Goal: Task Accomplishment & Management: Manage account settings

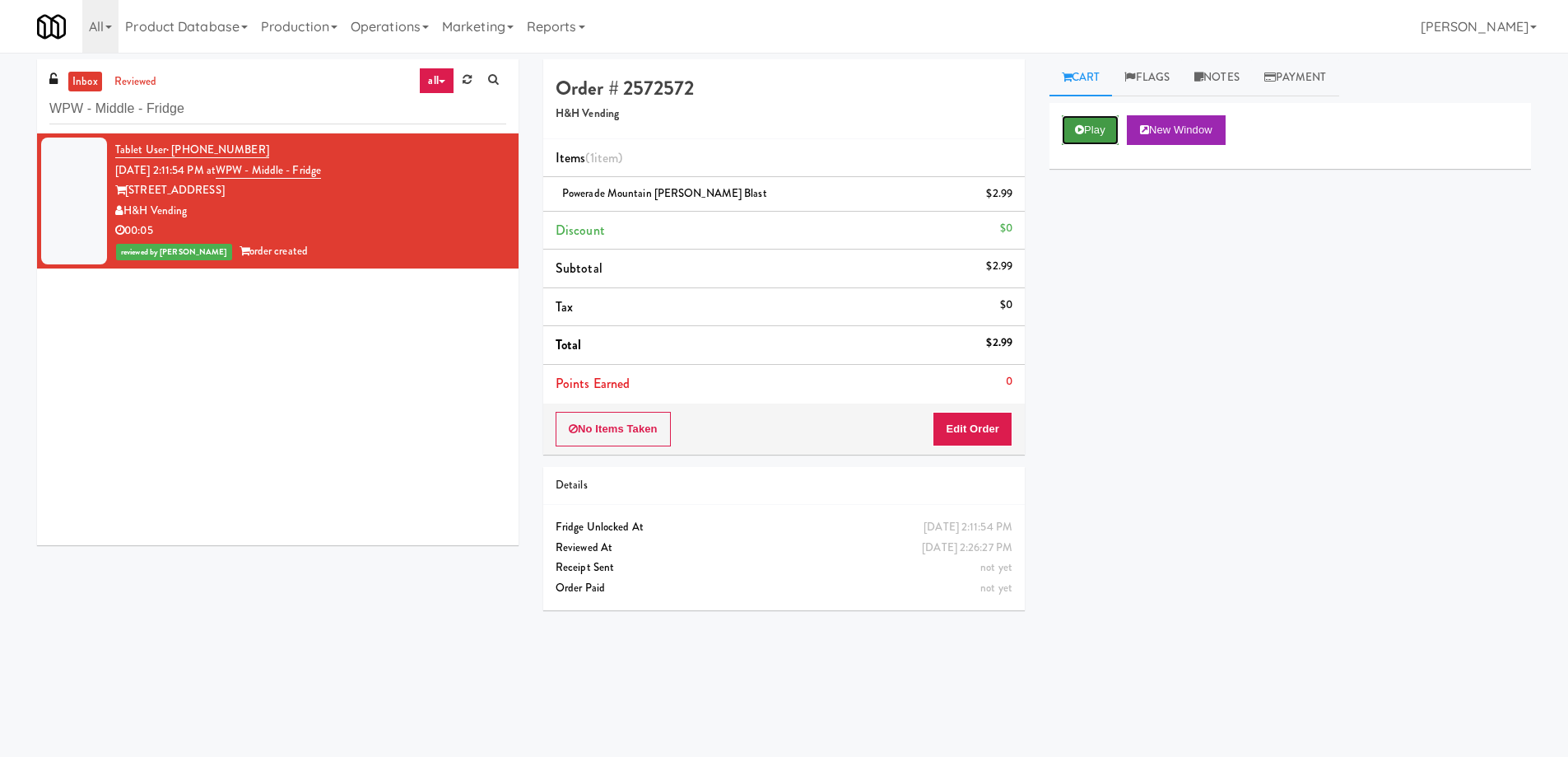
click at [1103, 130] on button "Play" at bounding box center [1090, 130] width 57 height 30
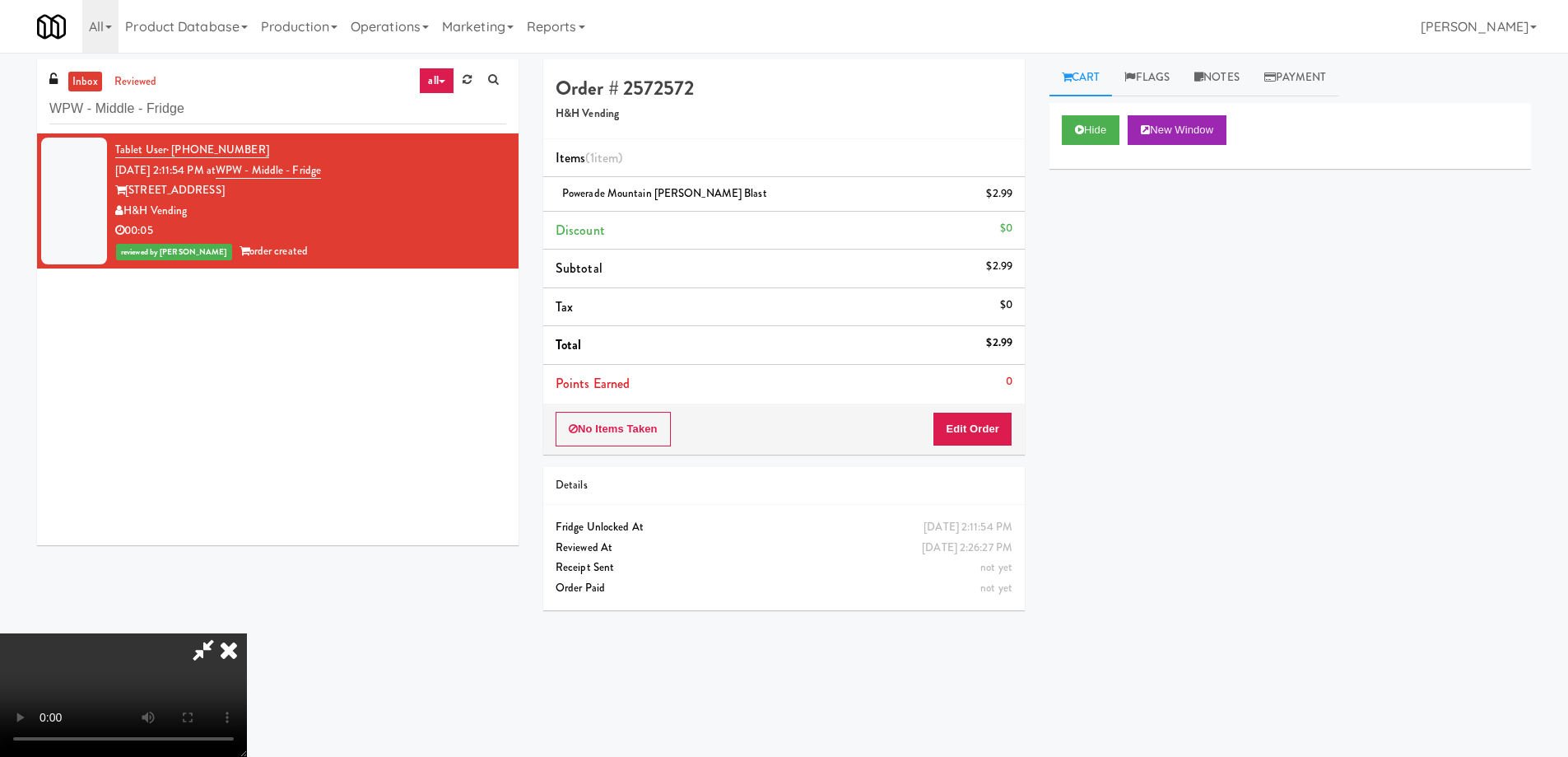
click at [247, 633] on video at bounding box center [123, 695] width 247 height 124
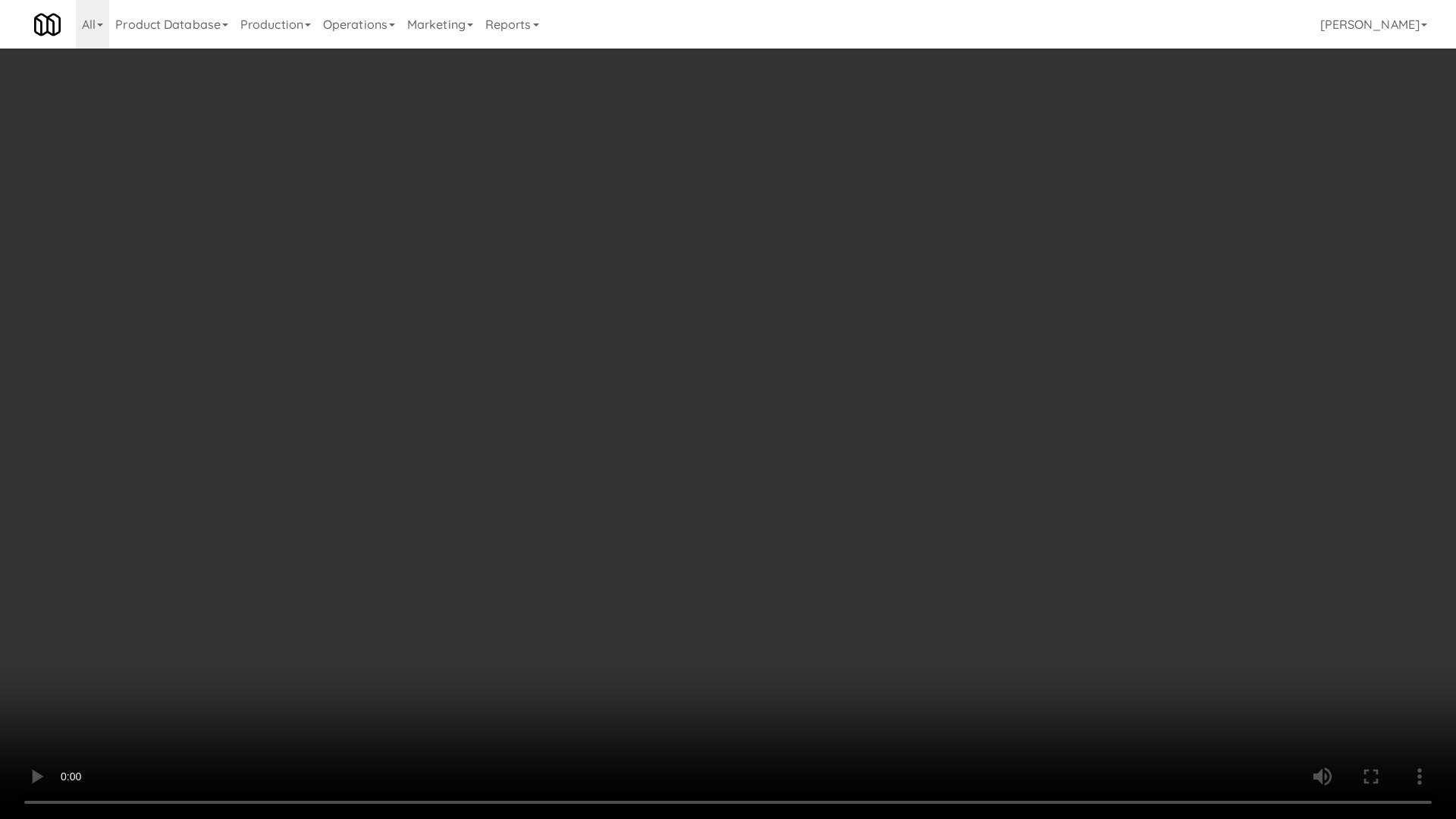
click at [574, 350] on video at bounding box center [728, 409] width 1456 height 819
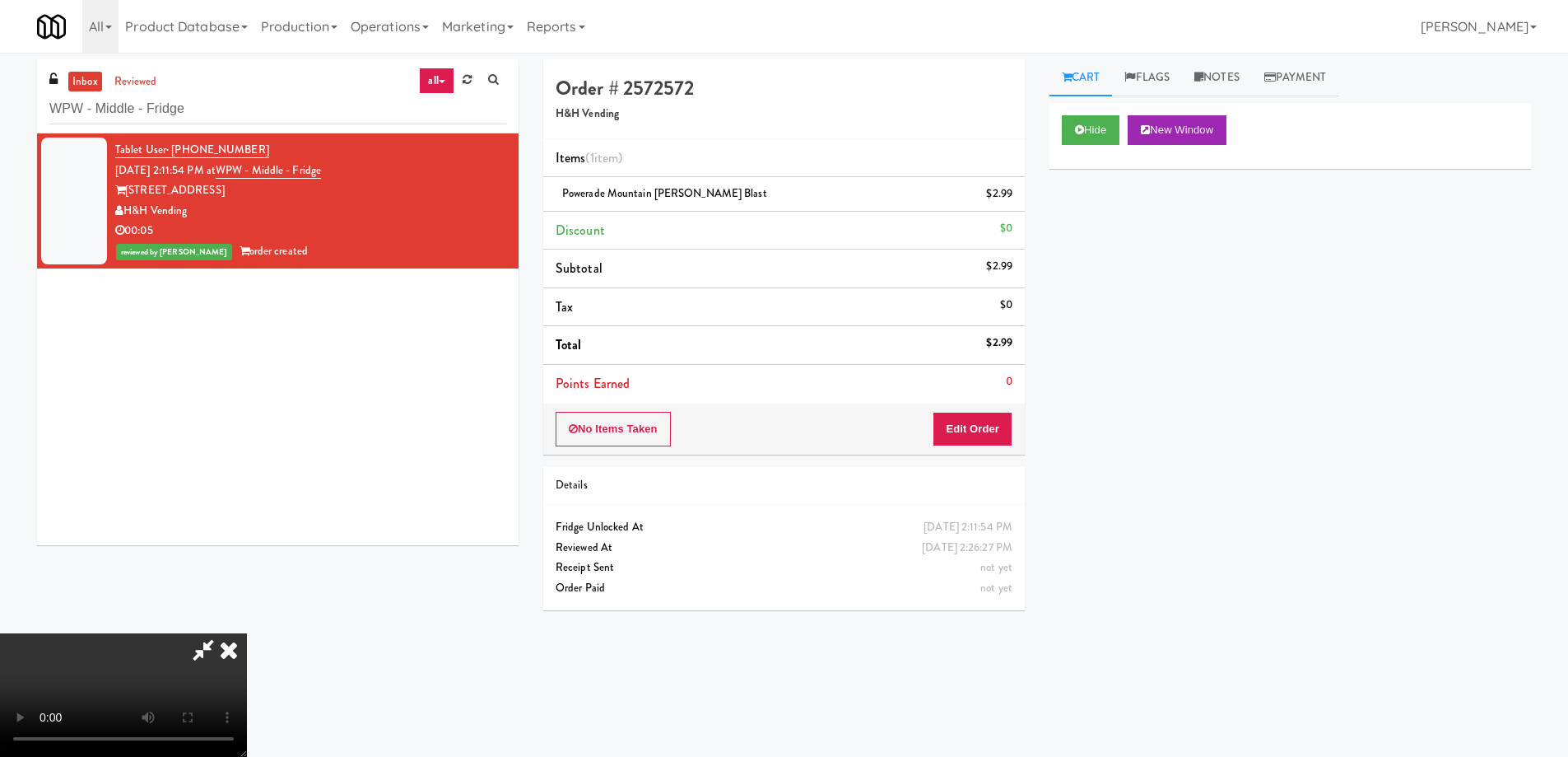
click at [247, 633] on icon at bounding box center [228, 650] width 36 height 33
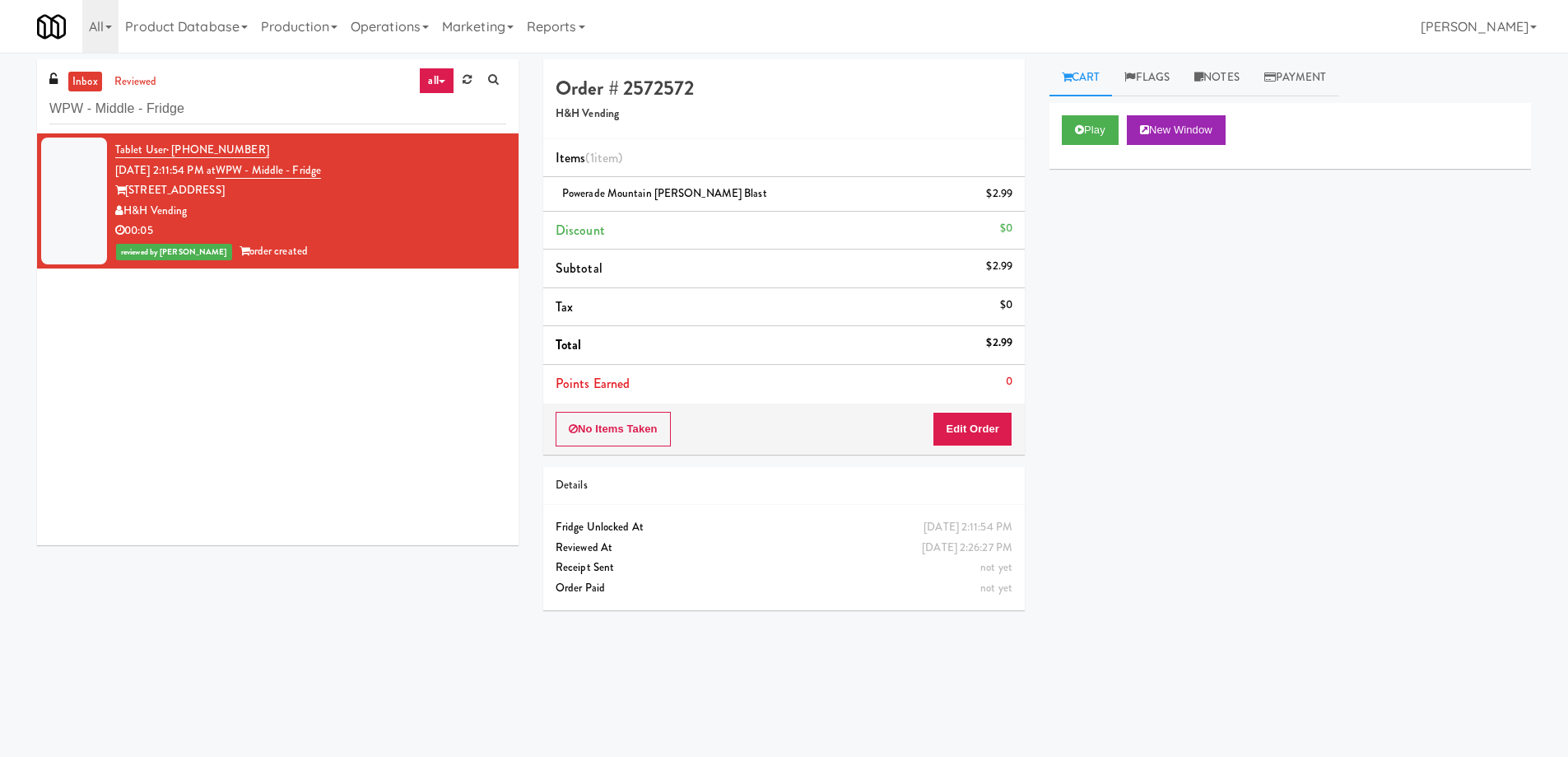
click at [1347, 392] on div "Play New Window Primary Flag Clear Flag if unable to determine what was taken o…" at bounding box center [1290, 411] width 482 height 617
click at [346, 319] on div "Tablet User · (314) 650-6005 [DATE] 2:11:54 PM at WPW - Middle - Fridge [STREET…" at bounding box center [277, 339] width 482 height 412
click at [250, 106] on input "WPW - Middle - Fridge" at bounding box center [277, 109] width 457 height 31
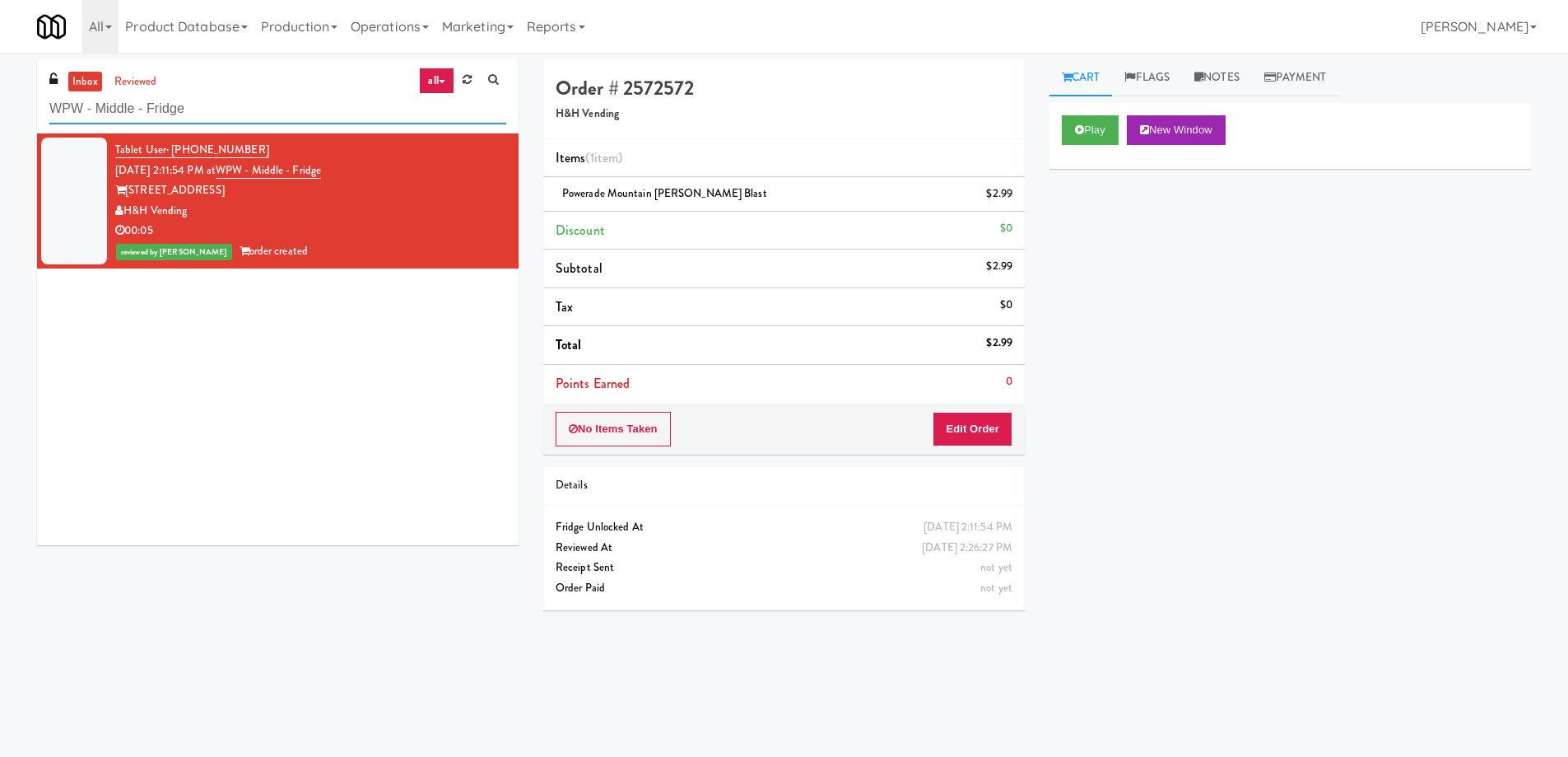
paste input "OHS - PANTRY"
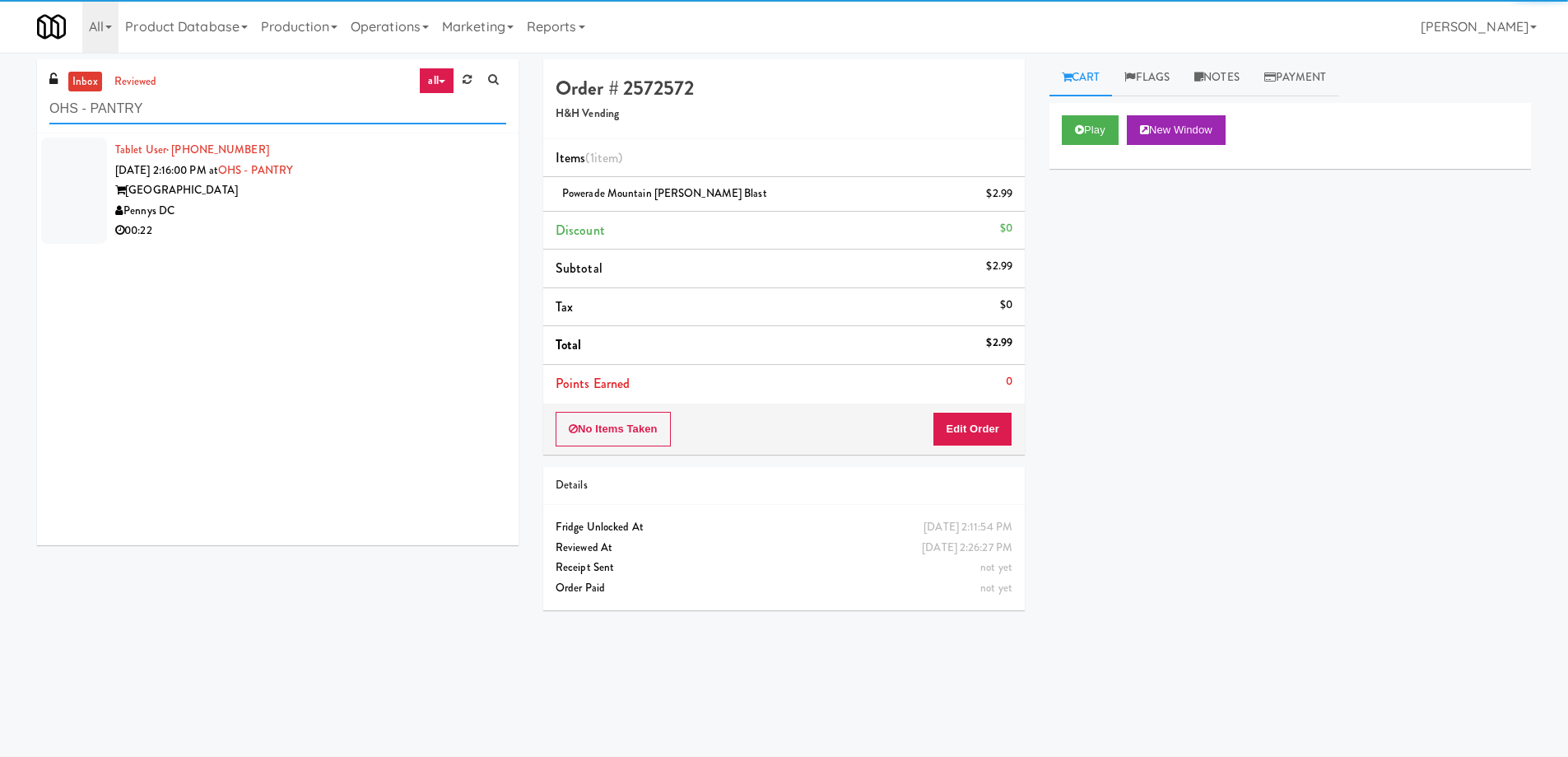
type input "OHS - PANTRY"
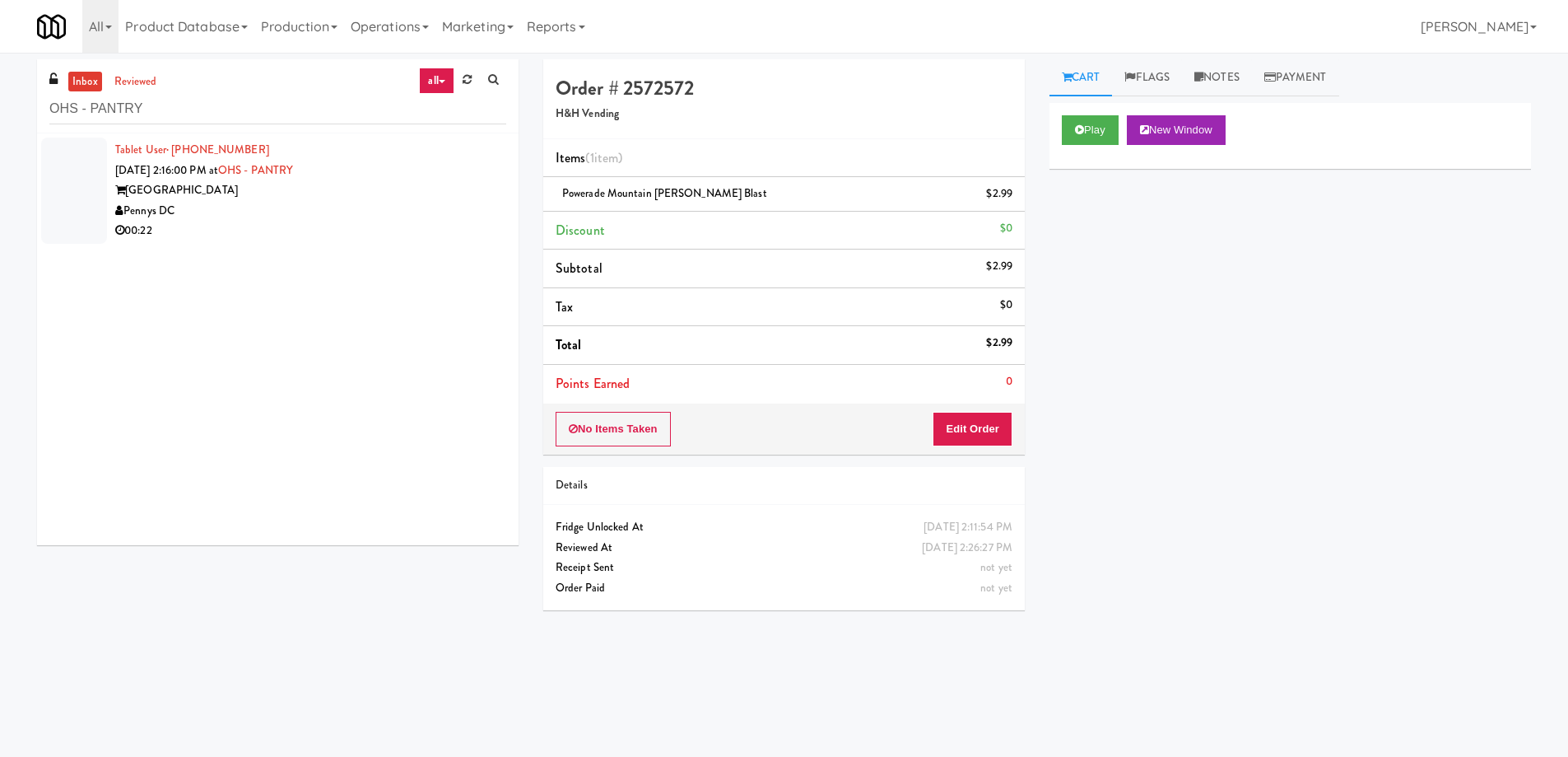
click at [464, 218] on div "Pennys DC" at bounding box center [310, 211] width 391 height 20
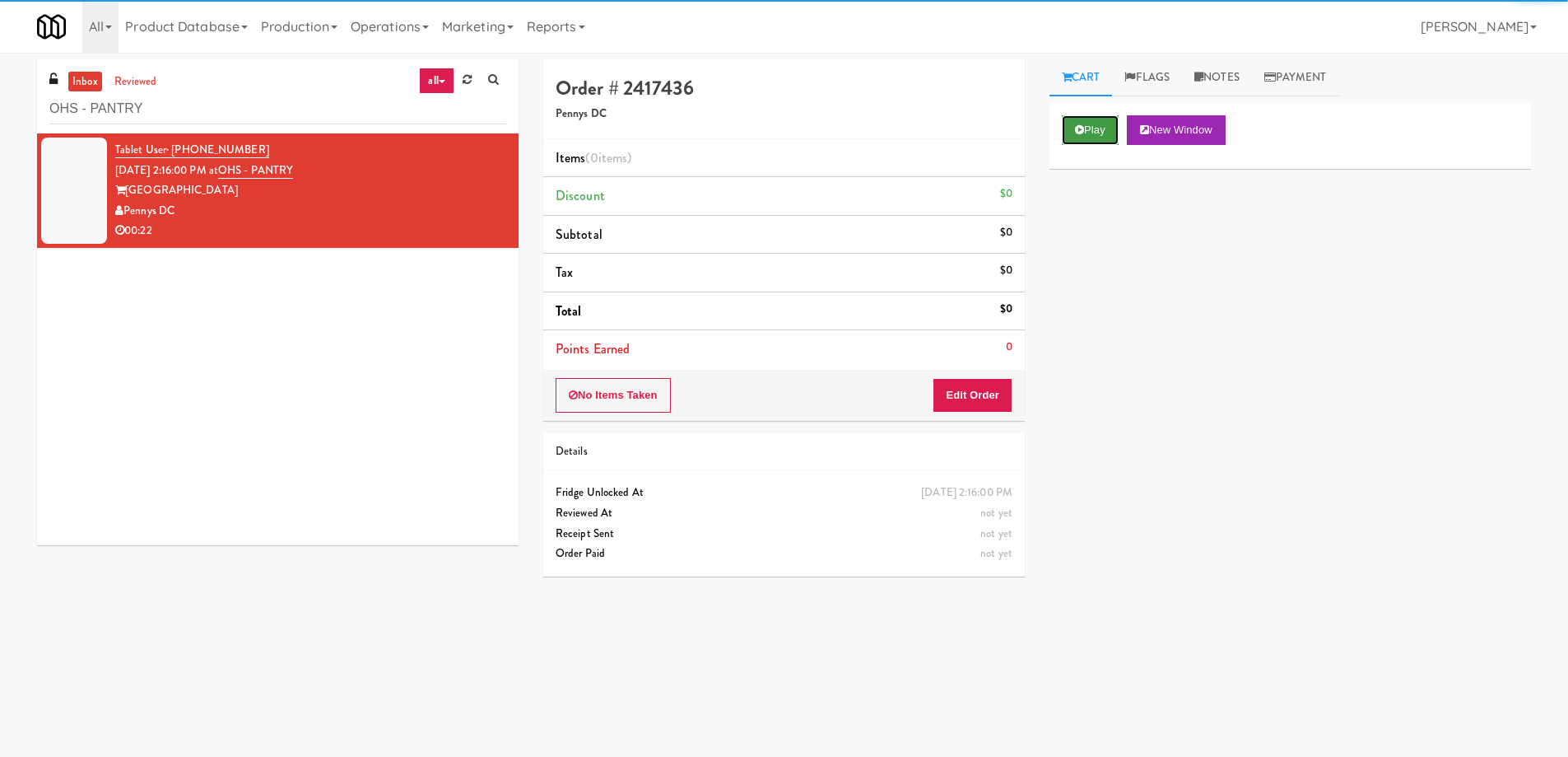
click at [1083, 128] on icon at bounding box center [1080, 130] width 9 height 11
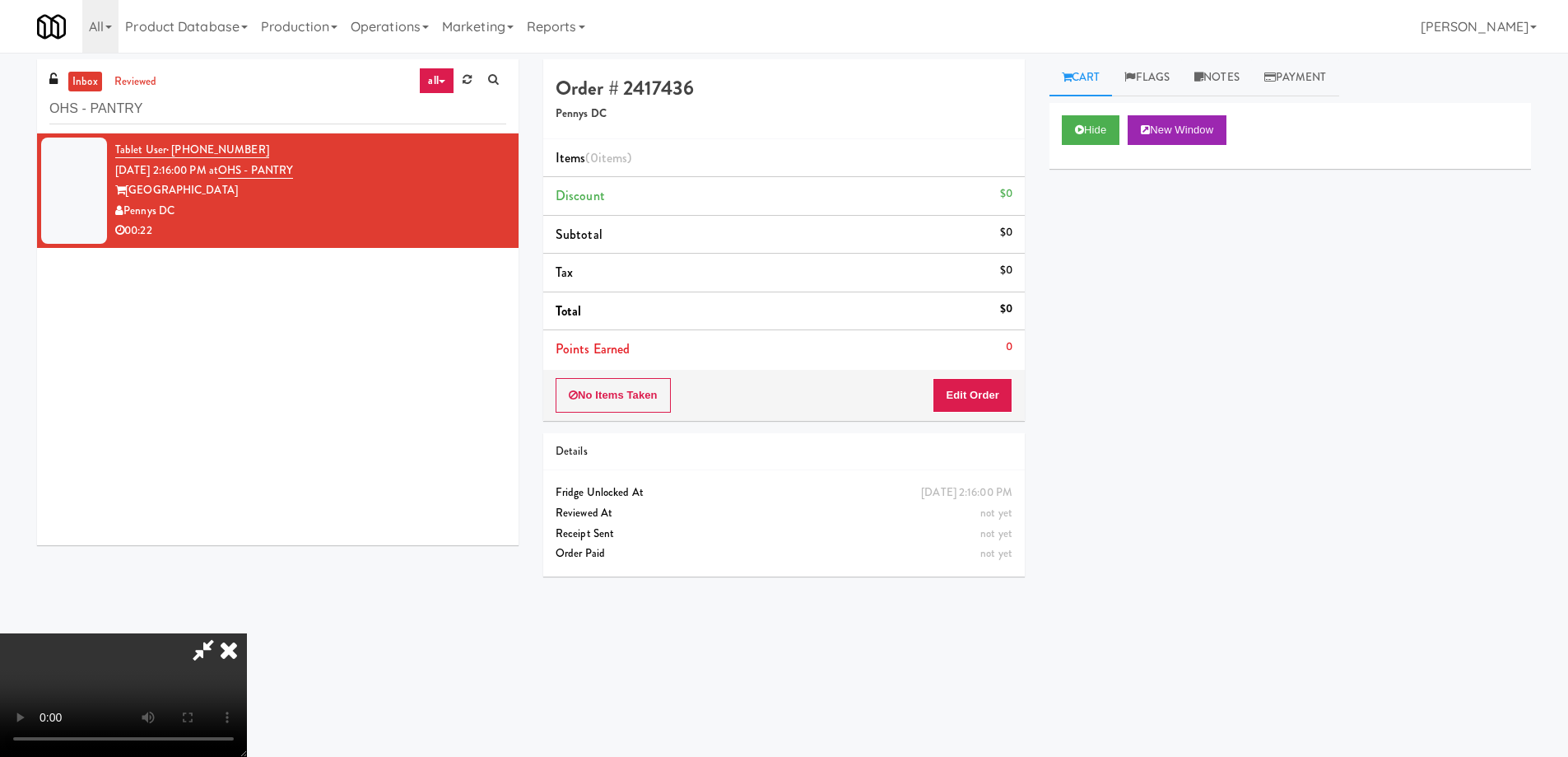
click at [247, 633] on video at bounding box center [123, 695] width 247 height 124
drag, startPoint x: 584, startPoint y: 335, endPoint x: 622, endPoint y: 454, distance: 124.9
click at [247, 633] on video at bounding box center [123, 695] width 247 height 124
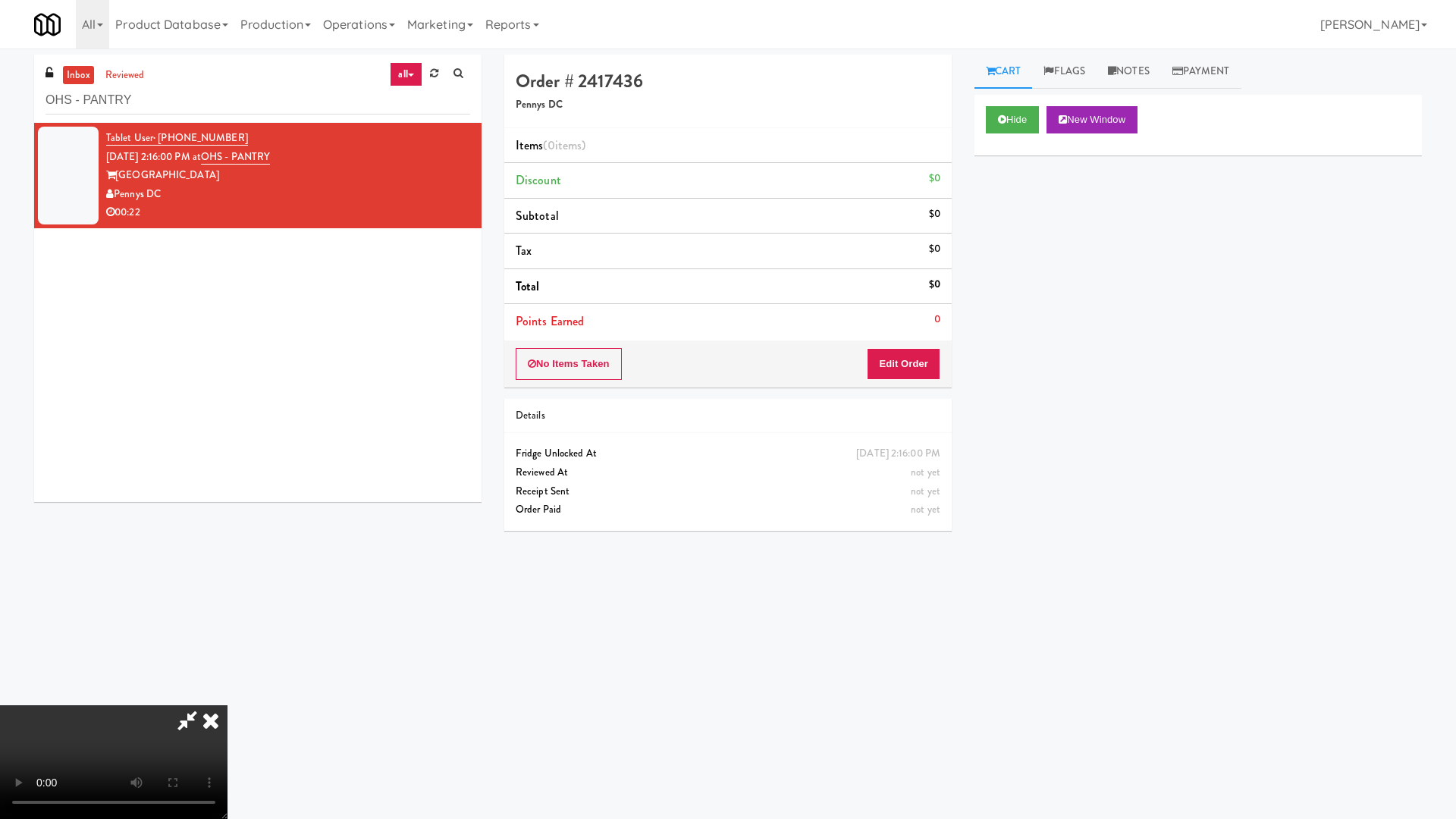
click at [227, 696] on video at bounding box center [113, 762] width 227 height 114
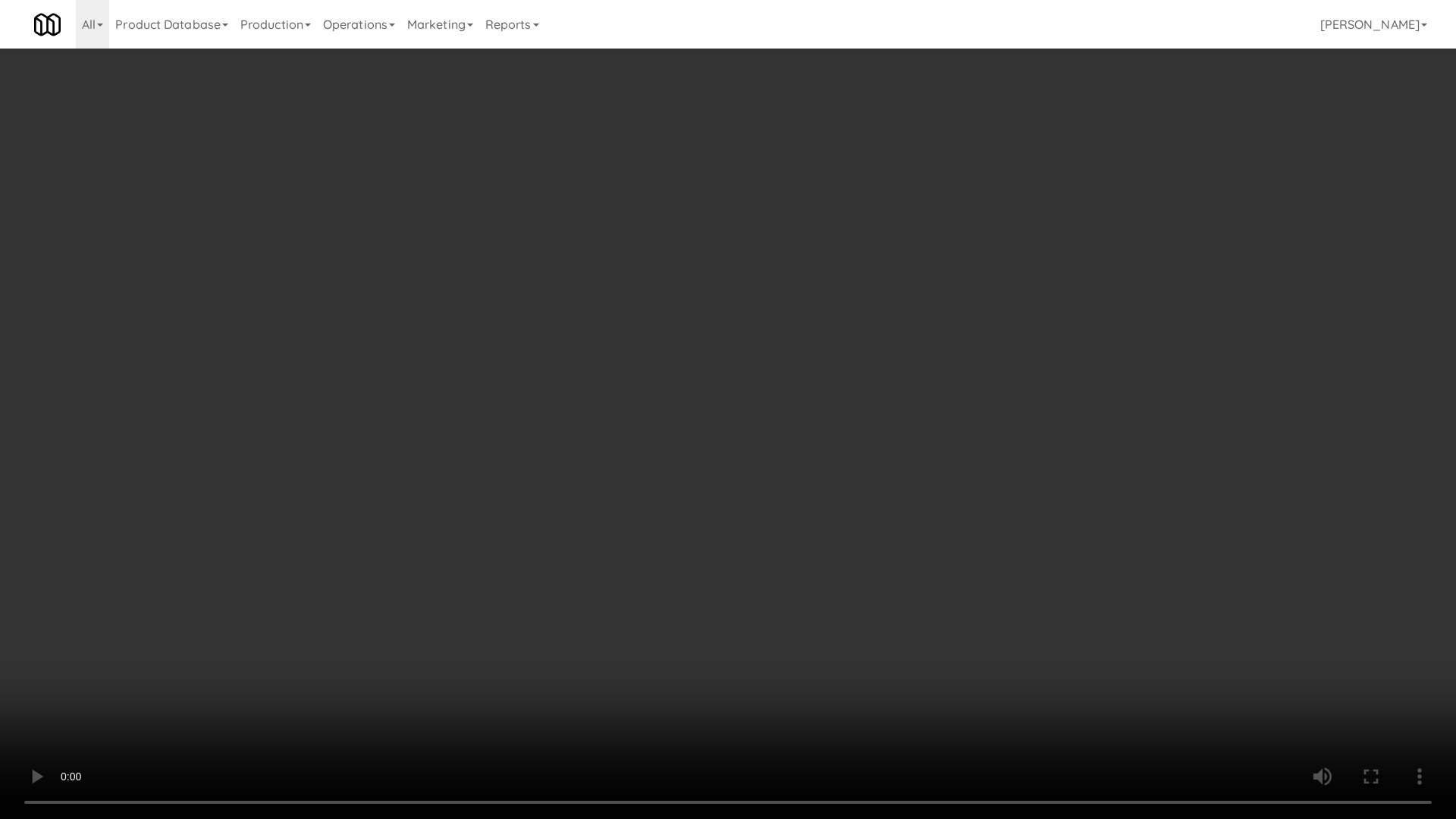
click at [816, 485] on video at bounding box center [728, 409] width 1456 height 819
click at [770, 481] on video at bounding box center [728, 409] width 1456 height 819
click at [766, 395] on video at bounding box center [728, 409] width 1456 height 819
drag, startPoint x: 822, startPoint y: 425, endPoint x: 853, endPoint y: 442, distance: 35.4
click at [822, 424] on video at bounding box center [728, 409] width 1456 height 819
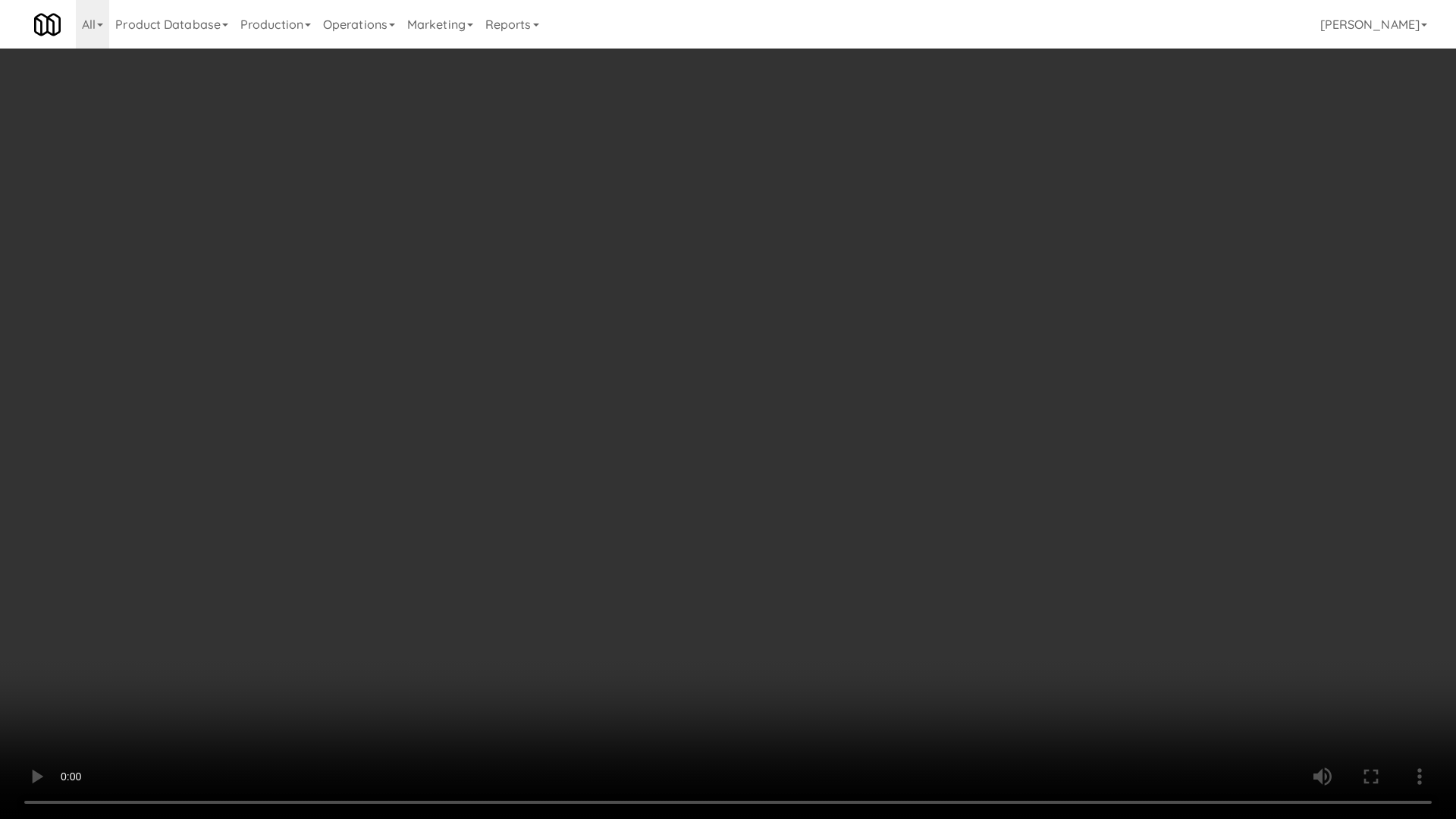
click at [795, 309] on video at bounding box center [728, 409] width 1456 height 819
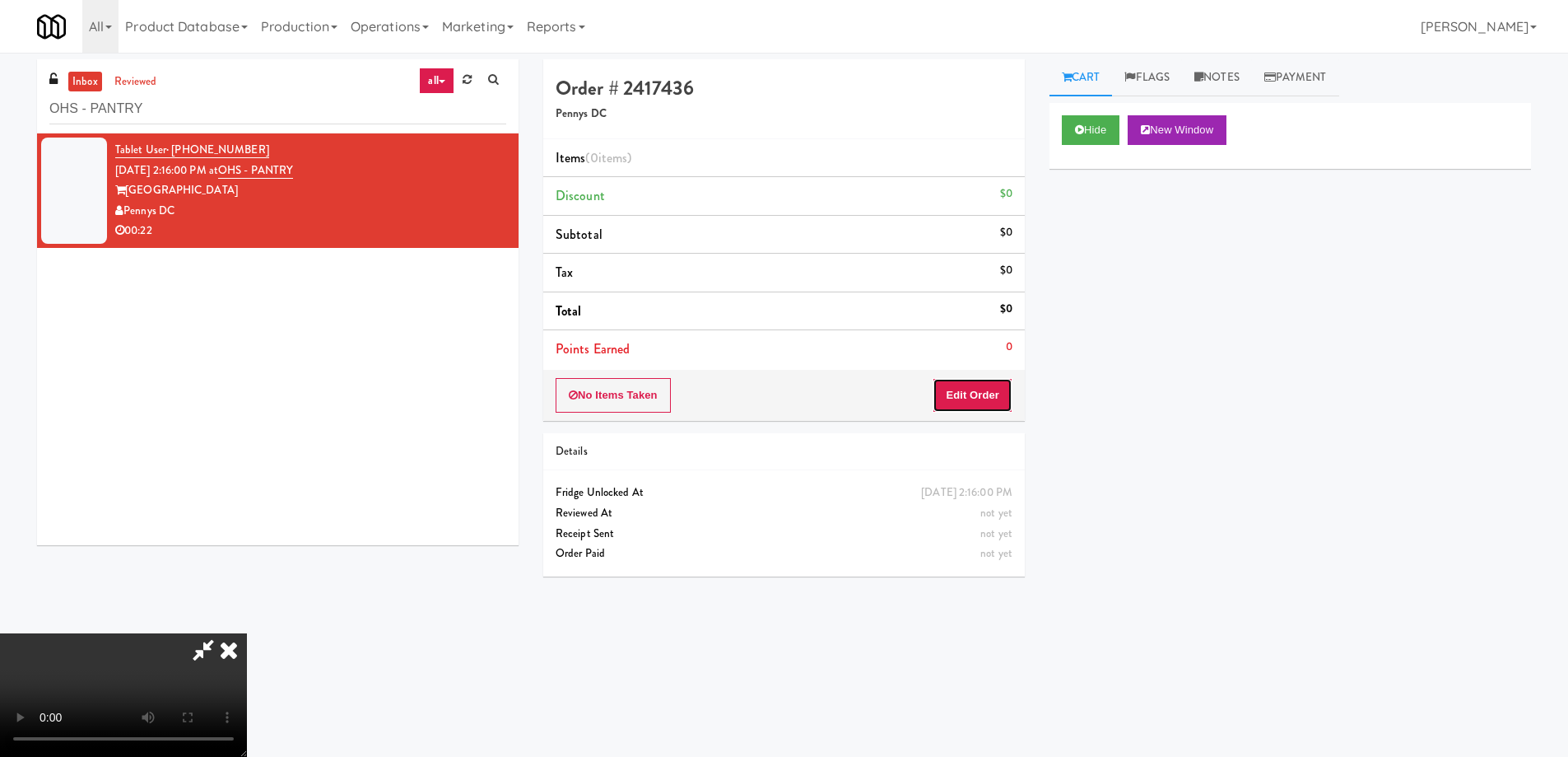
click at [997, 400] on button "Edit Order" at bounding box center [972, 394] width 80 height 34
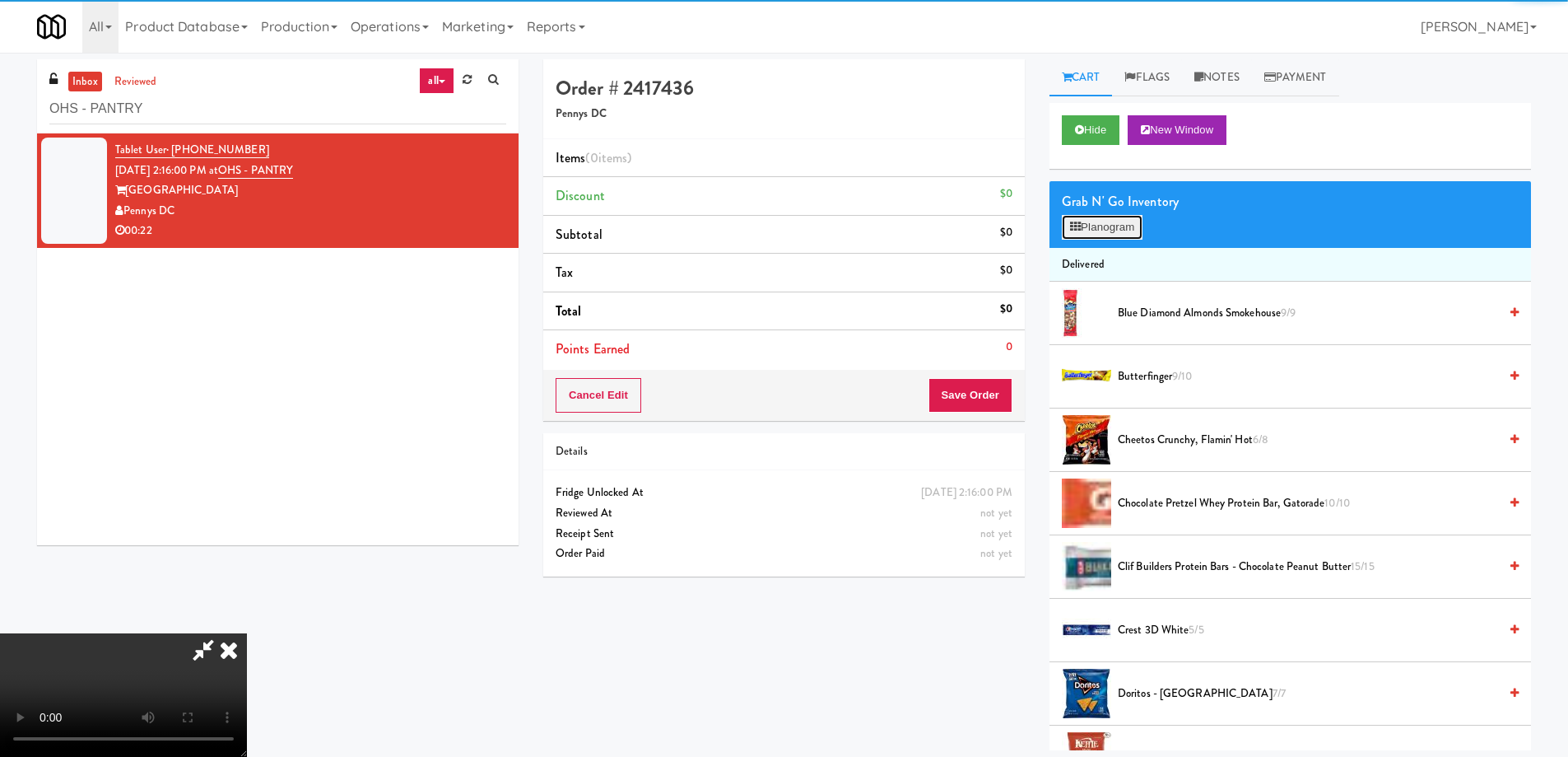
click at [1129, 217] on button "Planogram" at bounding box center [1103, 227] width 81 height 25
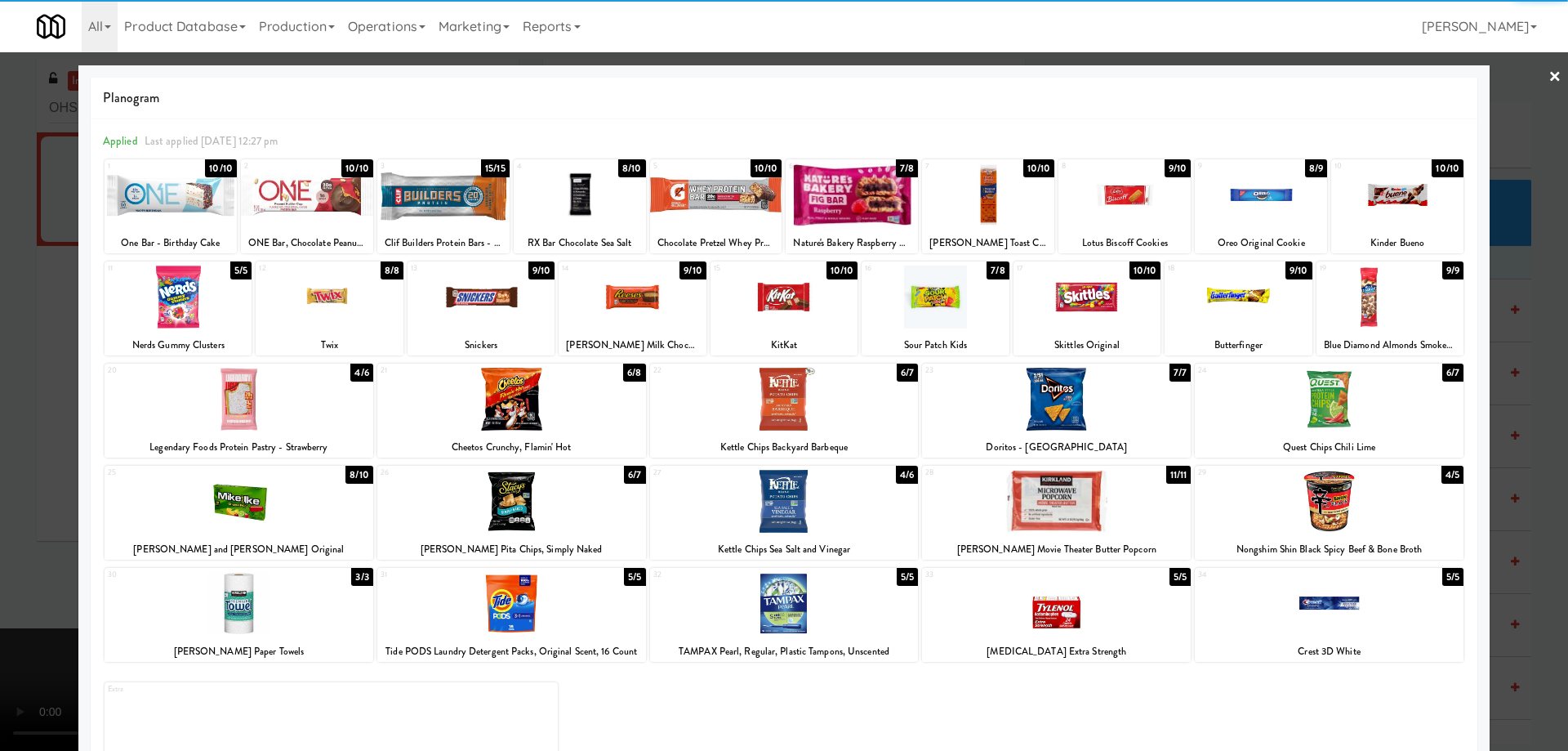
click at [325, 419] on div at bounding box center [239, 399] width 268 height 63
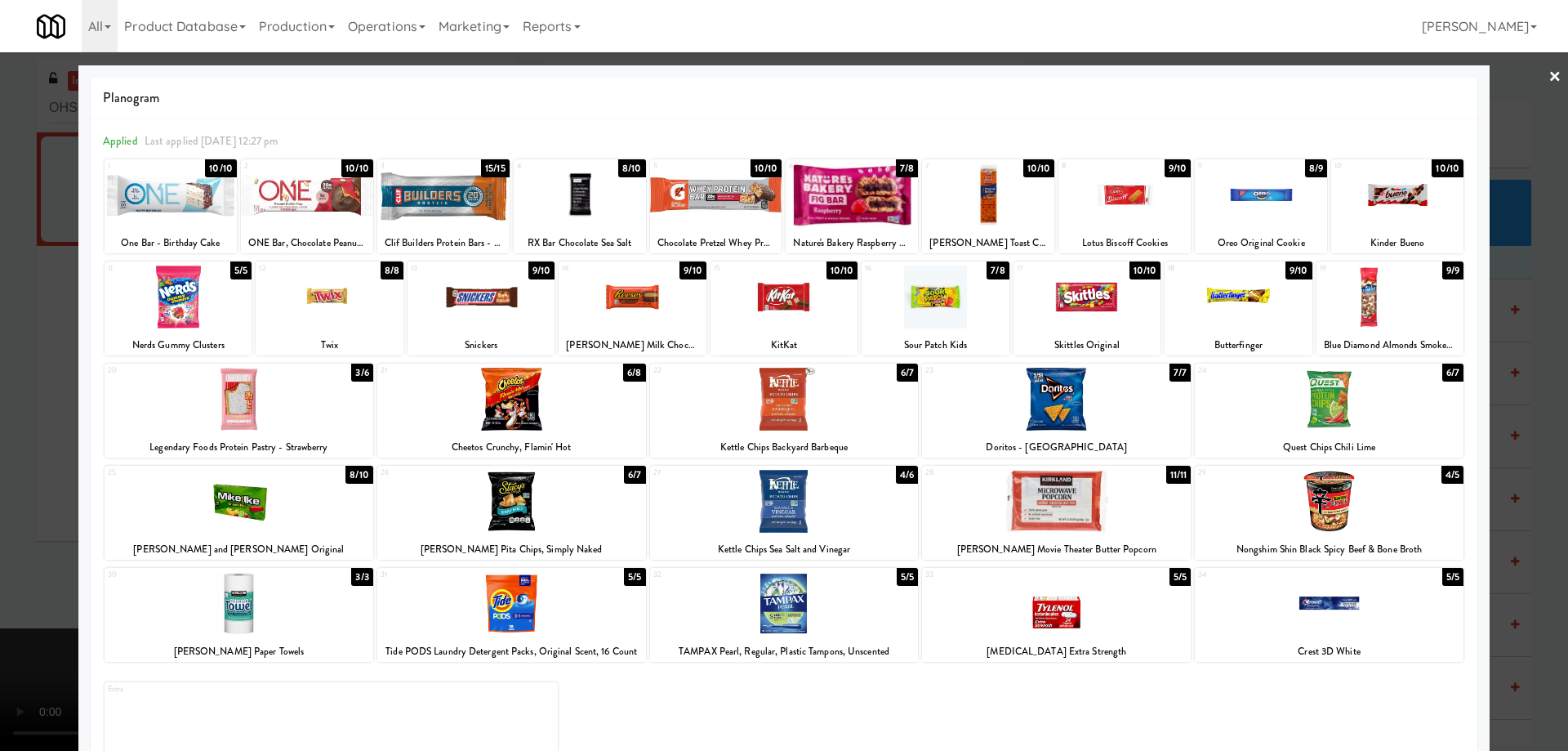
click at [1549, 71] on link "×" at bounding box center [1555, 78] width 13 height 51
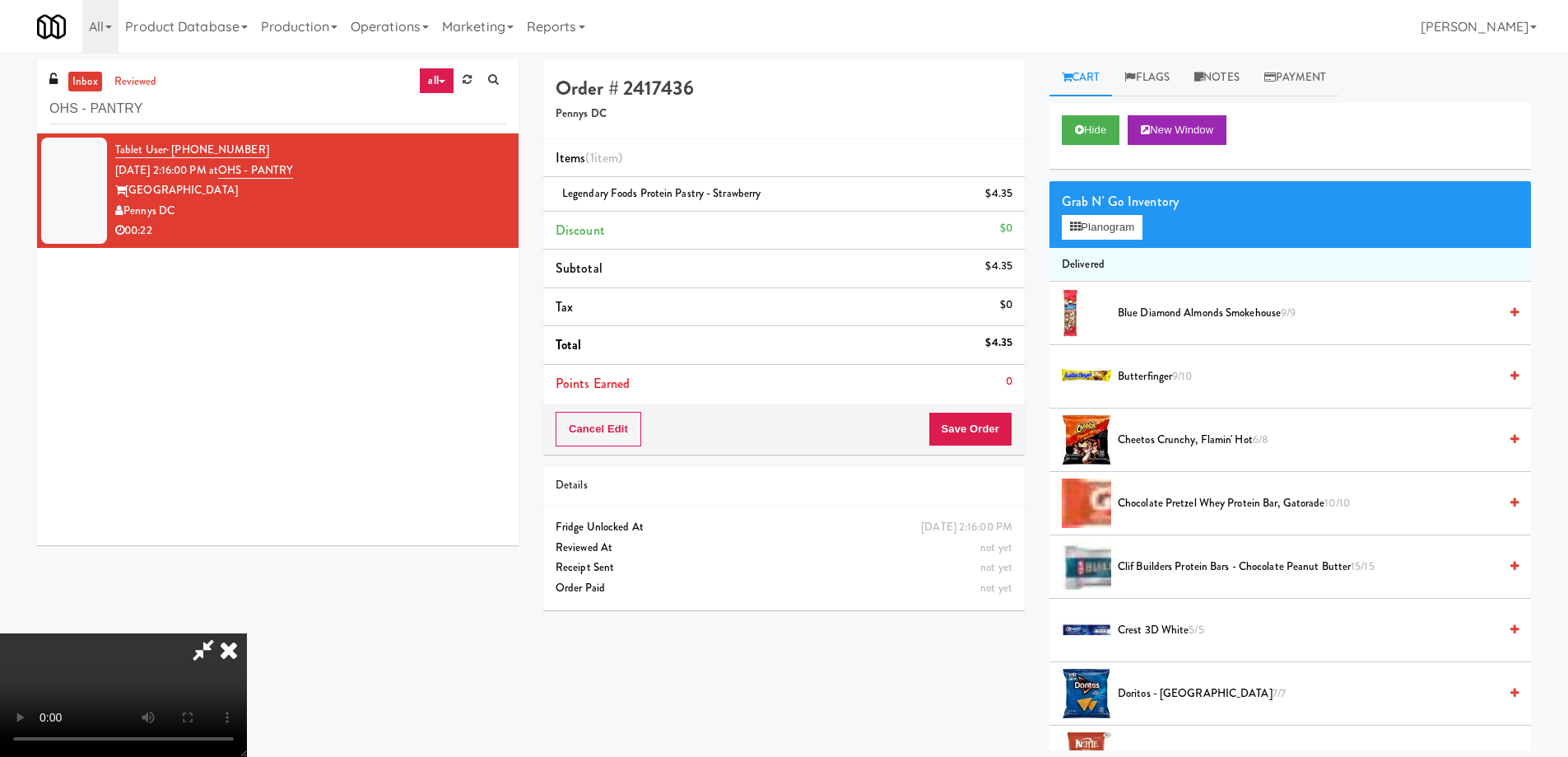
click at [247, 633] on video at bounding box center [123, 695] width 247 height 124
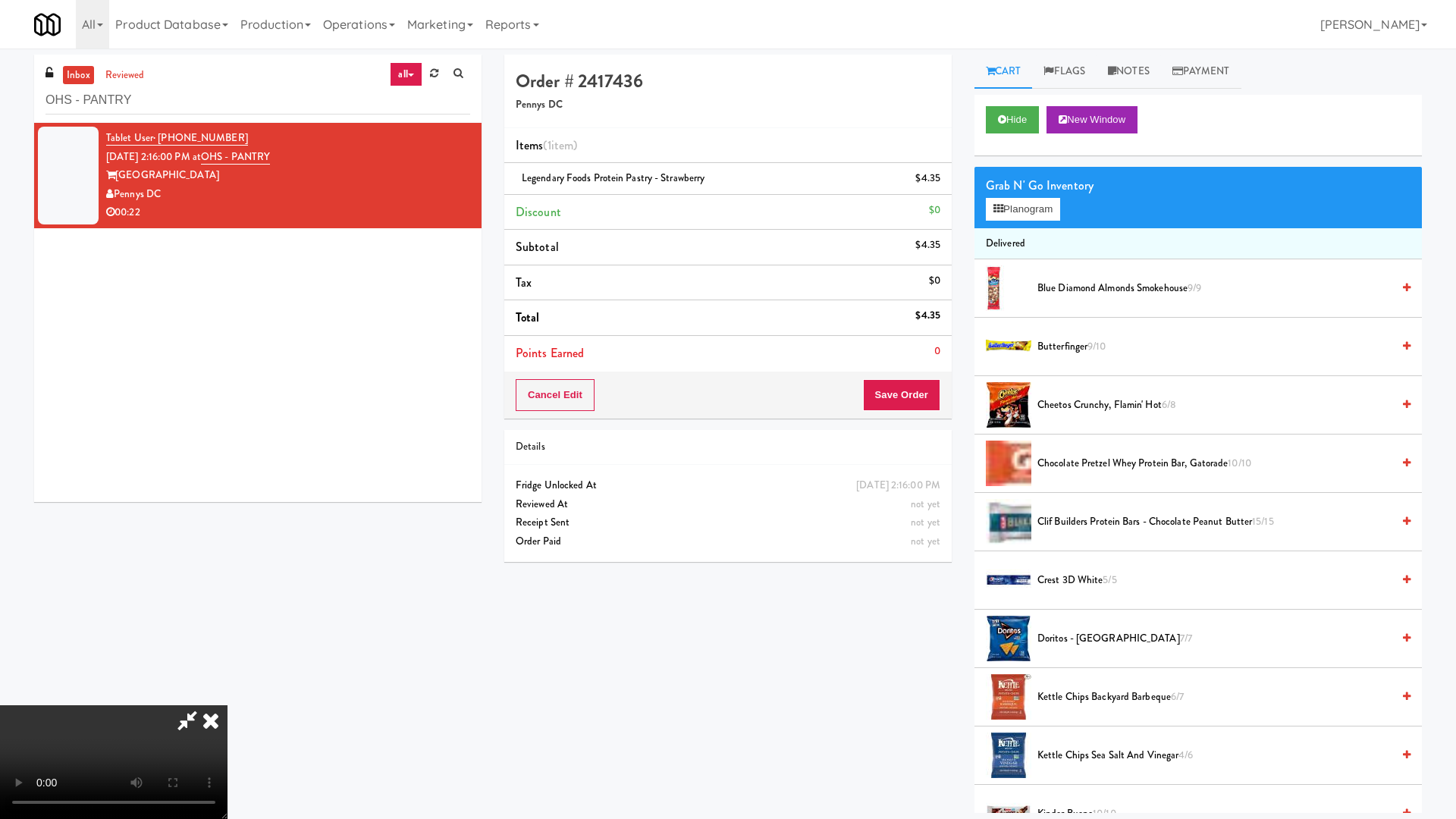
click at [227, 696] on video at bounding box center [113, 762] width 227 height 114
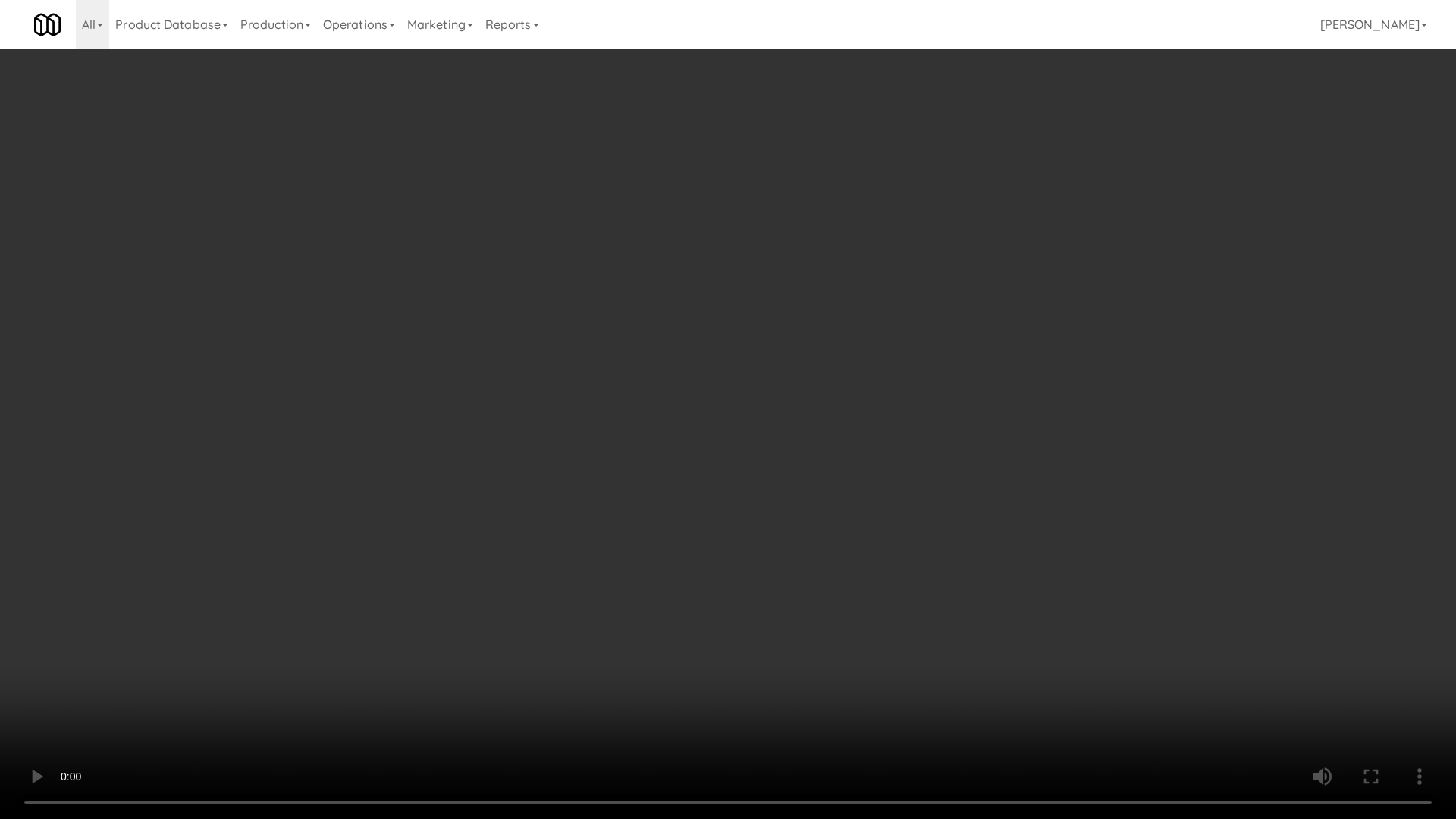
click at [676, 313] on video at bounding box center [728, 409] width 1456 height 819
click at [718, 457] on video at bounding box center [728, 409] width 1456 height 819
click at [760, 436] on video at bounding box center [728, 409] width 1456 height 819
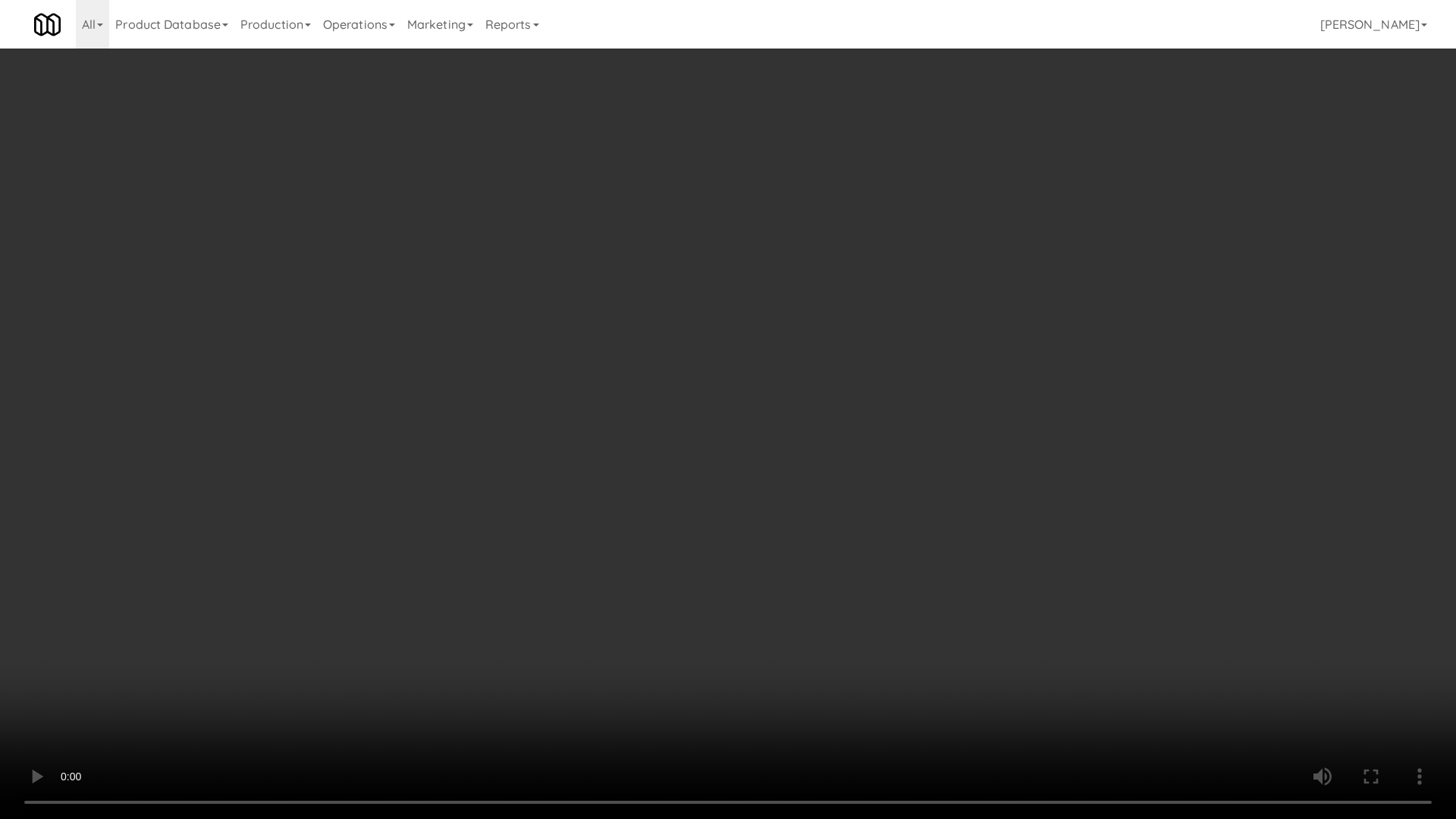
click at [761, 506] on video at bounding box center [728, 409] width 1456 height 819
click at [816, 544] on video at bounding box center [728, 409] width 1456 height 819
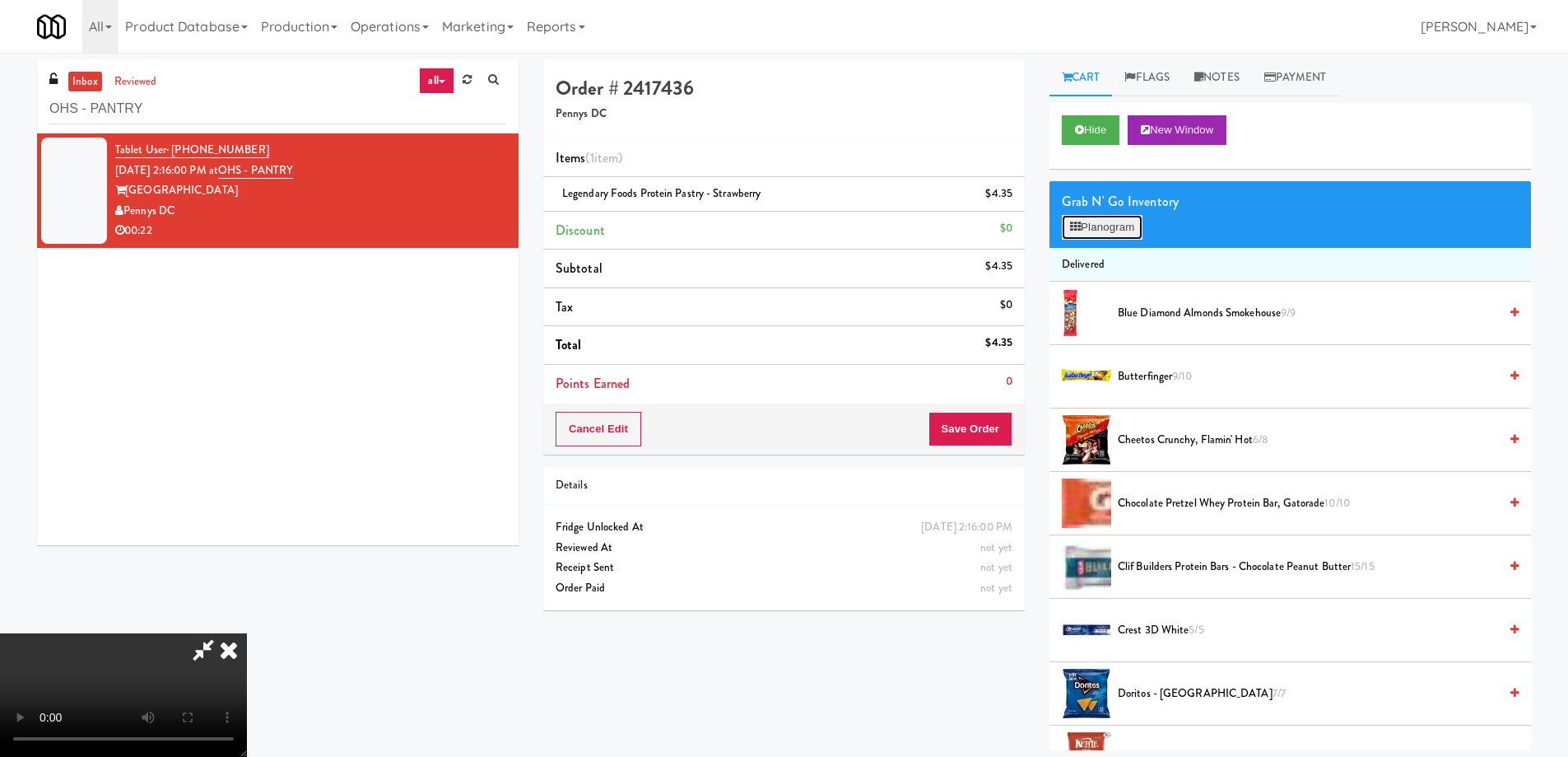
click at [1112, 219] on button "Planogram" at bounding box center [1103, 227] width 81 height 25
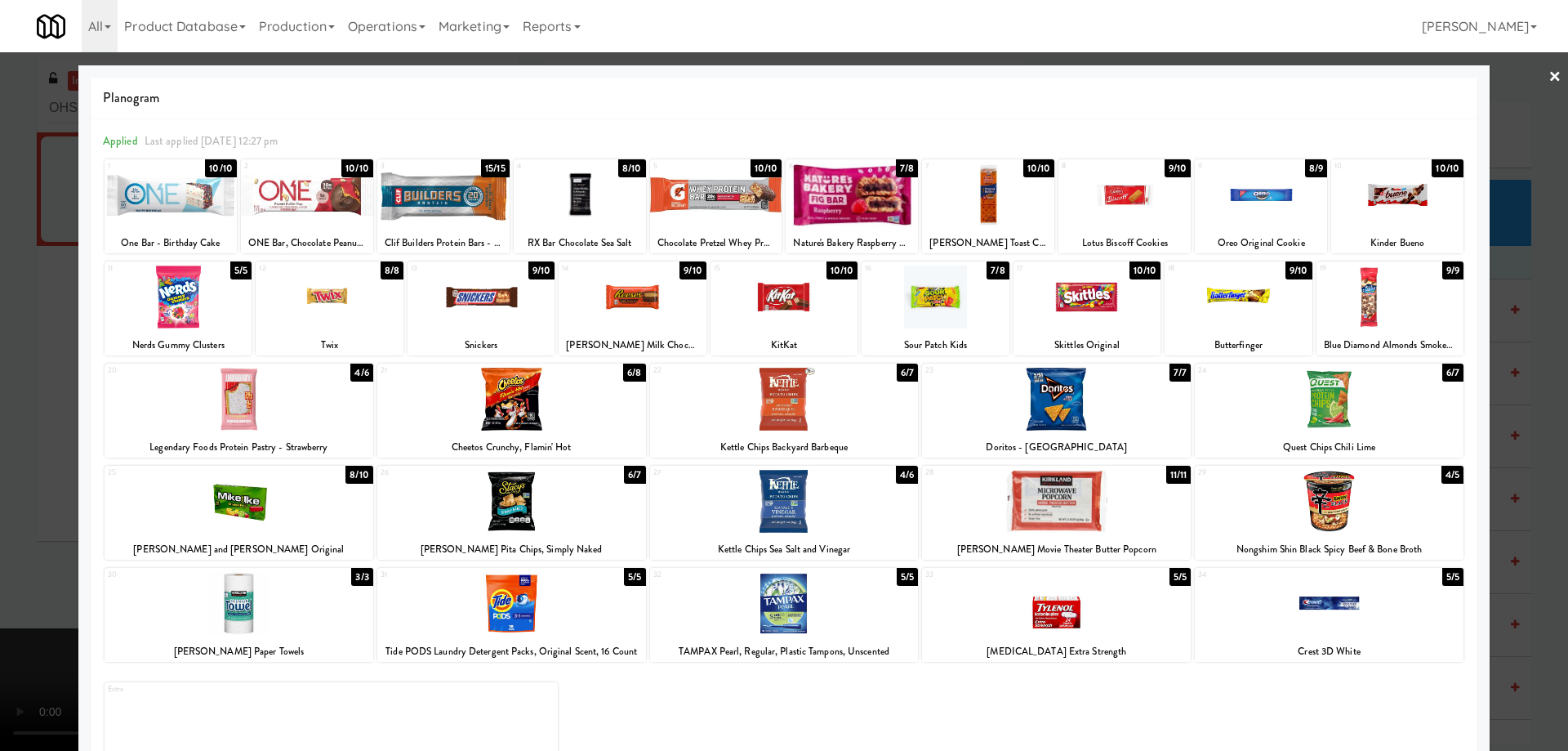
click at [314, 182] on div at bounding box center [308, 195] width 132 height 63
click at [1549, 77] on link "×" at bounding box center [1555, 78] width 13 height 51
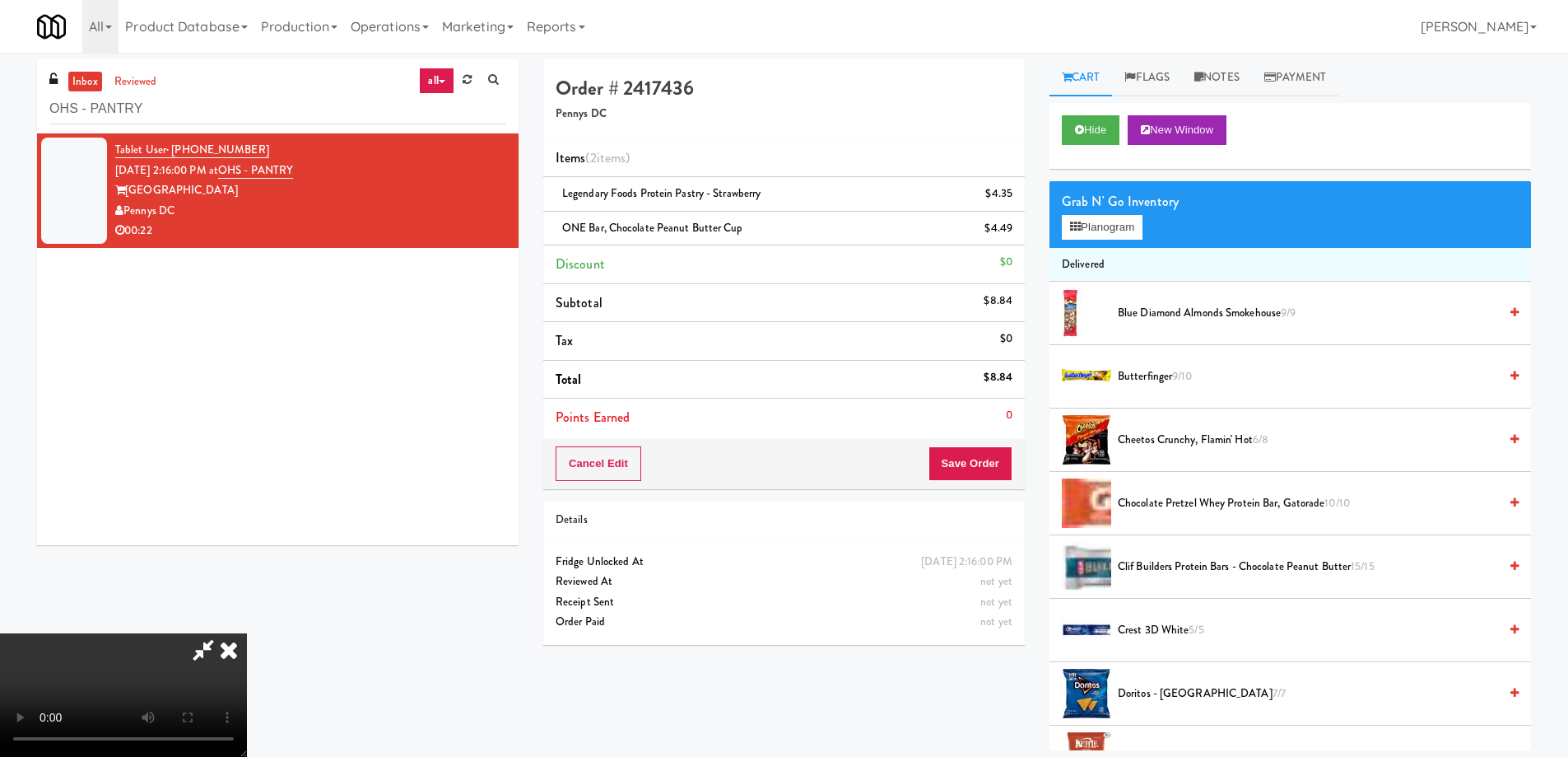
click at [247, 633] on video at bounding box center [123, 695] width 247 height 124
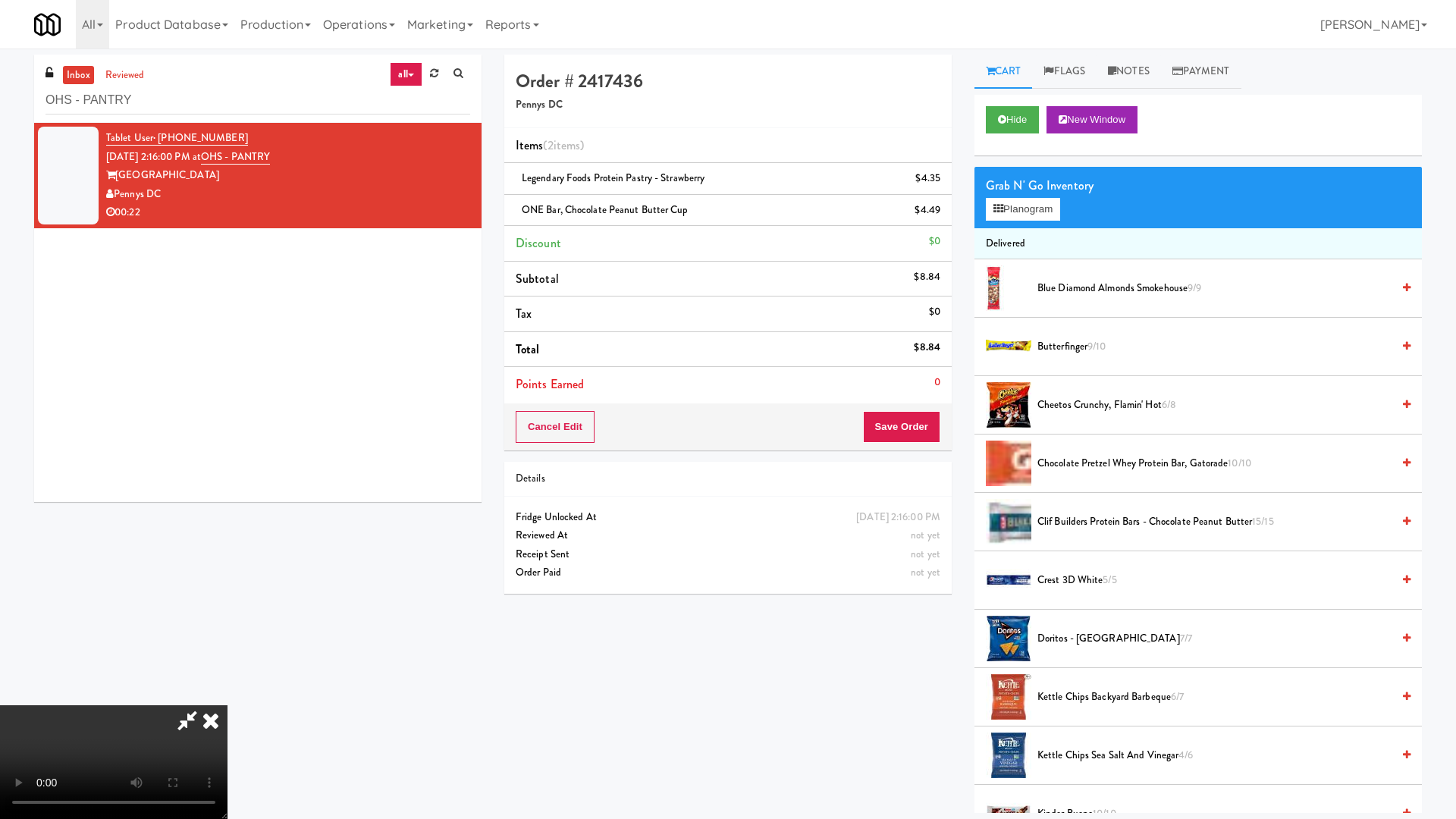
click at [227, 696] on video at bounding box center [113, 762] width 227 height 114
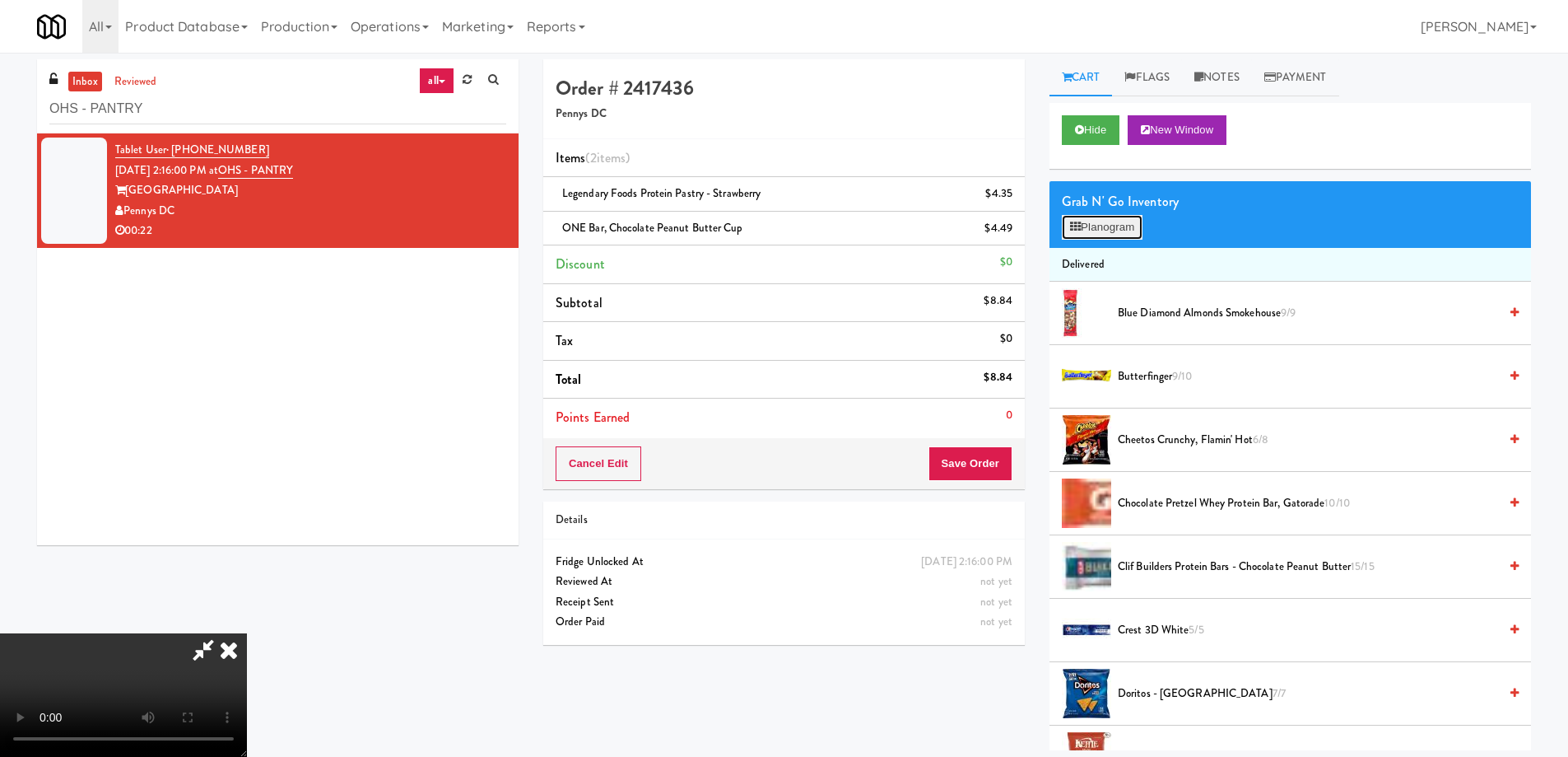
click at [1095, 218] on button "Planogram" at bounding box center [1103, 227] width 81 height 25
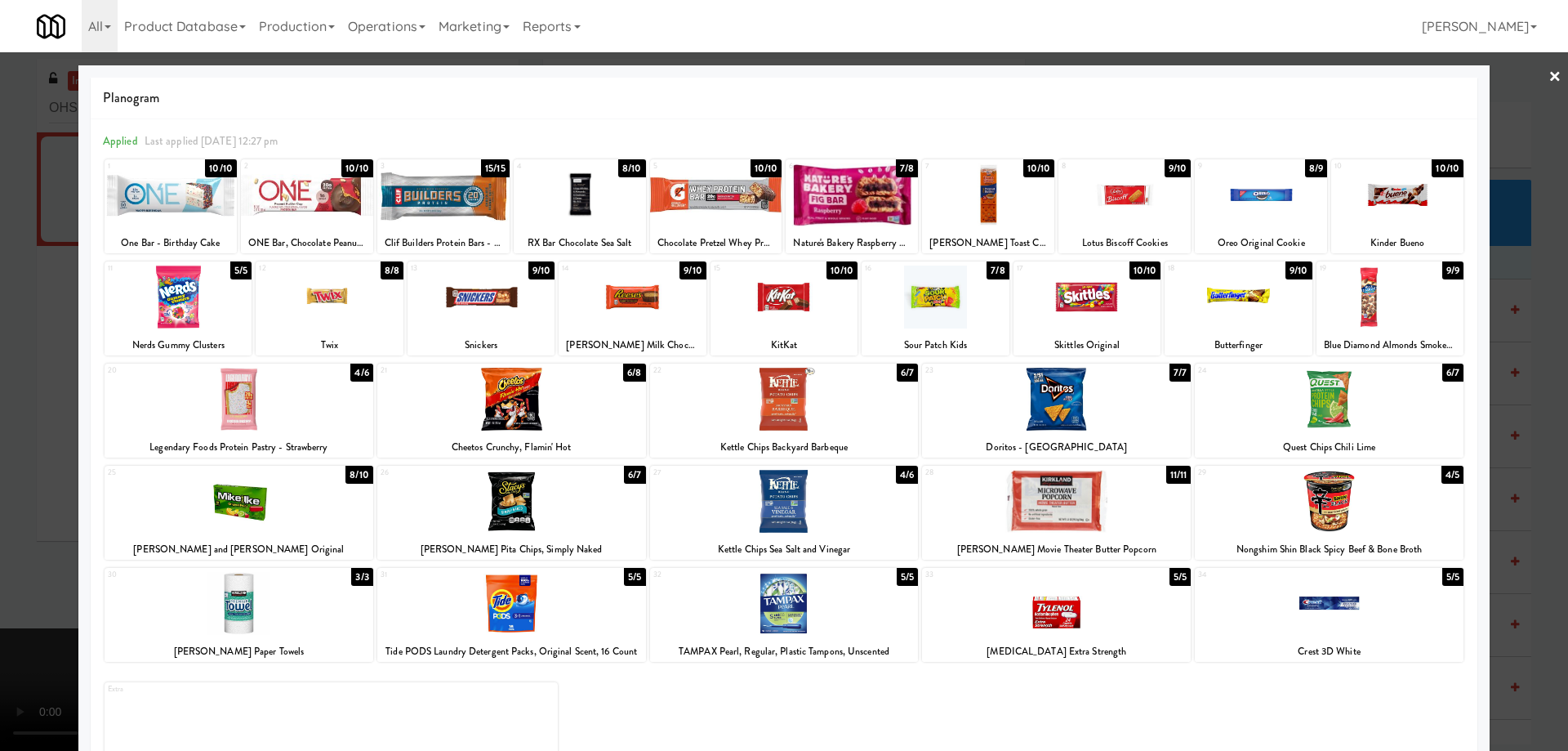
click at [1549, 74] on link "×" at bounding box center [1555, 78] width 13 height 51
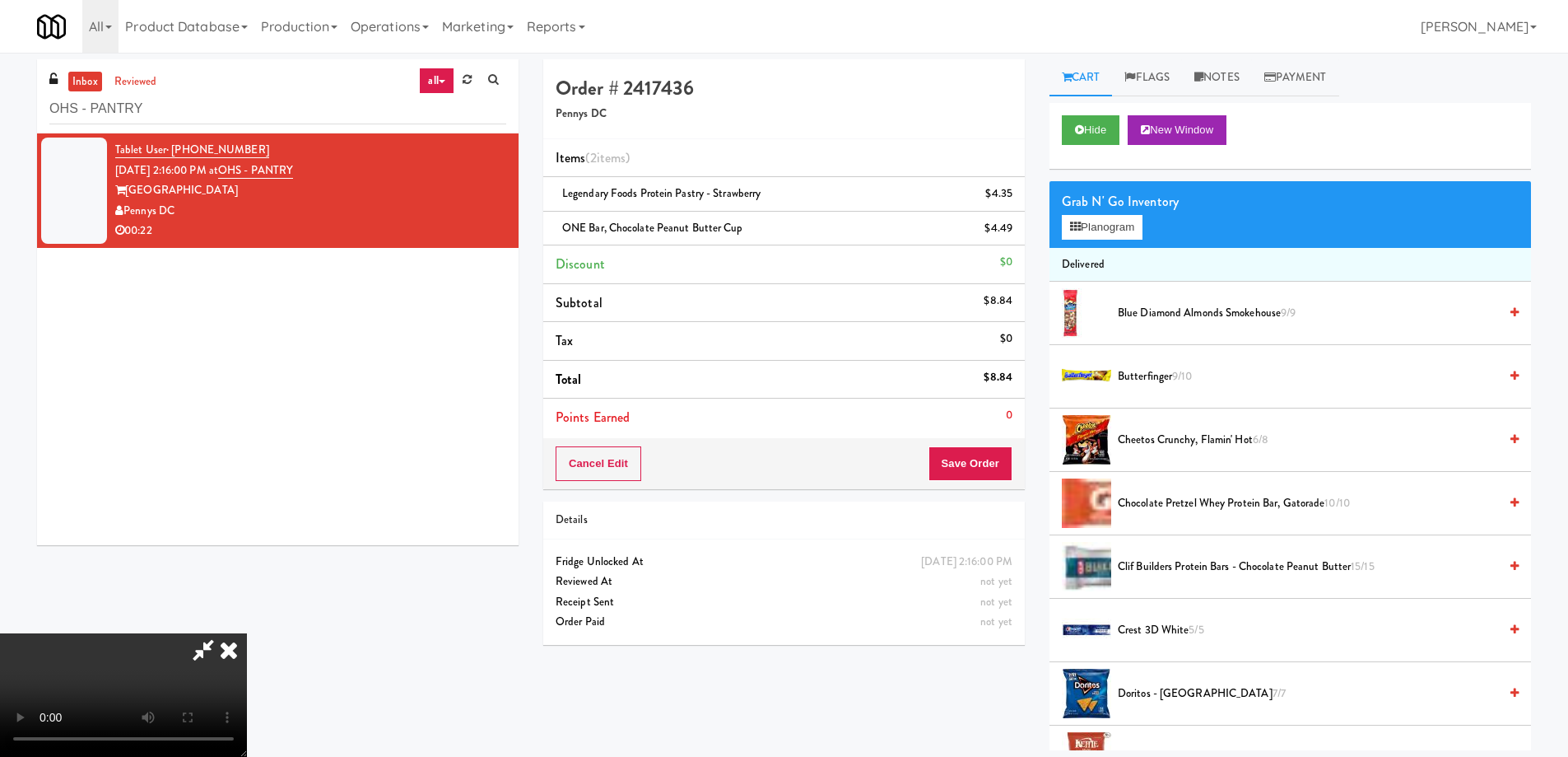
click at [247, 633] on icon at bounding box center [228, 650] width 36 height 33
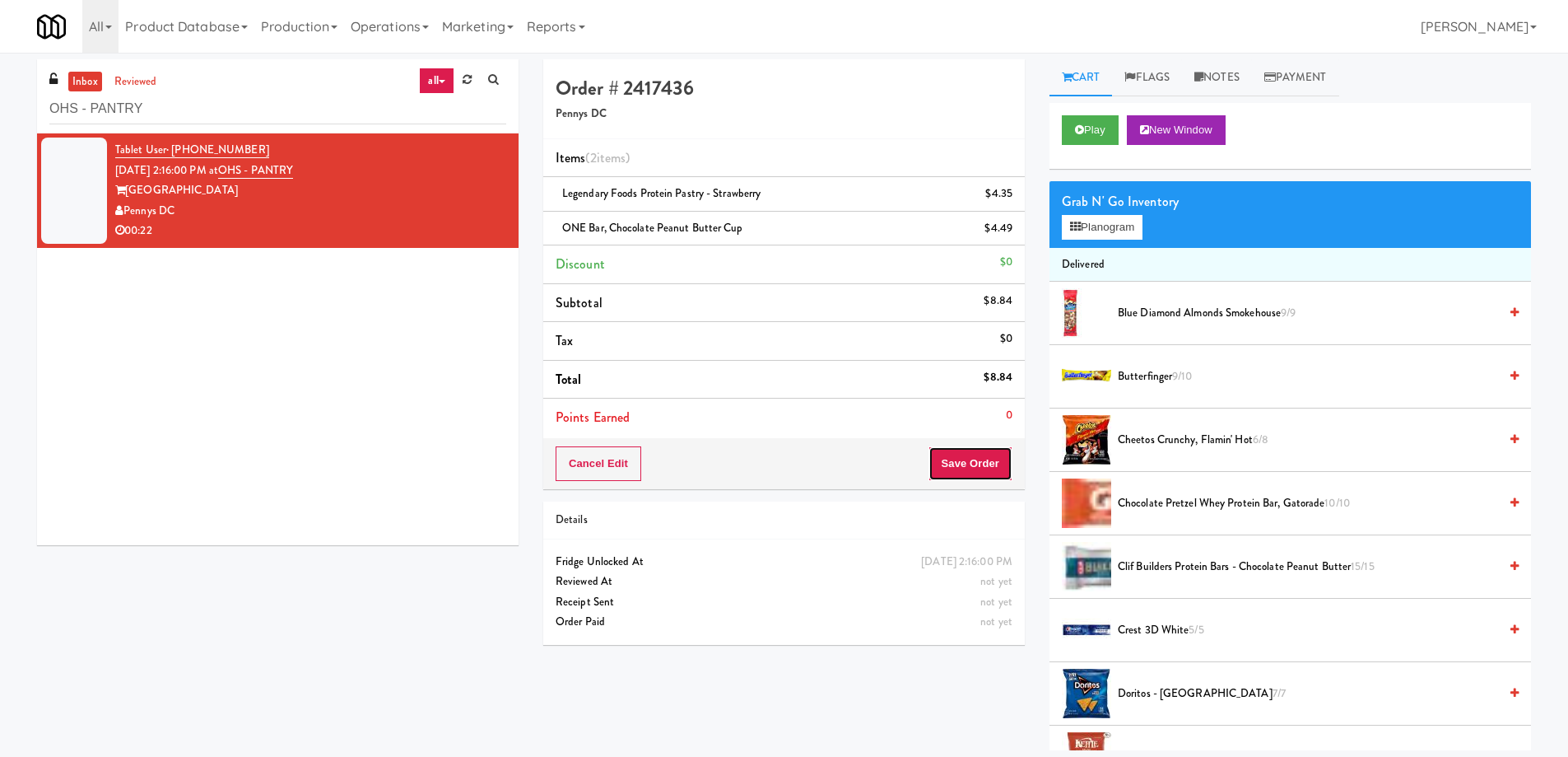
click at [970, 478] on button "Save Order" at bounding box center [971, 463] width 84 height 34
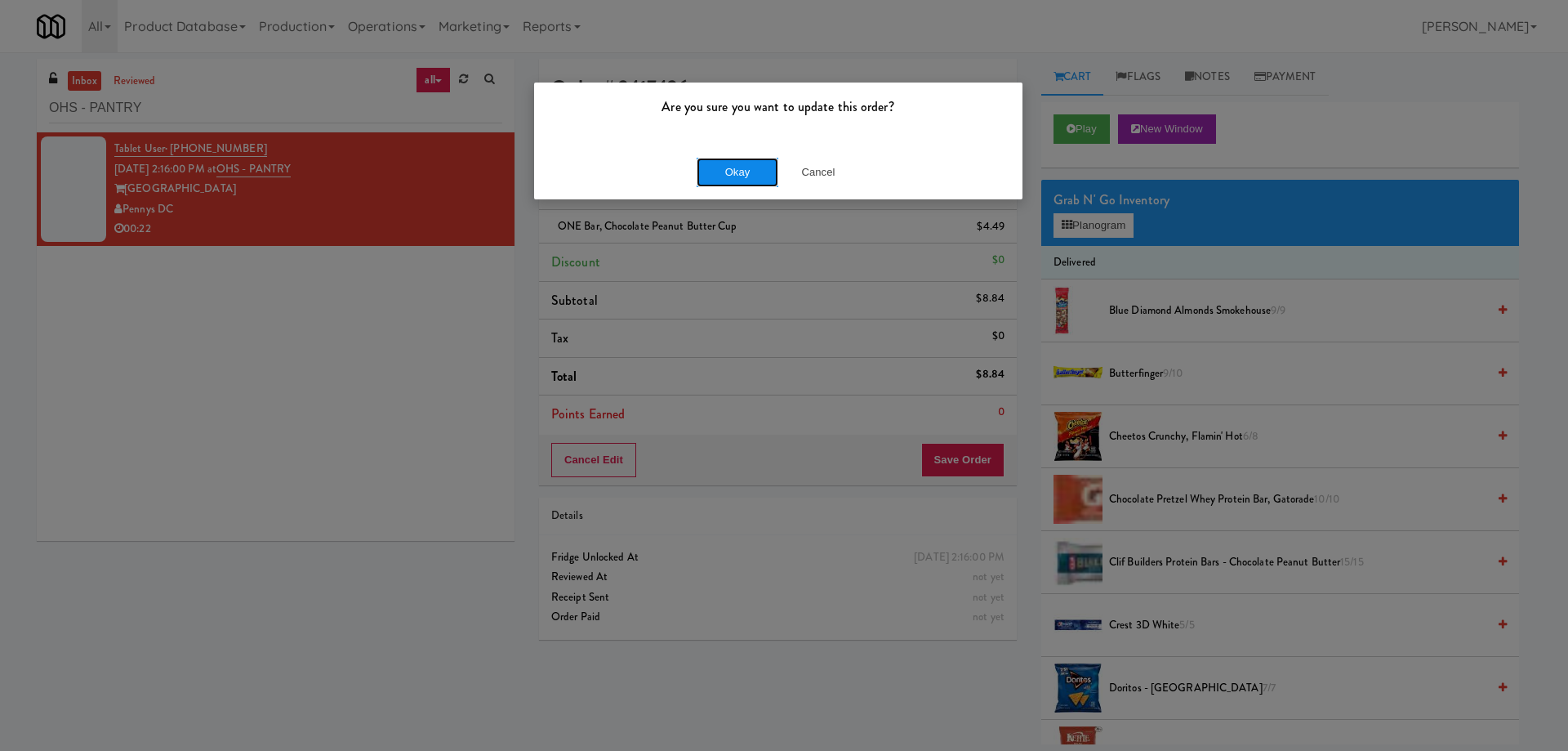
click at [733, 175] on button "Okay" at bounding box center [738, 173] width 82 height 30
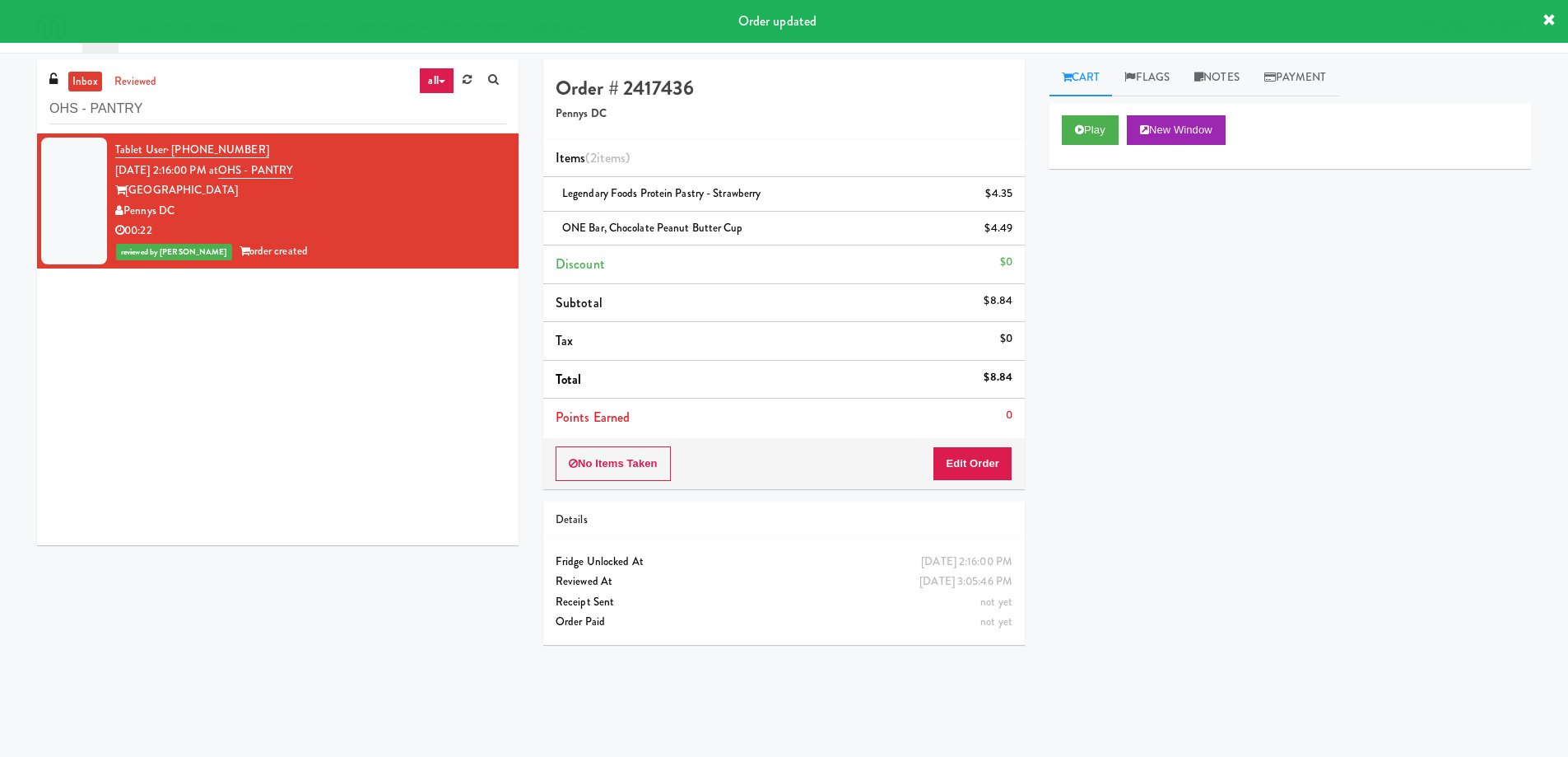
click at [307, 126] on div "inbox reviewed all all unclear take inventory issue suspicious failed recent OH…" at bounding box center [277, 97] width 482 height 74
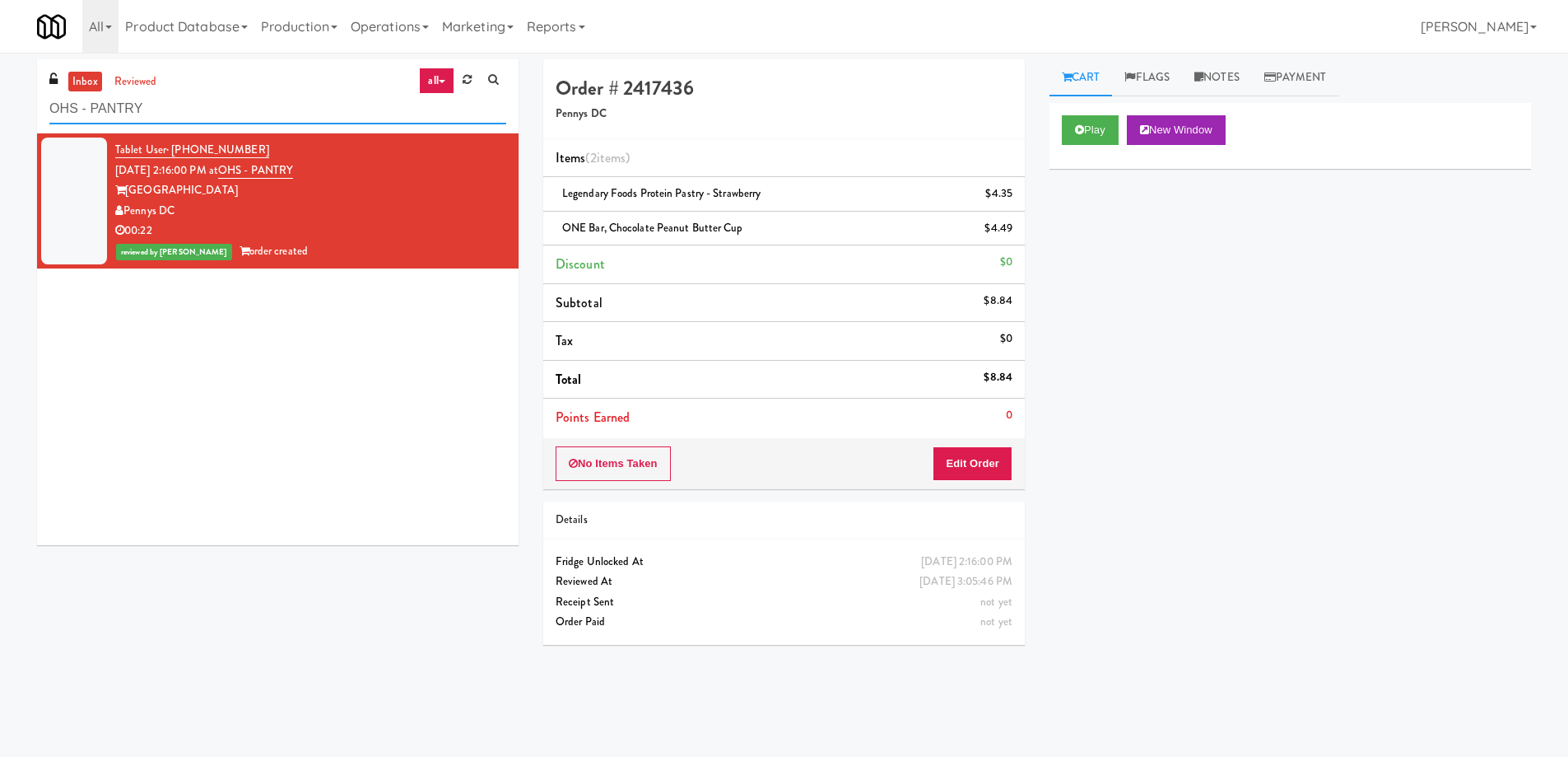
click at [312, 113] on input "OHS - PANTRY" at bounding box center [277, 109] width 457 height 31
click at [313, 112] on input "OHS - PANTRY" at bounding box center [277, 109] width 457 height 31
click at [313, 101] on input "OHS - PANTRY" at bounding box center [277, 109] width 457 height 31
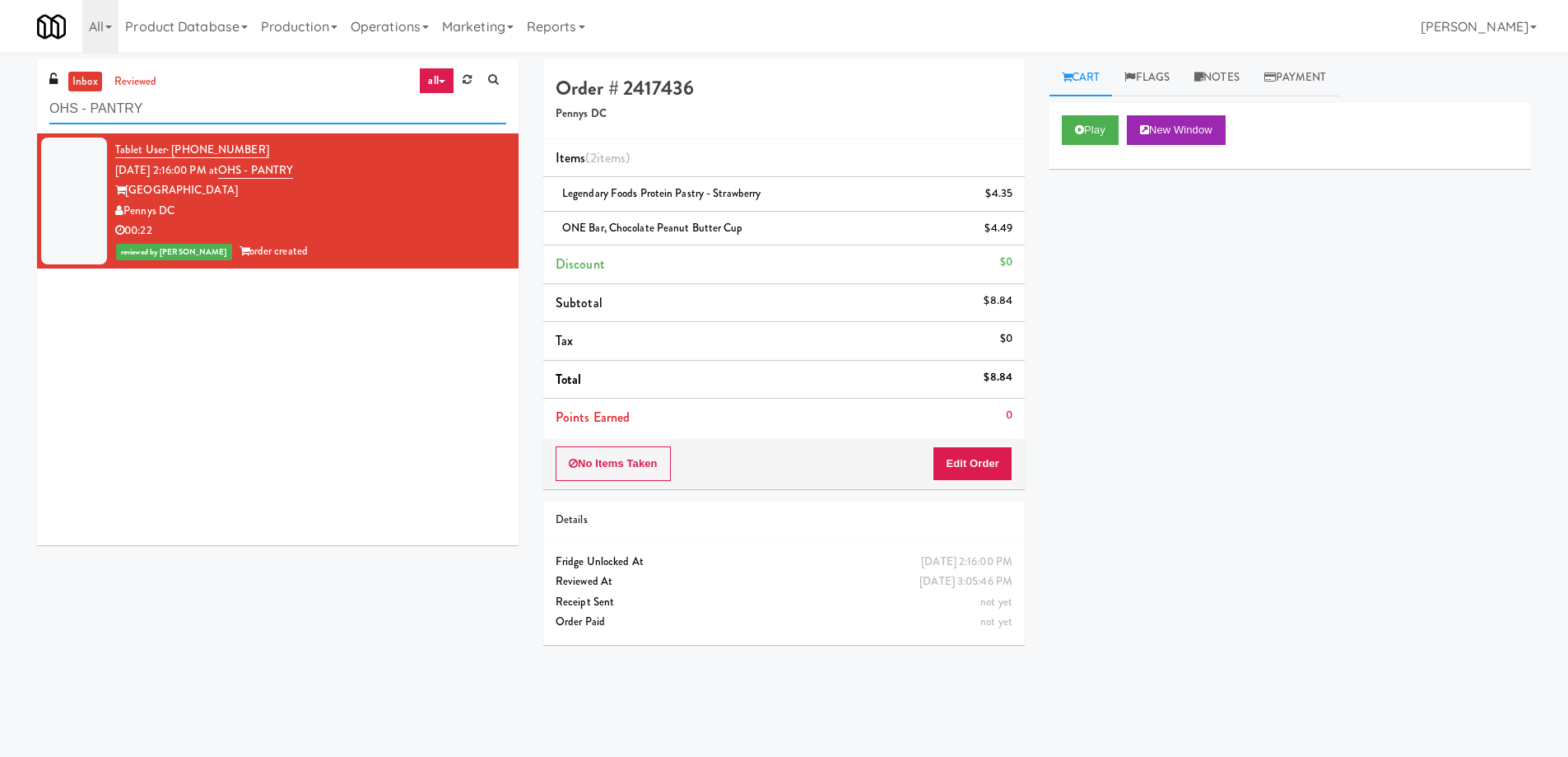
click at [313, 101] on input "OHS - PANTRY" at bounding box center [277, 109] width 457 height 31
paste input "Aqua Cooler"
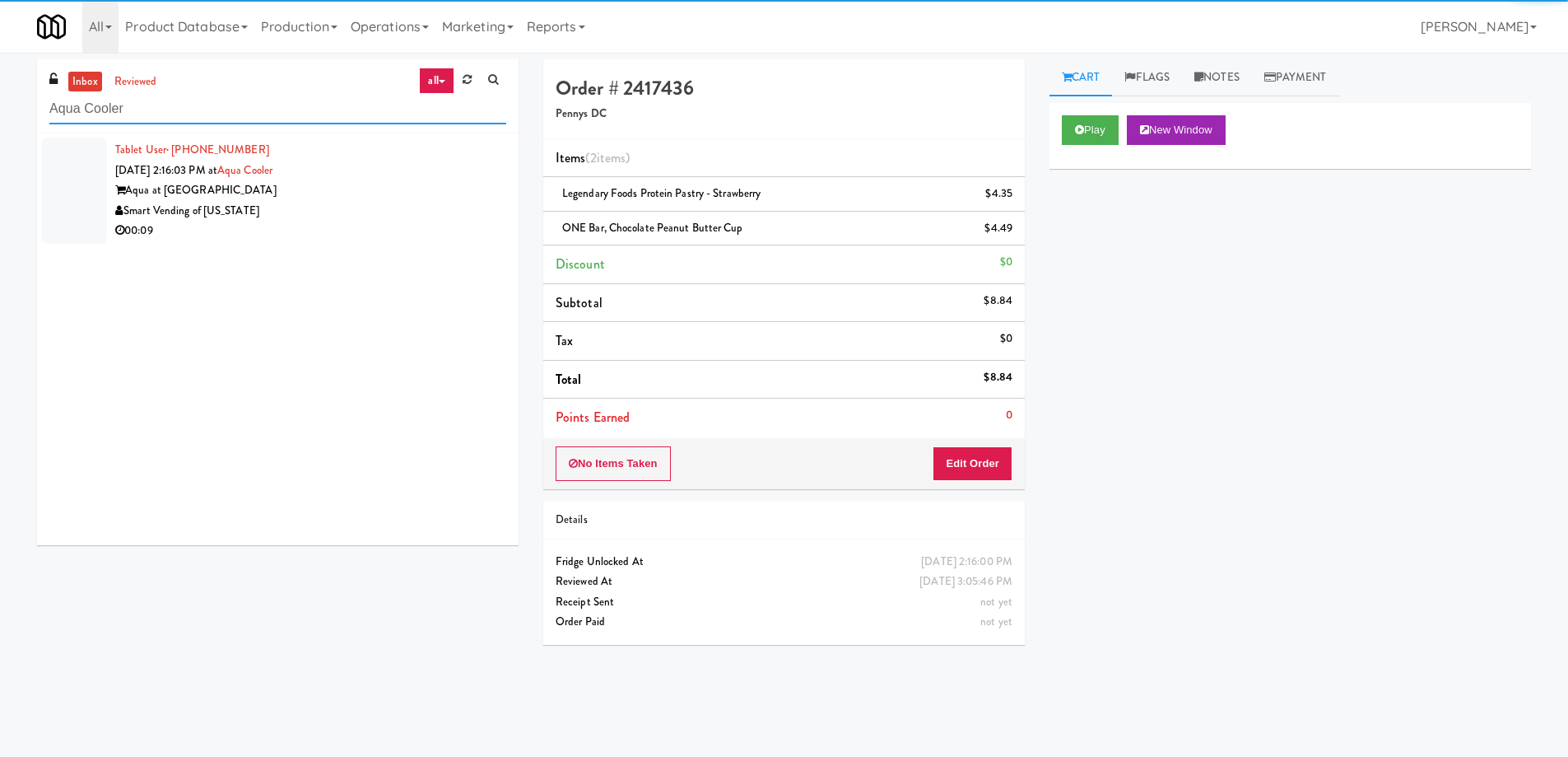
type input "Aqua Cooler"
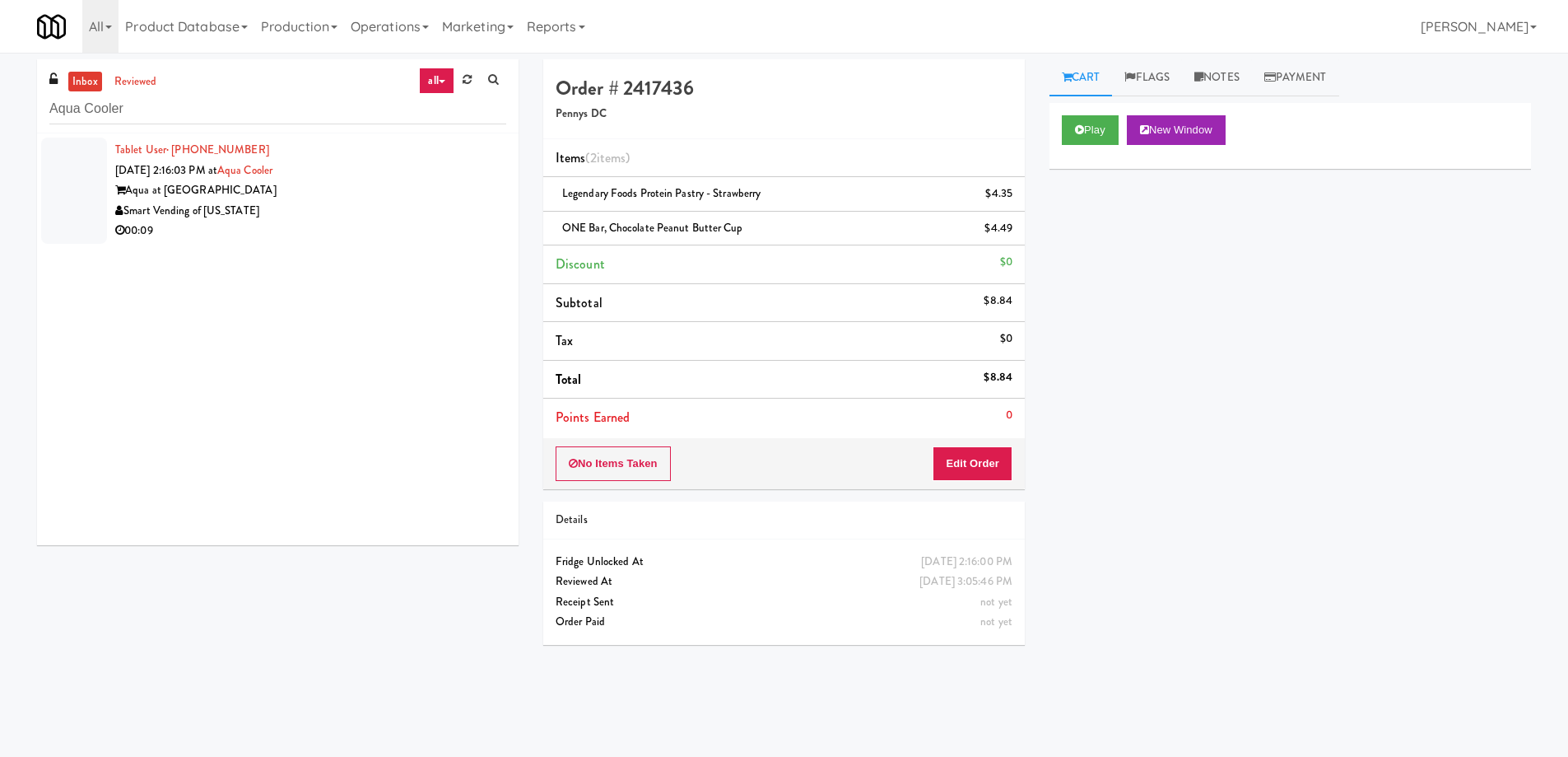
click at [372, 174] on div "Tablet User · (631) 974-2526 [DATE] 2:16:03 PM at [GEOGRAPHIC_DATA] at [GEOGRAP…" at bounding box center [310, 190] width 391 height 101
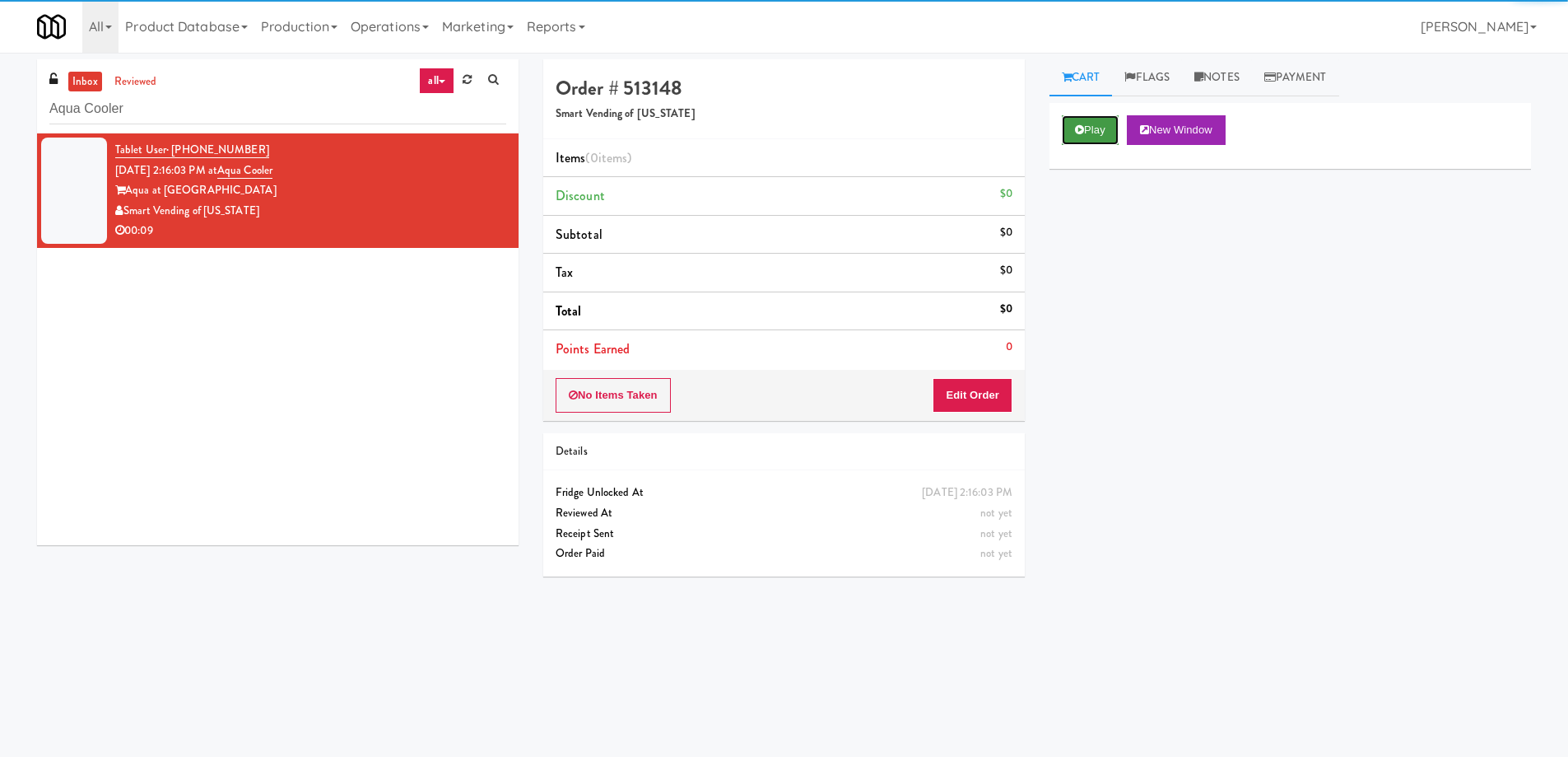
click at [1090, 129] on button "Play" at bounding box center [1090, 130] width 57 height 30
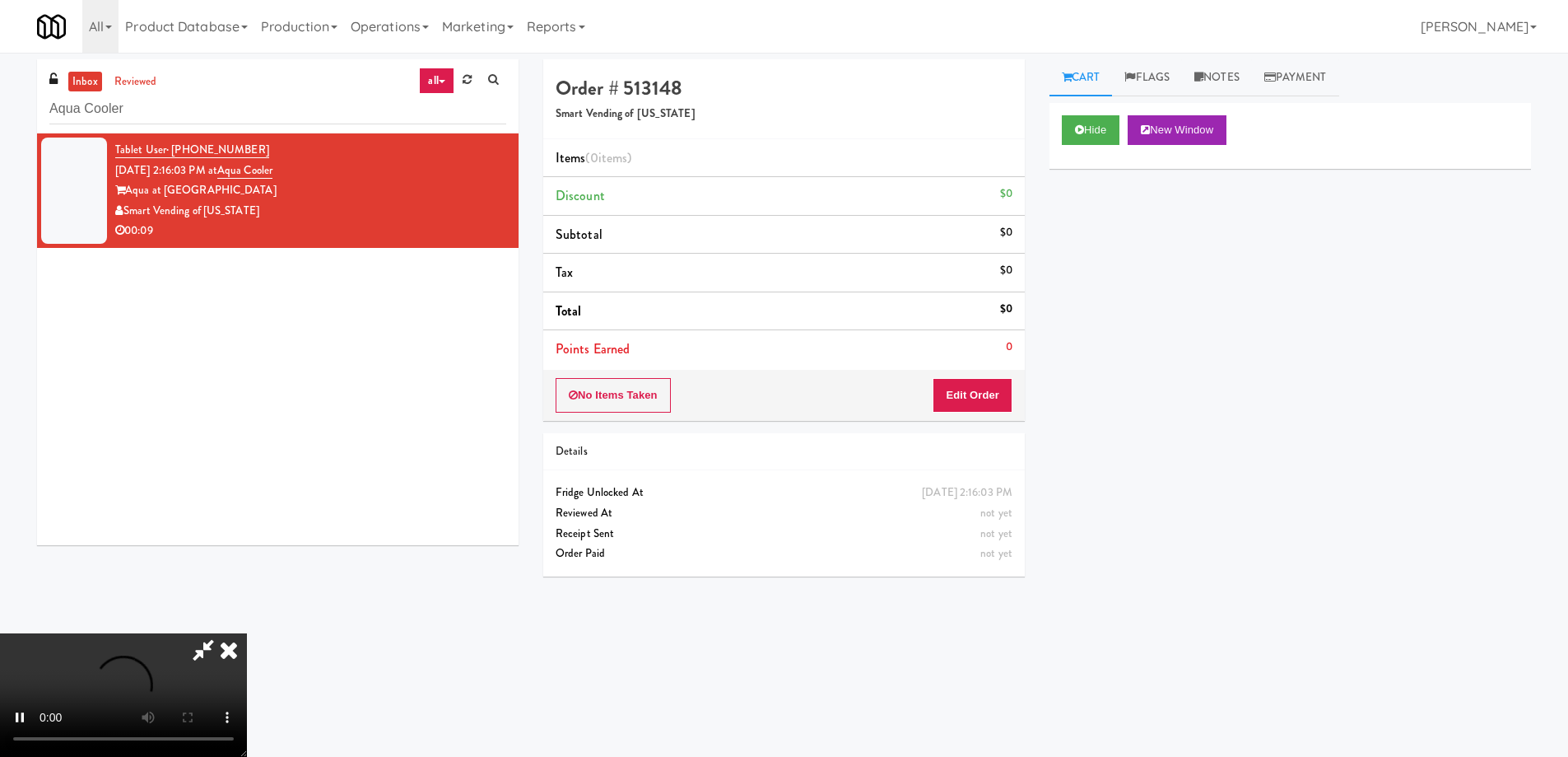
click at [247, 633] on video at bounding box center [123, 695] width 247 height 124
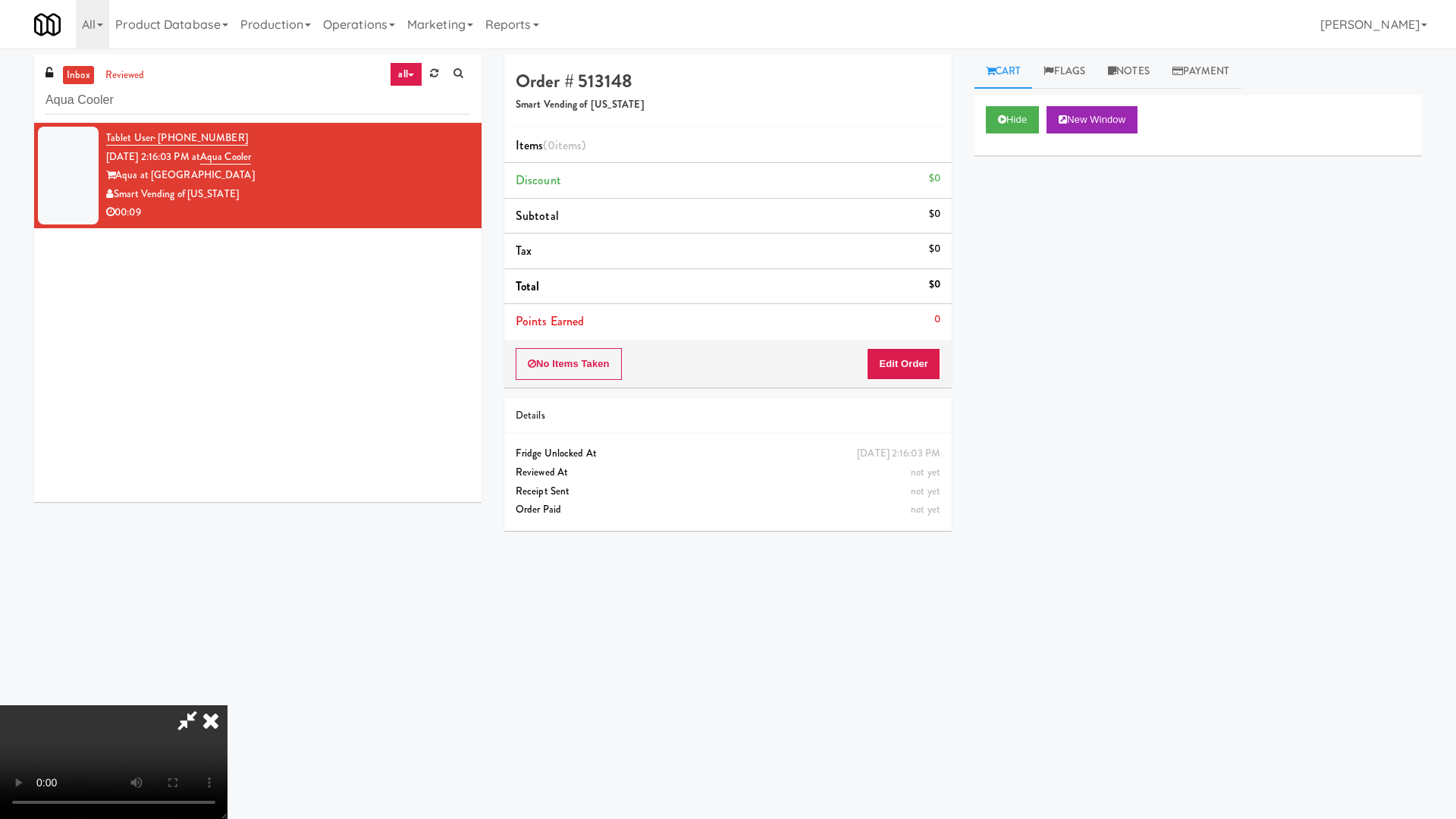
click at [227, 696] on video at bounding box center [113, 762] width 227 height 114
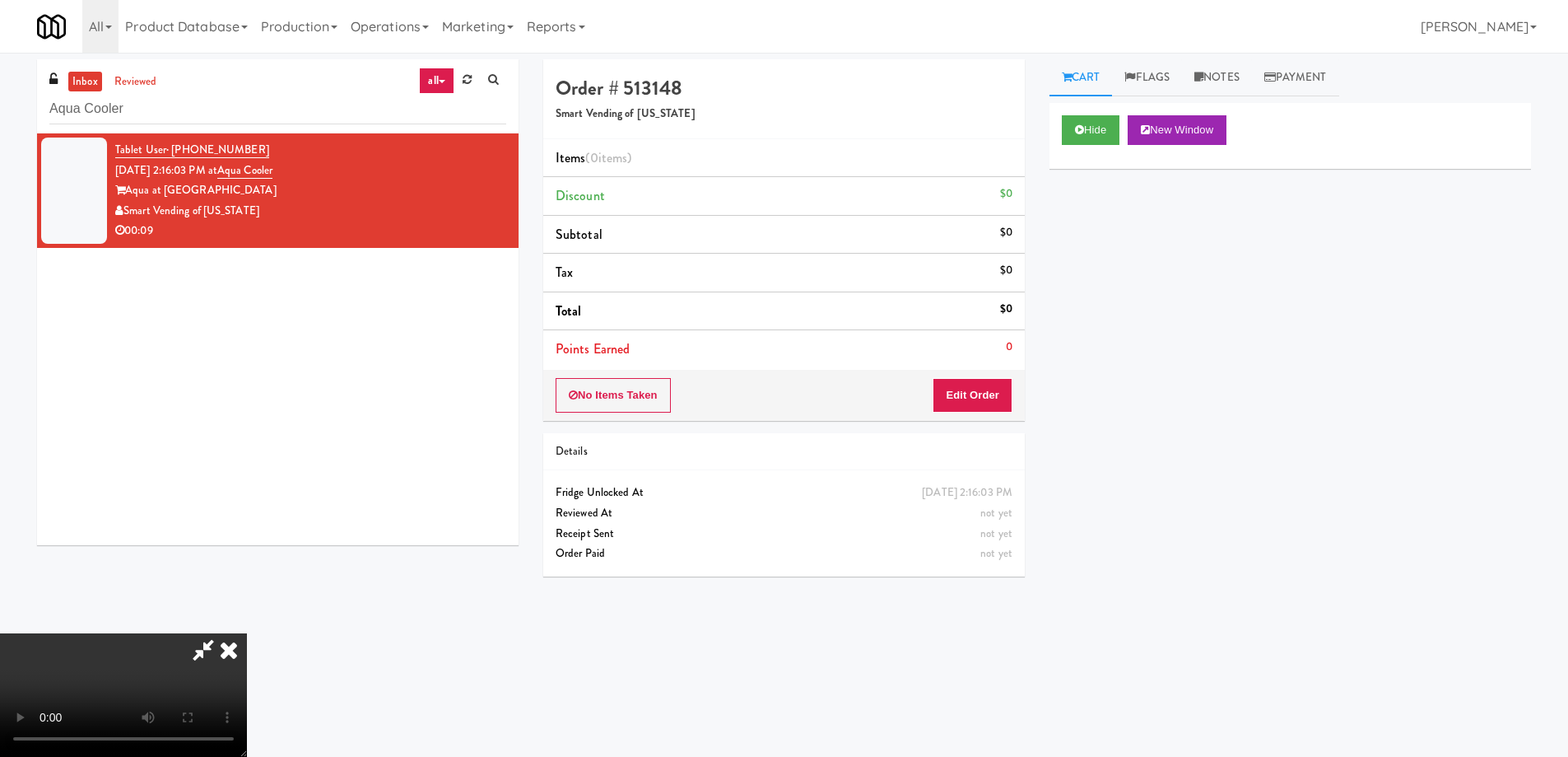
click at [247, 633] on video at bounding box center [123, 695] width 247 height 124
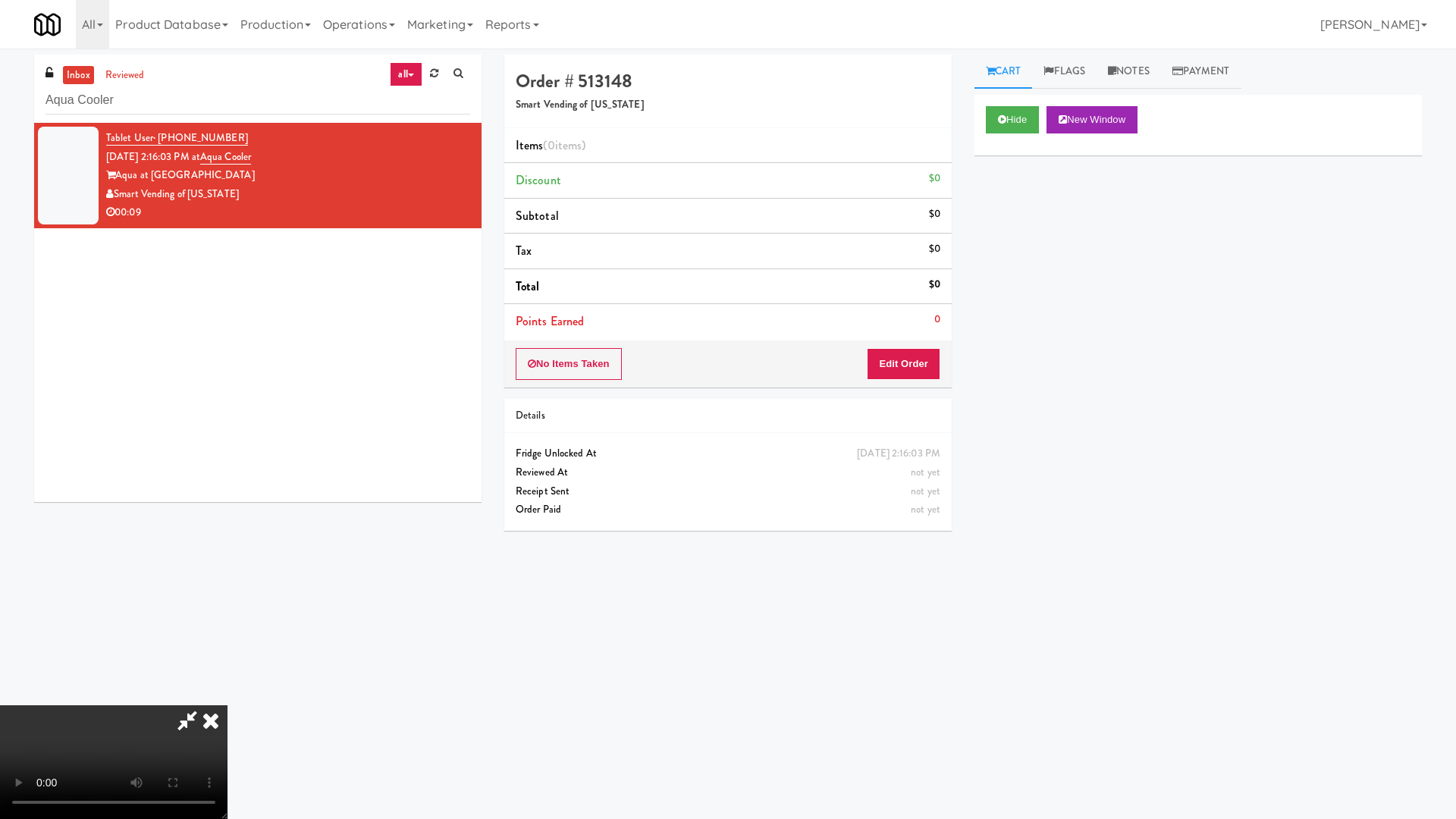
click at [227, 696] on video at bounding box center [113, 762] width 227 height 114
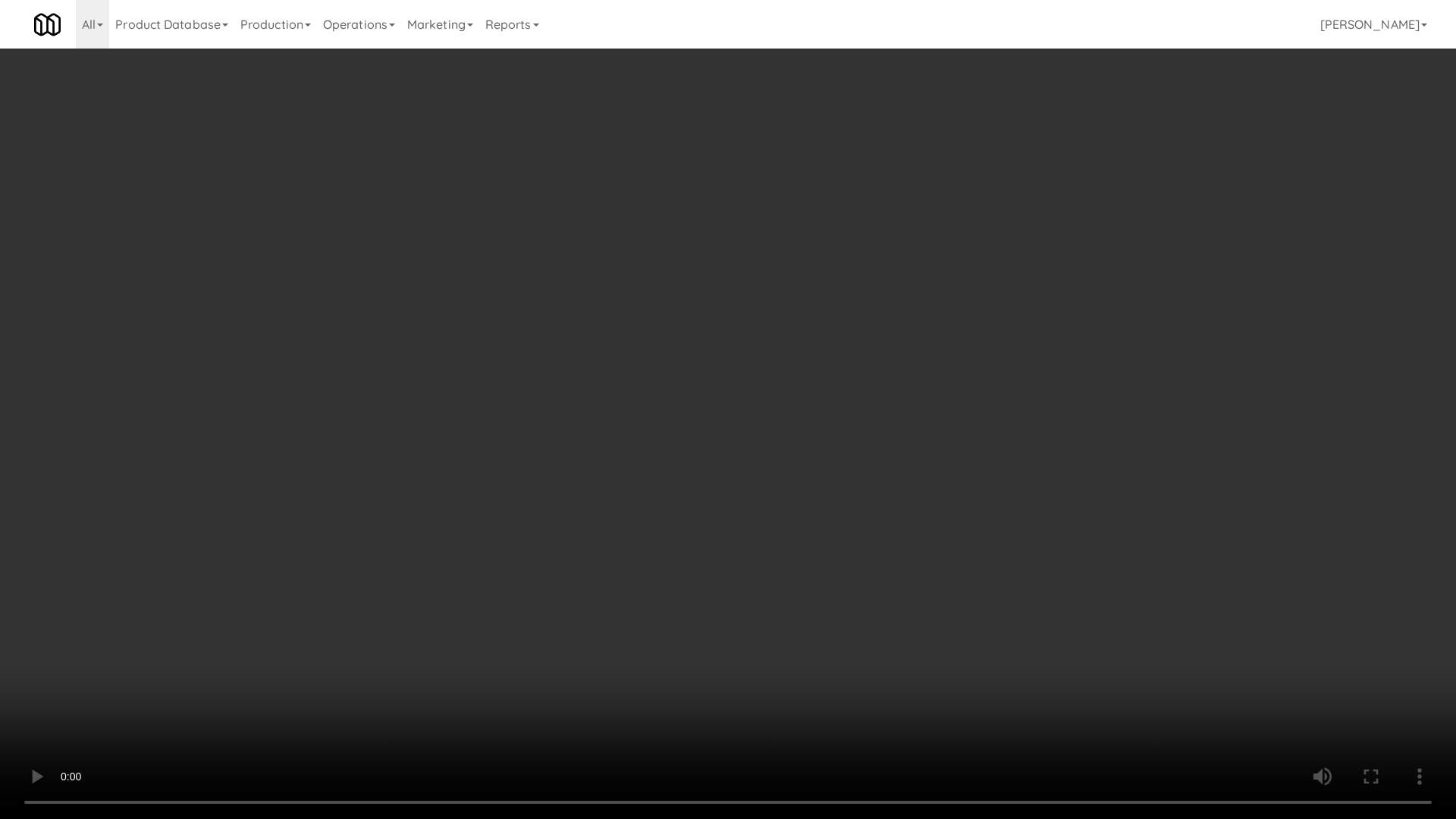
click at [711, 372] on video at bounding box center [728, 409] width 1456 height 819
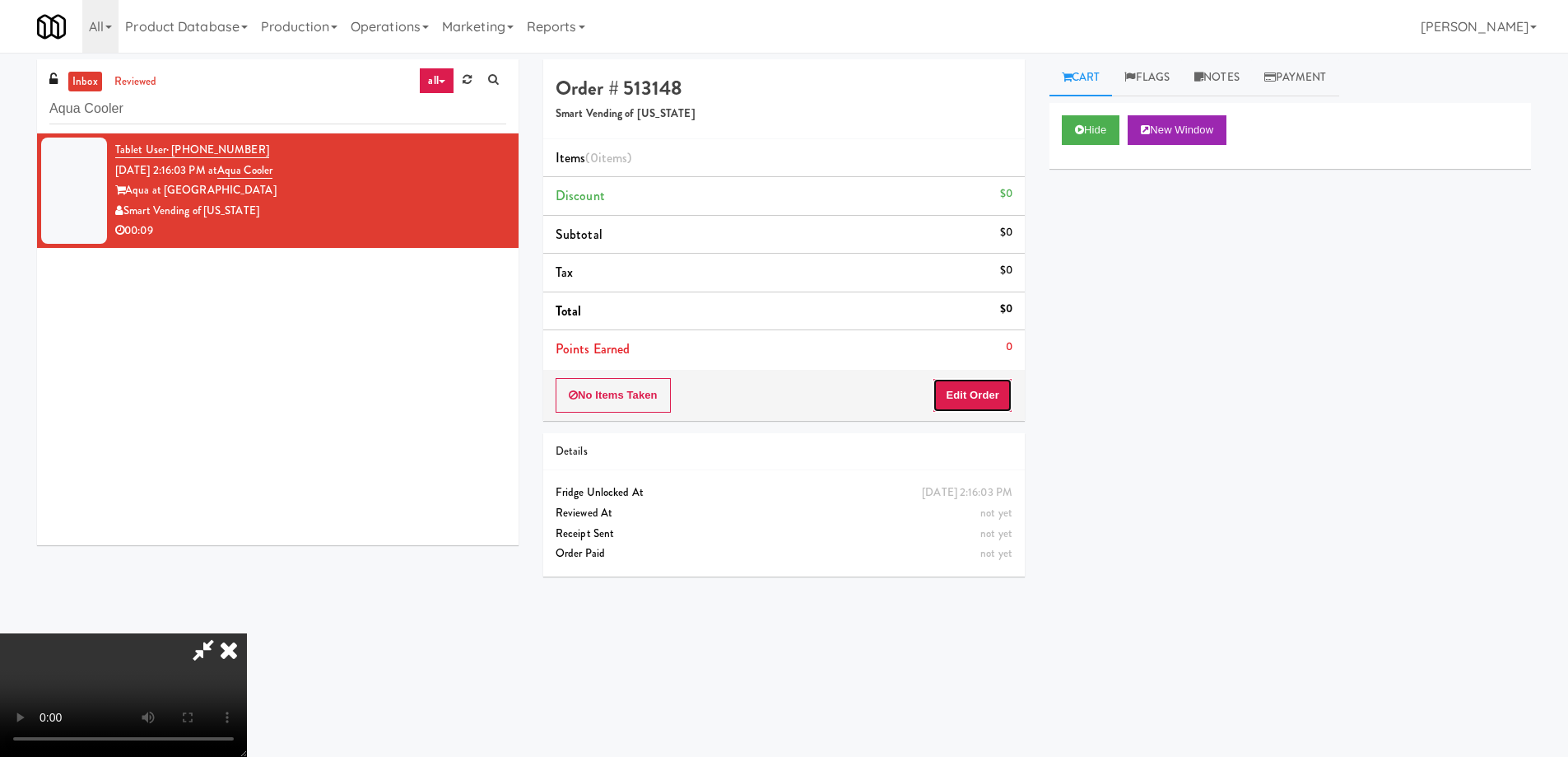
drag, startPoint x: 991, startPoint y: 388, endPoint x: 1044, endPoint y: 335, distance: 75.0
click at [992, 387] on button "Edit Order" at bounding box center [972, 394] width 80 height 34
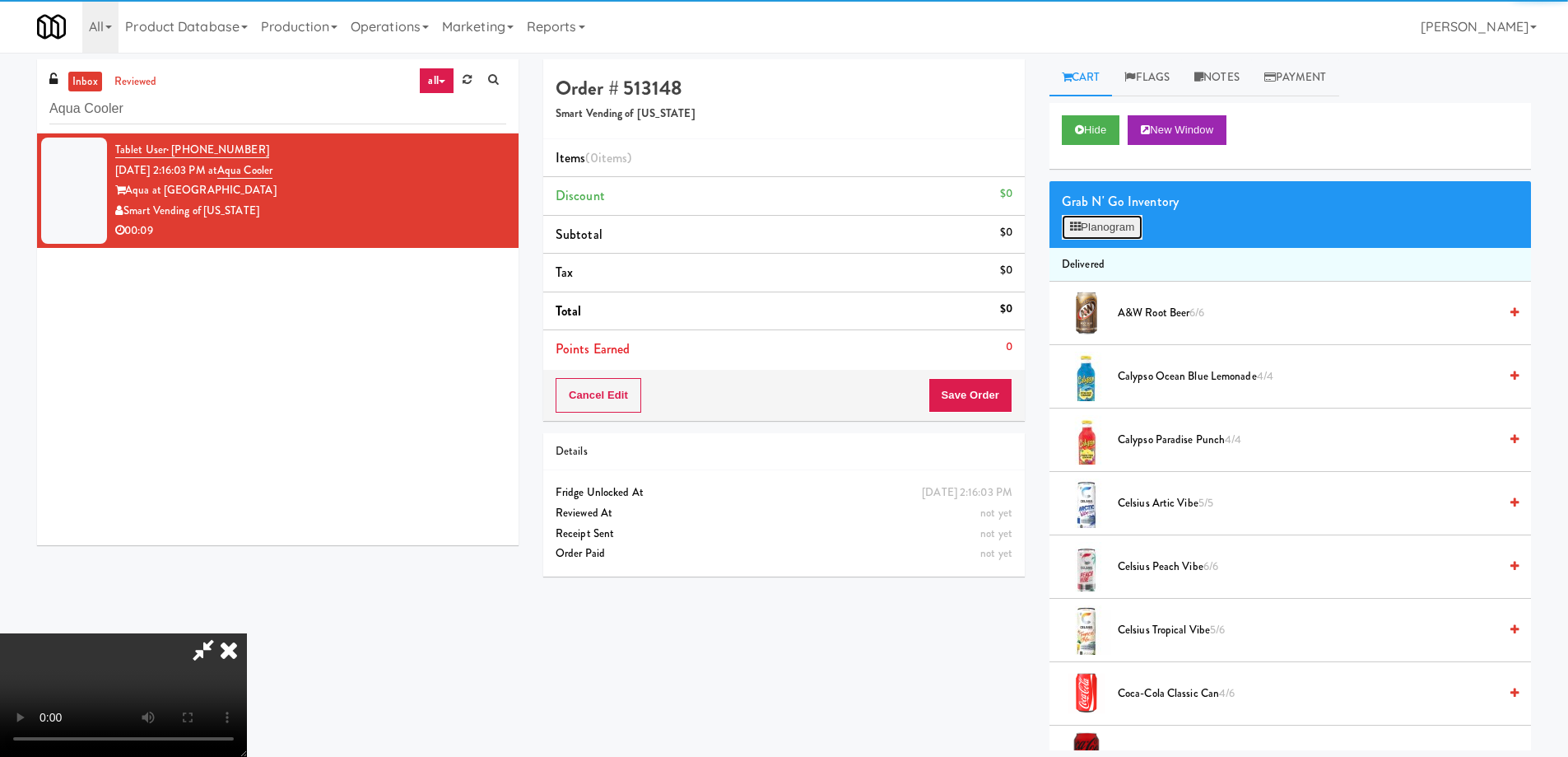
click at [1111, 227] on button "Planogram" at bounding box center [1103, 227] width 81 height 25
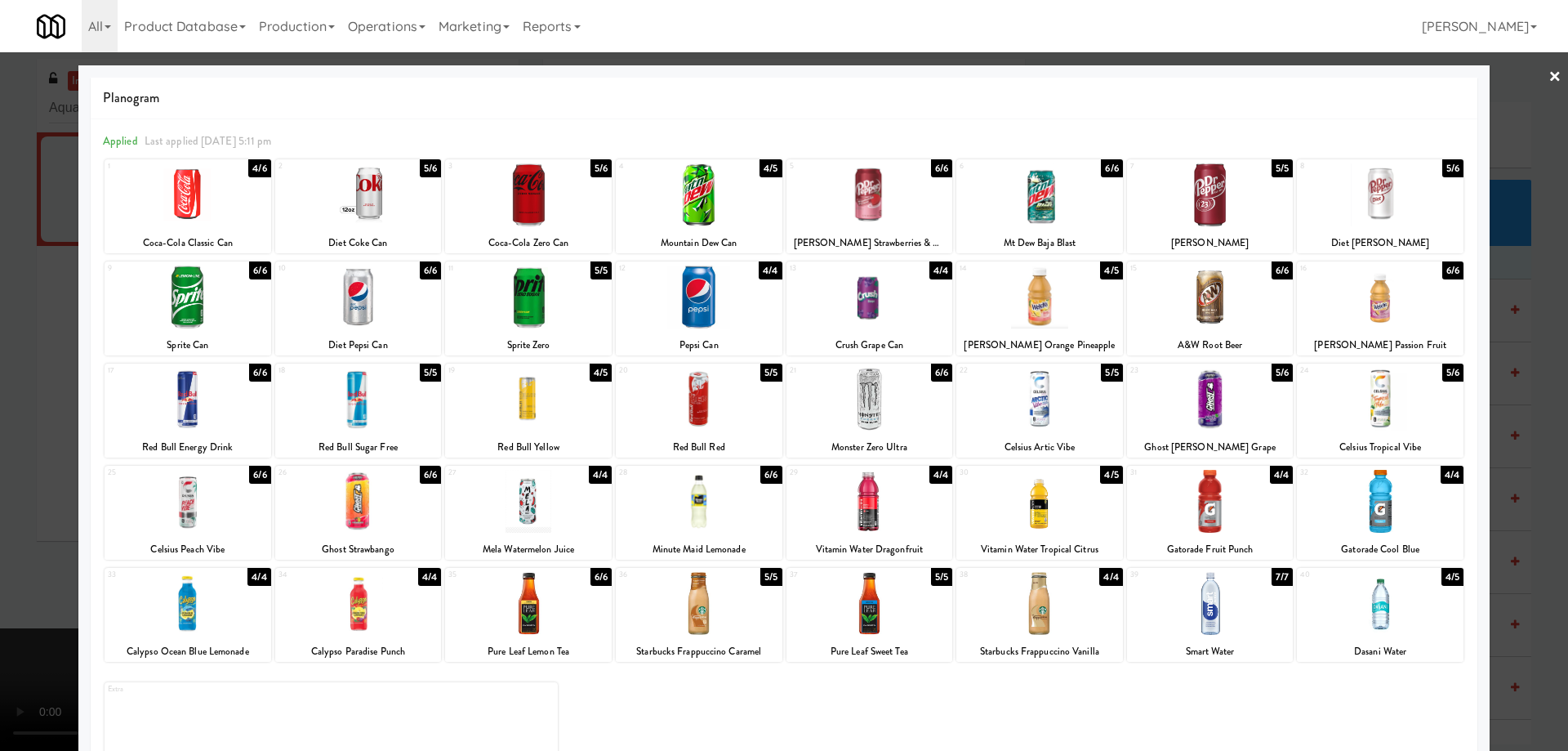
click at [403, 193] on div at bounding box center [358, 195] width 166 height 63
click at [1549, 81] on link "×" at bounding box center [1555, 78] width 13 height 51
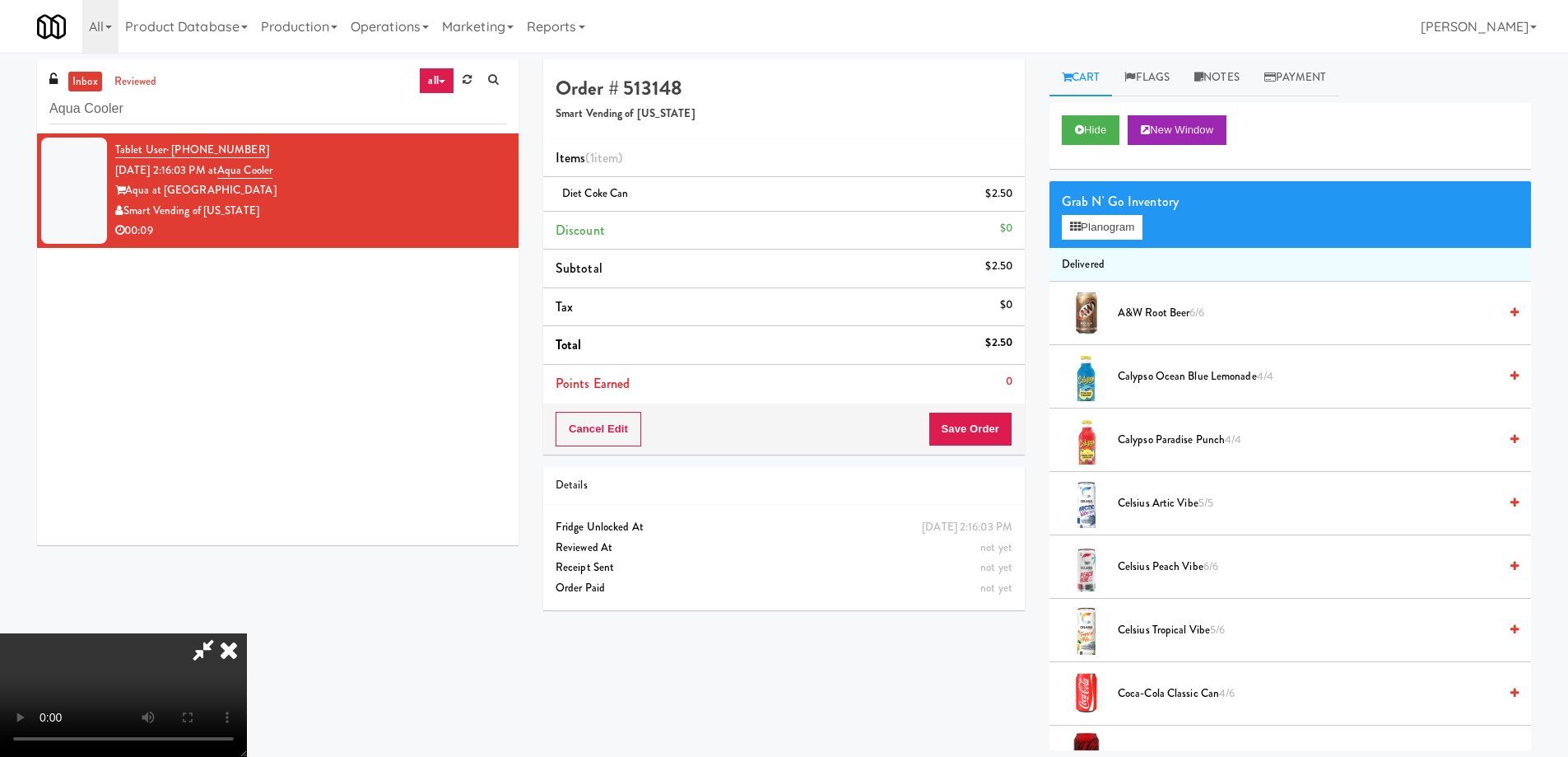
click at [247, 633] on video at bounding box center [123, 695] width 247 height 124
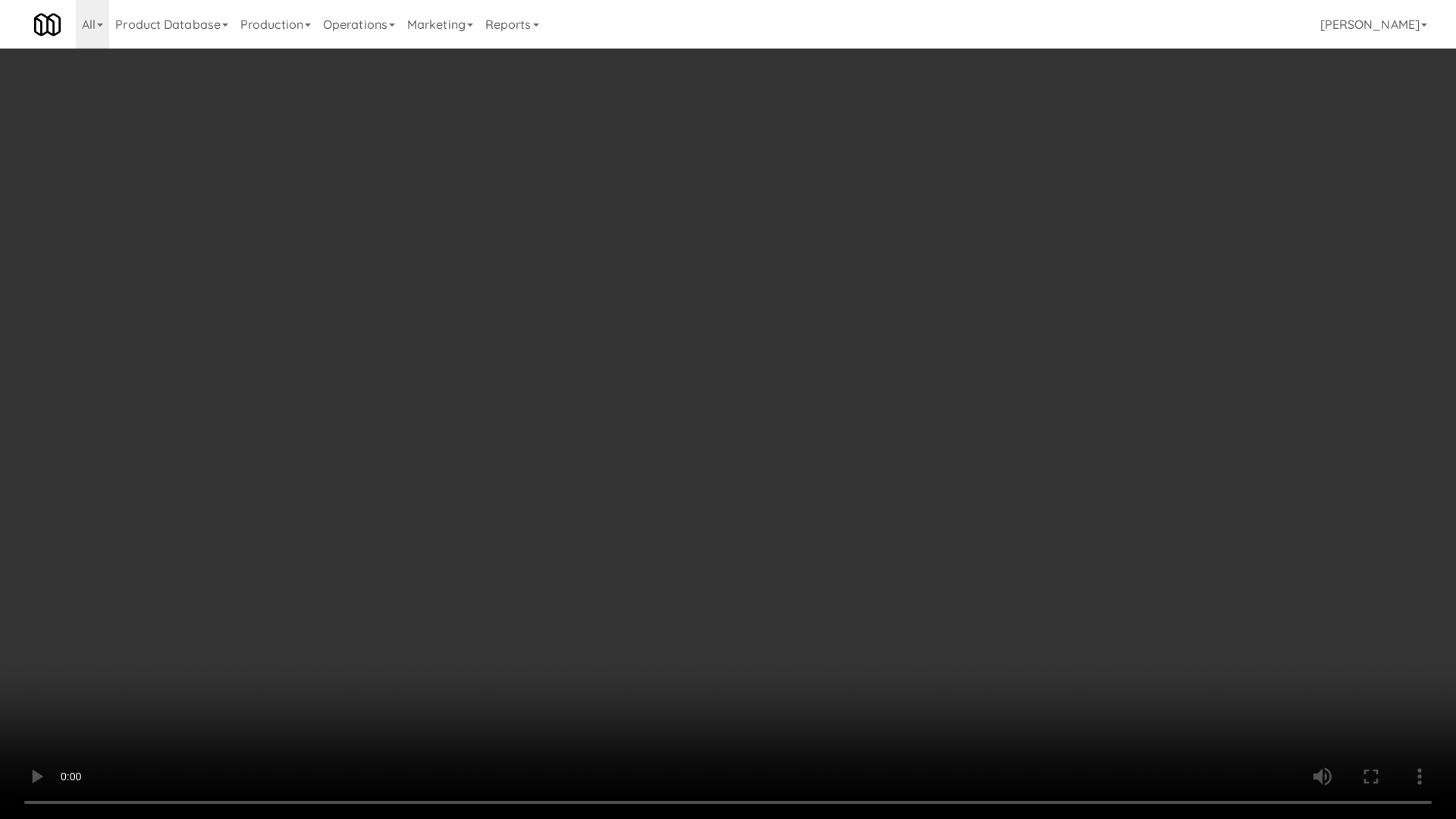
click at [800, 542] on video at bounding box center [728, 409] width 1456 height 819
click at [841, 468] on video at bounding box center [728, 409] width 1456 height 819
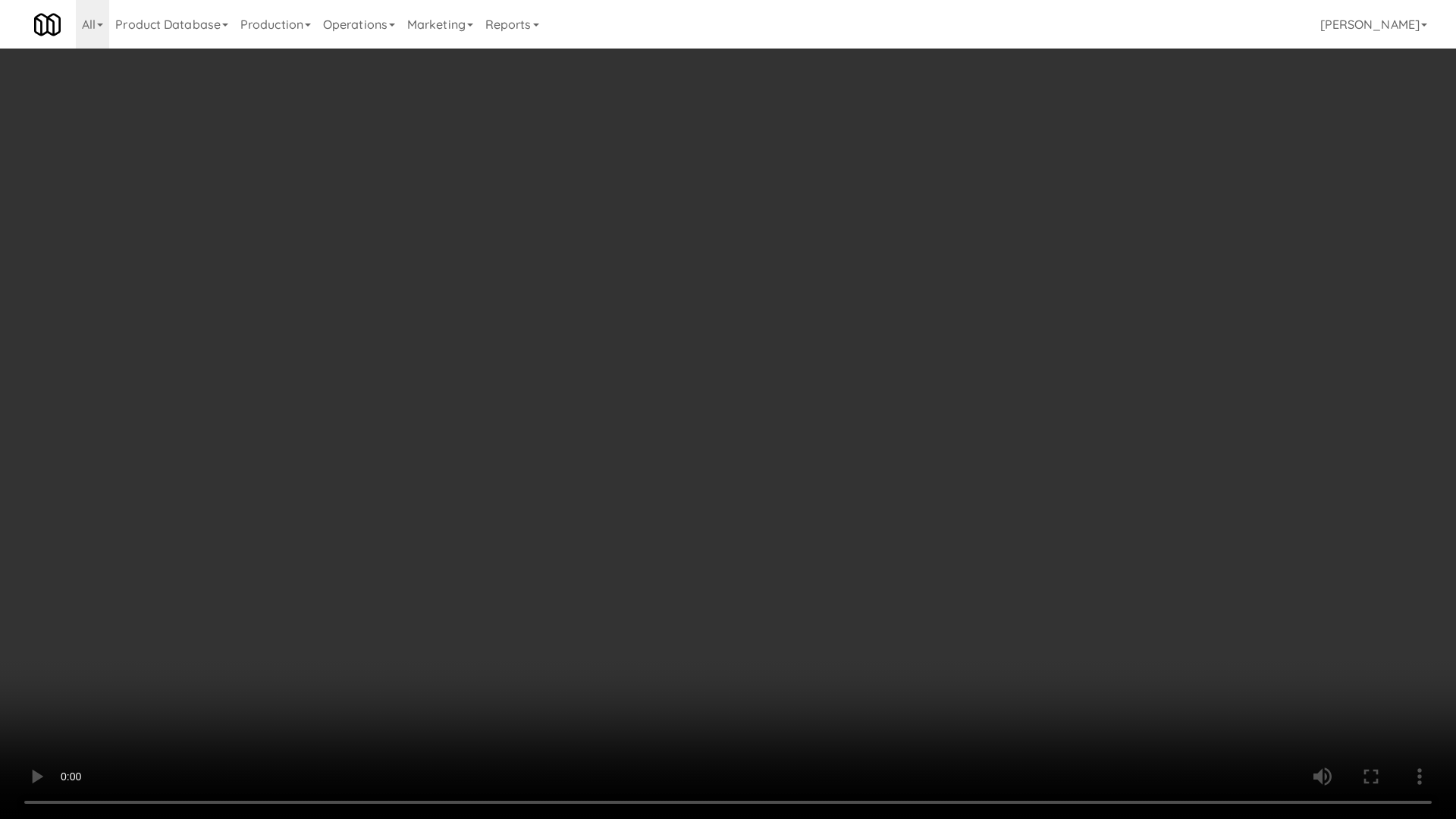
click at [842, 444] on video at bounding box center [728, 409] width 1456 height 819
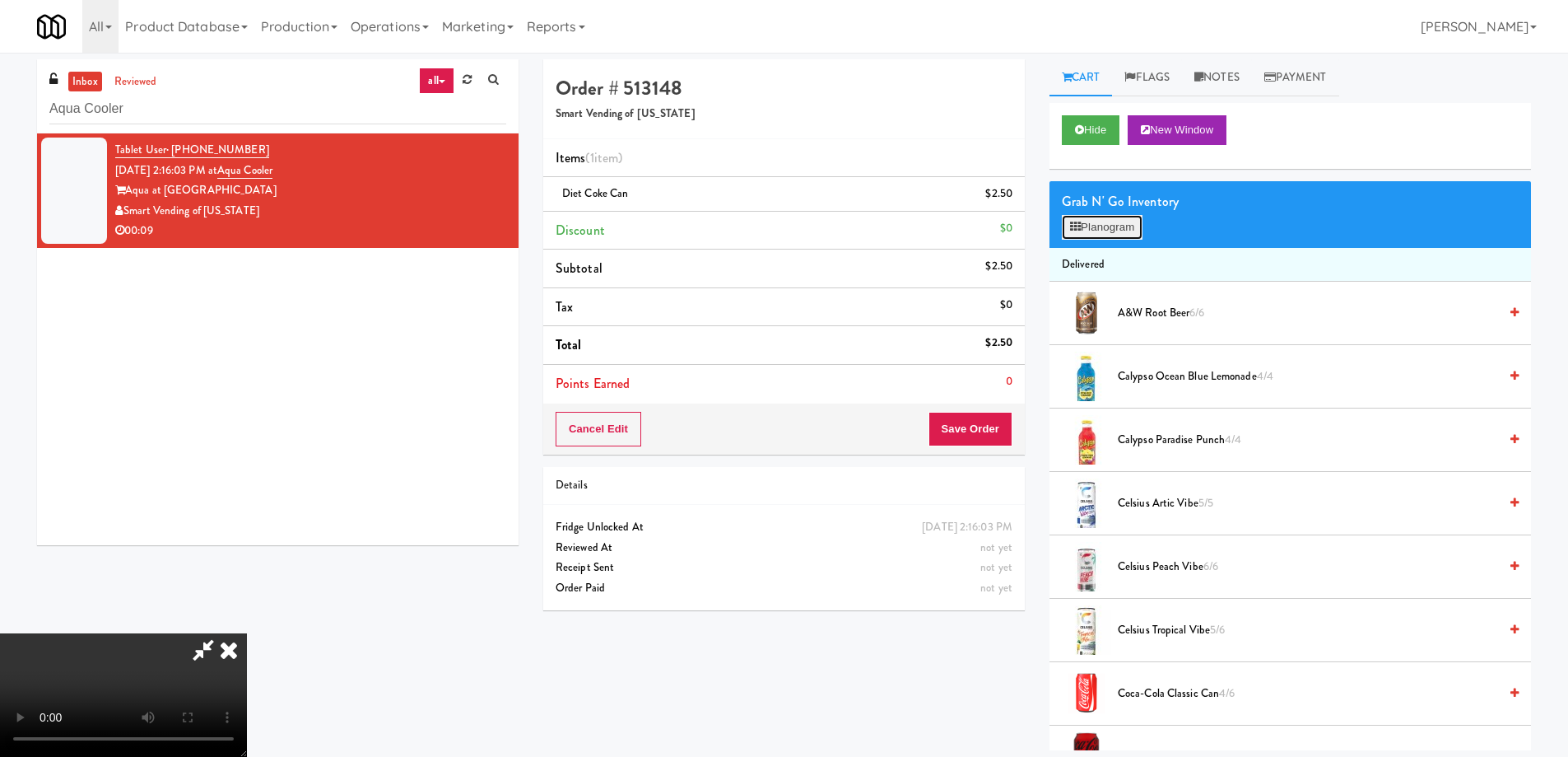
click at [1082, 222] on button "Planogram" at bounding box center [1103, 227] width 81 height 25
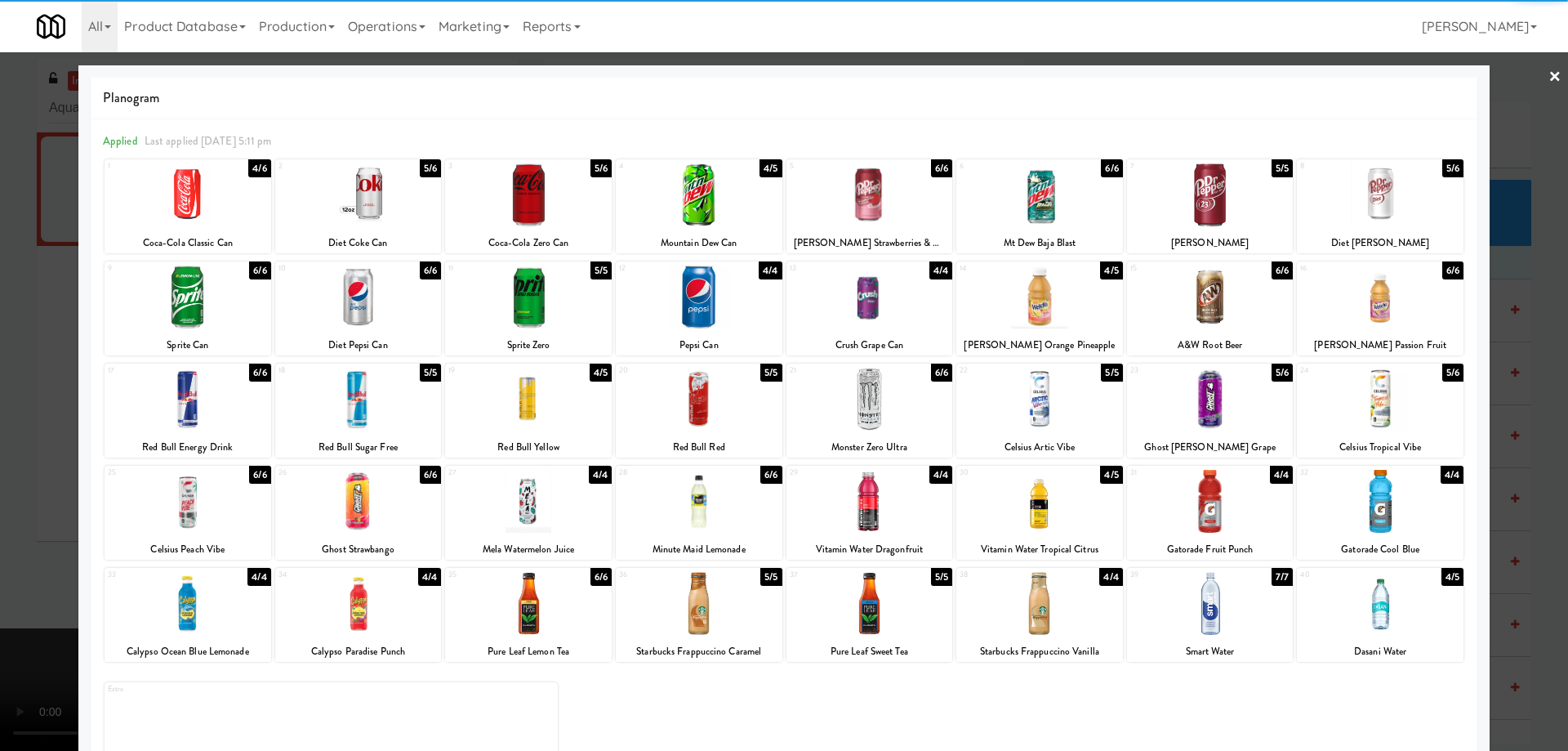
click at [550, 192] on div at bounding box center [528, 195] width 166 height 63
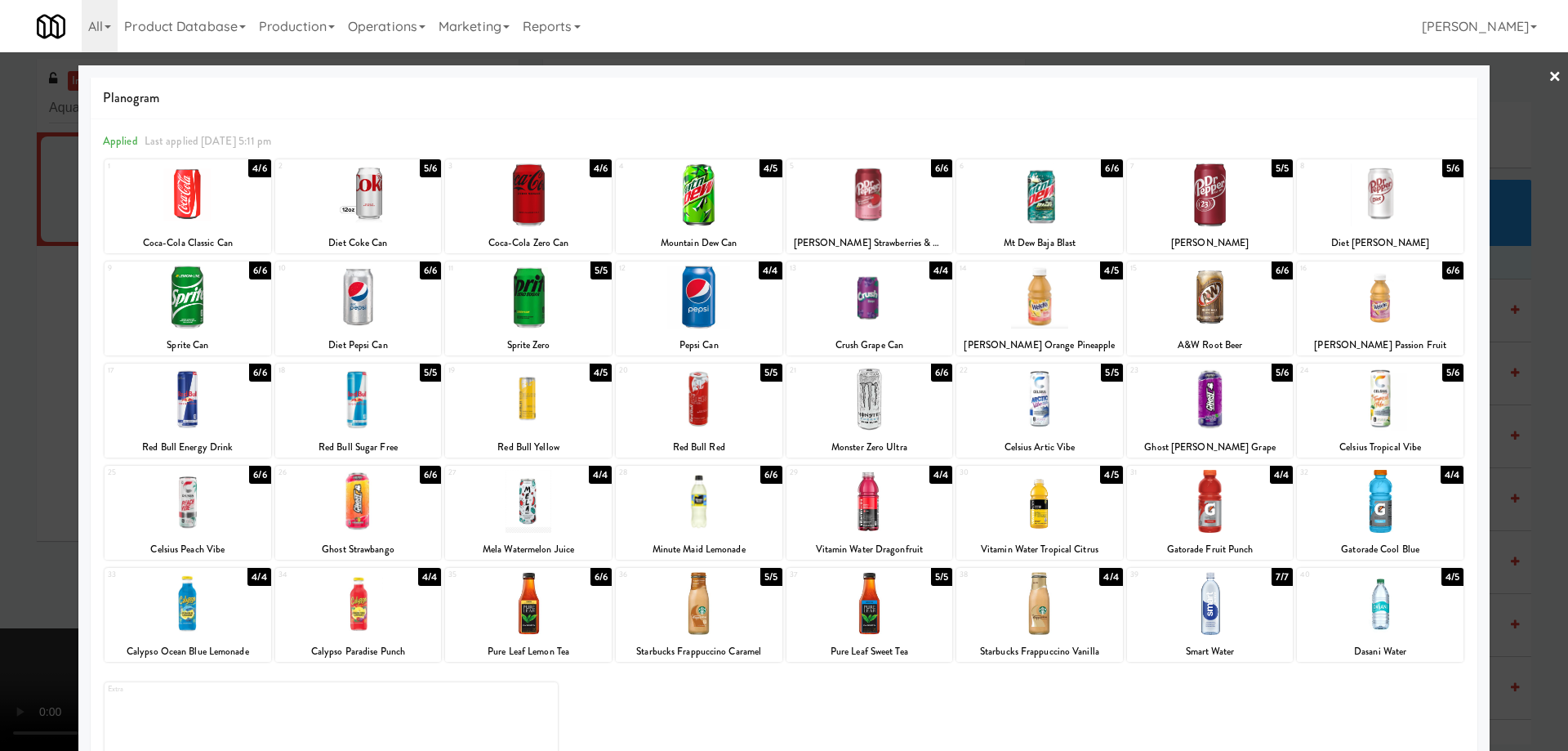
click at [1549, 76] on link "×" at bounding box center [1555, 78] width 13 height 51
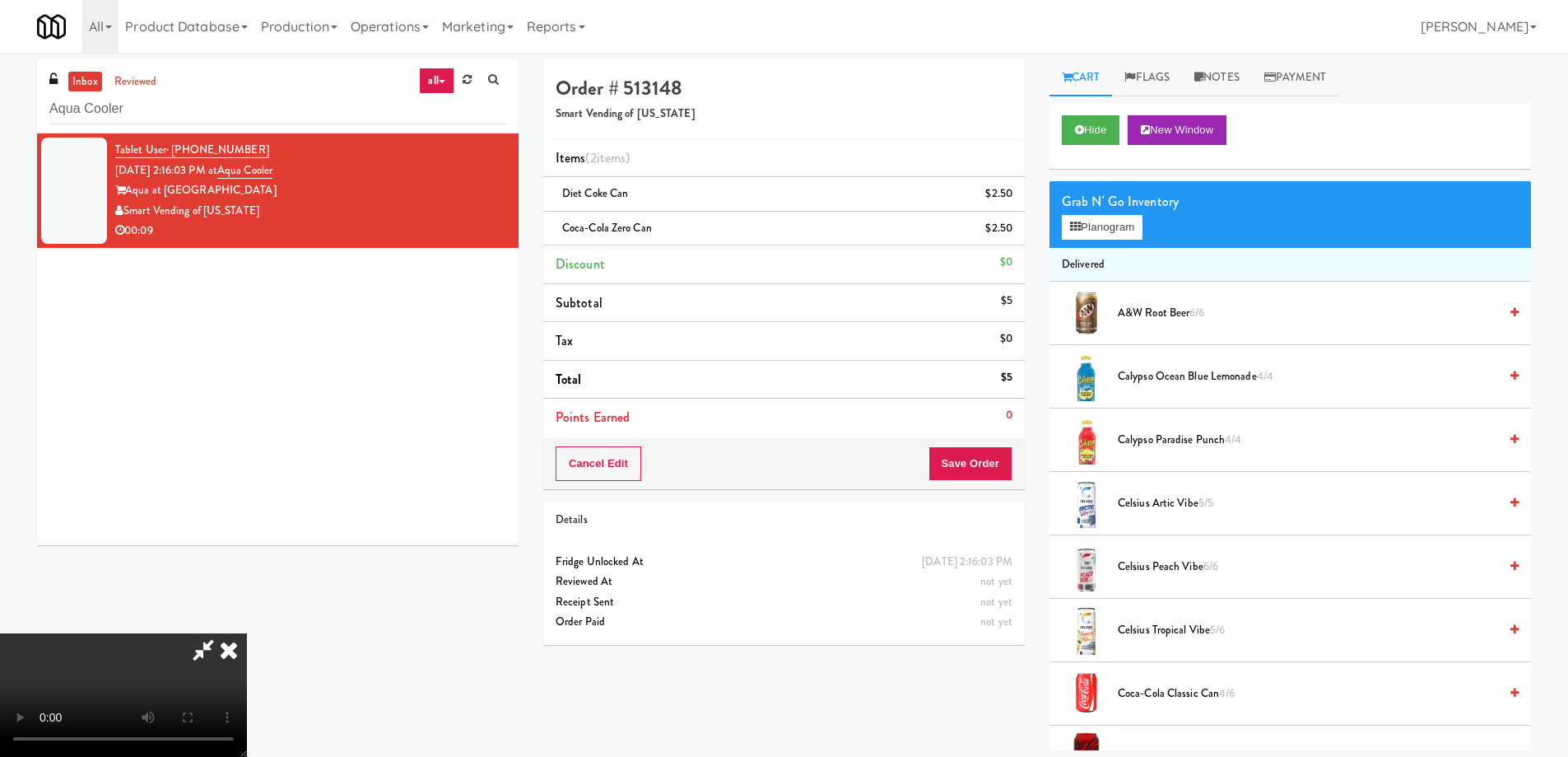
click at [247, 633] on video at bounding box center [123, 695] width 247 height 124
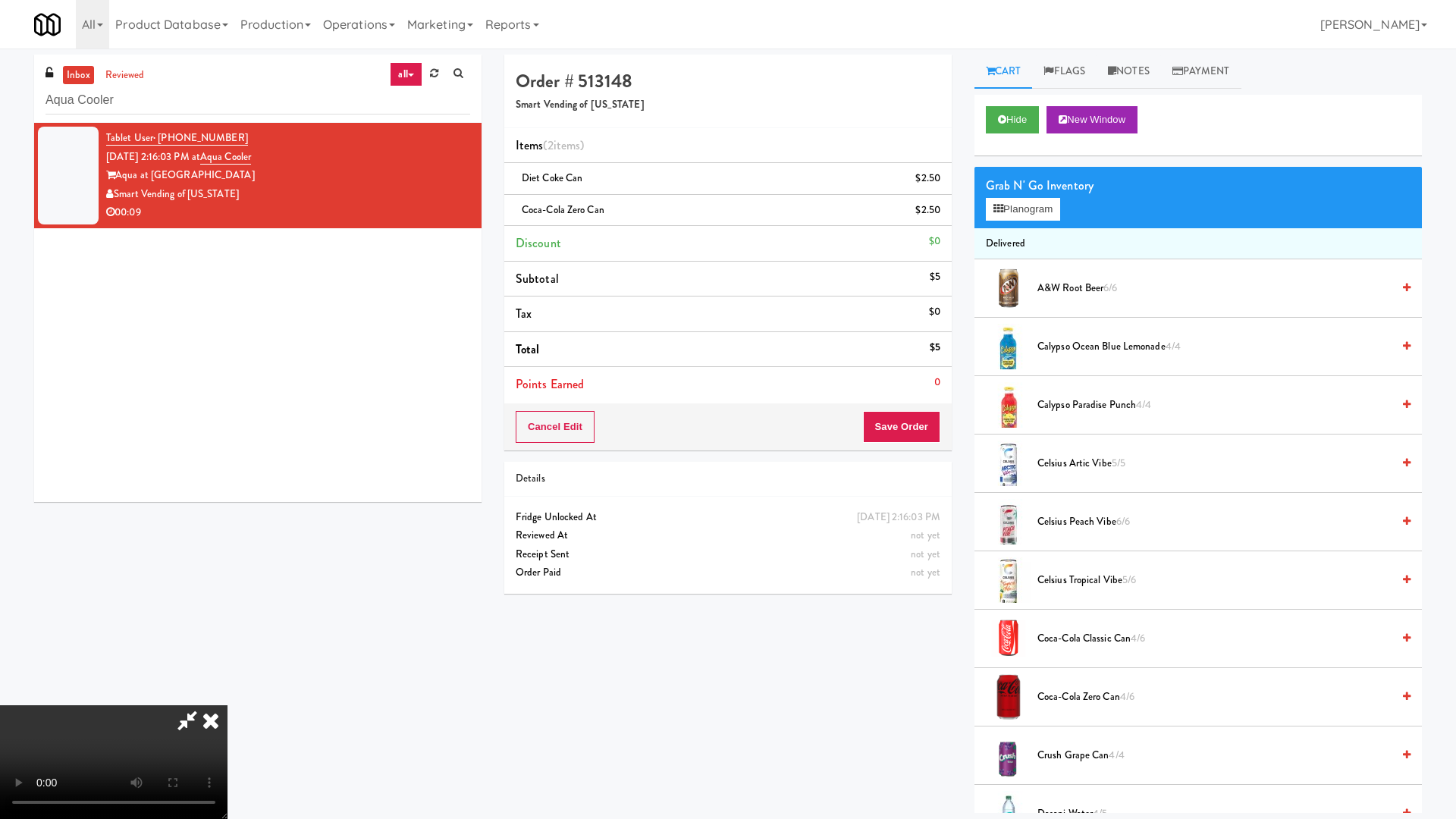
click at [227, 696] on video at bounding box center [113, 762] width 227 height 114
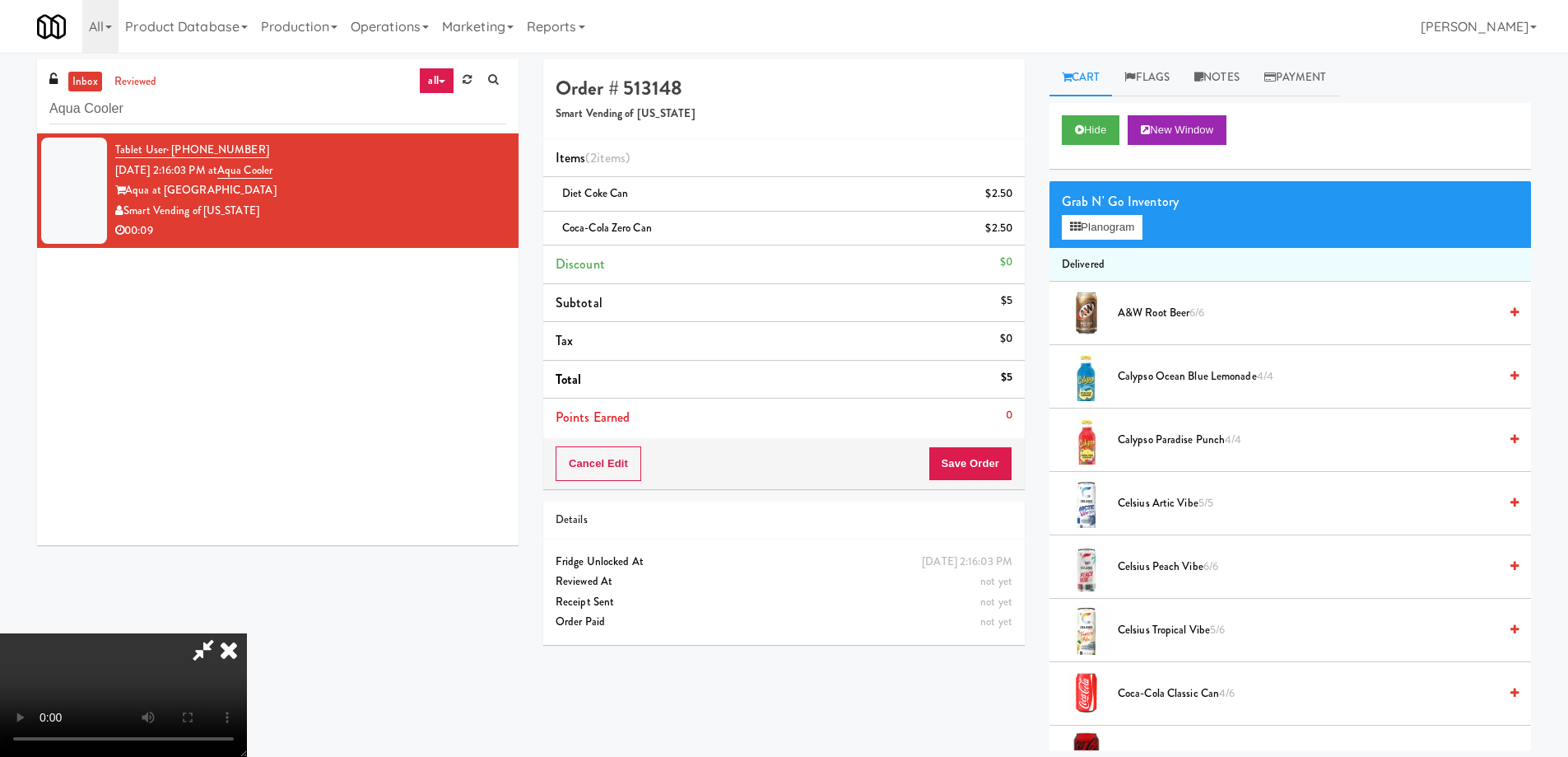
click at [247, 633] on icon at bounding box center [228, 650] width 36 height 33
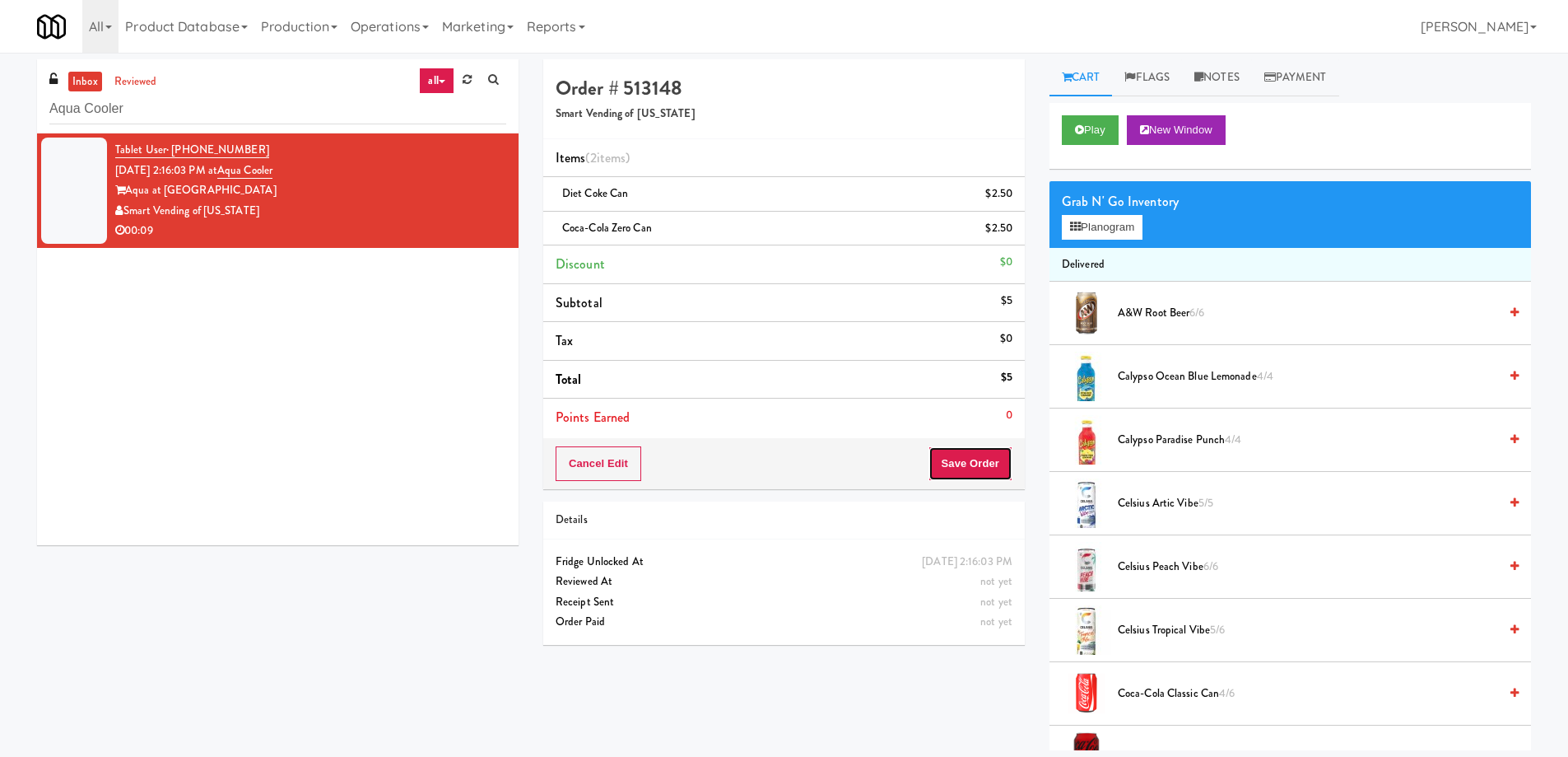
drag, startPoint x: 965, startPoint y: 458, endPoint x: 939, endPoint y: 424, distance: 42.8
click at [965, 458] on button "Save Order" at bounding box center [971, 463] width 84 height 34
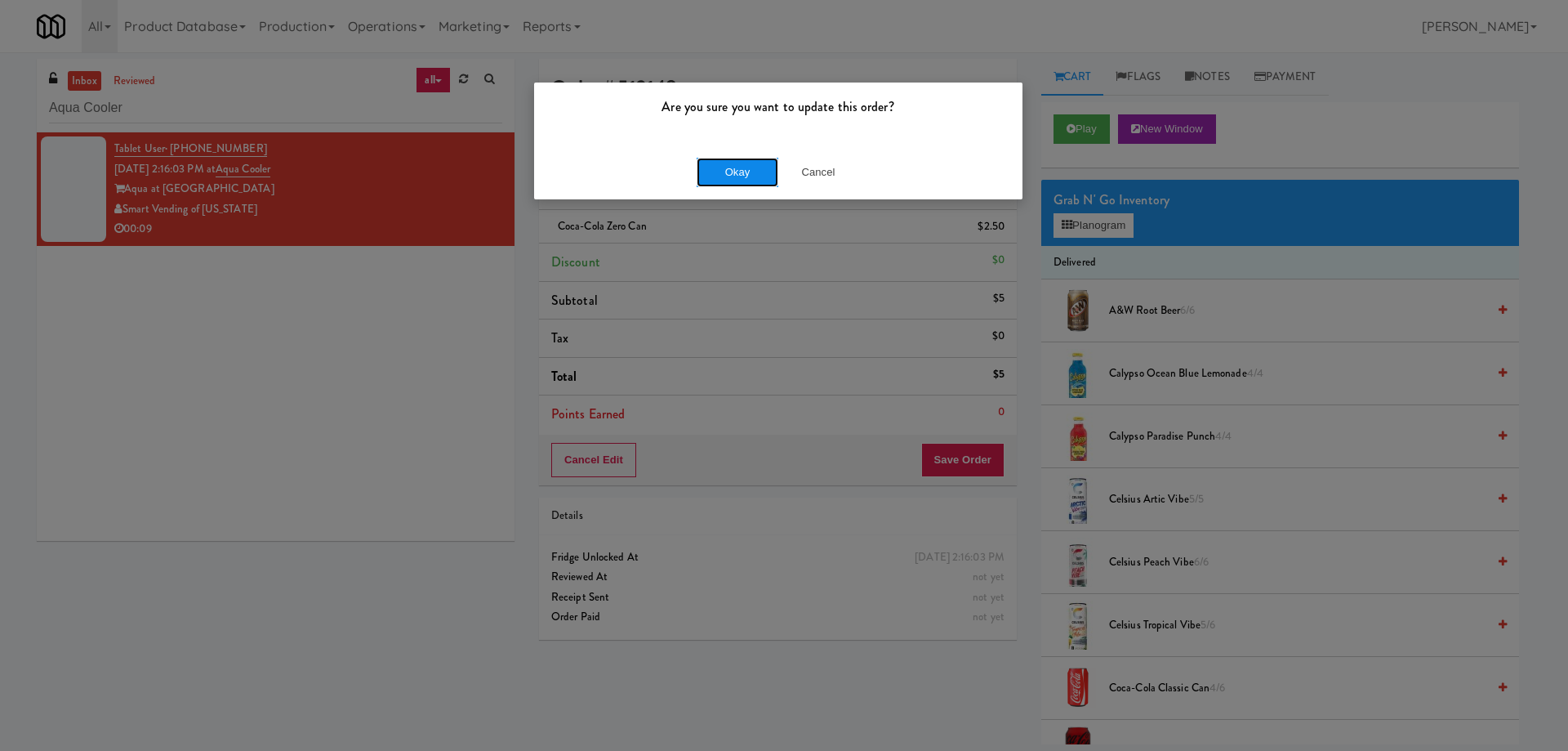
click at [733, 175] on button "Okay" at bounding box center [738, 173] width 82 height 30
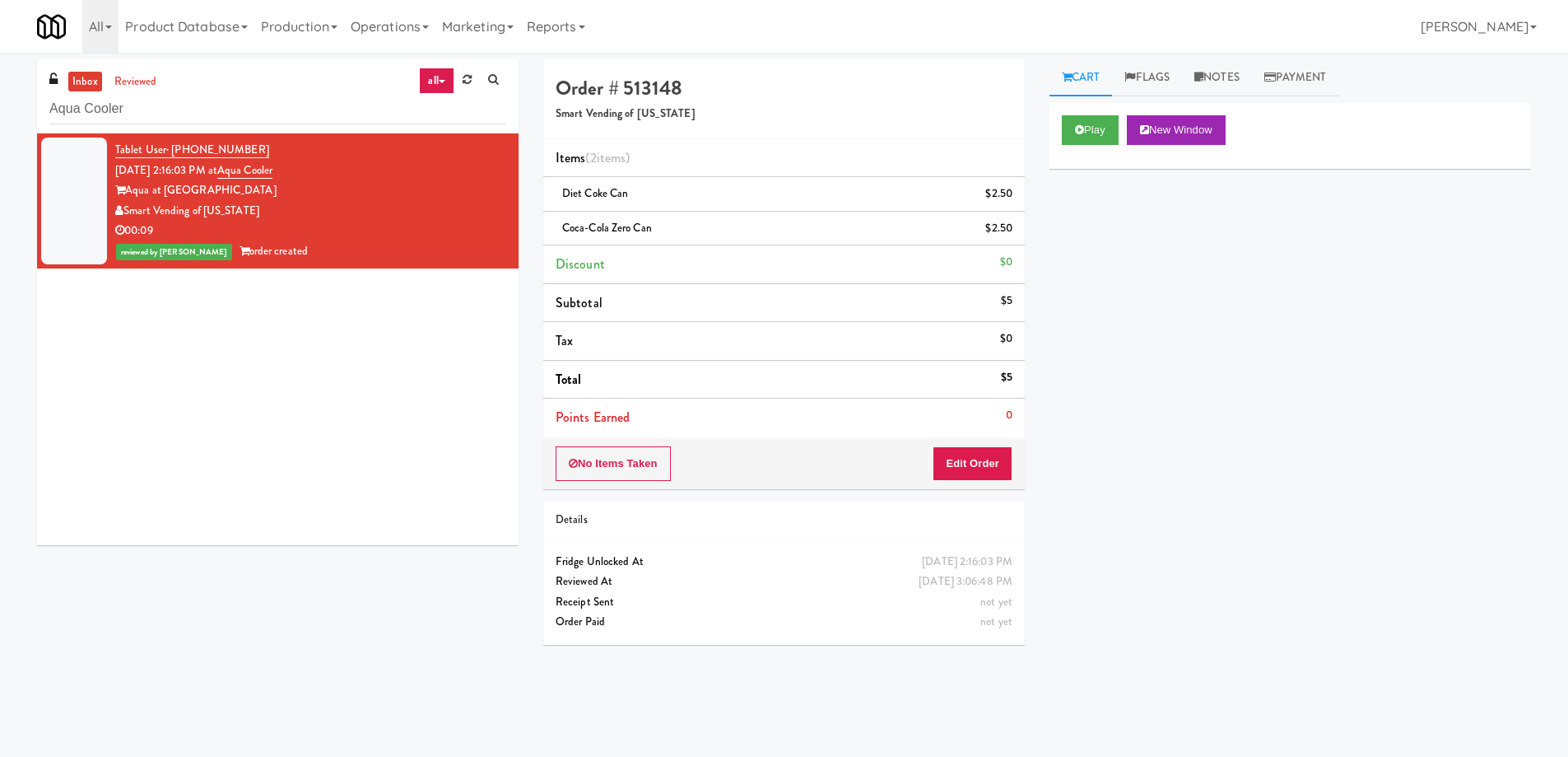
click at [1314, 461] on div "Play New Window Primary Flag Clear Flag if unable to determine what was taken o…" at bounding box center [1290, 411] width 482 height 617
click at [212, 99] on input "Aqua Cooler" at bounding box center [277, 109] width 457 height 31
paste input "Vasara - Pantry - Right"
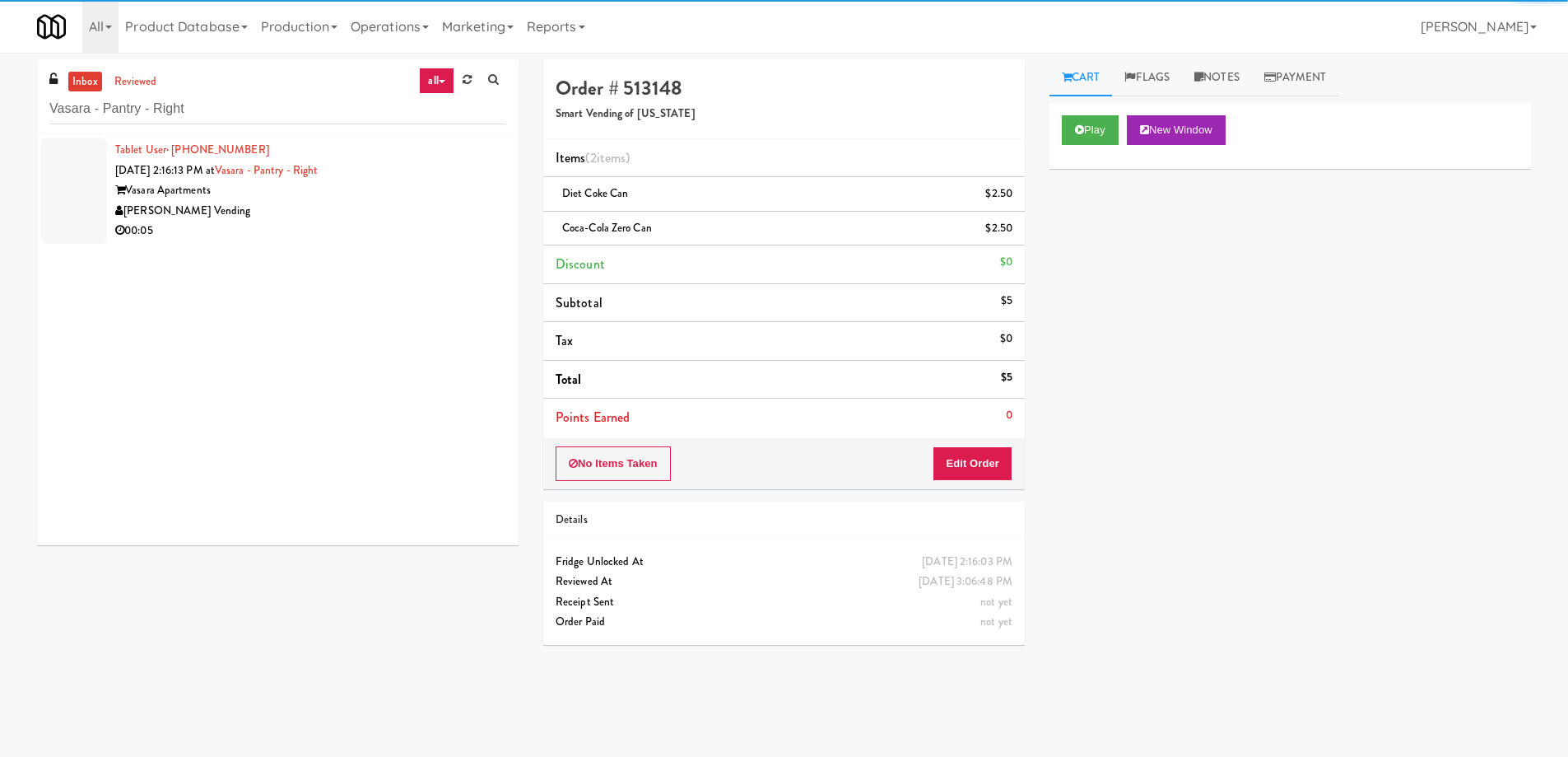
click at [390, 211] on div "[PERSON_NAME] Vending" at bounding box center [310, 211] width 391 height 20
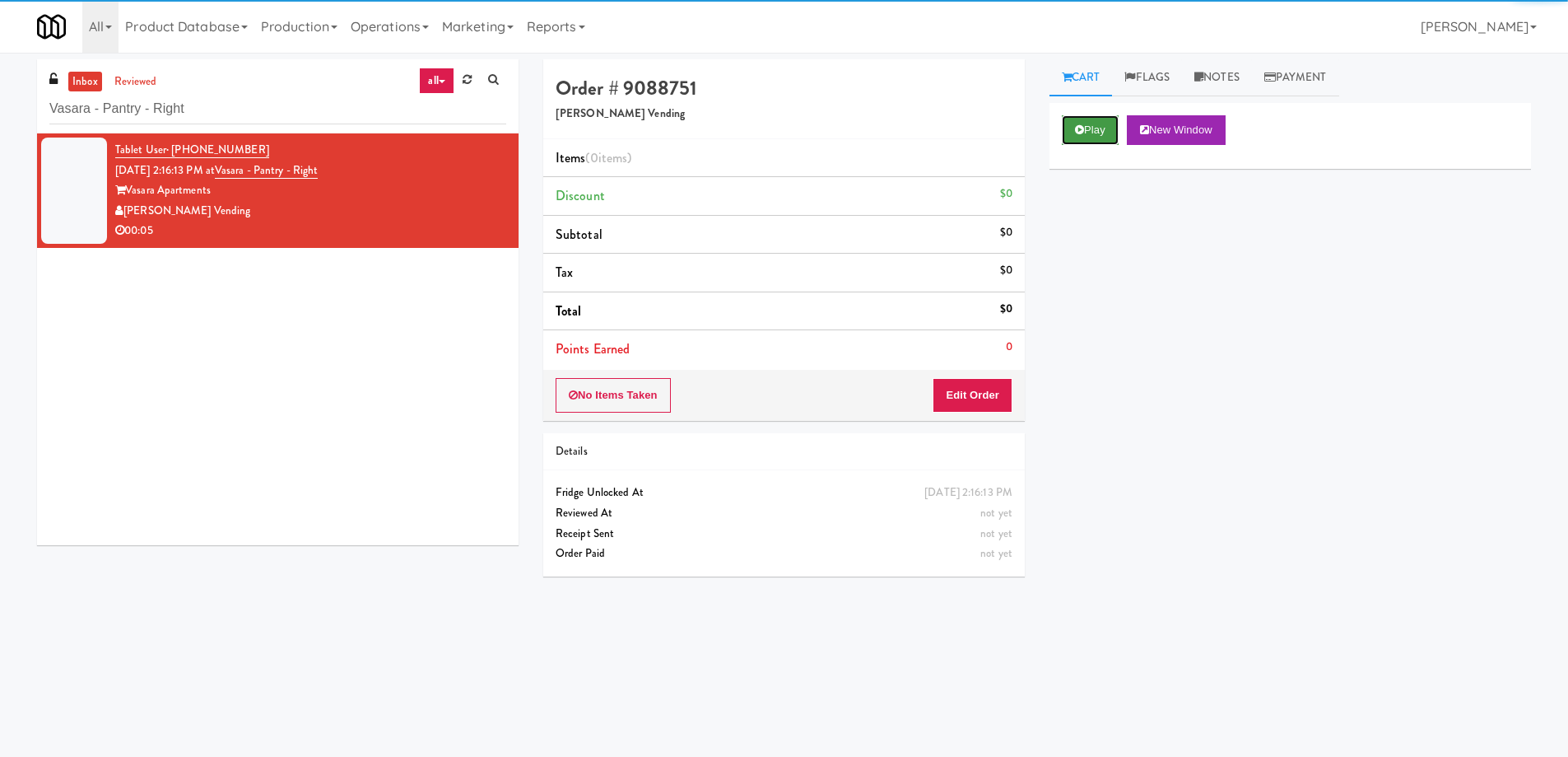
click at [1101, 137] on button "Play" at bounding box center [1090, 130] width 57 height 30
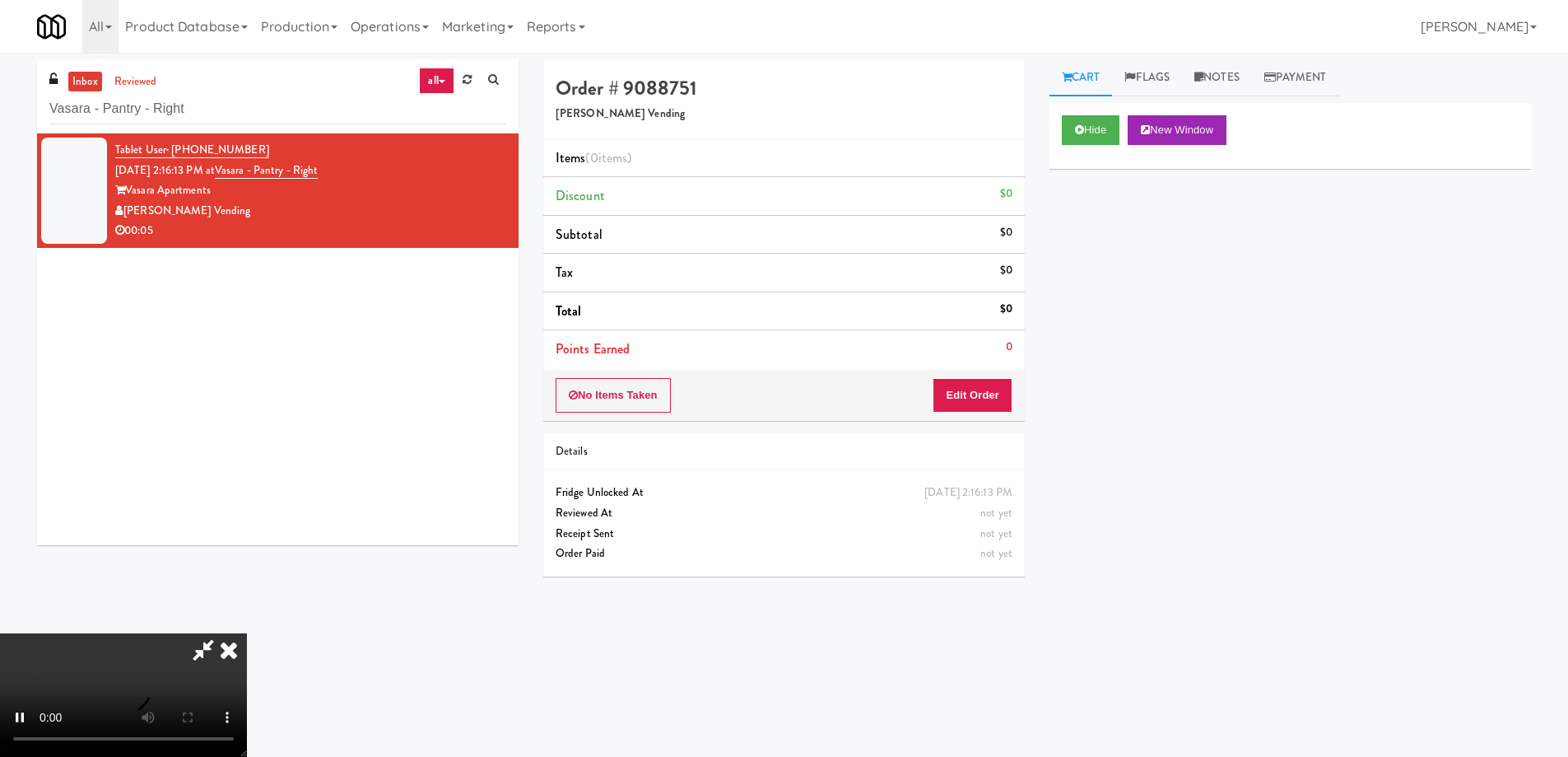
click at [247, 633] on video at bounding box center [123, 695] width 247 height 124
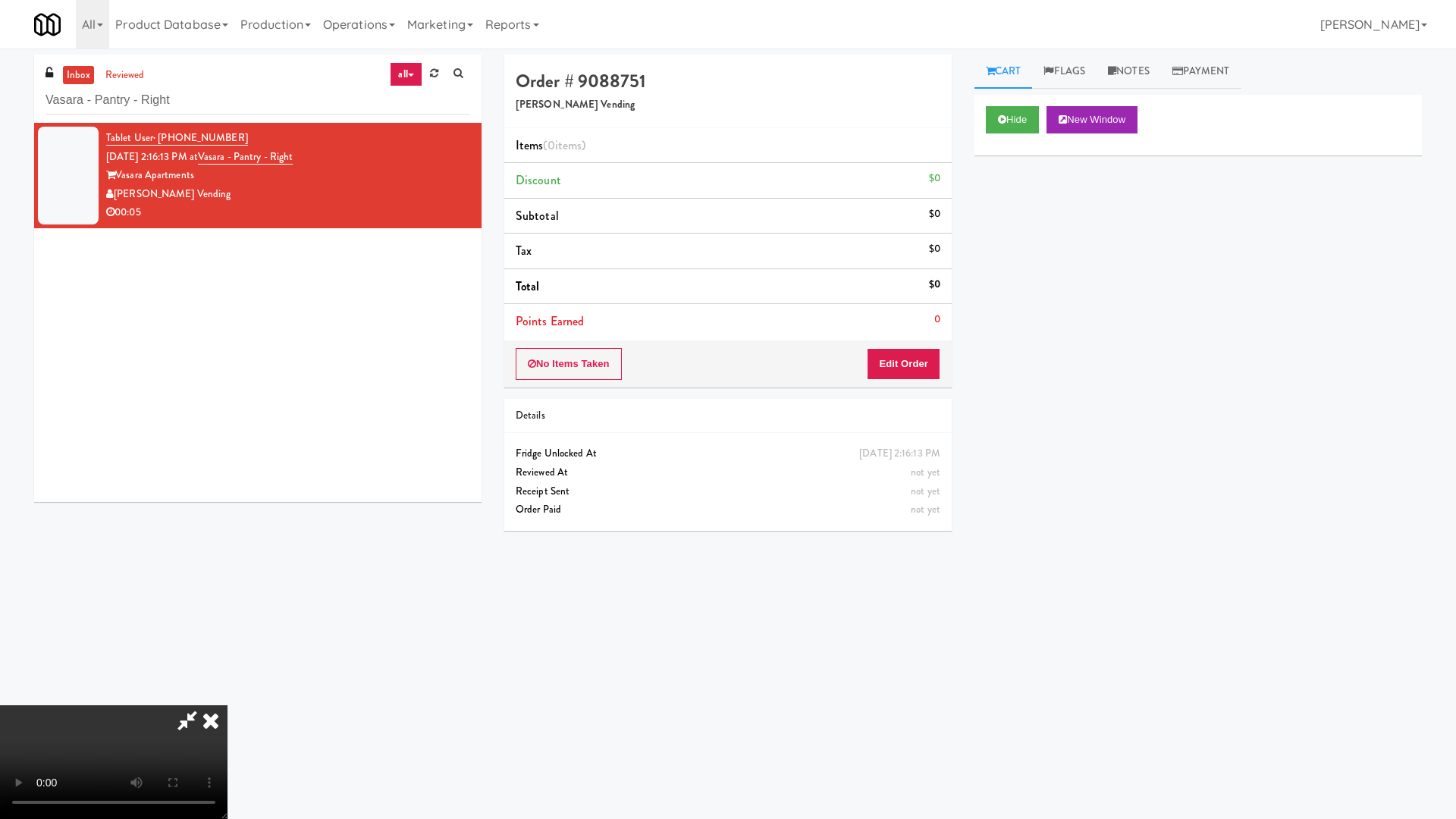
click at [227, 696] on video at bounding box center [113, 762] width 227 height 114
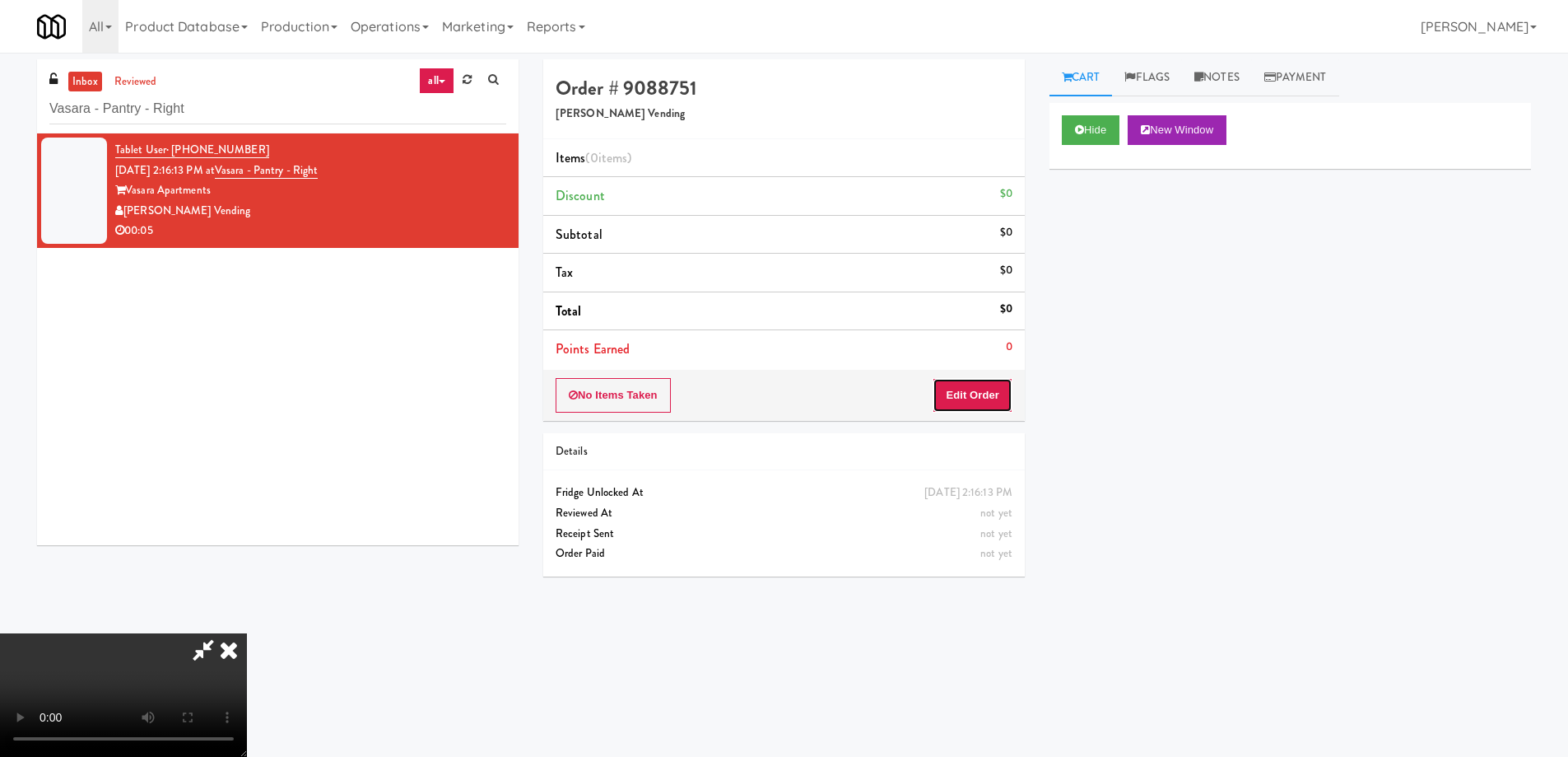
click at [980, 378] on button "Edit Order" at bounding box center [972, 394] width 80 height 34
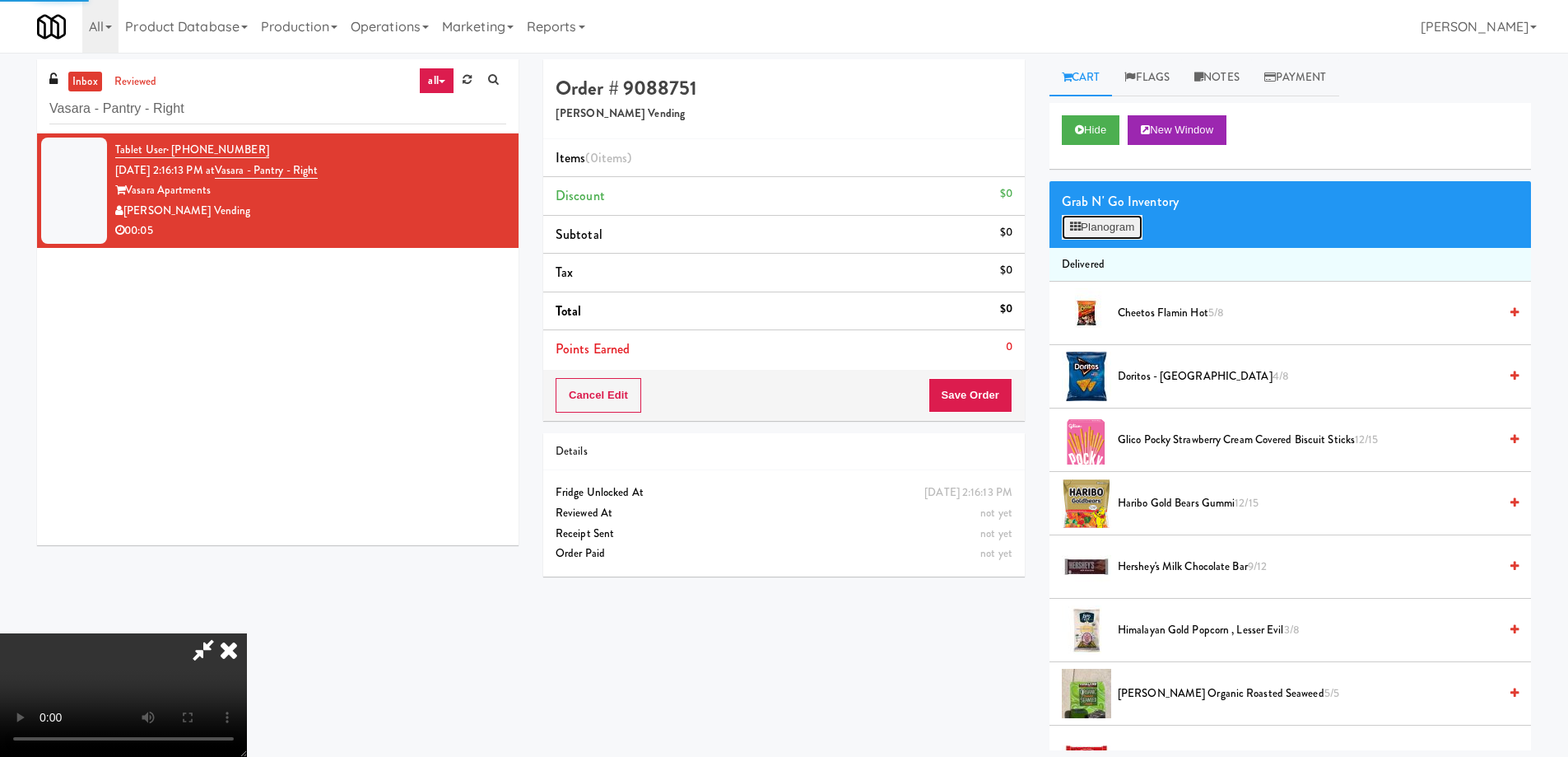
click at [1128, 218] on button "Planogram" at bounding box center [1103, 227] width 81 height 25
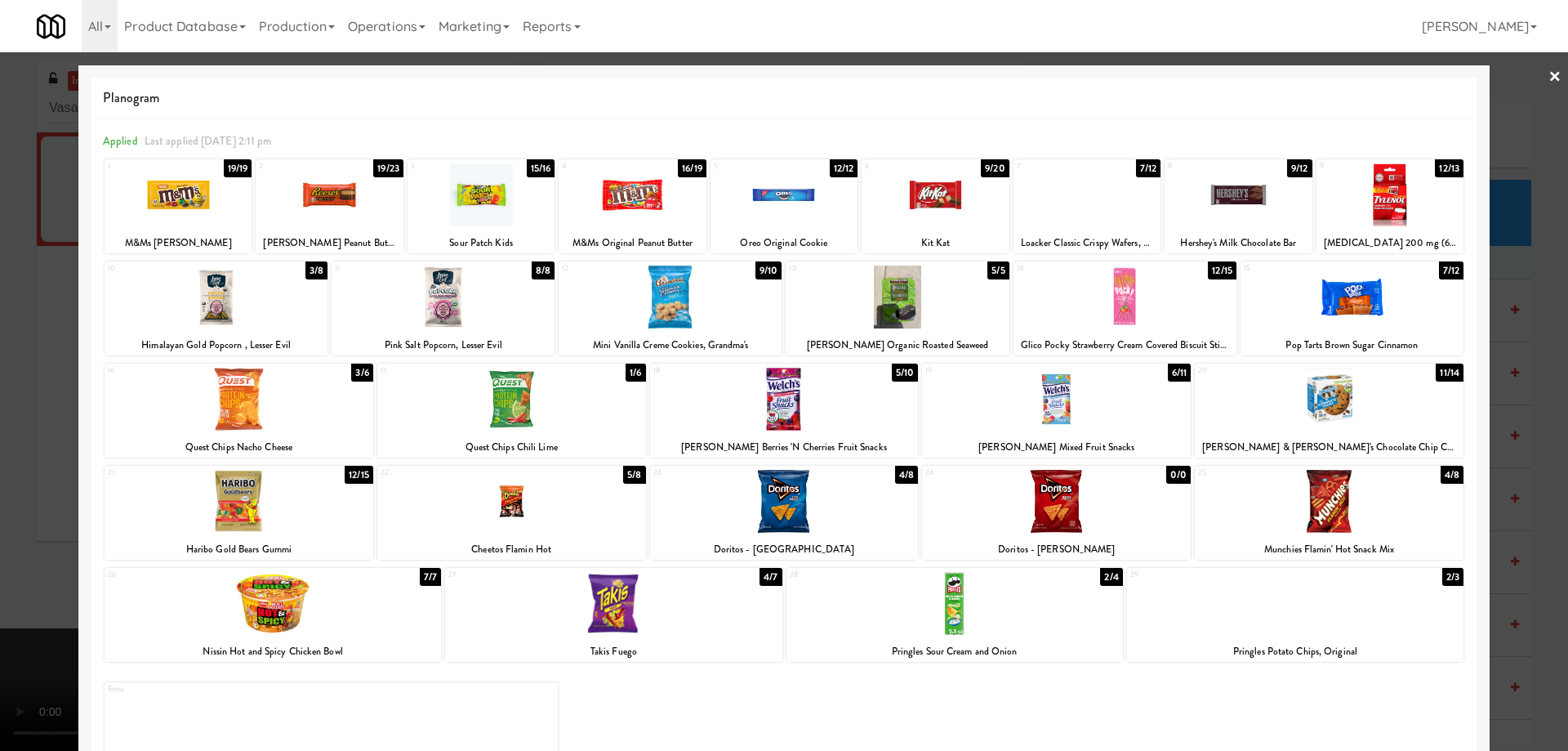
click at [801, 205] on div at bounding box center [784, 195] width 147 height 63
click at [1549, 74] on link "×" at bounding box center [1555, 78] width 13 height 51
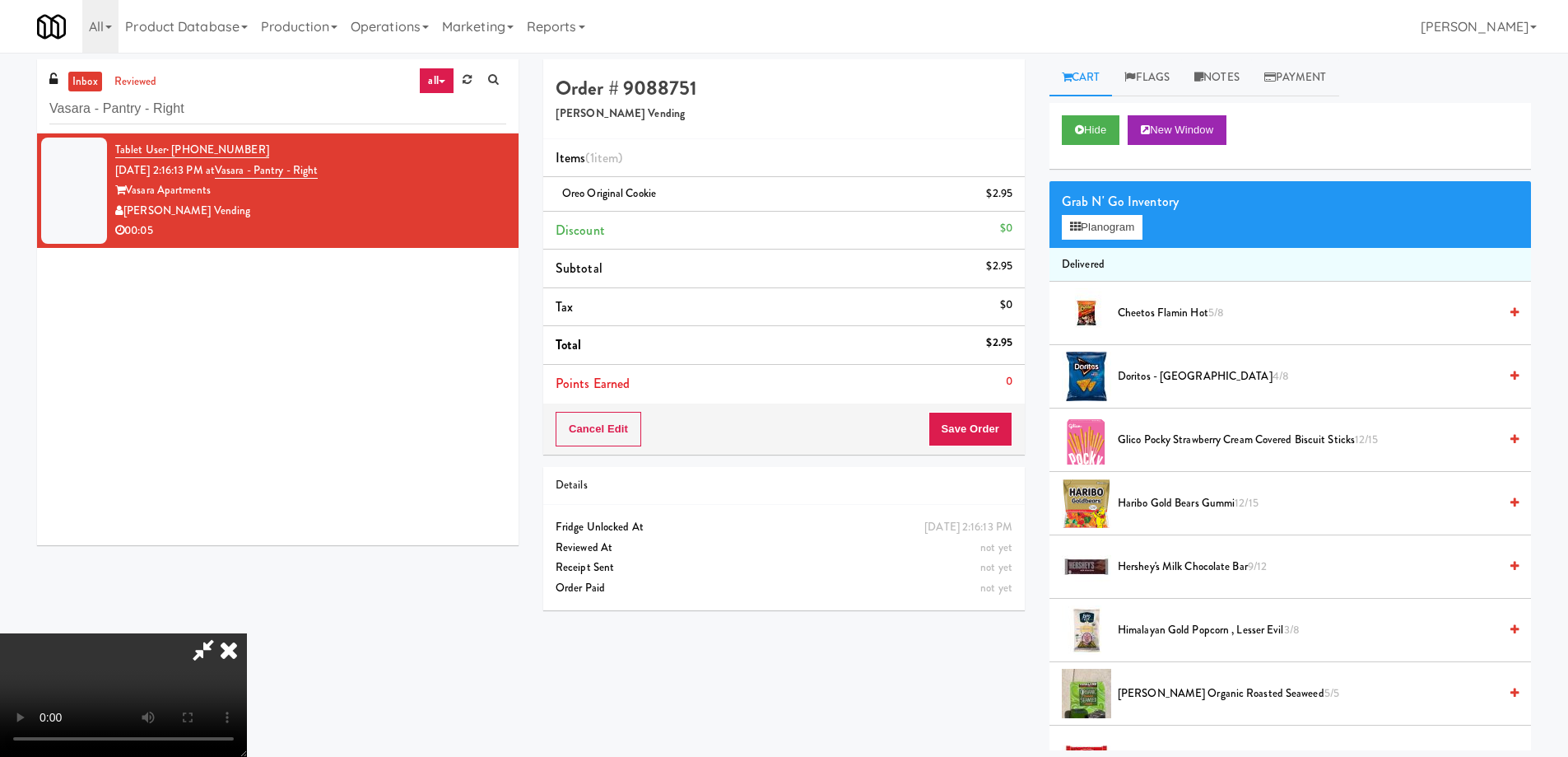
click at [247, 633] on video at bounding box center [123, 695] width 247 height 124
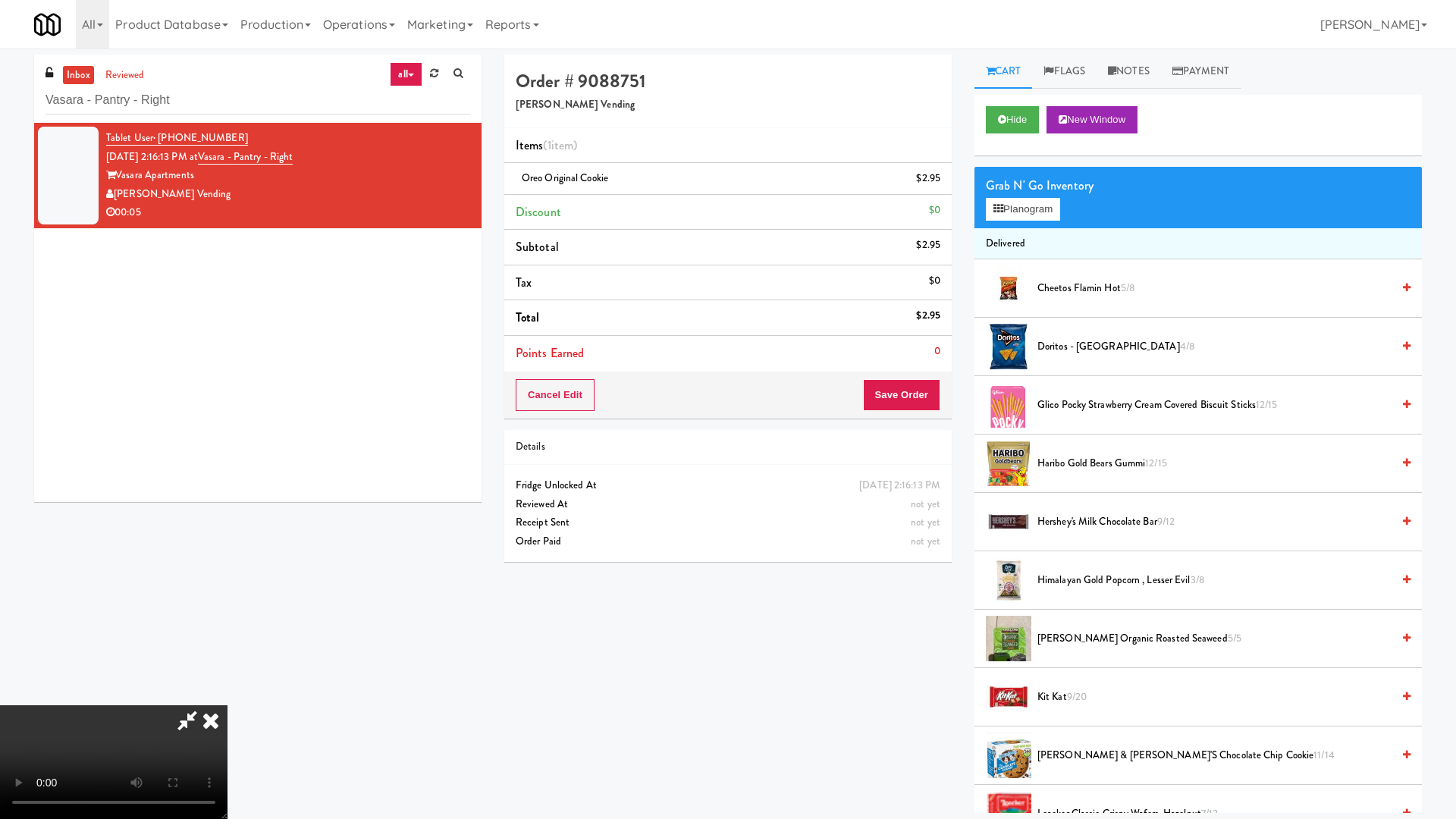
click at [227, 696] on video at bounding box center [113, 762] width 227 height 114
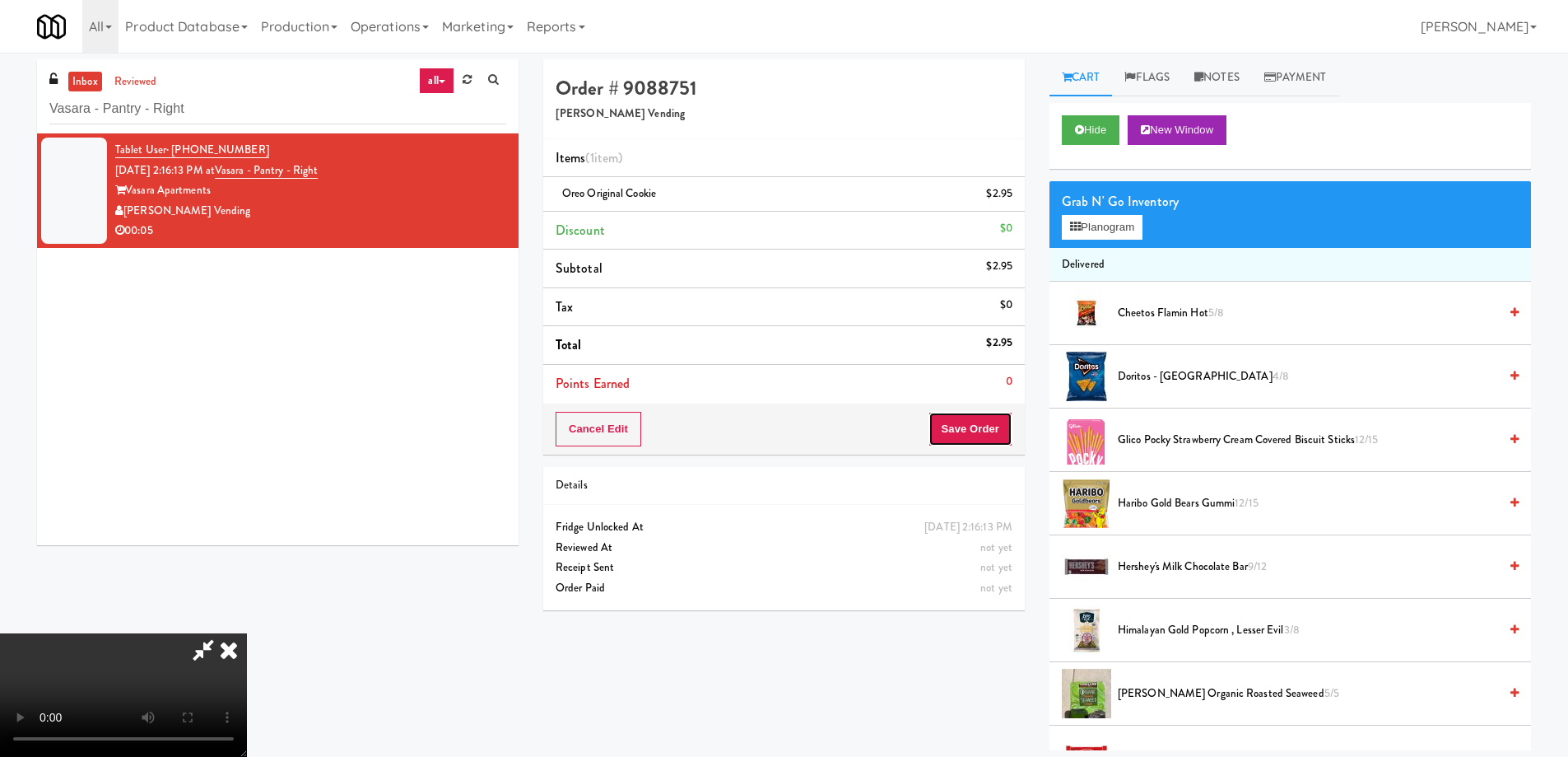
click at [994, 426] on button "Save Order" at bounding box center [971, 429] width 84 height 34
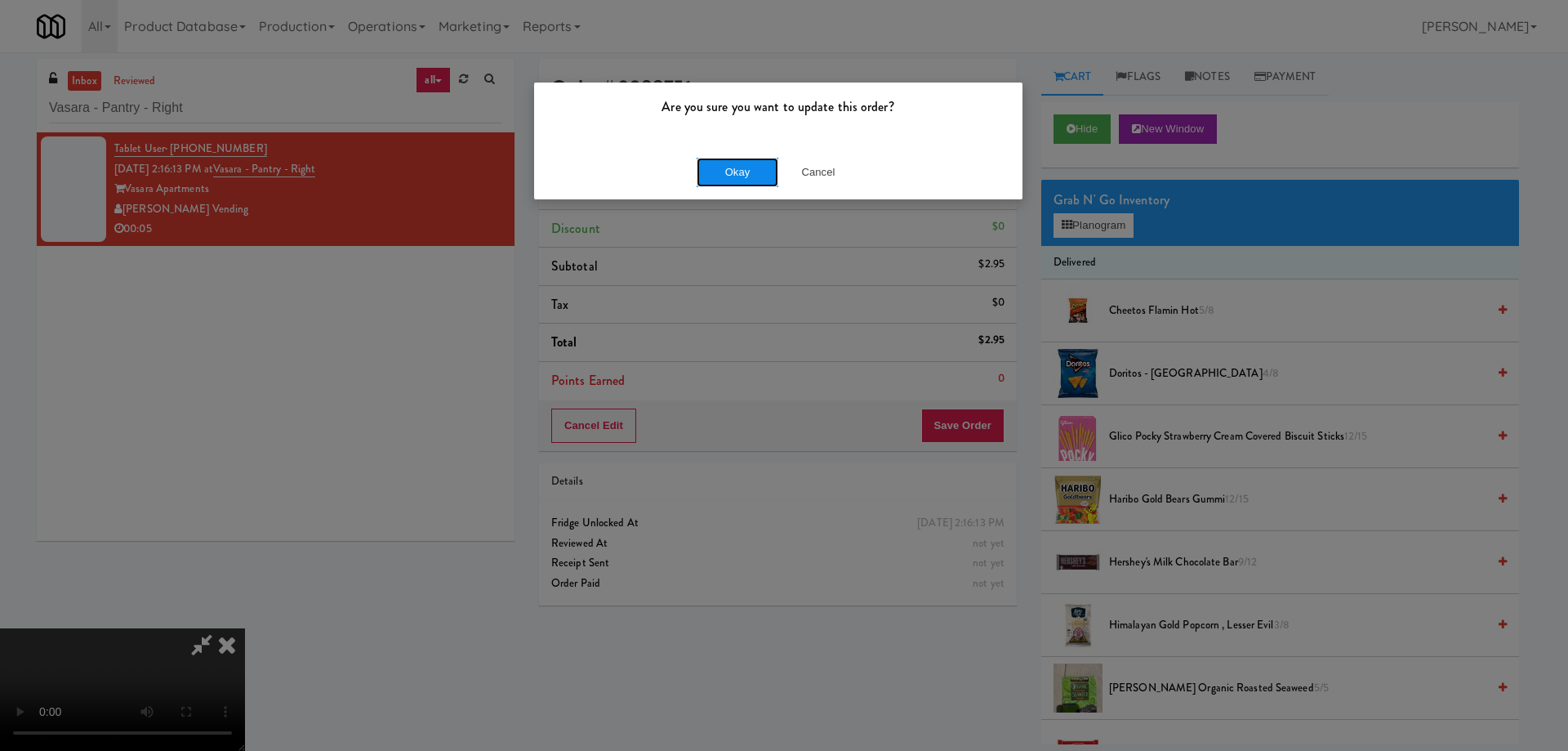
click at [741, 164] on button "Okay" at bounding box center [738, 173] width 82 height 30
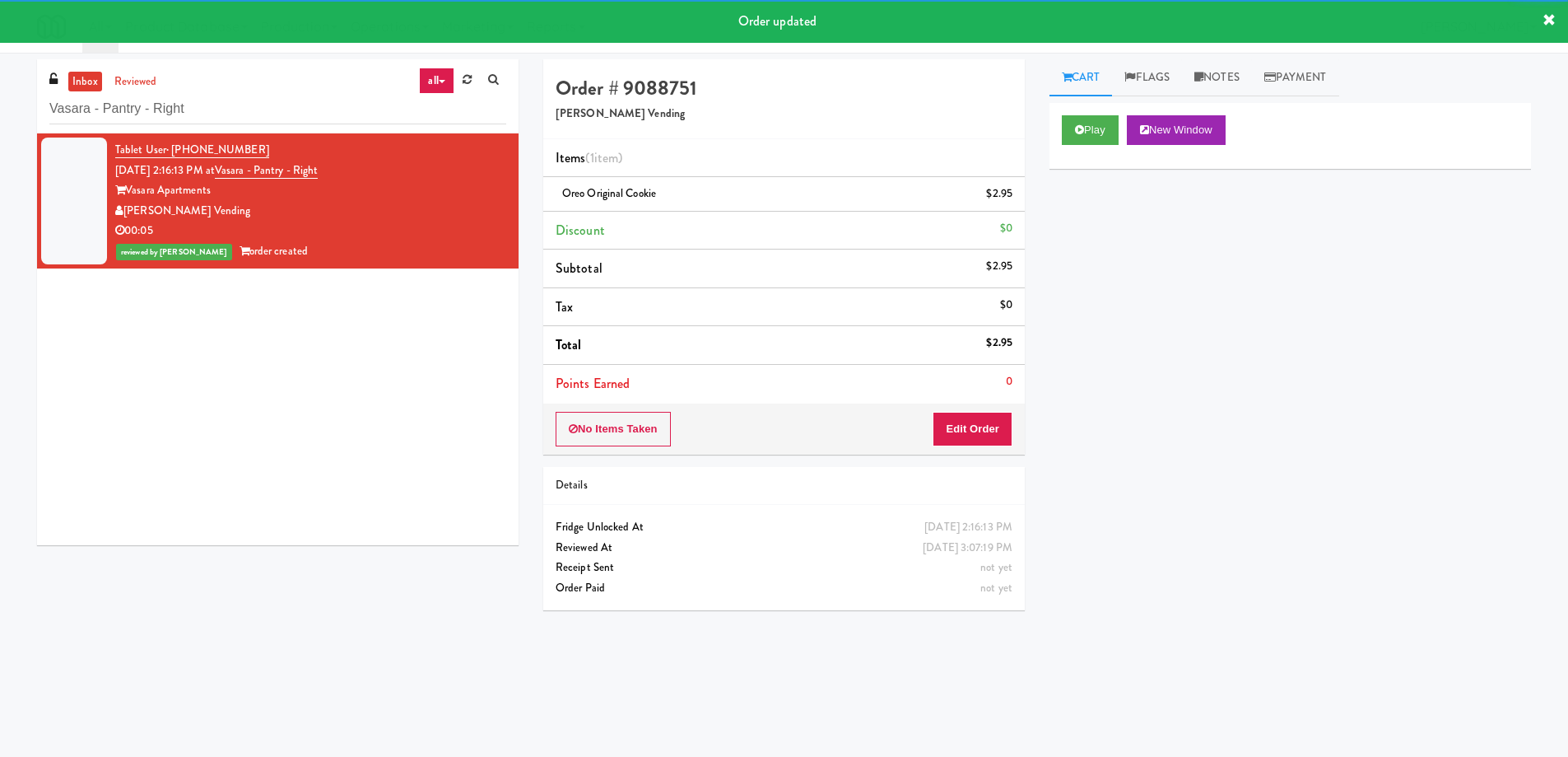
click at [315, 447] on div "Tablet User · (925) 789-0544 [DATE] 2:16:13 PM at [GEOGRAPHIC_DATA] - Right Vas…" at bounding box center [277, 339] width 482 height 412
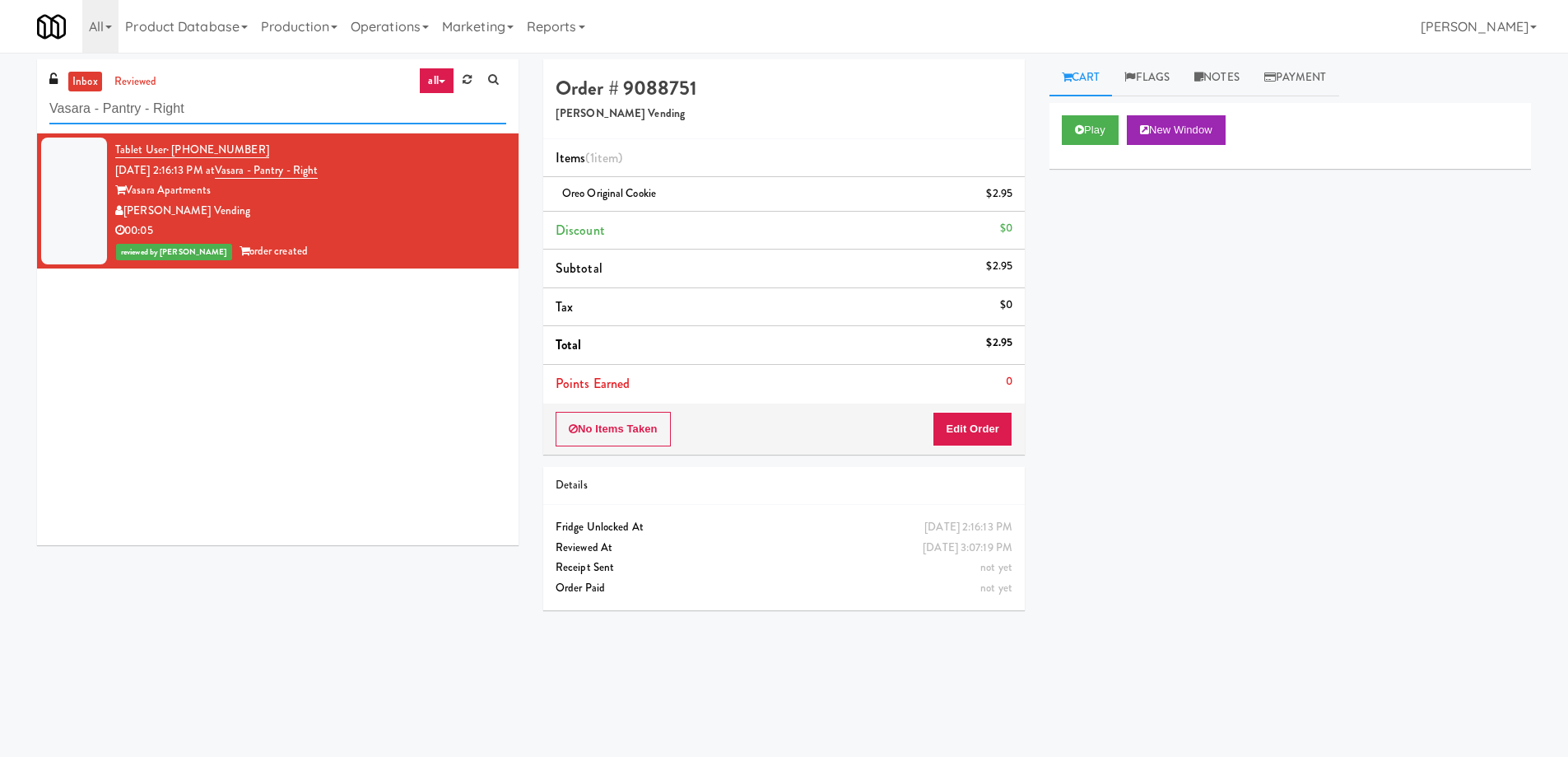
click at [279, 112] on input "Vasara - Pantry - Right" at bounding box center [277, 109] width 457 height 31
paste input "Riverwalk at [GEOGRAPHIC_DATA]"
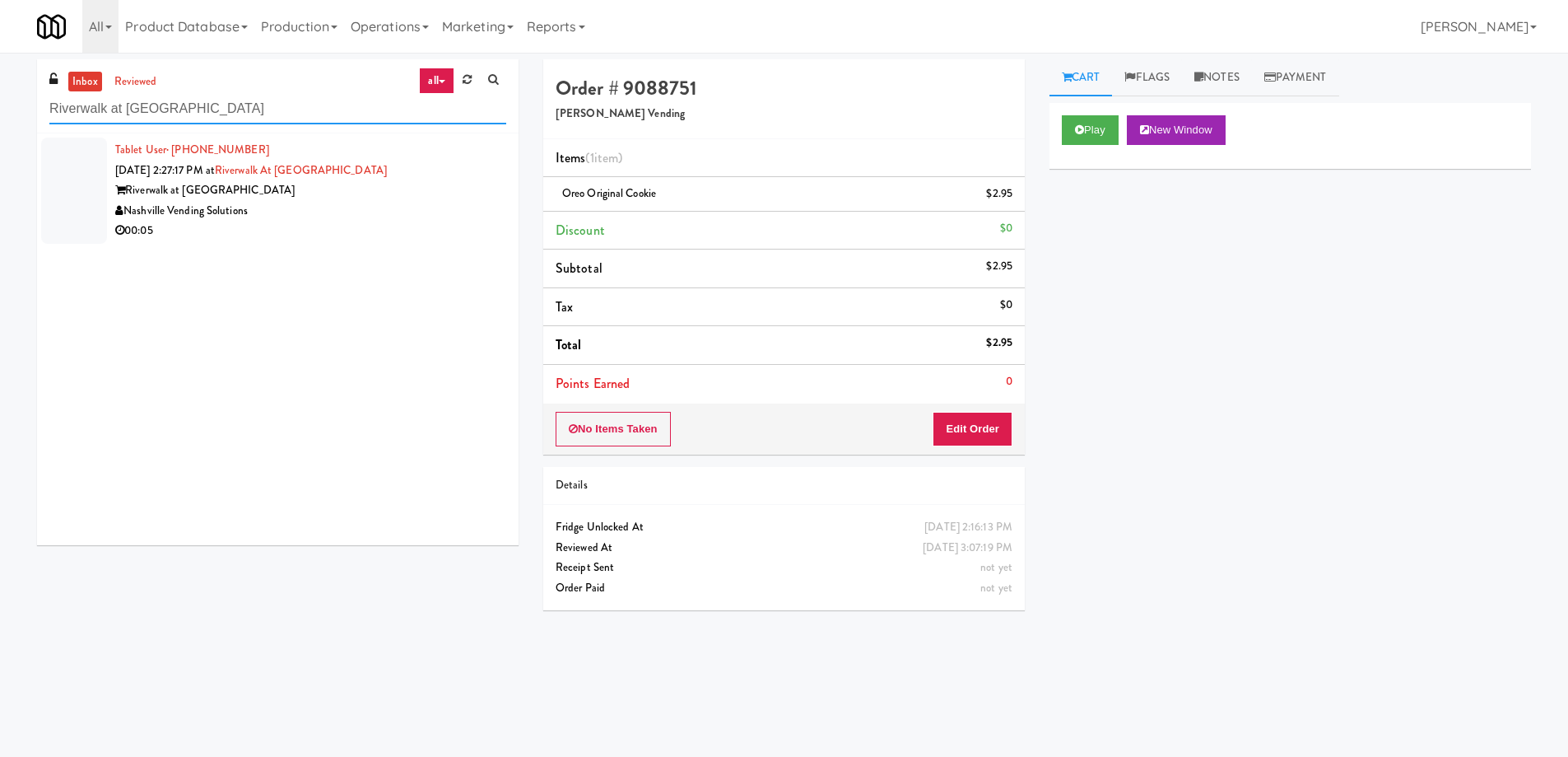
type input "Riverwalk at [GEOGRAPHIC_DATA]"
click at [418, 207] on div "Nashville Vending Solutions" at bounding box center [310, 211] width 391 height 20
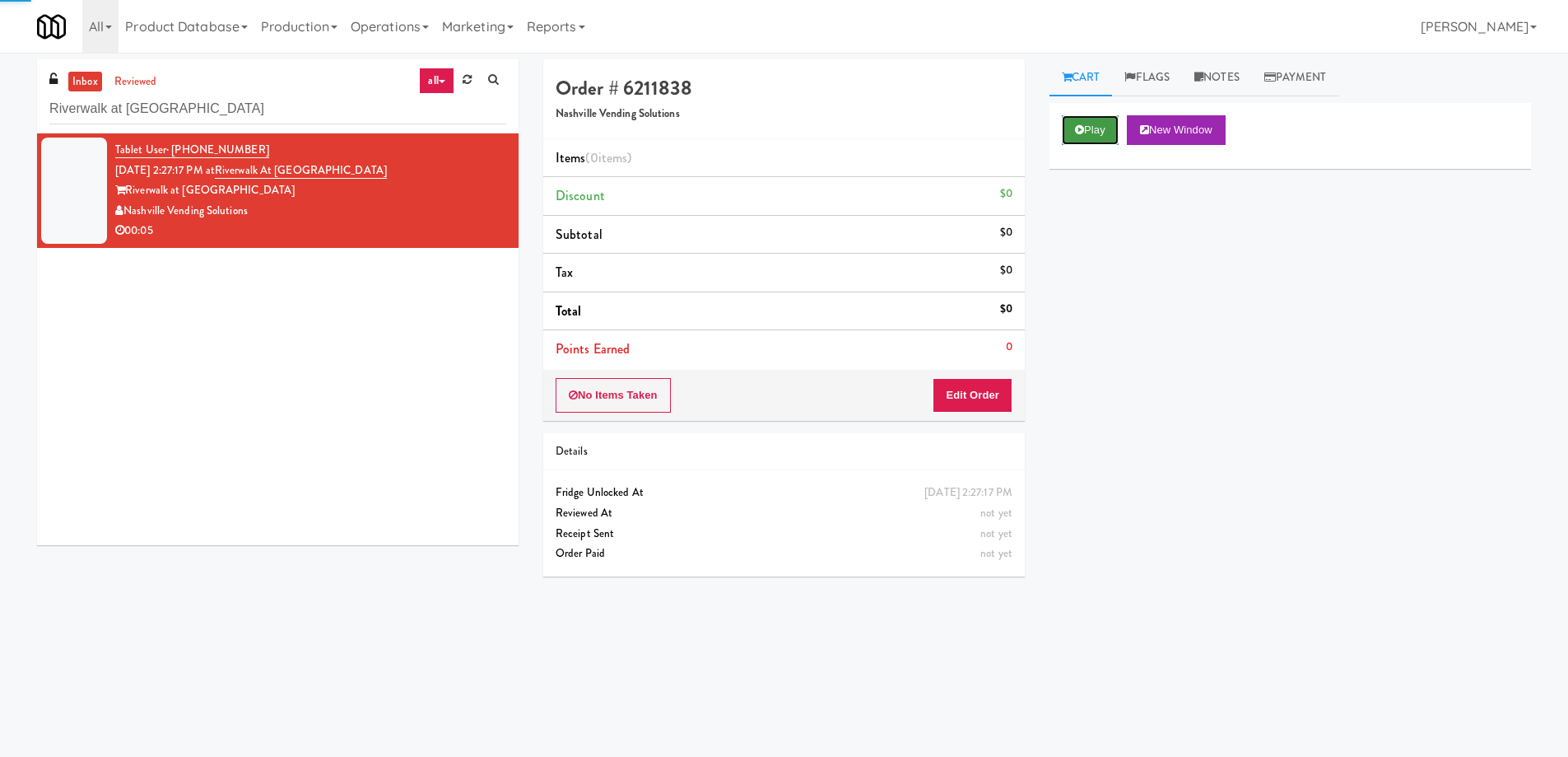
click at [1118, 117] on button "Play" at bounding box center [1090, 130] width 57 height 30
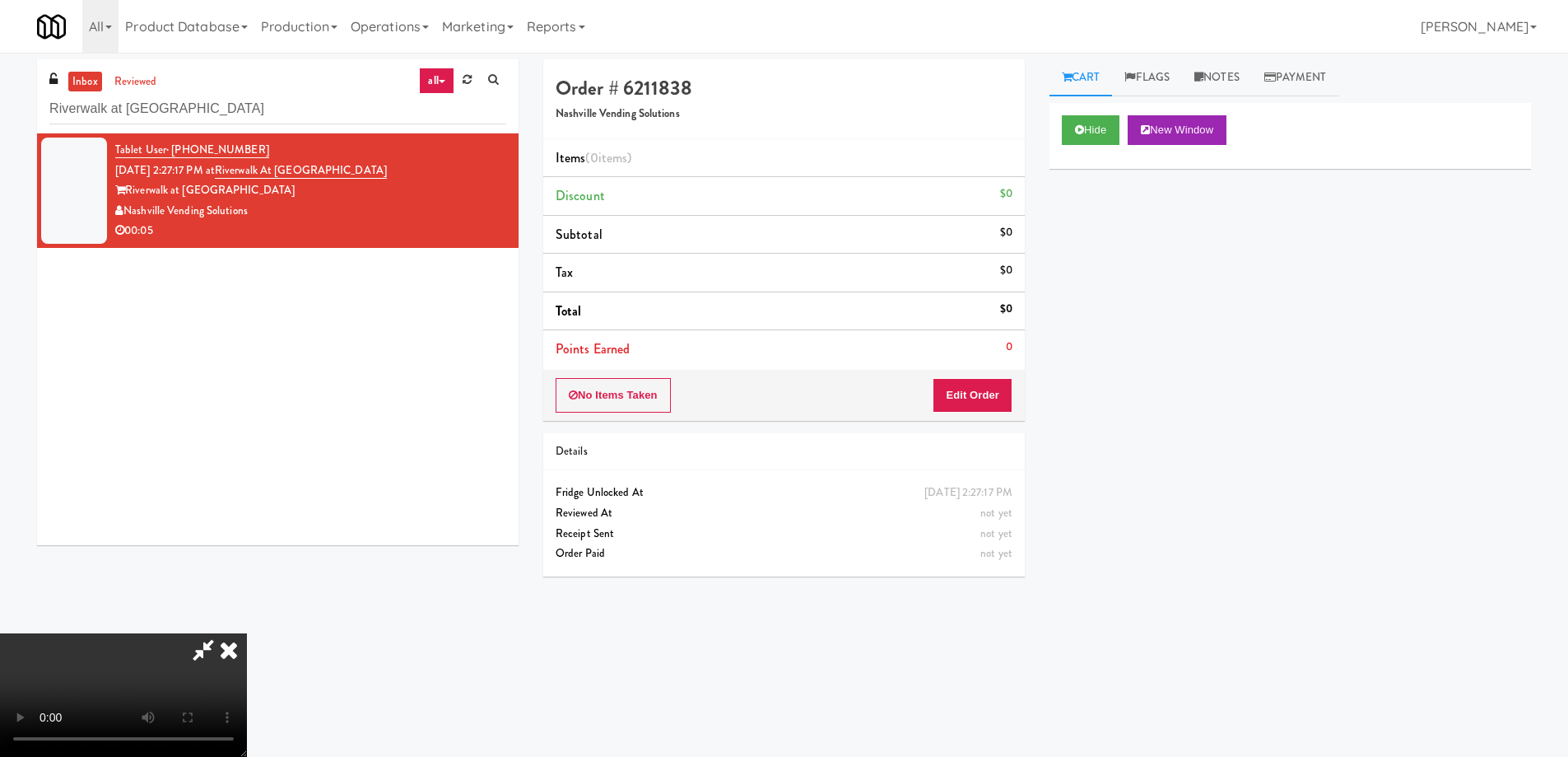
click at [247, 633] on video at bounding box center [123, 695] width 247 height 124
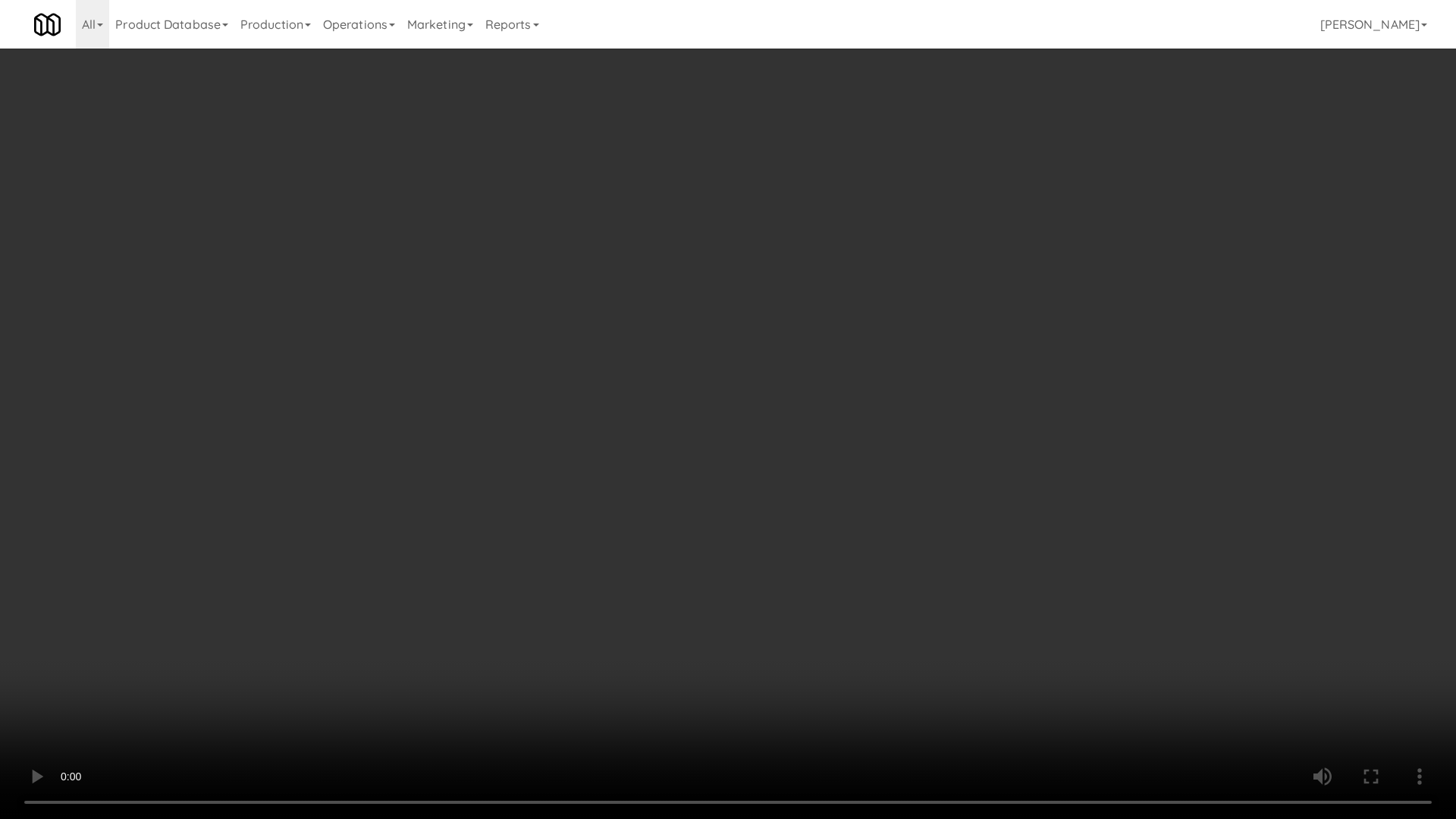
click at [513, 410] on video at bounding box center [728, 409] width 1456 height 819
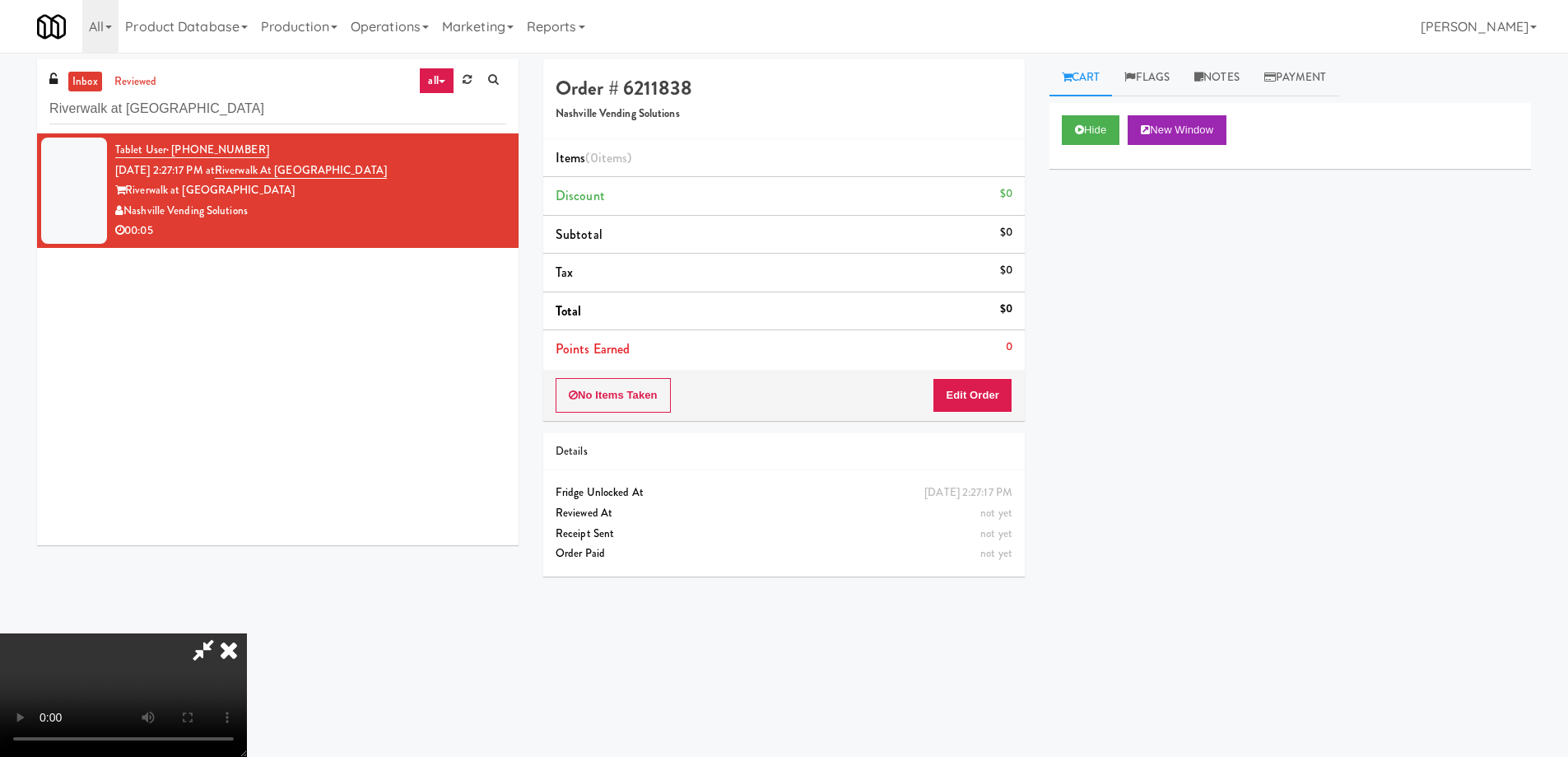
click at [247, 633] on video at bounding box center [123, 695] width 247 height 124
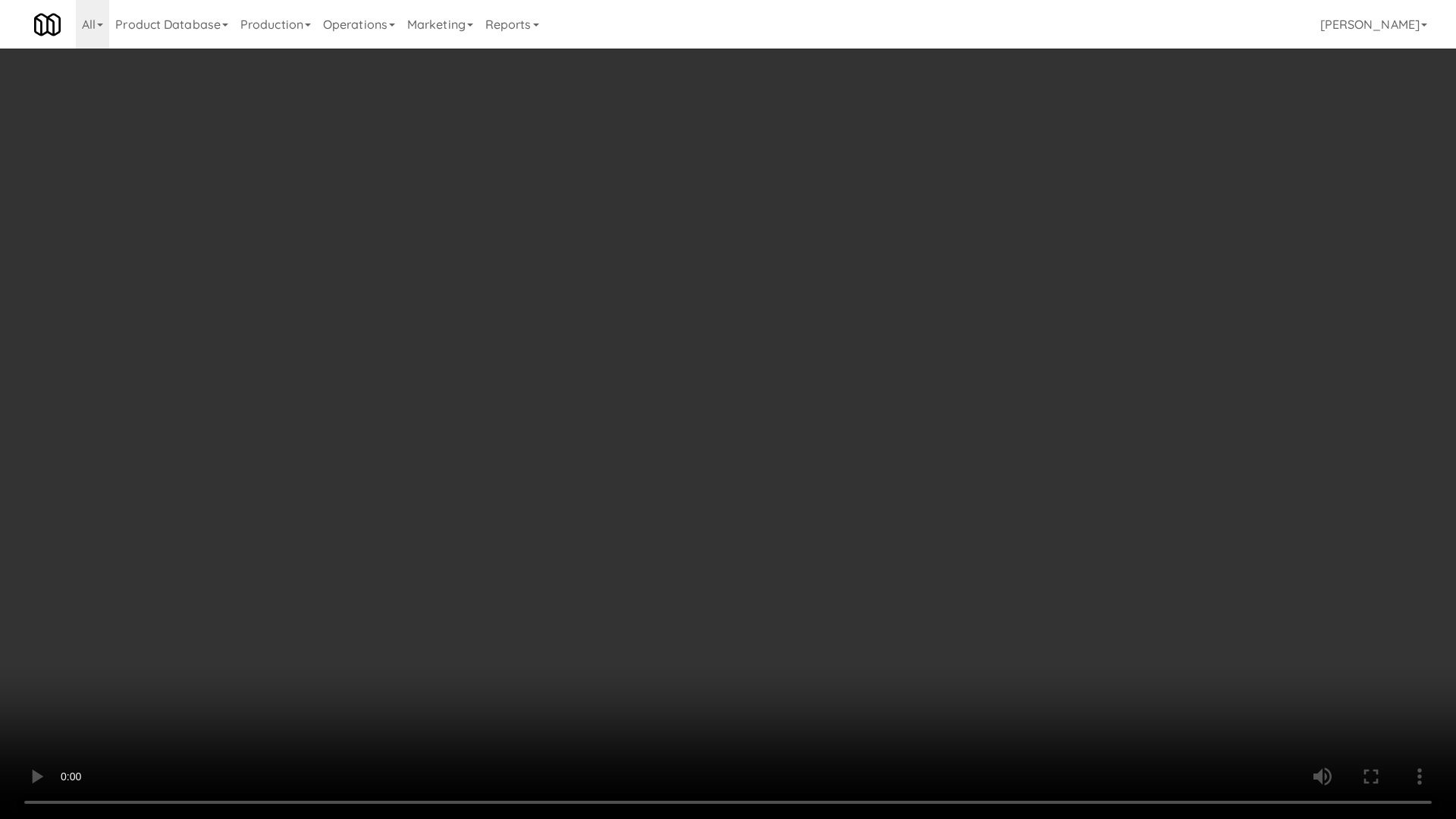
click at [513, 410] on video at bounding box center [728, 409] width 1456 height 819
click at [654, 473] on video at bounding box center [728, 409] width 1456 height 819
click at [700, 365] on video at bounding box center [728, 409] width 1456 height 819
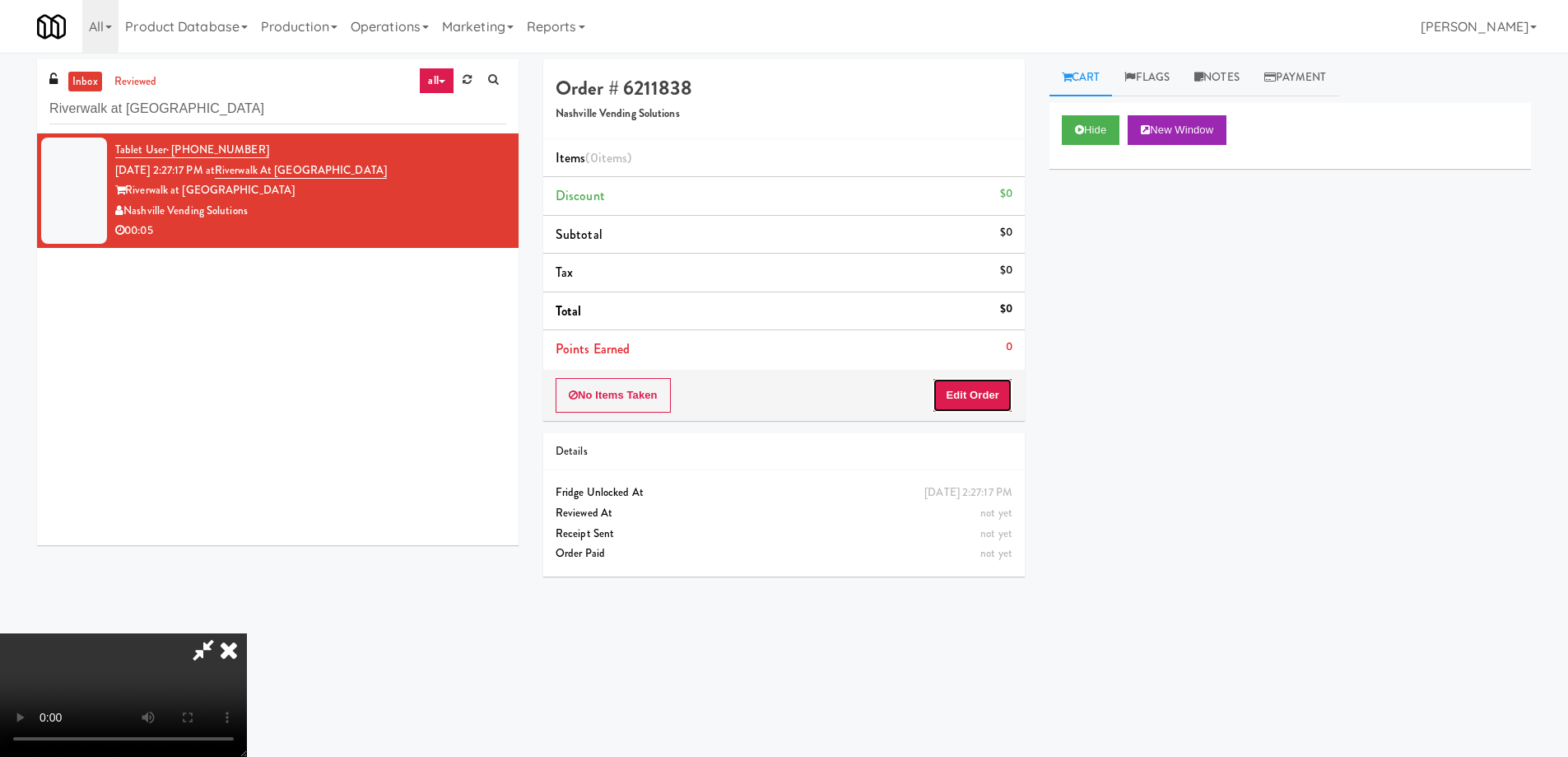
click at [975, 381] on button "Edit Order" at bounding box center [972, 394] width 80 height 34
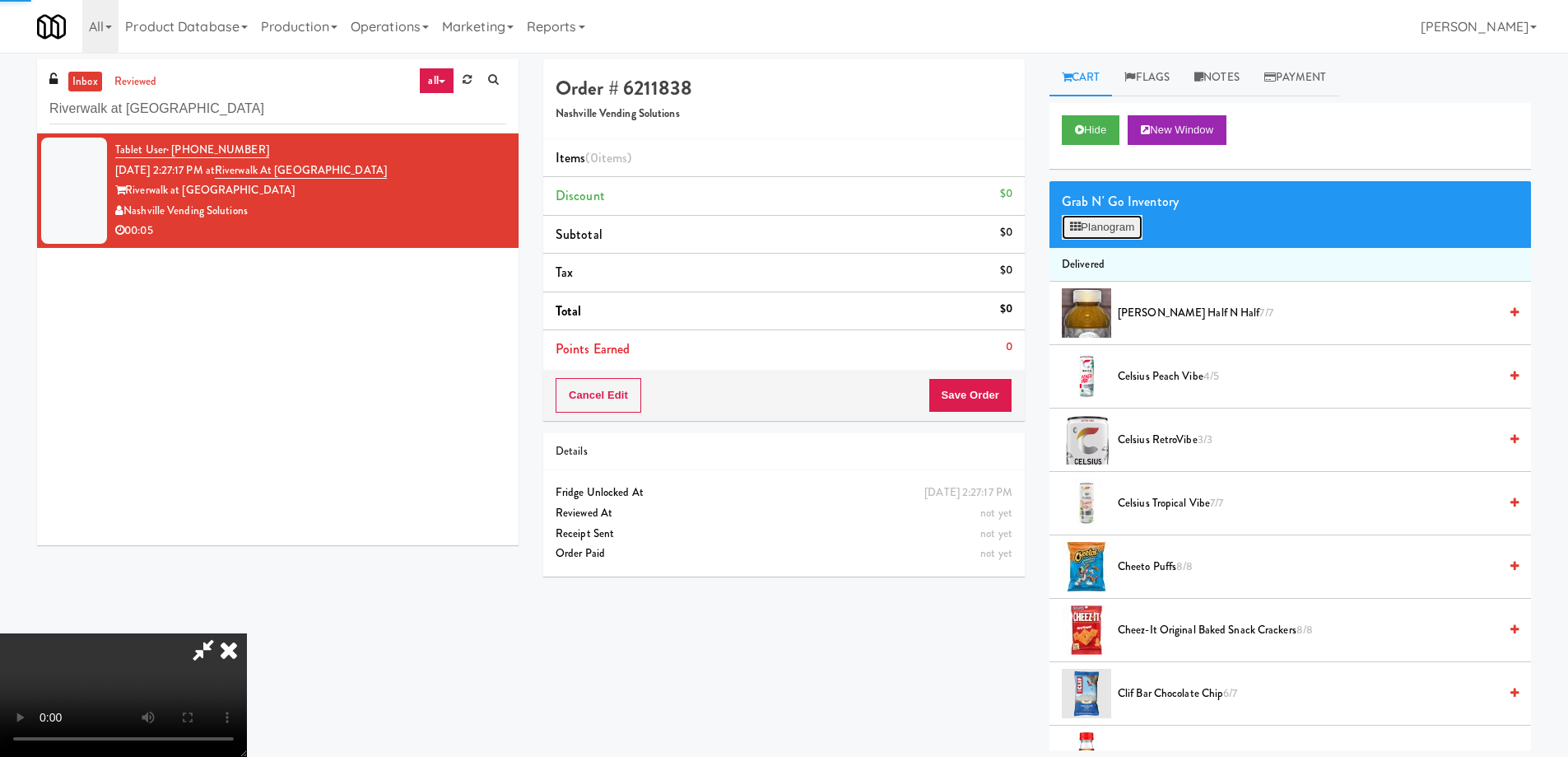
click at [1079, 229] on icon at bounding box center [1075, 227] width 11 height 11
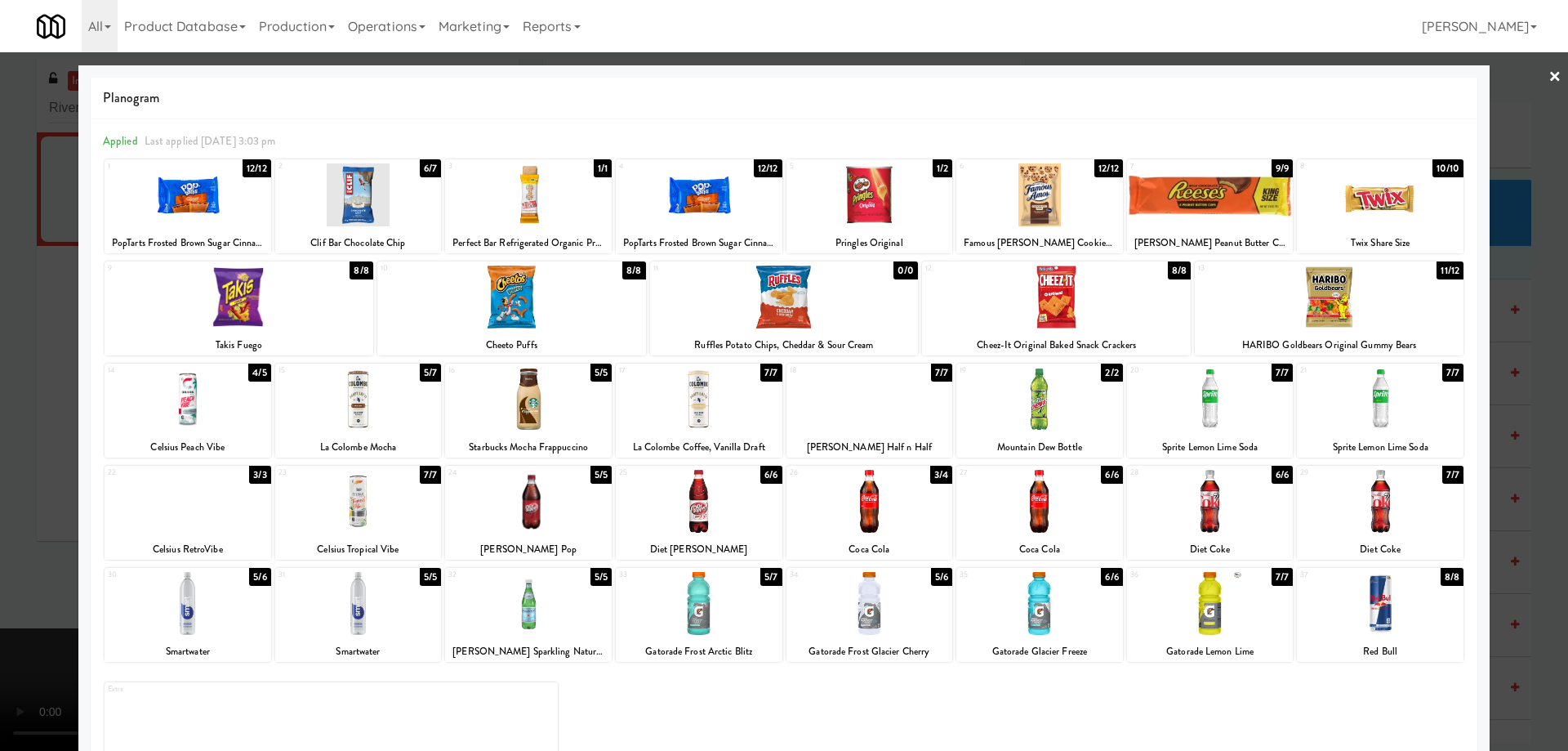
click at [571, 503] on div at bounding box center [528, 501] width 166 height 63
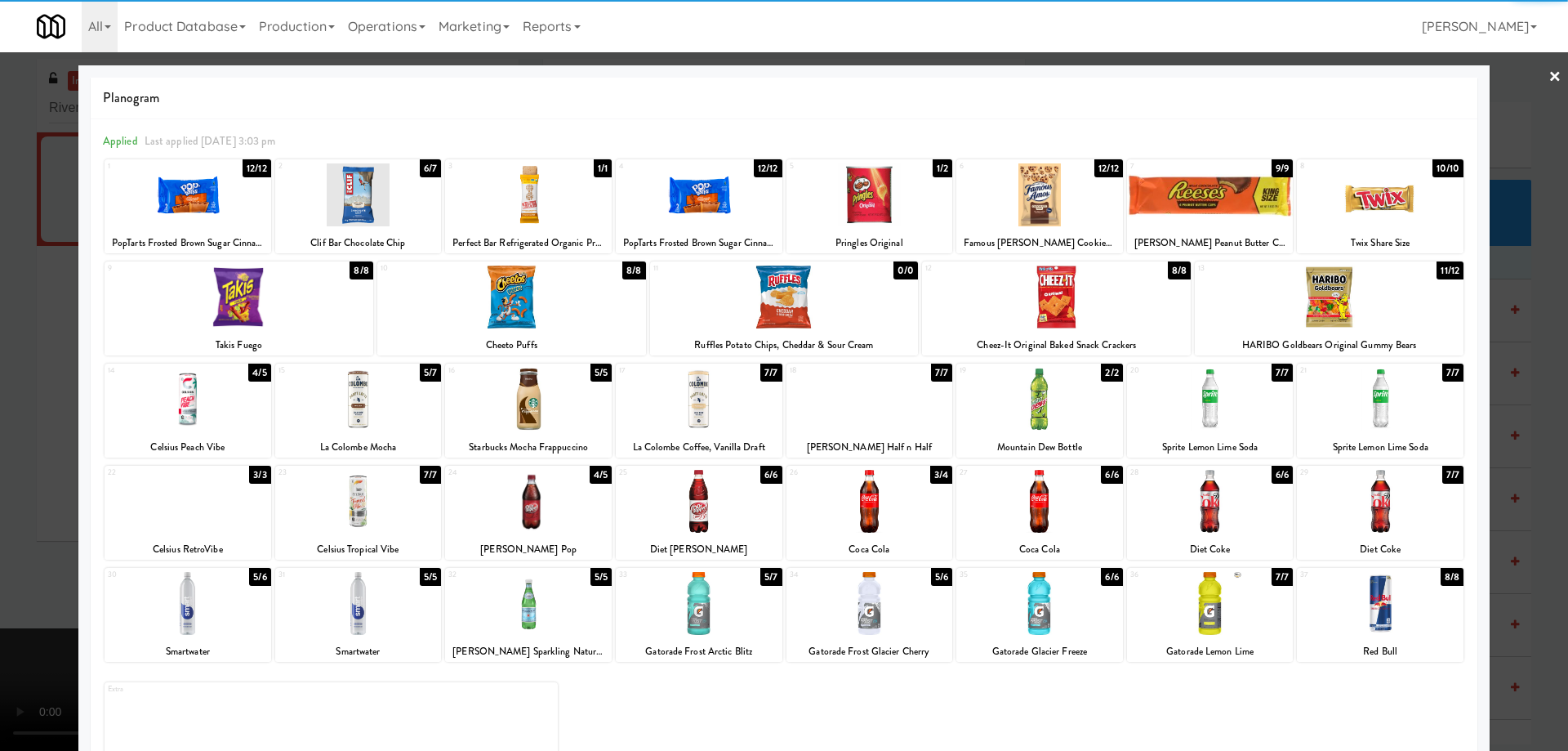
click at [1551, 77] on div at bounding box center [784, 376] width 1568 height 751
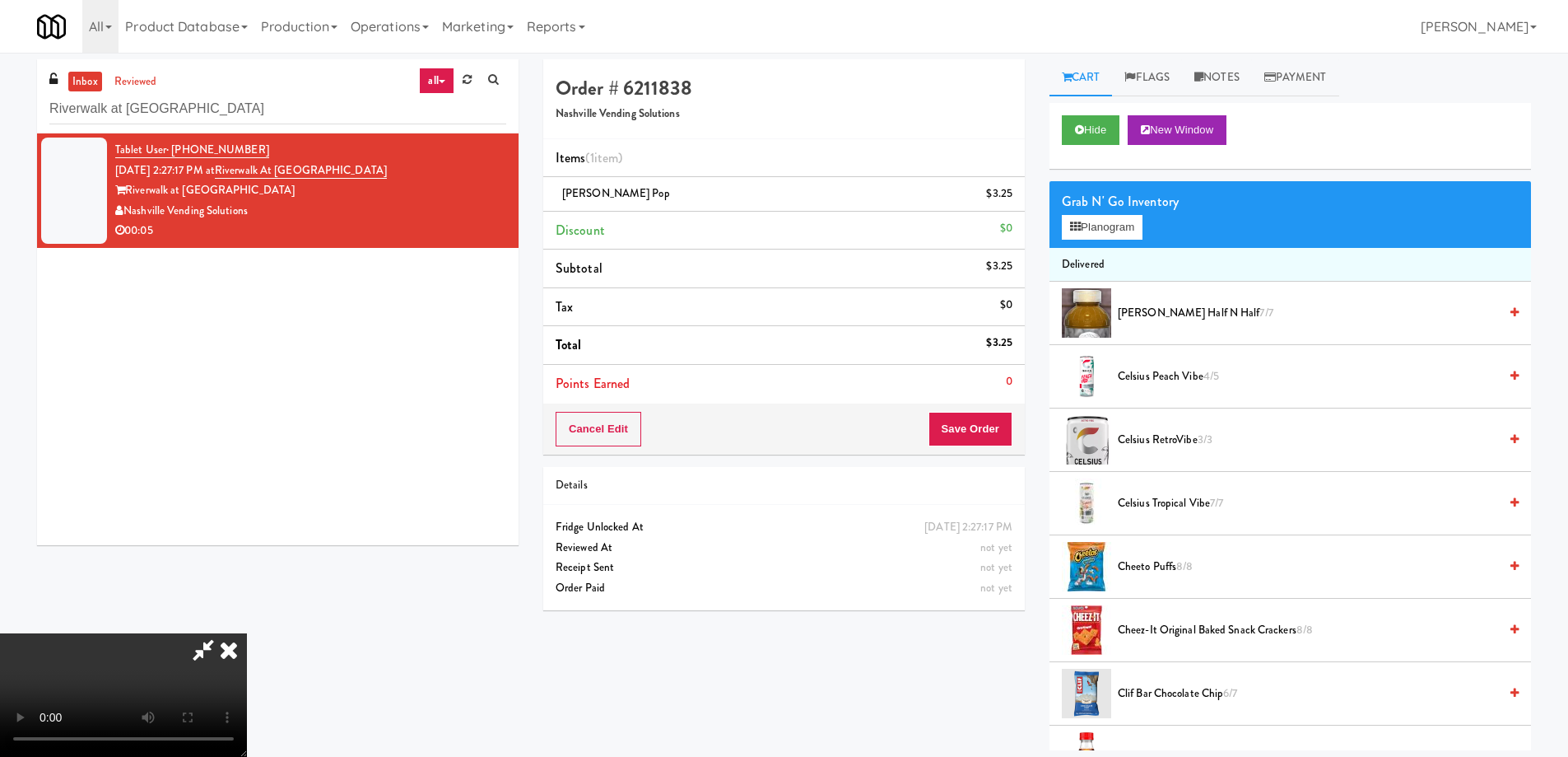
click at [247, 633] on video at bounding box center [123, 695] width 247 height 124
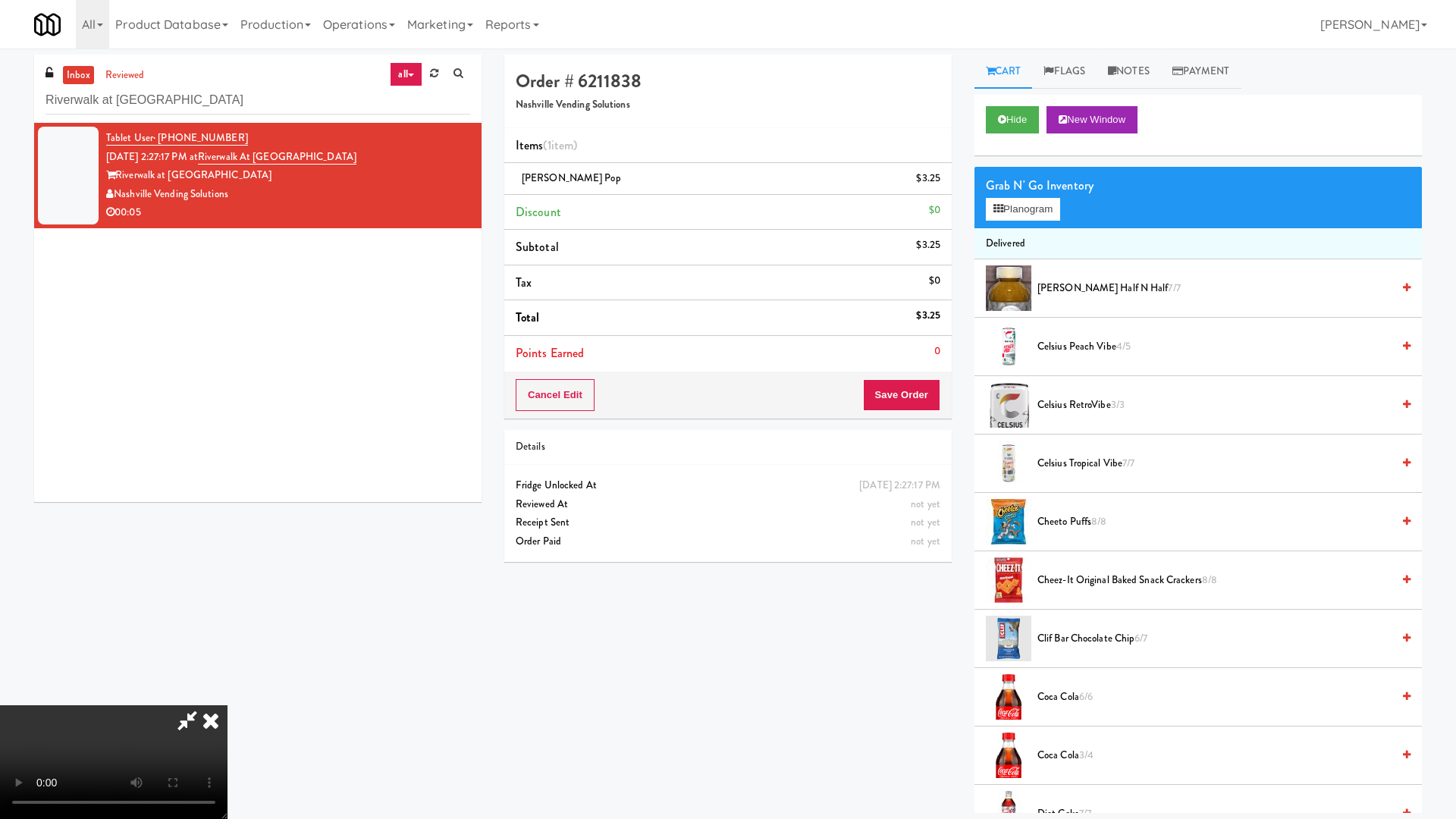
click at [227, 696] on video at bounding box center [113, 762] width 227 height 114
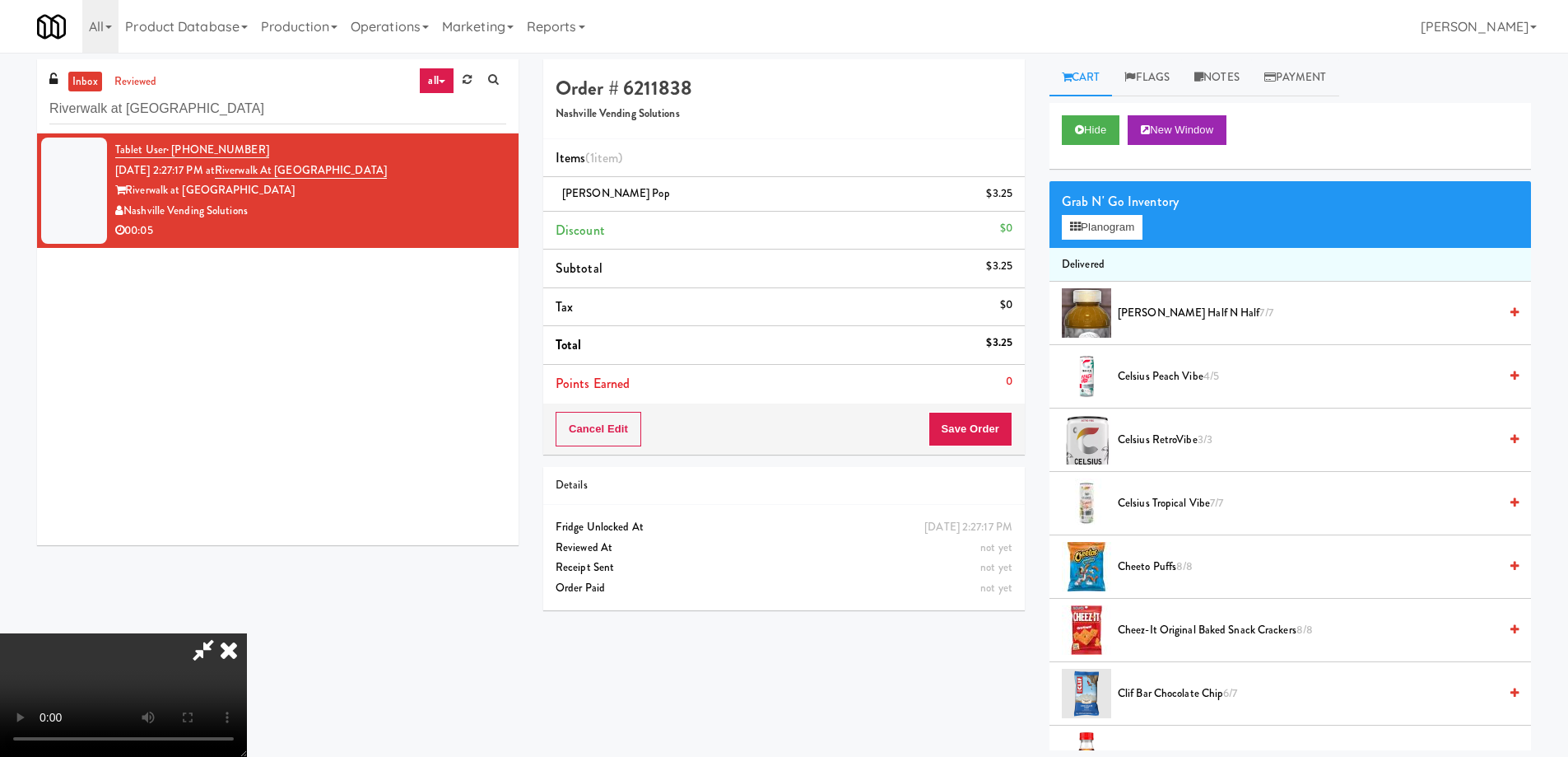
click at [247, 633] on icon at bounding box center [228, 650] width 36 height 33
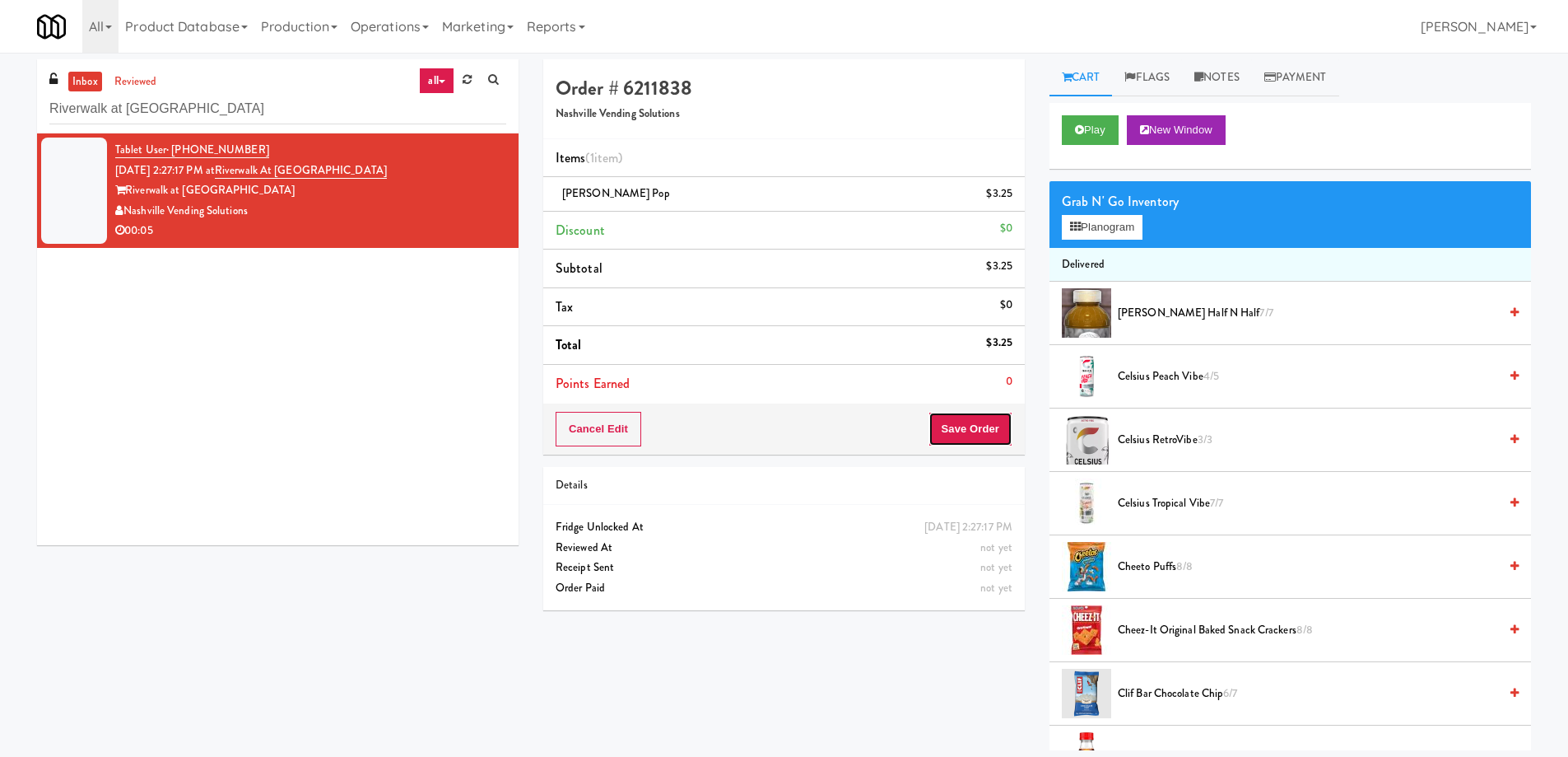
click at [961, 423] on button "Save Order" at bounding box center [971, 429] width 84 height 34
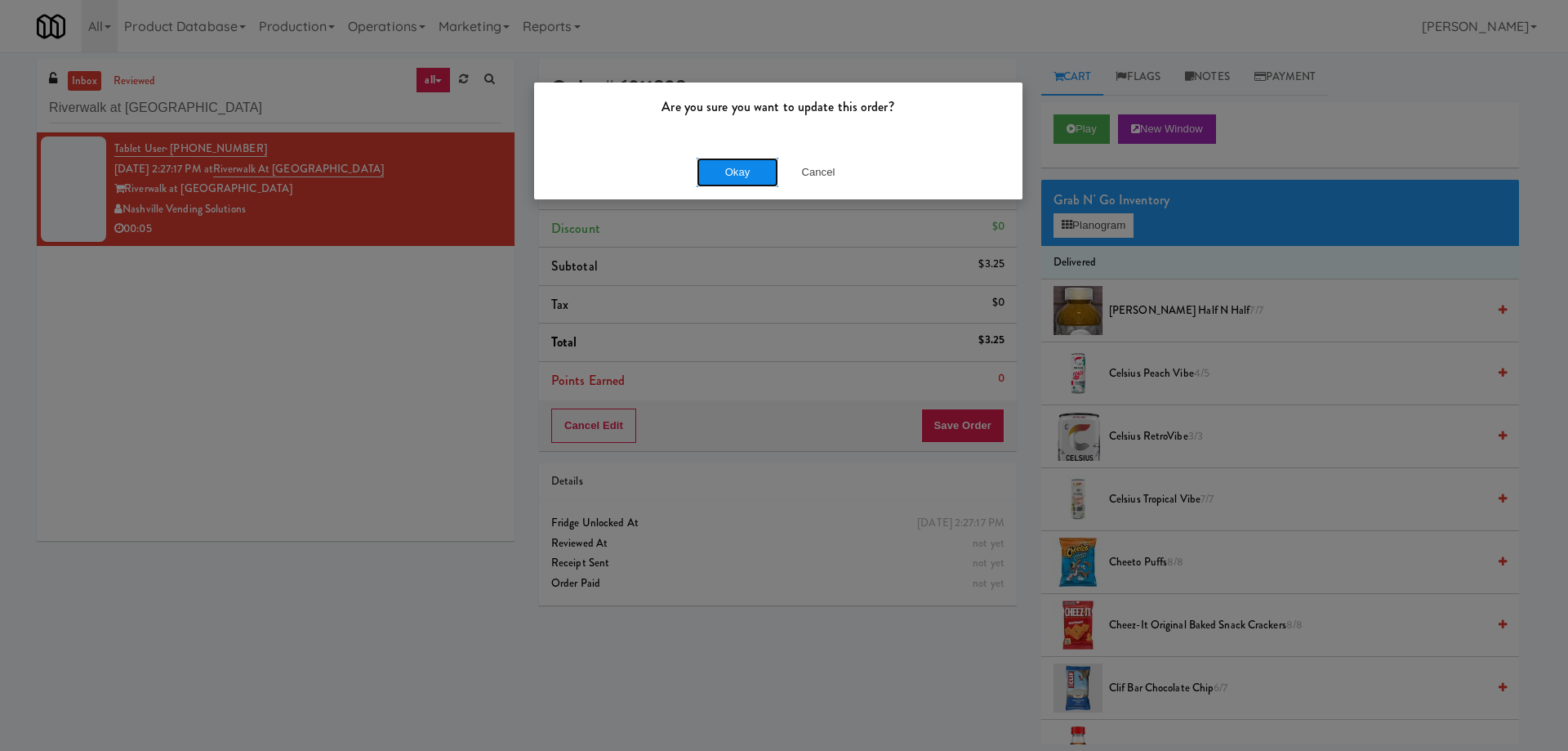
click at [730, 166] on button "Okay" at bounding box center [738, 173] width 82 height 30
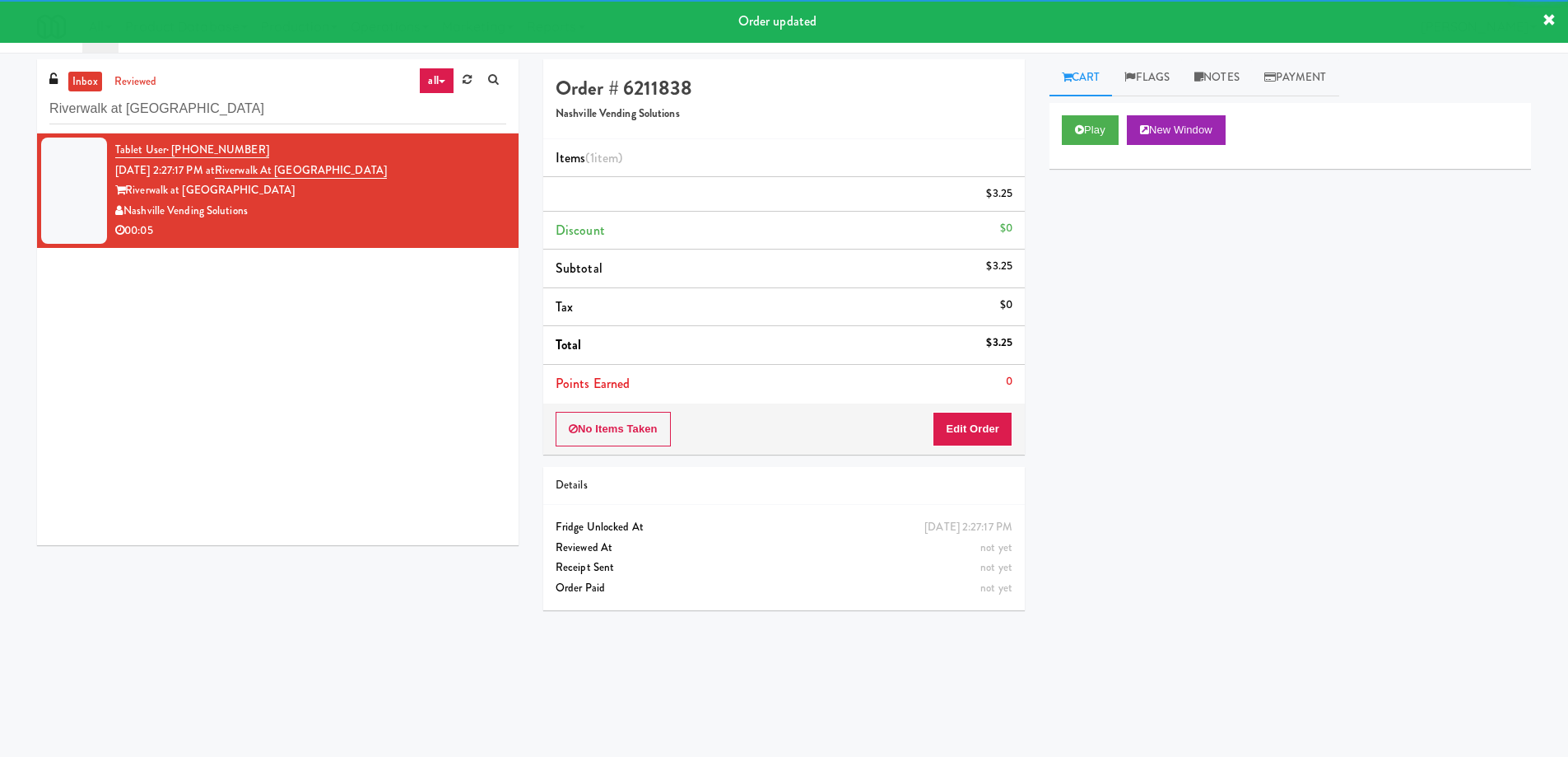
click at [310, 363] on div "Tablet User · (423) 790-2530 [DATE] 2:27:17 PM at [GEOGRAPHIC_DATA] at [GEOGRAP…" at bounding box center [277, 339] width 482 height 412
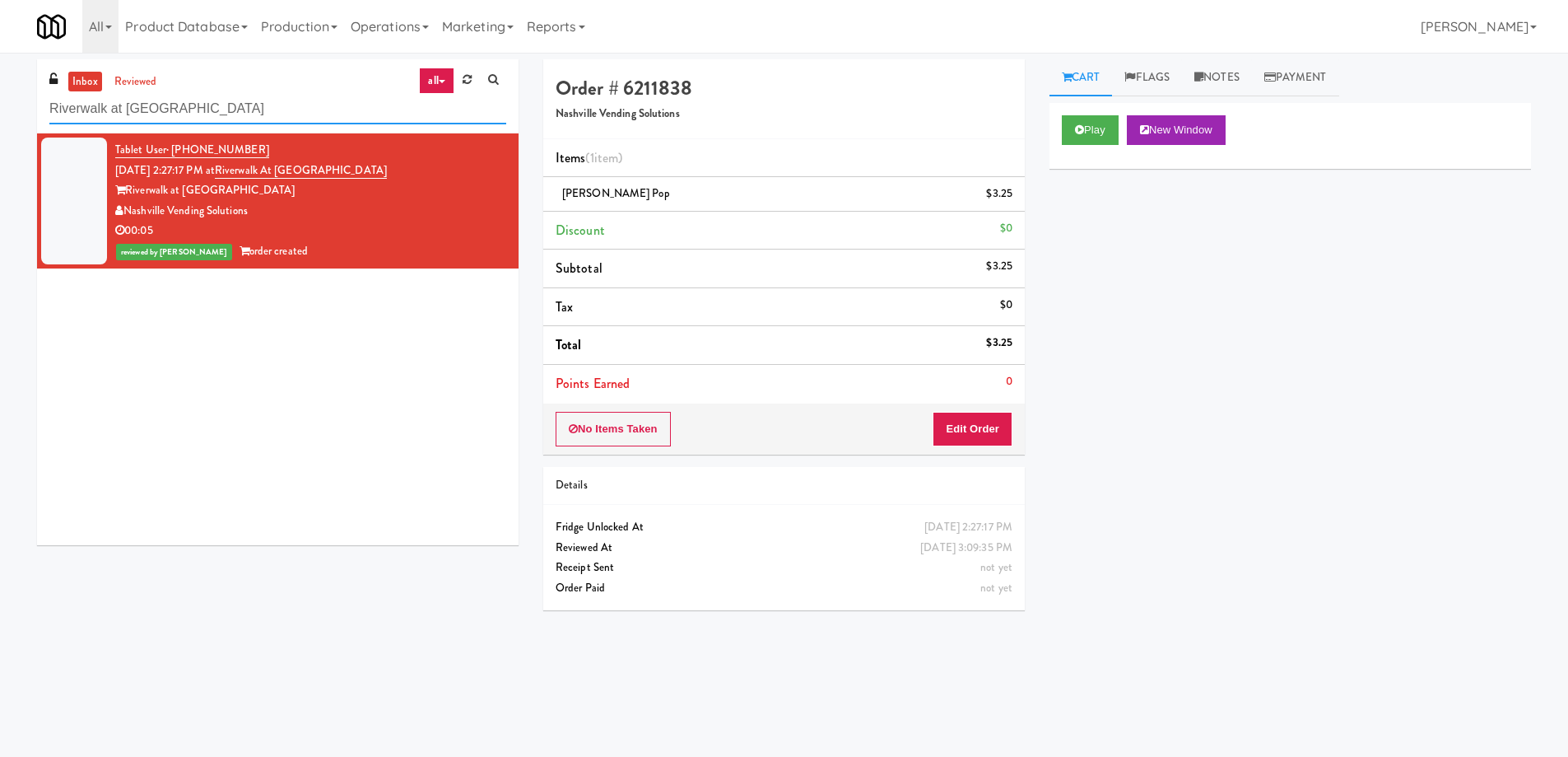
click at [323, 100] on input "Riverwalk at [GEOGRAPHIC_DATA]" at bounding box center [277, 109] width 457 height 31
paste input "Velaris Co-Working Fridge - 4th Floor"
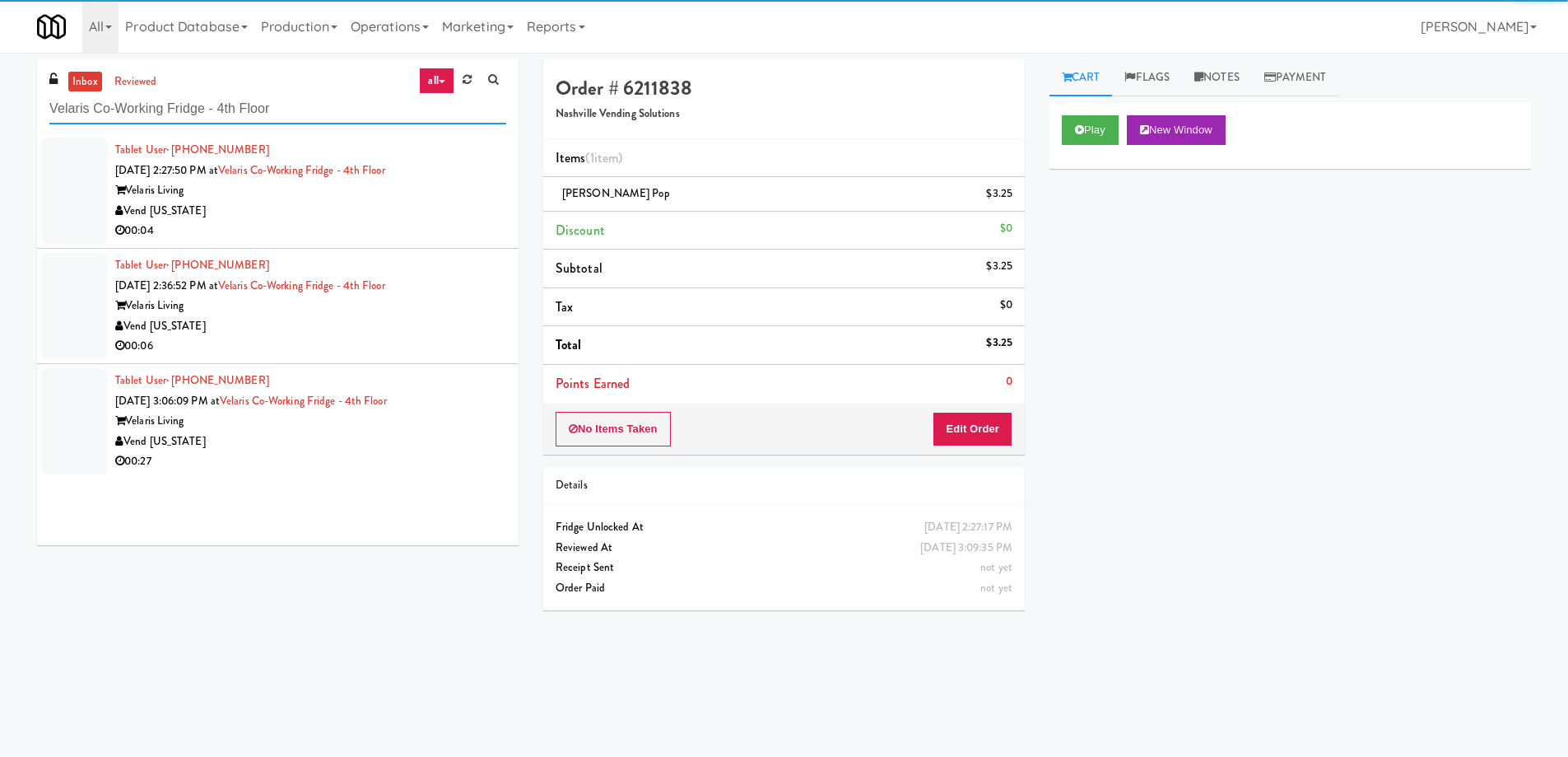
type input "Velaris Co-Working Fridge - 4th Floor"
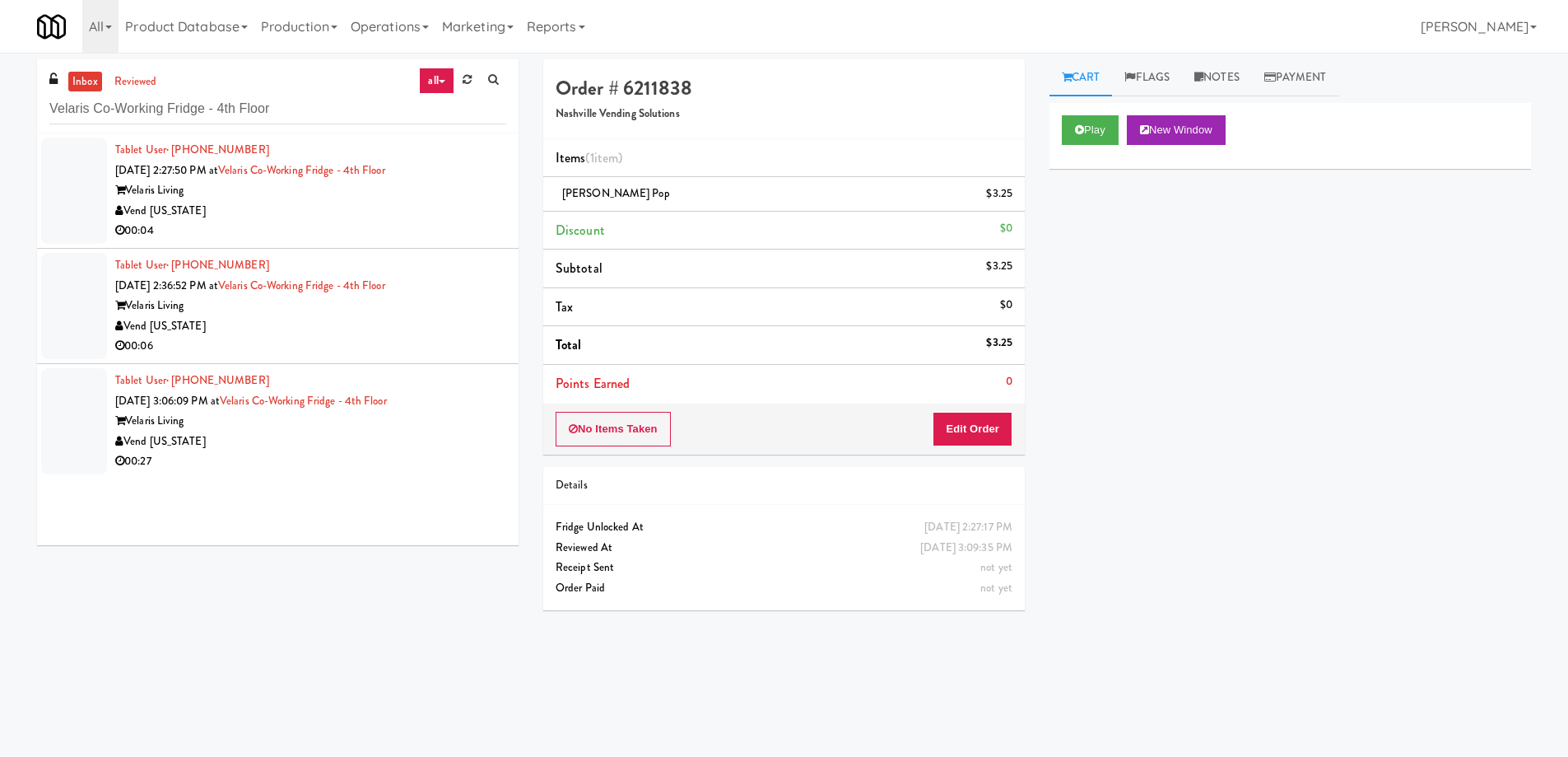
drag, startPoint x: 434, startPoint y: 178, endPoint x: 601, endPoint y: 232, distance: 175.5
click at [434, 179] on div "Tablet User · (479) 841-4308 [DATE] 2:27:50 PM at Velaris Co-Working Fridge - 4…" at bounding box center [310, 190] width 391 height 101
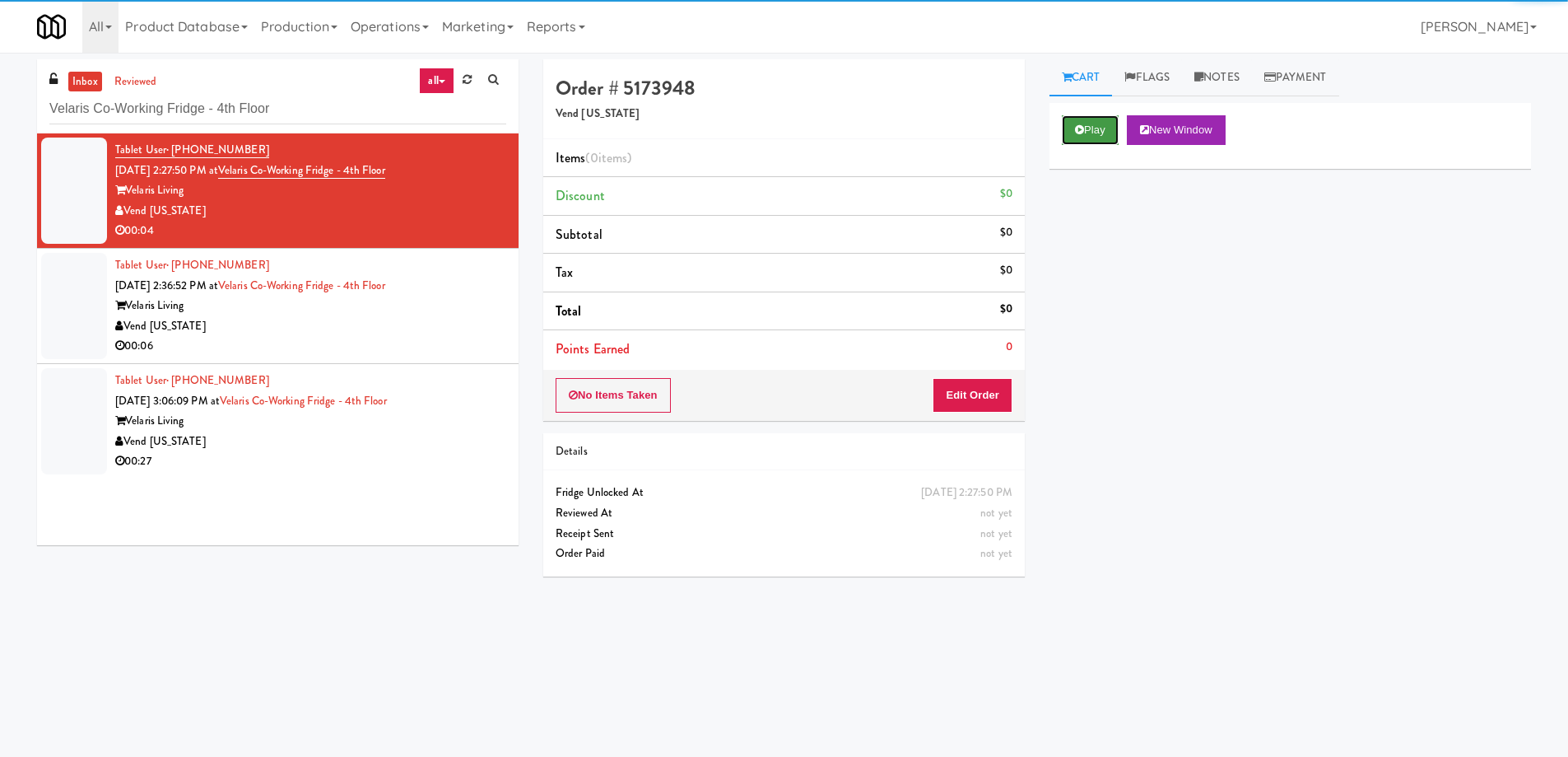
click at [1090, 121] on button "Play" at bounding box center [1090, 130] width 57 height 30
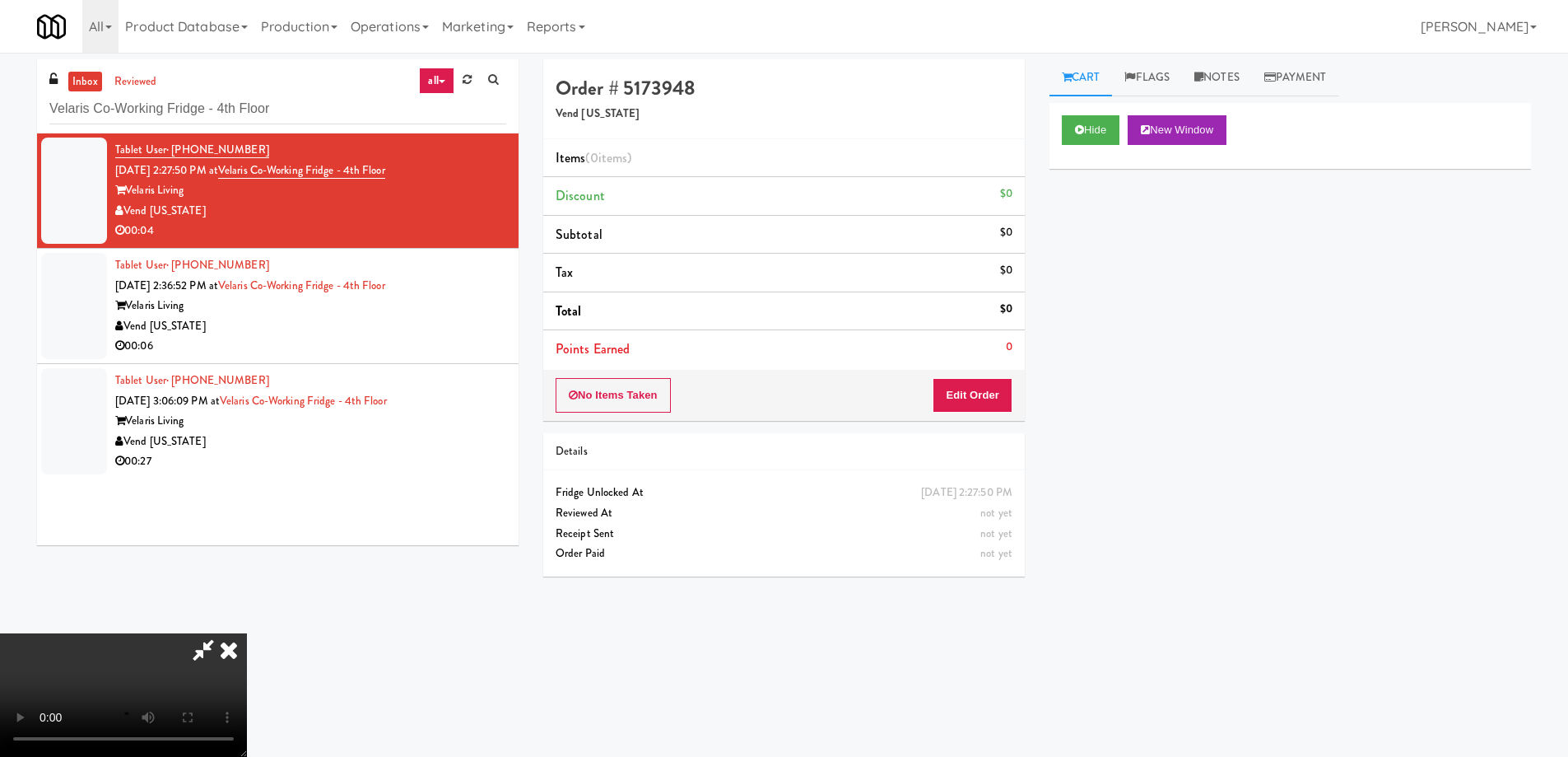
click at [247, 633] on video at bounding box center [123, 695] width 247 height 124
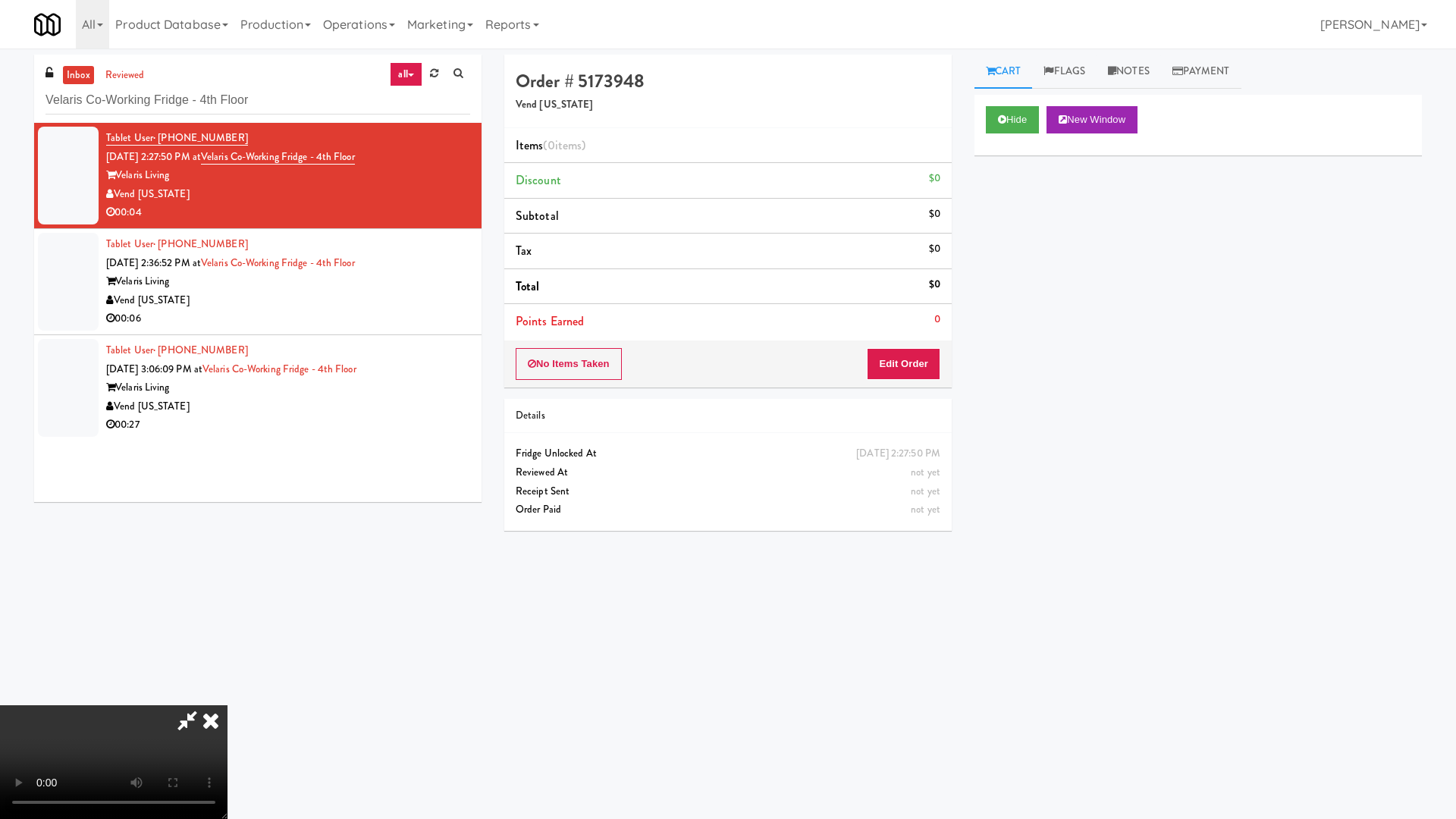
click at [227, 696] on video at bounding box center [113, 762] width 227 height 114
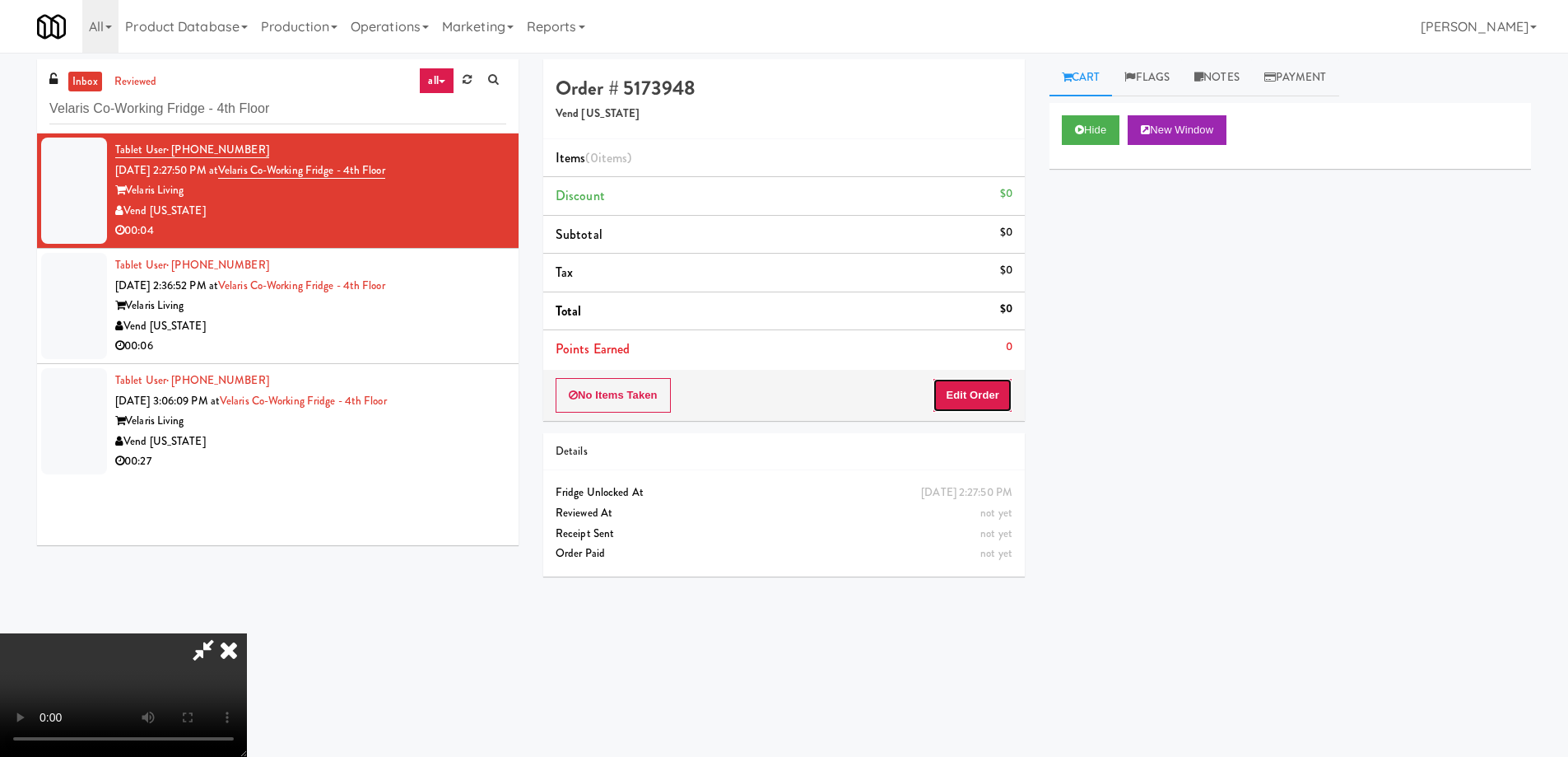
click at [998, 392] on button "Edit Order" at bounding box center [972, 394] width 80 height 34
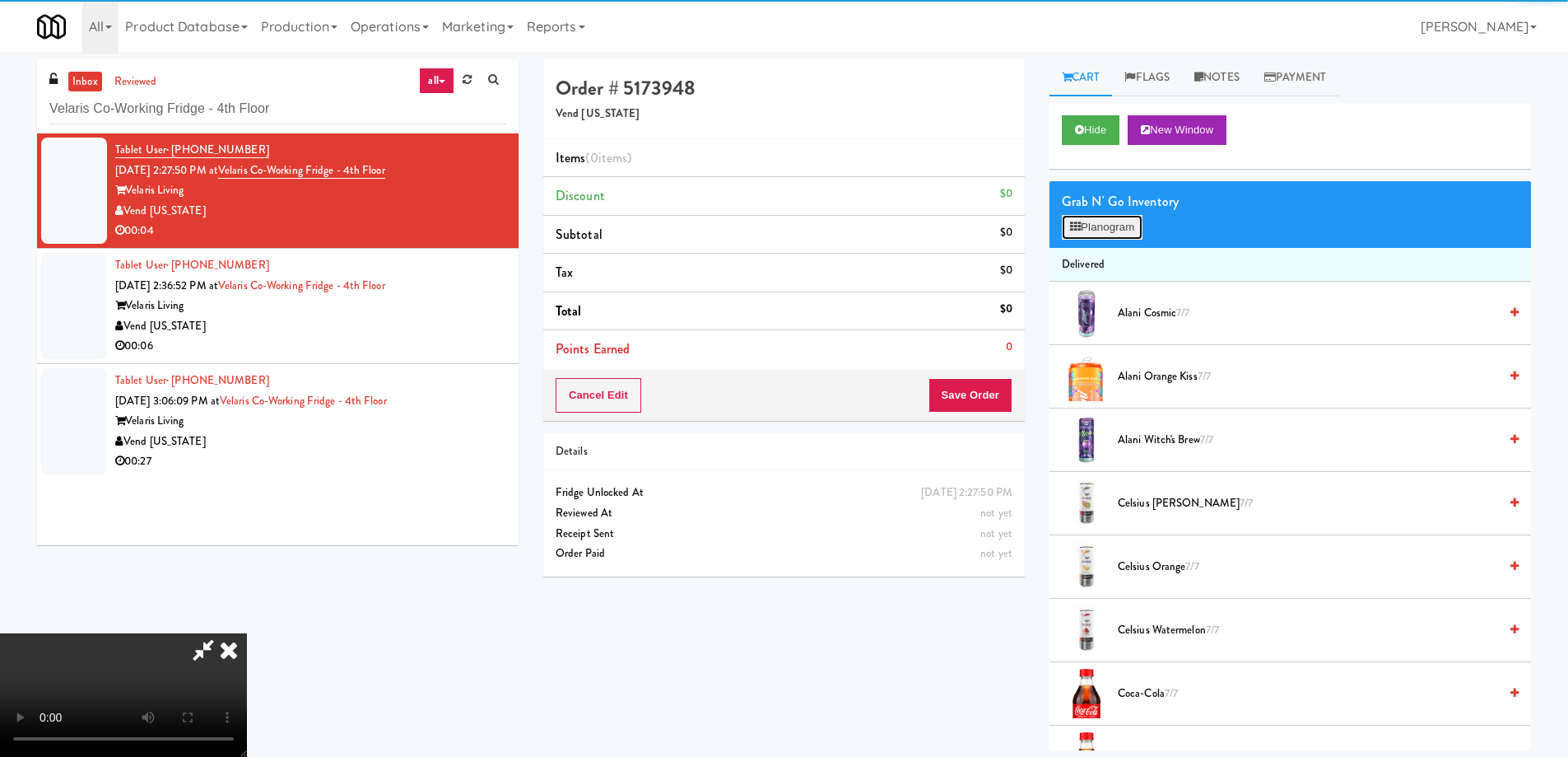
click at [1097, 226] on button "Planogram" at bounding box center [1103, 227] width 81 height 25
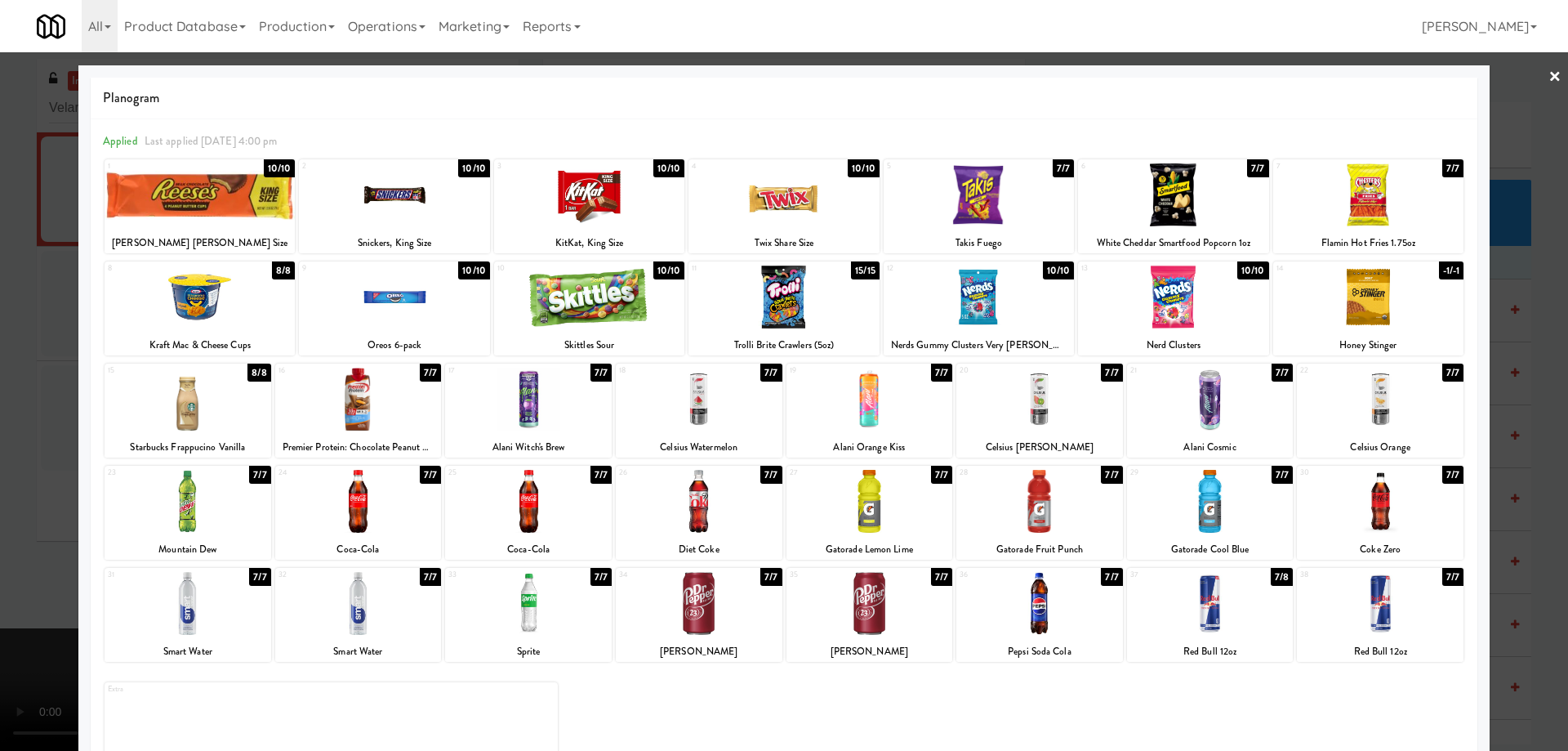
click at [586, 396] on div at bounding box center [528, 399] width 166 height 63
click at [1549, 79] on link "×" at bounding box center [1555, 78] width 13 height 51
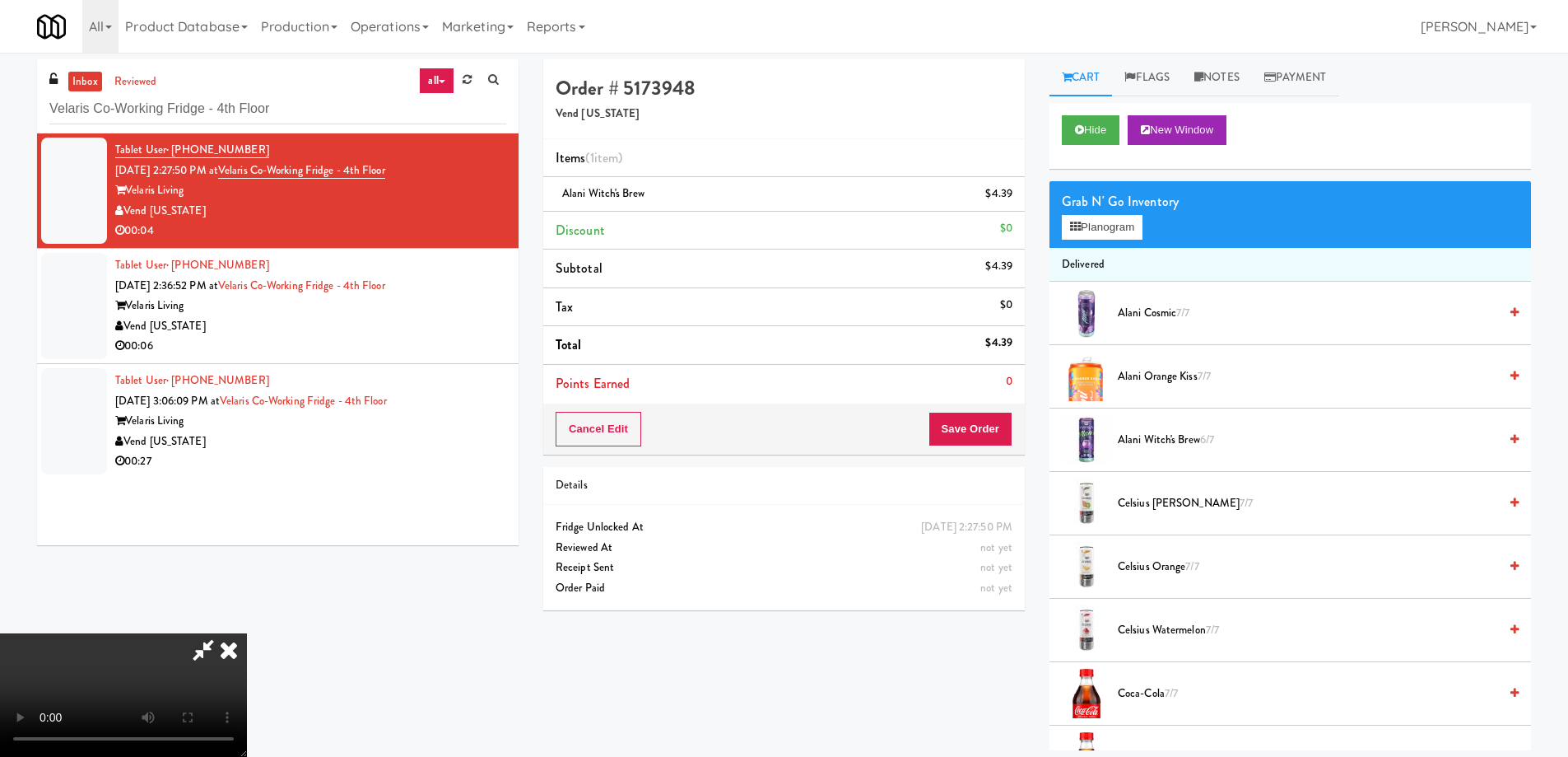
click at [247, 633] on video at bounding box center [123, 695] width 247 height 124
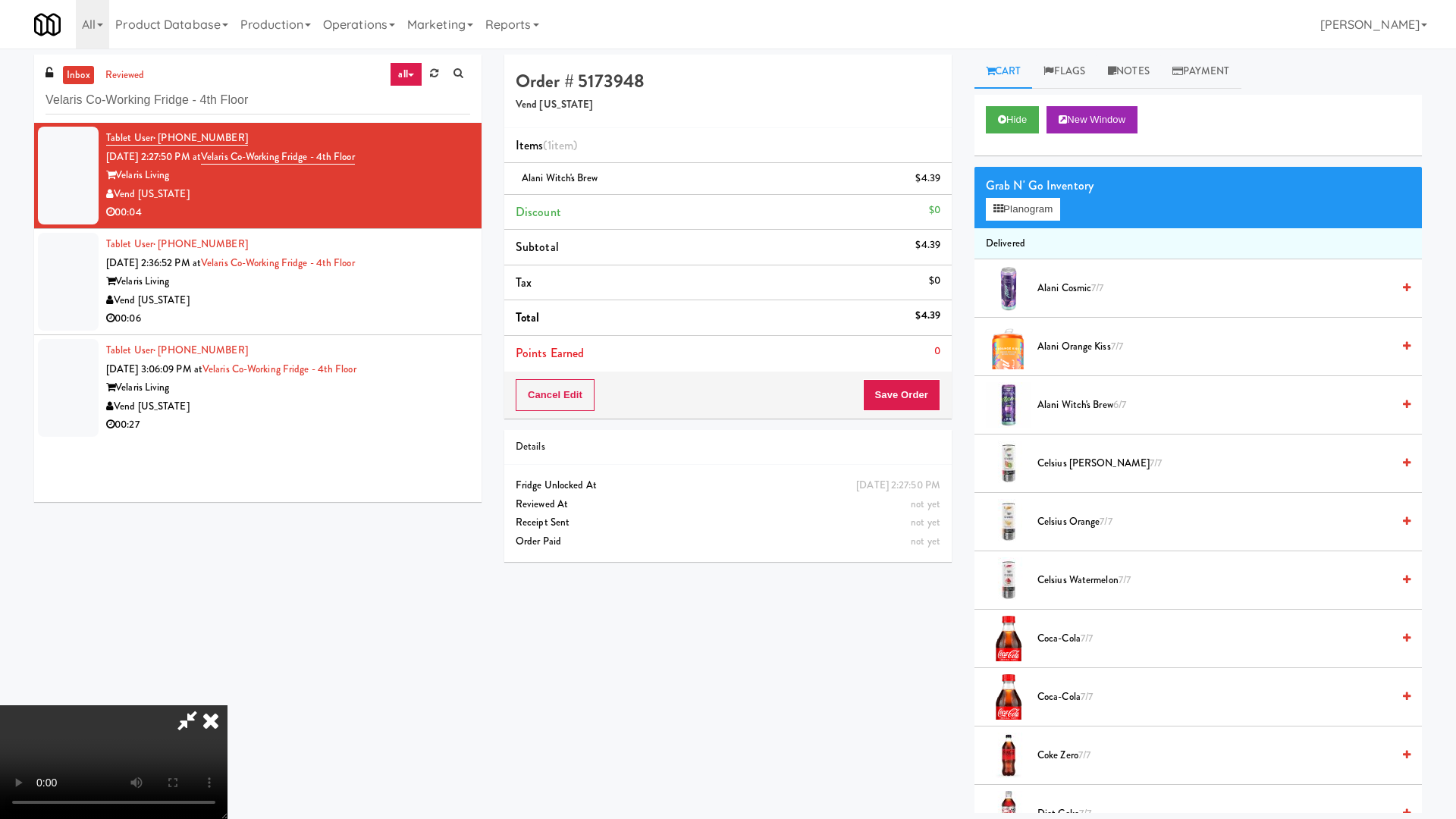
click at [227, 696] on video at bounding box center [113, 762] width 227 height 114
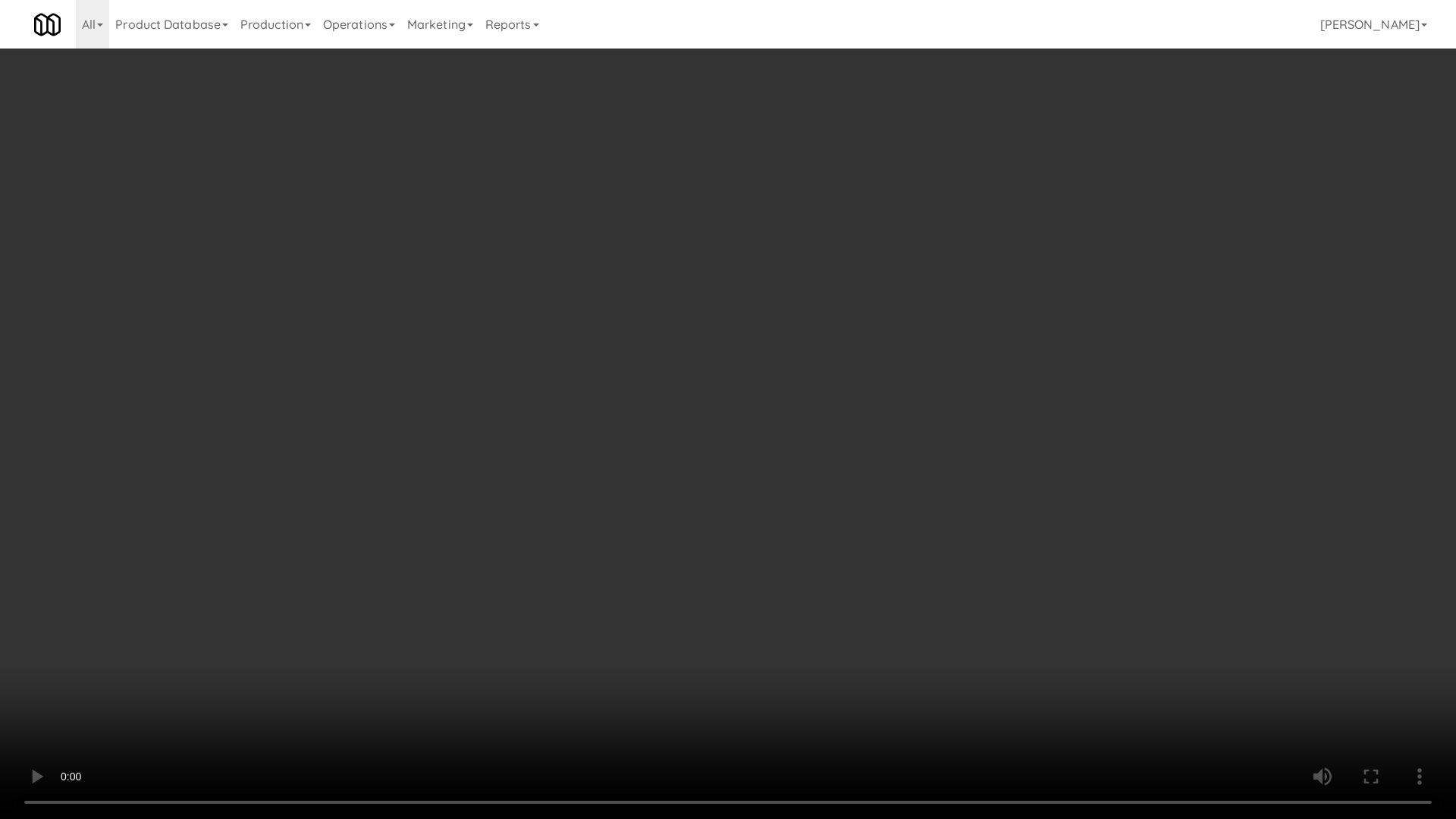
click at [699, 419] on video at bounding box center [728, 409] width 1456 height 819
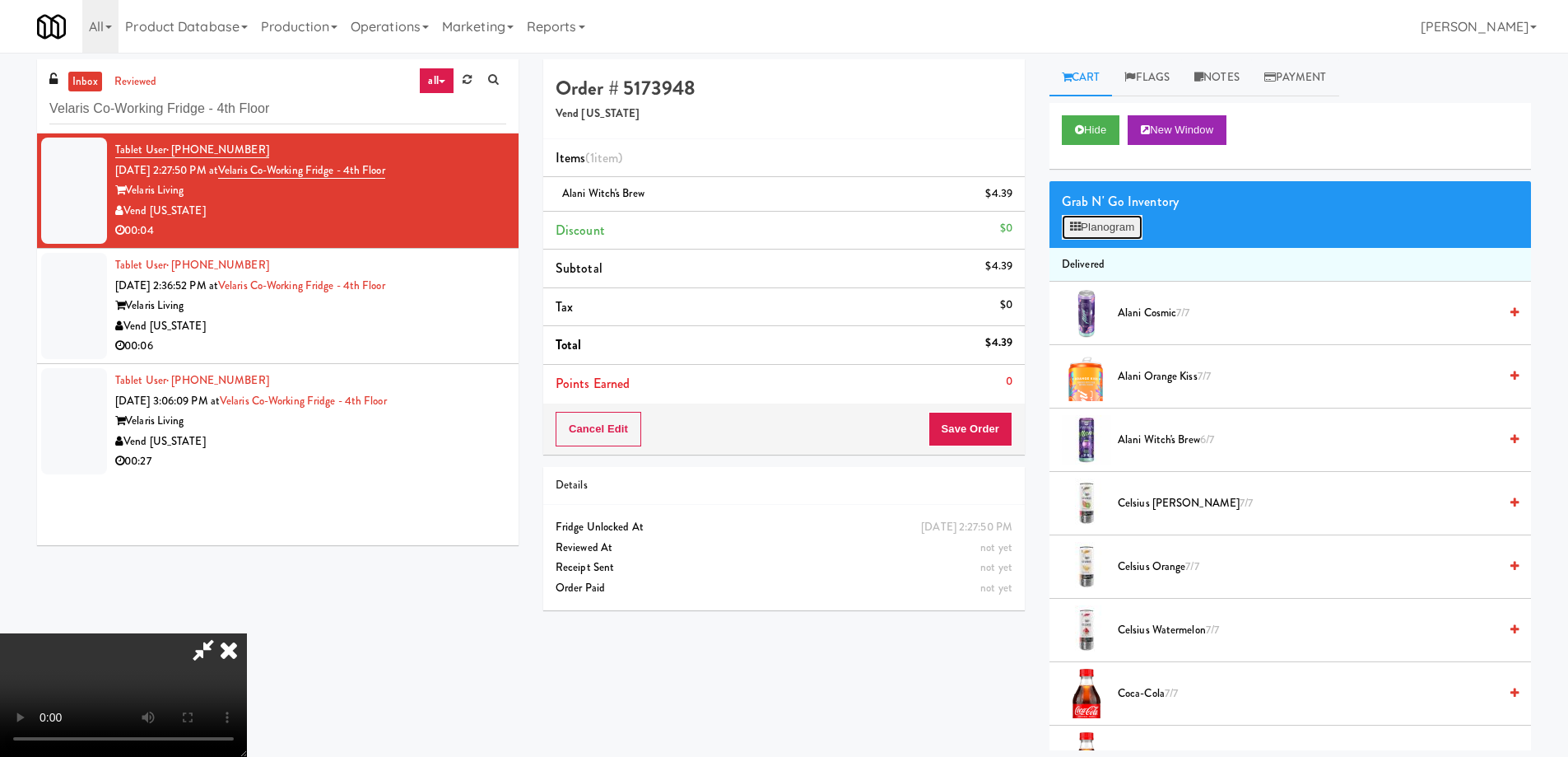
click at [1104, 230] on button "Planogram" at bounding box center [1103, 227] width 81 height 25
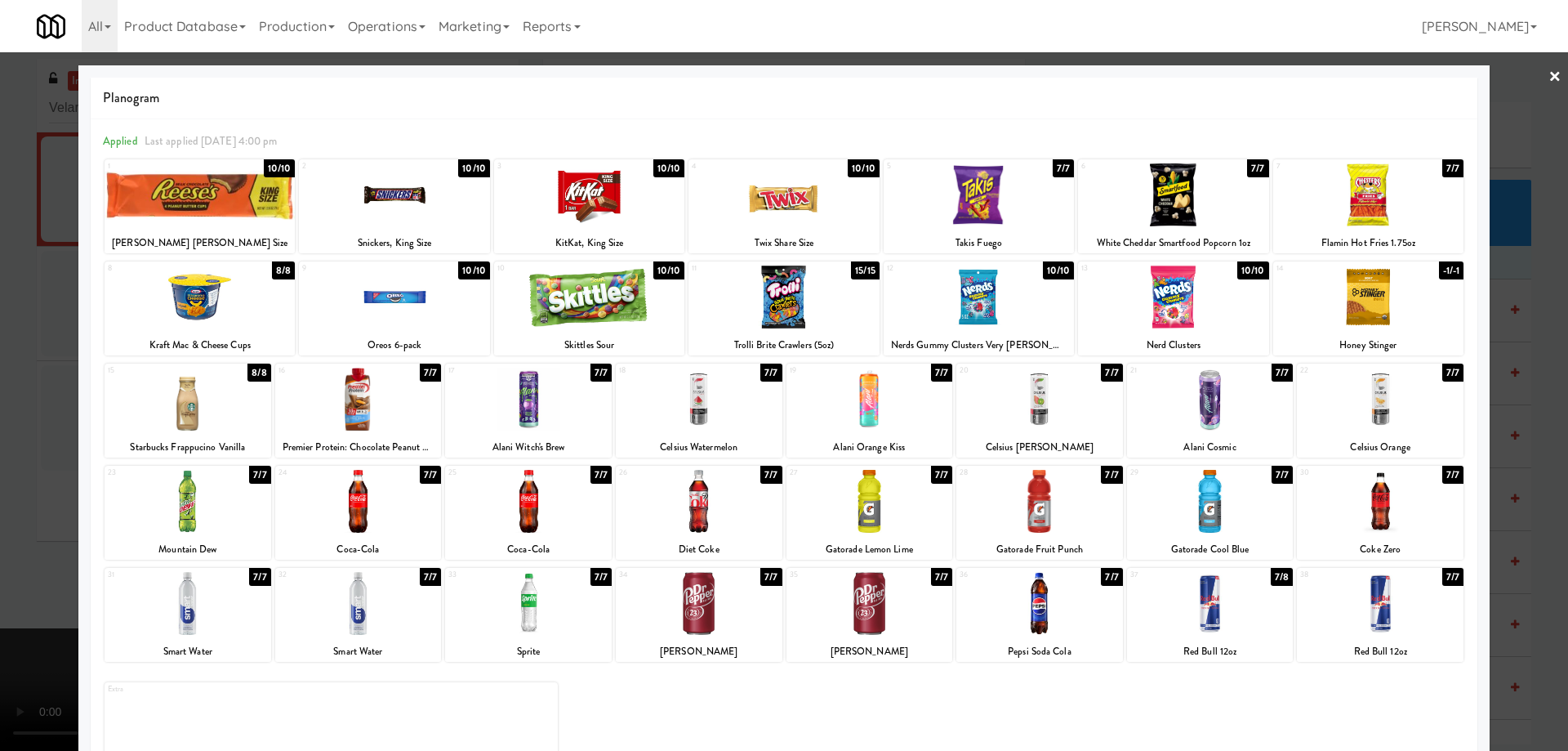
click at [1549, 78] on link "×" at bounding box center [1555, 78] width 13 height 51
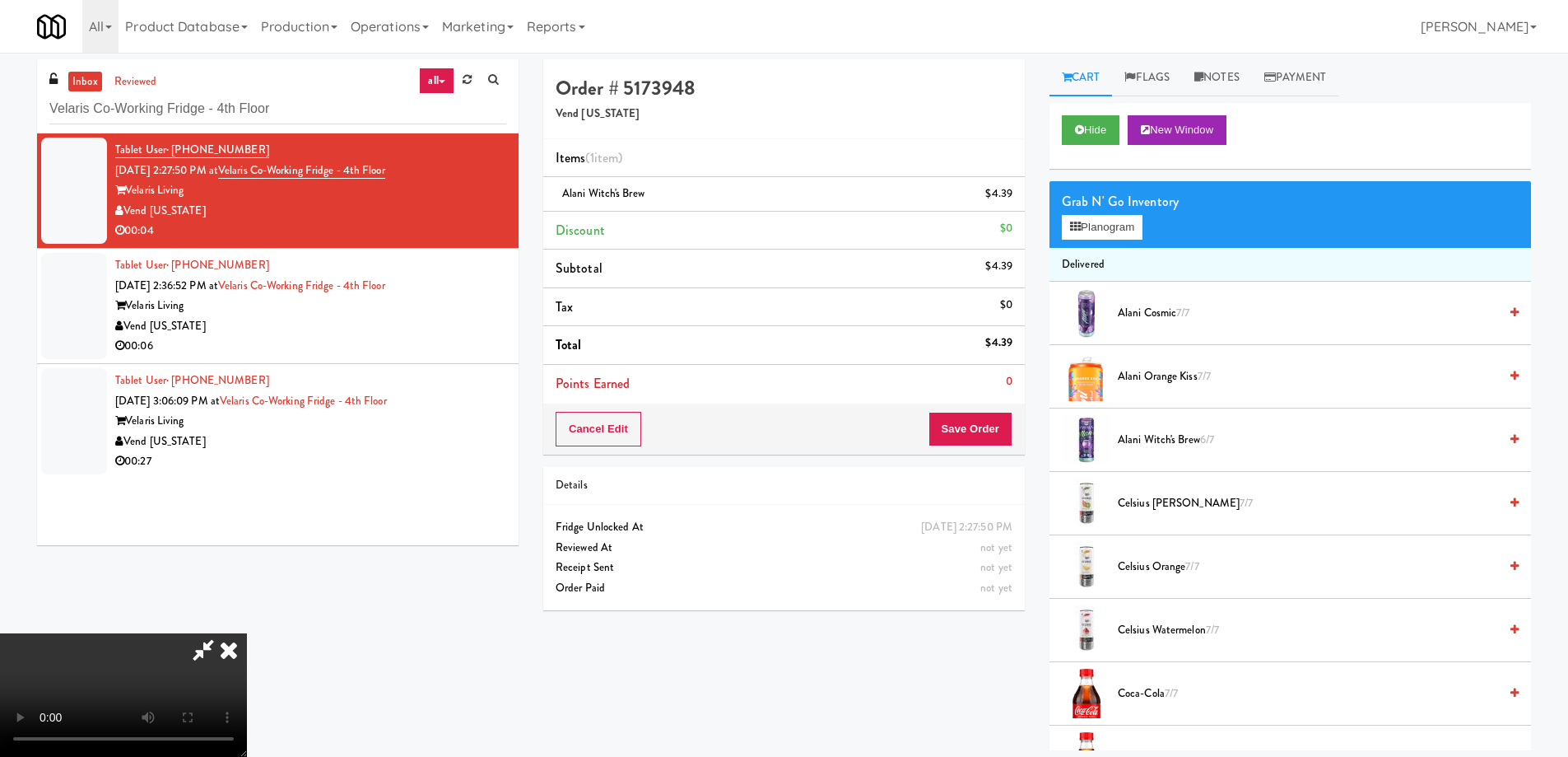
click at [247, 633] on video at bounding box center [123, 695] width 247 height 124
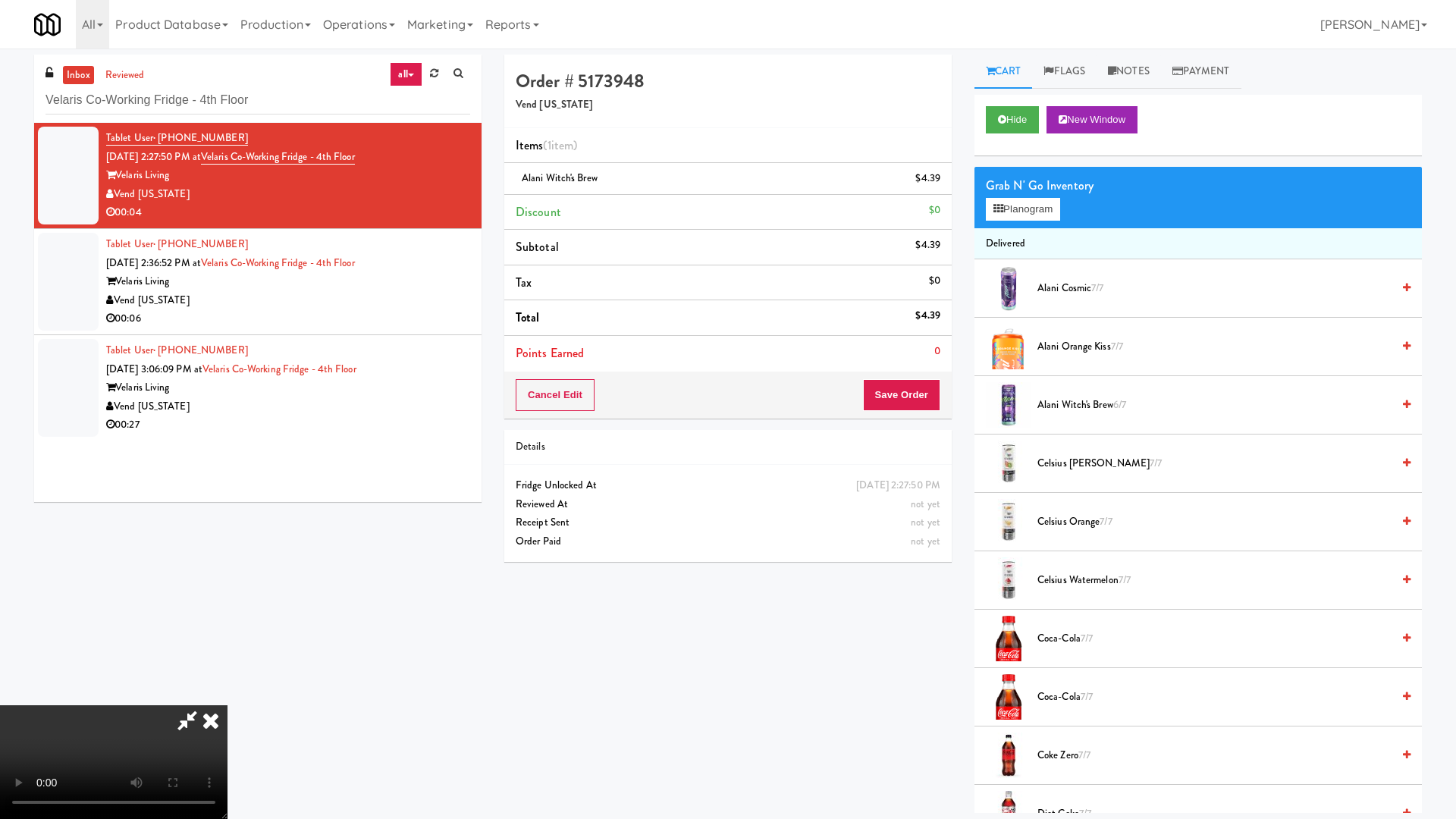
click at [227, 696] on video at bounding box center [113, 762] width 227 height 114
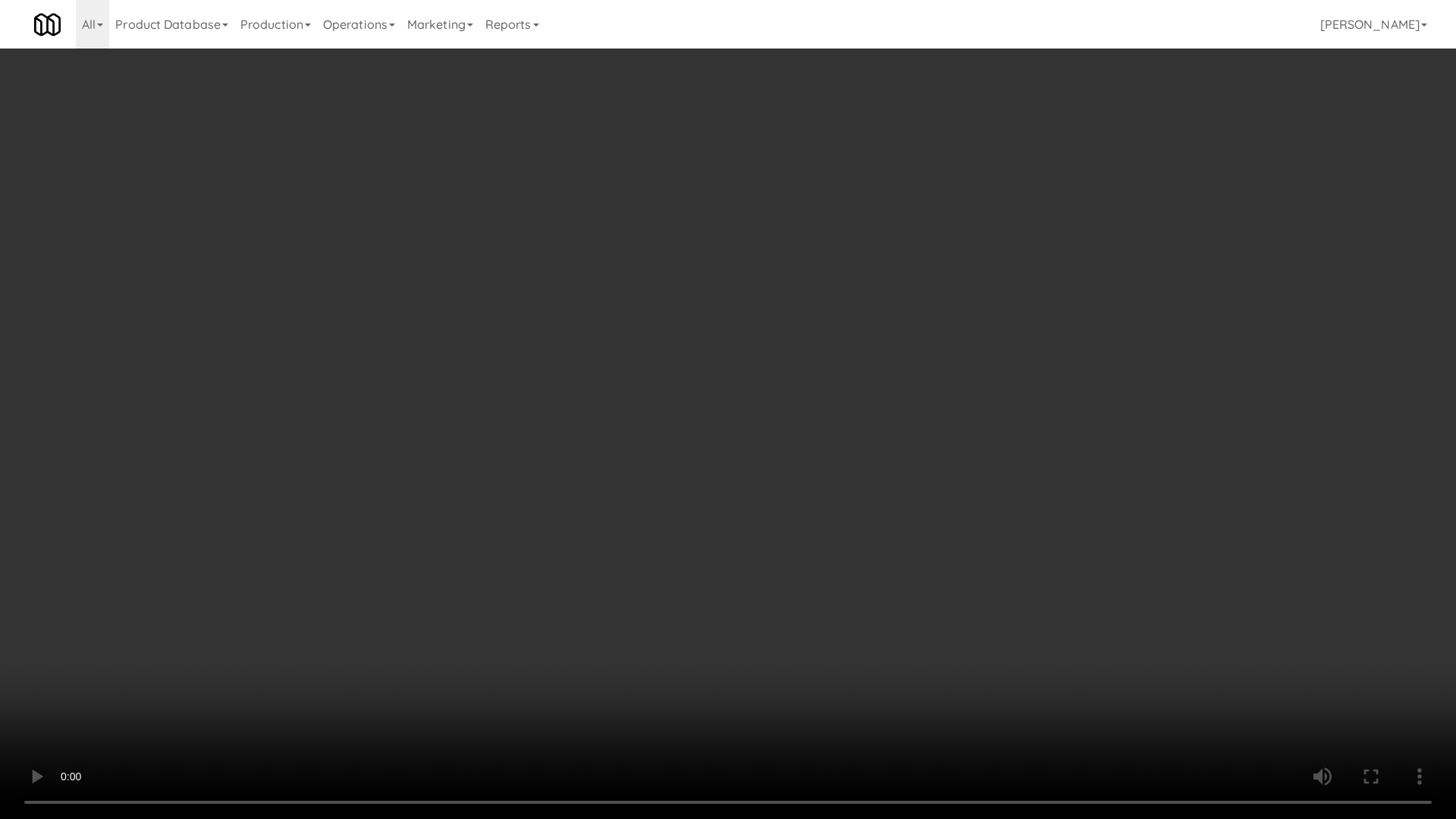
click at [799, 406] on video at bounding box center [728, 409] width 1456 height 819
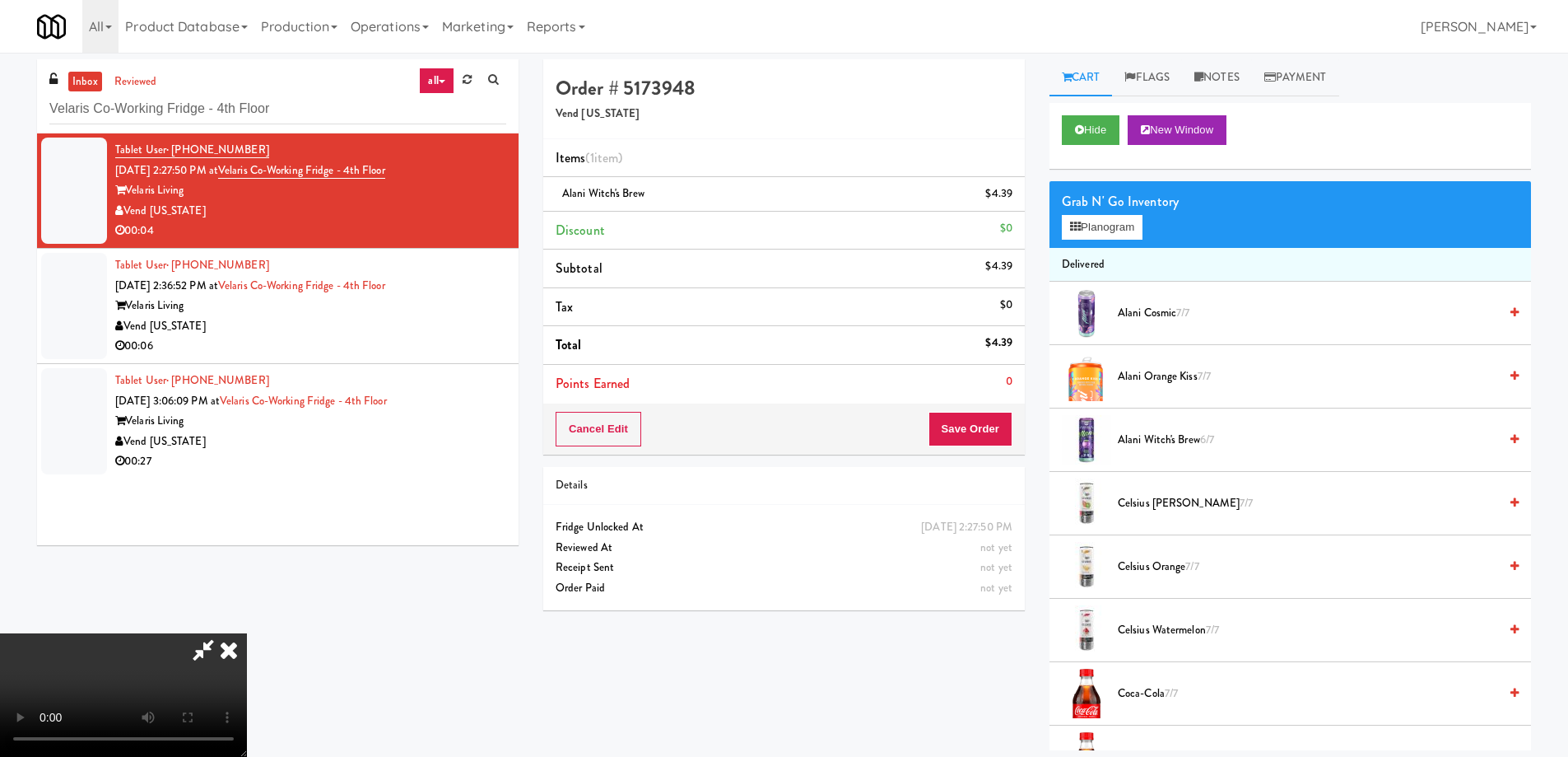
click at [247, 633] on icon at bounding box center [228, 650] width 36 height 33
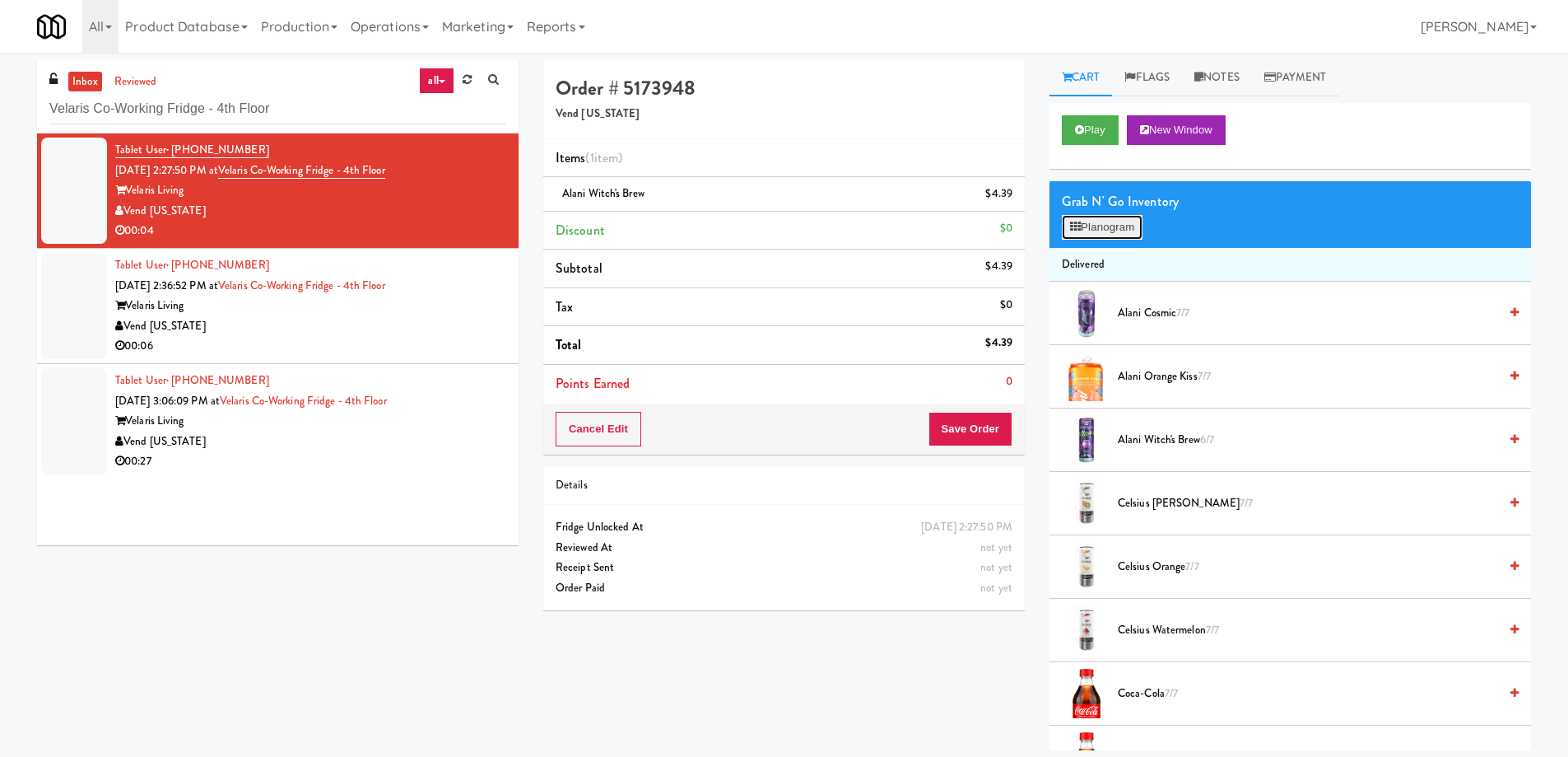
click at [1122, 231] on button "Planogram" at bounding box center [1103, 227] width 81 height 25
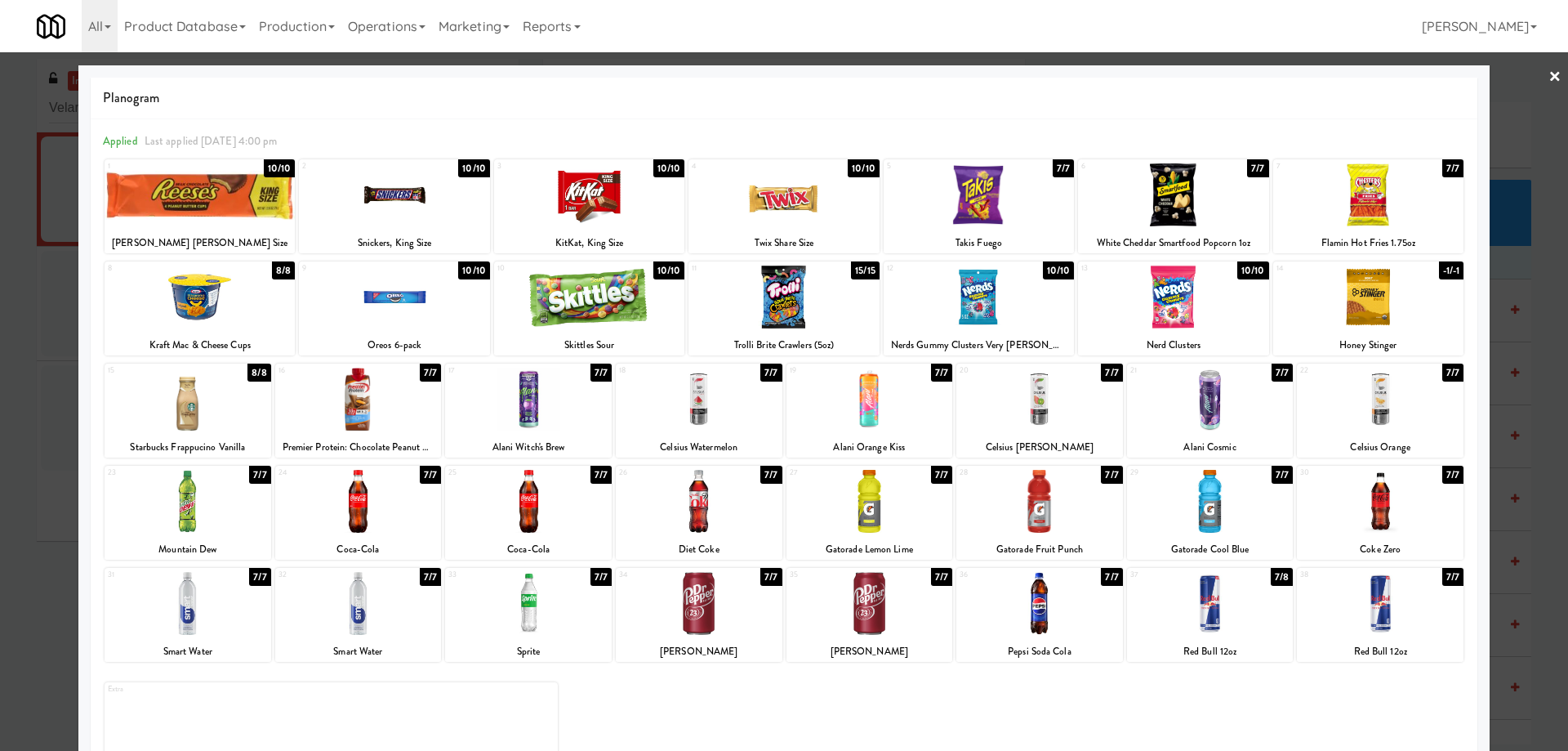
click at [1549, 78] on link "×" at bounding box center [1555, 78] width 13 height 51
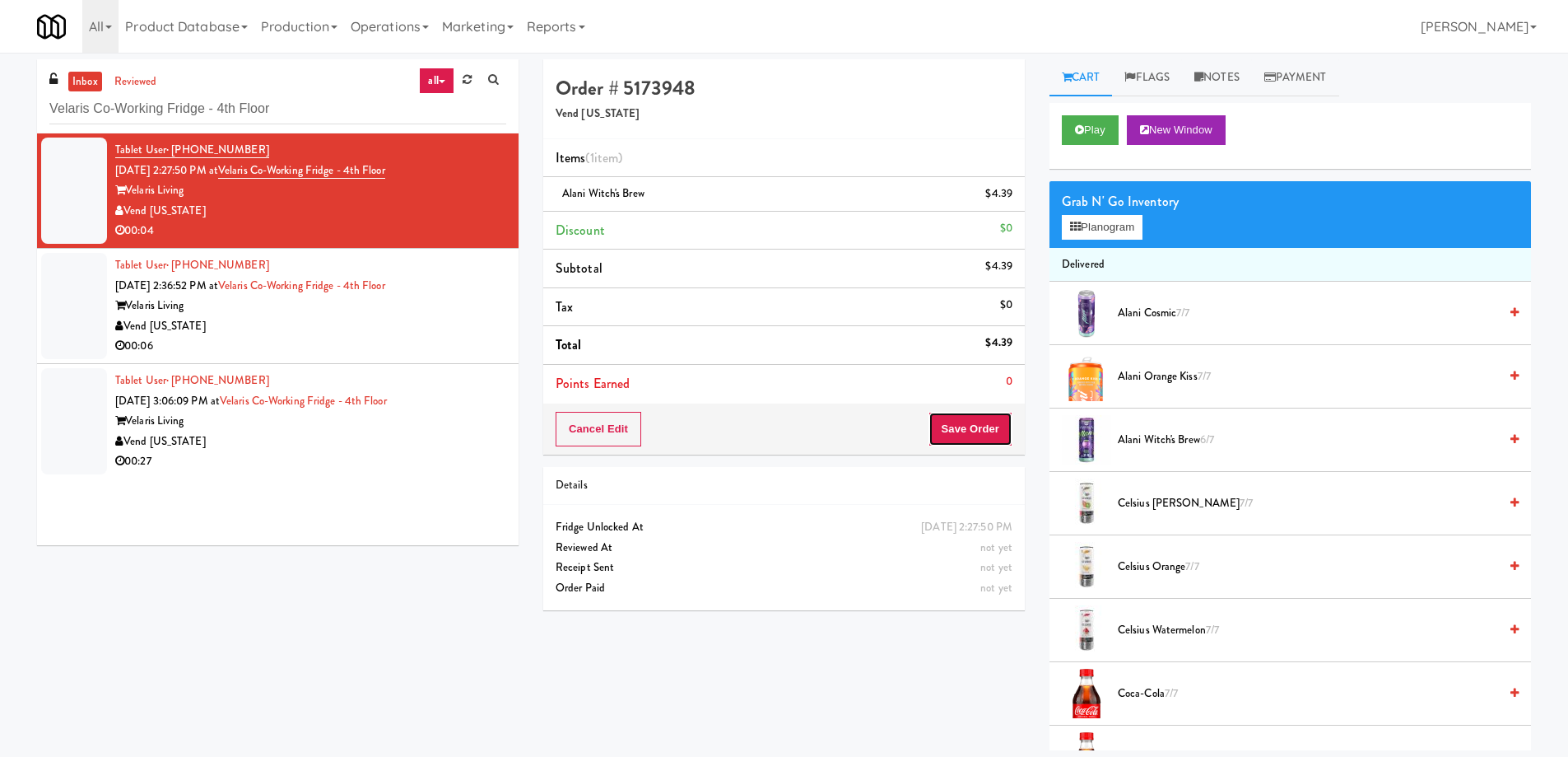
click at [983, 419] on button "Save Order" at bounding box center [971, 429] width 84 height 34
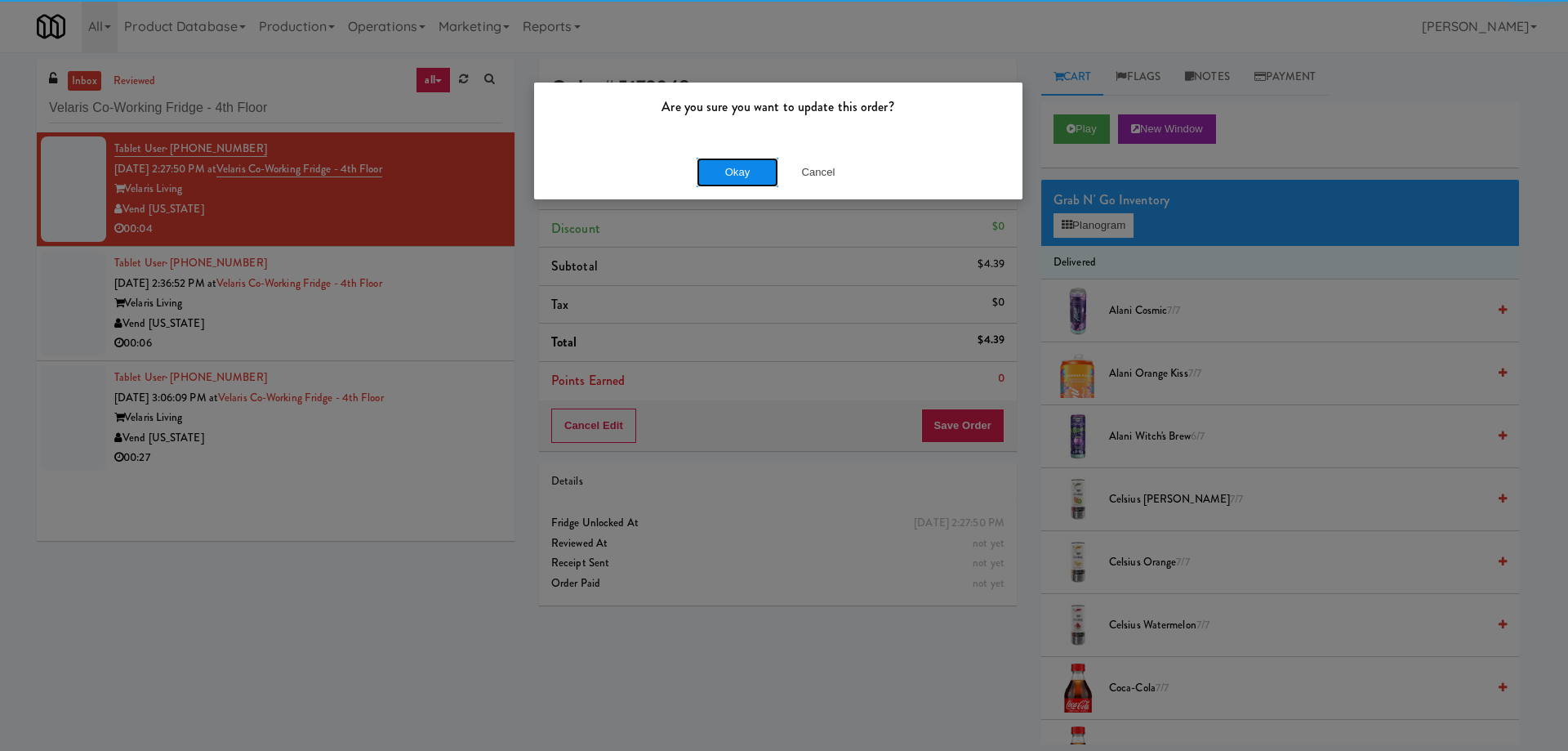
click at [733, 167] on button "Okay" at bounding box center [738, 173] width 82 height 30
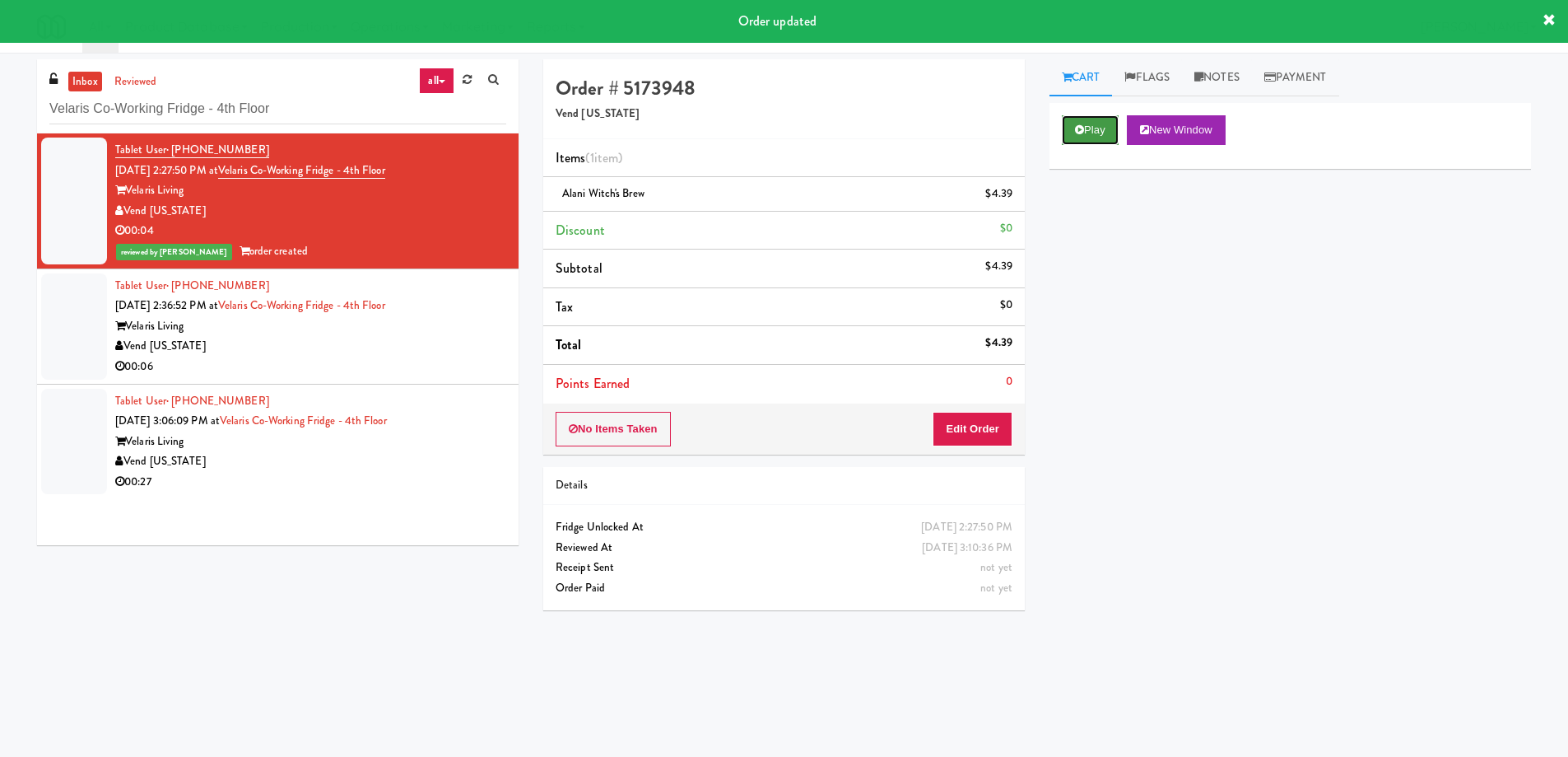
click at [1090, 123] on button "Play" at bounding box center [1090, 130] width 57 height 30
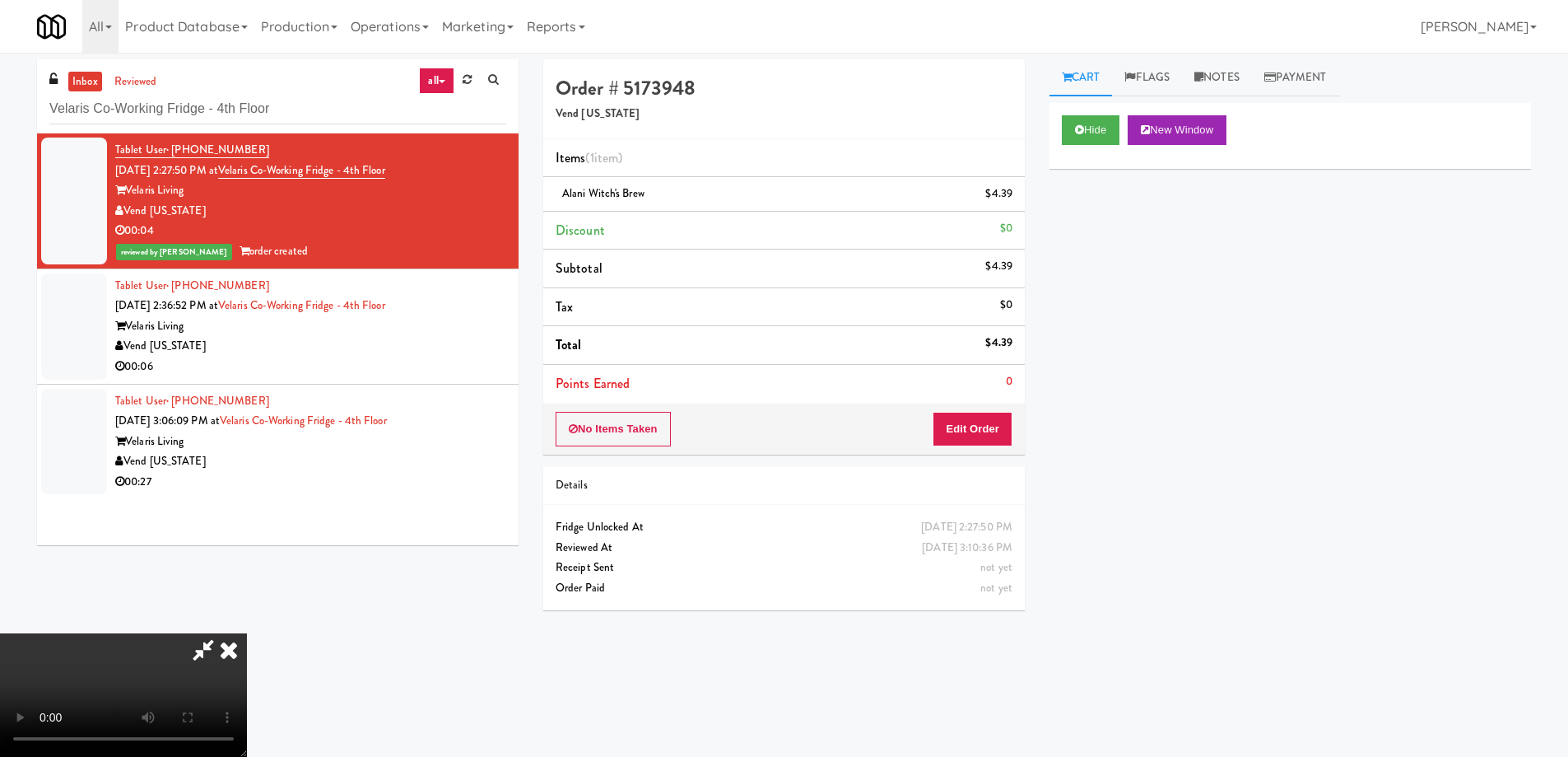
click at [247, 633] on video at bounding box center [123, 695] width 247 height 124
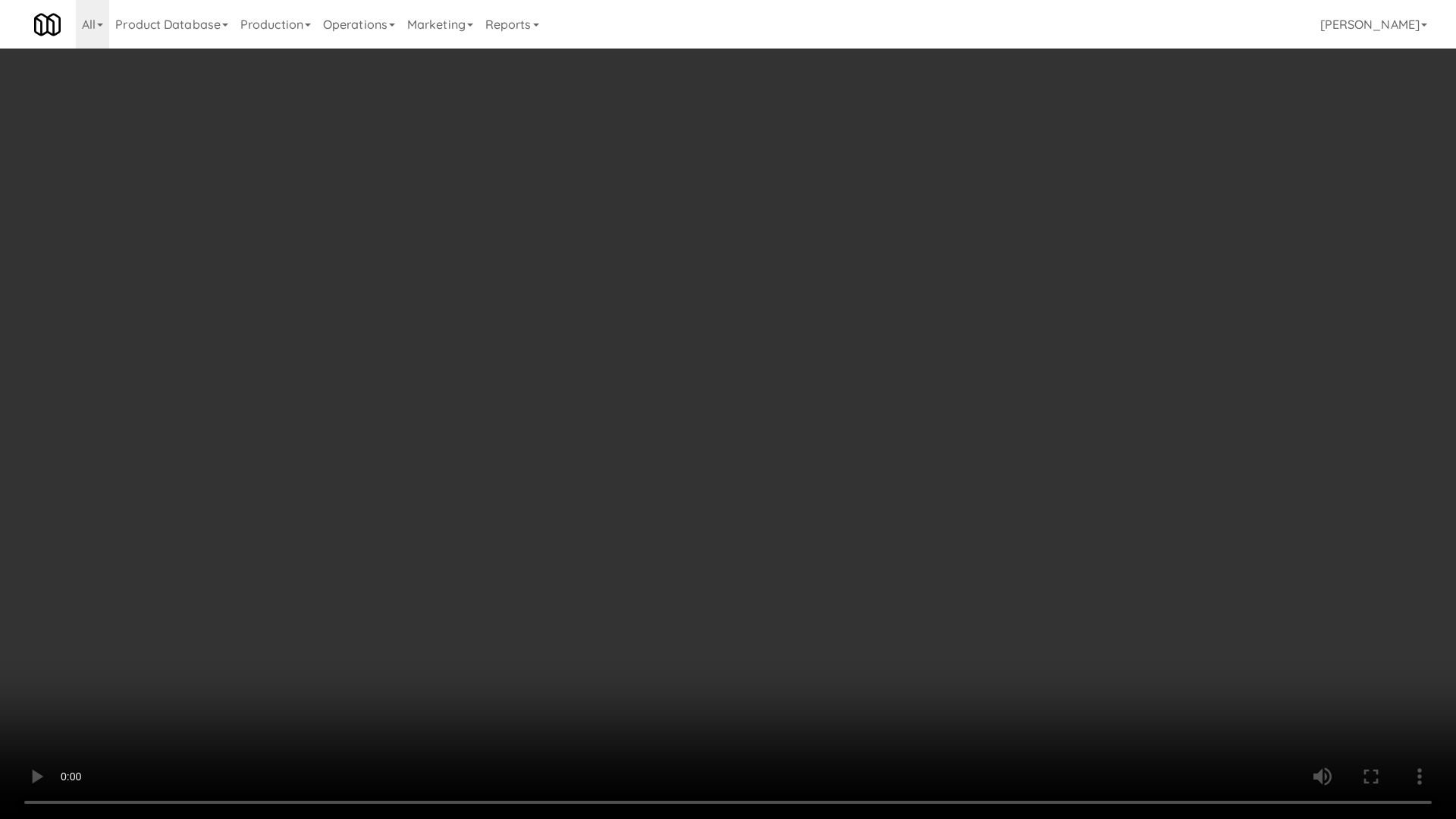
click at [1034, 590] on video at bounding box center [728, 409] width 1456 height 819
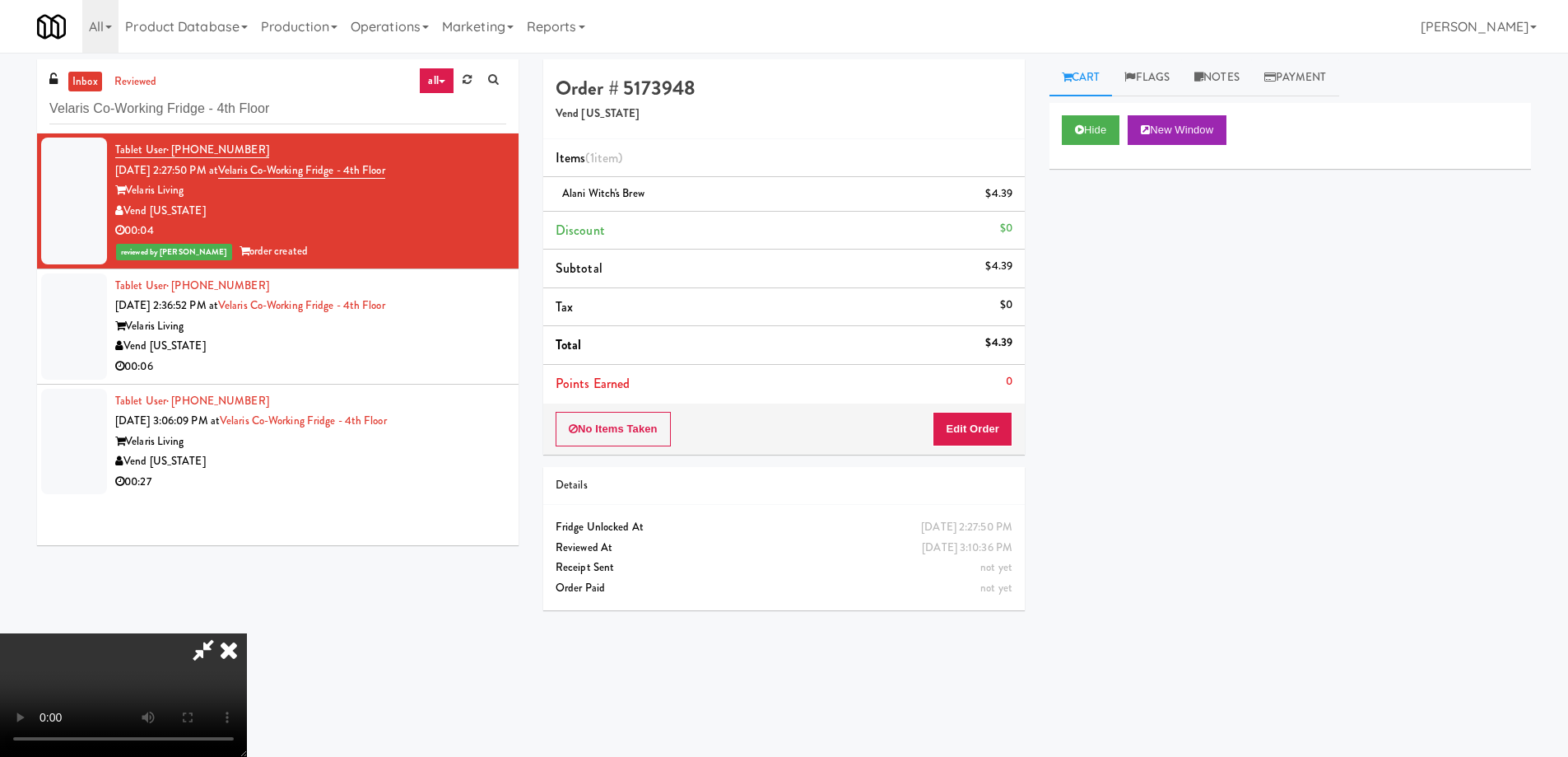
click at [247, 633] on icon at bounding box center [228, 650] width 36 height 33
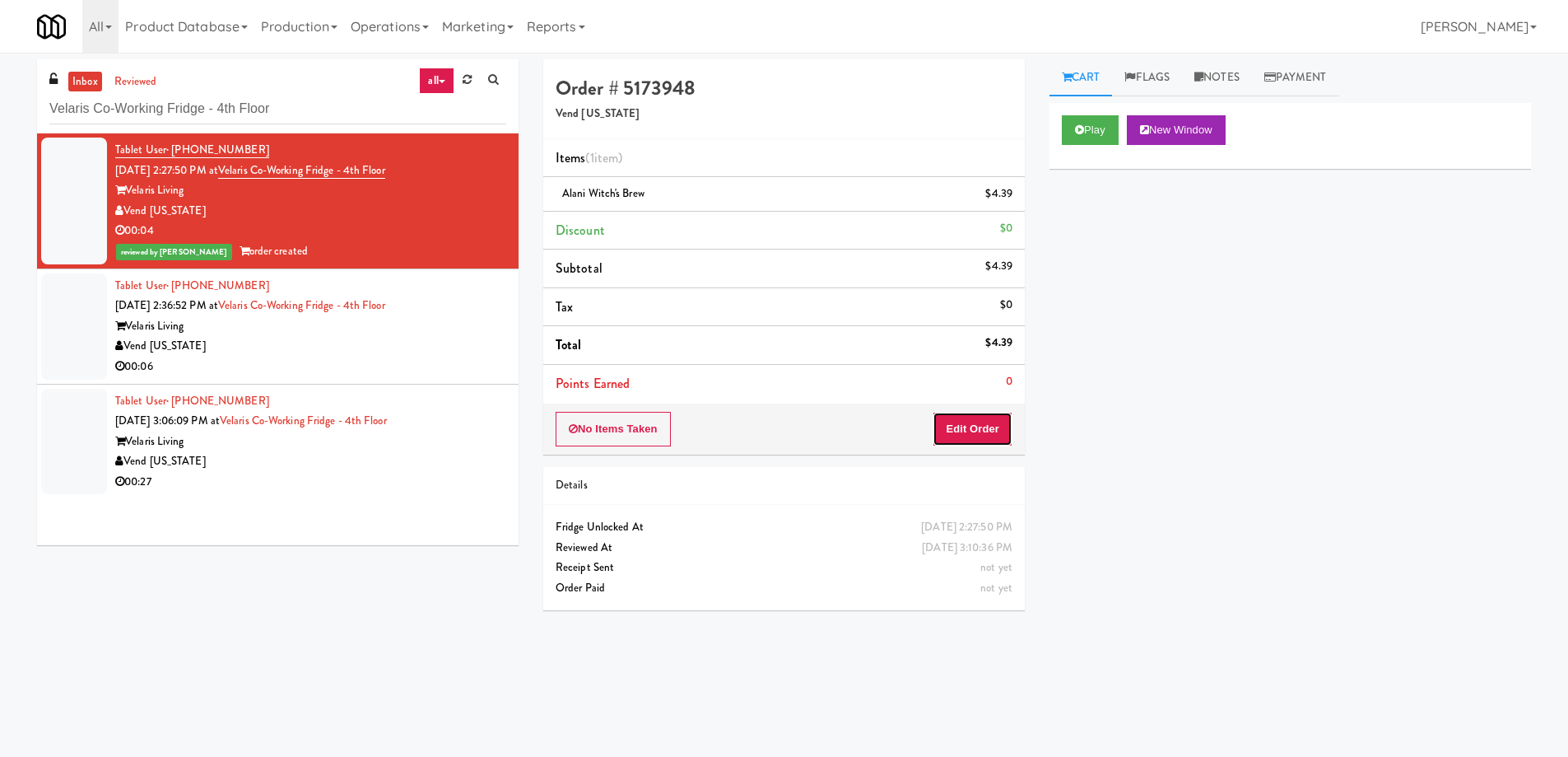
click at [970, 428] on button "Edit Order" at bounding box center [972, 429] width 80 height 34
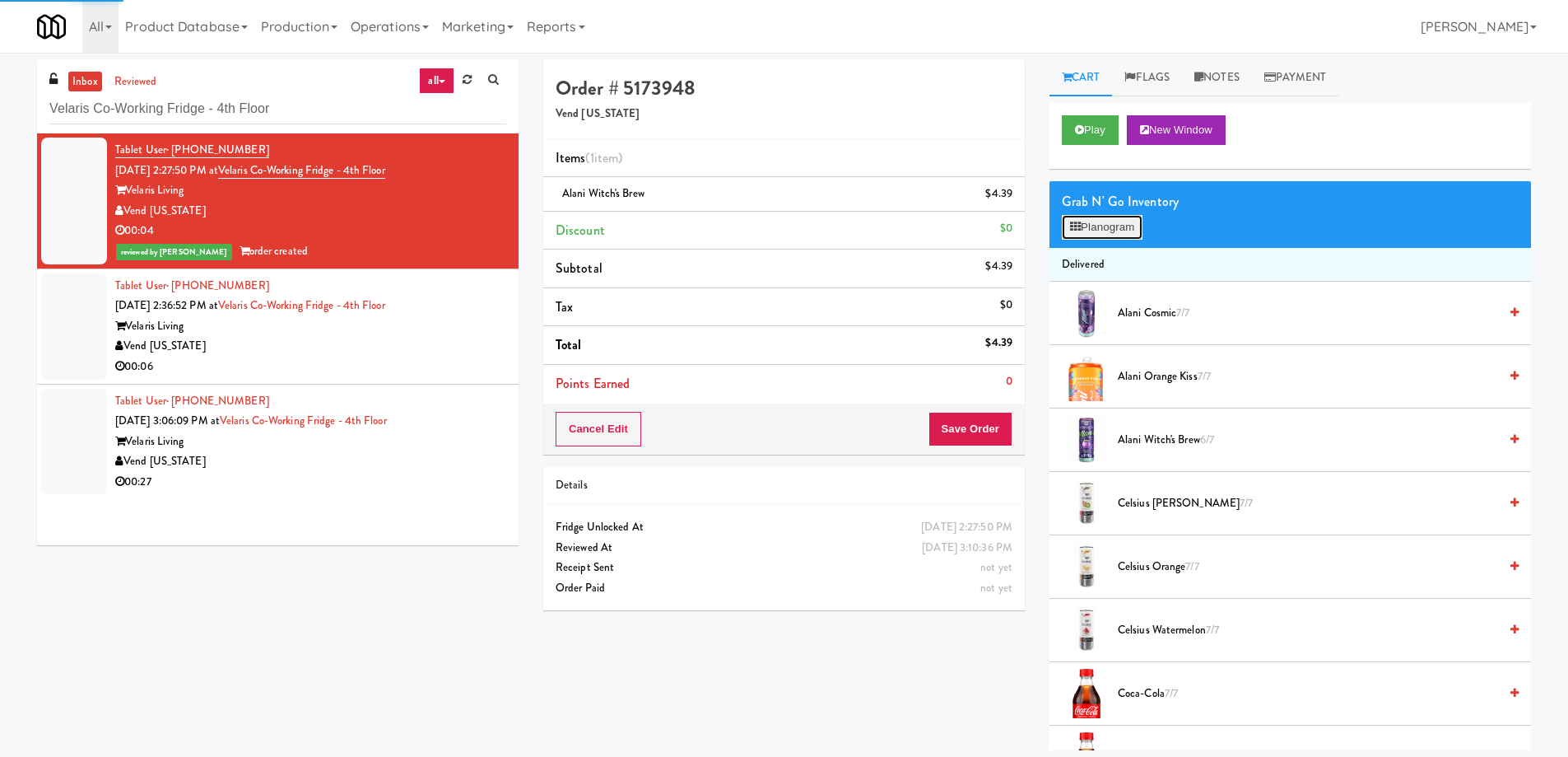
click at [1122, 220] on button "Planogram" at bounding box center [1103, 227] width 81 height 25
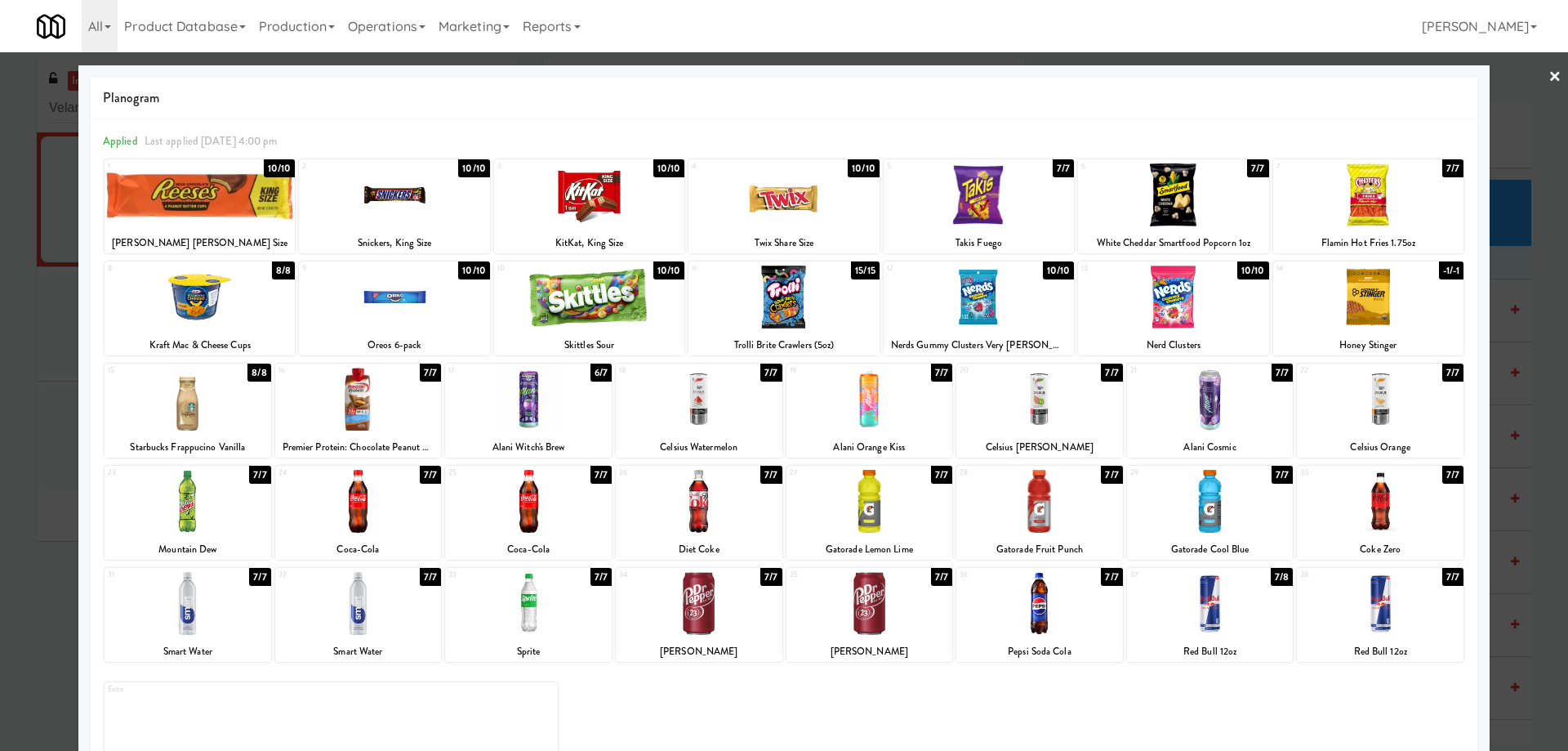
click at [1549, 79] on link "×" at bounding box center [1555, 78] width 13 height 51
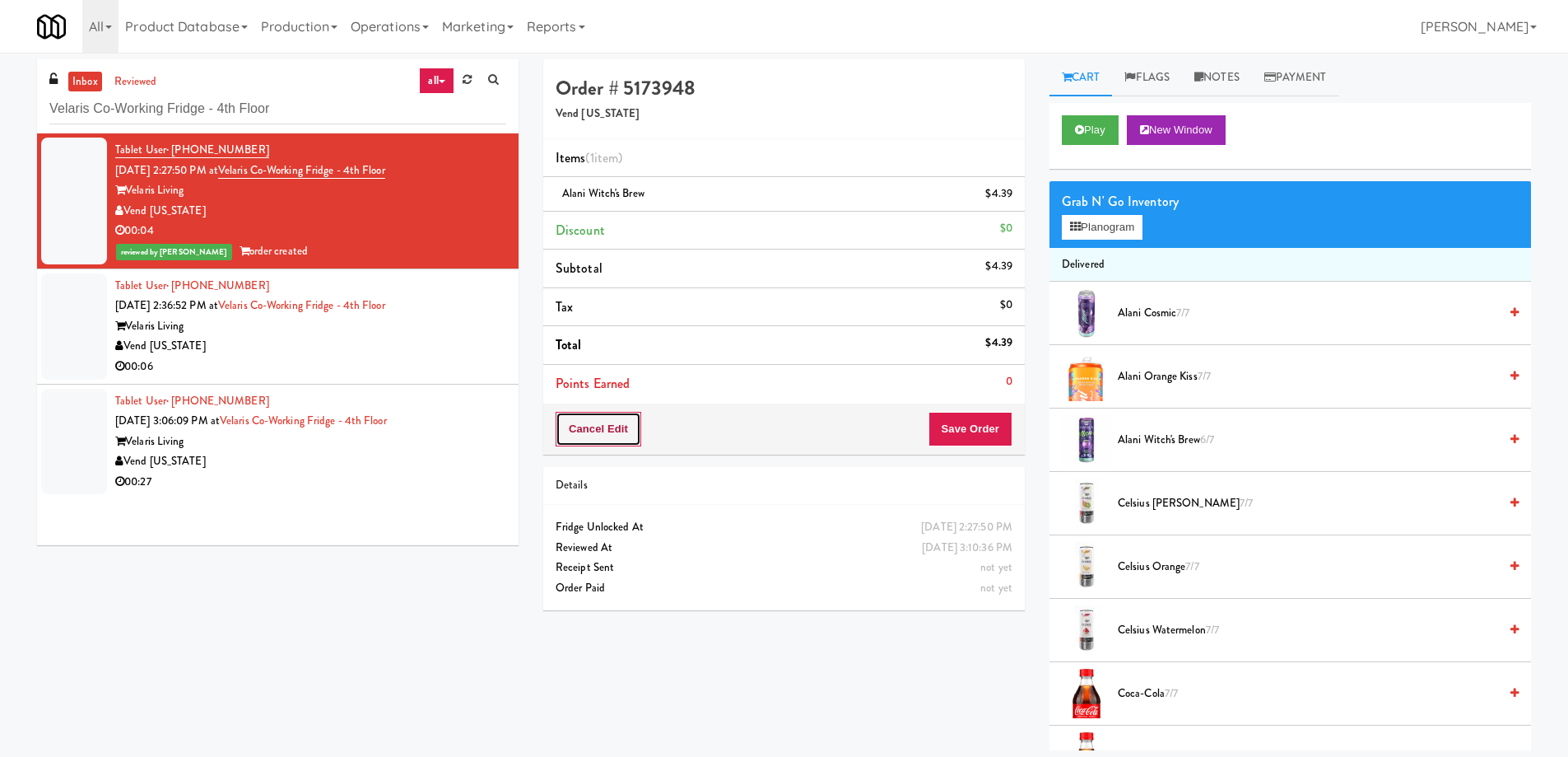
click at [626, 439] on button "Cancel Edit" at bounding box center [599, 429] width 86 height 34
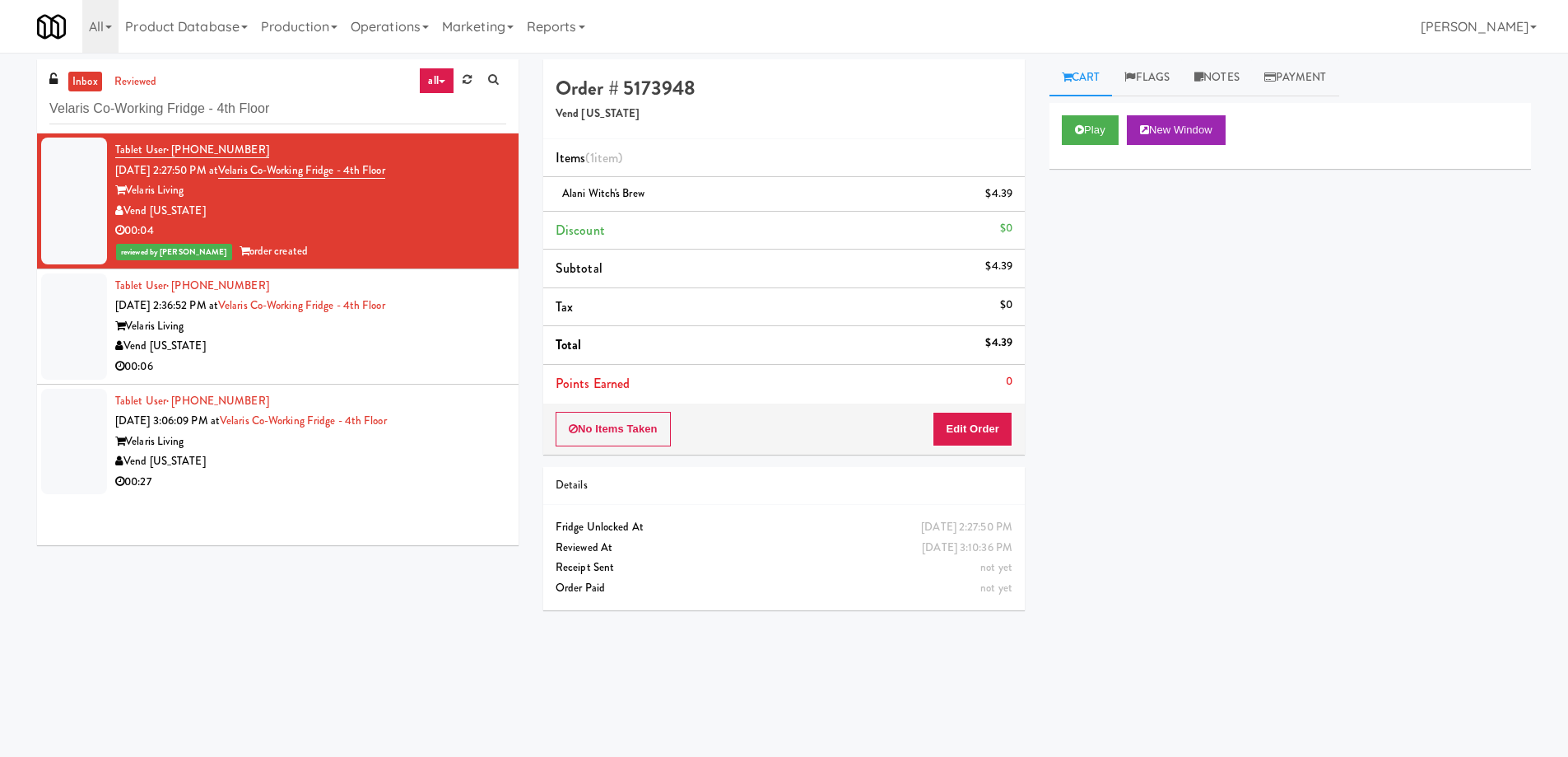
click at [828, 298] on li "Tax $0" at bounding box center [784, 307] width 482 height 39
click at [456, 337] on div "Vend [US_STATE]" at bounding box center [310, 346] width 391 height 20
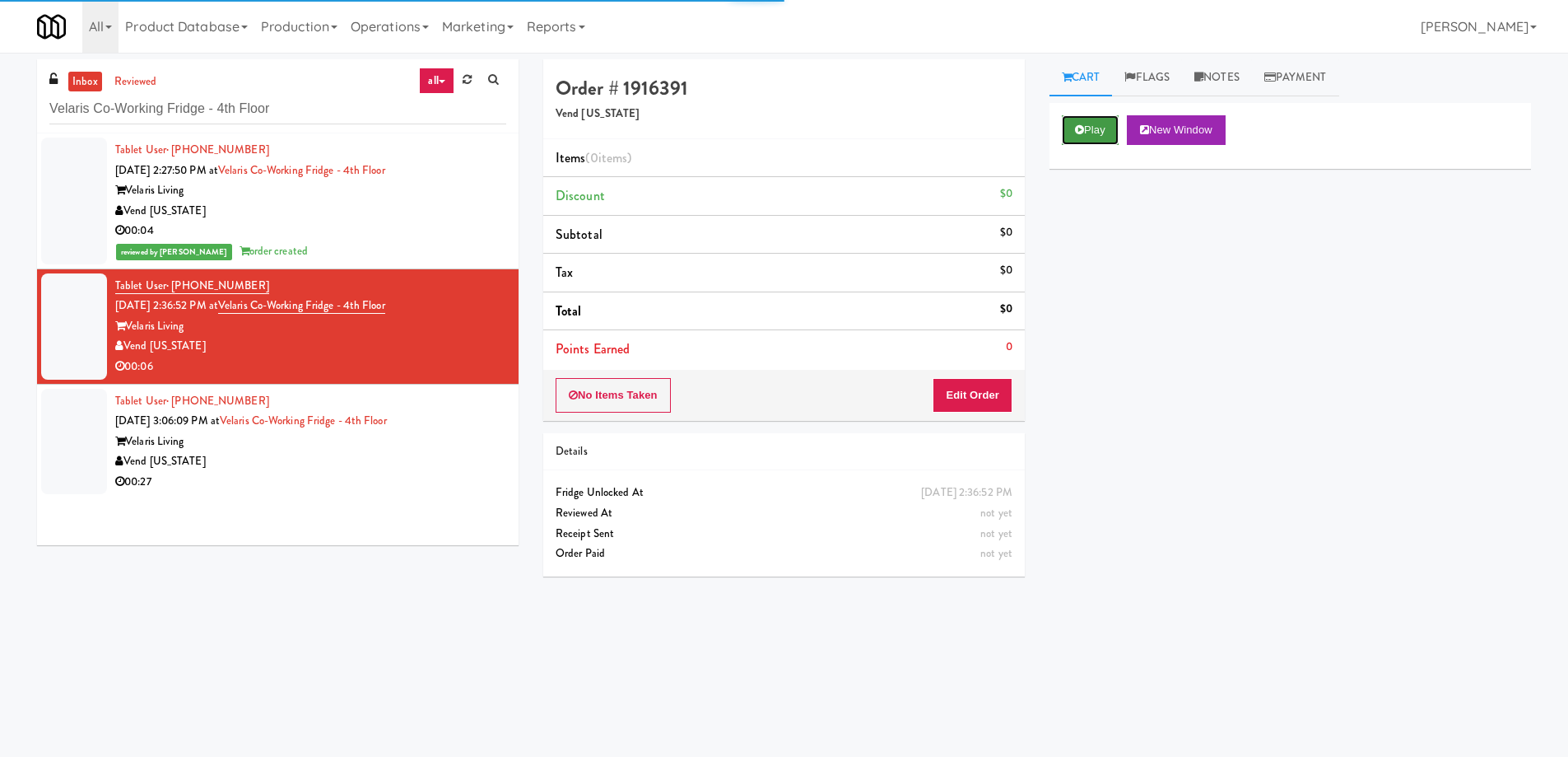
click at [1091, 120] on button "Play" at bounding box center [1090, 130] width 57 height 30
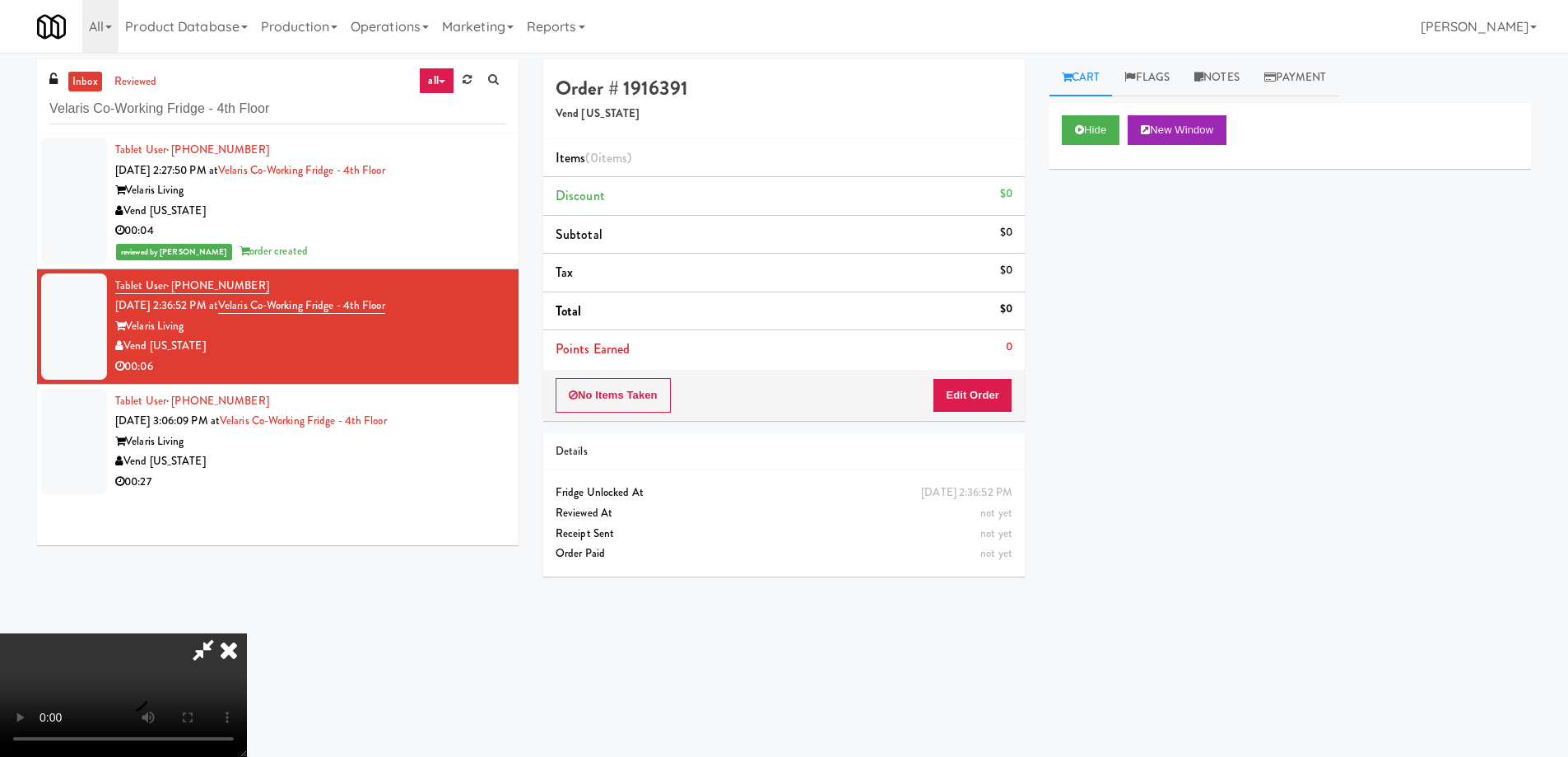
click at [247, 633] on video at bounding box center [123, 695] width 247 height 124
click at [984, 375] on div "No Items Taken Edit Order" at bounding box center [784, 395] width 482 height 51
click at [1003, 393] on button "Edit Order" at bounding box center [972, 394] width 80 height 34
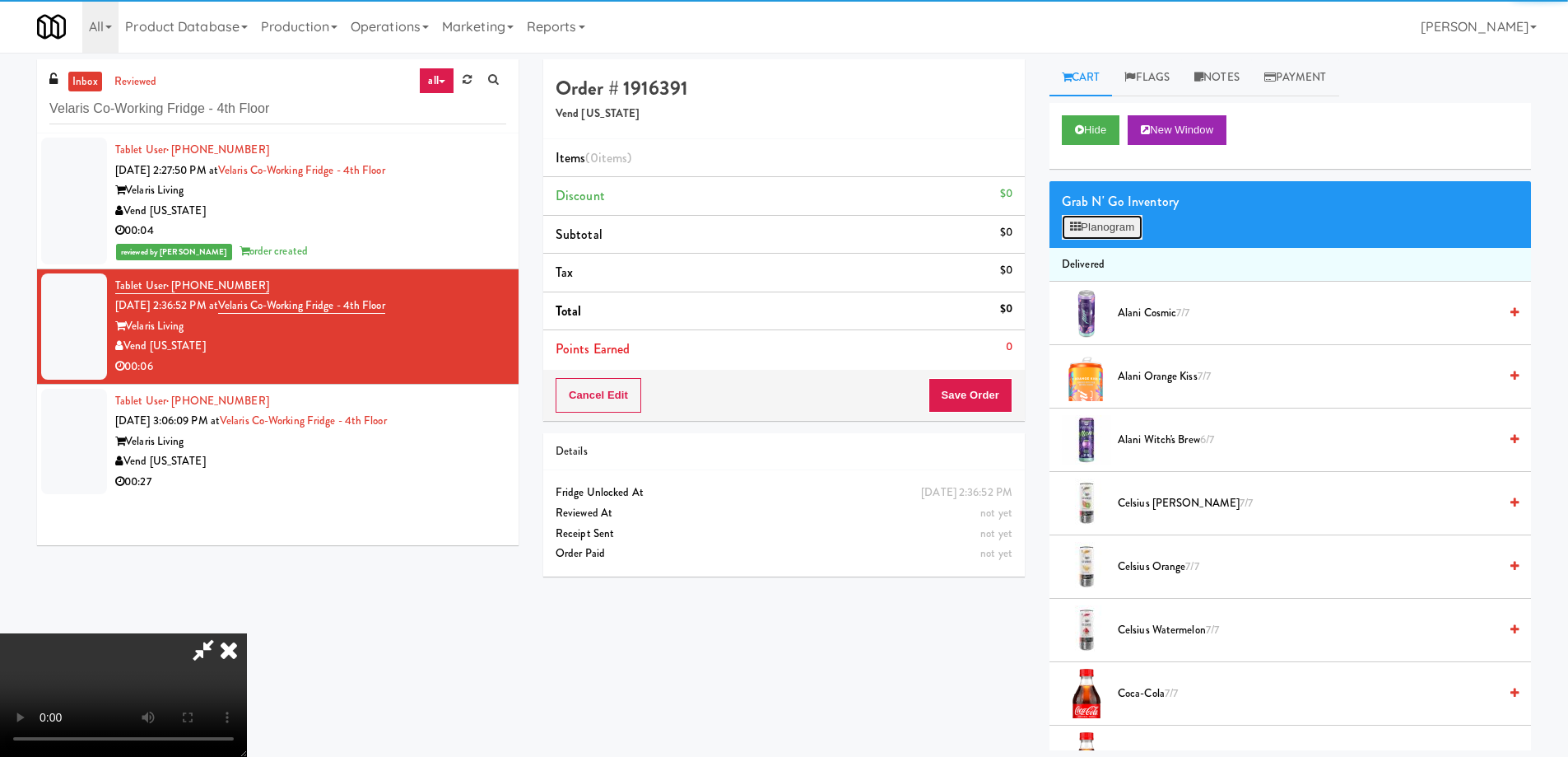
click at [1102, 227] on button "Planogram" at bounding box center [1103, 227] width 81 height 25
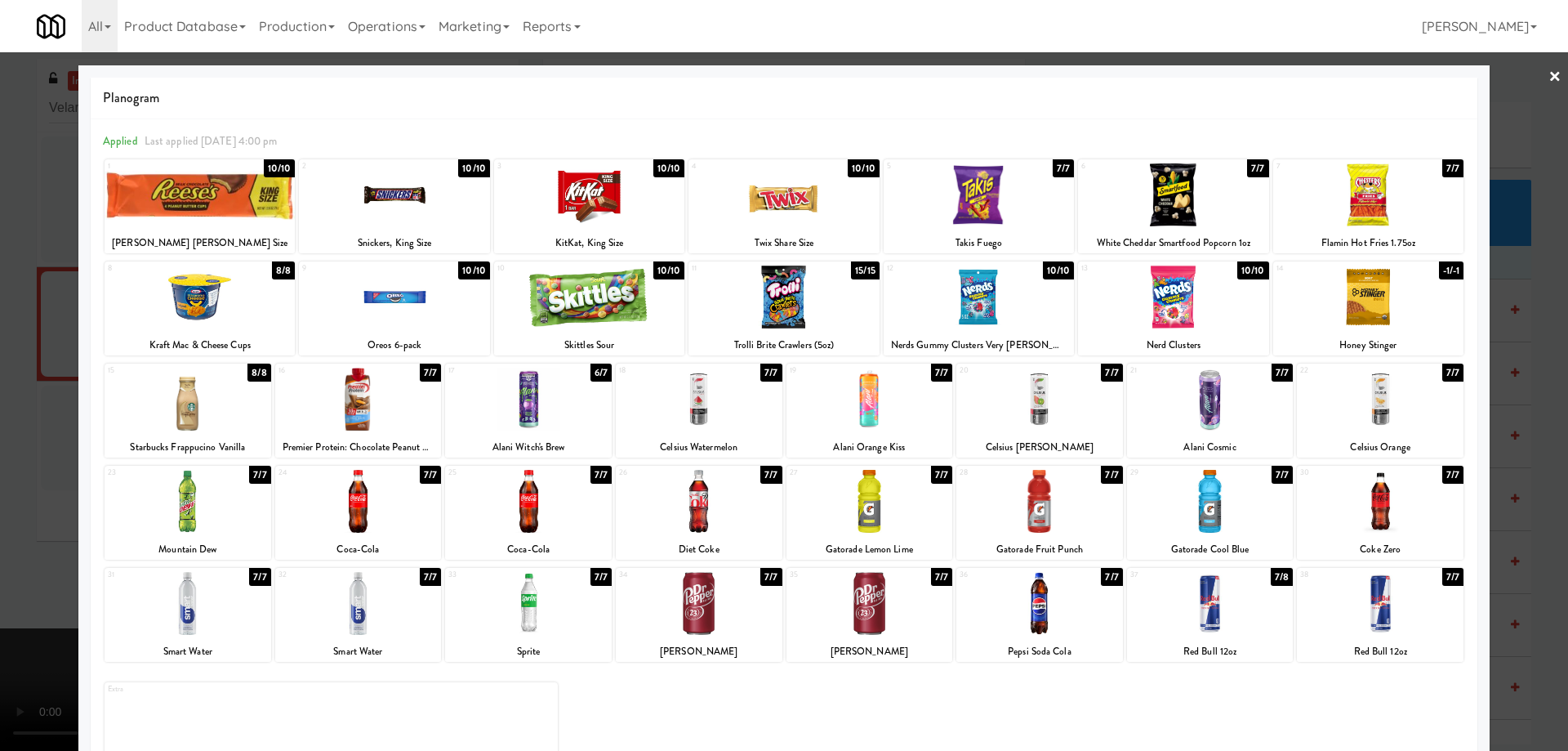
click at [1405, 198] on div at bounding box center [1369, 195] width 190 height 63
click at [1549, 79] on link "×" at bounding box center [1555, 78] width 13 height 51
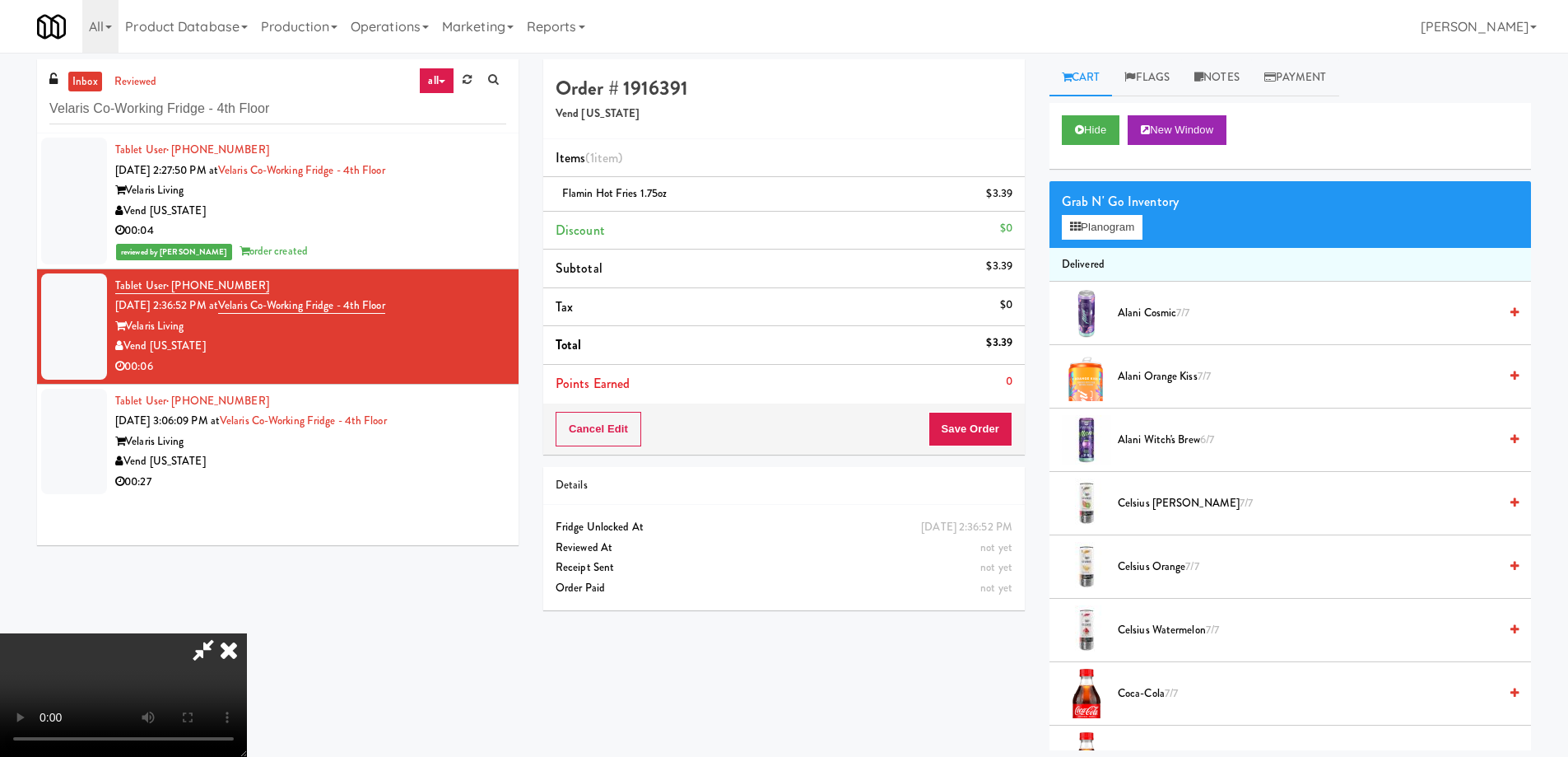
click at [247, 633] on video at bounding box center [123, 695] width 247 height 124
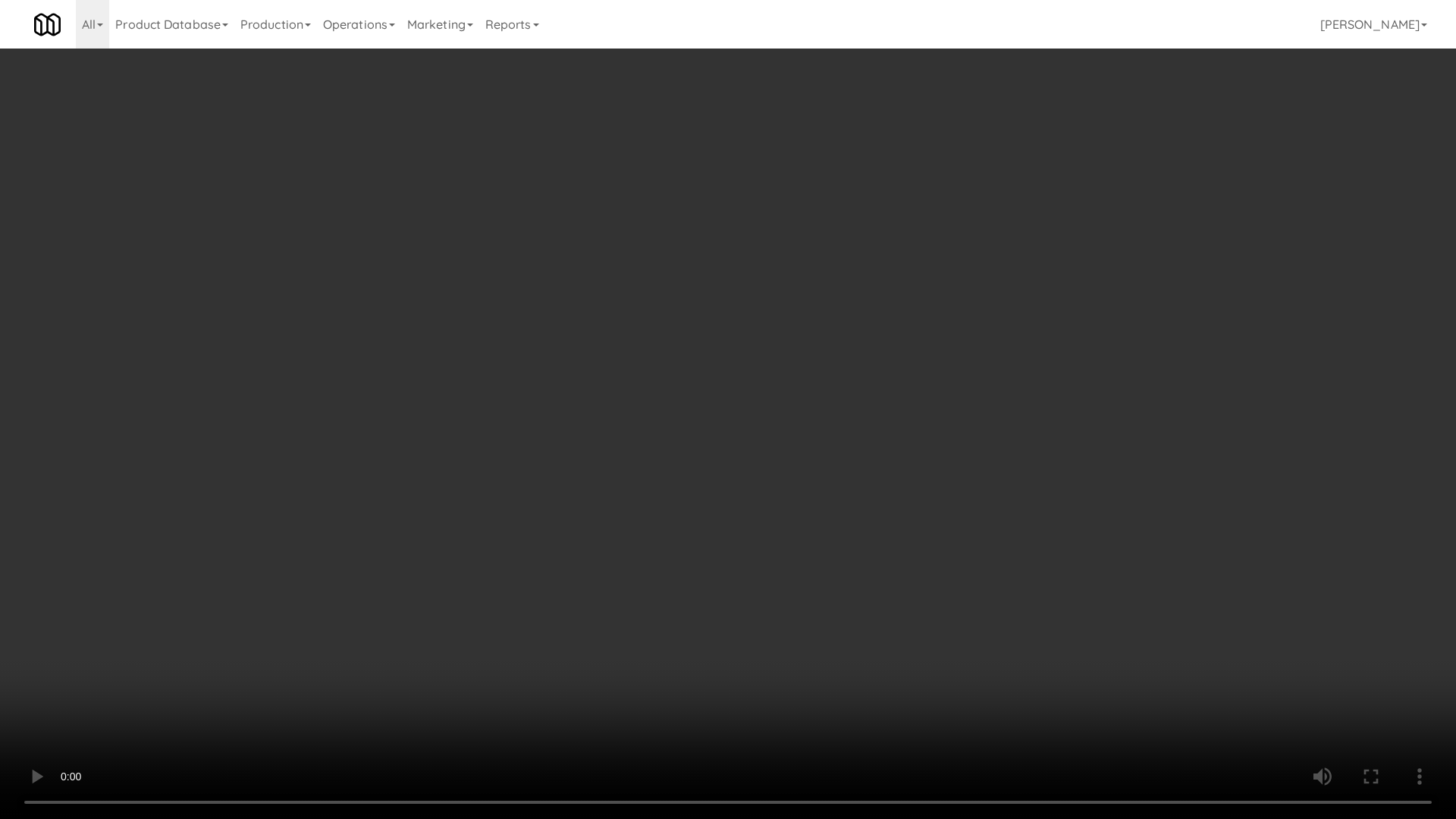
click at [812, 457] on video at bounding box center [728, 409] width 1456 height 819
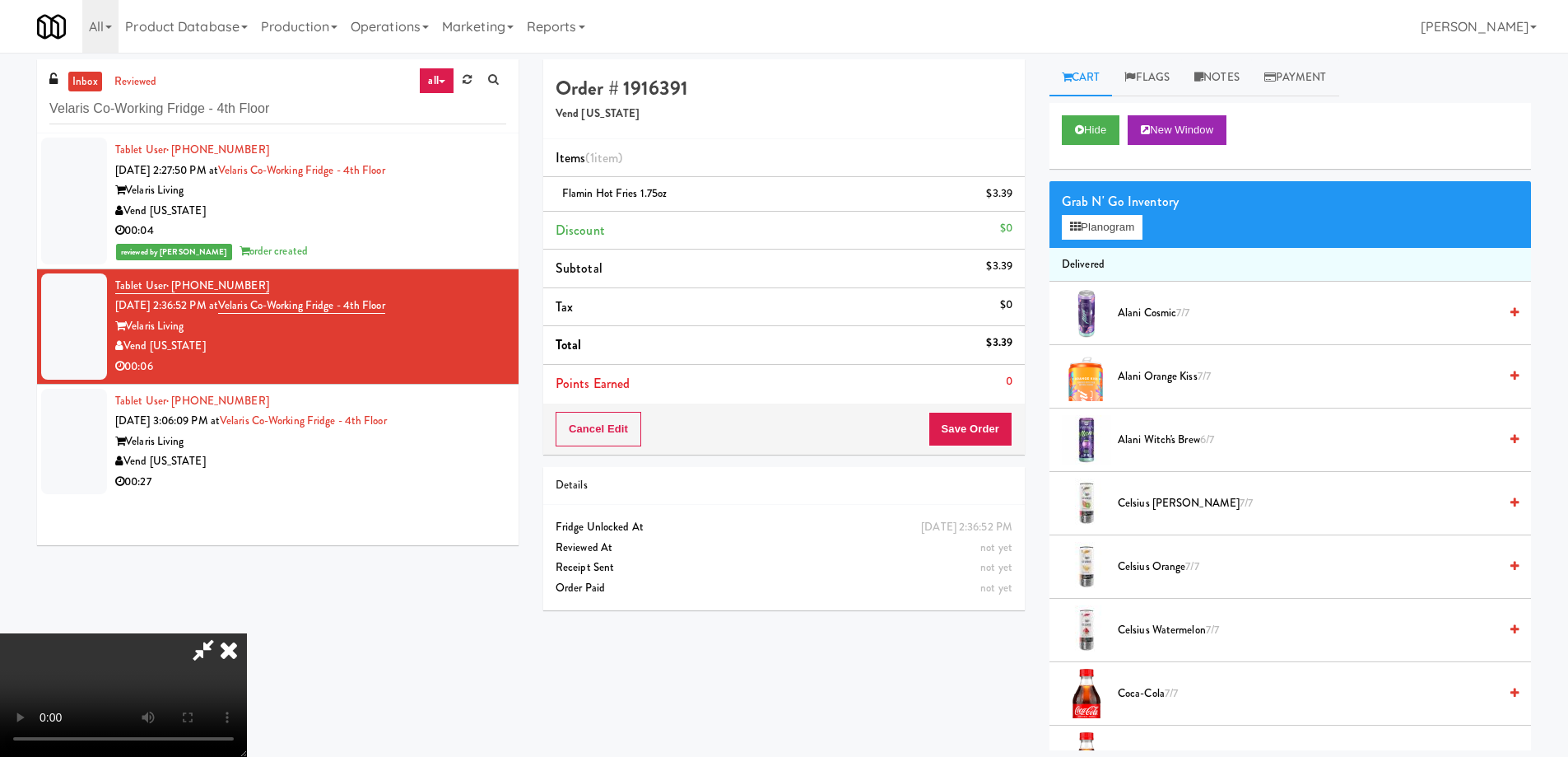
click at [247, 633] on icon at bounding box center [228, 650] width 36 height 33
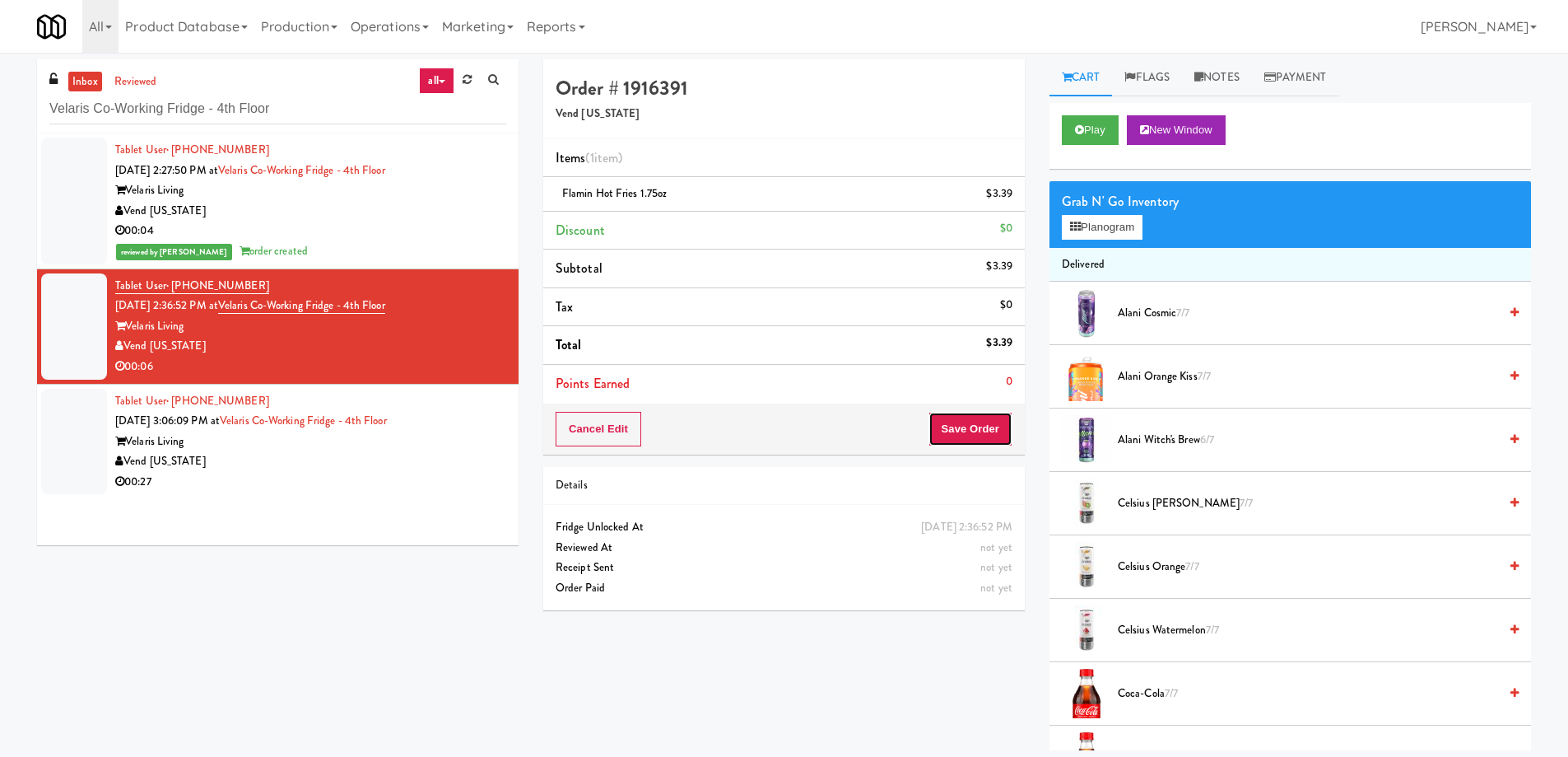
click at [945, 432] on button "Save Order" at bounding box center [971, 429] width 84 height 34
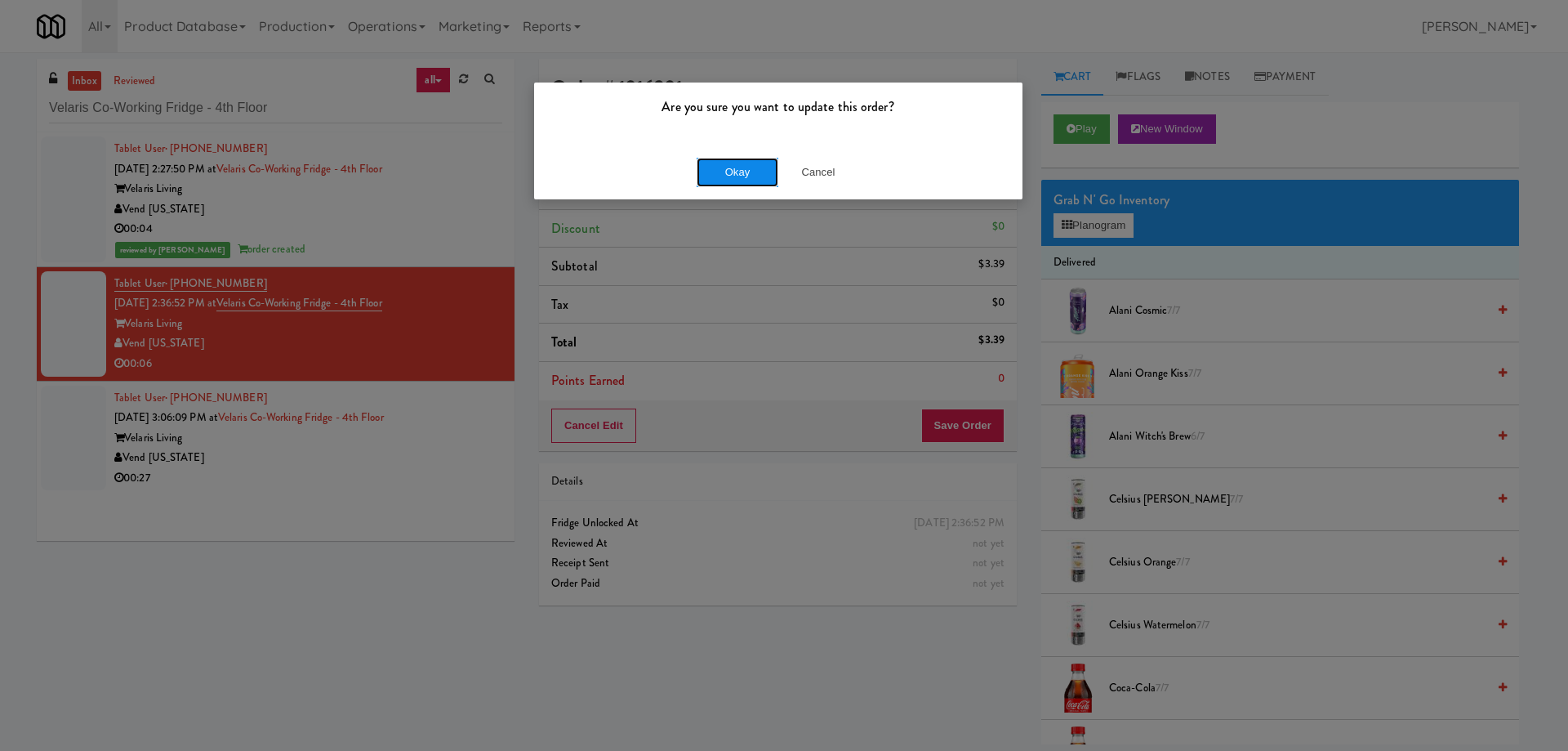
click at [758, 173] on button "Okay" at bounding box center [738, 173] width 82 height 30
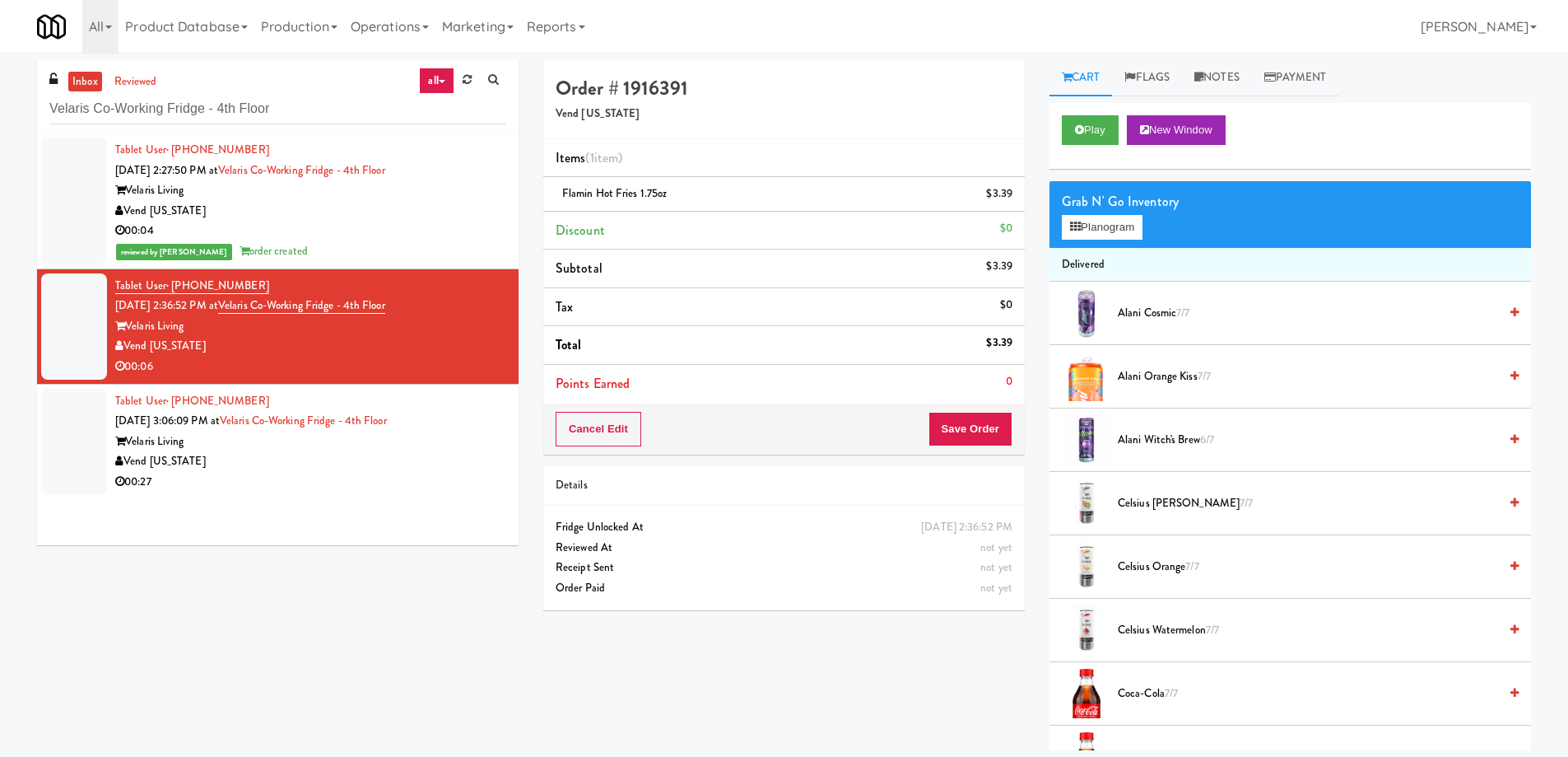
click at [464, 415] on div "Tablet User · (203) 909-2823 [DATE] 3:06:09 PM at Velaris Co-Working Fridge - 4…" at bounding box center [310, 441] width 391 height 101
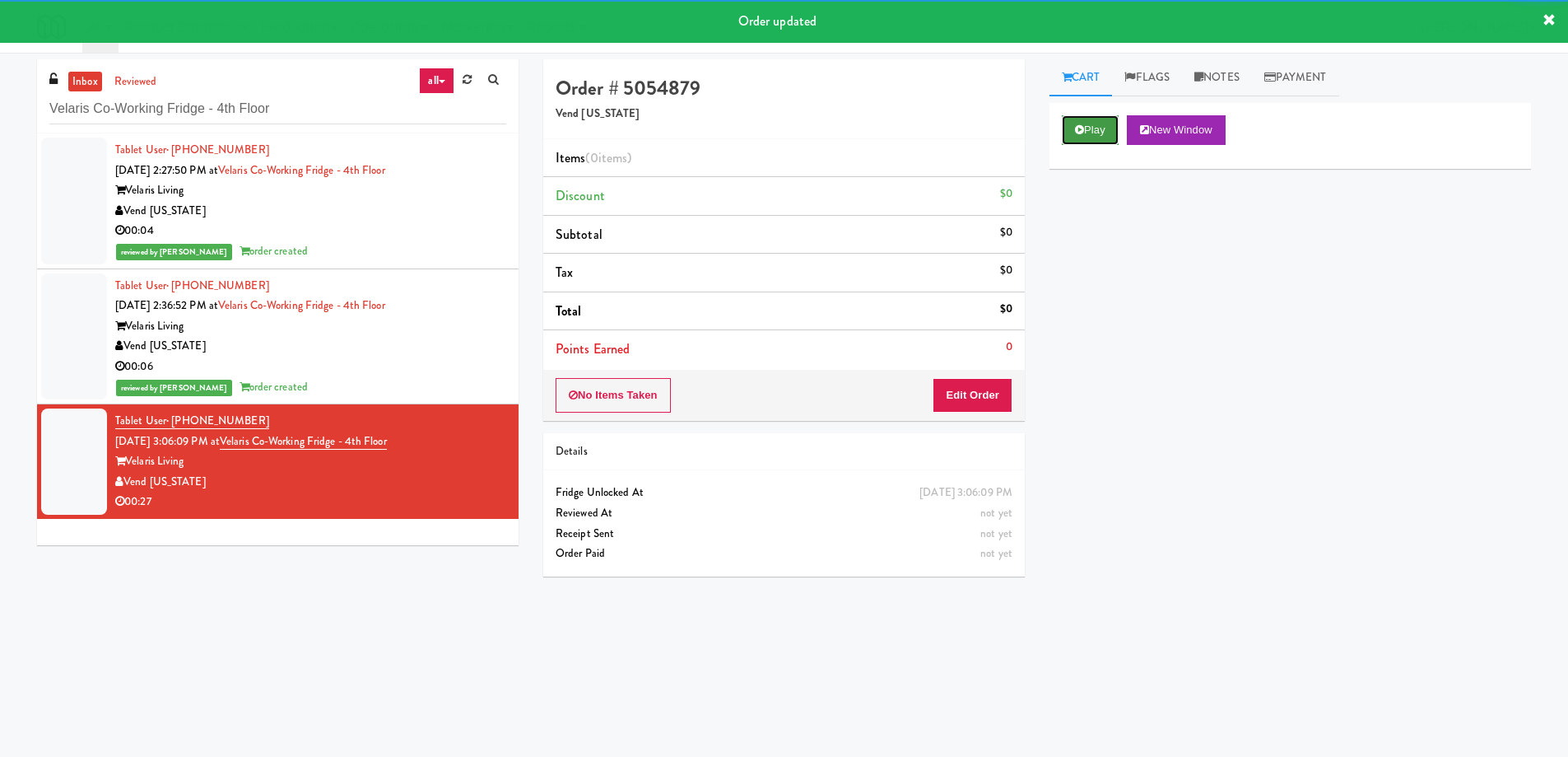
click at [1100, 134] on button "Play" at bounding box center [1090, 130] width 57 height 30
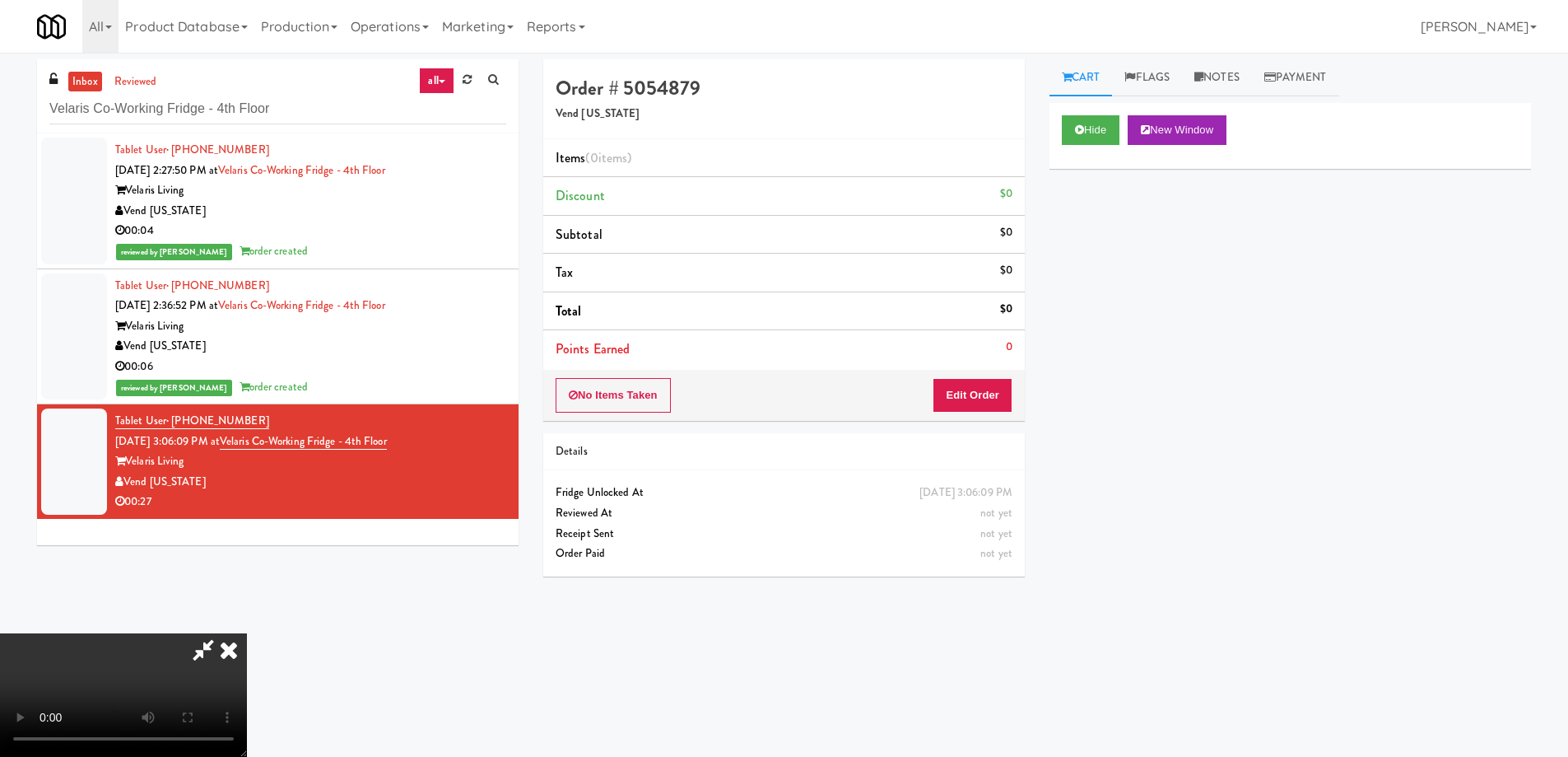
click at [247, 633] on video at bounding box center [123, 695] width 247 height 124
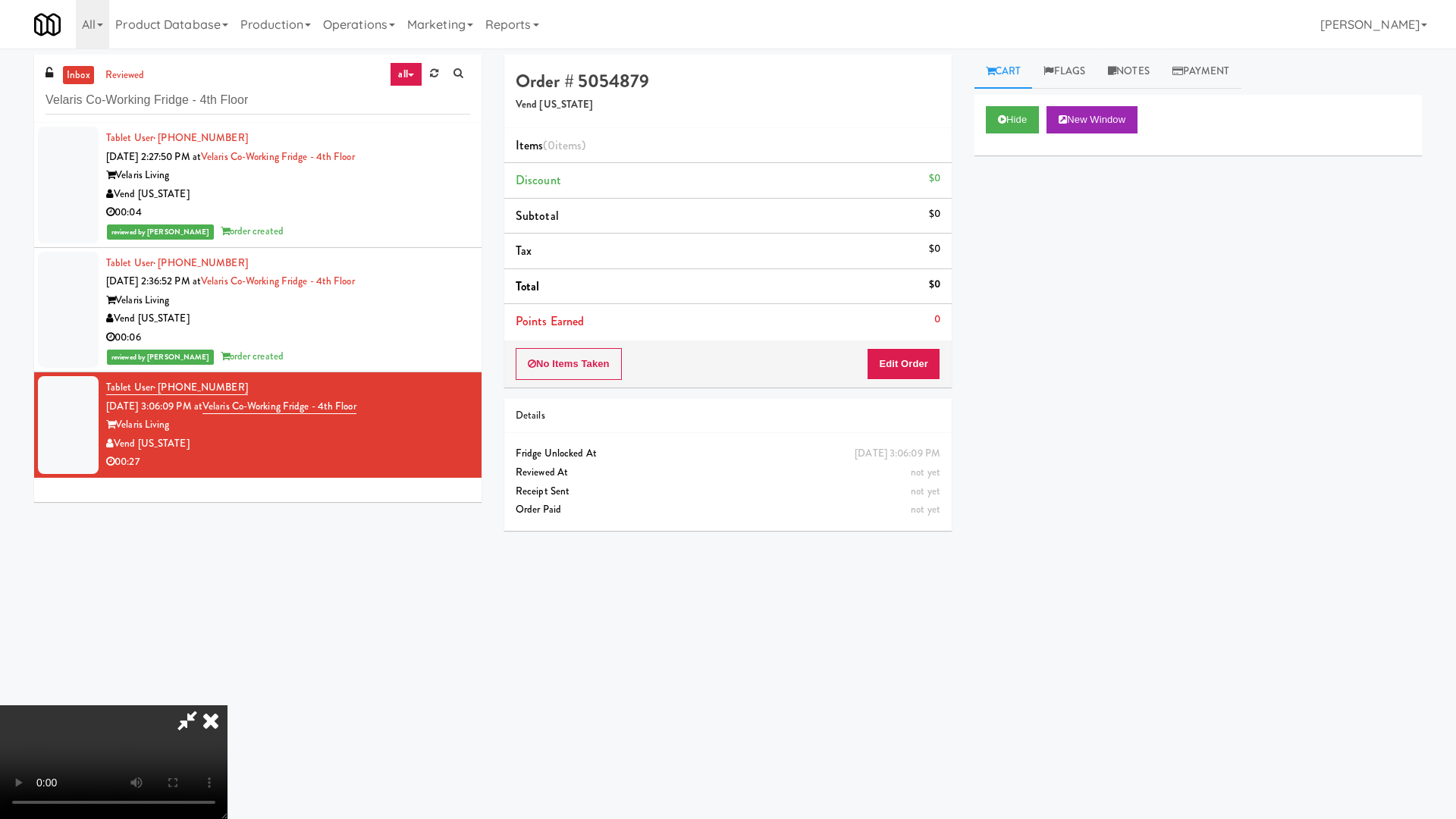
click at [227, 696] on video at bounding box center [113, 762] width 227 height 114
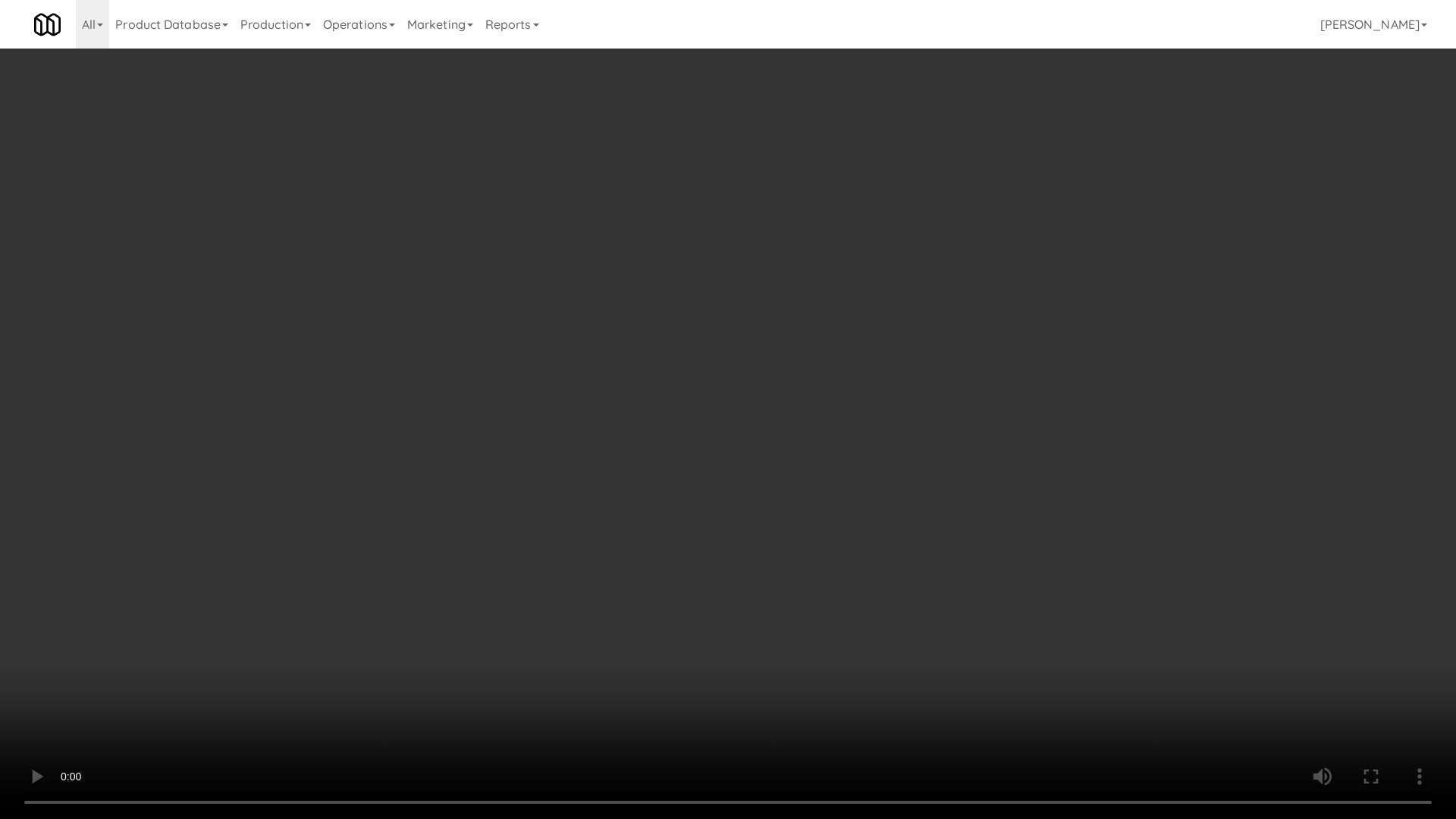
click at [802, 491] on video at bounding box center [728, 409] width 1456 height 819
click at [772, 392] on video at bounding box center [728, 409] width 1456 height 819
click at [792, 362] on video at bounding box center [728, 409] width 1456 height 819
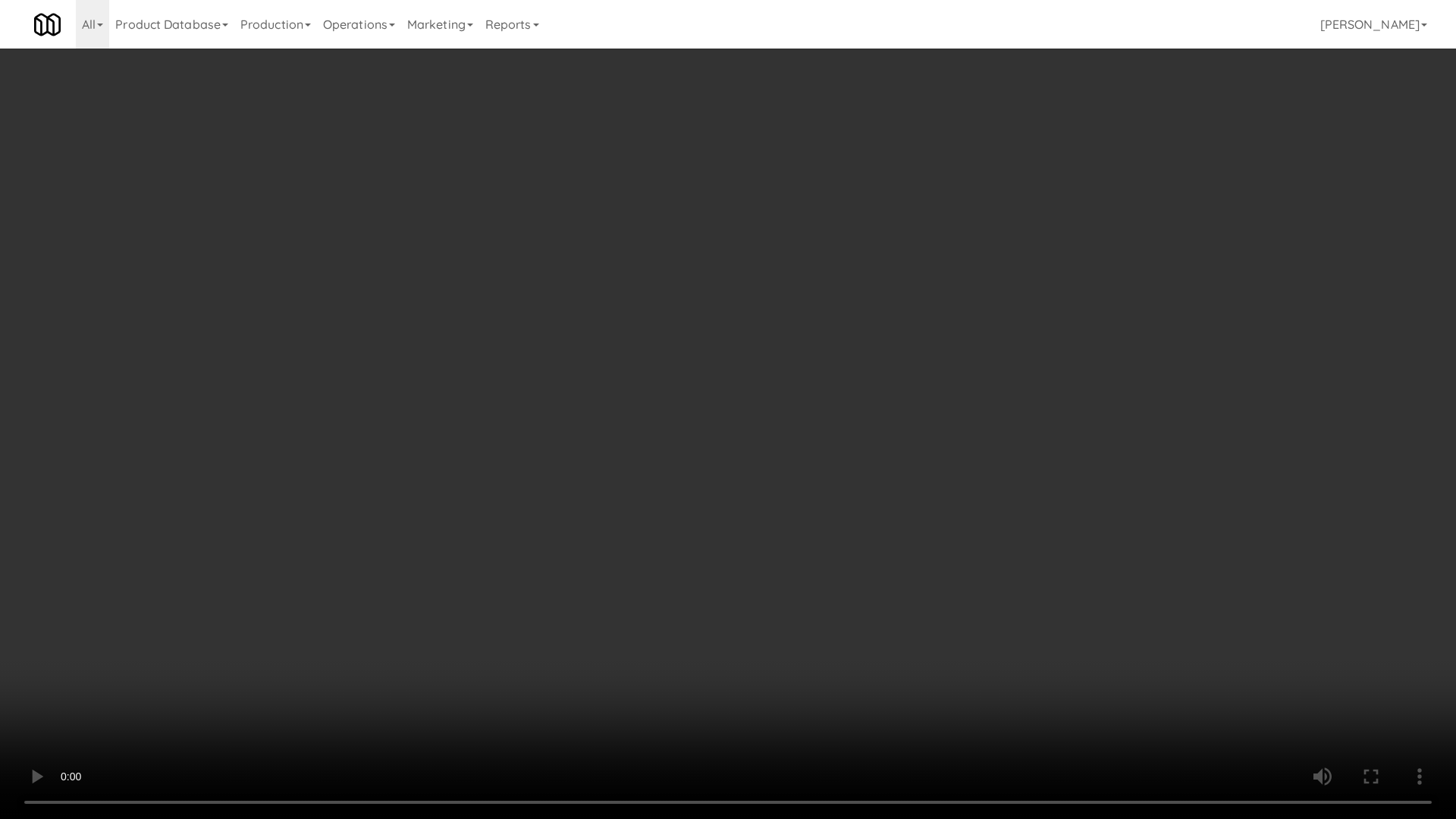
click at [792, 362] on video at bounding box center [728, 409] width 1456 height 819
click at [806, 387] on video at bounding box center [728, 409] width 1456 height 819
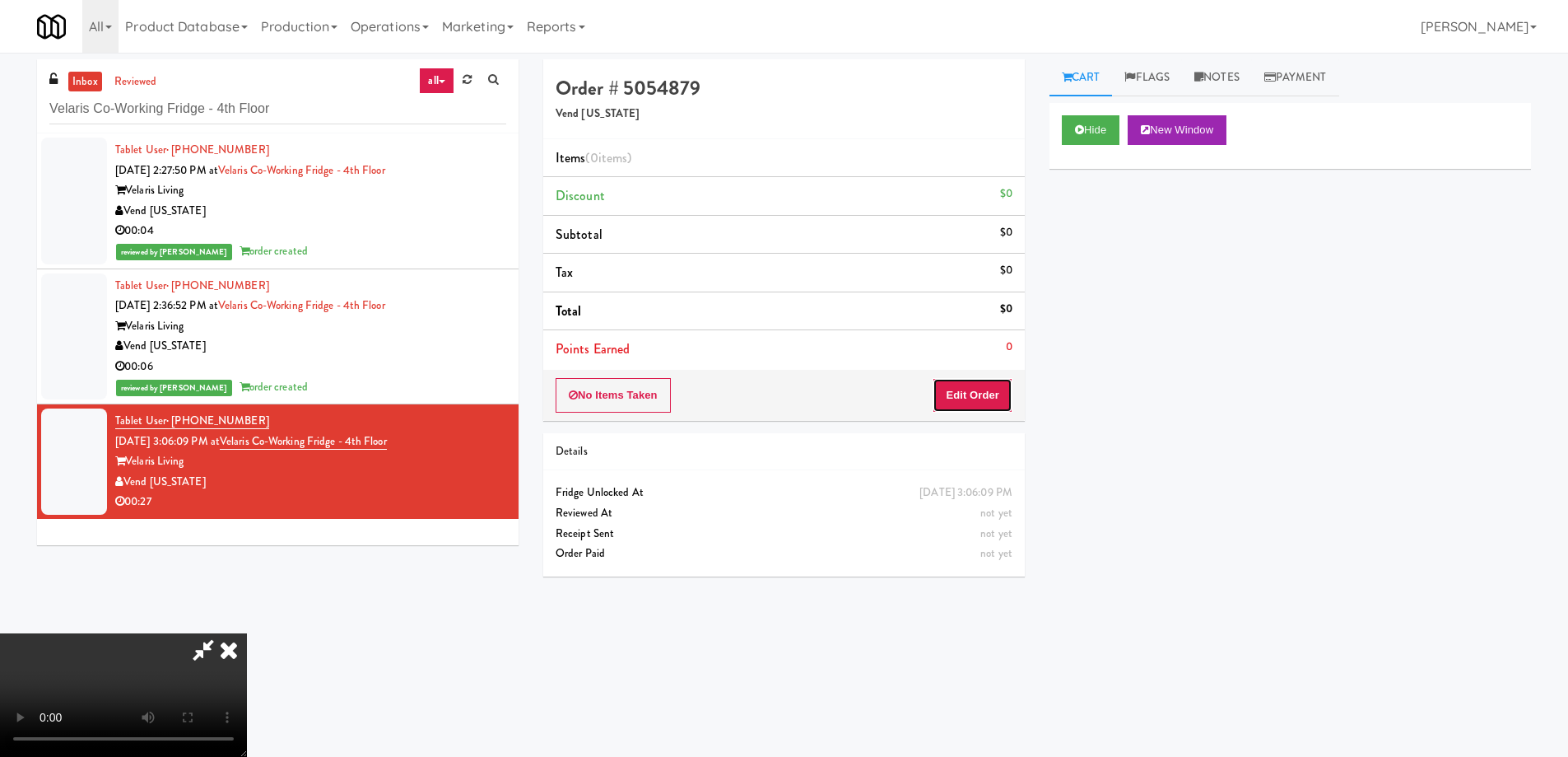
click at [967, 390] on button "Edit Order" at bounding box center [972, 394] width 80 height 34
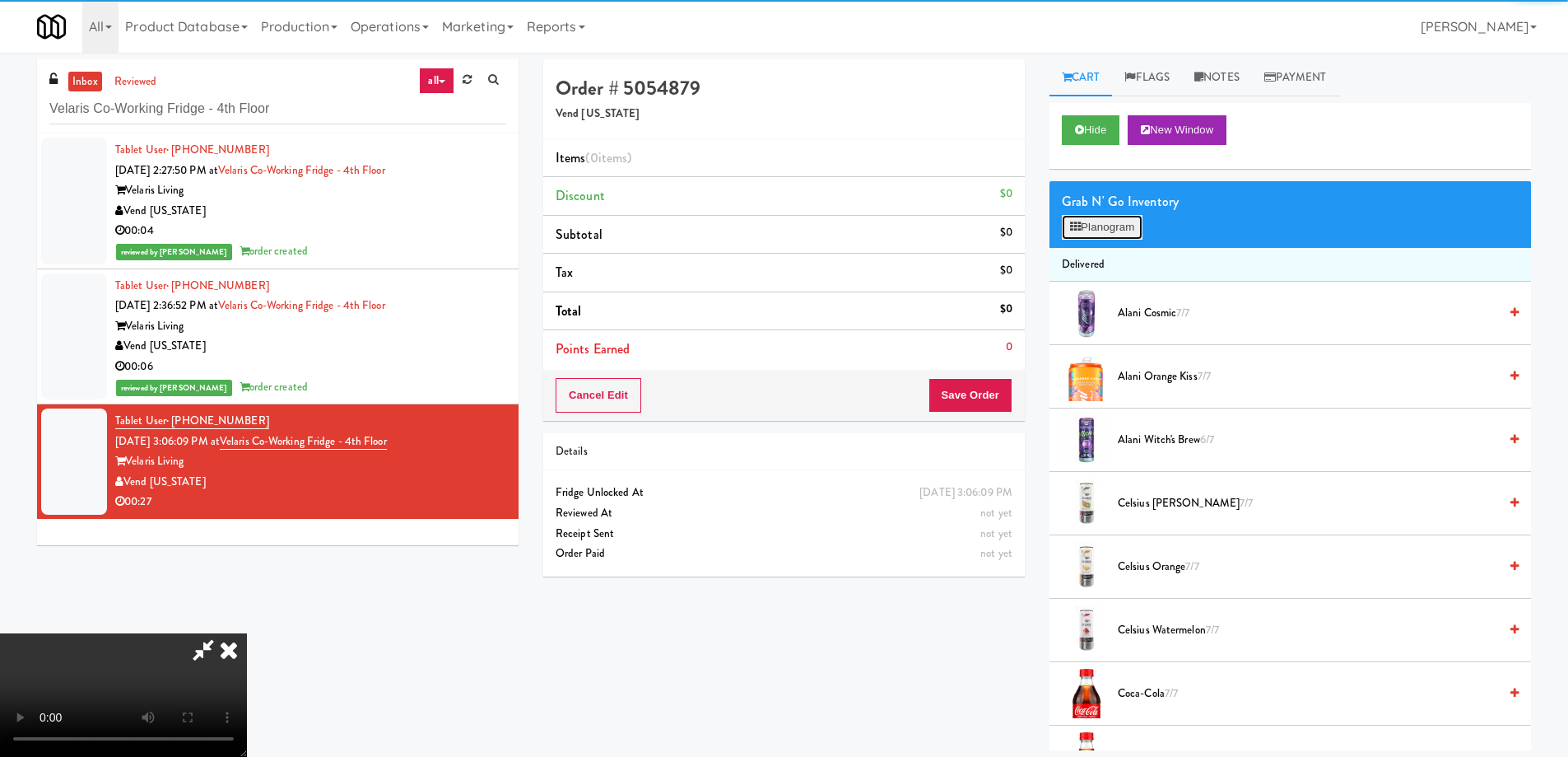
click at [1112, 225] on button "Planogram" at bounding box center [1103, 227] width 81 height 25
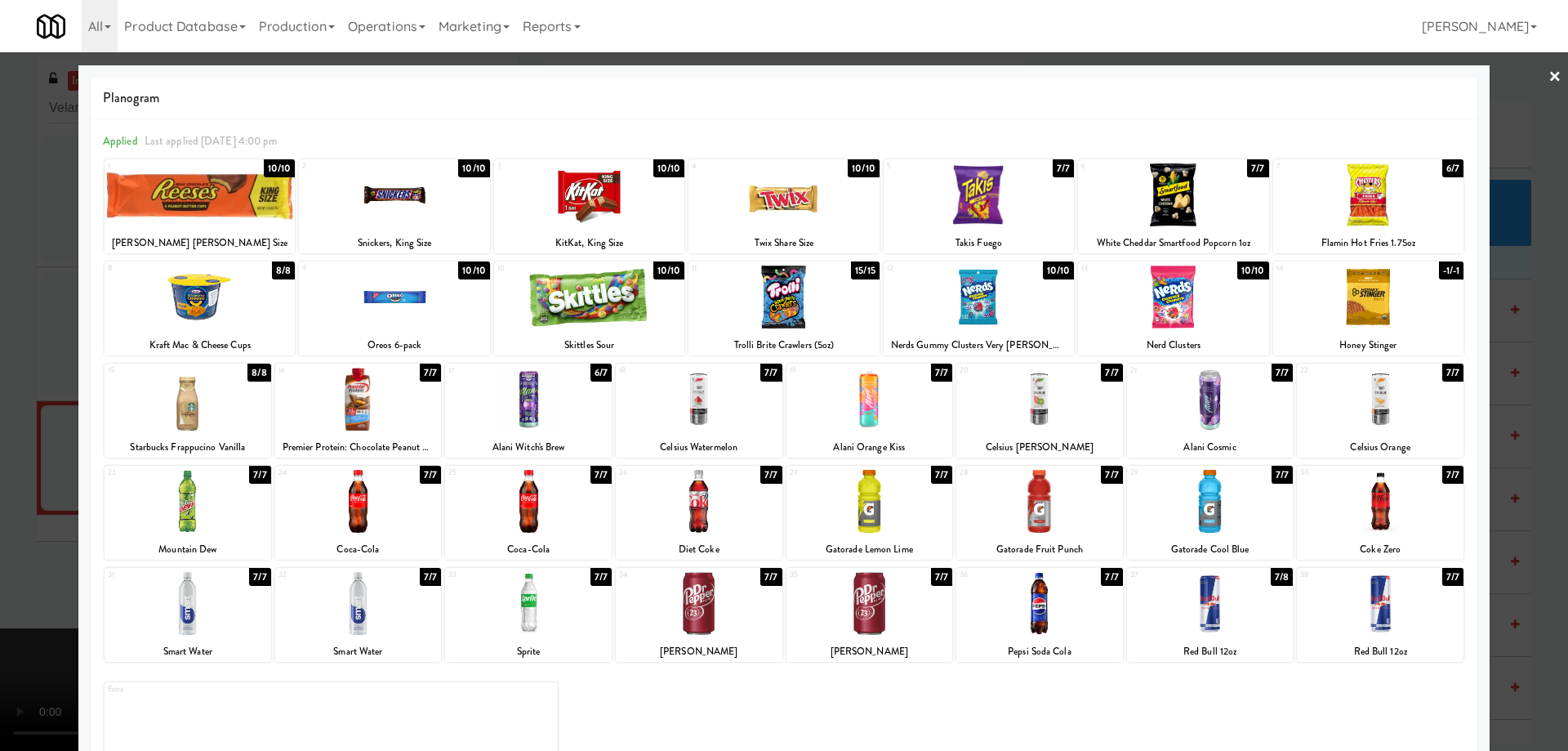
click at [570, 499] on div at bounding box center [528, 501] width 166 height 63
click at [1549, 83] on link "×" at bounding box center [1555, 78] width 13 height 51
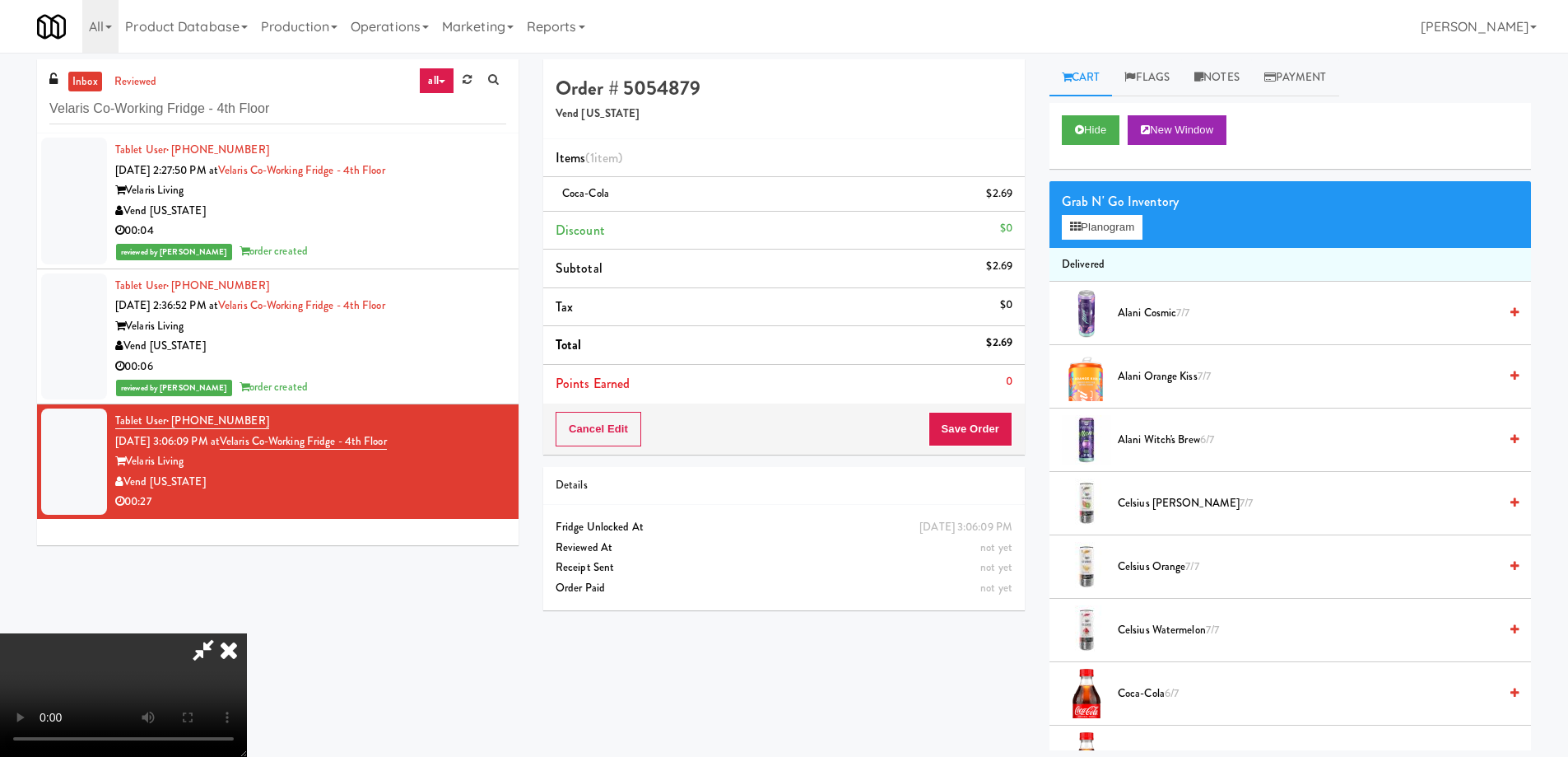
click at [247, 633] on video at bounding box center [123, 695] width 247 height 124
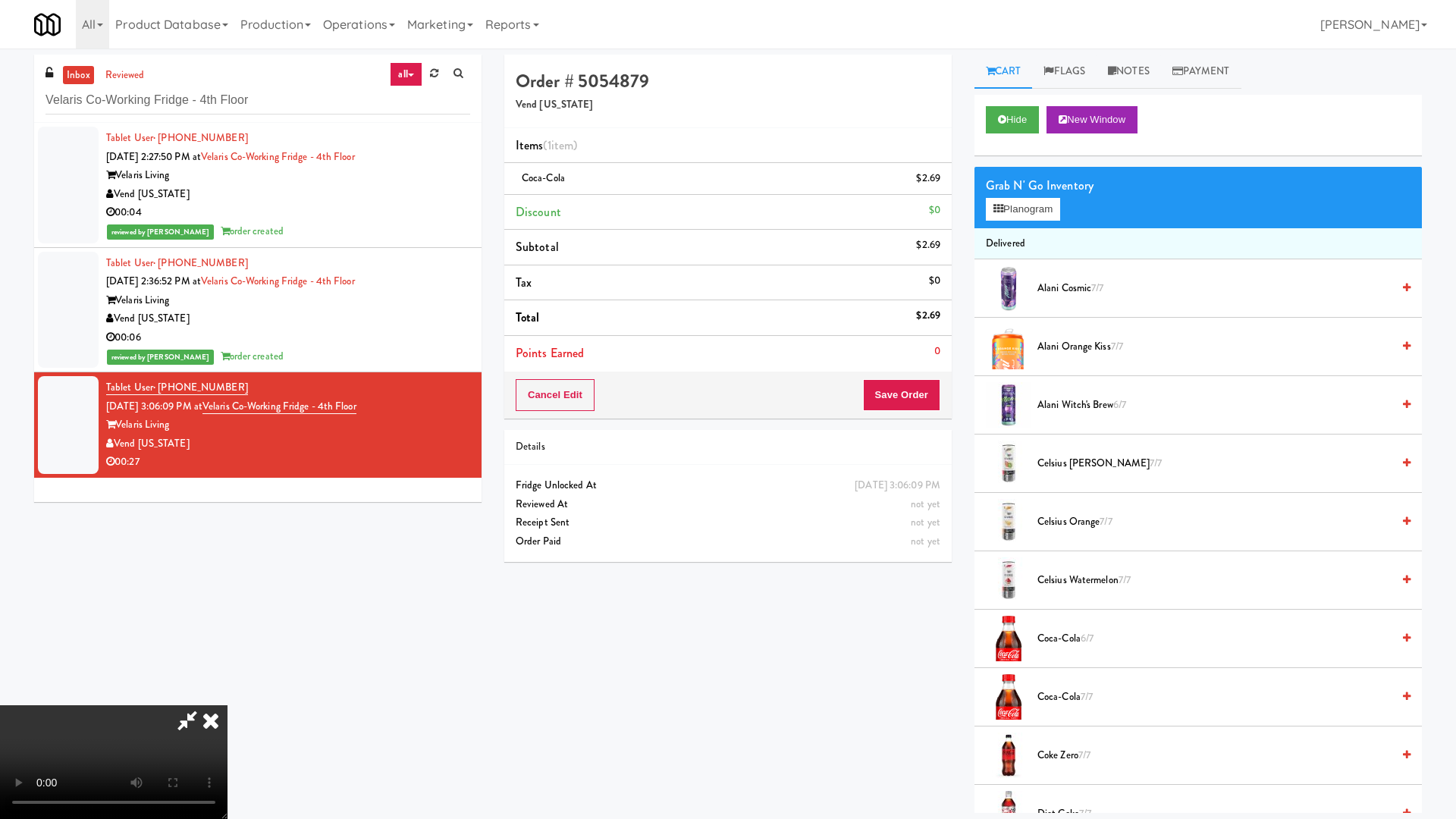
click at [227, 696] on video at bounding box center [113, 762] width 227 height 114
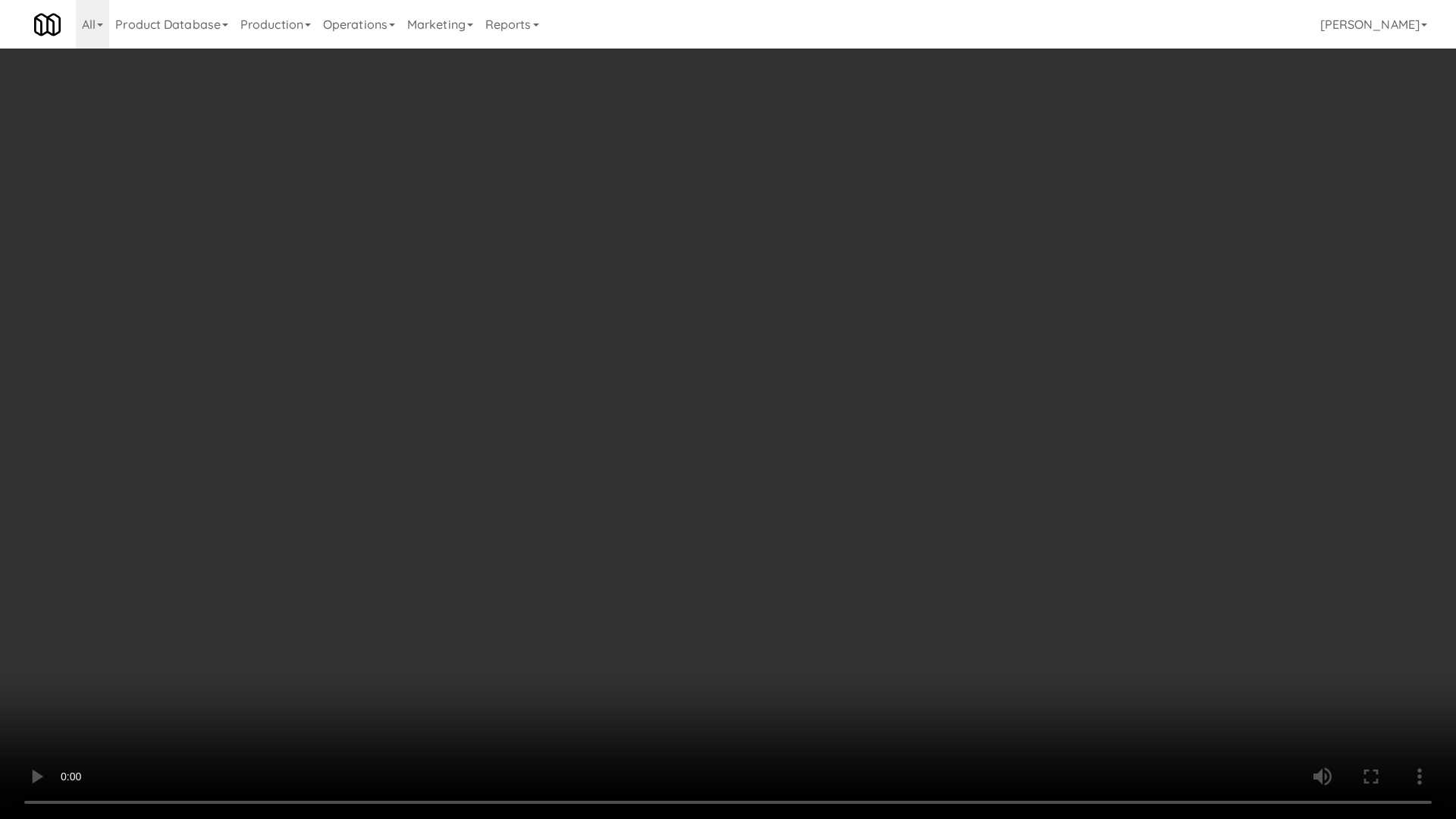
click at [821, 395] on video at bounding box center [728, 409] width 1456 height 819
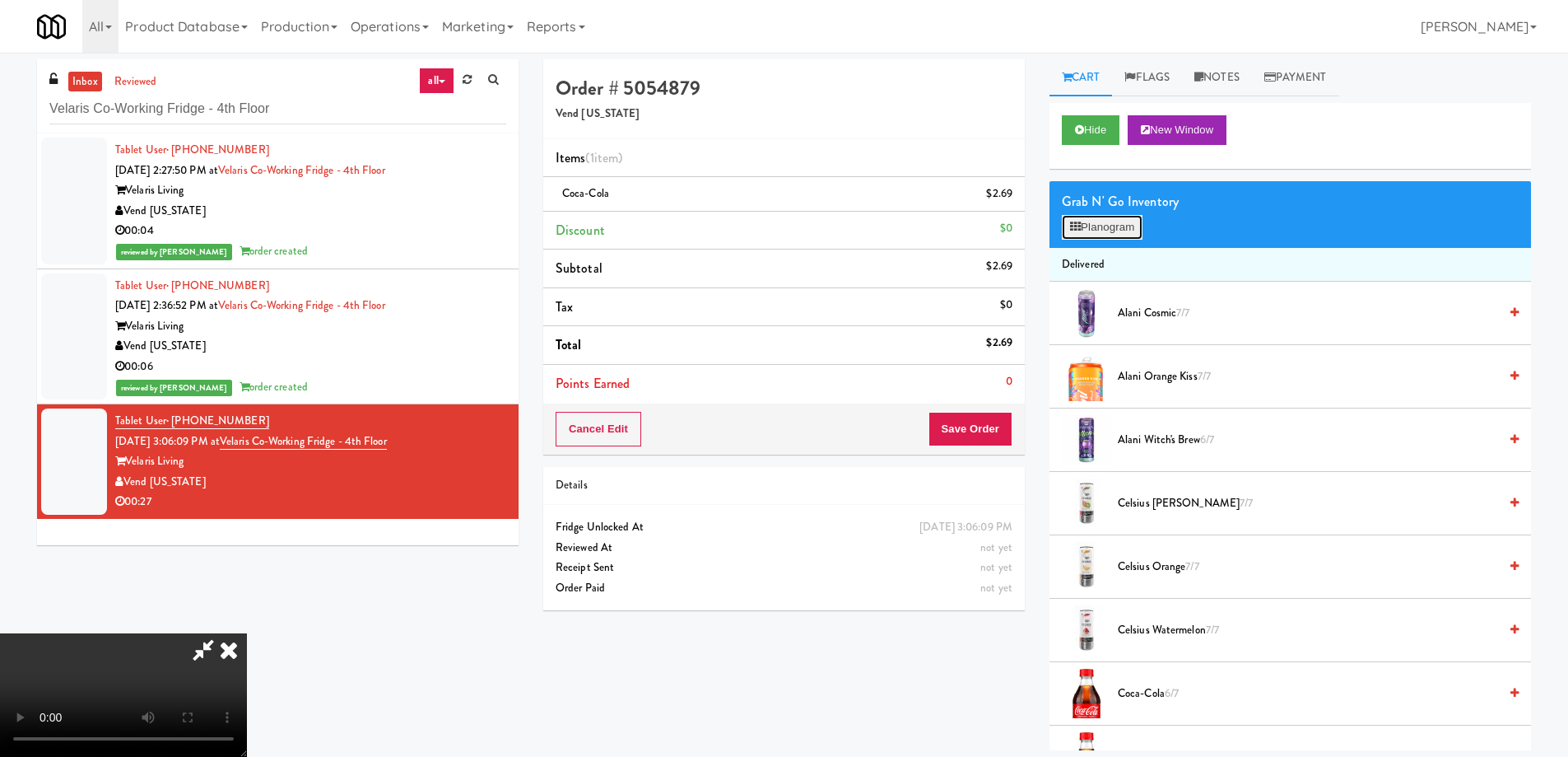
click at [1075, 221] on icon at bounding box center [1075, 227] width 11 height 11
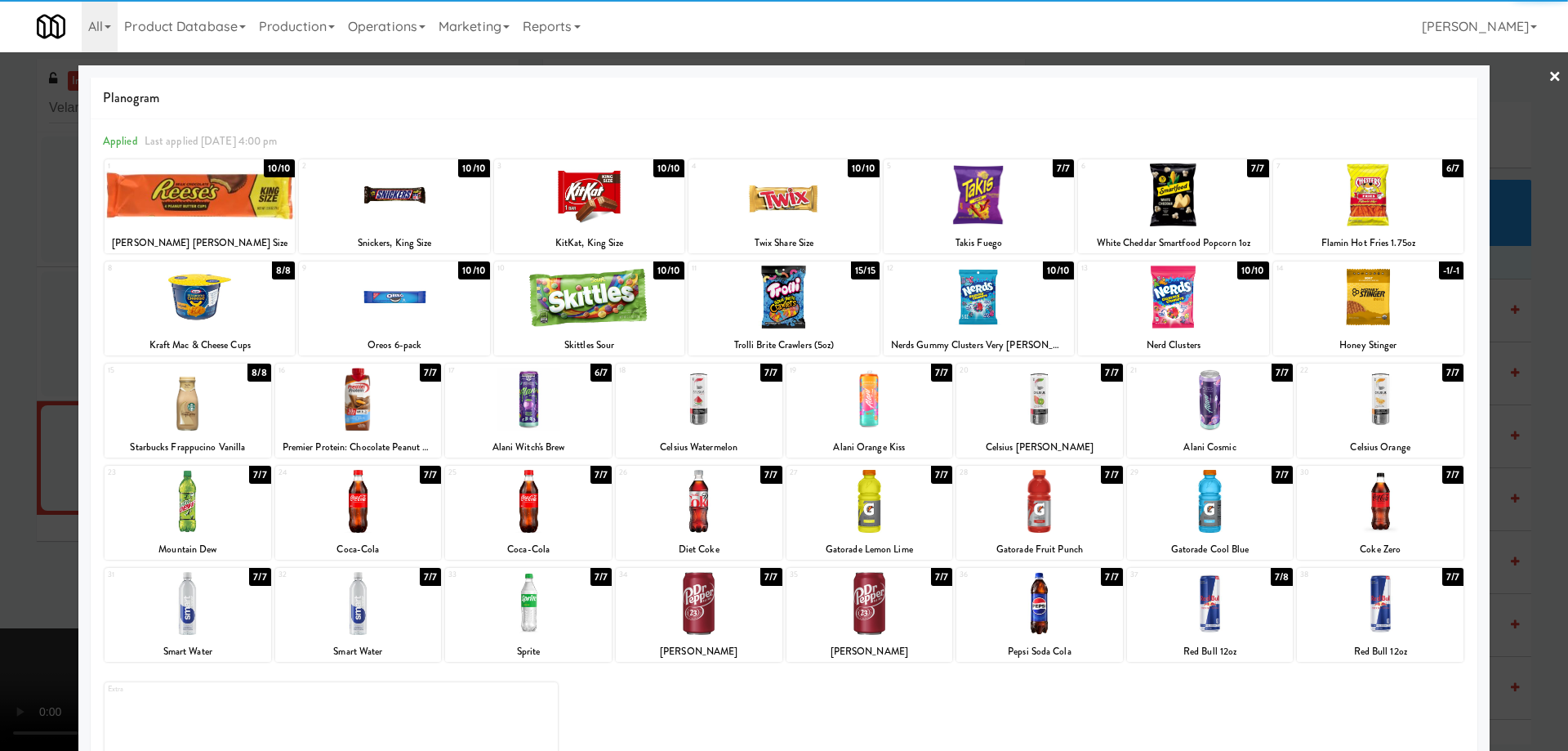
click at [734, 506] on div at bounding box center [699, 501] width 166 height 63
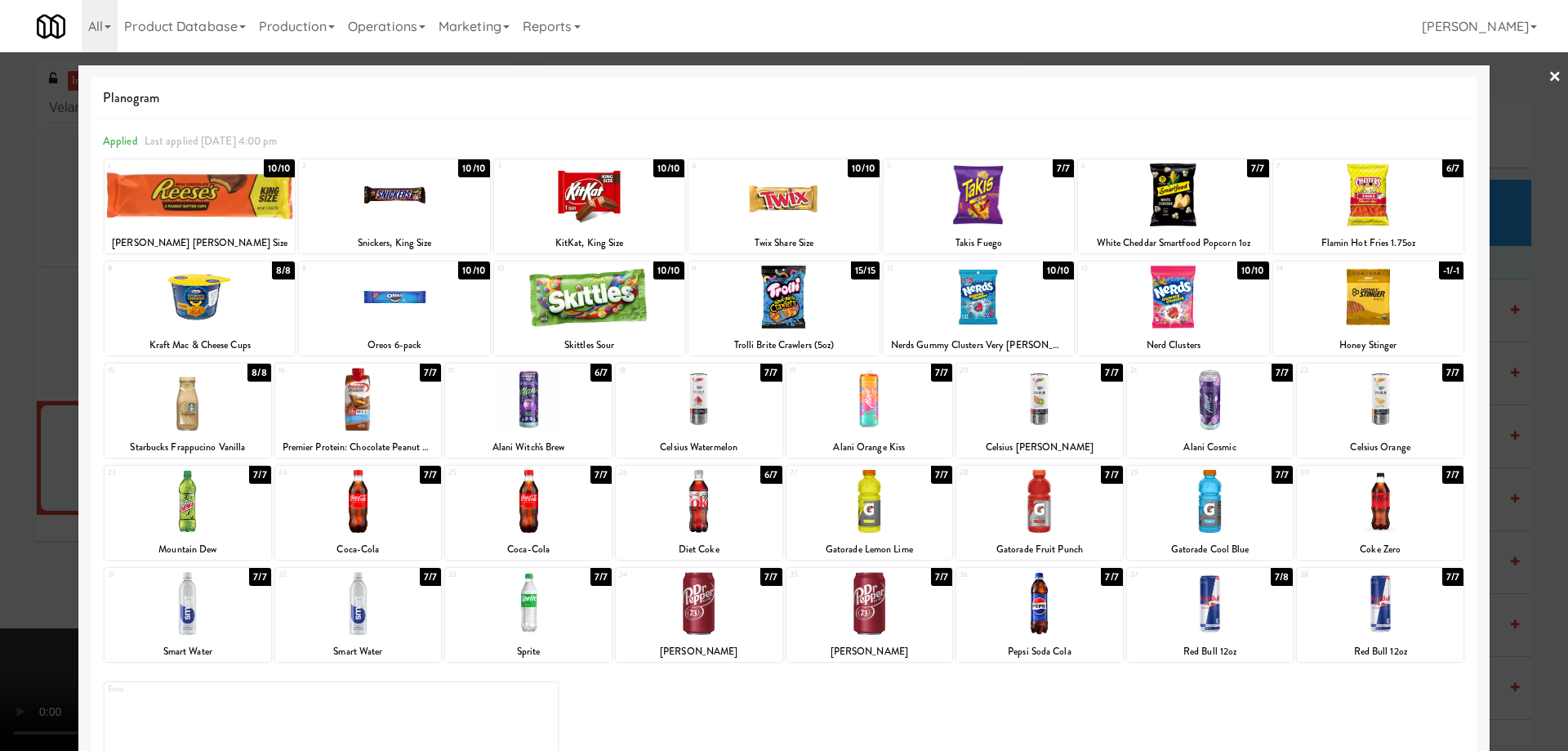
click at [1549, 79] on link "×" at bounding box center [1555, 78] width 13 height 51
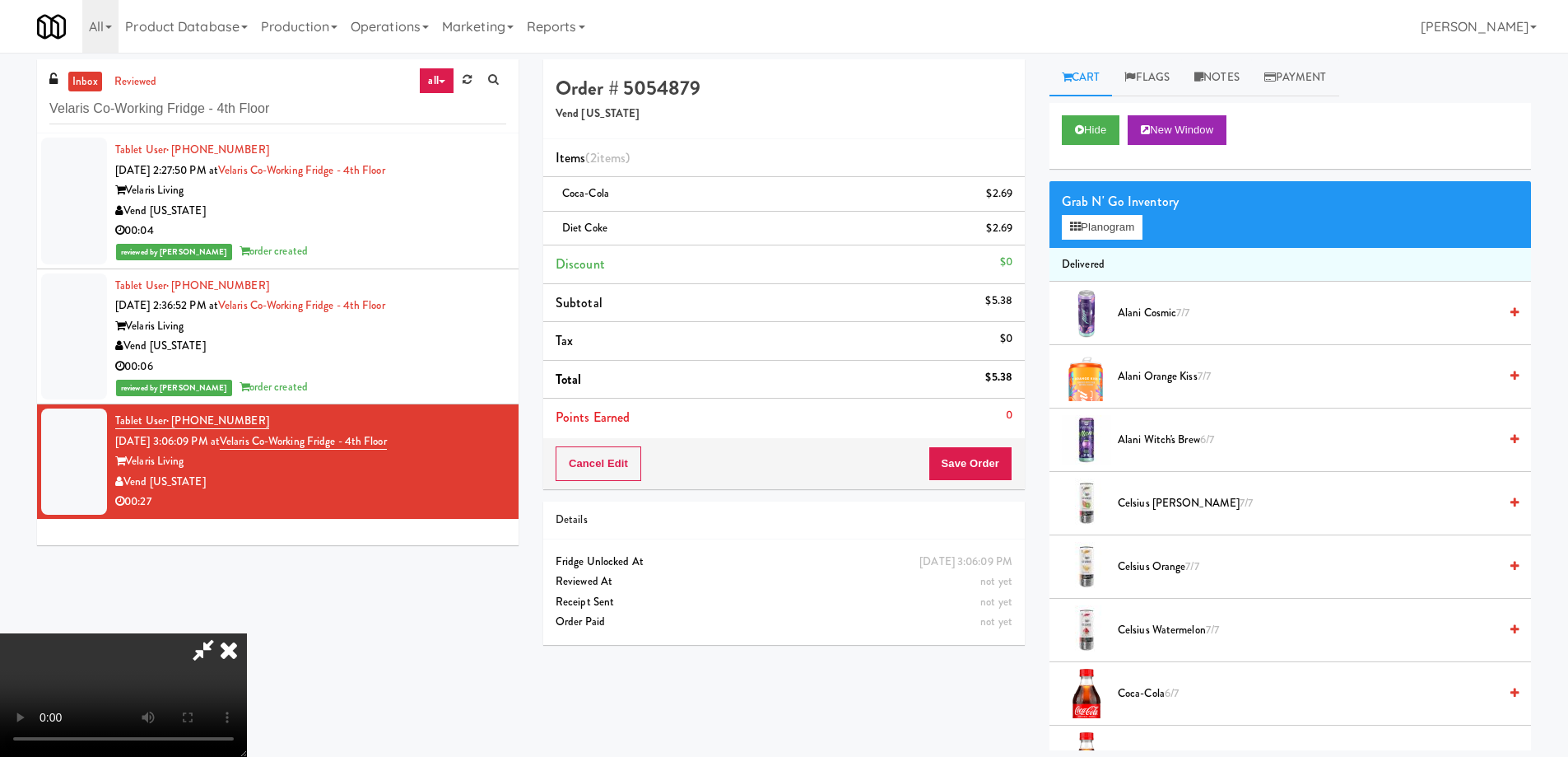
click at [247, 633] on video at bounding box center [123, 695] width 247 height 124
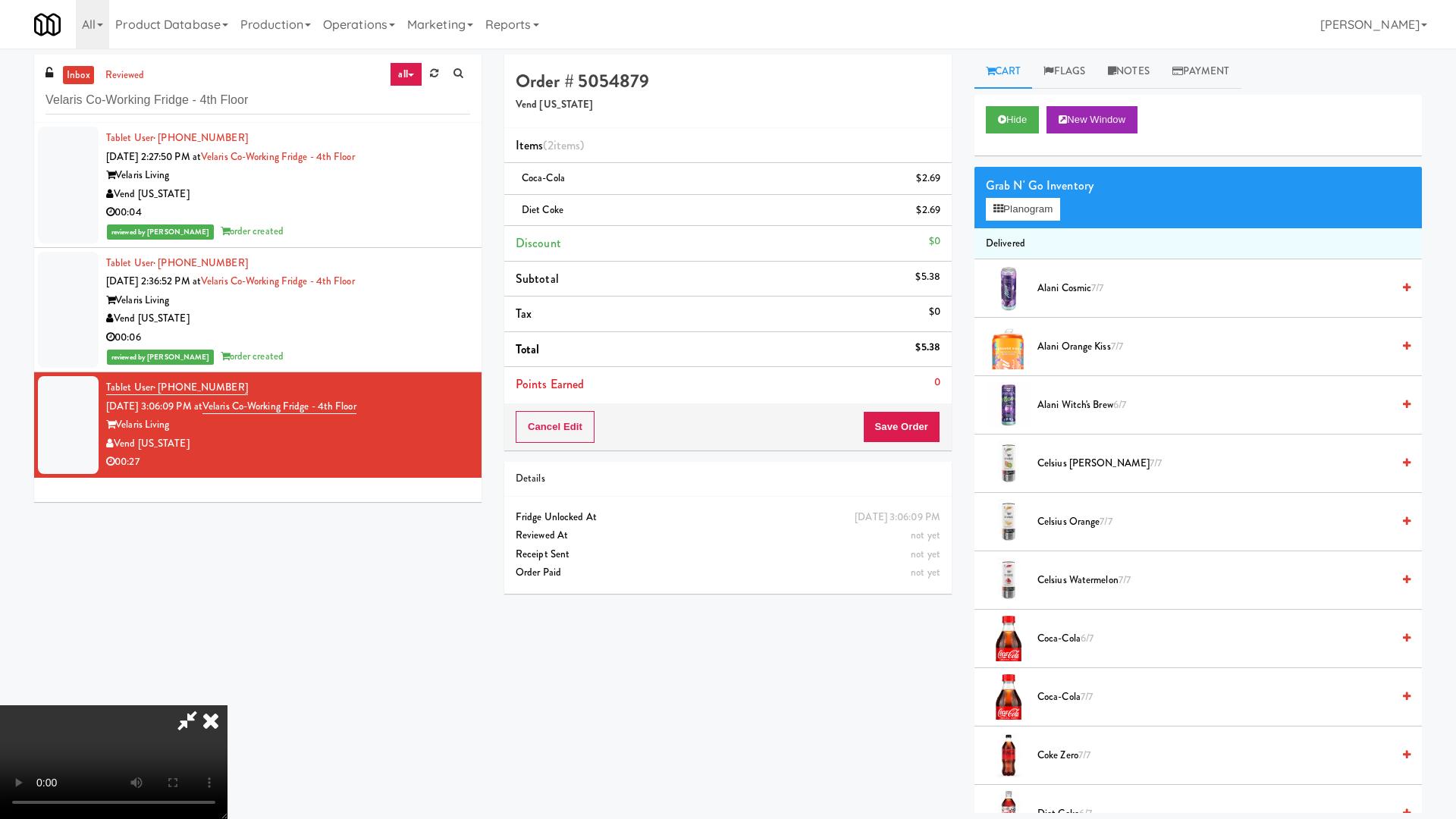
click at [227, 696] on video at bounding box center [113, 762] width 227 height 114
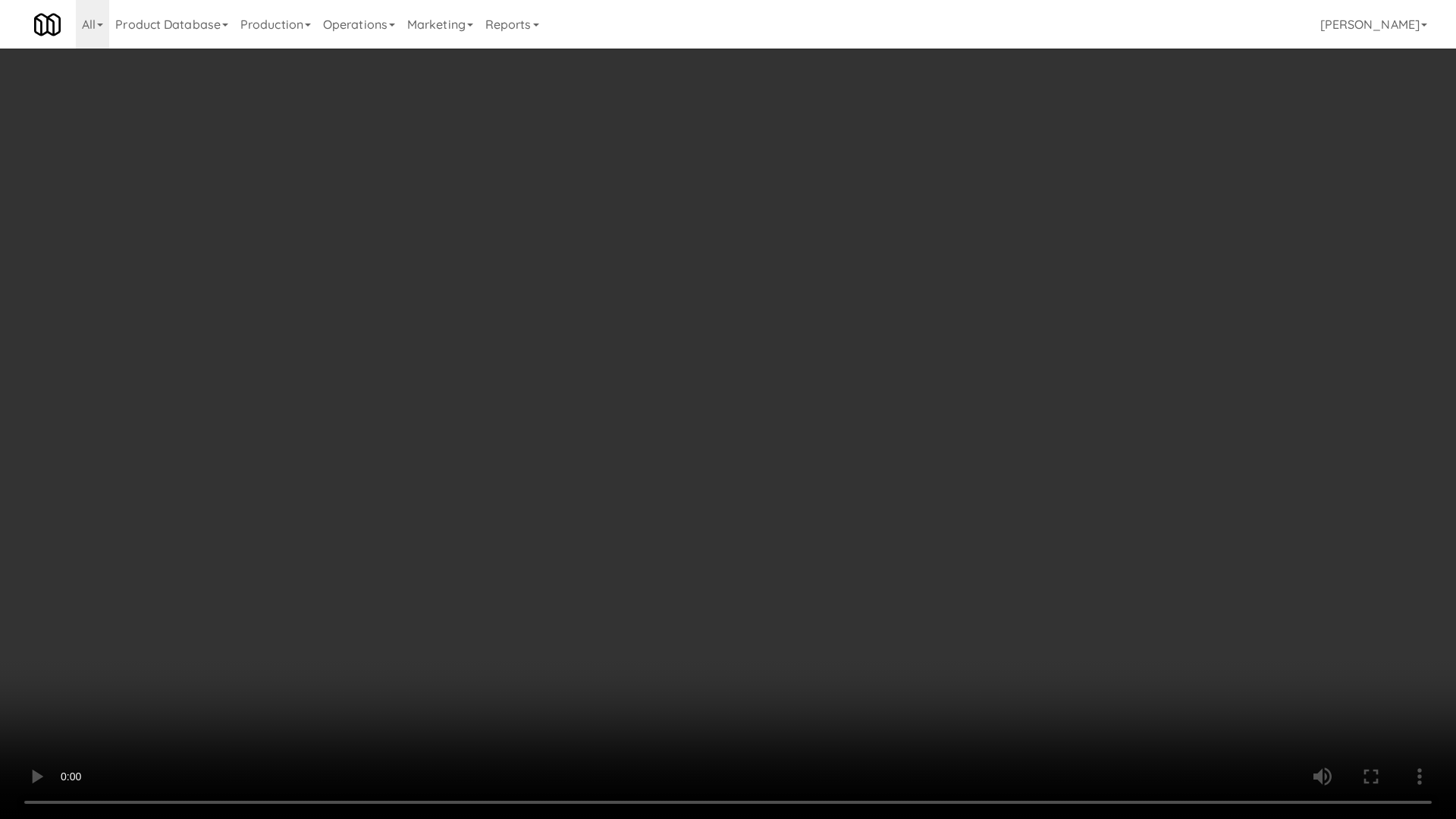
click at [684, 424] on video at bounding box center [728, 409] width 1456 height 819
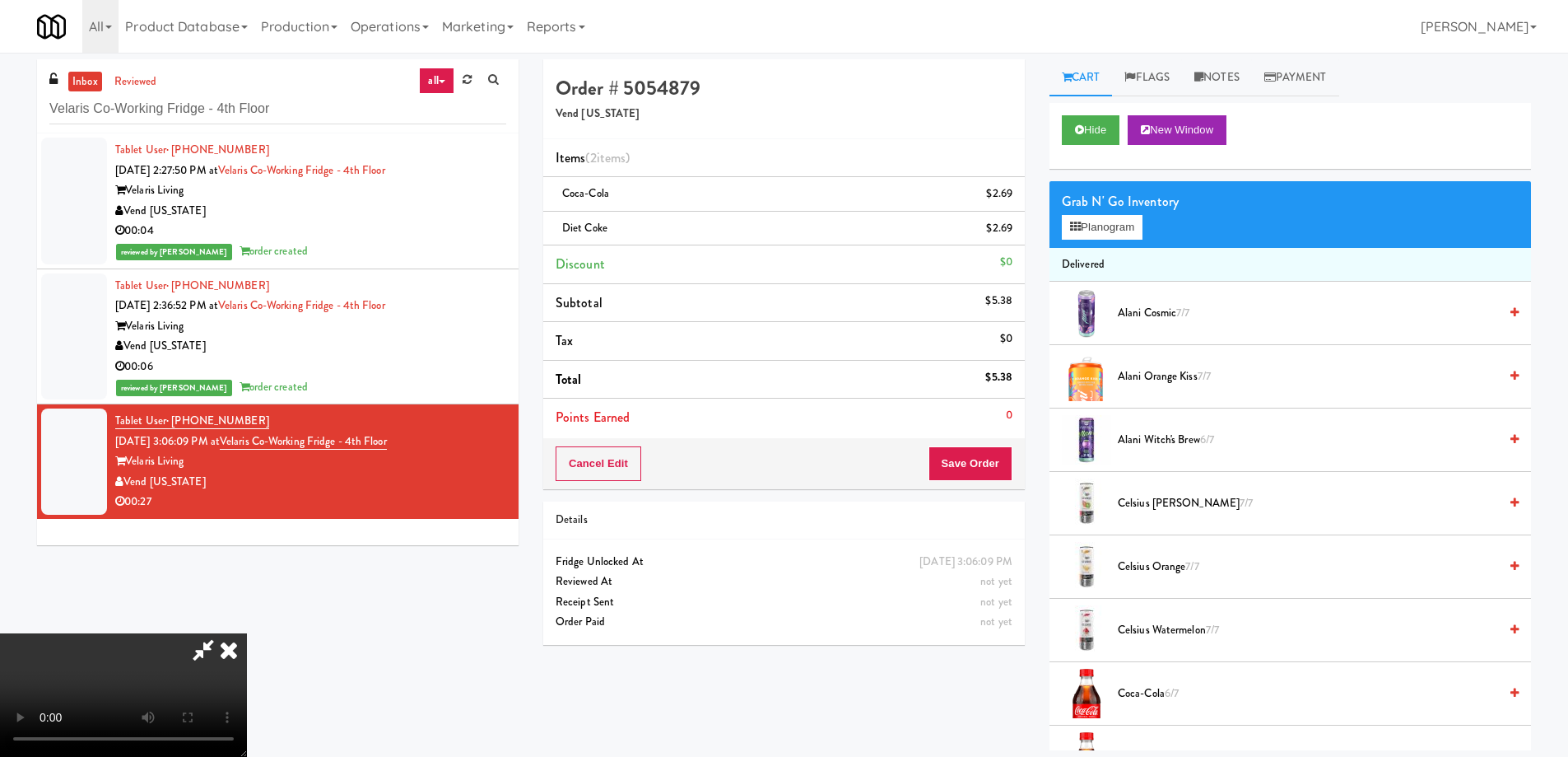
click at [247, 633] on icon at bounding box center [228, 650] width 36 height 33
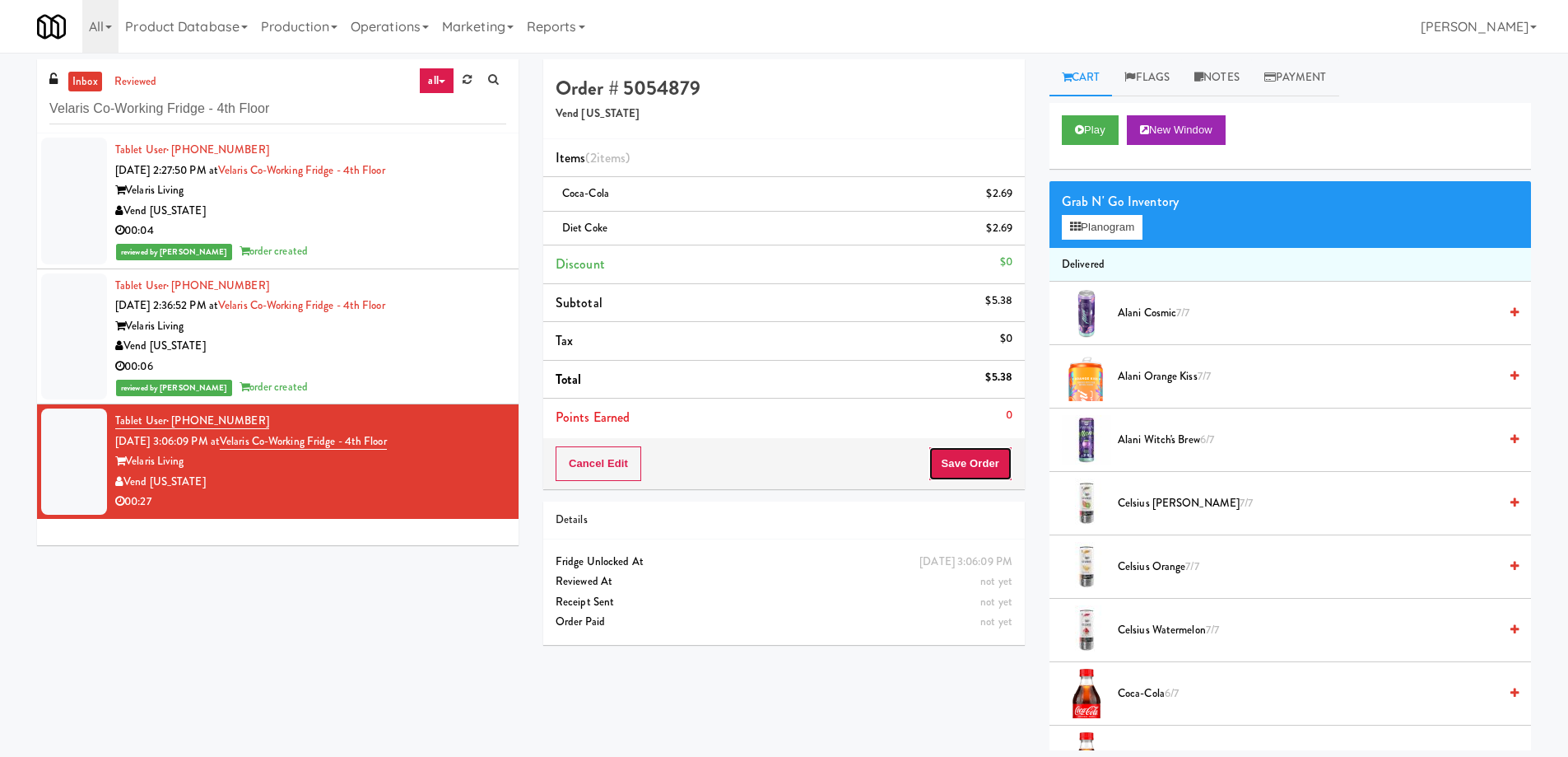
click at [967, 472] on button "Save Order" at bounding box center [971, 463] width 84 height 34
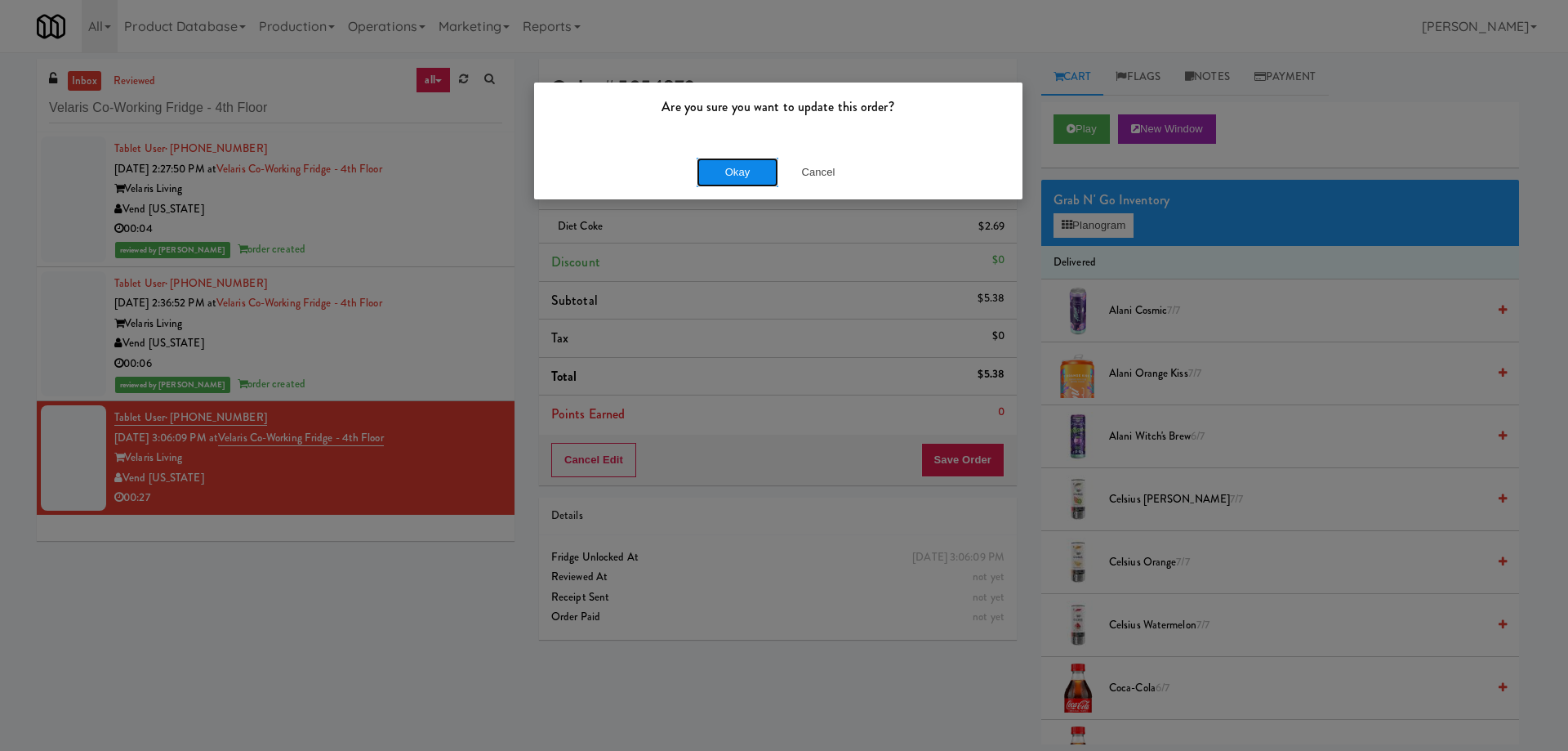
click at [740, 166] on button "Okay" at bounding box center [738, 173] width 82 height 30
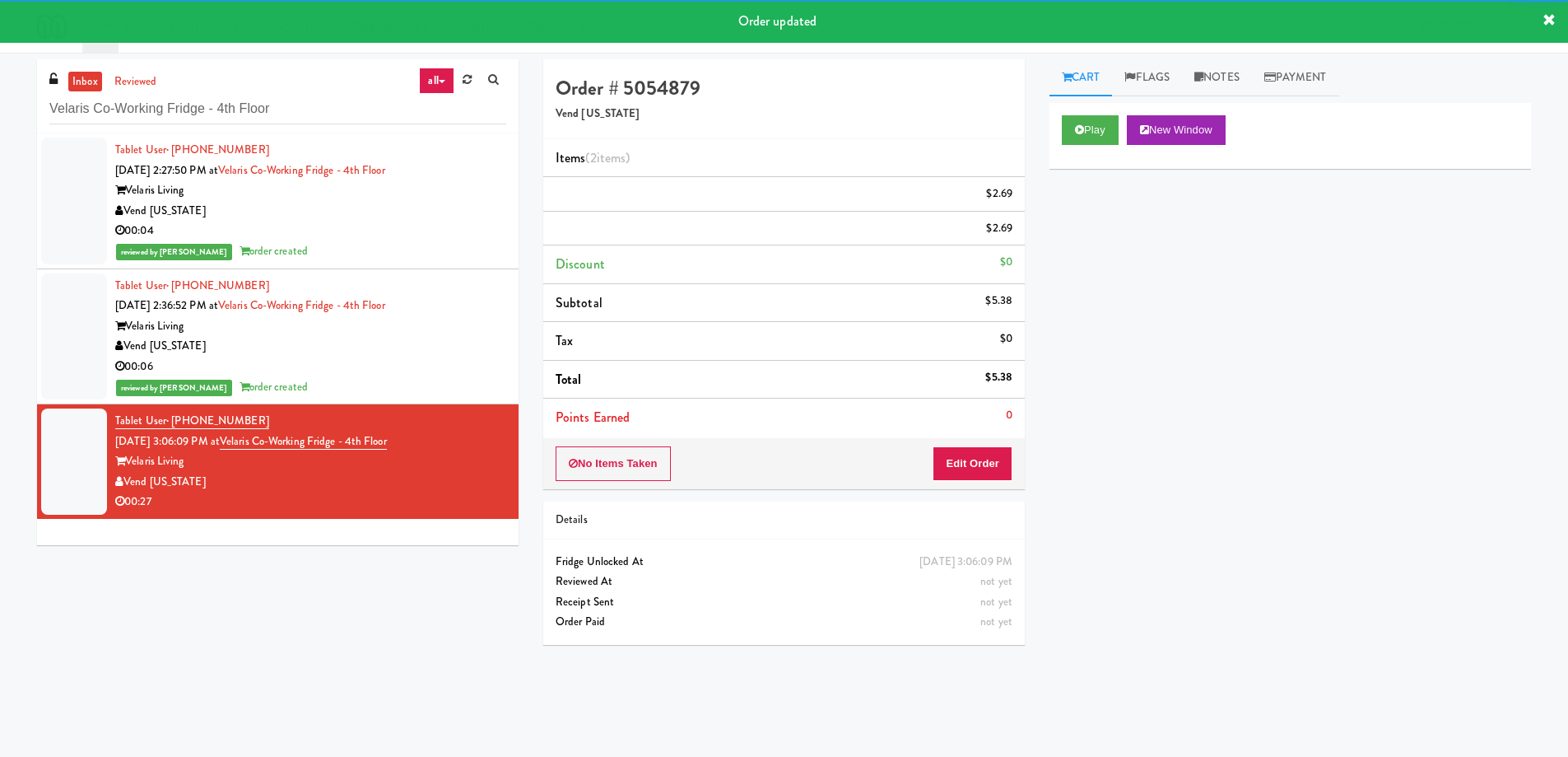
click at [319, 624] on div "inbox reviewed all all unclear take inventory issue suspicious failed recent Ve…" at bounding box center [784, 390] width 1519 height 661
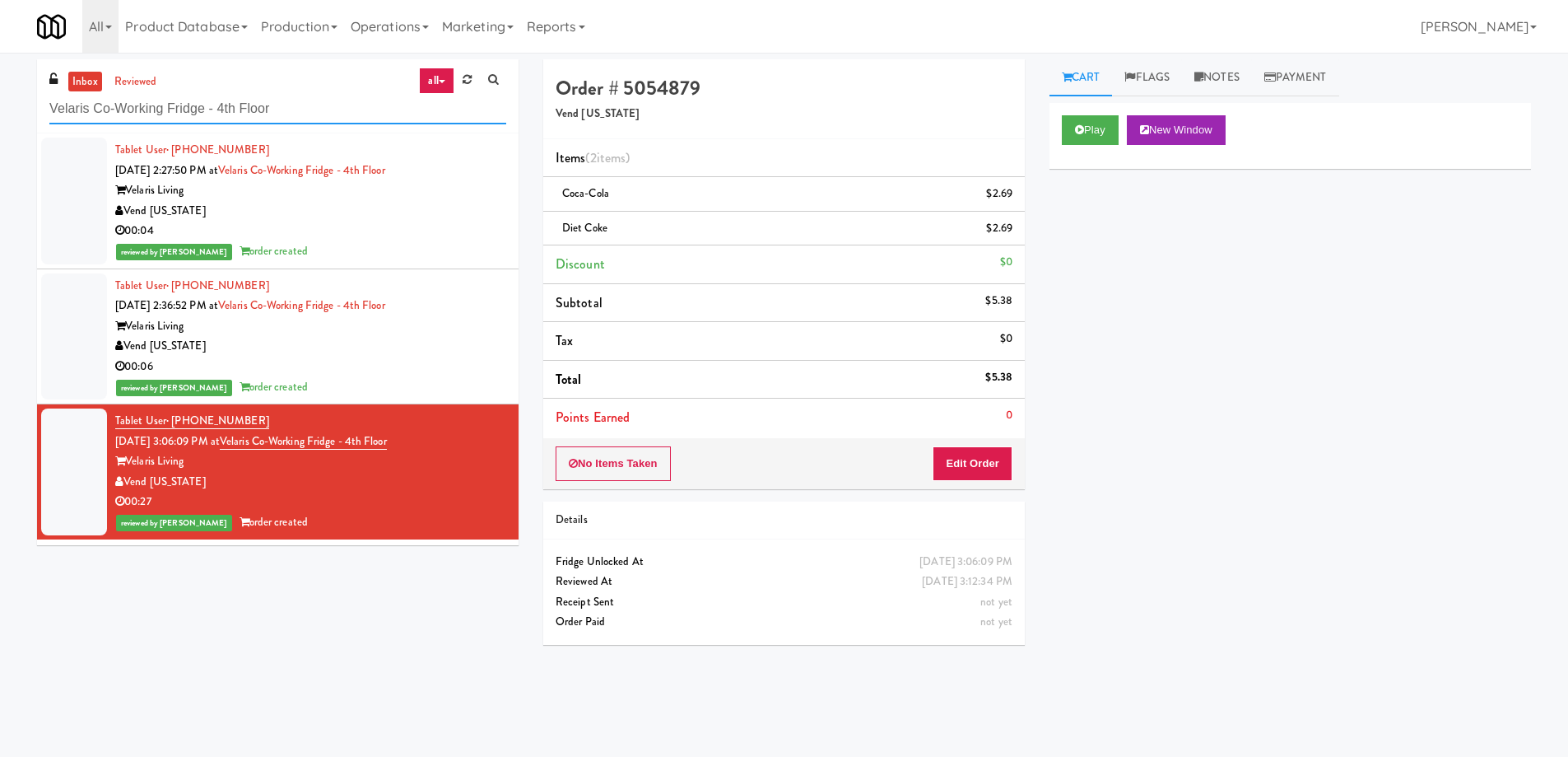
click at [231, 105] on input "Velaris Co-Working Fridge - 4th Floor" at bounding box center [277, 109] width 457 height 31
paste input "[PERSON_NAME] River - Cooler - Right"
type input "[PERSON_NAME] River - Cooler - Right"
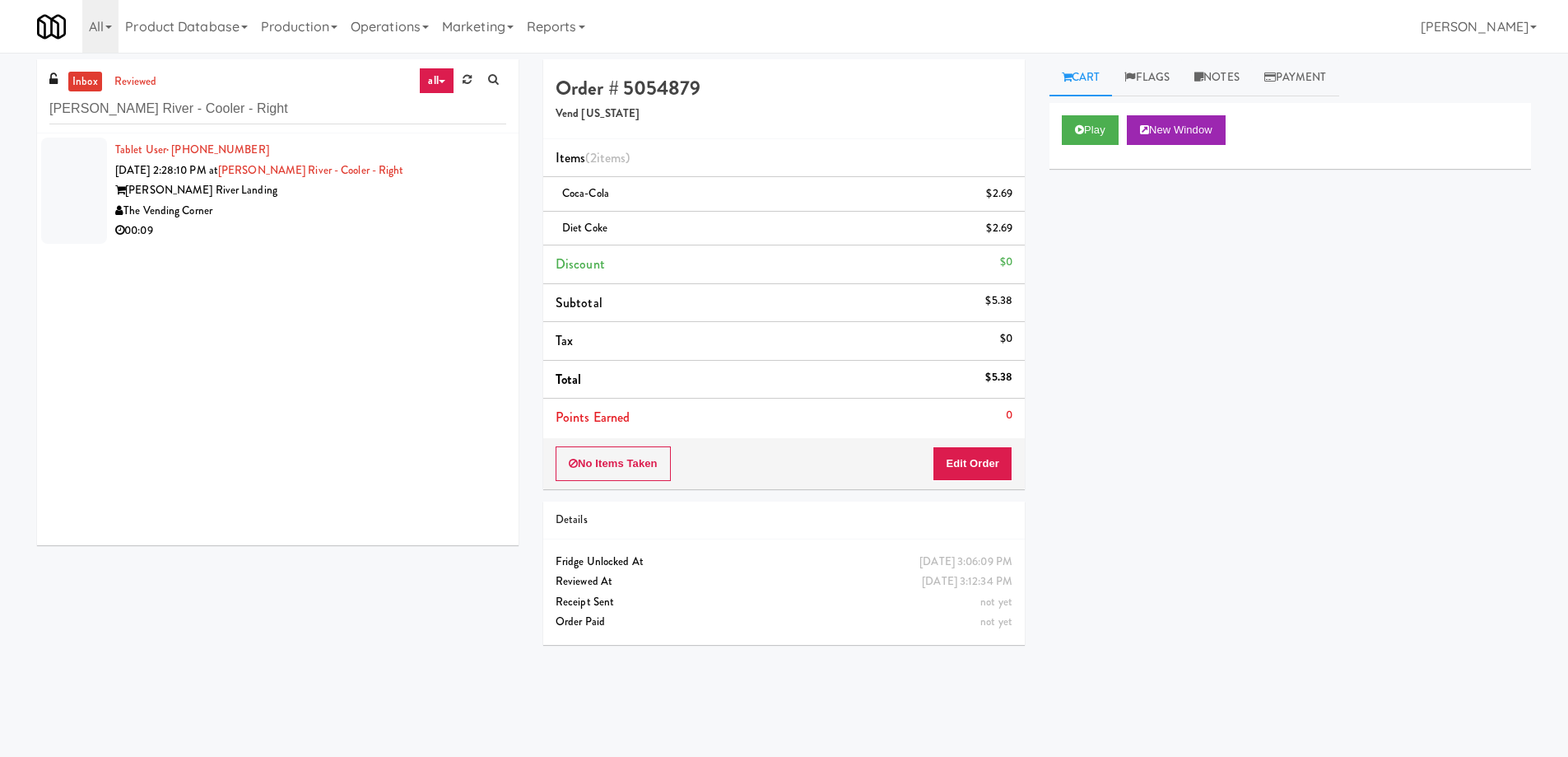
click at [395, 223] on div "00:09" at bounding box center [310, 230] width 391 height 20
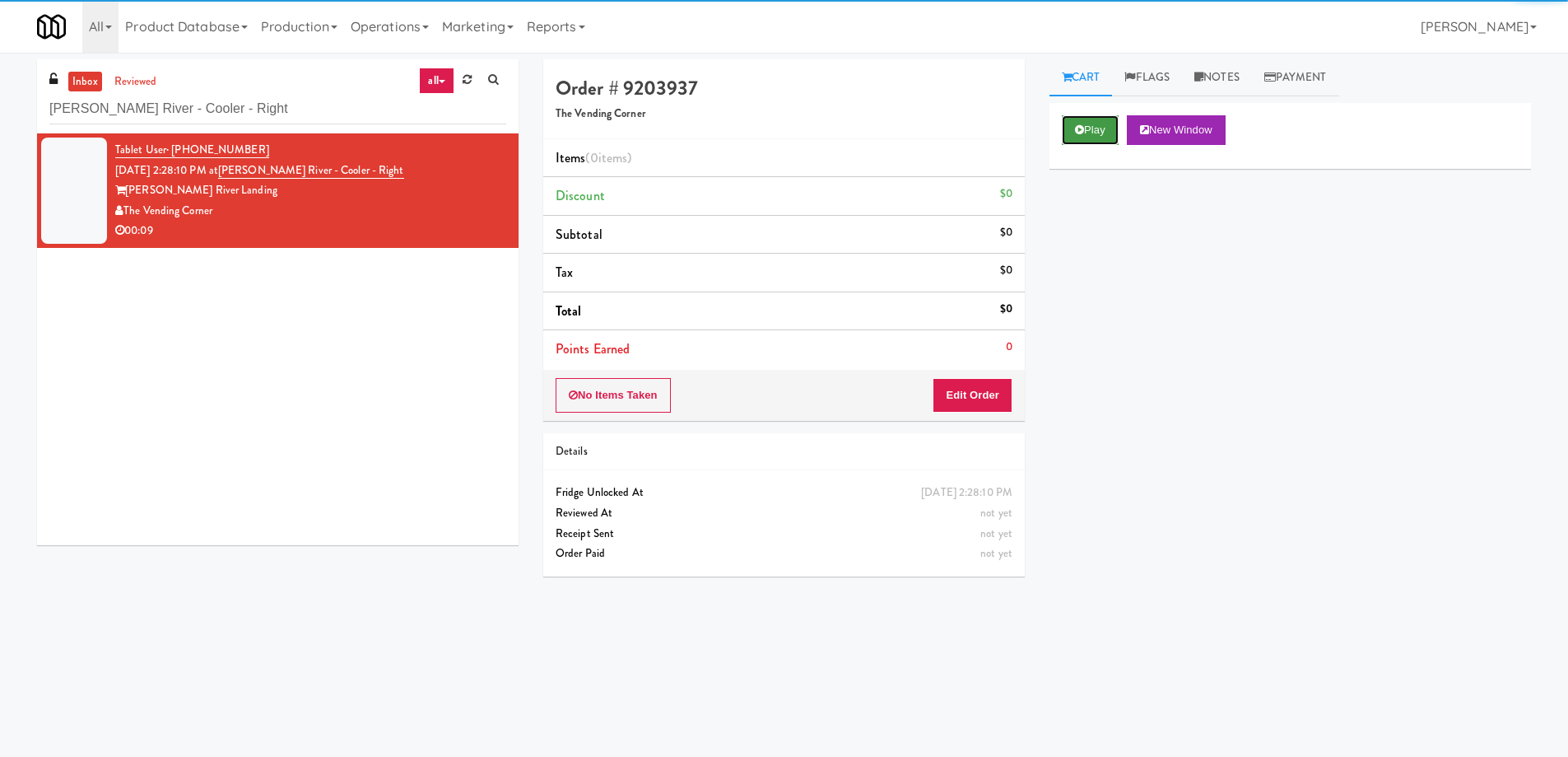
click at [1096, 127] on button "Play" at bounding box center [1090, 130] width 57 height 30
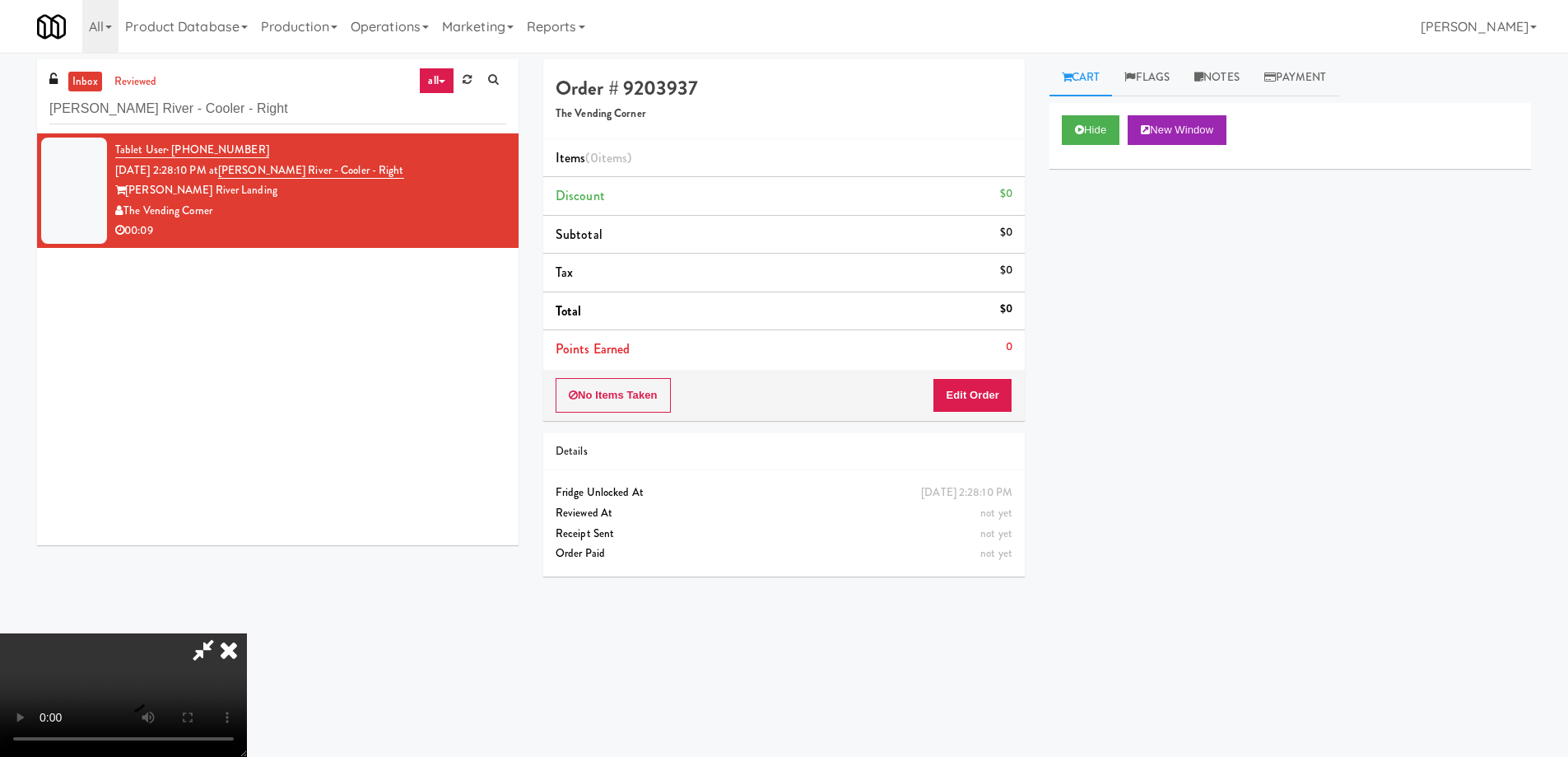
click at [247, 633] on video at bounding box center [123, 695] width 247 height 124
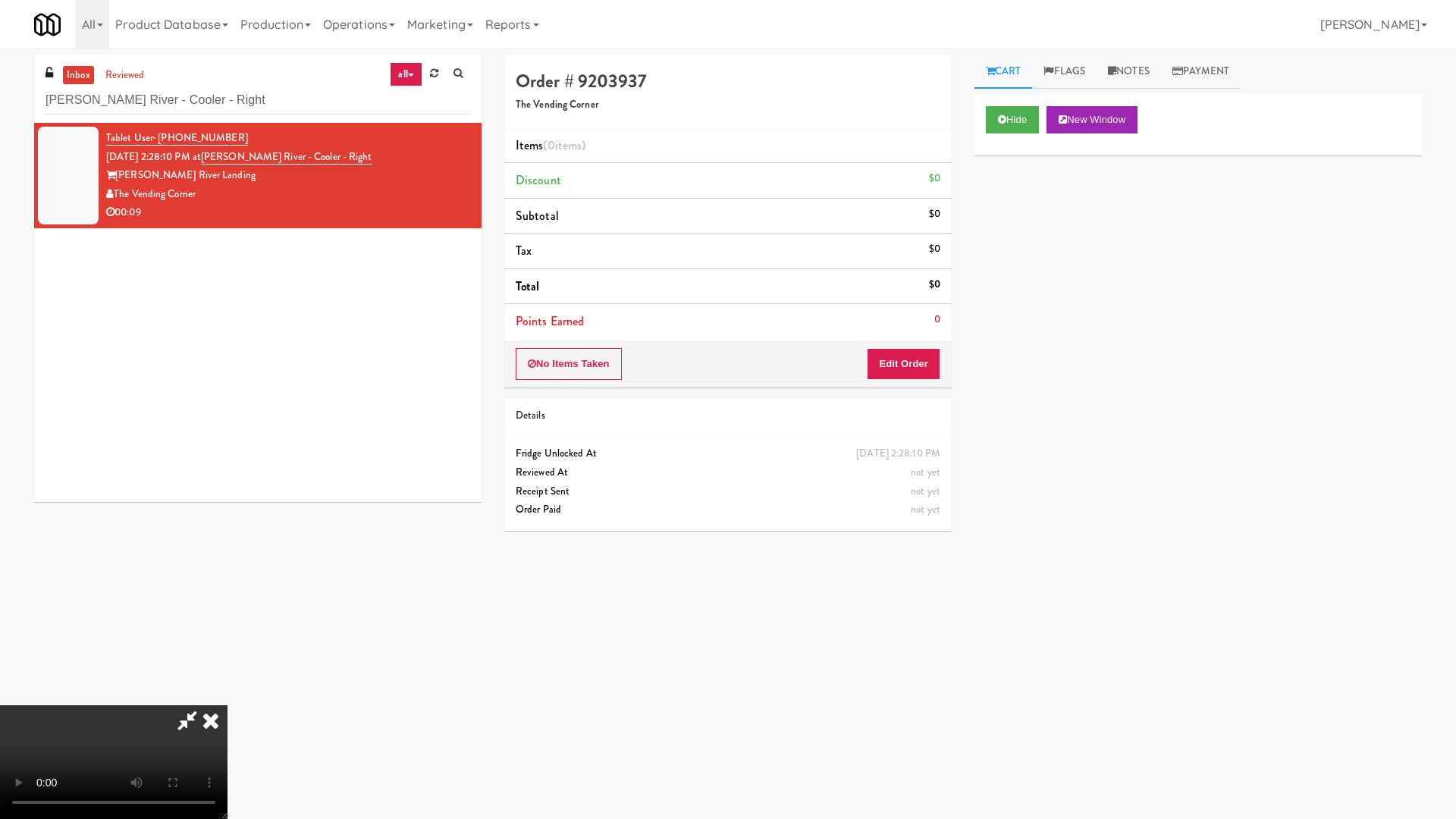
click at [227, 696] on video at bounding box center [113, 762] width 227 height 114
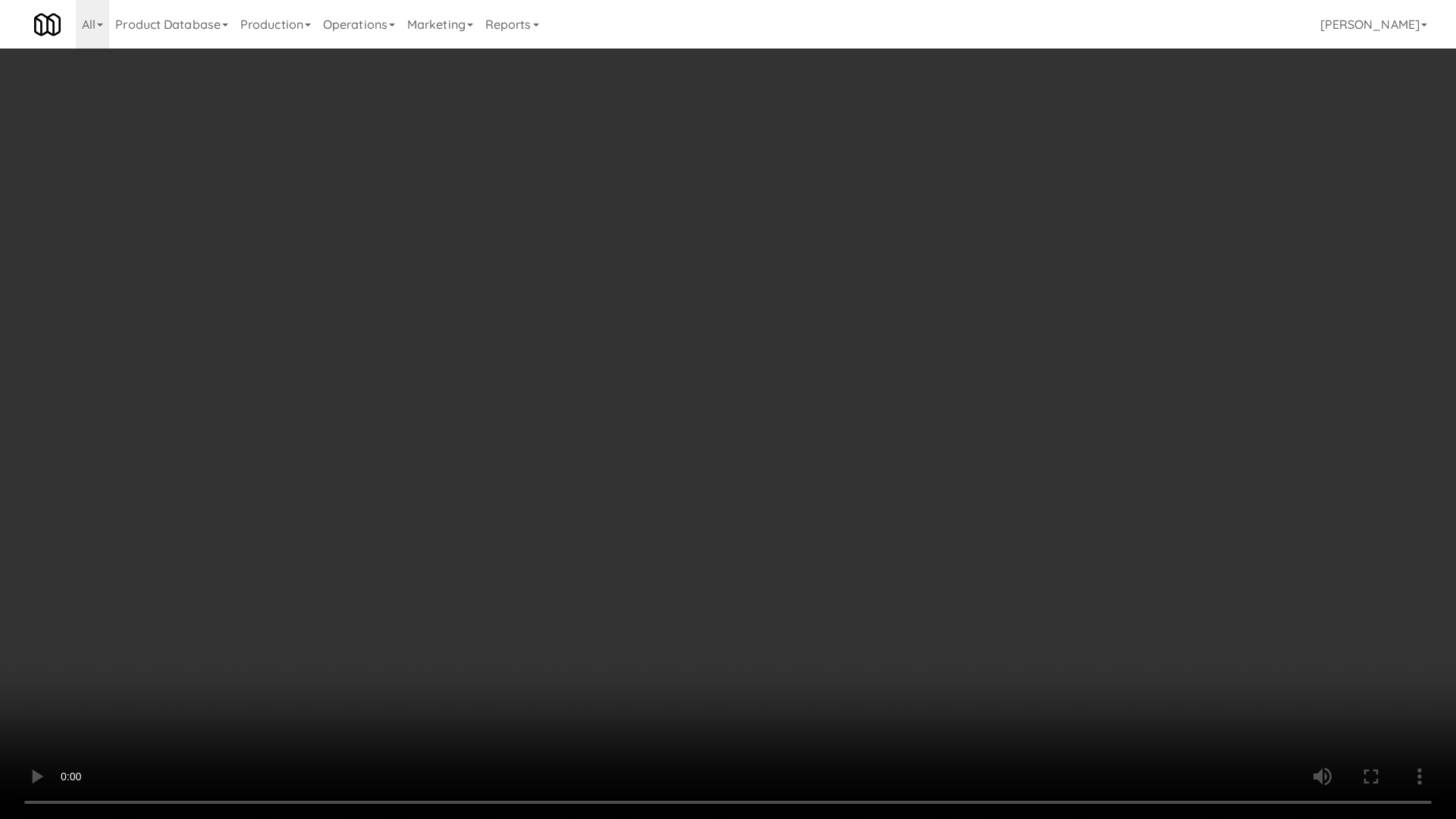
click at [612, 327] on video at bounding box center [728, 409] width 1456 height 819
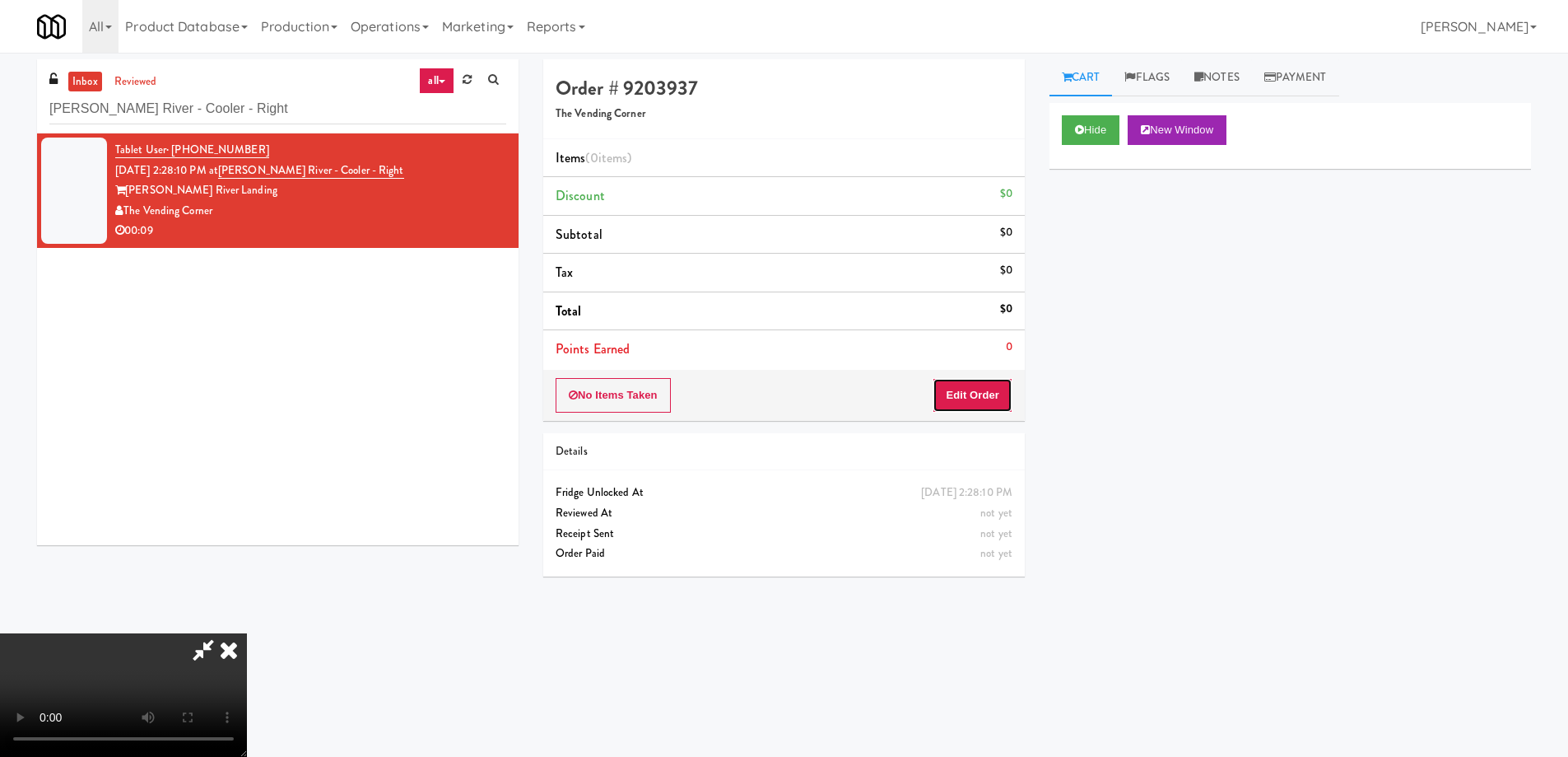
click at [983, 380] on button "Edit Order" at bounding box center [972, 394] width 80 height 34
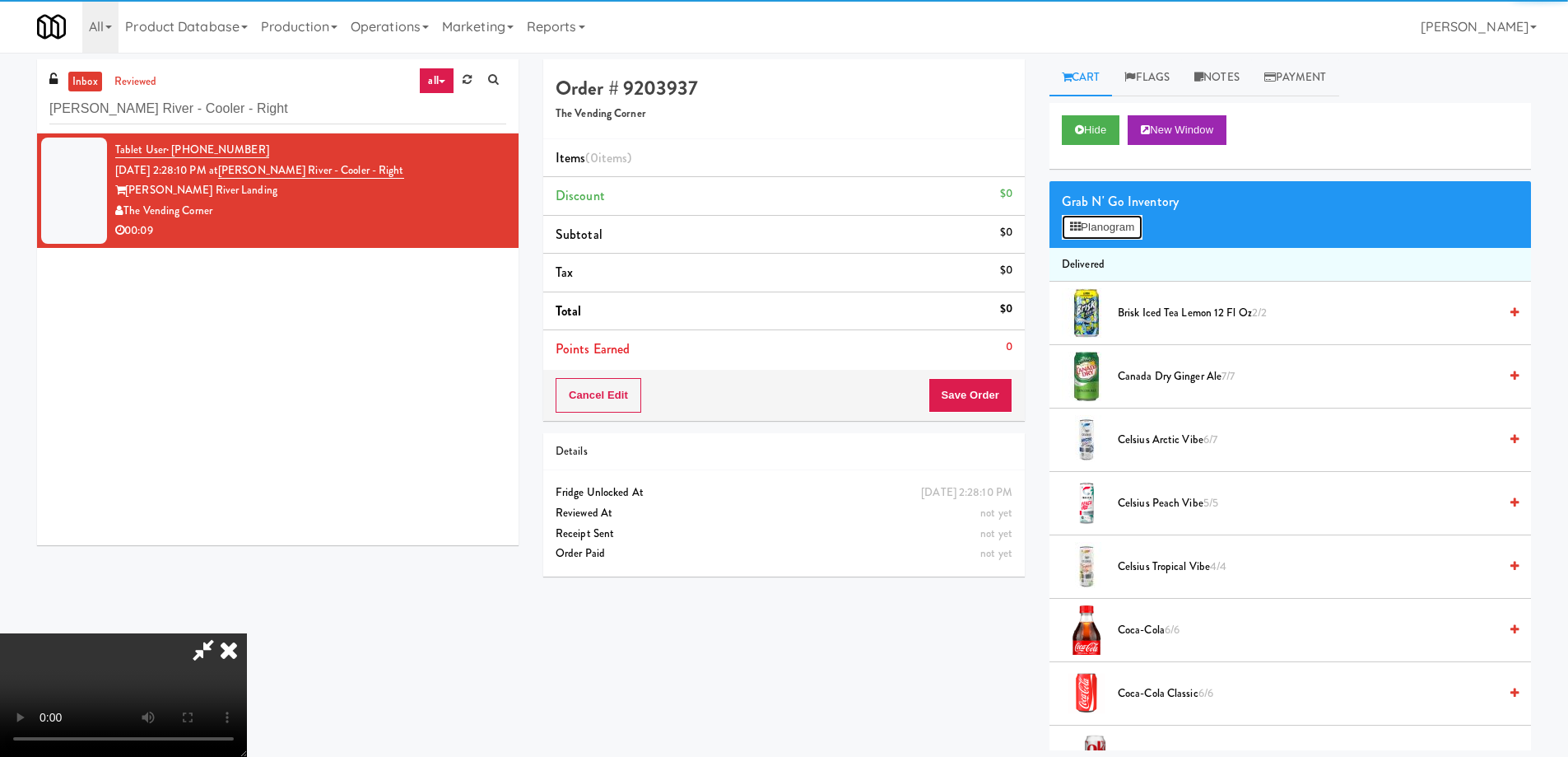
click at [1109, 226] on button "Planogram" at bounding box center [1103, 227] width 81 height 25
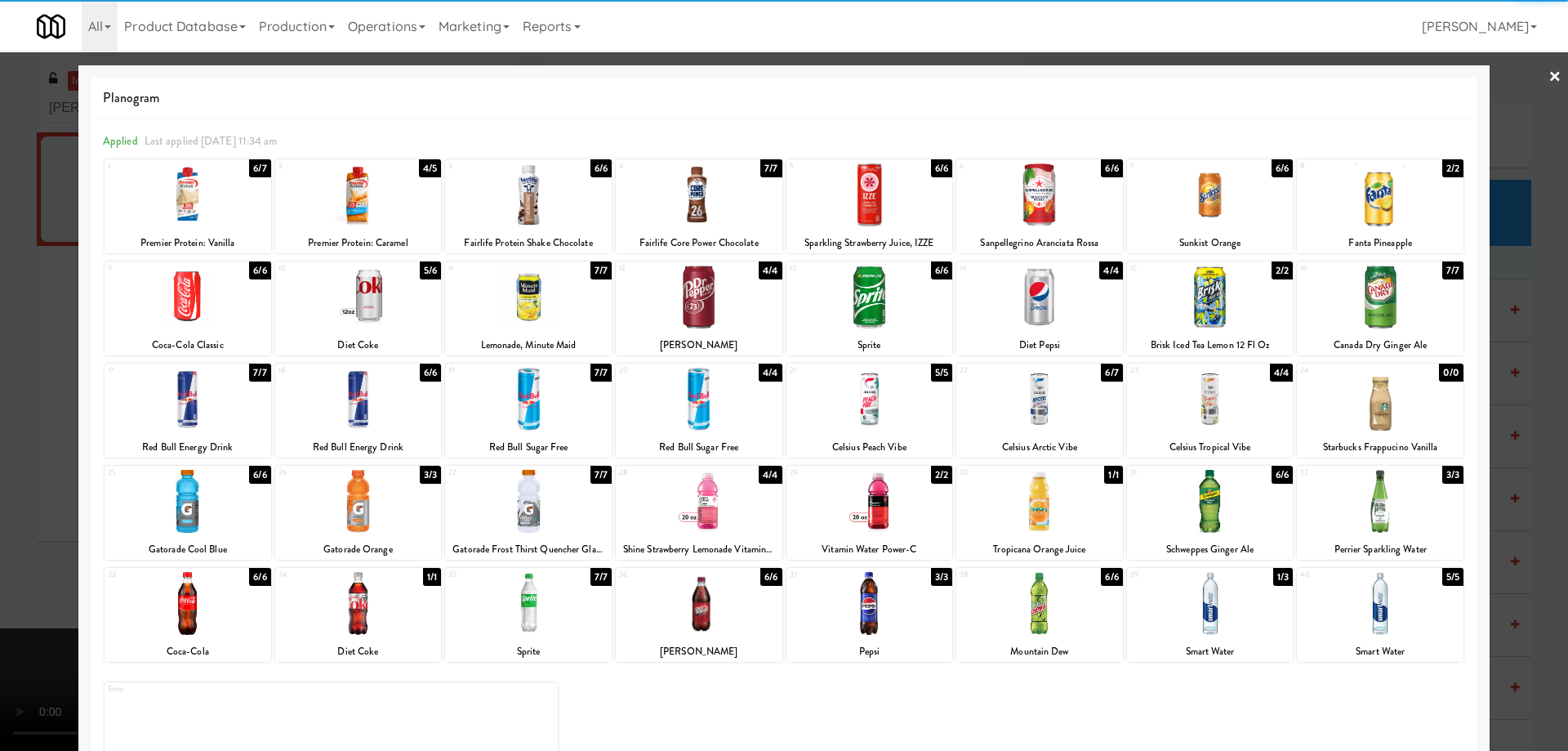
click at [225, 200] on div at bounding box center [187, 195] width 166 height 63
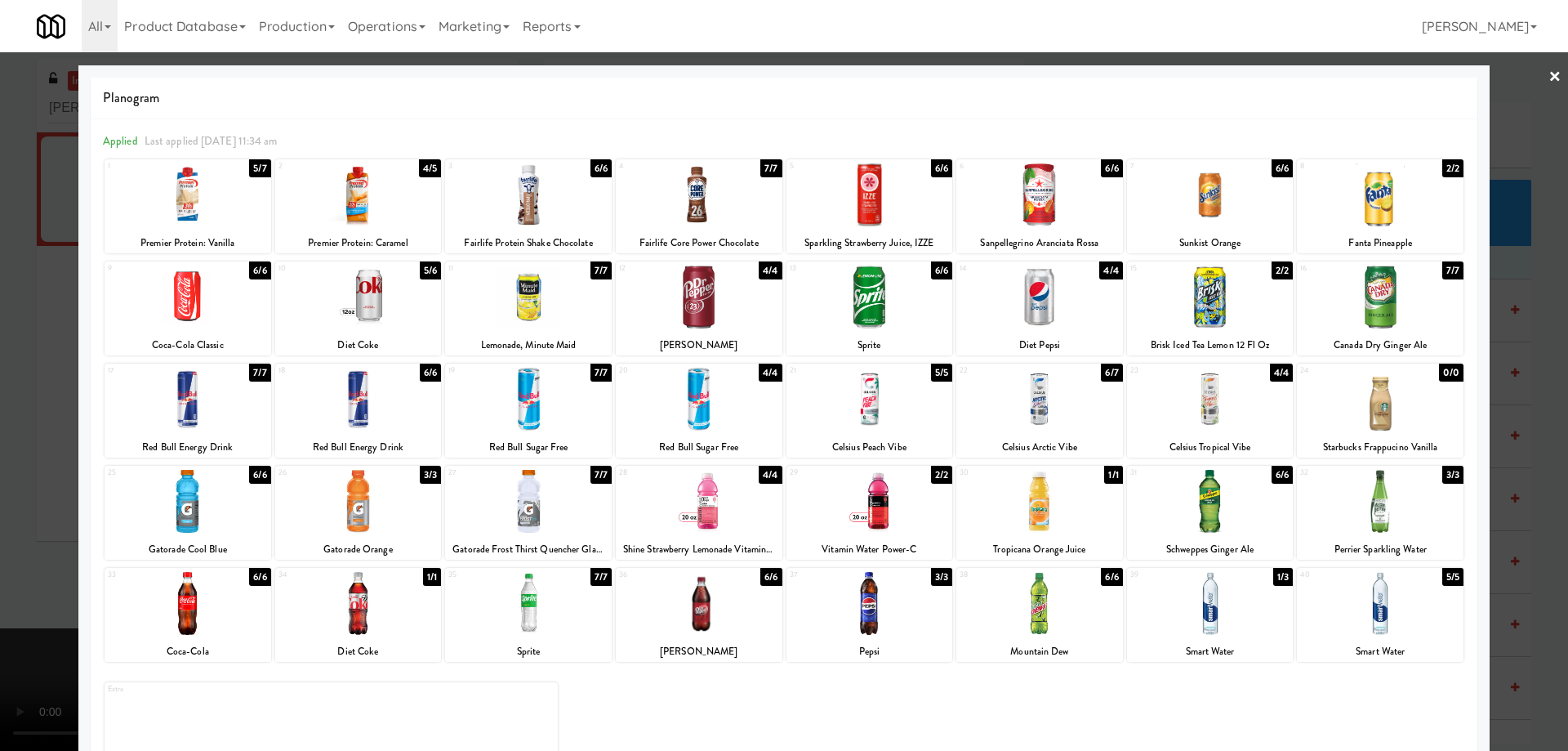
click at [1549, 72] on link "×" at bounding box center [1555, 78] width 13 height 51
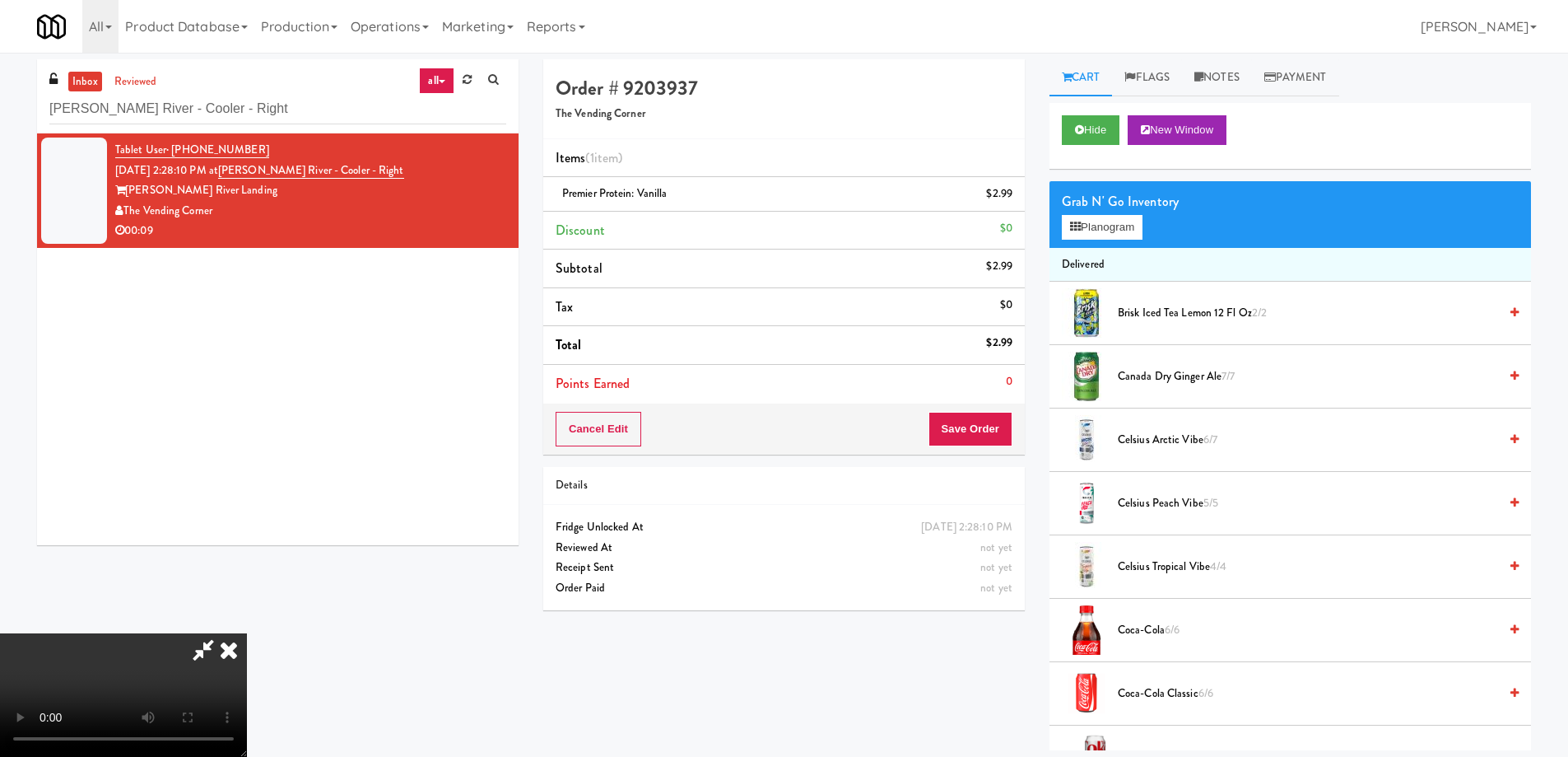
click at [247, 633] on video at bounding box center [123, 695] width 247 height 124
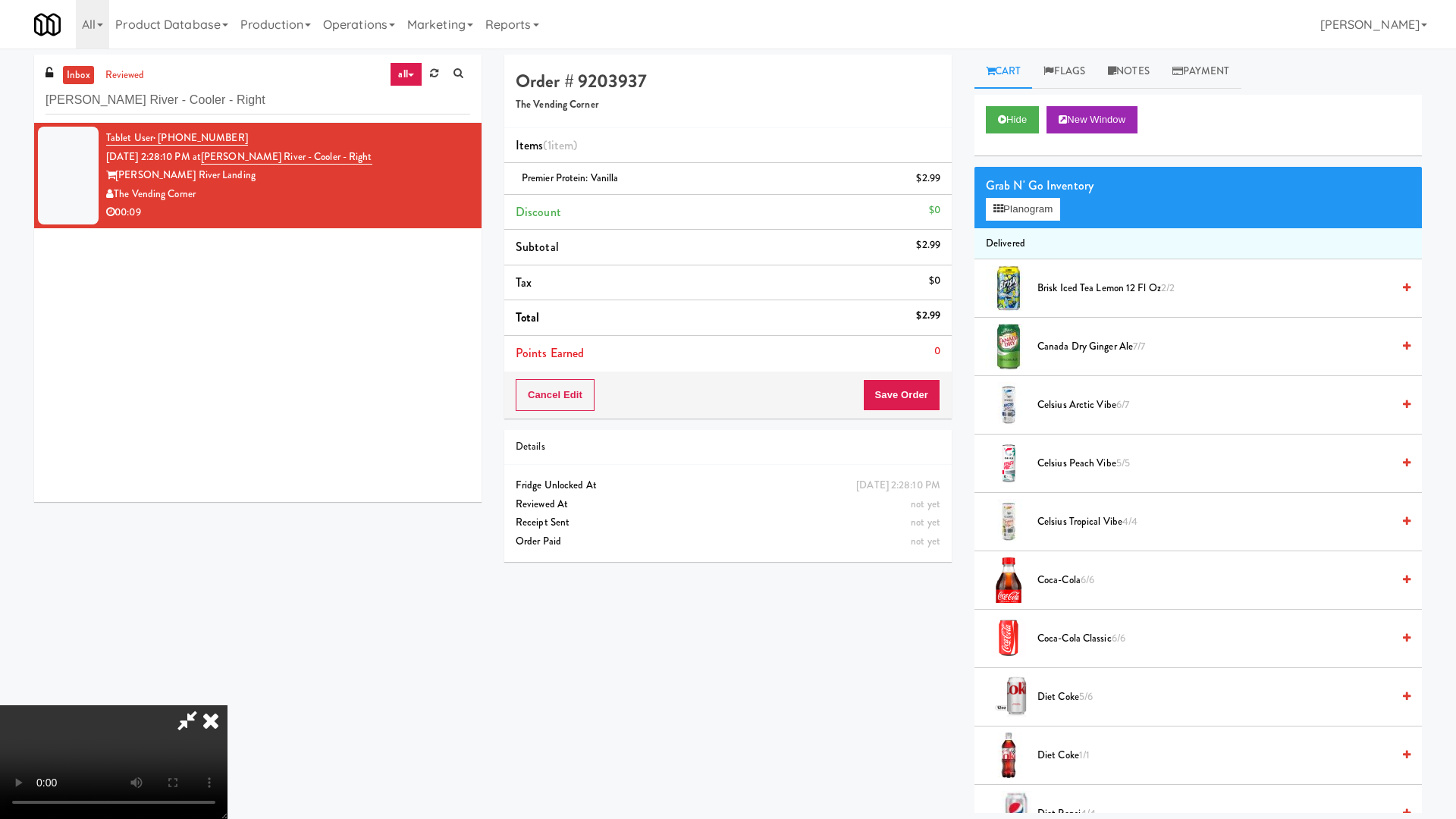
click at [227, 696] on video at bounding box center [113, 762] width 227 height 114
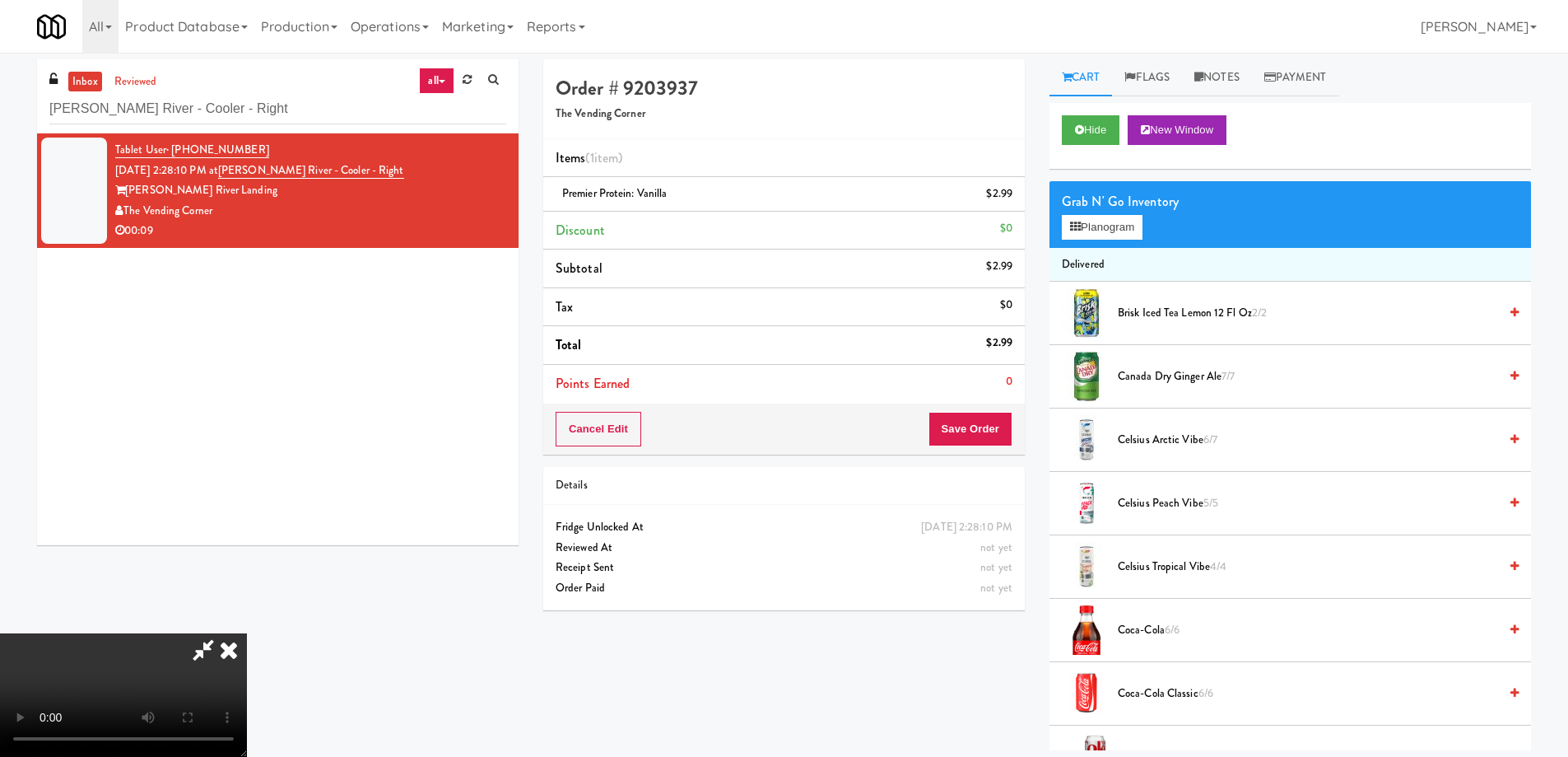
click at [247, 633] on icon at bounding box center [228, 650] width 36 height 33
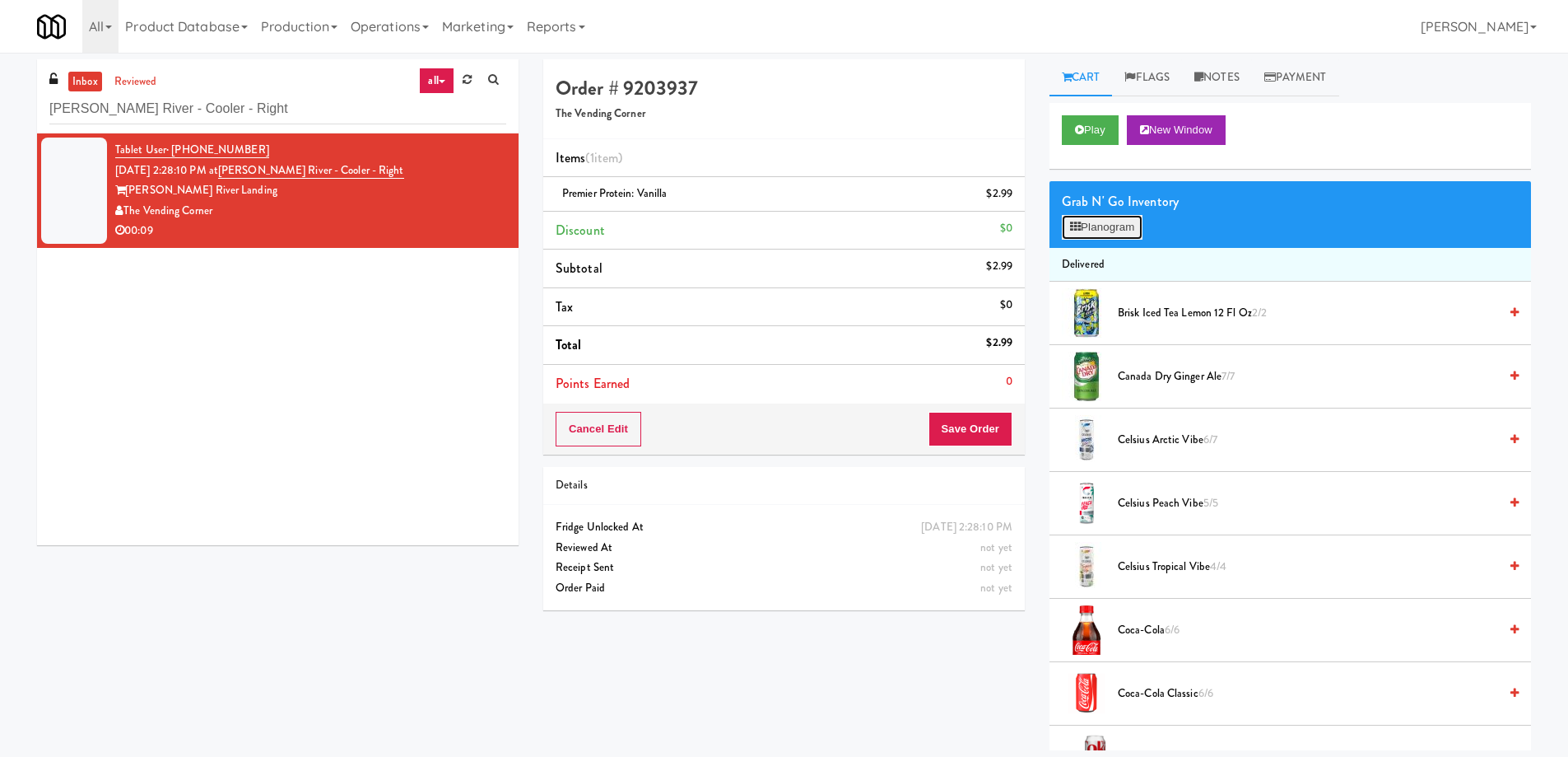
click at [1087, 231] on button "Planogram" at bounding box center [1103, 227] width 81 height 25
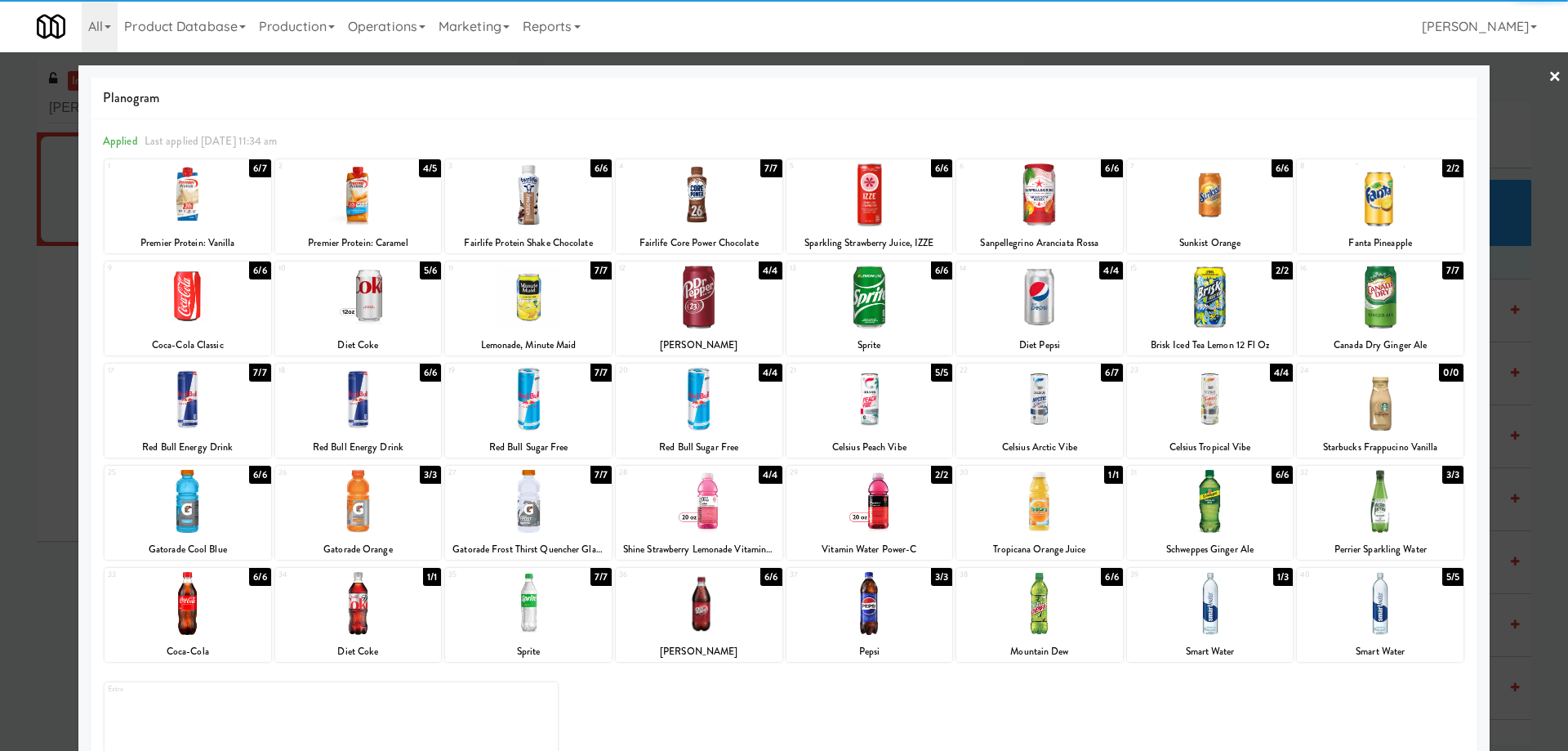
click at [216, 178] on div at bounding box center [187, 195] width 166 height 63
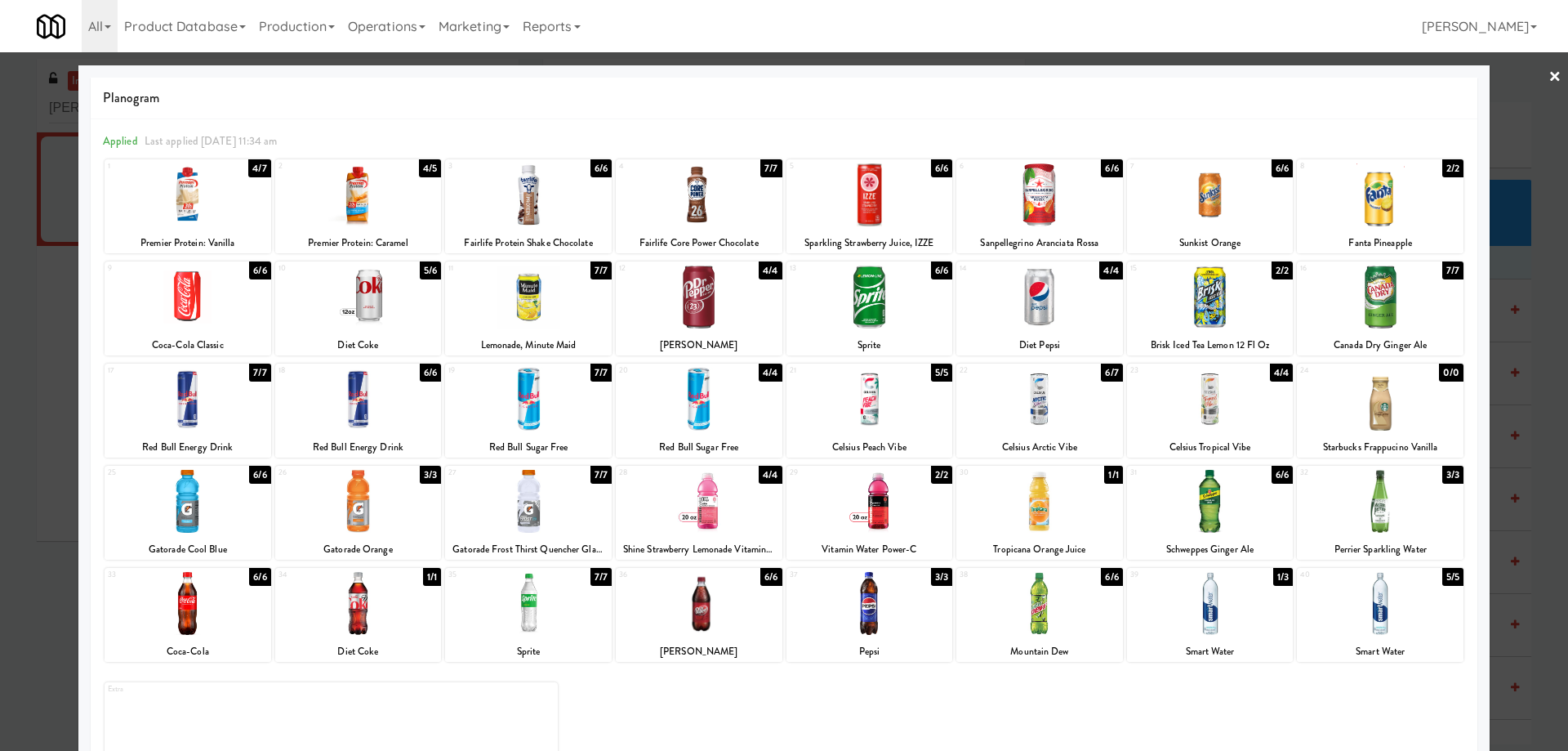
click at [1549, 77] on link "×" at bounding box center [1555, 78] width 13 height 51
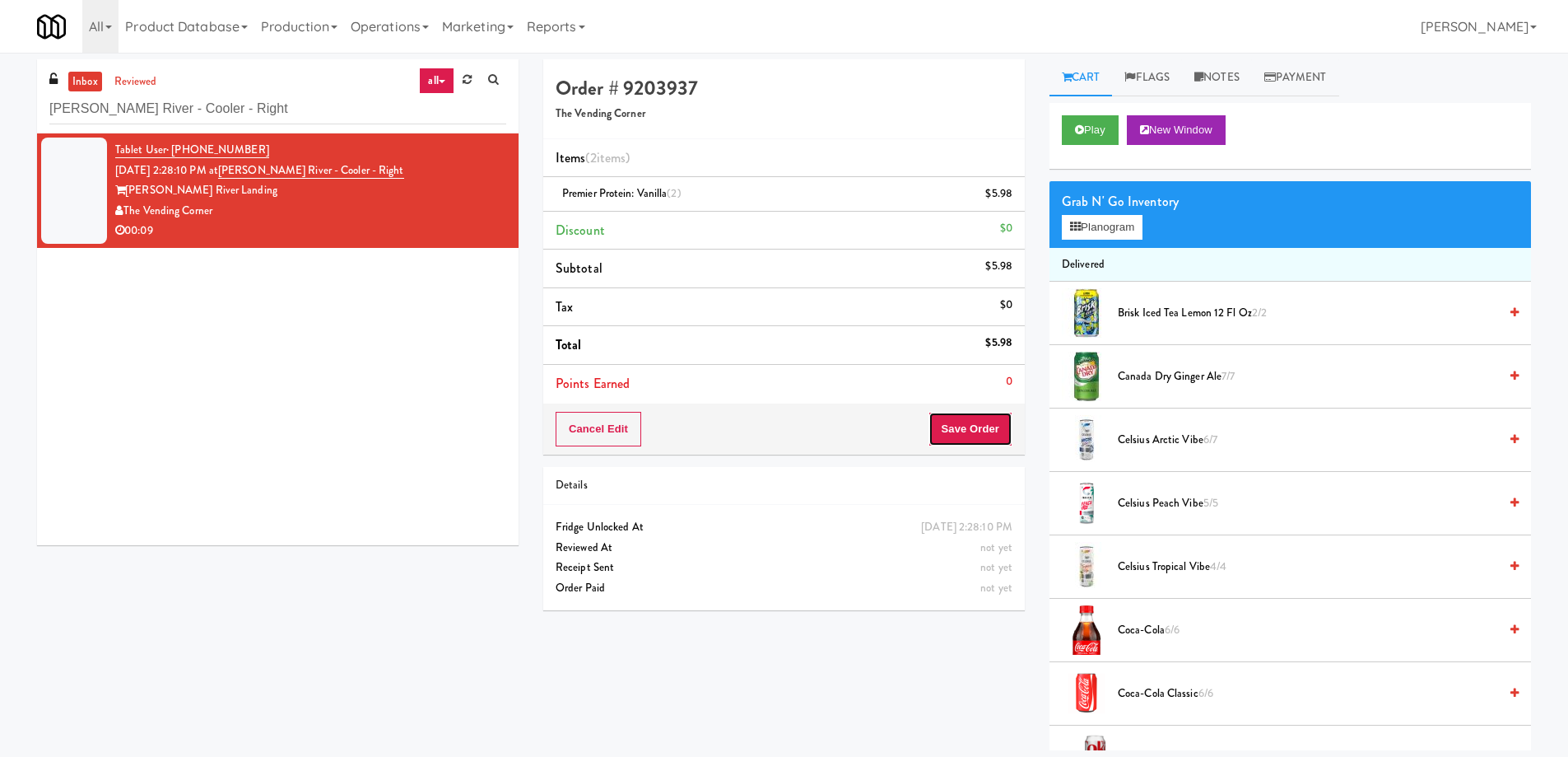
click at [971, 426] on button "Save Order" at bounding box center [971, 429] width 84 height 34
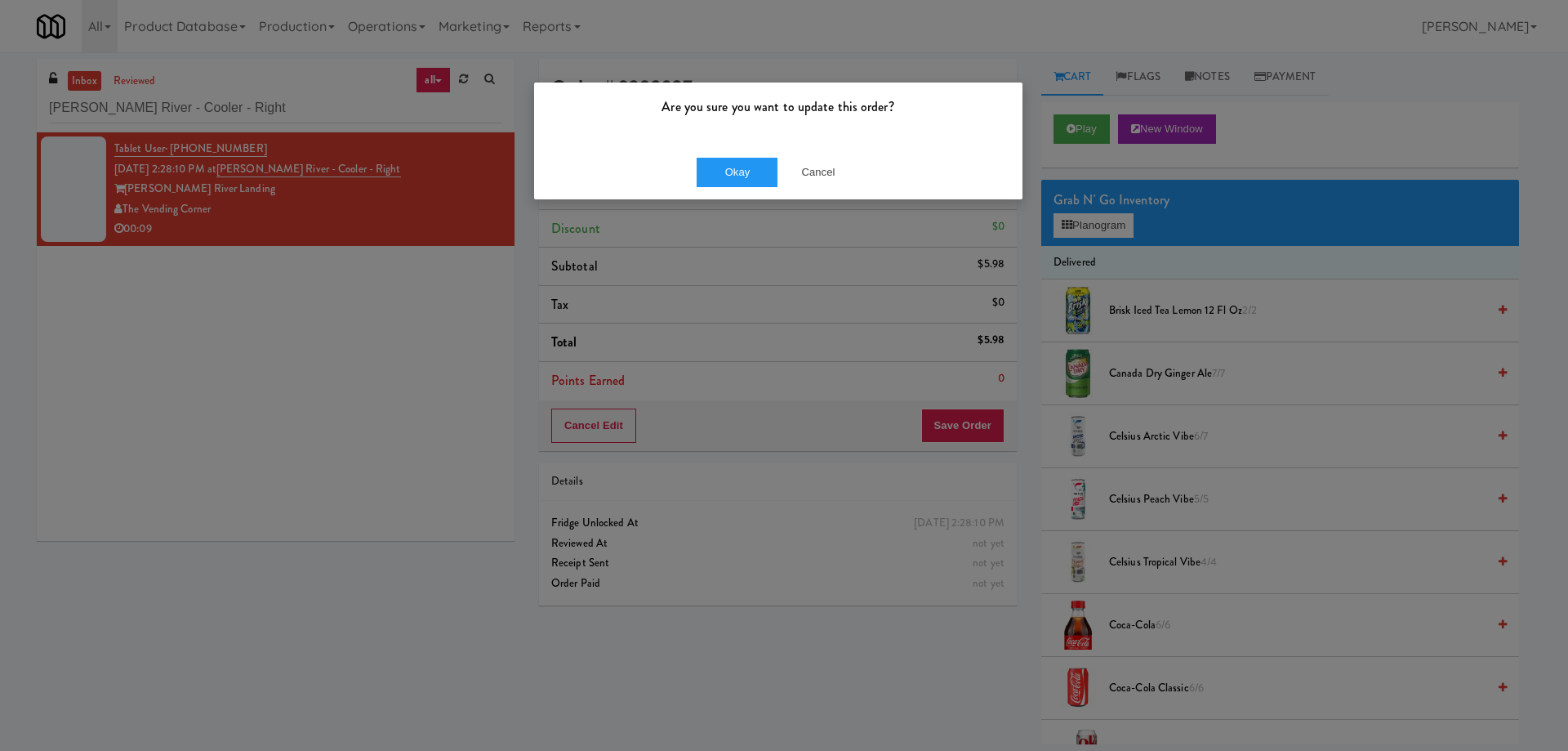
click at [747, 151] on div "Okay Cancel" at bounding box center [778, 172] width 489 height 55
click at [743, 165] on button "Okay" at bounding box center [738, 173] width 82 height 30
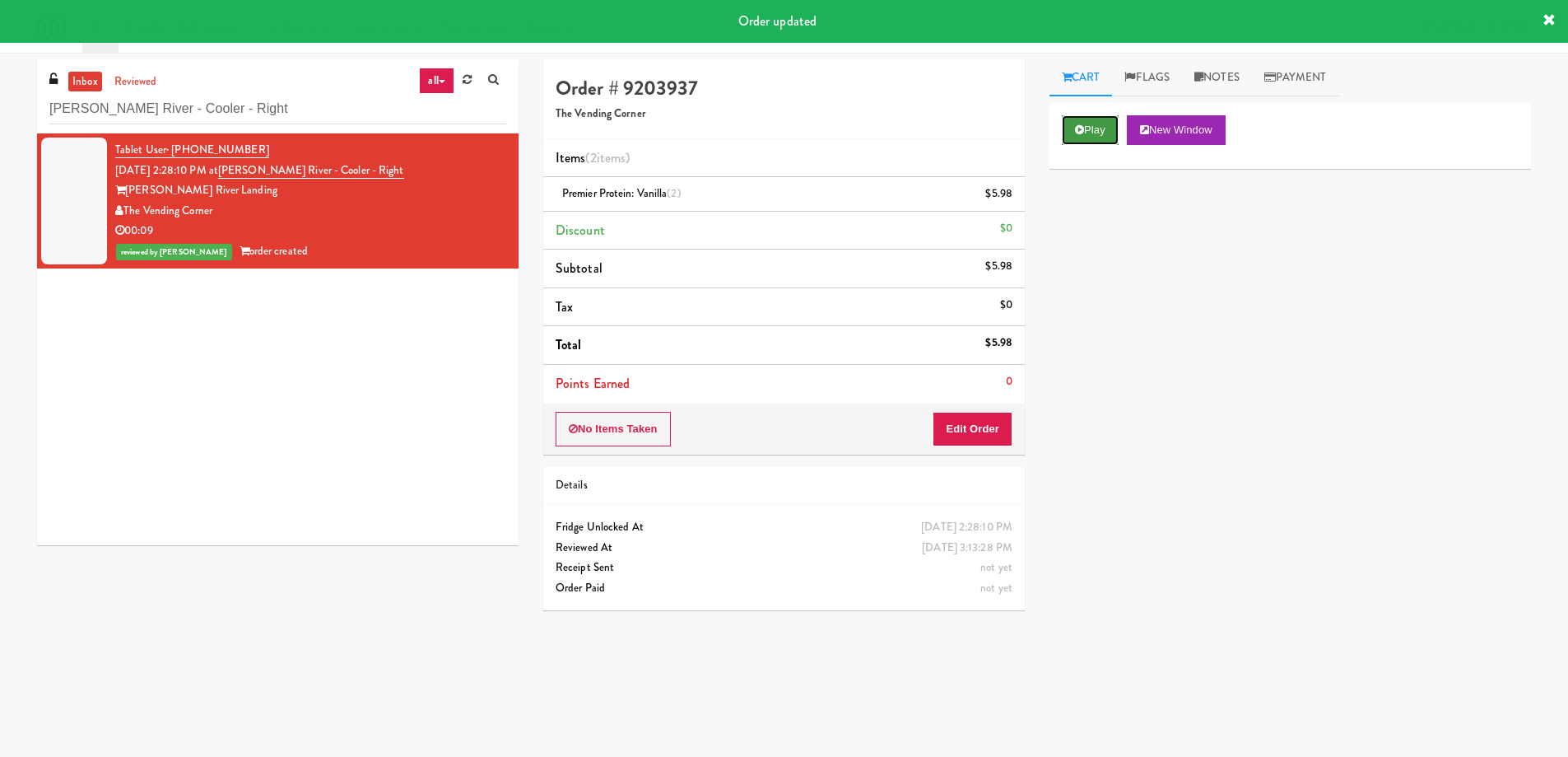
click at [1092, 131] on button "Play" at bounding box center [1090, 130] width 57 height 30
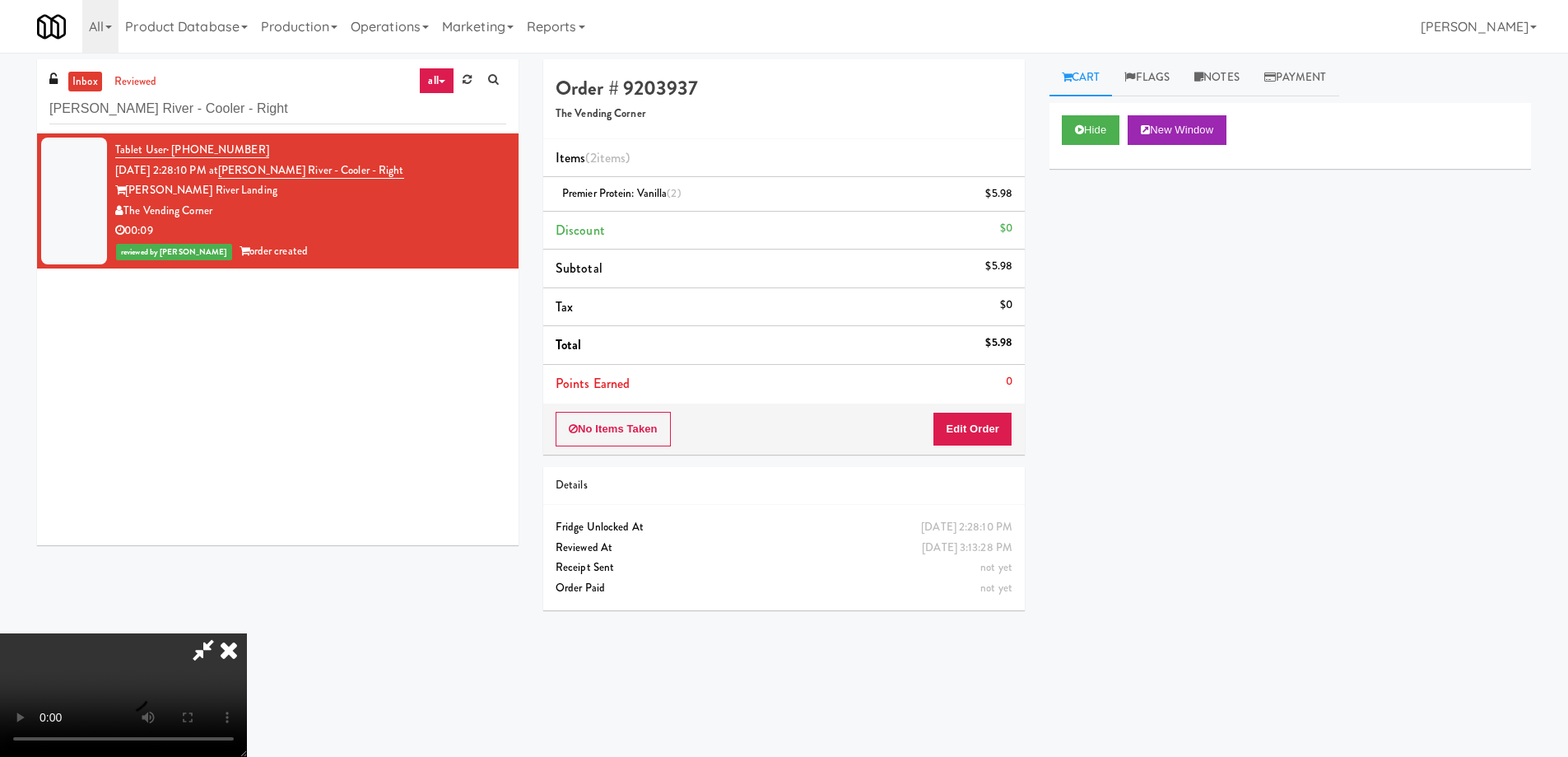
click at [247, 633] on video at bounding box center [123, 695] width 247 height 124
click at [247, 633] on icon at bounding box center [228, 650] width 36 height 33
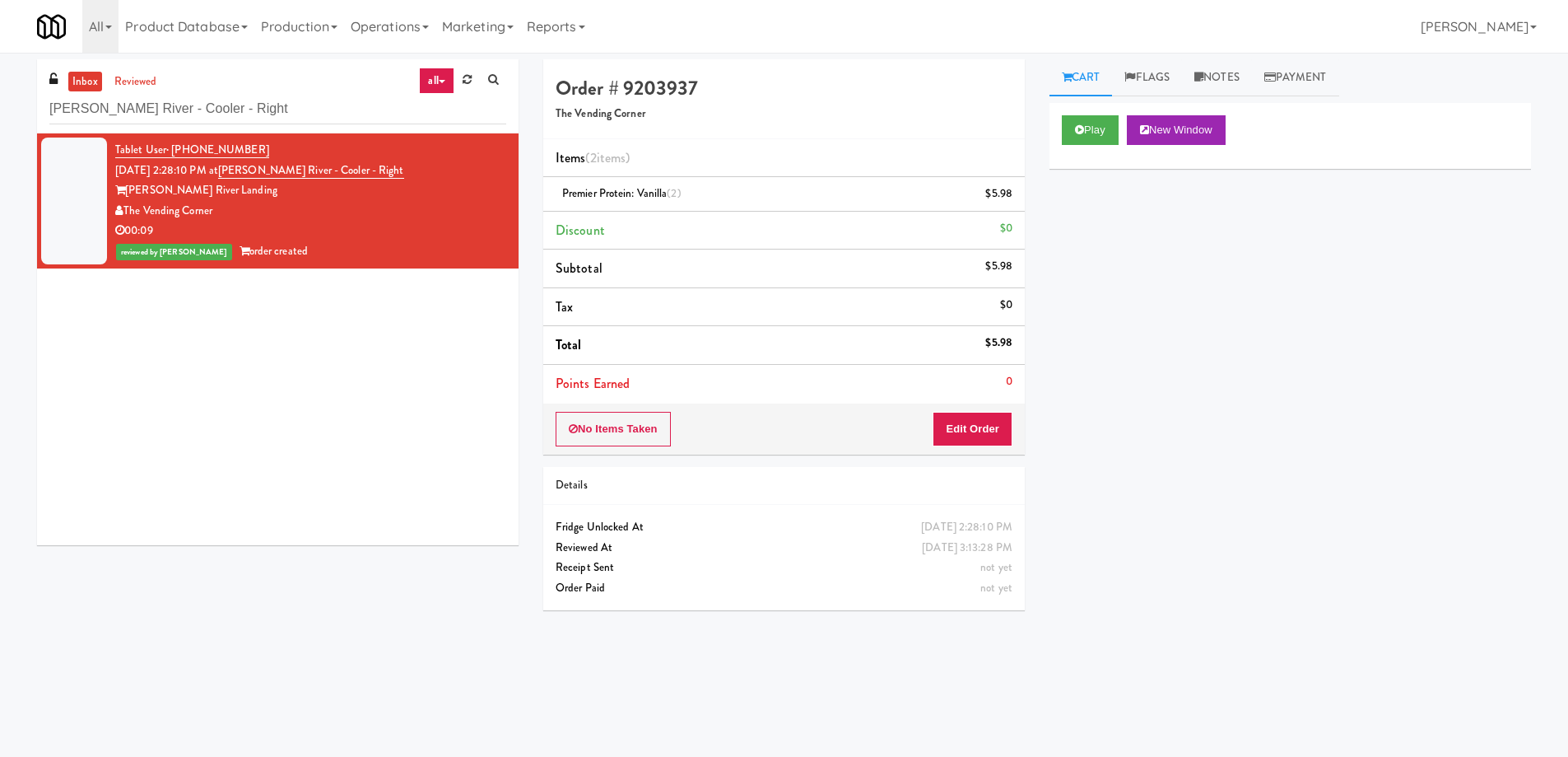
click at [1261, 458] on div "Play New Window Primary Flag Clear Flag if unable to determine what was taken o…" at bounding box center [1290, 411] width 482 height 617
click at [1186, 540] on div "Play New Window Primary Flag Clear Flag if unable to determine what was taken o…" at bounding box center [1290, 411] width 482 height 617
click at [252, 105] on input "[PERSON_NAME] River - Cooler - Right" at bounding box center [277, 109] width 457 height 31
click at [251, 105] on input "[PERSON_NAME] River - Cooler - Right" at bounding box center [277, 109] width 457 height 31
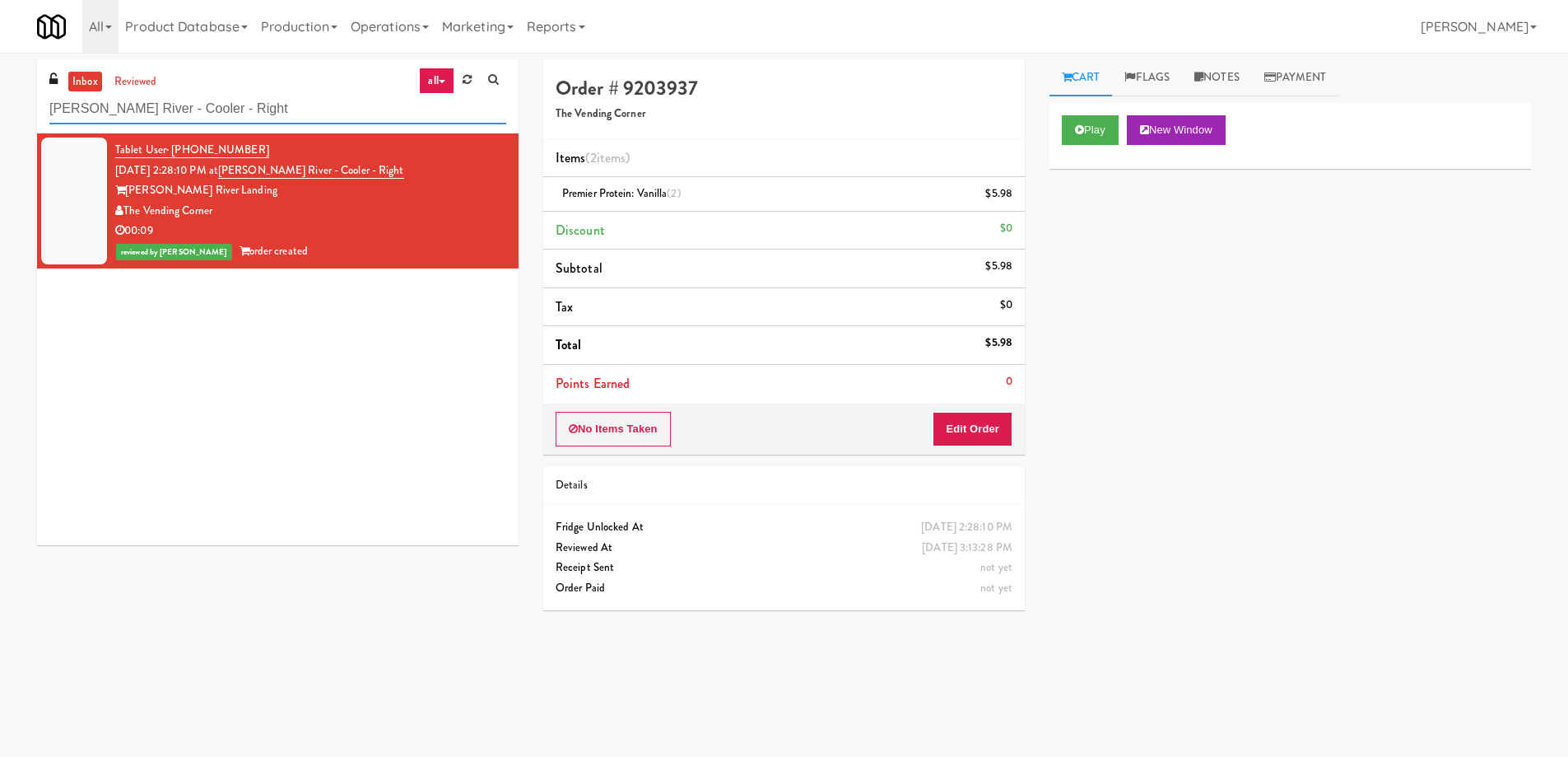
paste input "Gallery 64 - Pantry - V2"
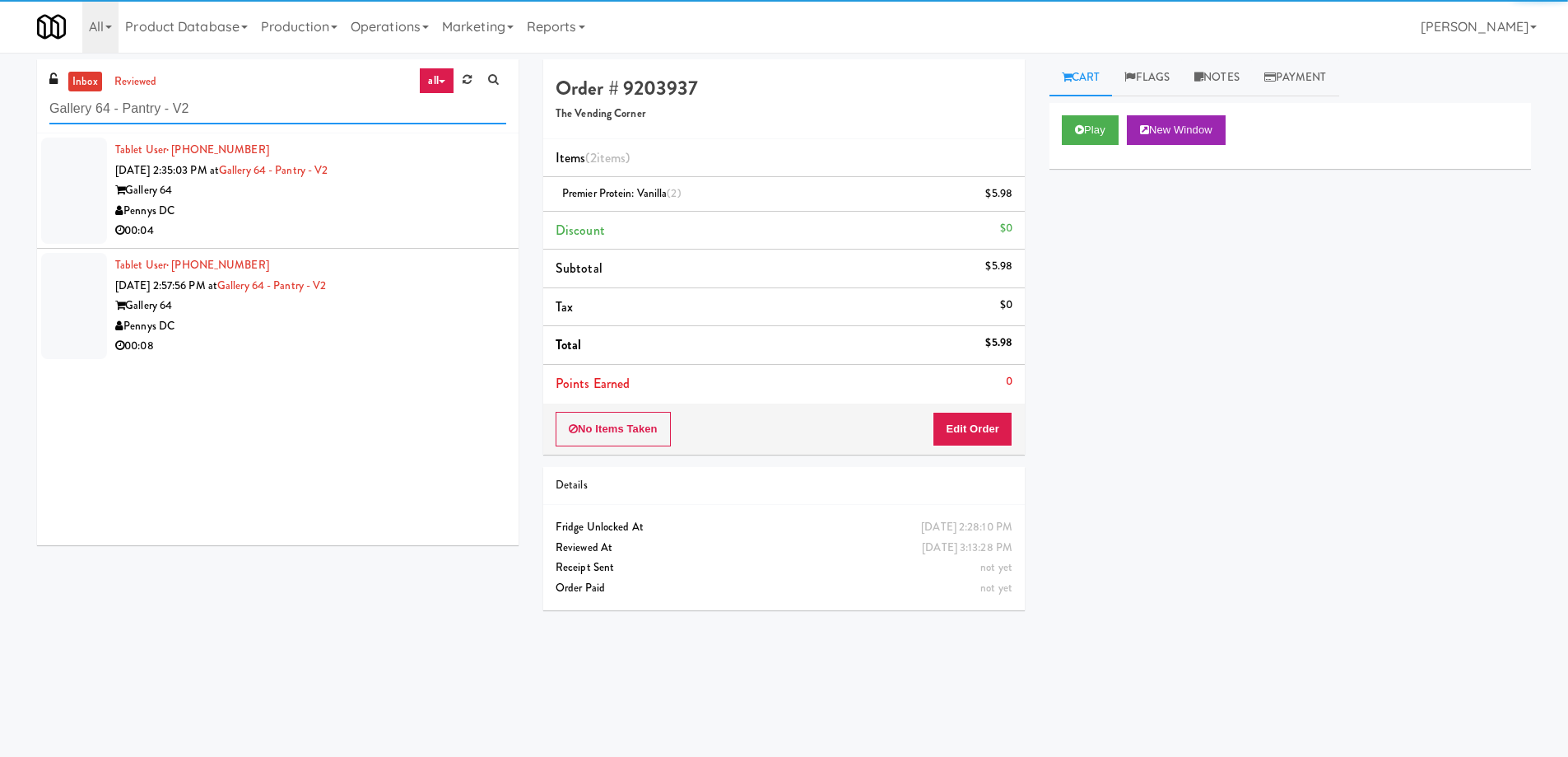
type input "Gallery 64 - Pantry - V2"
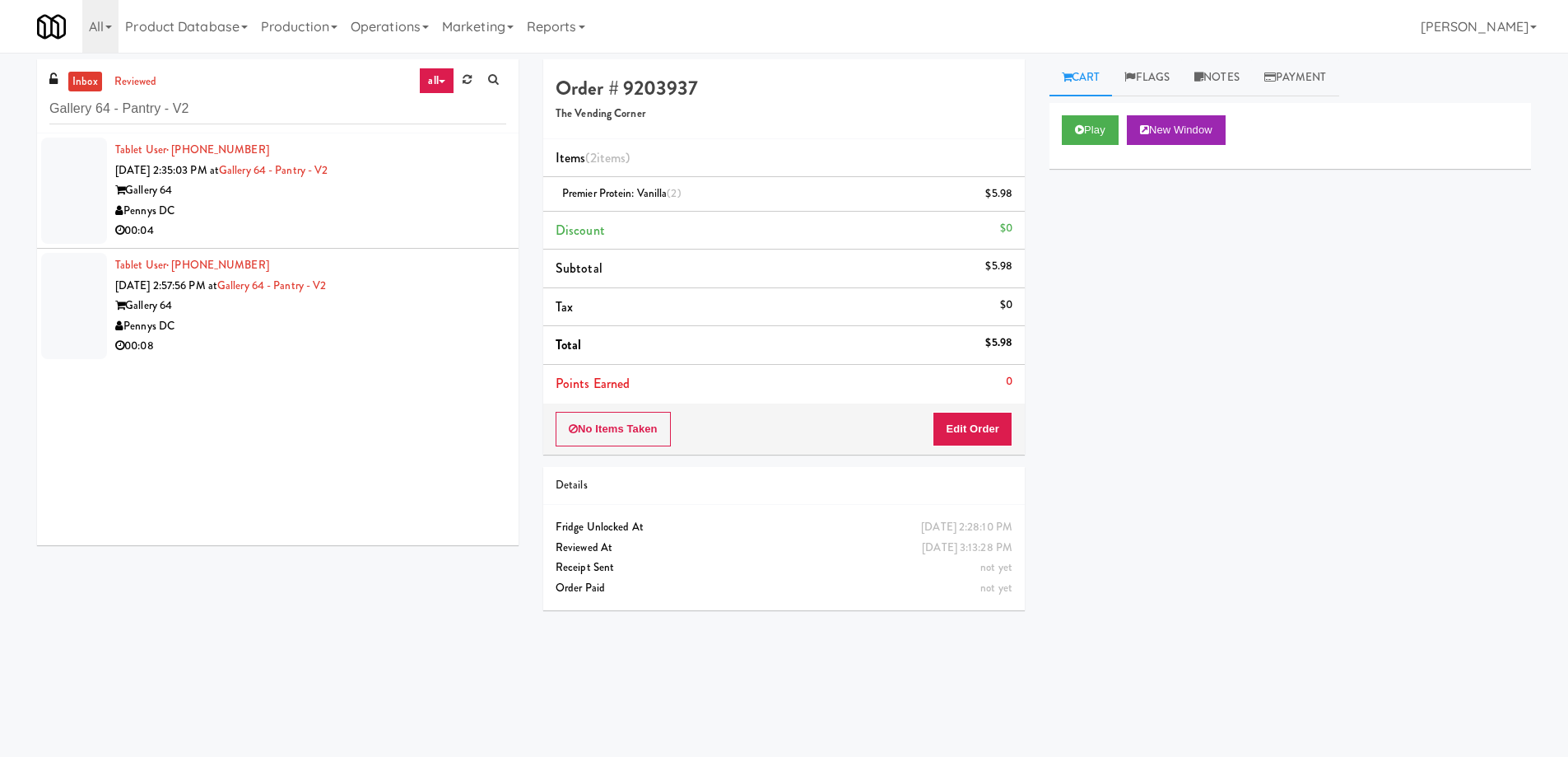
click at [379, 218] on div "Tablet User · (240) 271-2651 [DATE] 2:35:03 PM at Gallery 64 - Pantry - V2 Gall…" at bounding box center [277, 339] width 482 height 412
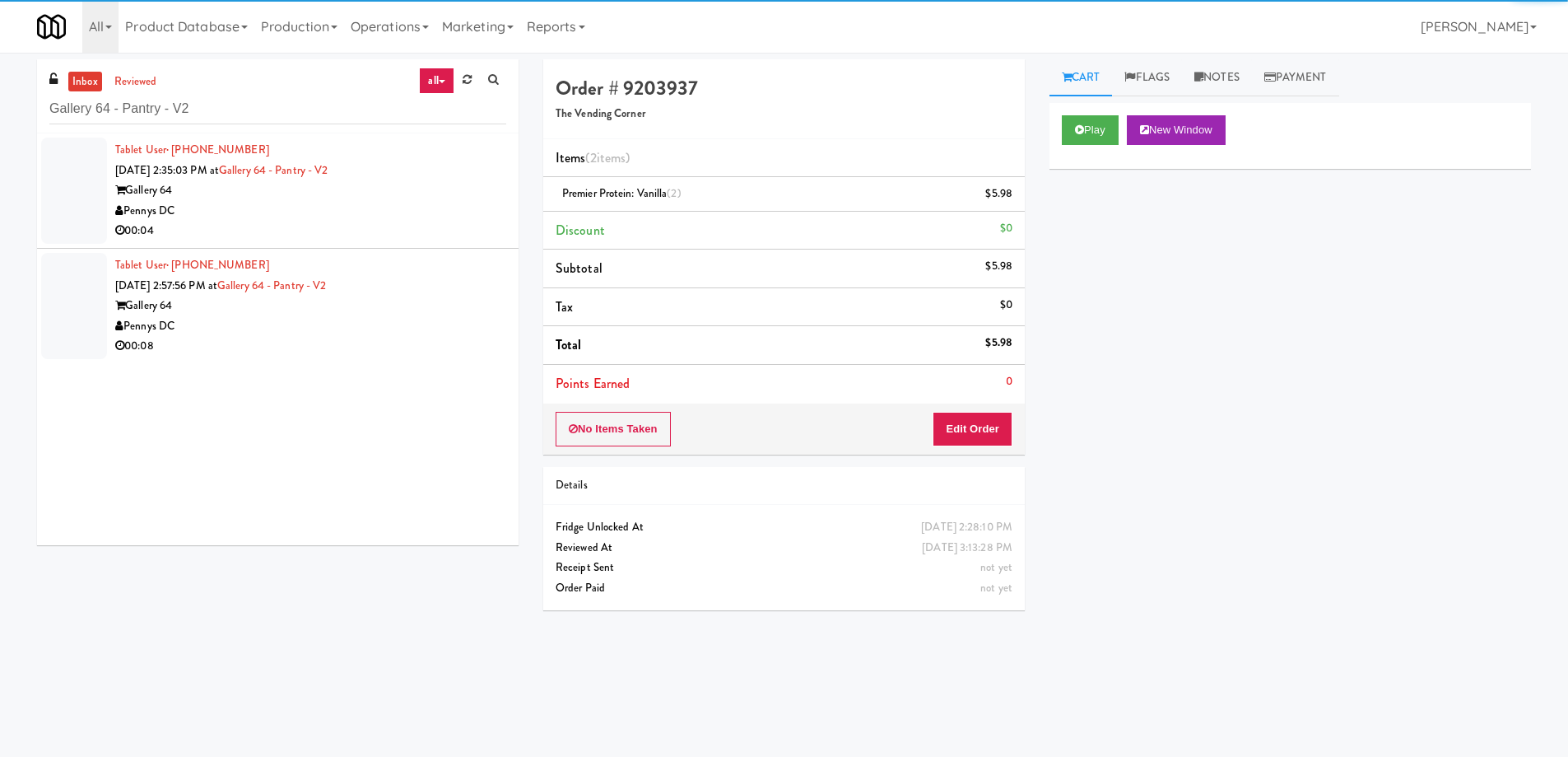
click at [425, 229] on div "00:04" at bounding box center [310, 230] width 391 height 20
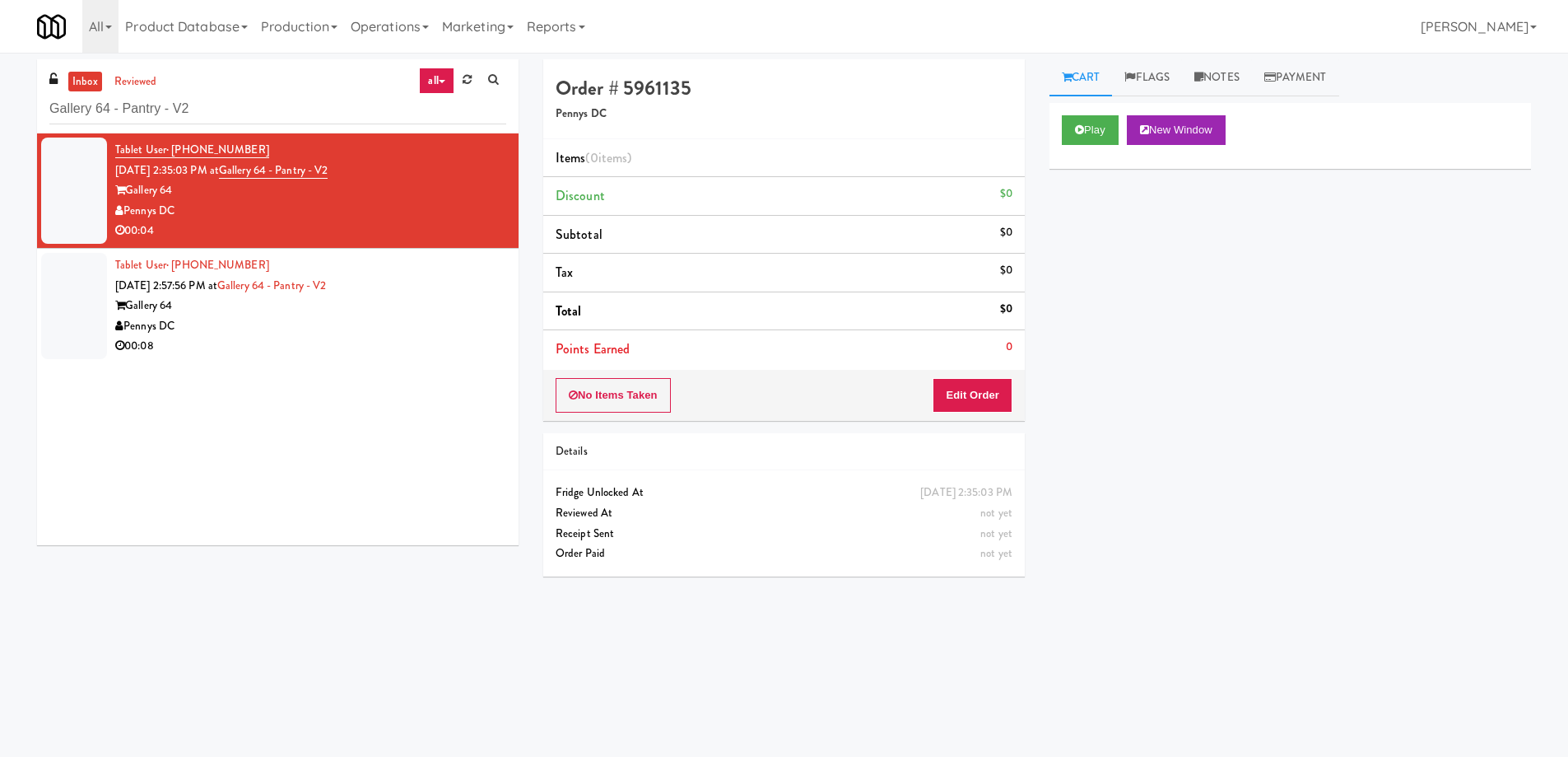
click at [471, 209] on div "Pennys DC" at bounding box center [310, 211] width 391 height 20
click at [1069, 129] on button "Play" at bounding box center [1090, 130] width 57 height 30
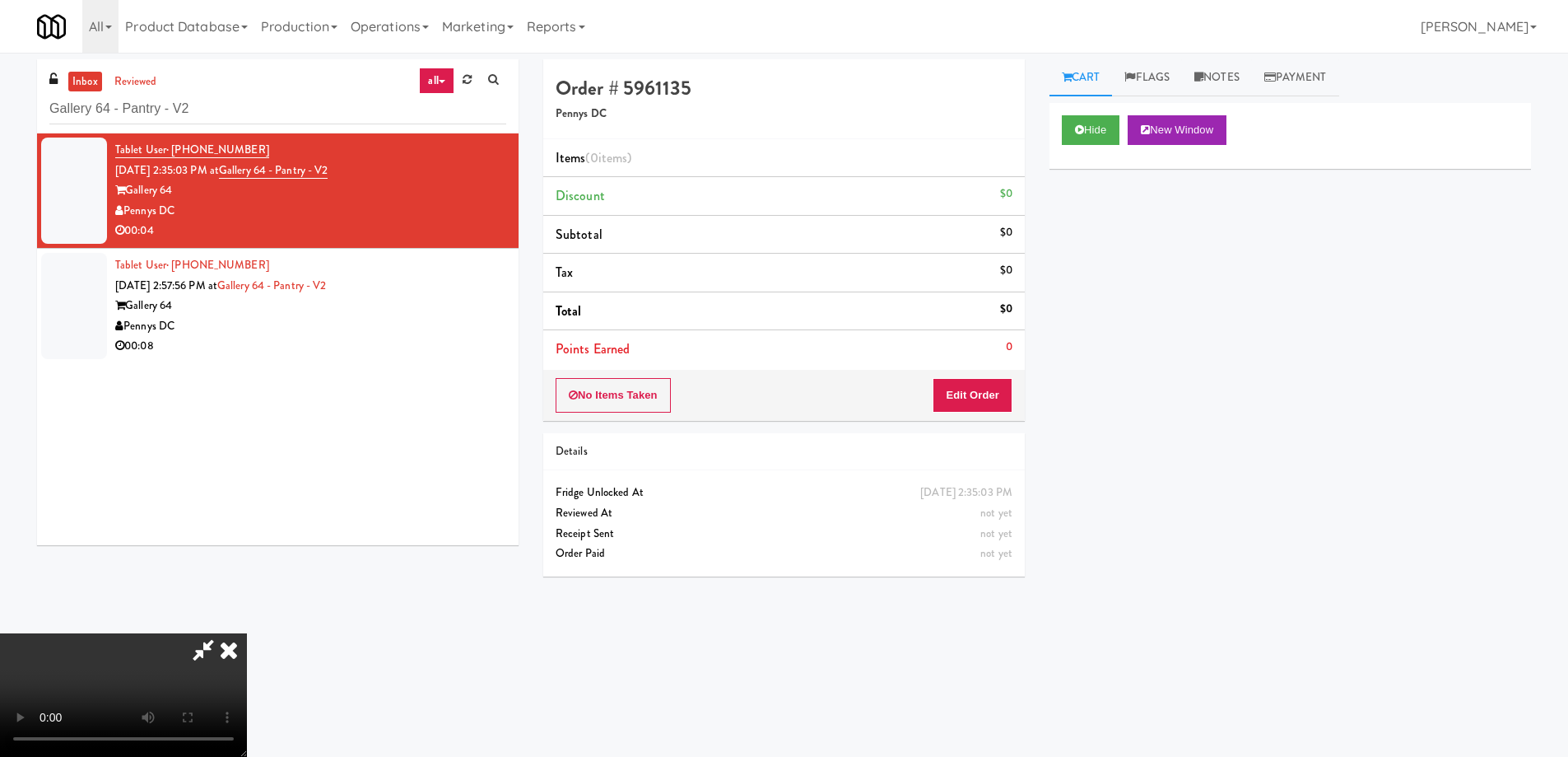
click at [247, 633] on video at bounding box center [123, 695] width 247 height 124
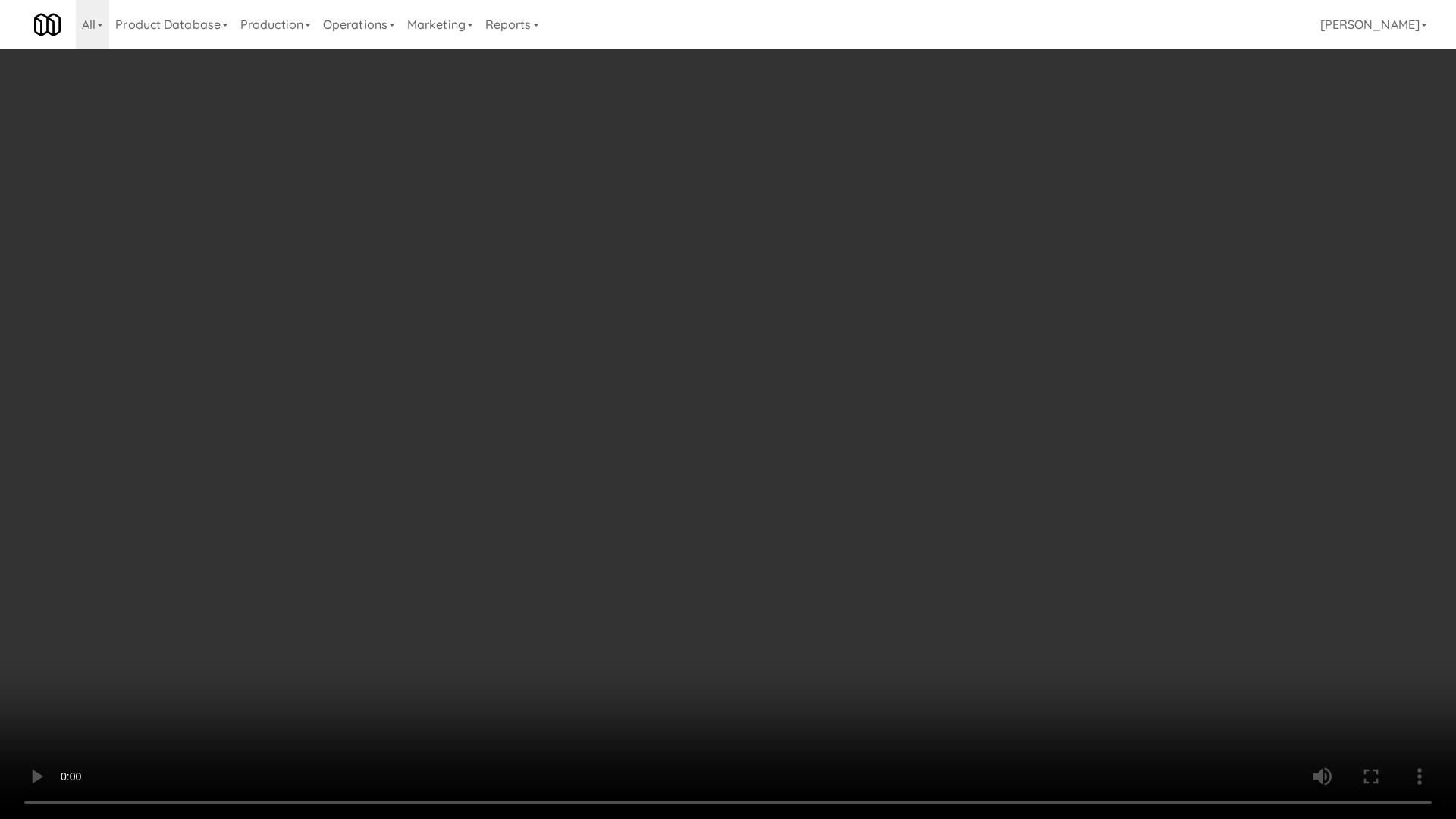
click at [587, 480] on video at bounding box center [728, 409] width 1456 height 819
click at [699, 488] on video at bounding box center [728, 409] width 1456 height 819
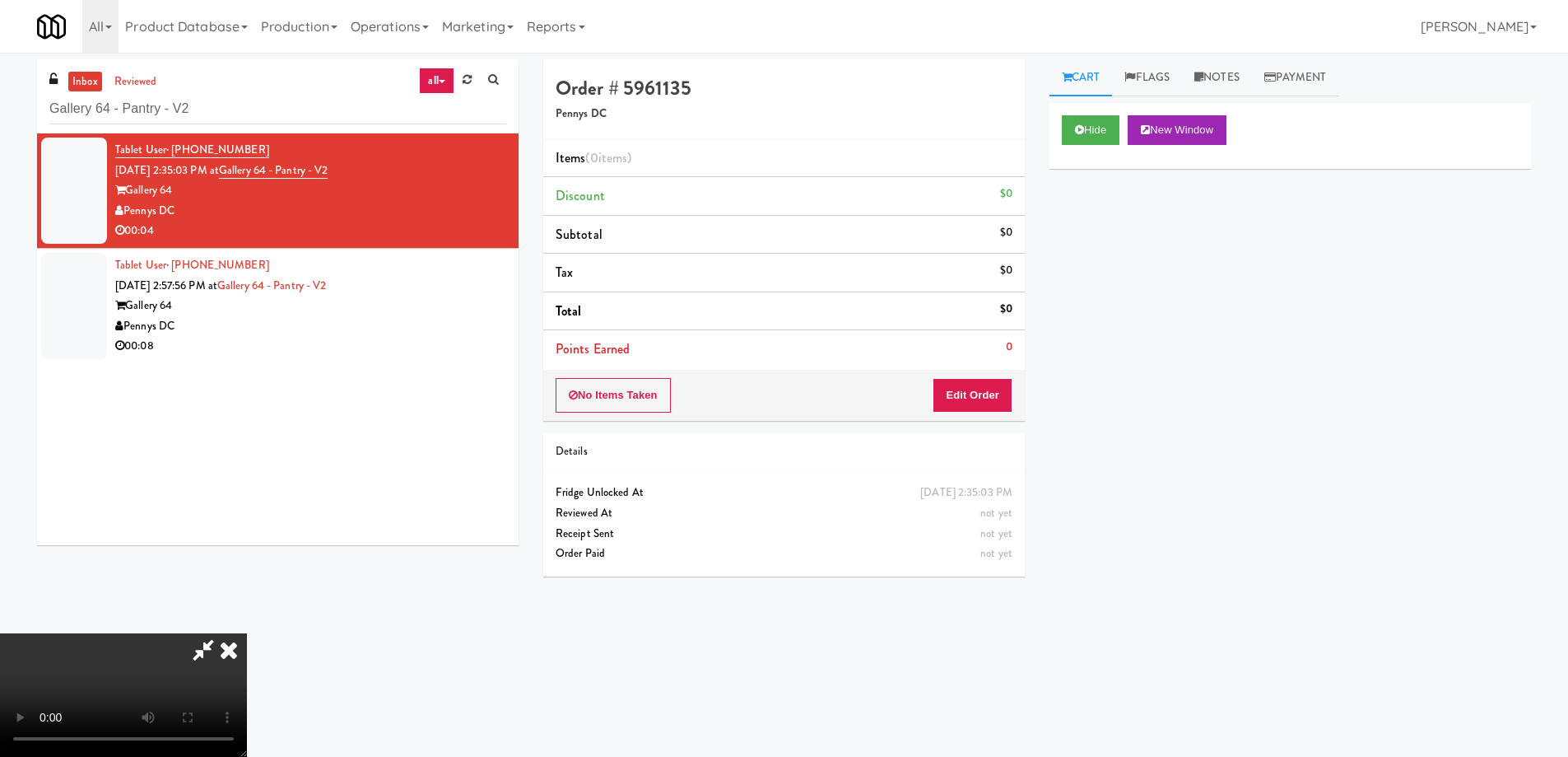
click at [1003, 367] on li "Points Earned 0" at bounding box center [784, 349] width 482 height 38
click at [992, 388] on button "Edit Order" at bounding box center [972, 394] width 80 height 34
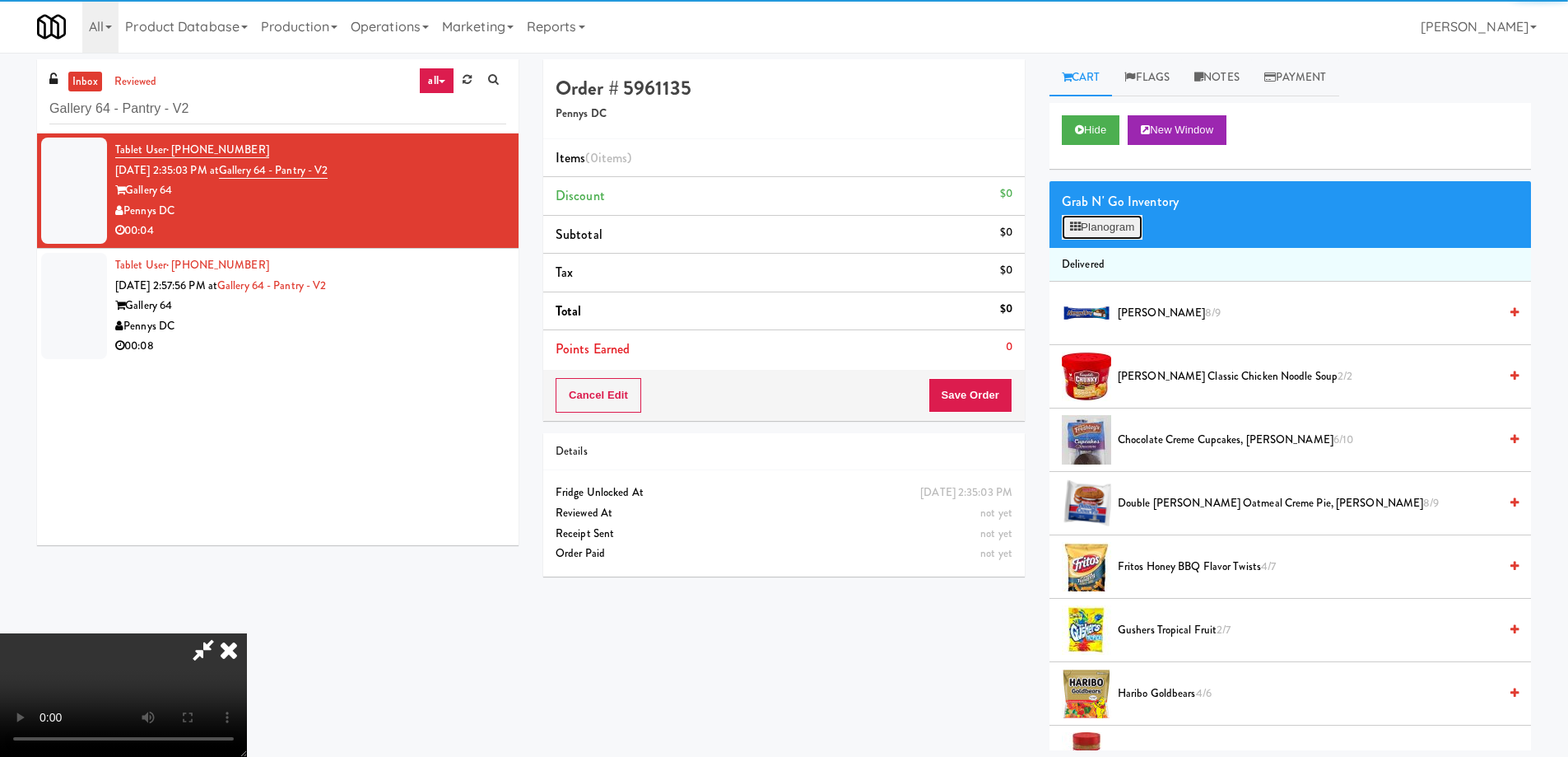
click at [1112, 229] on button "Planogram" at bounding box center [1103, 227] width 81 height 25
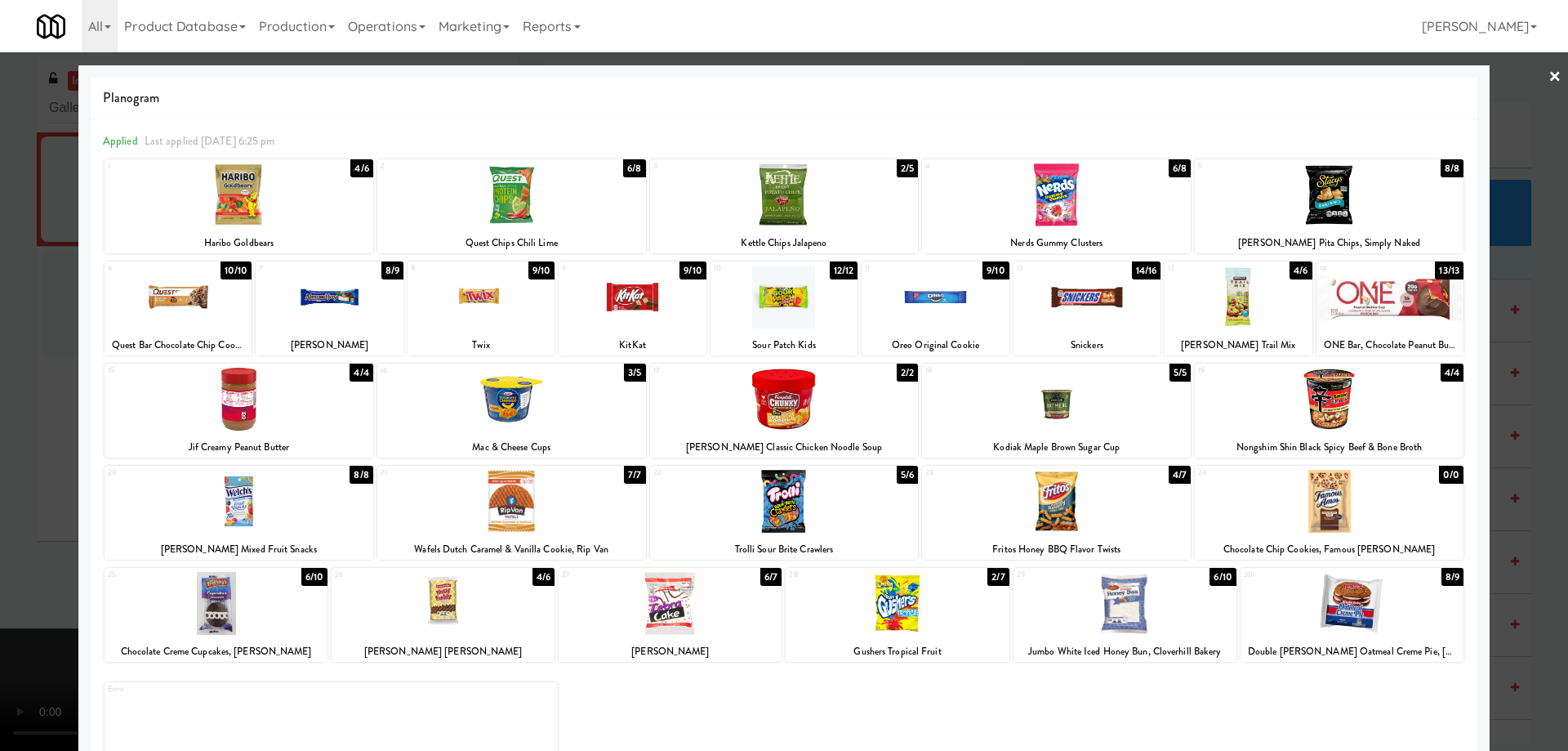
click at [837, 529] on div at bounding box center [784, 501] width 268 height 63
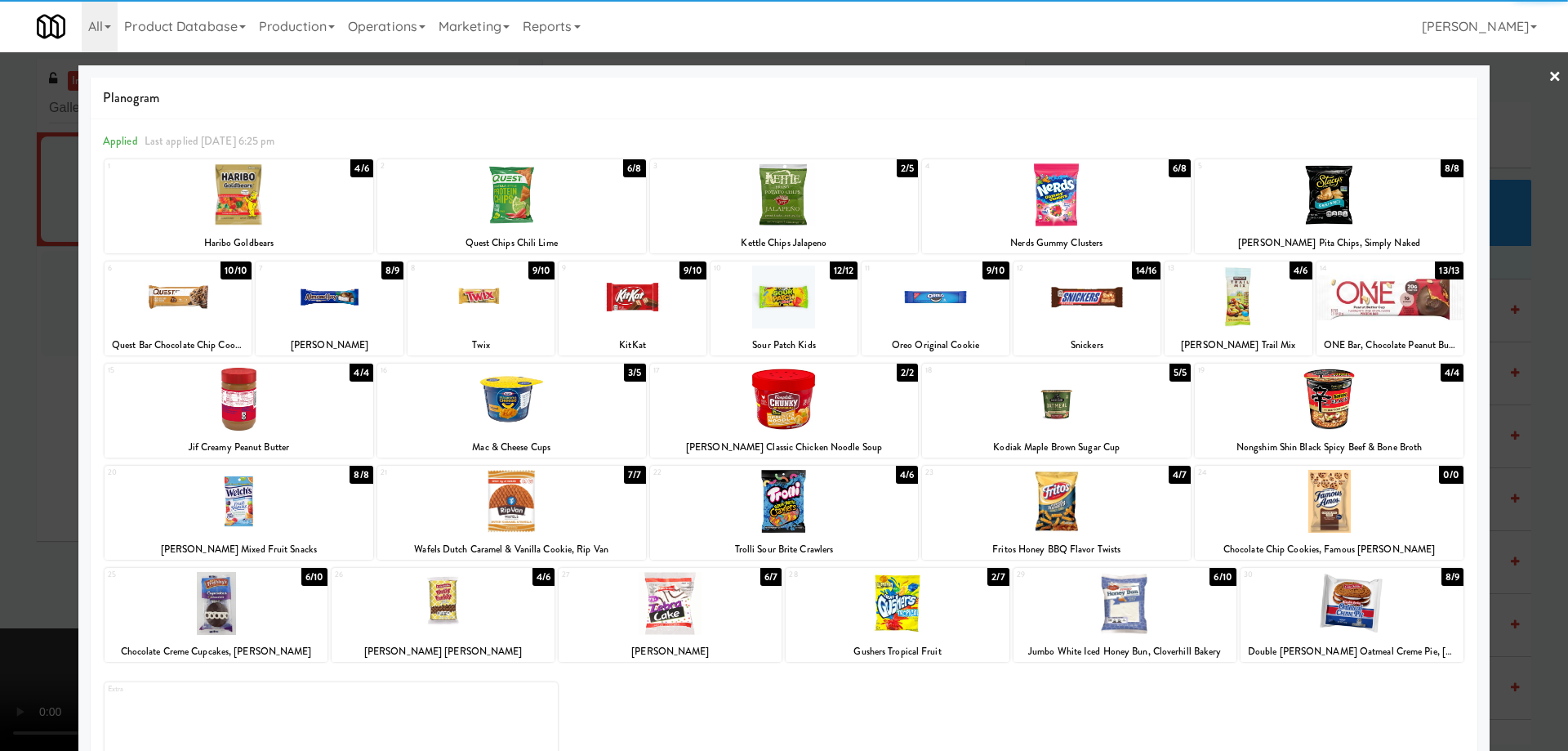
click at [1549, 72] on link "×" at bounding box center [1555, 78] width 13 height 51
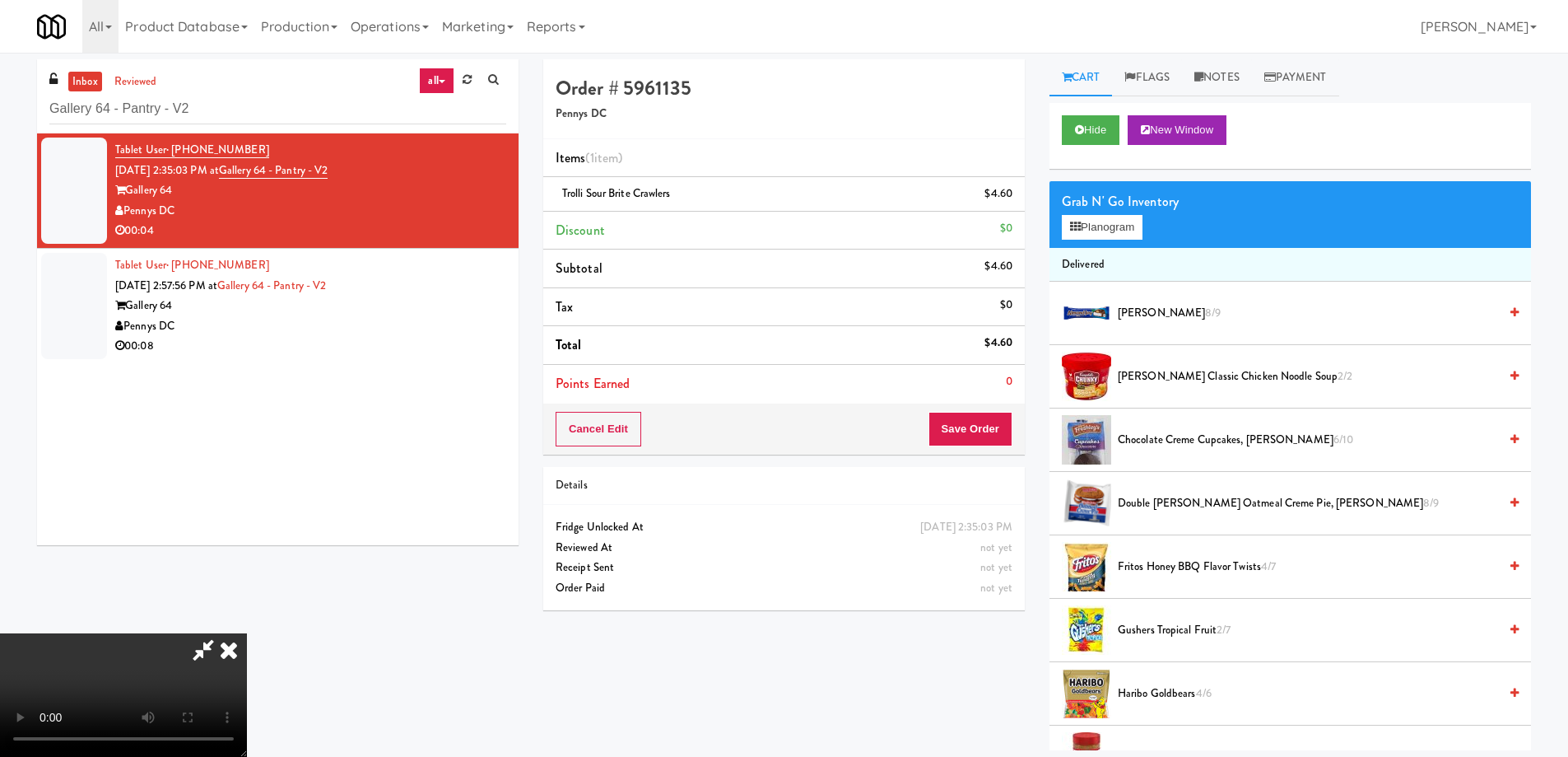
click at [247, 633] on video at bounding box center [123, 695] width 247 height 124
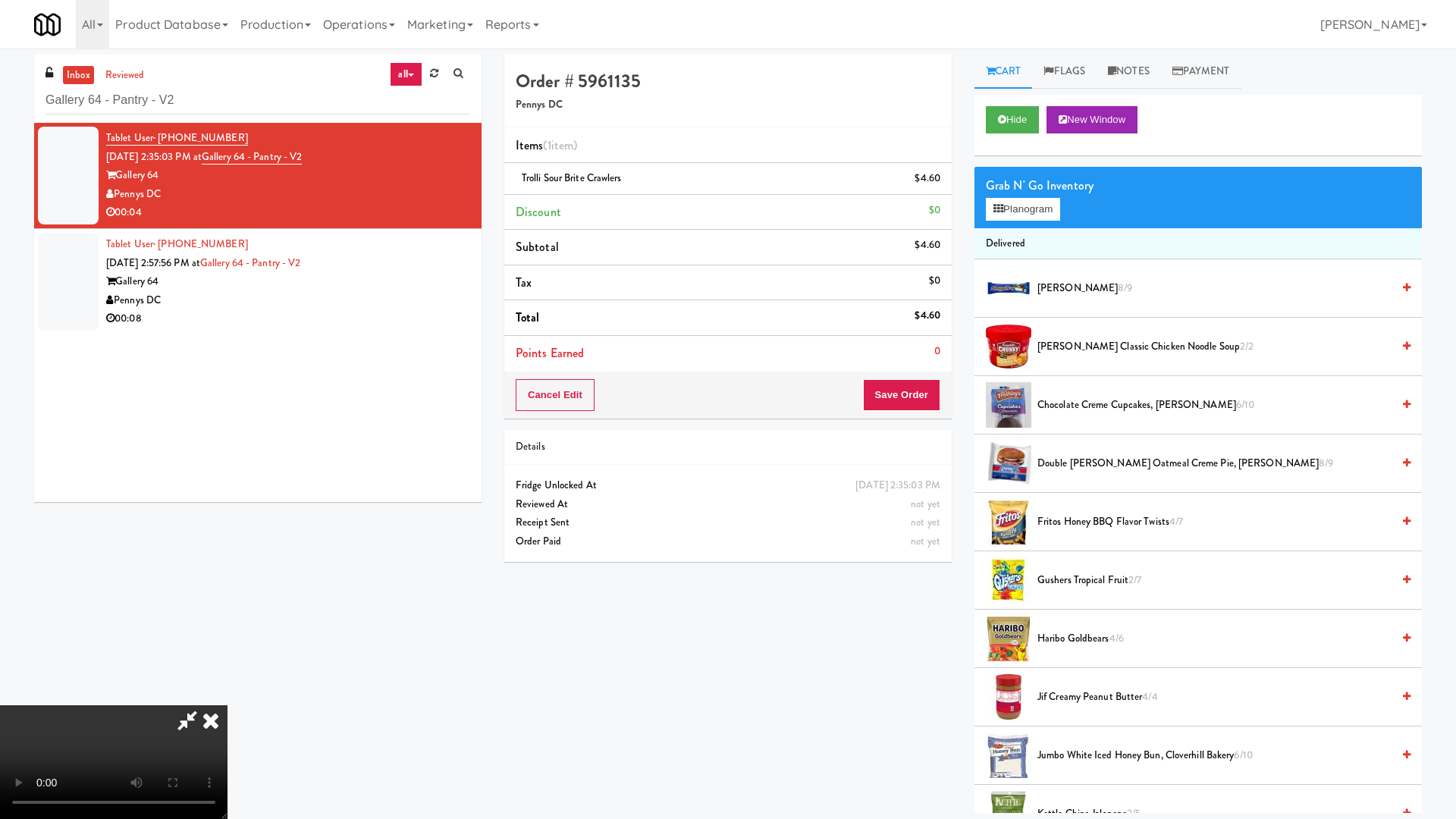
click at [227, 696] on video at bounding box center [113, 762] width 227 height 114
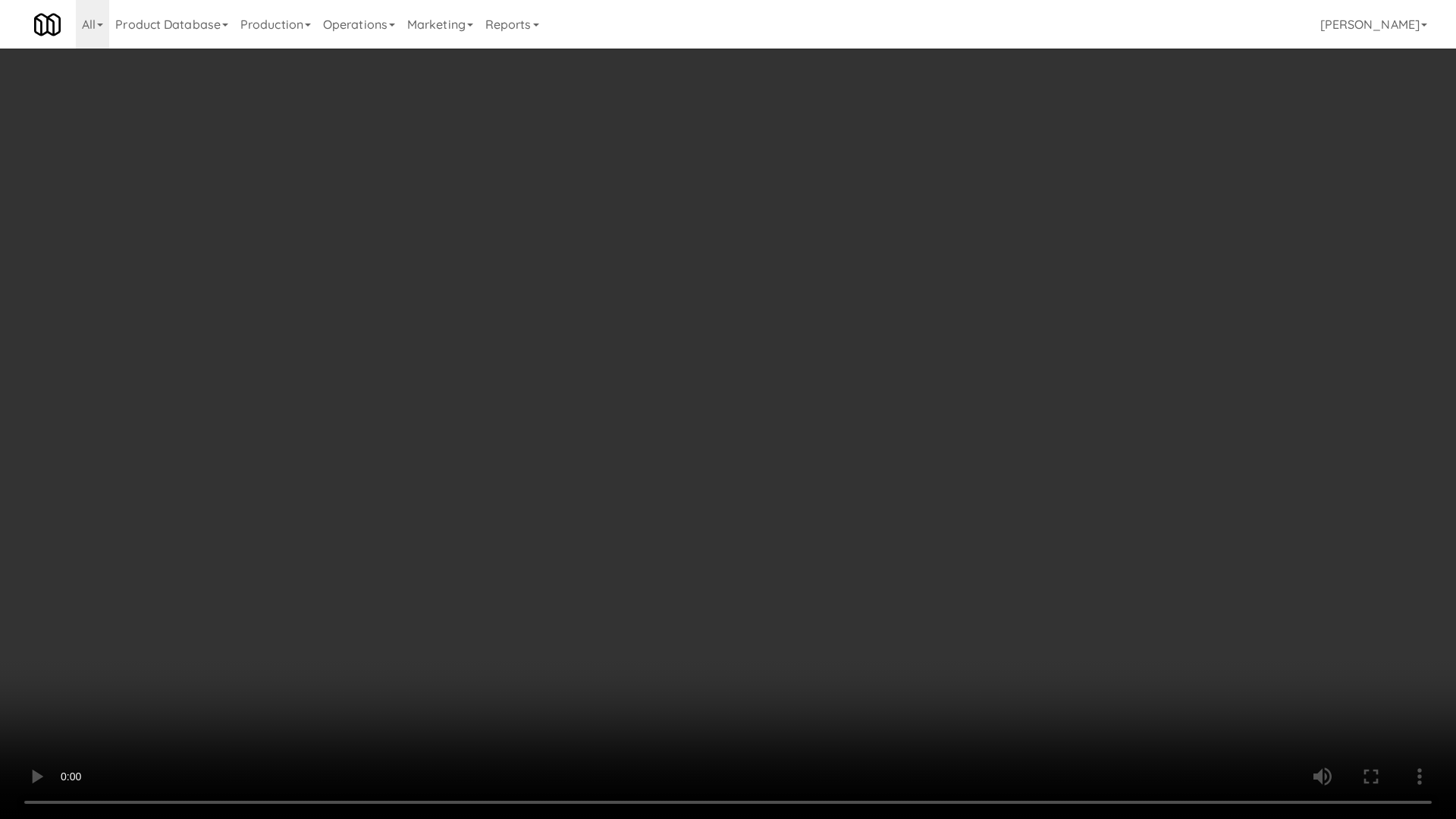
click at [749, 437] on video at bounding box center [728, 409] width 1456 height 819
click at [686, 374] on video at bounding box center [728, 409] width 1456 height 819
click at [694, 382] on video at bounding box center [728, 409] width 1456 height 819
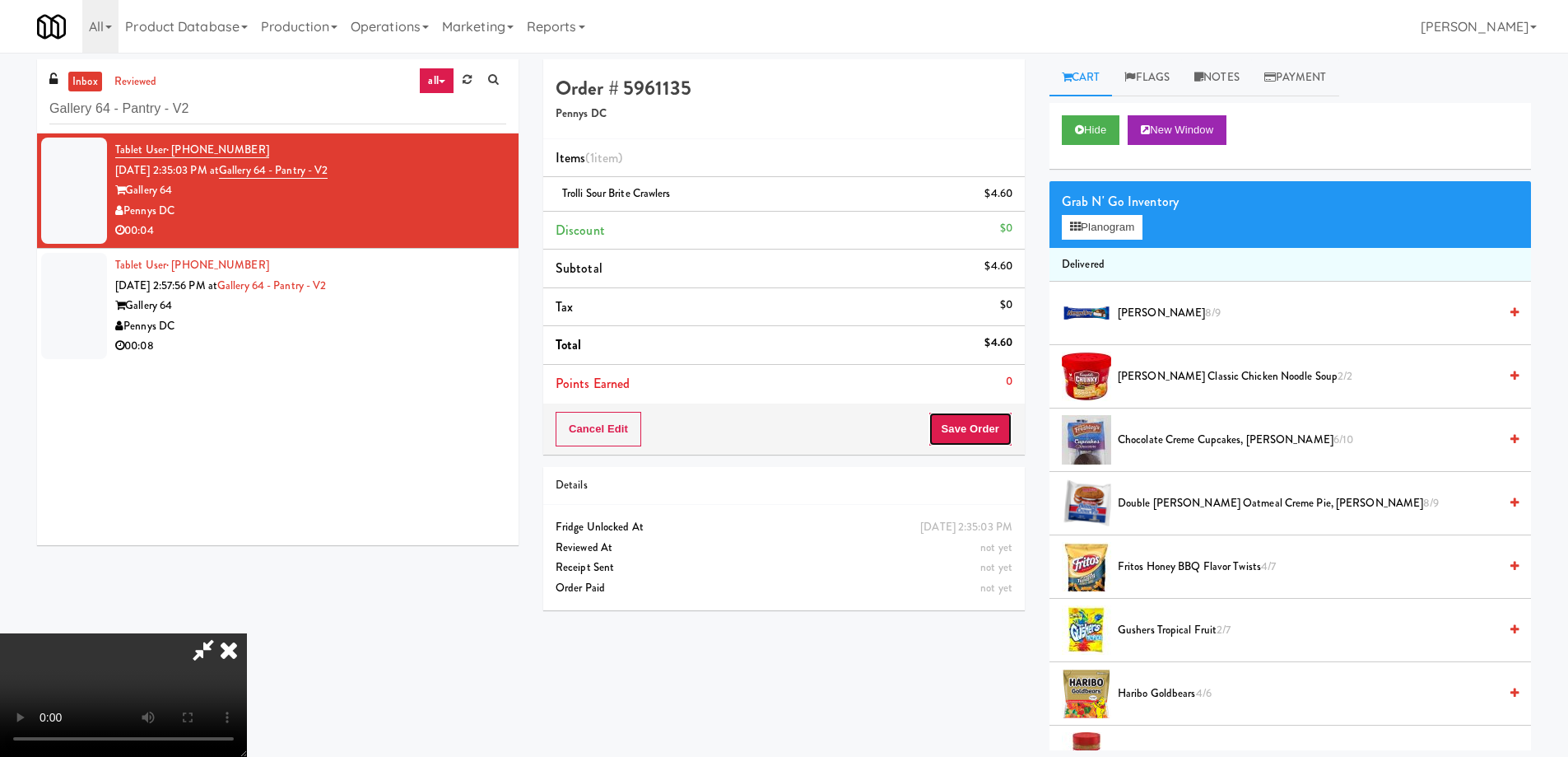
click at [981, 425] on button "Save Order" at bounding box center [971, 429] width 84 height 34
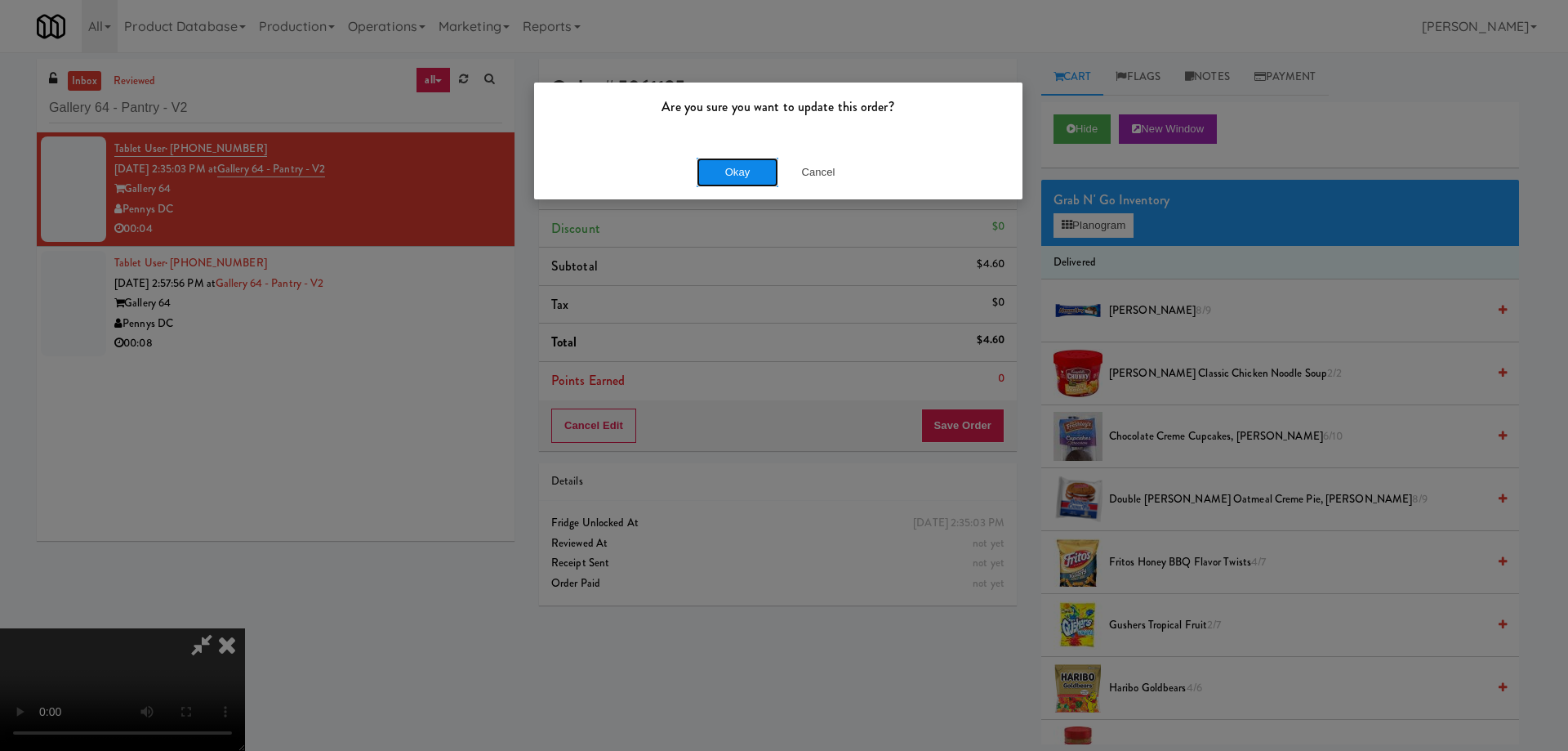
click at [724, 173] on button "Okay" at bounding box center [738, 173] width 82 height 30
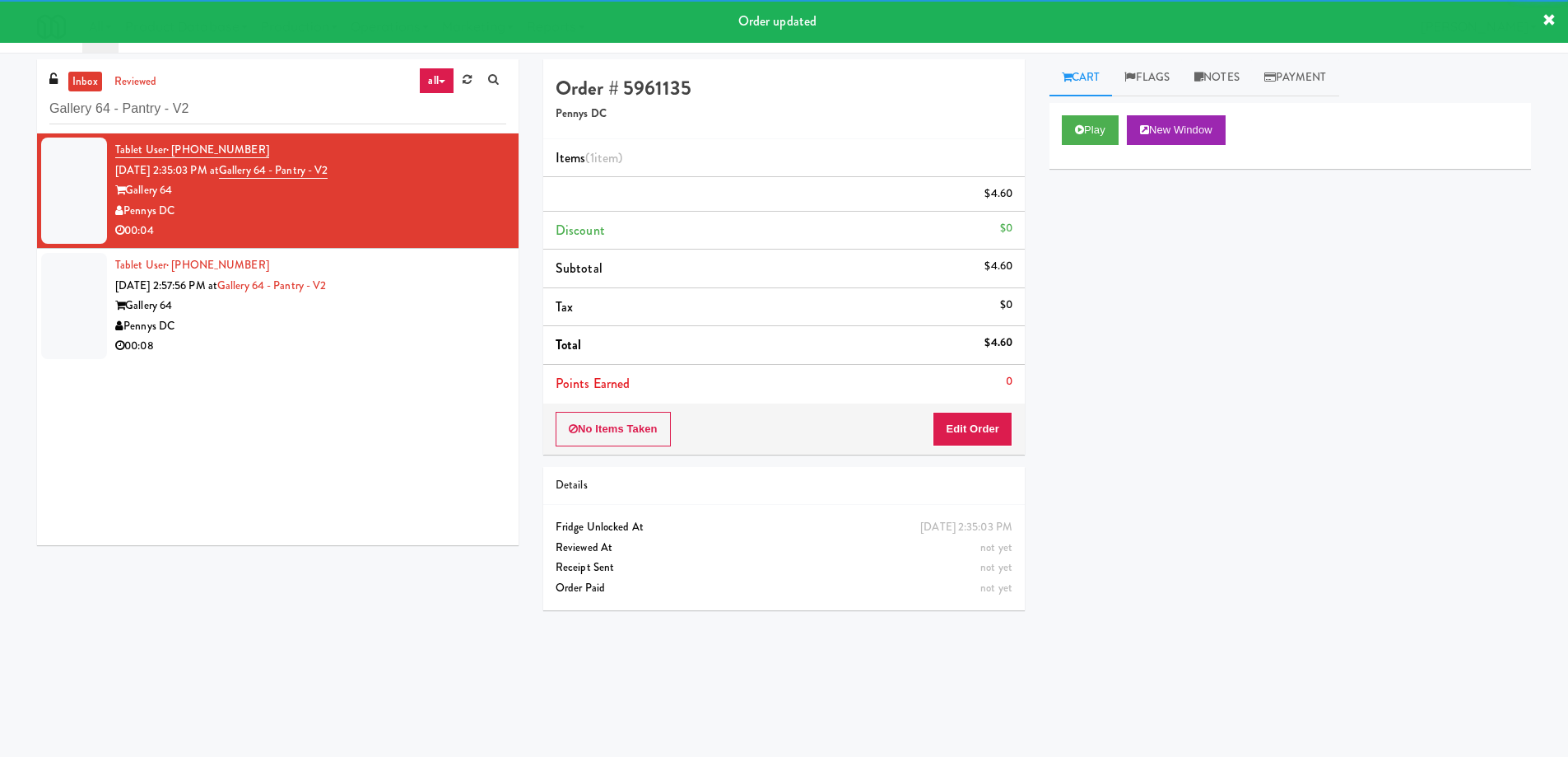
click at [1363, 487] on div "Play New Window Primary Flag Clear Flag if unable to determine what was taken o…" at bounding box center [1290, 411] width 482 height 617
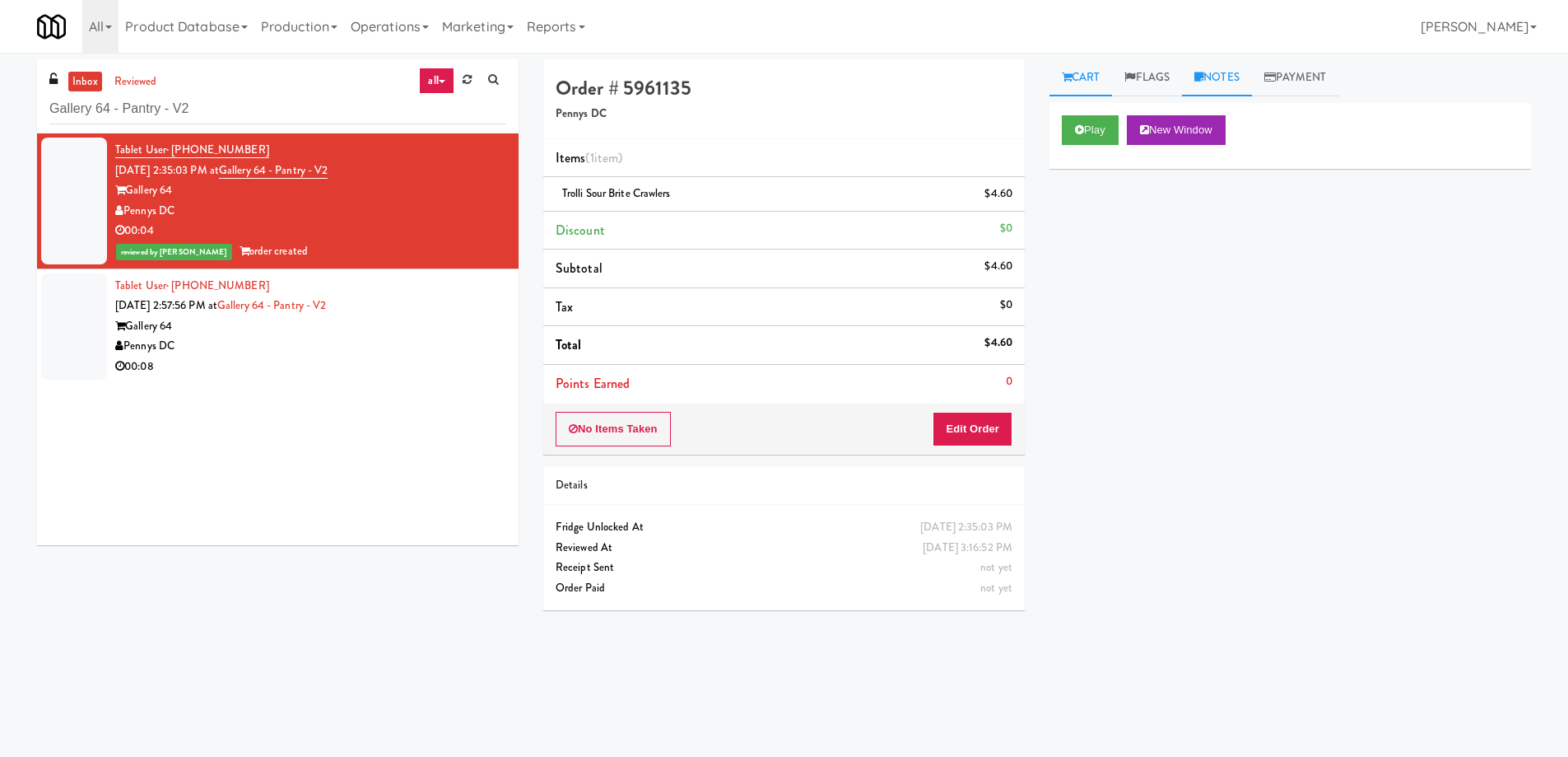
click at [1220, 72] on link "Notes" at bounding box center [1217, 78] width 70 height 37
click at [1205, 212] on p at bounding box center [1290, 202] width 456 height 18
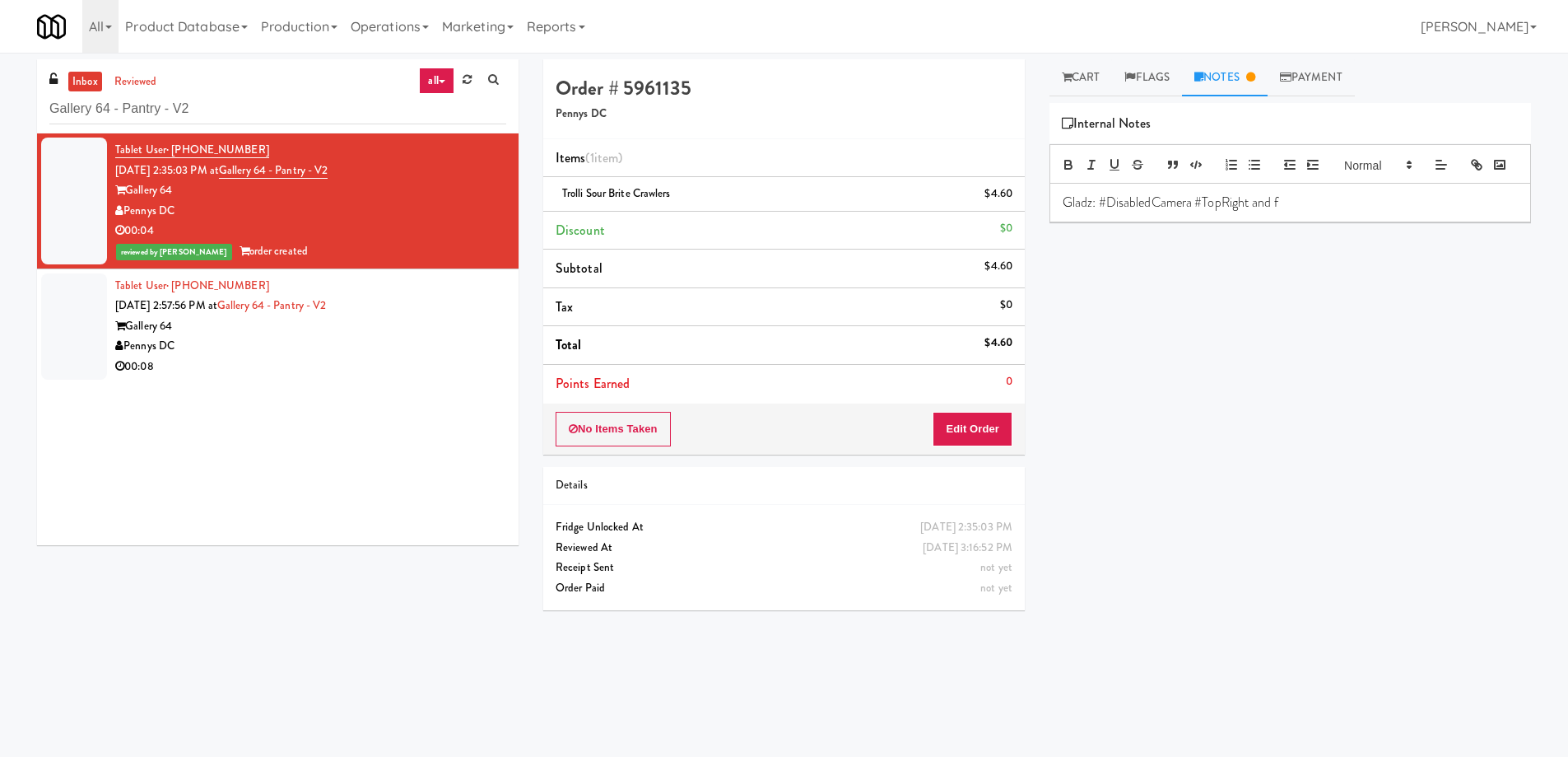
click at [1313, 216] on div "Gladz: #DisabledCamera #TopRight and f" at bounding box center [1290, 202] width 480 height 38
click at [1359, 372] on div "Play New Window Primary Flag Clear Flag if unable to determine what was taken o…" at bounding box center [1290, 411] width 482 height 617
click at [1089, 82] on link "Cart" at bounding box center [1081, 78] width 63 height 37
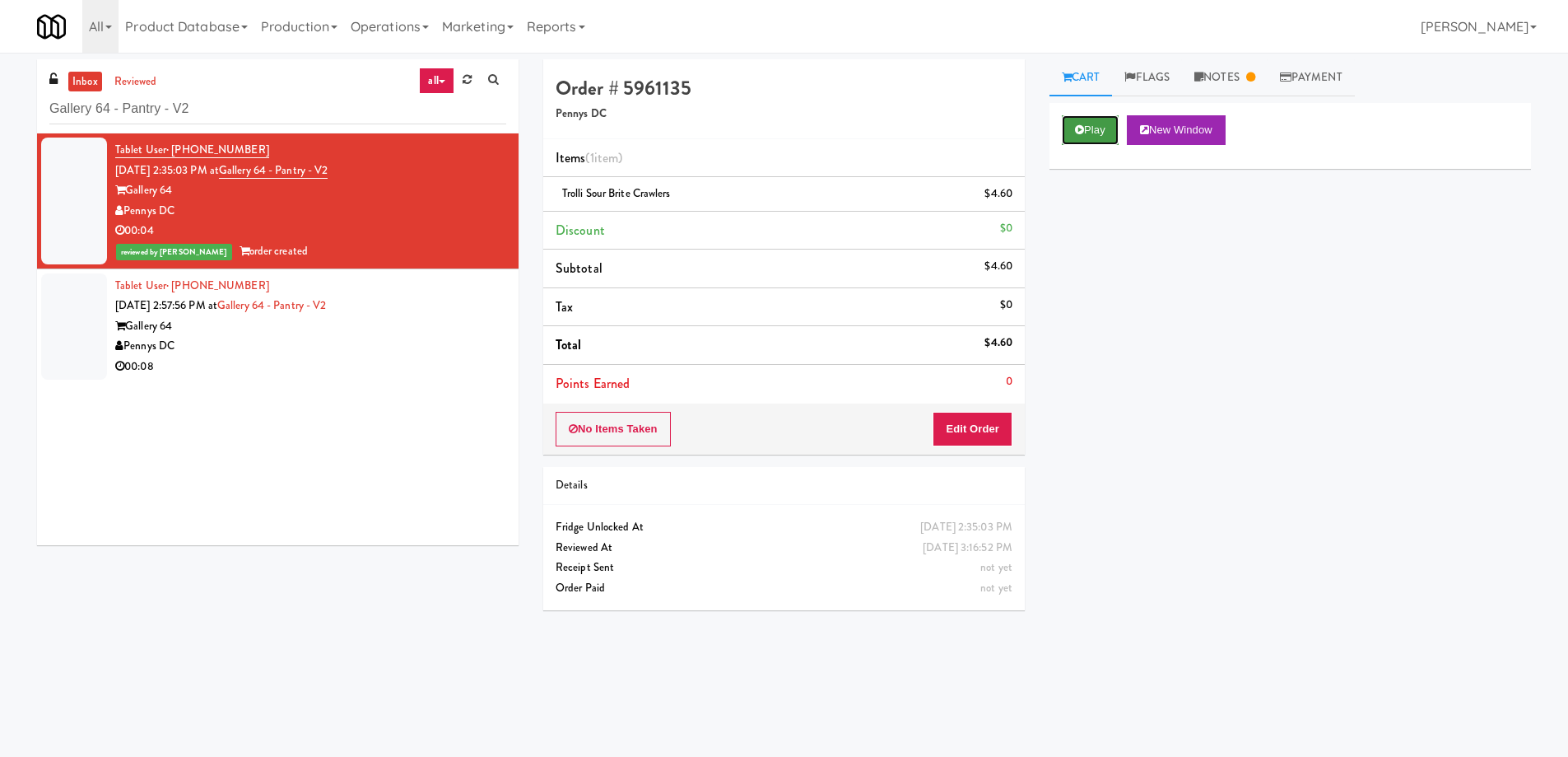
click at [1087, 131] on button "Play" at bounding box center [1090, 130] width 57 height 30
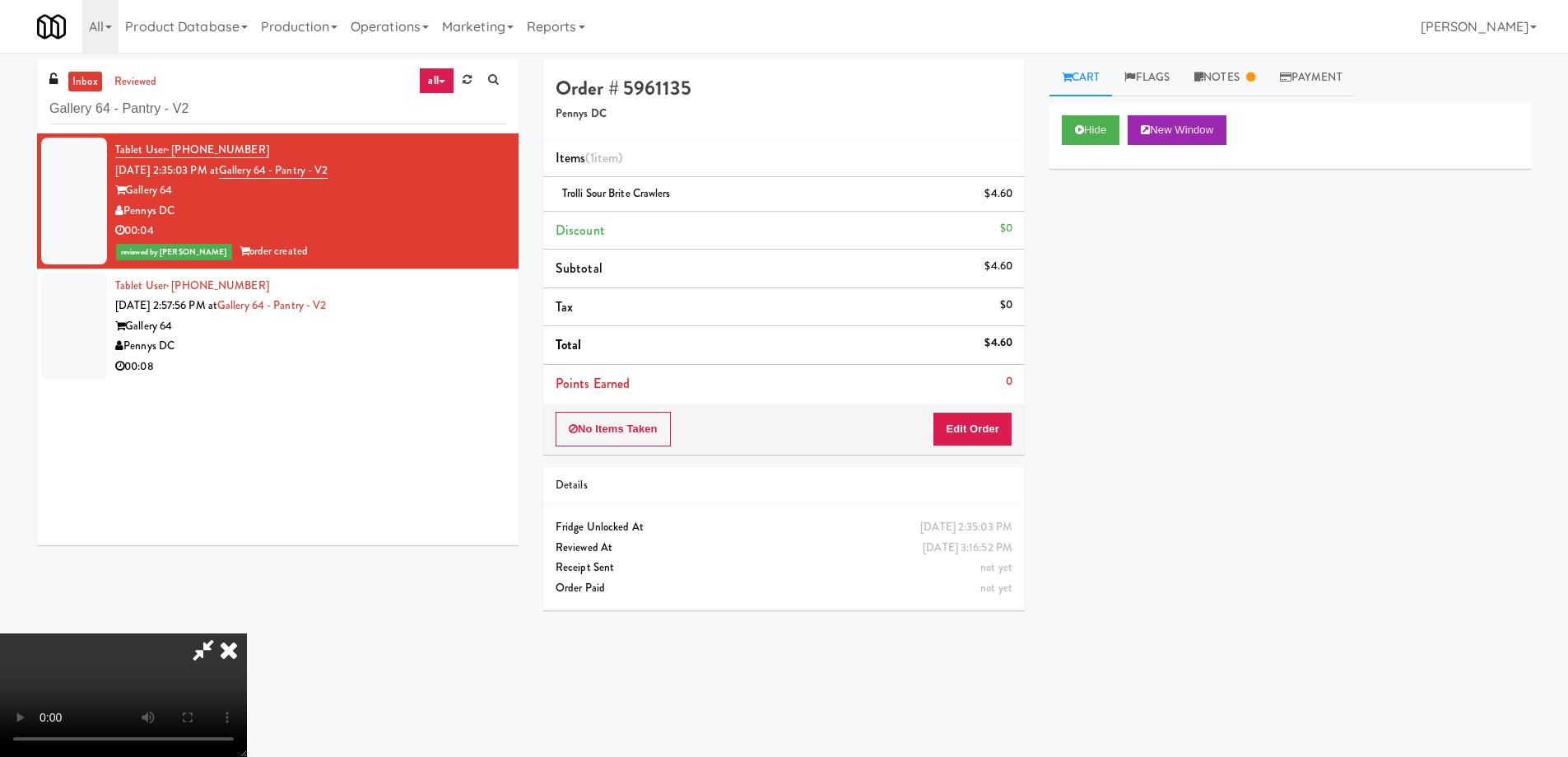
click at [247, 633] on video at bounding box center [123, 695] width 247 height 124
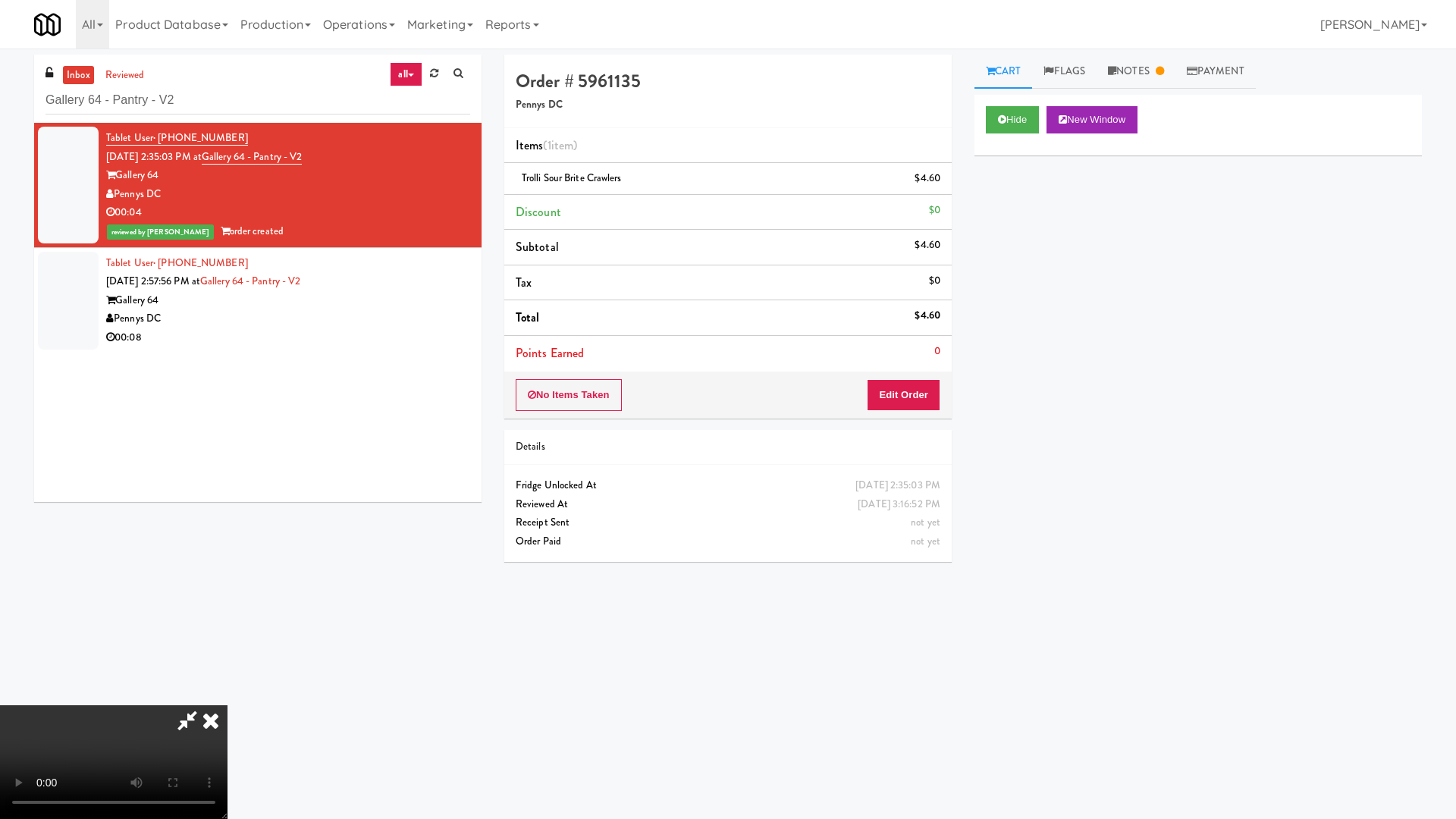
click at [227, 696] on video at bounding box center [113, 762] width 227 height 114
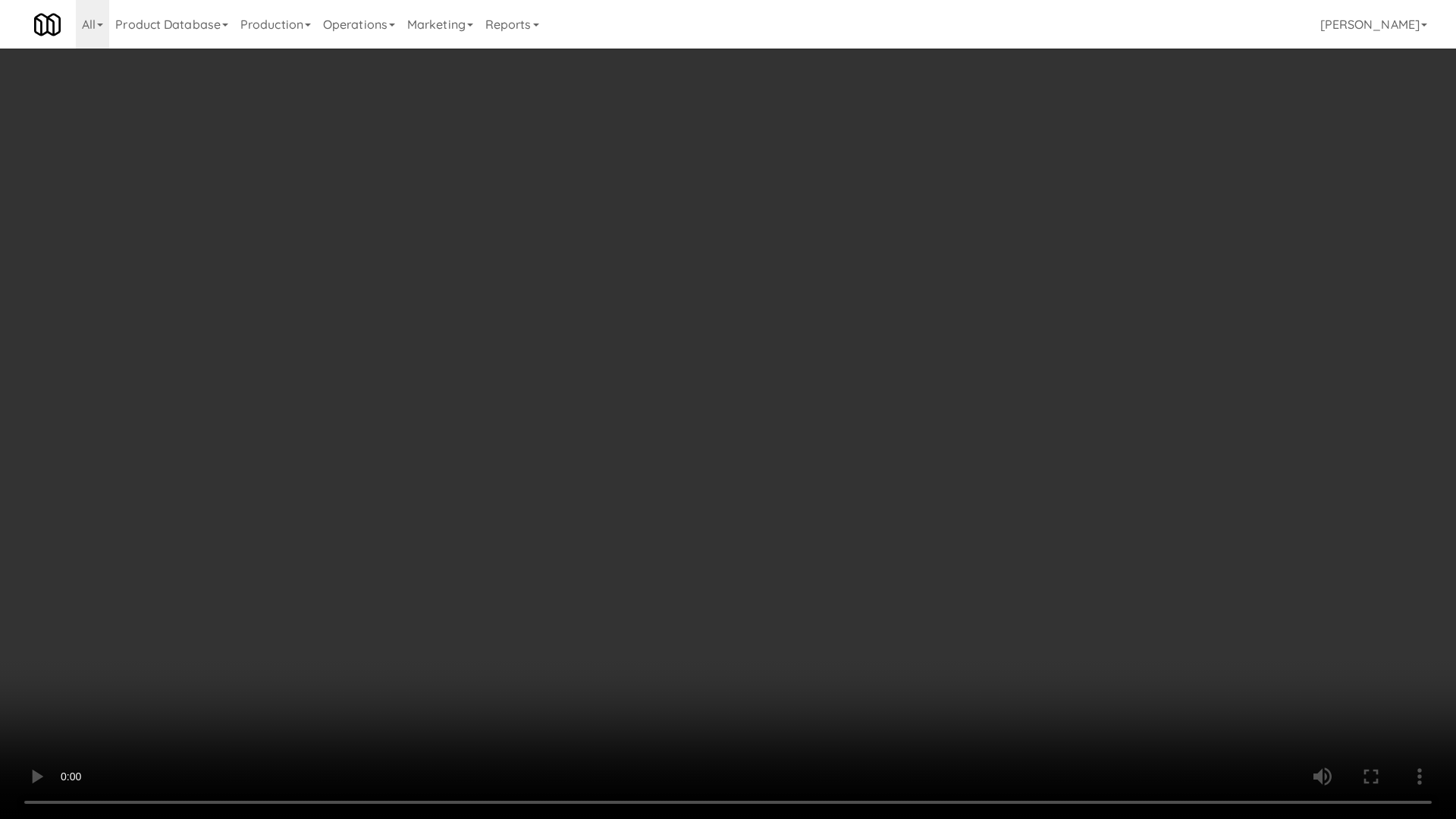
click at [751, 435] on video at bounding box center [728, 409] width 1456 height 819
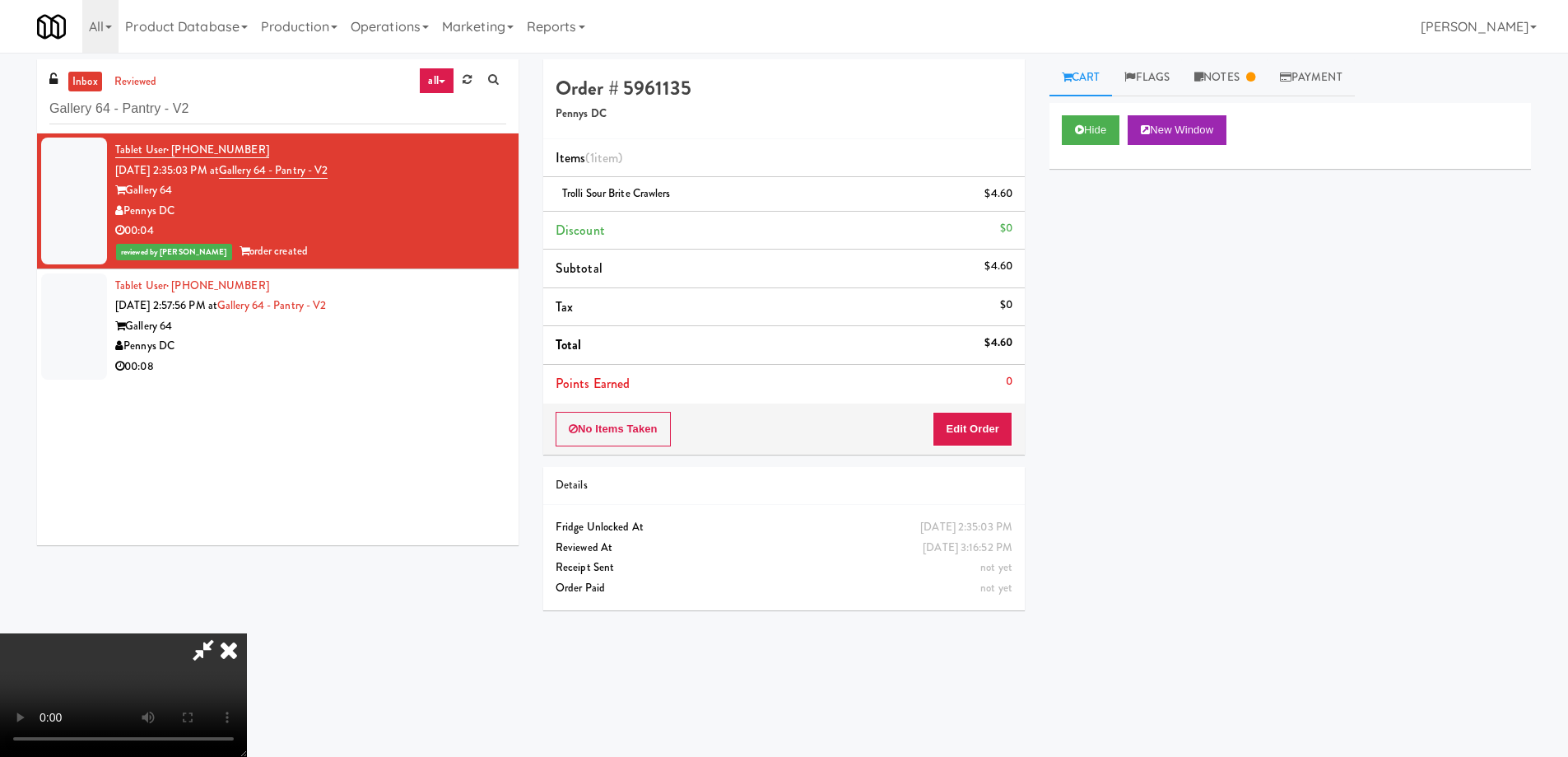
click at [247, 633] on icon at bounding box center [228, 650] width 36 height 33
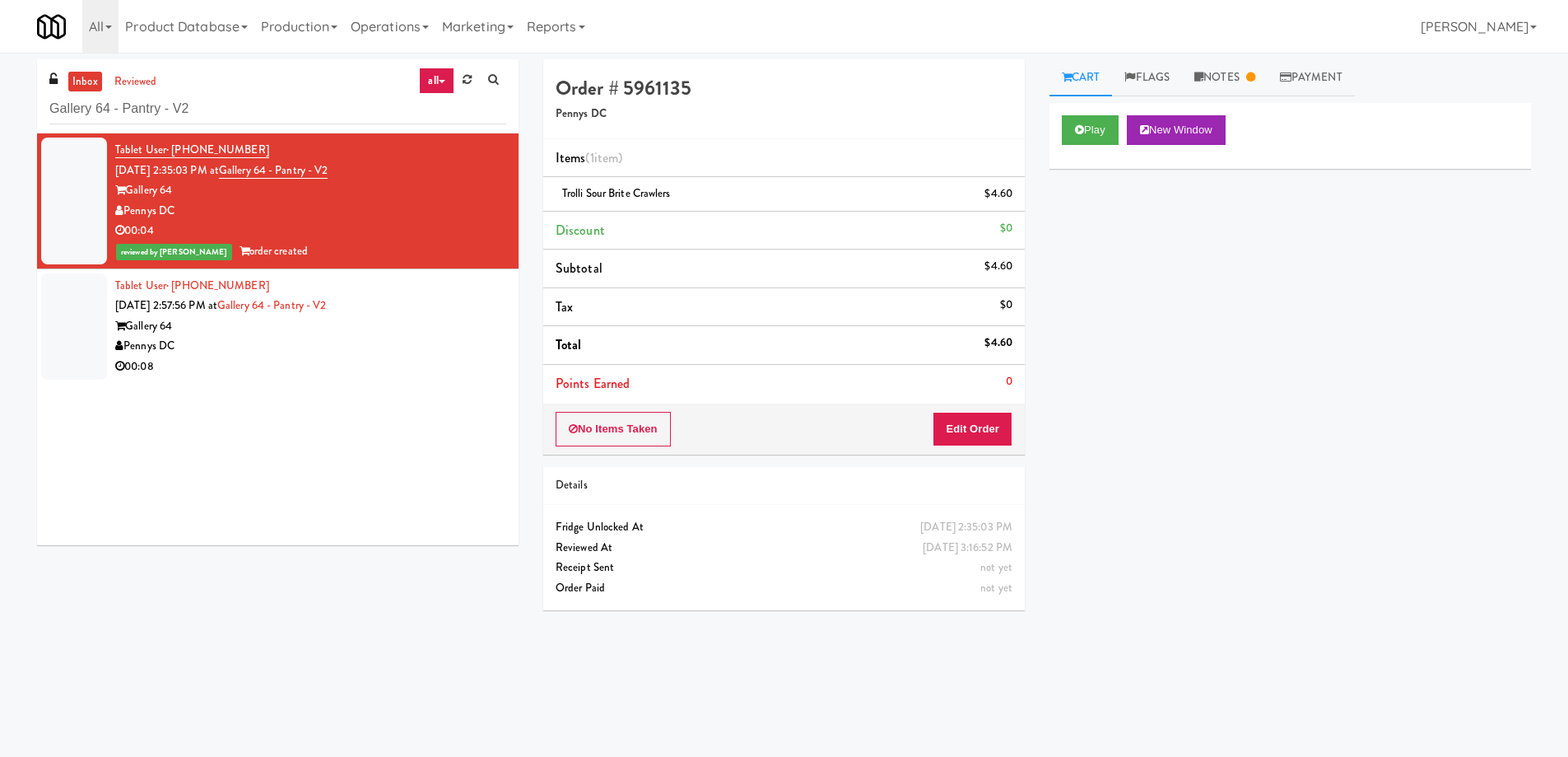
click at [1297, 422] on div "Play New Window Primary Flag Clear Flag if unable to determine what was taken o…" at bounding box center [1290, 411] width 482 height 617
click at [450, 298] on div "Tablet User · (240) 386-7173 [DATE] 2:57:56 PM at Gallery 64 - Pantry - V2 Gall…" at bounding box center [310, 326] width 391 height 101
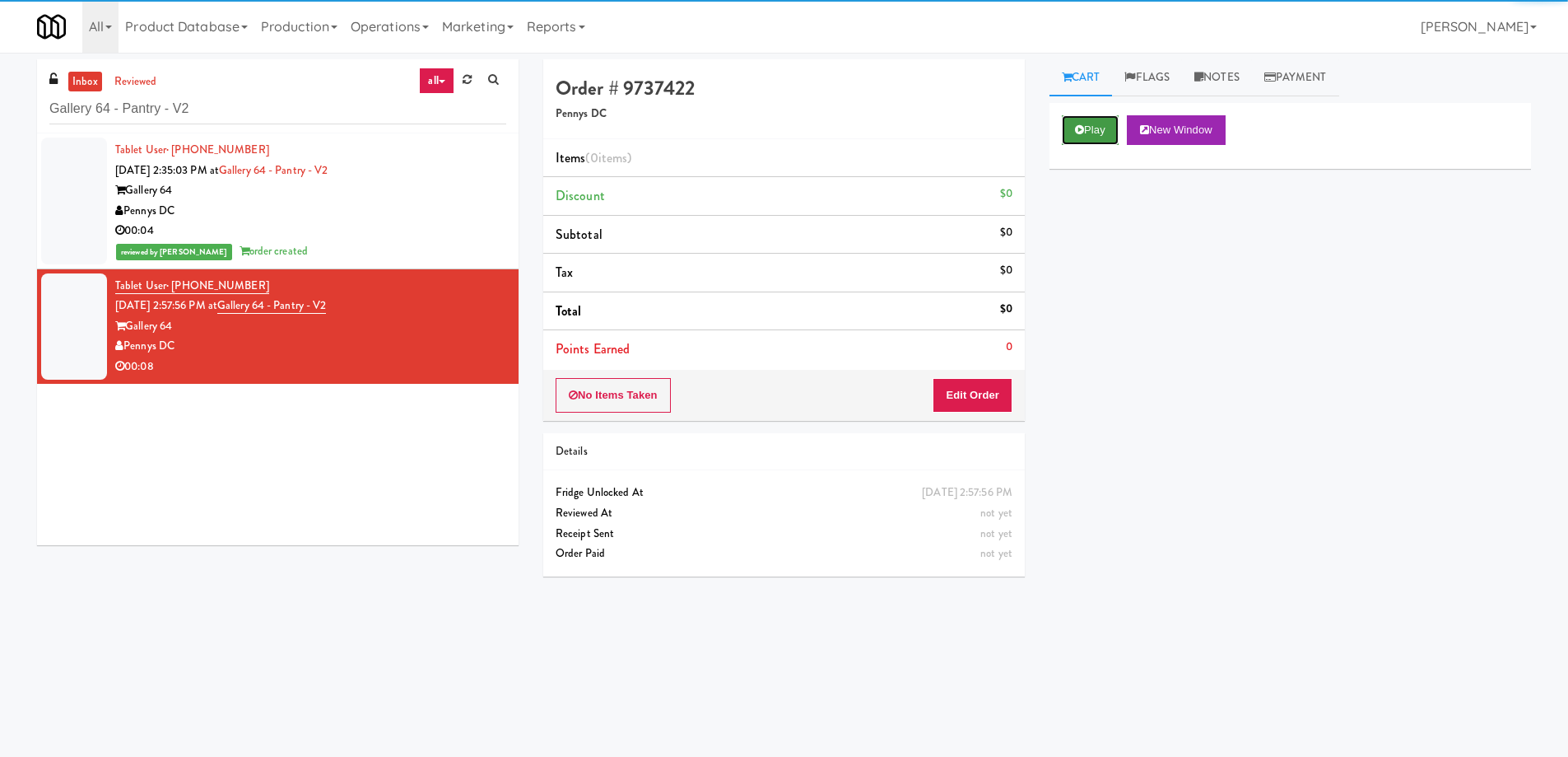
click at [1084, 118] on button "Play" at bounding box center [1090, 130] width 57 height 30
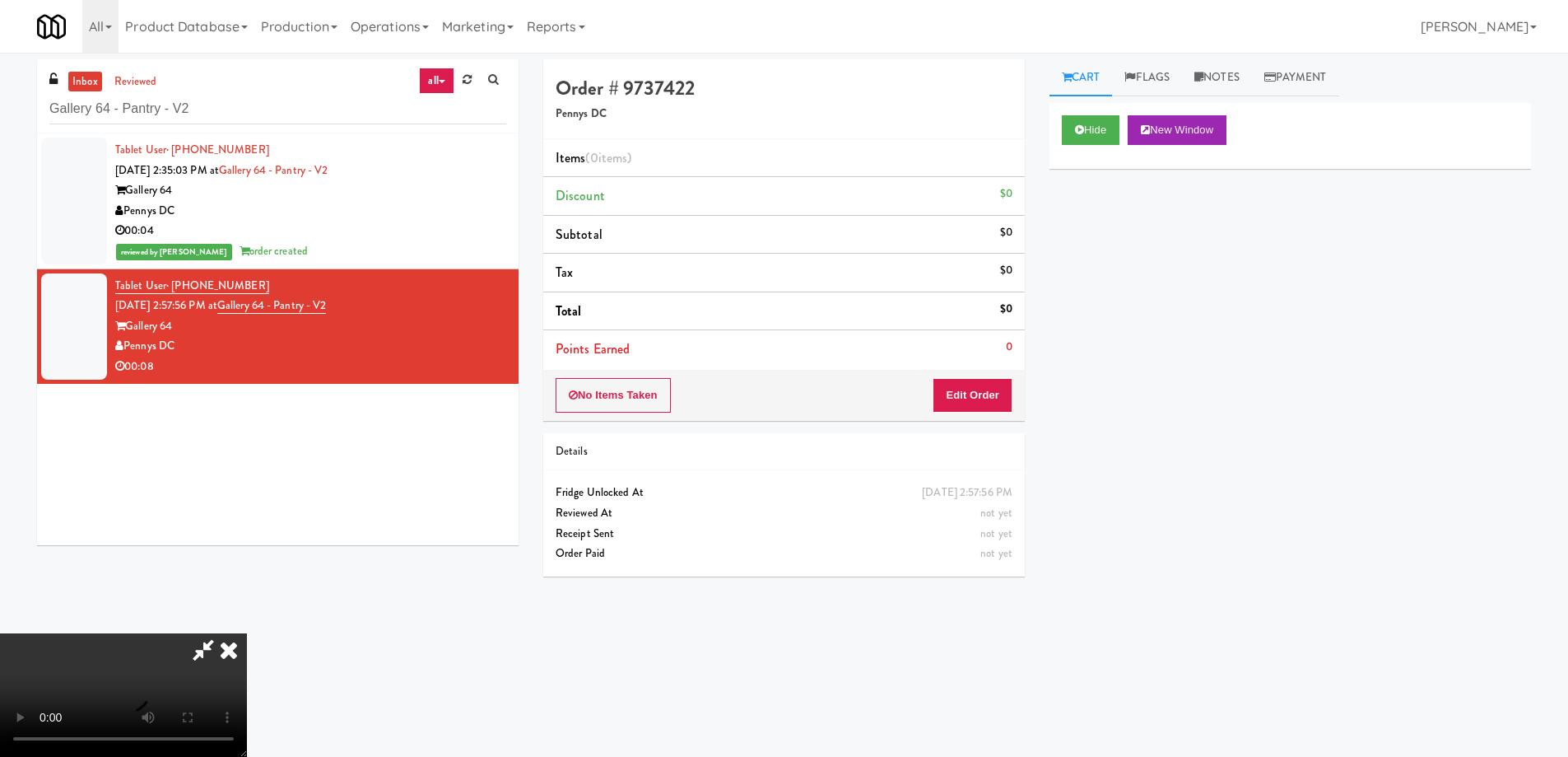
click at [247, 633] on video at bounding box center [123, 695] width 247 height 124
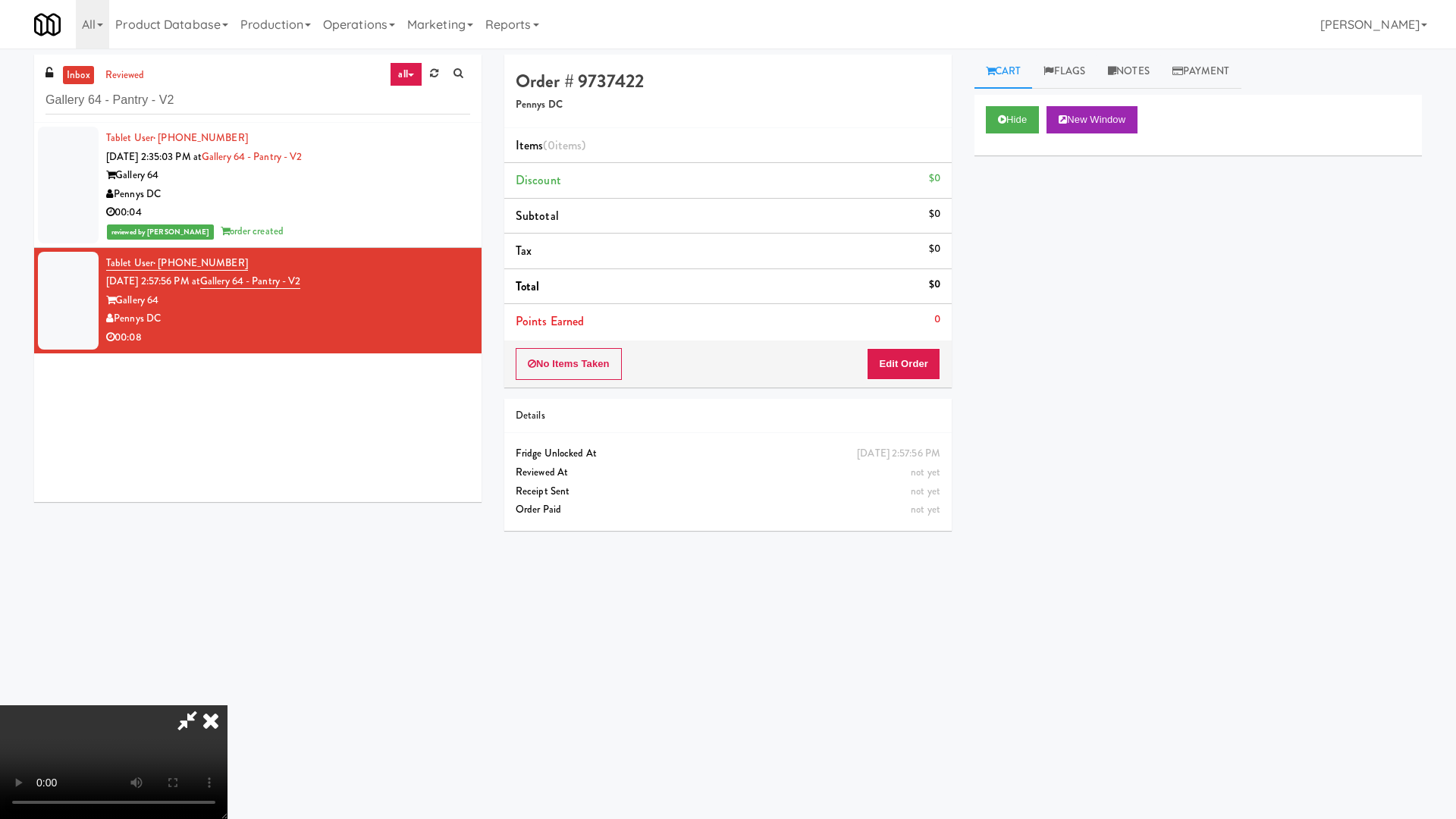
click at [227, 696] on video at bounding box center [113, 762] width 227 height 114
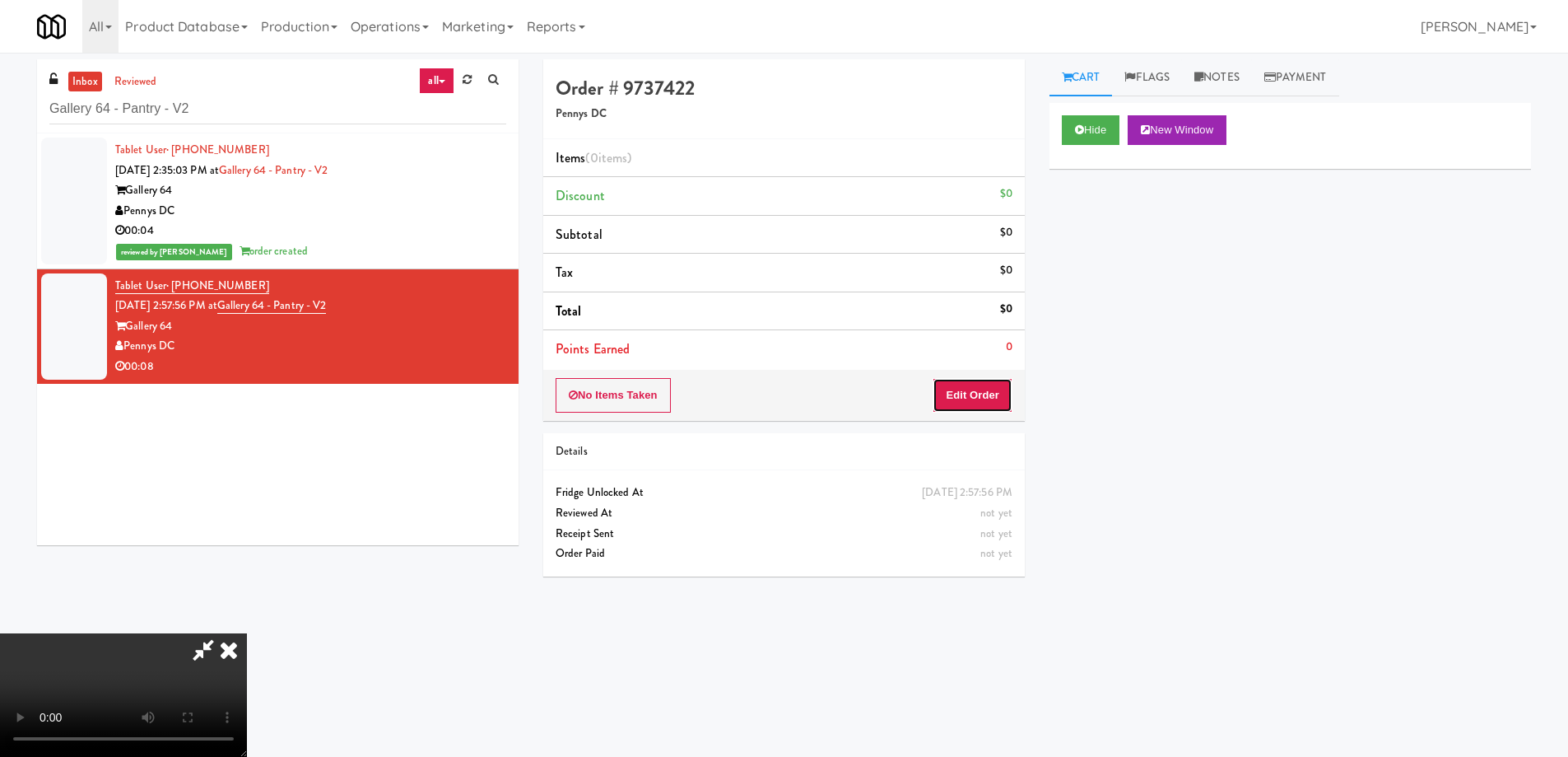
click at [978, 384] on button "Edit Order" at bounding box center [972, 394] width 80 height 34
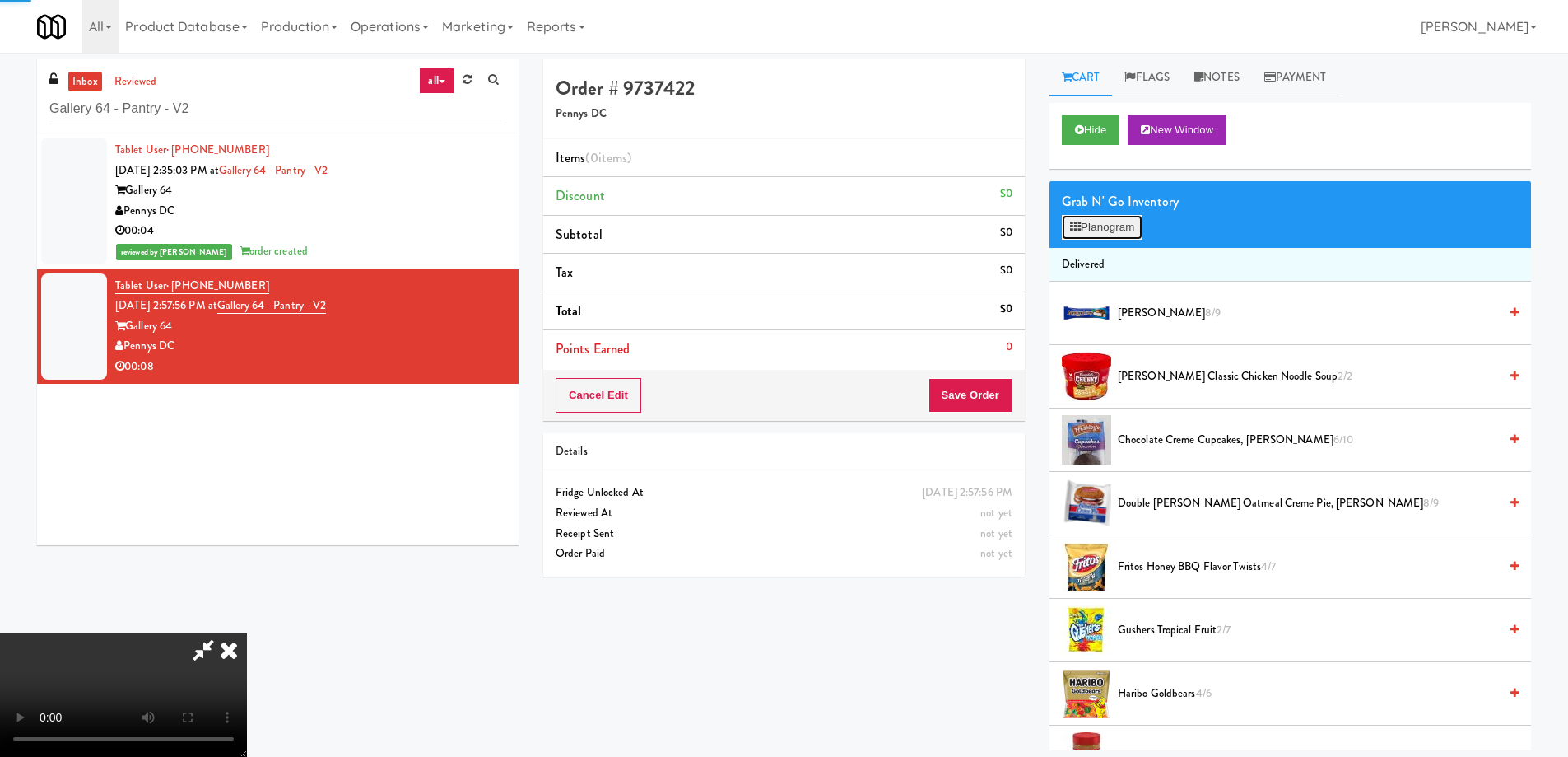
click at [1137, 221] on button "Planogram" at bounding box center [1103, 227] width 81 height 25
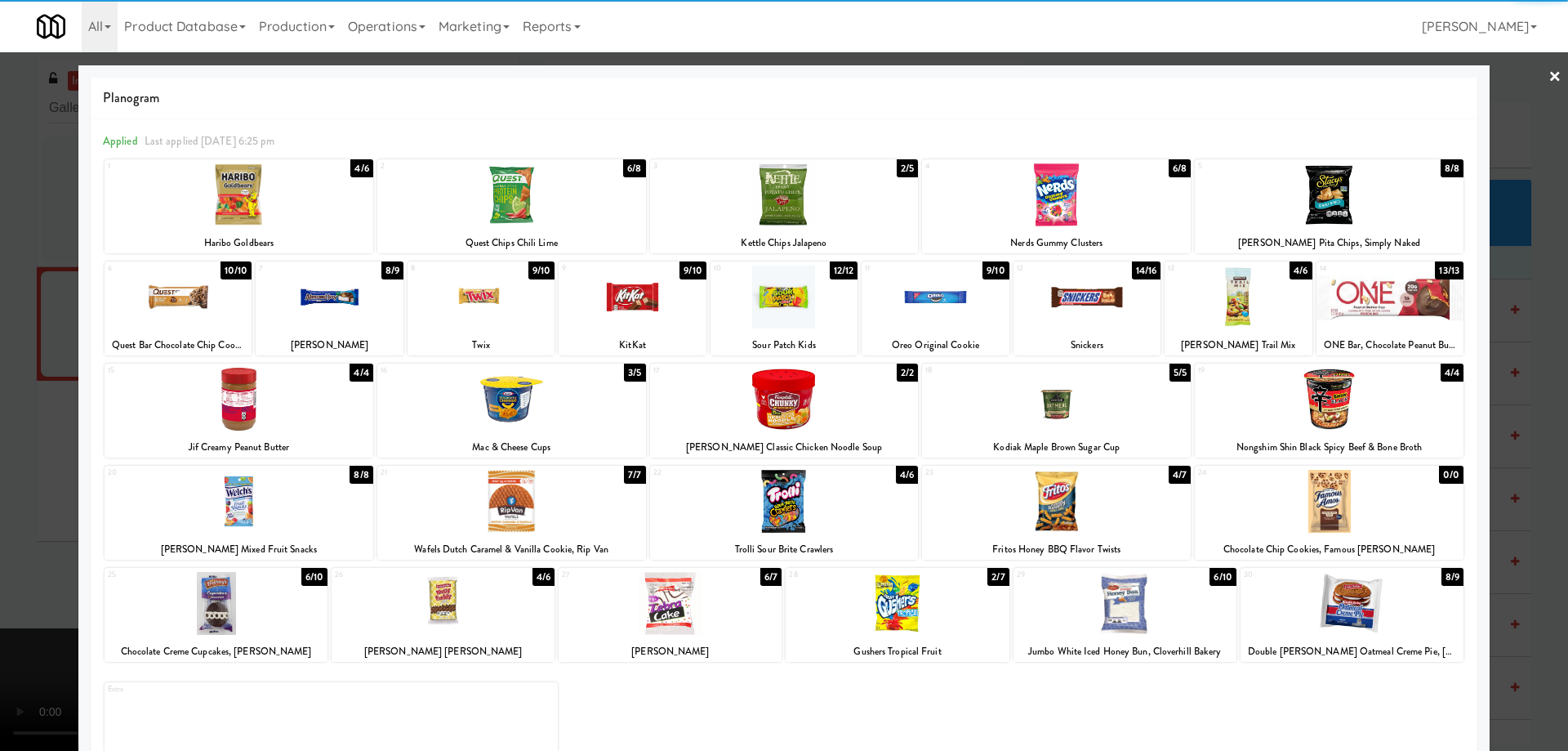
click at [718, 605] on div at bounding box center [670, 603] width 223 height 63
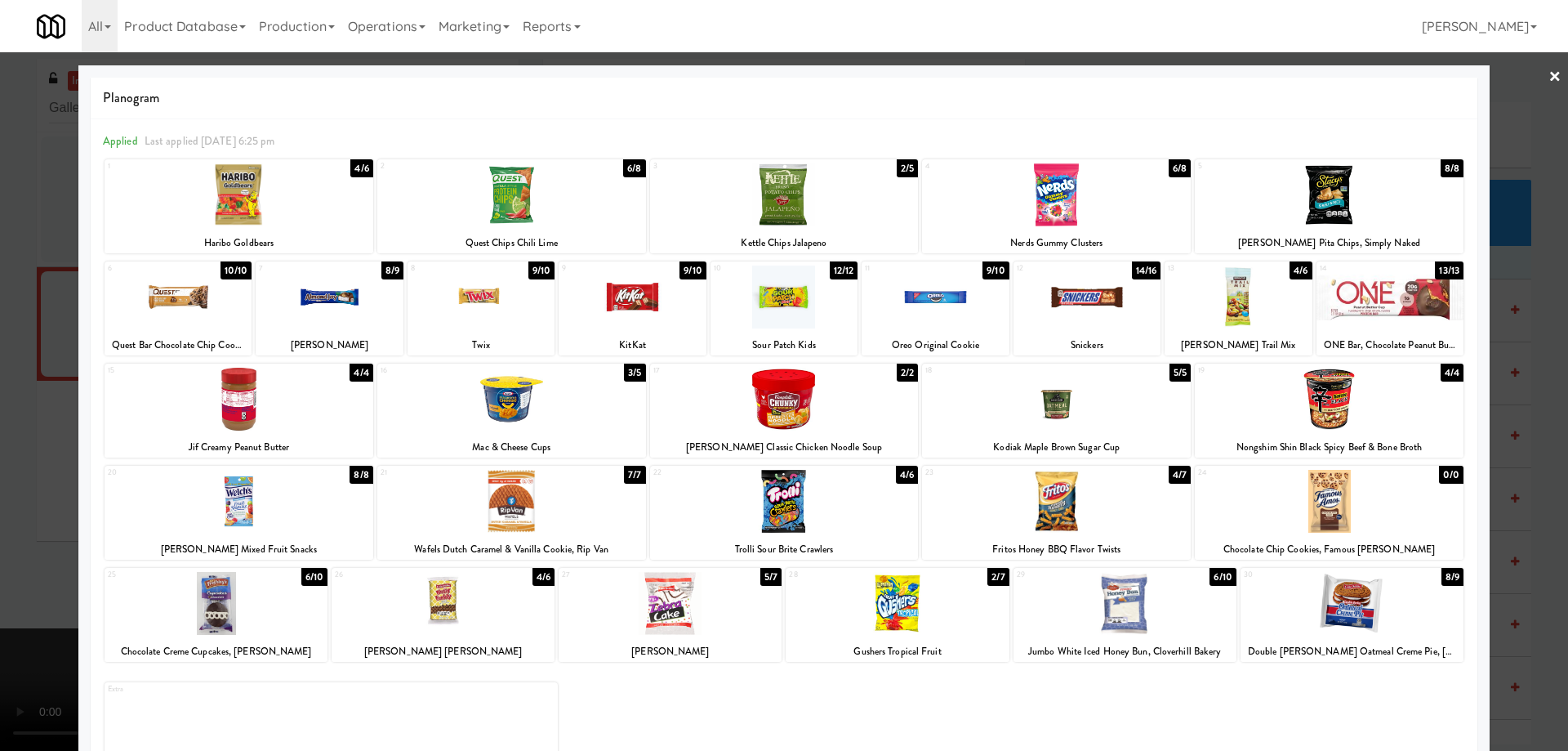
click at [1549, 83] on link "×" at bounding box center [1555, 78] width 13 height 51
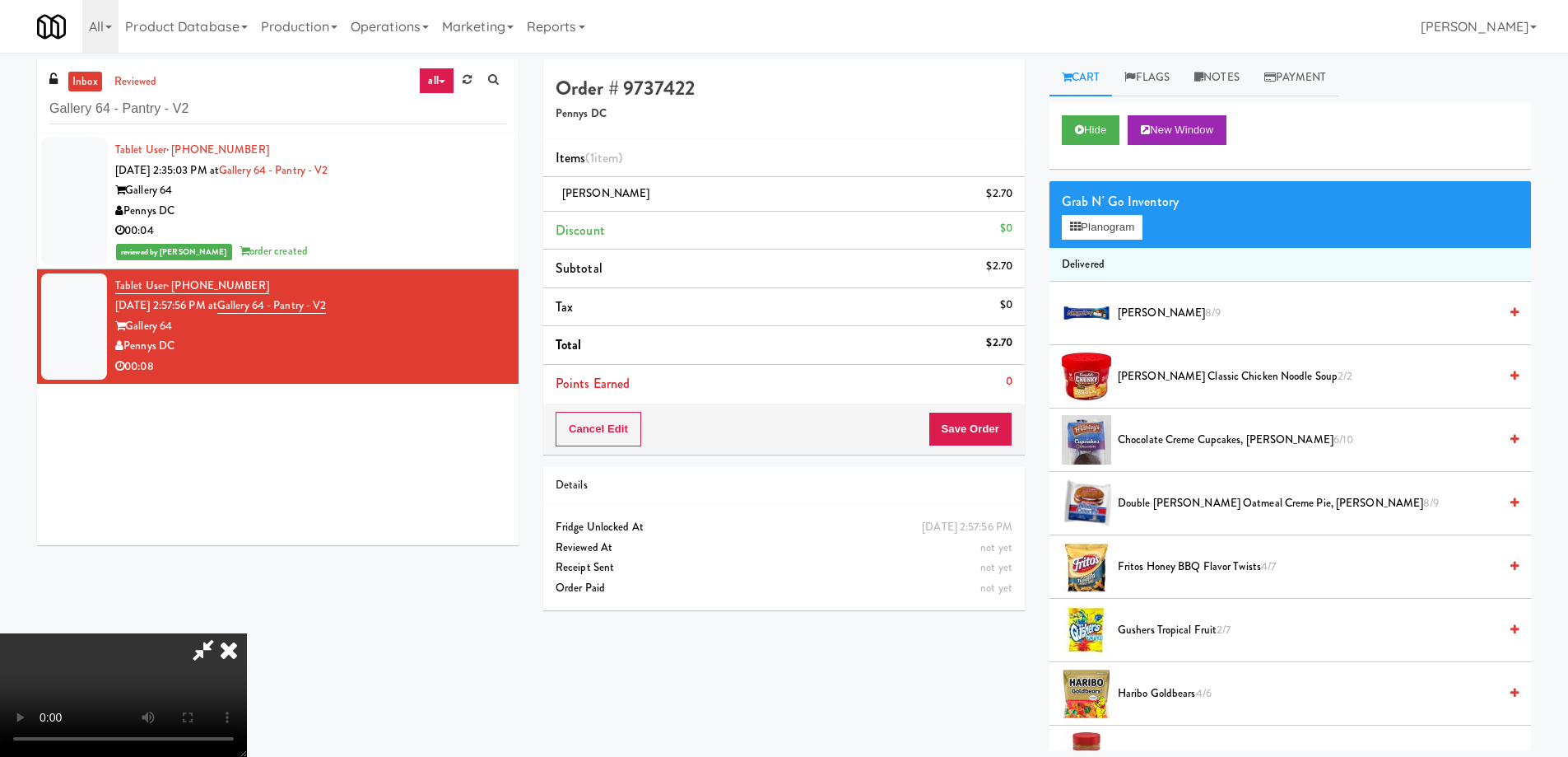
click at [247, 633] on video at bounding box center [123, 695] width 247 height 124
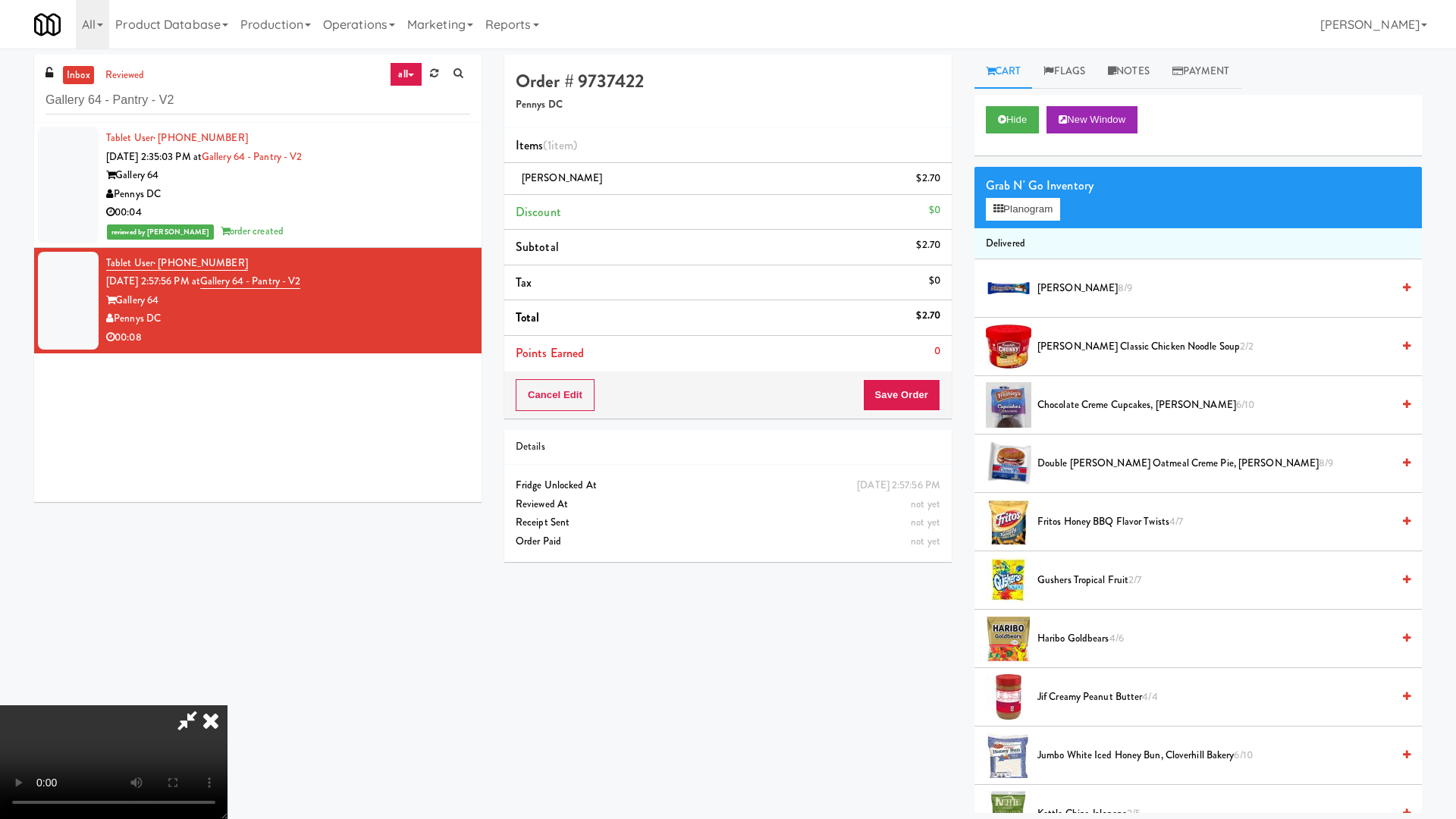
click at [227, 696] on video at bounding box center [113, 762] width 227 height 114
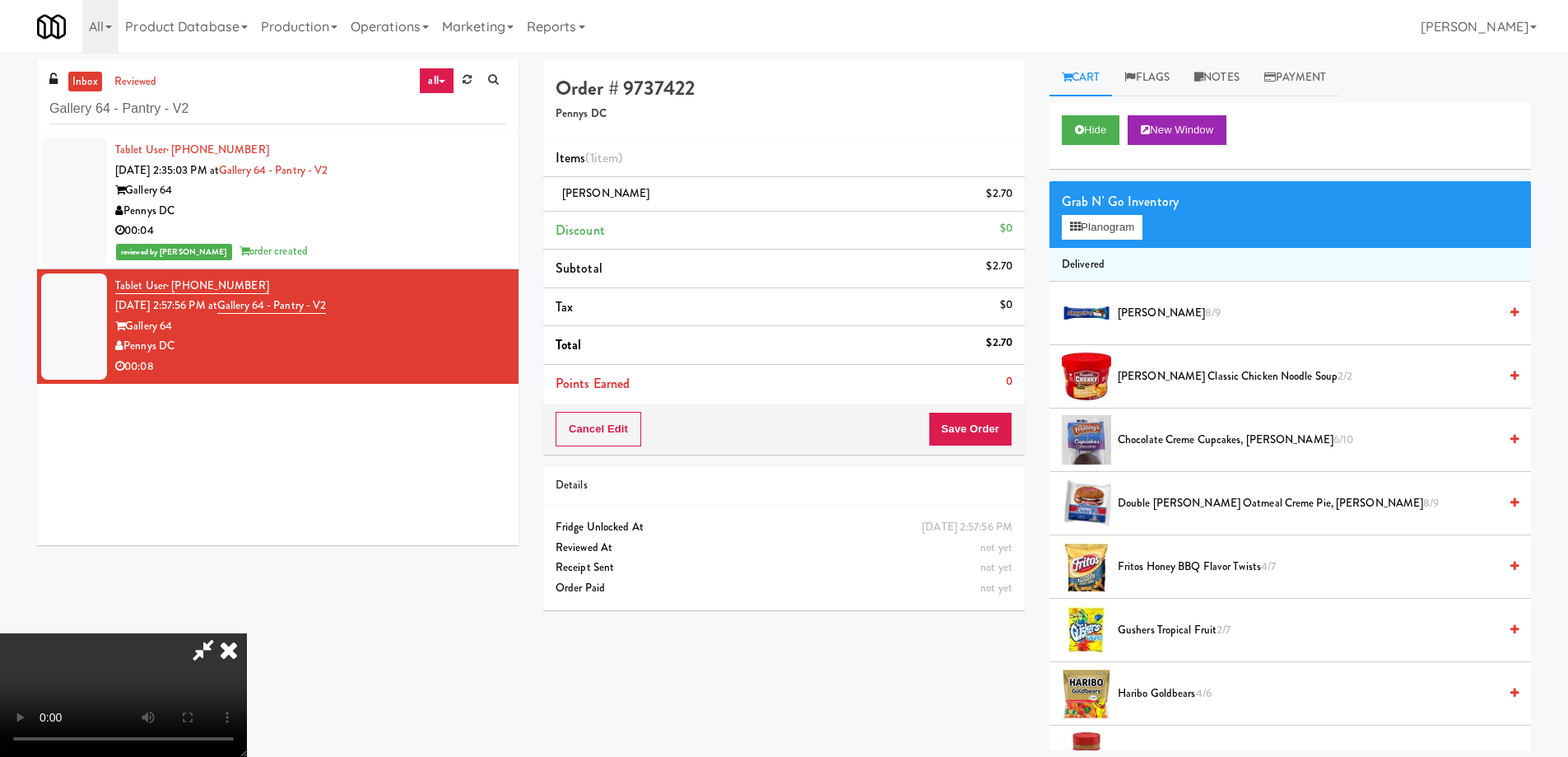
click at [247, 633] on icon at bounding box center [228, 650] width 36 height 33
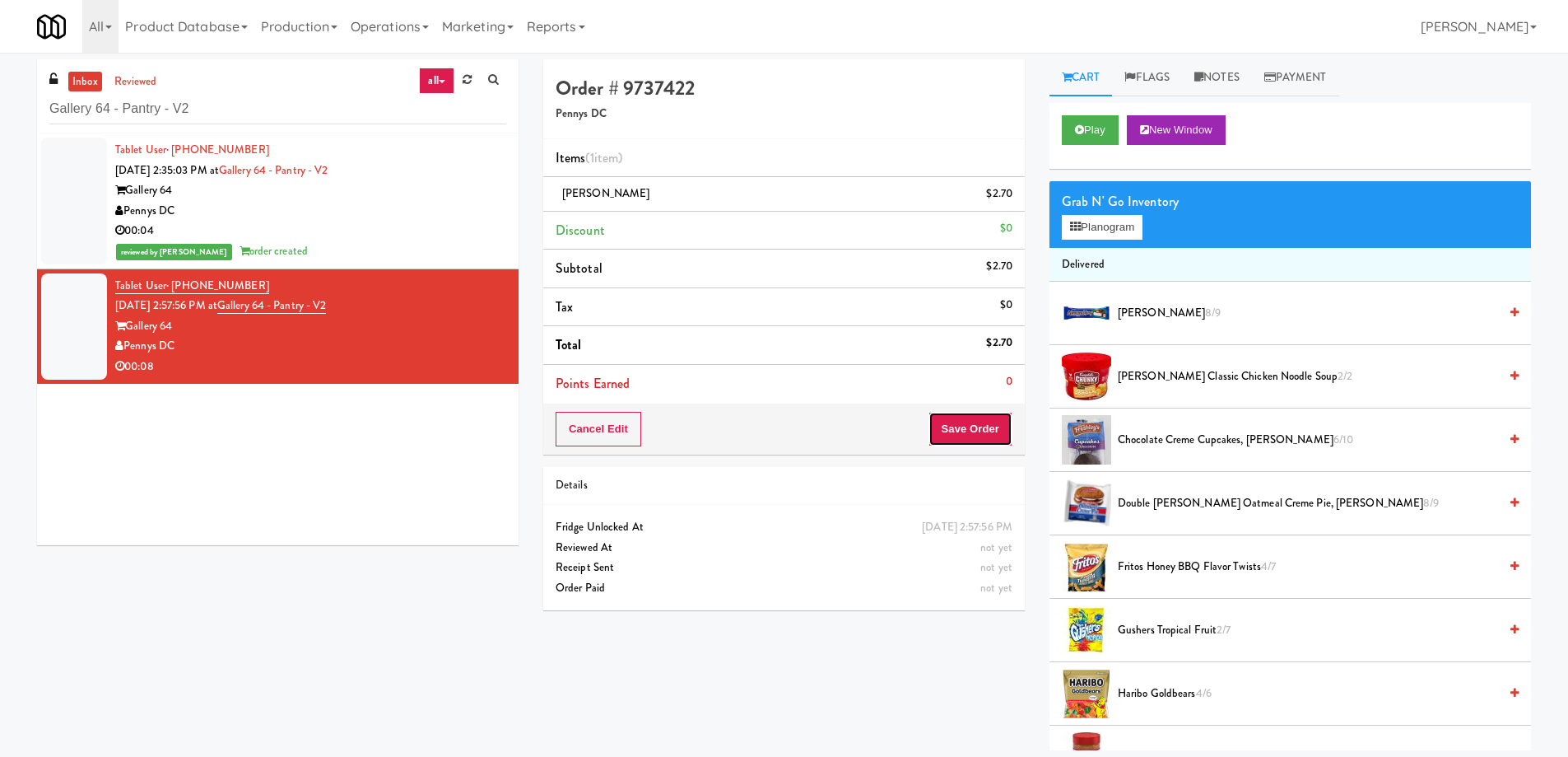
click at [975, 422] on button "Save Order" at bounding box center [971, 429] width 84 height 34
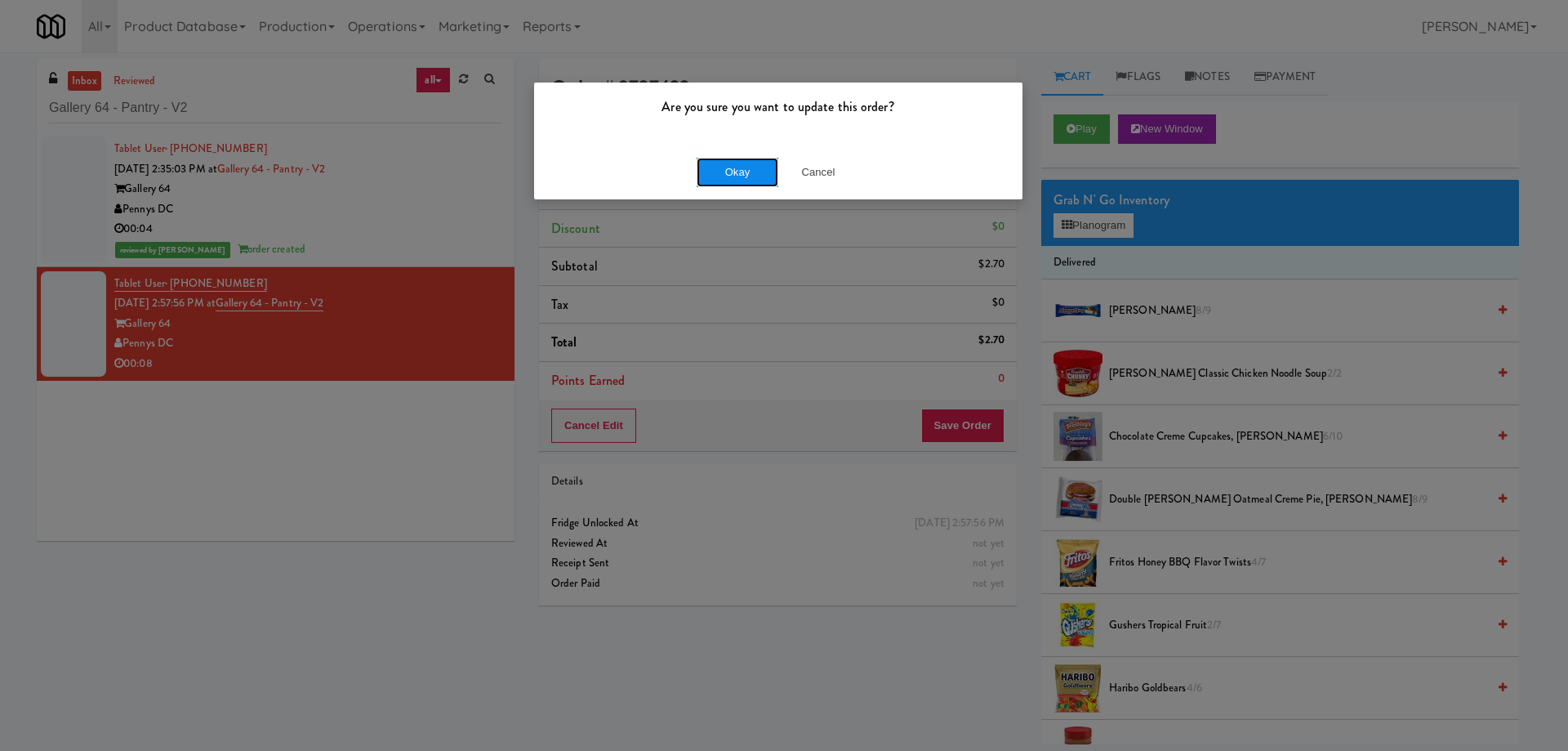
click at [734, 166] on button "Okay" at bounding box center [738, 173] width 82 height 30
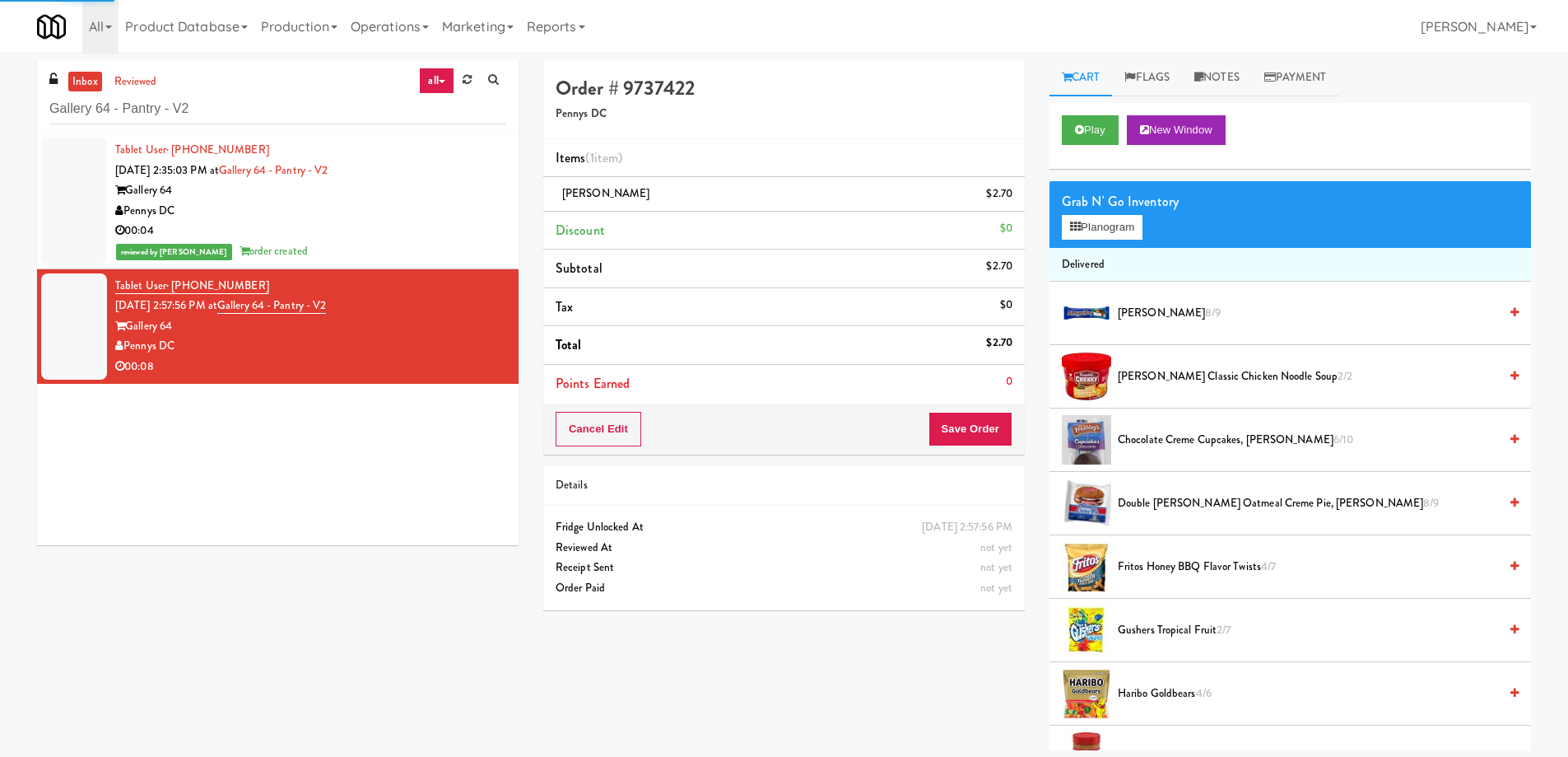
click at [415, 195] on div "Gallery 64" at bounding box center [310, 190] width 391 height 20
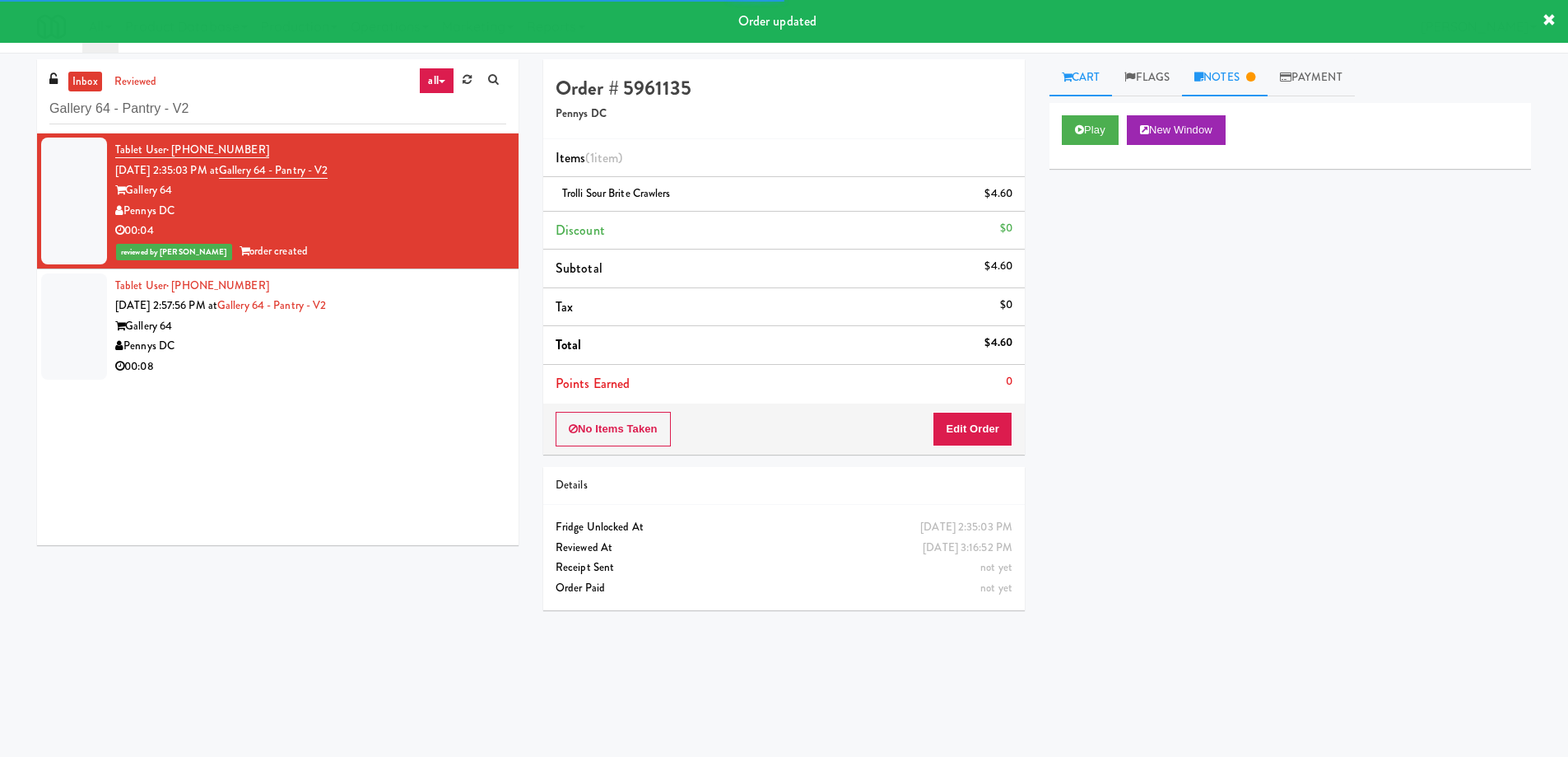
click at [1260, 68] on link "Notes" at bounding box center [1225, 78] width 86 height 37
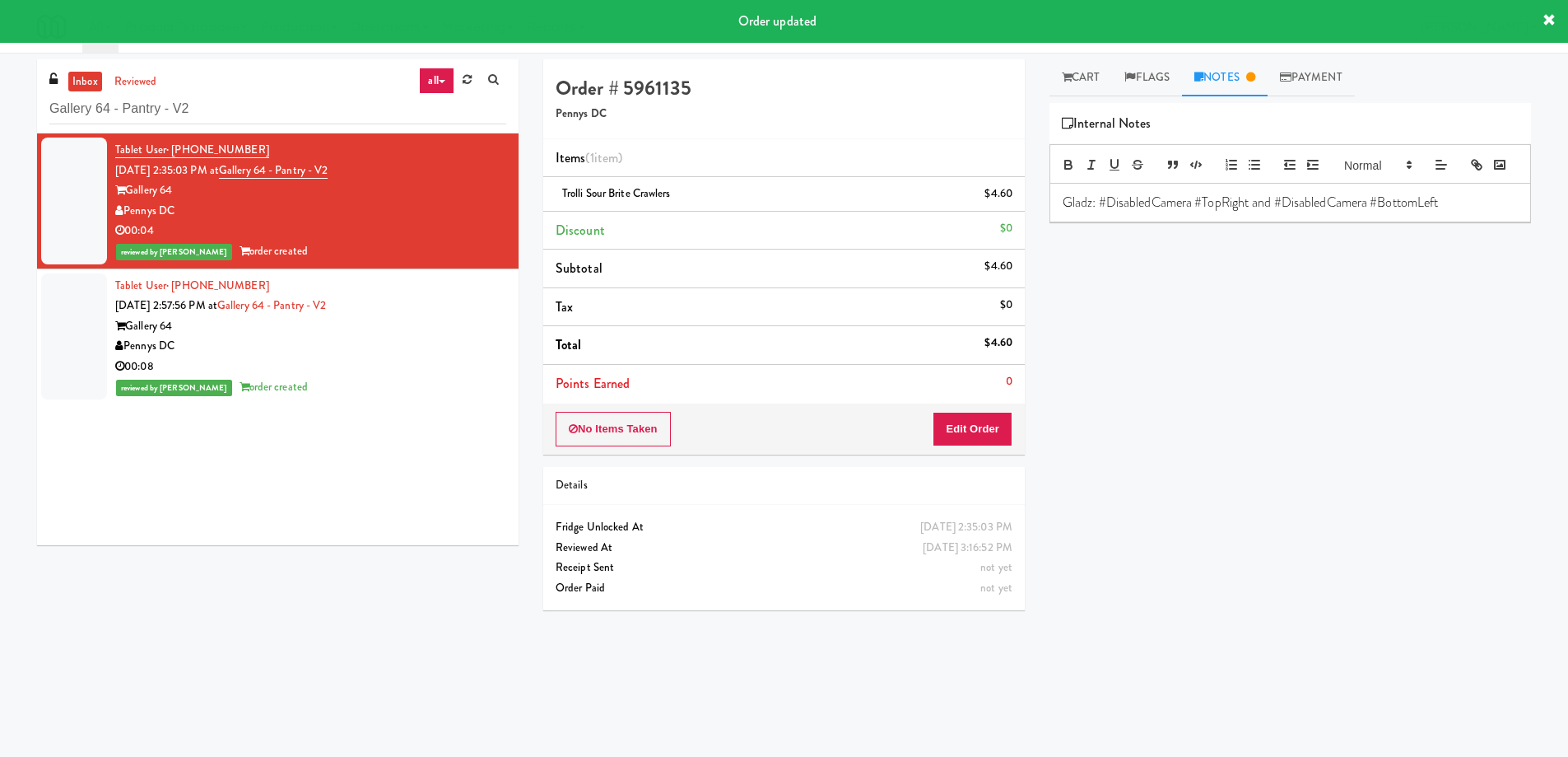
click at [1203, 212] on p "Gladz: #DisabledCamera #TopRight and #DisabledCamera #BottomLeft" at bounding box center [1290, 202] width 456 height 18
copy p "Gladz: #DisabledCamera #TopRight and #DisabledCamera #BottomLeft"
click at [1464, 212] on p "Gladz: #DisabledCamera #TopRight and #DisabledCamera #BottomLeft" at bounding box center [1290, 202] width 456 height 18
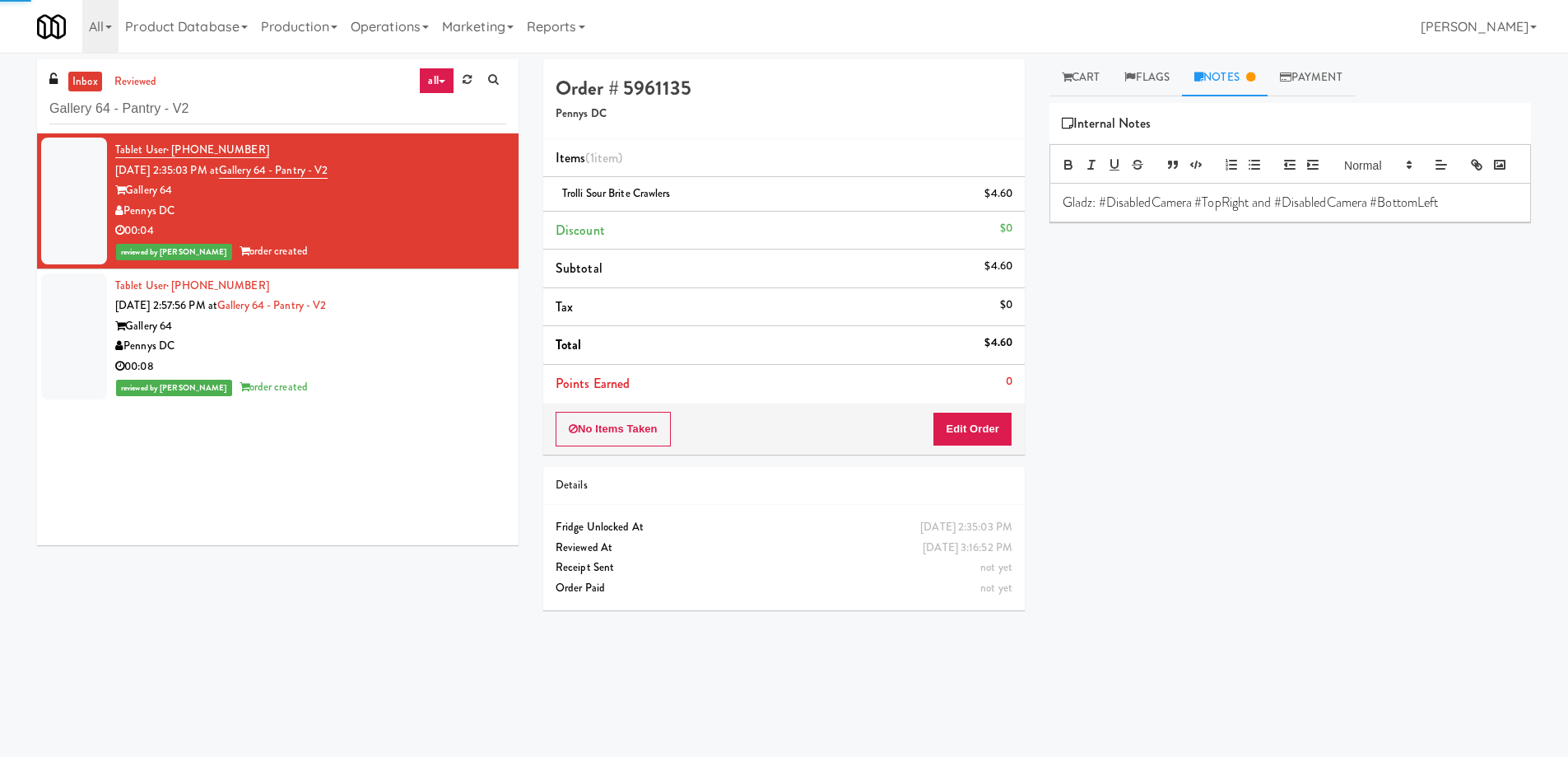
click at [1440, 309] on div "Play New Window Primary Flag Clear Flag if unable to determine what was taken o…" at bounding box center [1290, 411] width 482 height 617
click at [418, 353] on div "Pennys DC" at bounding box center [310, 346] width 391 height 20
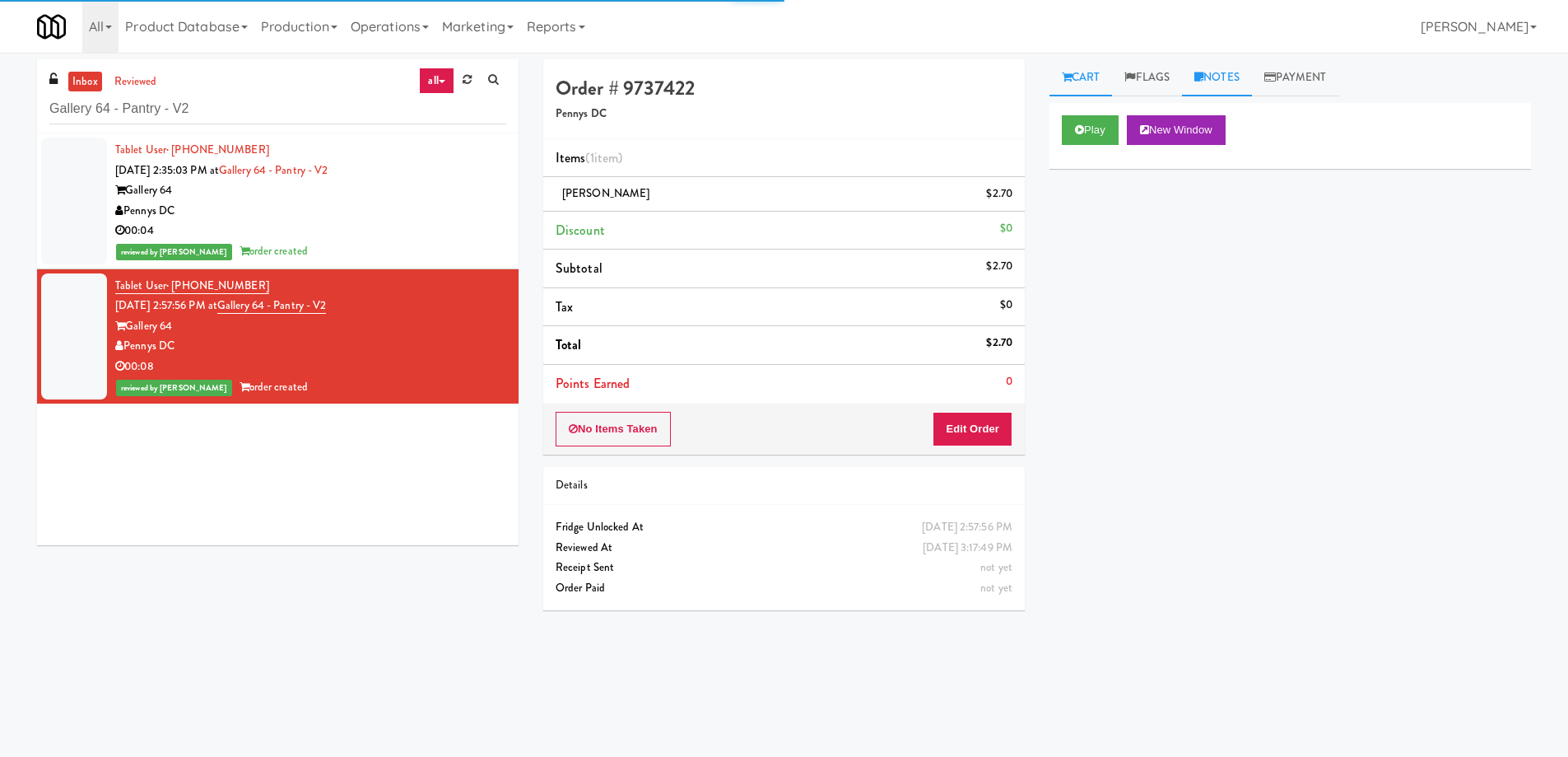
click at [1203, 66] on link "Notes" at bounding box center [1217, 78] width 70 height 37
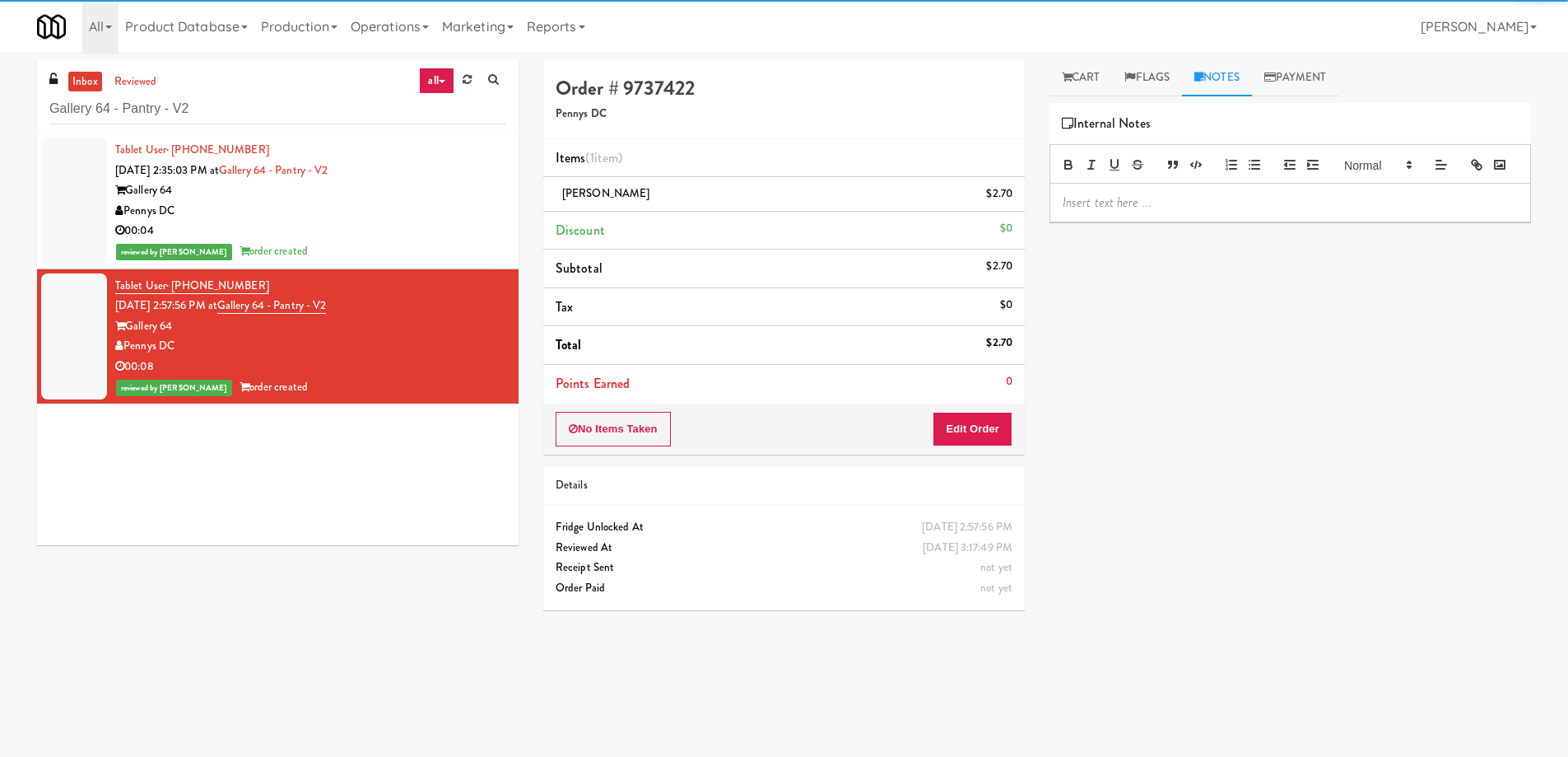
click at [1201, 212] on p at bounding box center [1290, 202] width 456 height 18
click at [1484, 373] on div "Play New Window Primary Flag Clear Flag if unable to determine what was taken o…" at bounding box center [1290, 411] width 482 height 617
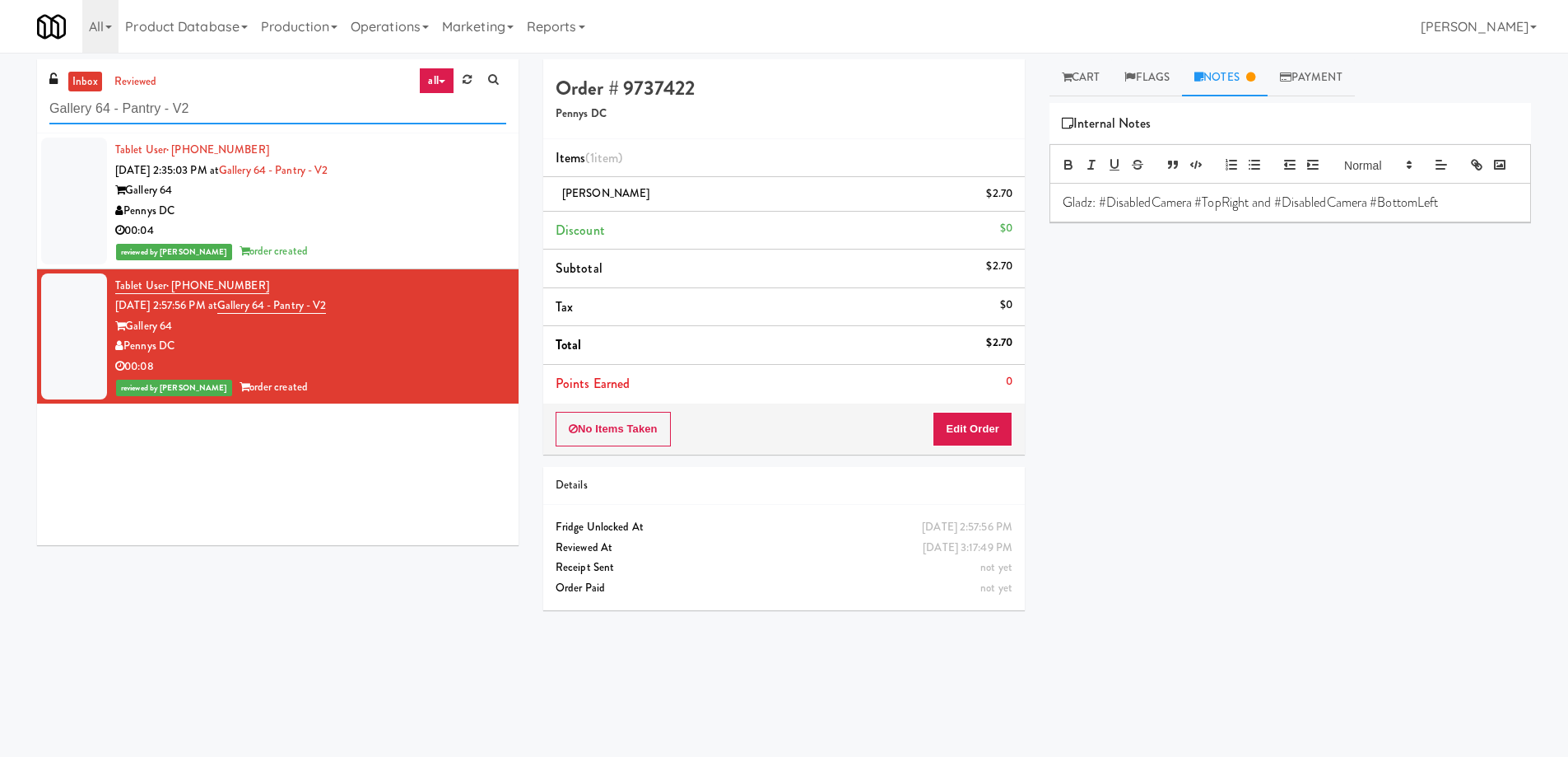
click at [350, 112] on input "Gallery 64 - Pantry - V2" at bounding box center [277, 109] width 457 height 31
paste input "Ellicott House - Pantry"
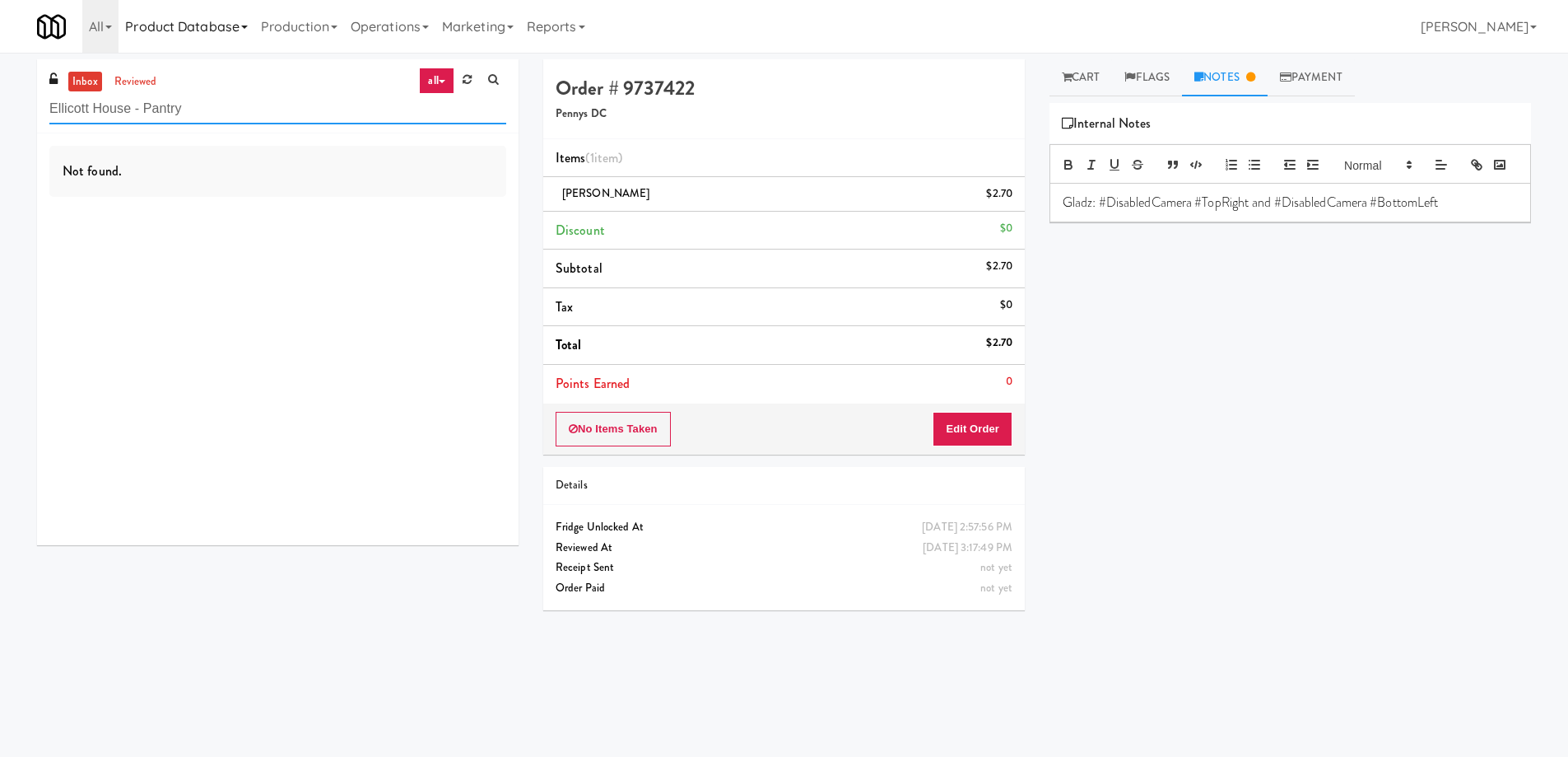
type input "Ellicott House - Pantry"
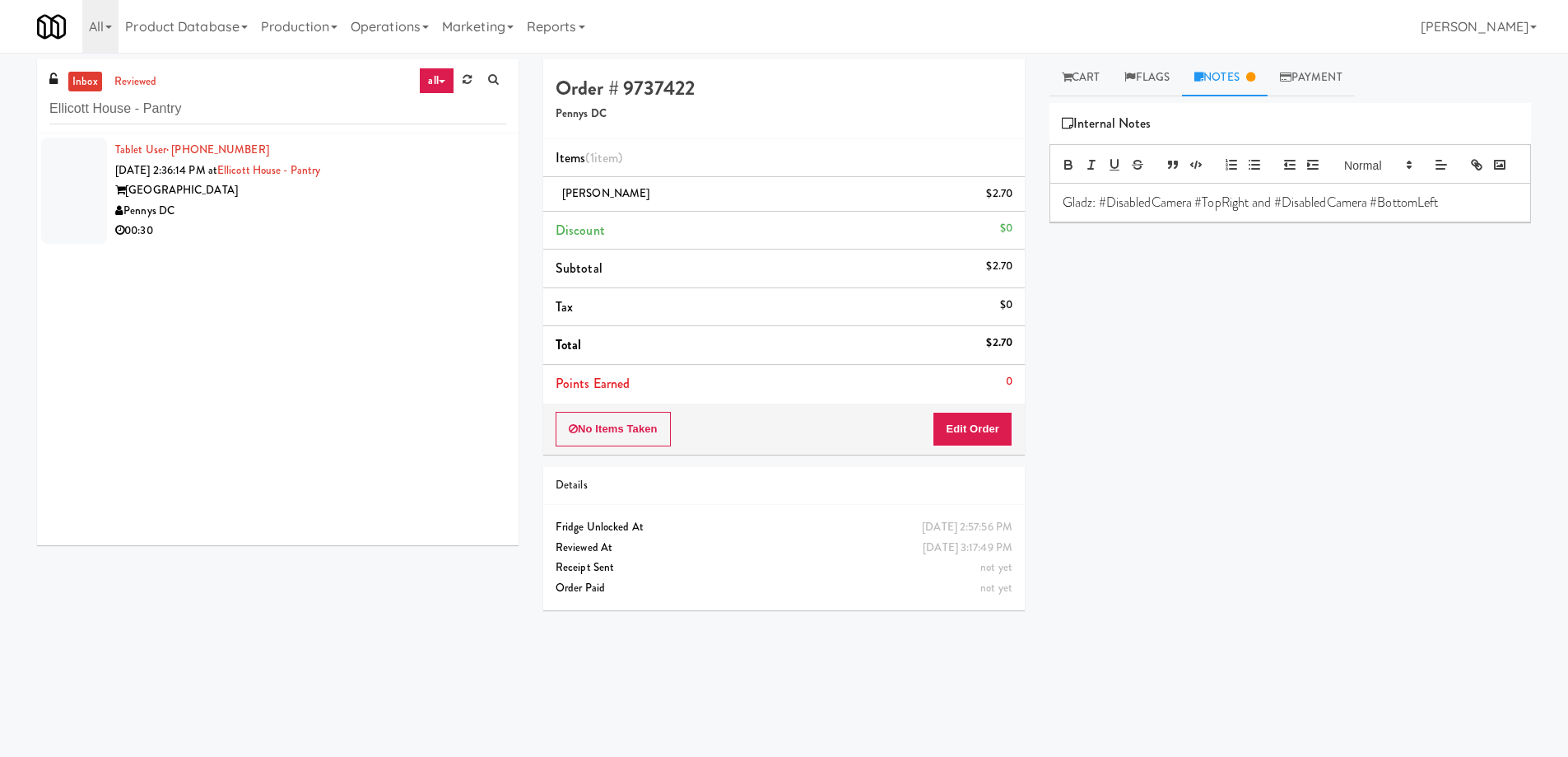
click at [394, 208] on div "Pennys DC" at bounding box center [310, 211] width 391 height 20
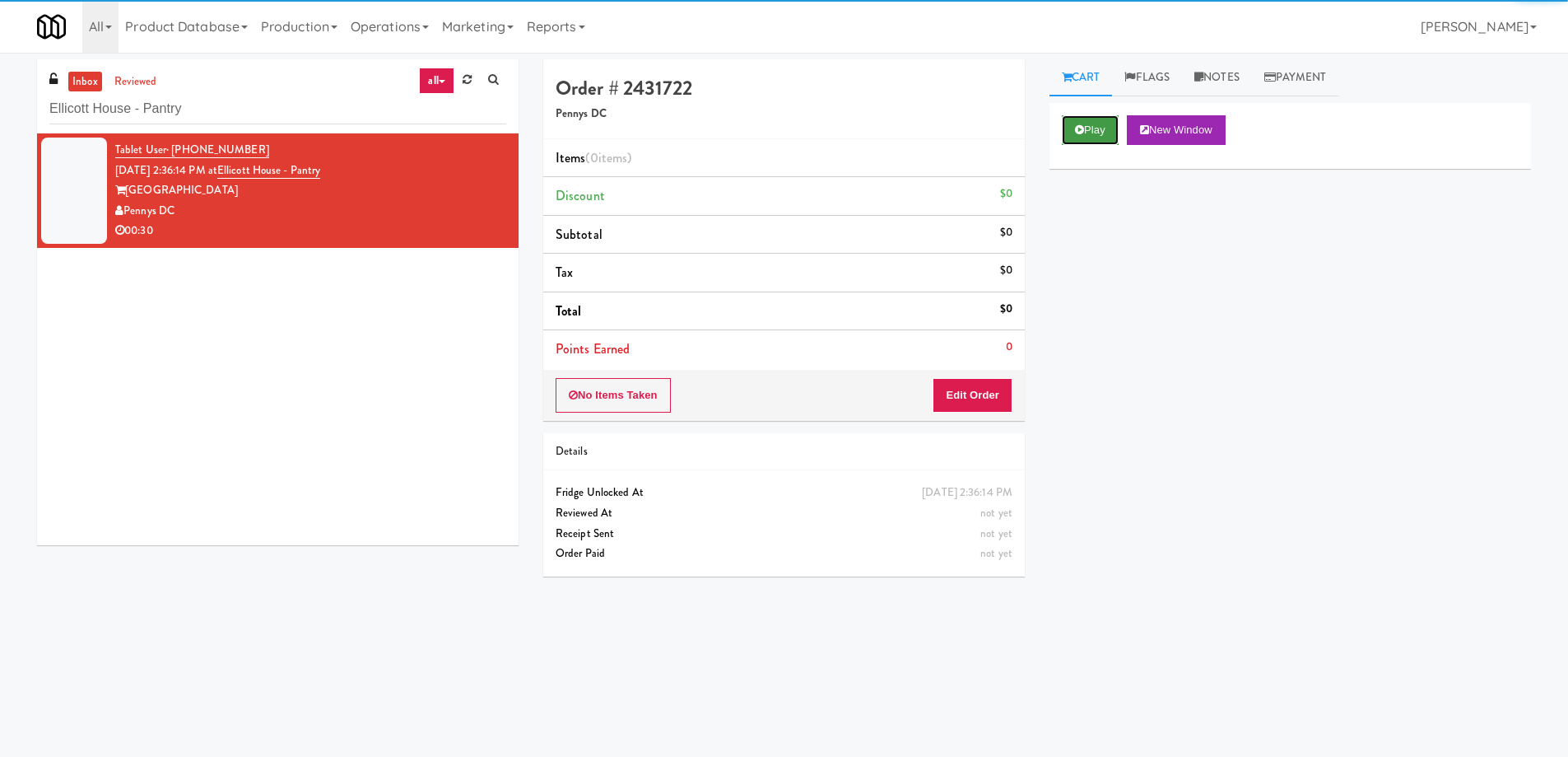
click at [1084, 140] on button "Play" at bounding box center [1090, 130] width 57 height 30
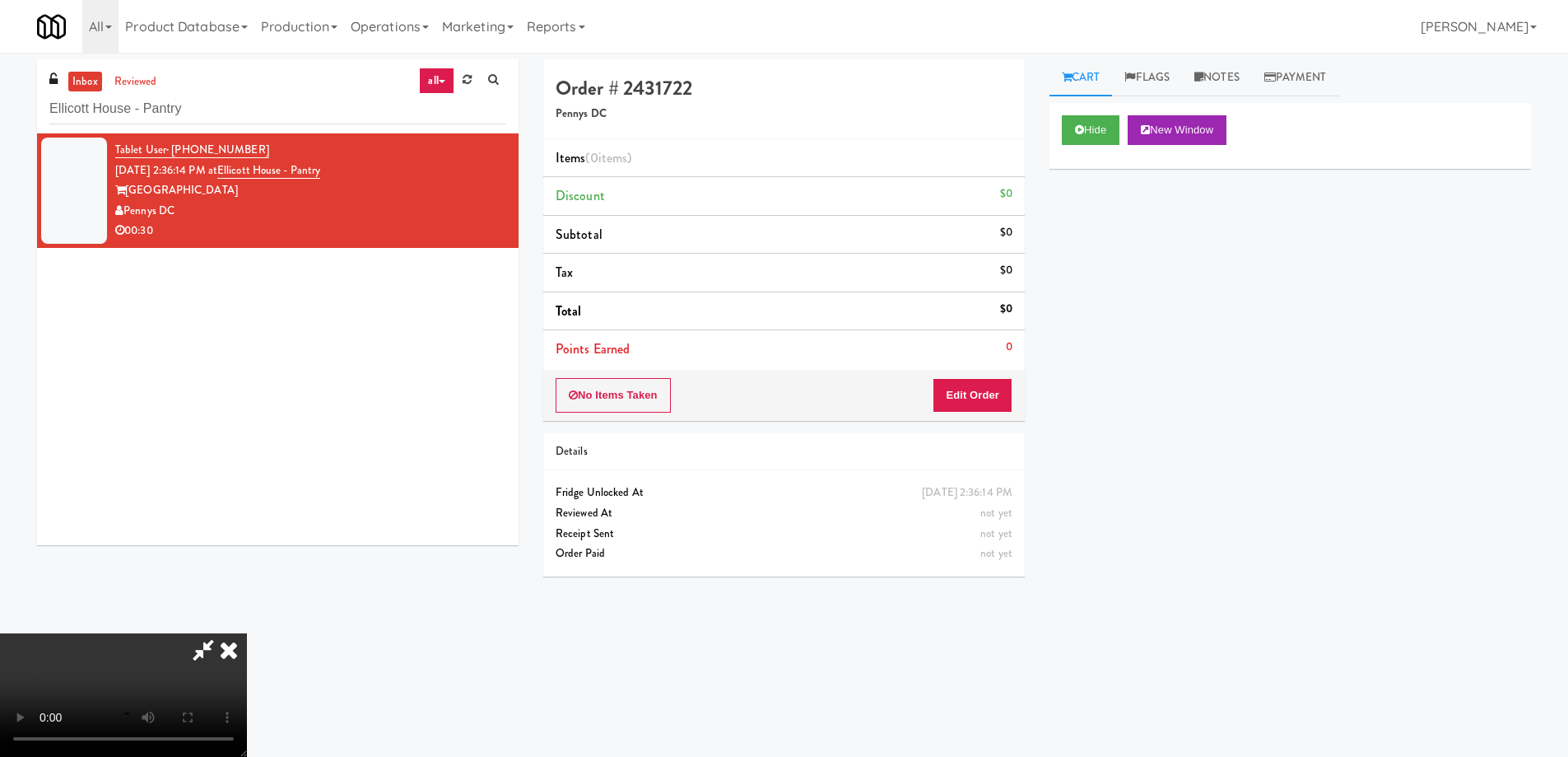
click at [247, 633] on video at bounding box center [123, 695] width 247 height 124
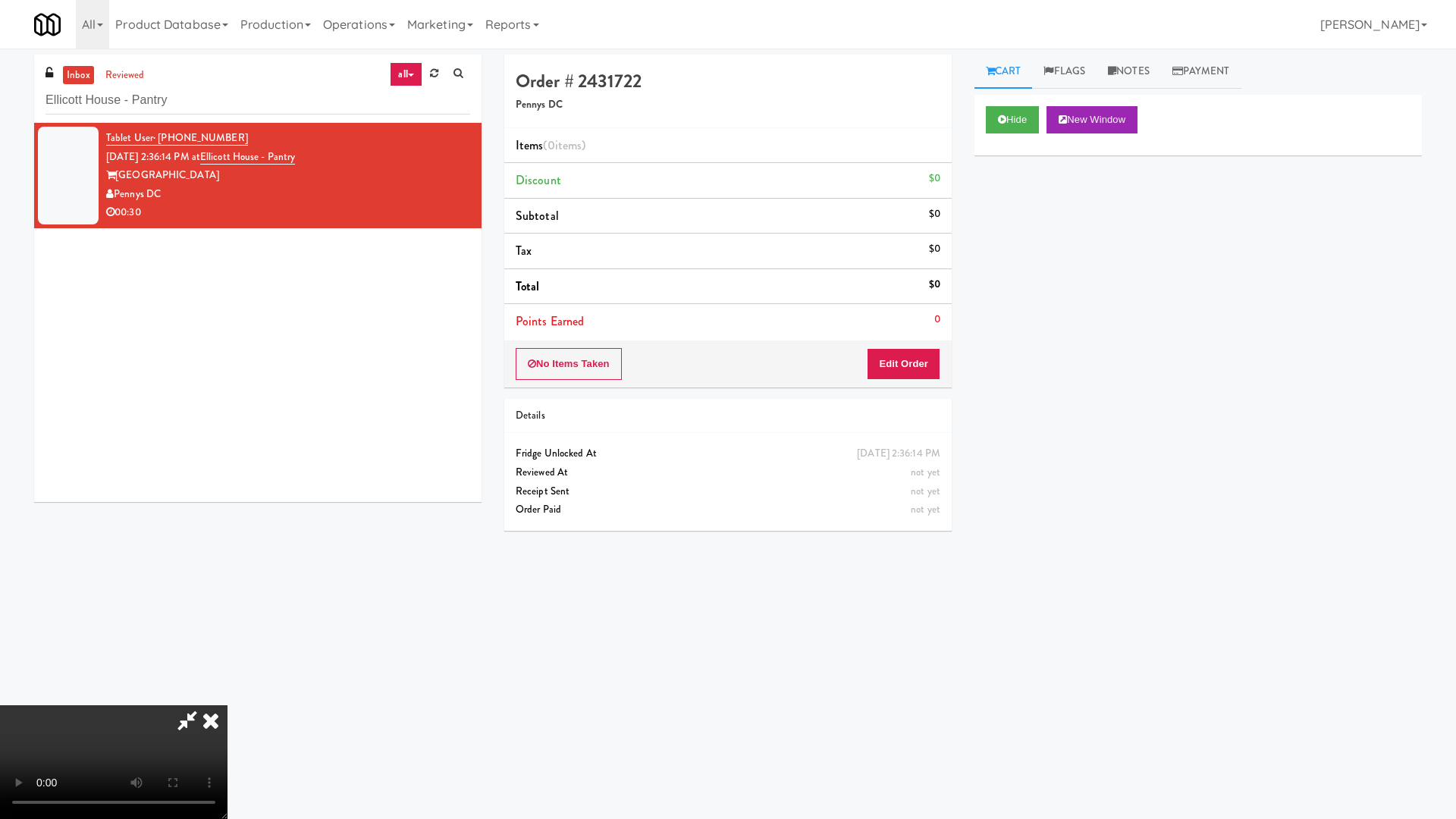
click at [227, 696] on video at bounding box center [113, 762] width 227 height 114
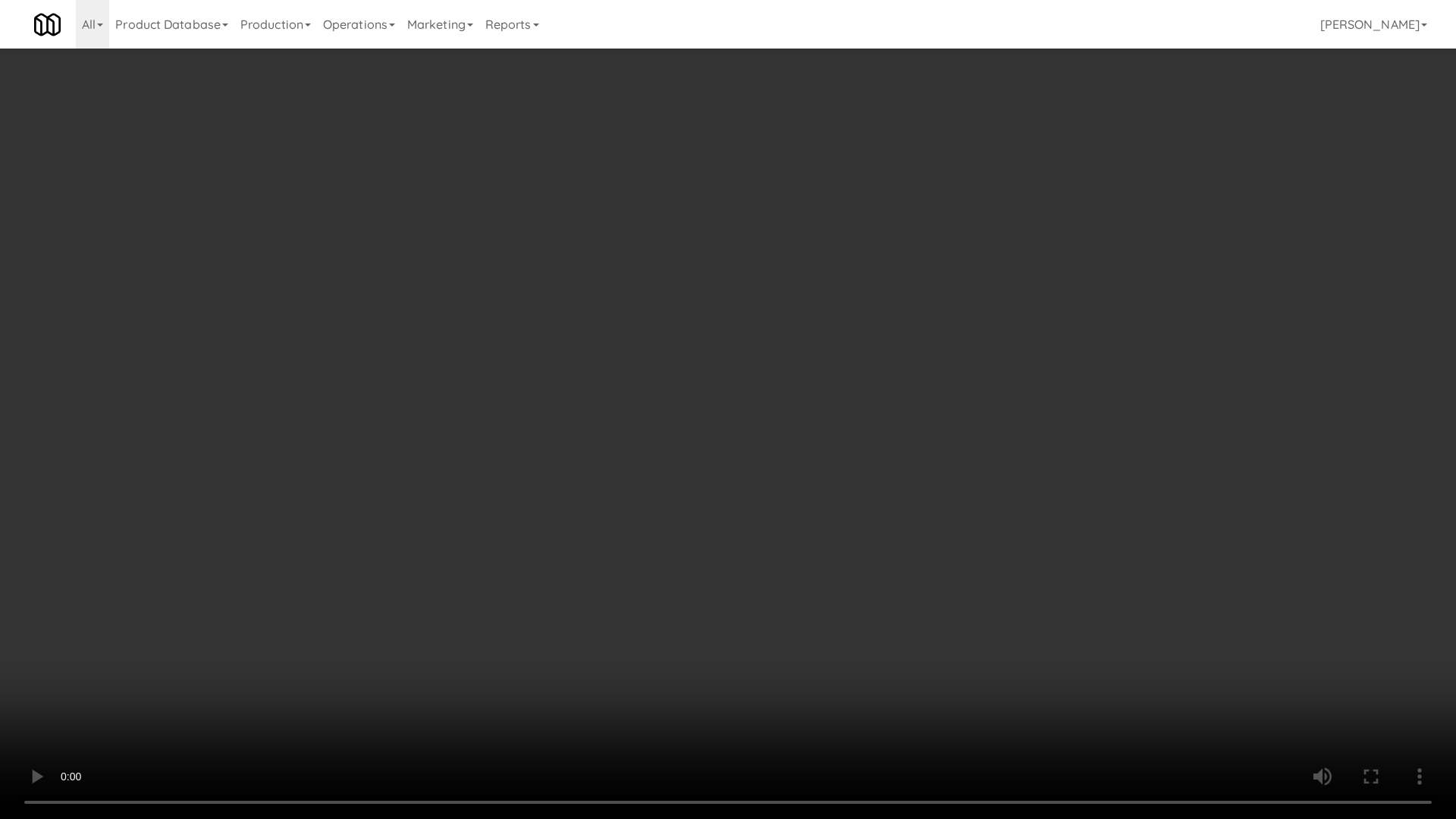
click at [820, 498] on video at bounding box center [728, 409] width 1456 height 819
click at [782, 419] on video at bounding box center [728, 409] width 1456 height 819
click at [760, 397] on video at bounding box center [728, 409] width 1456 height 819
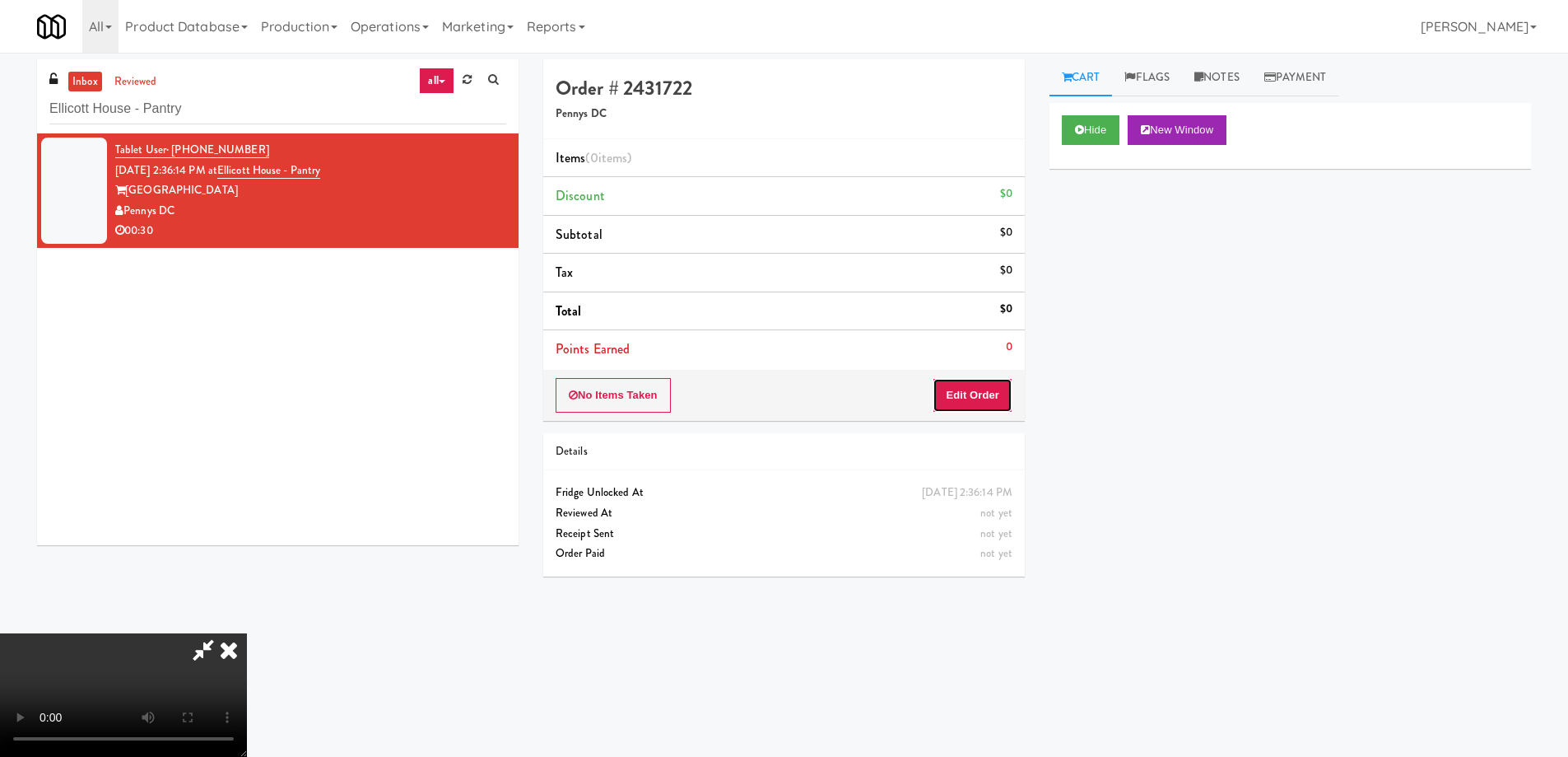
drag, startPoint x: 997, startPoint y: 389, endPoint x: 1036, endPoint y: 341, distance: 61.8
click at [996, 387] on button "Edit Order" at bounding box center [972, 394] width 80 height 34
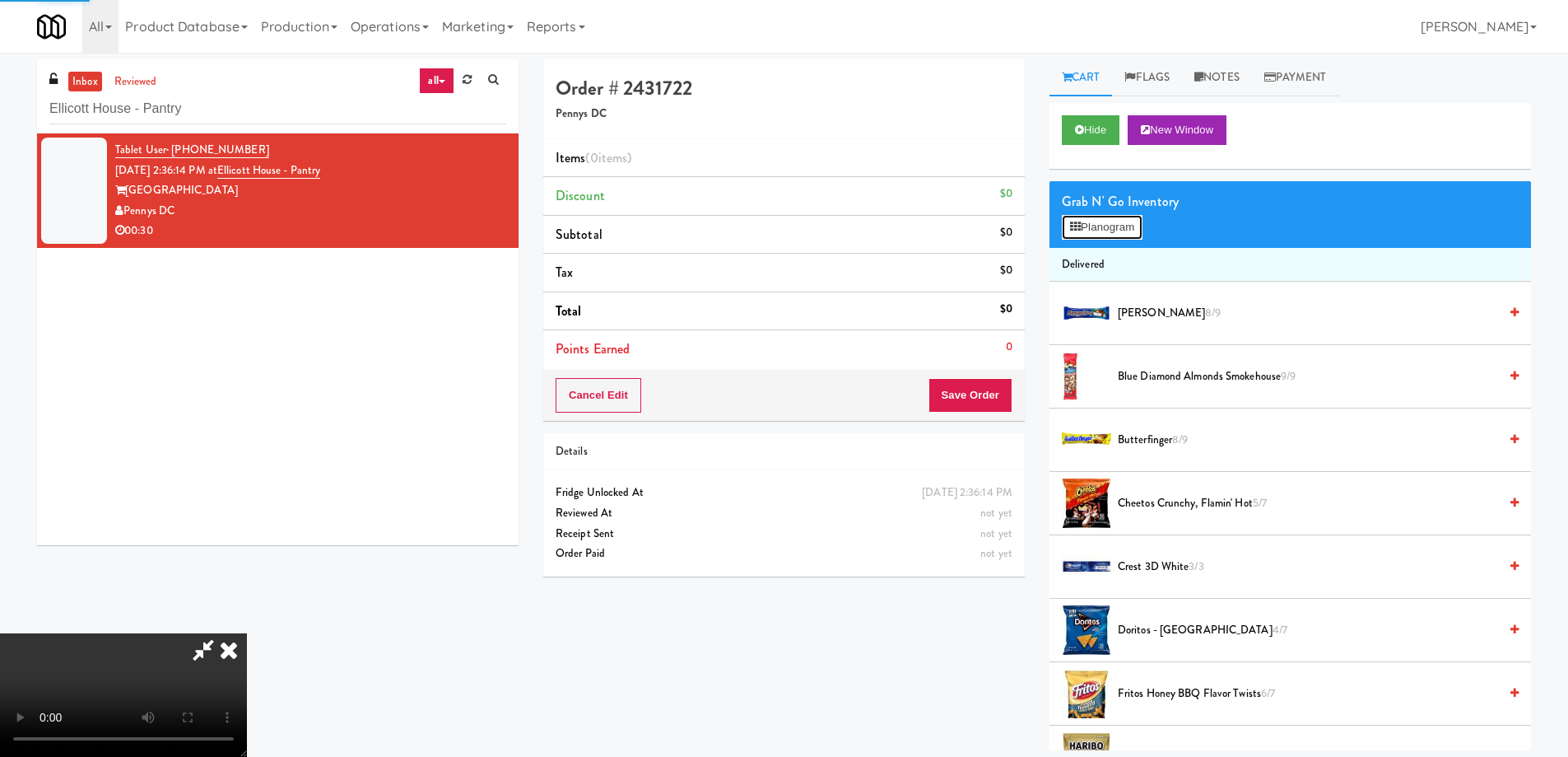
click at [1096, 235] on button "Planogram" at bounding box center [1103, 227] width 81 height 25
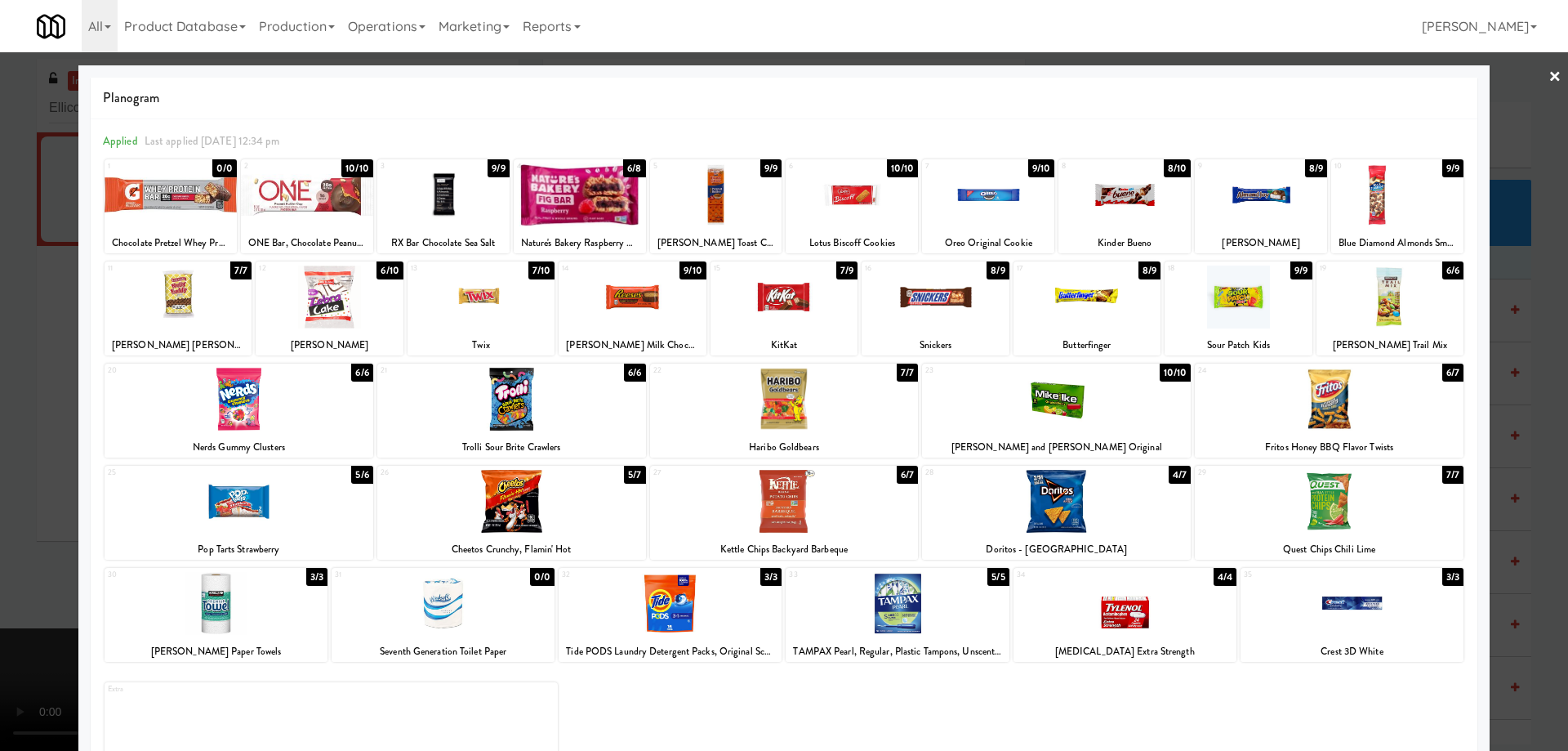
click at [596, 190] on div at bounding box center [580, 195] width 132 height 63
click at [1549, 78] on link "×" at bounding box center [1555, 78] width 13 height 51
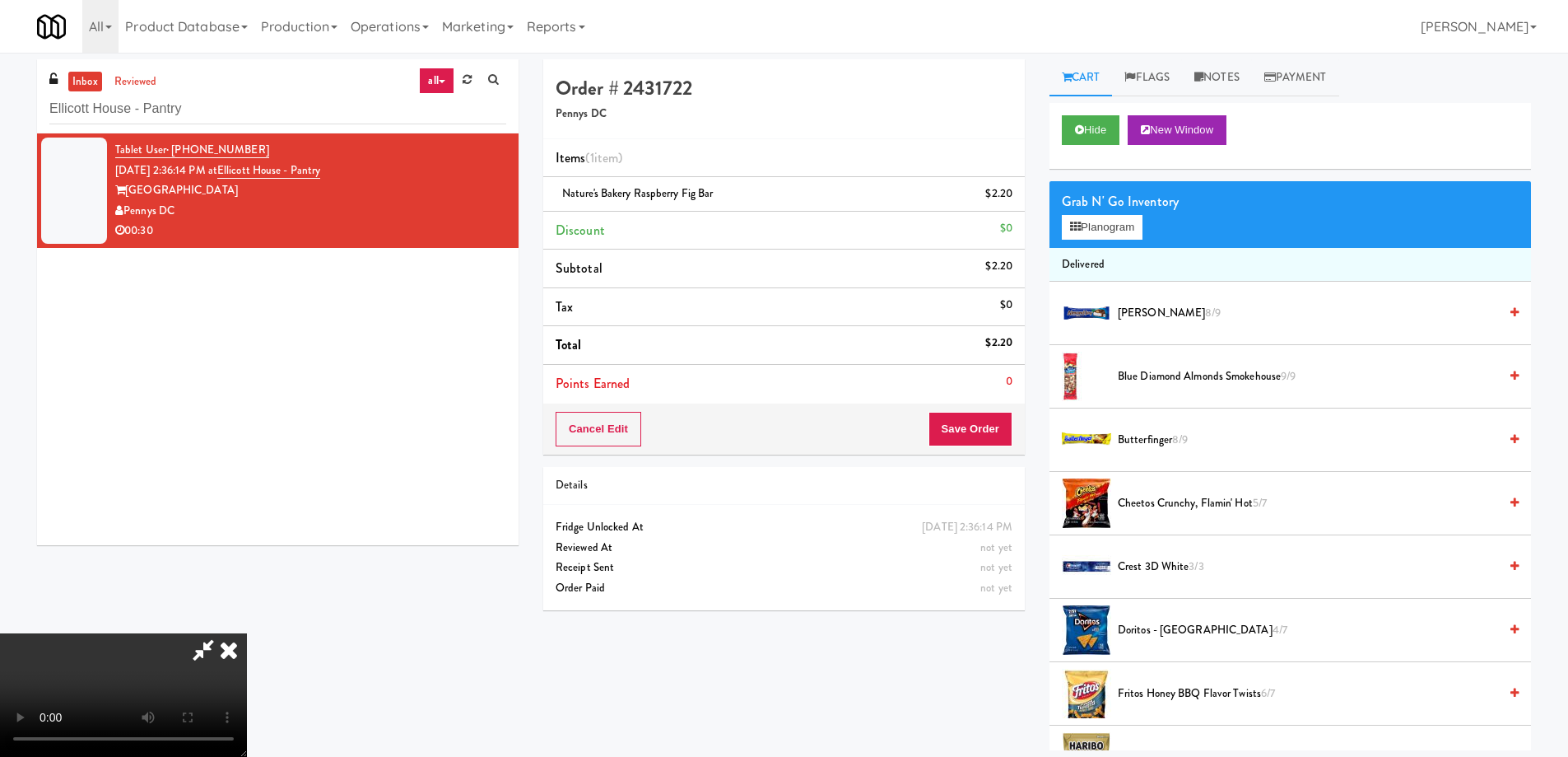
click at [247, 633] on video at bounding box center [123, 695] width 247 height 124
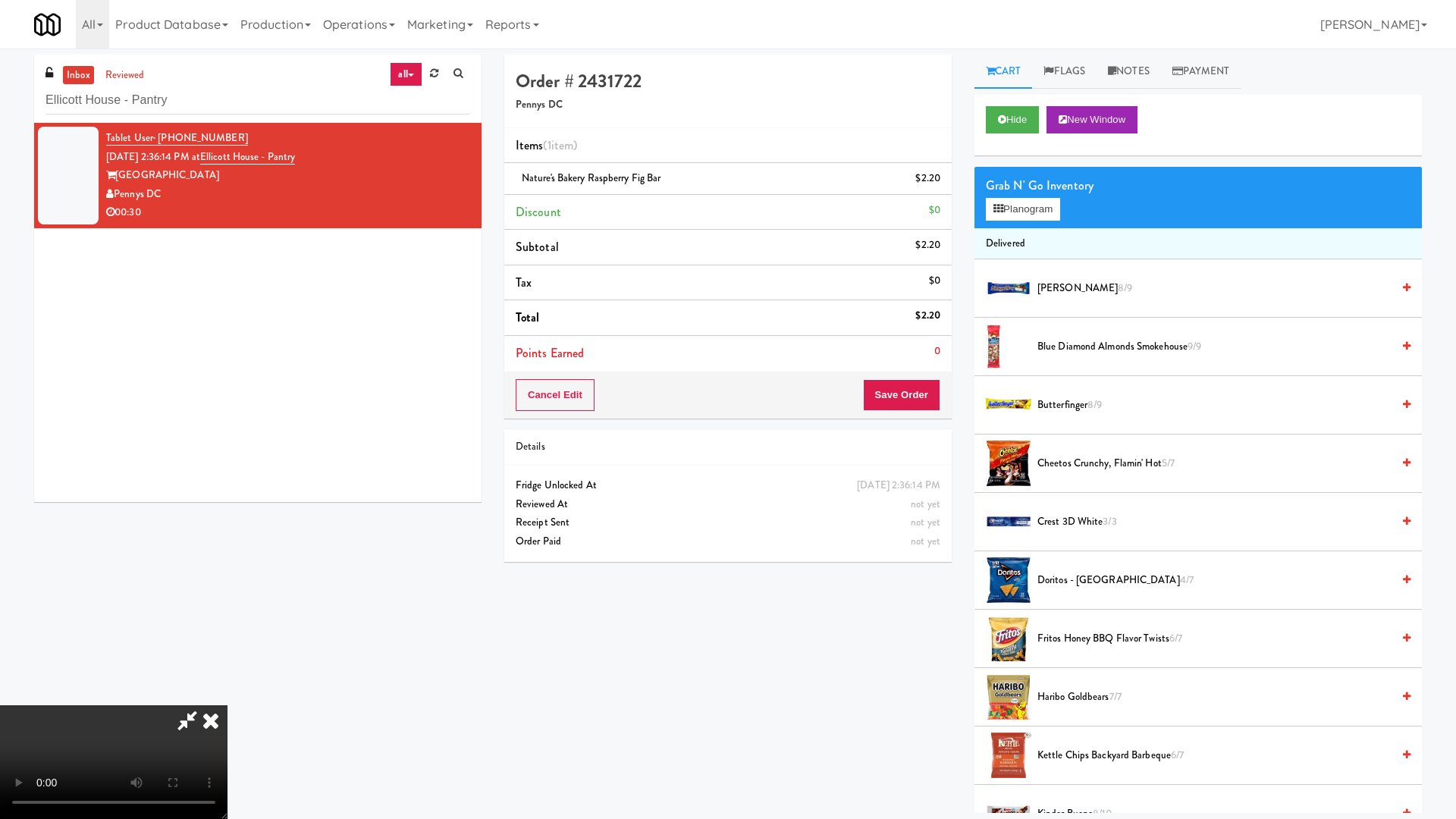
click at [227, 696] on video at bounding box center [113, 762] width 227 height 114
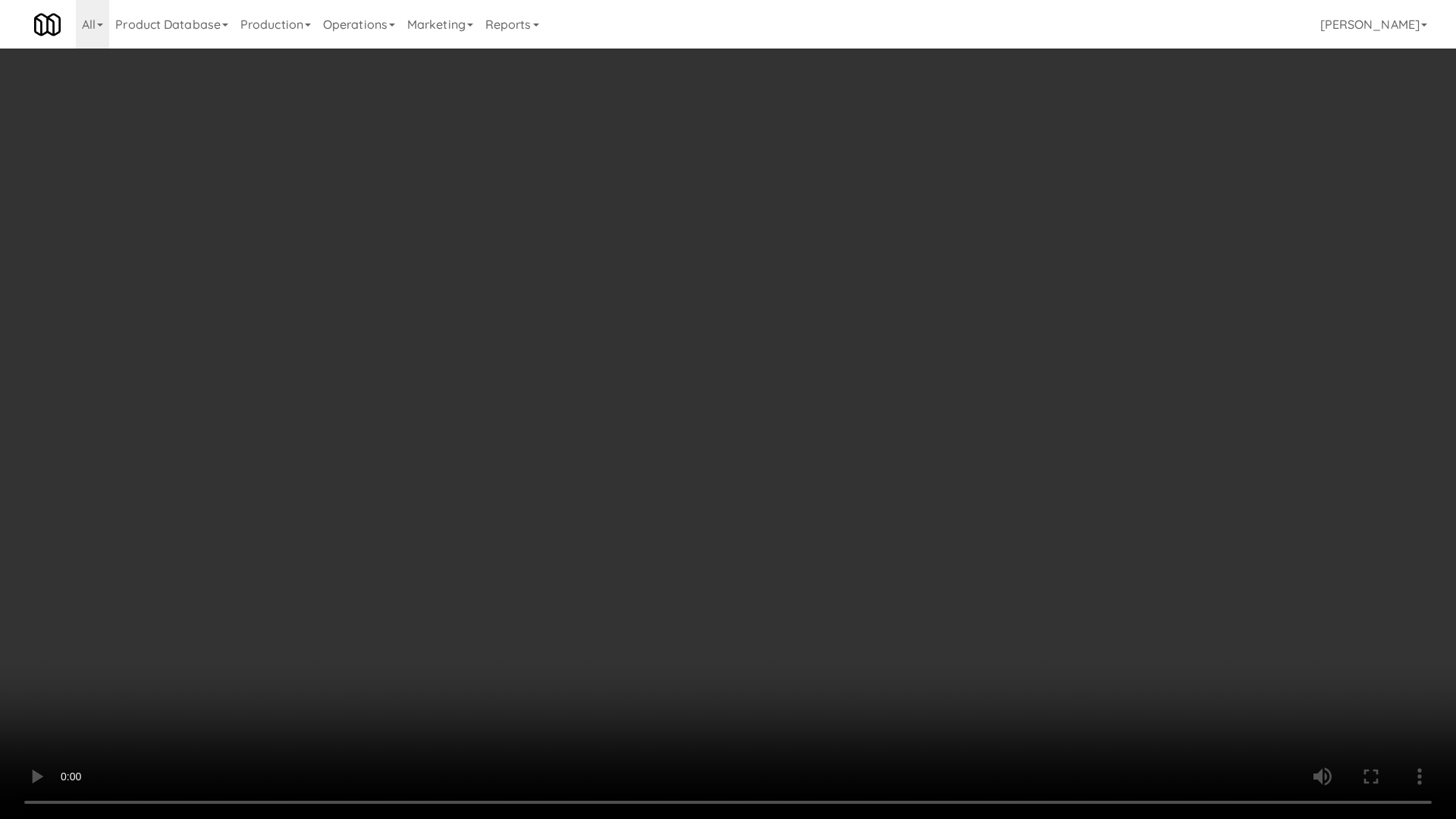
click at [864, 415] on video at bounding box center [728, 409] width 1456 height 819
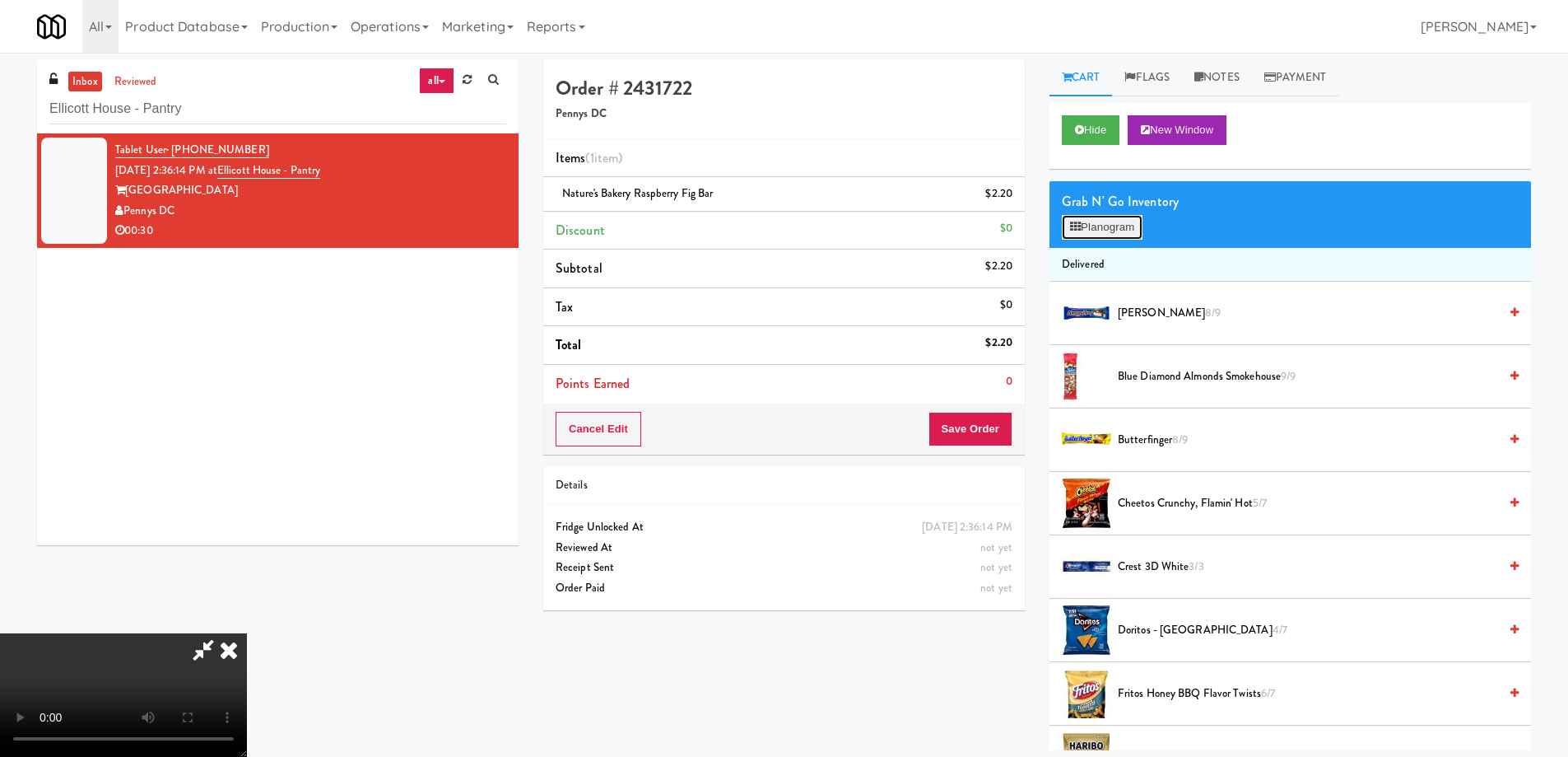
click at [1124, 222] on button "Planogram" at bounding box center [1103, 227] width 81 height 25
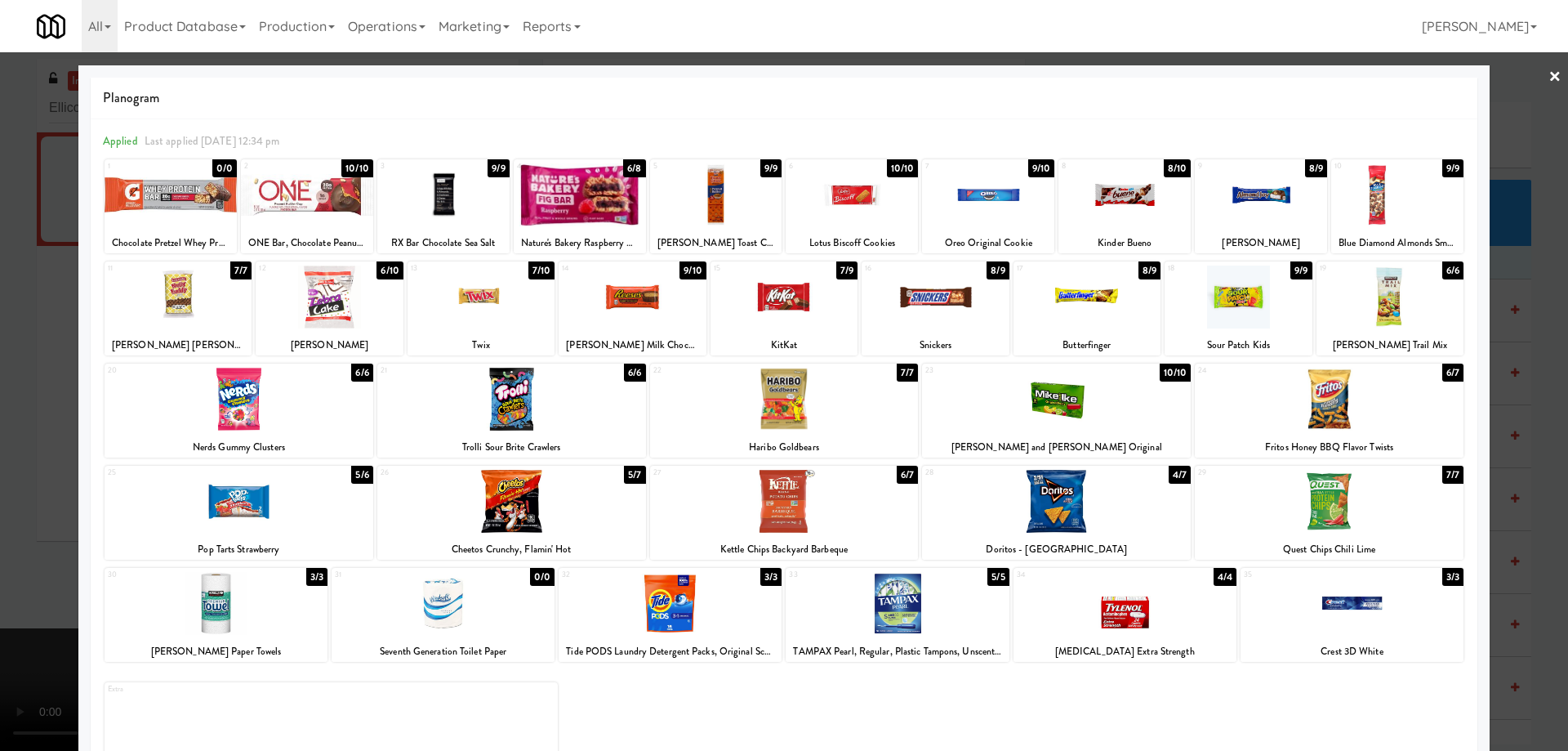
click at [861, 203] on div at bounding box center [852, 195] width 132 height 63
click at [1532, 75] on div at bounding box center [784, 376] width 1568 height 751
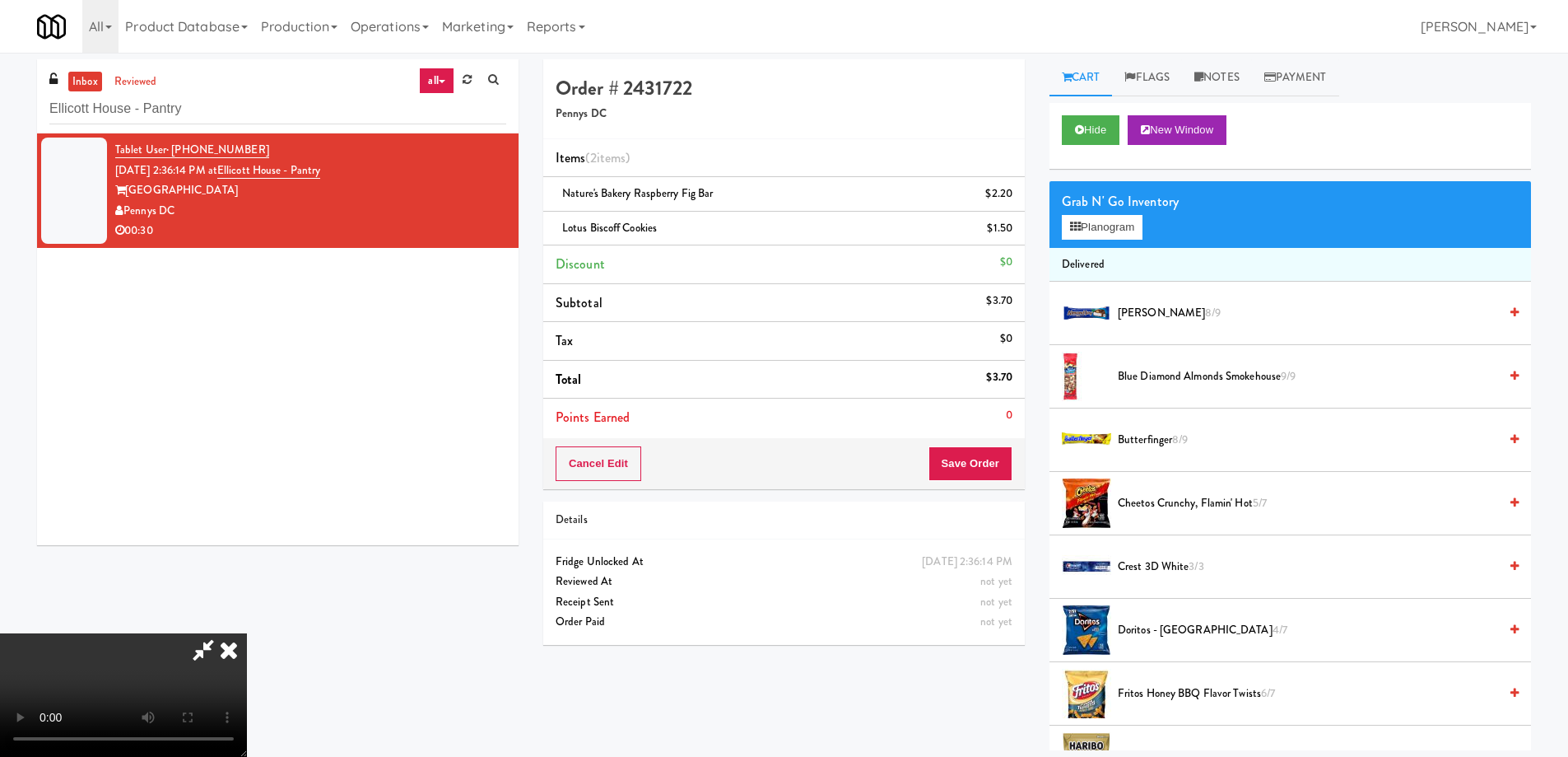
click at [247, 633] on video at bounding box center [123, 695] width 247 height 124
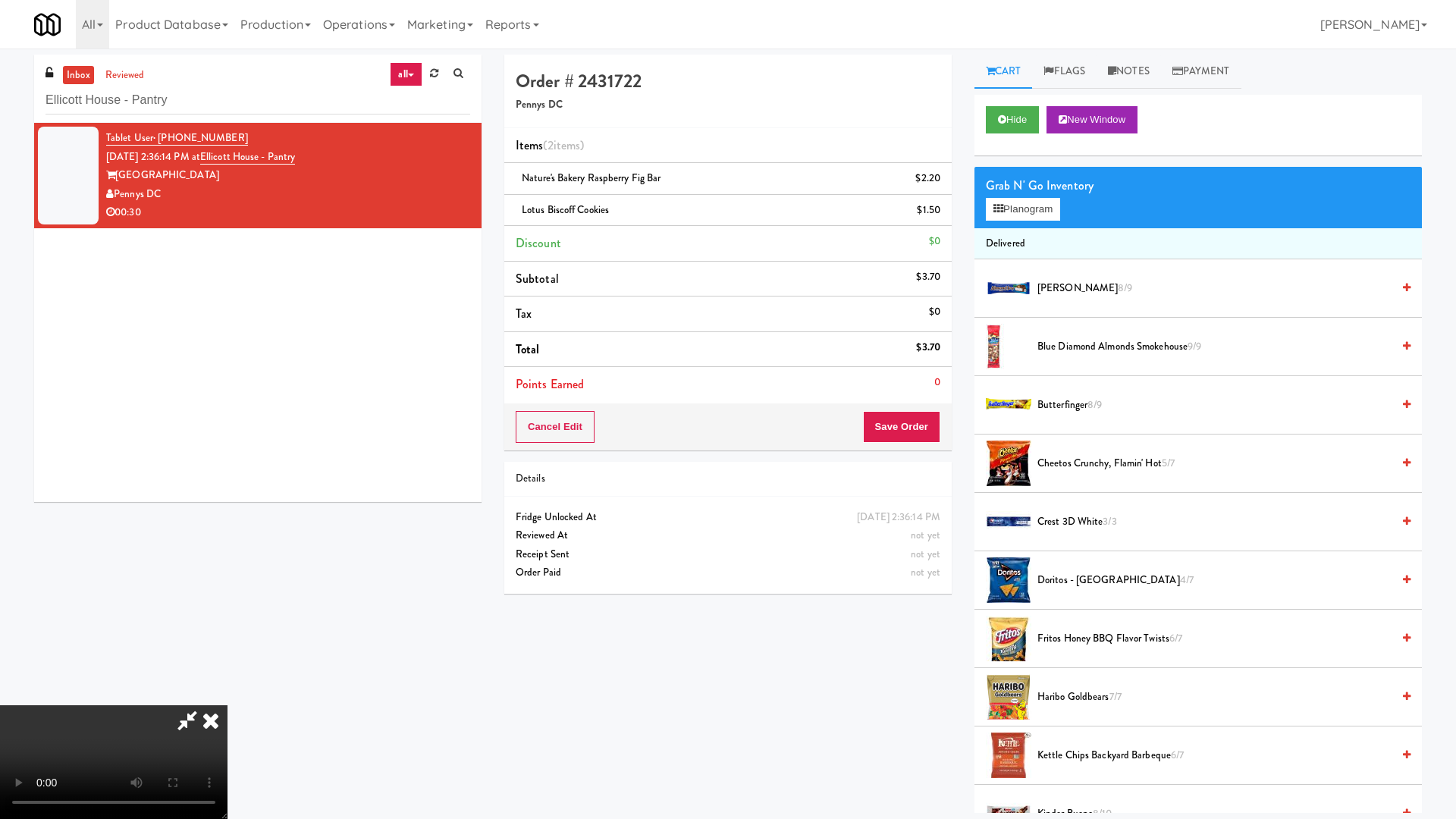
click at [227, 696] on video at bounding box center [113, 762] width 227 height 114
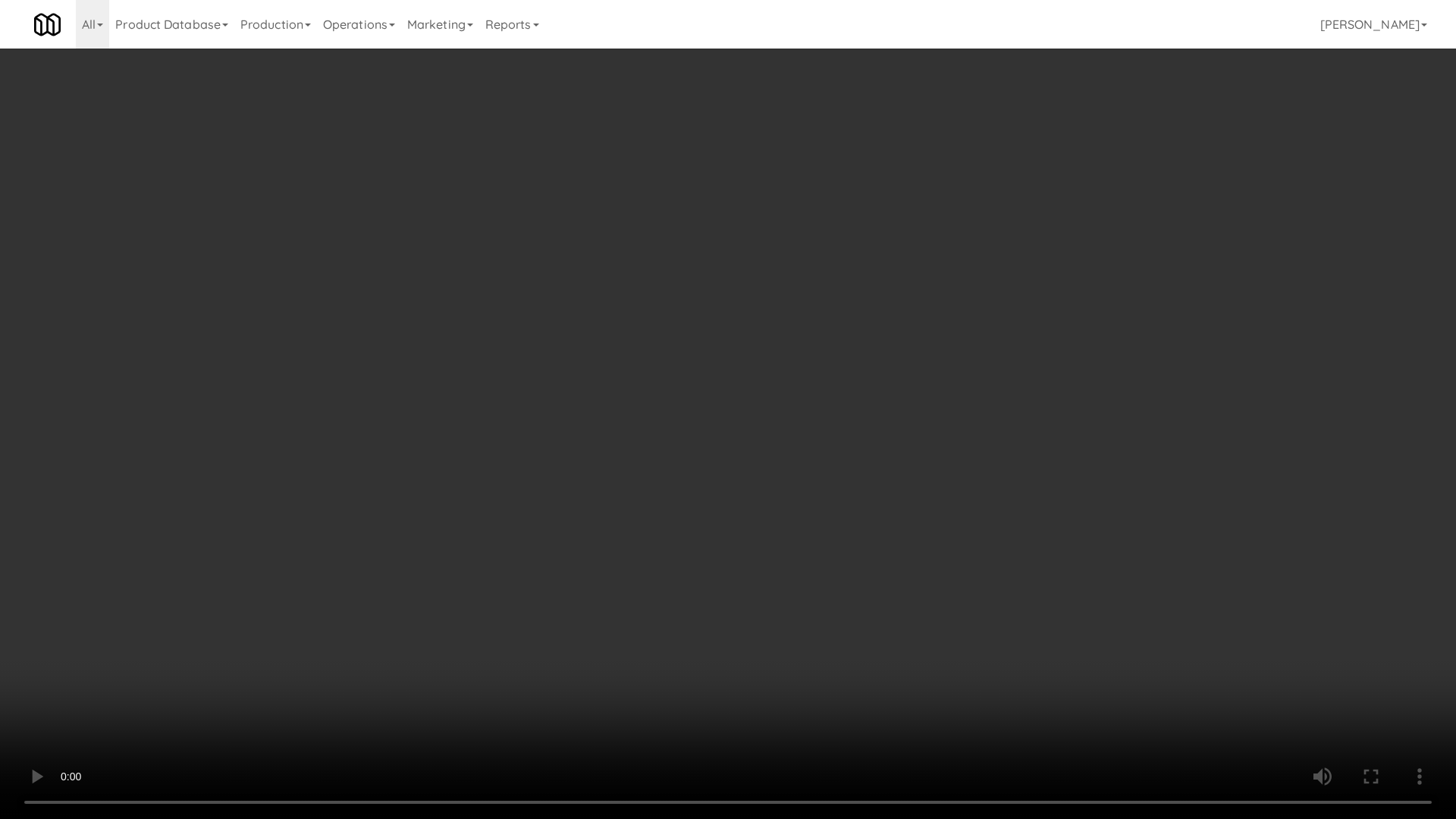
click at [817, 420] on video at bounding box center [728, 409] width 1456 height 819
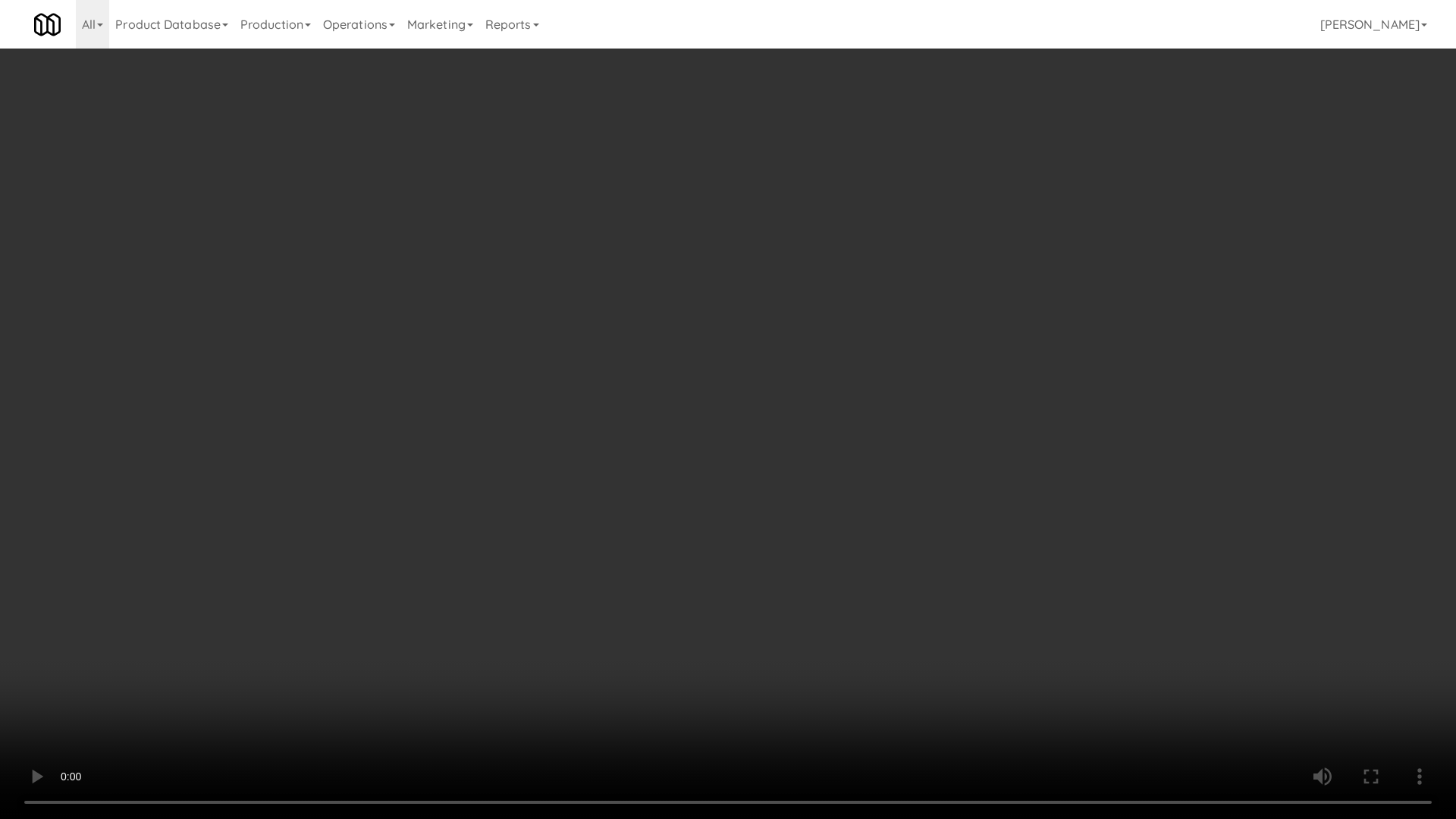
click at [817, 420] on video at bounding box center [728, 409] width 1456 height 819
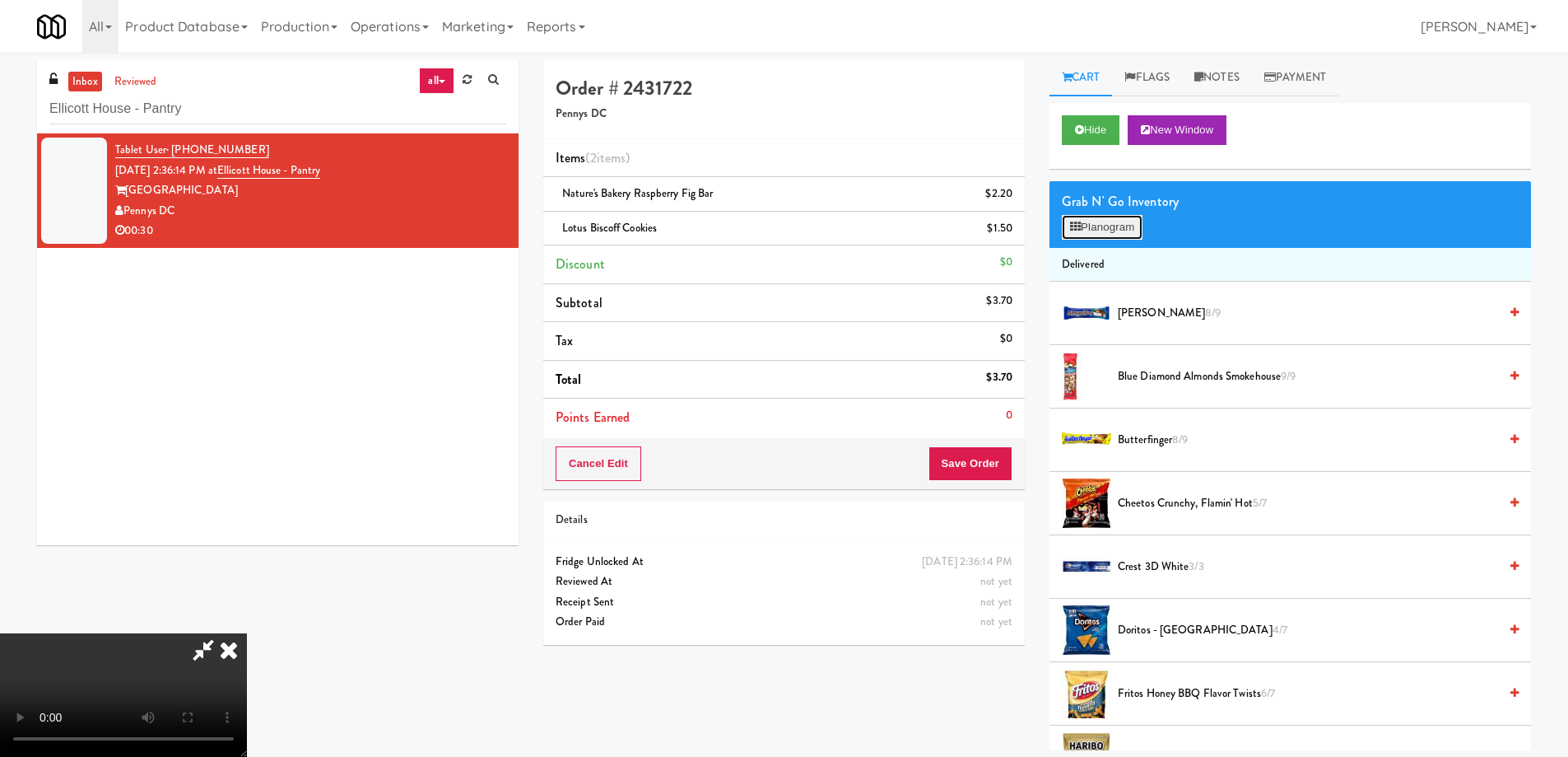
click at [1111, 234] on button "Planogram" at bounding box center [1103, 227] width 81 height 25
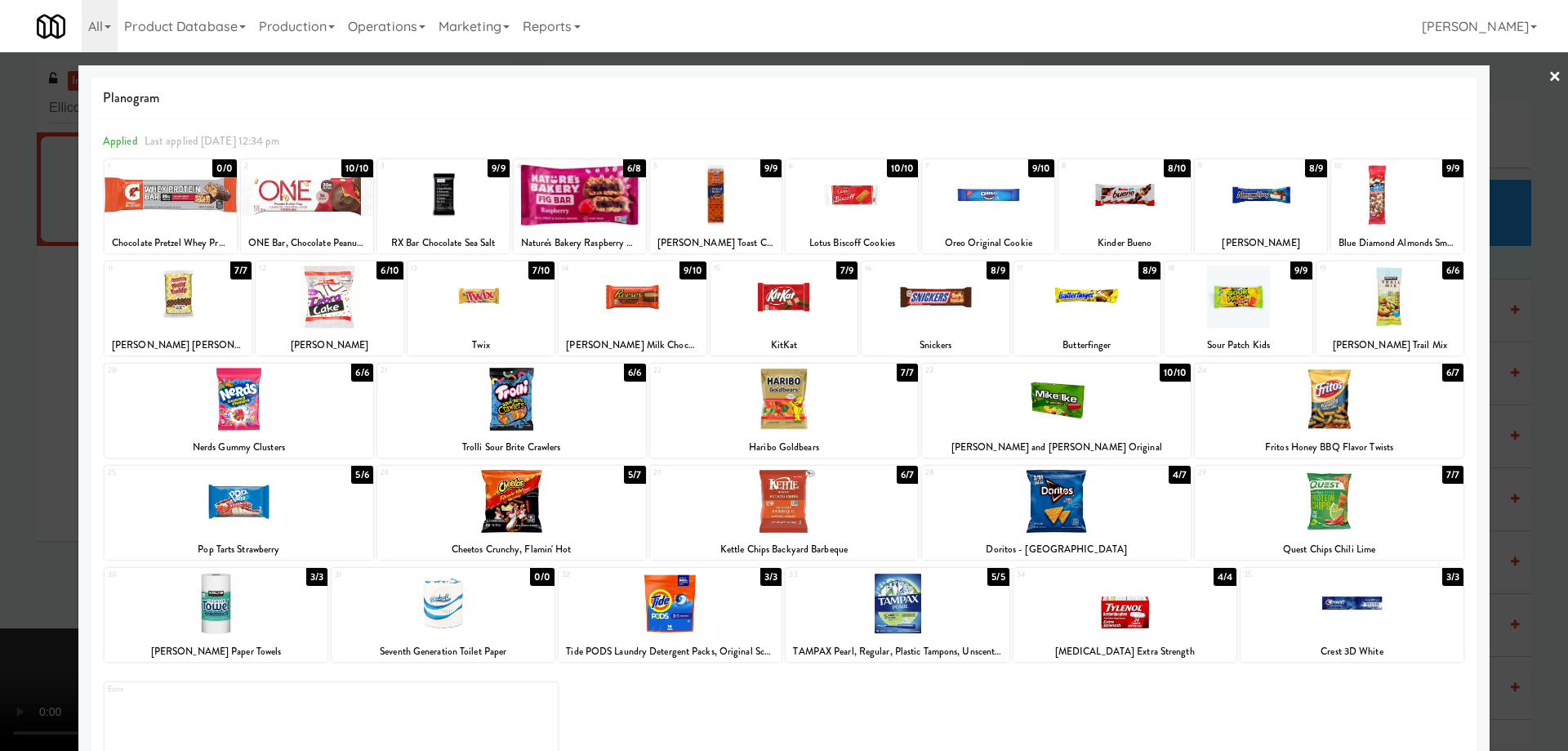
click at [1369, 408] on div at bounding box center [1329, 399] width 268 height 63
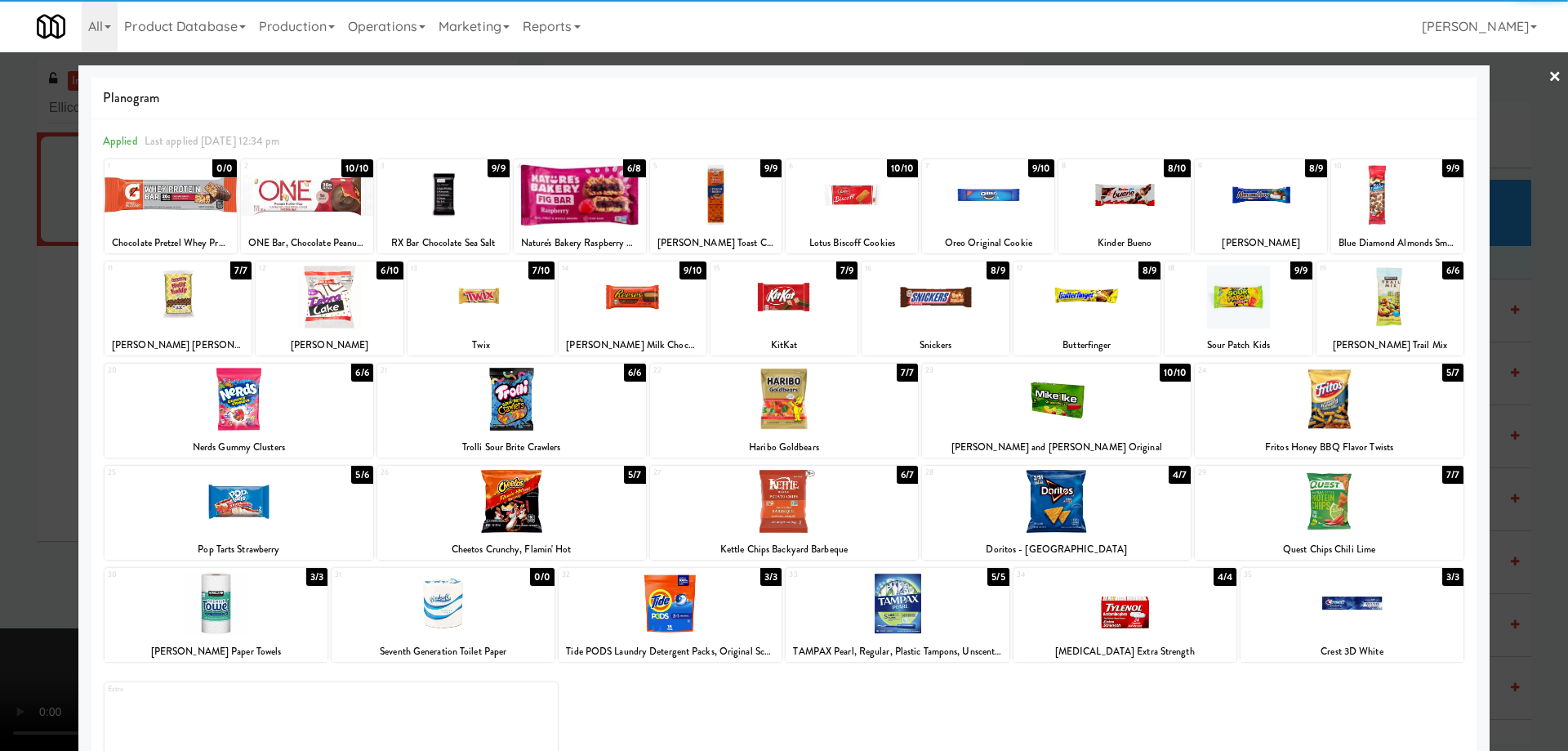
click at [1536, 78] on div at bounding box center [784, 376] width 1568 height 751
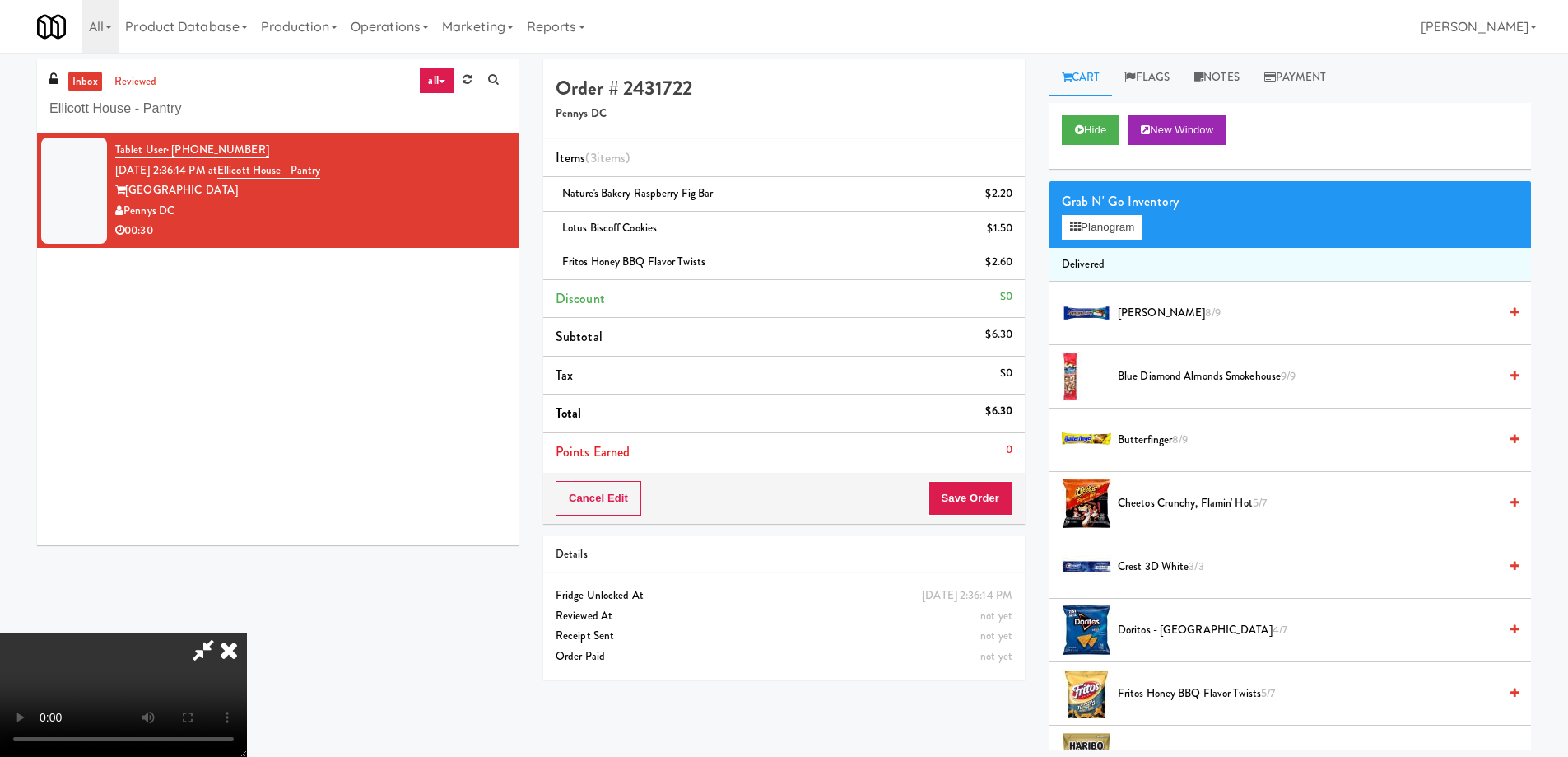
click at [247, 633] on video at bounding box center [123, 695] width 247 height 124
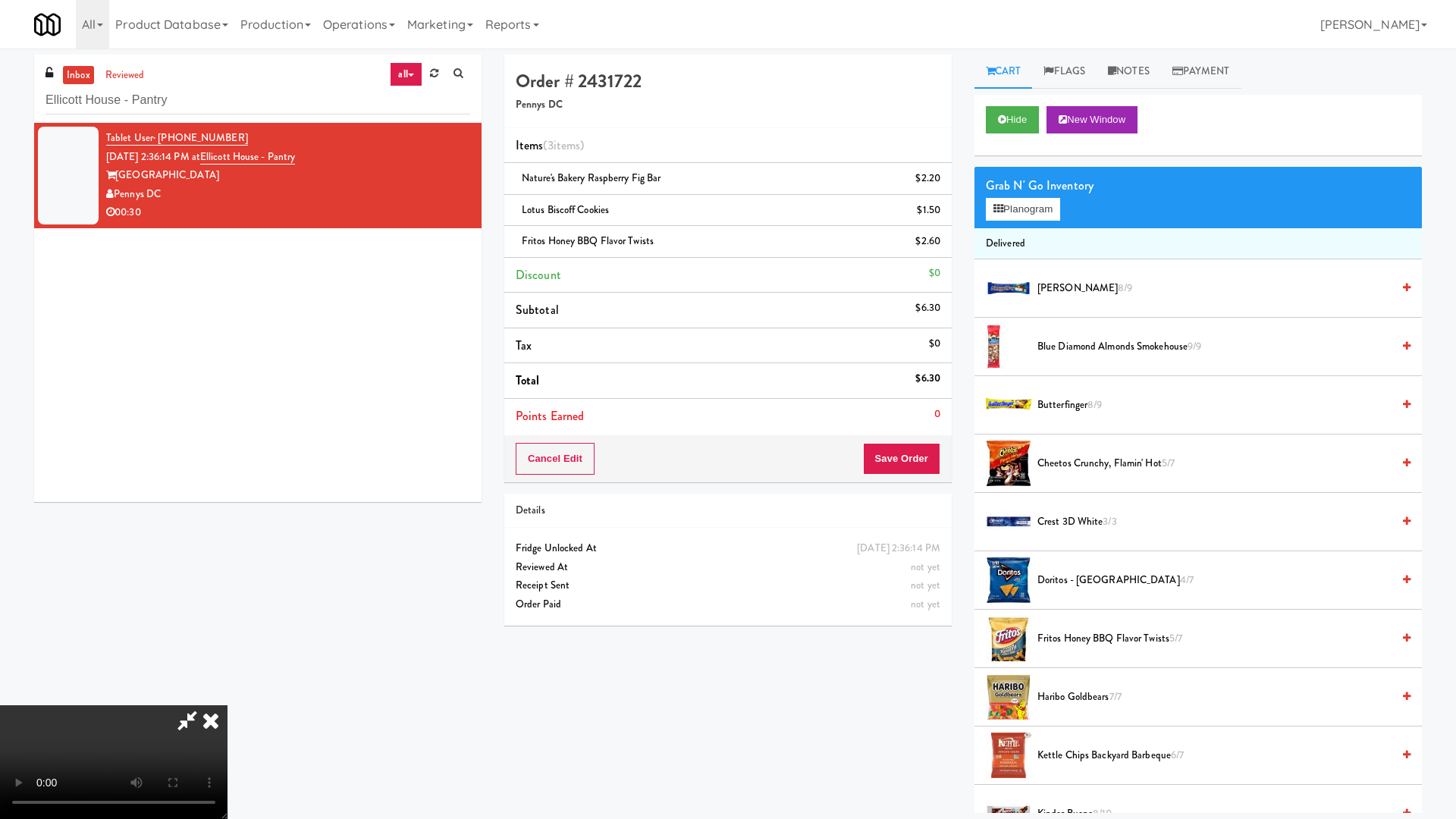
click at [227, 696] on video at bounding box center [113, 762] width 227 height 114
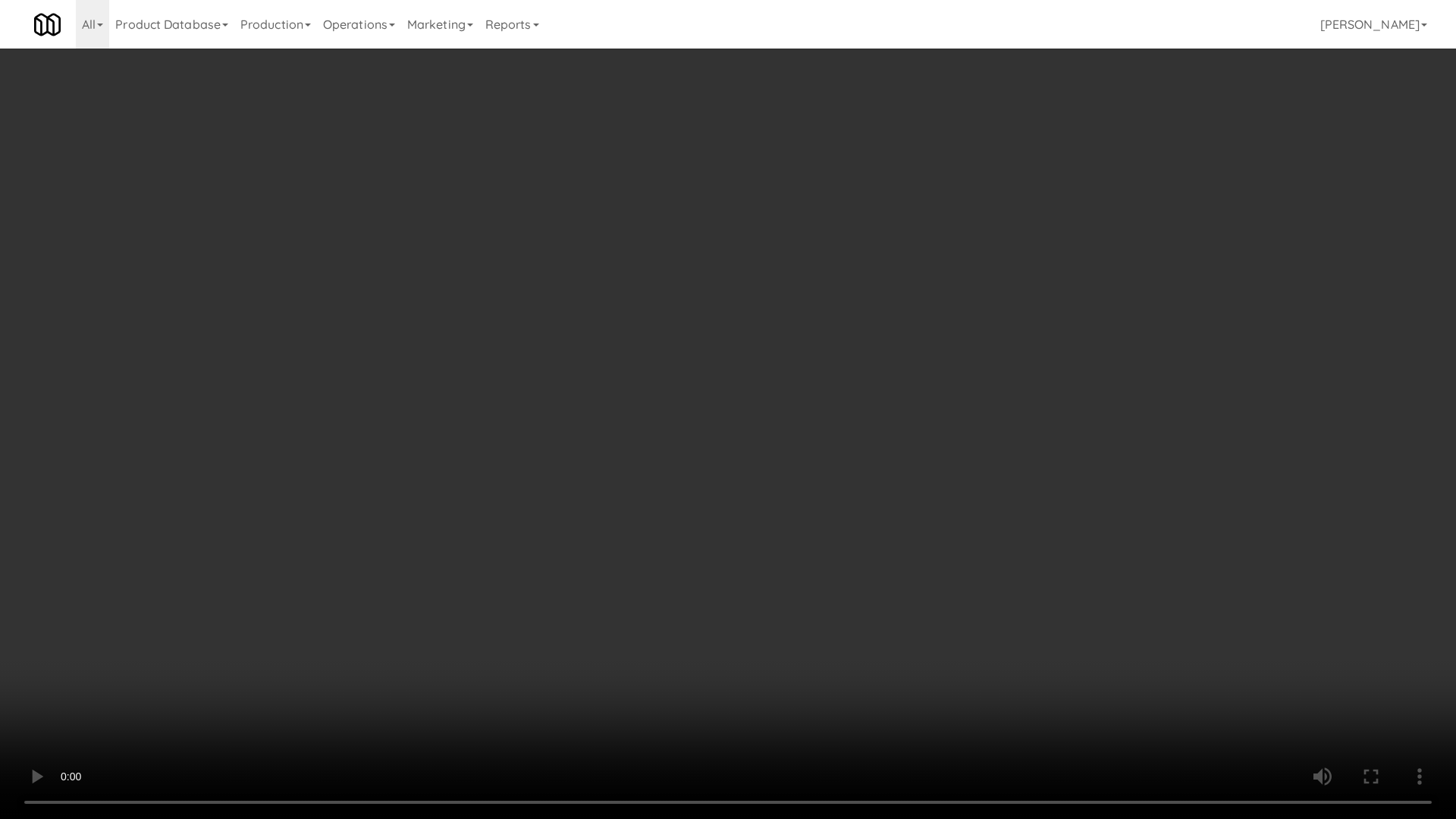
click at [887, 454] on video at bounding box center [728, 409] width 1456 height 819
click at [882, 476] on video at bounding box center [728, 409] width 1456 height 819
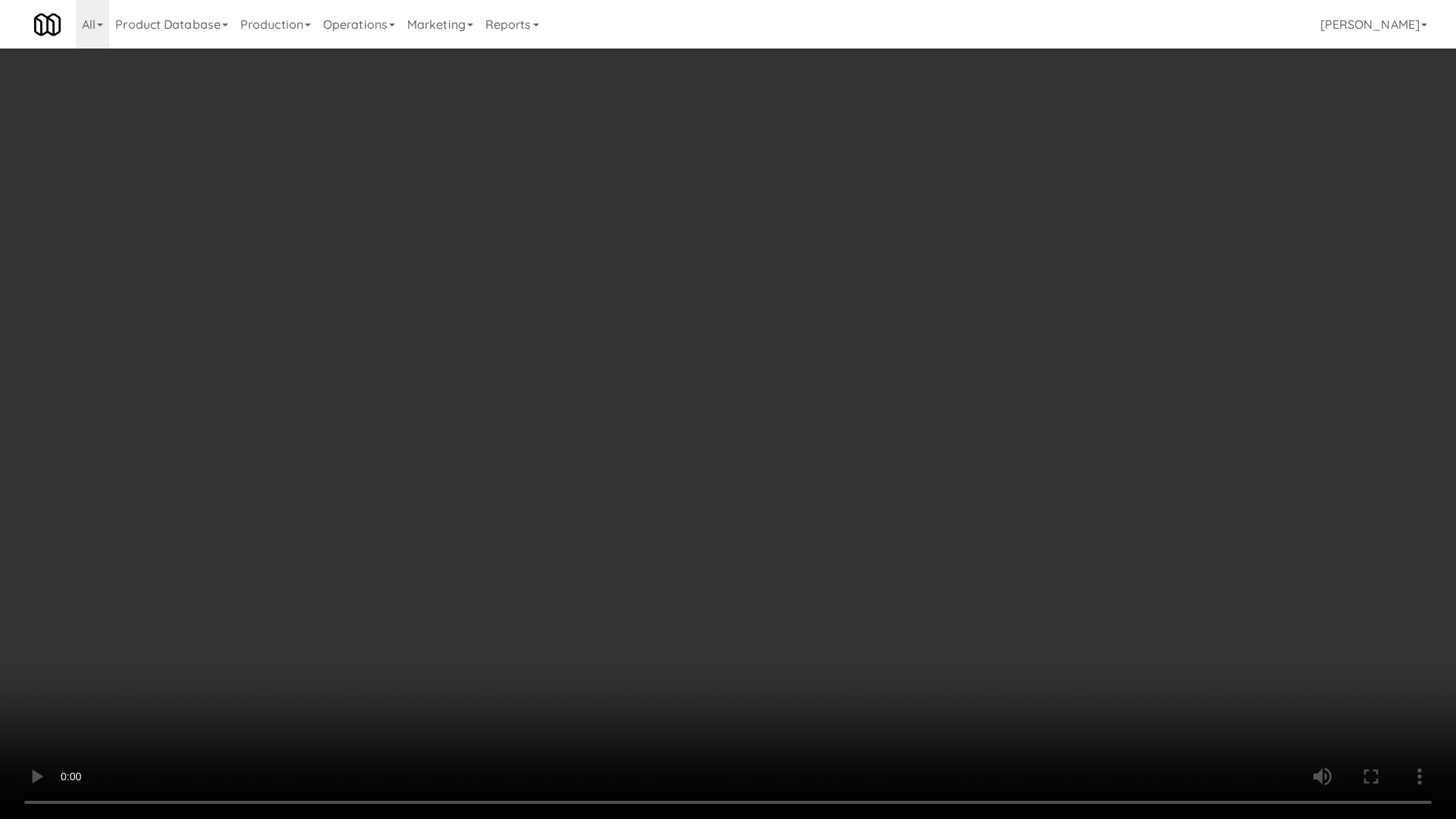
click at [848, 479] on video at bounding box center [728, 409] width 1456 height 819
click at [841, 488] on video at bounding box center [728, 409] width 1456 height 819
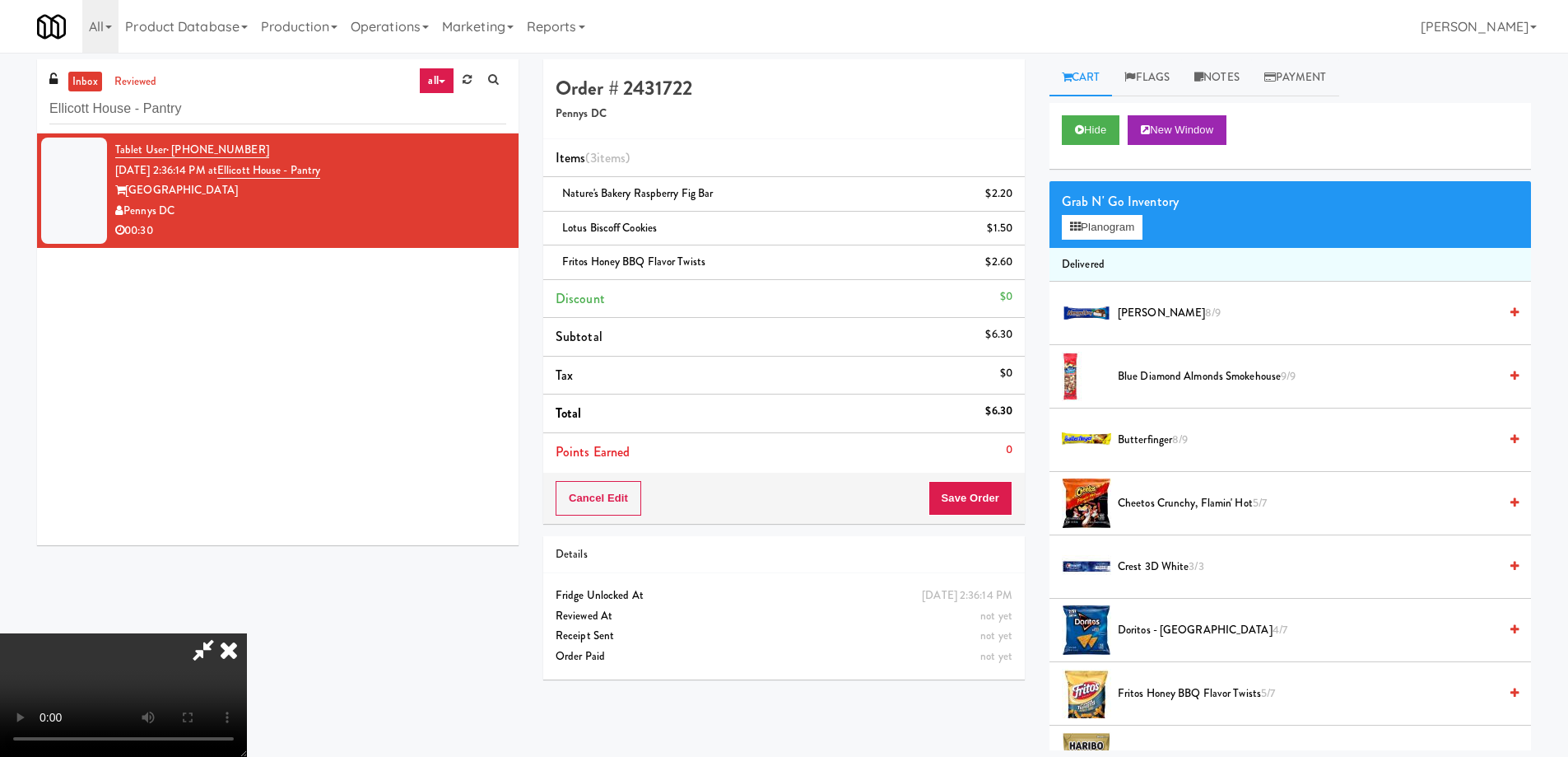
click at [247, 633] on icon at bounding box center [228, 650] width 36 height 33
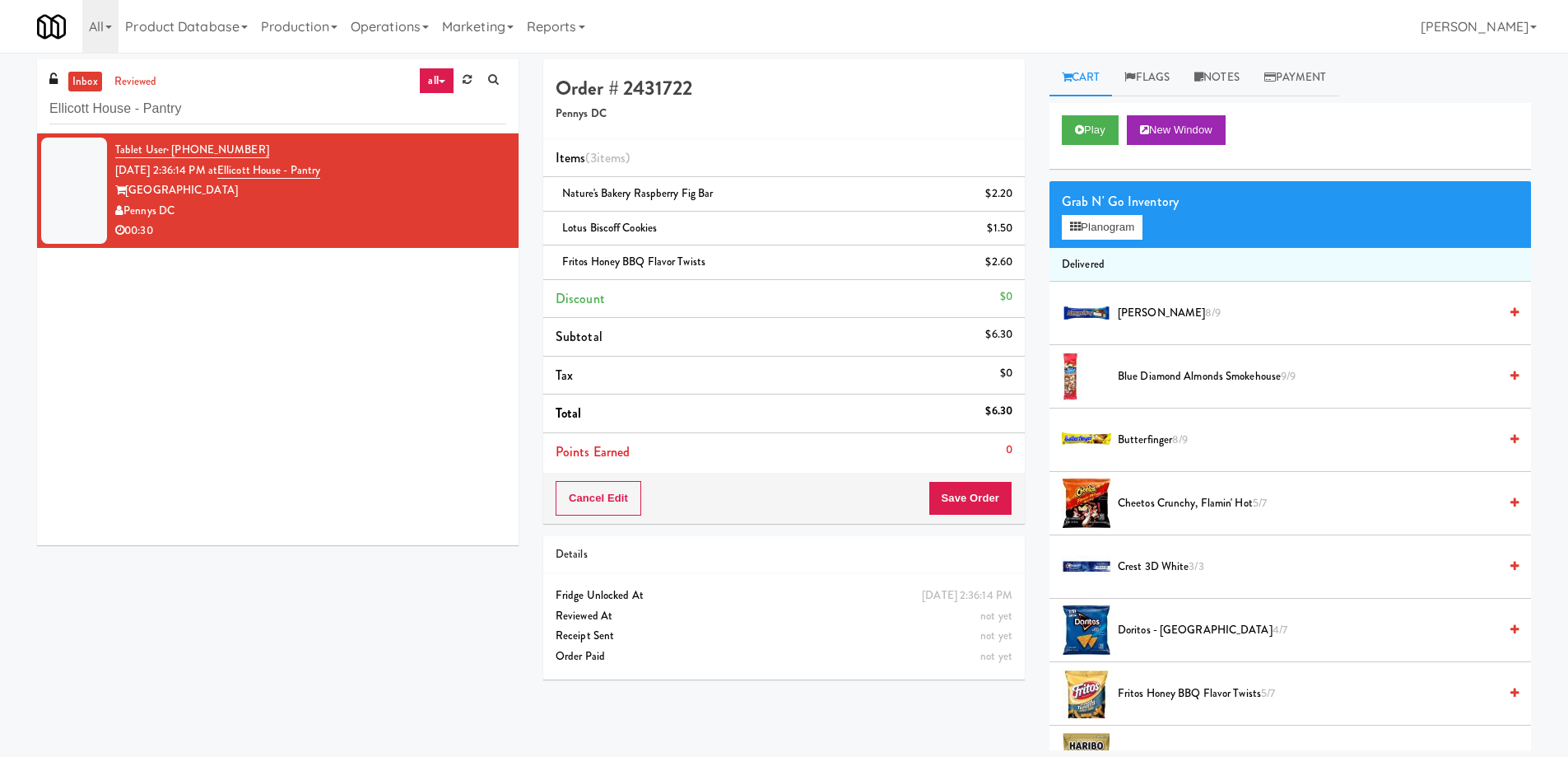
drag, startPoint x: 994, startPoint y: 520, endPoint x: 994, endPoint y: 509, distance: 11.0
click at [994, 512] on div "Cancel Edit Save Order" at bounding box center [784, 498] width 482 height 51
click at [991, 495] on button "Save Order" at bounding box center [971, 498] width 84 height 34
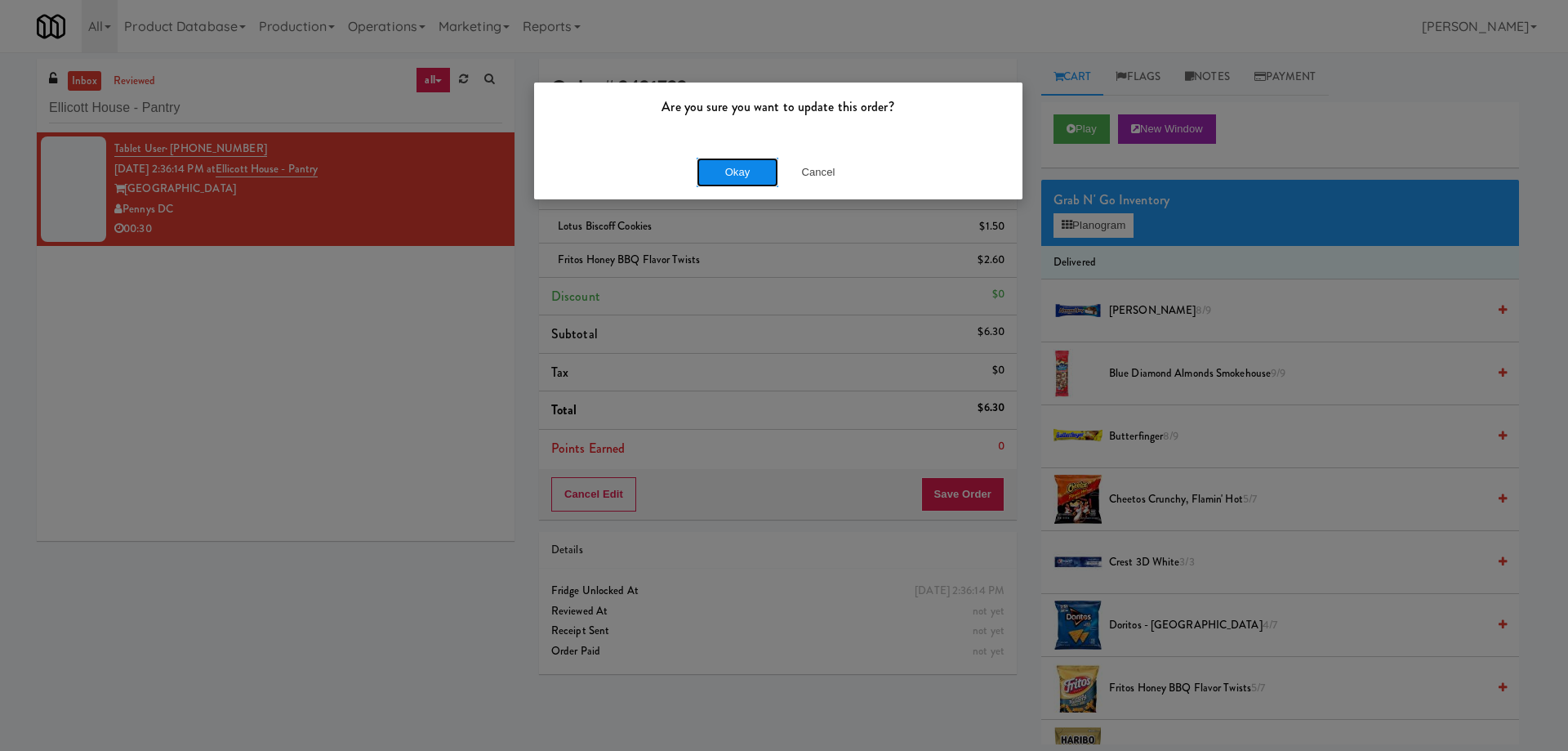
click at [730, 177] on button "Okay" at bounding box center [738, 173] width 82 height 30
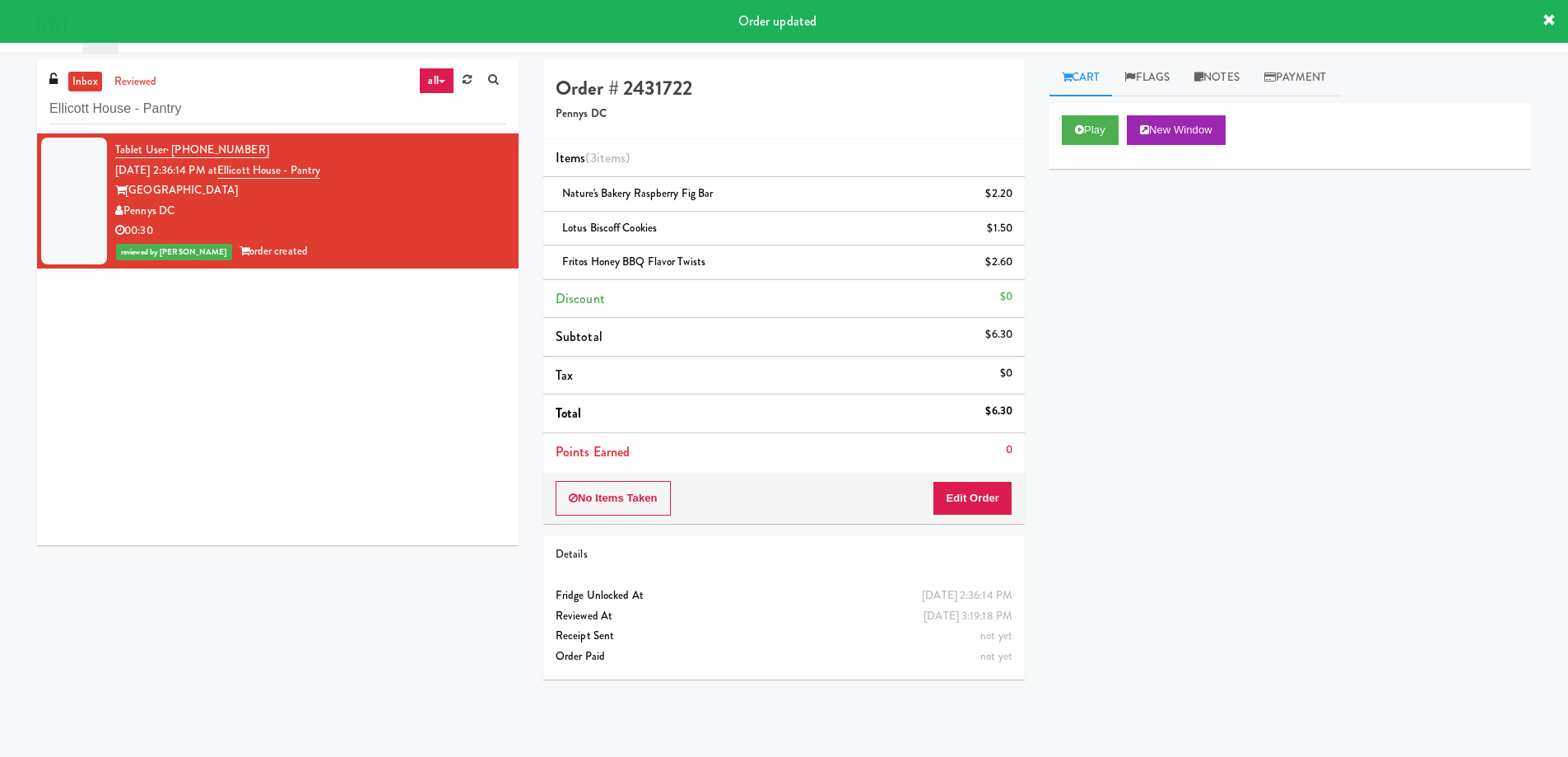
click at [278, 402] on div "Tablet User · (202) 744-9624 [DATE] 2:36:14 PM at [GEOGRAPHIC_DATA] - [GEOGRAPH…" at bounding box center [277, 339] width 482 height 412
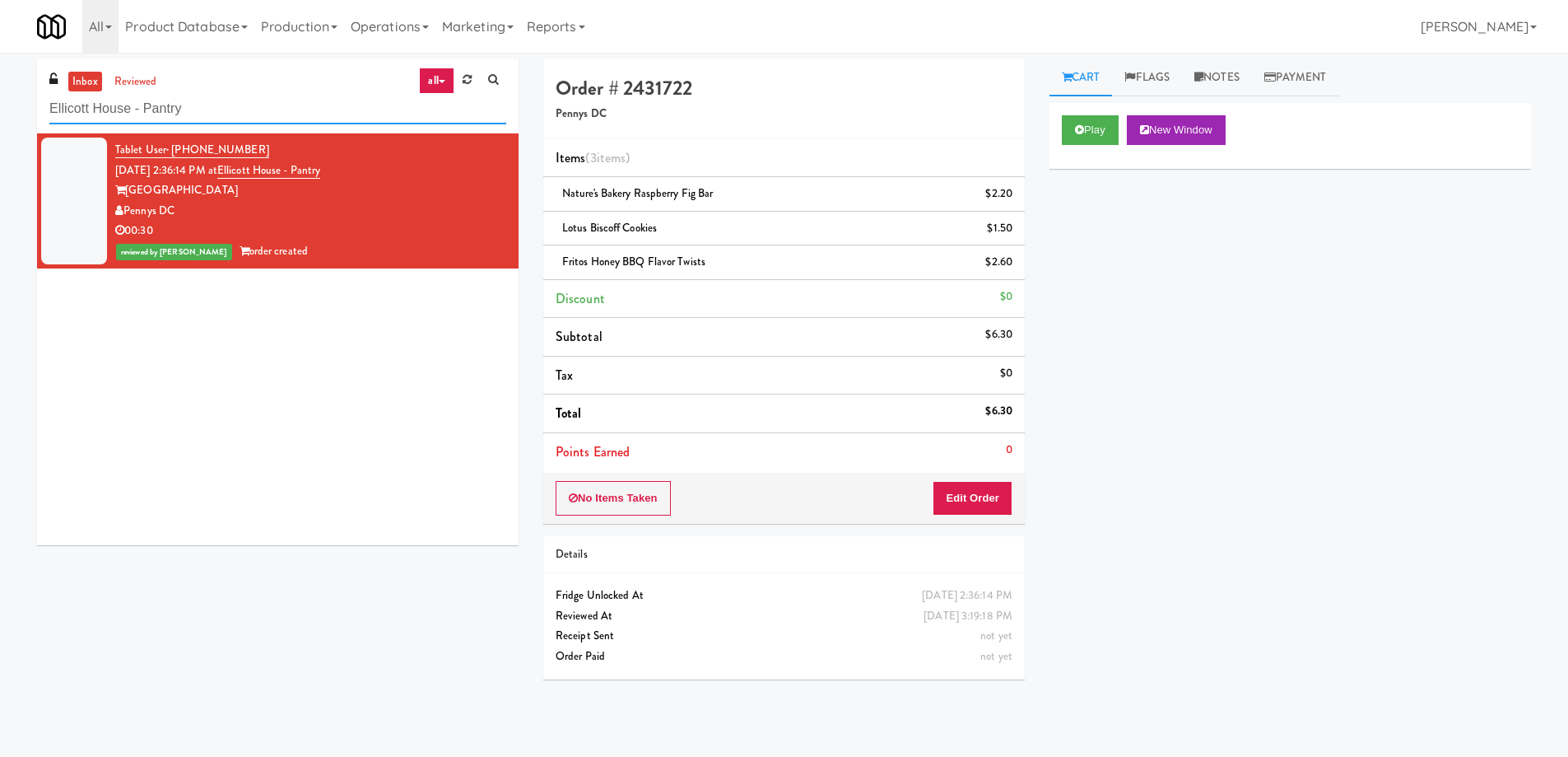
click at [276, 104] on input "Ellicott House - Pantry" at bounding box center [277, 109] width 457 height 31
paste input "Park Place - Cooler - Right"
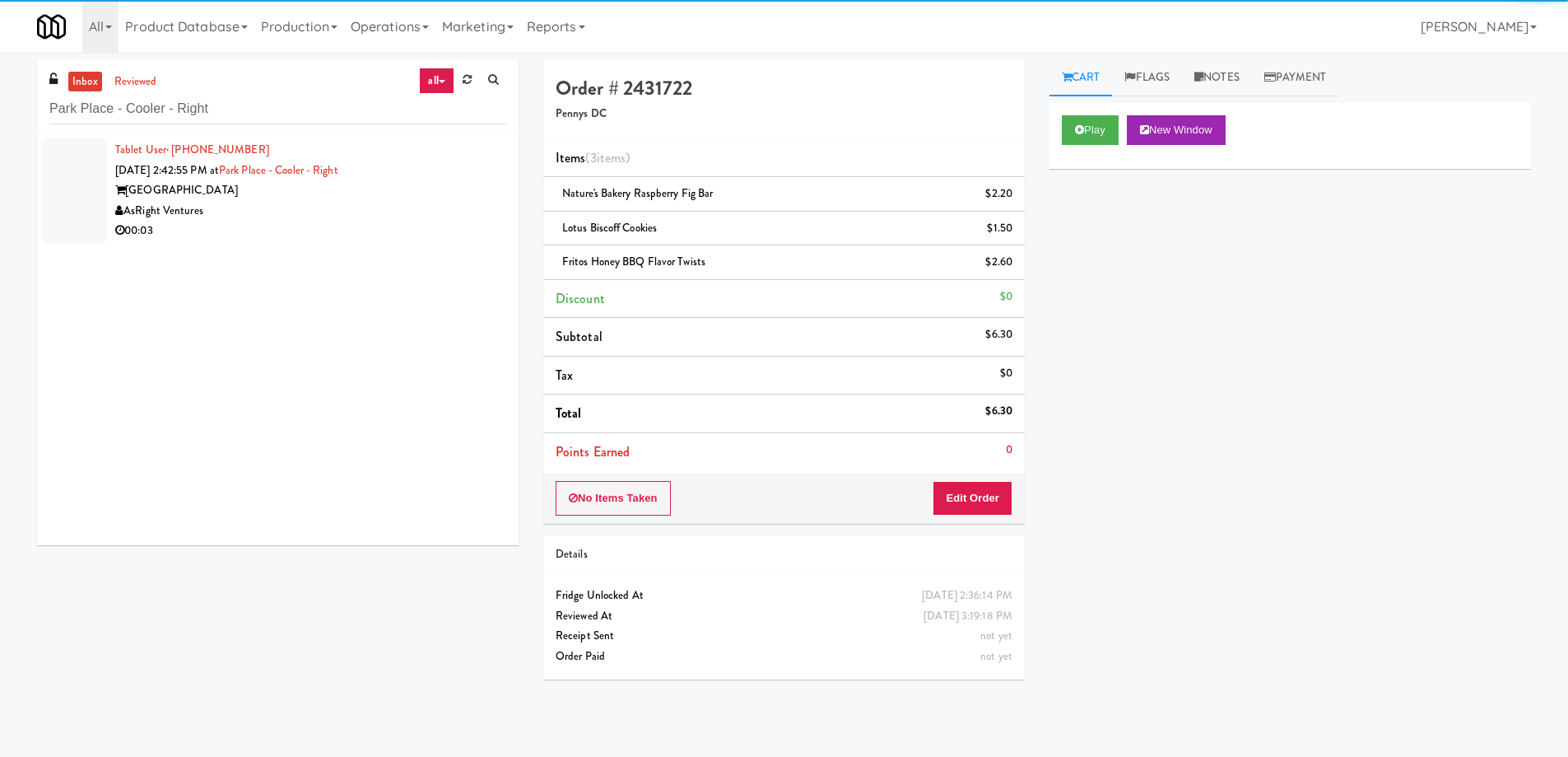
click at [415, 201] on div "AsRight Ventures" at bounding box center [310, 211] width 391 height 20
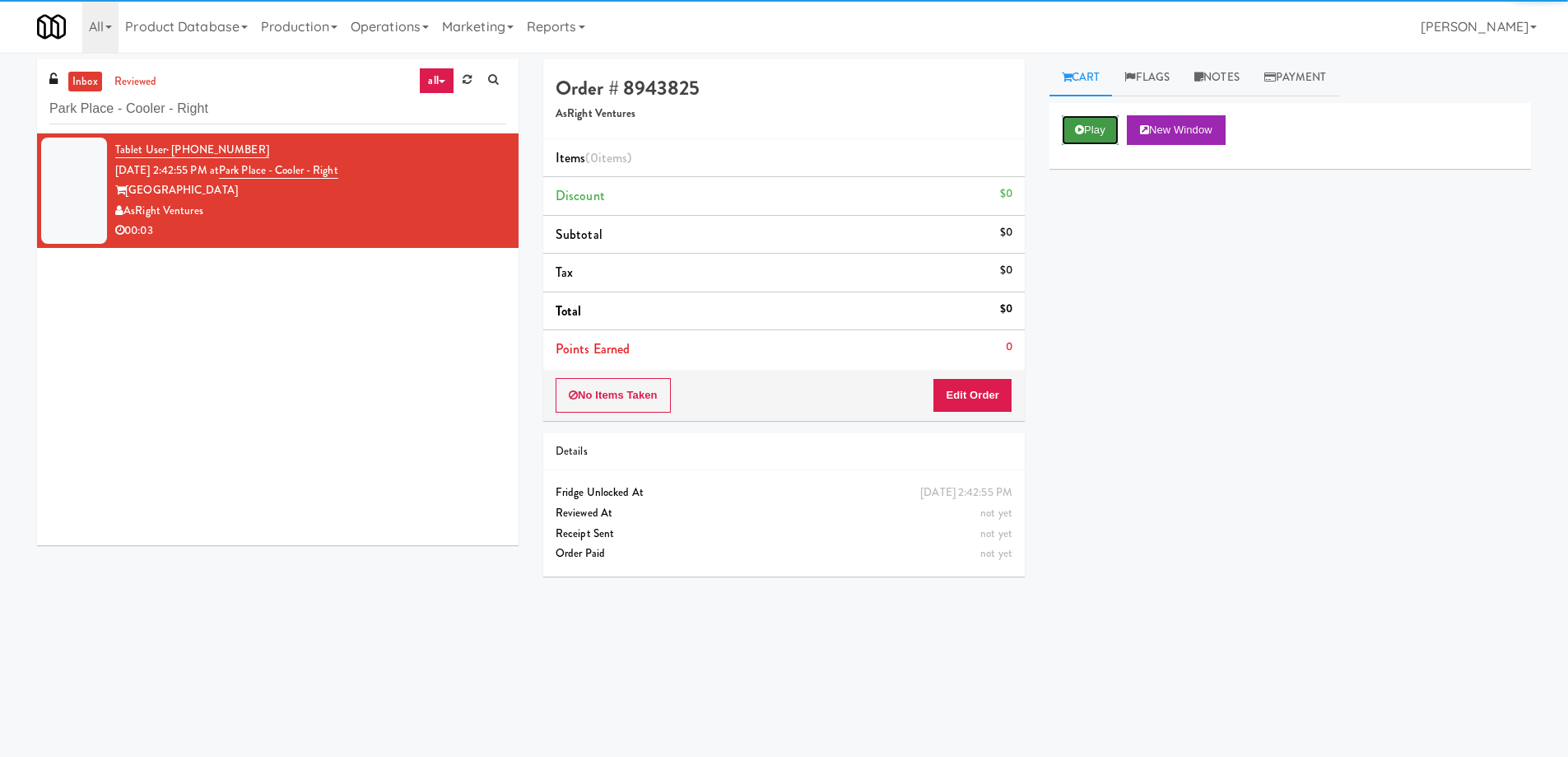
click at [1102, 123] on button "Play" at bounding box center [1090, 130] width 57 height 30
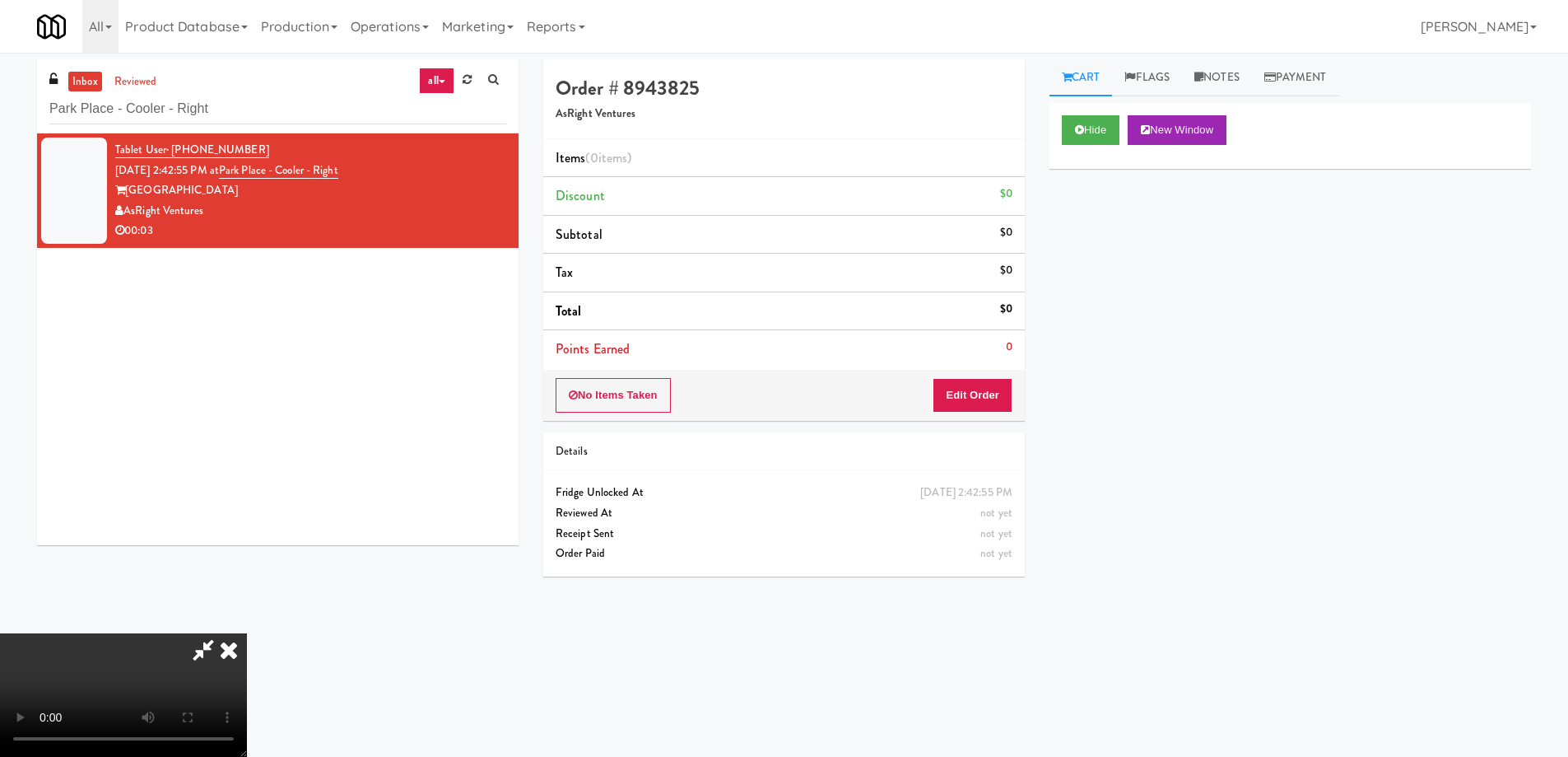
click at [247, 633] on video at bounding box center [123, 695] width 247 height 124
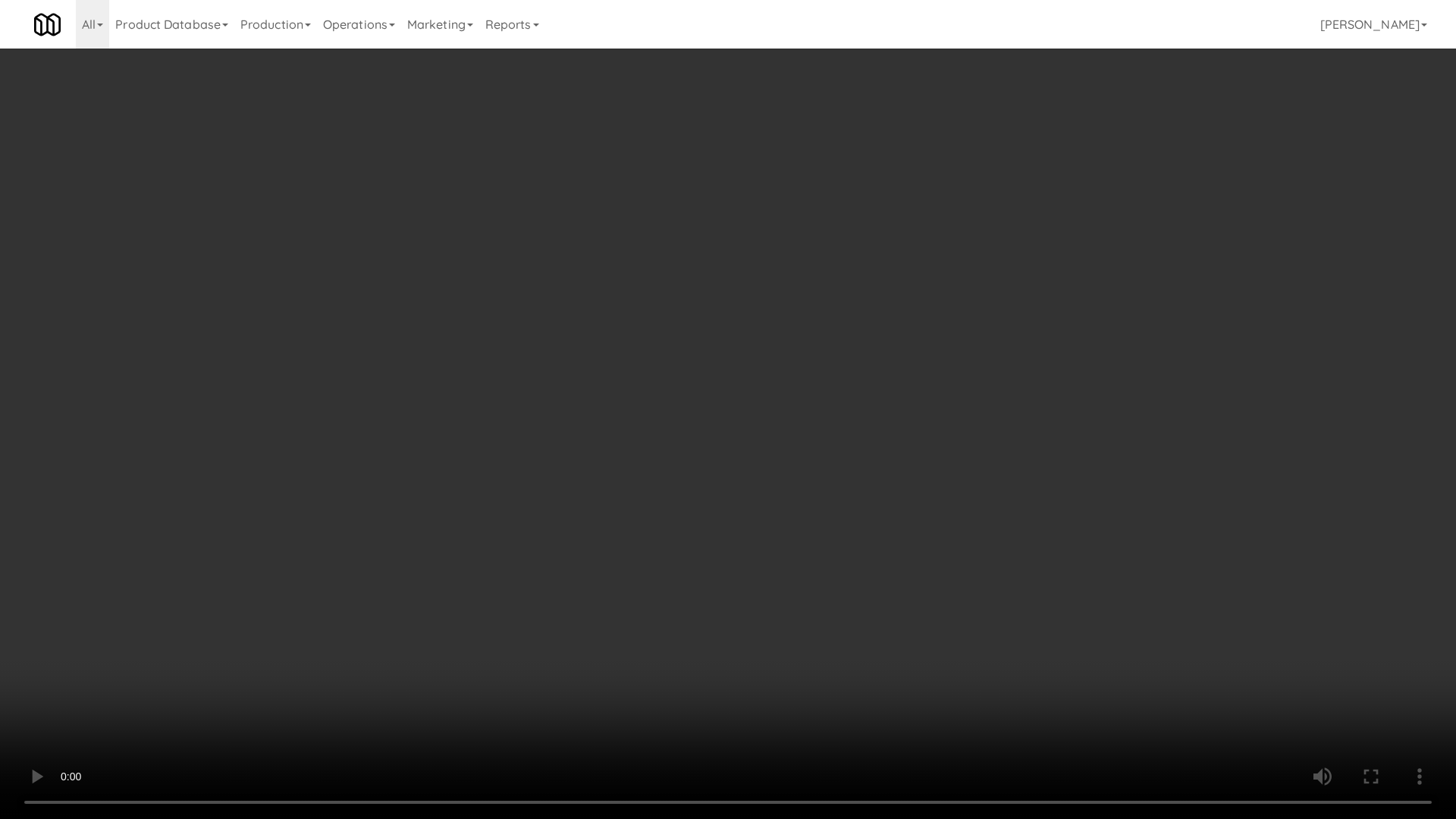
click at [647, 402] on video at bounding box center [728, 409] width 1456 height 819
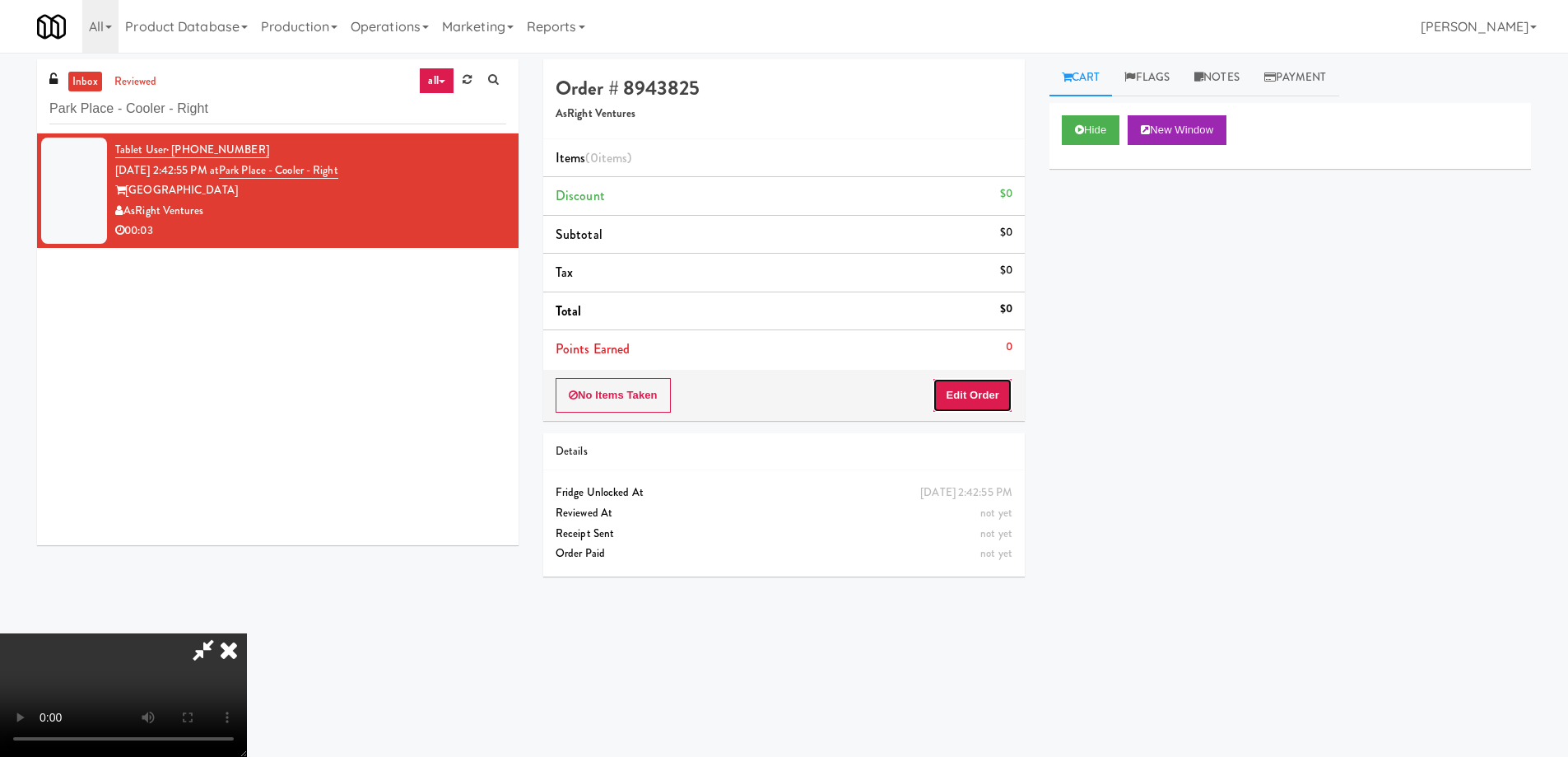
click at [994, 400] on button "Edit Order" at bounding box center [972, 394] width 80 height 34
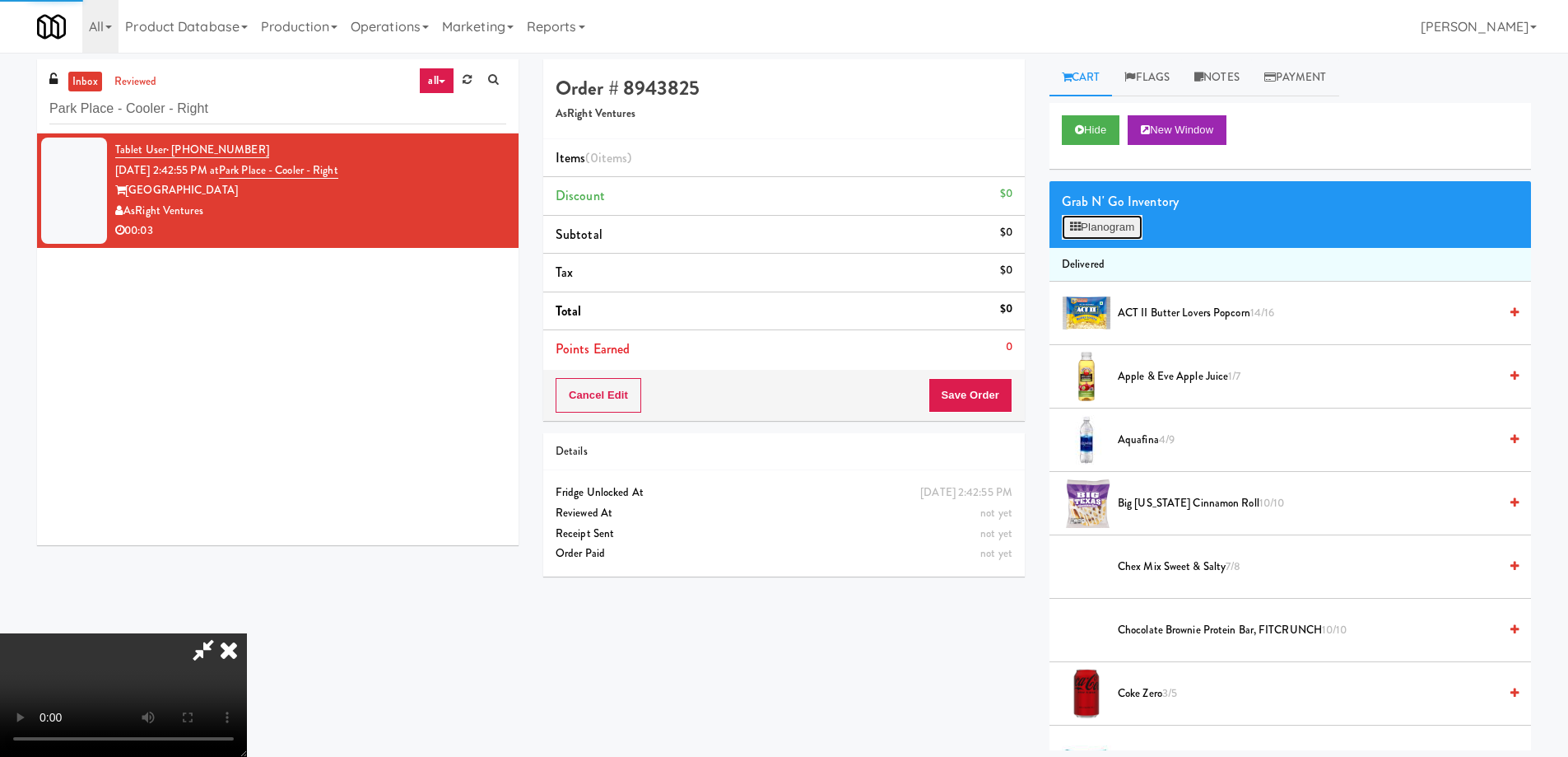
click at [1097, 233] on button "Planogram" at bounding box center [1103, 227] width 81 height 25
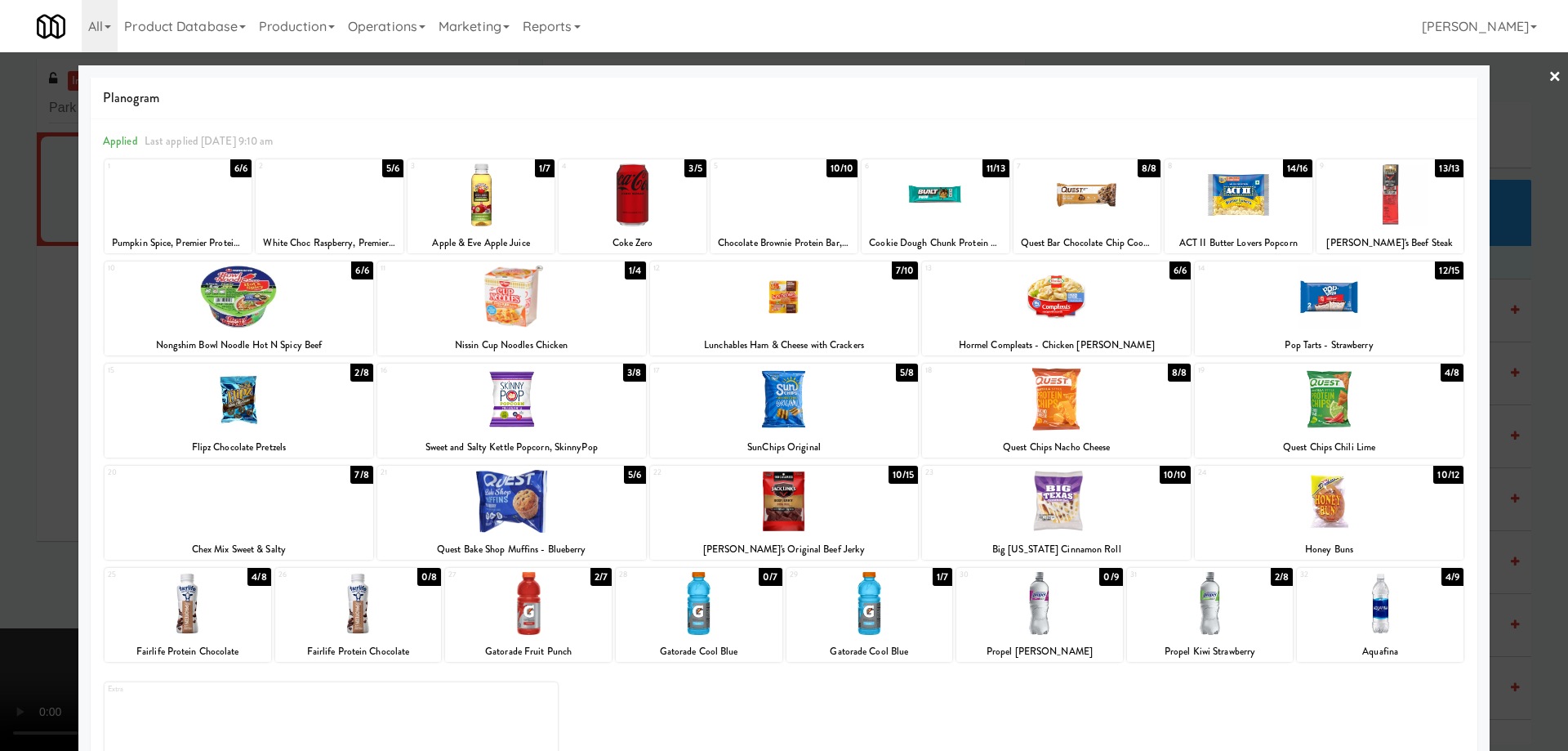
click at [554, 591] on div at bounding box center [528, 603] width 166 height 63
click at [1552, 82] on div at bounding box center [784, 376] width 1568 height 751
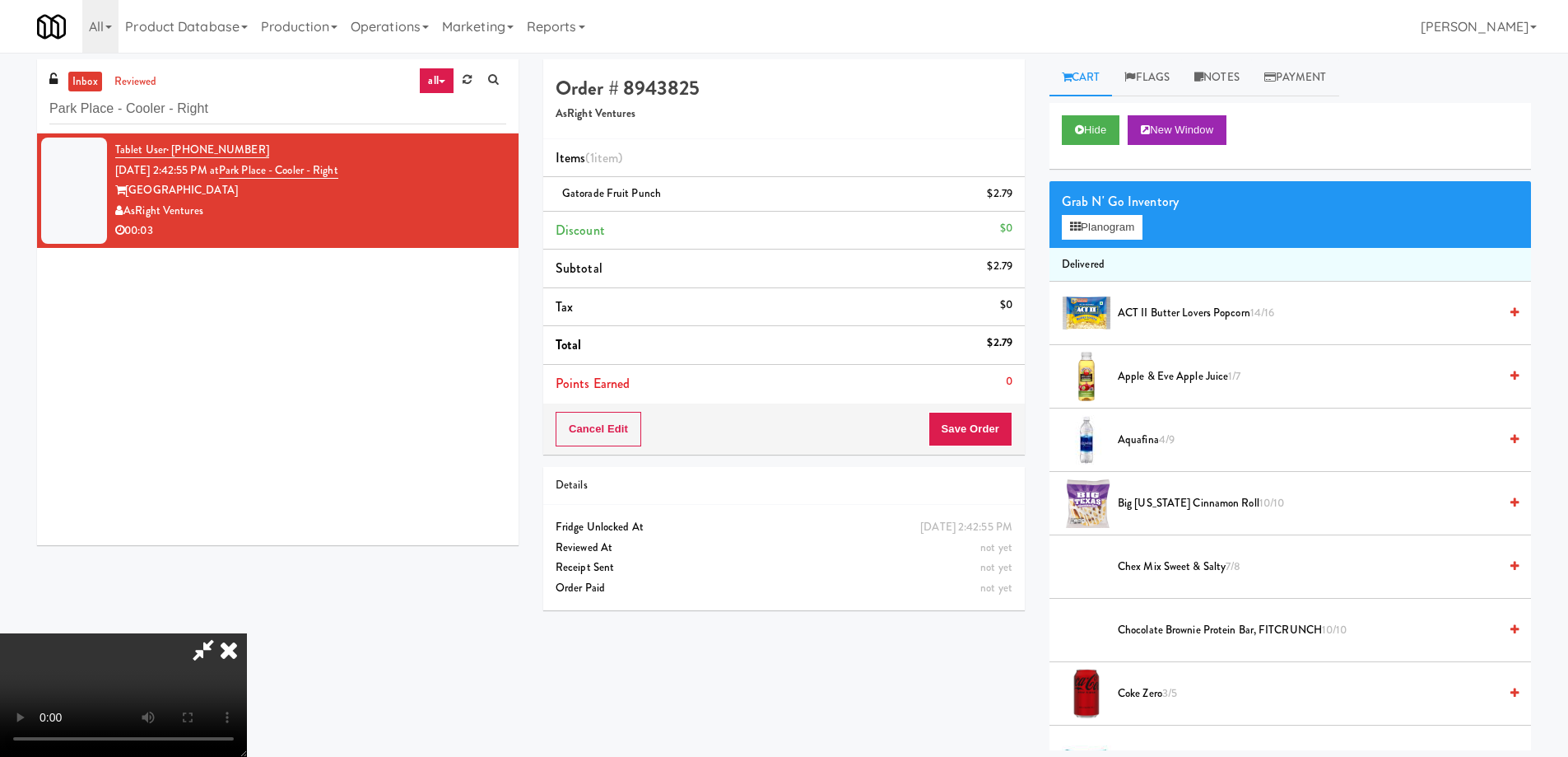
click at [247, 633] on video at bounding box center [123, 695] width 247 height 124
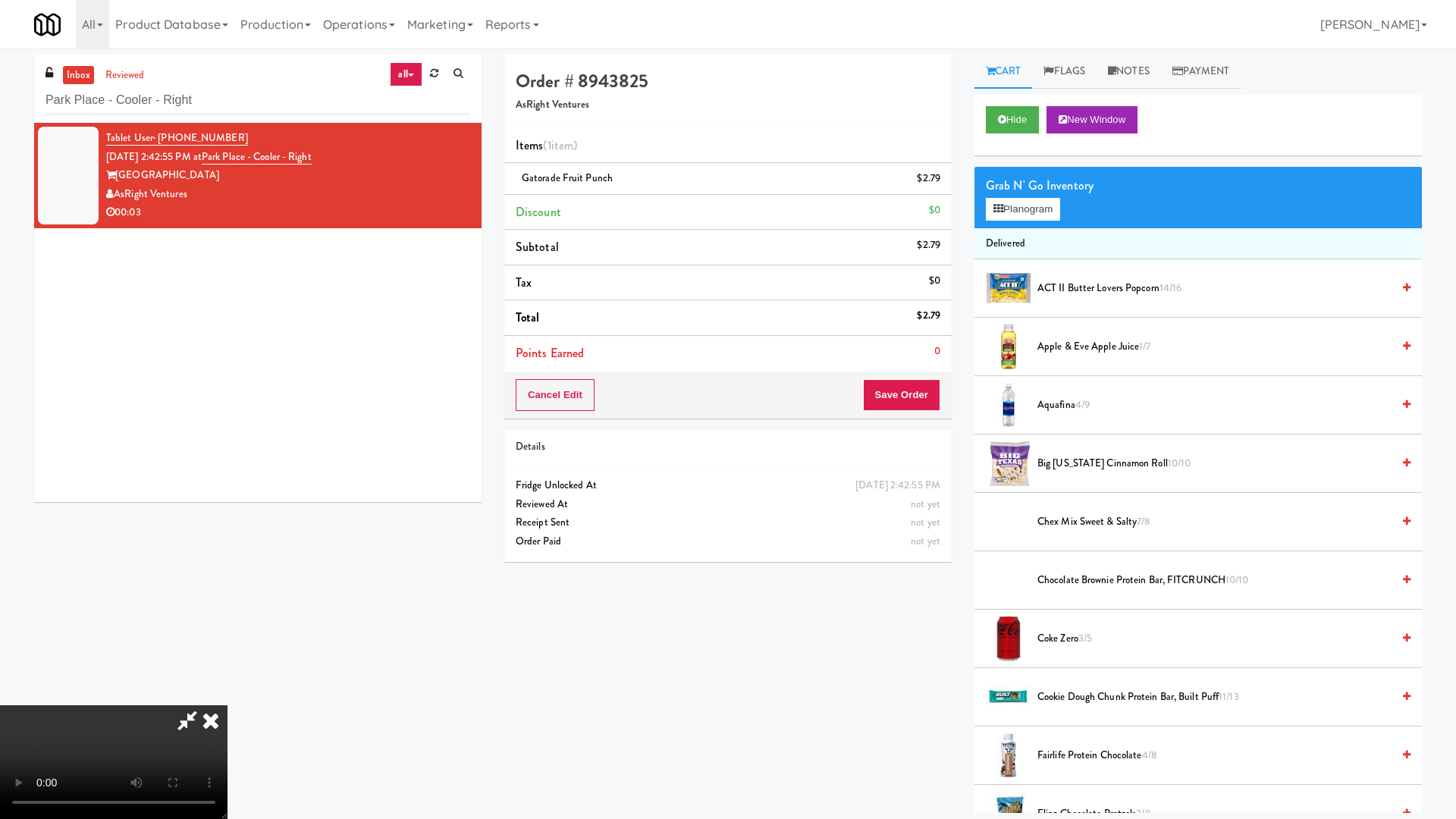
click at [227, 696] on video at bounding box center [113, 762] width 227 height 114
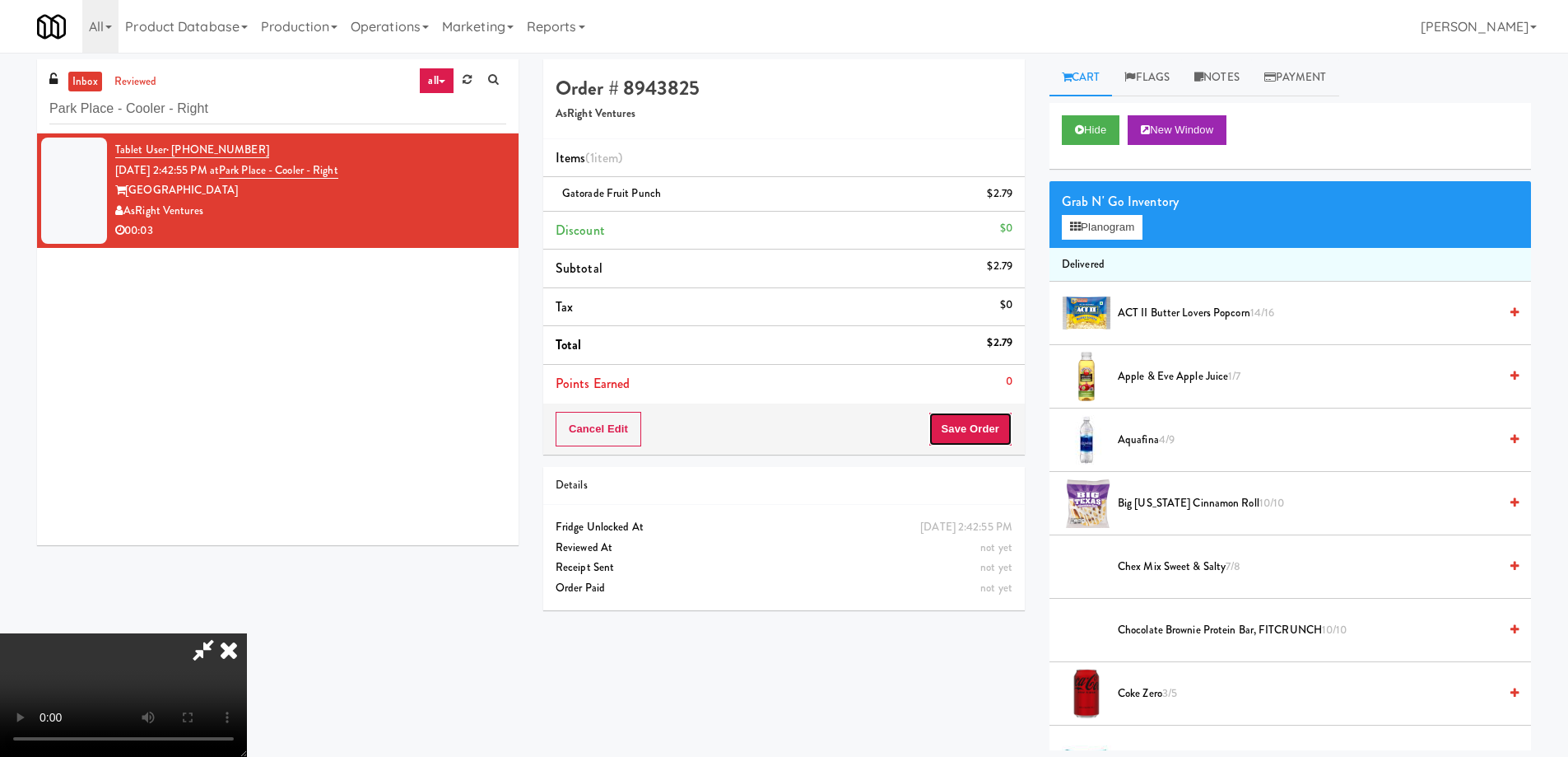
click at [990, 429] on button "Save Order" at bounding box center [971, 429] width 84 height 34
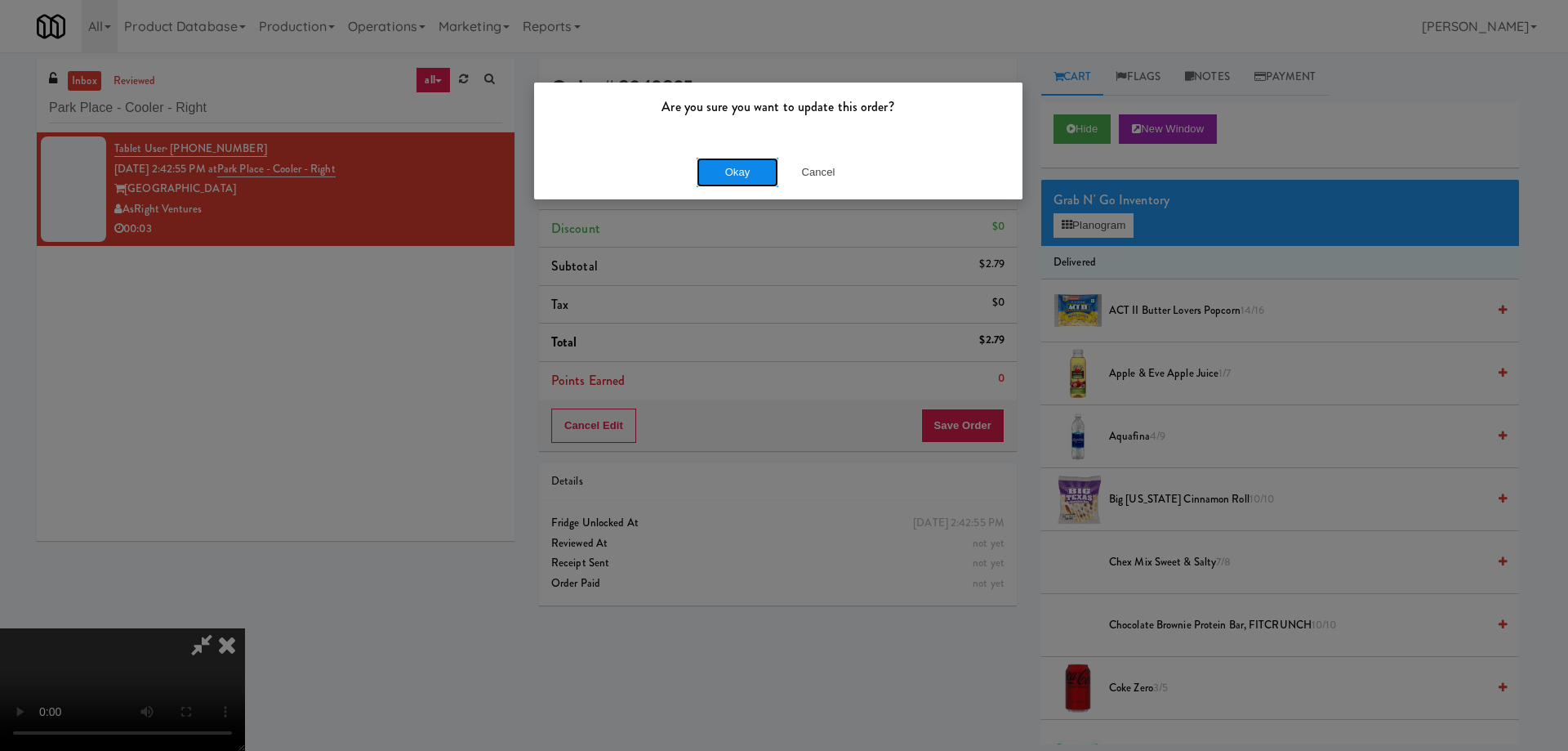
click at [741, 173] on button "Okay" at bounding box center [738, 173] width 82 height 30
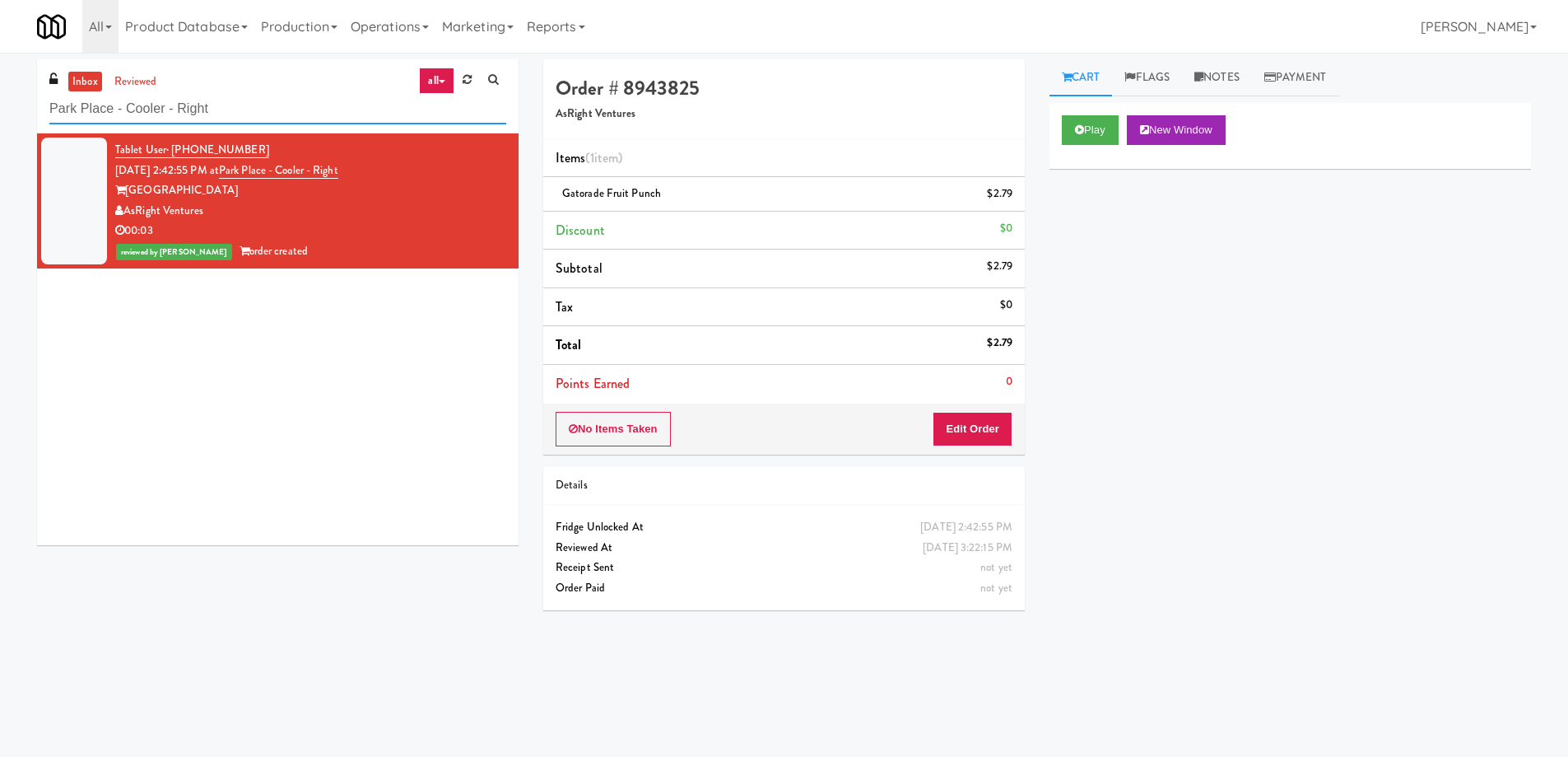
click at [341, 119] on input "Park Place - Cooler - Right" at bounding box center [277, 109] width 457 height 31
paste input "1114 W [PERSON_NAME] - Right - [MEDICAL_DATA]"
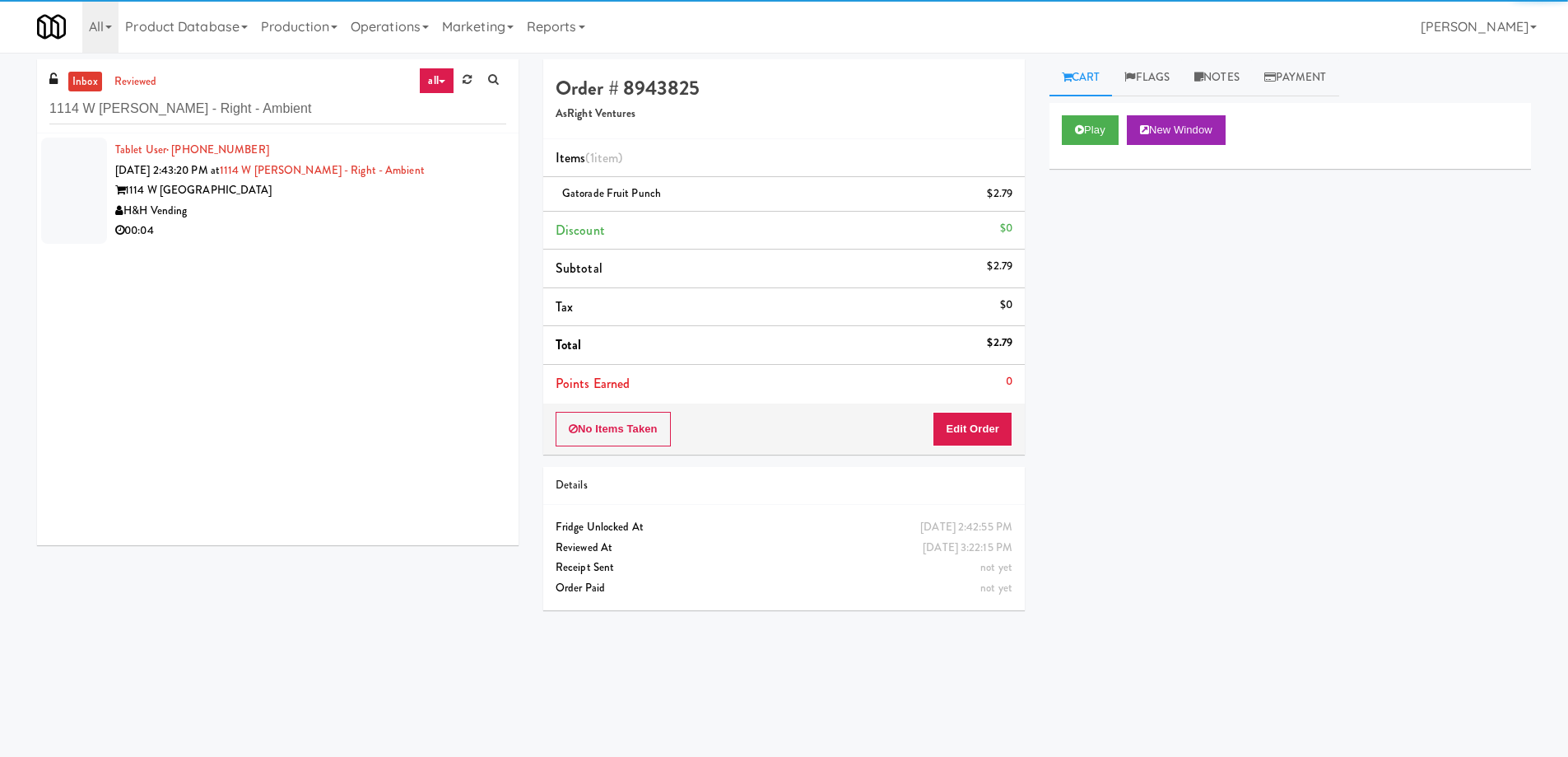
drag, startPoint x: 422, startPoint y: 198, endPoint x: 473, endPoint y: 211, distance: 52.6
click at [422, 198] on div "1114 W [GEOGRAPHIC_DATA]" at bounding box center [310, 190] width 391 height 20
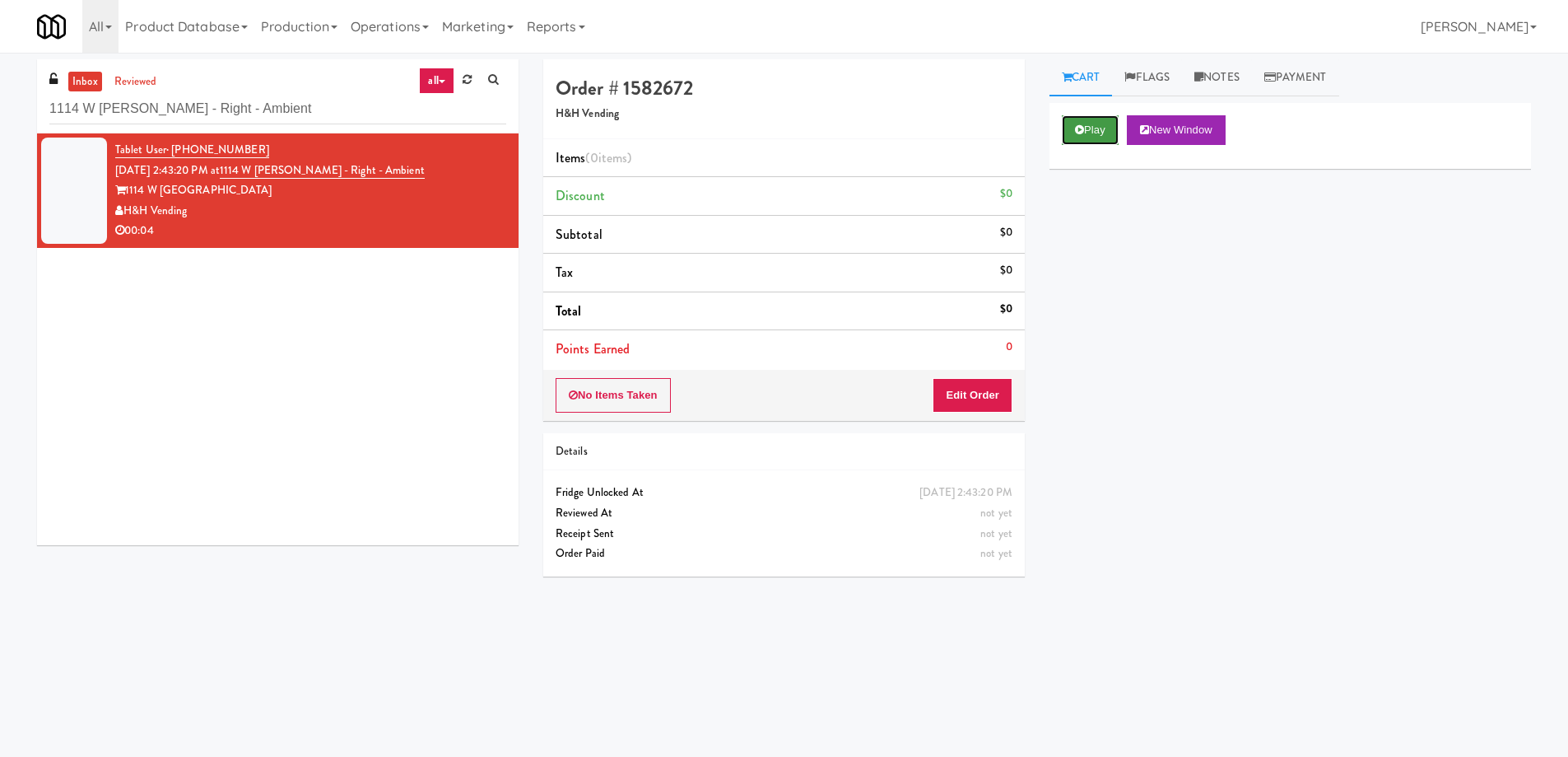
click at [1091, 135] on button "Play" at bounding box center [1090, 130] width 57 height 30
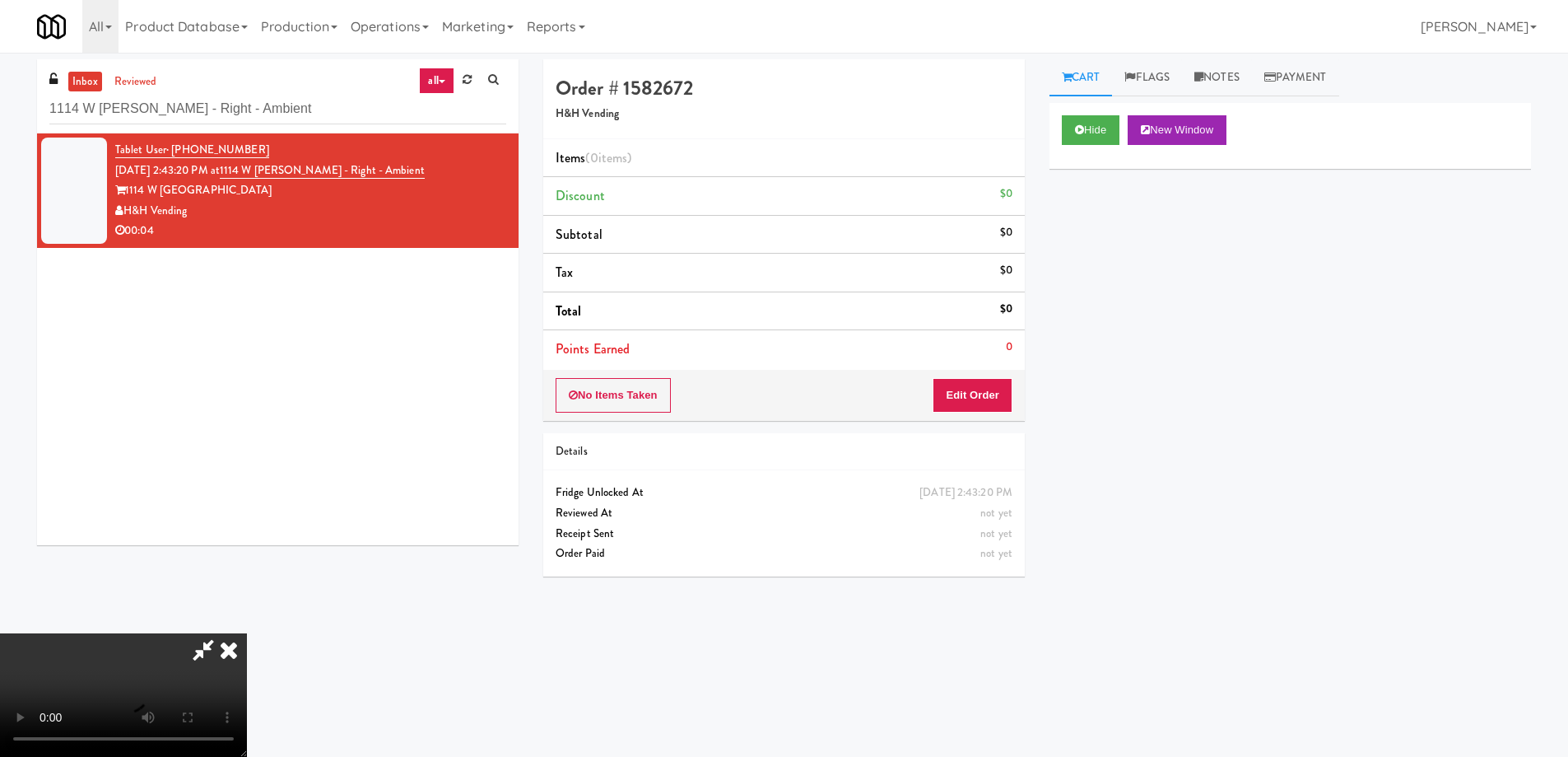
click at [247, 633] on video at bounding box center [123, 695] width 247 height 124
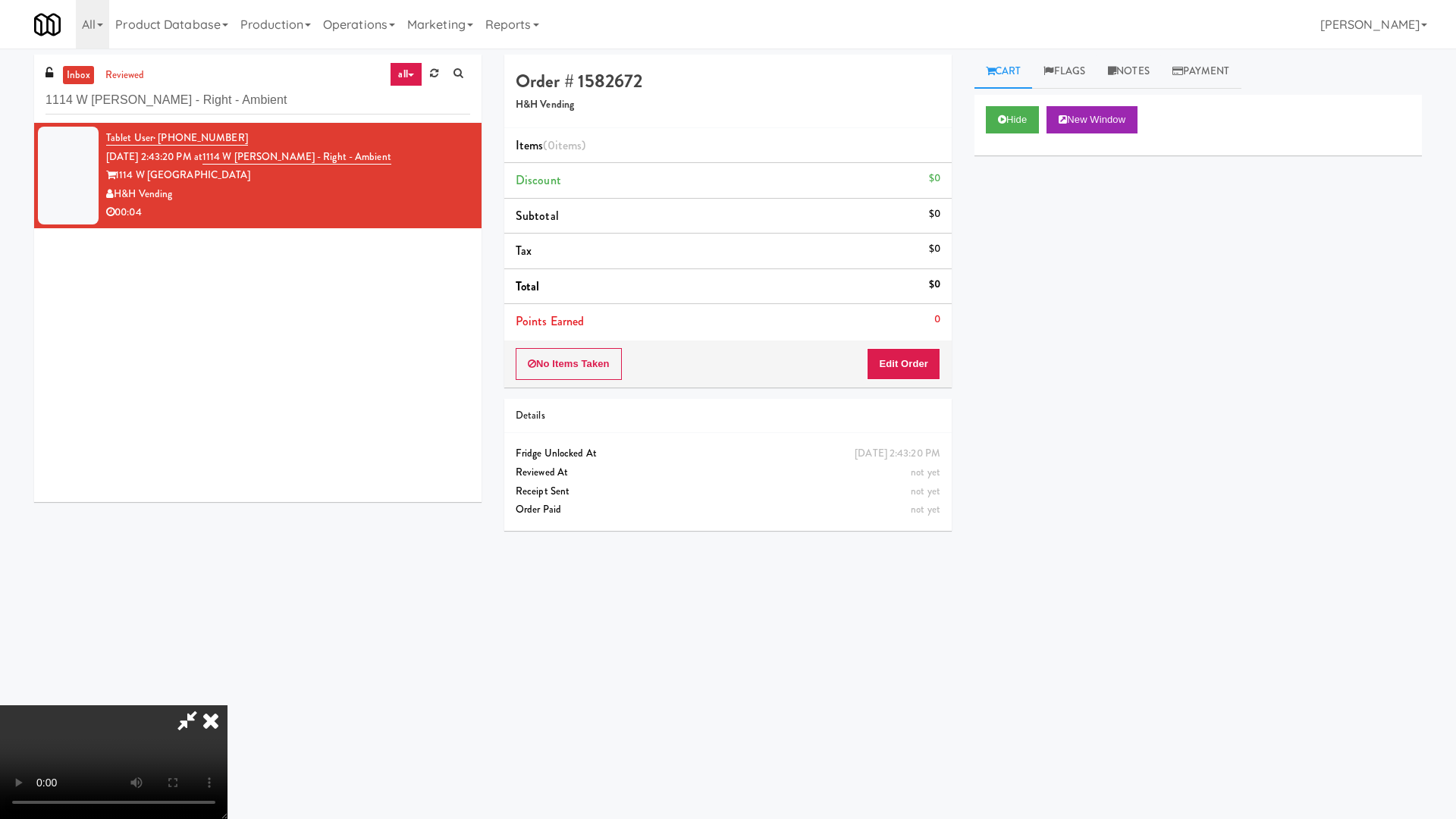
click at [227, 696] on video at bounding box center [113, 762] width 227 height 114
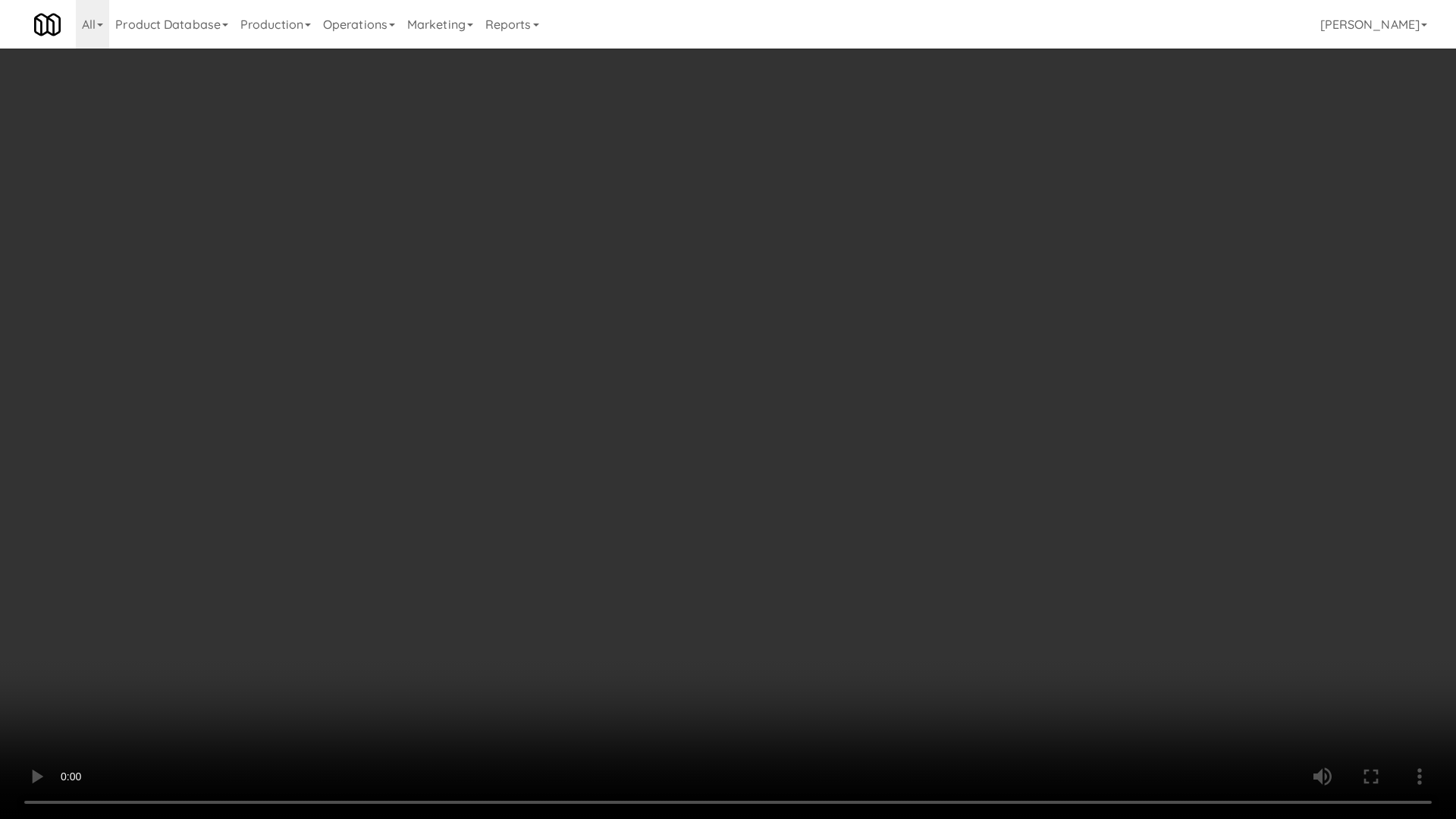
click at [583, 416] on video at bounding box center [728, 409] width 1456 height 819
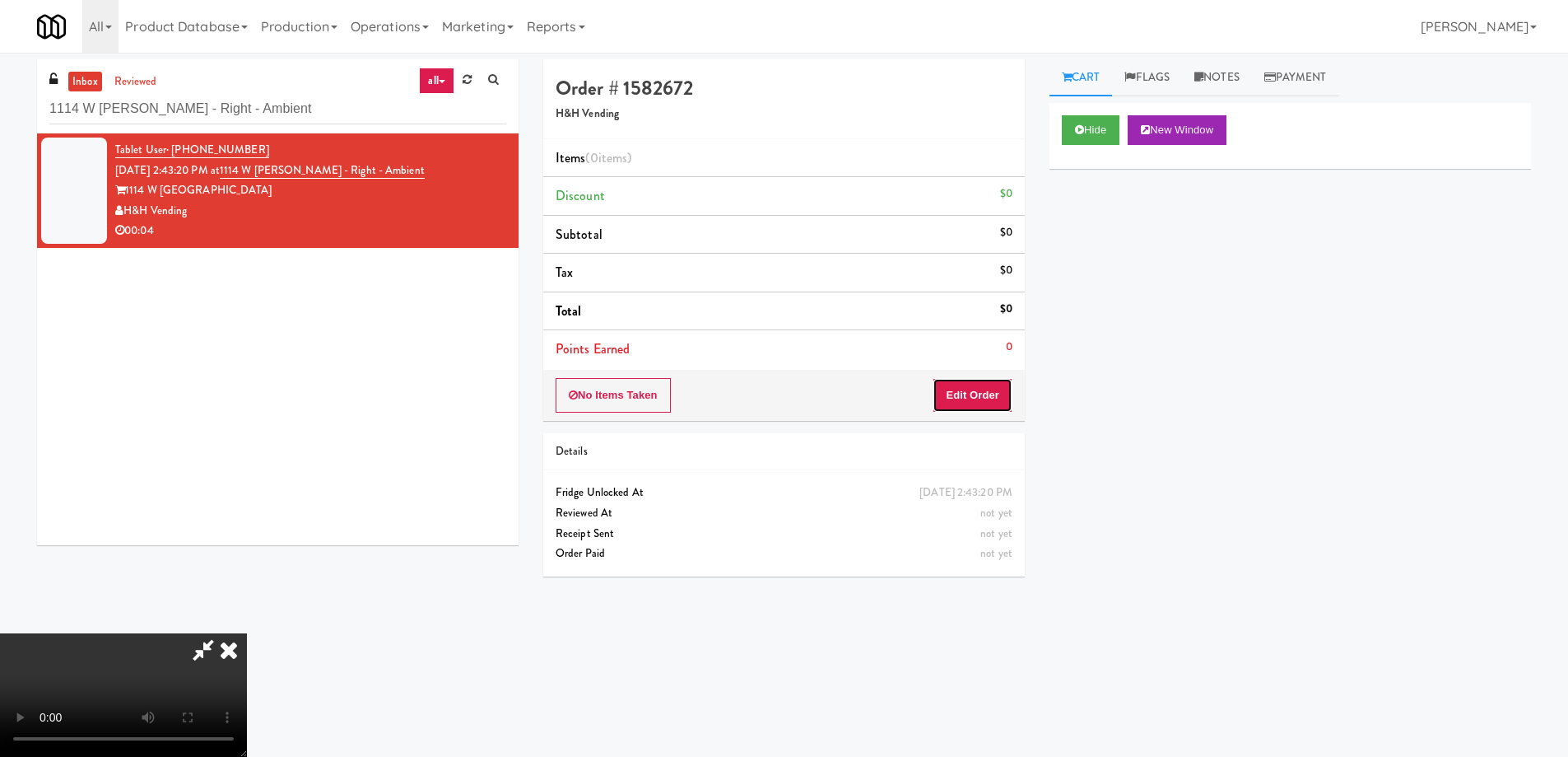
drag, startPoint x: 986, startPoint y: 393, endPoint x: 1003, endPoint y: 360, distance: 37.1
click at [986, 391] on button "Edit Order" at bounding box center [972, 394] width 80 height 34
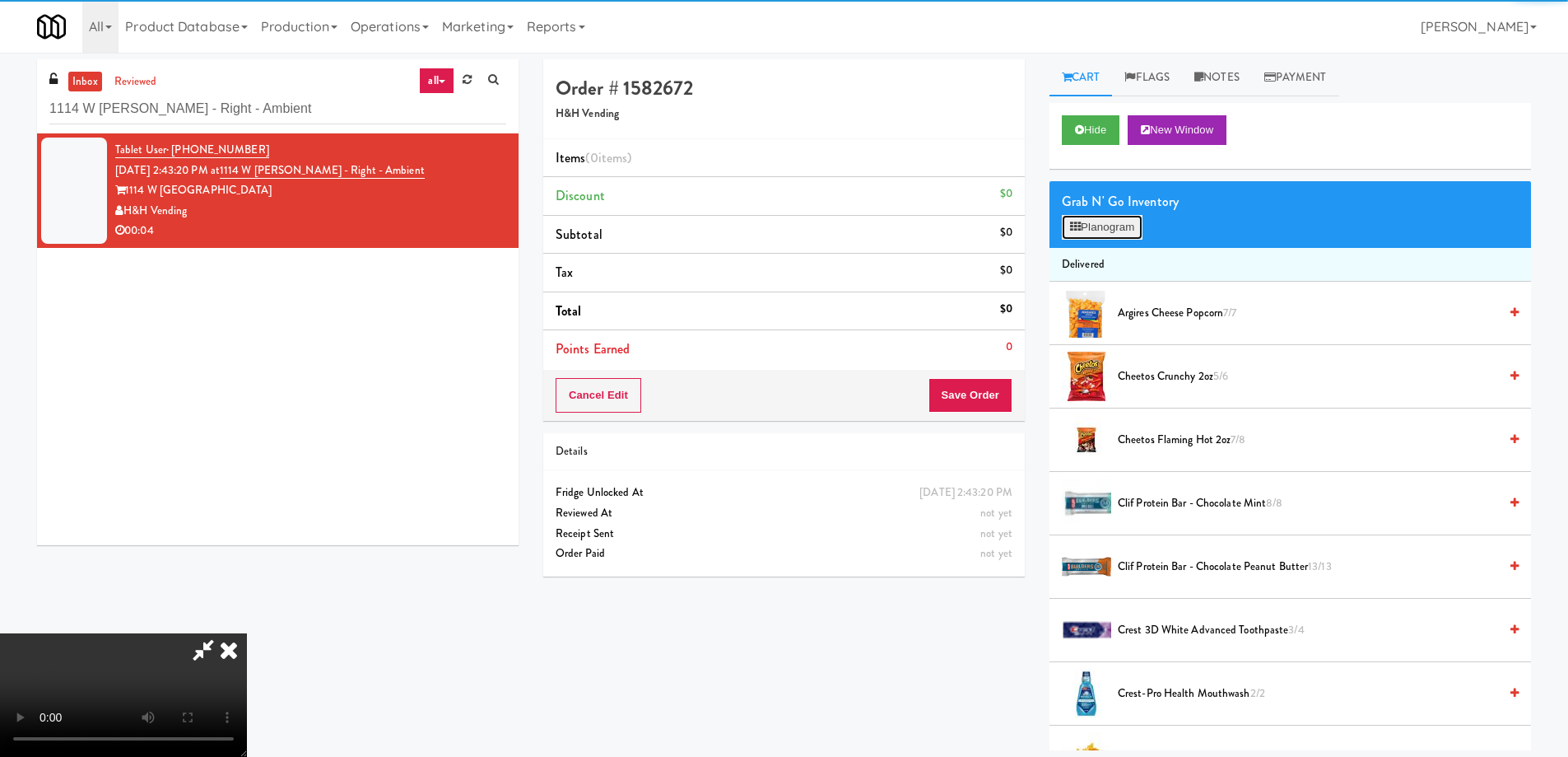
click at [1104, 232] on button "Planogram" at bounding box center [1103, 227] width 81 height 25
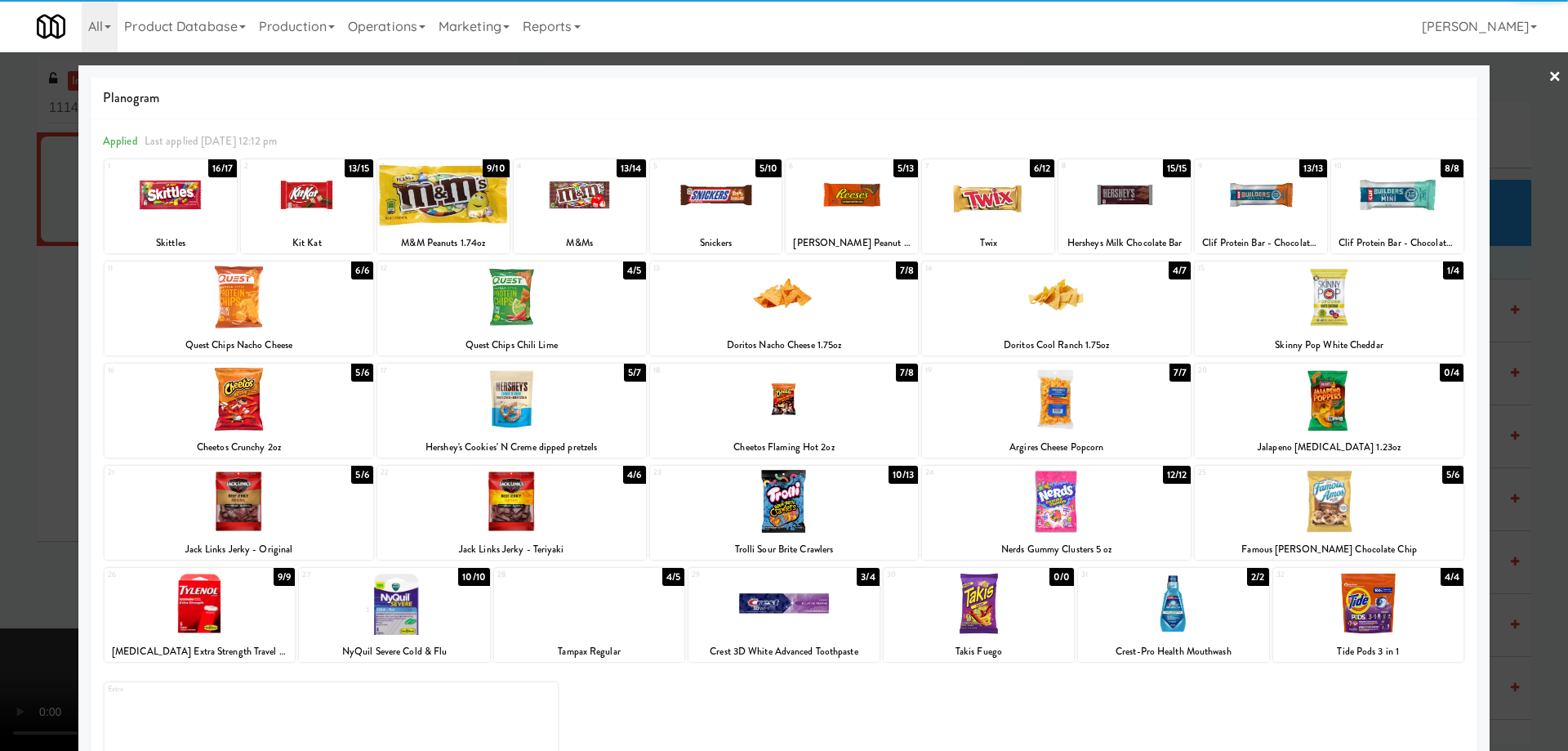
click at [858, 403] on div at bounding box center [784, 399] width 268 height 63
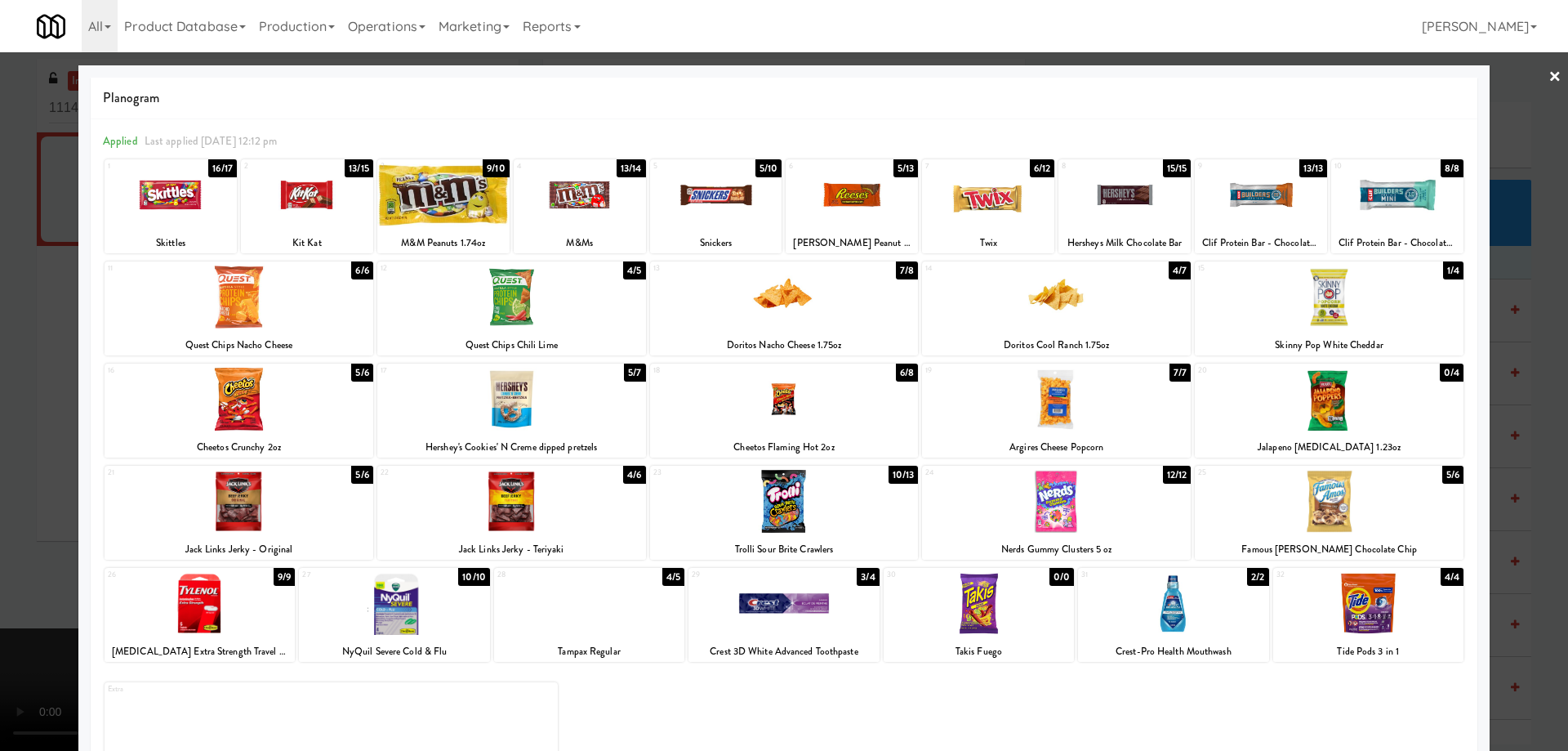
click at [841, 398] on div at bounding box center [784, 399] width 268 height 63
click at [1549, 72] on link "×" at bounding box center [1555, 78] width 13 height 51
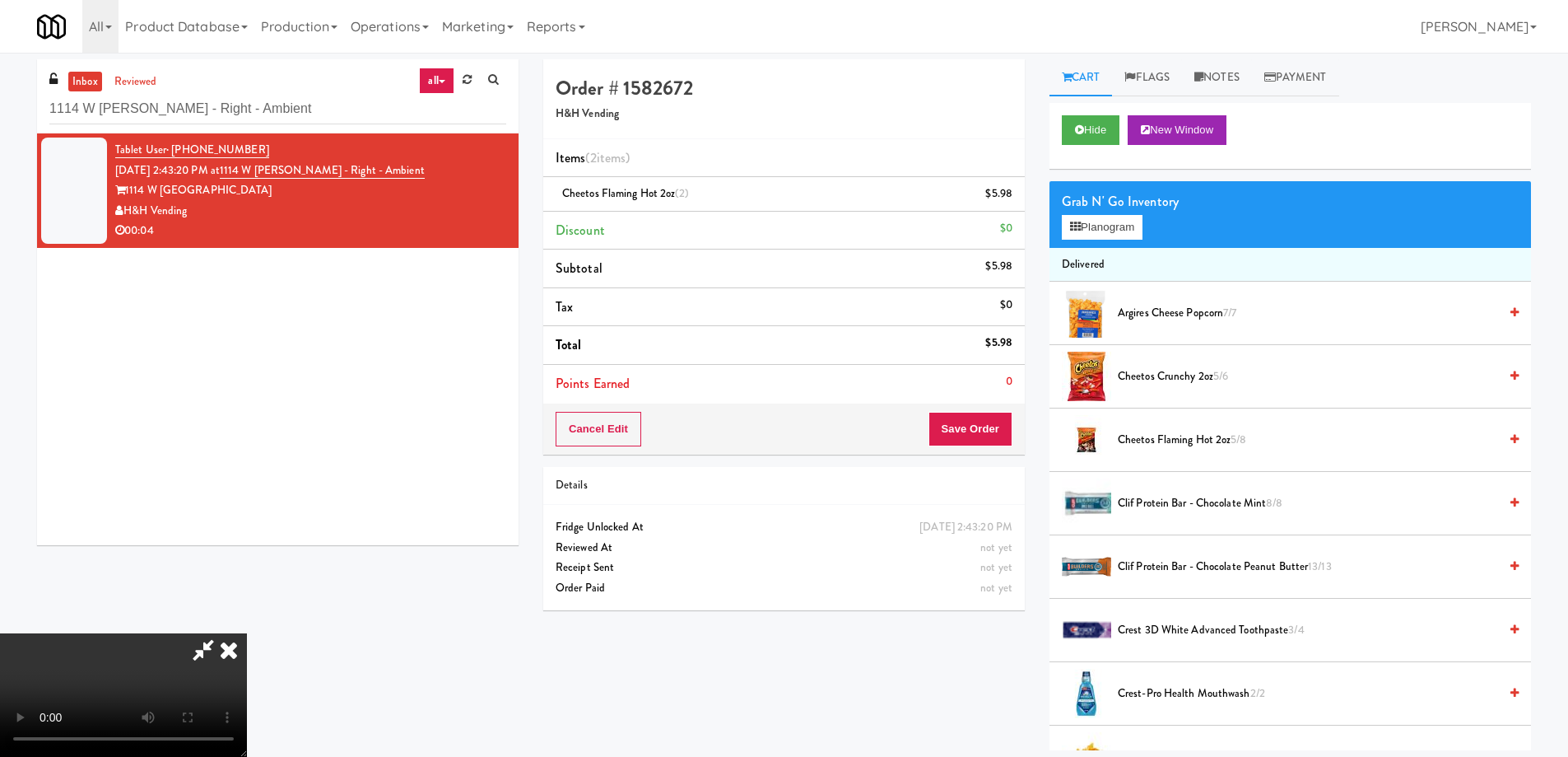
click at [247, 633] on video at bounding box center [123, 695] width 247 height 124
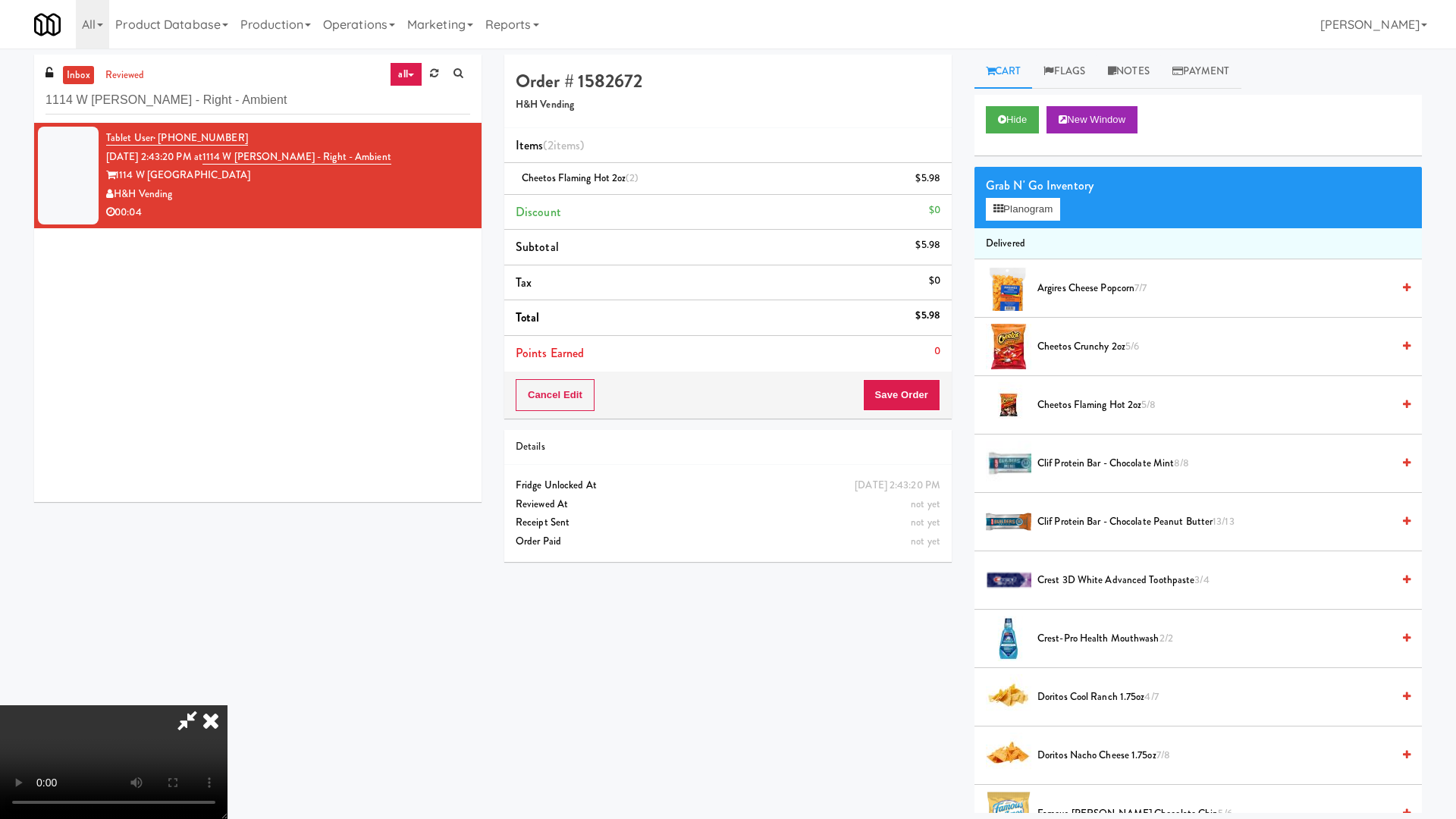
click at [227, 696] on video at bounding box center [113, 762] width 227 height 114
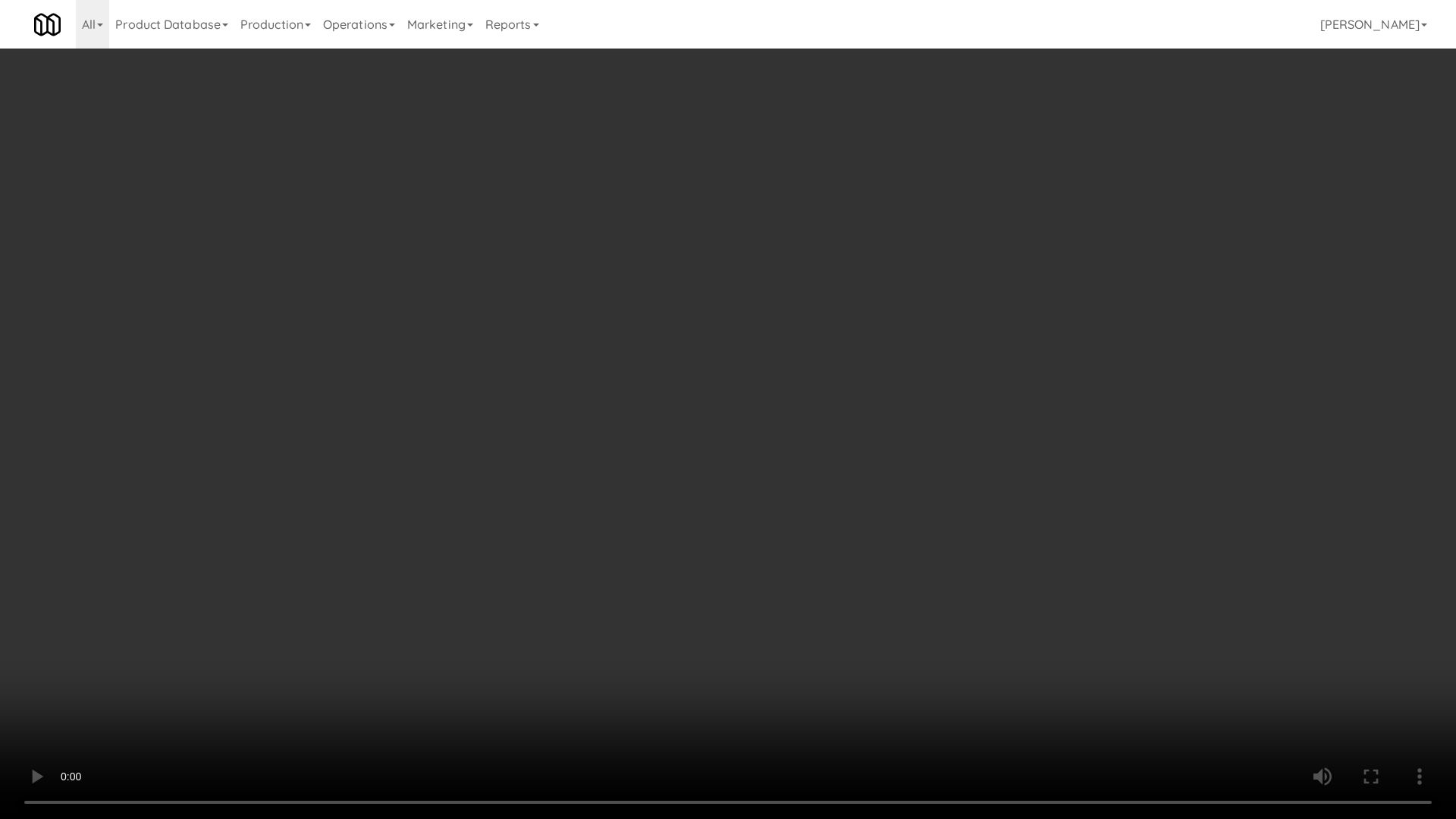
click at [993, 367] on video at bounding box center [728, 409] width 1456 height 819
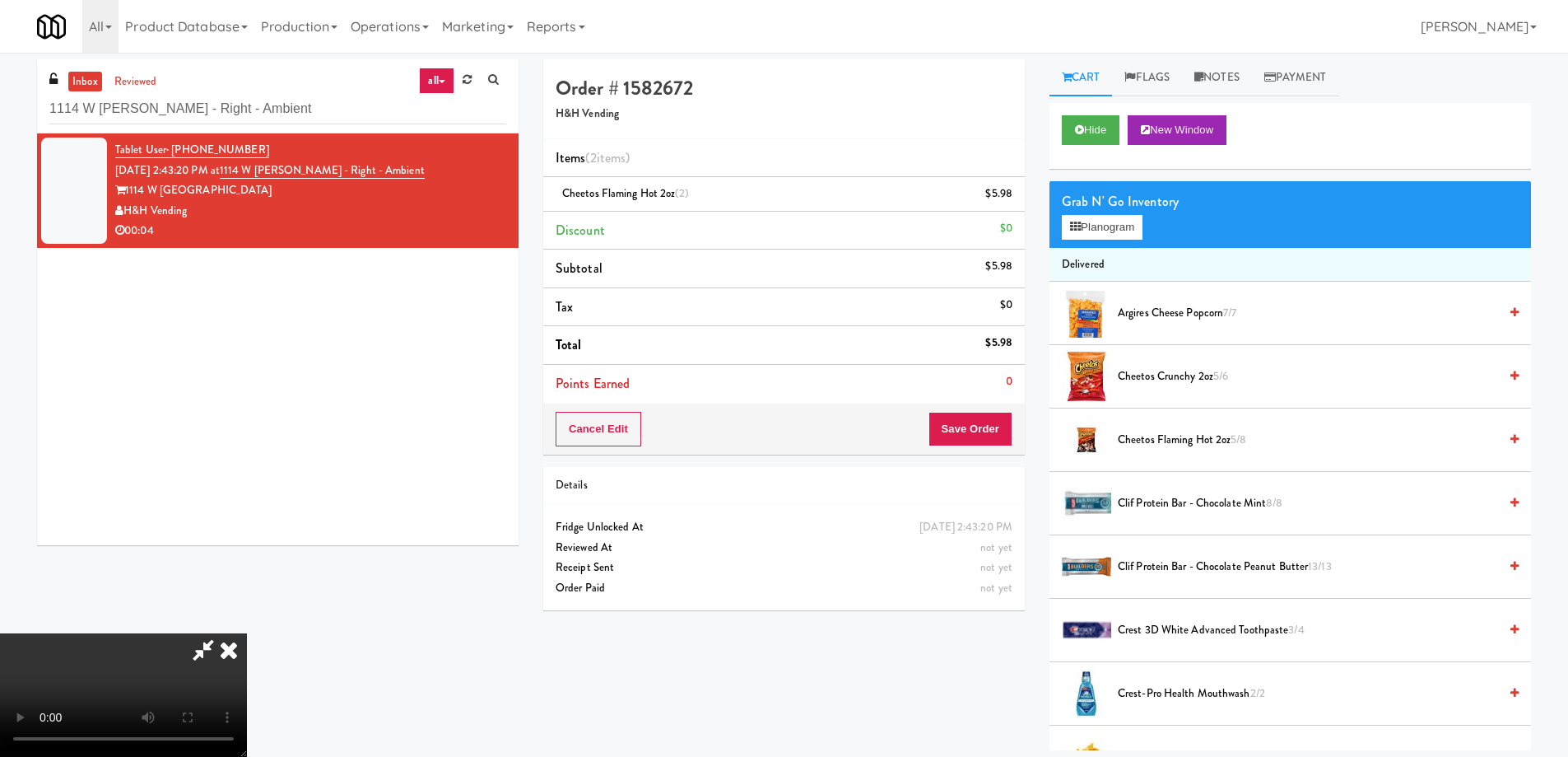
click at [247, 633] on icon at bounding box center [228, 650] width 36 height 33
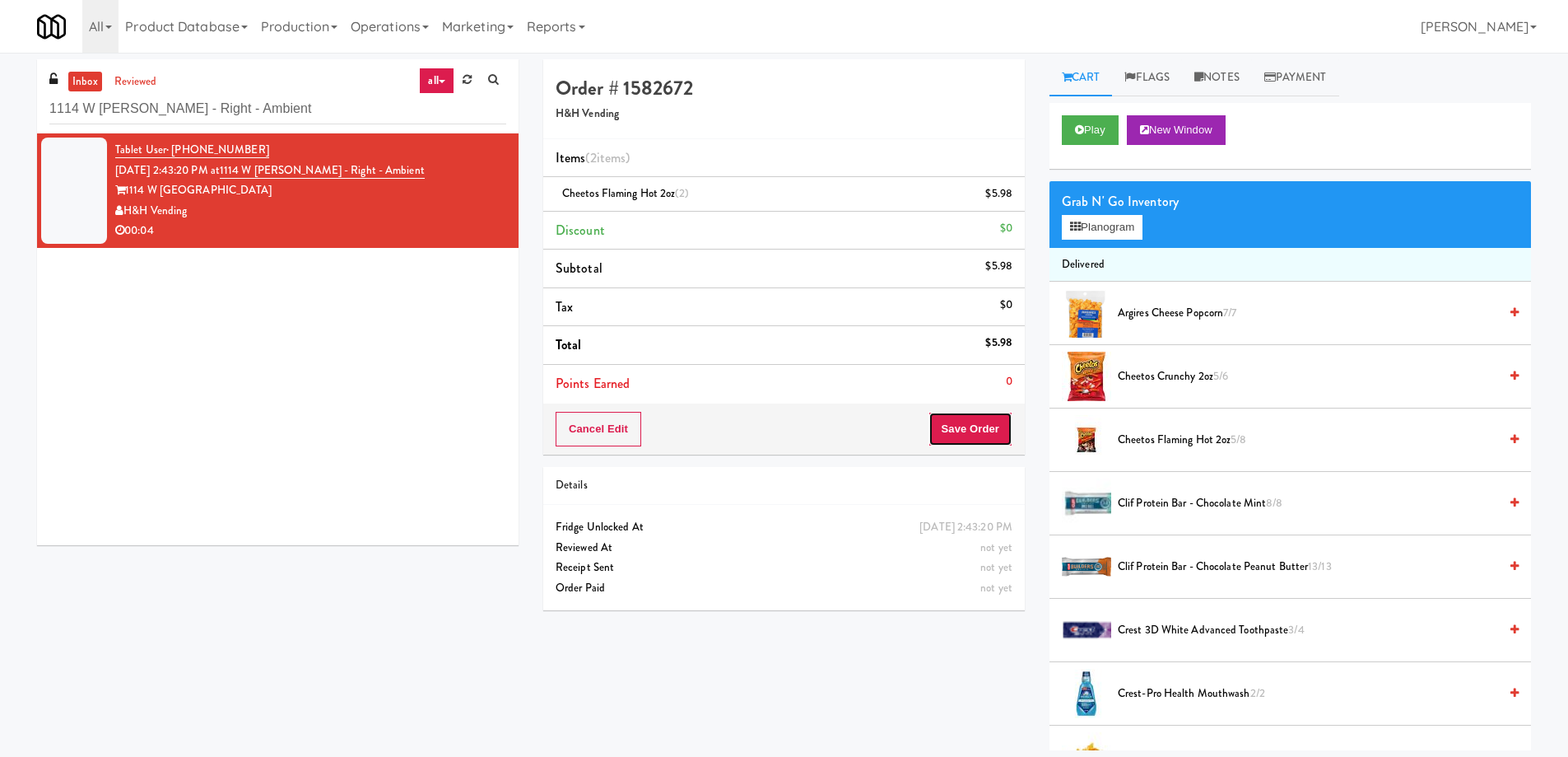
click at [983, 443] on button "Save Order" at bounding box center [971, 429] width 84 height 34
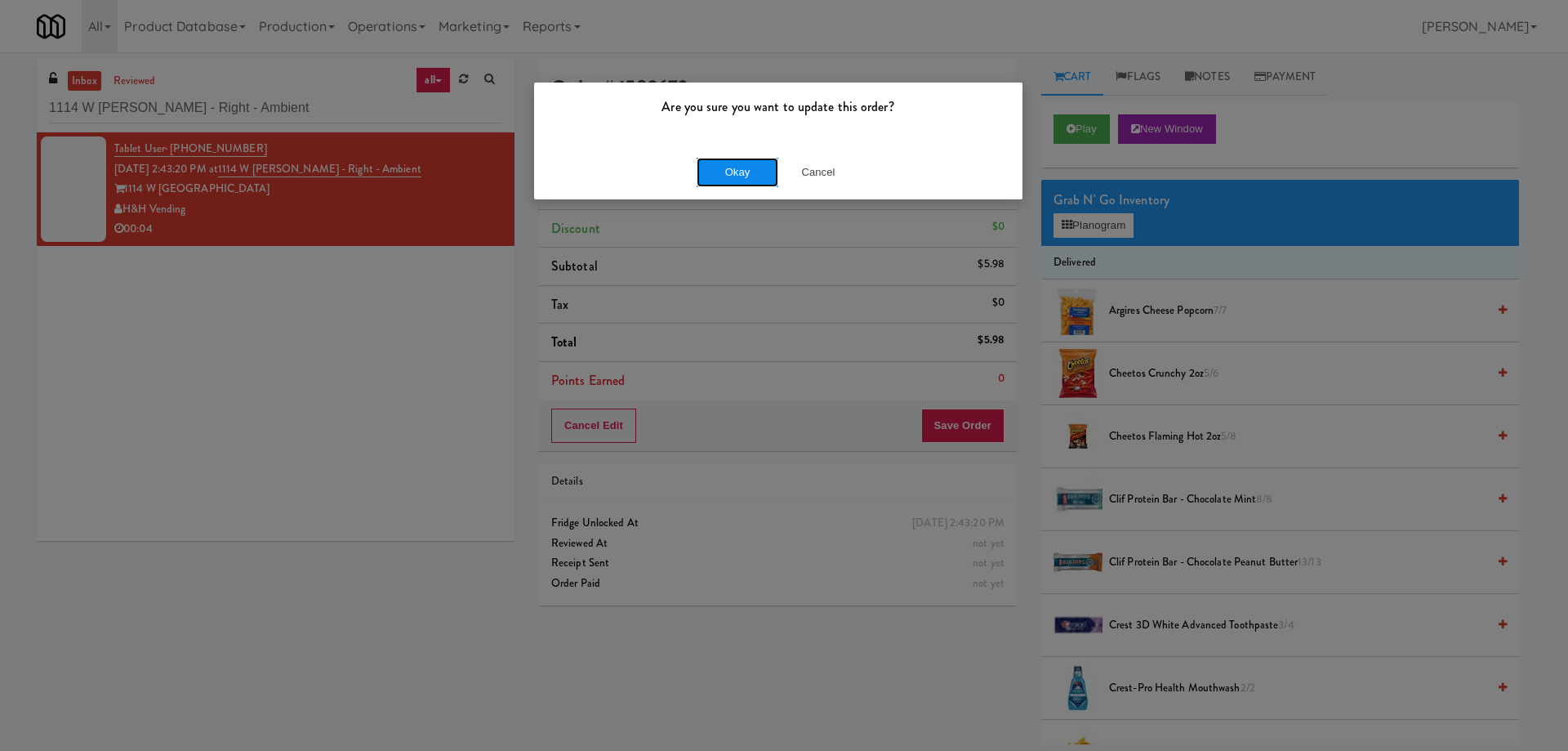
click at [720, 166] on button "Okay" at bounding box center [738, 173] width 82 height 30
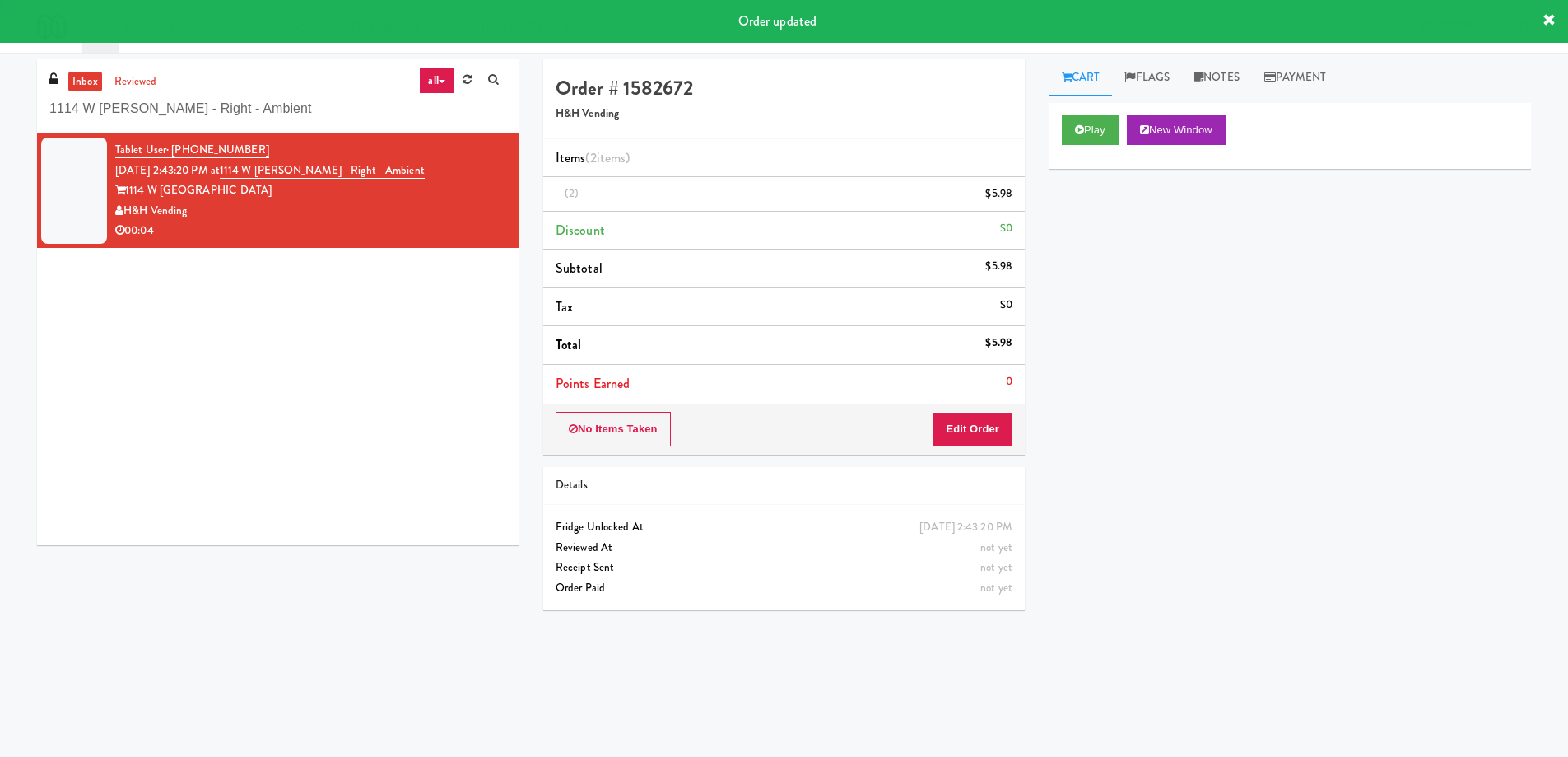
click at [257, 399] on div "Tablet User · (773) 426-6236 [DATE] 2:43:20 PM at 1114 W [PERSON_NAME] - Right …" at bounding box center [277, 339] width 482 height 412
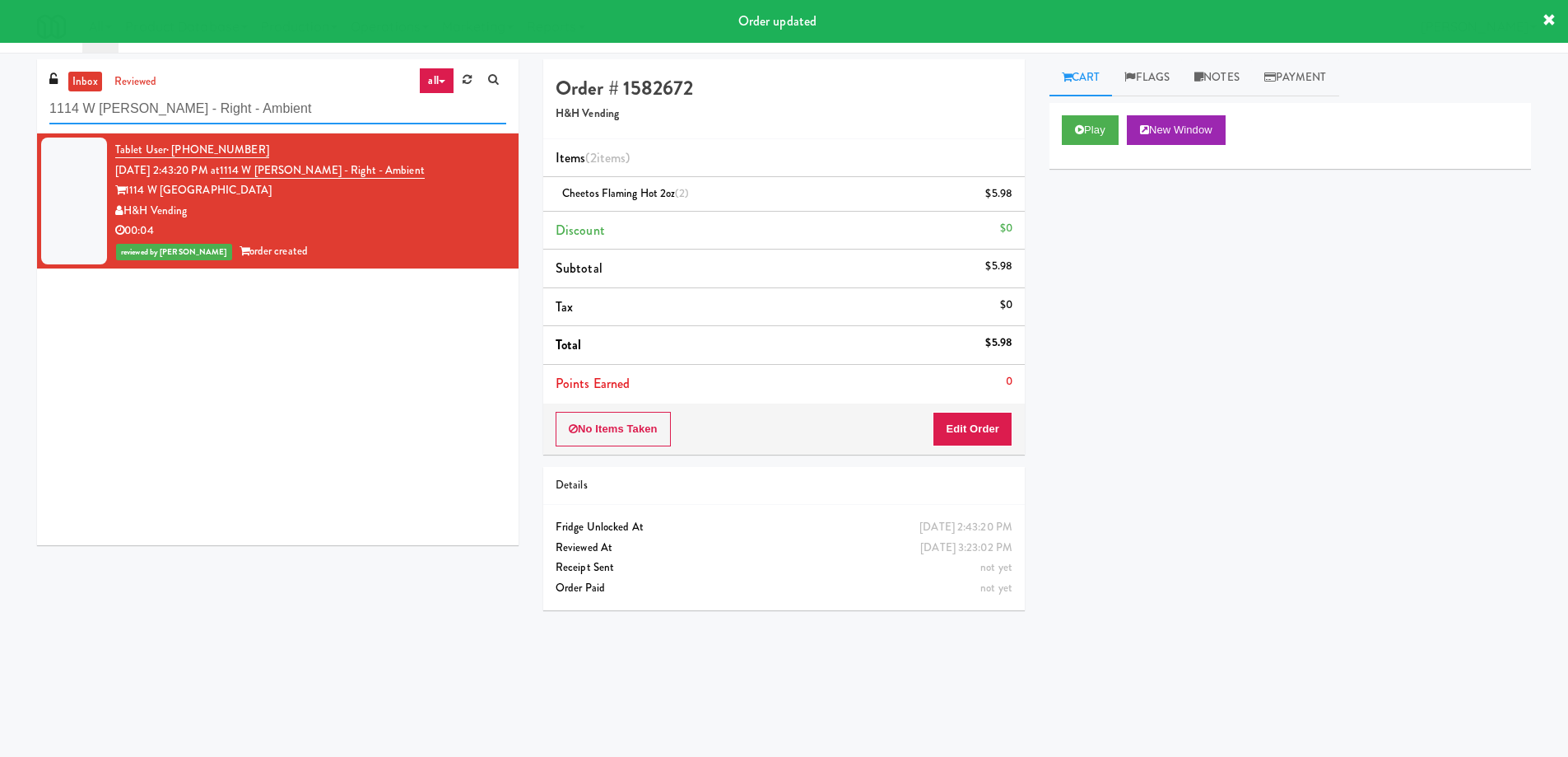
click at [296, 112] on input "1114 W [PERSON_NAME] - Right - Ambient" at bounding box center [277, 109] width 457 height 31
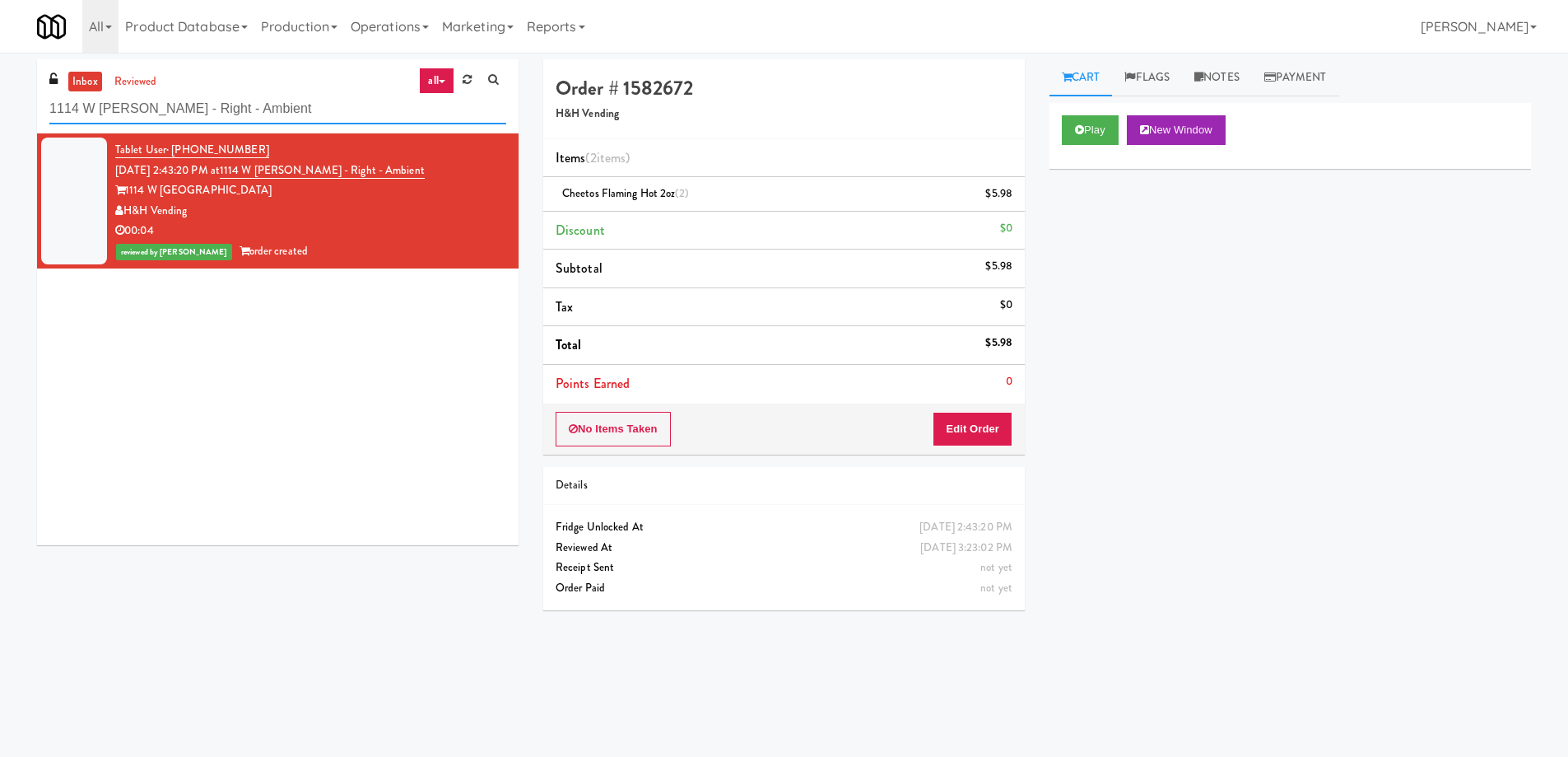
click at [296, 112] on input "1114 W [PERSON_NAME] - Right - Ambient" at bounding box center [277, 109] width 457 height 31
paste input "Standard - Drink - Lef"
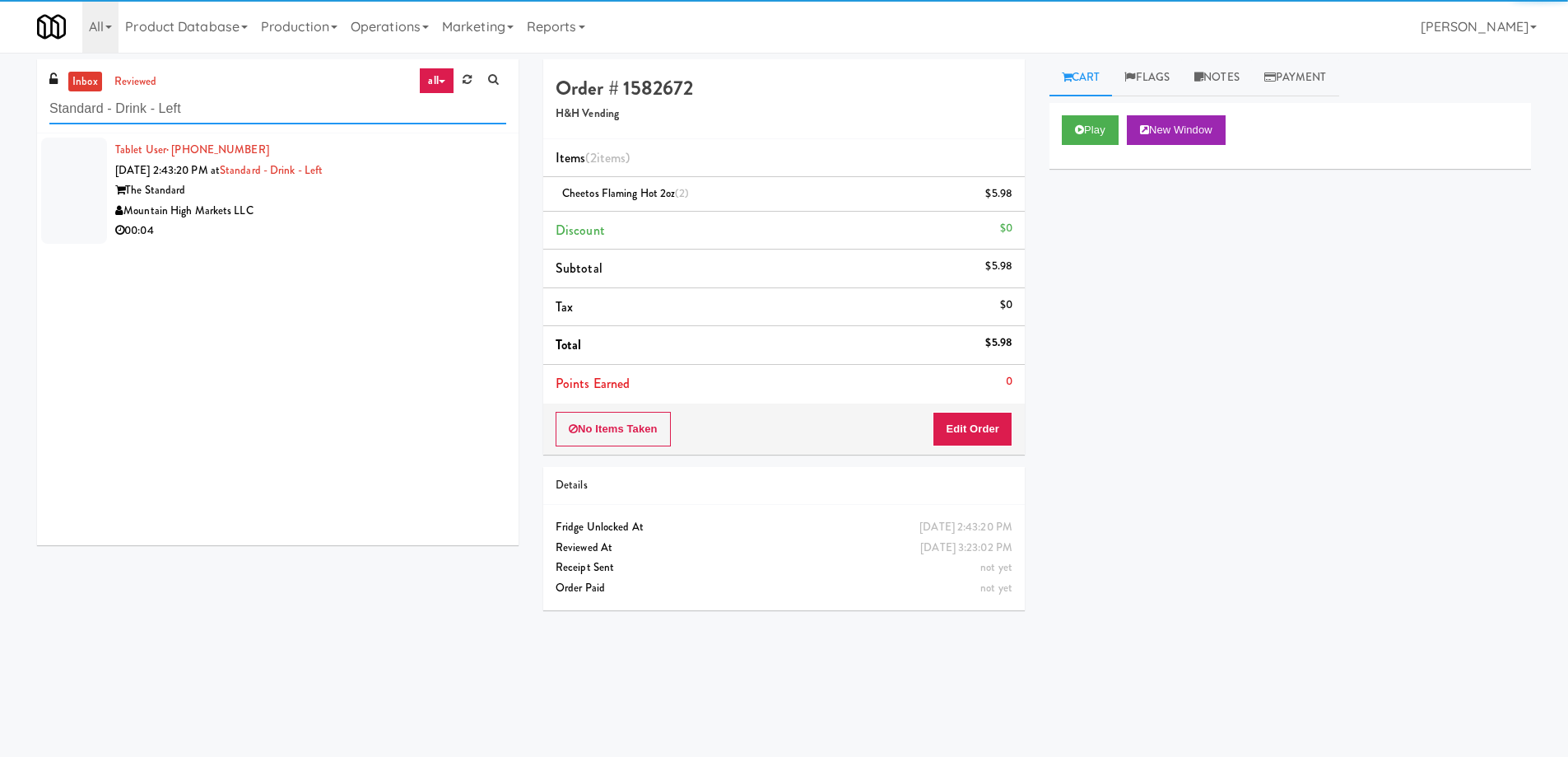
type input "Standard - Drink - Left"
click at [428, 201] on div "Mountain High Markets LLC" at bounding box center [310, 211] width 391 height 20
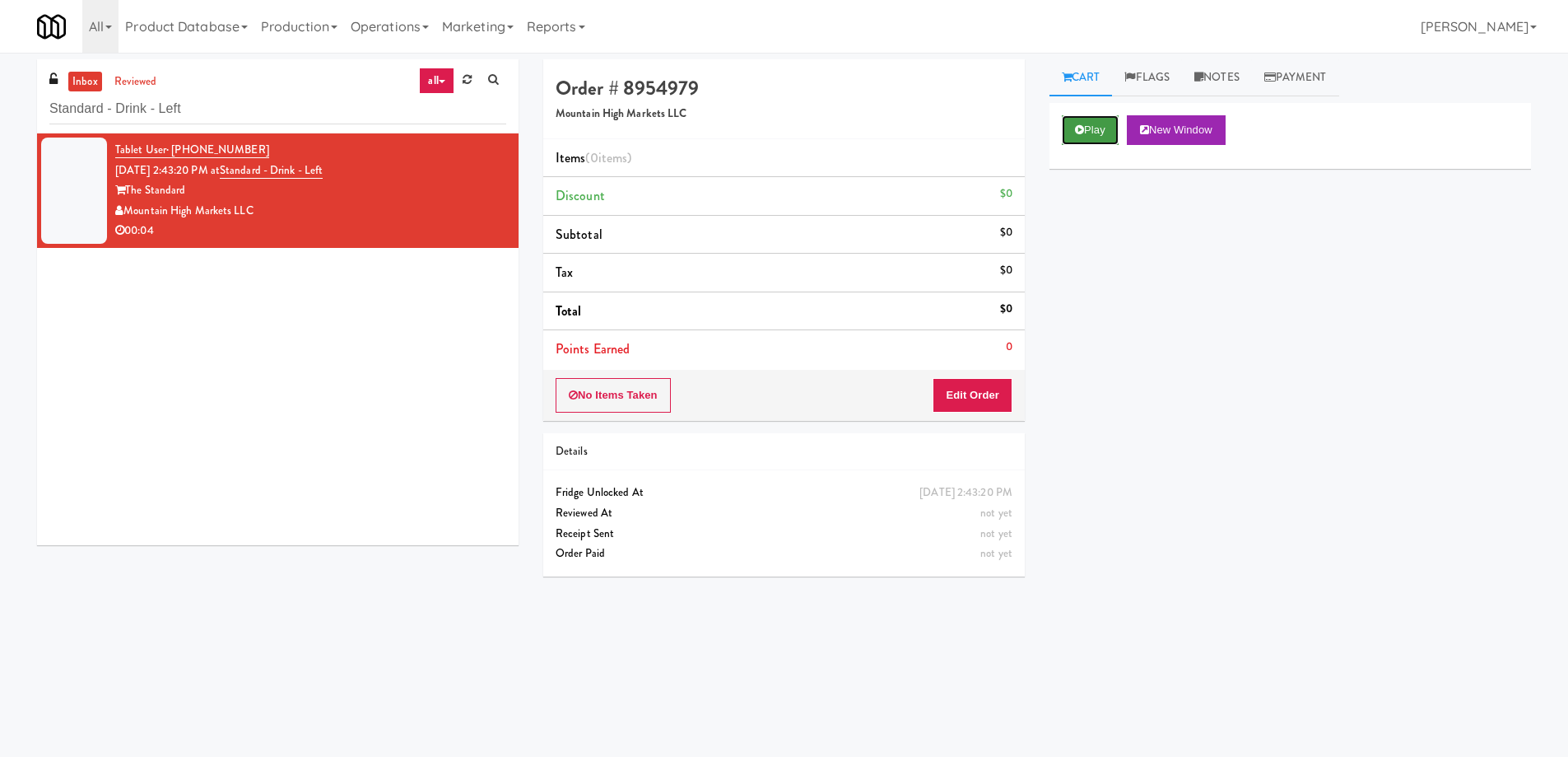
click at [1103, 134] on button "Play" at bounding box center [1090, 130] width 57 height 30
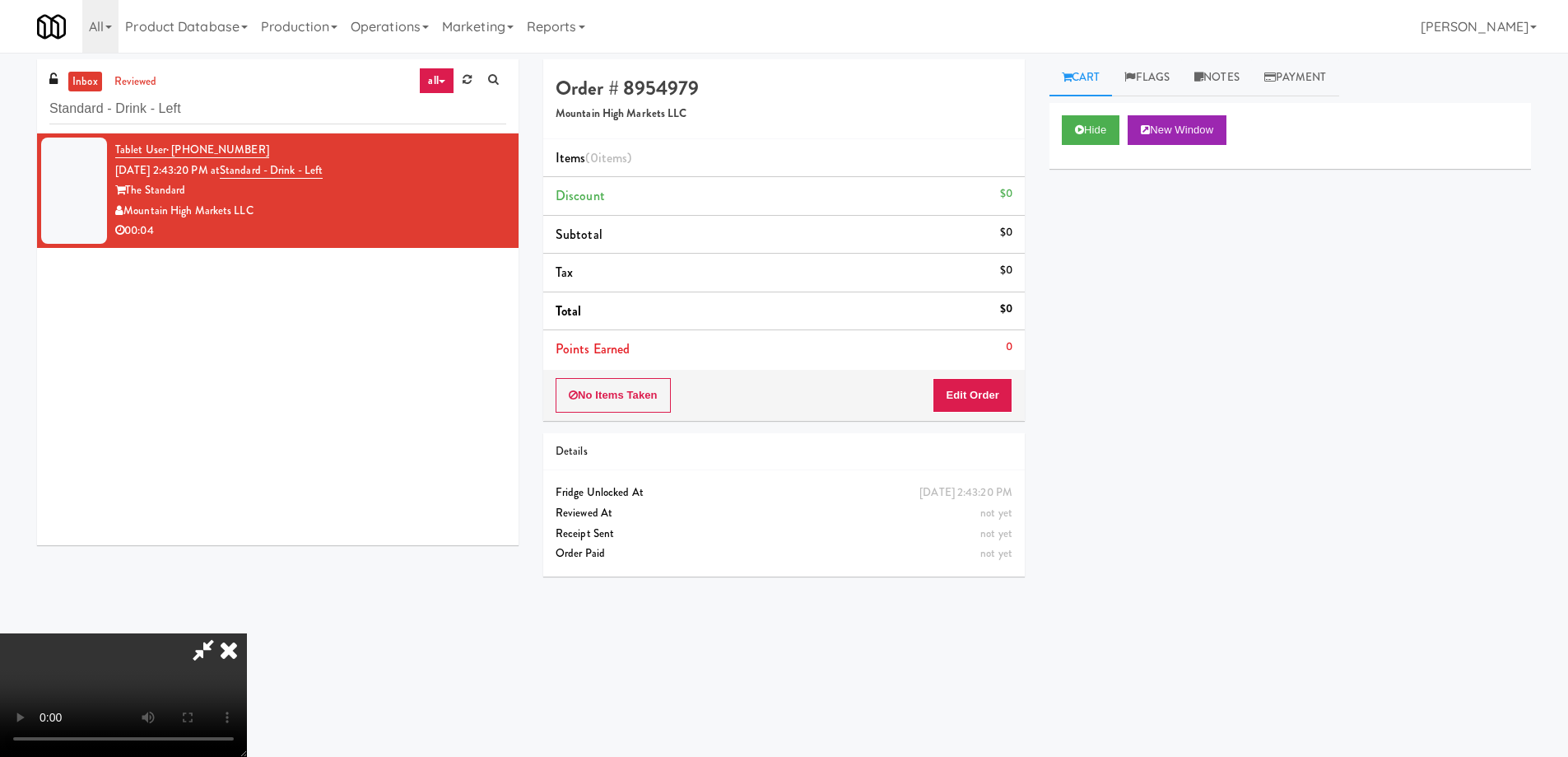
click at [247, 633] on video at bounding box center [123, 695] width 247 height 124
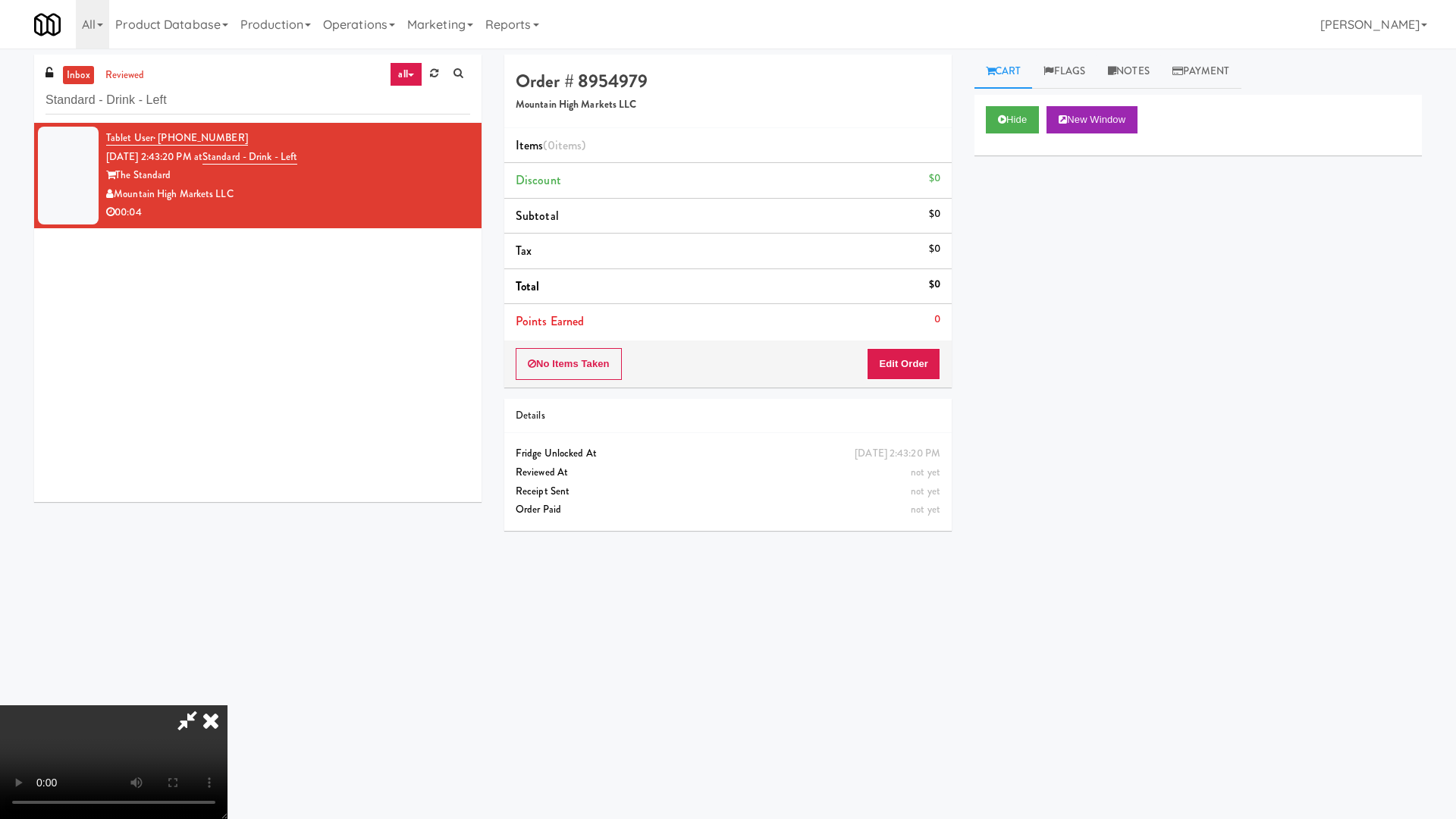
click at [227, 696] on video at bounding box center [113, 762] width 227 height 114
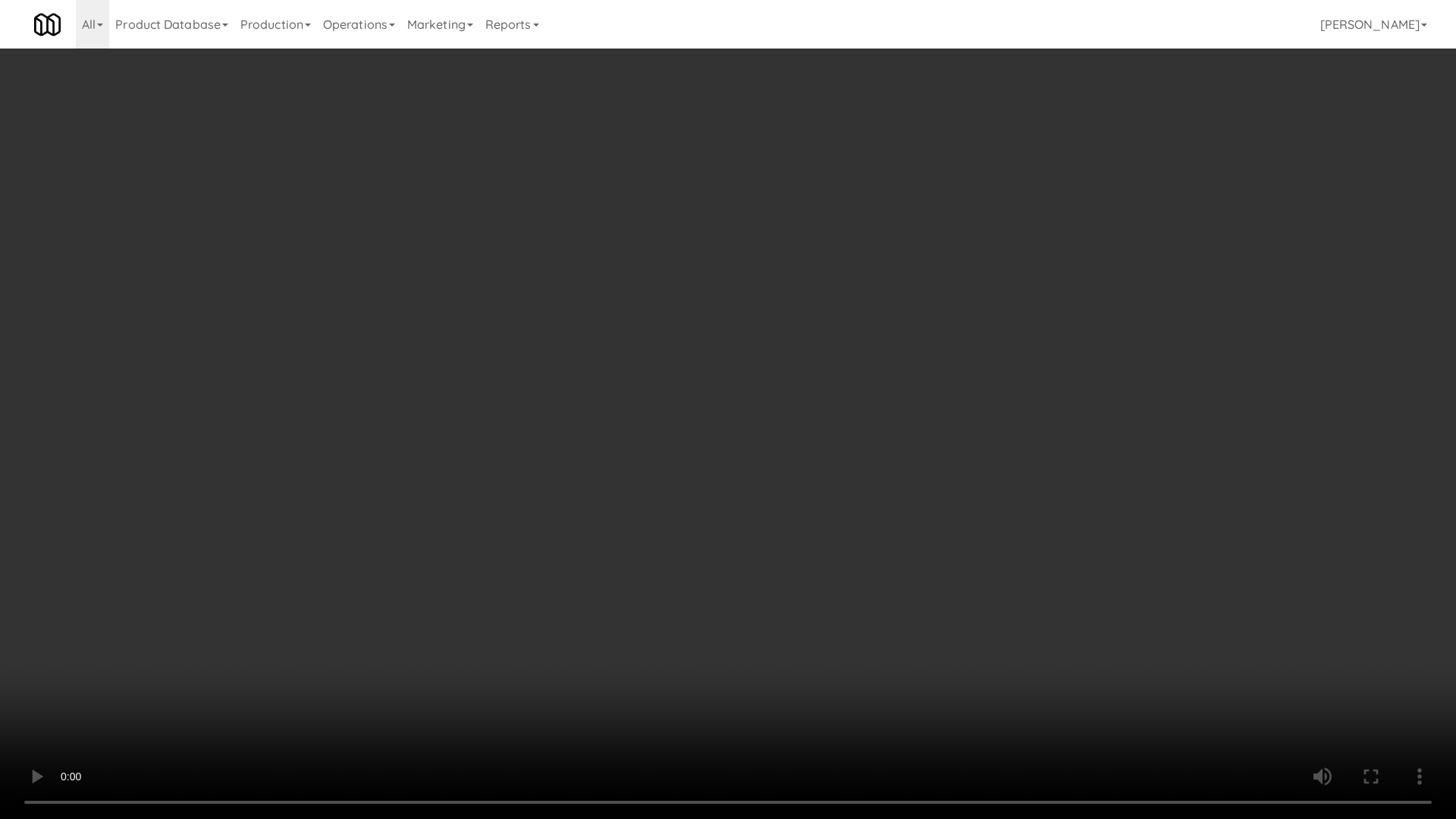
click at [692, 402] on video at bounding box center [728, 409] width 1456 height 819
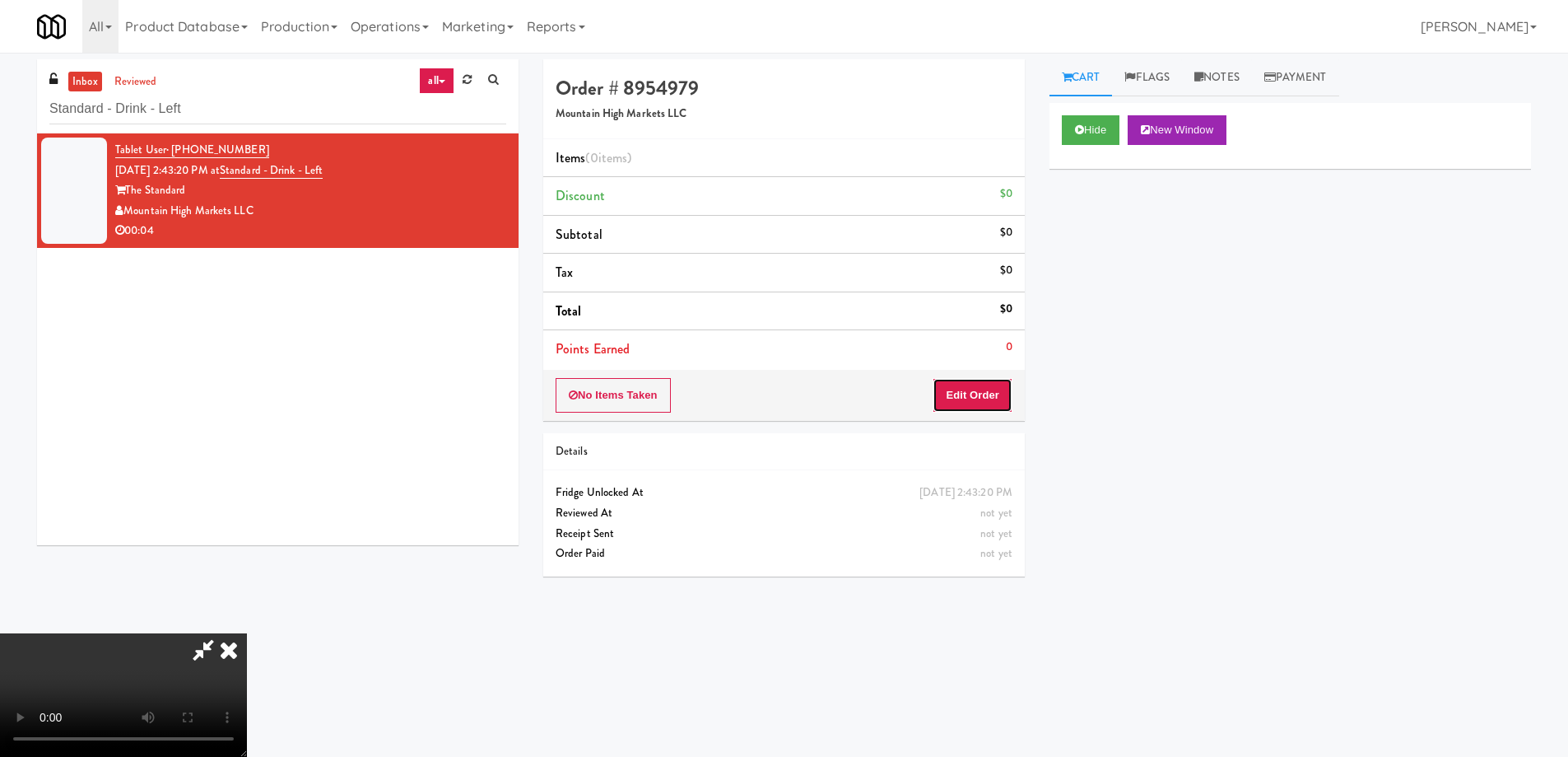
click at [981, 397] on button "Edit Order" at bounding box center [972, 394] width 80 height 34
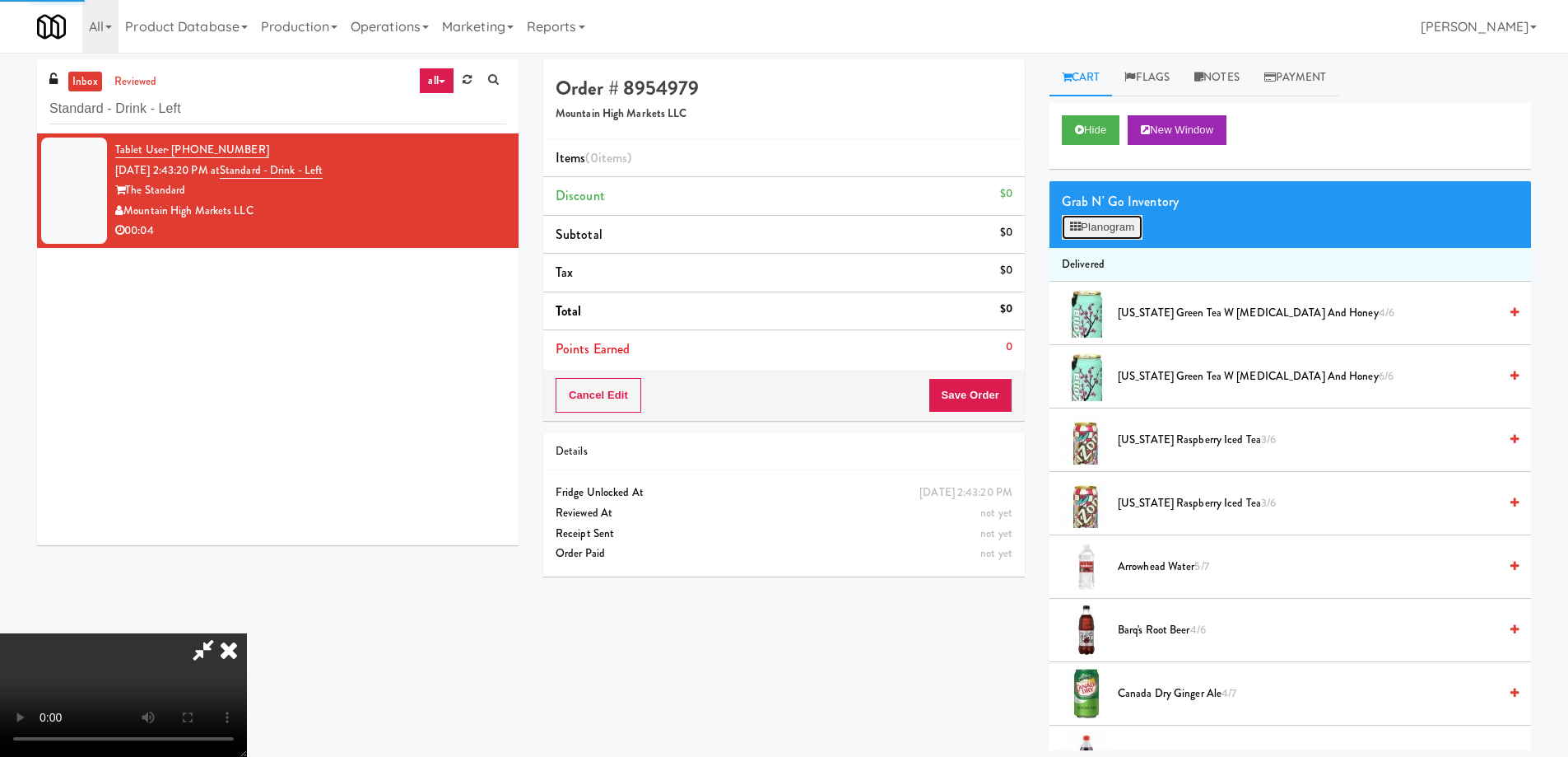
click at [1078, 221] on icon at bounding box center [1075, 227] width 11 height 11
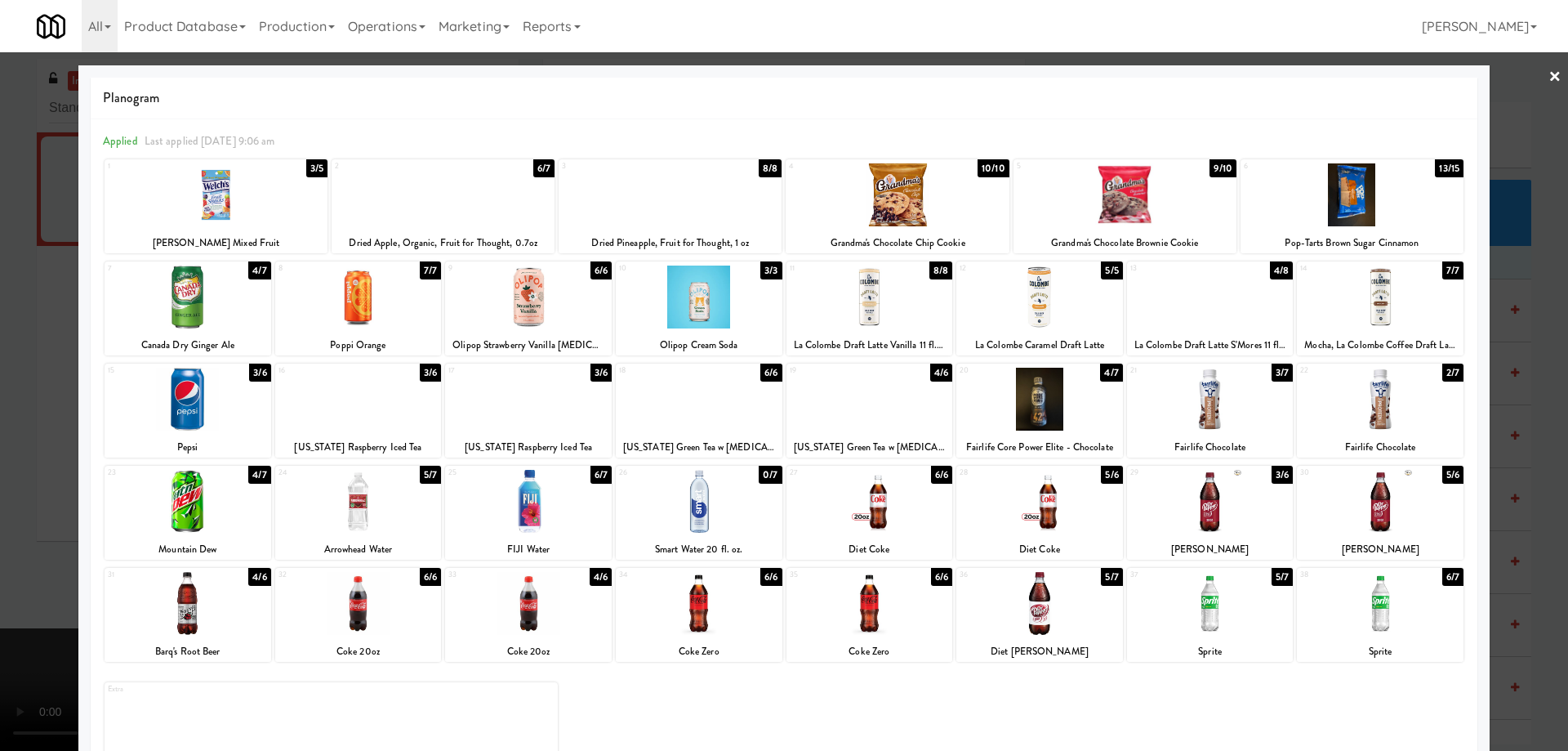
click at [218, 585] on div at bounding box center [187, 603] width 166 height 63
click at [1549, 77] on link "×" at bounding box center [1555, 78] width 13 height 51
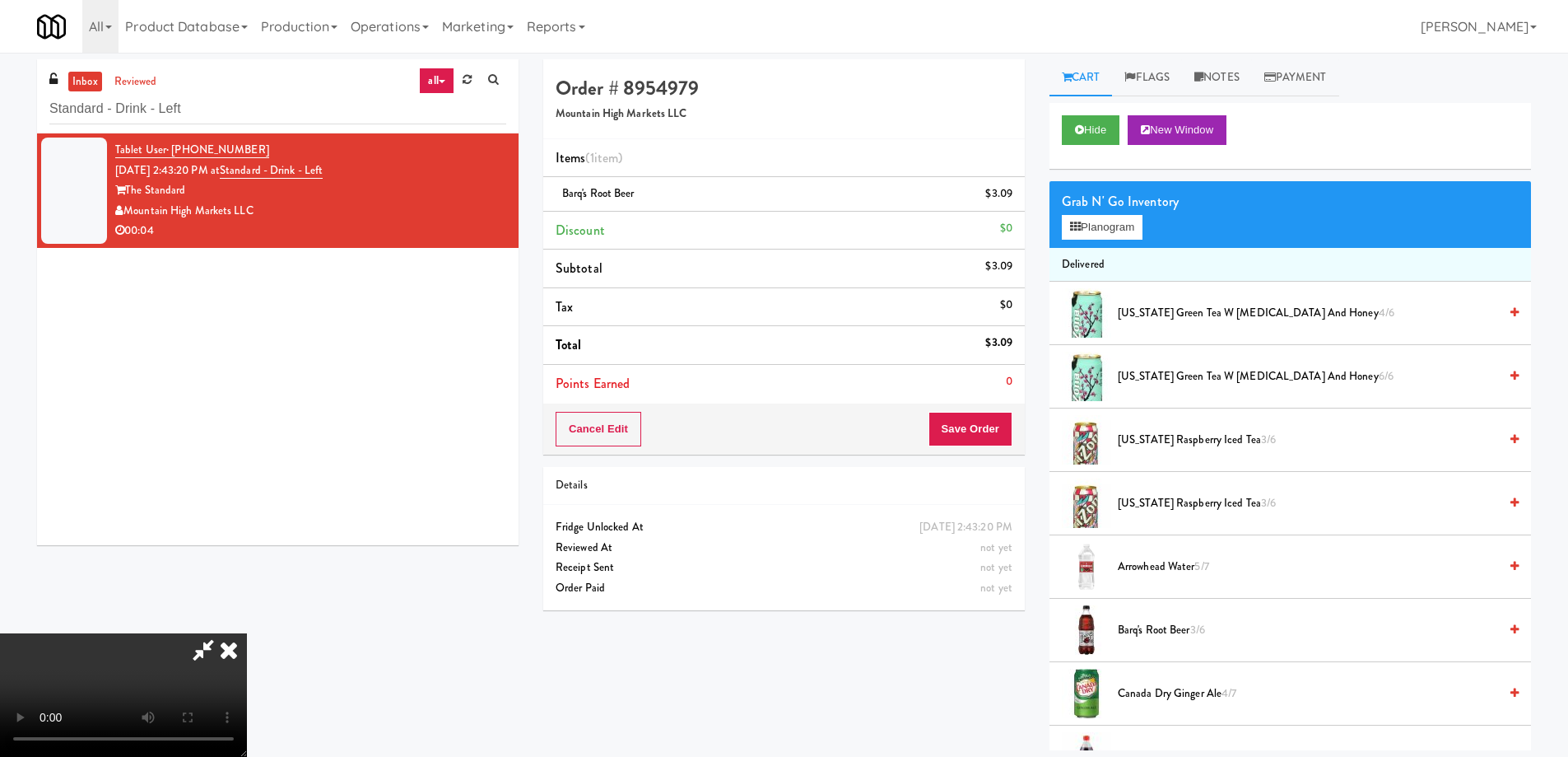
click at [247, 633] on video at bounding box center [123, 695] width 247 height 124
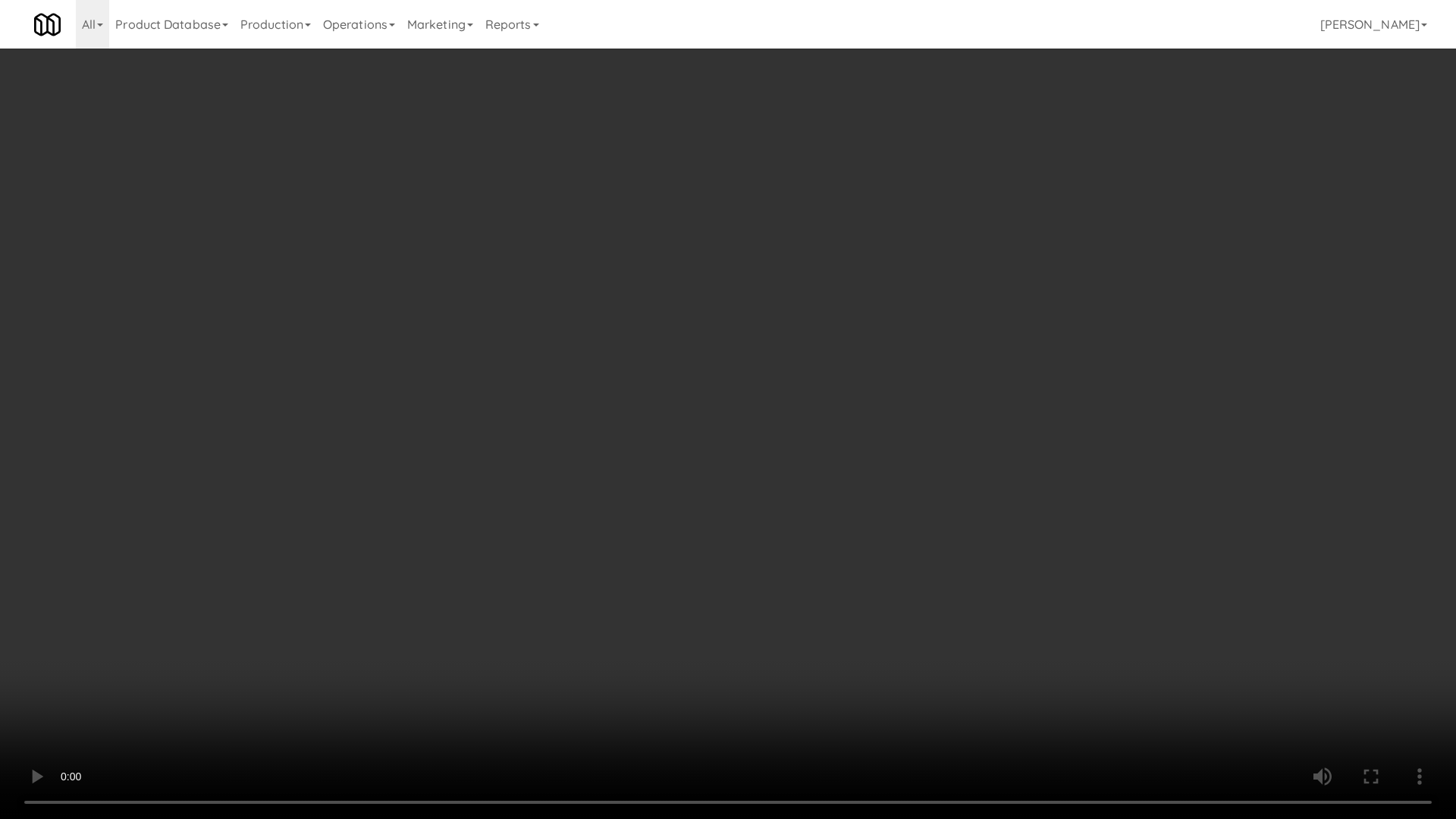
drag, startPoint x: 639, startPoint y: 568, endPoint x: 683, endPoint y: 552, distance: 46.8
click at [639, 568] on video at bounding box center [728, 409] width 1456 height 819
click at [861, 437] on video at bounding box center [728, 409] width 1456 height 819
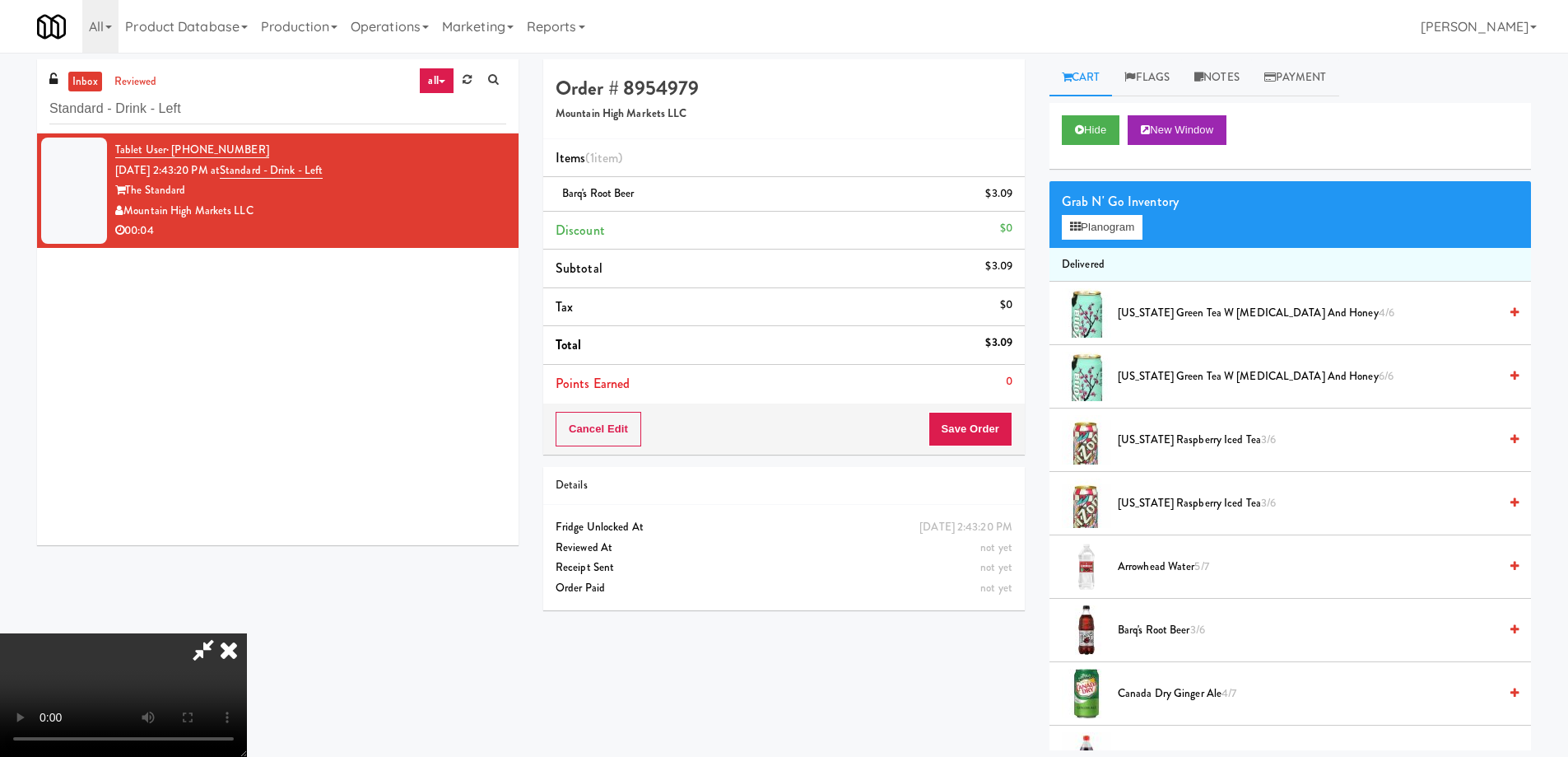
click at [247, 633] on icon at bounding box center [228, 650] width 36 height 33
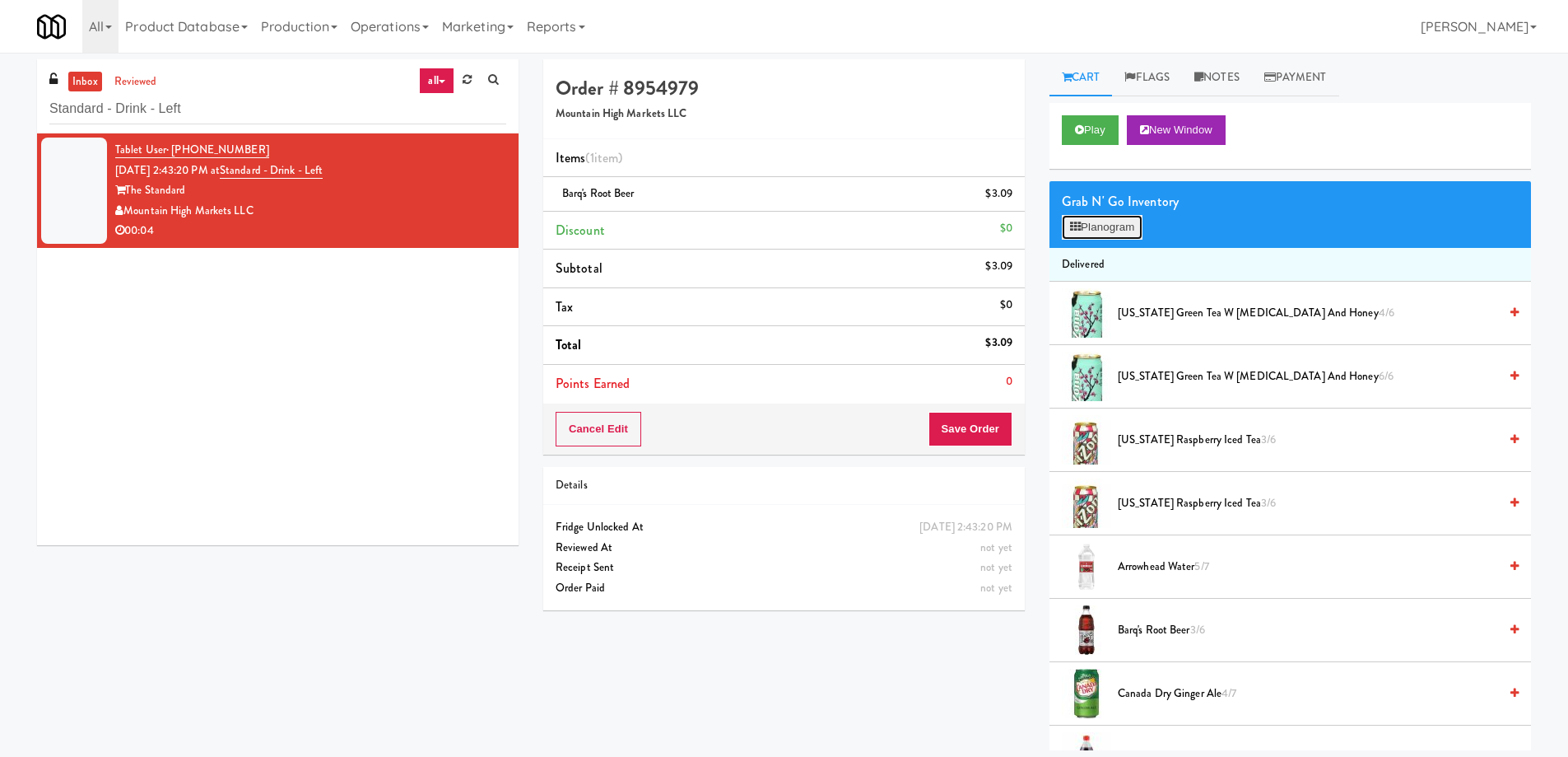
click at [1084, 226] on button "Planogram" at bounding box center [1103, 227] width 81 height 25
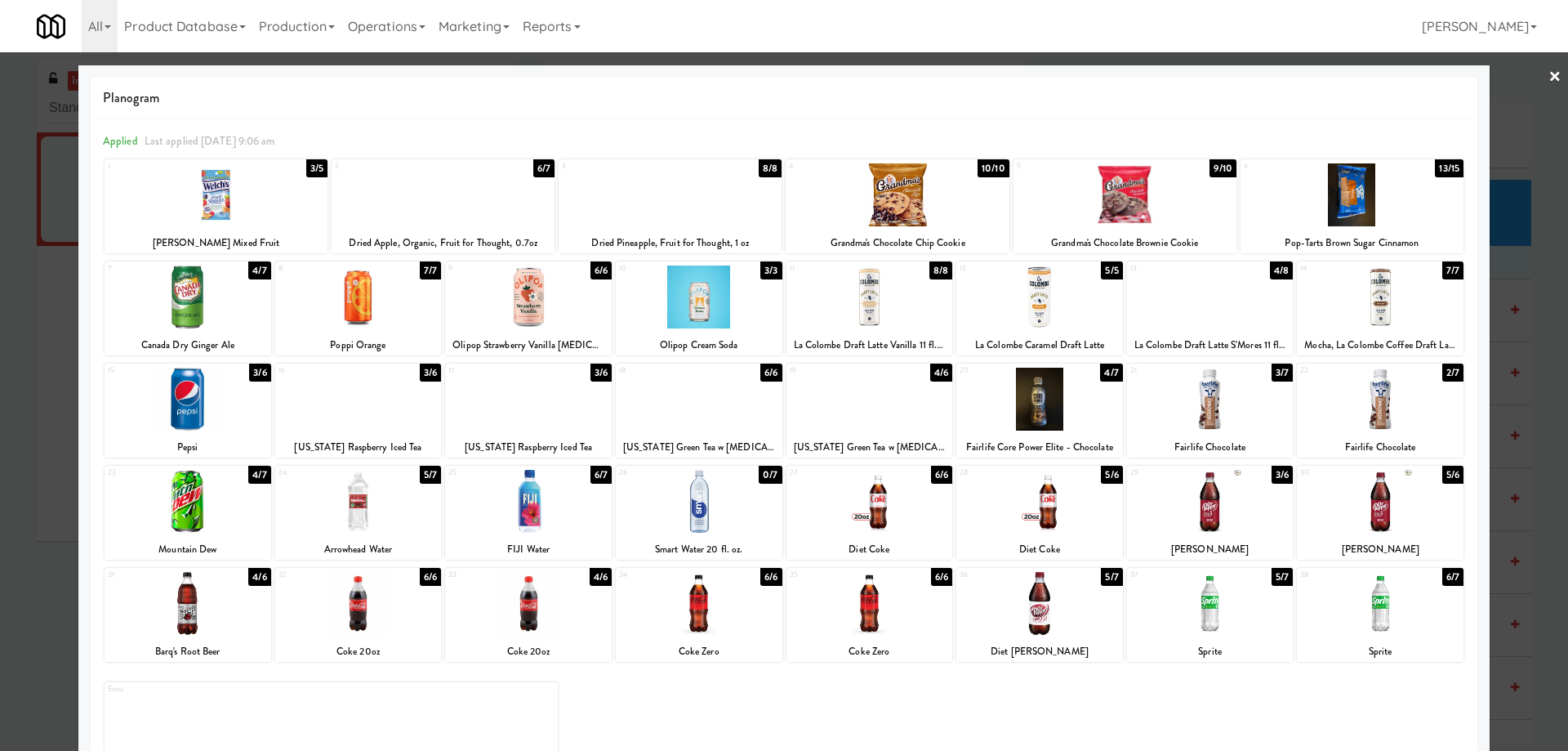
click at [1549, 73] on link "×" at bounding box center [1555, 78] width 13 height 51
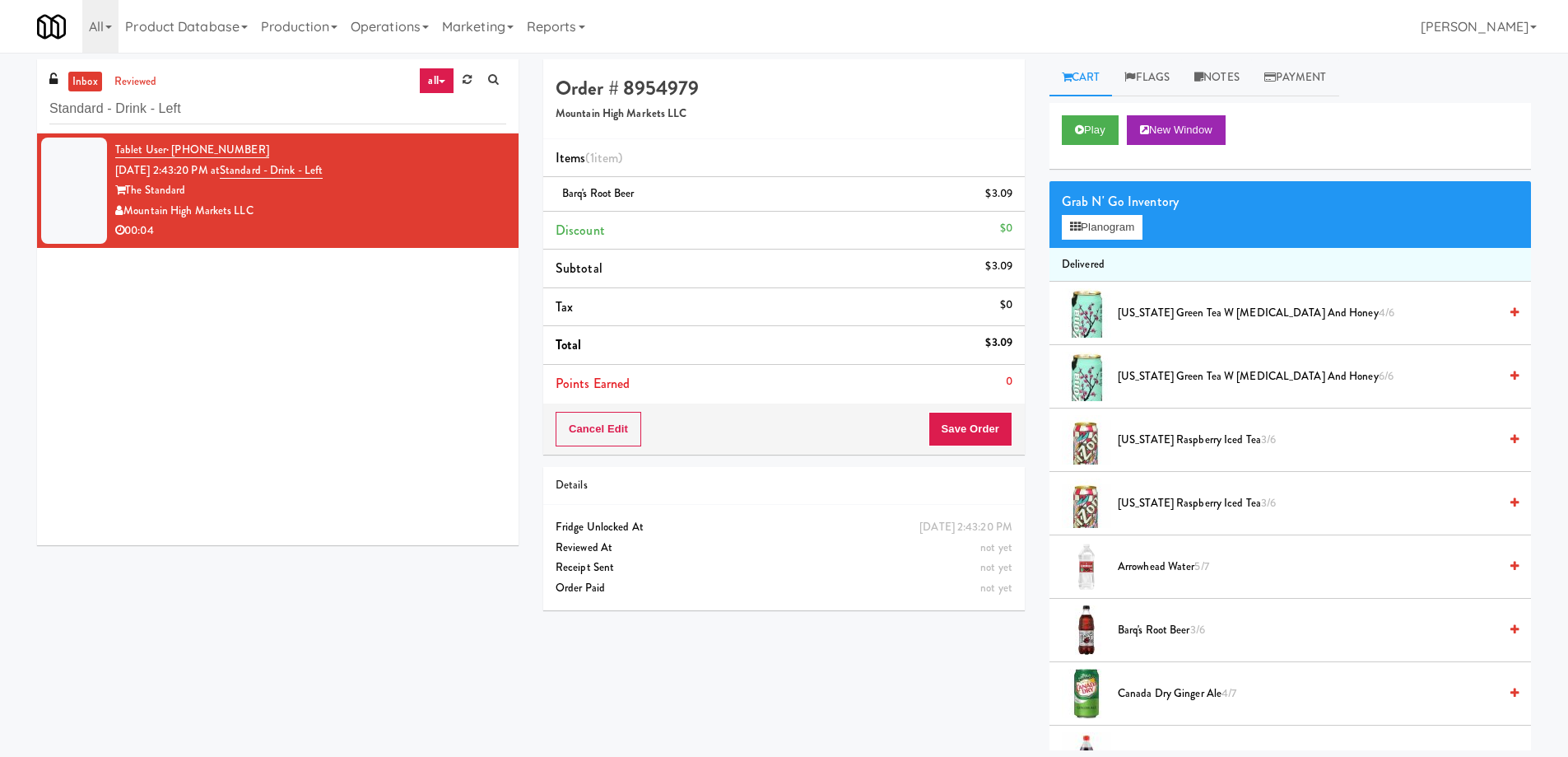
click at [970, 409] on div "Cancel Edit Save Order" at bounding box center [784, 429] width 482 height 51
click at [954, 427] on button "Save Order" at bounding box center [971, 429] width 84 height 34
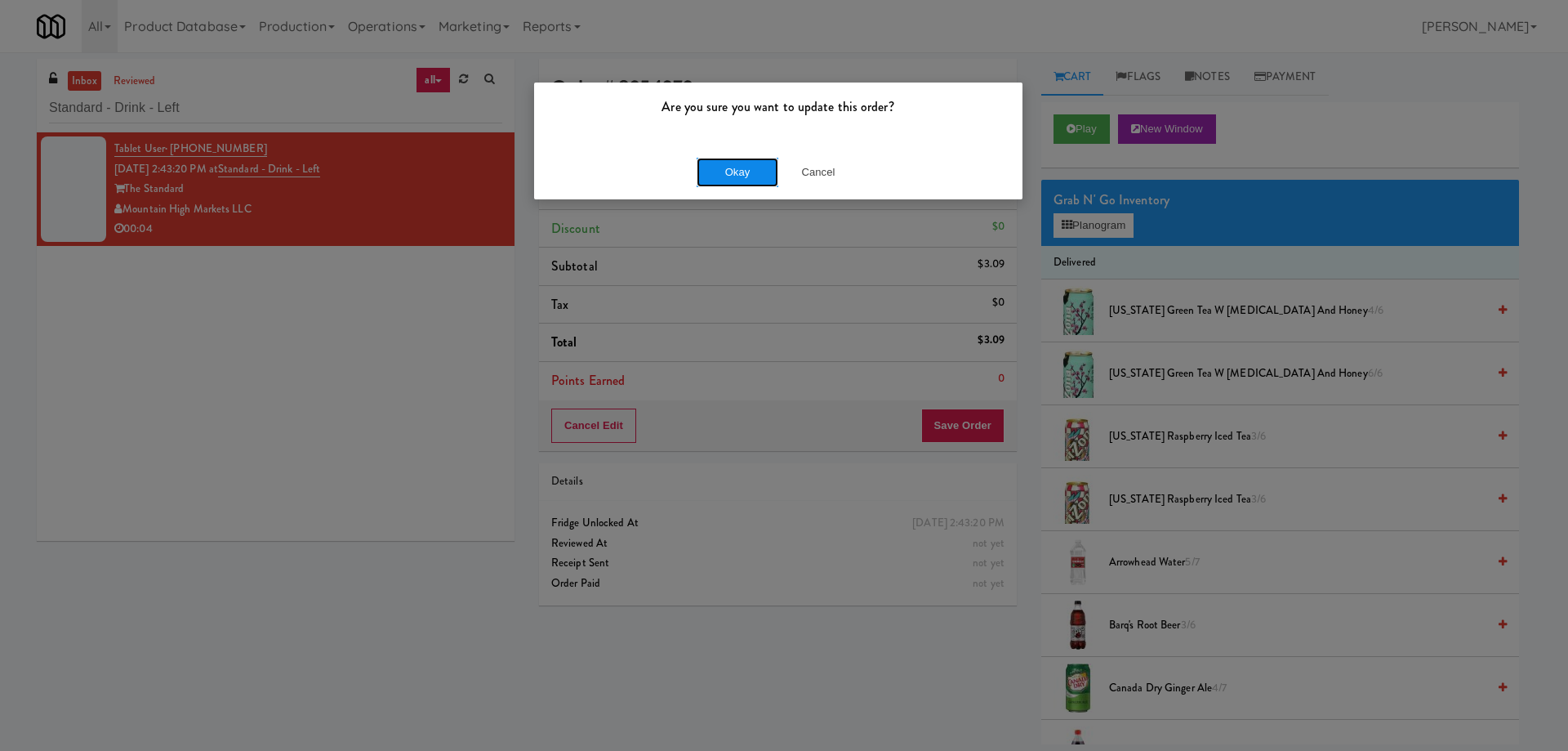
click at [736, 166] on button "Okay" at bounding box center [738, 173] width 82 height 30
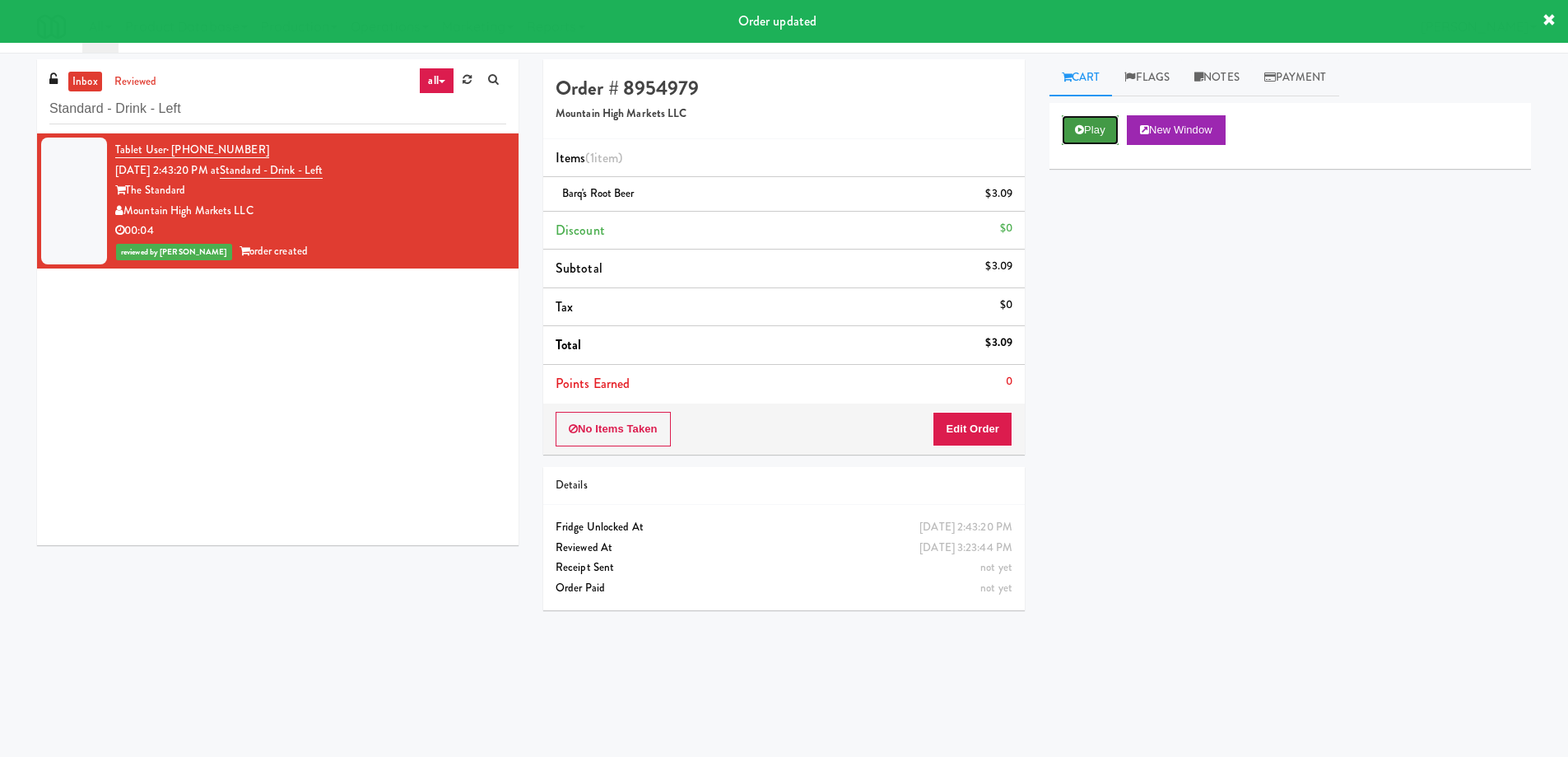
drag, startPoint x: 1092, startPoint y: 133, endPoint x: 1080, endPoint y: 142, distance: 15.0
click at [1092, 132] on button "Play" at bounding box center [1090, 130] width 57 height 30
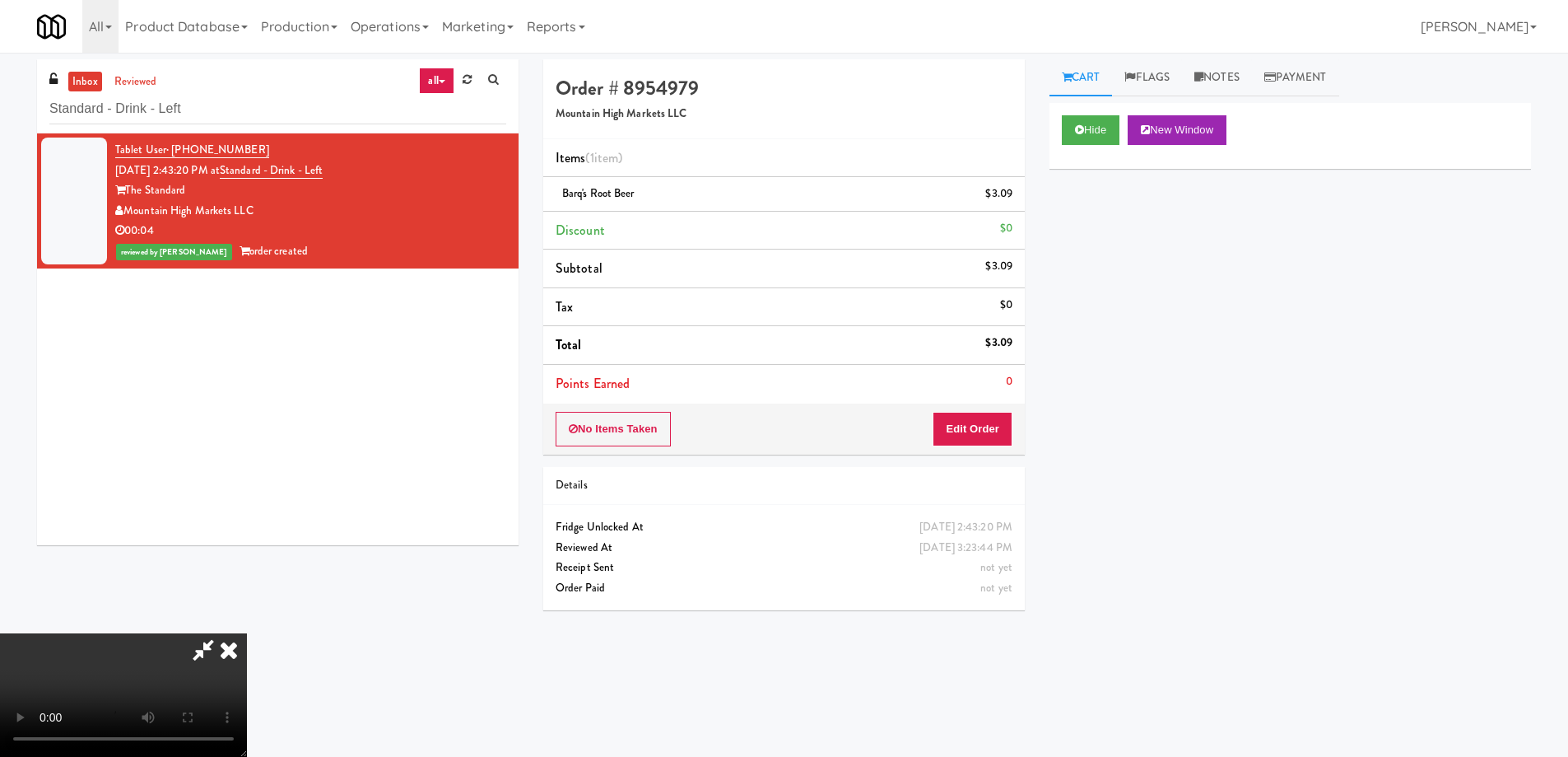
click at [247, 633] on video at bounding box center [123, 695] width 247 height 124
click at [247, 633] on icon at bounding box center [228, 650] width 36 height 33
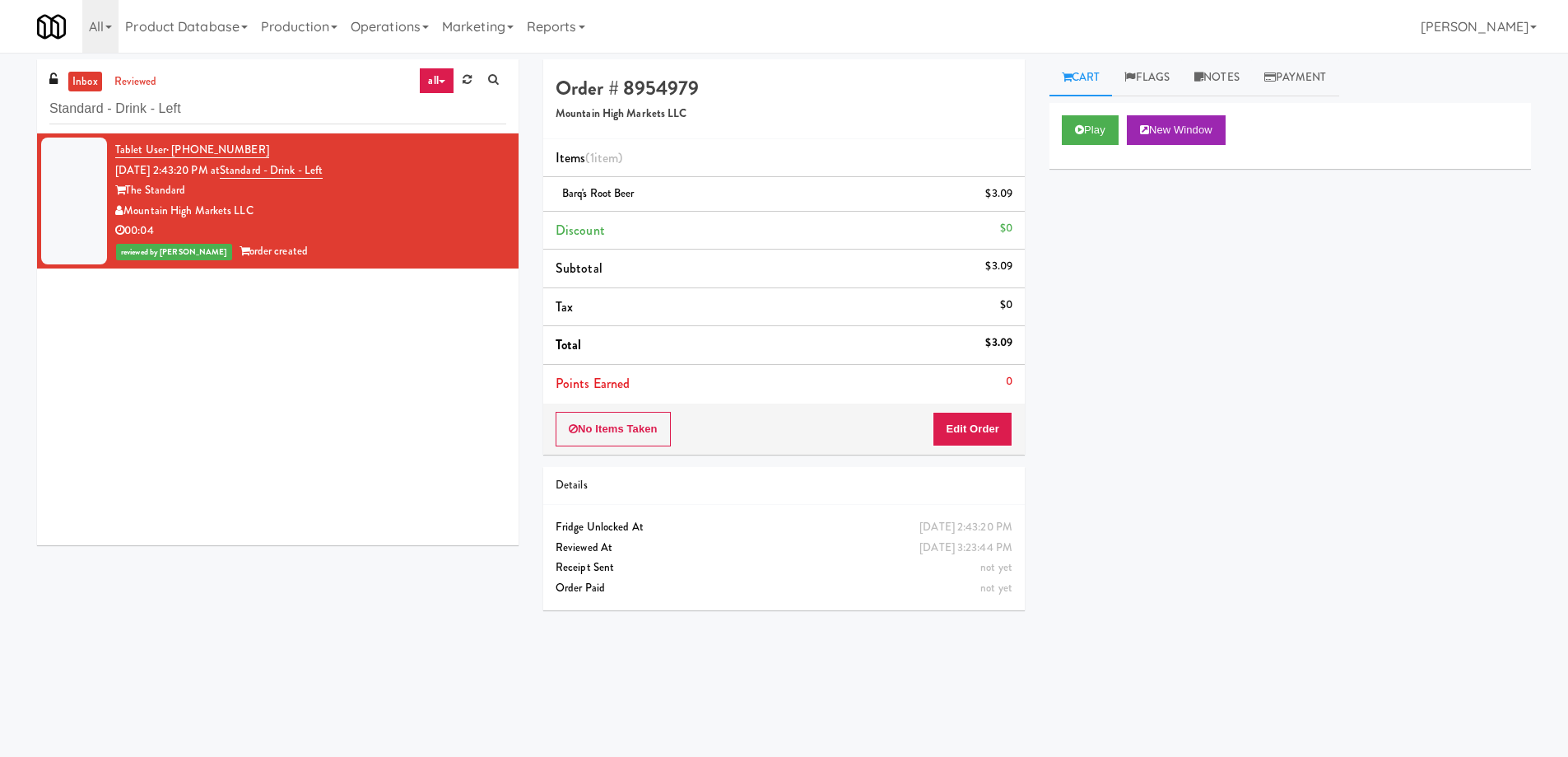
click at [1306, 350] on div "Play New Window Primary Flag Clear Flag if unable to determine what was taken o…" at bounding box center [1290, 411] width 482 height 617
click at [233, 109] on input "Standard - Drink - Left" at bounding box center [277, 109] width 457 height 31
click at [232, 109] on input "Standard - Drink - Left" at bounding box center [277, 109] width 457 height 31
paste input "FV - Cooler - Middle"
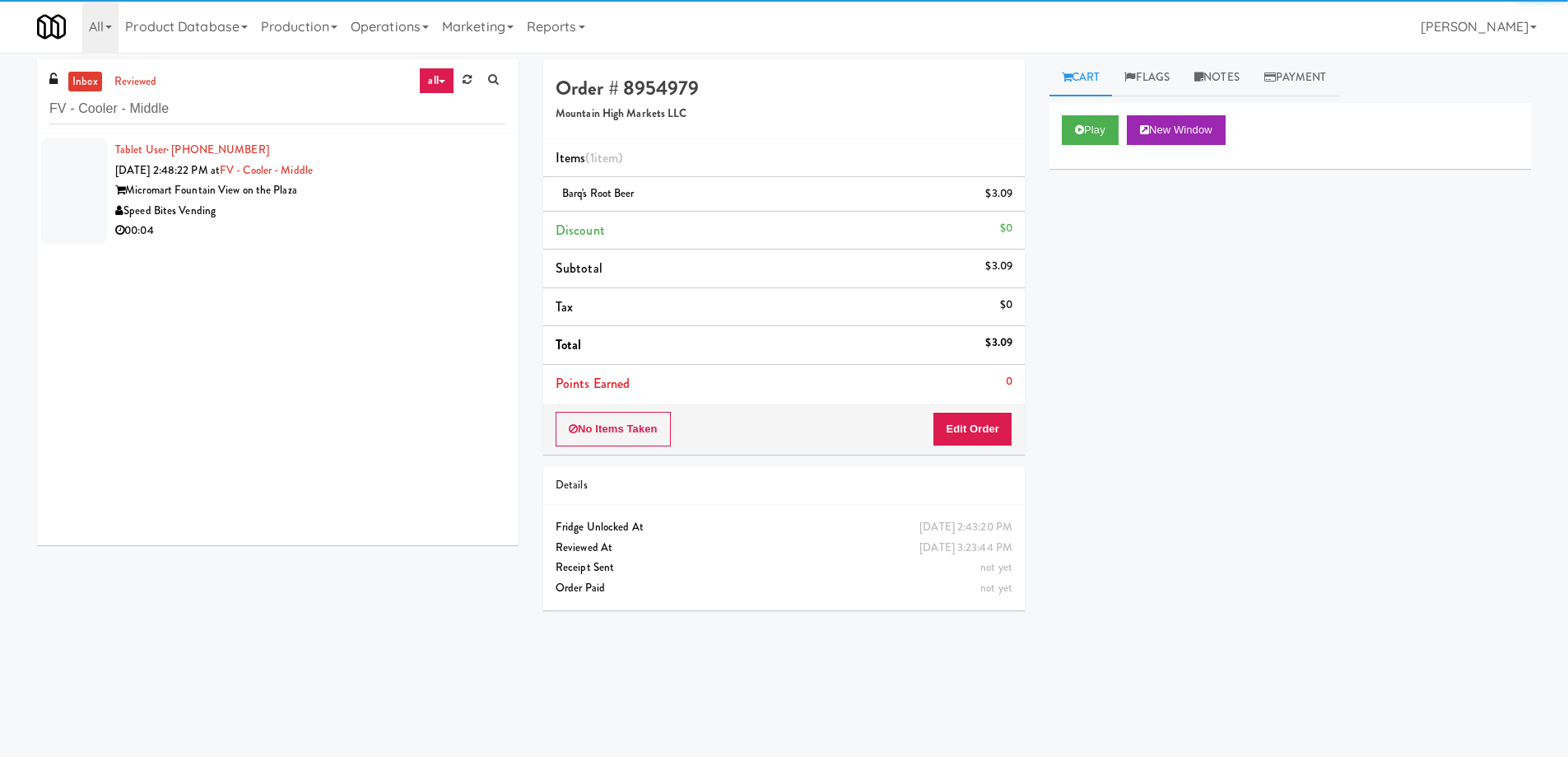
click at [350, 197] on div "Micromart Fountain View on the Plaza" at bounding box center [310, 190] width 391 height 20
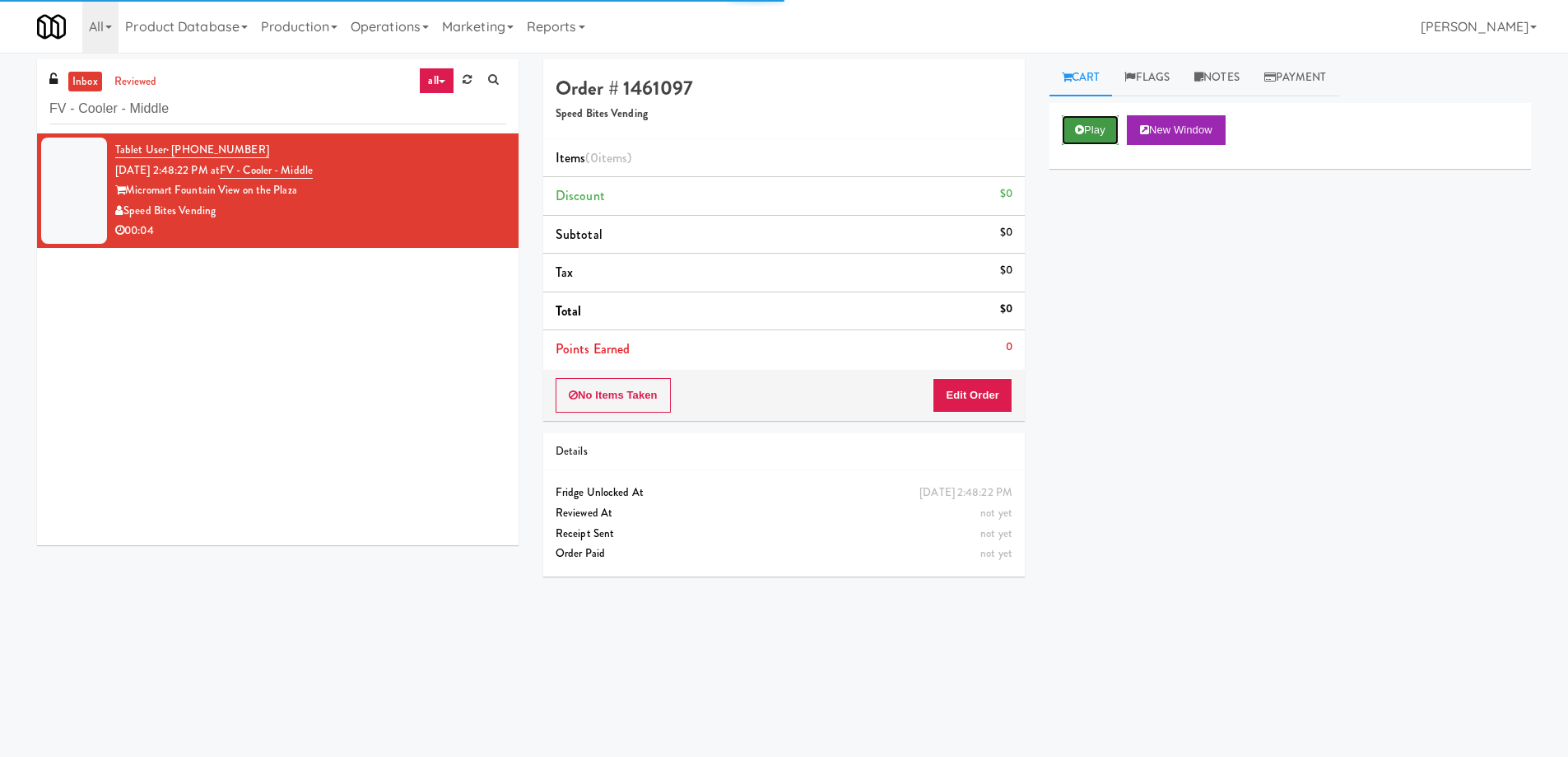
click at [1079, 134] on icon at bounding box center [1080, 130] width 9 height 11
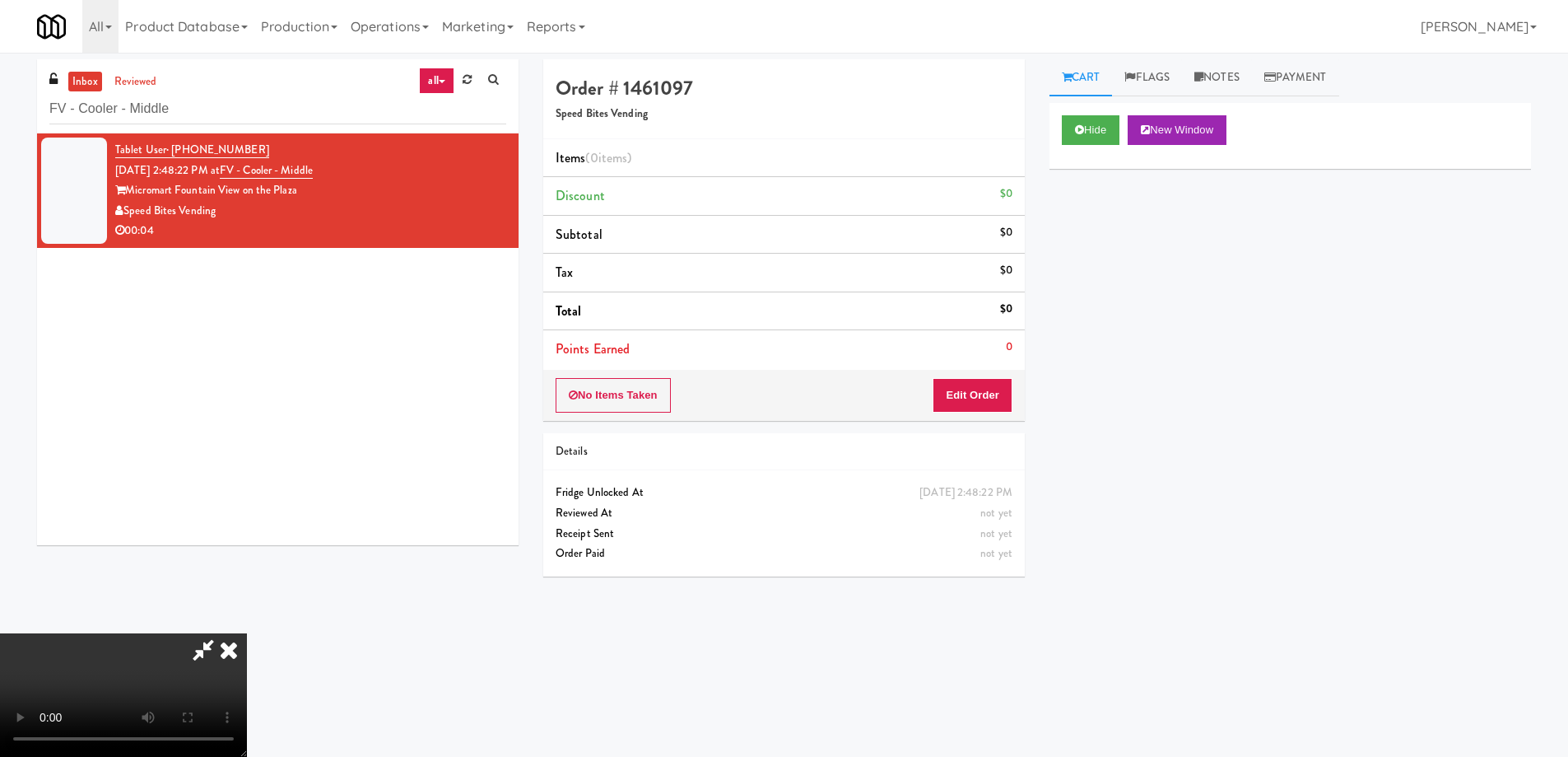
click at [247, 633] on video at bounding box center [123, 695] width 247 height 124
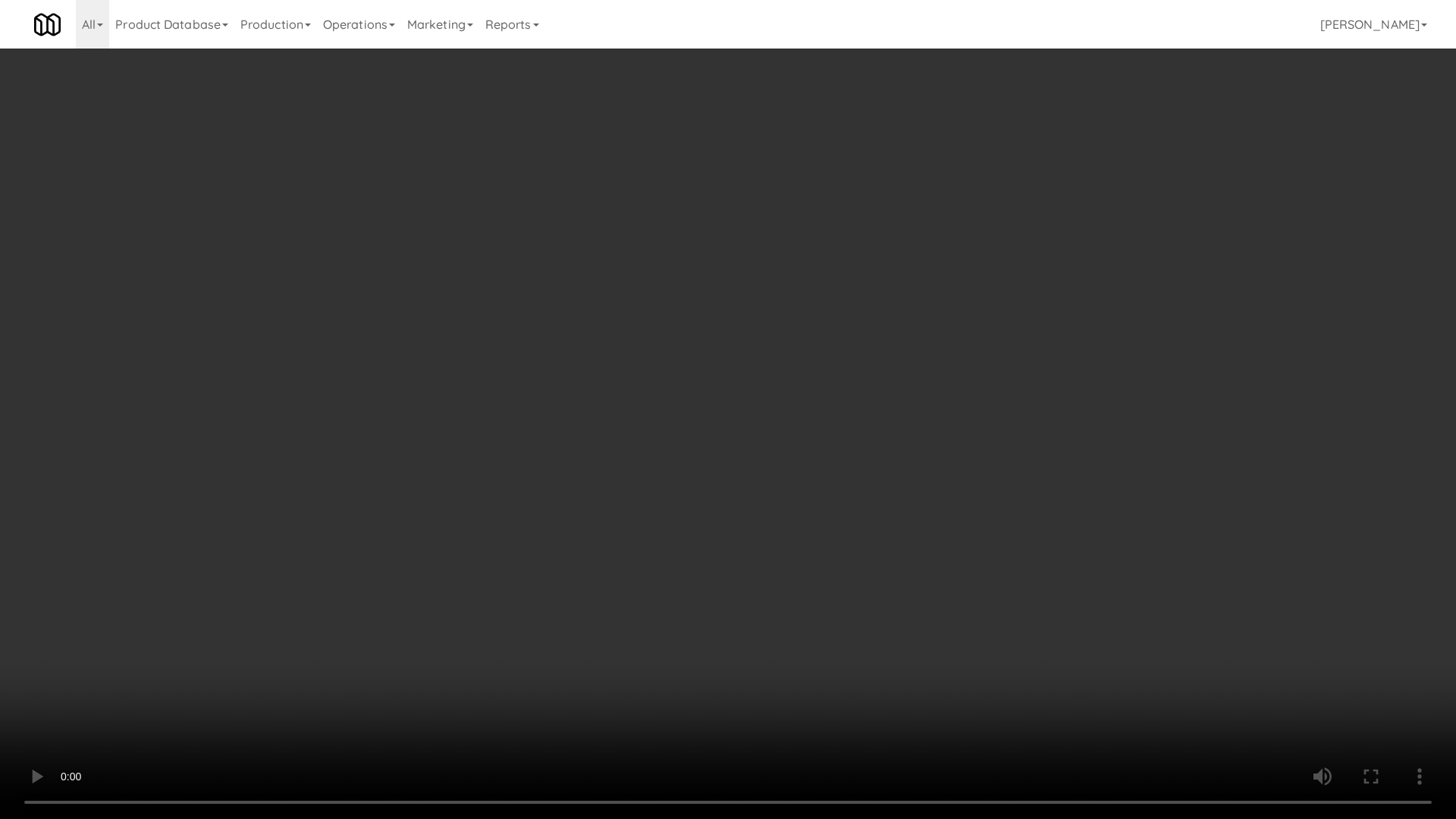
click at [687, 371] on video at bounding box center [728, 409] width 1456 height 819
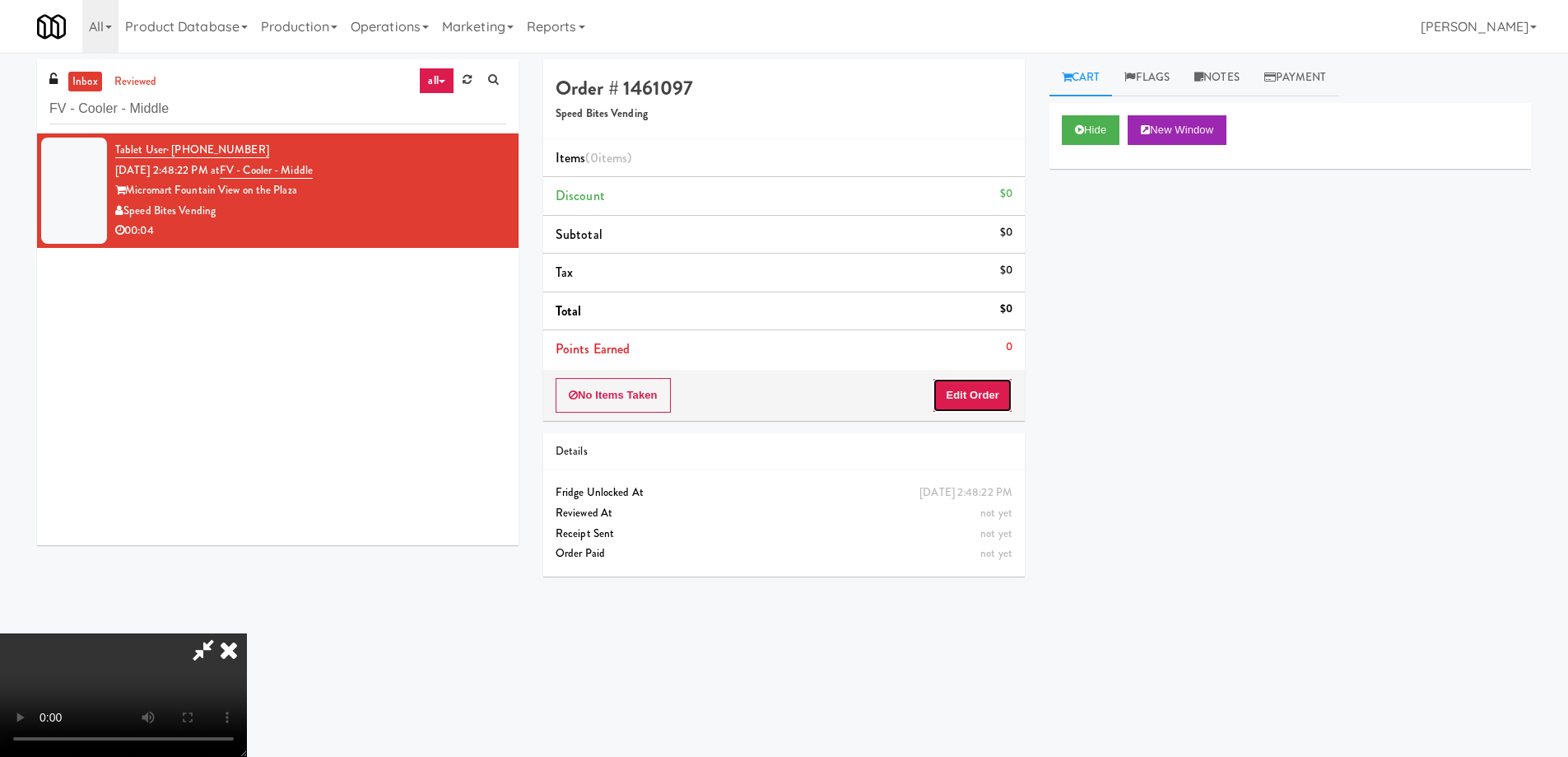
click at [980, 390] on button "Edit Order" at bounding box center [972, 394] width 80 height 34
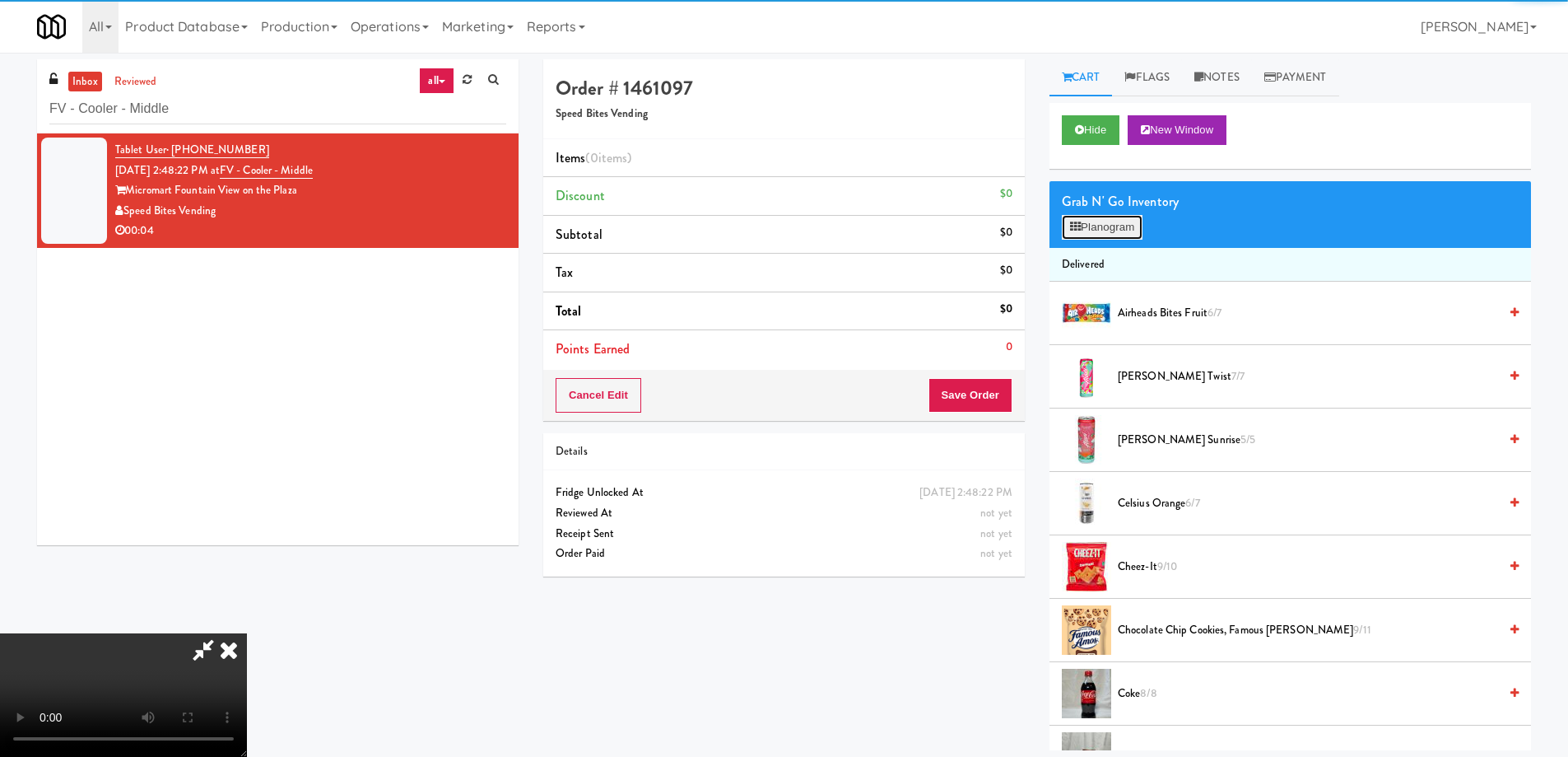
click at [1091, 228] on button "Planogram" at bounding box center [1103, 227] width 81 height 25
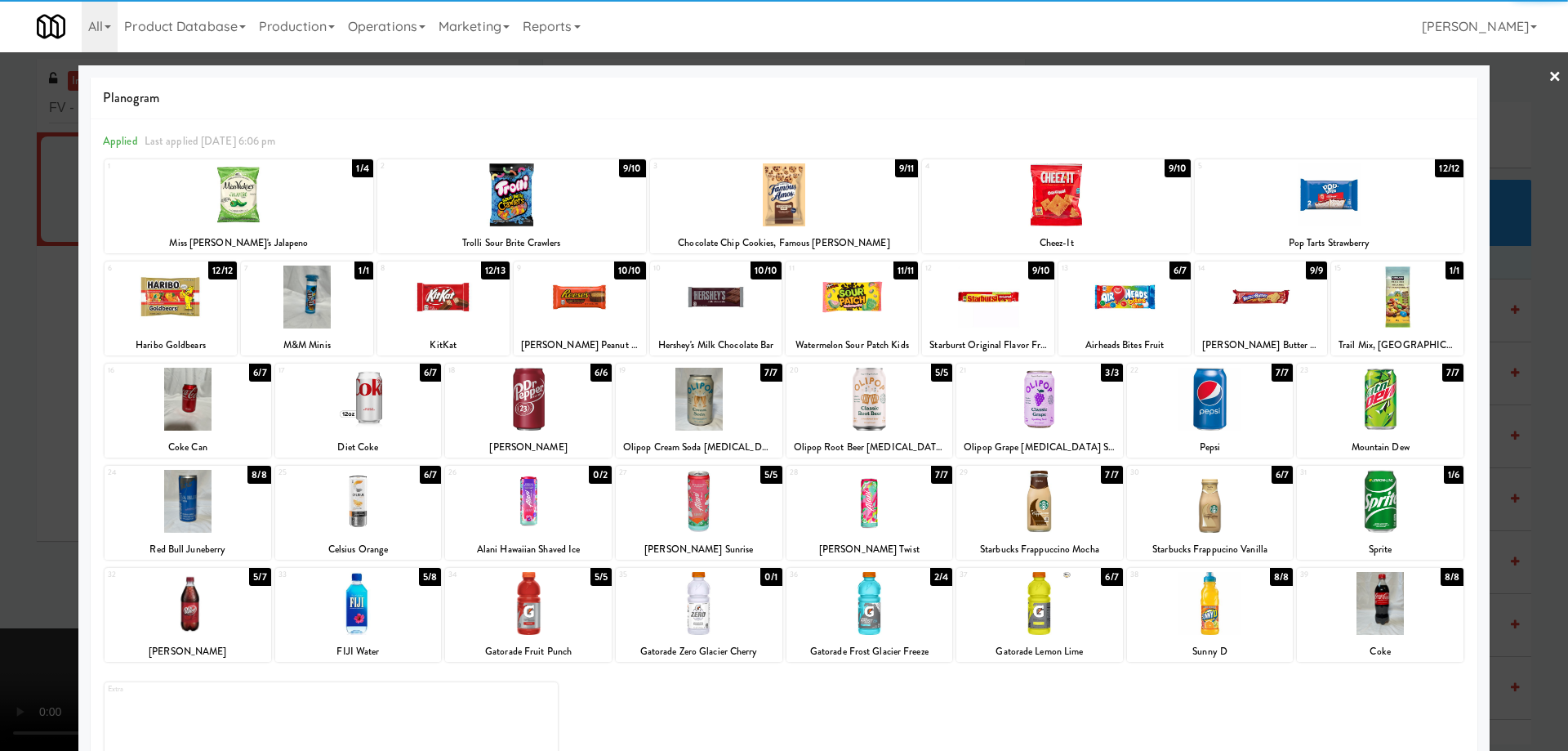
click at [1075, 392] on div at bounding box center [1039, 399] width 166 height 63
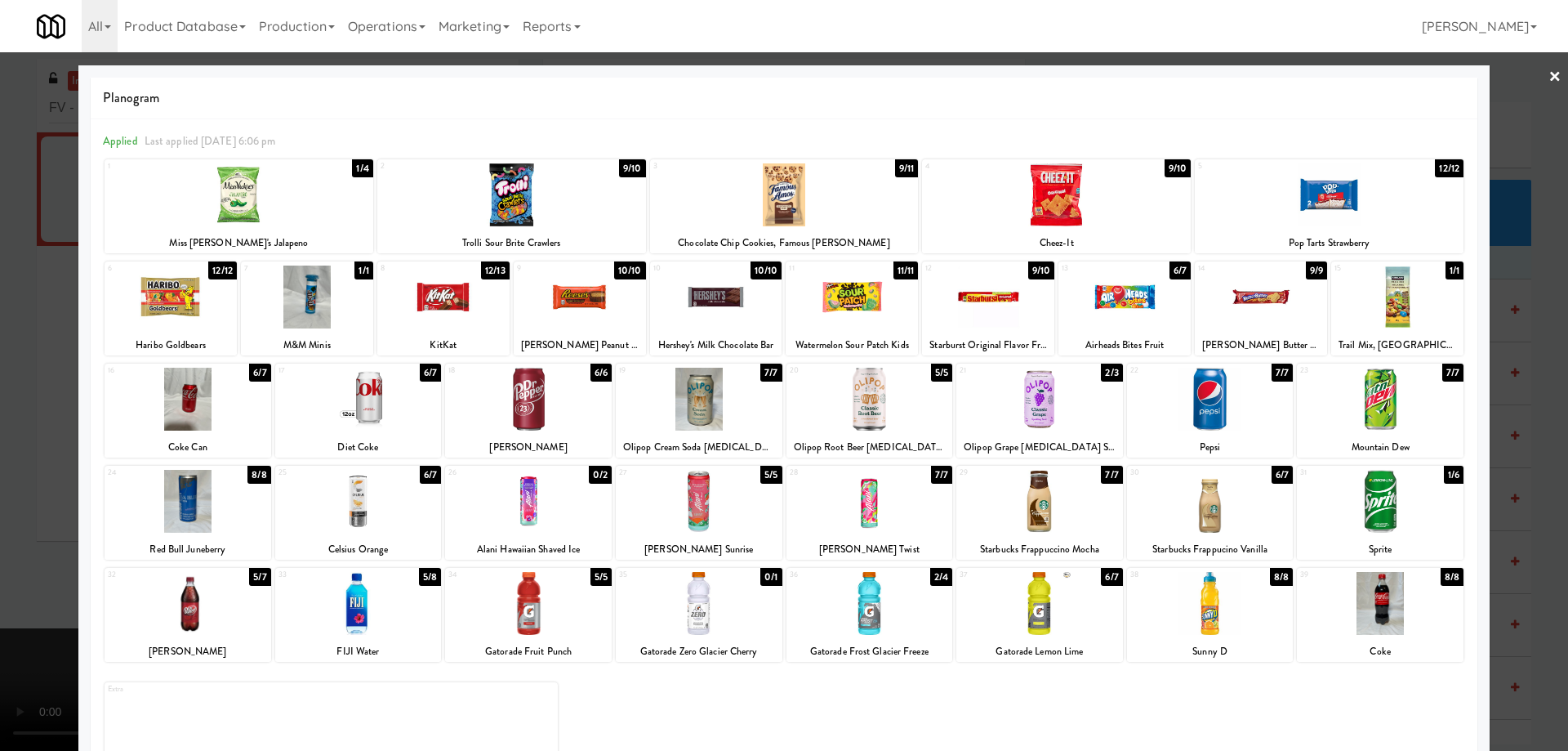
click at [1549, 68] on link "×" at bounding box center [1555, 78] width 13 height 51
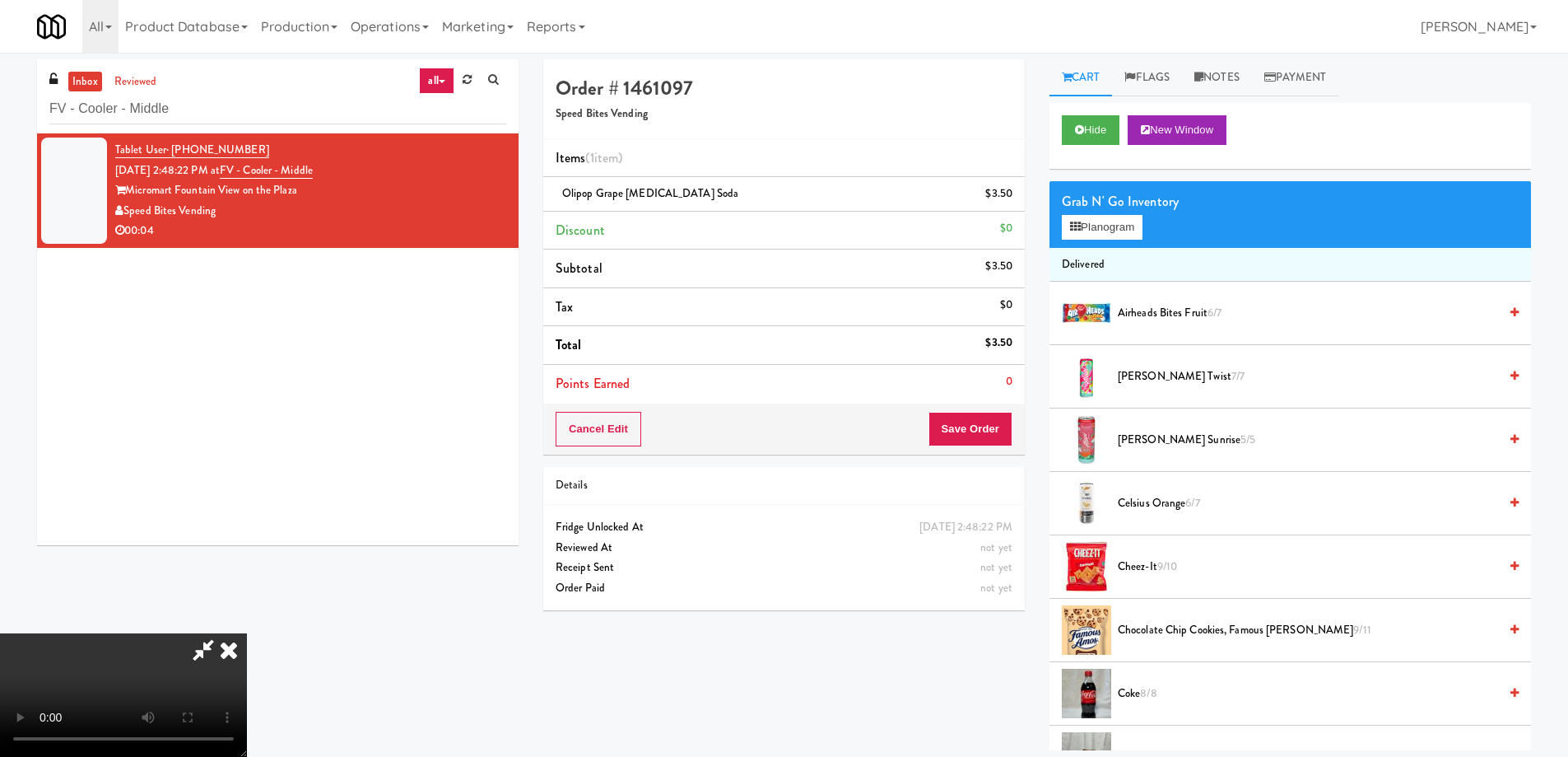
click at [247, 633] on video at bounding box center [123, 695] width 247 height 124
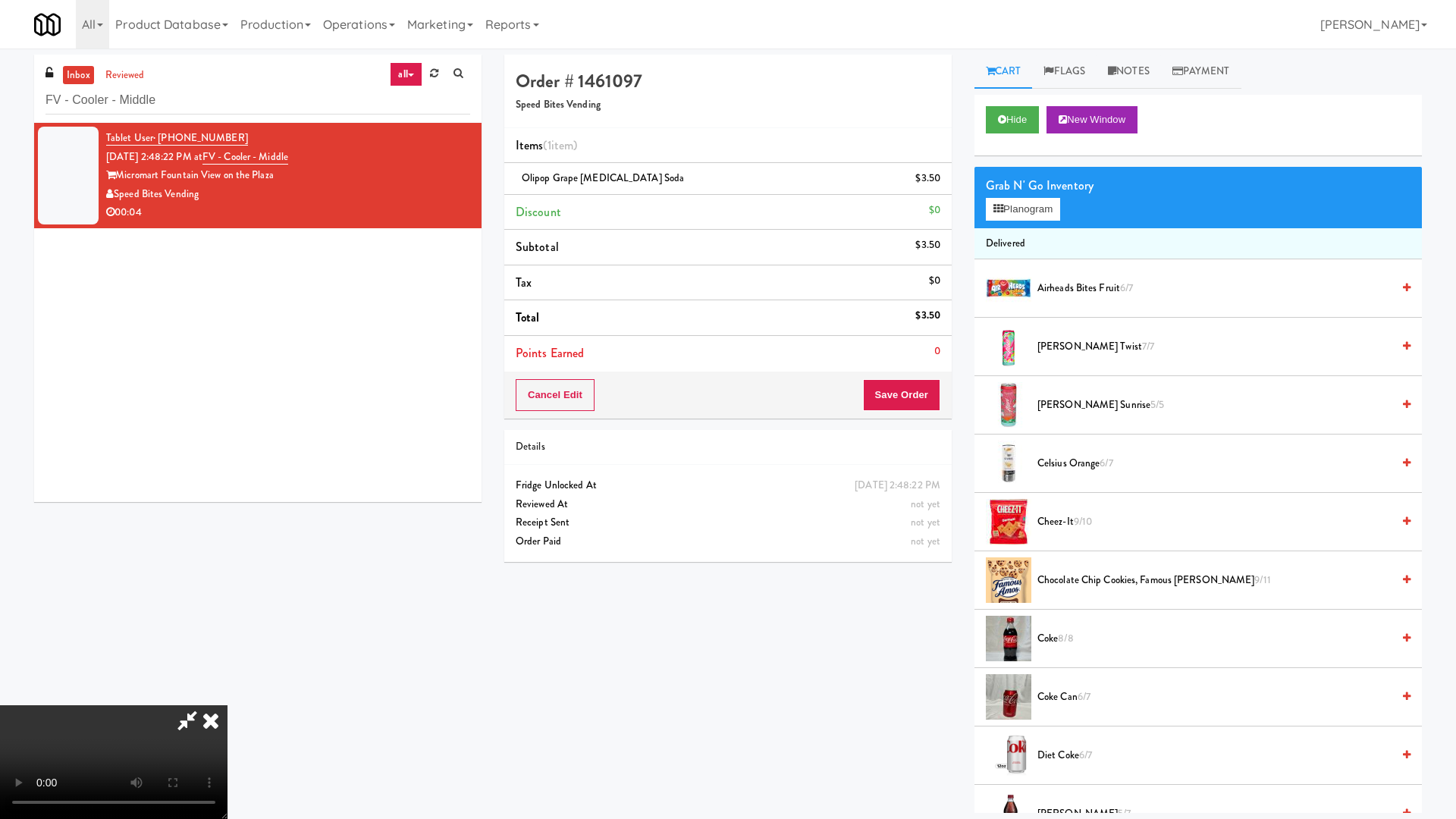
click at [227, 696] on video at bounding box center [113, 762] width 227 height 114
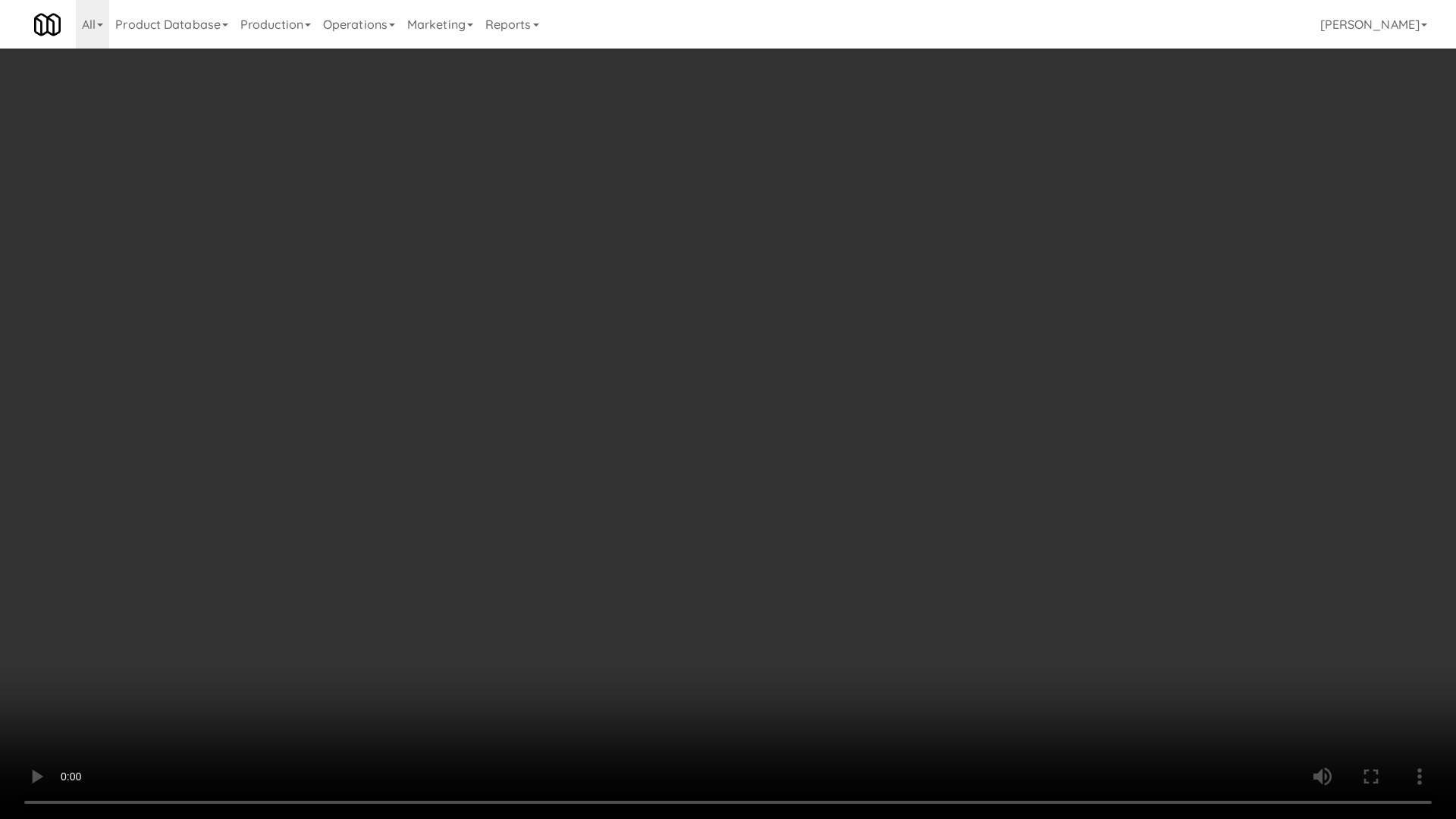
click at [825, 465] on video at bounding box center [728, 409] width 1456 height 819
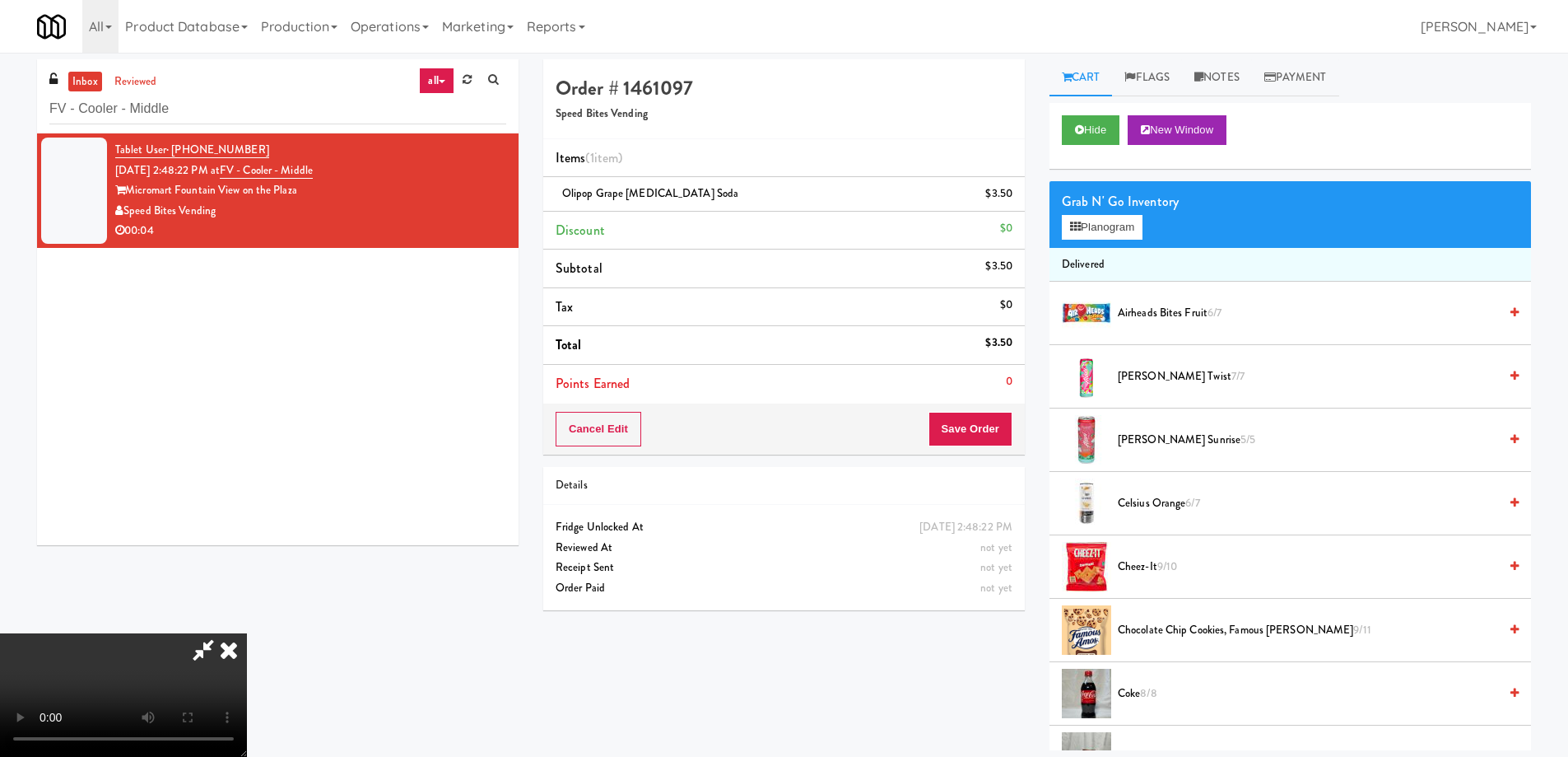
drag, startPoint x: 922, startPoint y: 73, endPoint x: 933, endPoint y: 213, distance: 140.4
click at [247, 633] on icon at bounding box center [228, 650] width 36 height 33
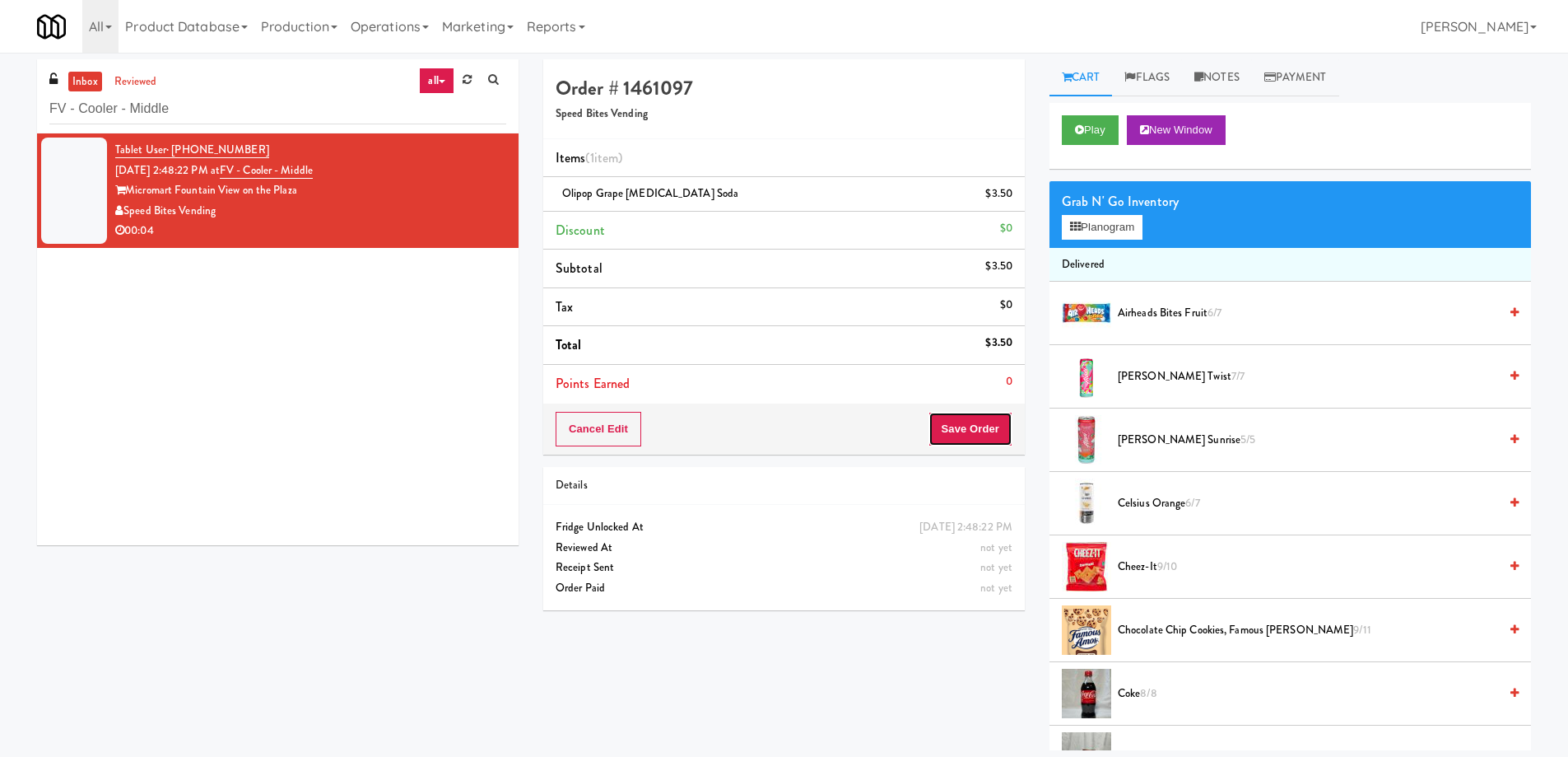
click at [975, 428] on button "Save Order" at bounding box center [971, 429] width 84 height 34
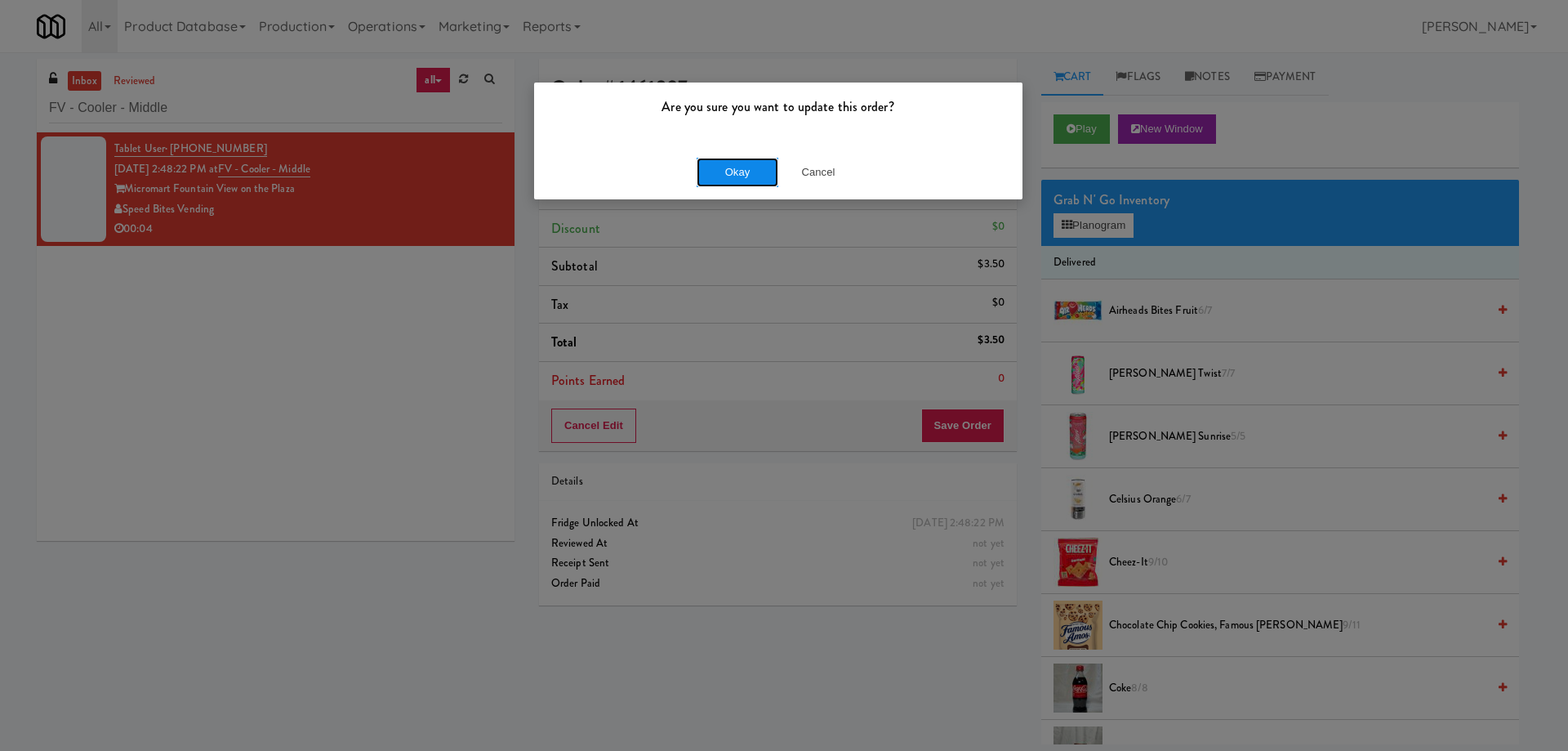
click at [730, 162] on button "Okay" at bounding box center [738, 173] width 82 height 30
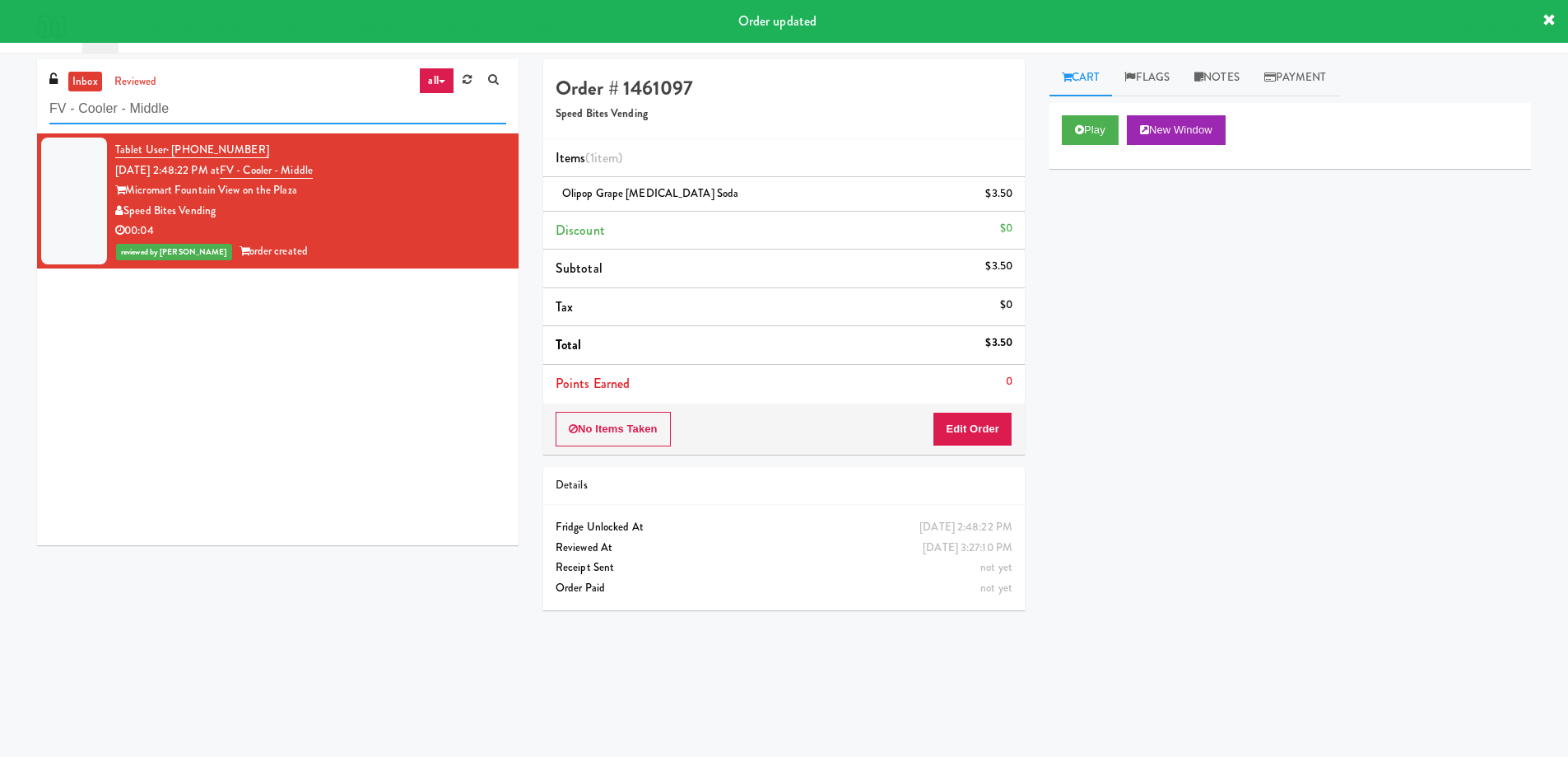
click at [363, 109] on input "FV - Cooler - Middle" at bounding box center [277, 109] width 457 height 31
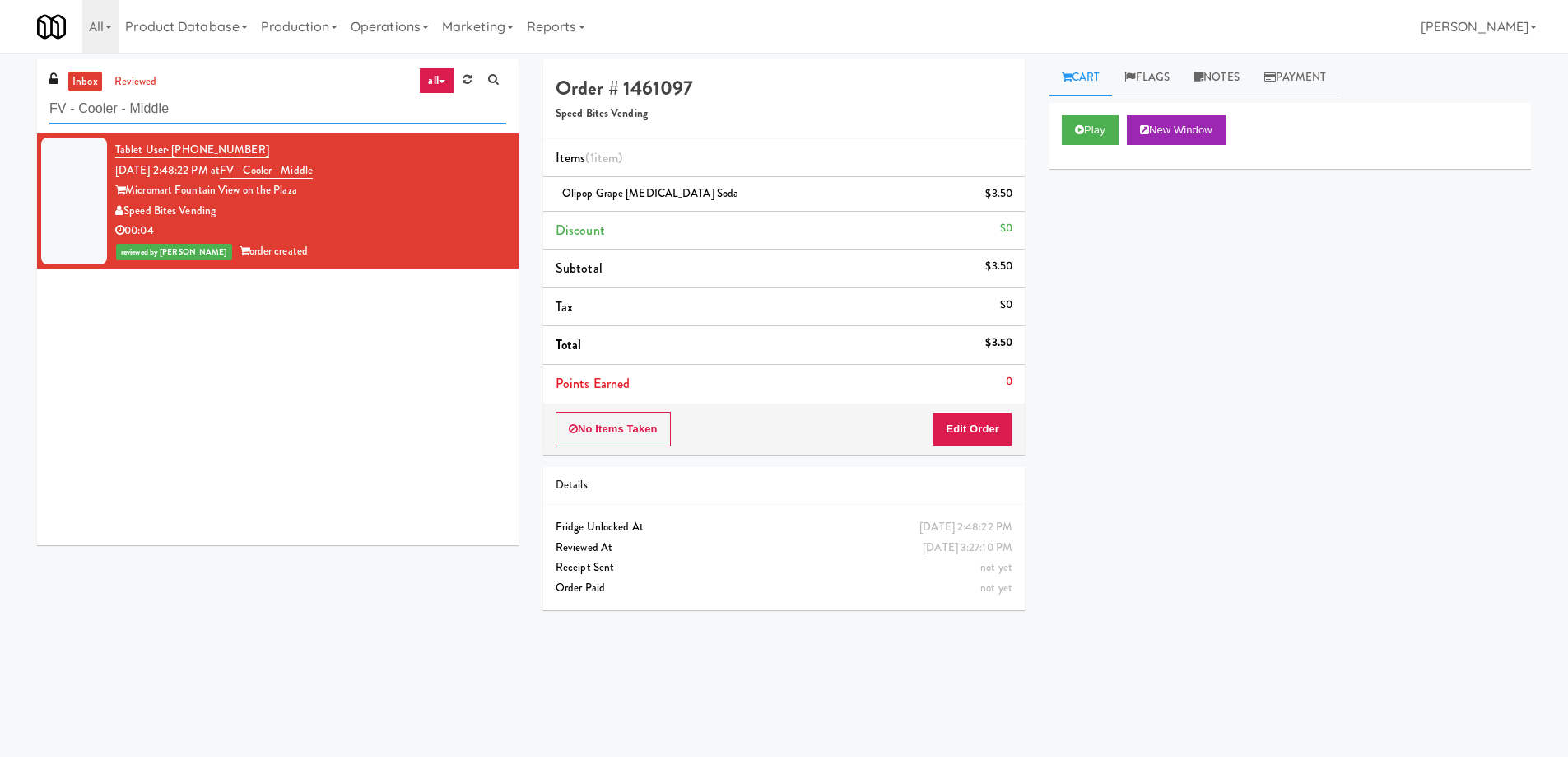
paste input "[GEOGRAPHIC_DATA] - Food Court (RVH)"
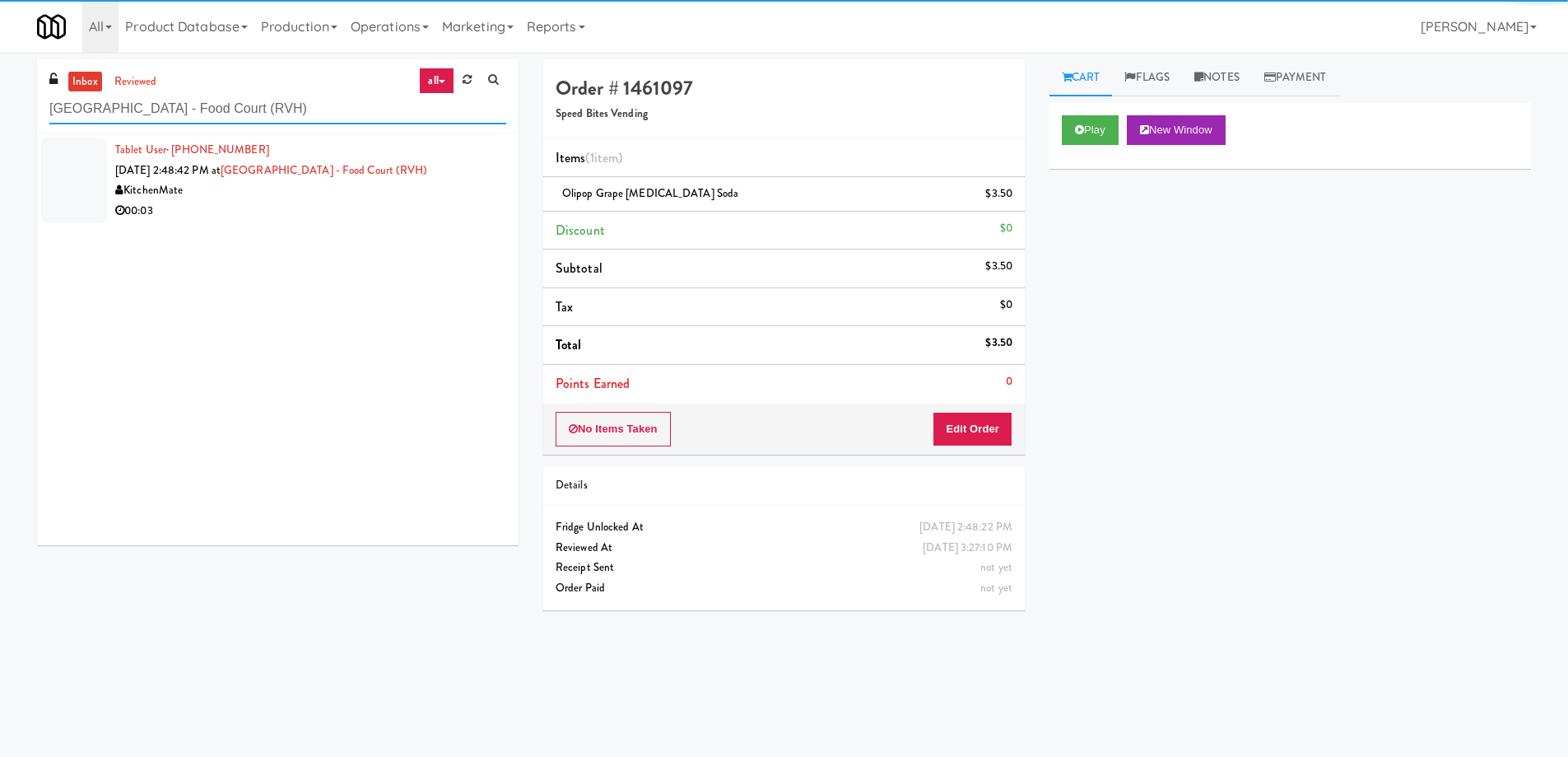
type input "[GEOGRAPHIC_DATA] - Food Court (RVH)"
click at [410, 187] on div "Tablet User · (705) 790-3080 [DATE] 2:48:42 PM at [GEOGRAPHIC_DATA] - Food Cour…" at bounding box center [310, 180] width 391 height 81
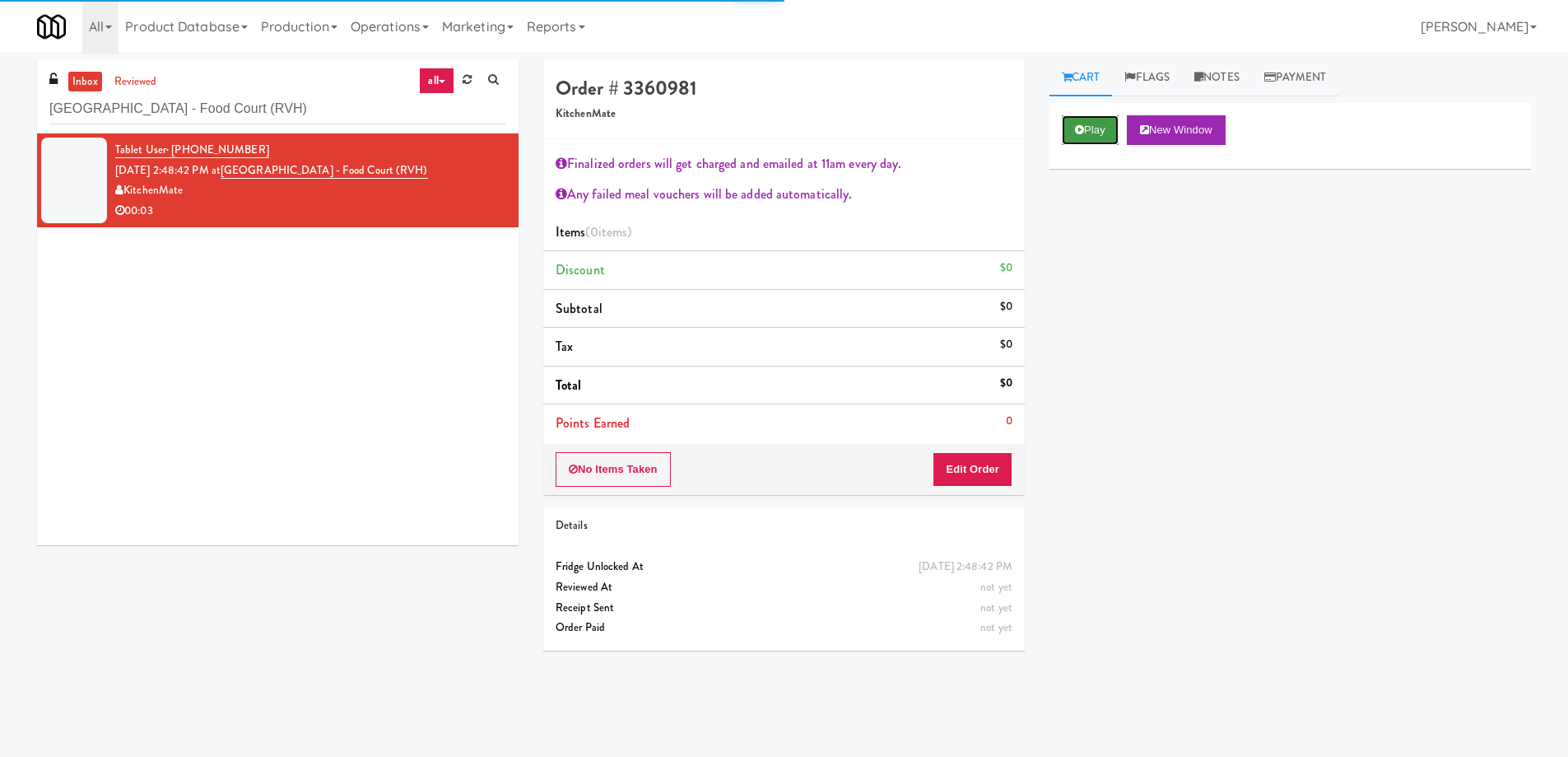
click at [1106, 118] on button "Play" at bounding box center [1090, 130] width 57 height 30
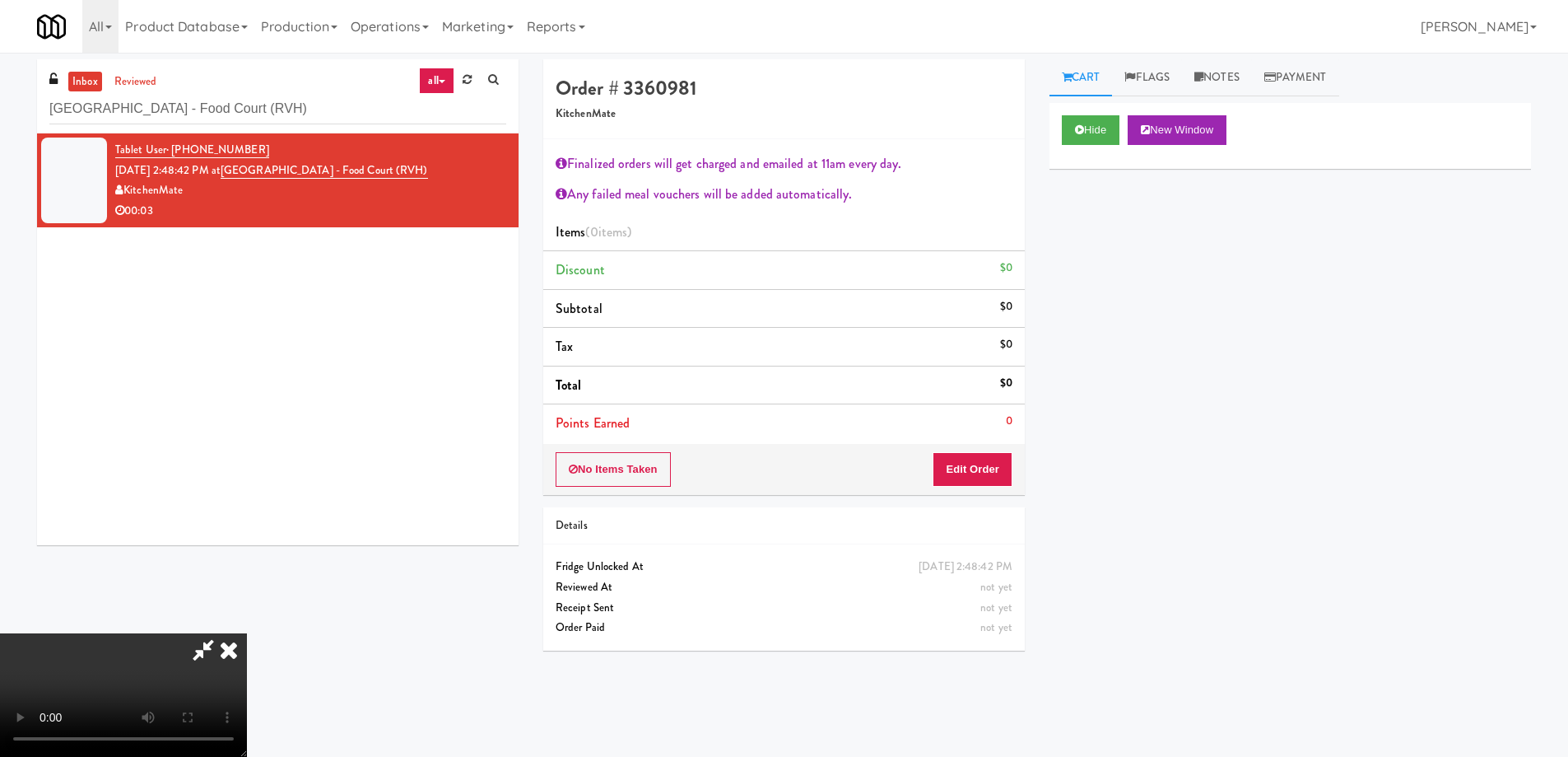
click at [247, 633] on video at bounding box center [123, 695] width 247 height 124
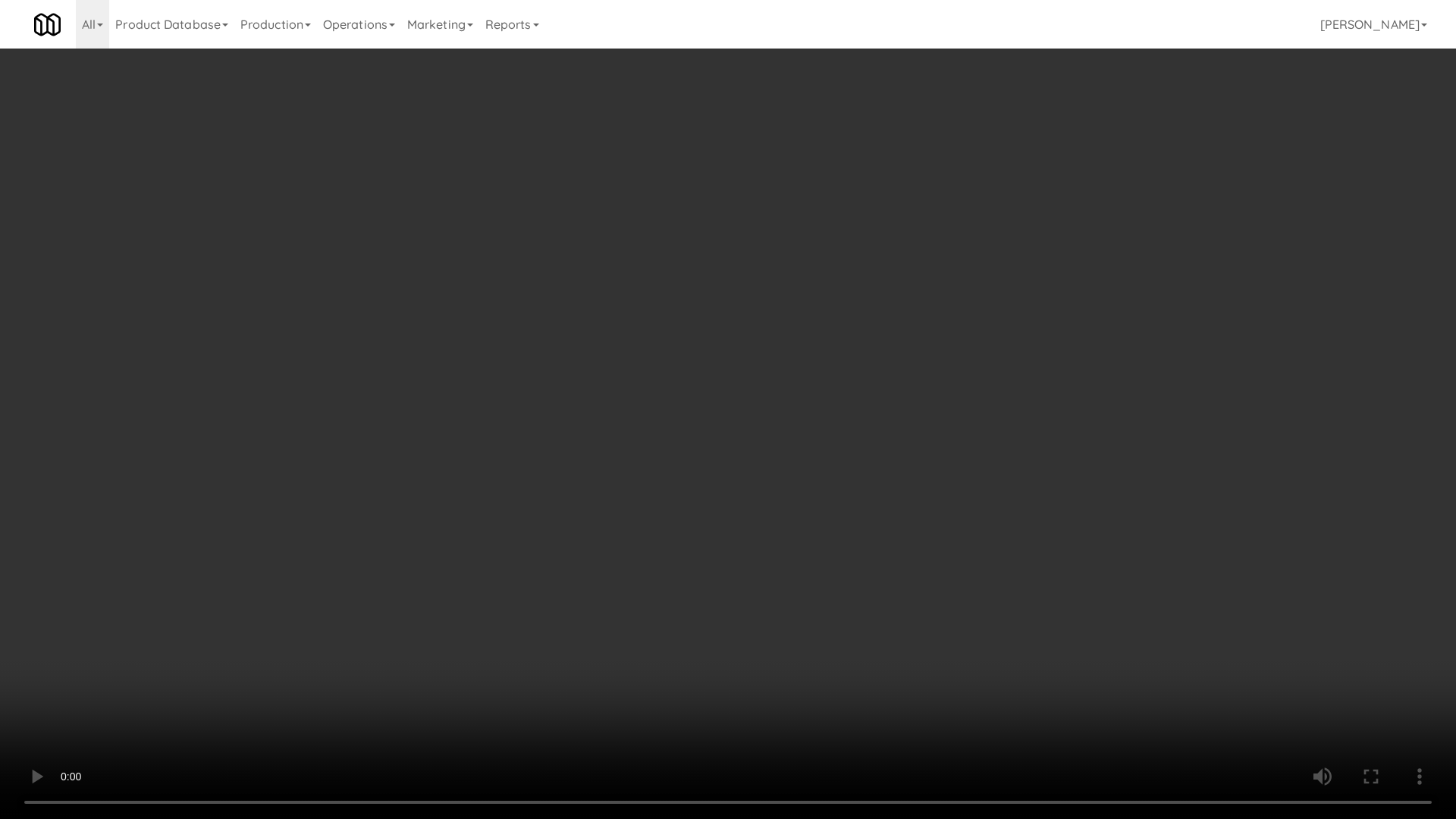
click at [763, 479] on video at bounding box center [728, 409] width 1456 height 819
click at [699, 551] on video at bounding box center [728, 409] width 1456 height 819
click at [770, 509] on video at bounding box center [728, 409] width 1456 height 819
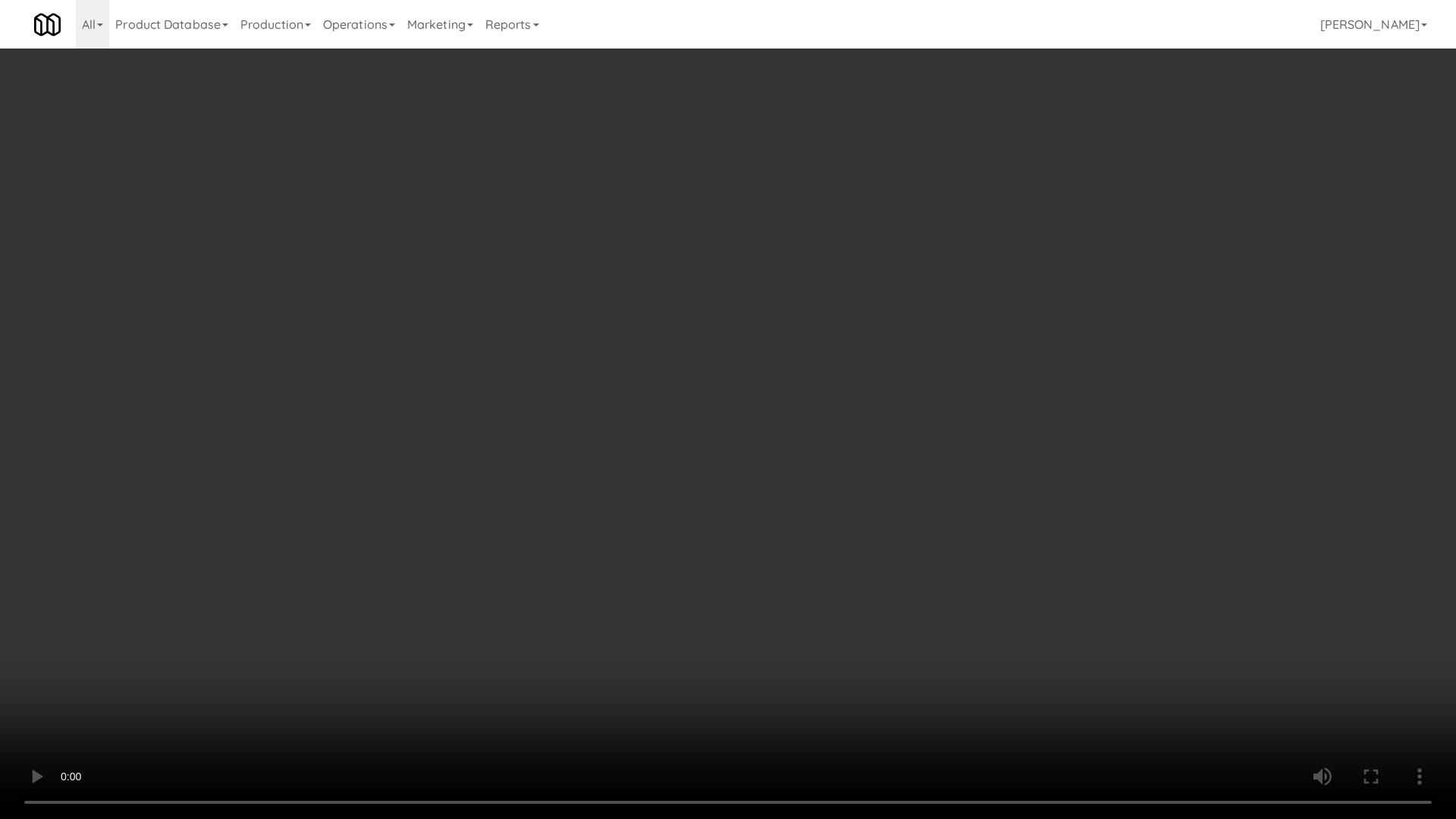
click at [770, 509] on video at bounding box center [728, 409] width 1456 height 819
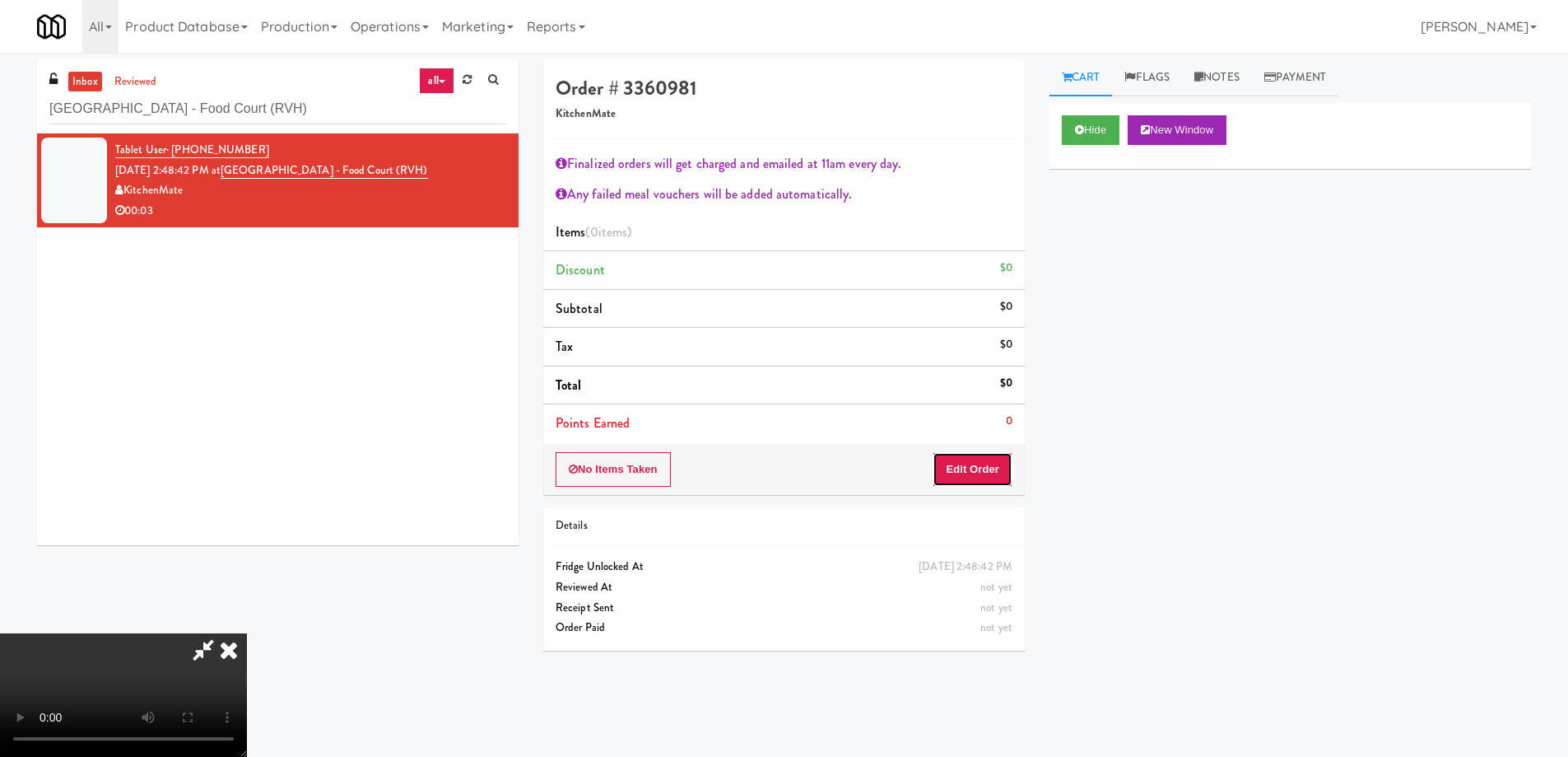
click at [1003, 459] on button "Edit Order" at bounding box center [972, 469] width 80 height 34
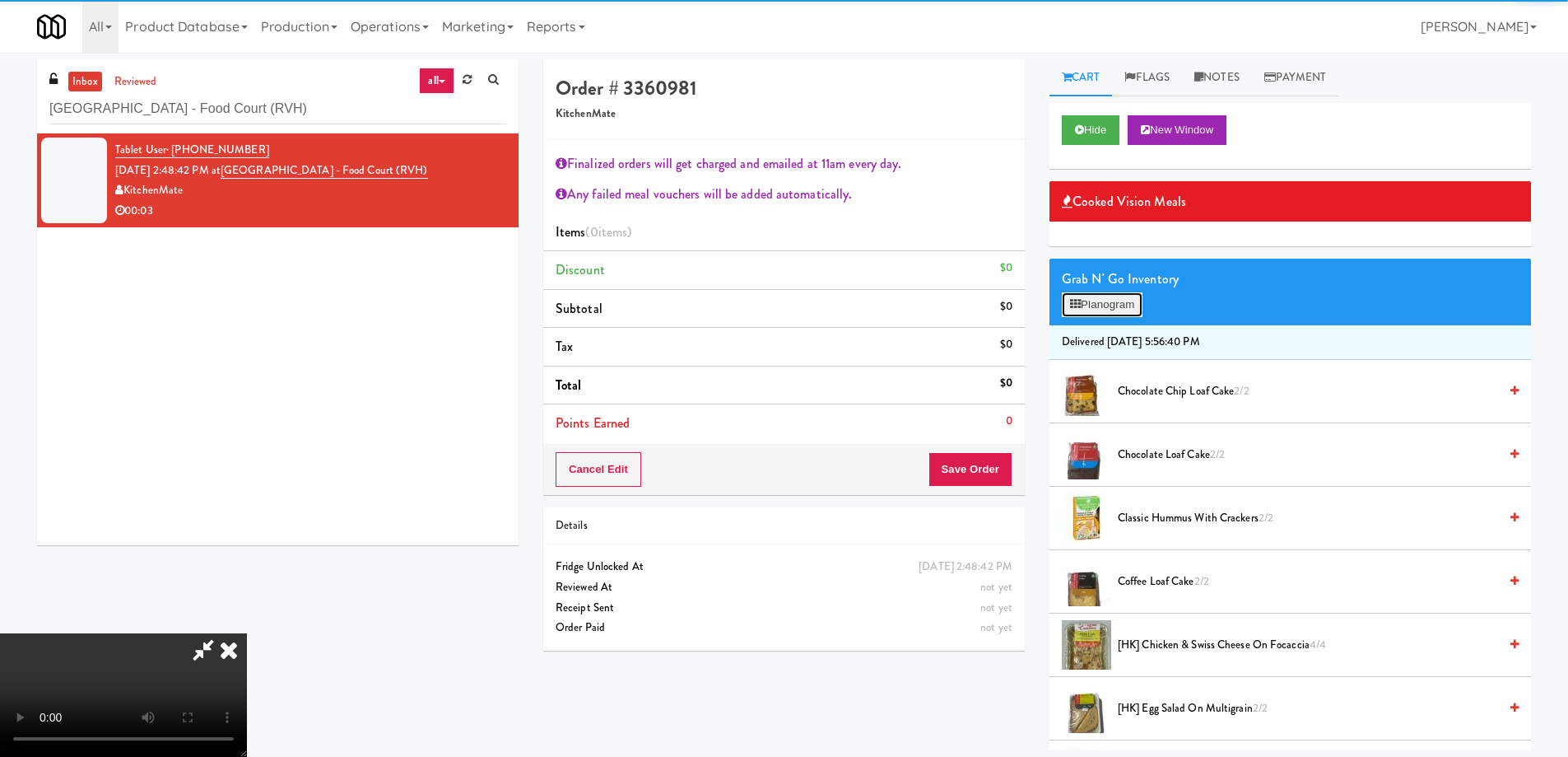
click at [1118, 302] on button "Planogram" at bounding box center [1103, 305] width 81 height 25
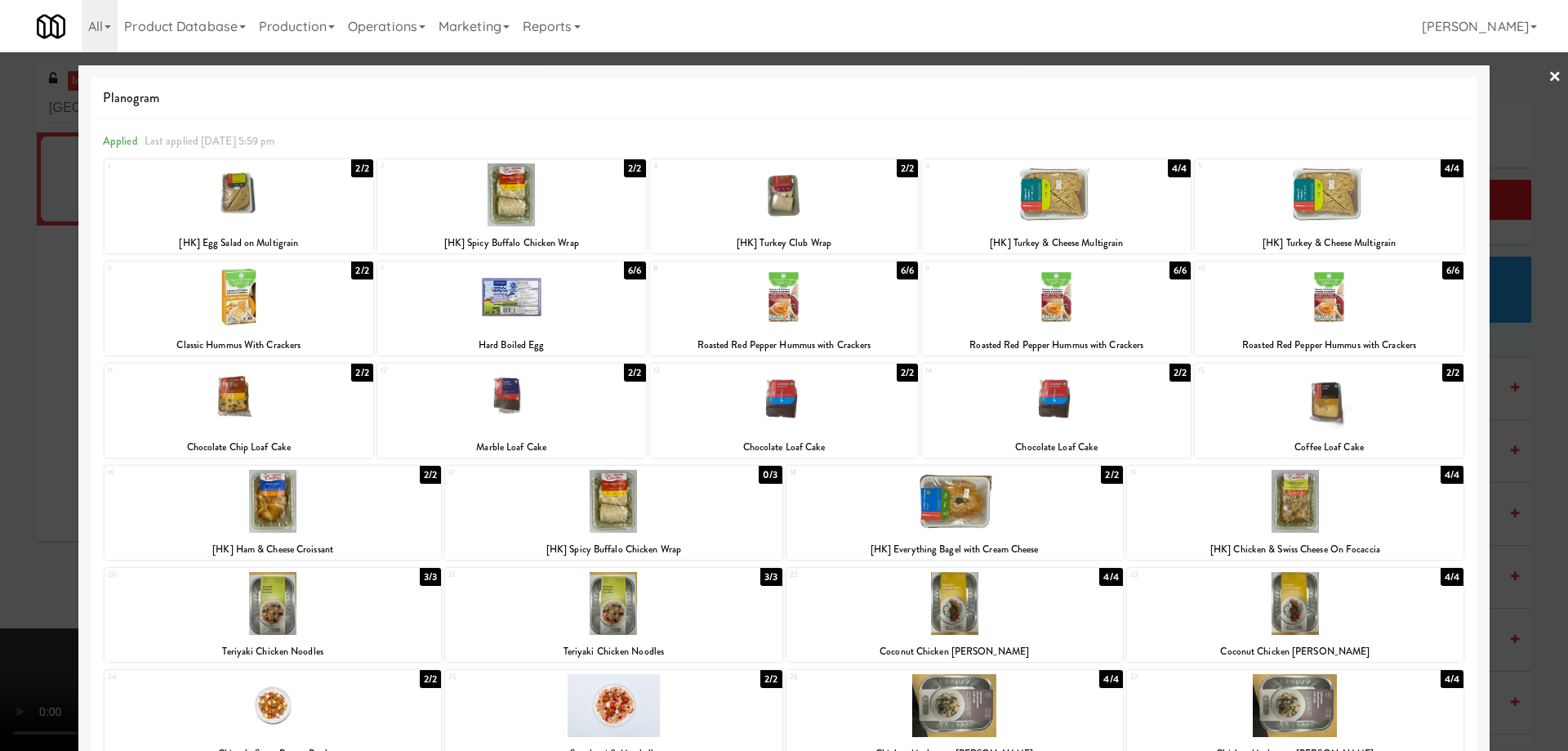
drag, startPoint x: 589, startPoint y: 199, endPoint x: 653, endPoint y: 196, distance: 64.1
click at [590, 199] on div at bounding box center [511, 195] width 268 height 63
click at [1549, 75] on link "×" at bounding box center [1555, 78] width 13 height 51
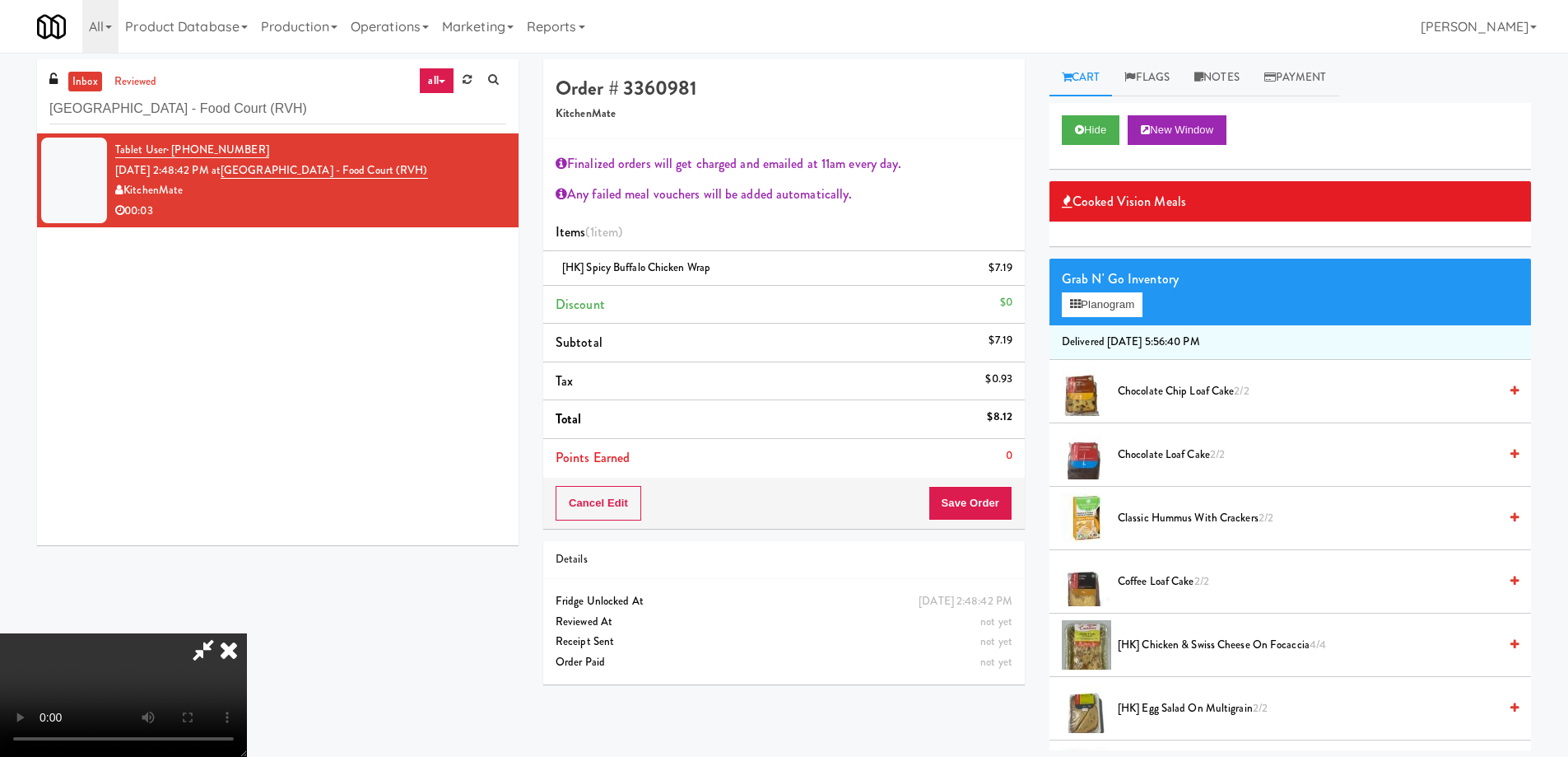
click at [247, 633] on video at bounding box center [123, 695] width 247 height 124
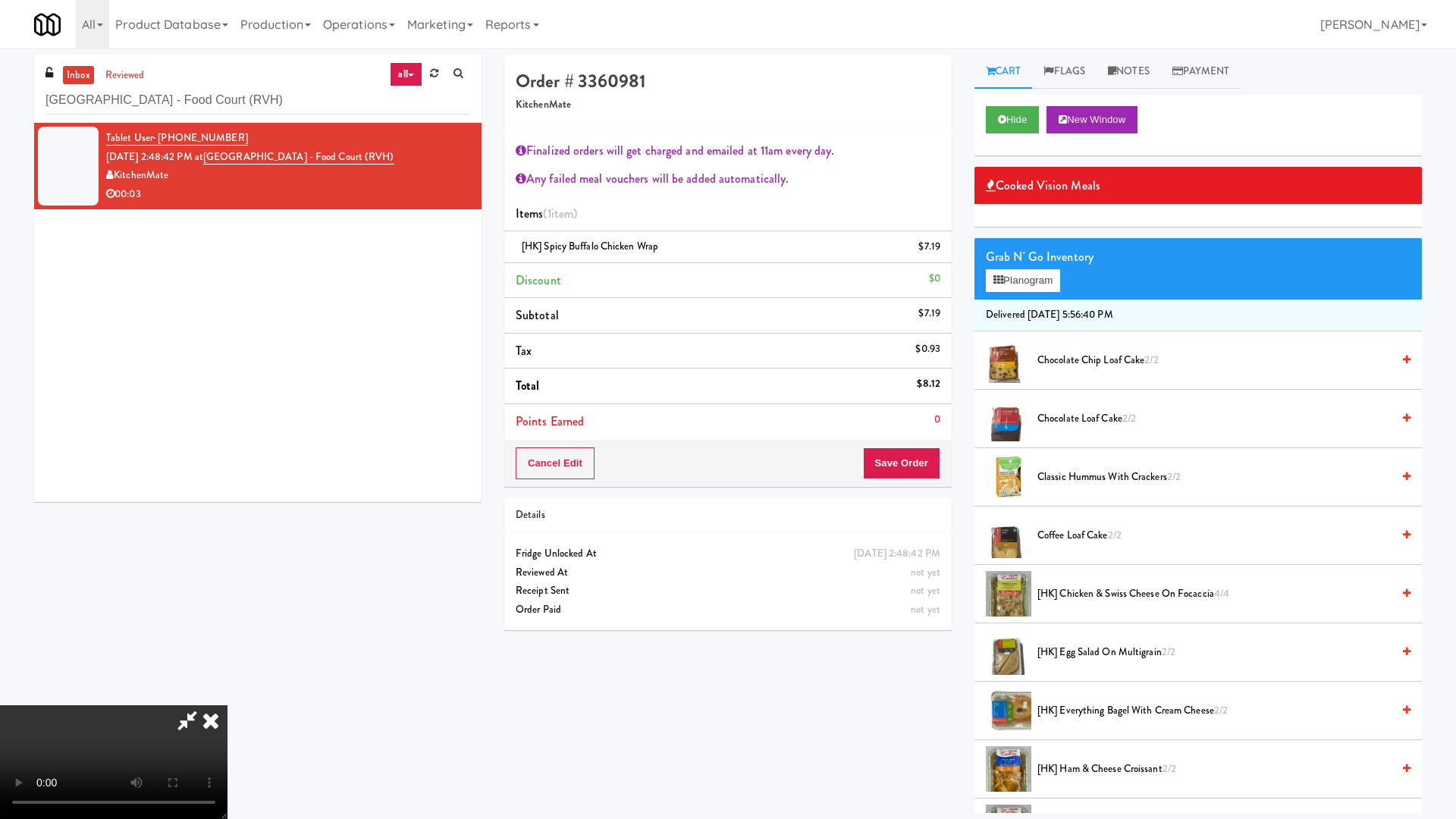
click at [227, 696] on video at bounding box center [113, 762] width 227 height 114
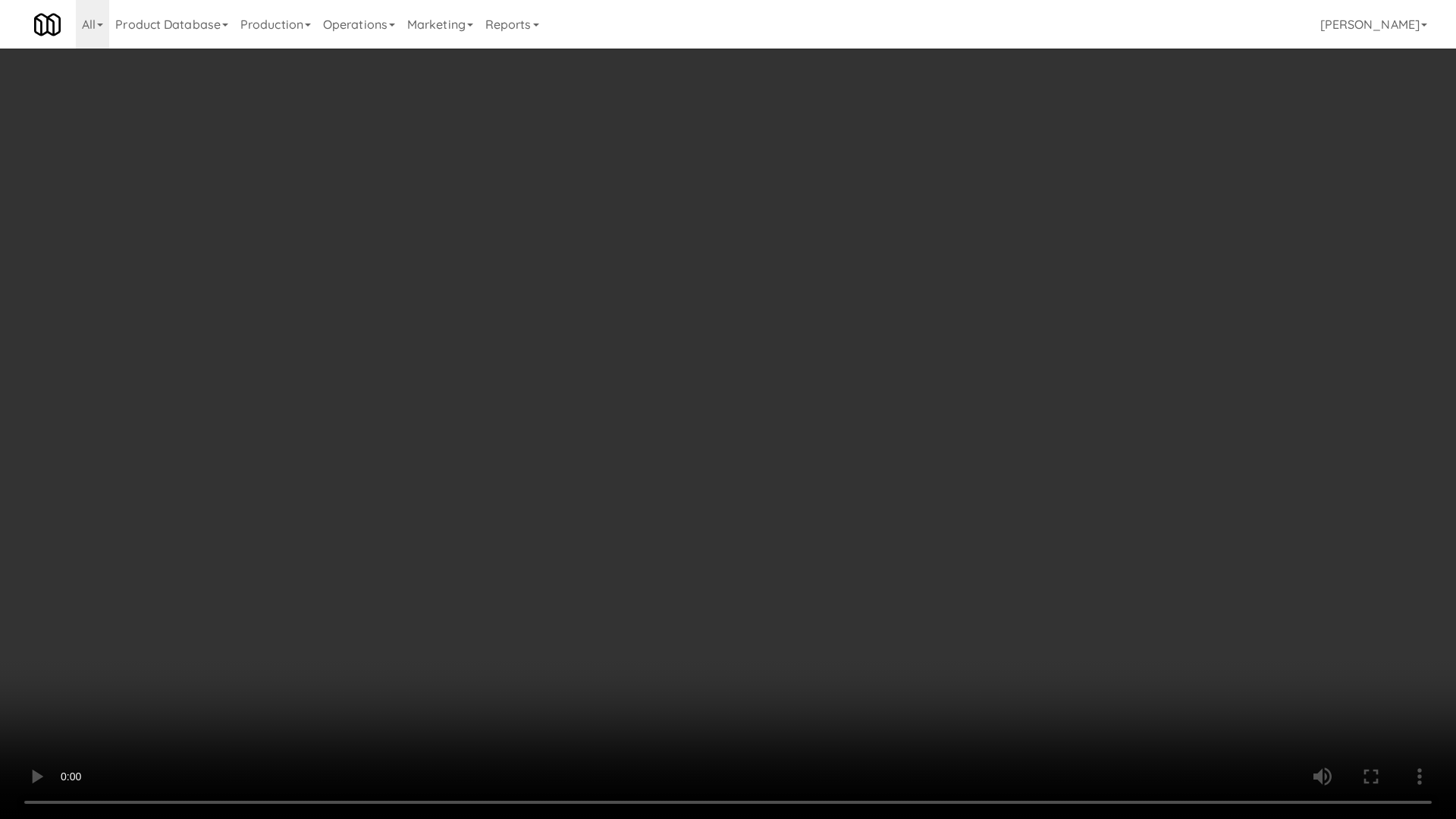
click at [753, 547] on video at bounding box center [728, 409] width 1456 height 819
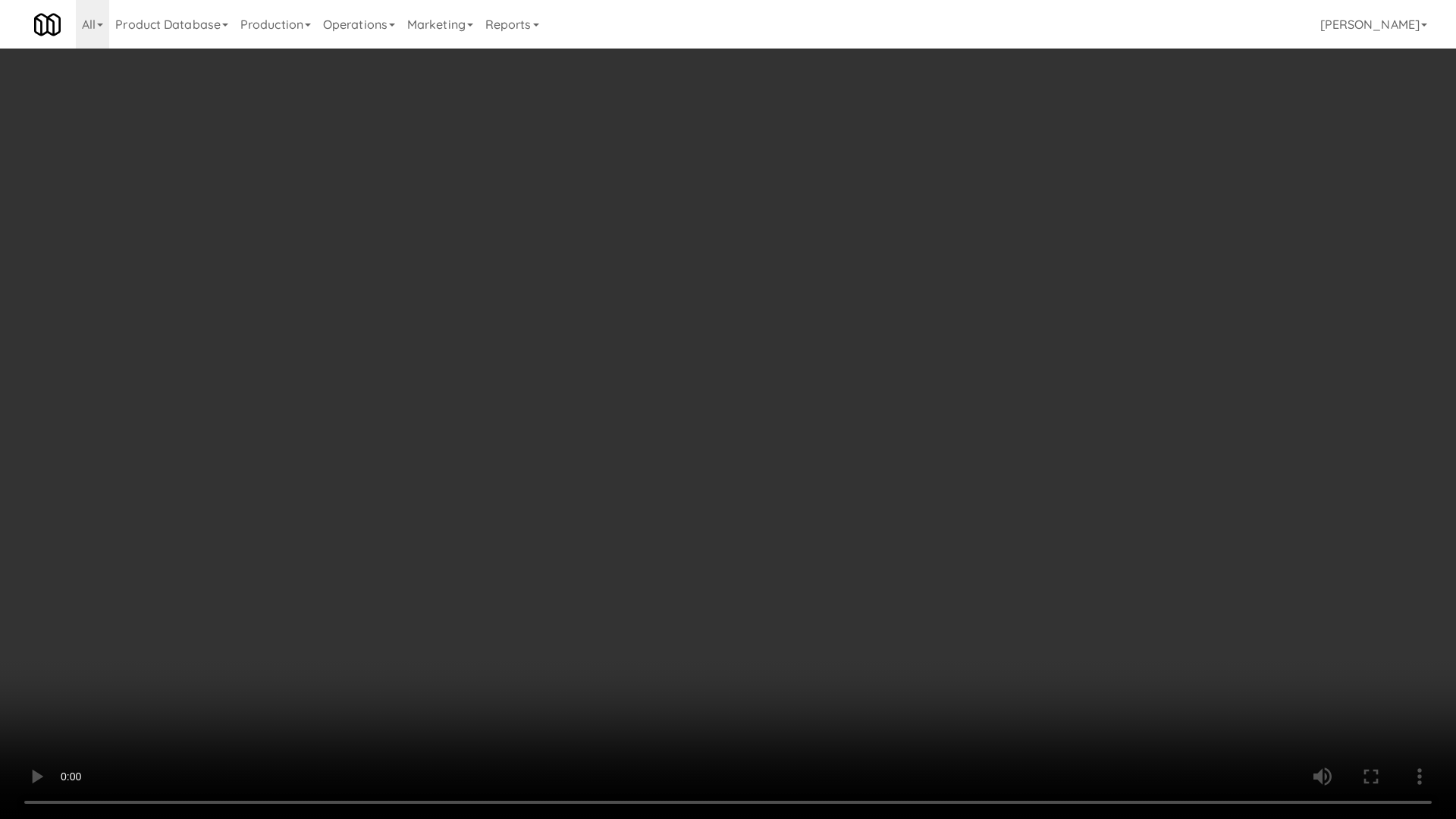
click at [753, 547] on video at bounding box center [728, 409] width 1456 height 819
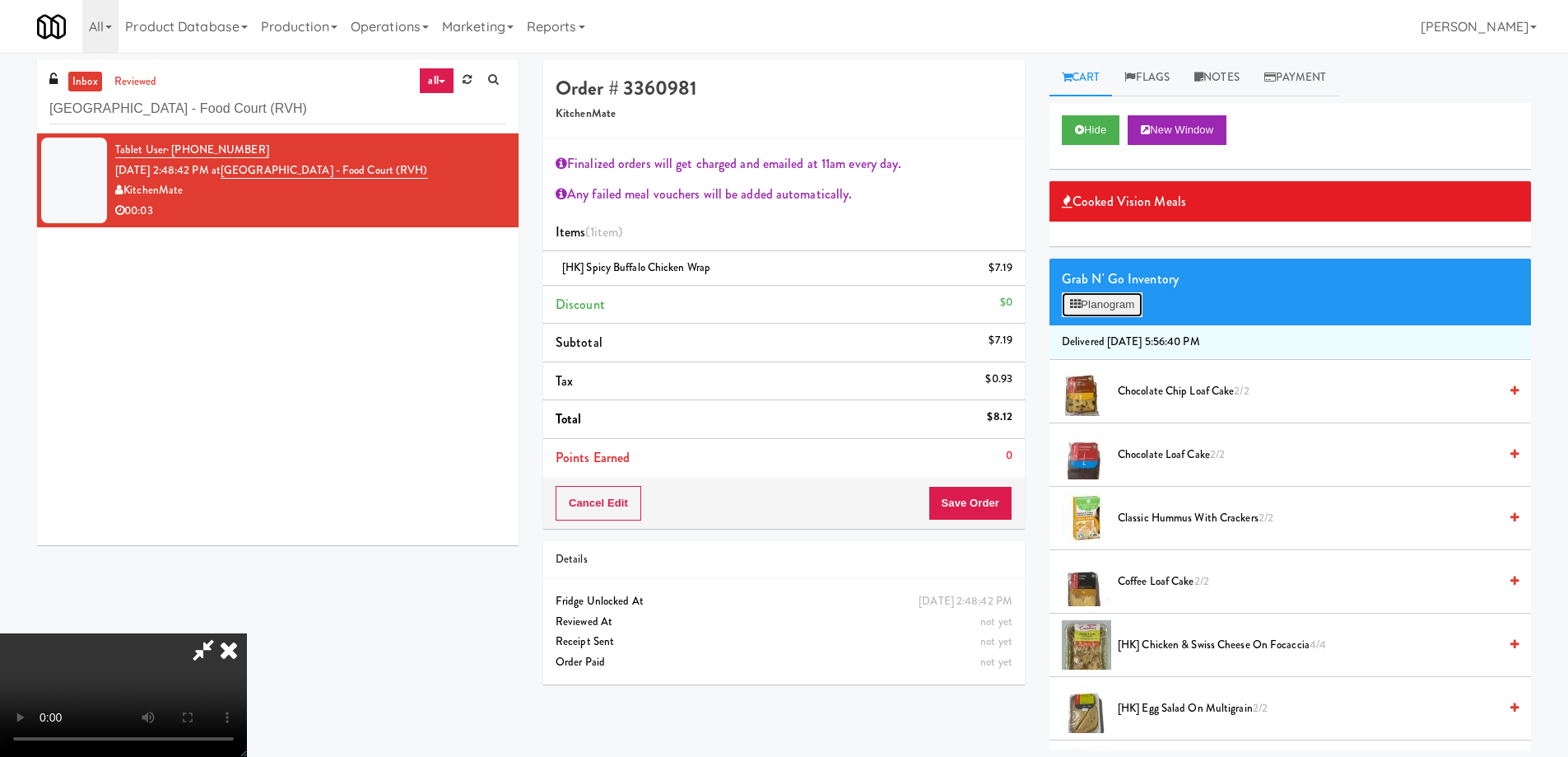
click at [1119, 309] on button "Planogram" at bounding box center [1103, 305] width 81 height 25
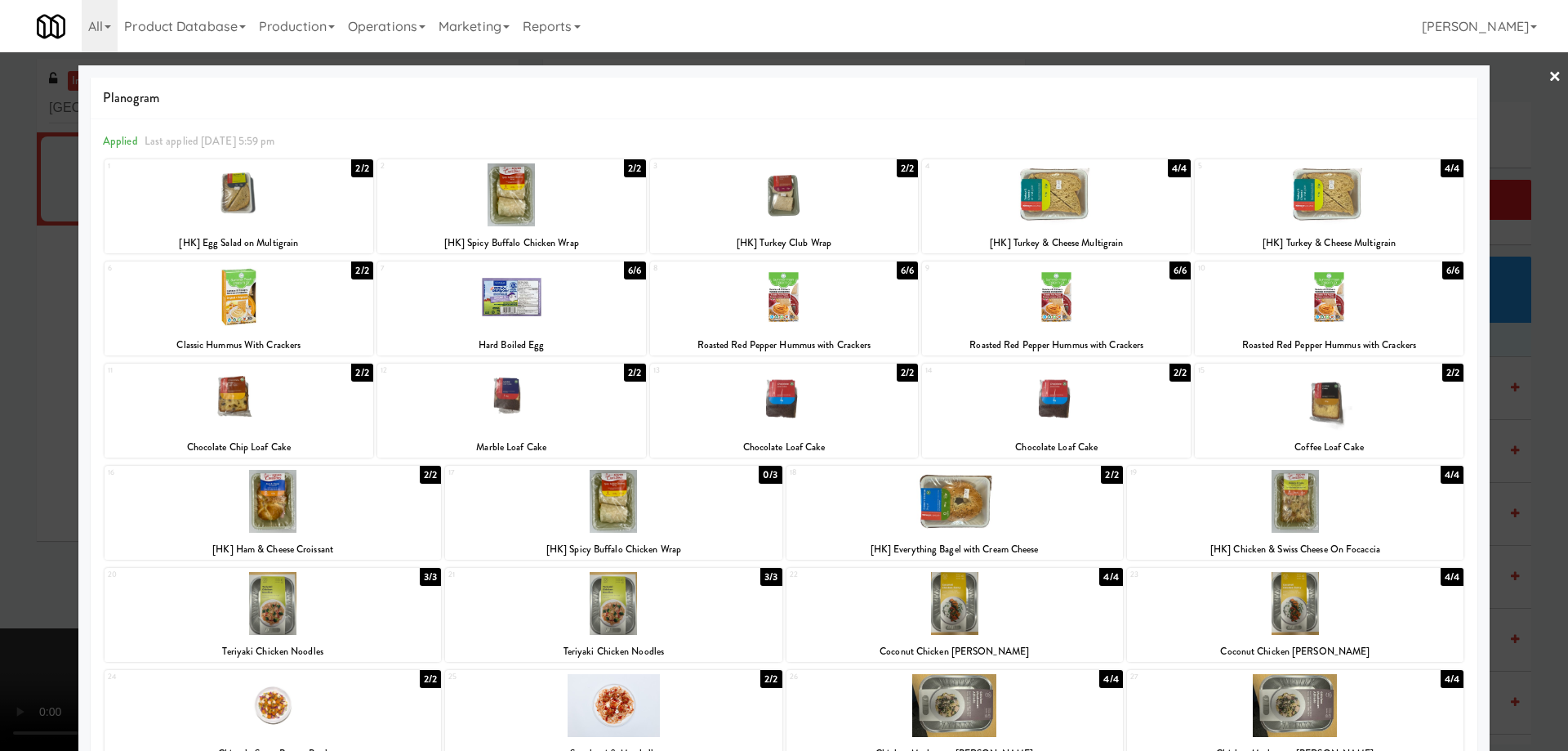
click at [1549, 83] on link "×" at bounding box center [1555, 78] width 13 height 51
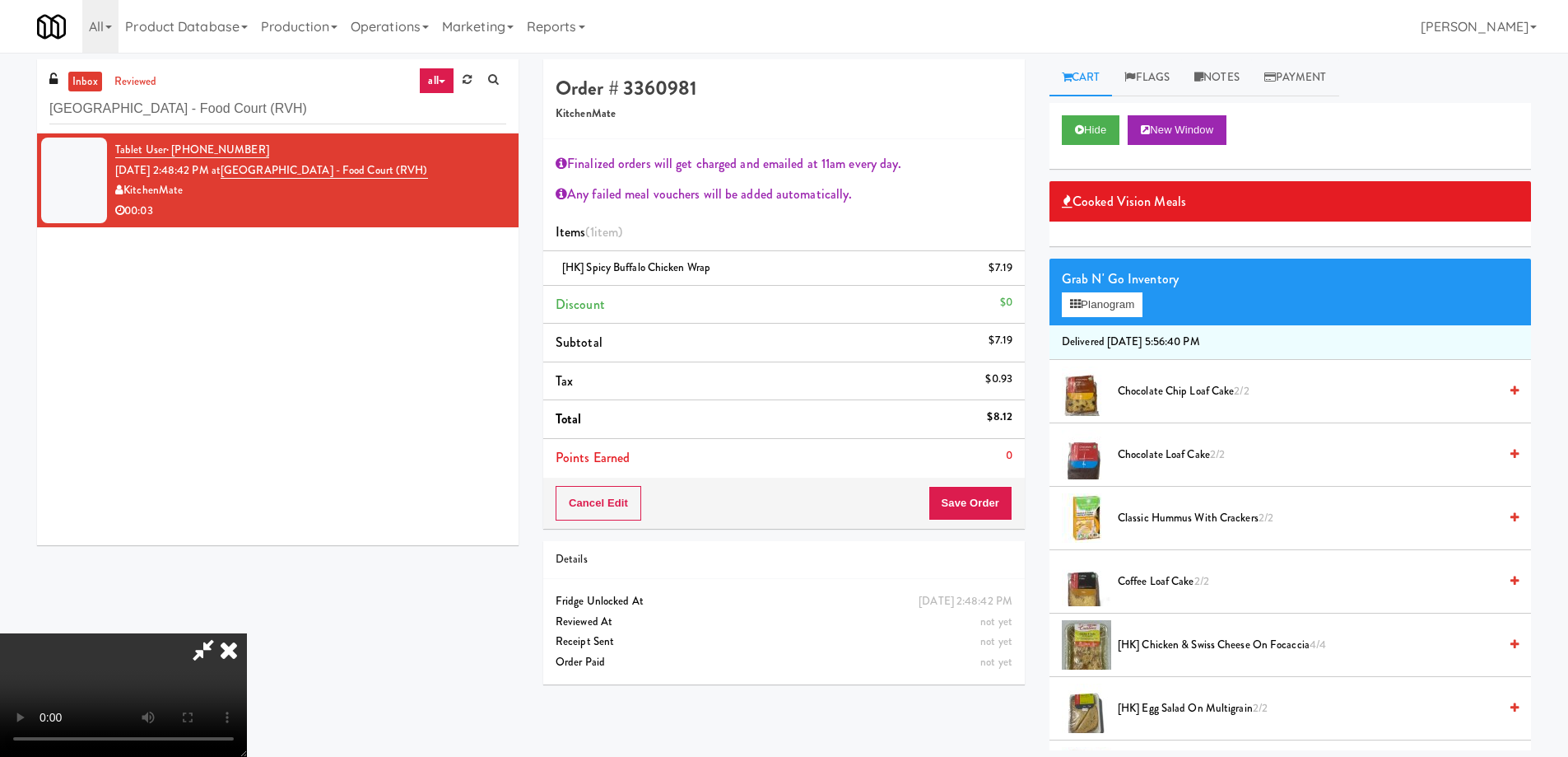
click at [247, 633] on icon at bounding box center [228, 650] width 36 height 33
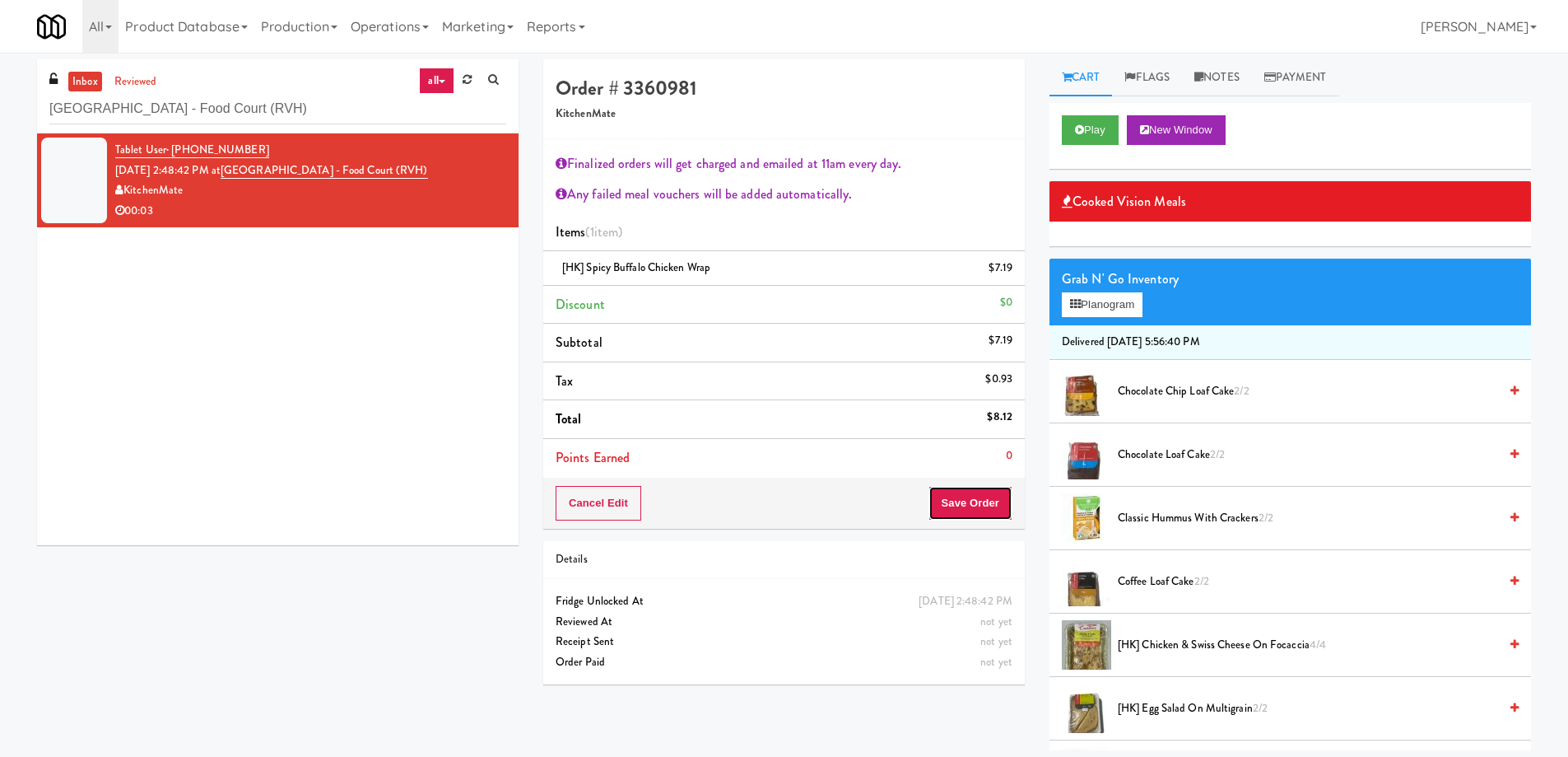
click at [964, 495] on button "Save Order" at bounding box center [971, 502] width 84 height 34
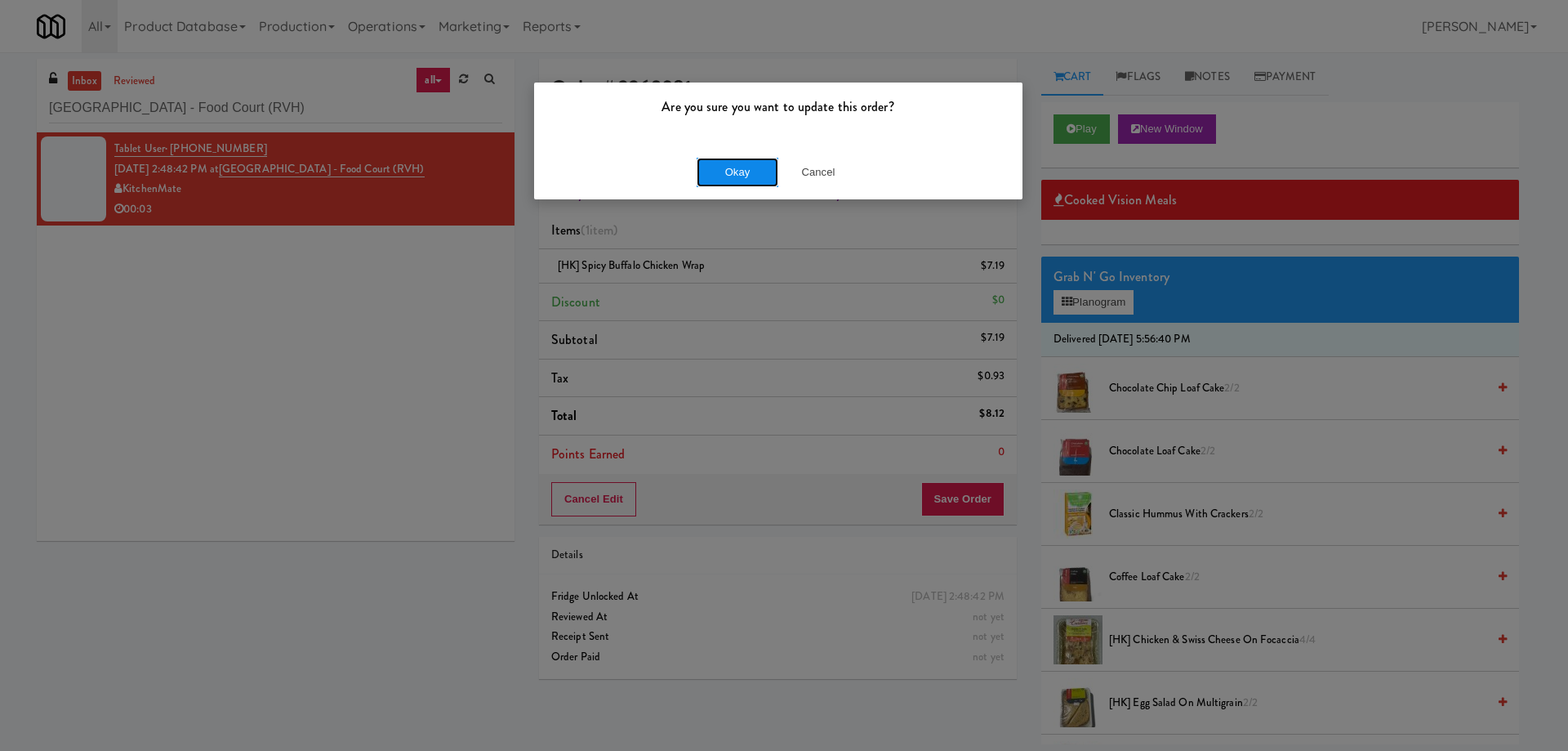
click at [735, 165] on button "Okay" at bounding box center [738, 173] width 82 height 30
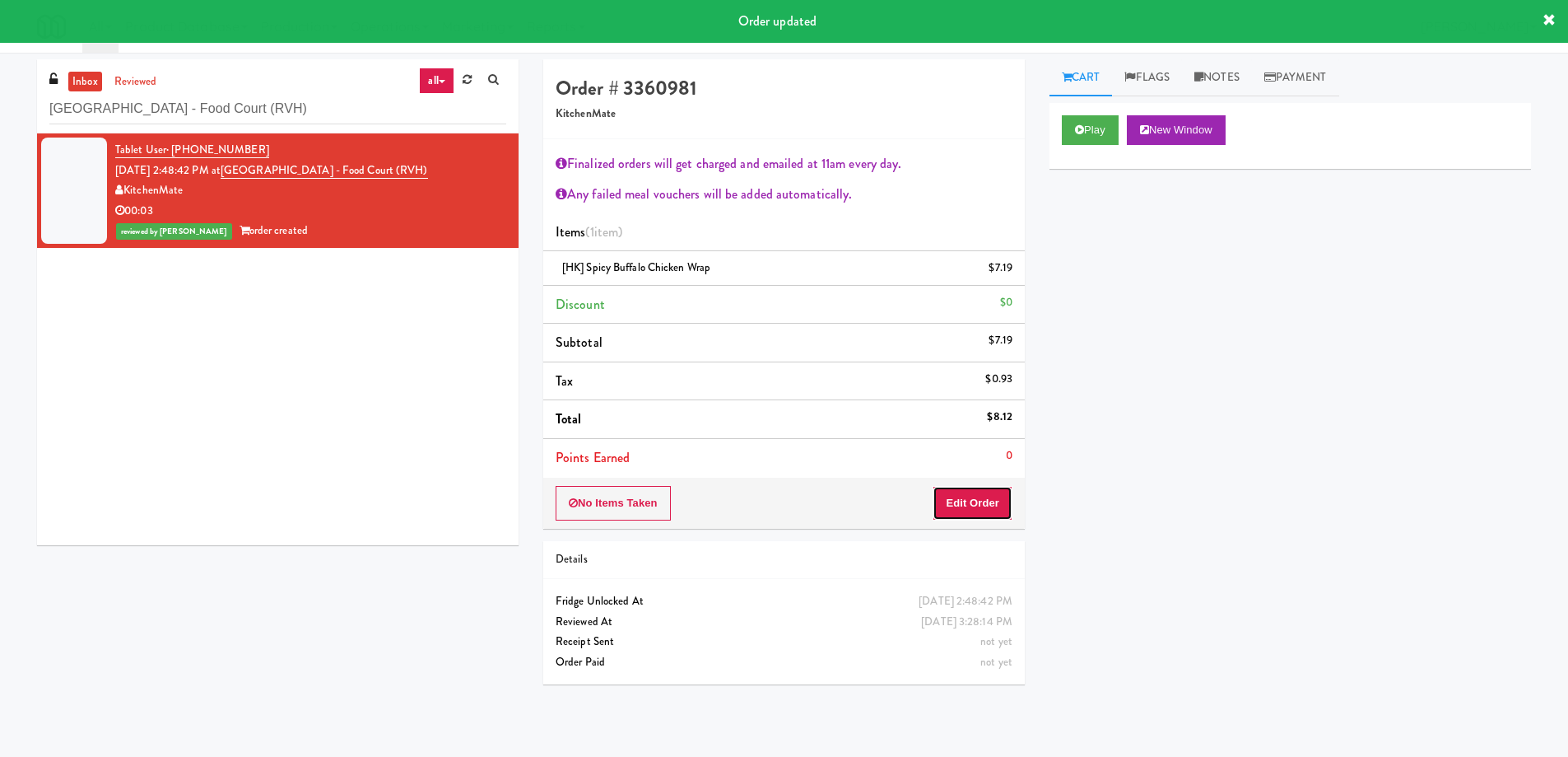
click at [975, 501] on button "Edit Order" at bounding box center [972, 502] width 80 height 34
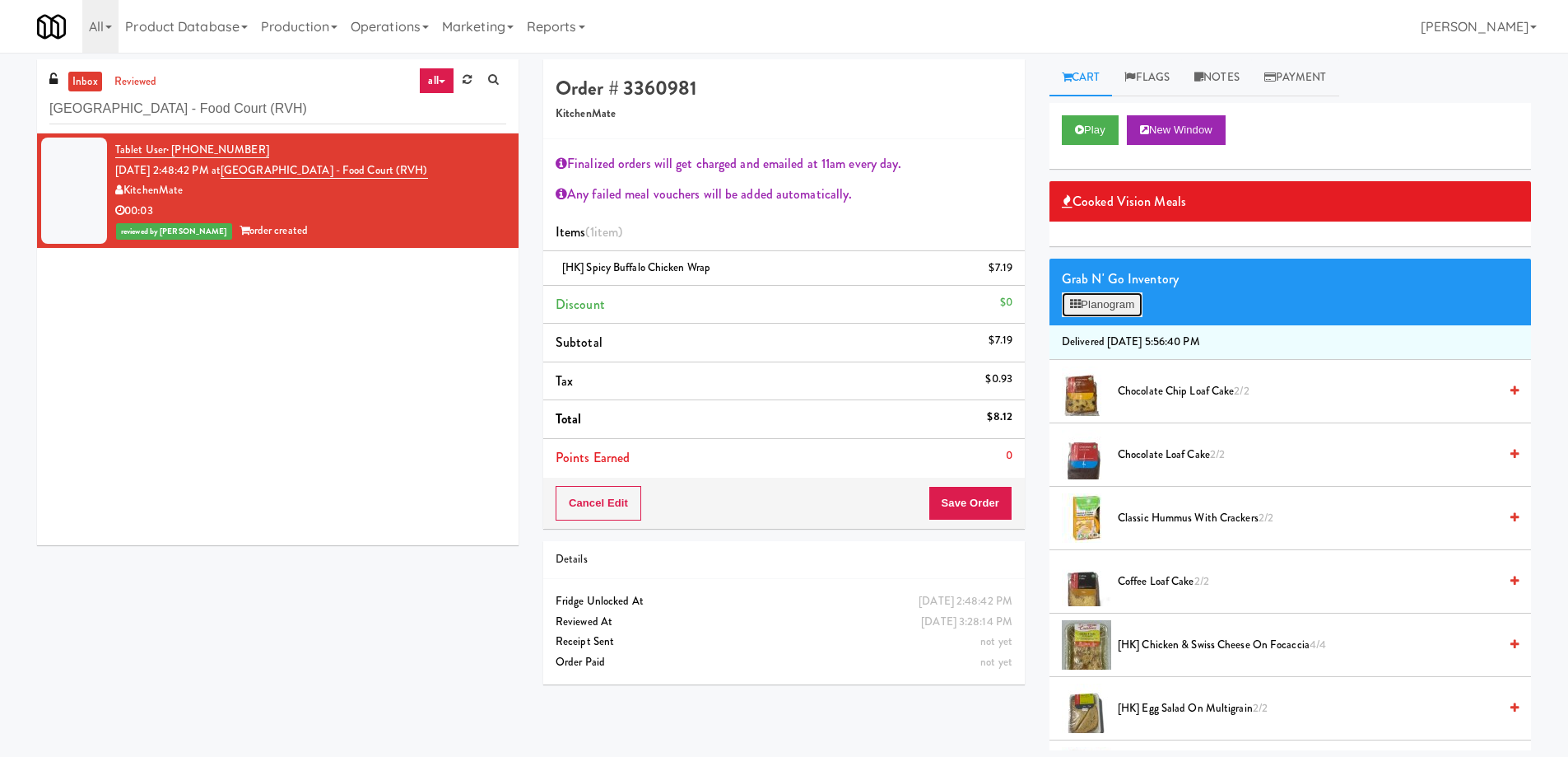
click at [1083, 300] on button "Planogram" at bounding box center [1103, 305] width 81 height 25
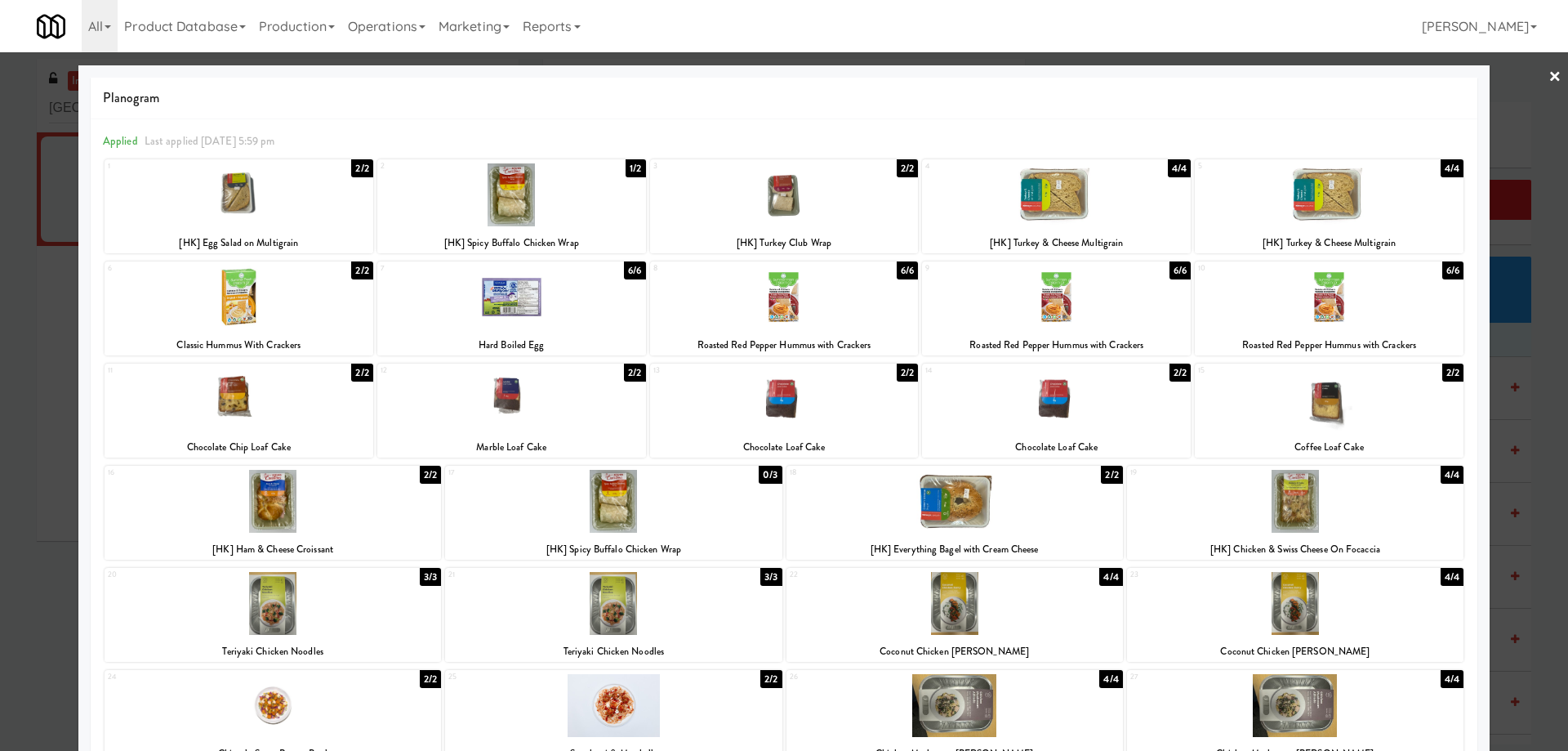
click at [1550, 74] on div at bounding box center [784, 376] width 1568 height 751
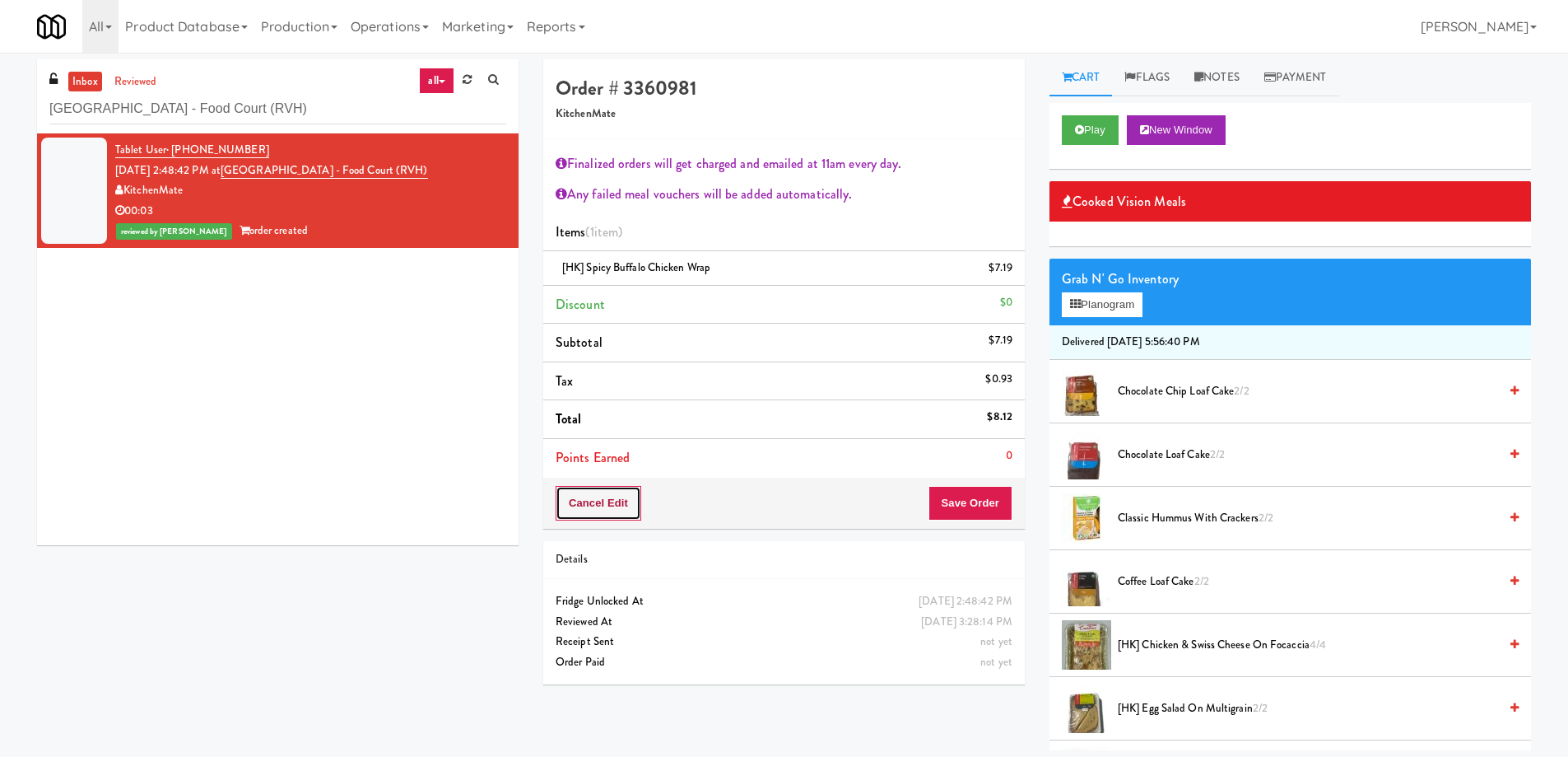
click at [630, 510] on button "Cancel Edit" at bounding box center [599, 502] width 86 height 34
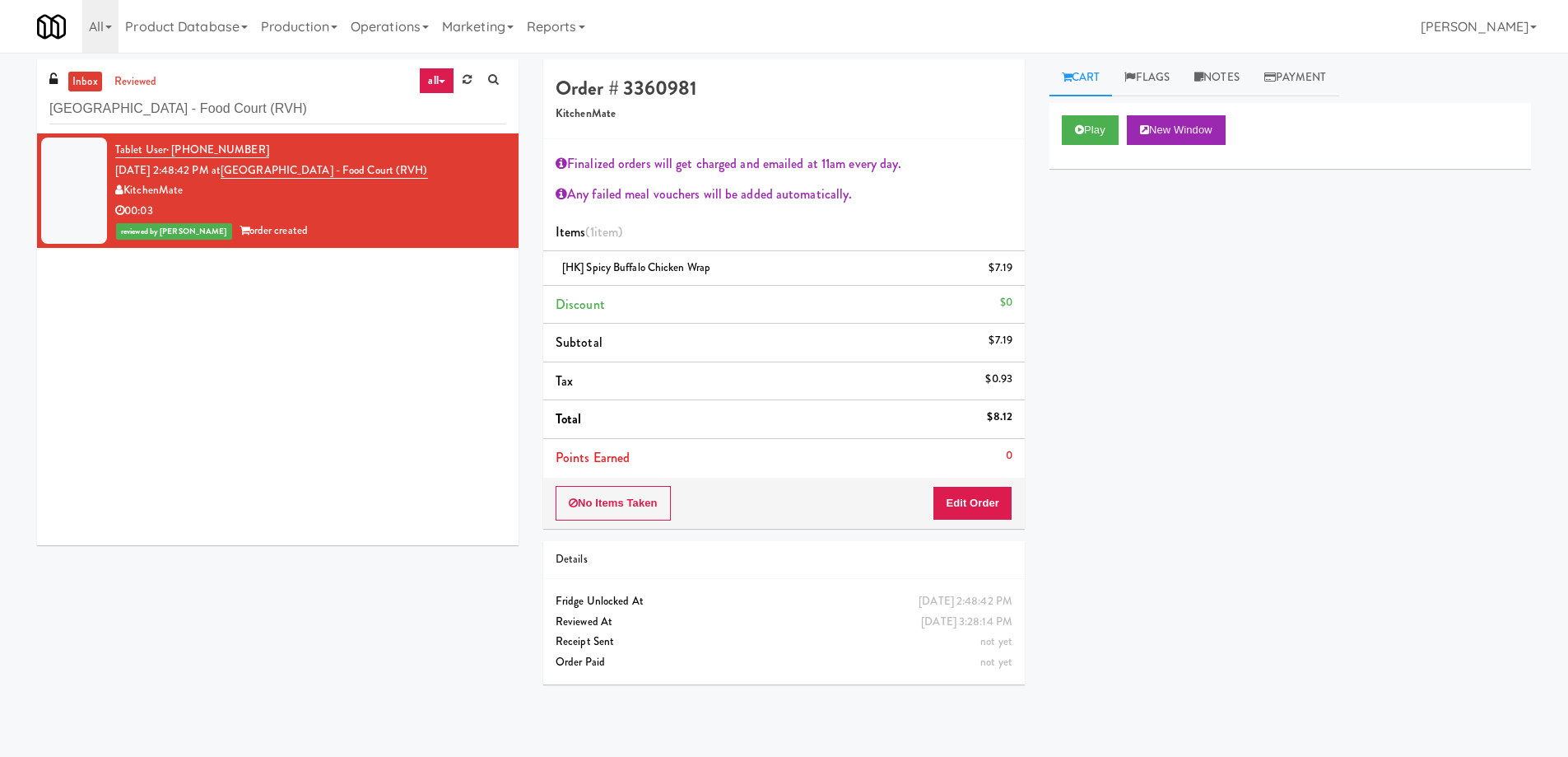
click at [862, 340] on li "Subtotal $7.19" at bounding box center [784, 342] width 482 height 39
click at [1115, 133] on button "Play" at bounding box center [1090, 130] width 57 height 30
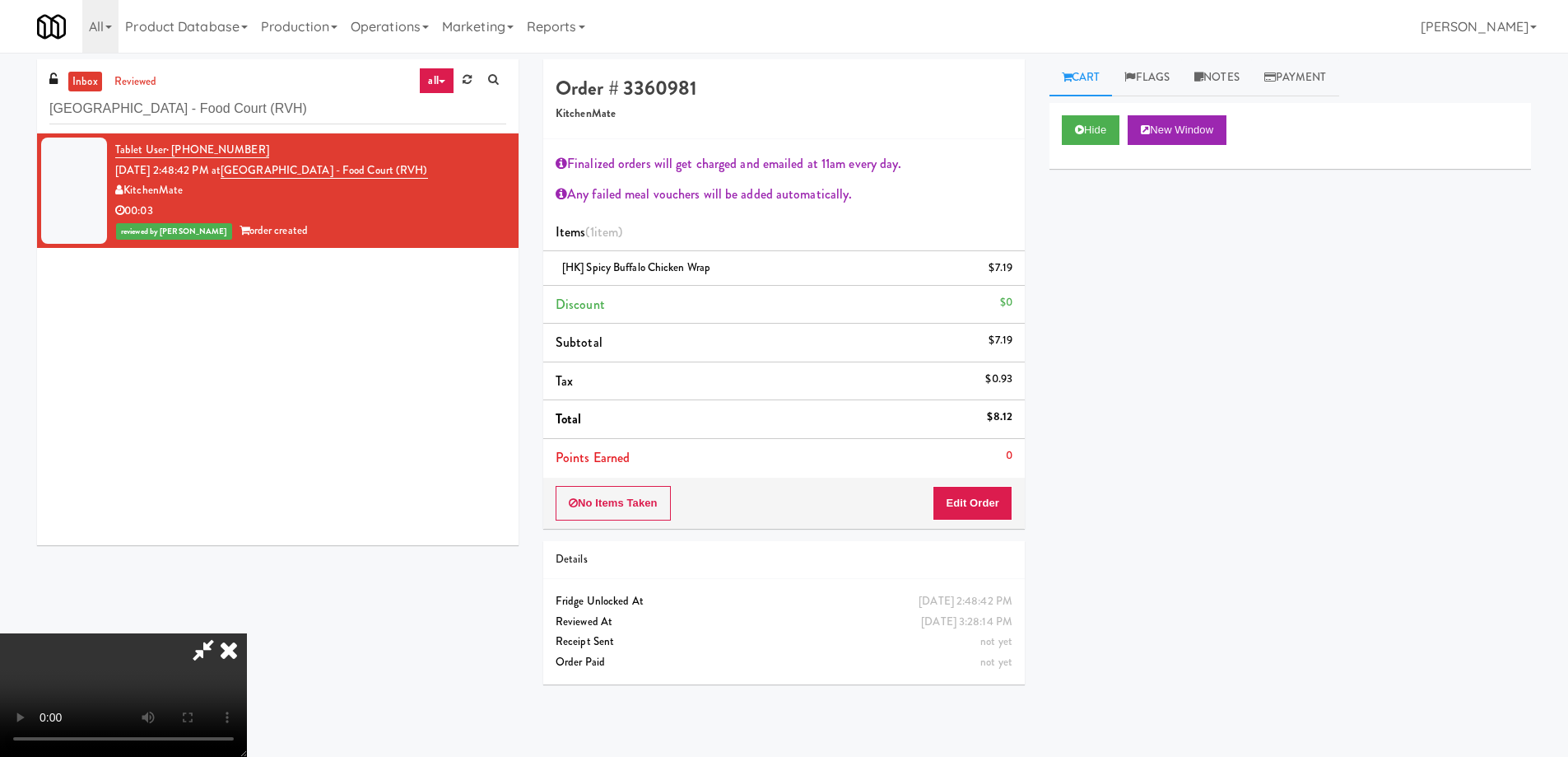
click at [247, 633] on video at bounding box center [123, 695] width 247 height 124
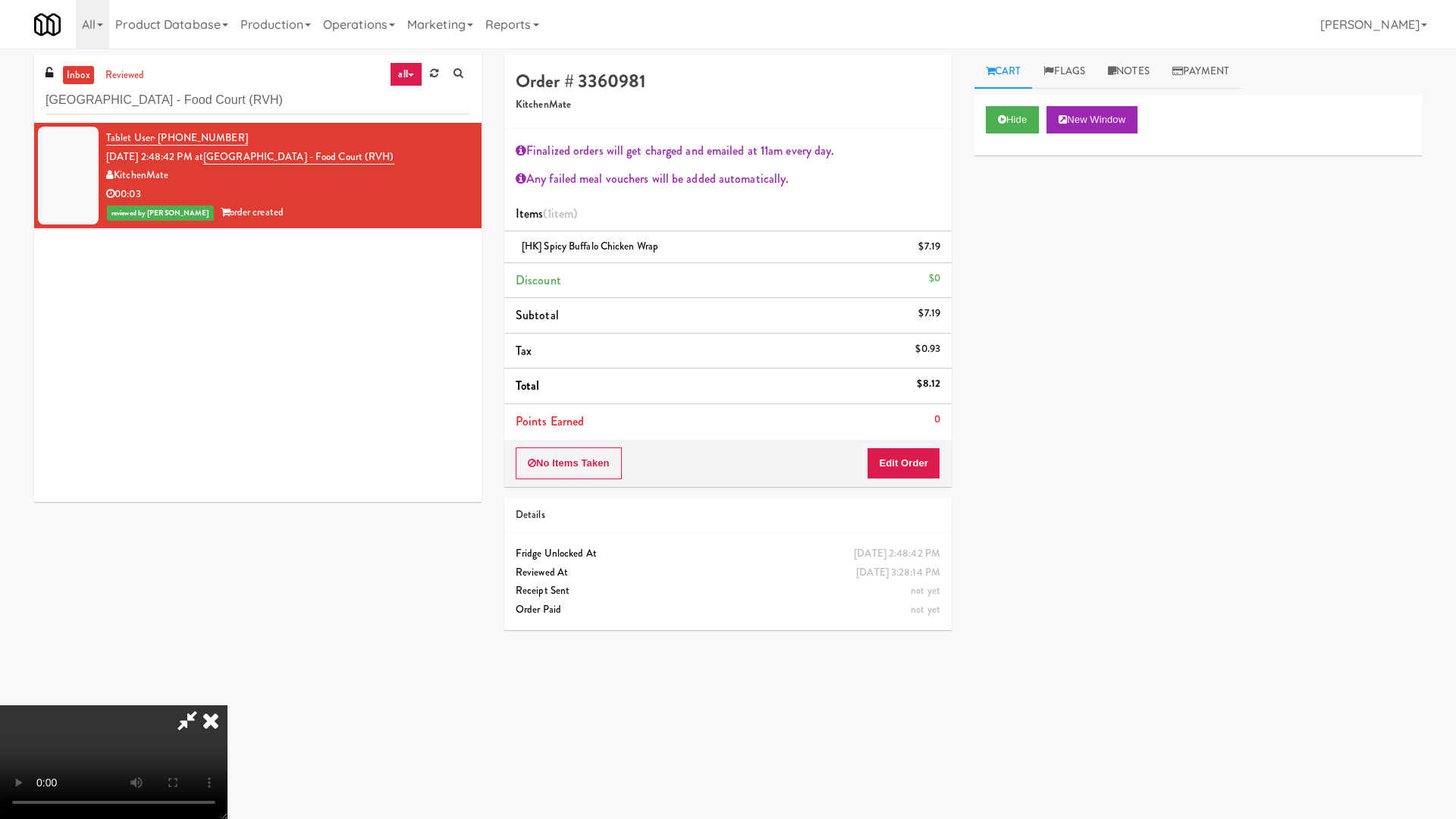
click at [227, 696] on video at bounding box center [113, 762] width 227 height 114
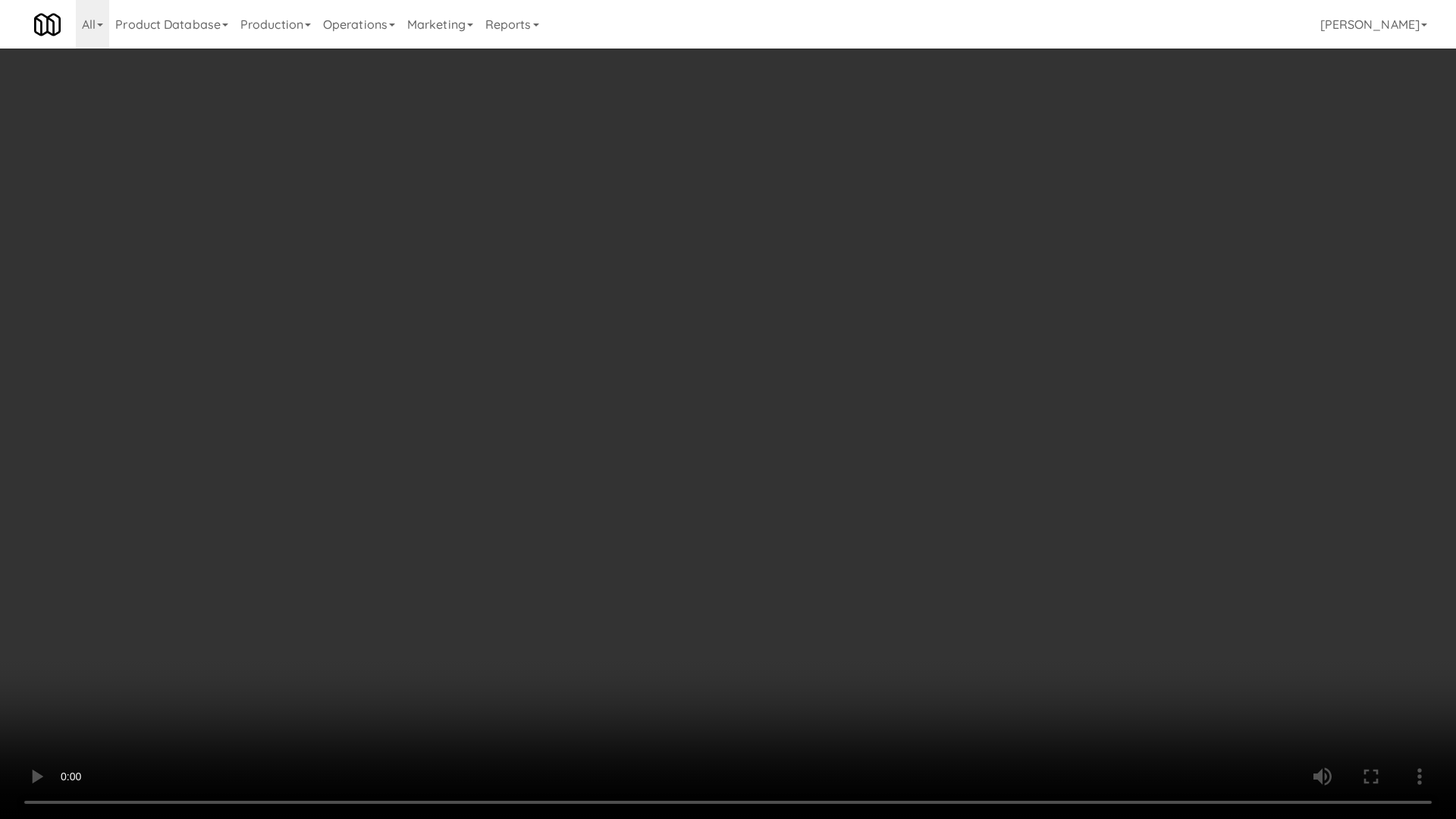
click at [720, 427] on video at bounding box center [728, 409] width 1456 height 819
click at [795, 511] on video at bounding box center [728, 409] width 1456 height 819
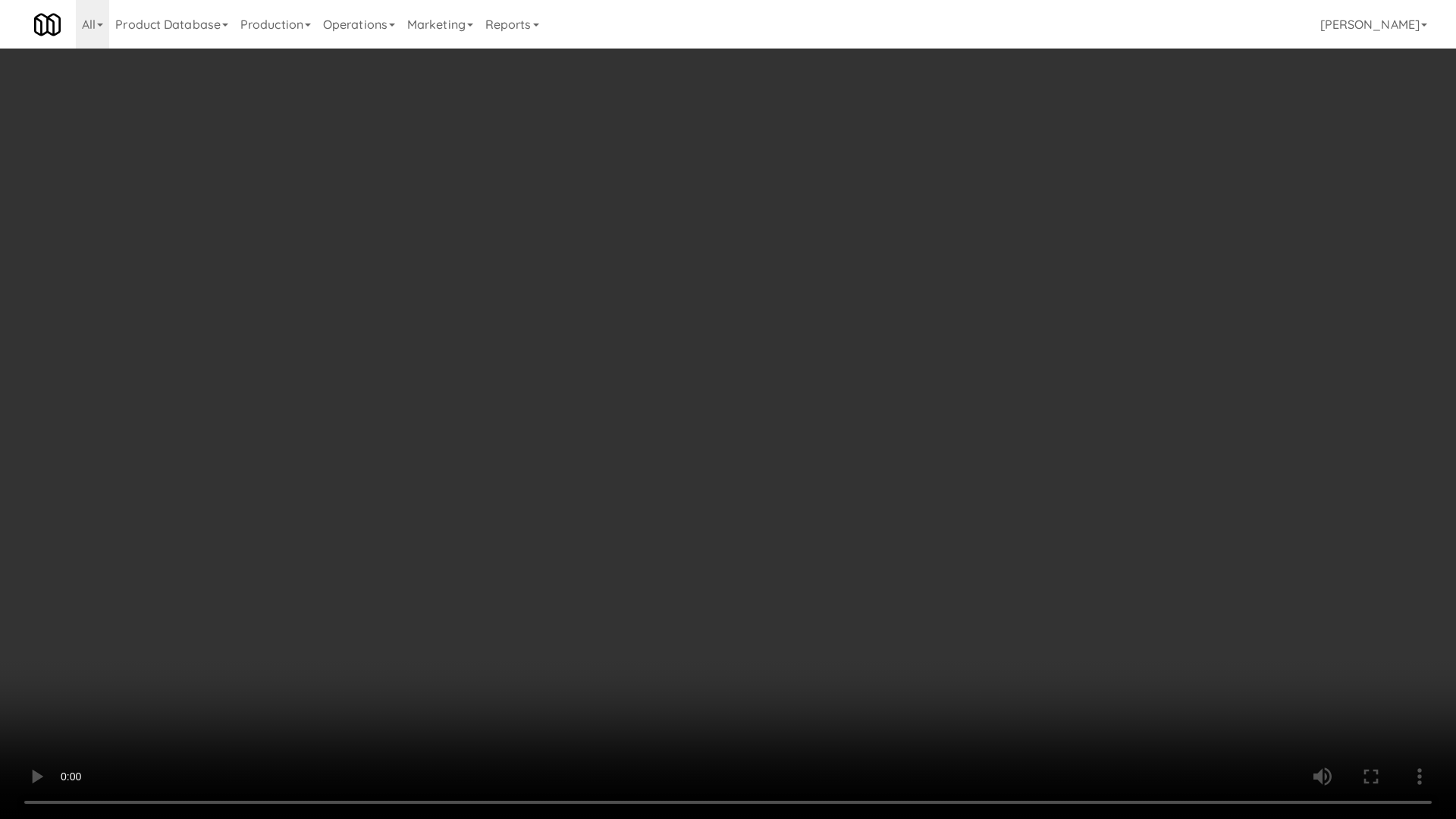
click at [795, 511] on video at bounding box center [728, 409] width 1456 height 819
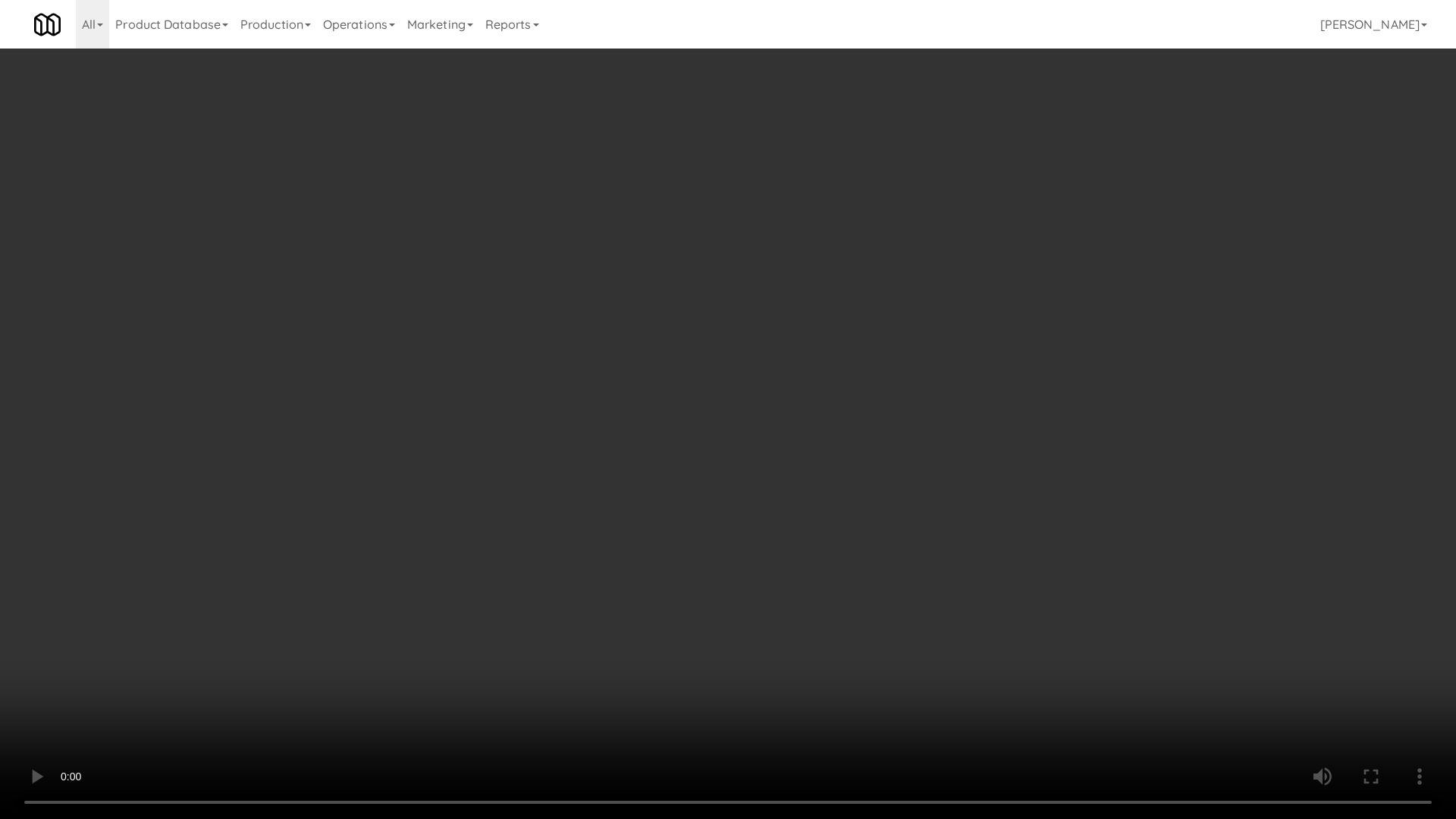
click at [795, 511] on video at bounding box center [728, 409] width 1456 height 819
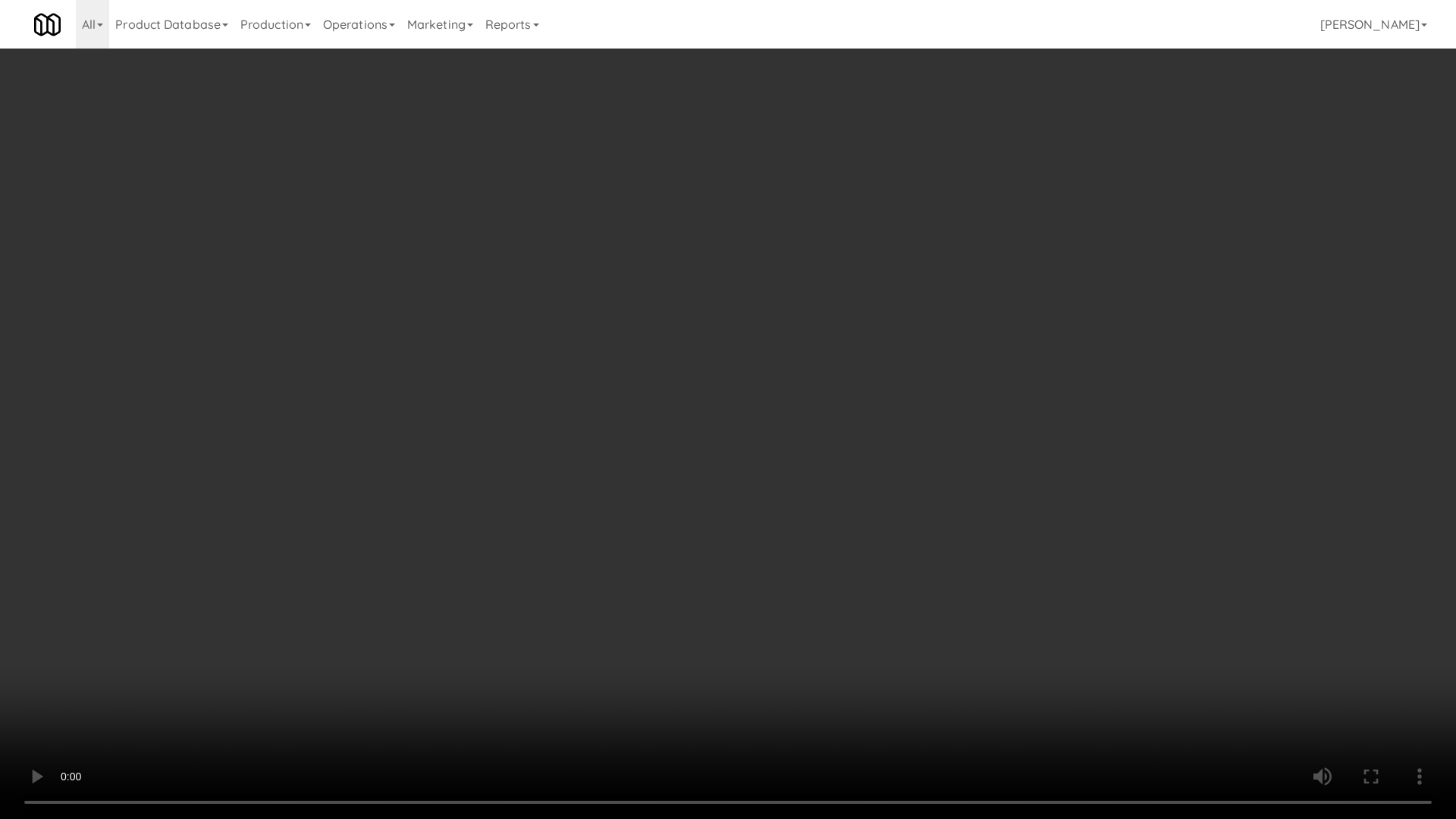
click at [795, 511] on video at bounding box center [728, 409] width 1456 height 819
click at [828, 525] on video at bounding box center [728, 409] width 1456 height 819
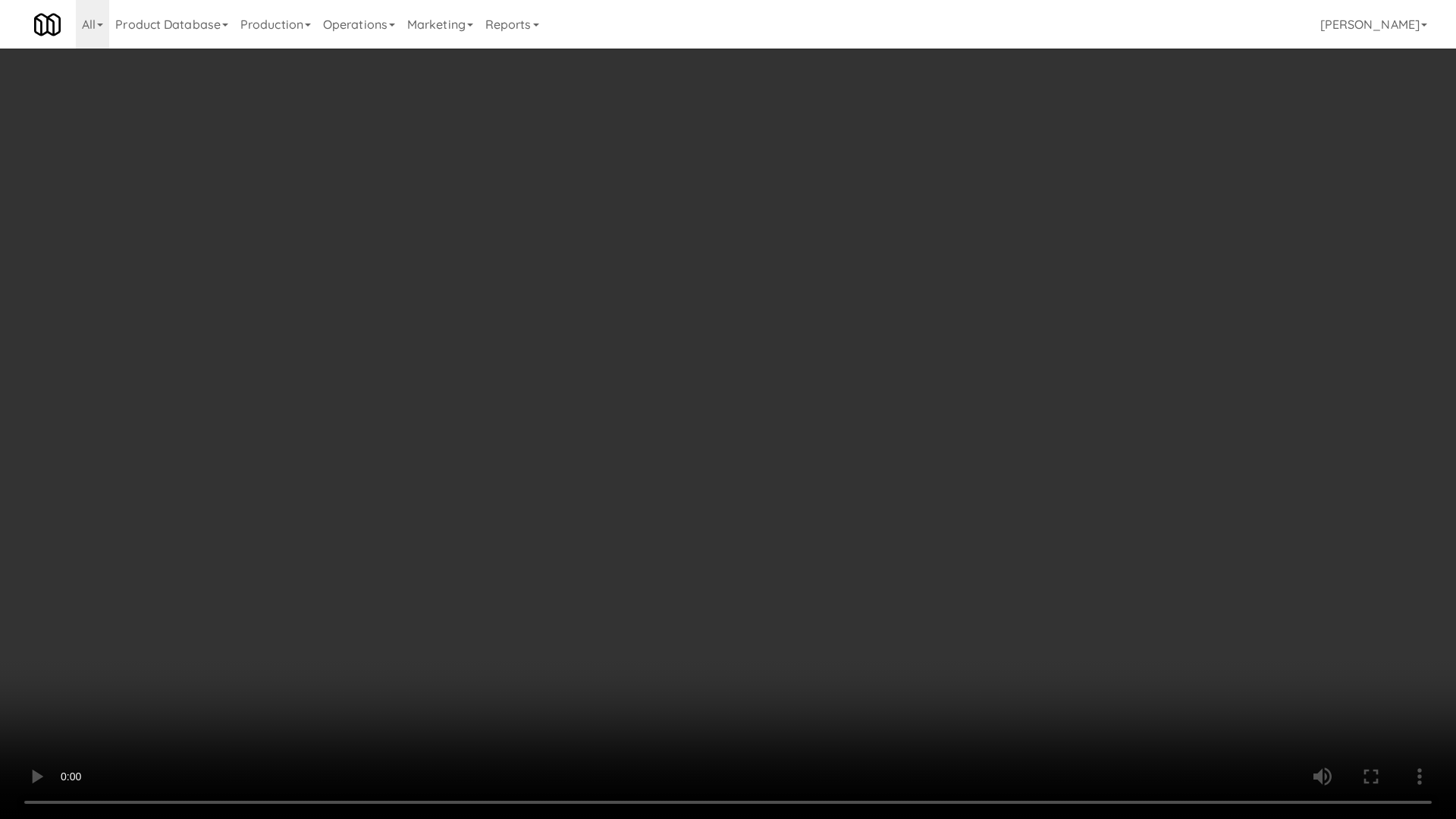
click at [828, 525] on video at bounding box center [728, 409] width 1456 height 819
click at [773, 547] on video at bounding box center [728, 409] width 1456 height 819
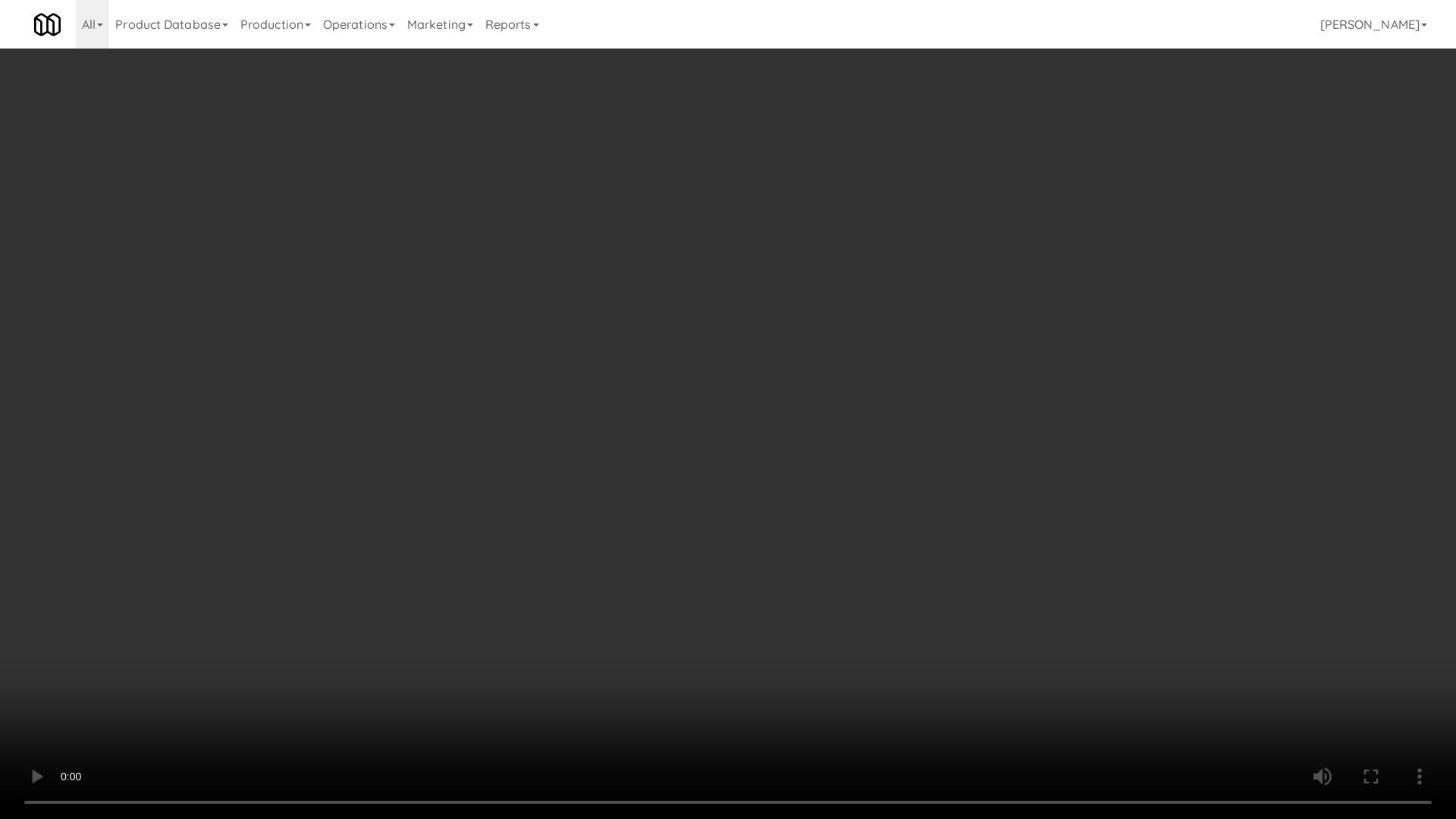
click at [773, 547] on video at bounding box center [728, 409] width 1456 height 819
click at [883, 553] on video at bounding box center [728, 409] width 1456 height 819
click at [940, 509] on video at bounding box center [728, 409] width 1456 height 819
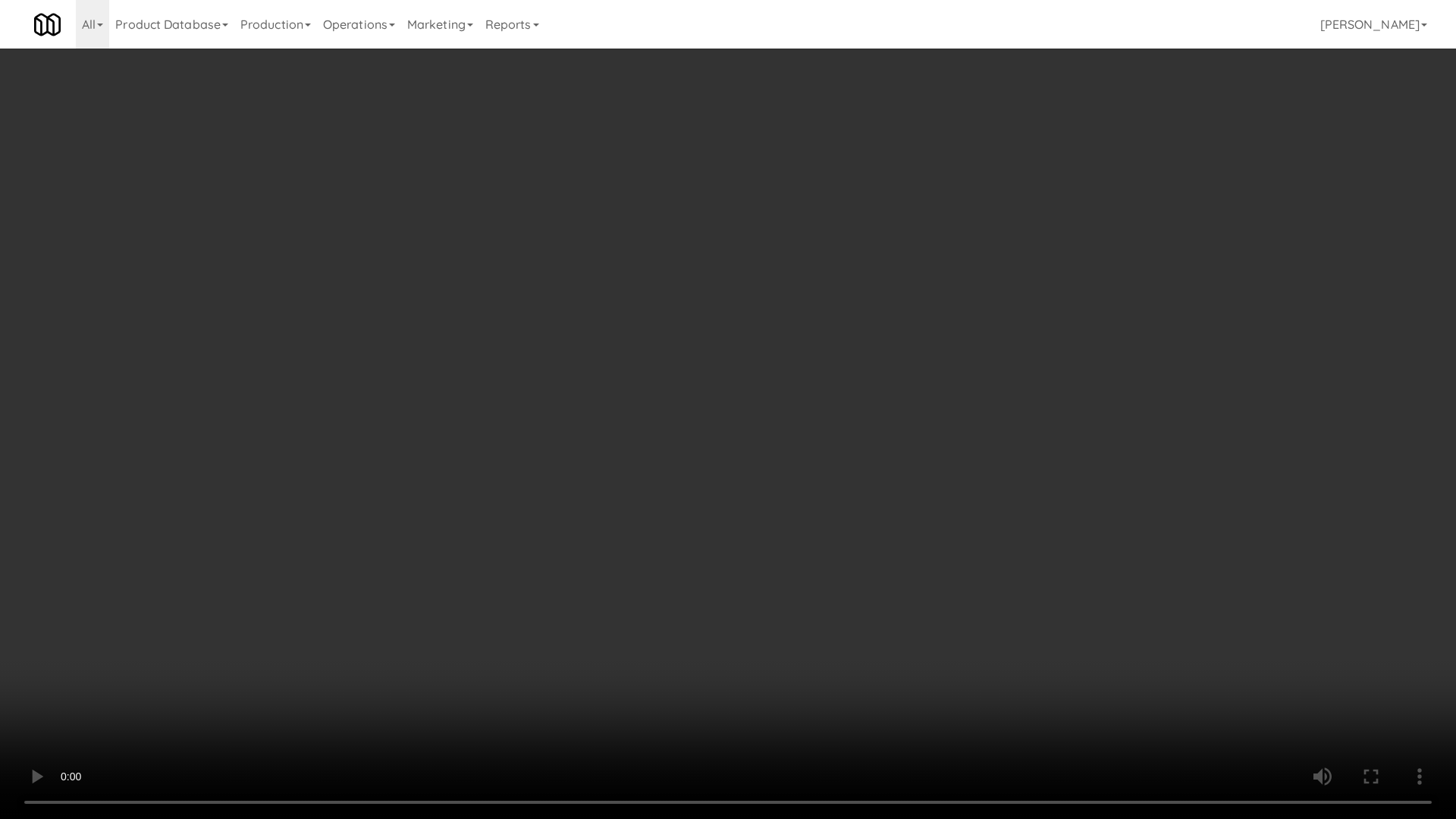
click at [936, 545] on video at bounding box center [728, 409] width 1456 height 819
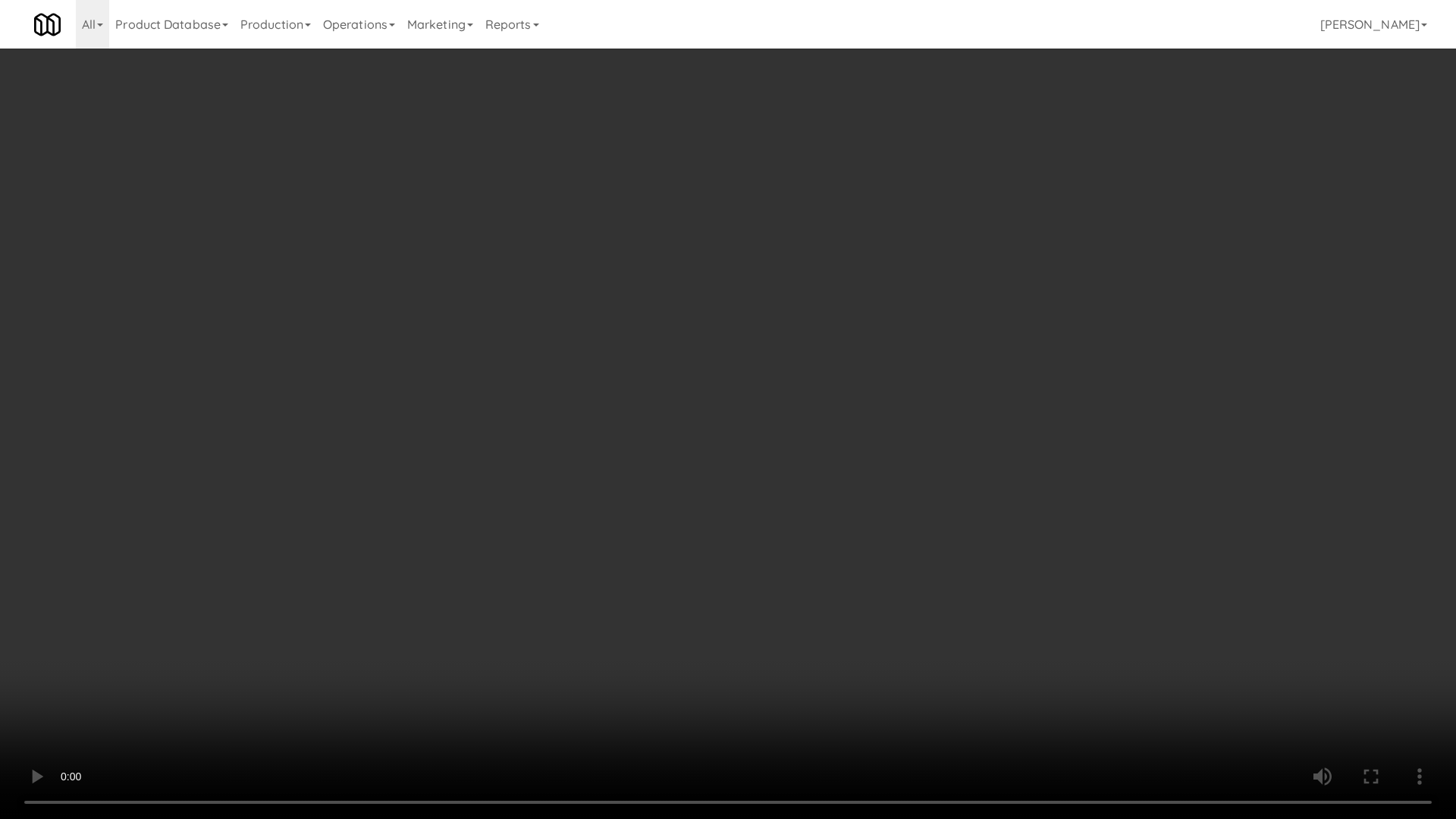
click at [936, 545] on video at bounding box center [728, 409] width 1456 height 819
click at [956, 546] on video at bounding box center [728, 409] width 1456 height 819
click at [967, 526] on video at bounding box center [728, 409] width 1456 height 819
click at [991, 513] on video at bounding box center [728, 409] width 1456 height 819
click at [939, 479] on video at bounding box center [728, 409] width 1456 height 819
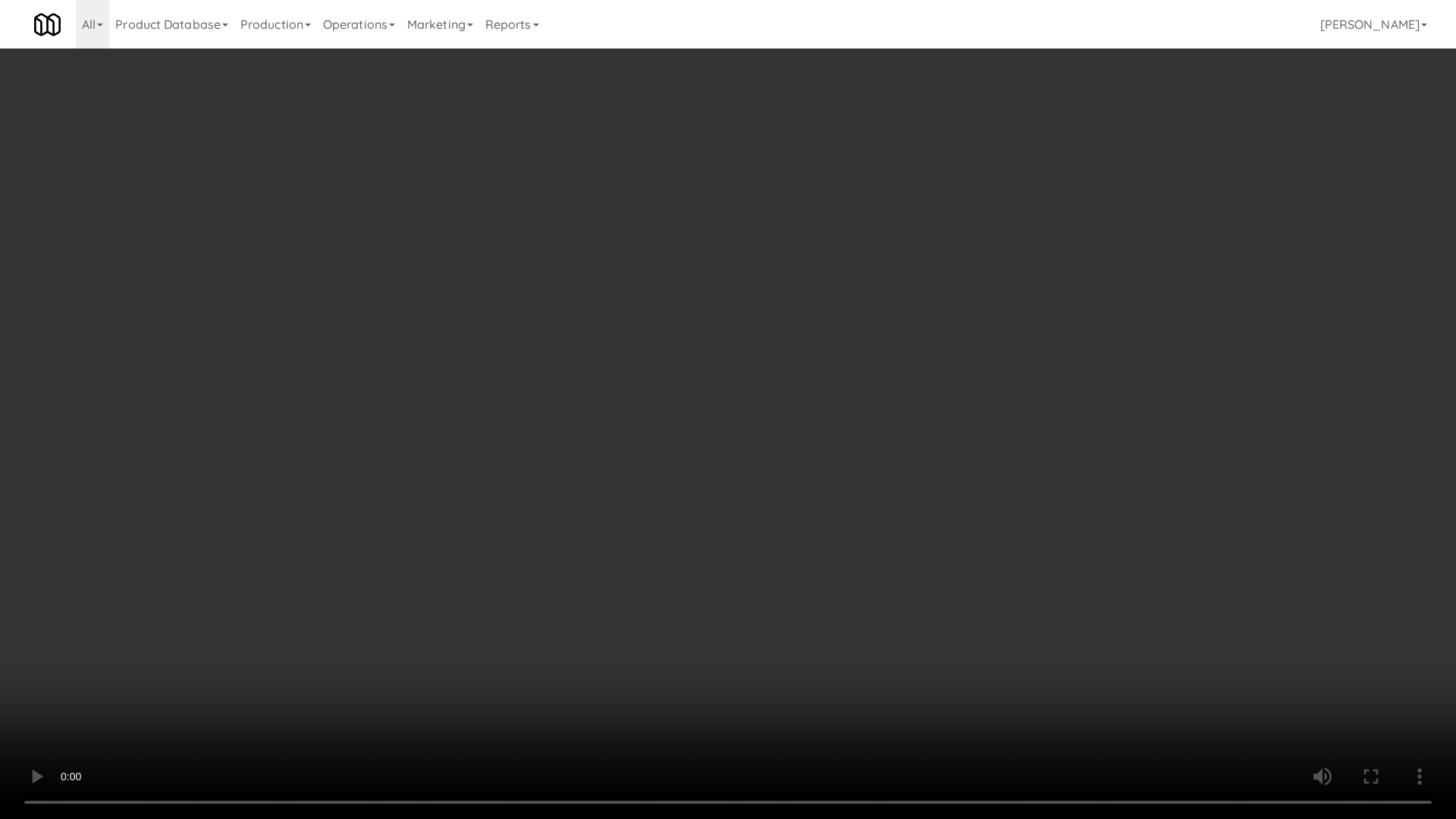
click at [939, 479] on video at bounding box center [728, 409] width 1456 height 819
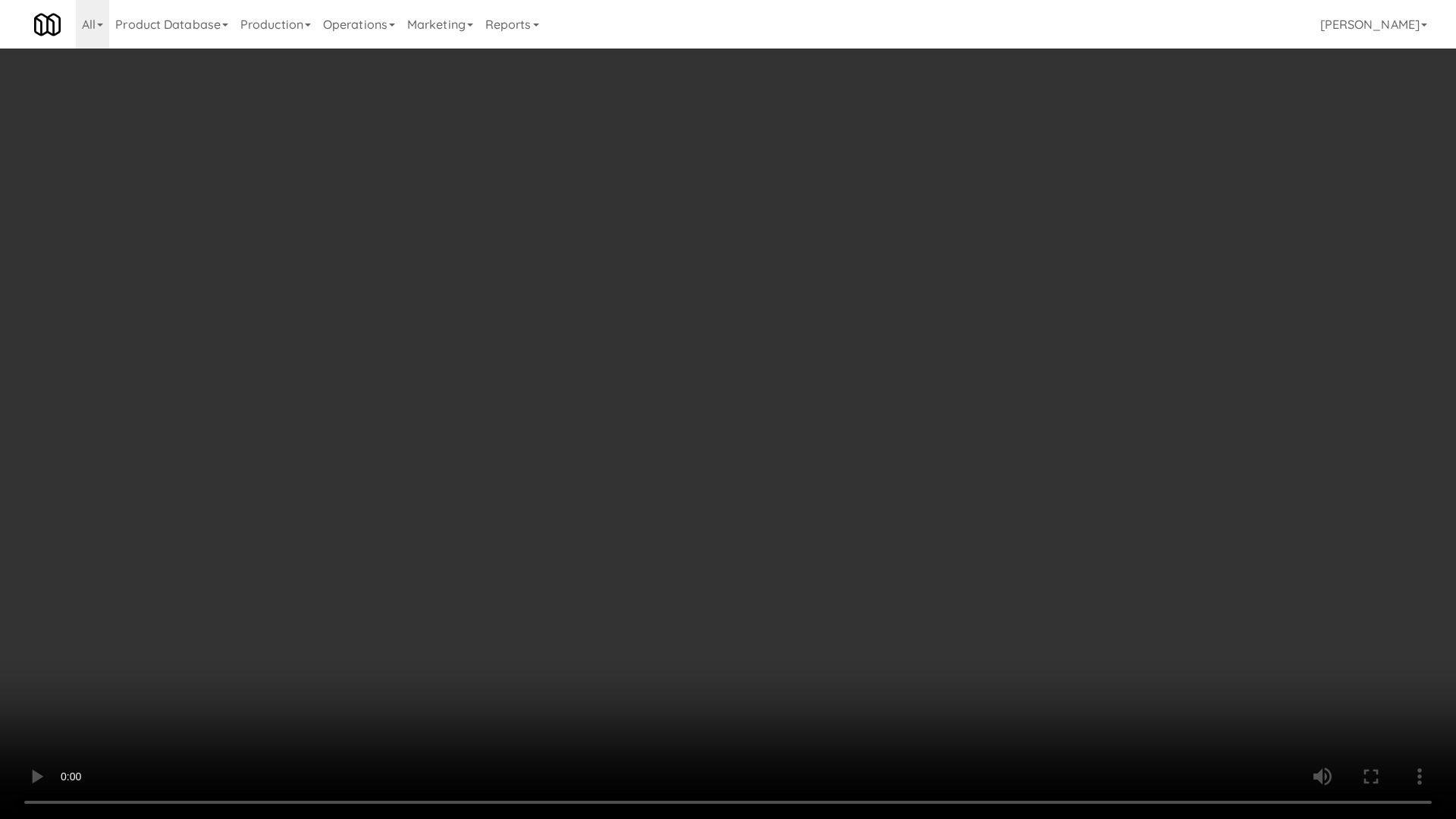
click at [939, 479] on video at bounding box center [728, 409] width 1456 height 819
click at [850, 452] on video at bounding box center [728, 409] width 1456 height 819
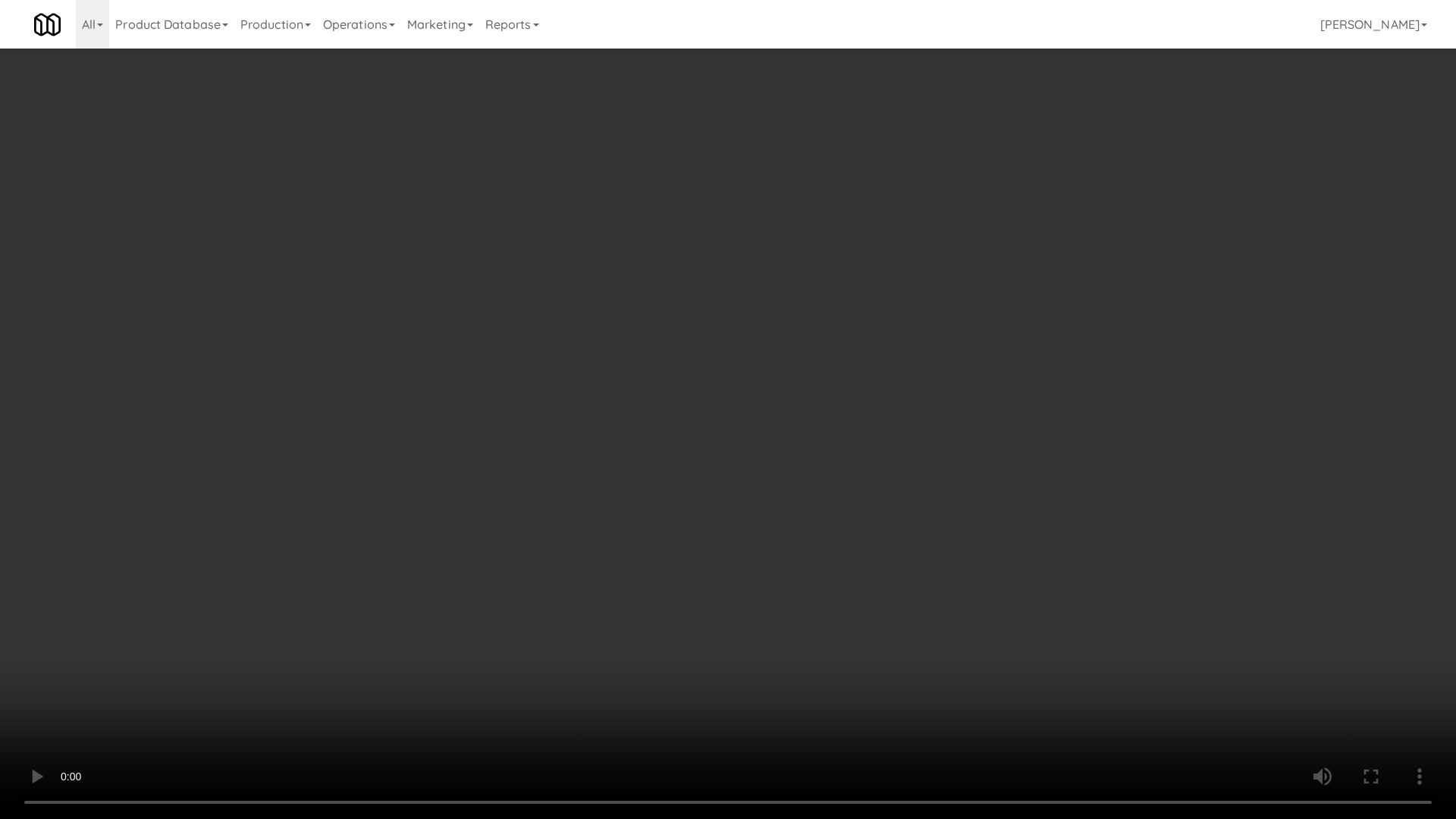
click at [850, 452] on video at bounding box center [728, 409] width 1456 height 819
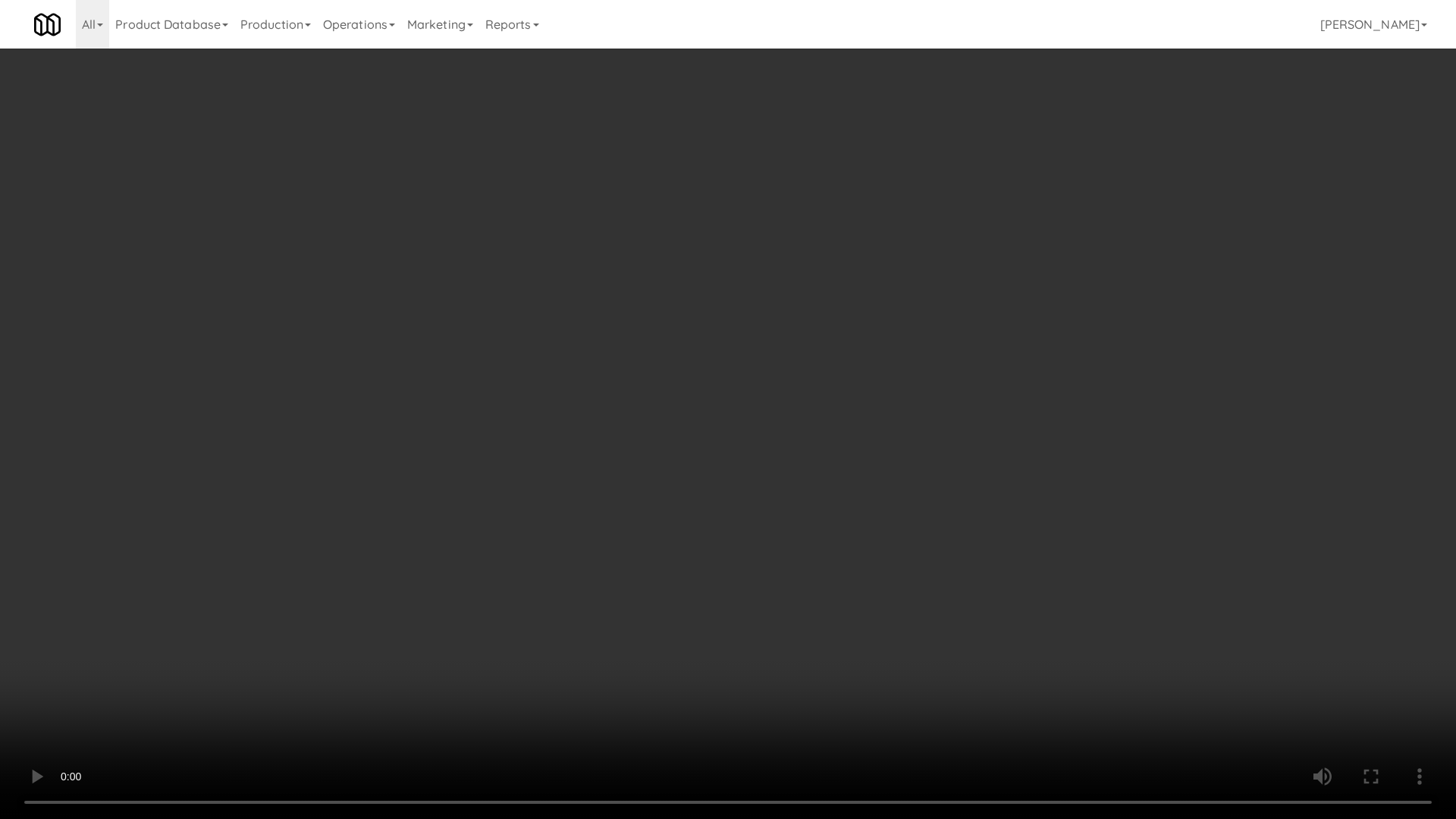
click at [850, 452] on video at bounding box center [728, 409] width 1456 height 819
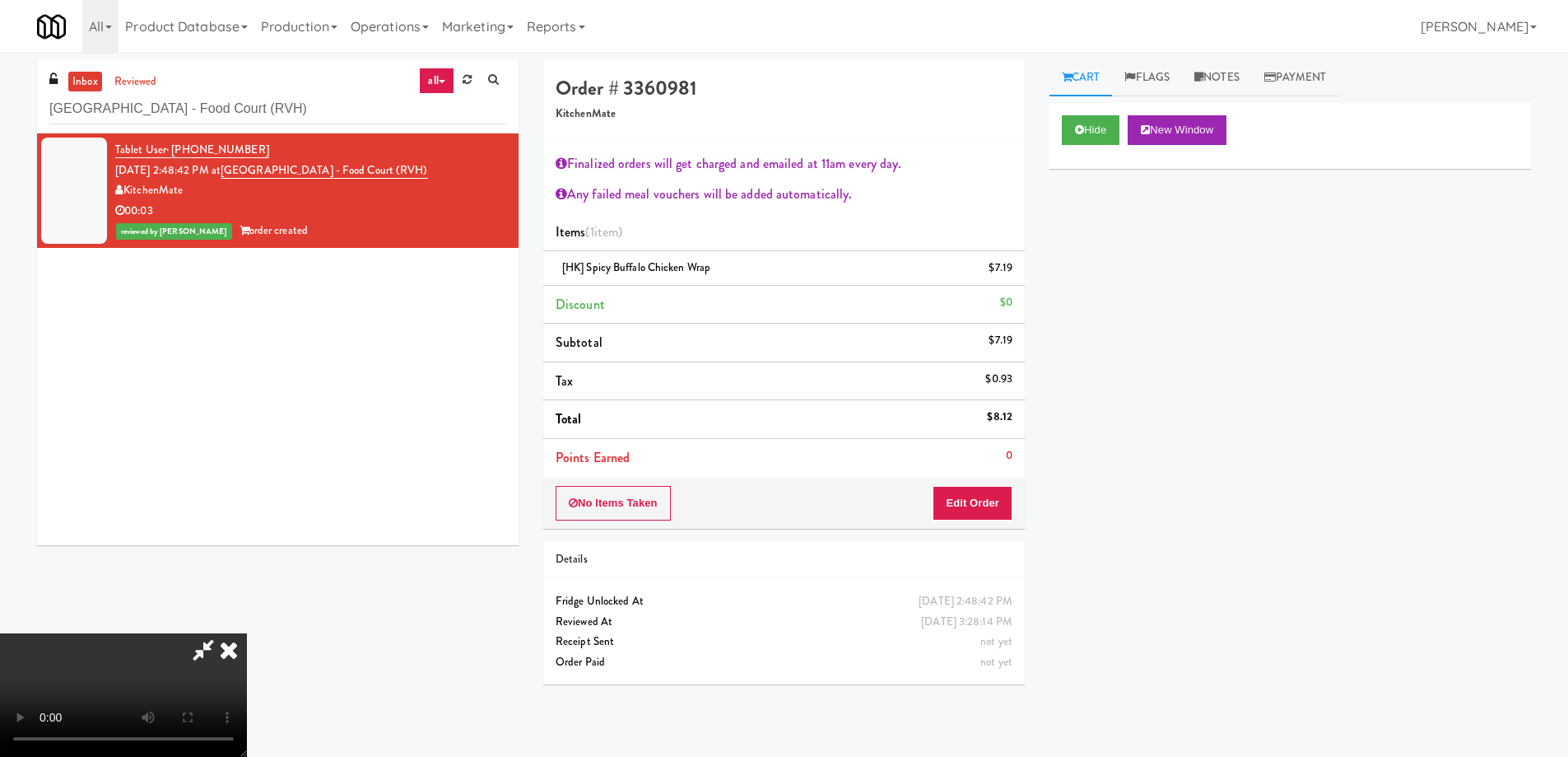
drag, startPoint x: 904, startPoint y: 61, endPoint x: 964, endPoint y: 218, distance: 168.1
click at [247, 633] on icon at bounding box center [228, 650] width 36 height 33
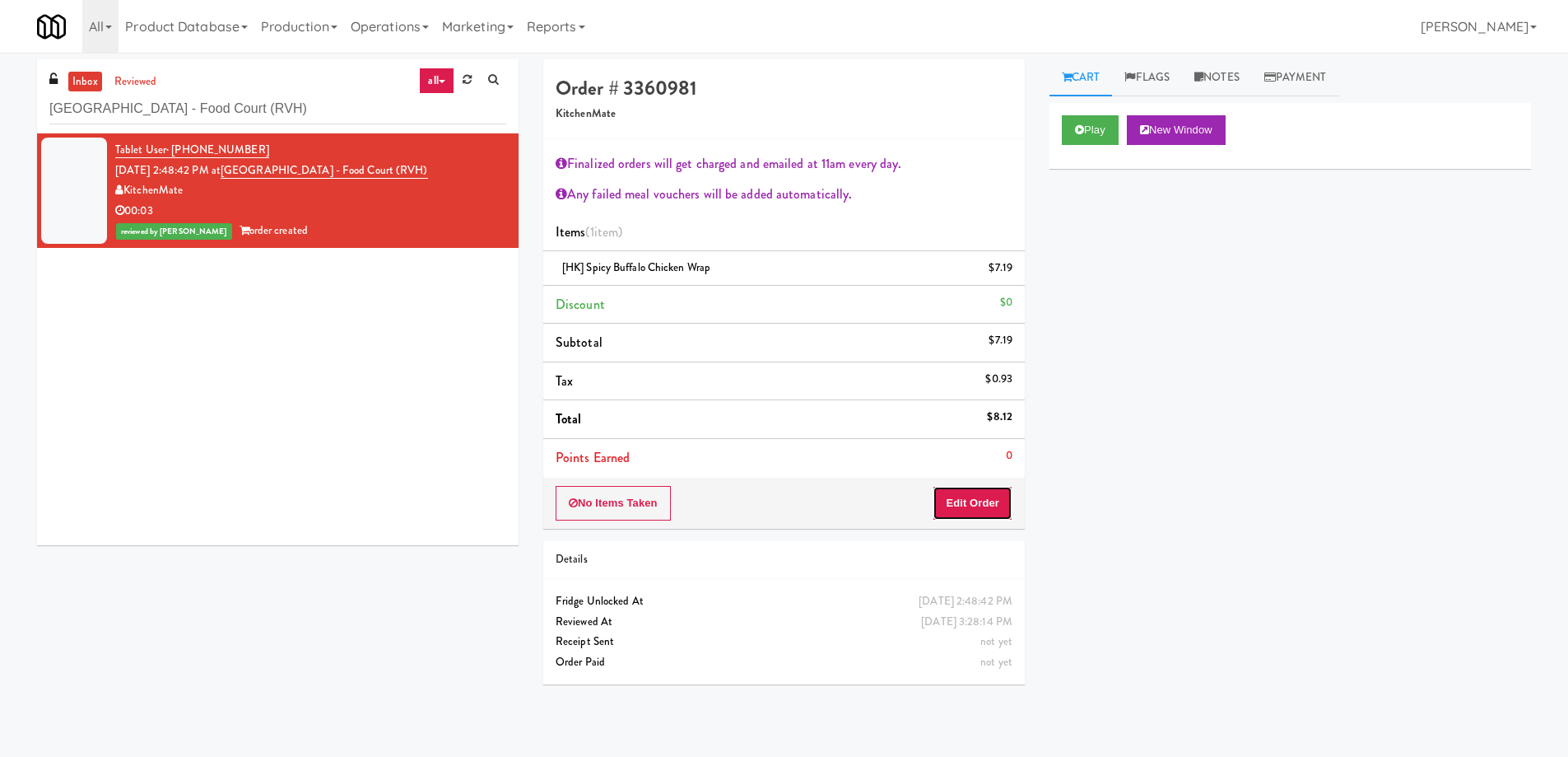
click at [971, 505] on button "Edit Order" at bounding box center [972, 502] width 80 height 34
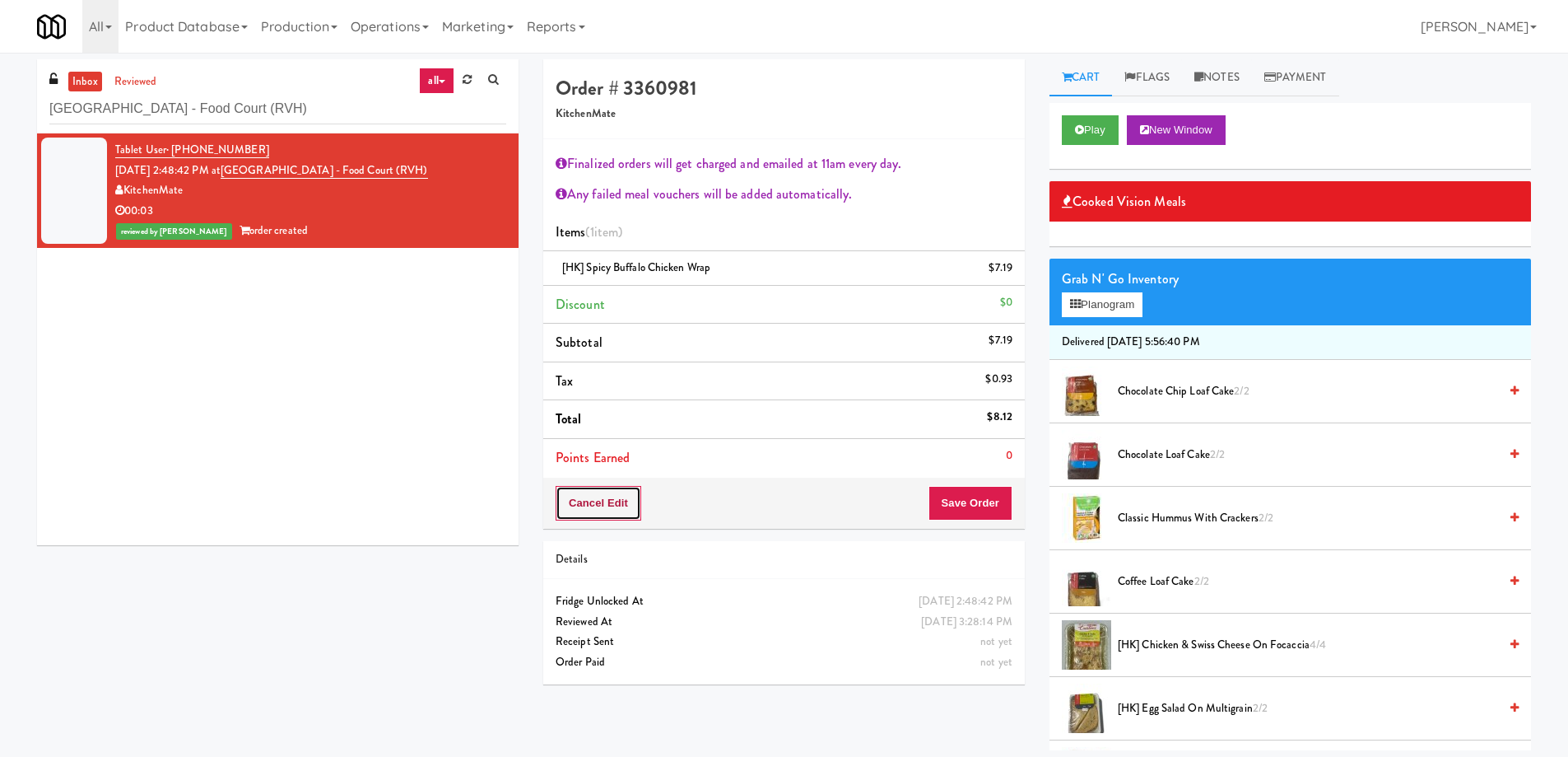
click at [640, 499] on button "Cancel Edit" at bounding box center [599, 502] width 86 height 34
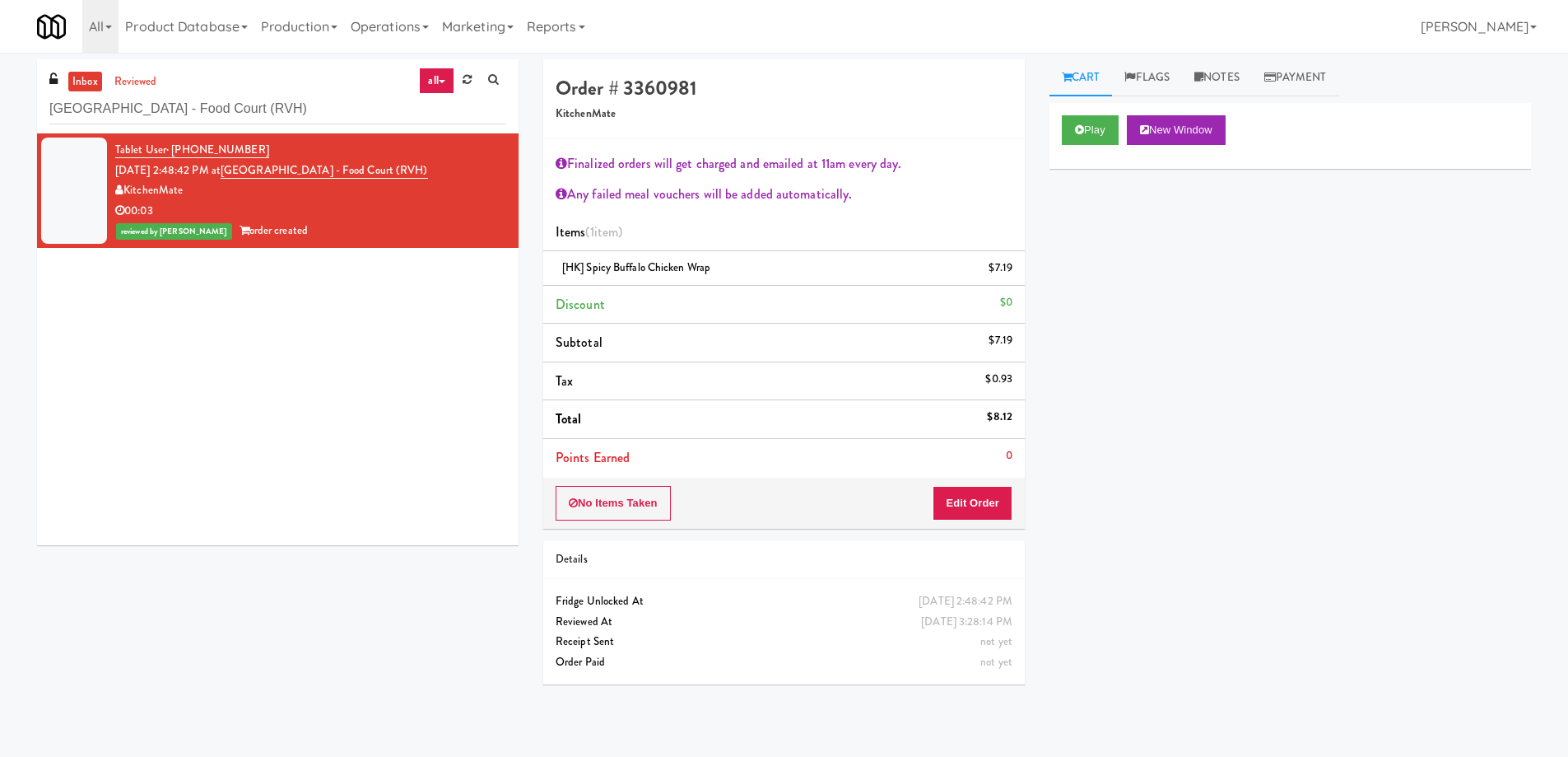
click at [838, 406] on li "Total $8.12" at bounding box center [784, 420] width 482 height 39
click at [1087, 127] on button "Play" at bounding box center [1090, 130] width 57 height 30
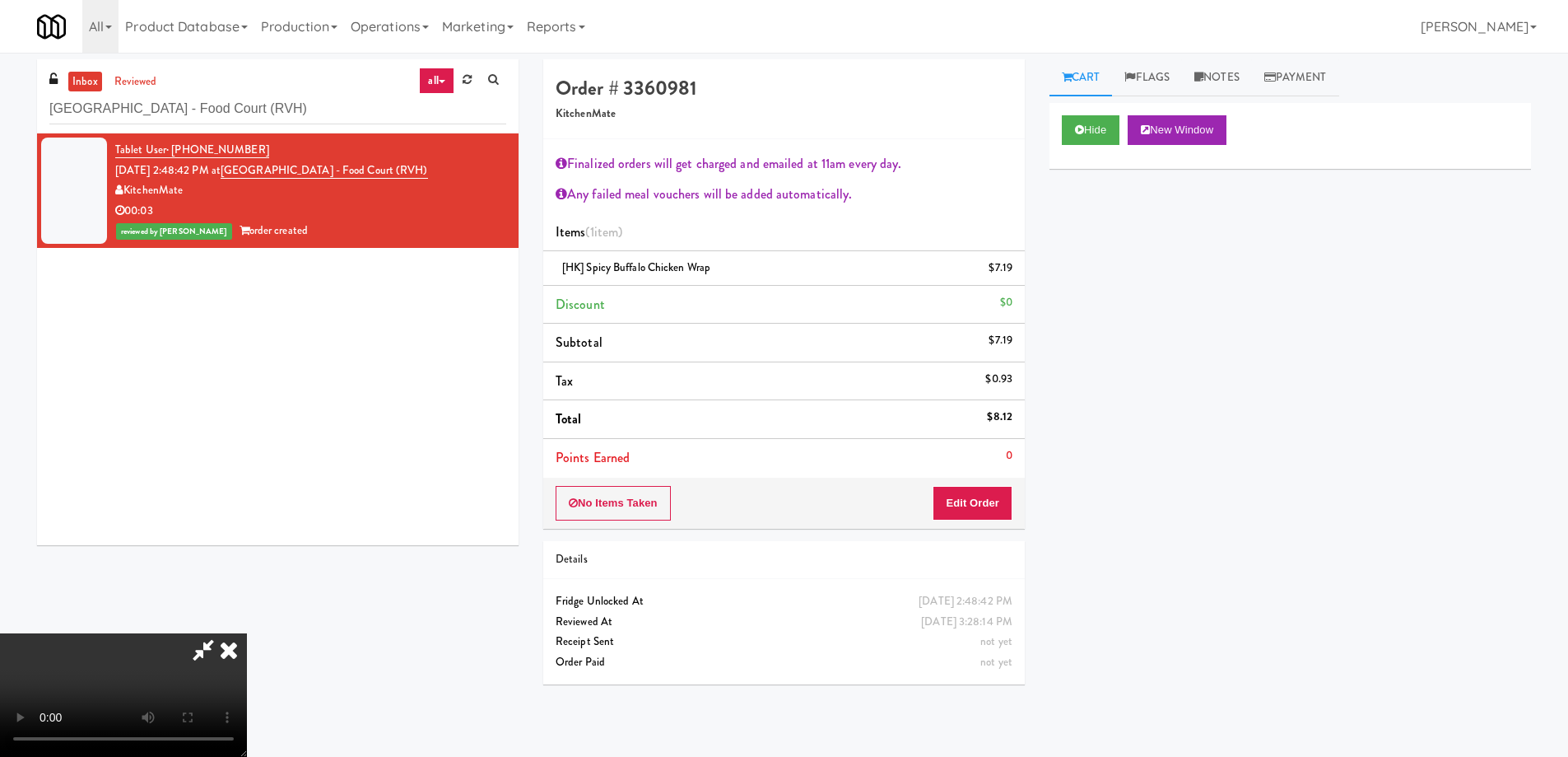
click at [247, 633] on video at bounding box center [123, 695] width 247 height 124
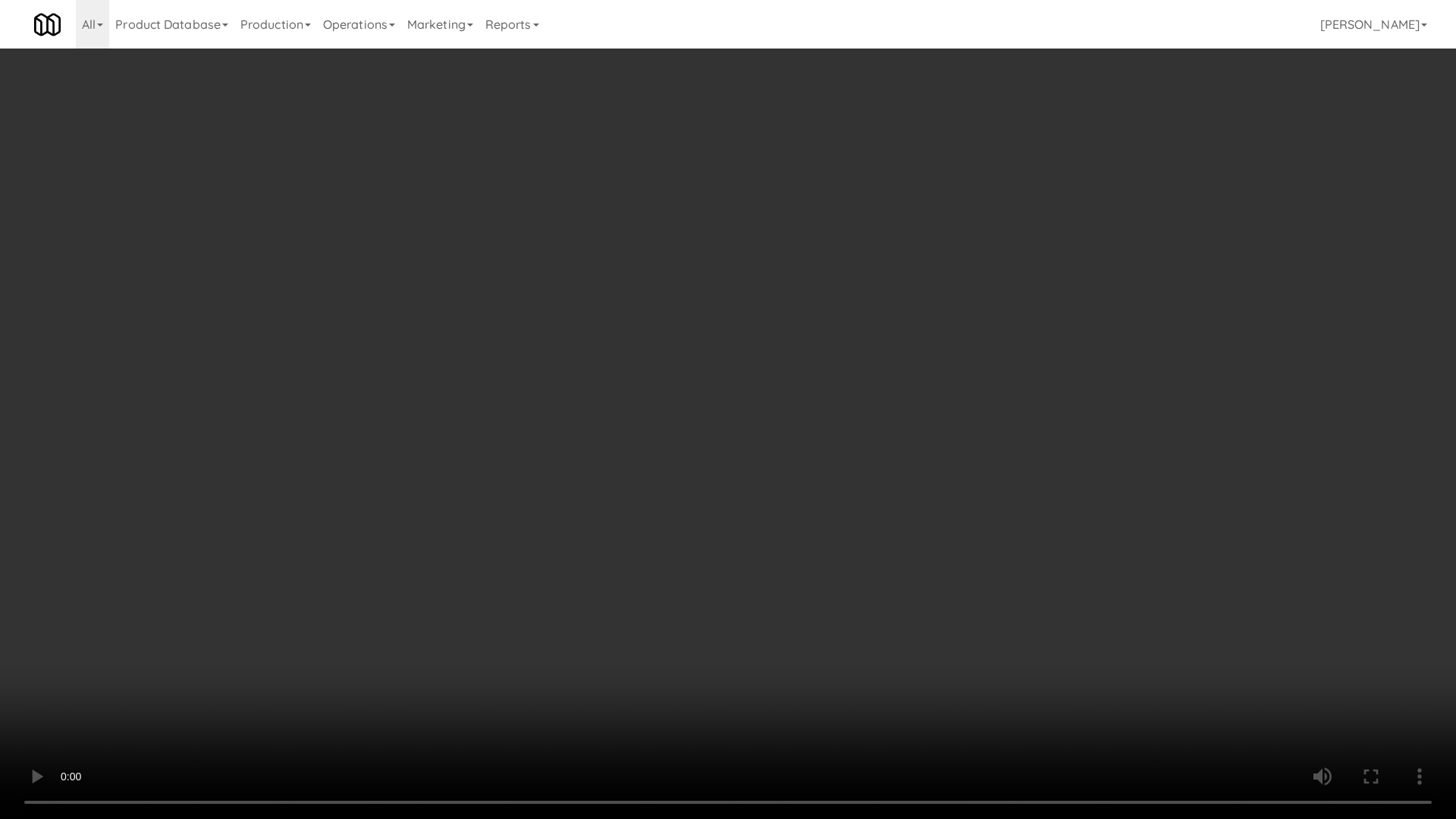
click at [936, 565] on video at bounding box center [728, 409] width 1456 height 819
click at [884, 492] on video at bounding box center [728, 409] width 1456 height 819
click at [722, 614] on video at bounding box center [728, 409] width 1456 height 819
click at [761, 538] on video at bounding box center [728, 409] width 1456 height 819
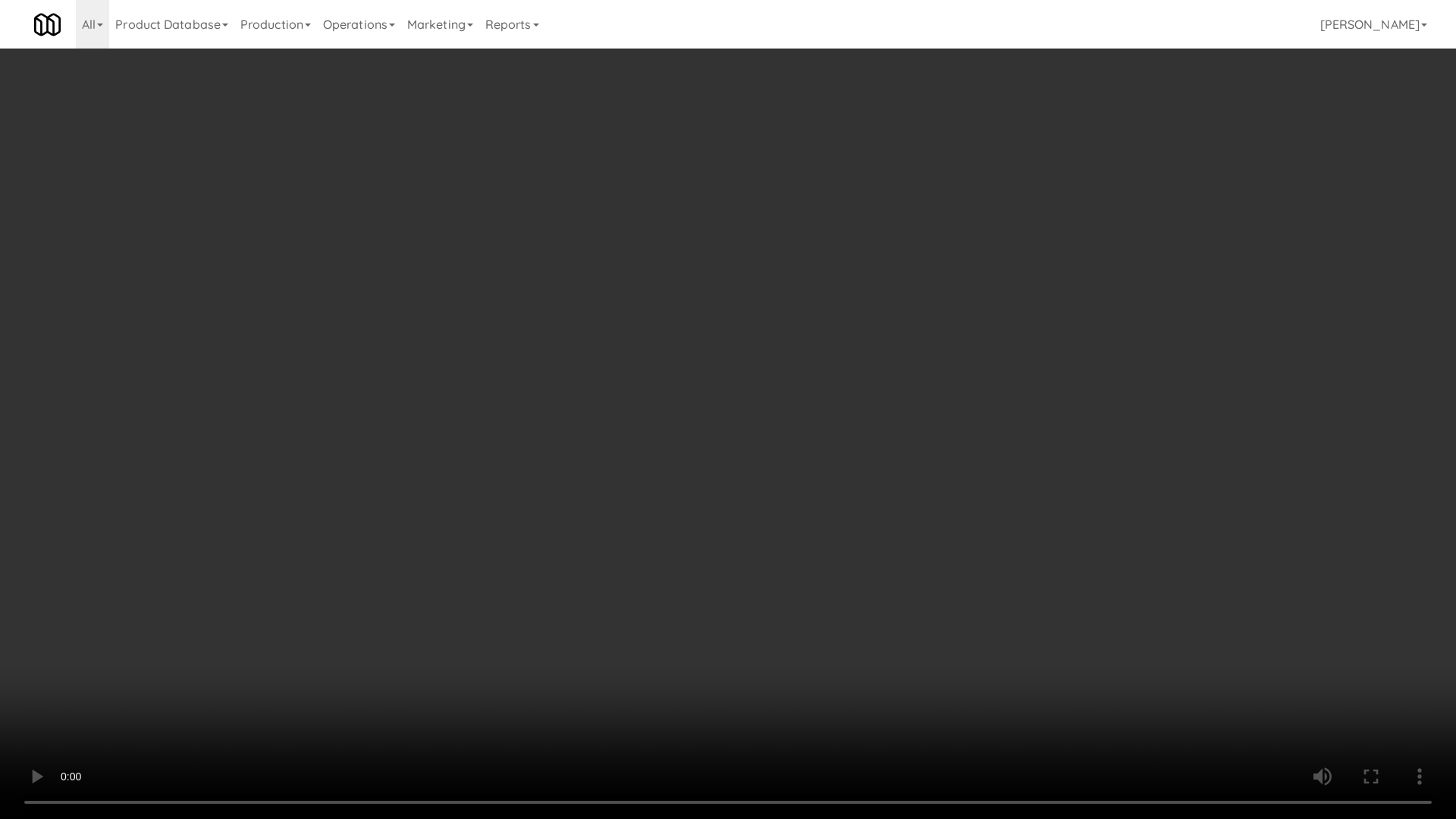
click at [761, 538] on video at bounding box center [728, 409] width 1456 height 819
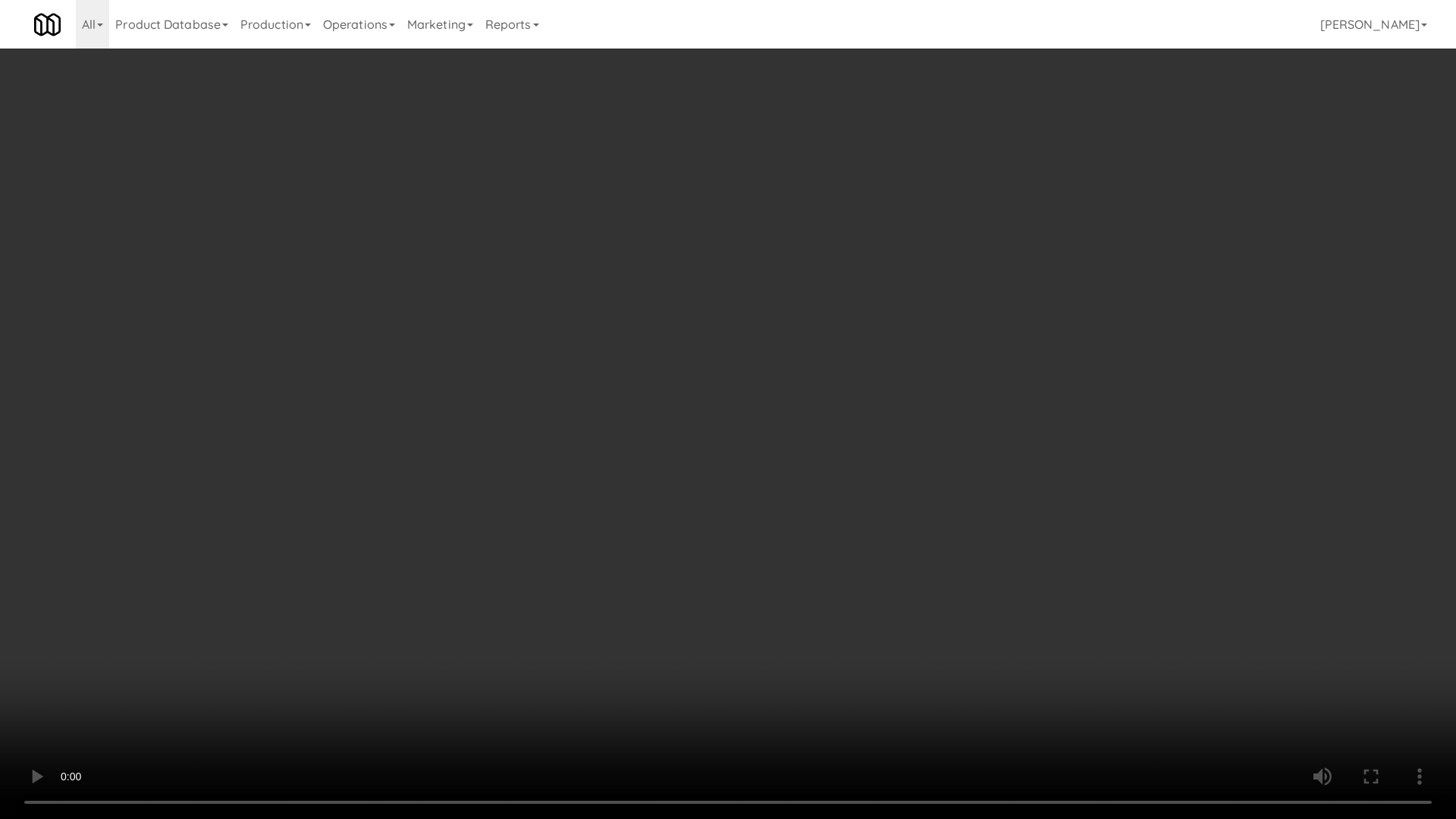
click at [761, 538] on video at bounding box center [728, 409] width 1456 height 819
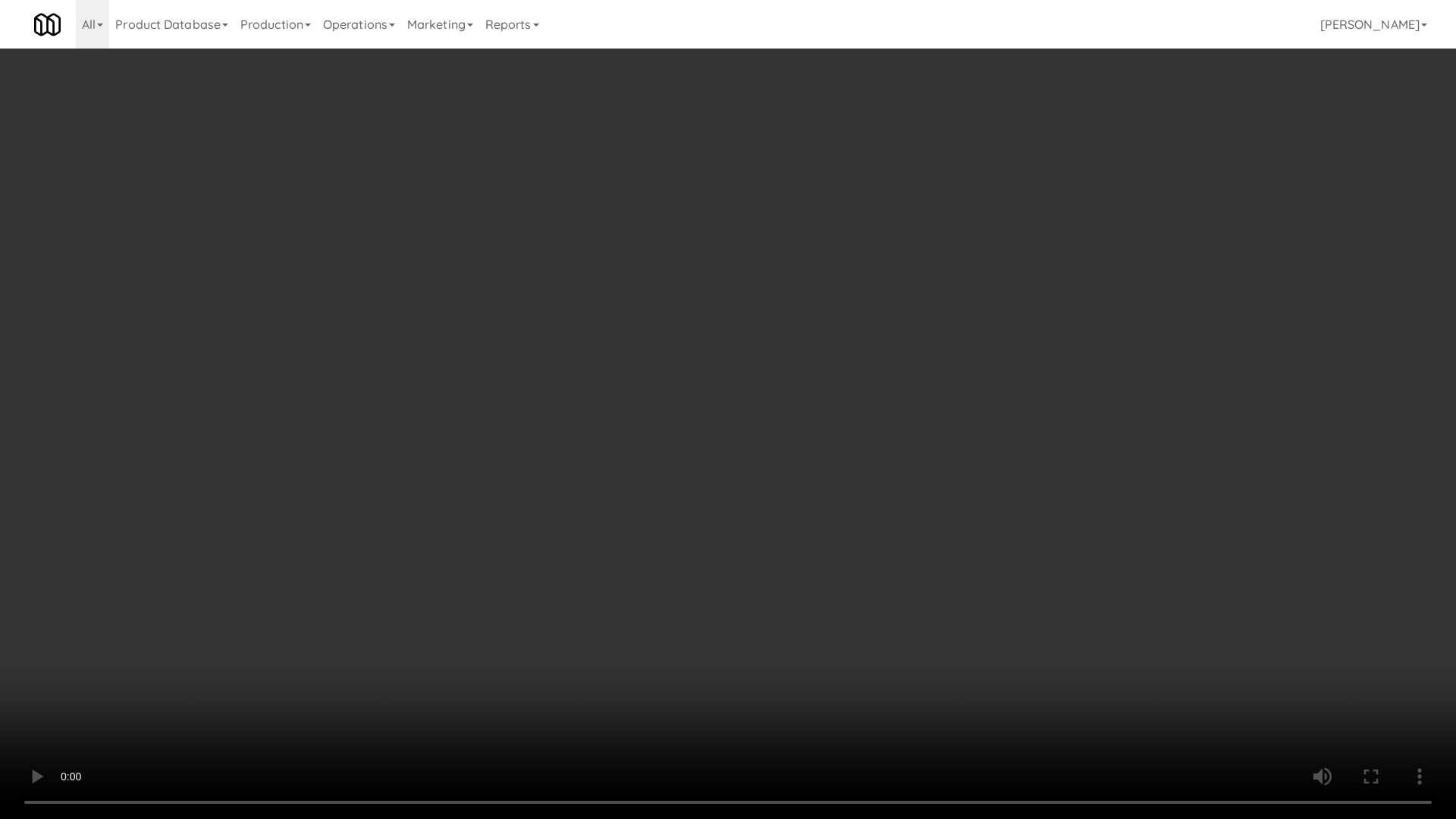
click at [761, 538] on video at bounding box center [728, 409] width 1456 height 819
click at [842, 457] on video at bounding box center [728, 409] width 1456 height 819
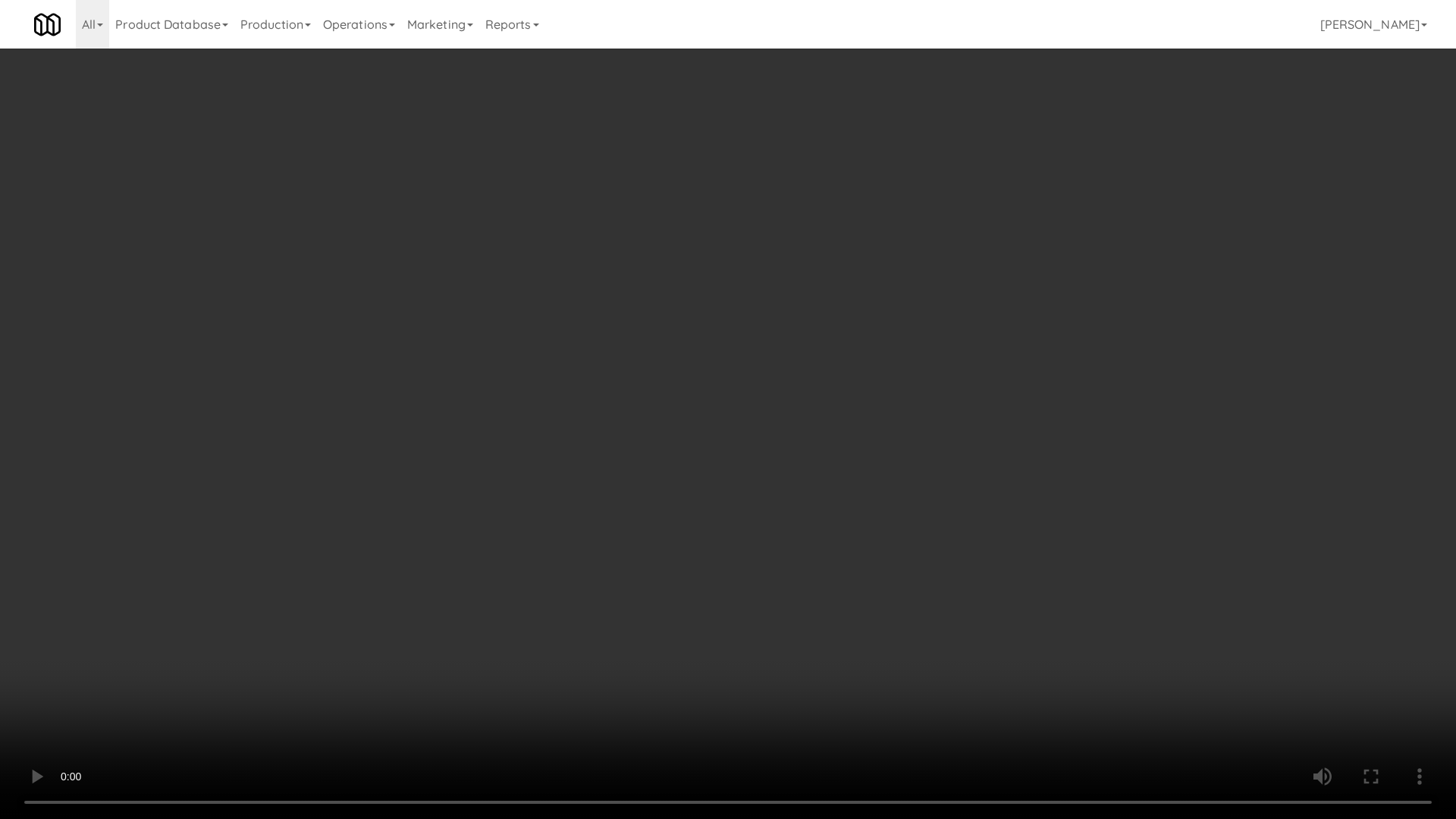
click at [842, 457] on video at bounding box center [728, 409] width 1456 height 819
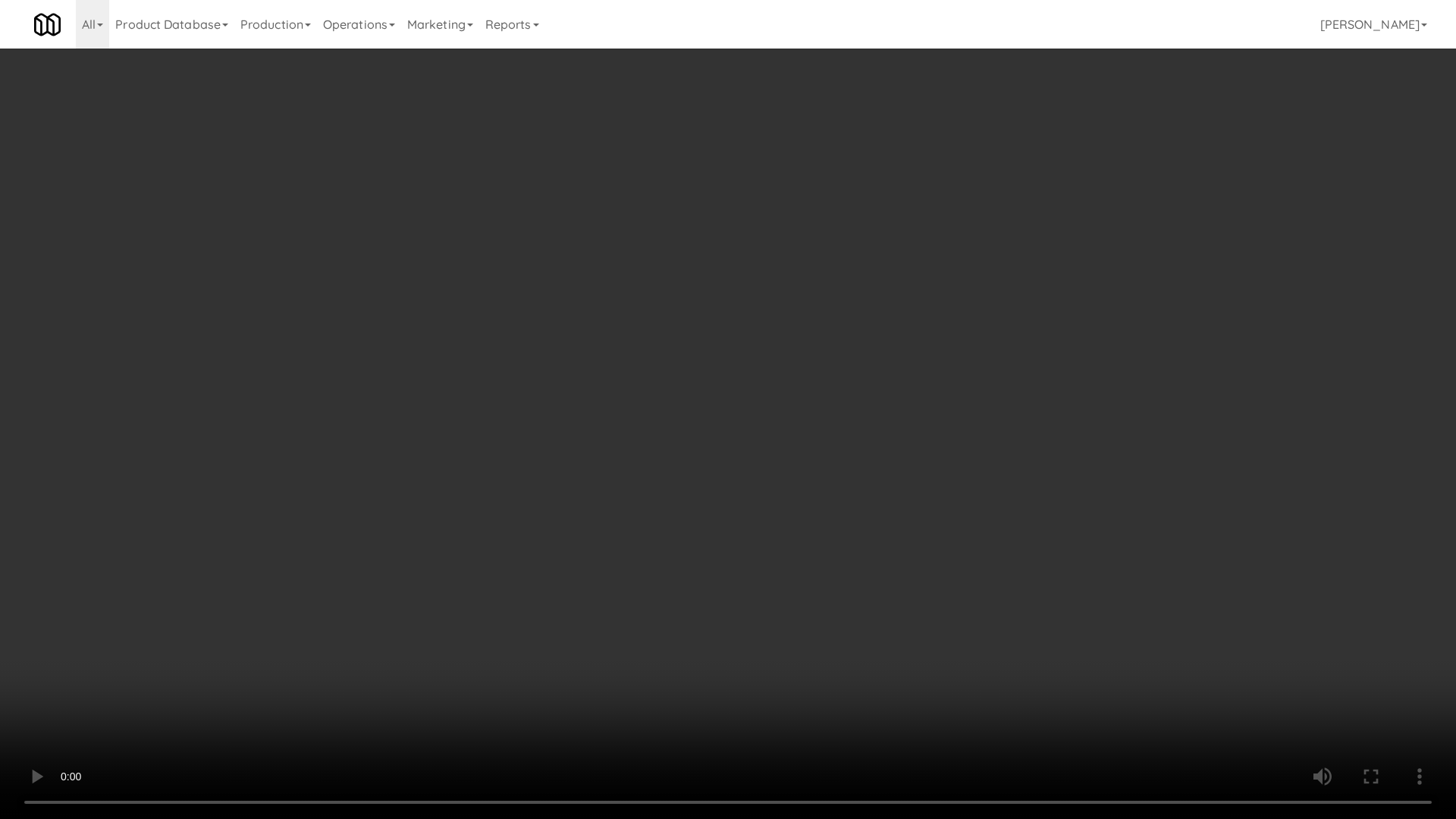
click at [842, 457] on video at bounding box center [728, 409] width 1456 height 819
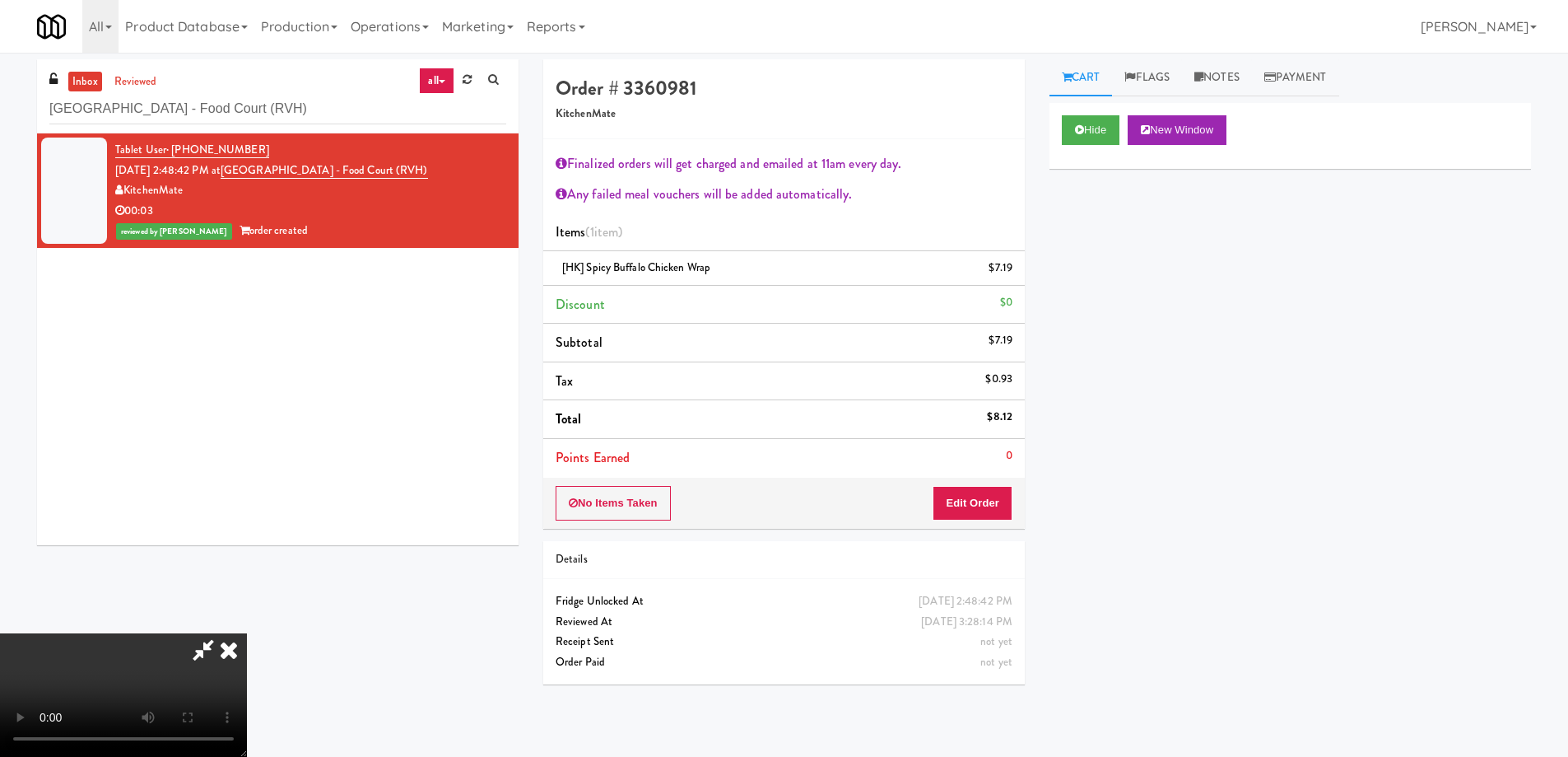
click at [247, 633] on icon at bounding box center [228, 650] width 36 height 33
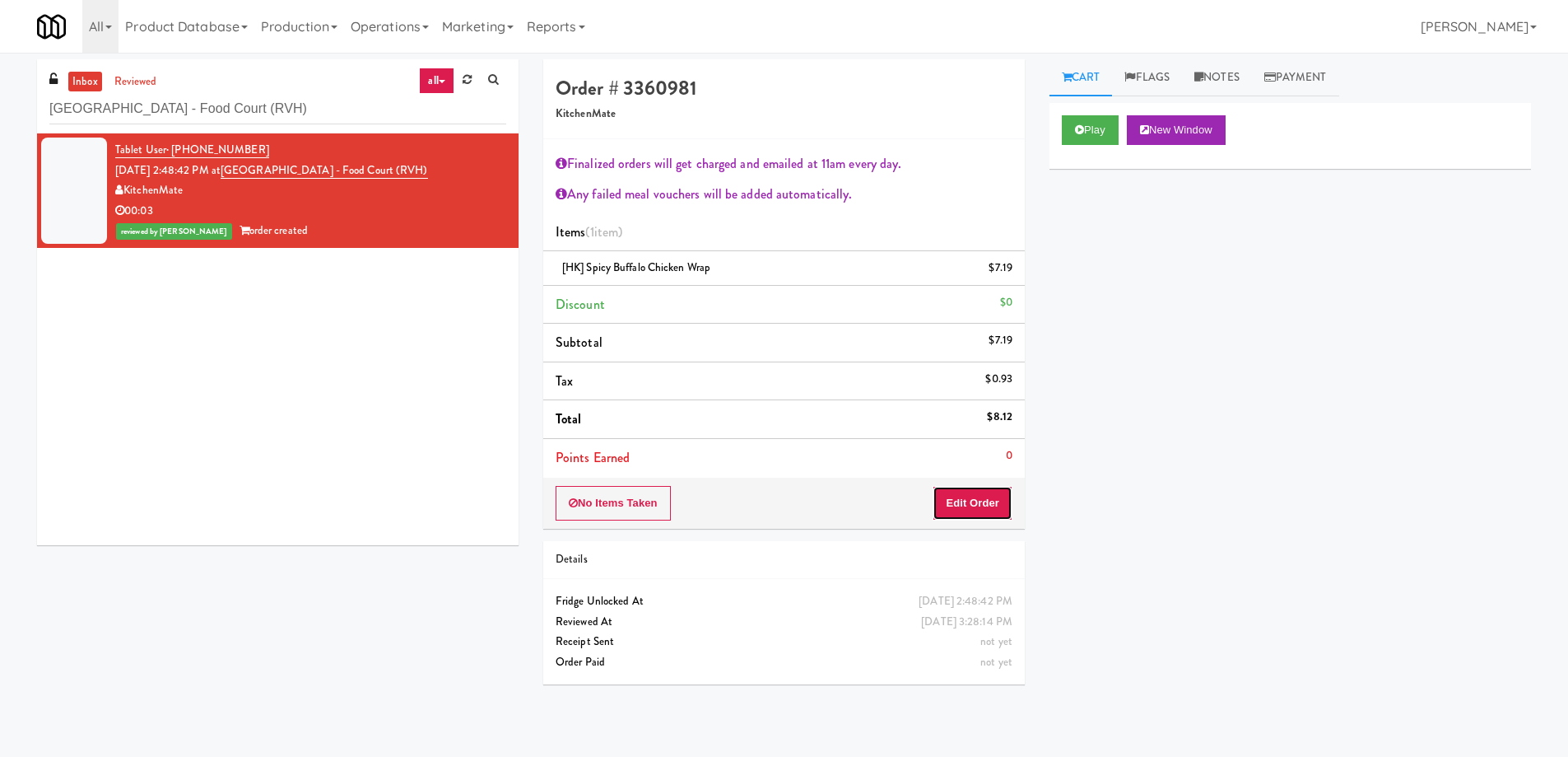
click at [973, 510] on button "Edit Order" at bounding box center [972, 502] width 80 height 34
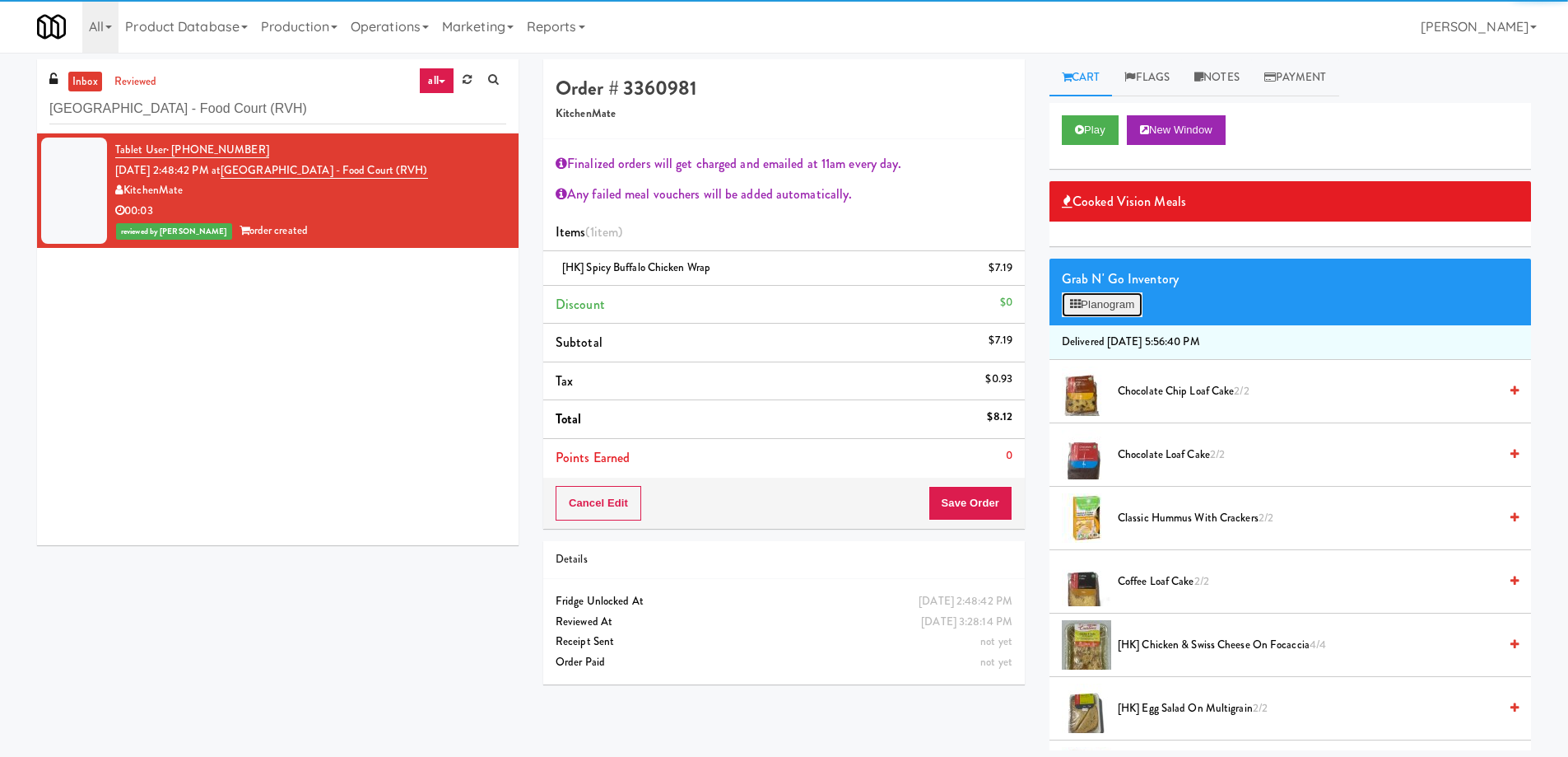
click at [1096, 306] on button "Planogram" at bounding box center [1103, 305] width 81 height 25
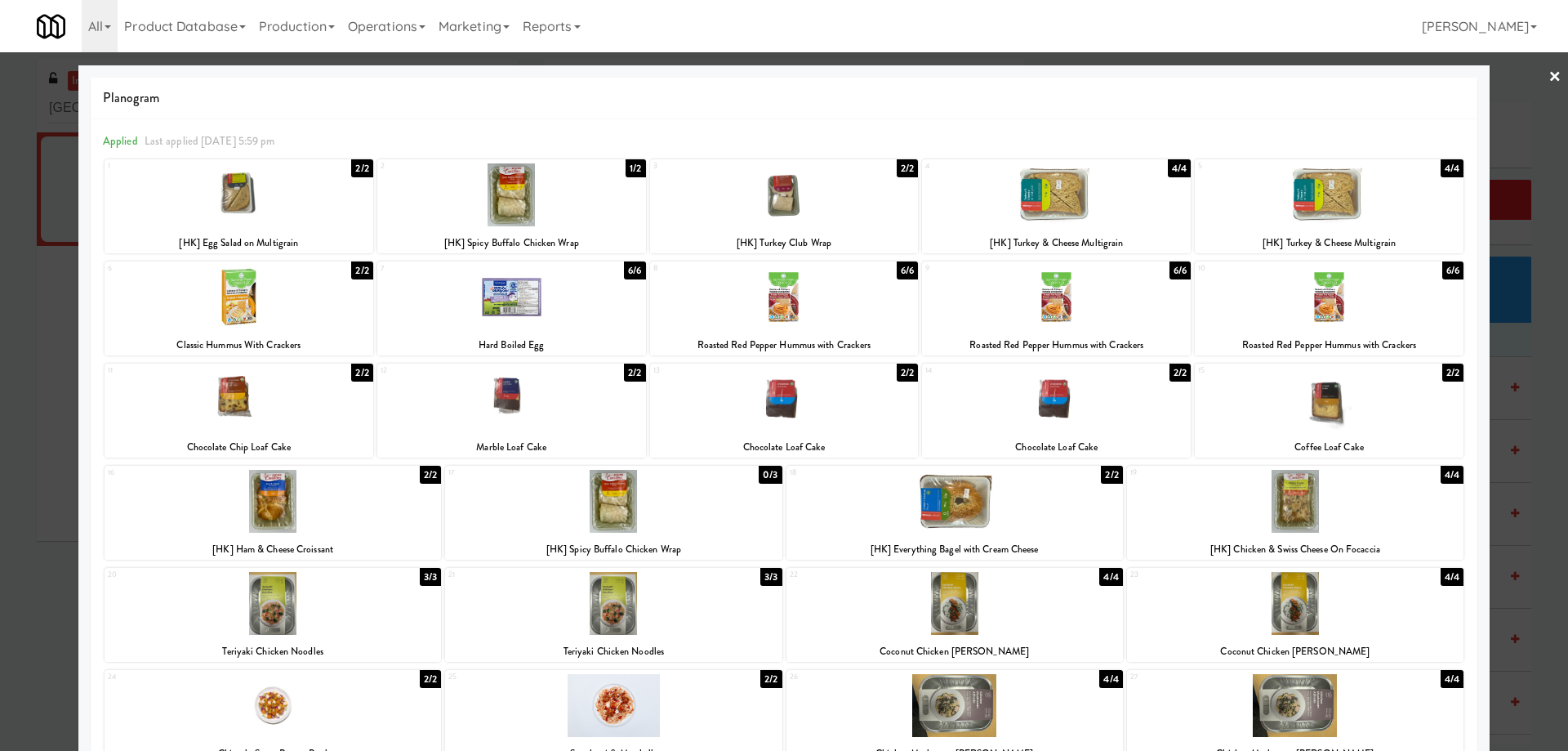
click at [1549, 72] on link "×" at bounding box center [1555, 78] width 13 height 51
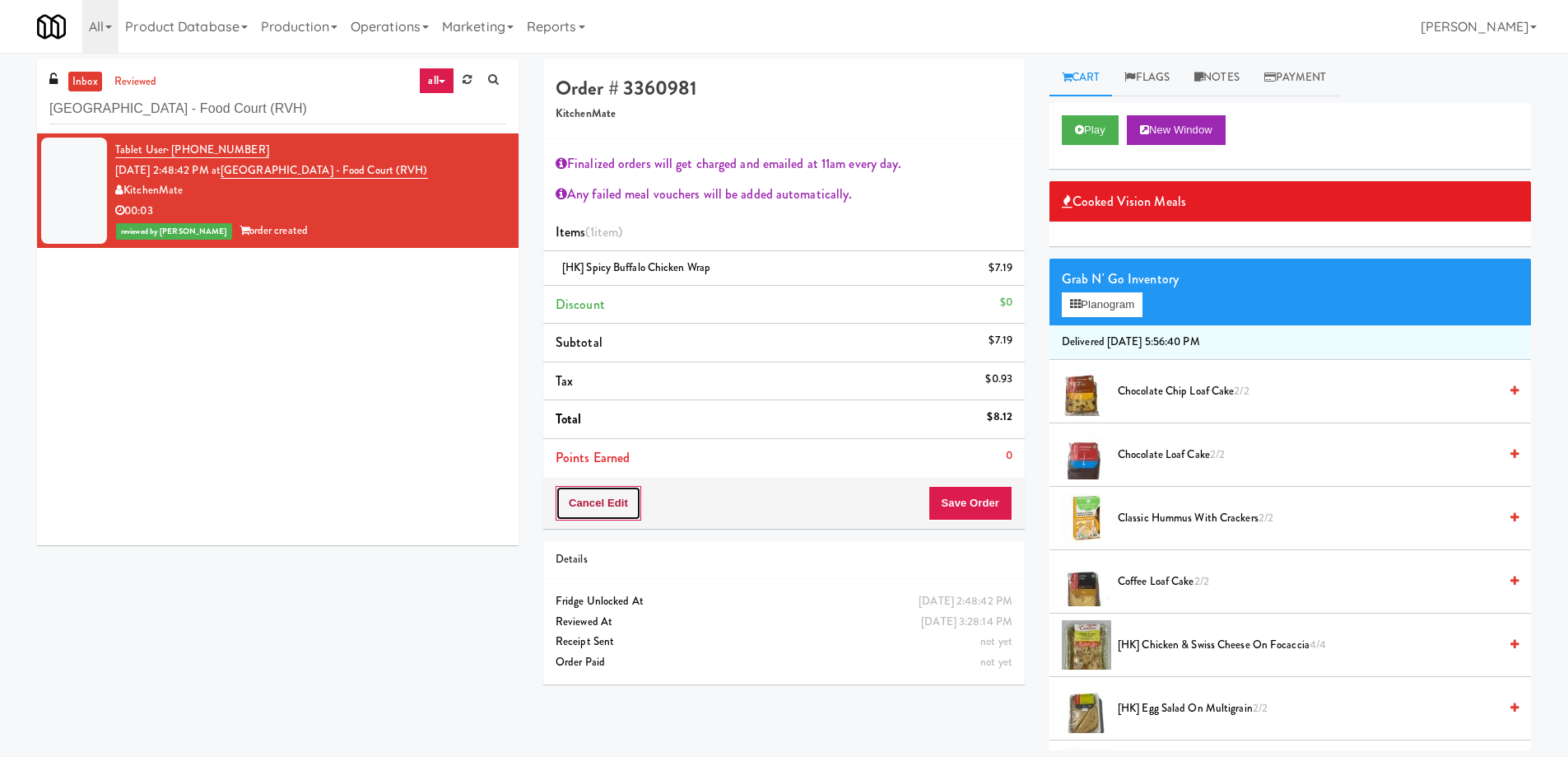
click at [629, 508] on button "Cancel Edit" at bounding box center [599, 502] width 86 height 34
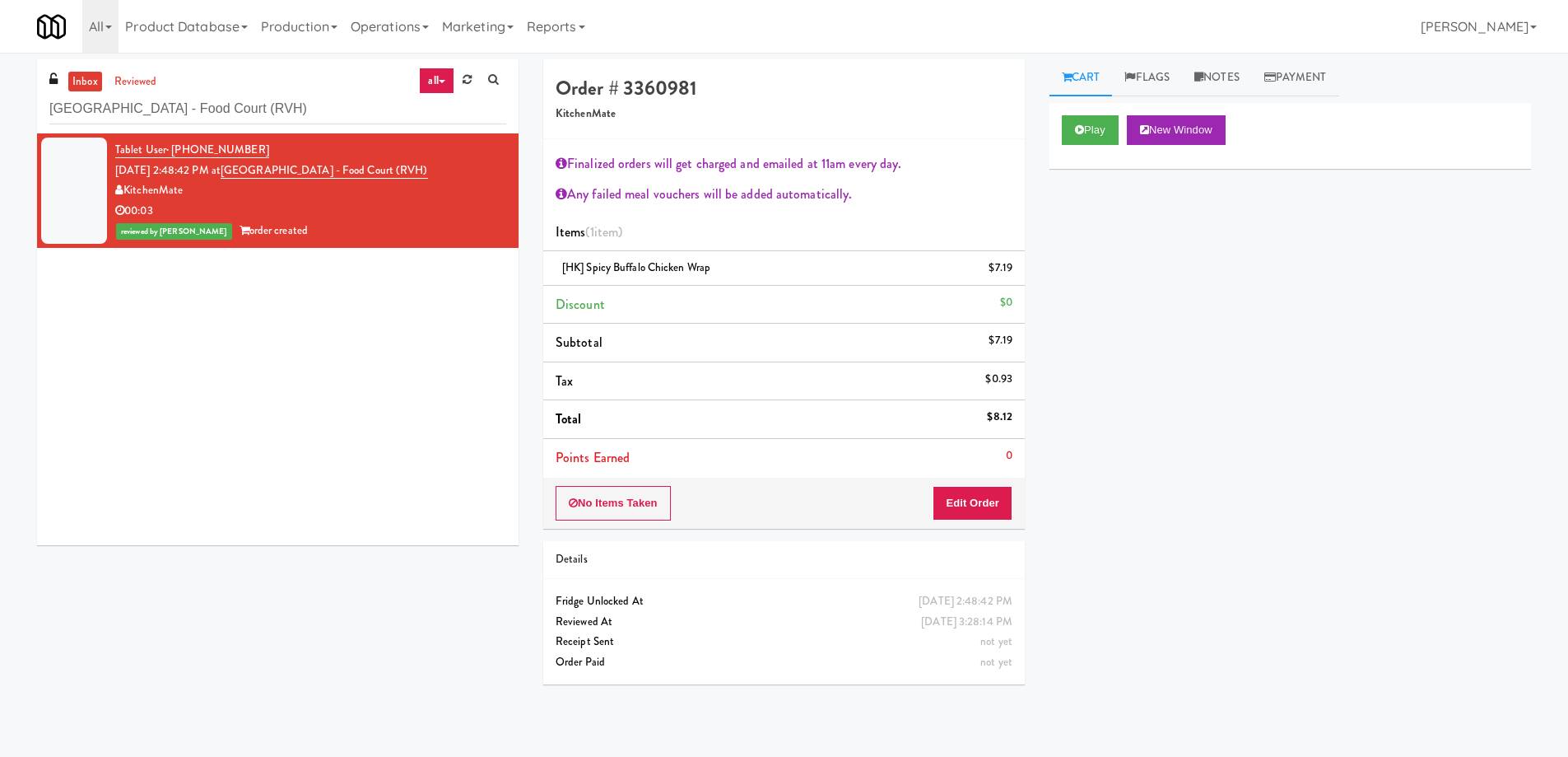
click at [815, 378] on li "Tax $0.93" at bounding box center [784, 382] width 482 height 39
click at [338, 105] on input "[GEOGRAPHIC_DATA] - Food Court (RVH)" at bounding box center [277, 109] width 457 height 31
paste input "The Quincy - Cooler"
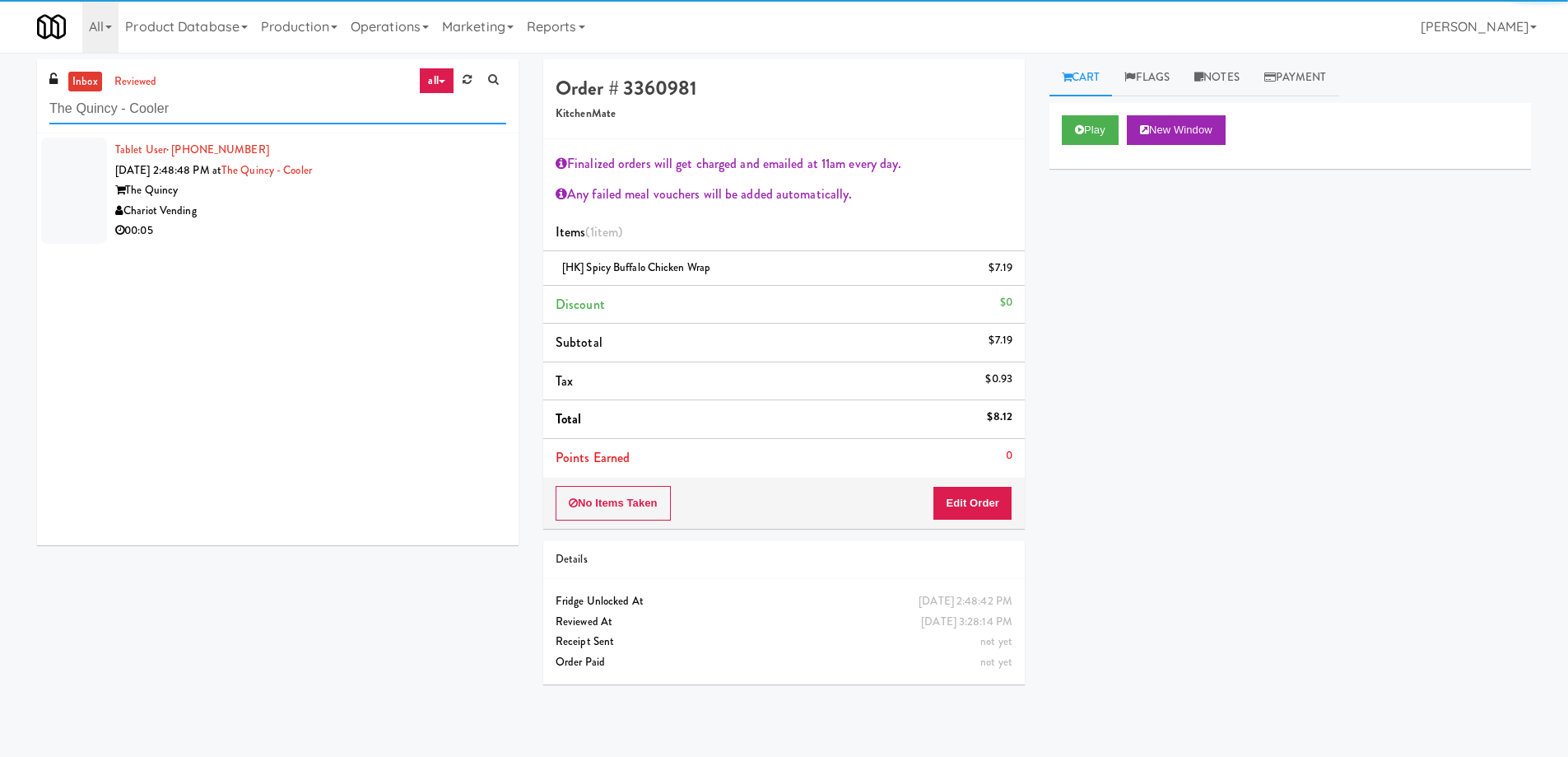
type input "The Quincy - Cooler"
click at [417, 208] on div "Chariot Vending" at bounding box center [310, 211] width 391 height 20
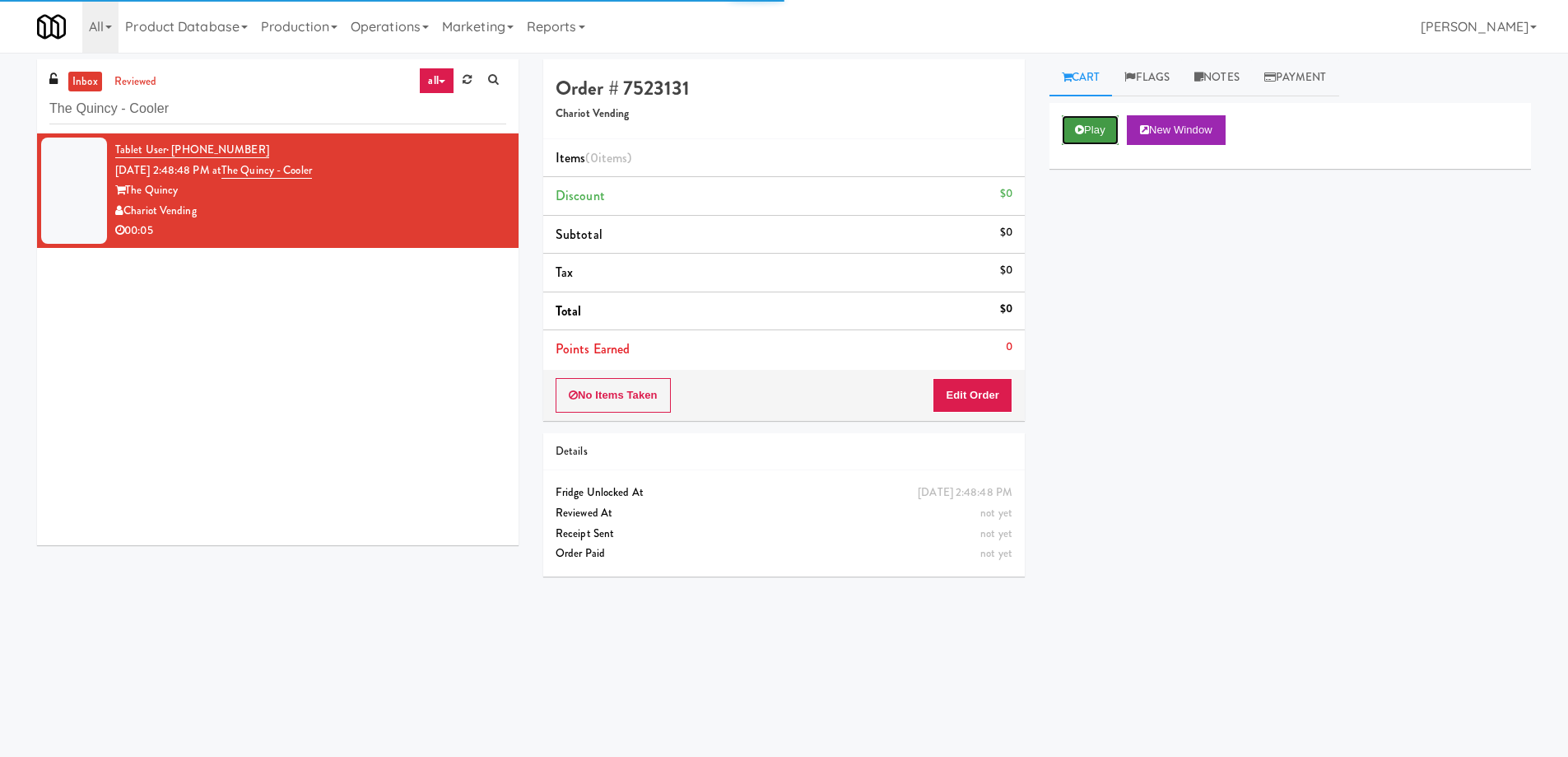
click at [1077, 126] on icon at bounding box center [1080, 130] width 9 height 11
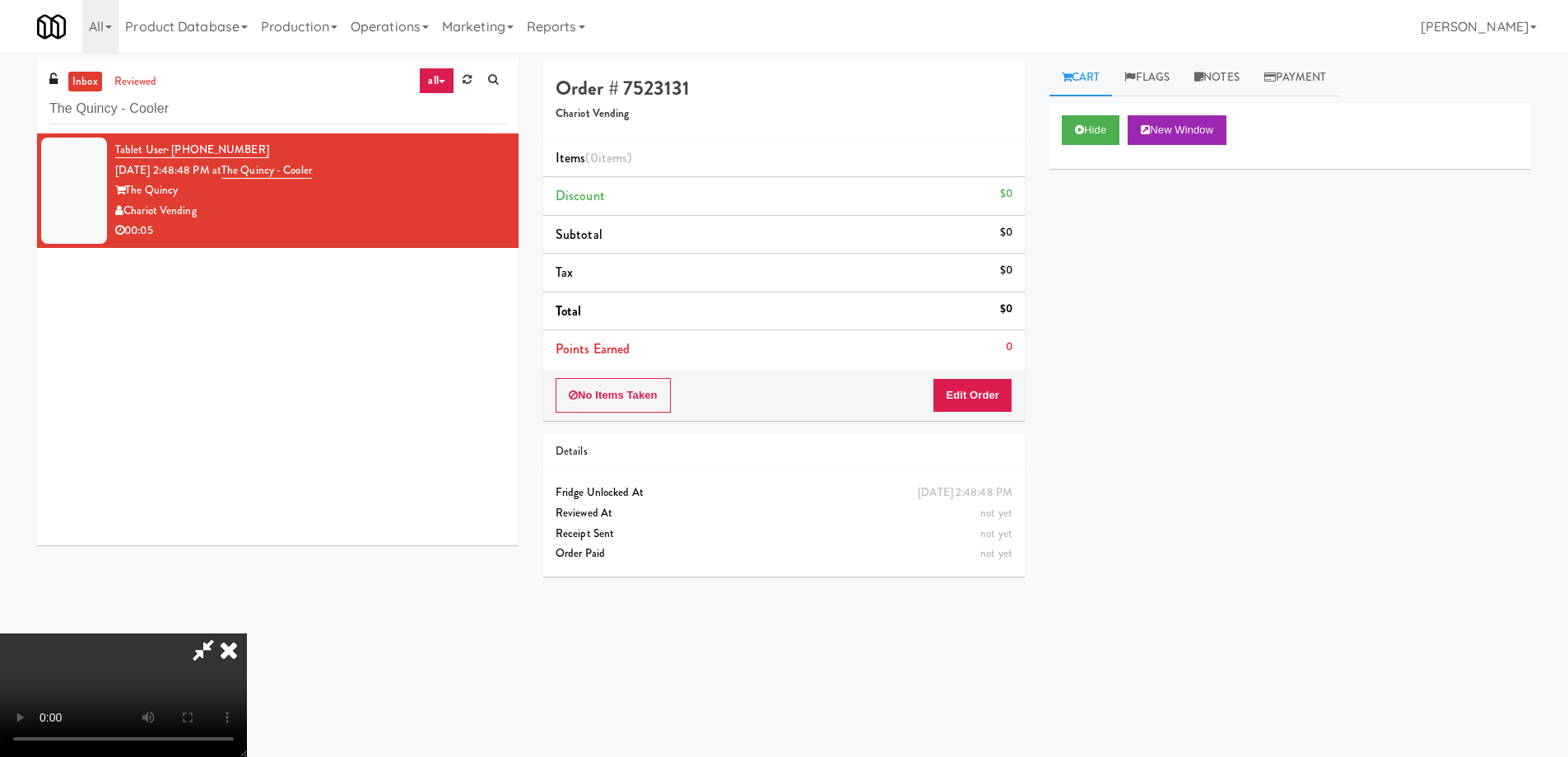
click at [247, 633] on video at bounding box center [123, 695] width 247 height 124
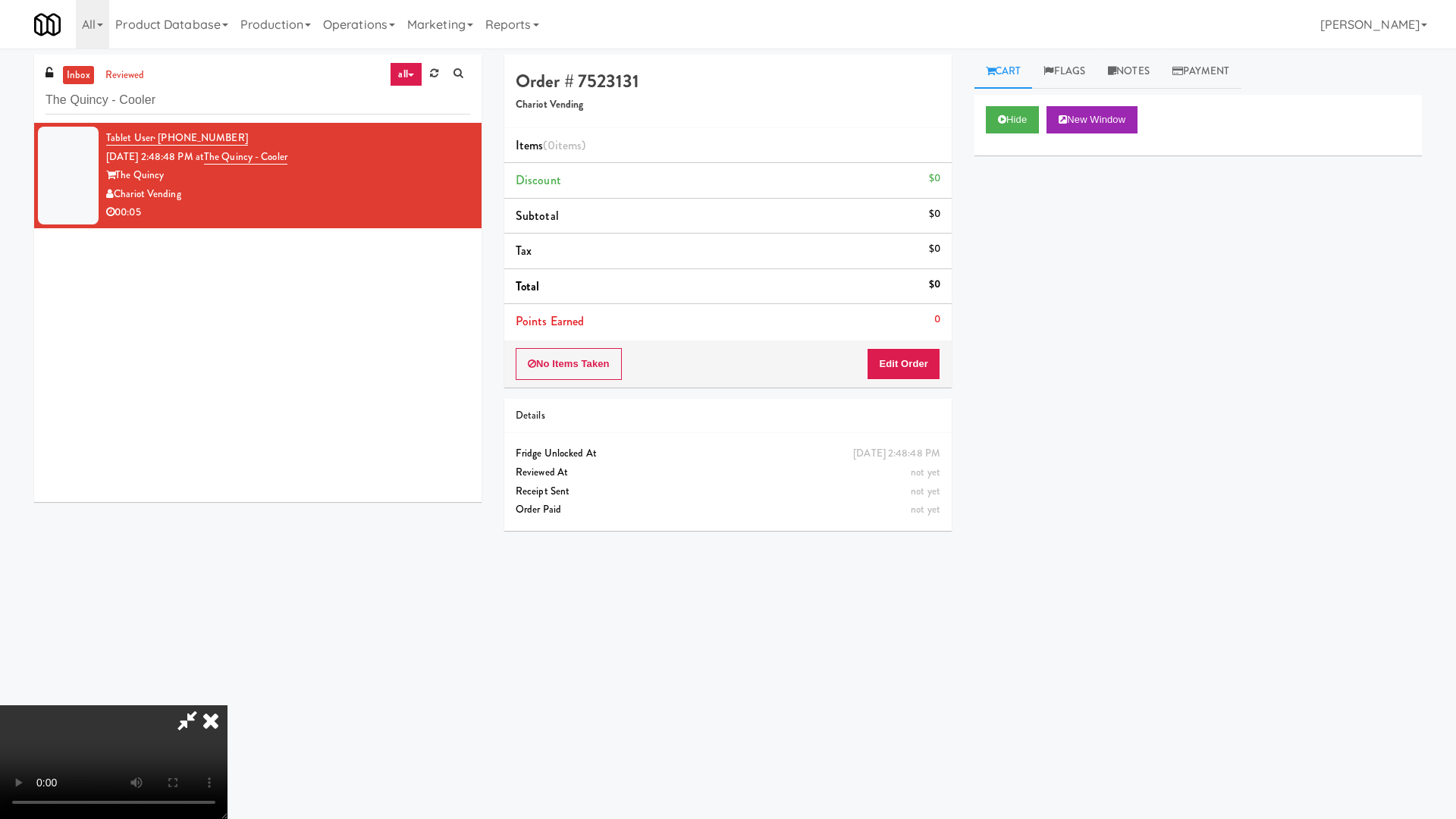
click at [227, 696] on video at bounding box center [113, 762] width 227 height 114
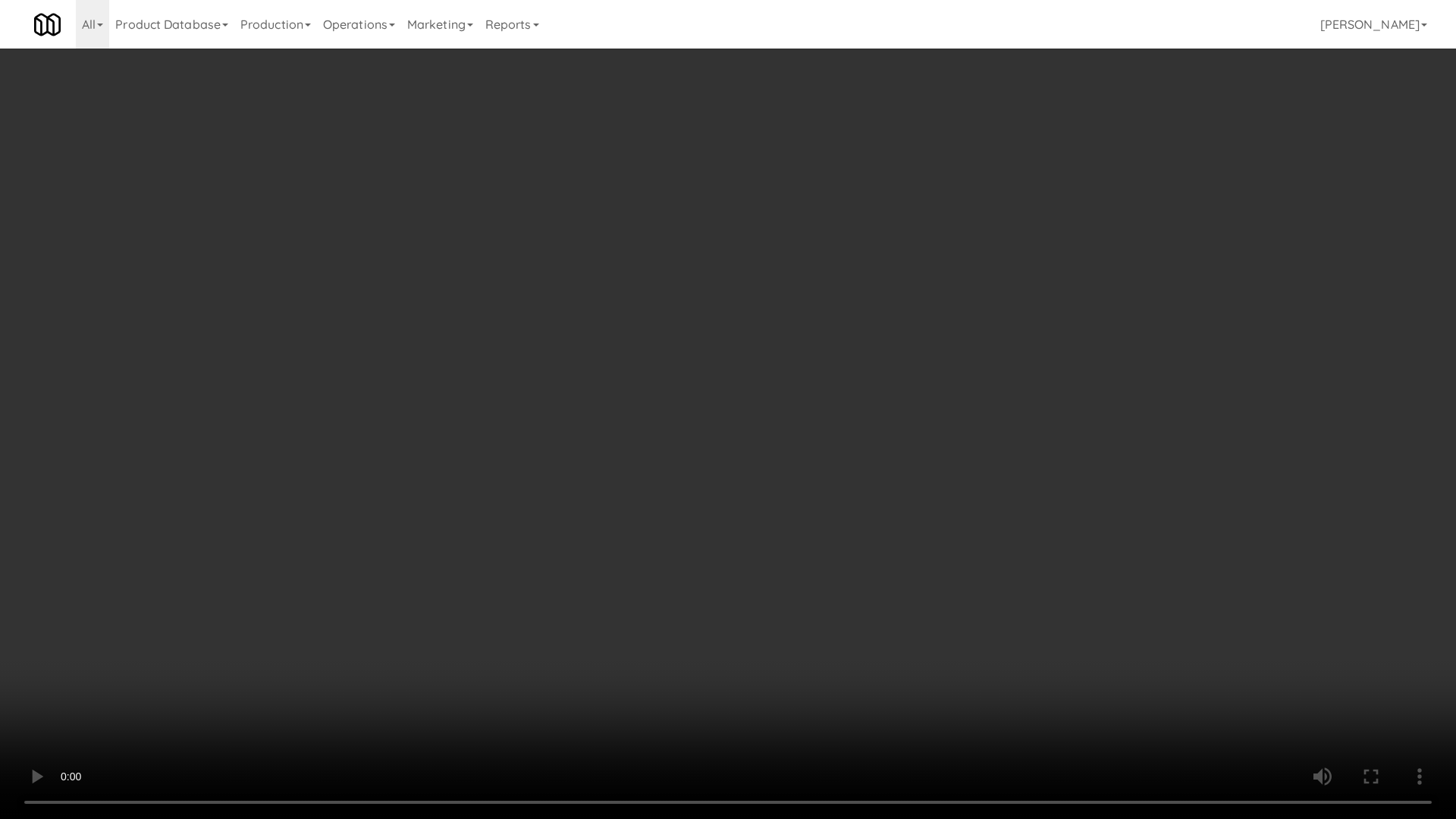
click at [574, 554] on video at bounding box center [728, 409] width 1456 height 819
click at [728, 403] on video at bounding box center [728, 409] width 1456 height 819
click at [696, 436] on video at bounding box center [728, 409] width 1456 height 819
click at [711, 360] on video at bounding box center [728, 409] width 1456 height 819
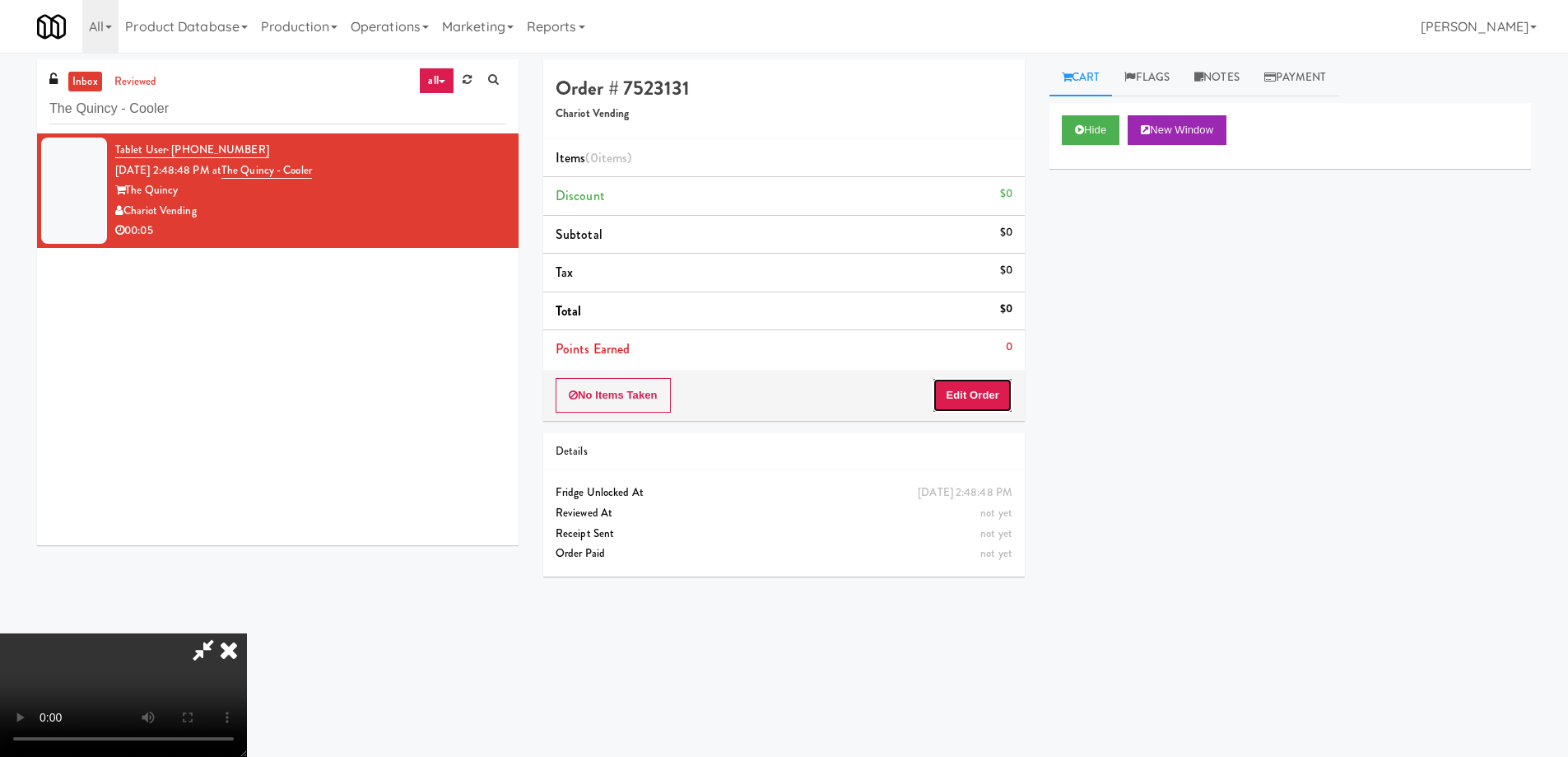
click at [995, 387] on button "Edit Order" at bounding box center [972, 394] width 80 height 34
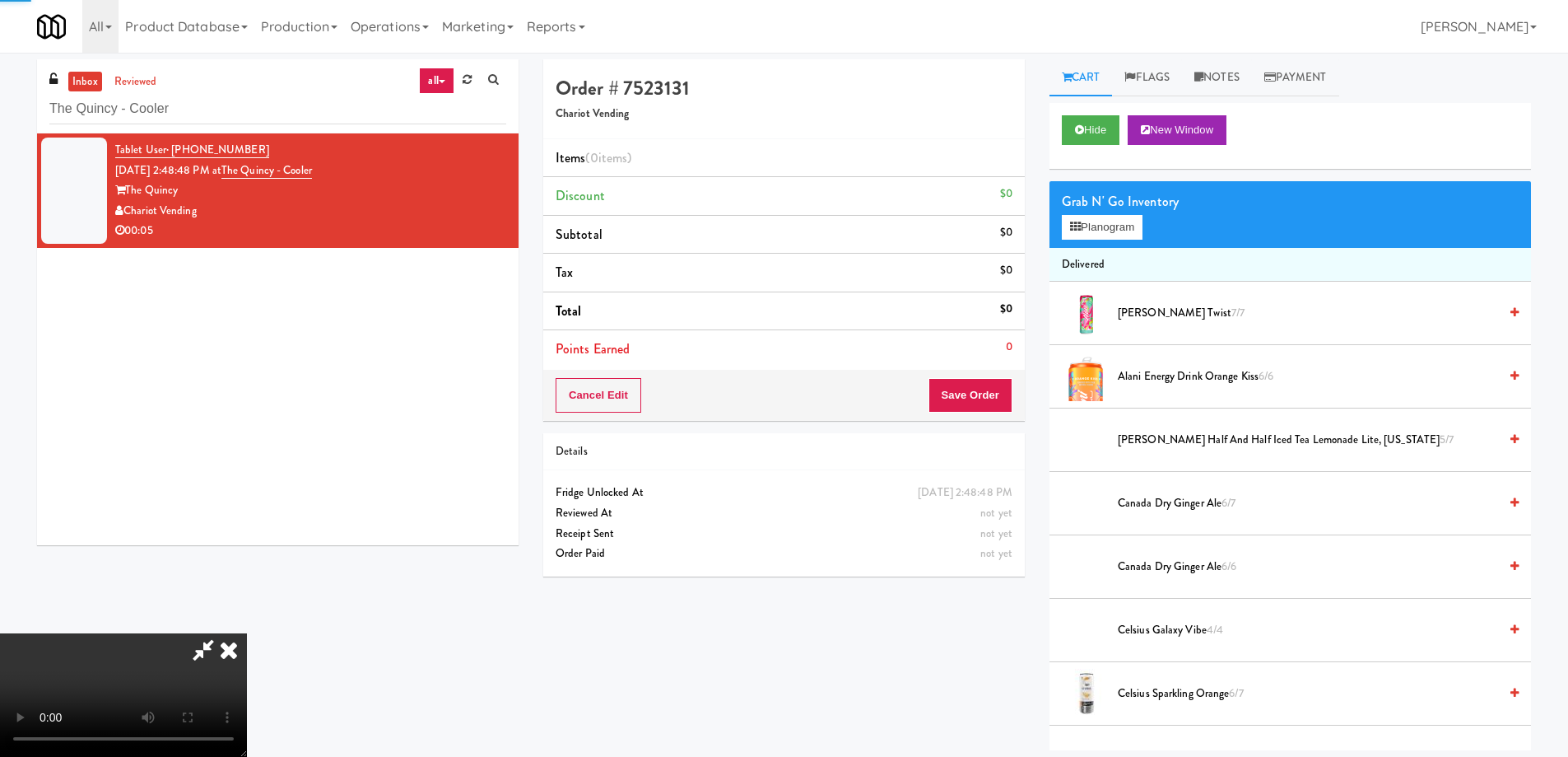
click at [1089, 213] on div "Grab N' Go Inventory" at bounding box center [1291, 202] width 457 height 25
click at [1078, 241] on div "Grab N' Go Inventory Planogram" at bounding box center [1290, 214] width 482 height 67
click at [1088, 226] on button "Planogram" at bounding box center [1103, 227] width 81 height 25
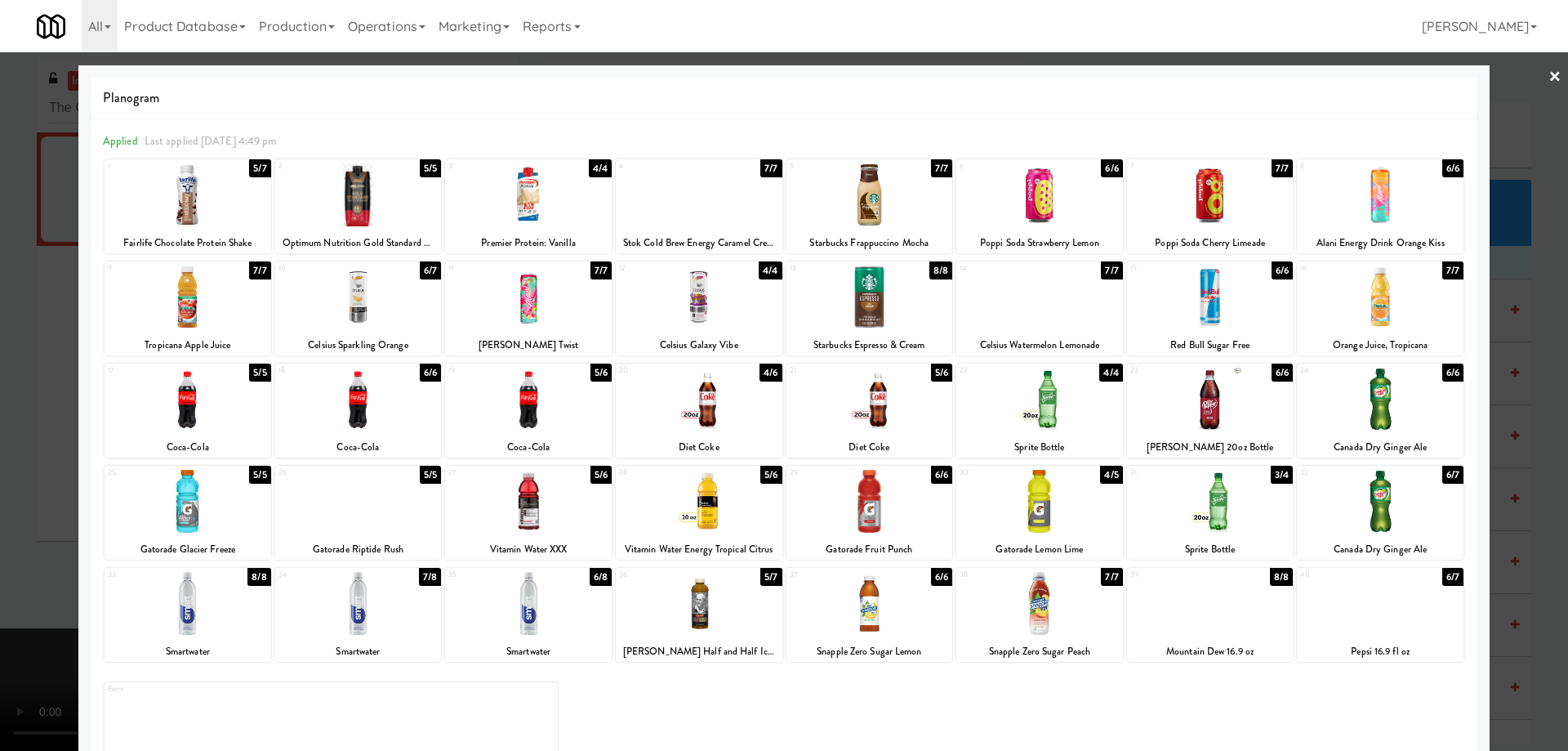
click at [725, 601] on div at bounding box center [699, 603] width 166 height 63
click at [724, 618] on div at bounding box center [699, 603] width 166 height 63
click at [1534, 82] on div at bounding box center [784, 376] width 1568 height 751
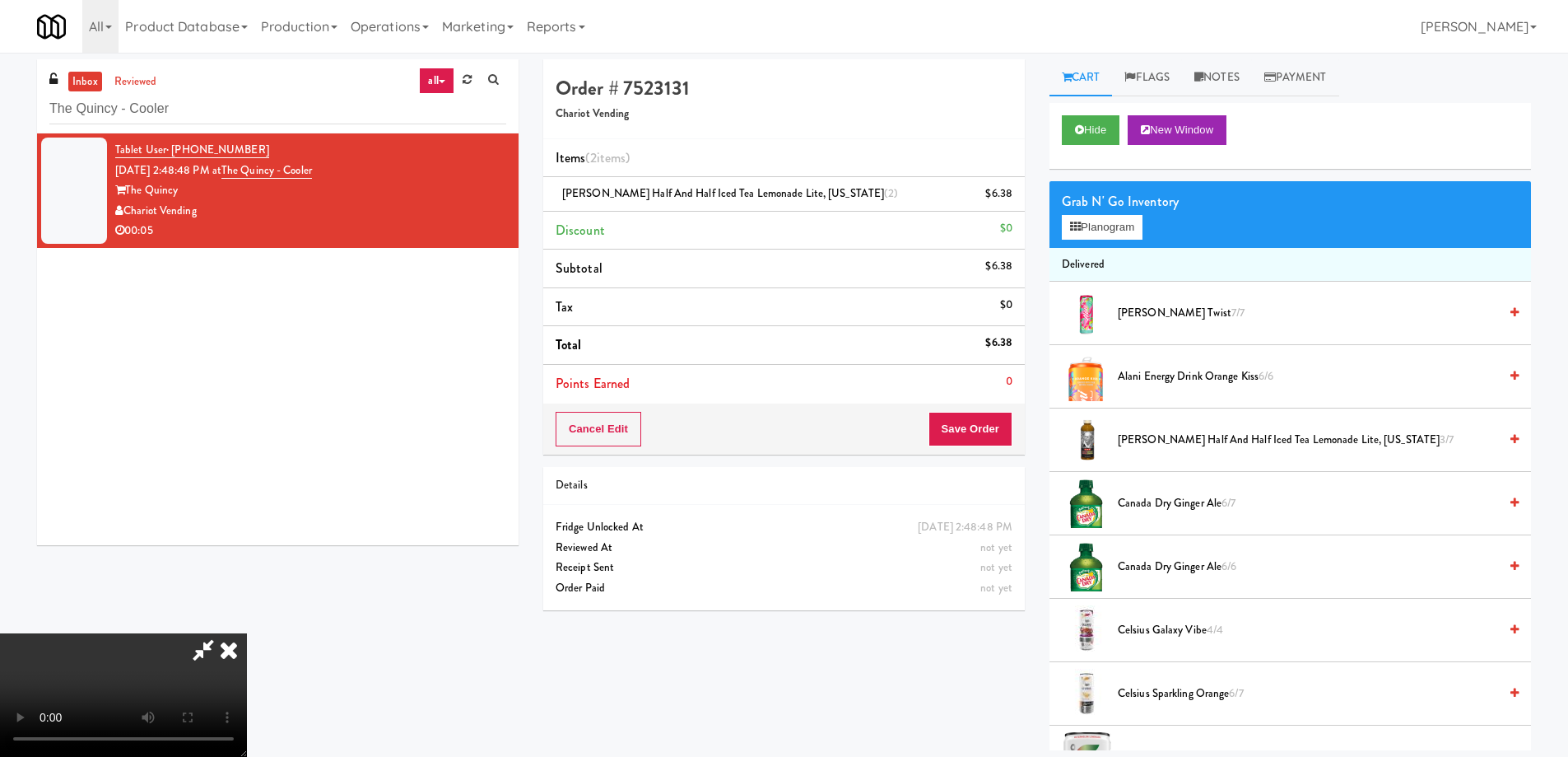
click at [247, 633] on icon at bounding box center [228, 650] width 36 height 33
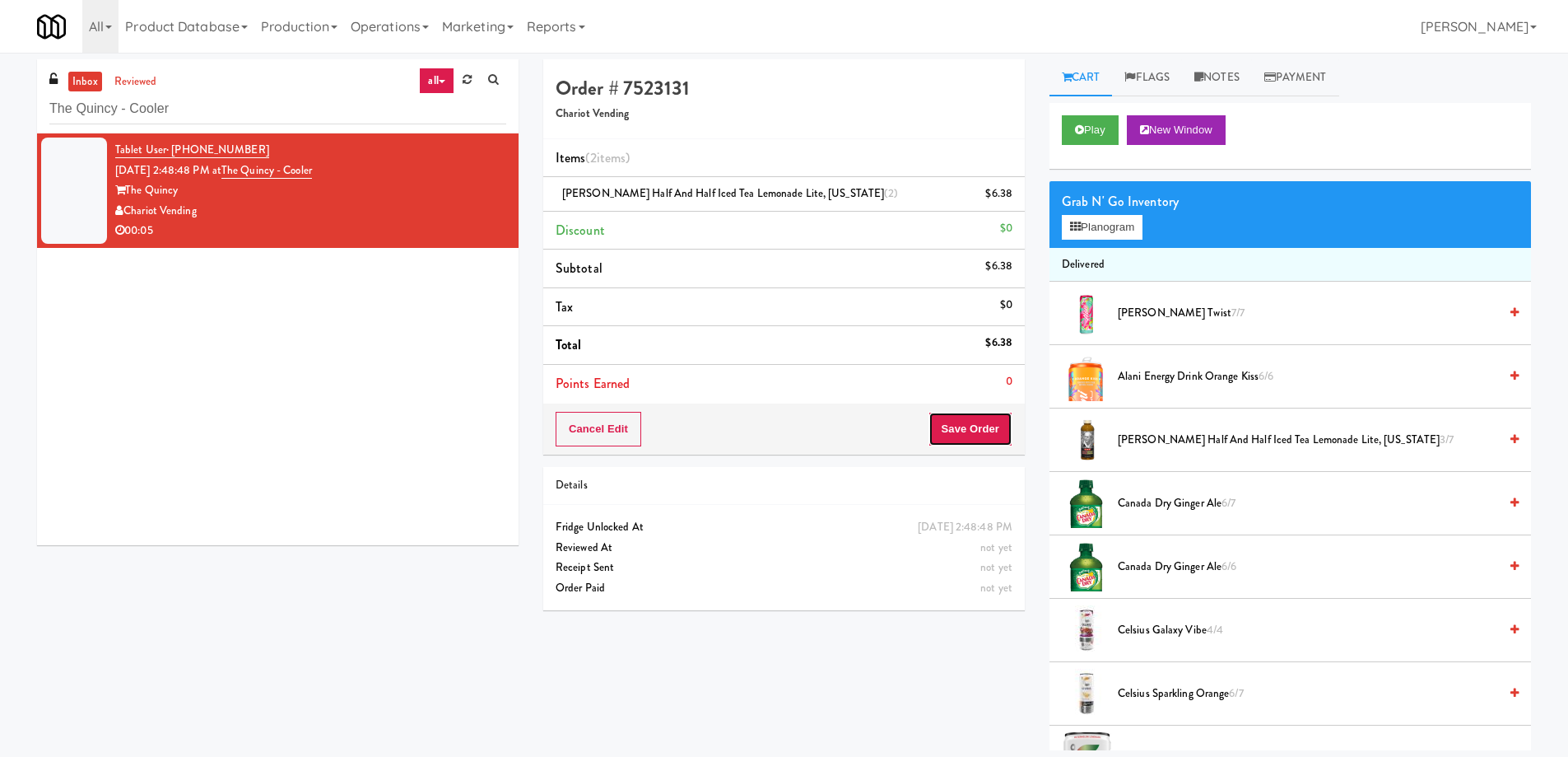
click at [964, 425] on button "Save Order" at bounding box center [971, 429] width 84 height 34
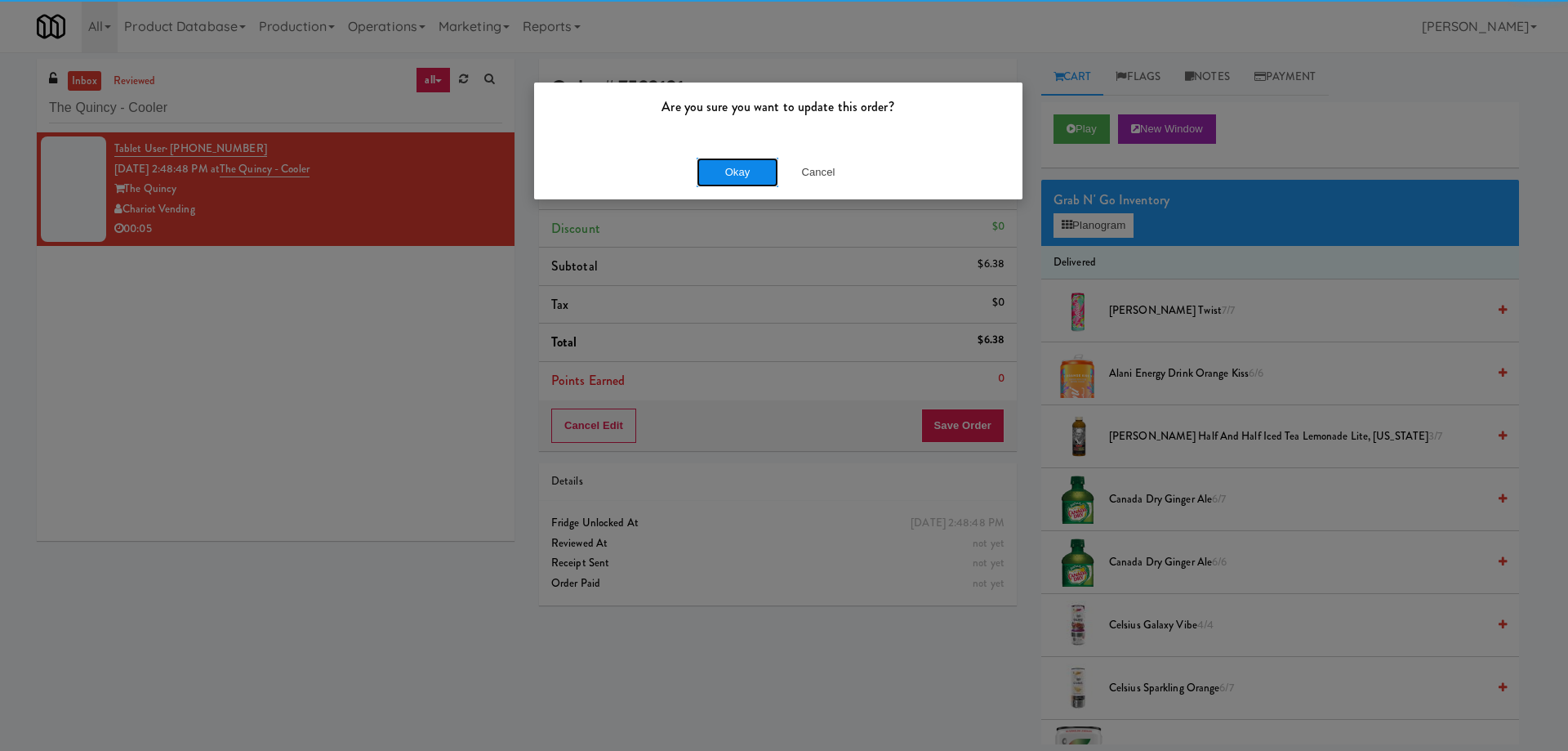
click at [740, 175] on button "Okay" at bounding box center [738, 173] width 82 height 30
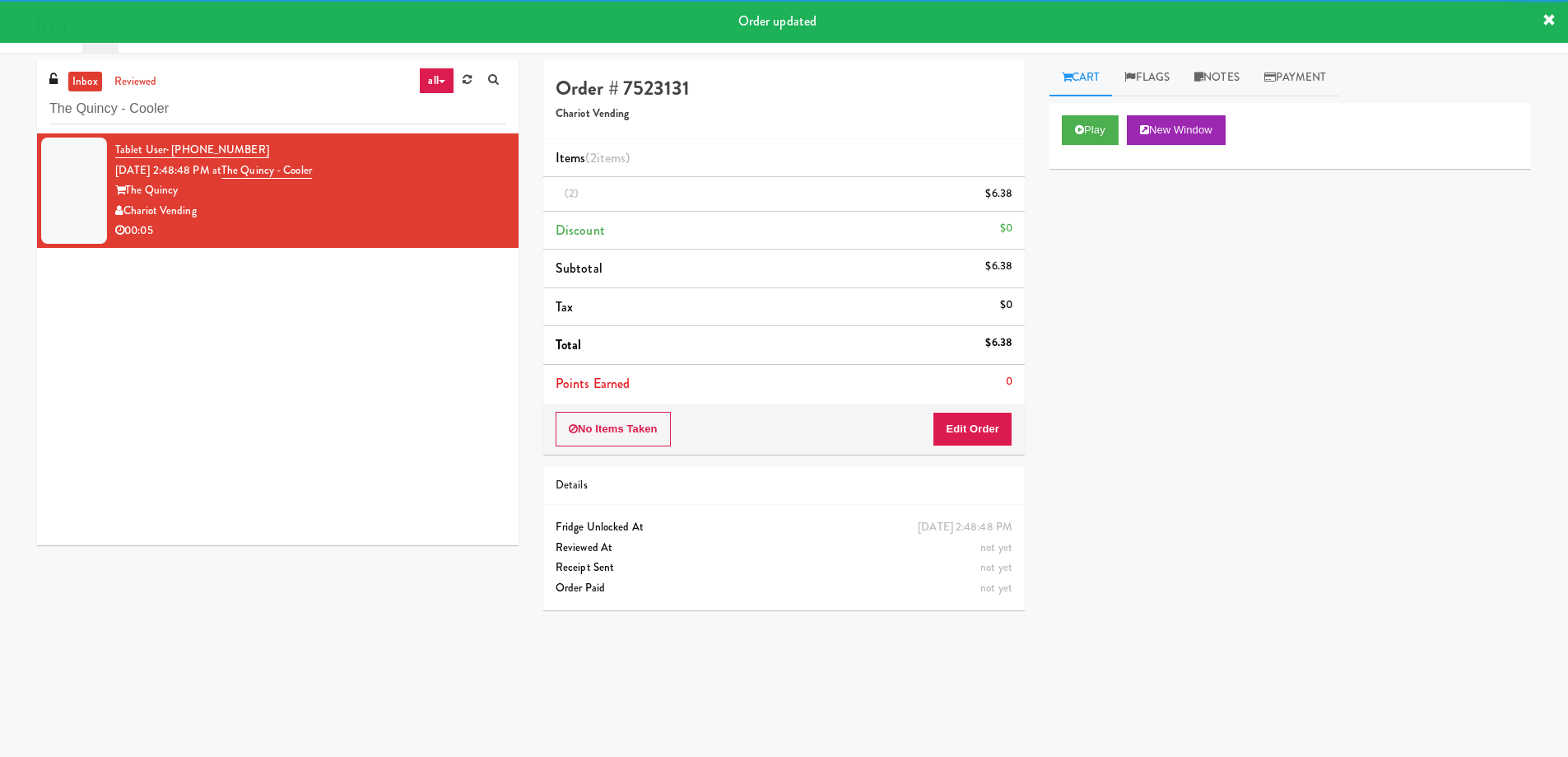
click at [296, 384] on div "Tablet User · (609) 955-6838 [DATE] 2:48:48 PM at The Quincy - Cooler The Quinc…" at bounding box center [277, 339] width 482 height 412
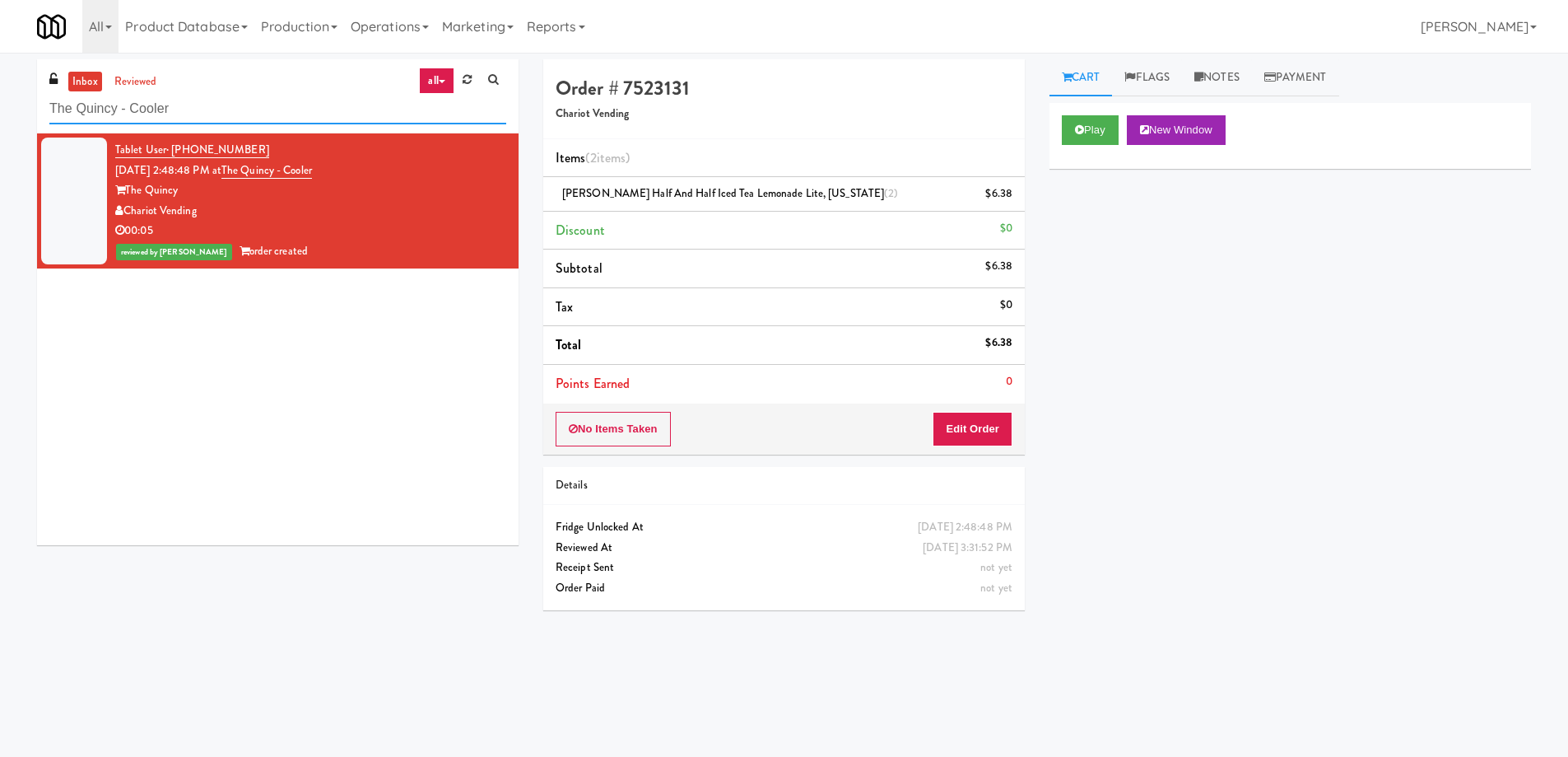
click at [284, 98] on input "The Quincy - Cooler" at bounding box center [277, 109] width 457 height 31
click at [283, 99] on input "The Quincy - Cooler" at bounding box center [277, 109] width 457 height 31
paste input "Exhibit on Superior Combo"
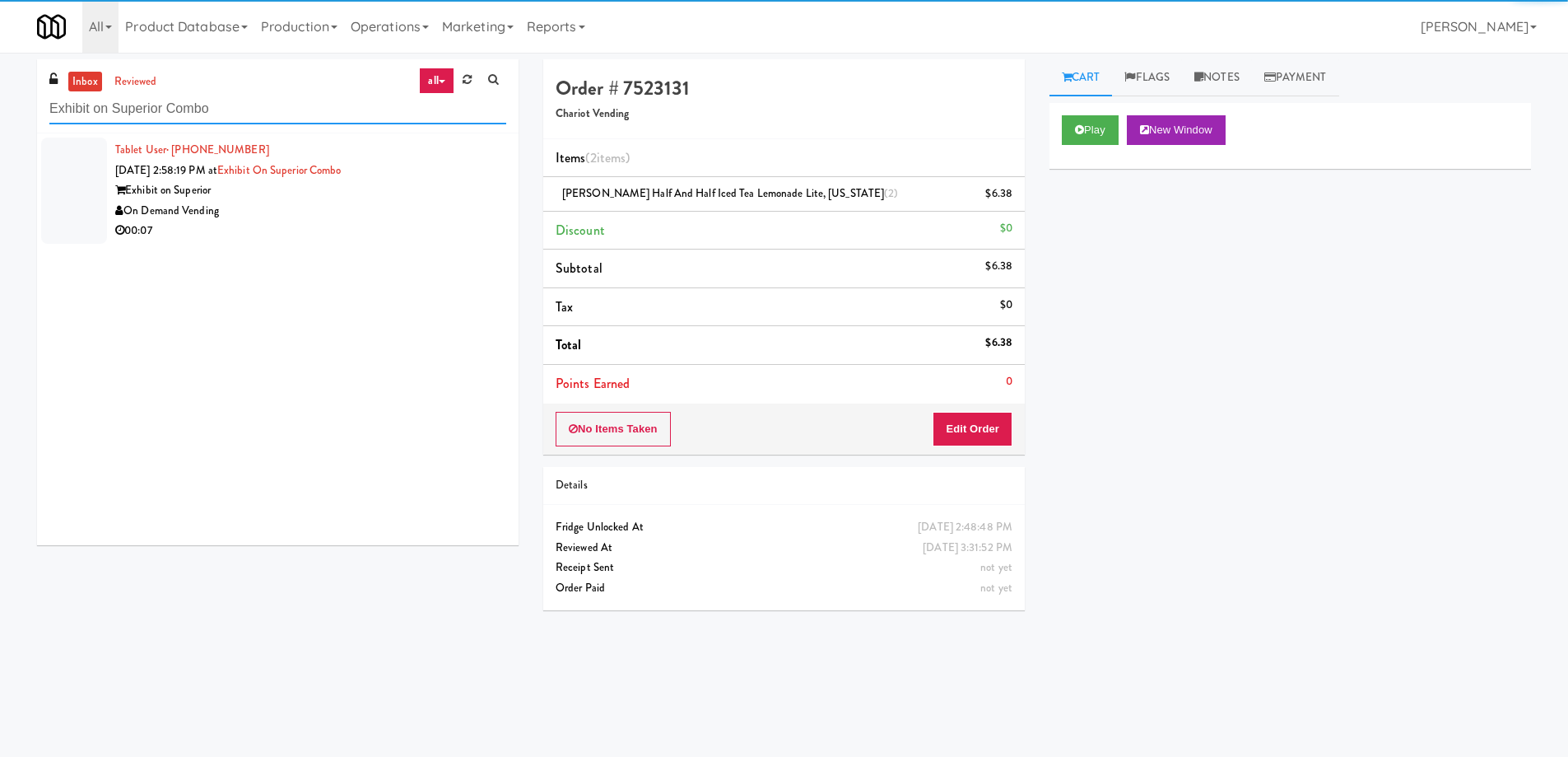
type input "Exhibit on Superior Combo"
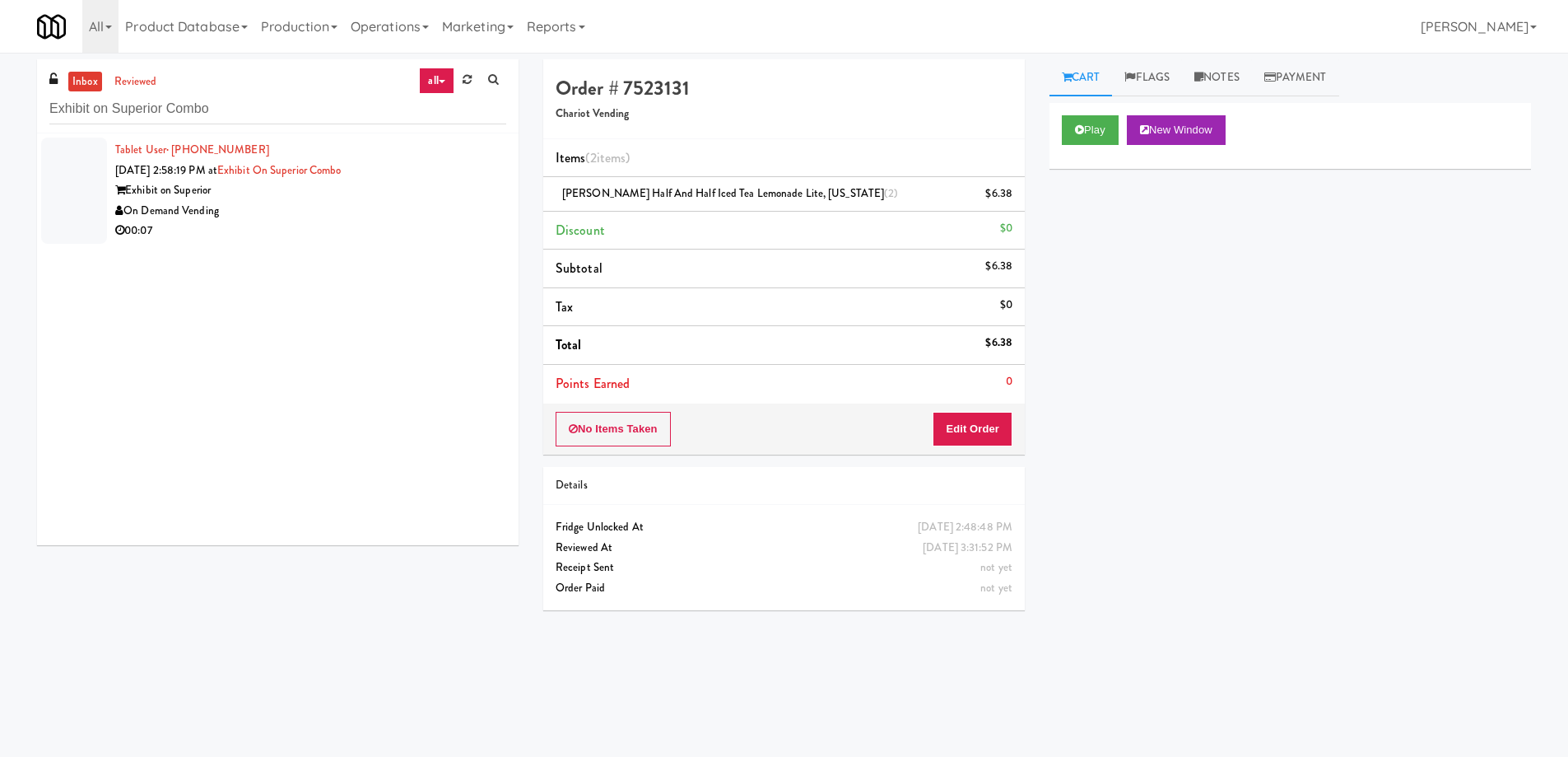
click at [399, 218] on div "On Demand Vending" at bounding box center [310, 211] width 391 height 20
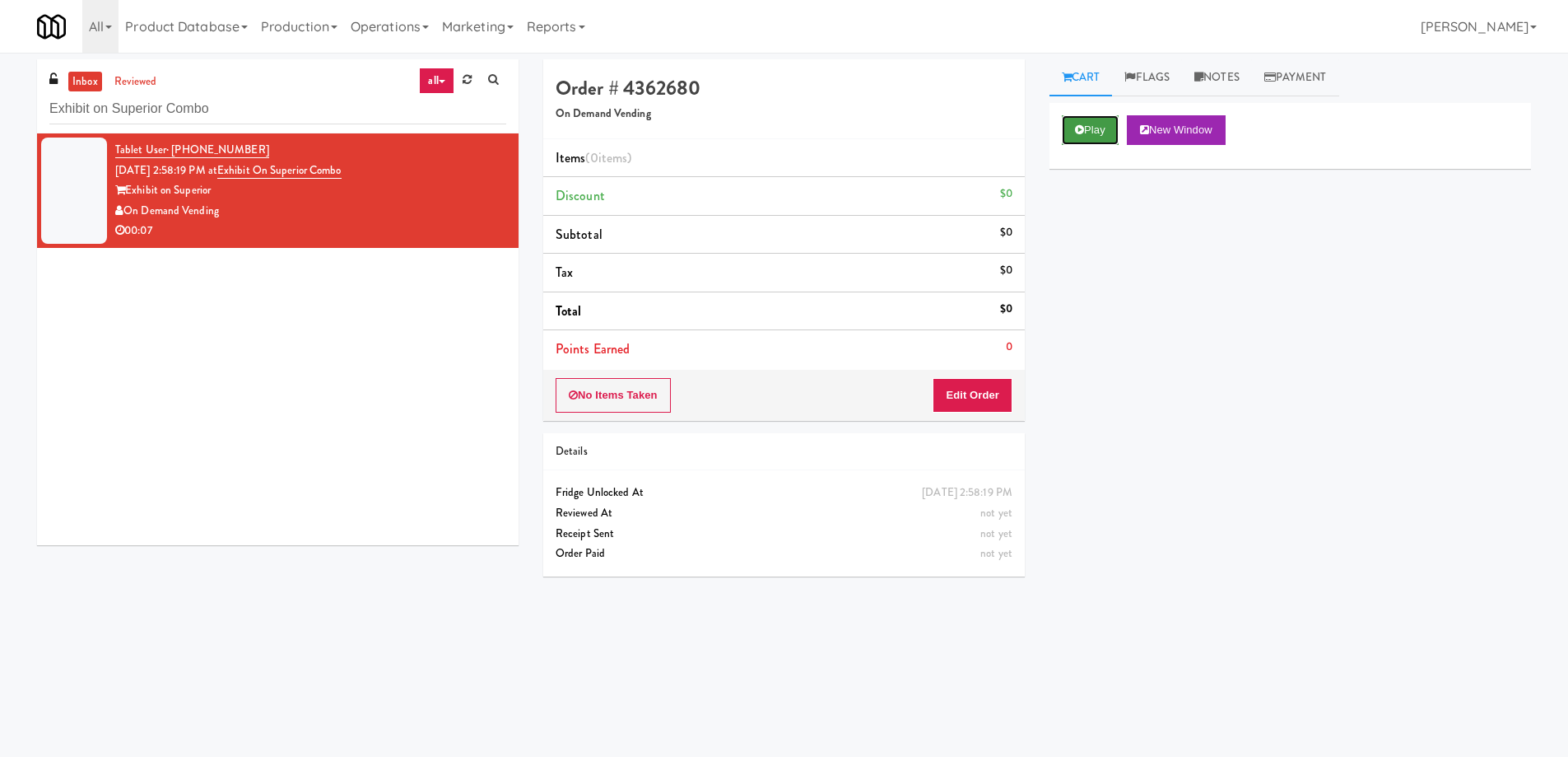
click at [1100, 139] on button "Play" at bounding box center [1090, 130] width 57 height 30
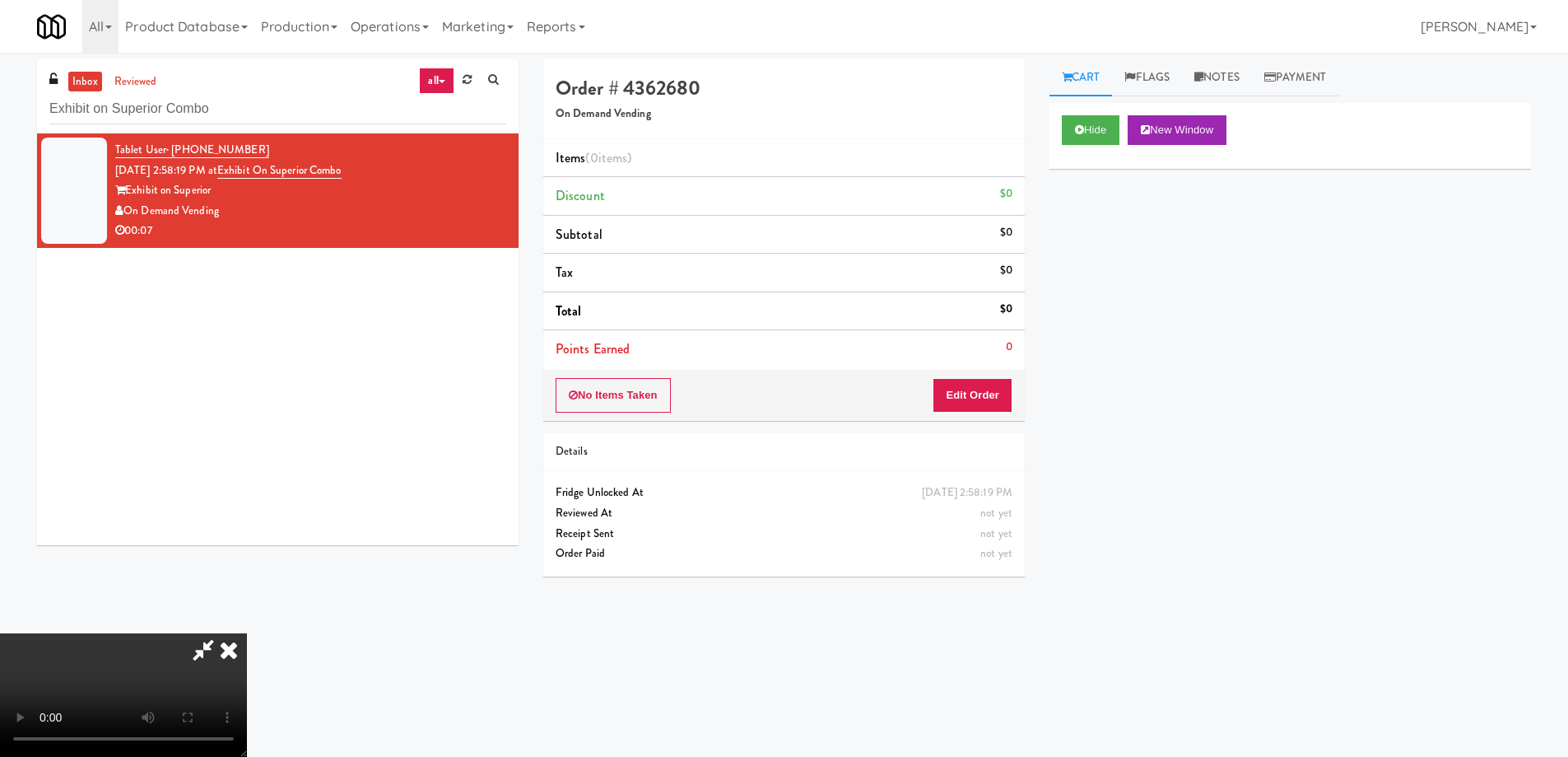
click at [247, 633] on video at bounding box center [123, 695] width 247 height 124
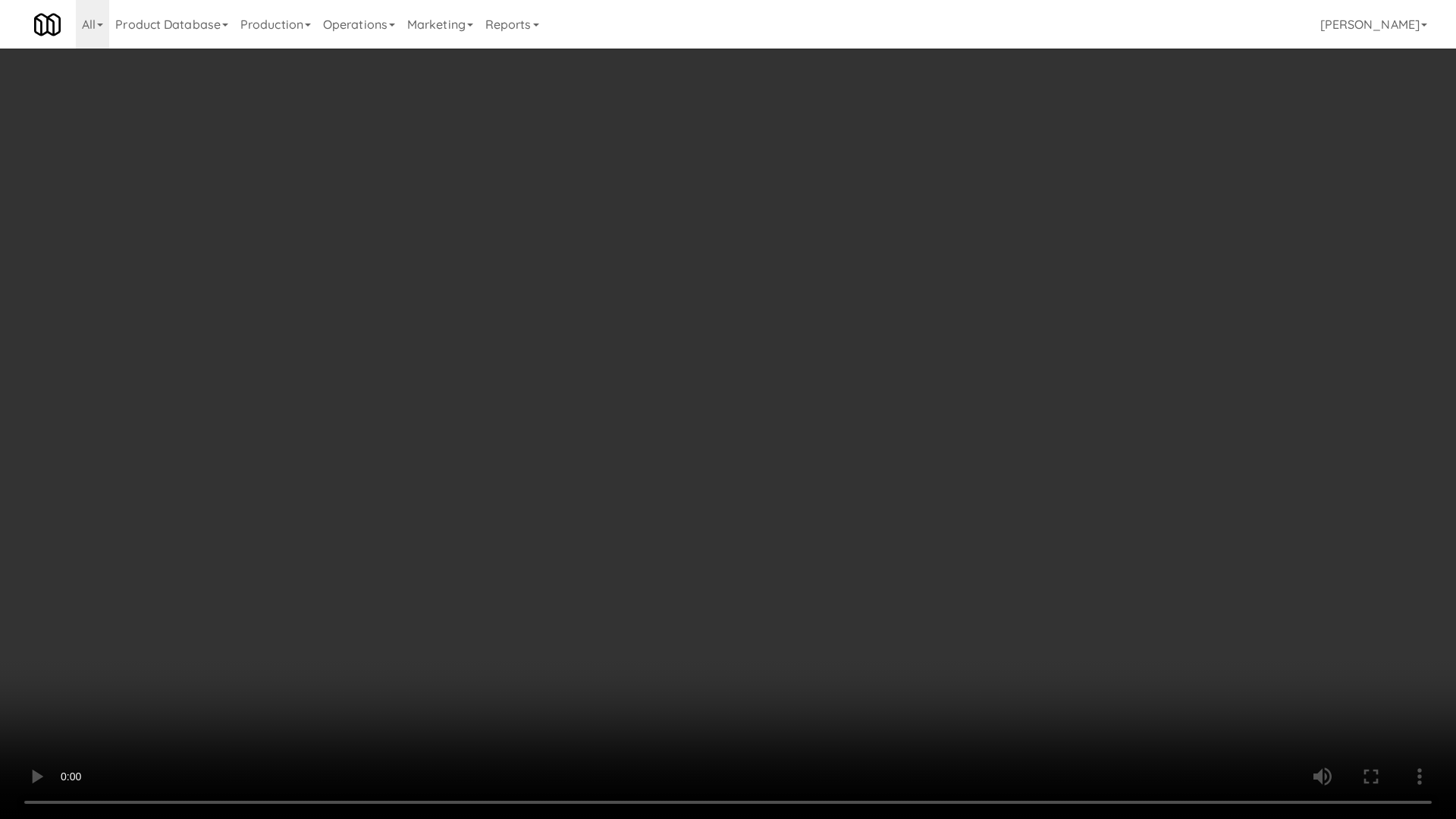
click at [612, 446] on video at bounding box center [728, 409] width 1456 height 819
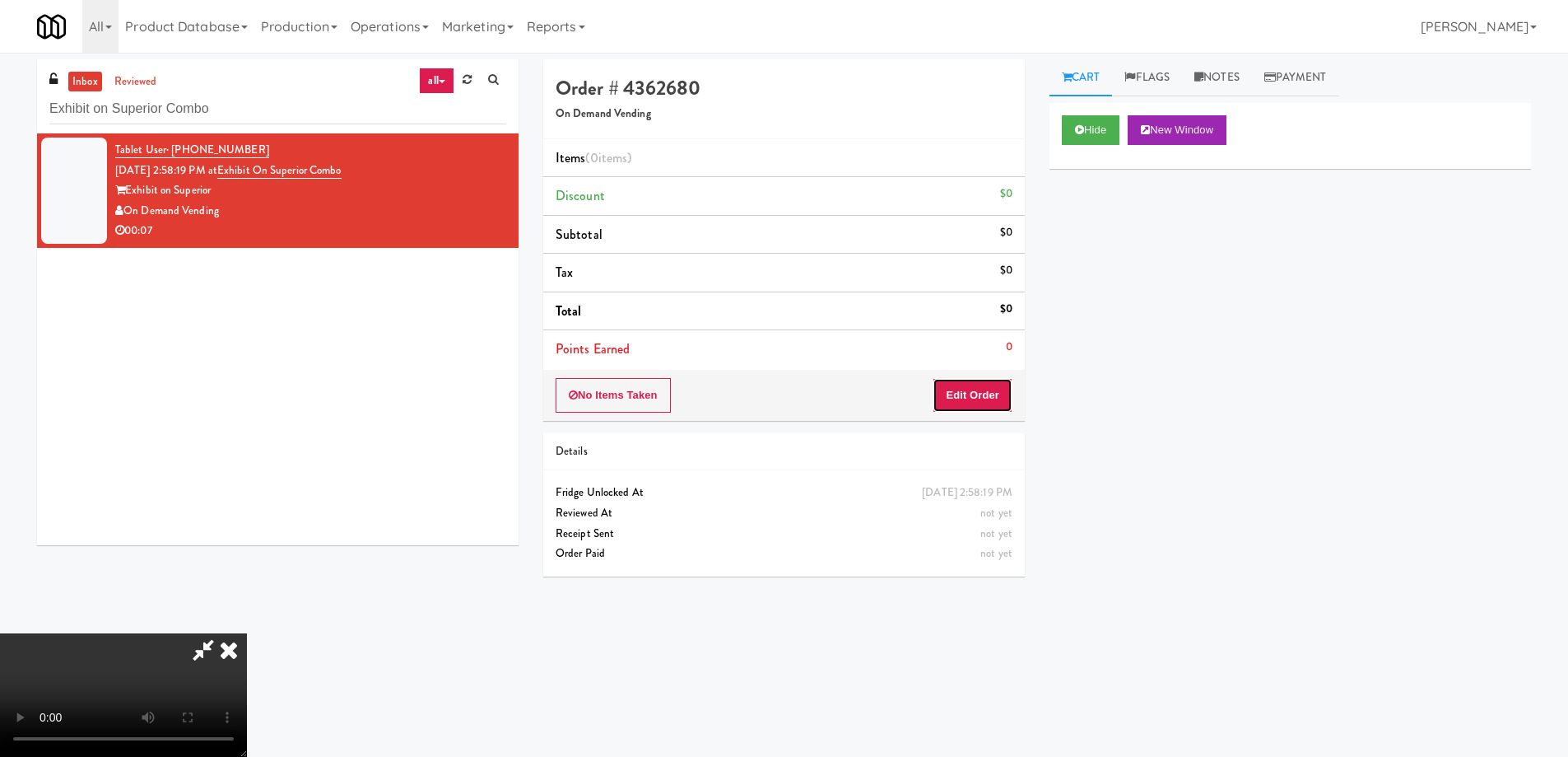
click at [946, 387] on button "Edit Order" at bounding box center [972, 394] width 80 height 34
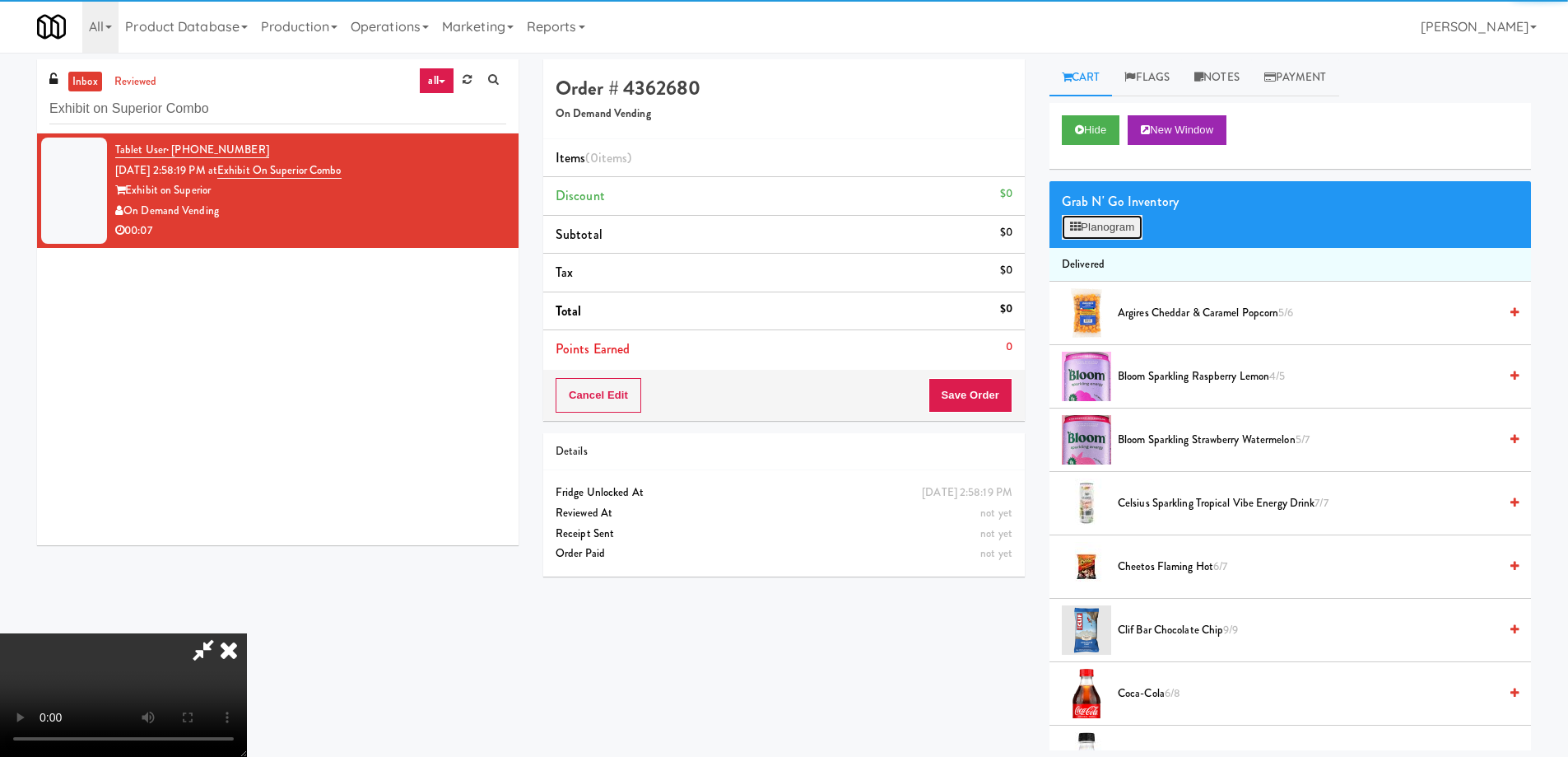
click at [1088, 227] on button "Planogram" at bounding box center [1103, 227] width 81 height 25
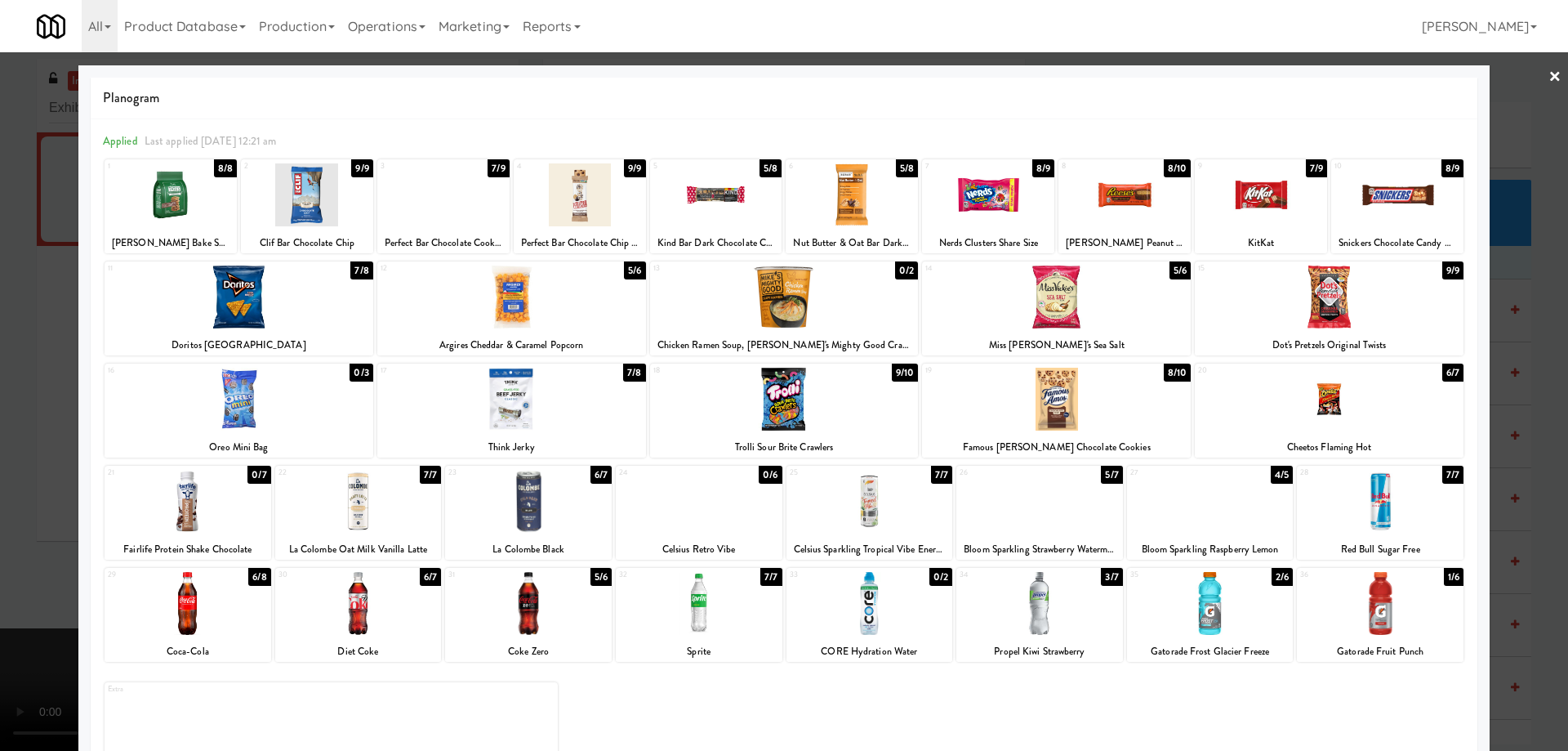
click at [1066, 615] on div at bounding box center [1039, 603] width 166 height 63
click at [1551, 81] on div at bounding box center [784, 376] width 1568 height 751
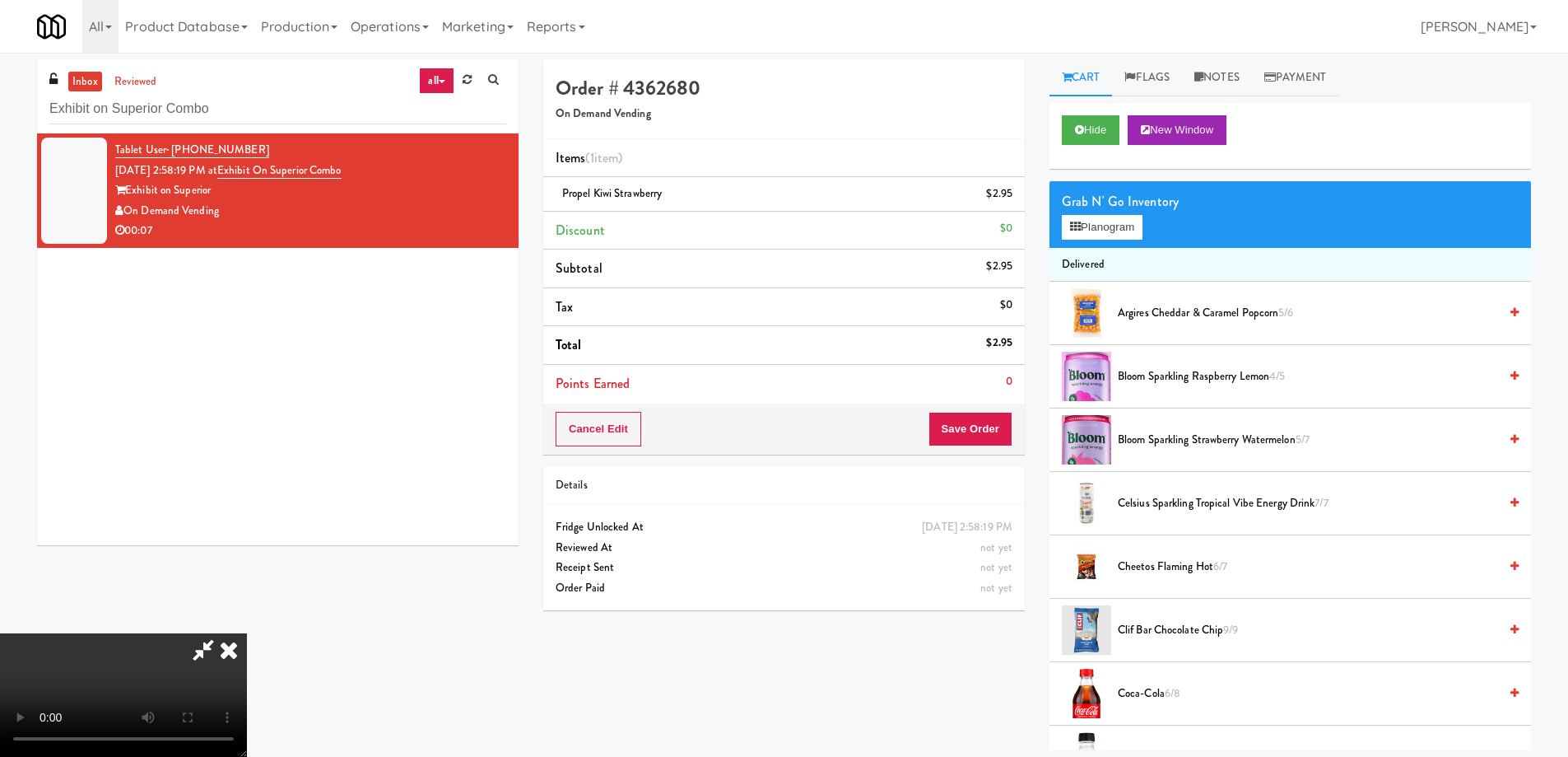
click at [247, 633] on video at bounding box center [123, 695] width 247 height 124
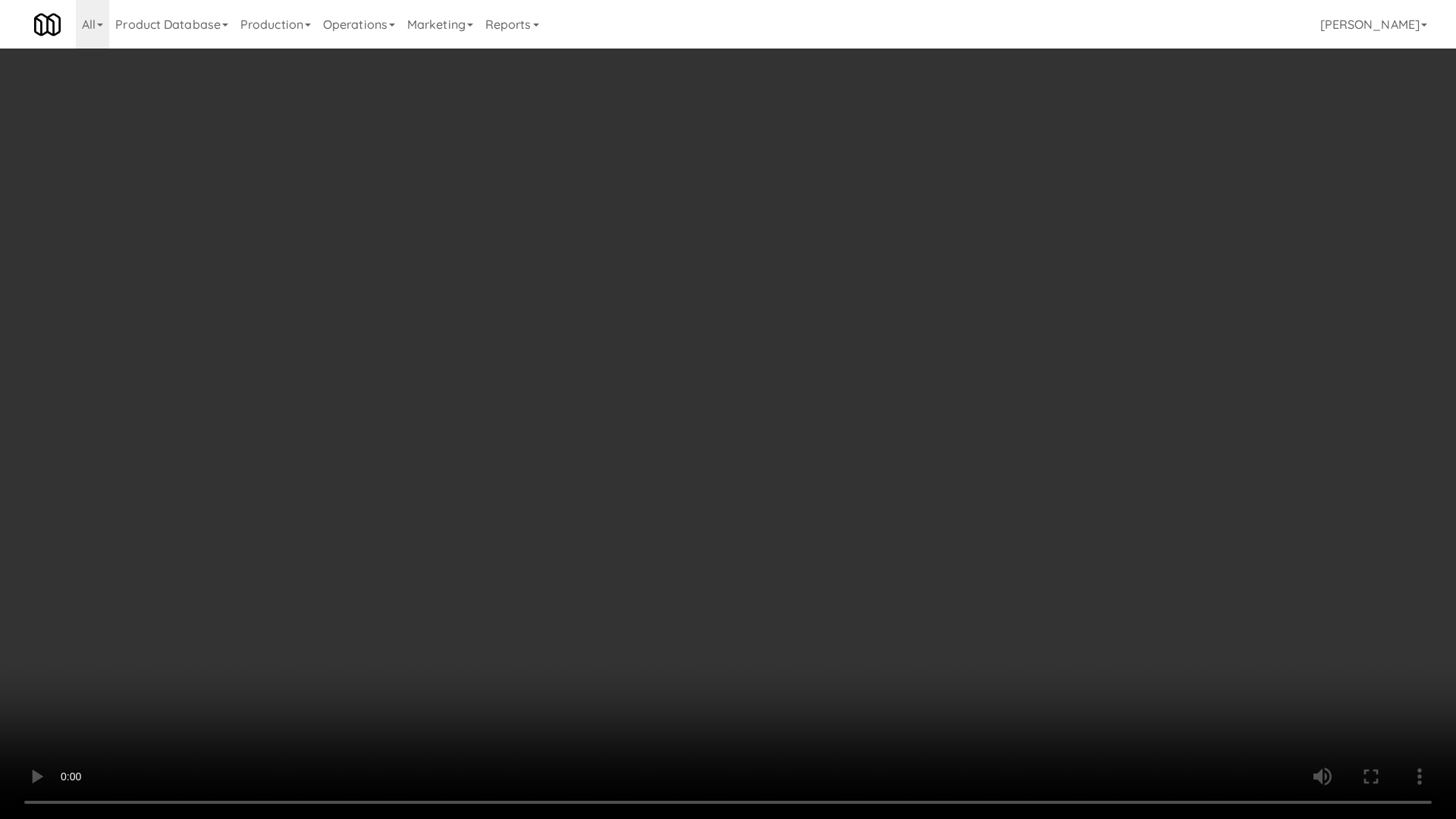
click at [760, 458] on video at bounding box center [728, 409] width 1456 height 819
click at [690, 458] on video at bounding box center [728, 409] width 1456 height 819
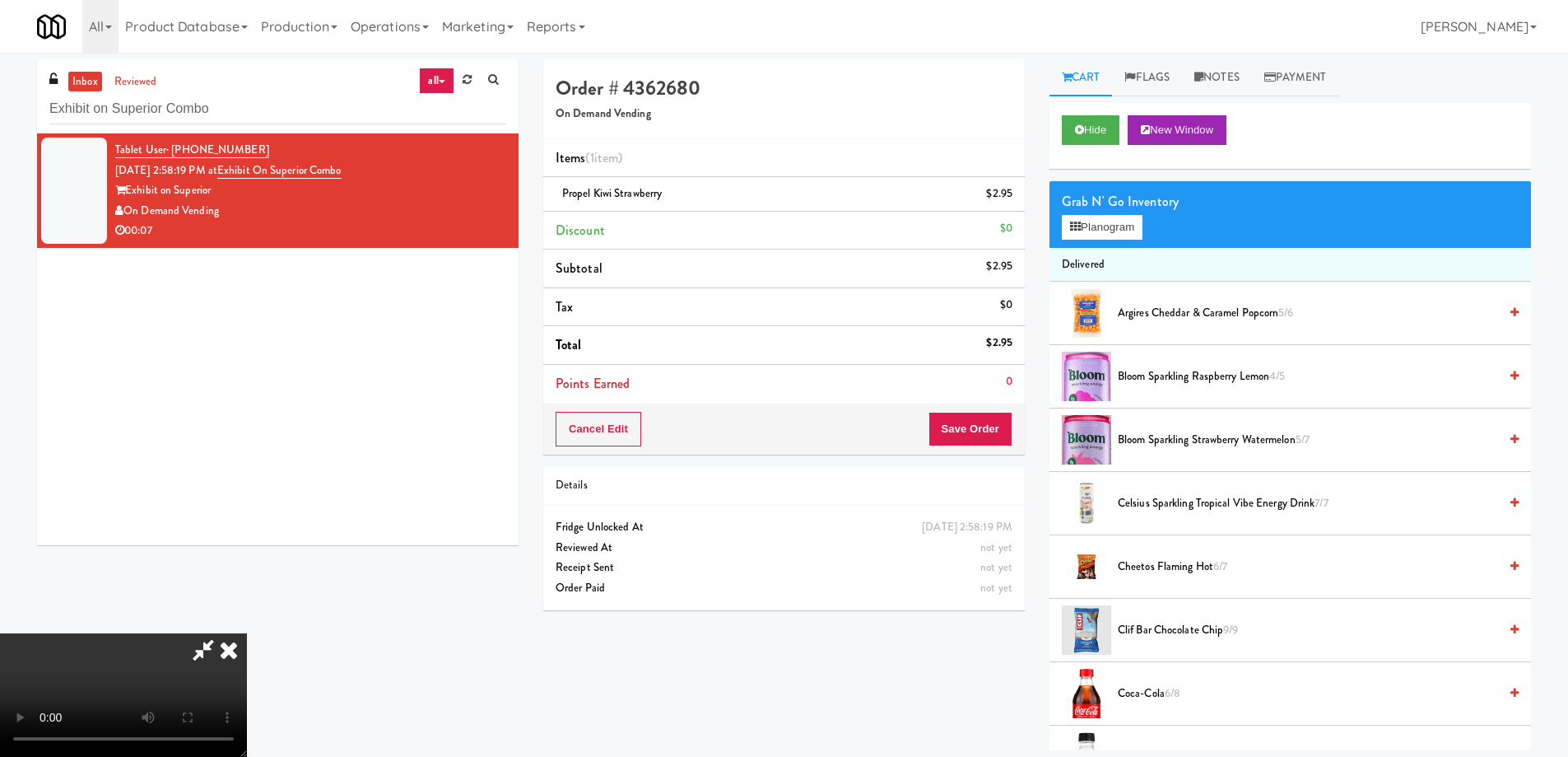
click at [247, 633] on icon at bounding box center [228, 650] width 36 height 33
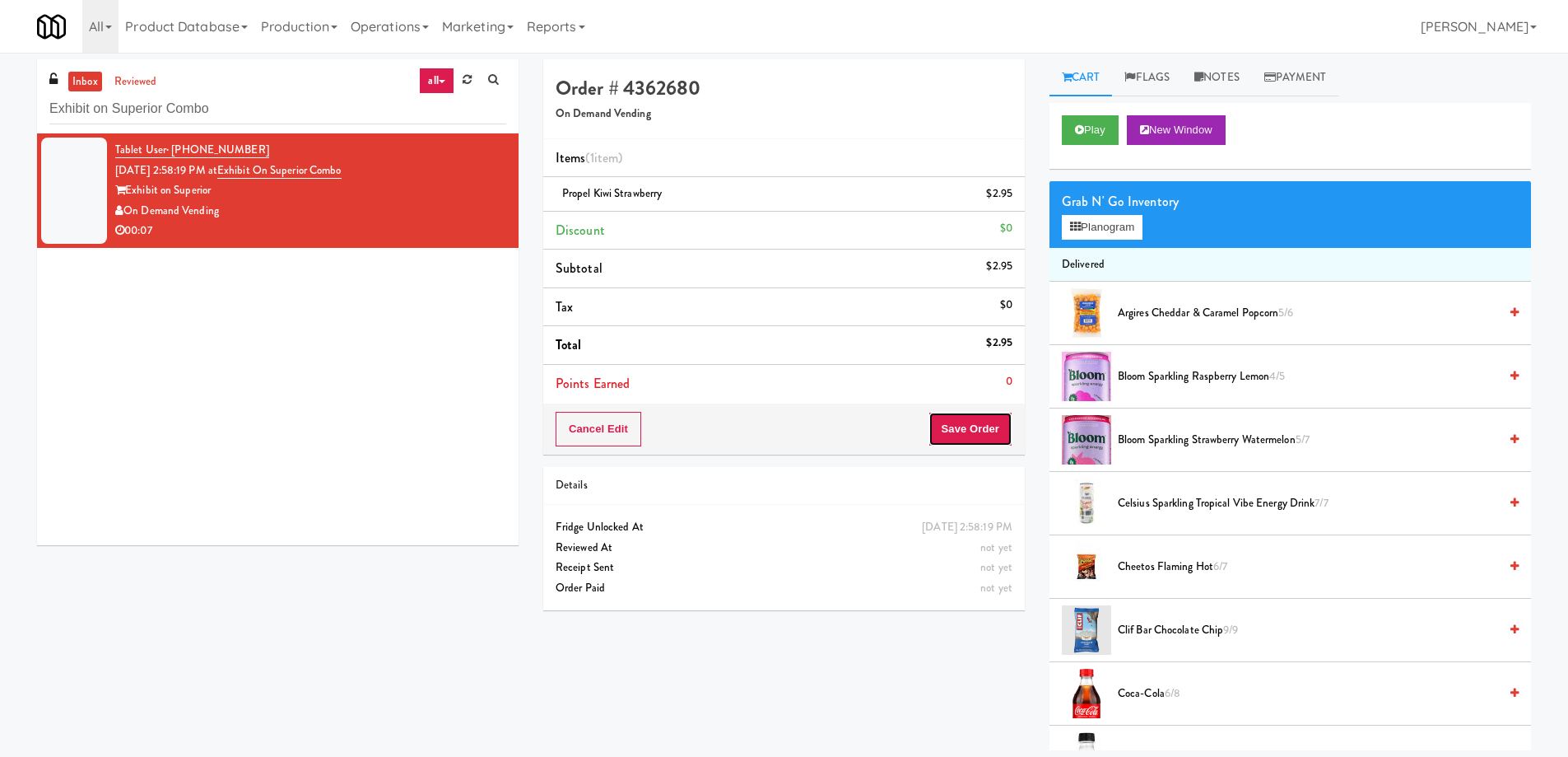
click at [961, 435] on button "Save Order" at bounding box center [971, 429] width 84 height 34
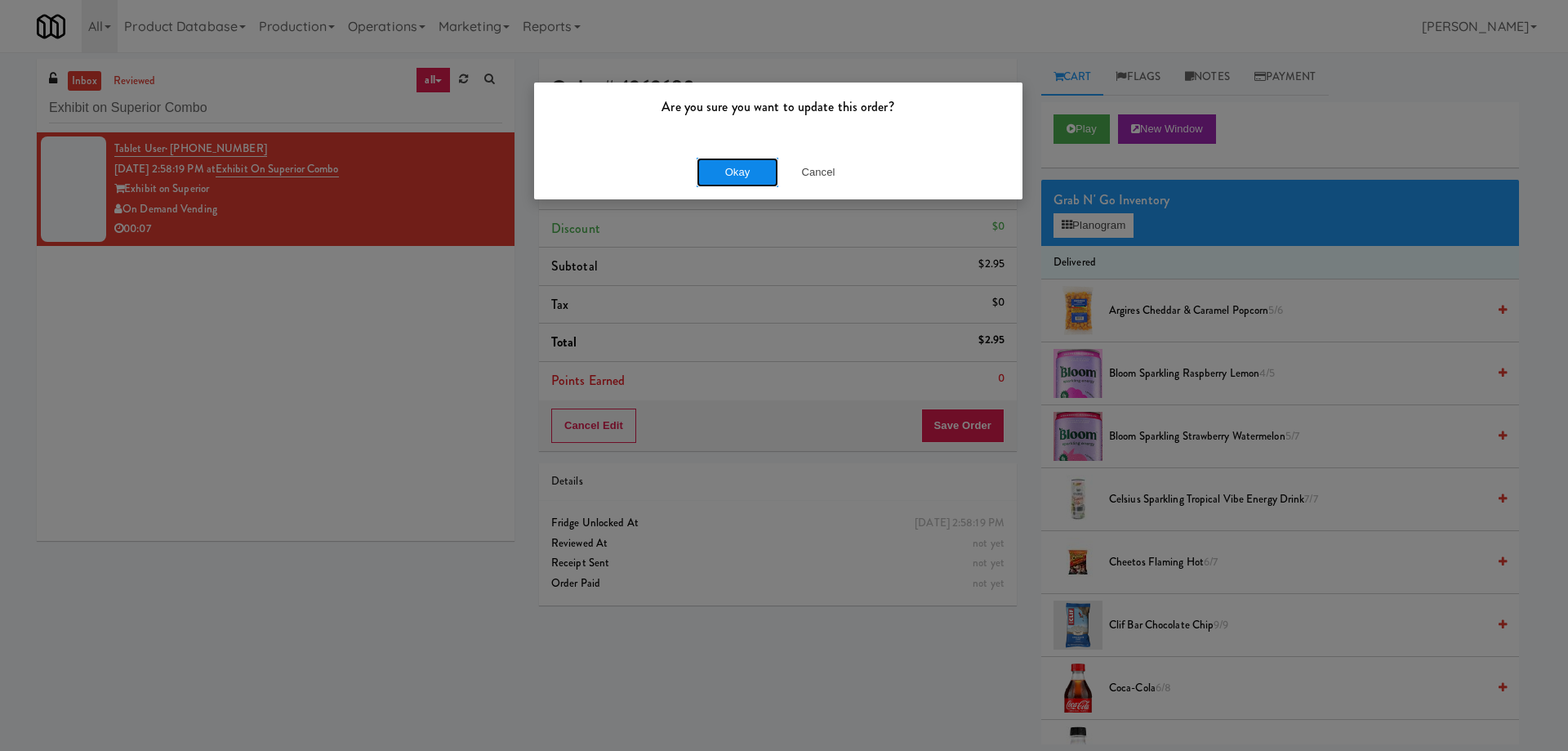
click at [742, 166] on button "Okay" at bounding box center [738, 173] width 82 height 30
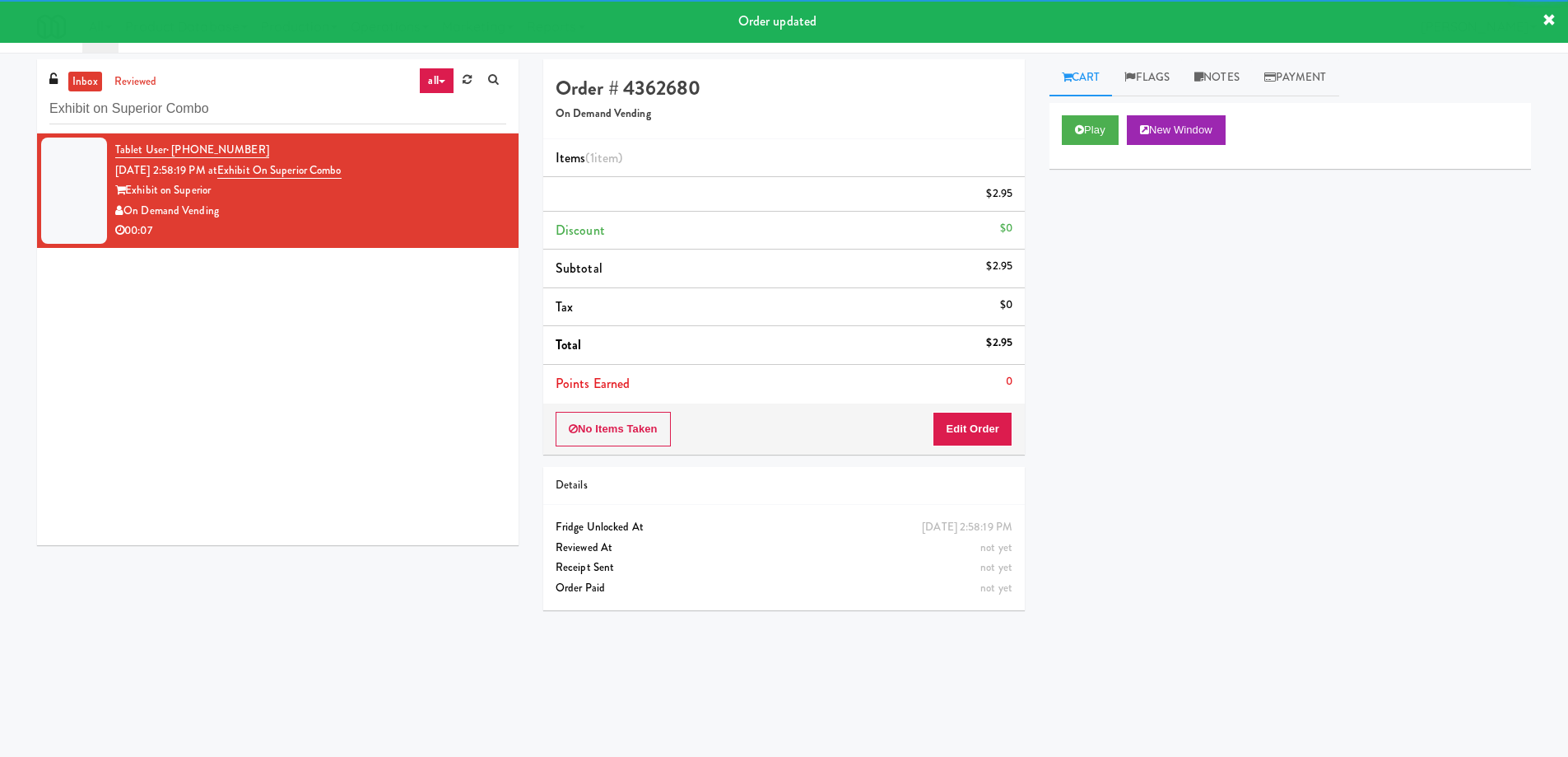
click at [356, 404] on div "Tablet User · (210) 649-0662 [DATE] 2:58:19 PM at Exhibit on Superior Combo Exh…" at bounding box center [277, 339] width 482 height 412
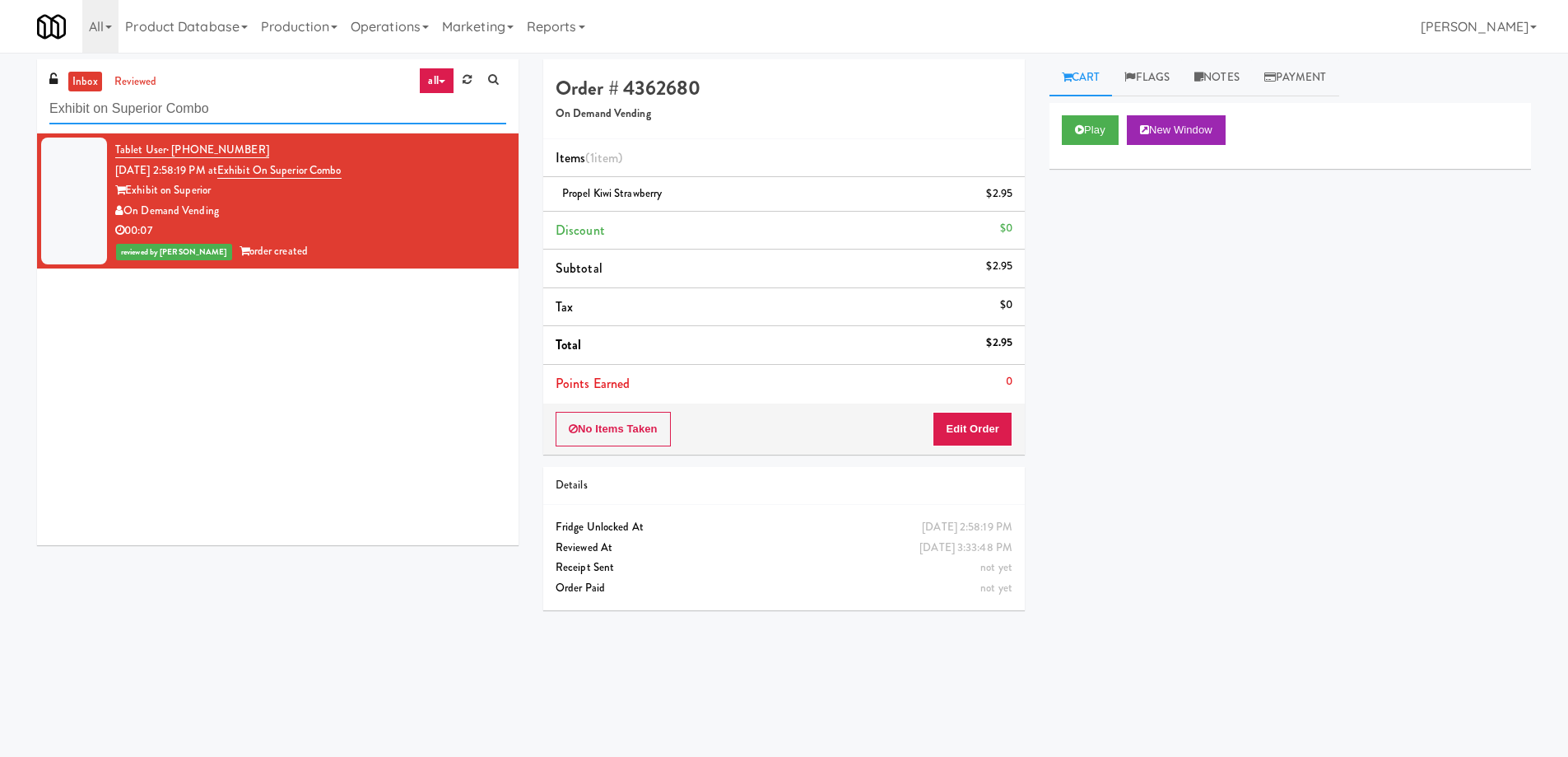
click at [328, 115] on input "Exhibit on Superior Combo" at bounding box center [277, 109] width 457 height 31
paste input "Cool - MW - Pre Launch"
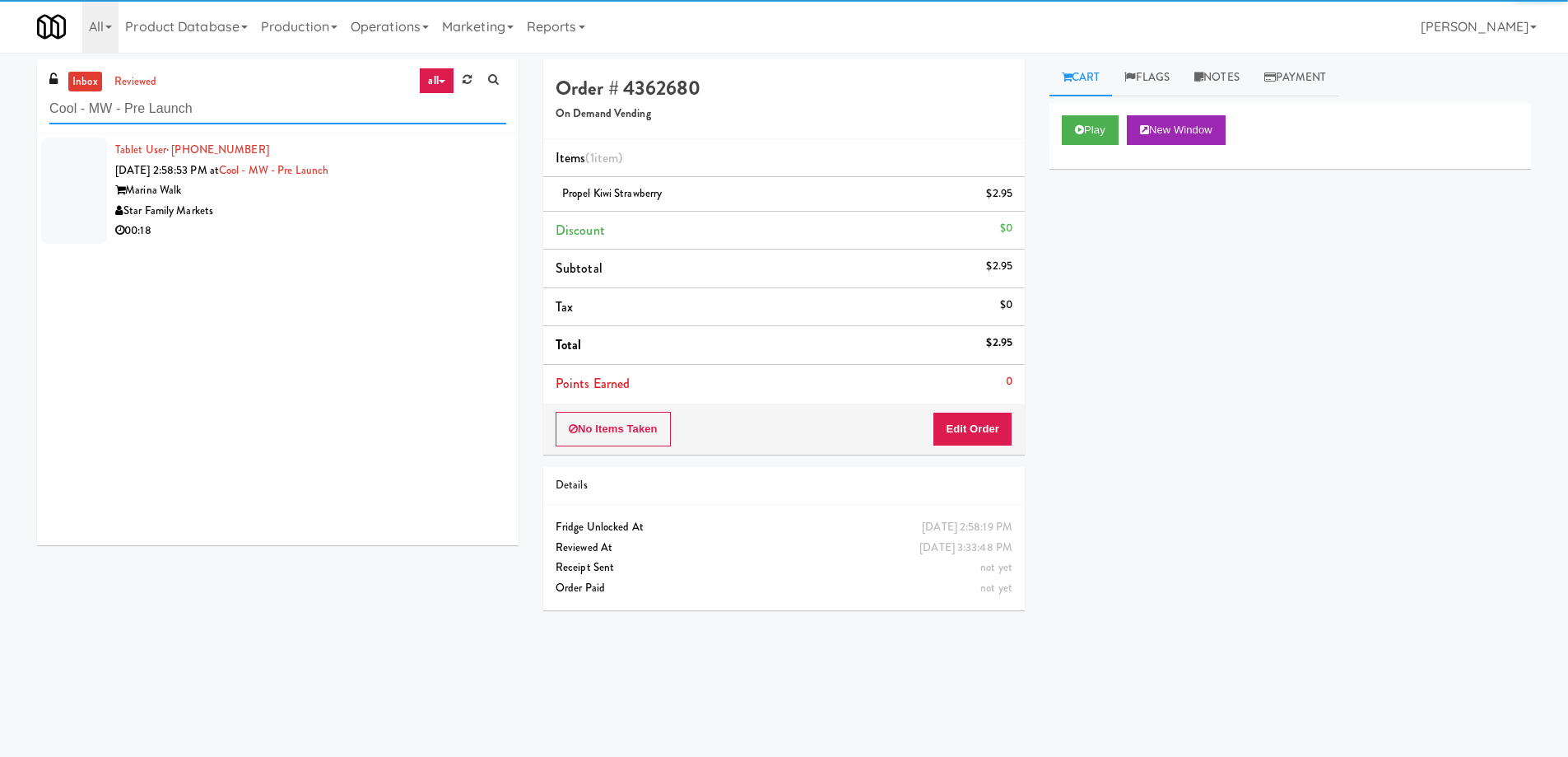
type input "Cool - MW - Pre Launch"
click at [400, 202] on div "Star Family Markets" at bounding box center [310, 211] width 391 height 20
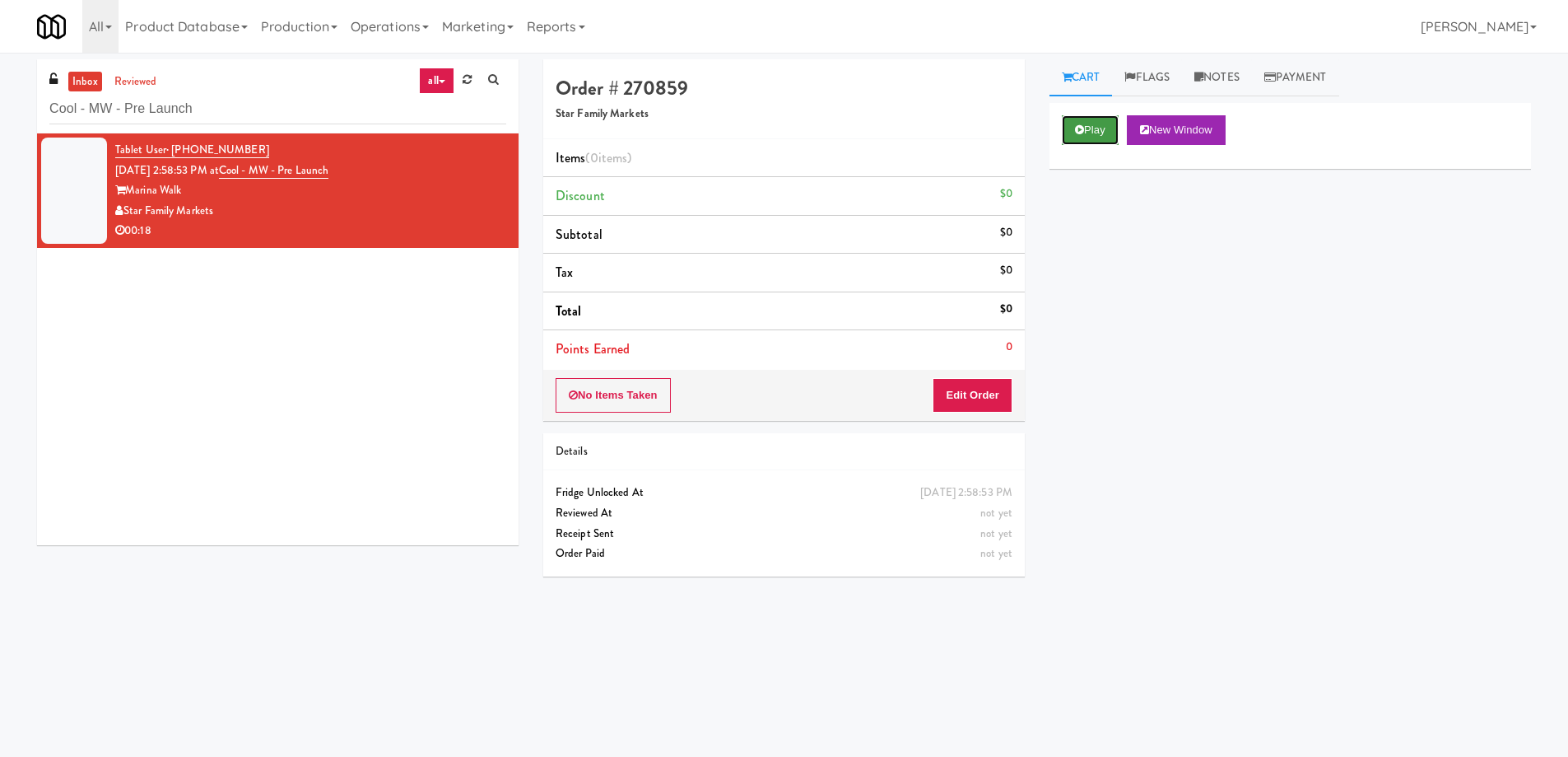
click at [1083, 136] on button "Play" at bounding box center [1090, 130] width 57 height 30
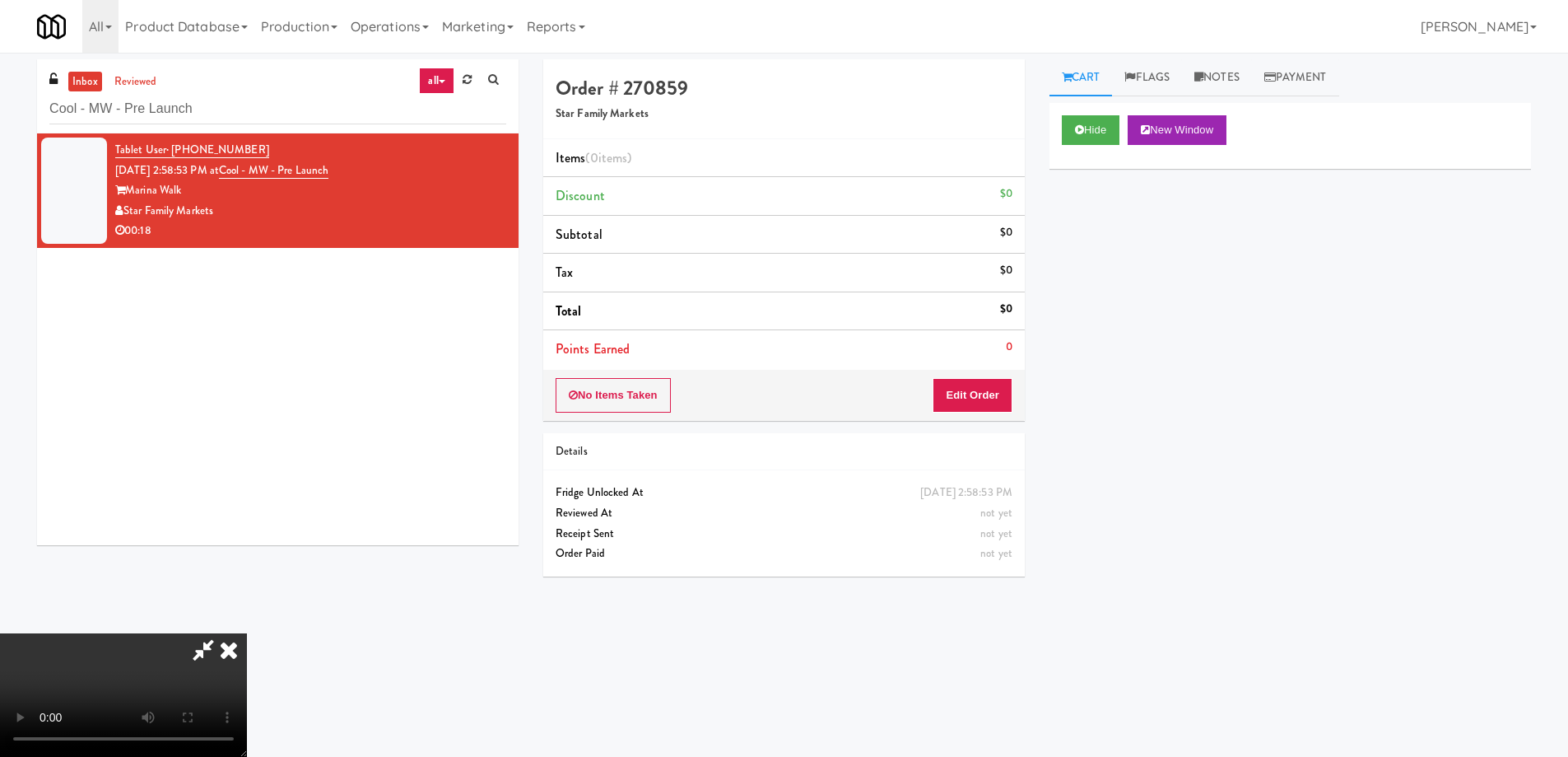
click at [247, 633] on video at bounding box center [123, 695] width 247 height 124
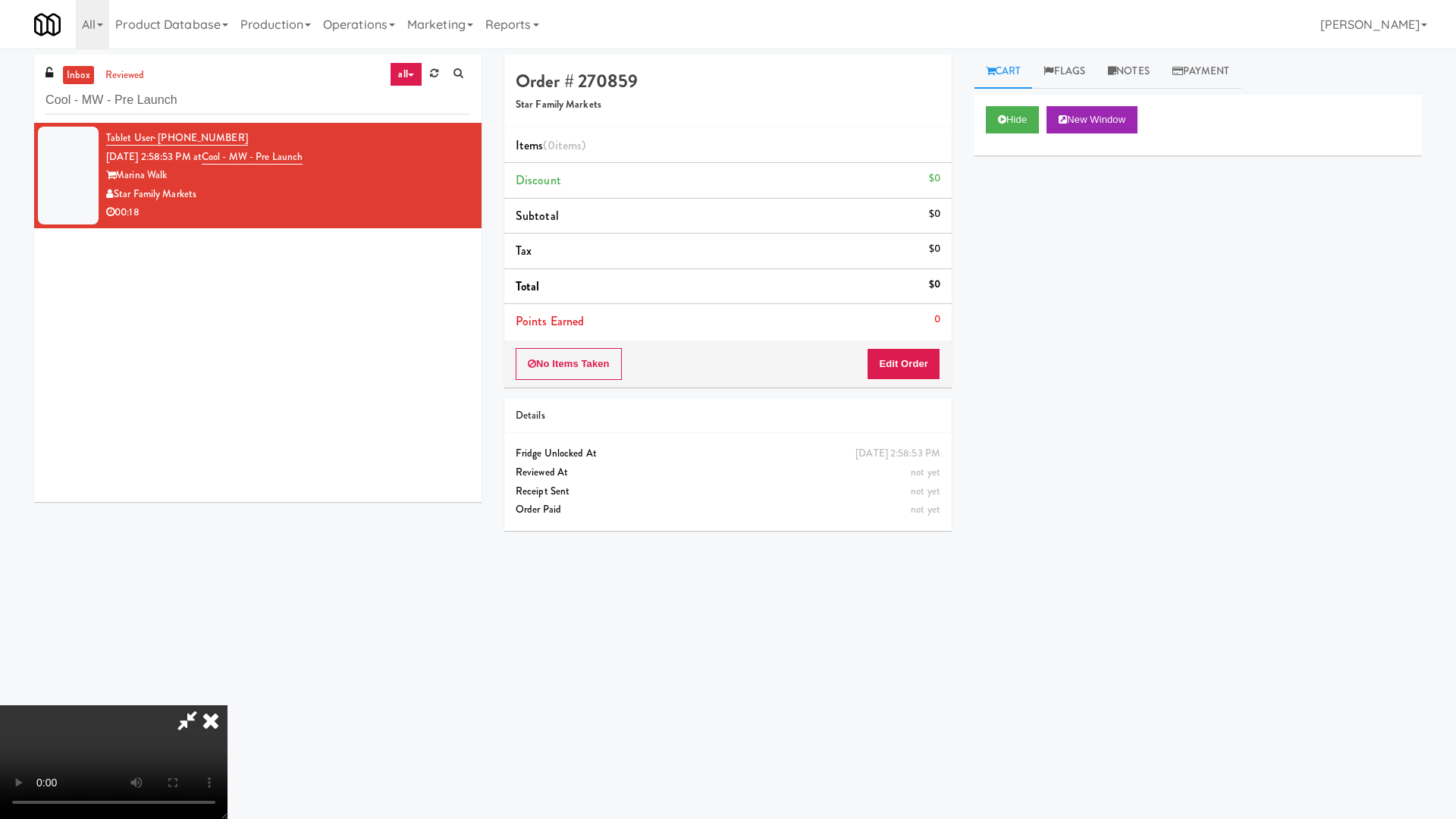
click at [227, 696] on video at bounding box center [113, 762] width 227 height 114
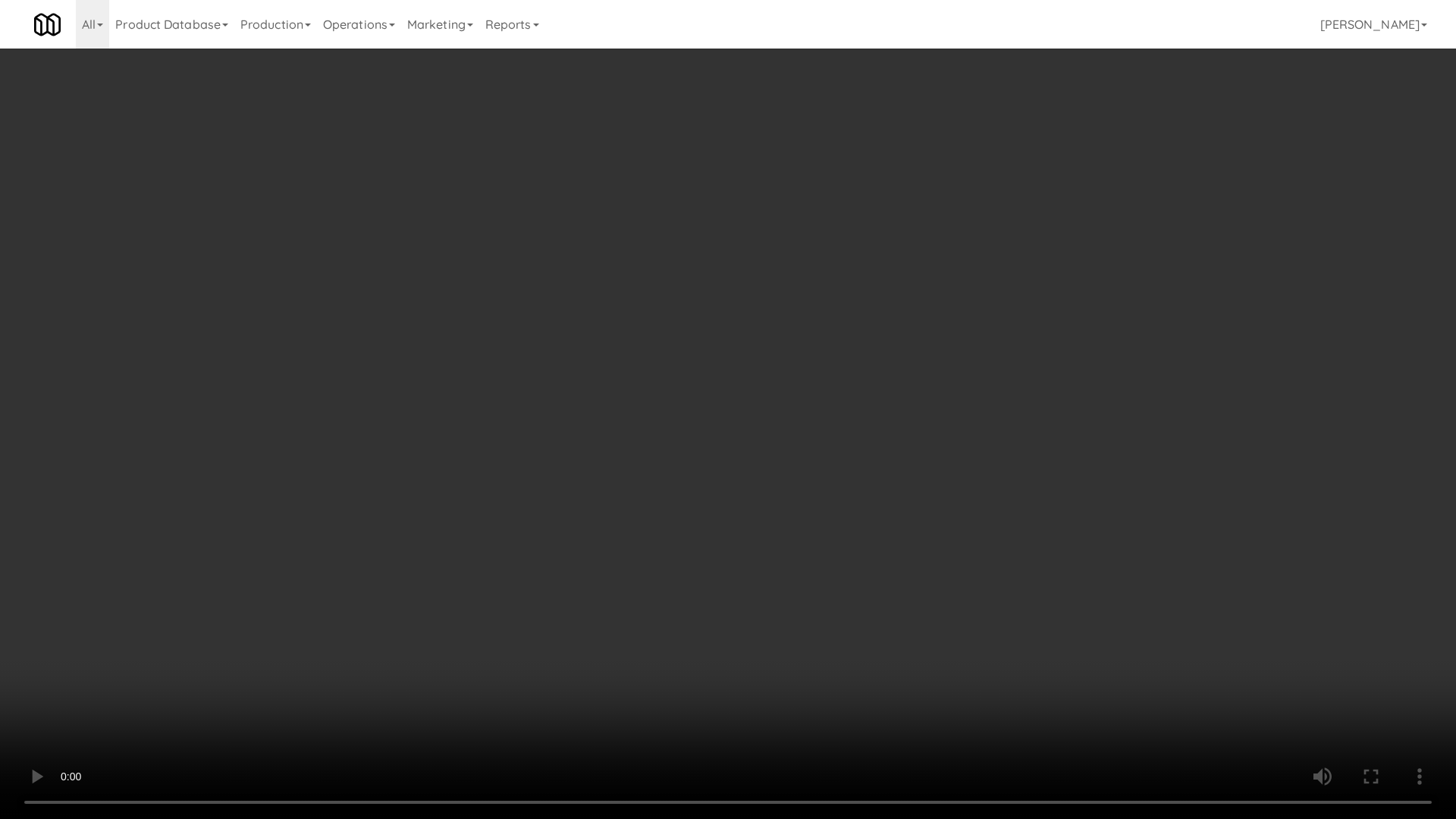
click at [694, 422] on video at bounding box center [728, 409] width 1456 height 819
click at [768, 451] on video at bounding box center [728, 409] width 1456 height 819
click at [748, 302] on video at bounding box center [728, 409] width 1456 height 819
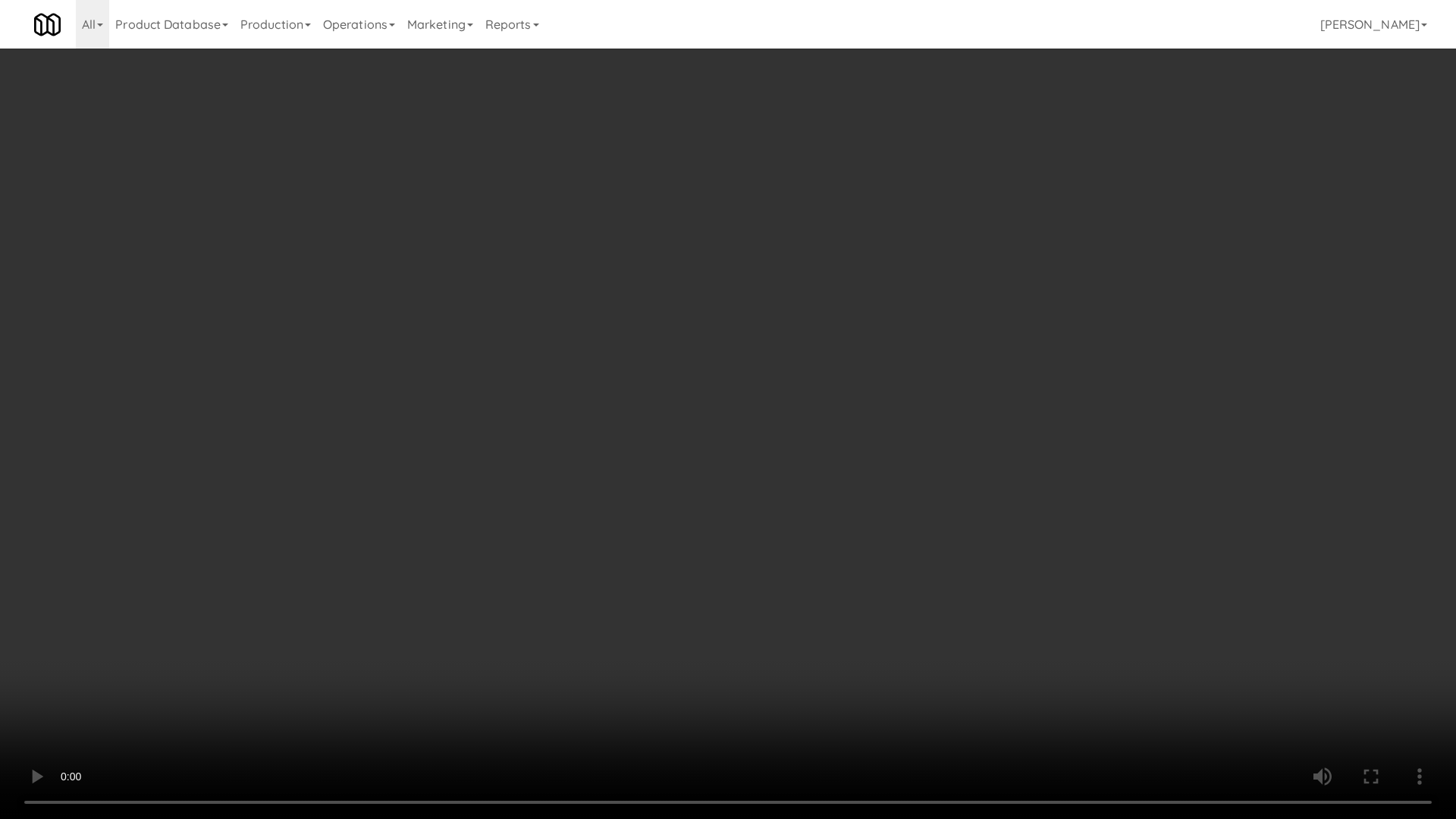
click at [748, 302] on video at bounding box center [728, 409] width 1456 height 819
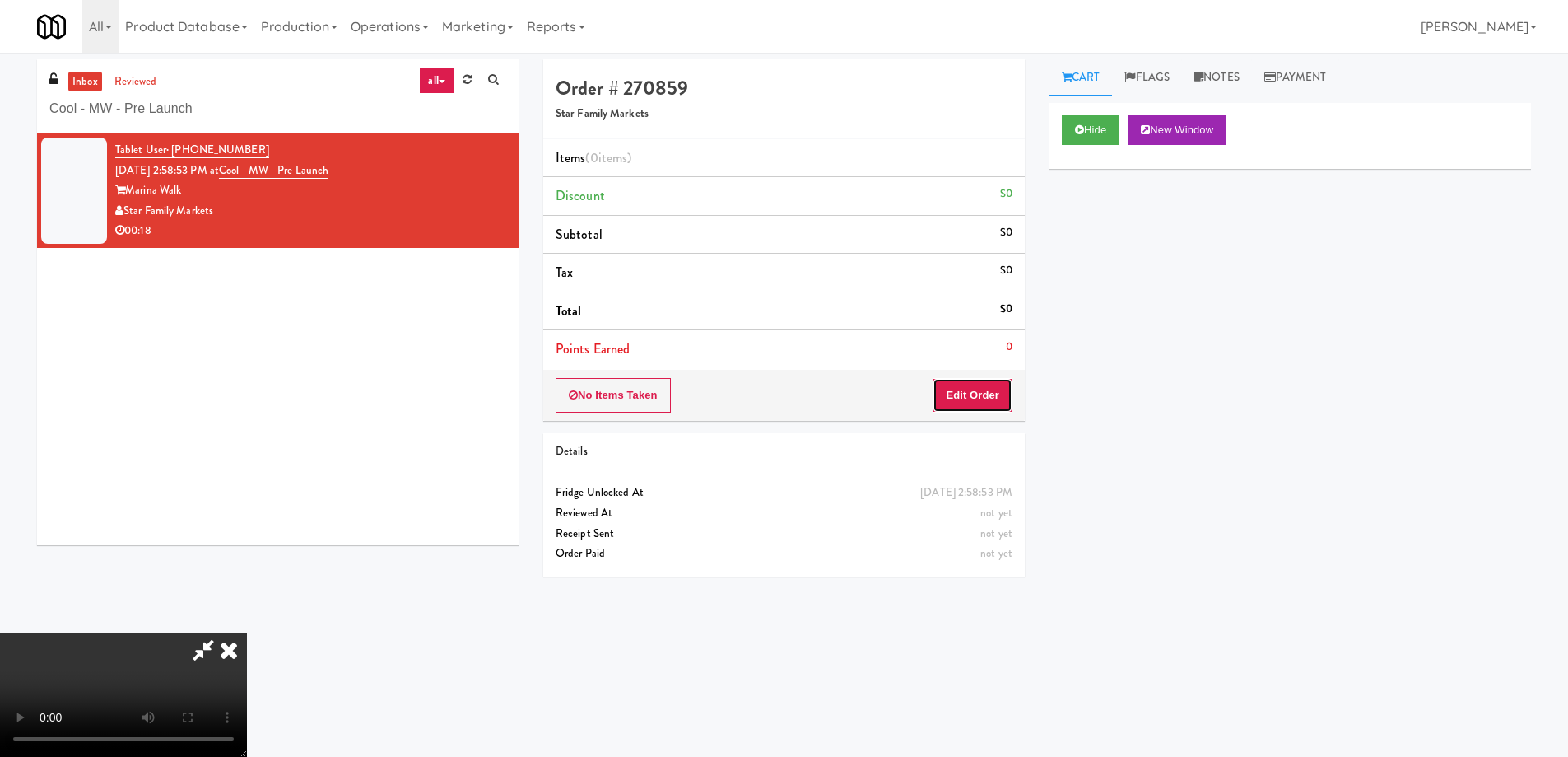
click at [958, 386] on button "Edit Order" at bounding box center [972, 394] width 80 height 34
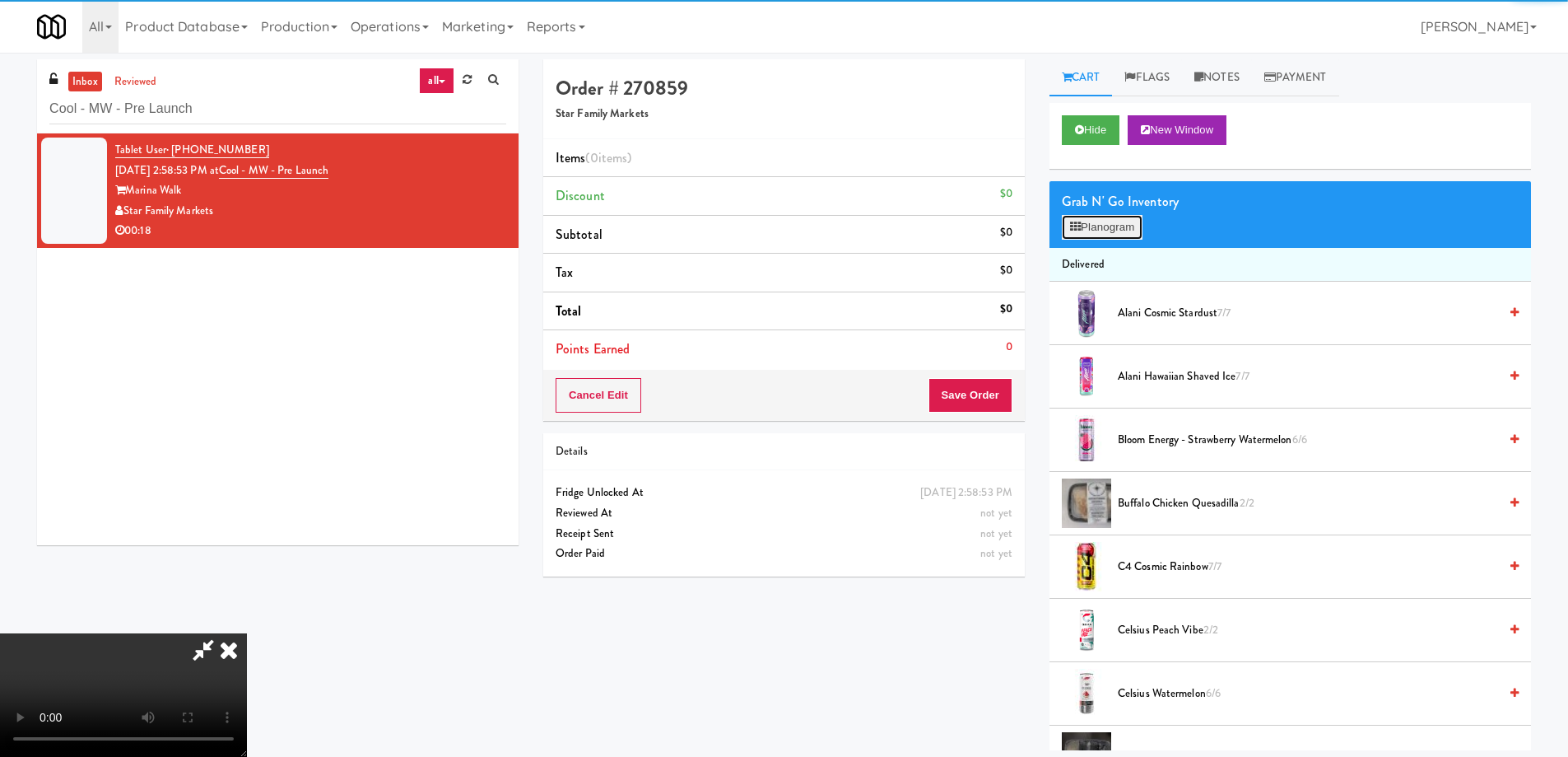
click at [1090, 229] on button "Planogram" at bounding box center [1103, 227] width 81 height 25
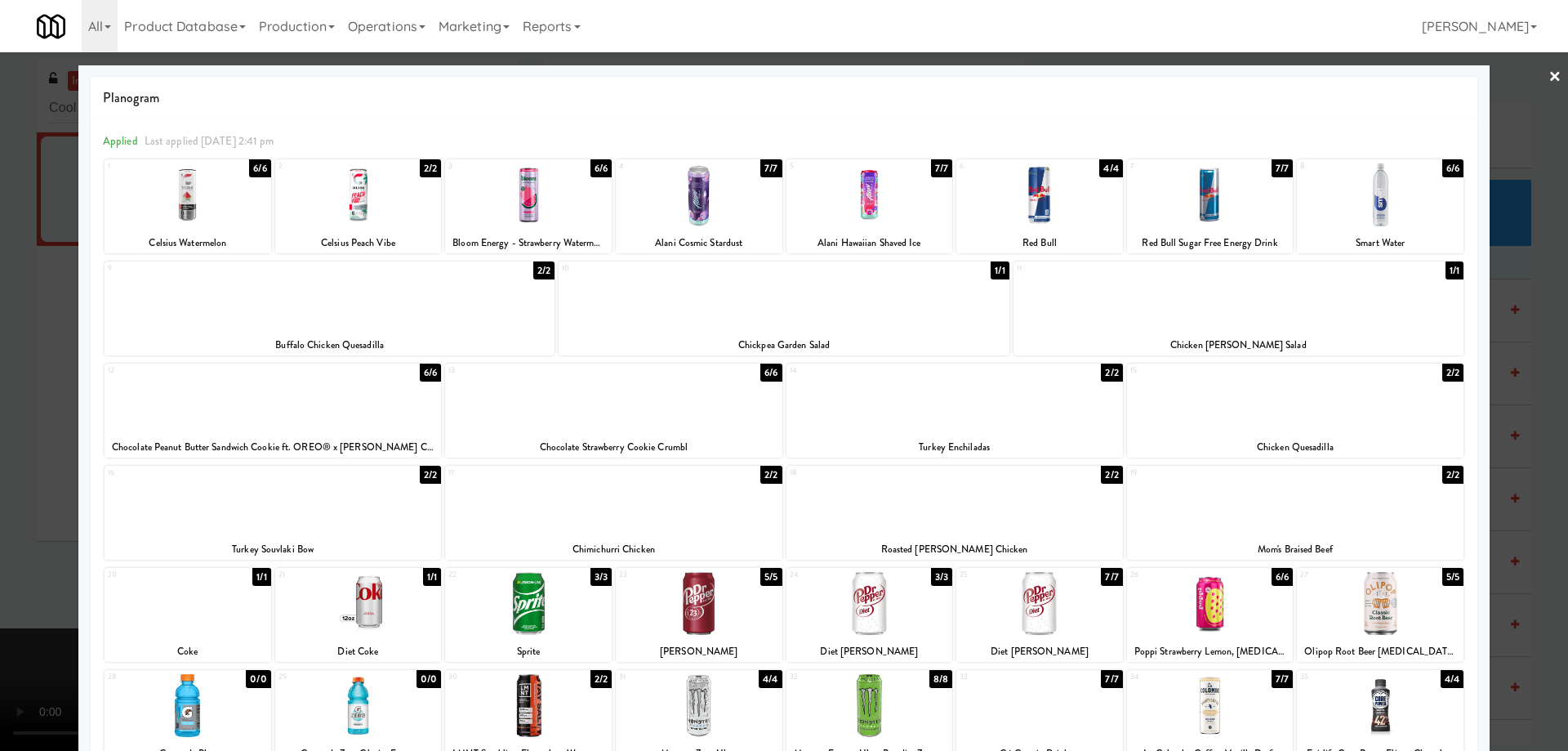
drag, startPoint x: 564, startPoint y: 596, endPoint x: 585, endPoint y: 597, distance: 21.0
click at [564, 596] on div at bounding box center [528, 603] width 166 height 63
click at [1534, 73] on div at bounding box center [784, 376] width 1568 height 751
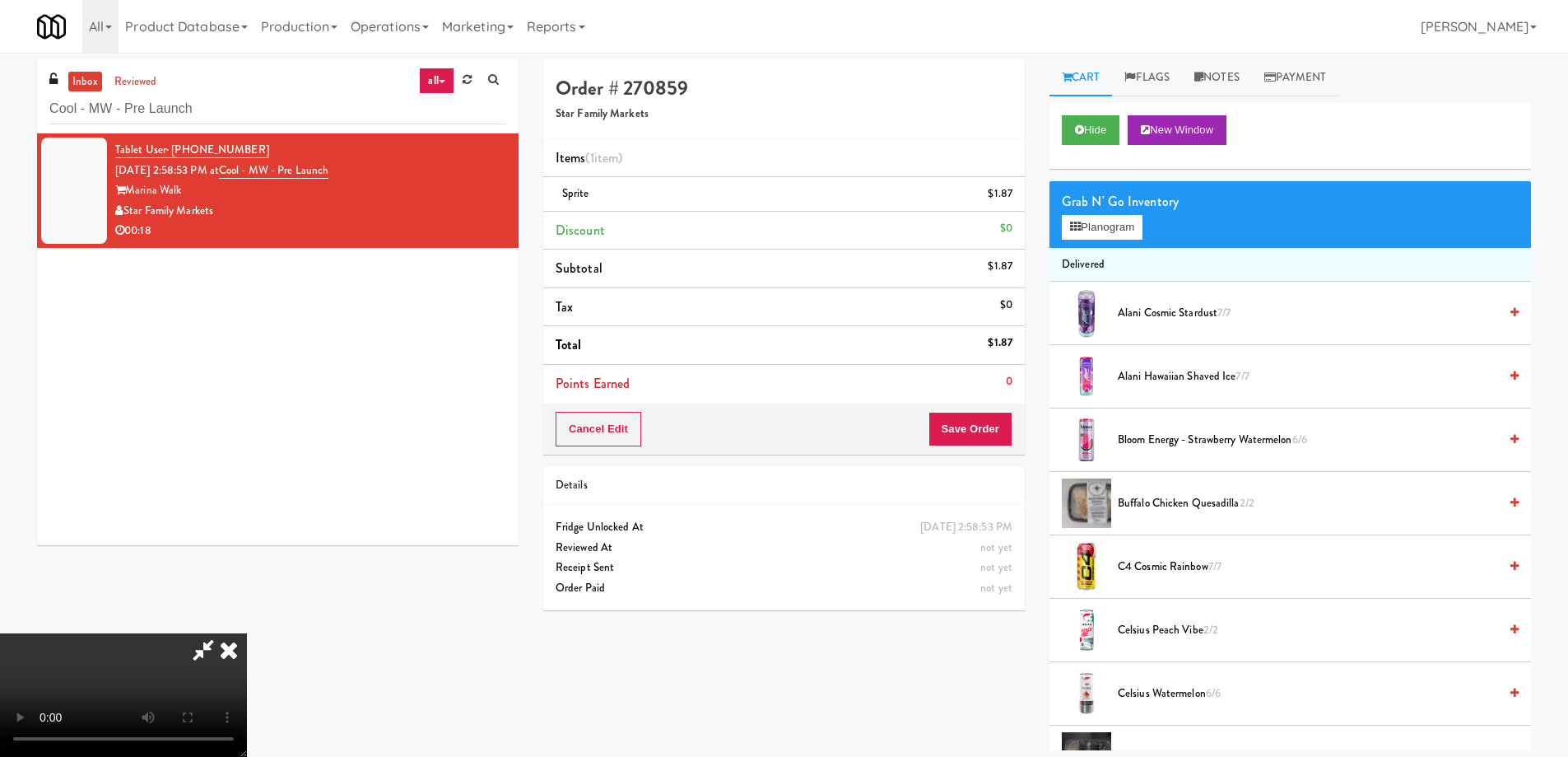
click at [247, 633] on video at bounding box center [123, 695] width 247 height 124
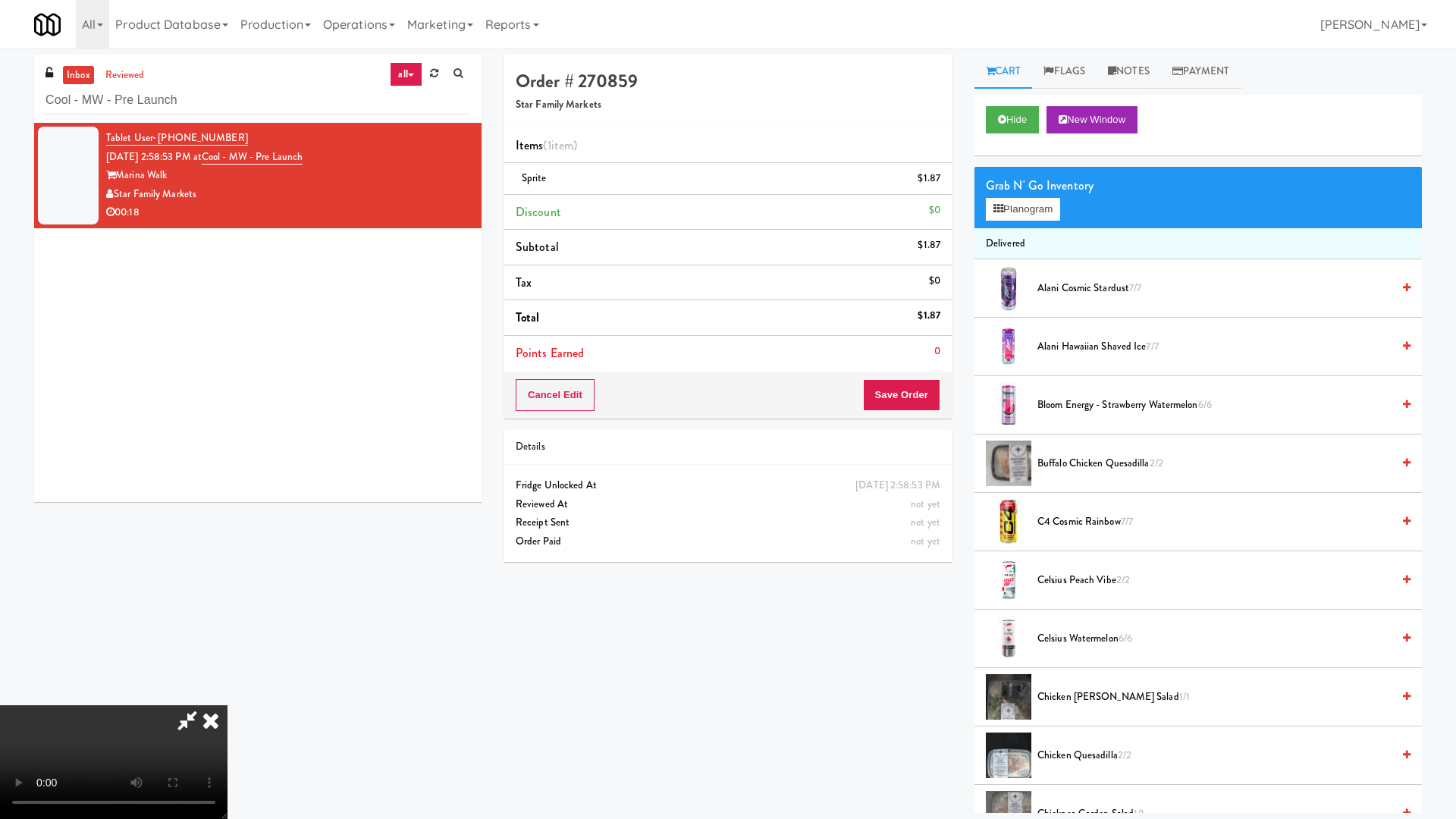
click at [227, 696] on video at bounding box center [113, 762] width 227 height 114
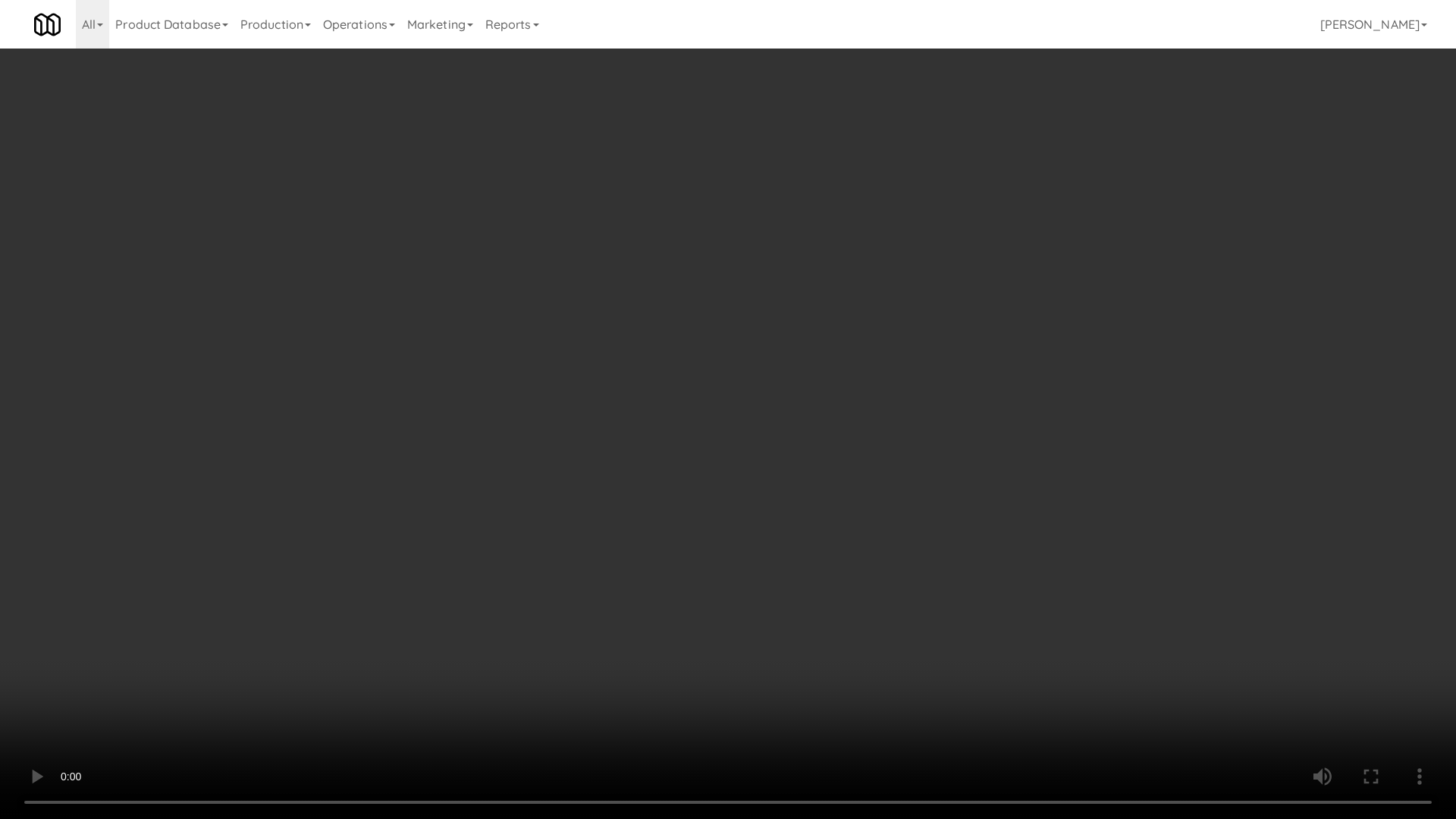
click at [789, 373] on video at bounding box center [728, 409] width 1456 height 819
click at [788, 344] on video at bounding box center [728, 409] width 1456 height 819
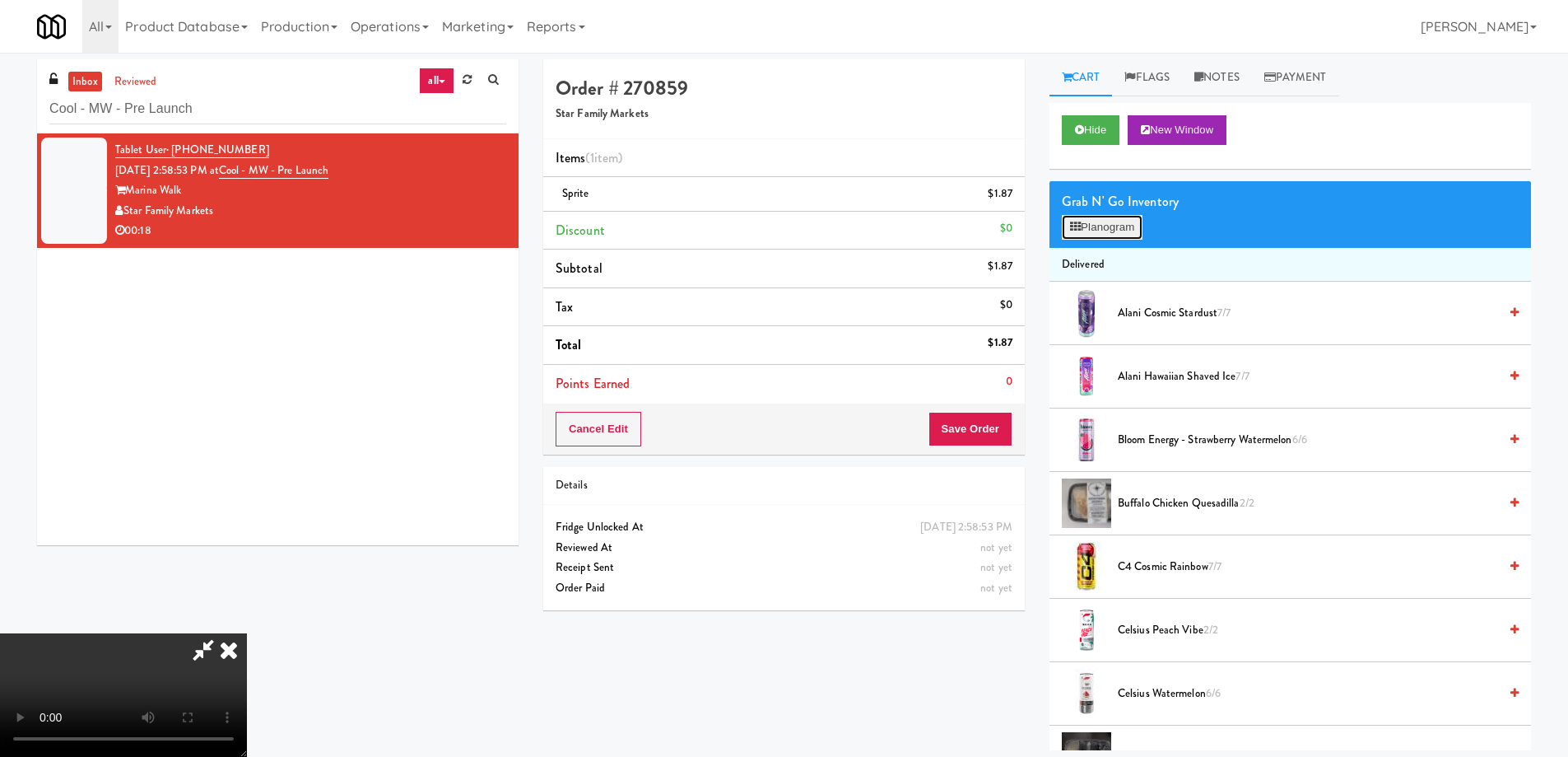
click at [1101, 227] on button "Planogram" at bounding box center [1103, 227] width 81 height 25
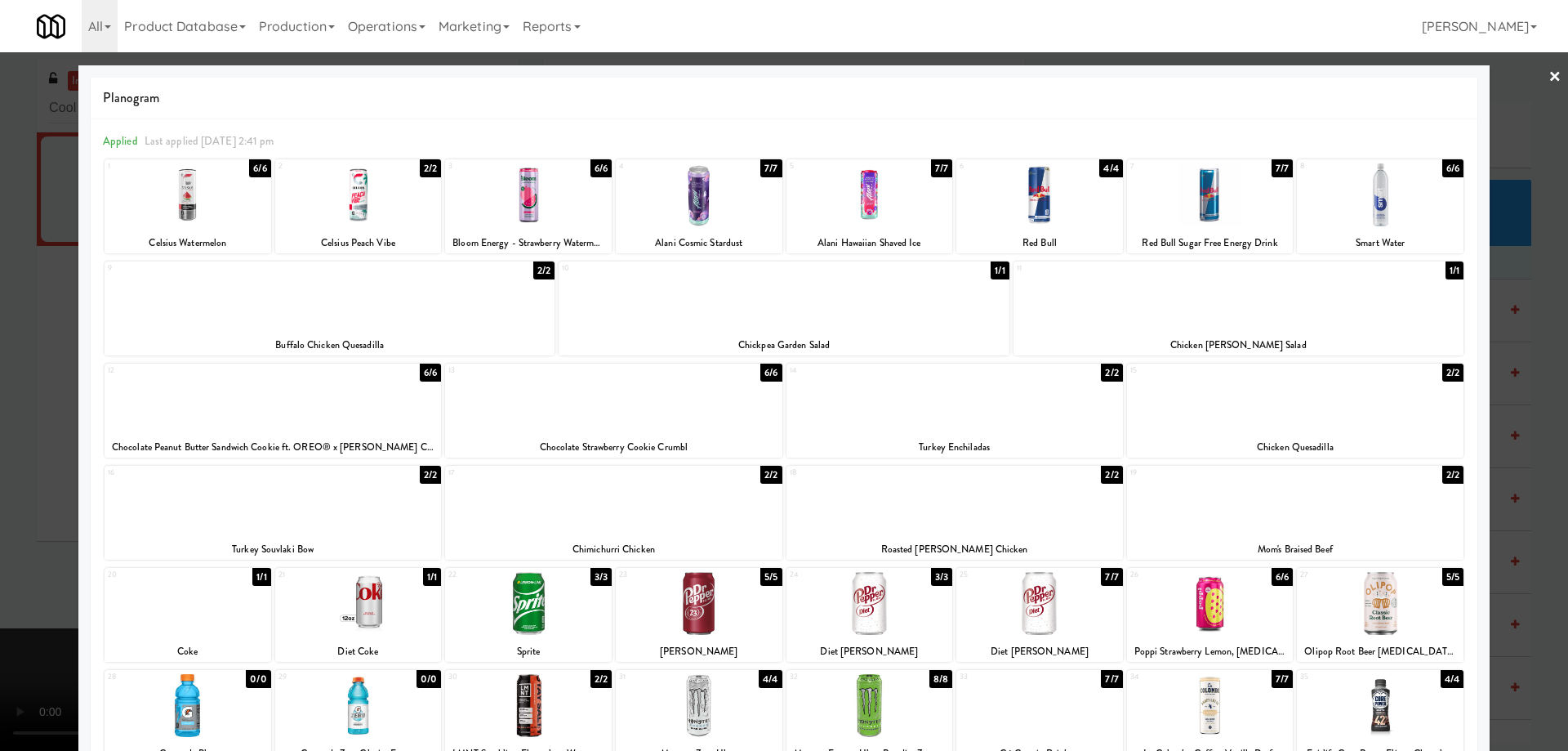
click at [389, 608] on div at bounding box center [358, 603] width 166 height 63
click at [1536, 79] on div at bounding box center [784, 376] width 1568 height 751
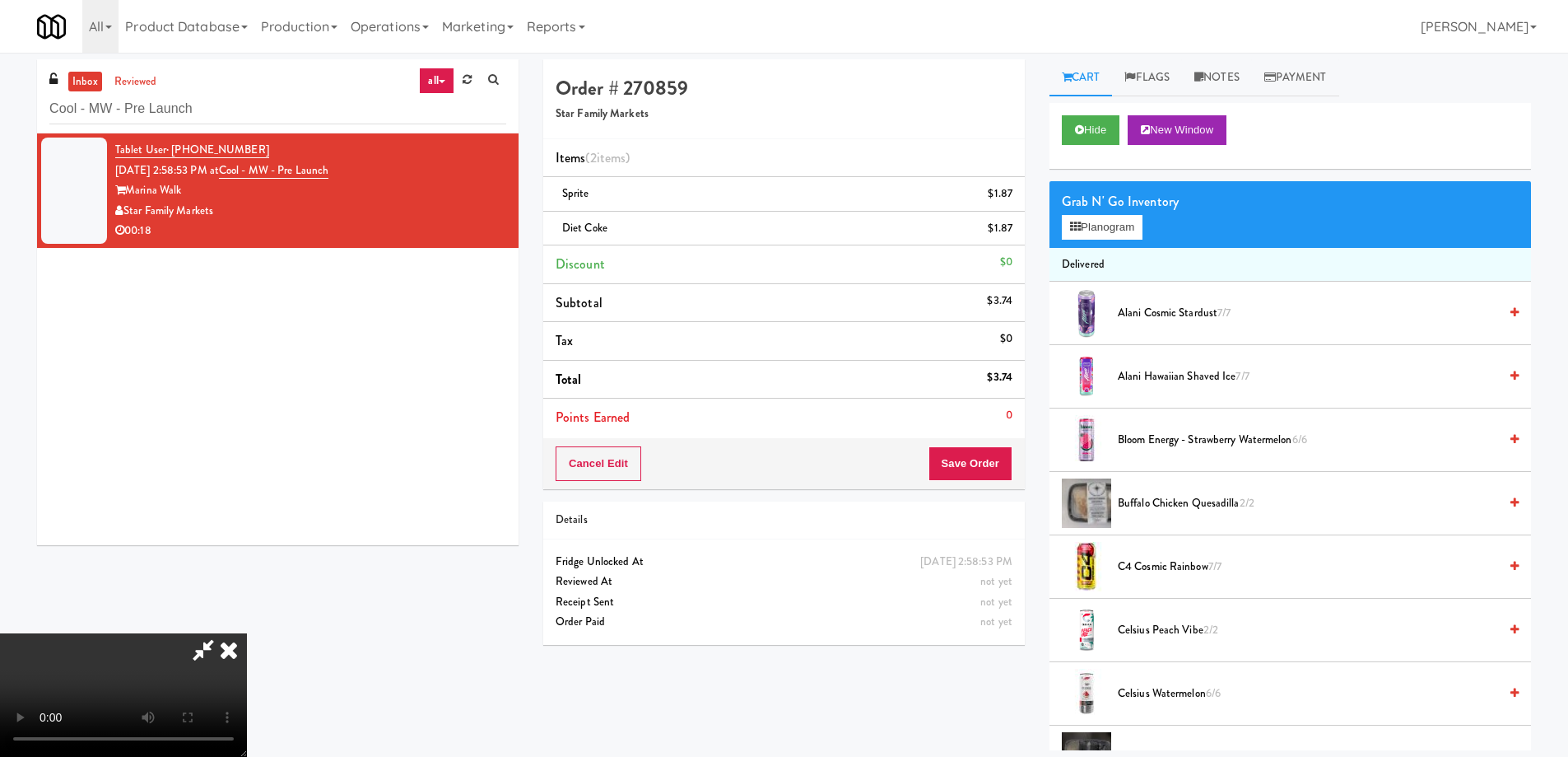
click at [247, 633] on video at bounding box center [123, 695] width 247 height 124
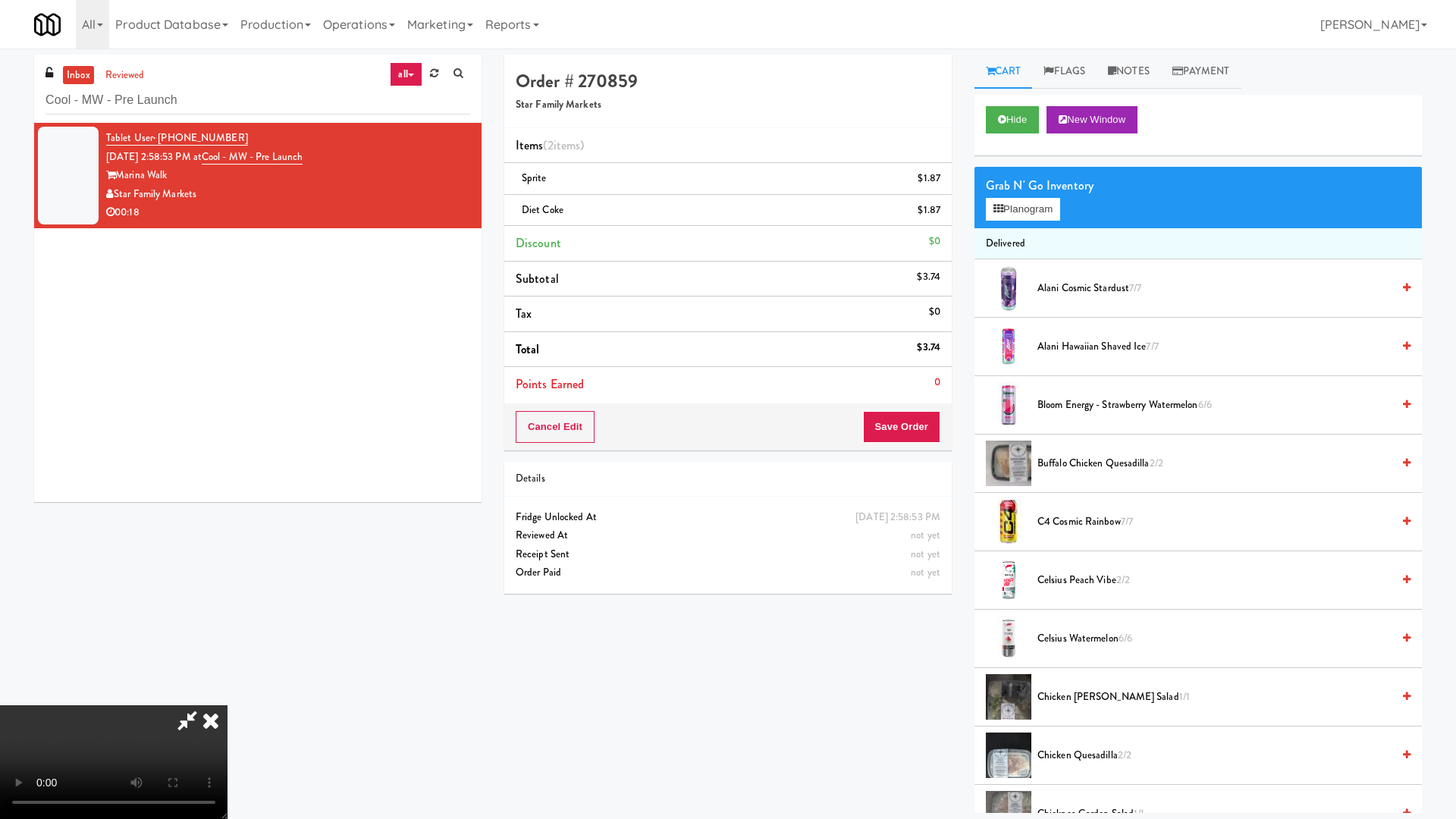
click at [227, 696] on video at bounding box center [113, 762] width 227 height 114
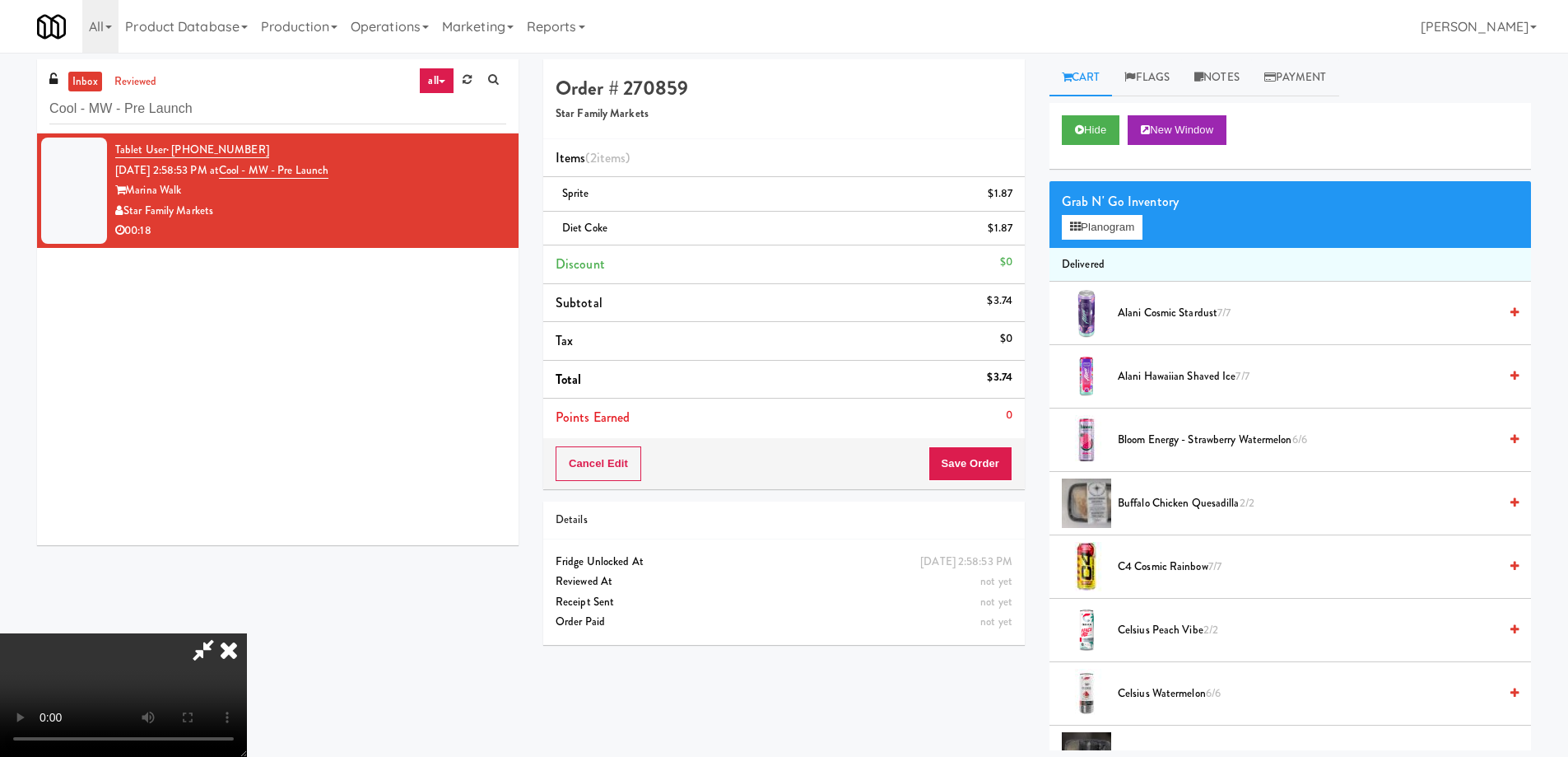
click at [247, 633] on icon at bounding box center [228, 650] width 36 height 33
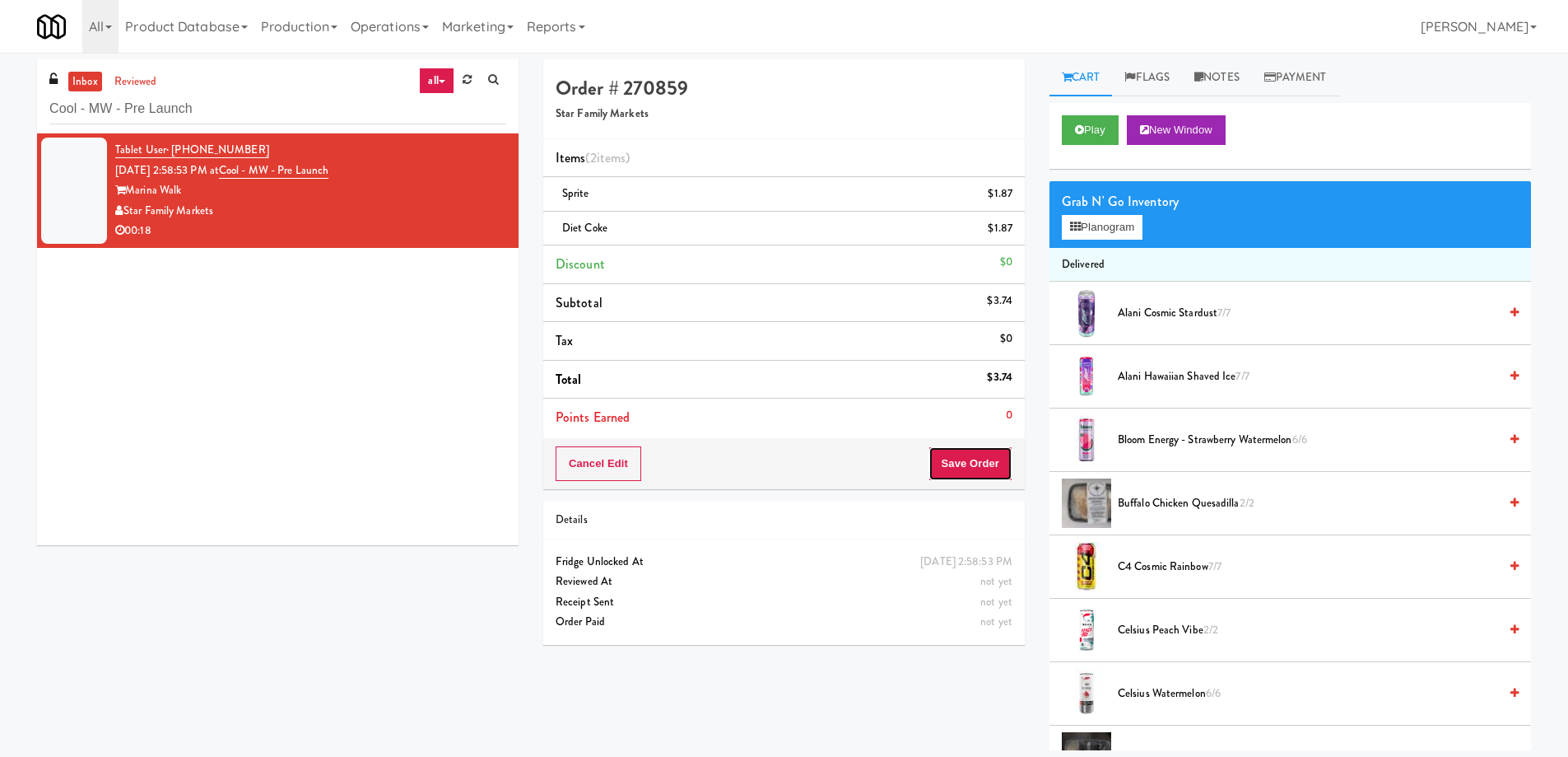
click at [992, 467] on button "Save Order" at bounding box center [971, 463] width 84 height 34
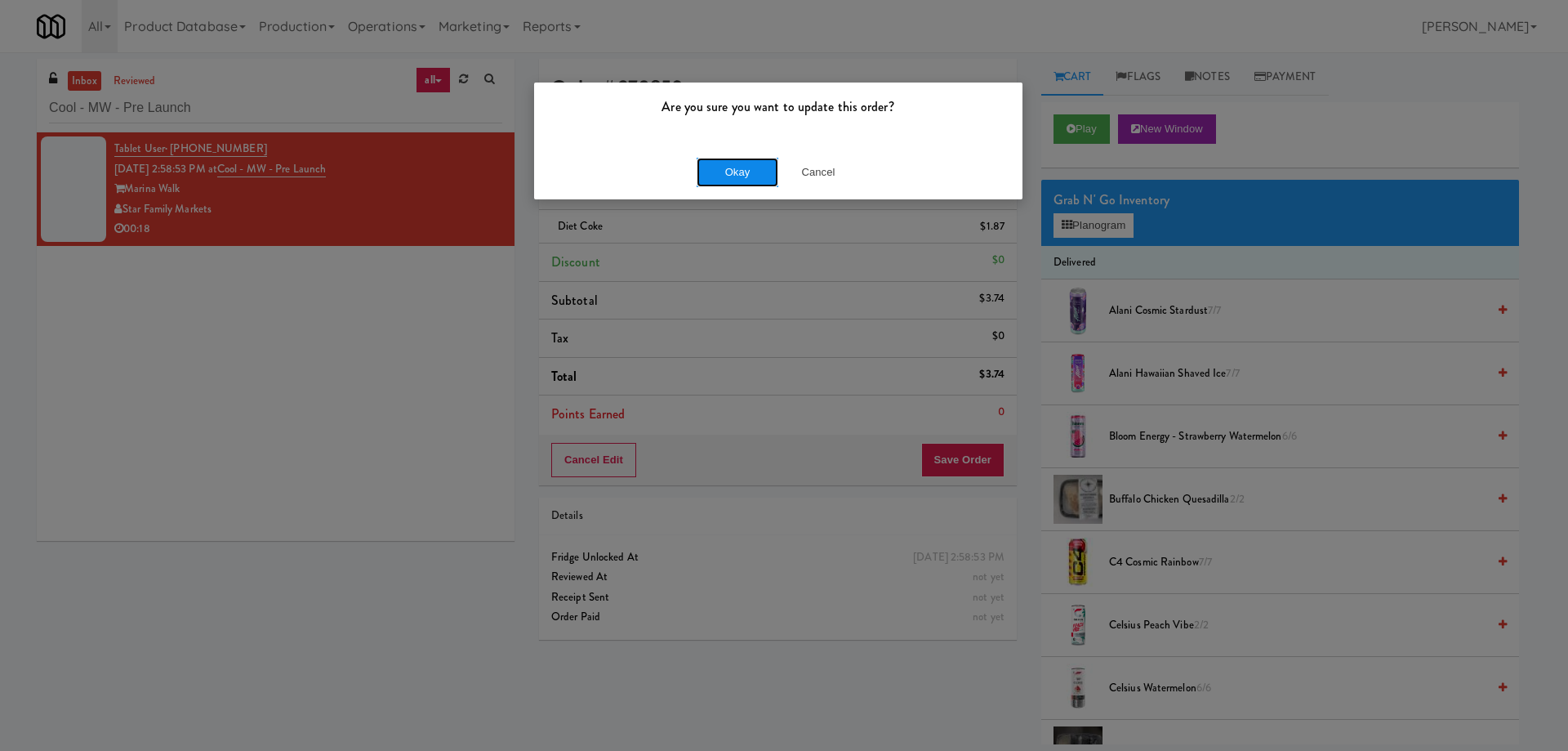
click at [710, 171] on button "Okay" at bounding box center [738, 173] width 82 height 30
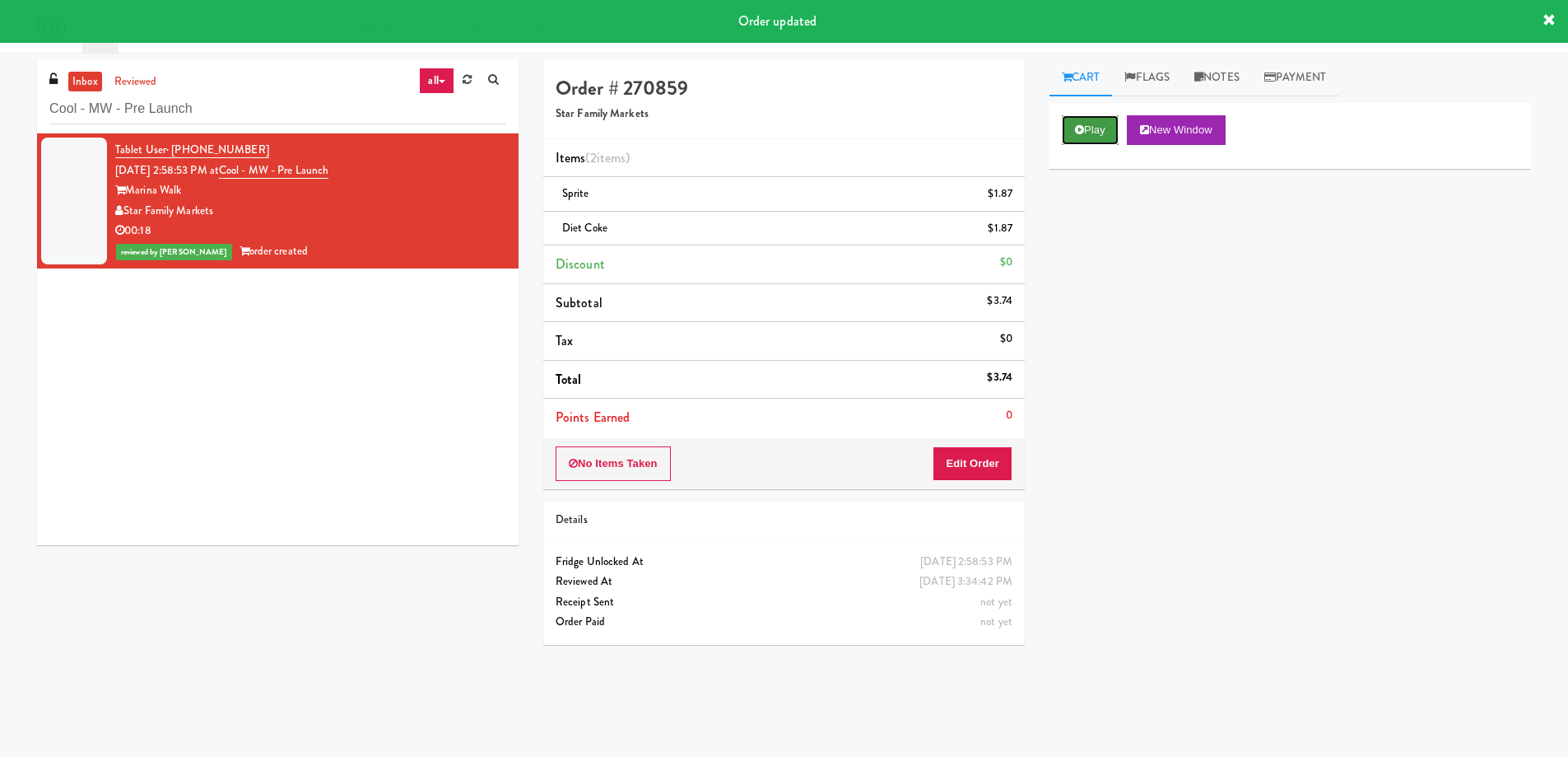
click at [1094, 119] on button "Play" at bounding box center [1090, 130] width 57 height 30
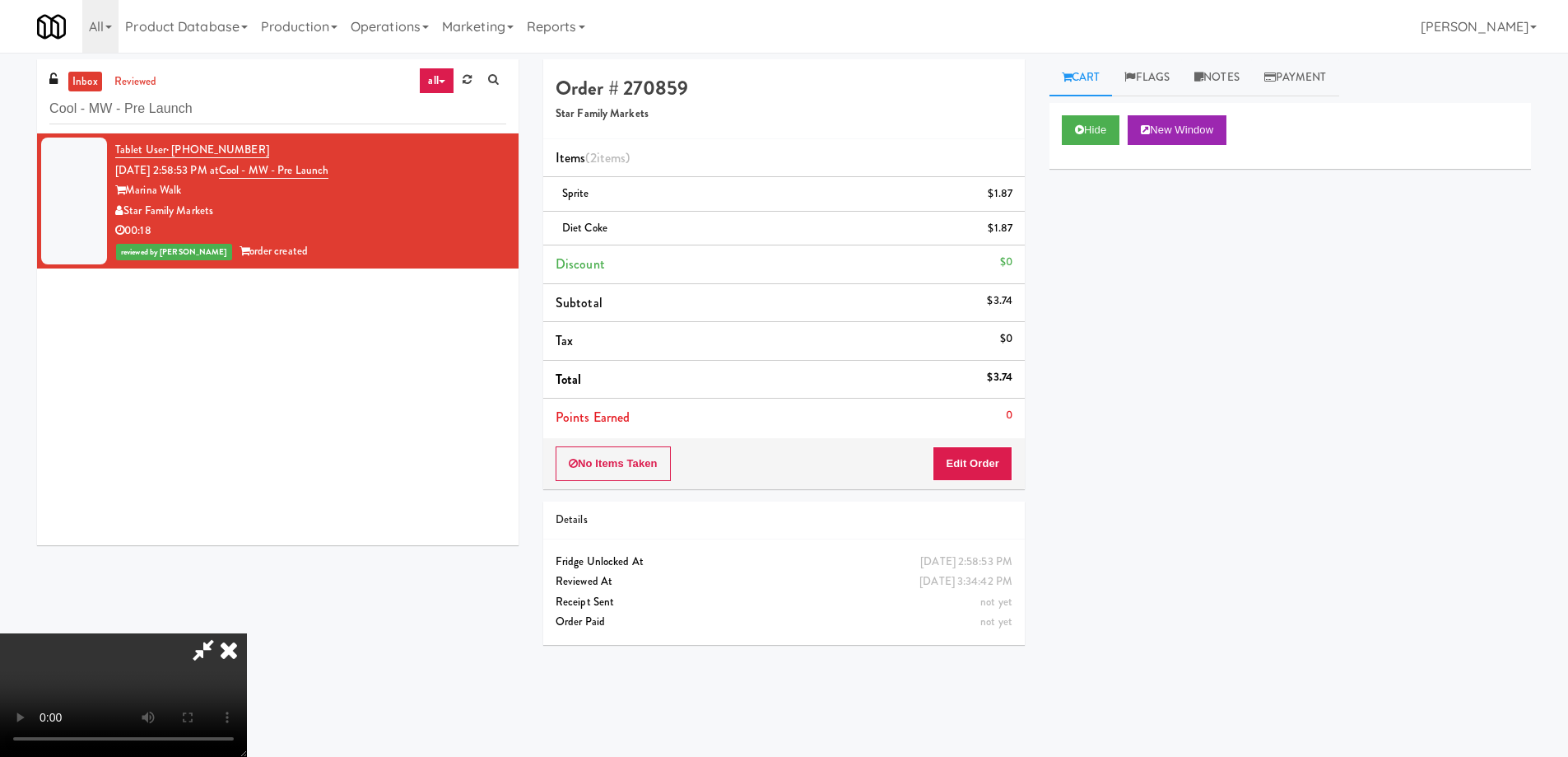
click at [247, 633] on video at bounding box center [123, 695] width 247 height 124
click at [247, 633] on icon at bounding box center [228, 650] width 36 height 33
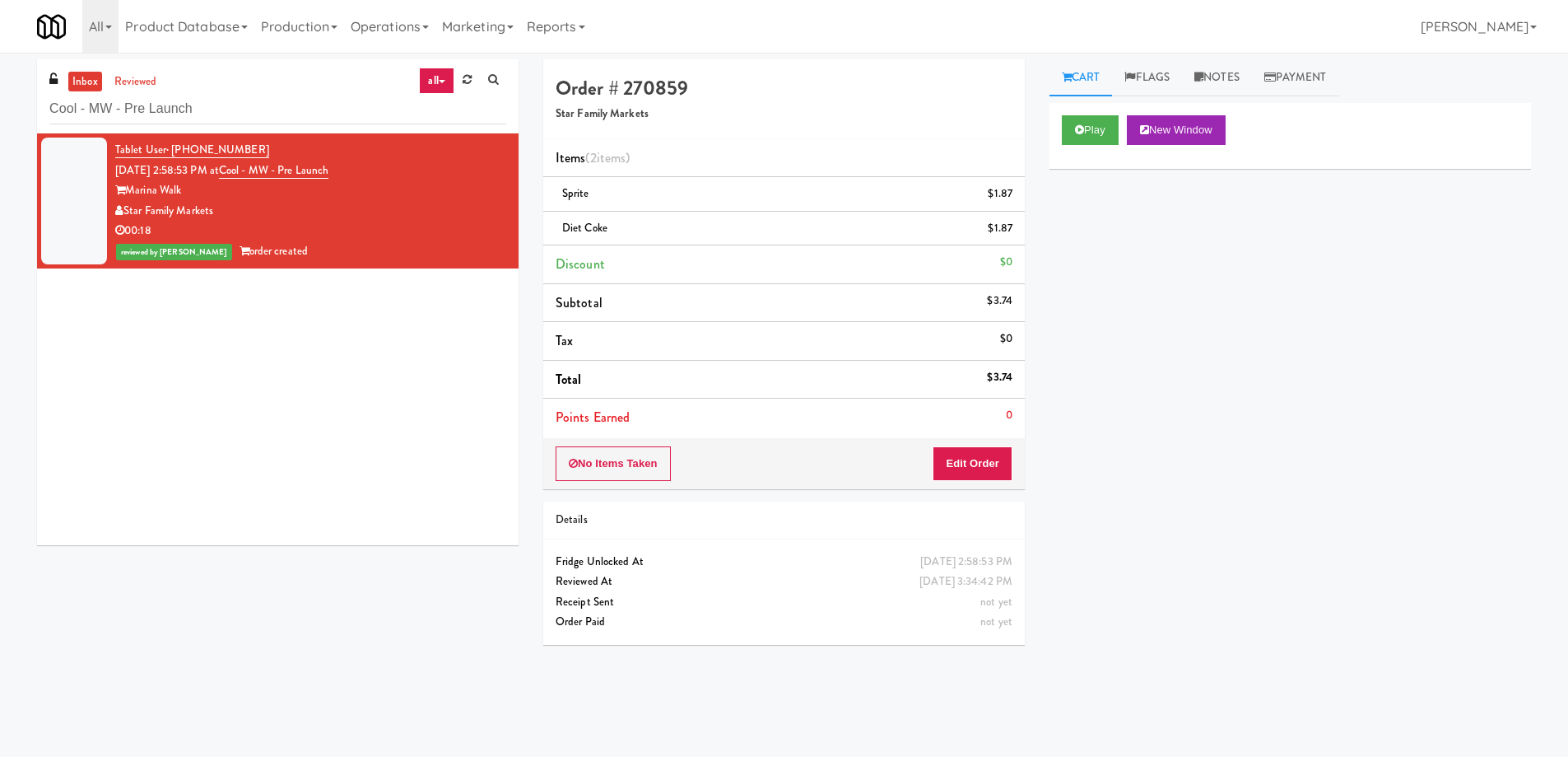
click at [1305, 466] on div "Play New Window Primary Flag Clear Flag if unable to determine what was taken o…" at bounding box center [1290, 411] width 482 height 617
click at [268, 110] on input "Cool - MW - Pre Launch" at bounding box center [277, 109] width 457 height 31
paste input "[PERSON_NAME] Tower Pantry"
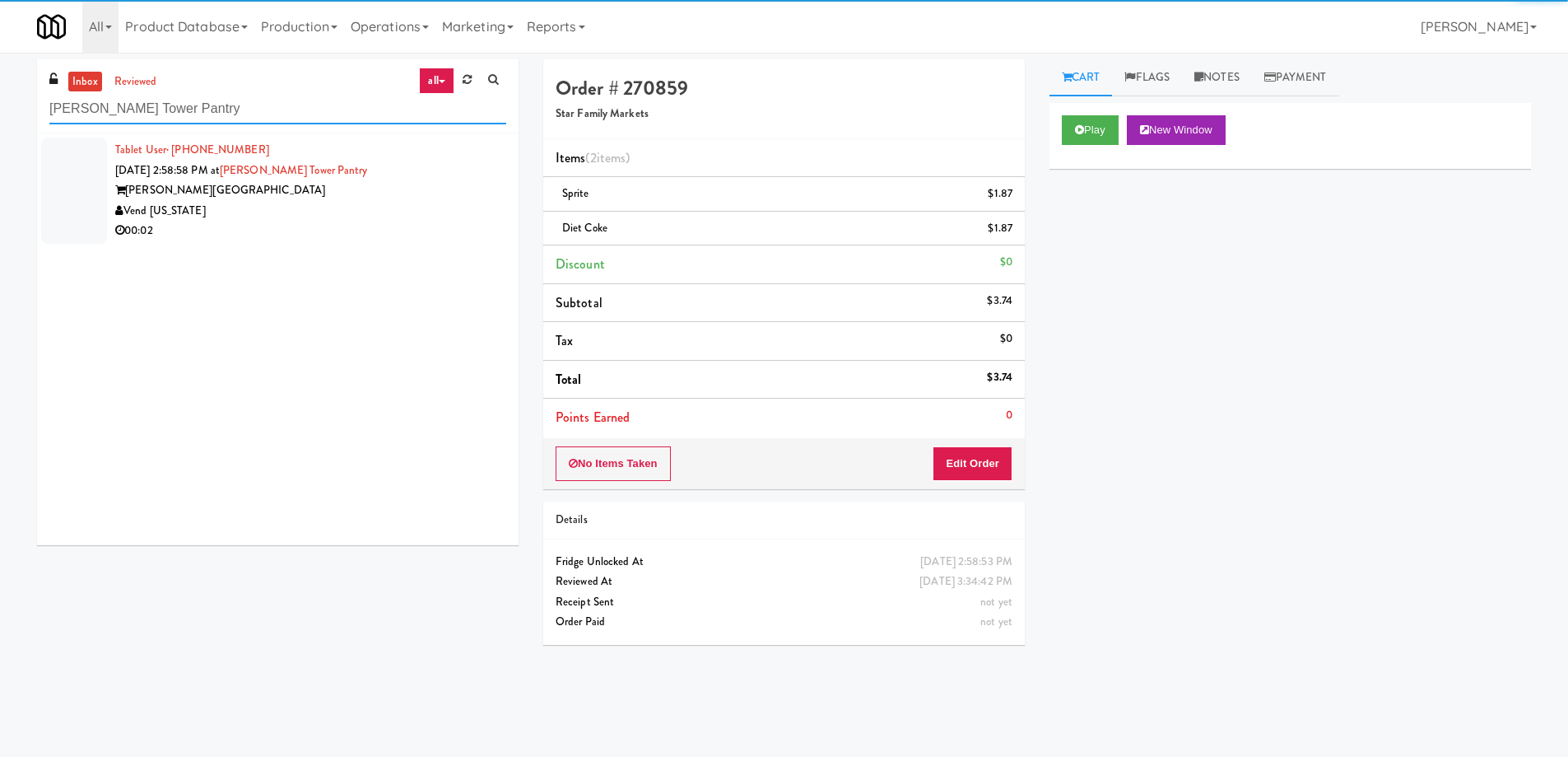
type input "[PERSON_NAME] Tower Pantry"
click at [376, 217] on div "Vend [US_STATE]" at bounding box center [310, 211] width 391 height 20
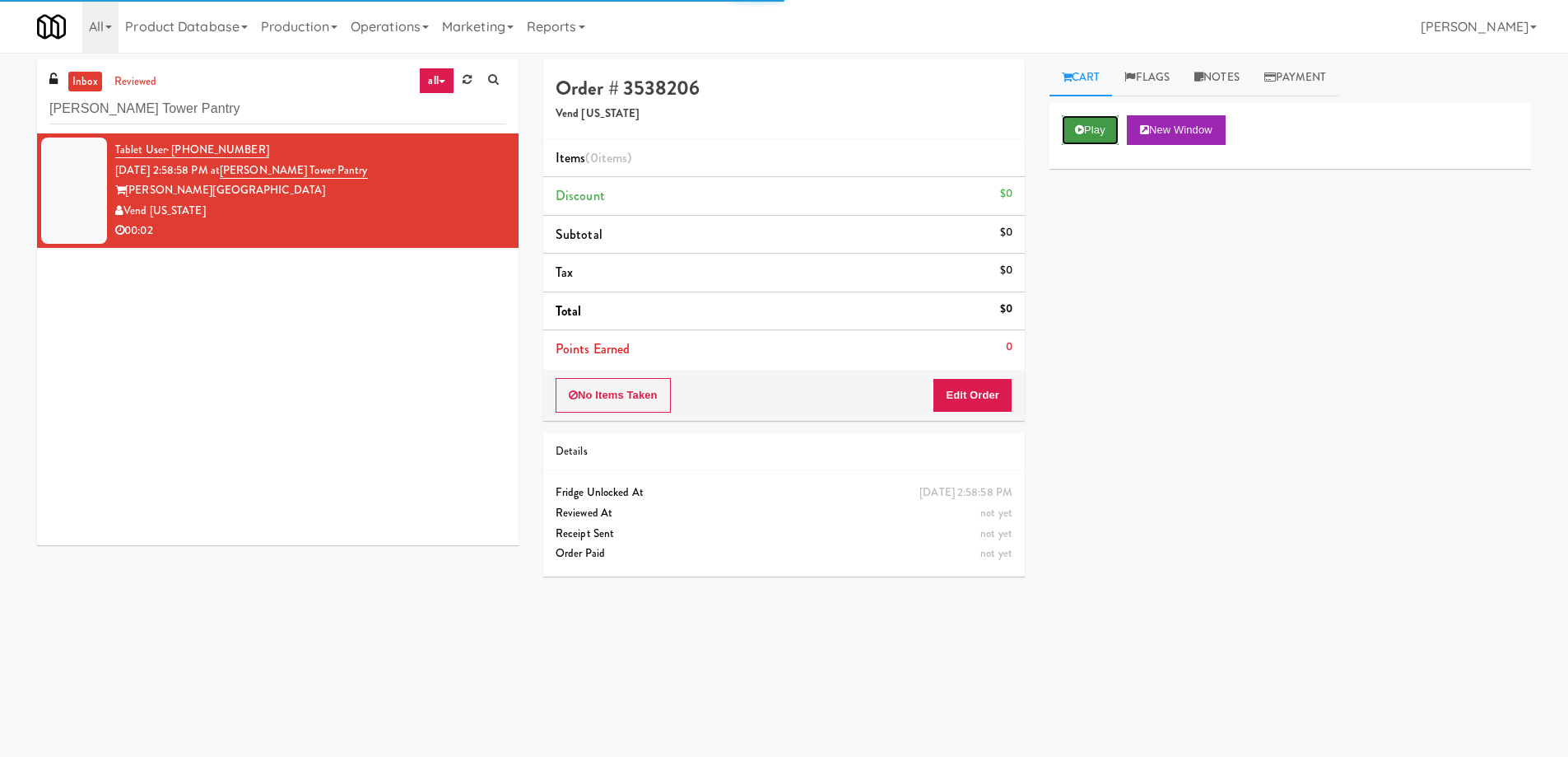
click at [1099, 125] on button "Play" at bounding box center [1090, 130] width 57 height 30
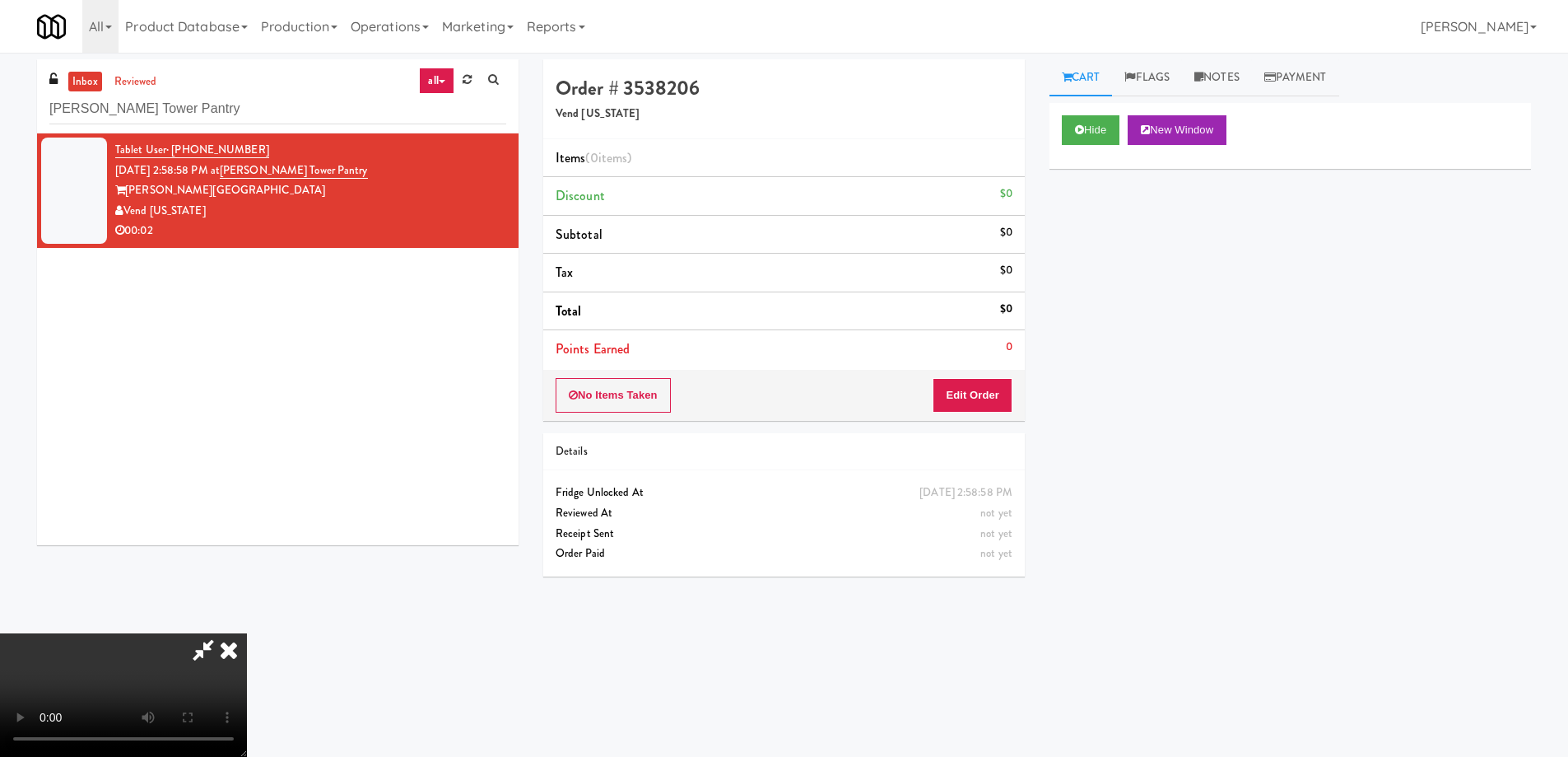
click at [247, 633] on video at bounding box center [123, 695] width 247 height 124
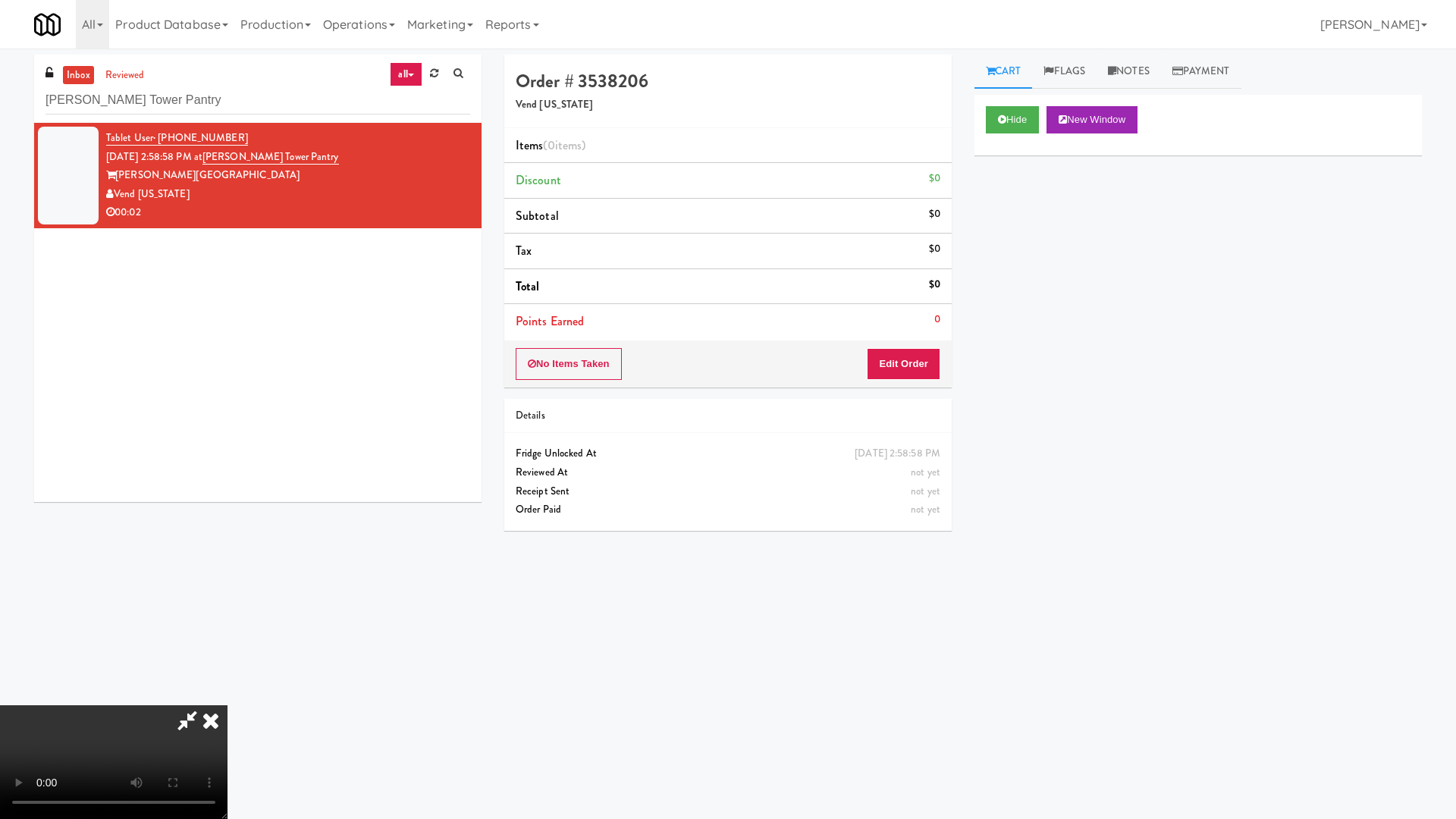
click at [227, 696] on video at bounding box center [113, 762] width 227 height 114
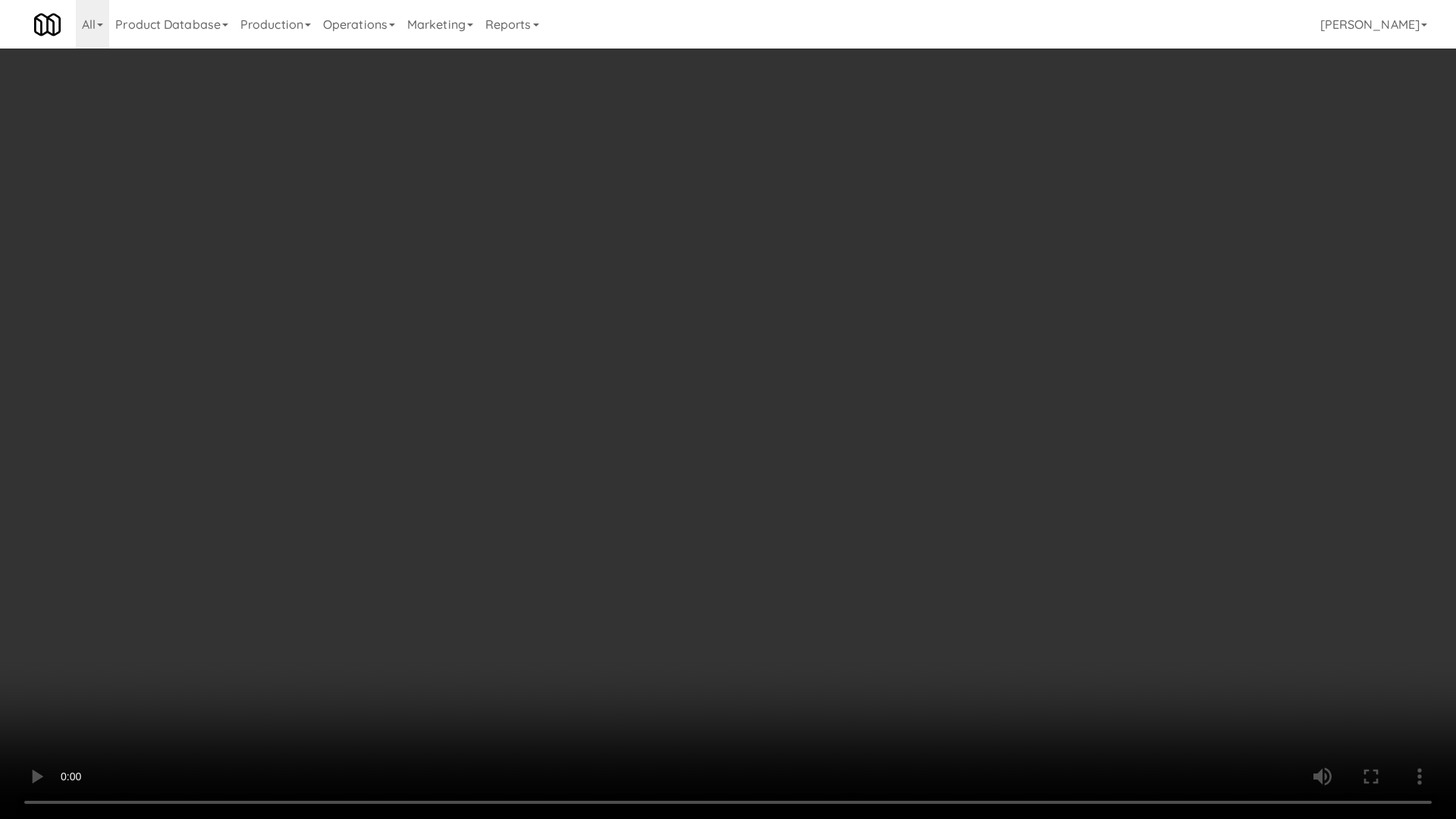
click at [600, 488] on video at bounding box center [728, 409] width 1456 height 819
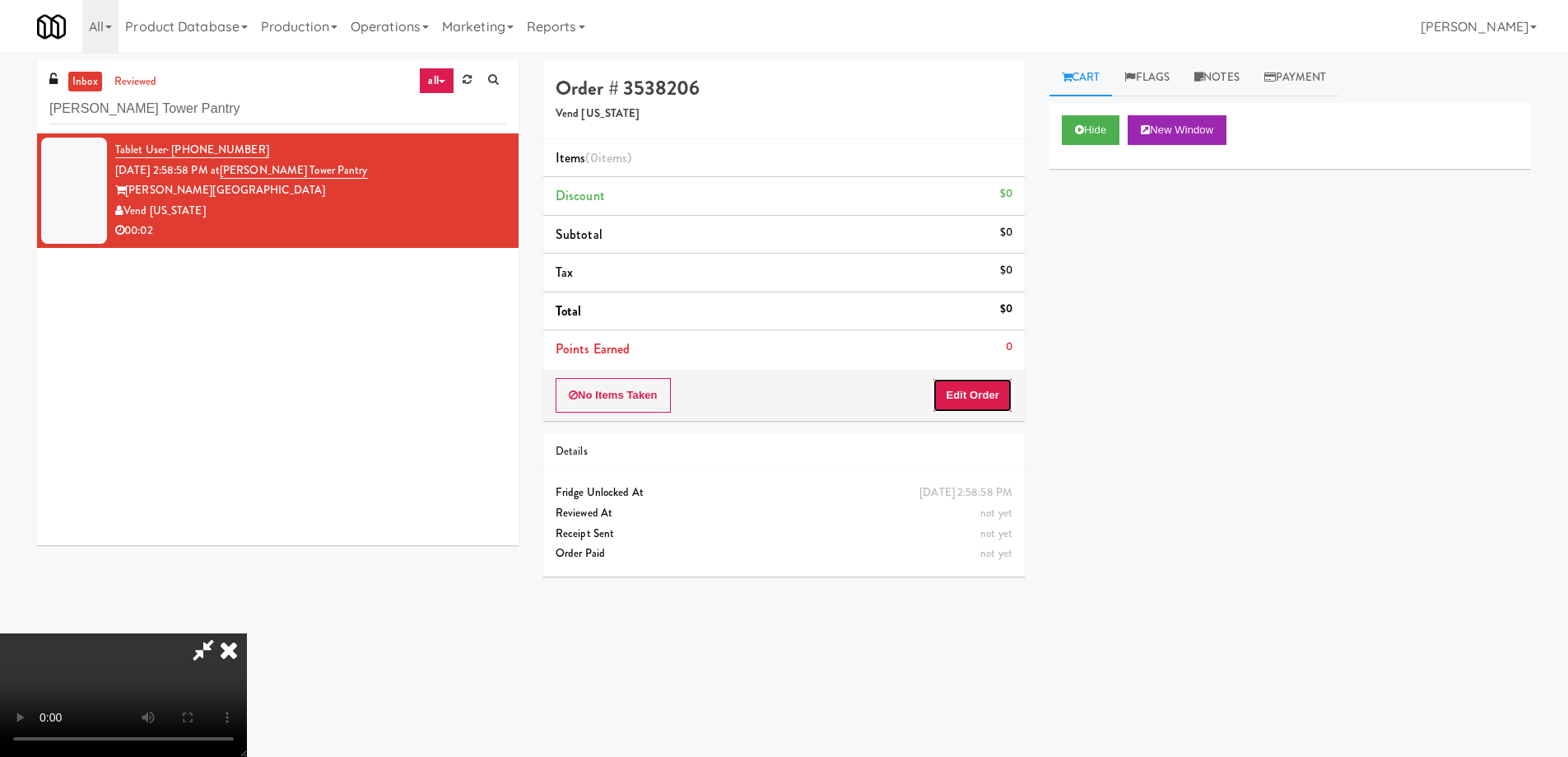
click at [977, 385] on button "Edit Order" at bounding box center [972, 394] width 80 height 34
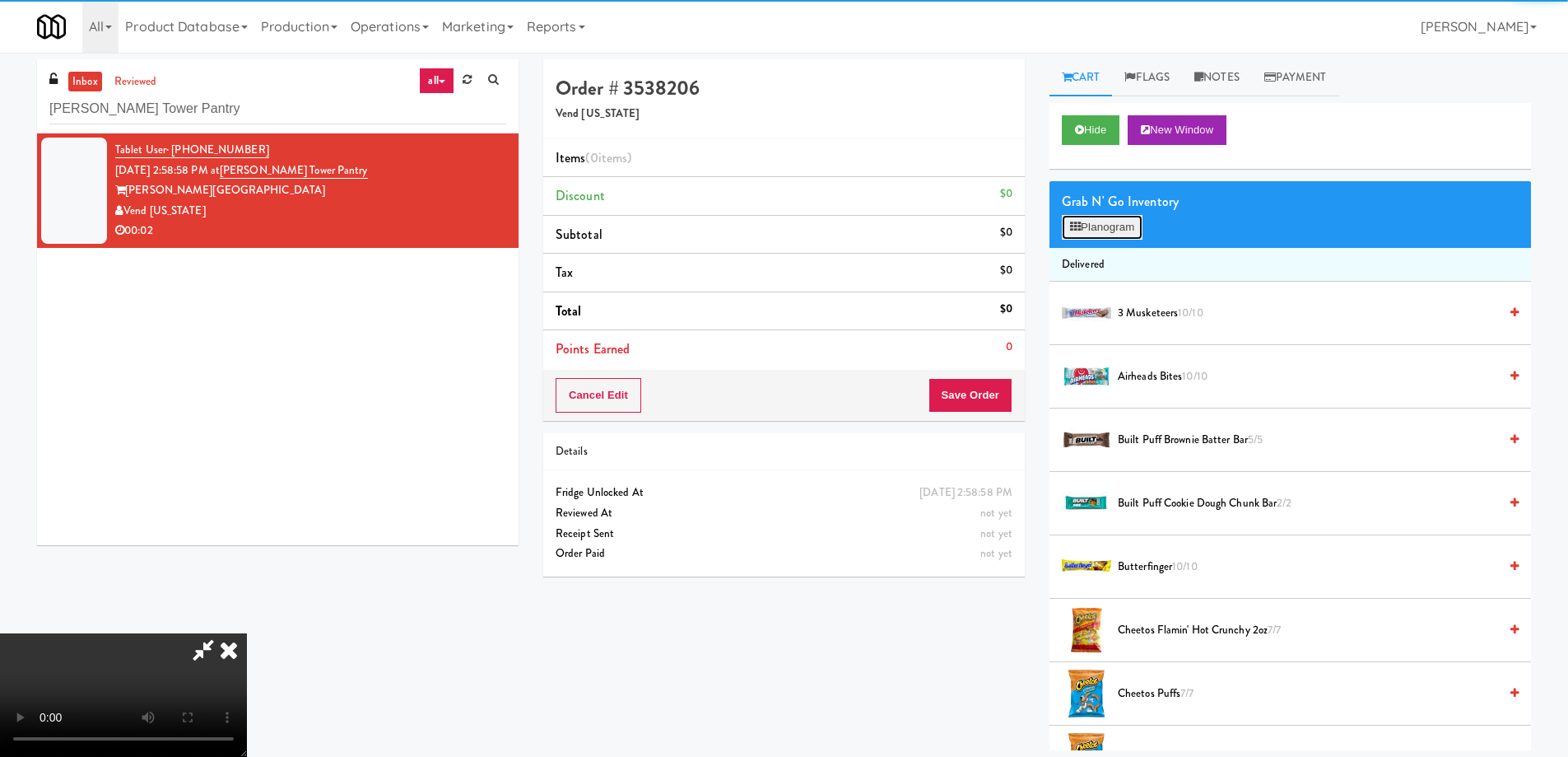
click at [1093, 234] on button "Planogram" at bounding box center [1103, 227] width 81 height 25
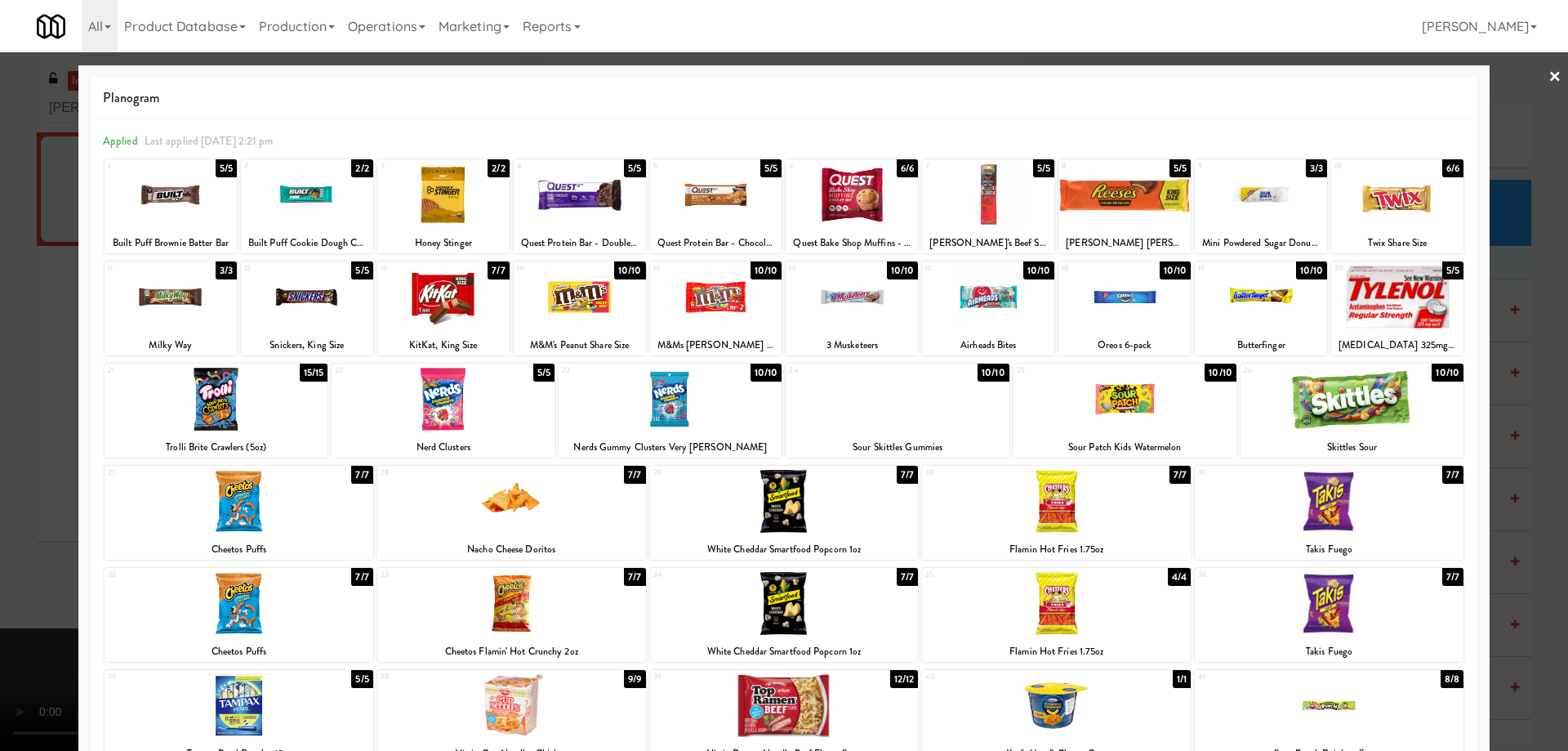
click at [1281, 305] on div at bounding box center [1261, 297] width 132 height 63
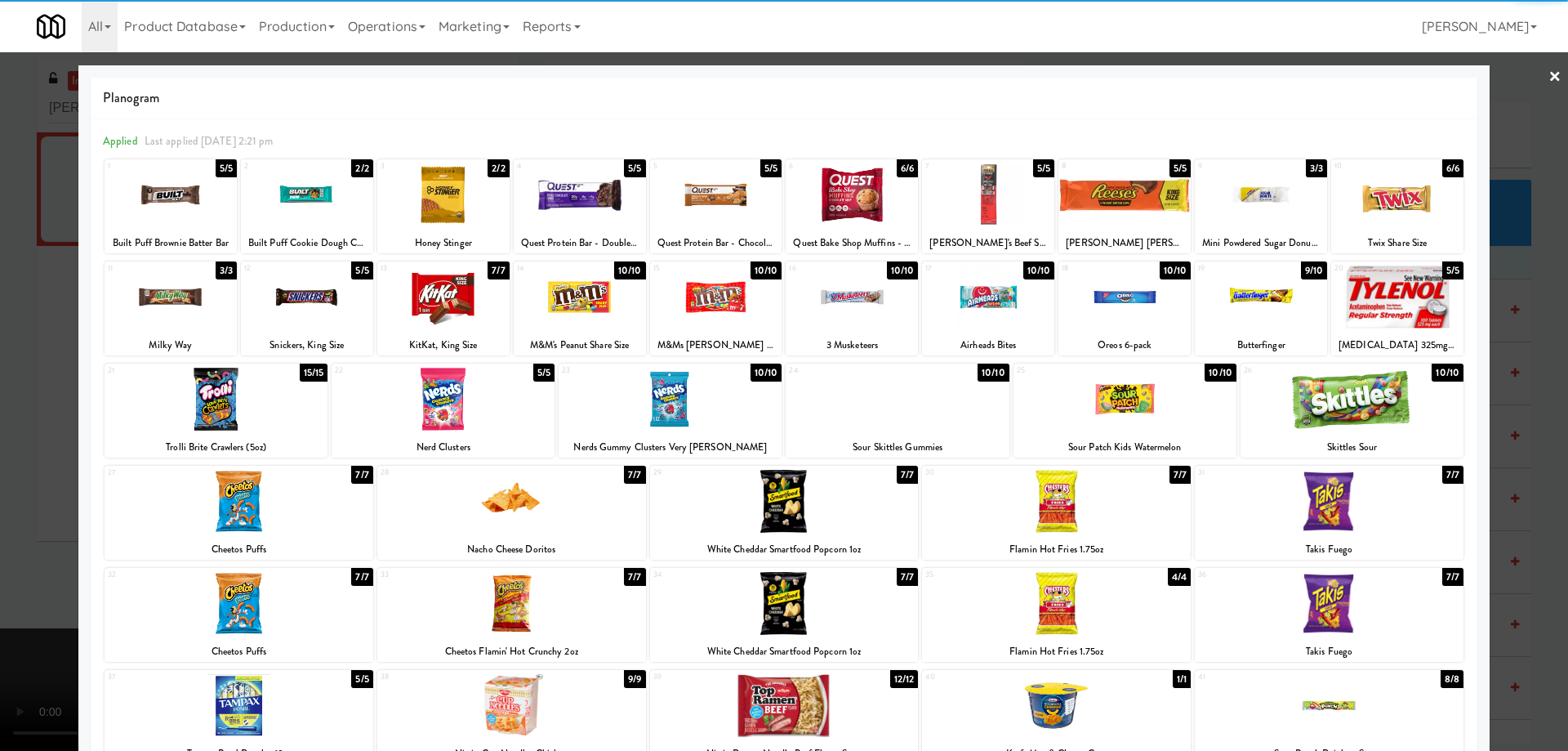
click at [1549, 81] on link "×" at bounding box center [1555, 78] width 13 height 51
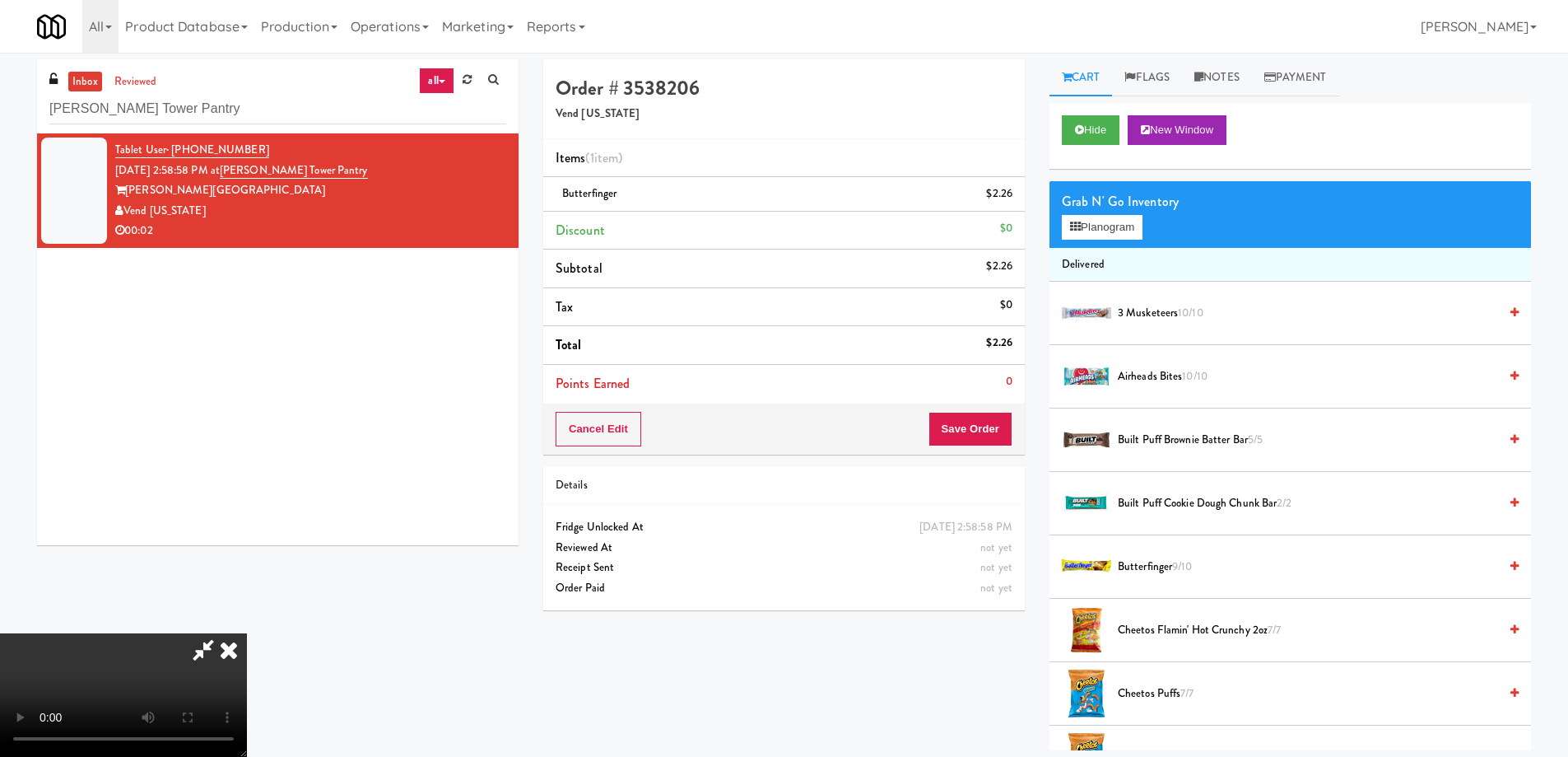
click at [247, 633] on video at bounding box center [123, 695] width 247 height 124
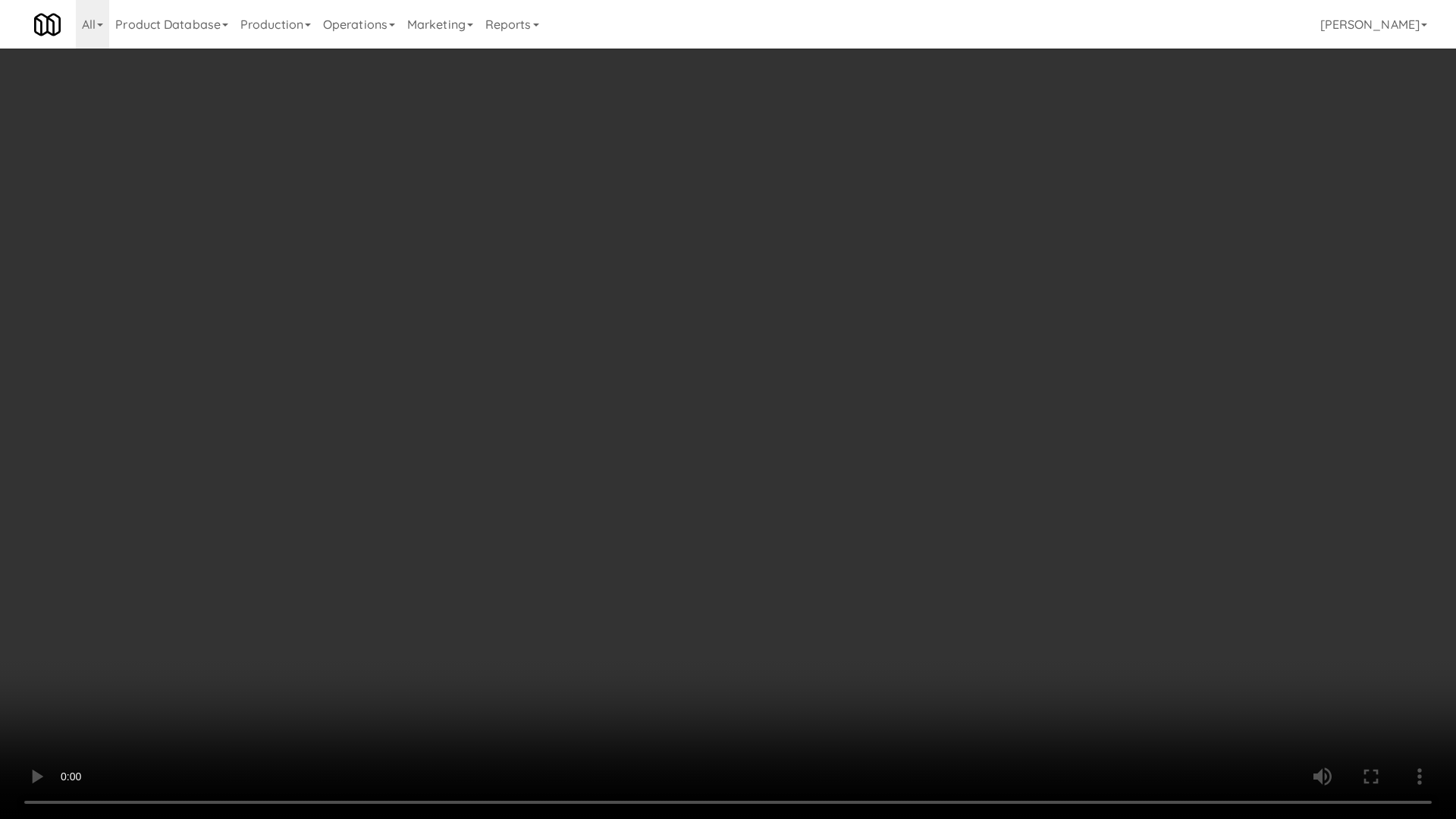
click at [767, 553] on video at bounding box center [728, 409] width 1456 height 819
click at [990, 332] on video at bounding box center [728, 409] width 1456 height 819
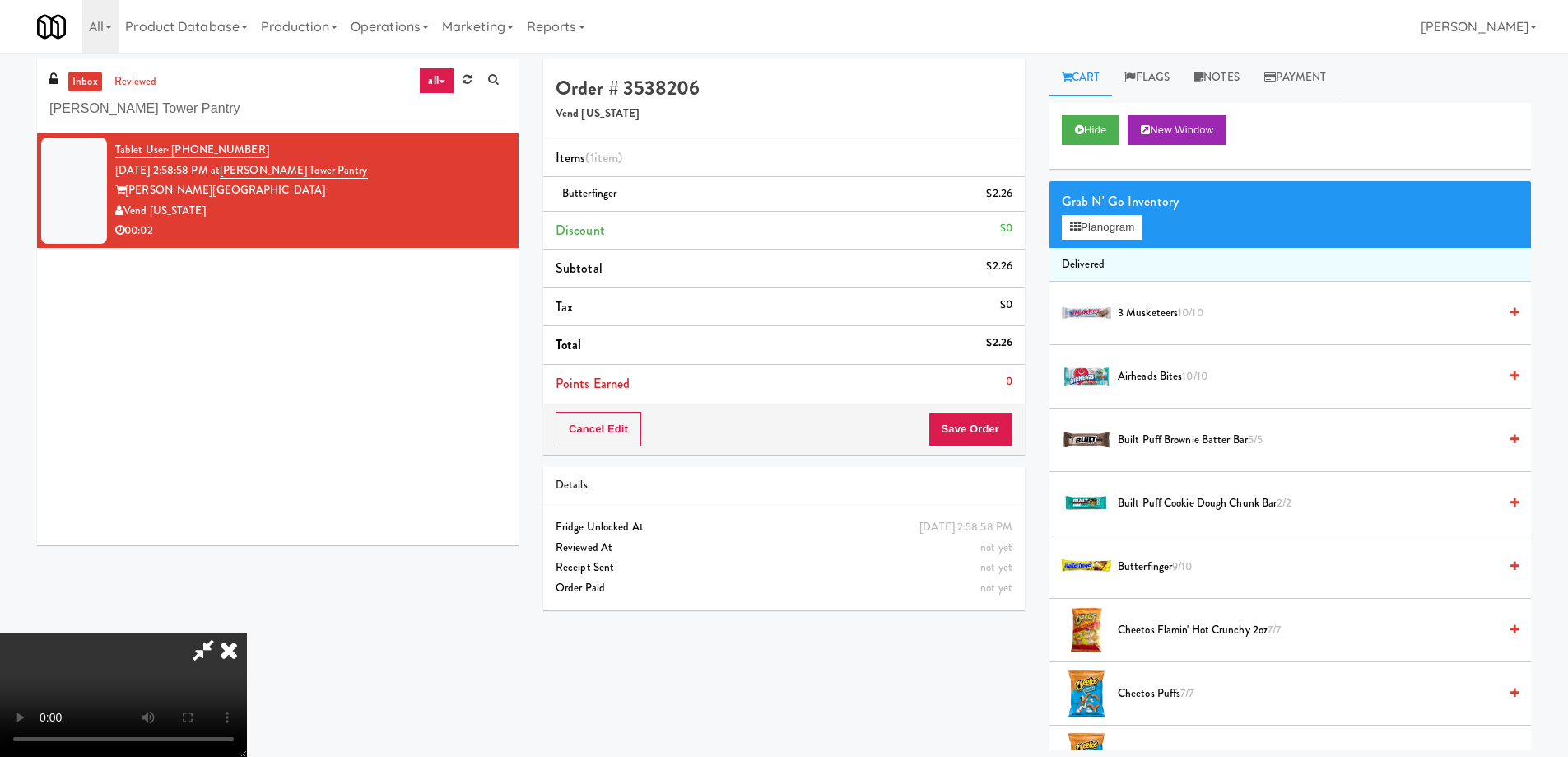
click at [247, 633] on icon at bounding box center [228, 650] width 36 height 33
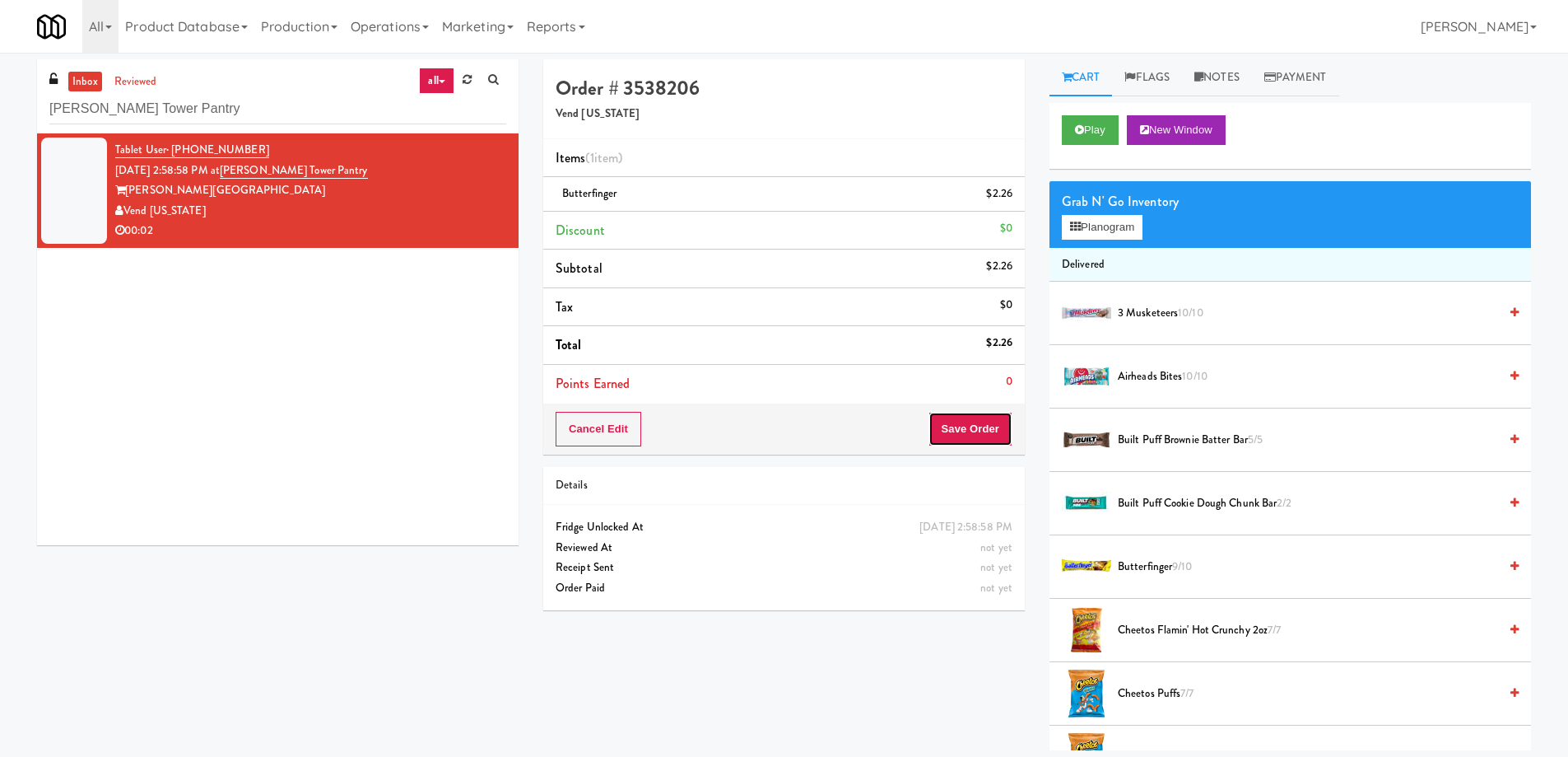
click at [983, 422] on button "Save Order" at bounding box center [971, 429] width 84 height 34
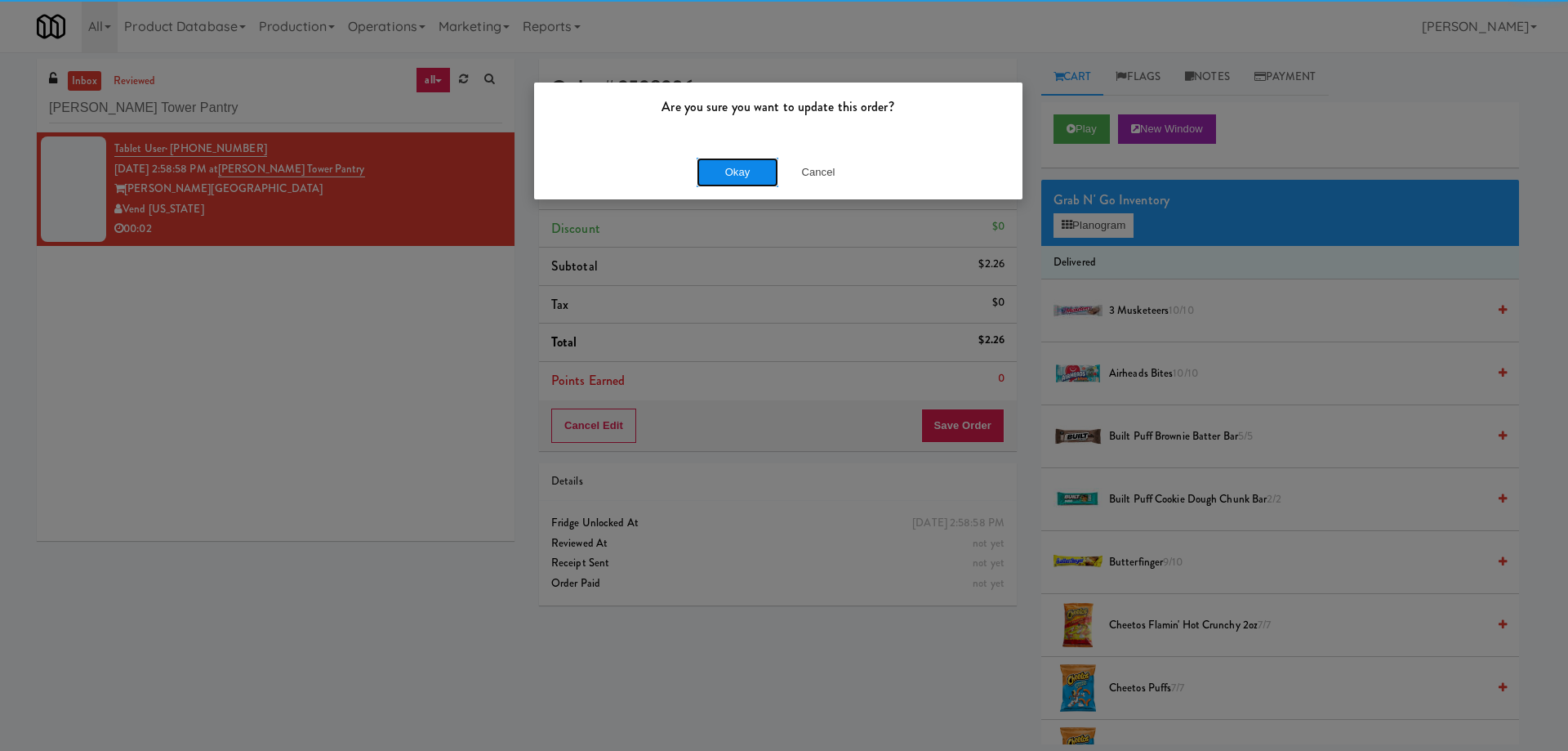
click at [738, 166] on button "Okay" at bounding box center [738, 173] width 82 height 30
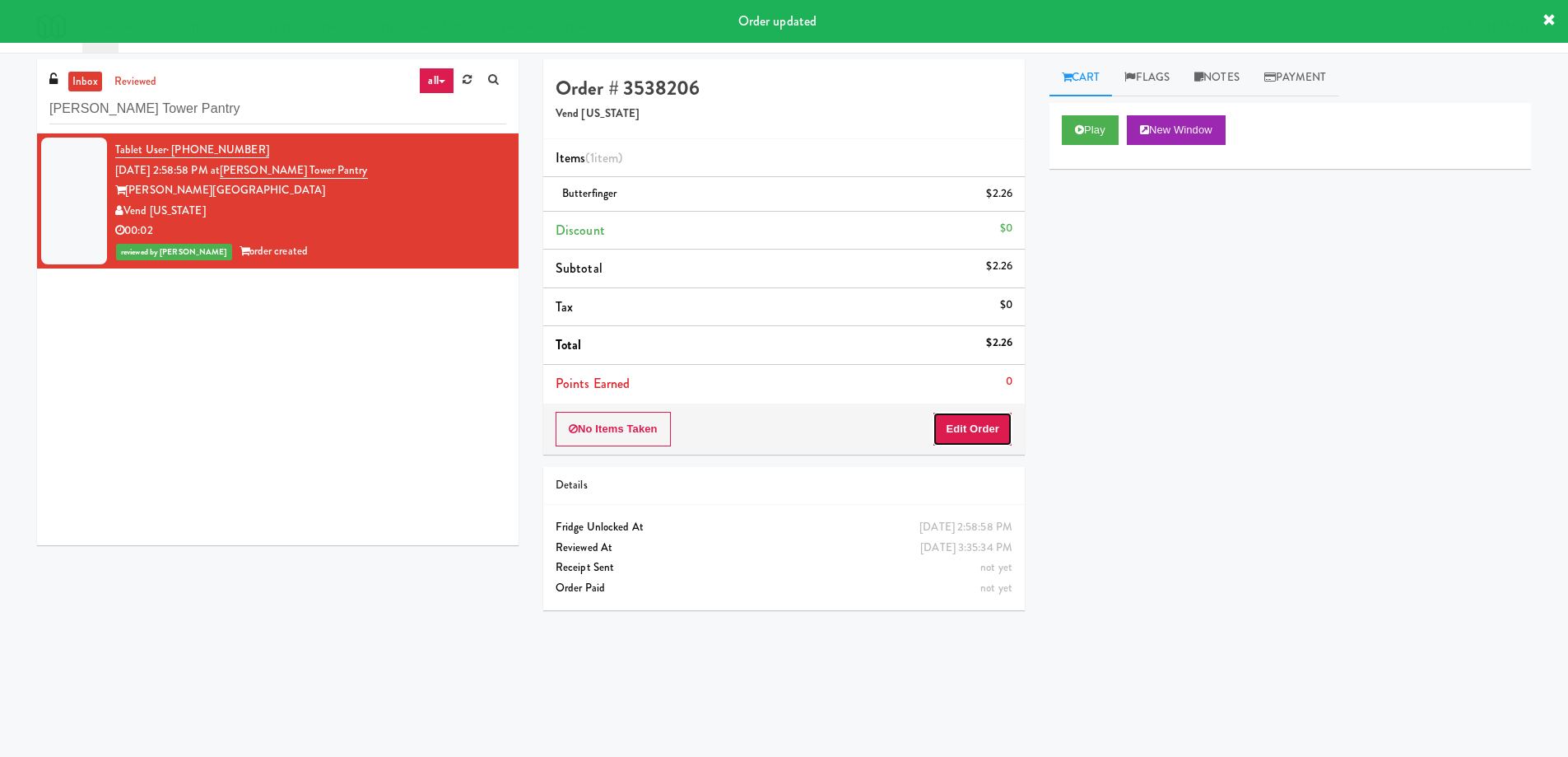
click at [1001, 423] on button "Edit Order" at bounding box center [972, 429] width 80 height 34
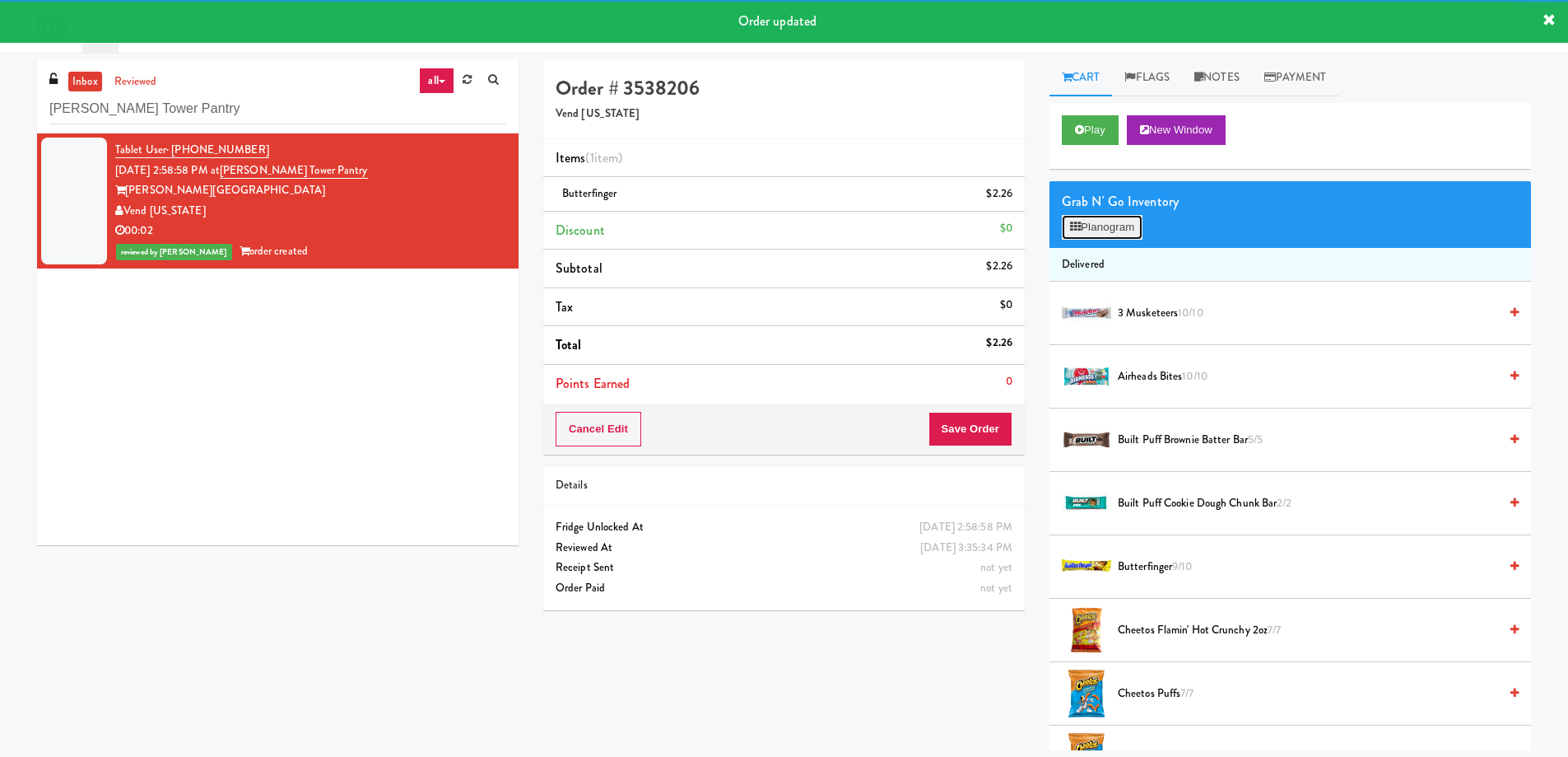
click at [1126, 220] on button "Planogram" at bounding box center [1103, 227] width 81 height 25
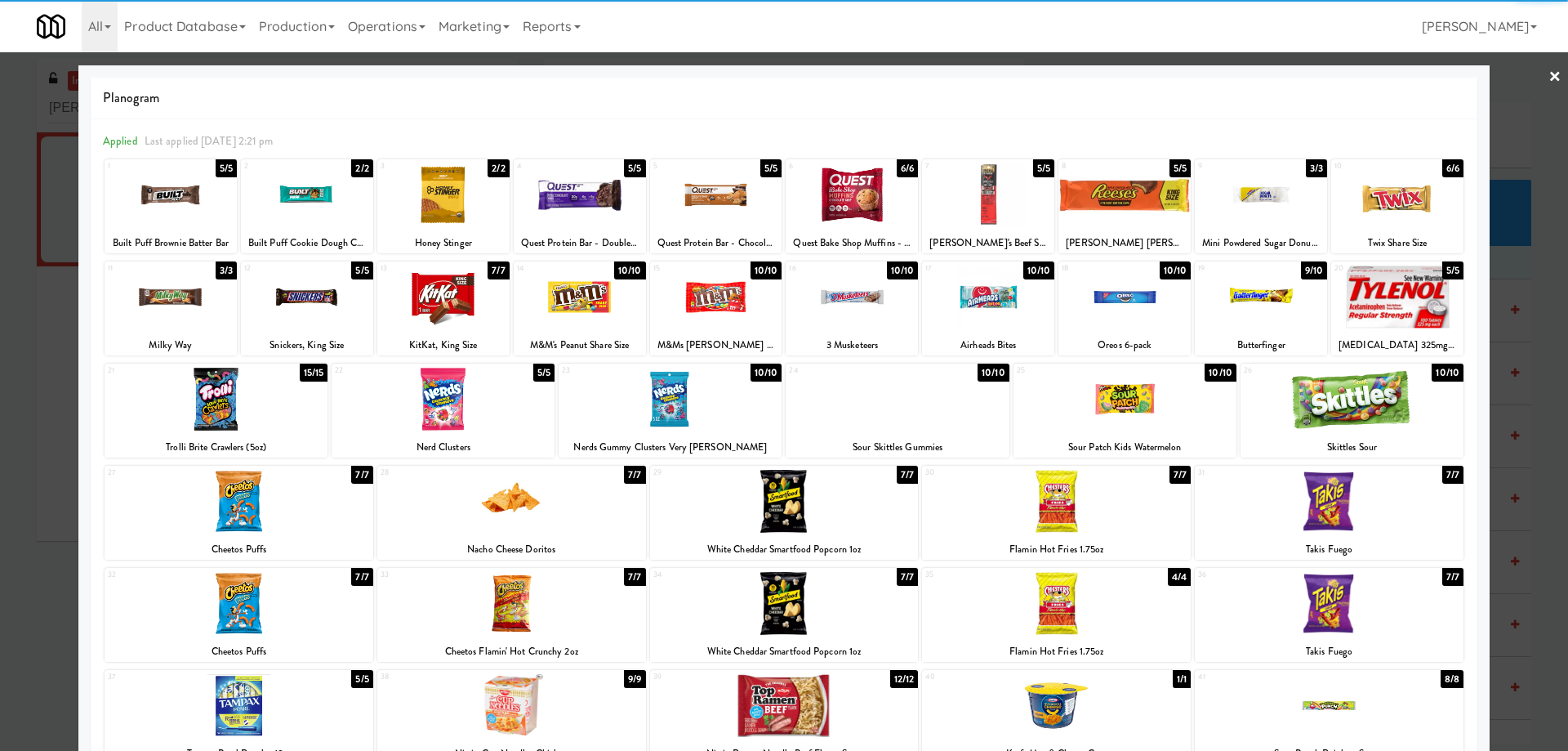
drag, startPoint x: 1550, startPoint y: 81, endPoint x: 1444, endPoint y: 180, distance: 145.0
click at [1550, 82] on div at bounding box center [784, 376] width 1568 height 751
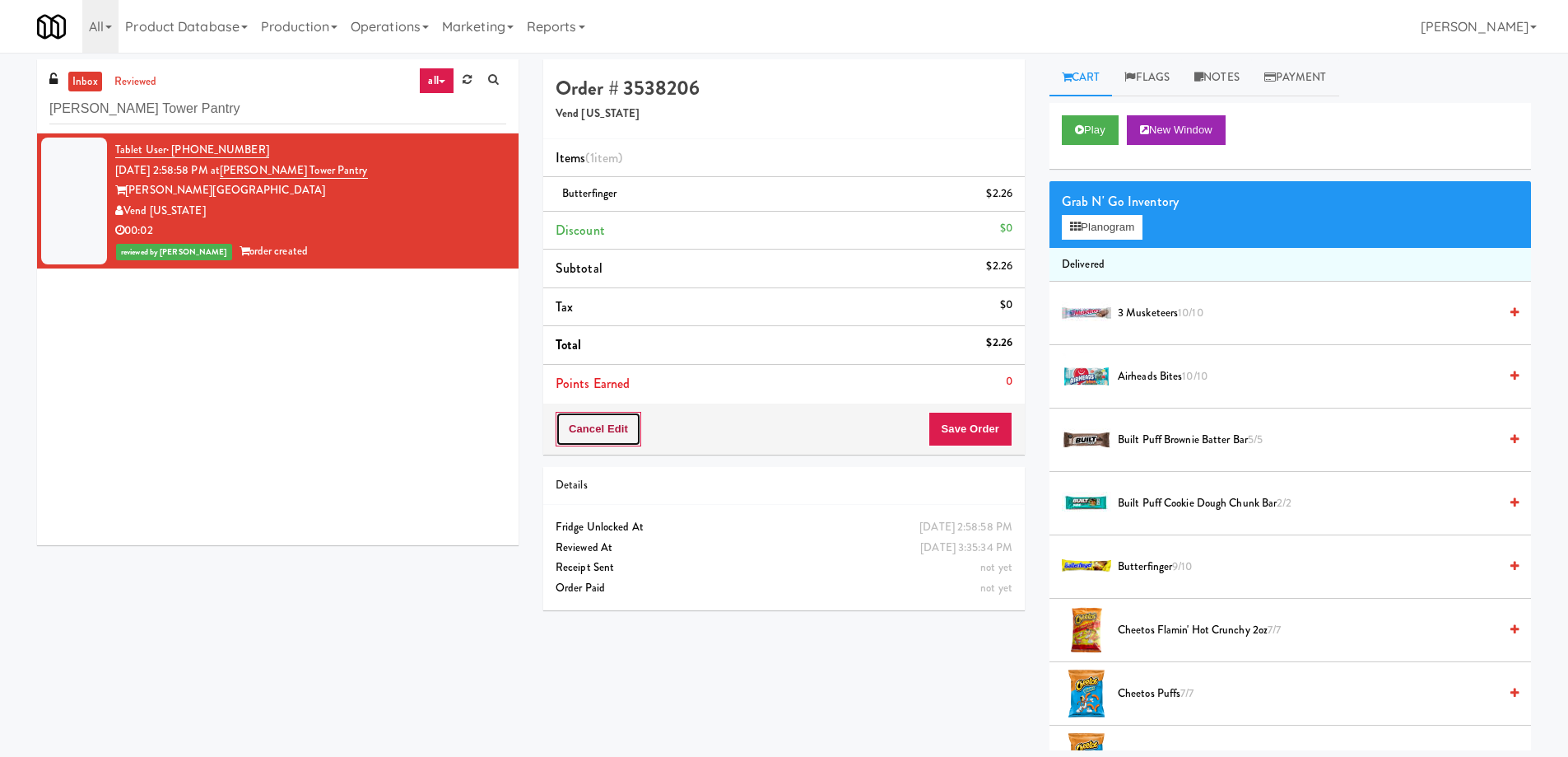
click at [633, 432] on button "Cancel Edit" at bounding box center [599, 429] width 86 height 34
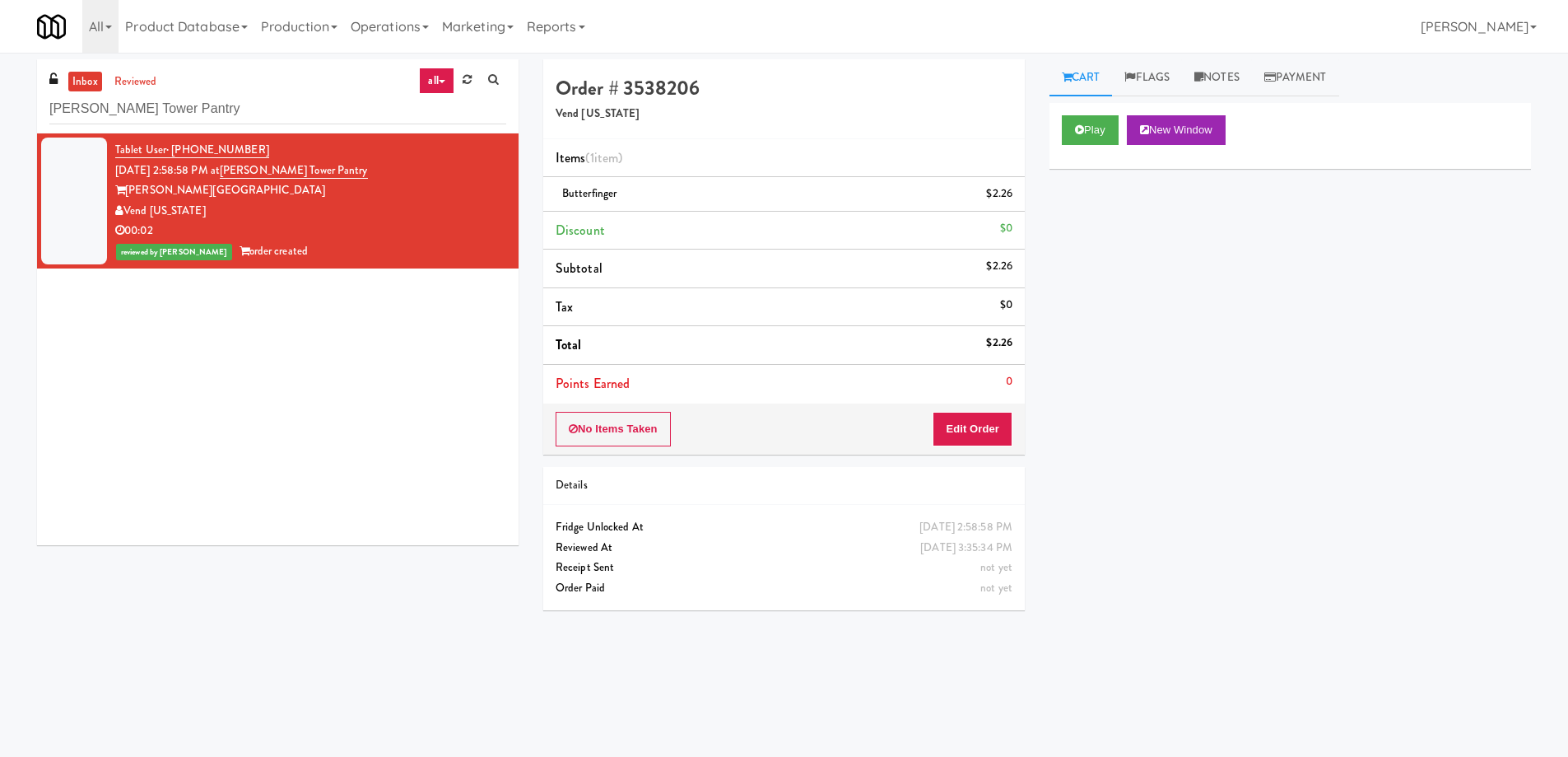
click at [801, 299] on li "Tax $0" at bounding box center [784, 307] width 482 height 39
click at [1099, 137] on button "Play" at bounding box center [1090, 130] width 57 height 30
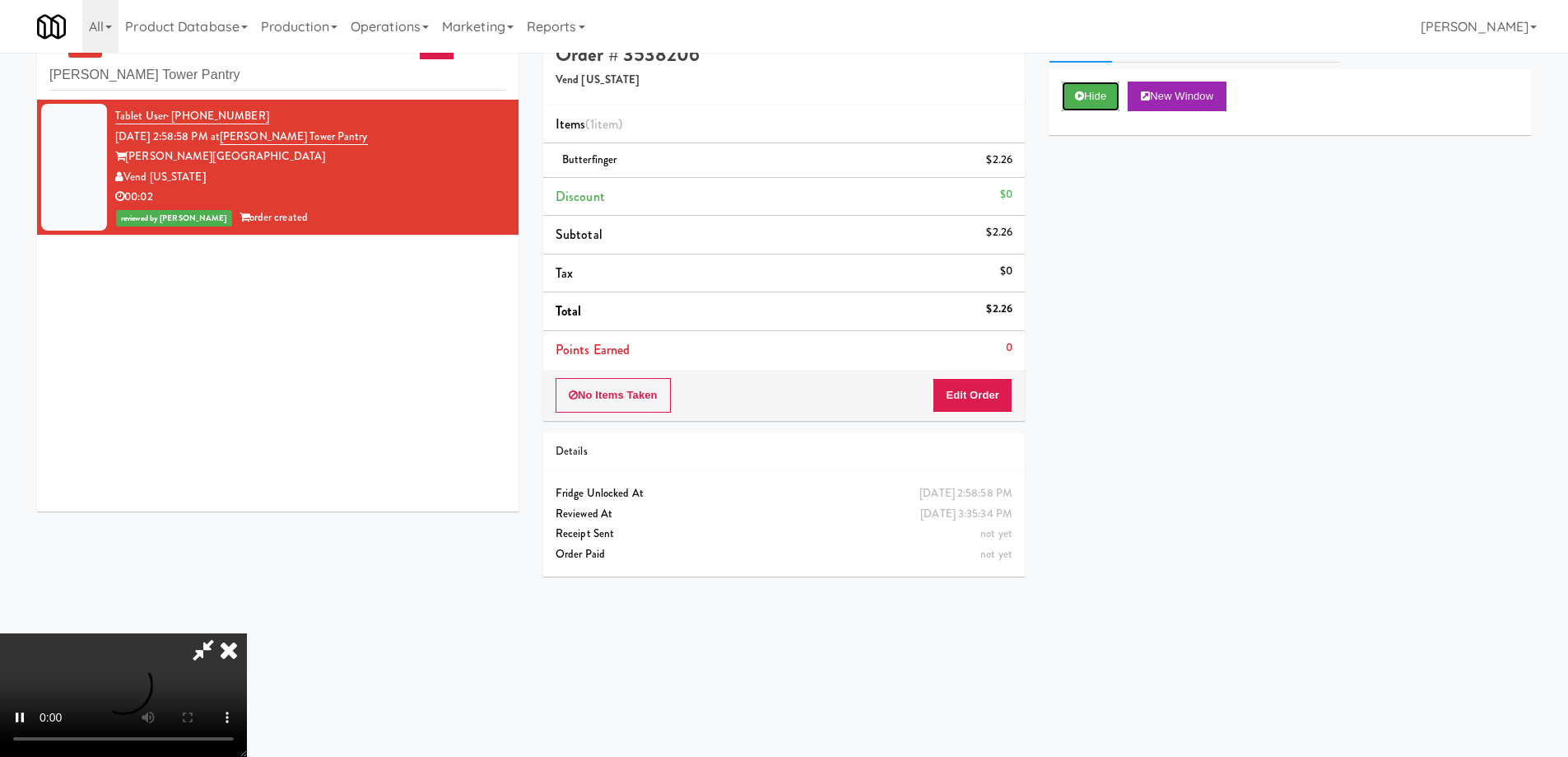
scroll to position [53, 0]
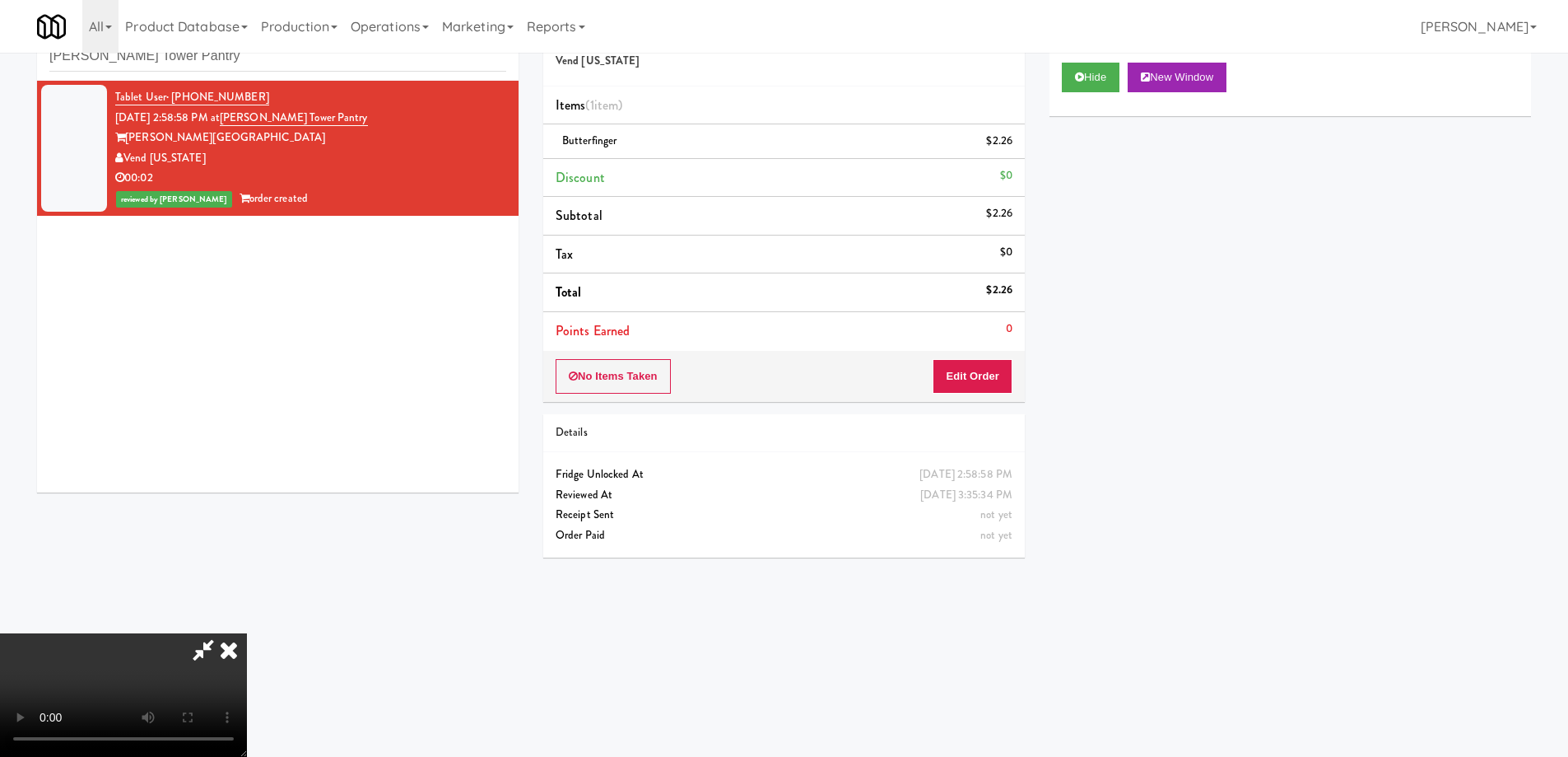
click at [247, 633] on icon at bounding box center [228, 650] width 36 height 33
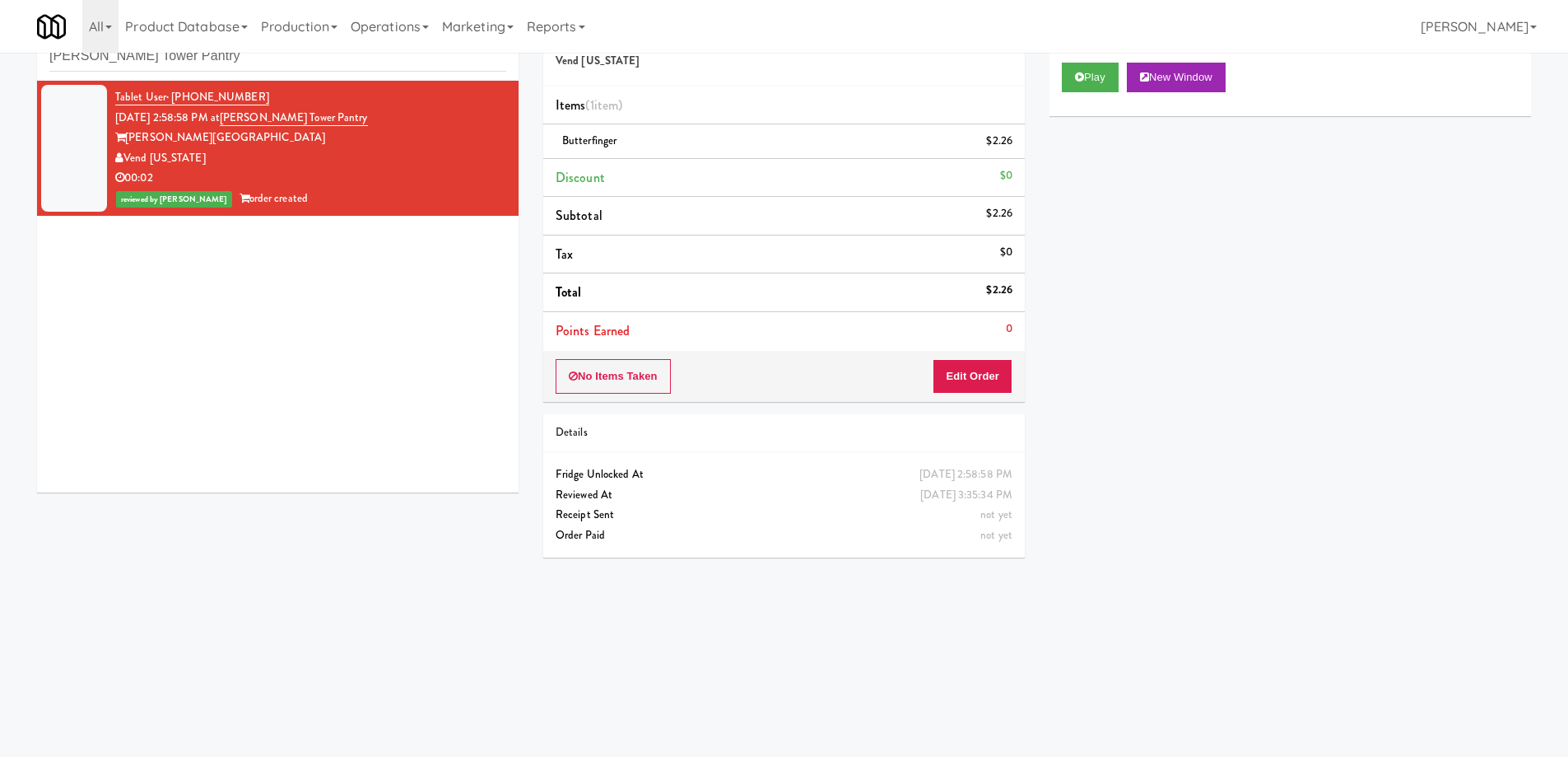
drag, startPoint x: 1273, startPoint y: 327, endPoint x: 1181, endPoint y: 292, distance: 98.4
click at [1274, 327] on div "Play New Window Primary Flag Clear Flag if unable to determine what was taken o…" at bounding box center [1290, 358] width 482 height 617
click at [281, 70] on input "[PERSON_NAME] Tower Pantry" at bounding box center [277, 56] width 457 height 31
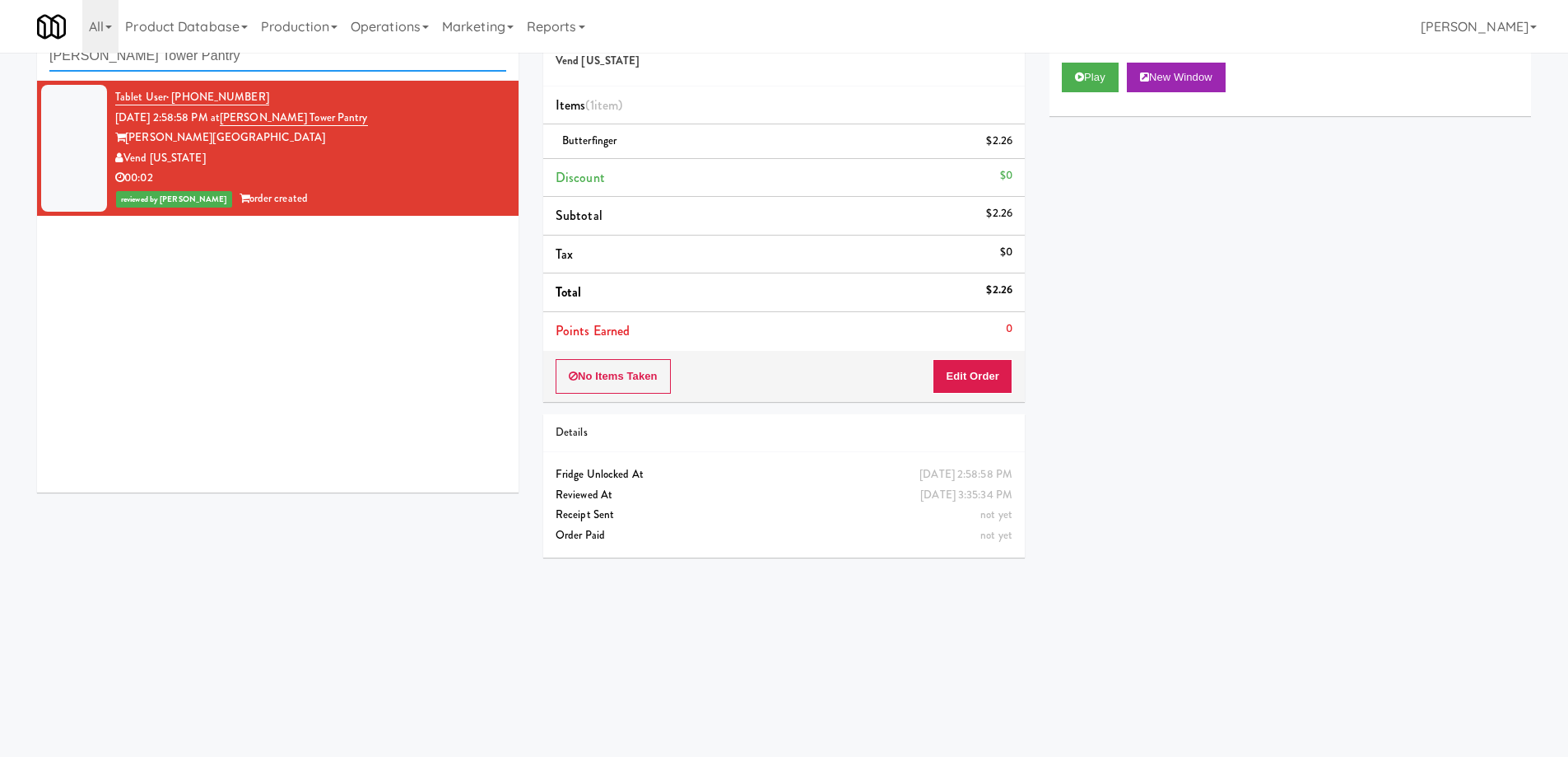
paste input "The Park at [GEOGRAPHIC_DATA] - Cooler #1"
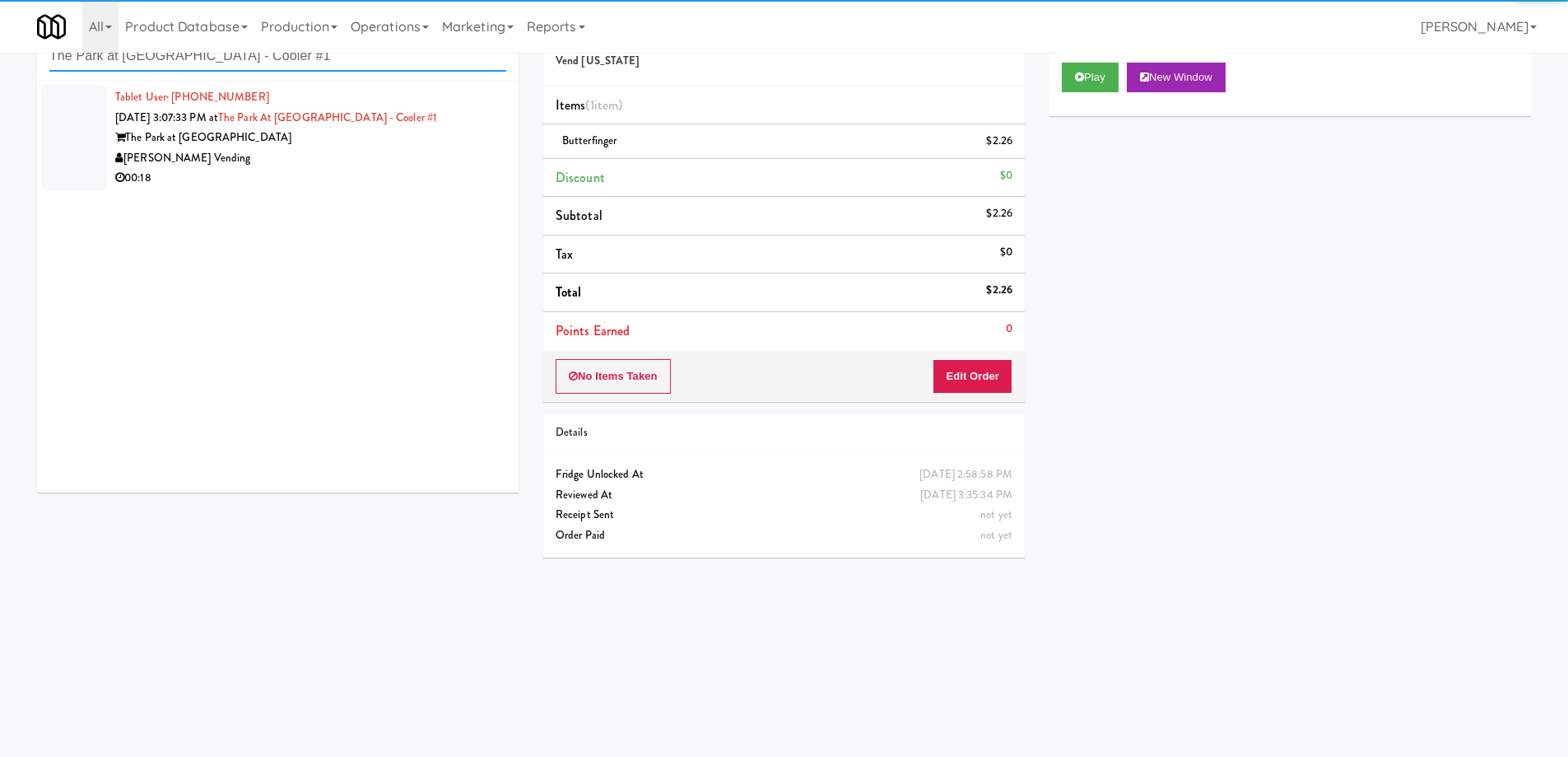
type input "The Park at [GEOGRAPHIC_DATA] - Cooler #1"
click at [334, 202] on div "Tablet User · (610) 618-0690 [DATE] 3:07:33 PM at [GEOGRAPHIC_DATA] at [GEOGRAP…" at bounding box center [277, 286] width 482 height 412
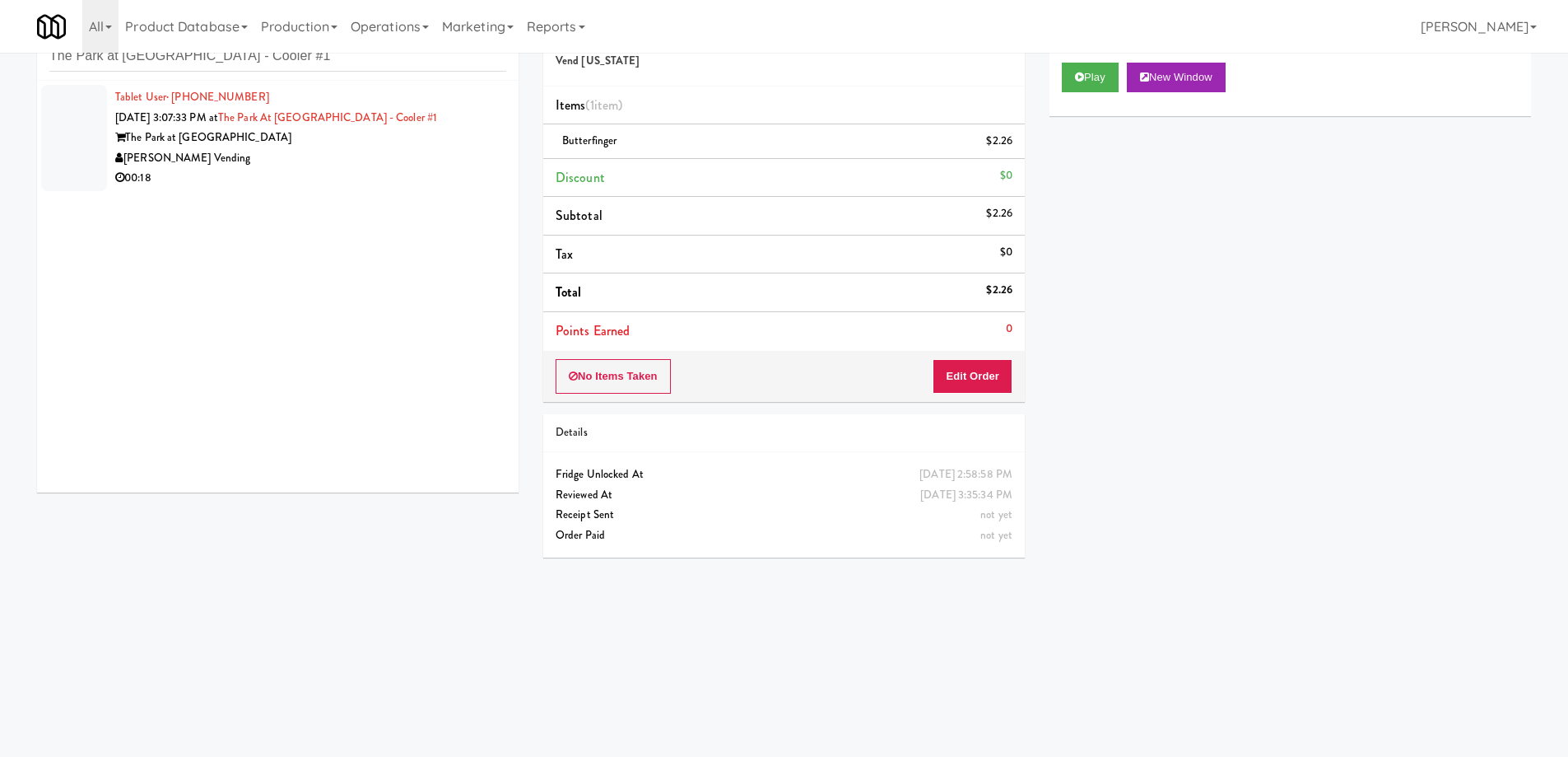
click at [385, 148] on div "[PERSON_NAME] Vending" at bounding box center [310, 158] width 391 height 20
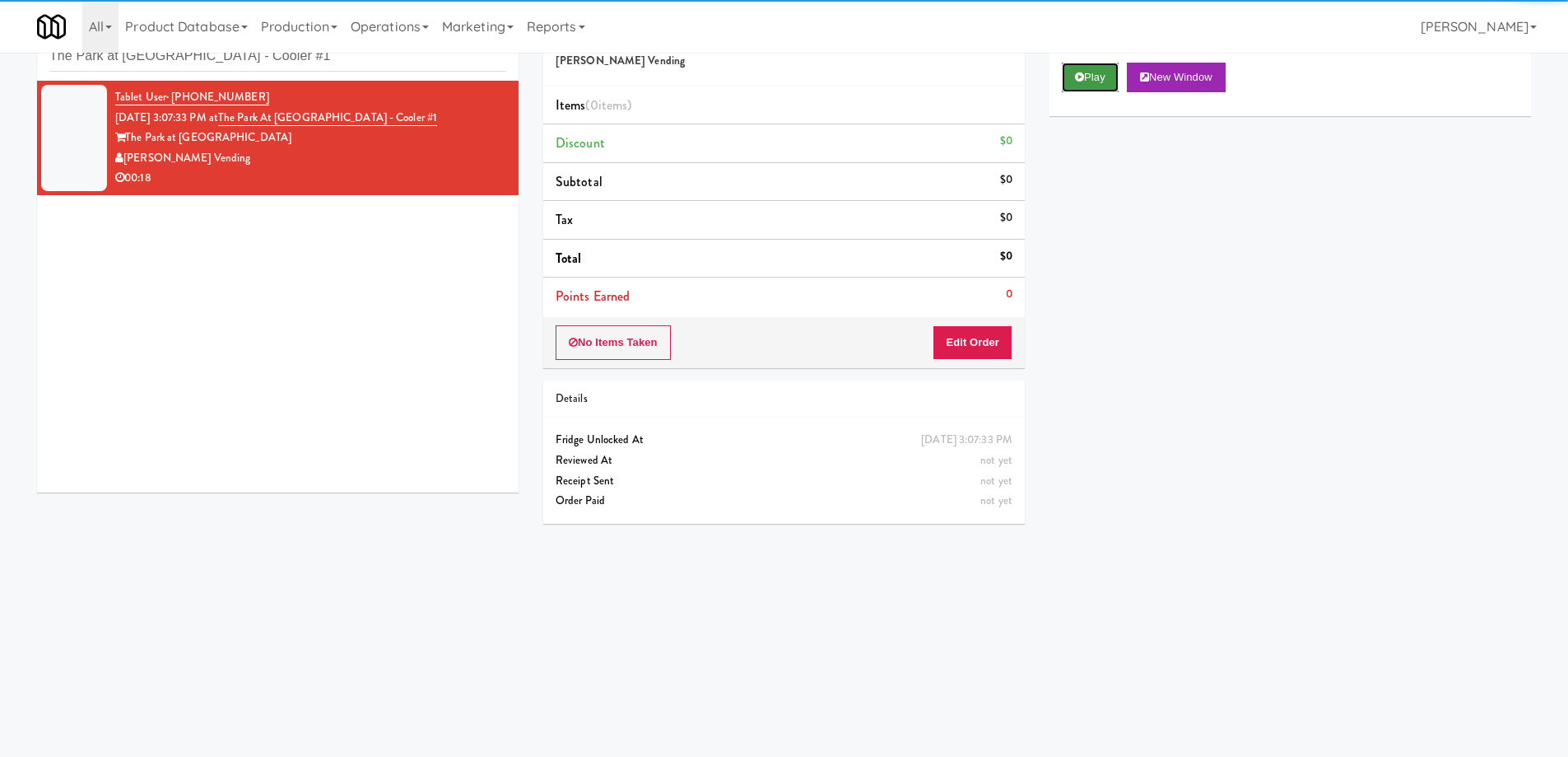
click at [1082, 81] on icon at bounding box center [1080, 77] width 9 height 11
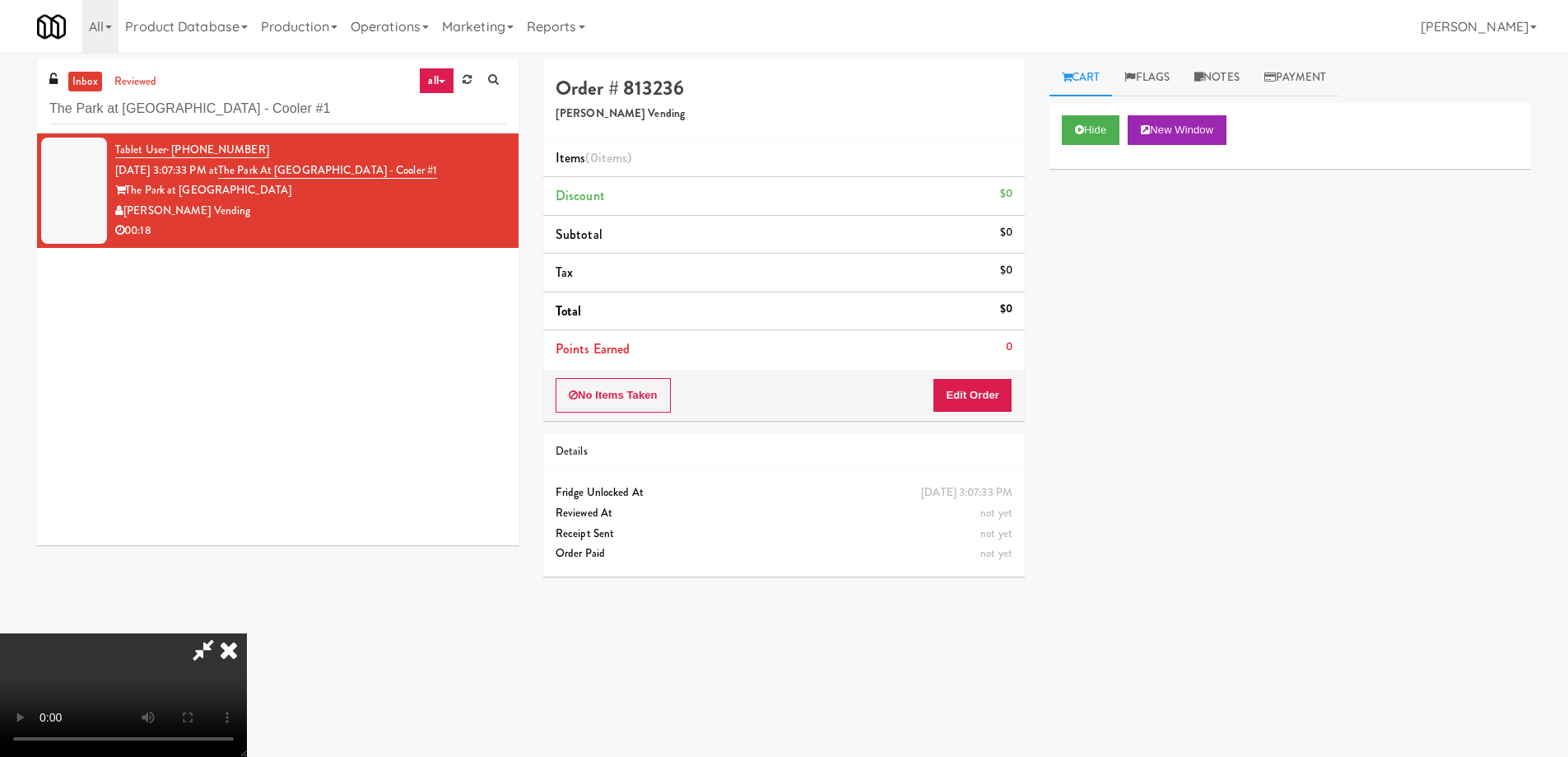
click at [247, 633] on video at bounding box center [123, 695] width 247 height 124
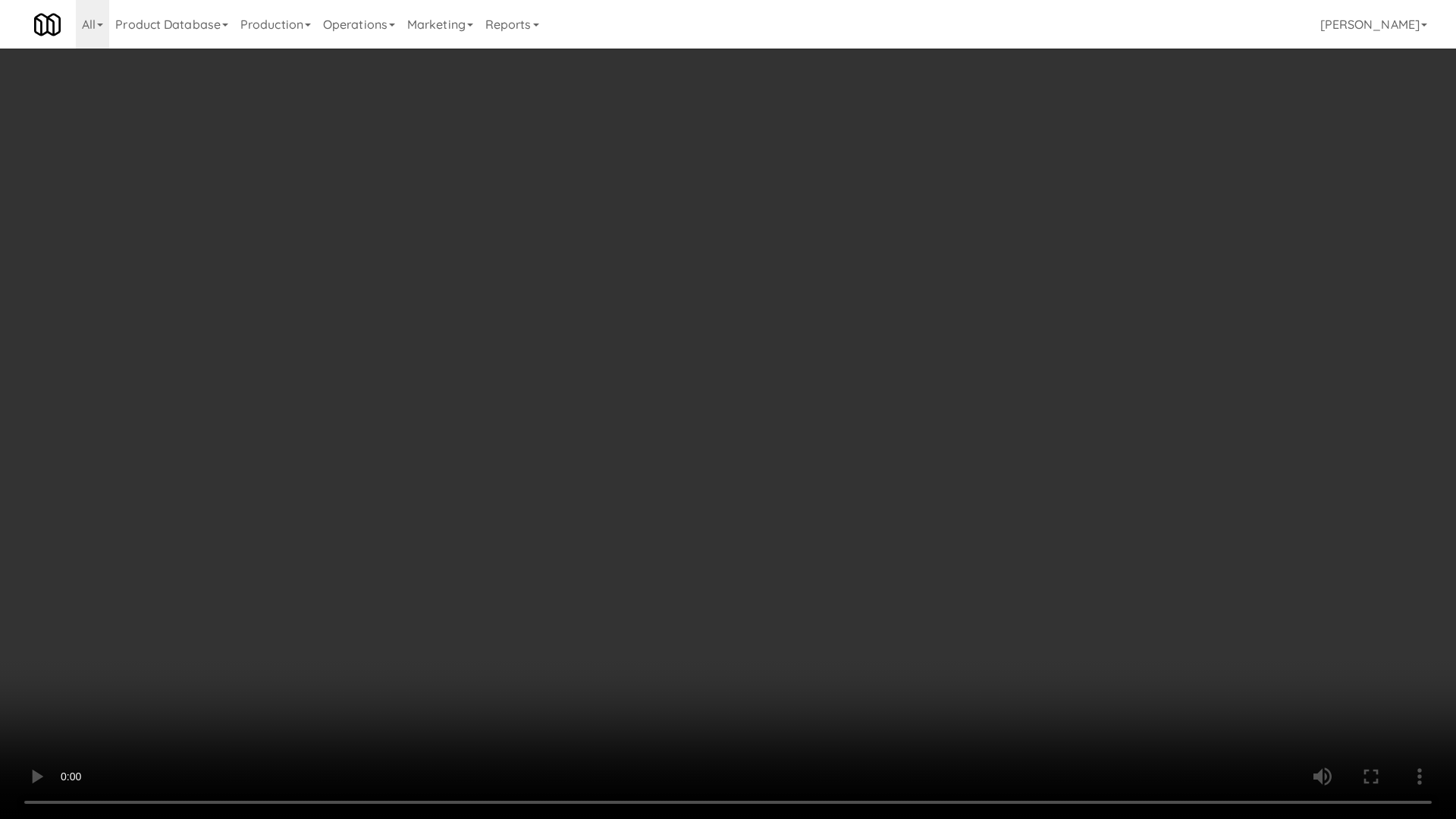
click at [760, 456] on video at bounding box center [728, 409] width 1456 height 819
click at [1089, 650] on video at bounding box center [728, 409] width 1456 height 819
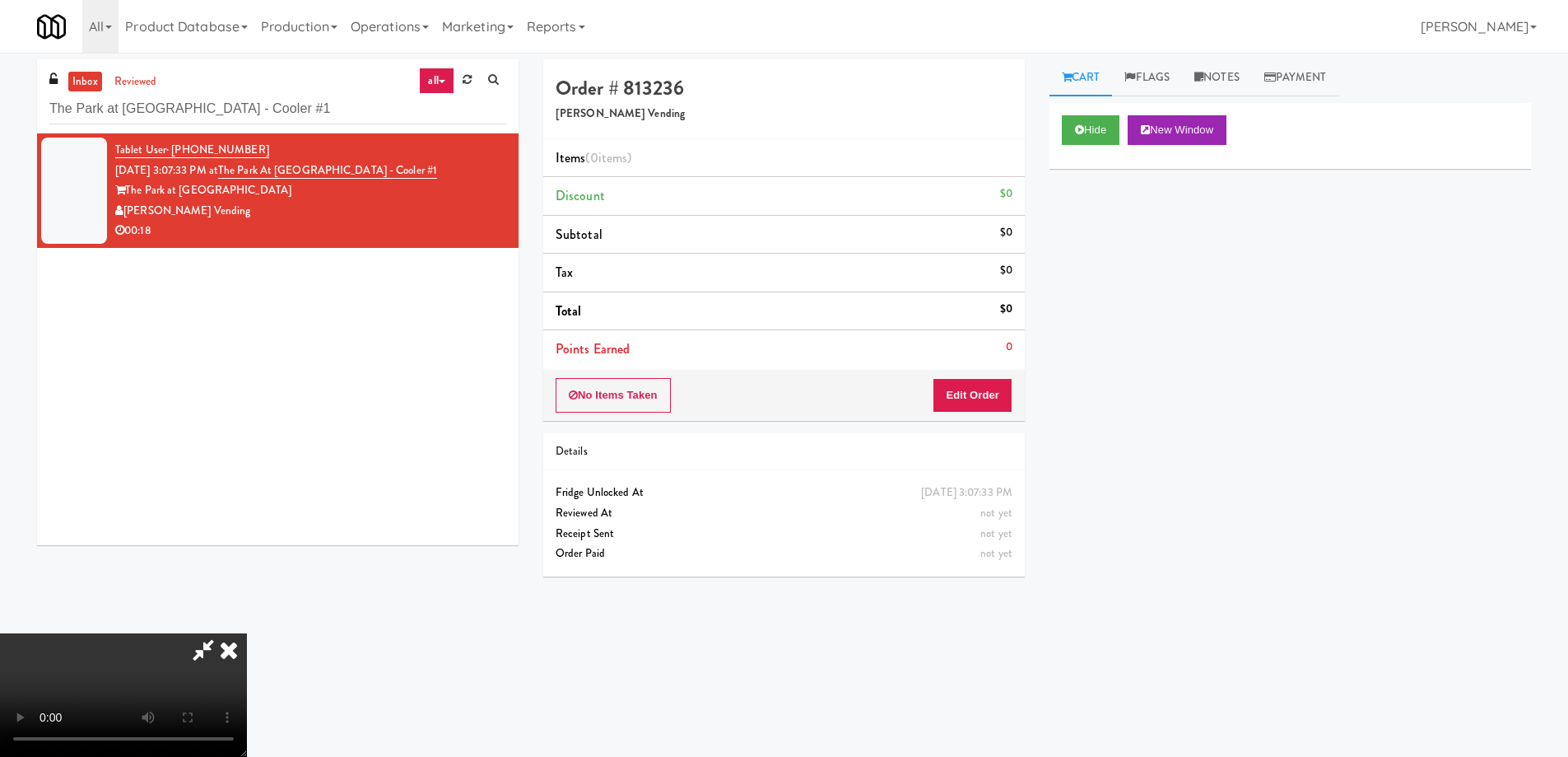
click at [247, 633] on video at bounding box center [123, 695] width 247 height 124
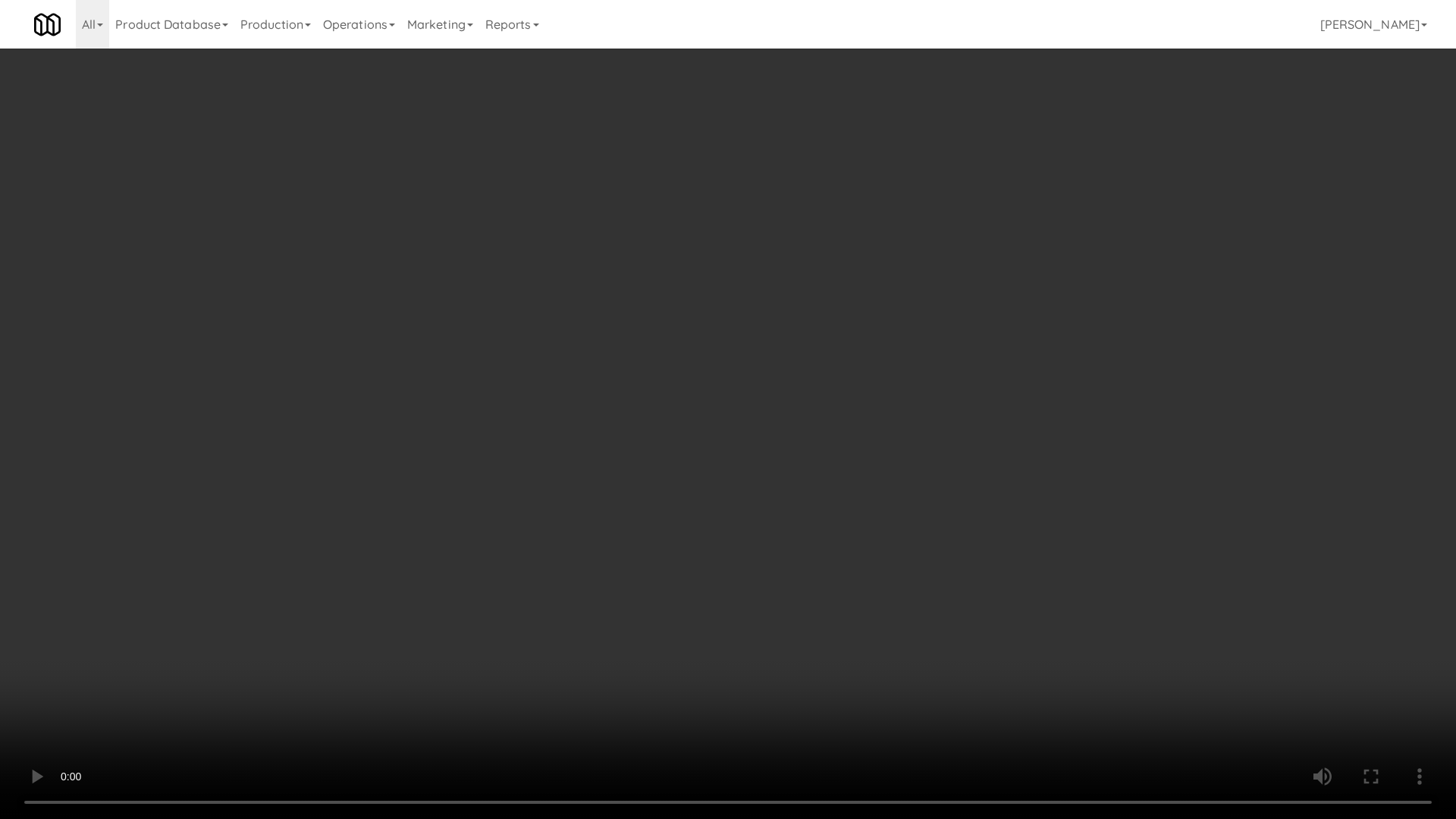
click at [599, 479] on video at bounding box center [728, 409] width 1456 height 819
click at [675, 435] on video at bounding box center [728, 409] width 1456 height 819
click at [743, 565] on video at bounding box center [728, 409] width 1456 height 819
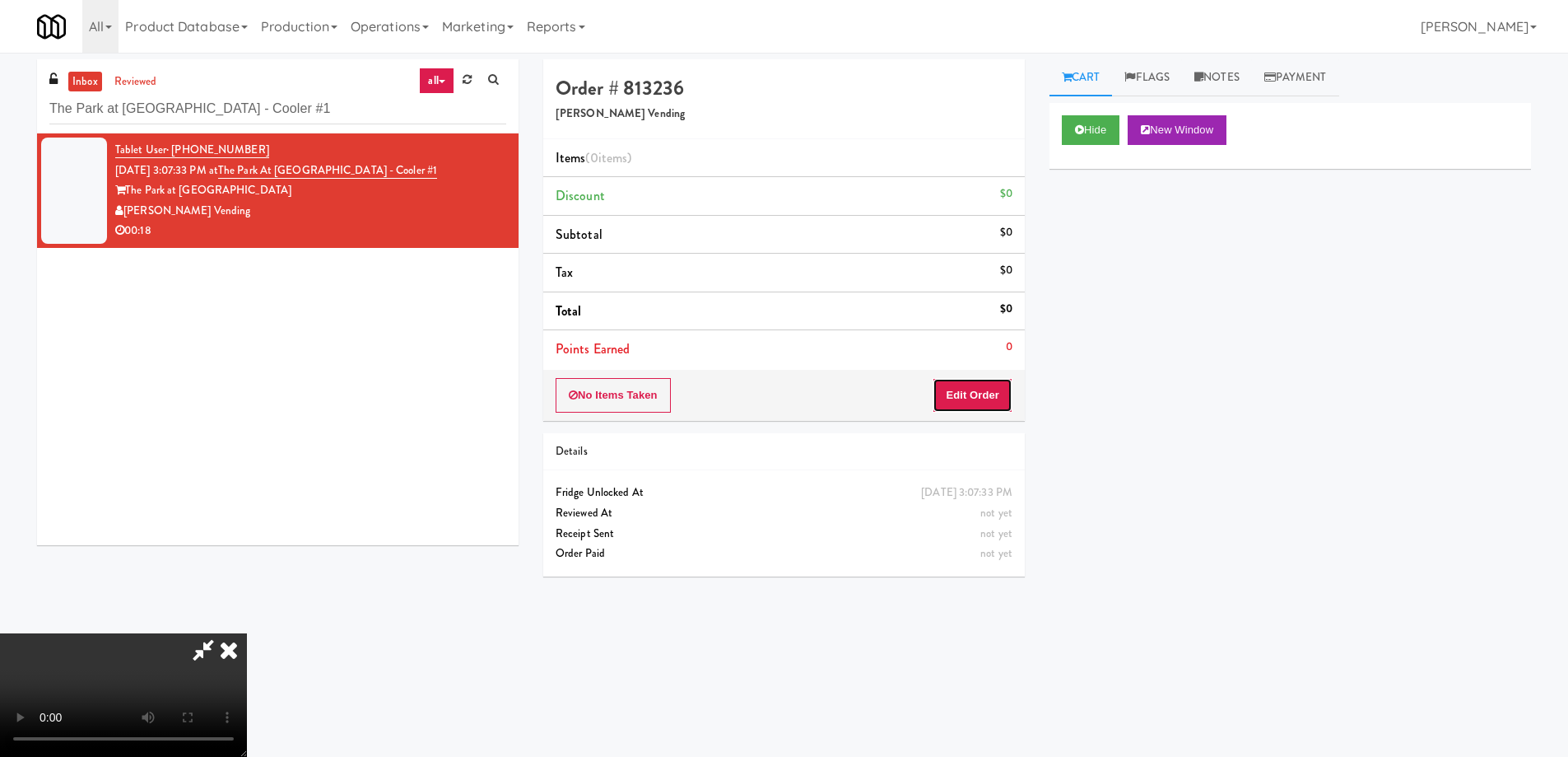
click at [987, 394] on button "Edit Order" at bounding box center [972, 394] width 80 height 34
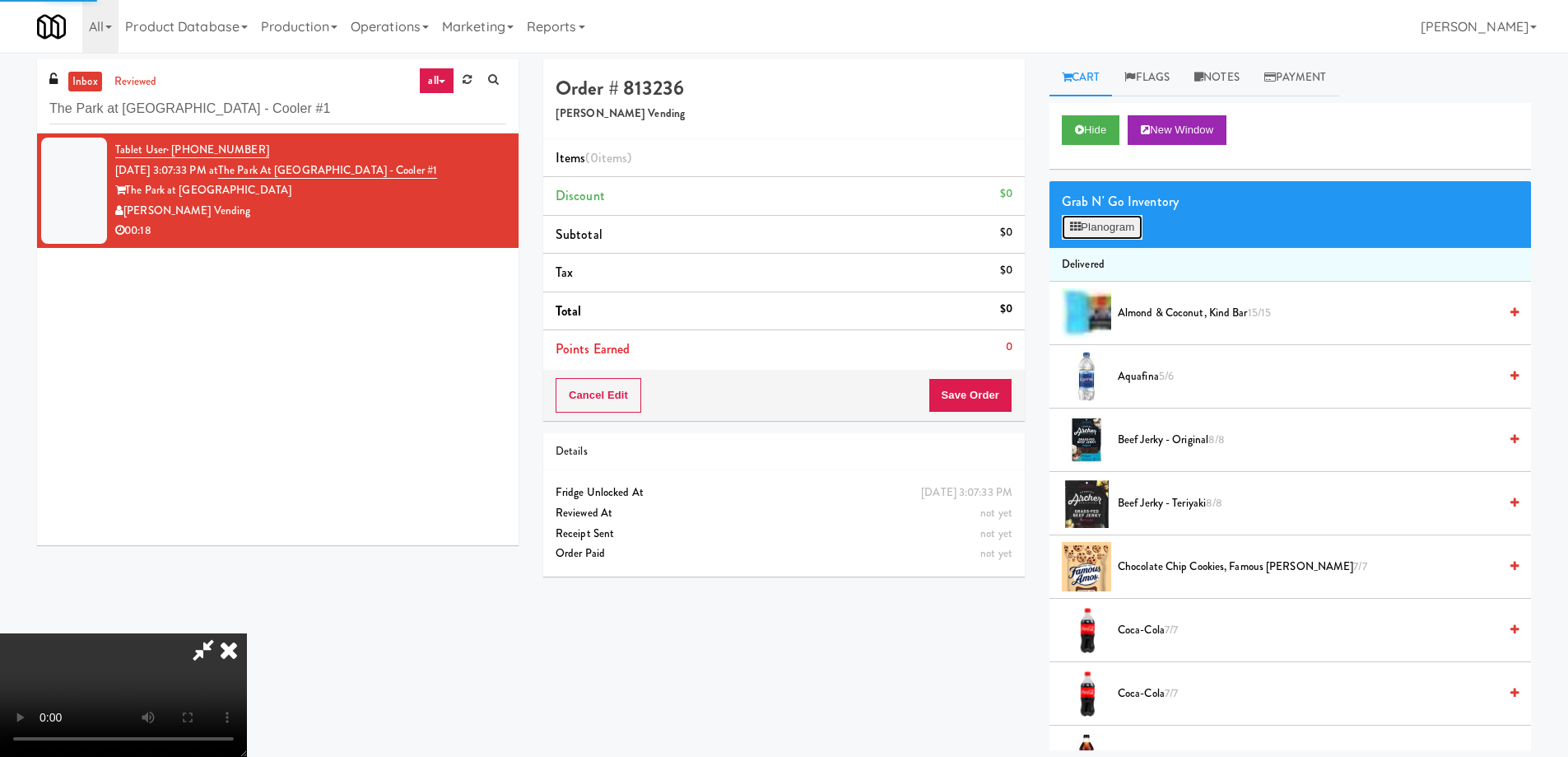
click at [1133, 220] on button "Planogram" at bounding box center [1103, 227] width 81 height 25
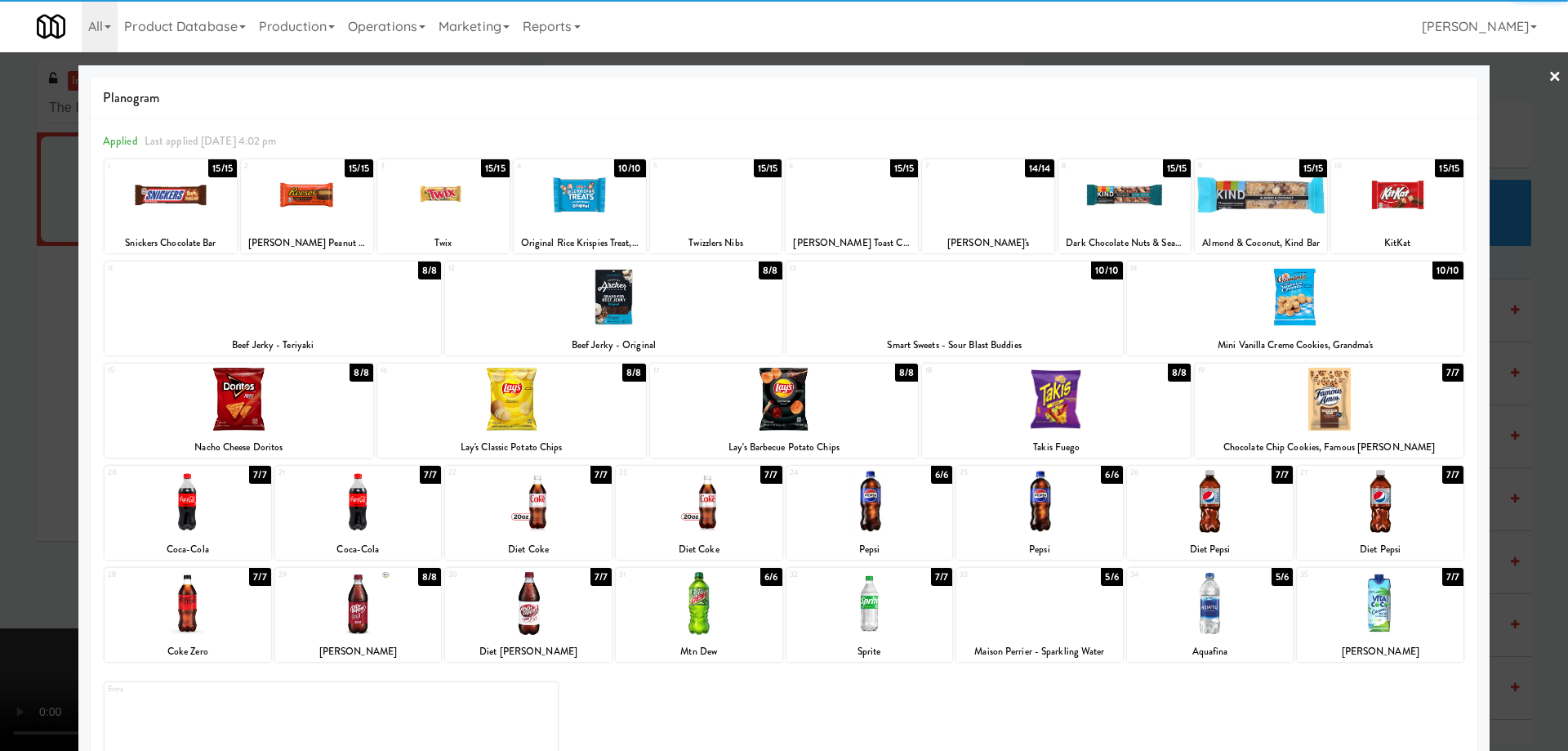
click at [1362, 403] on div at bounding box center [1329, 399] width 268 height 63
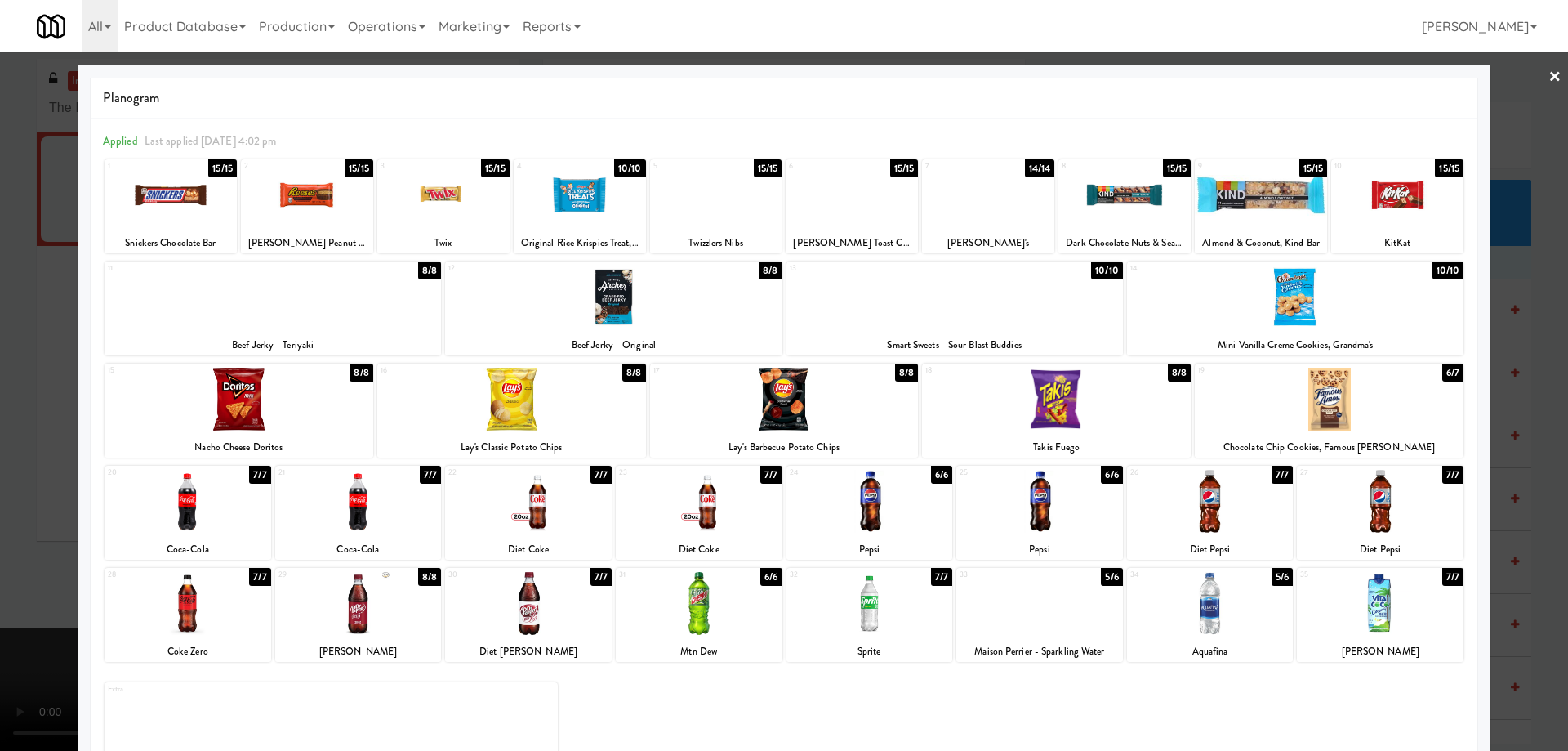
click at [1555, 73] on div at bounding box center [784, 376] width 1568 height 751
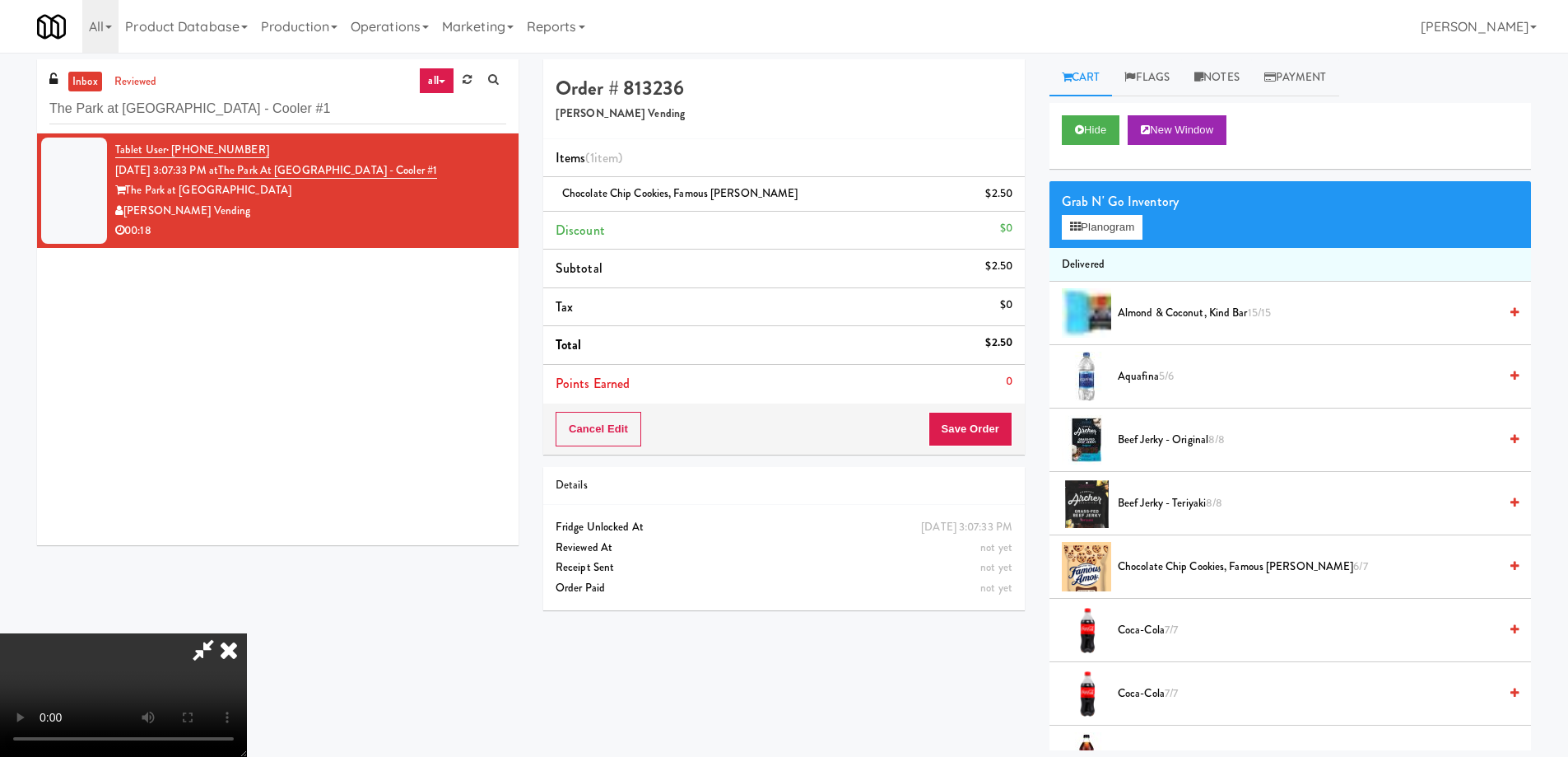
click at [247, 633] on video at bounding box center [123, 695] width 247 height 124
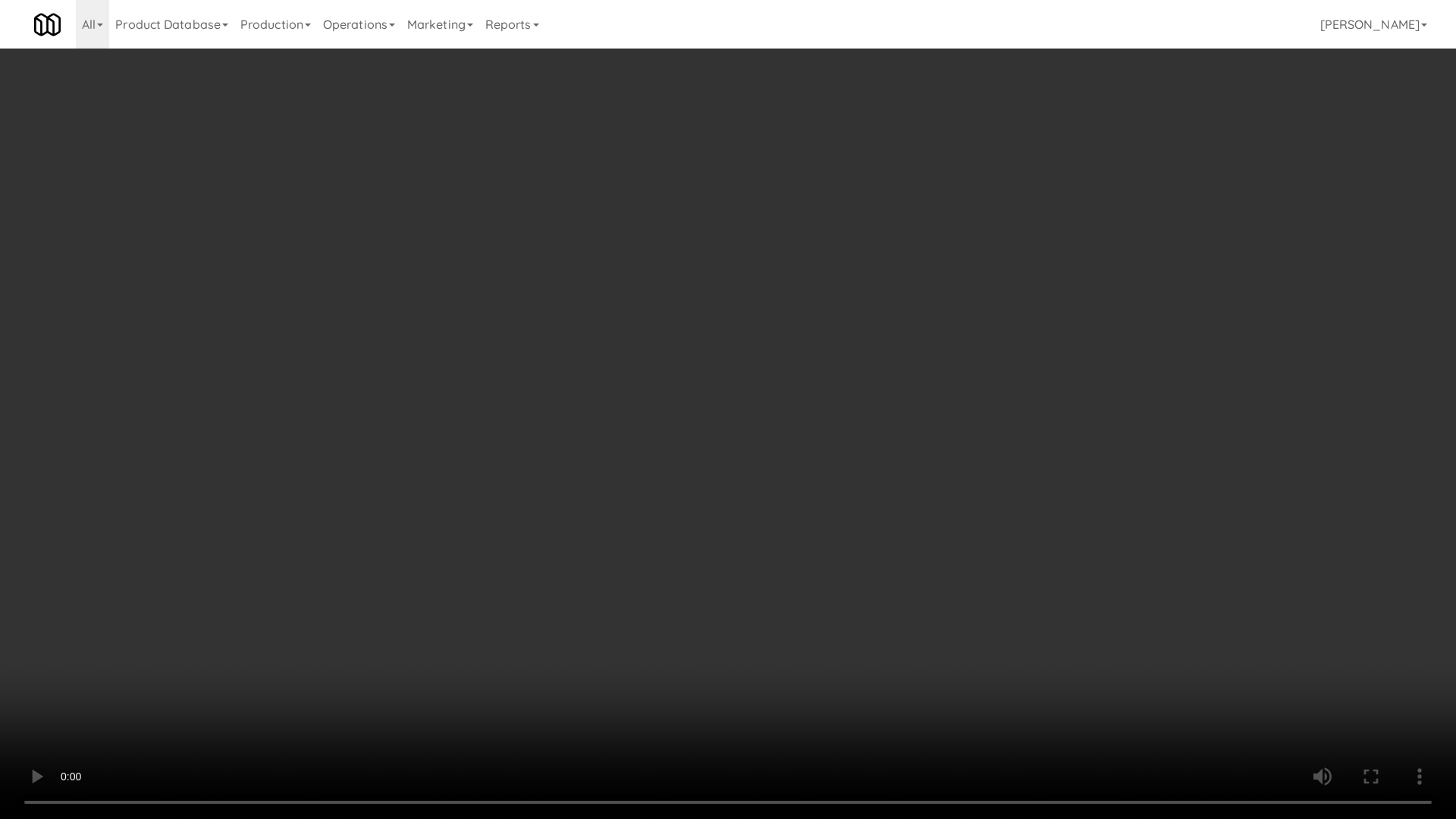
click at [774, 441] on video at bounding box center [728, 409] width 1456 height 819
click at [653, 417] on video at bounding box center [728, 409] width 1456 height 819
click at [575, 443] on video at bounding box center [728, 409] width 1456 height 819
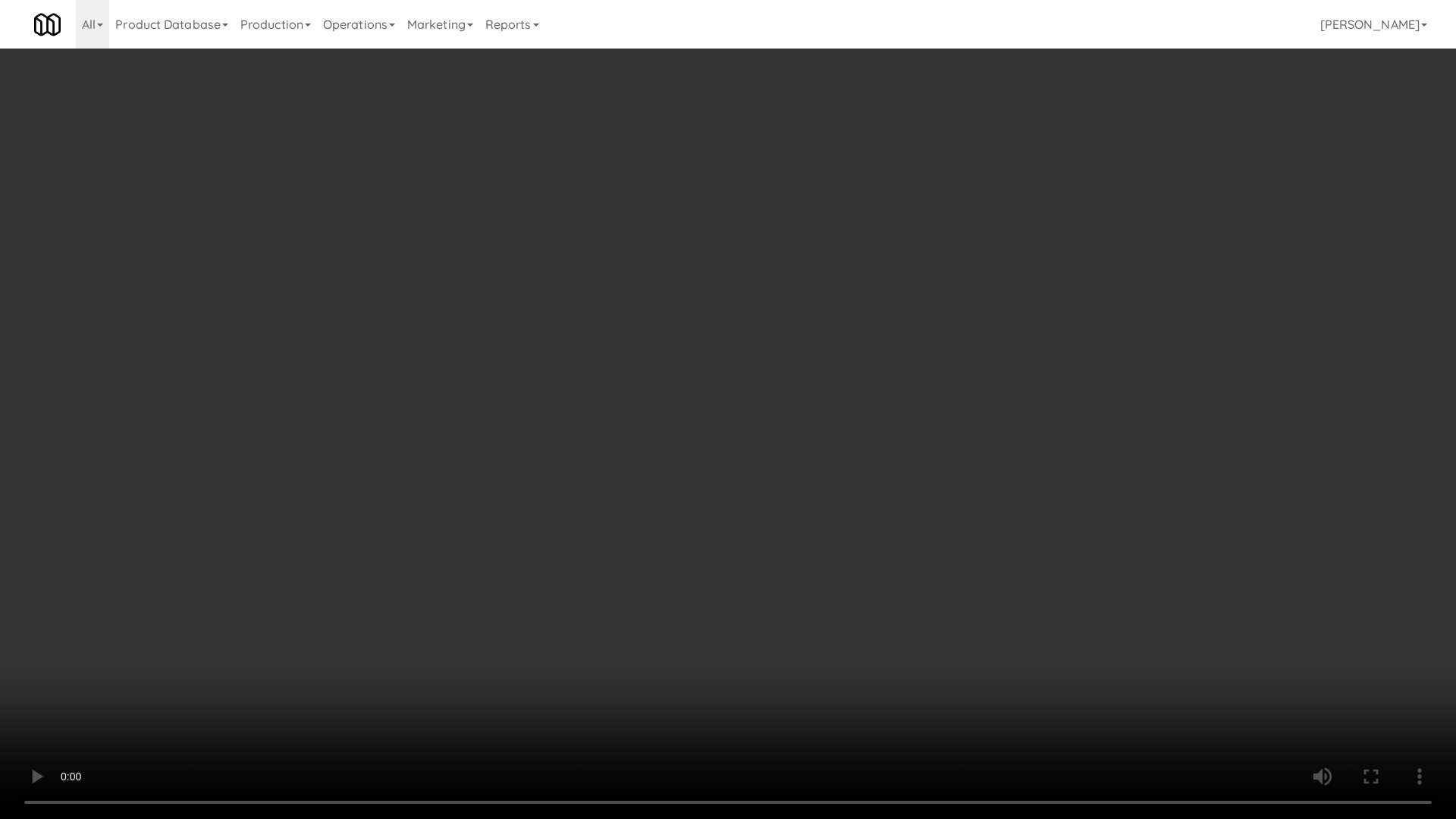
click at [575, 443] on video at bounding box center [728, 409] width 1456 height 819
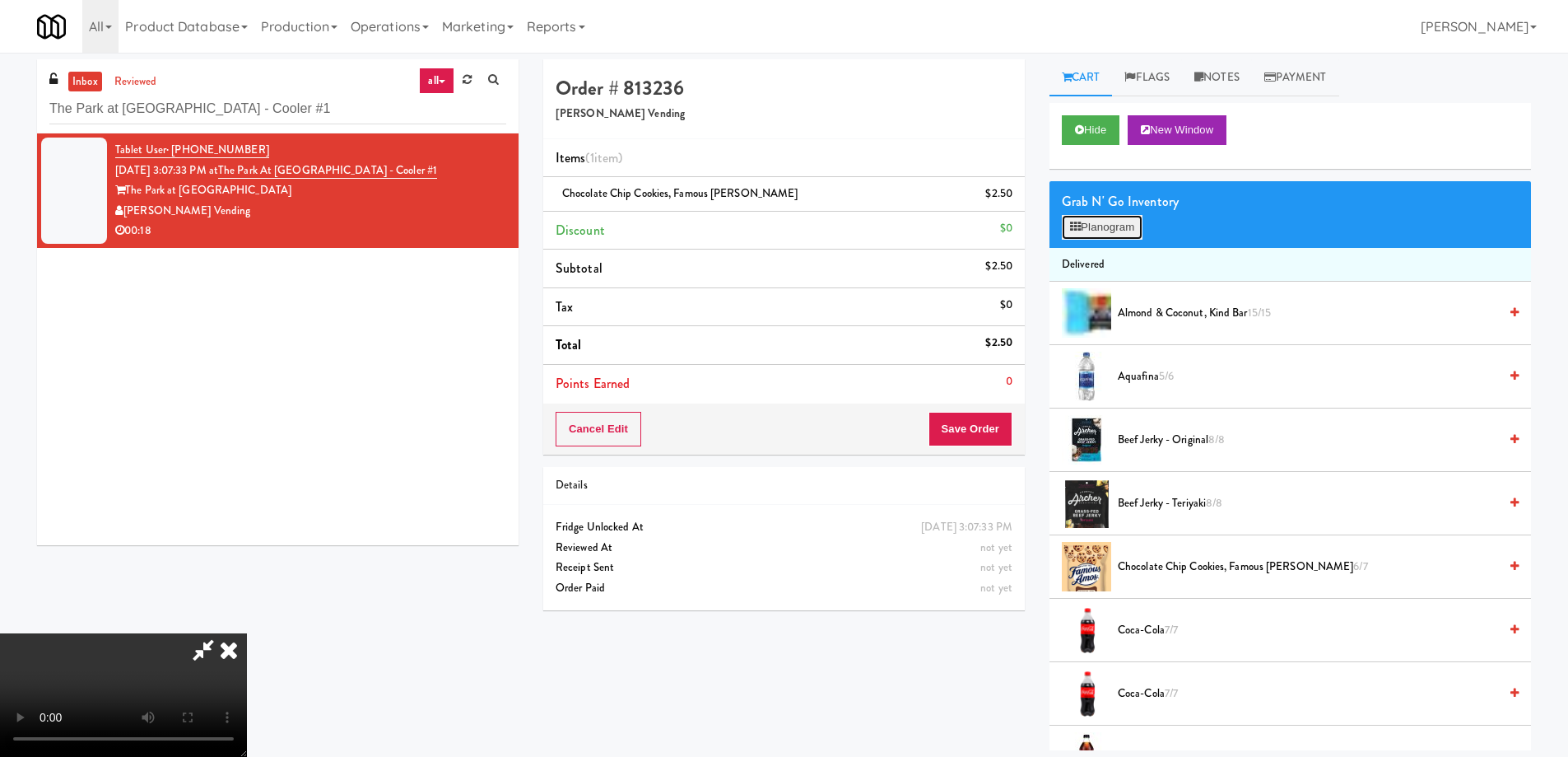
click at [1086, 234] on button "Planogram" at bounding box center [1103, 227] width 81 height 25
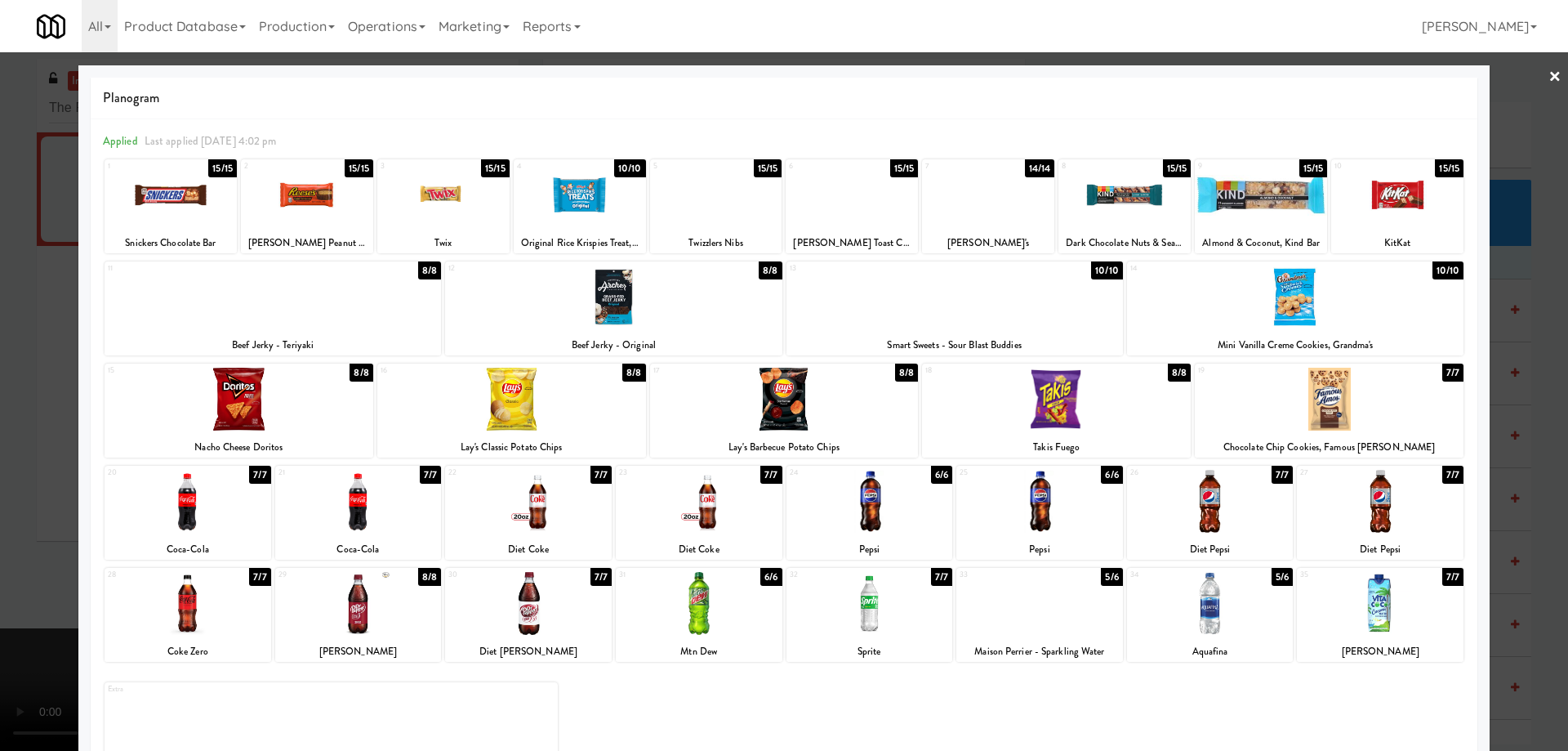
click at [847, 415] on div at bounding box center [784, 399] width 268 height 63
click at [1549, 74] on link "×" at bounding box center [1555, 78] width 13 height 51
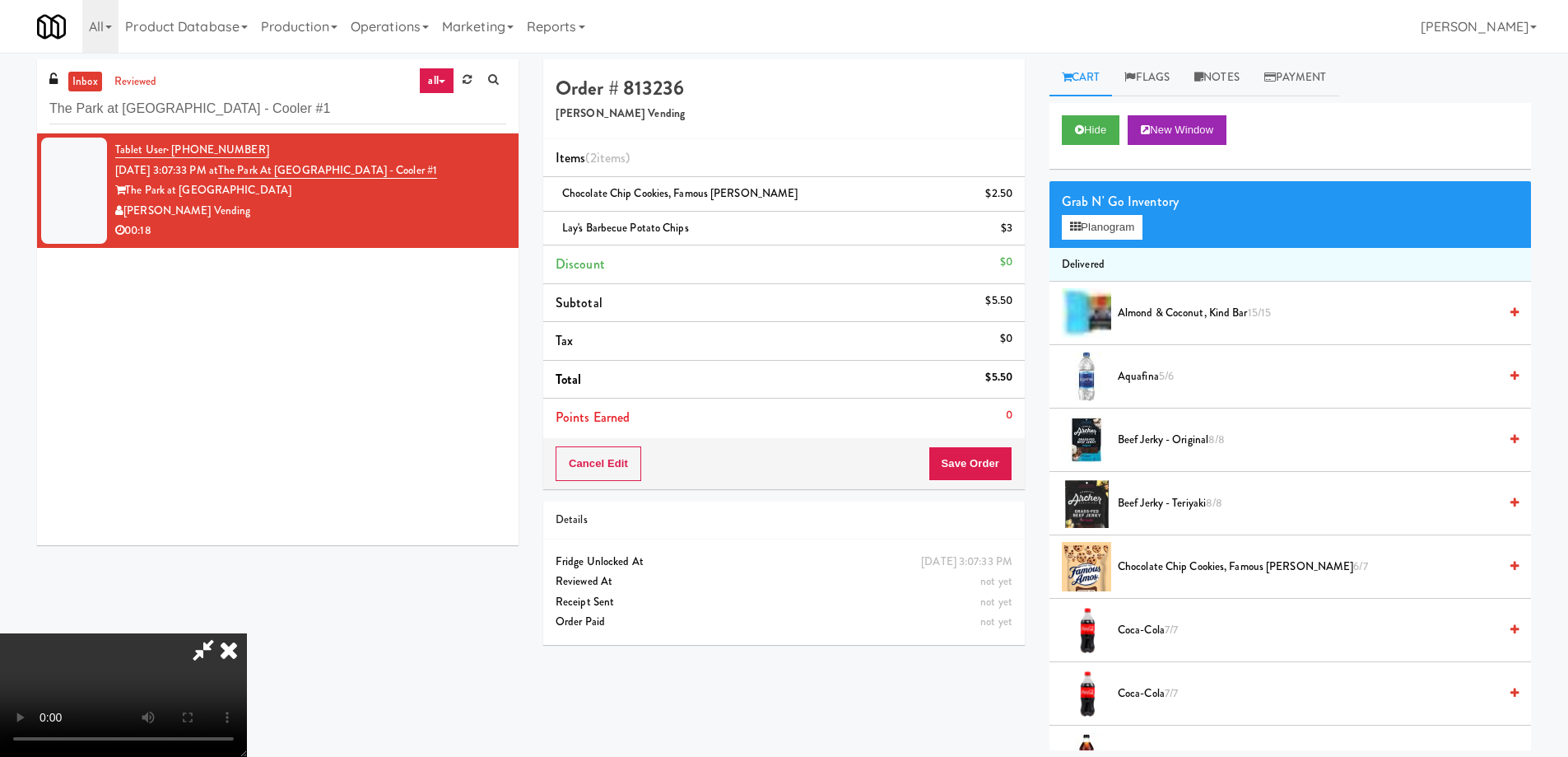
click at [247, 633] on video at bounding box center [123, 695] width 247 height 124
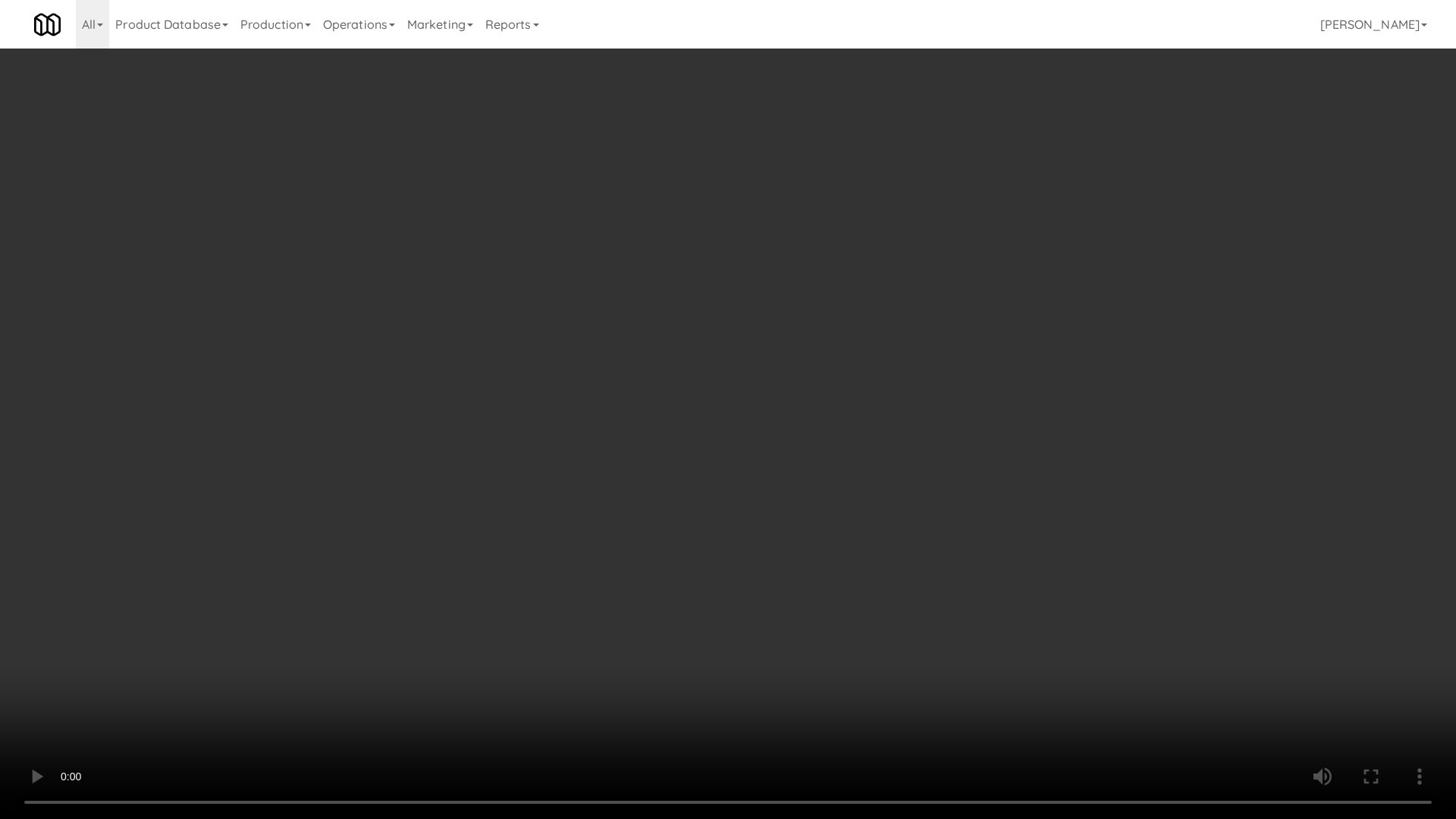
click at [670, 433] on video at bounding box center [728, 409] width 1456 height 819
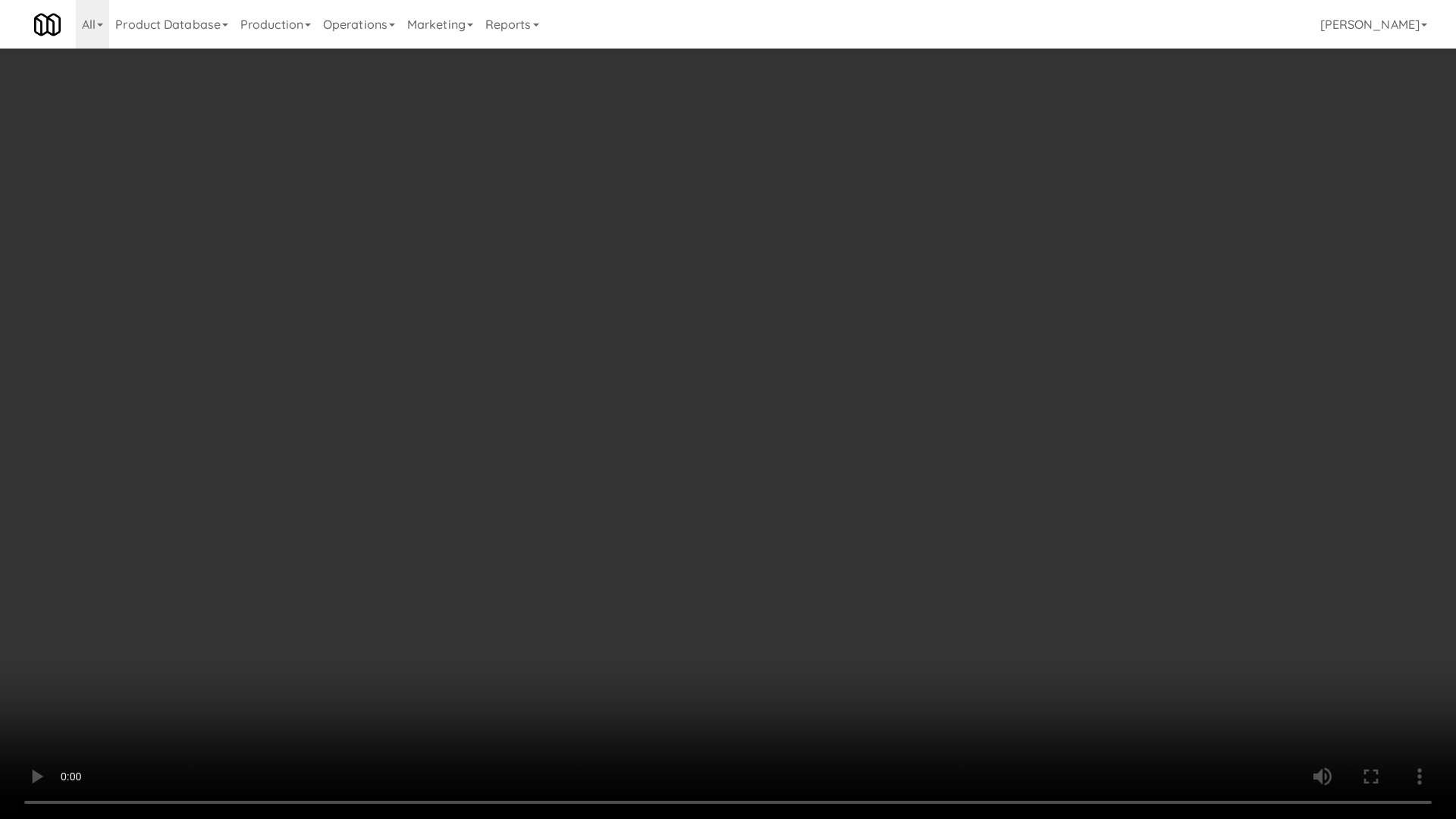
click at [670, 433] on video at bounding box center [728, 409] width 1456 height 819
click at [699, 455] on video at bounding box center [728, 409] width 1456 height 819
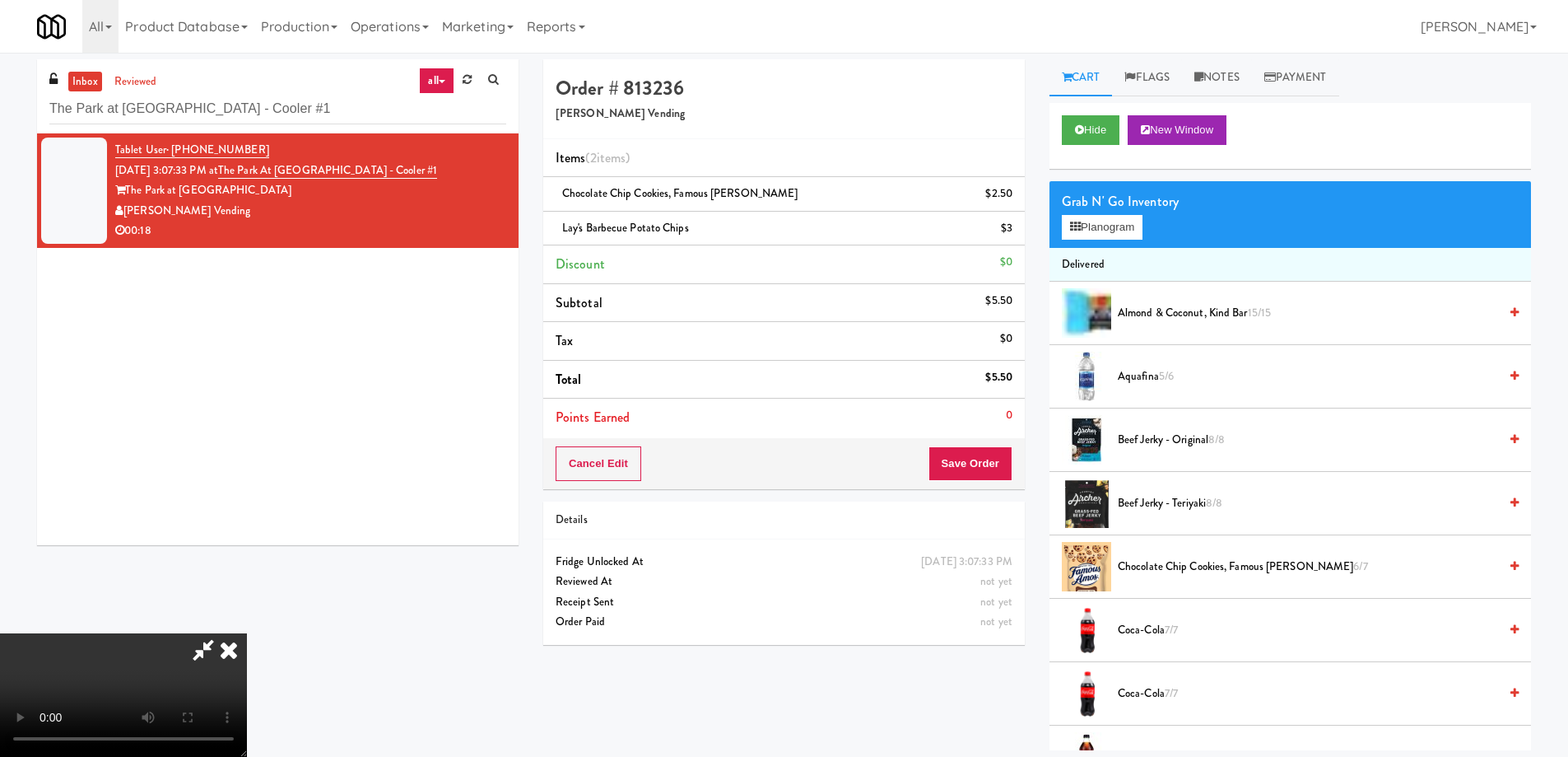
click at [247, 633] on icon at bounding box center [228, 650] width 36 height 33
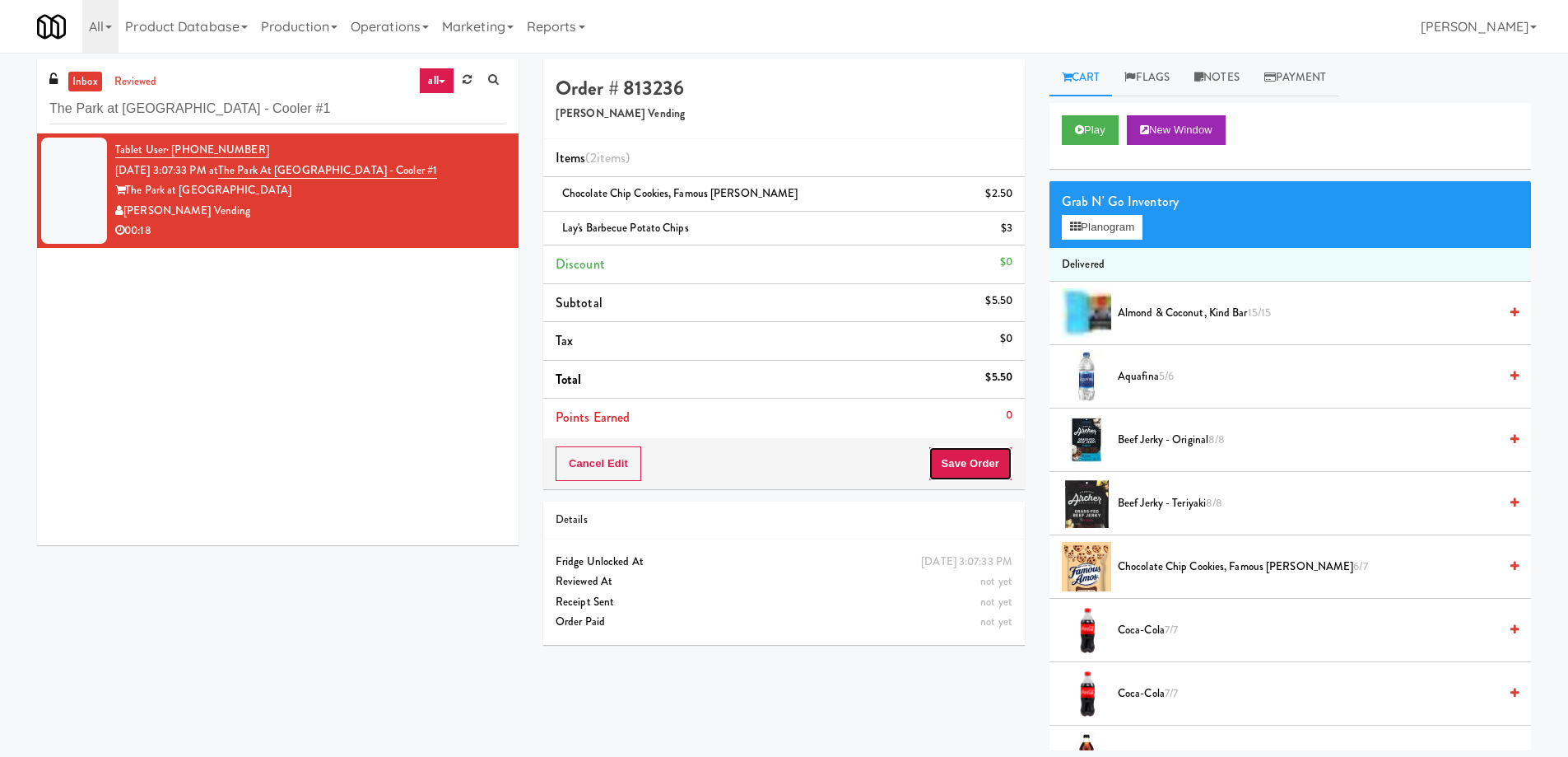
click at [975, 460] on button "Save Order" at bounding box center [971, 463] width 84 height 34
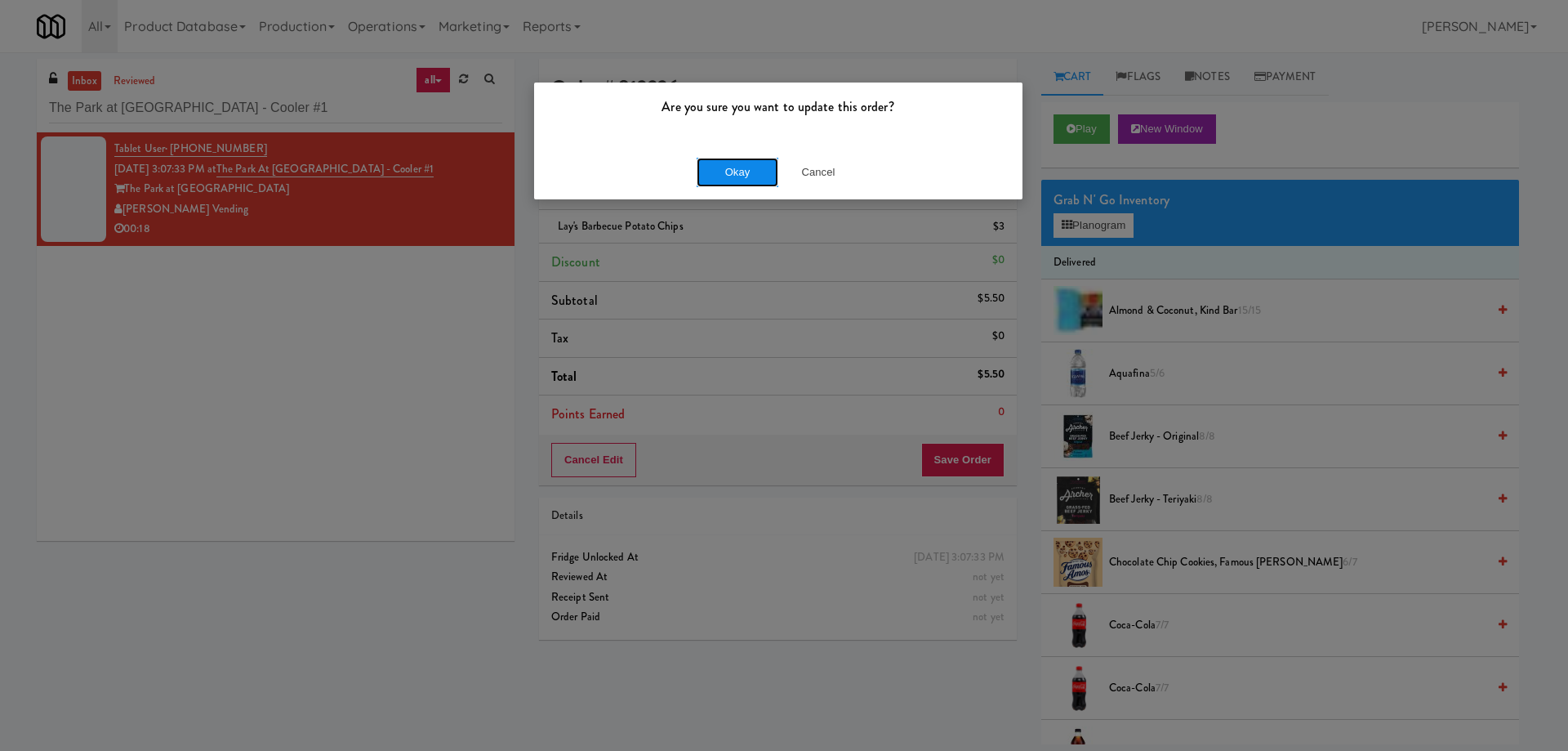
click at [728, 175] on button "Okay" at bounding box center [738, 173] width 82 height 30
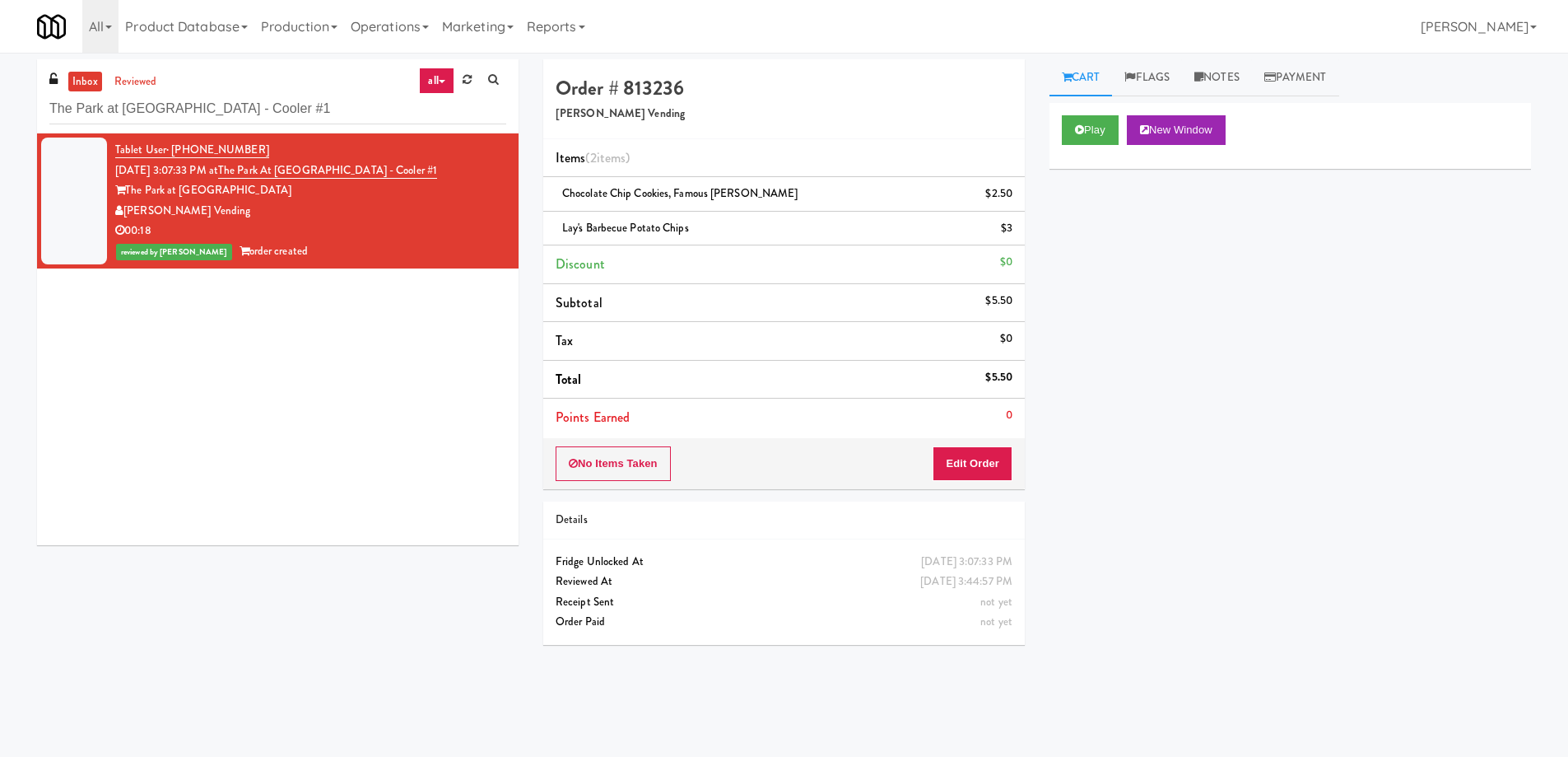
drag, startPoint x: 1220, startPoint y: 72, endPoint x: 1197, endPoint y: 148, distance: 79.4
click at [1220, 73] on link "Notes" at bounding box center [1217, 78] width 70 height 37
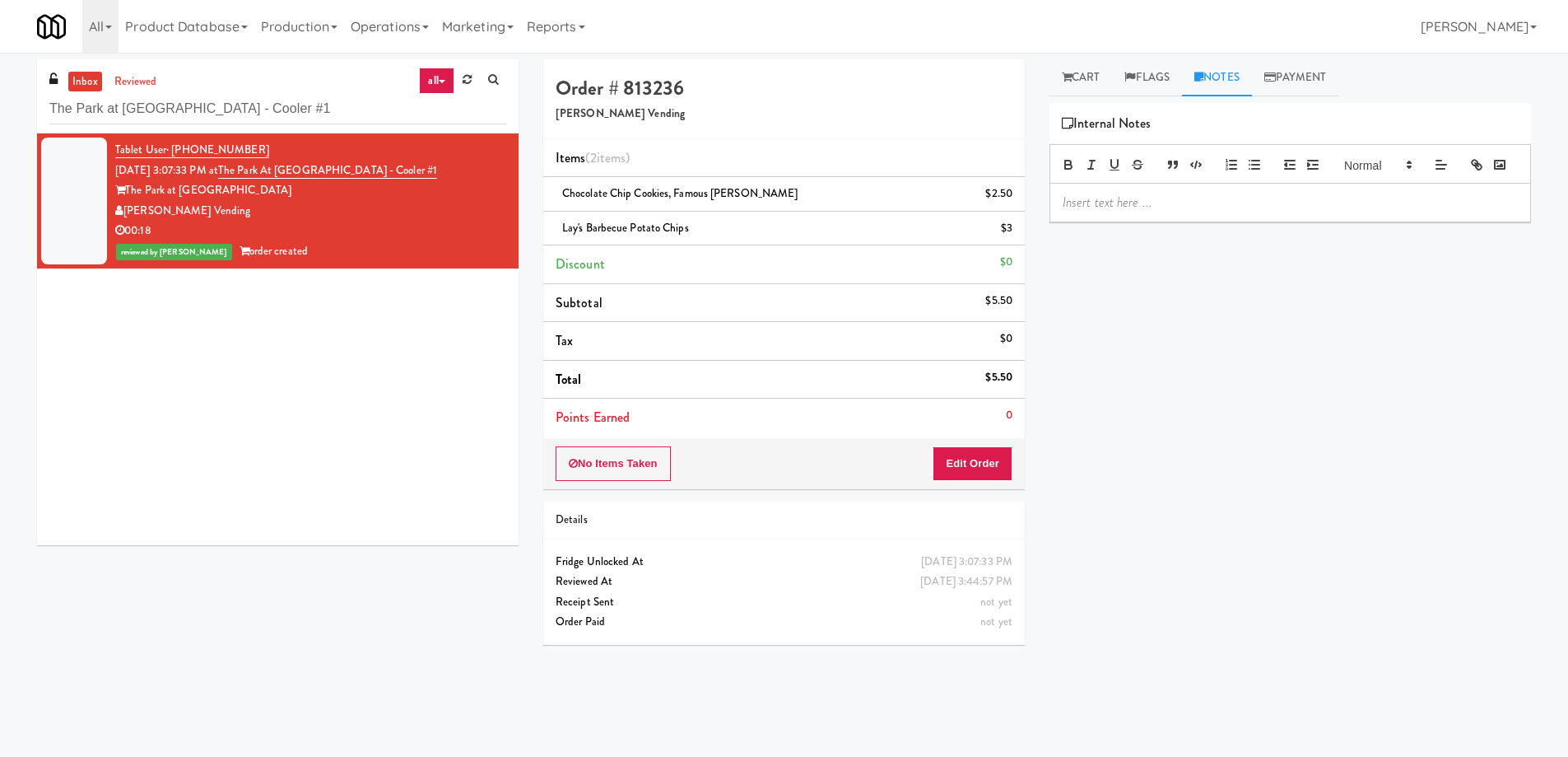
click at [1169, 217] on div at bounding box center [1290, 202] width 480 height 38
click at [1099, 212] on p "Gladz:" at bounding box center [1290, 202] width 456 height 18
click at [1257, 212] on p "Gladz: Too much brightness" at bounding box center [1290, 202] width 456 height 18
click at [1287, 380] on div "Play New Window Primary Flag Clear Flag if unable to determine what was taken o…" at bounding box center [1290, 411] width 482 height 617
click at [268, 102] on input "The Park at [GEOGRAPHIC_DATA] - Cooler #1" at bounding box center [277, 109] width 457 height 31
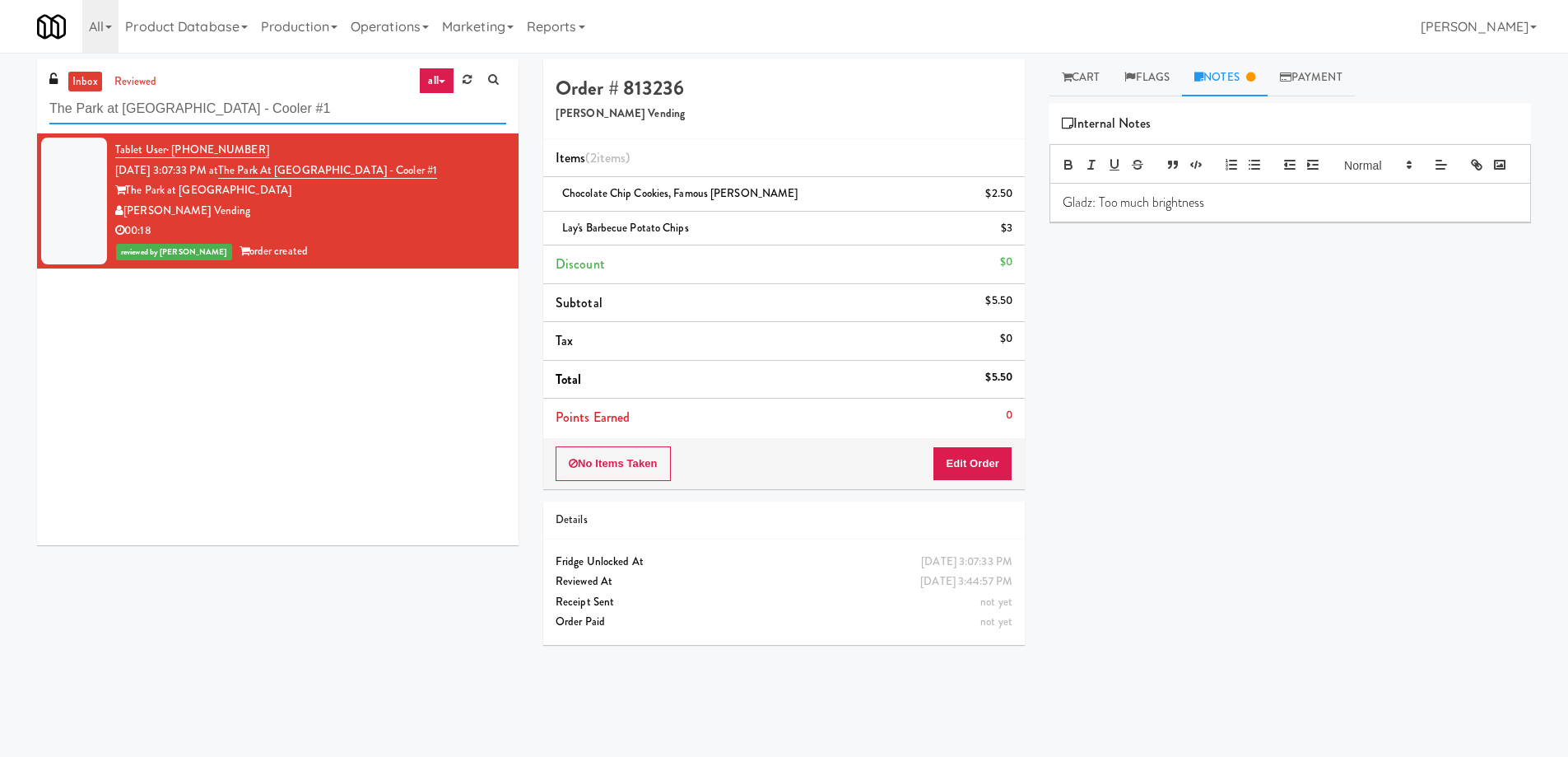
click at [268, 102] on input "The Park at [GEOGRAPHIC_DATA] - Cooler #1" at bounding box center [277, 109] width 457 height 31
paste input "333 N Water-Cooler"
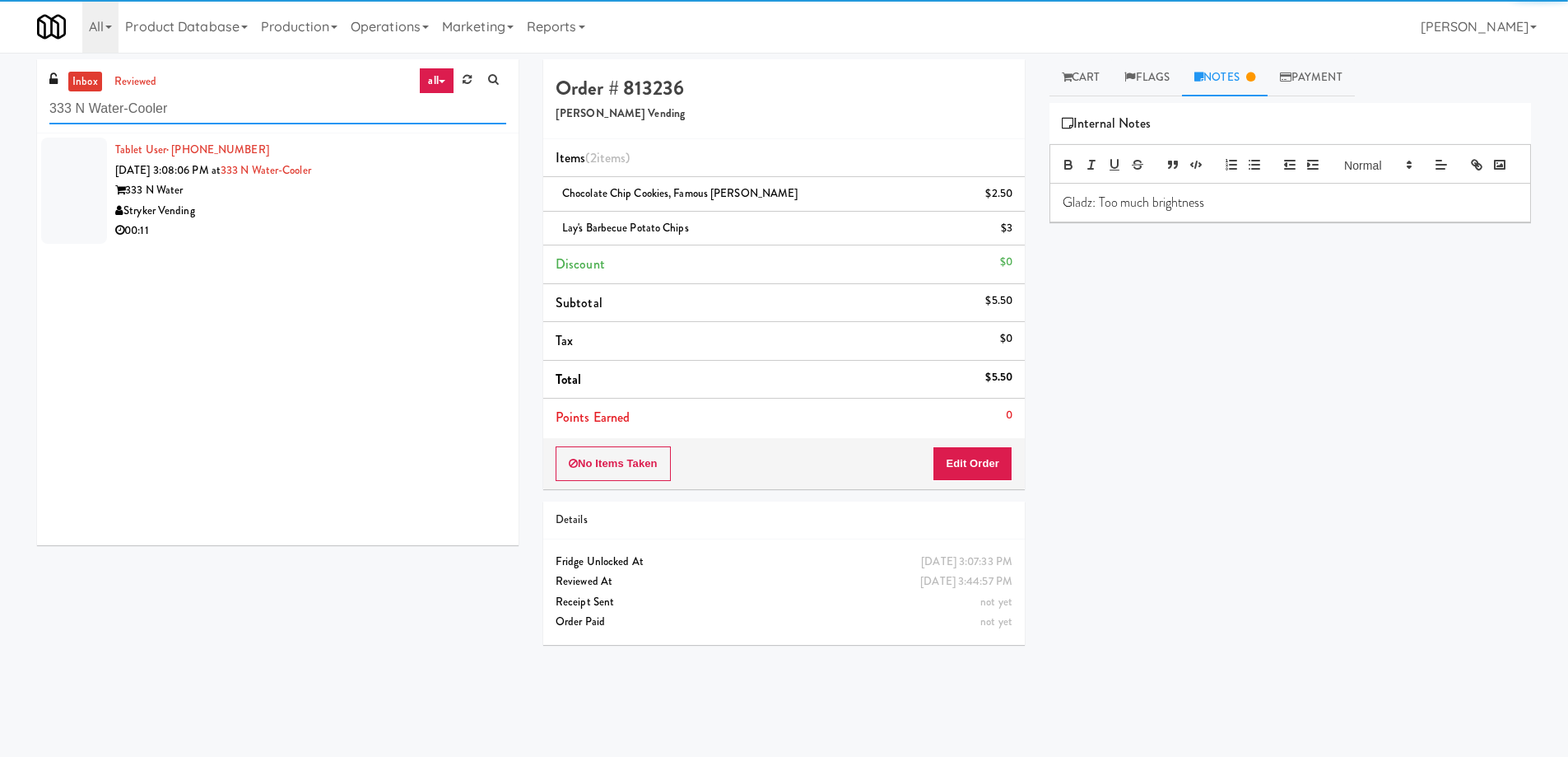
type input "333 N Water-Cooler"
click at [333, 180] on div "333 N Water" at bounding box center [310, 190] width 391 height 20
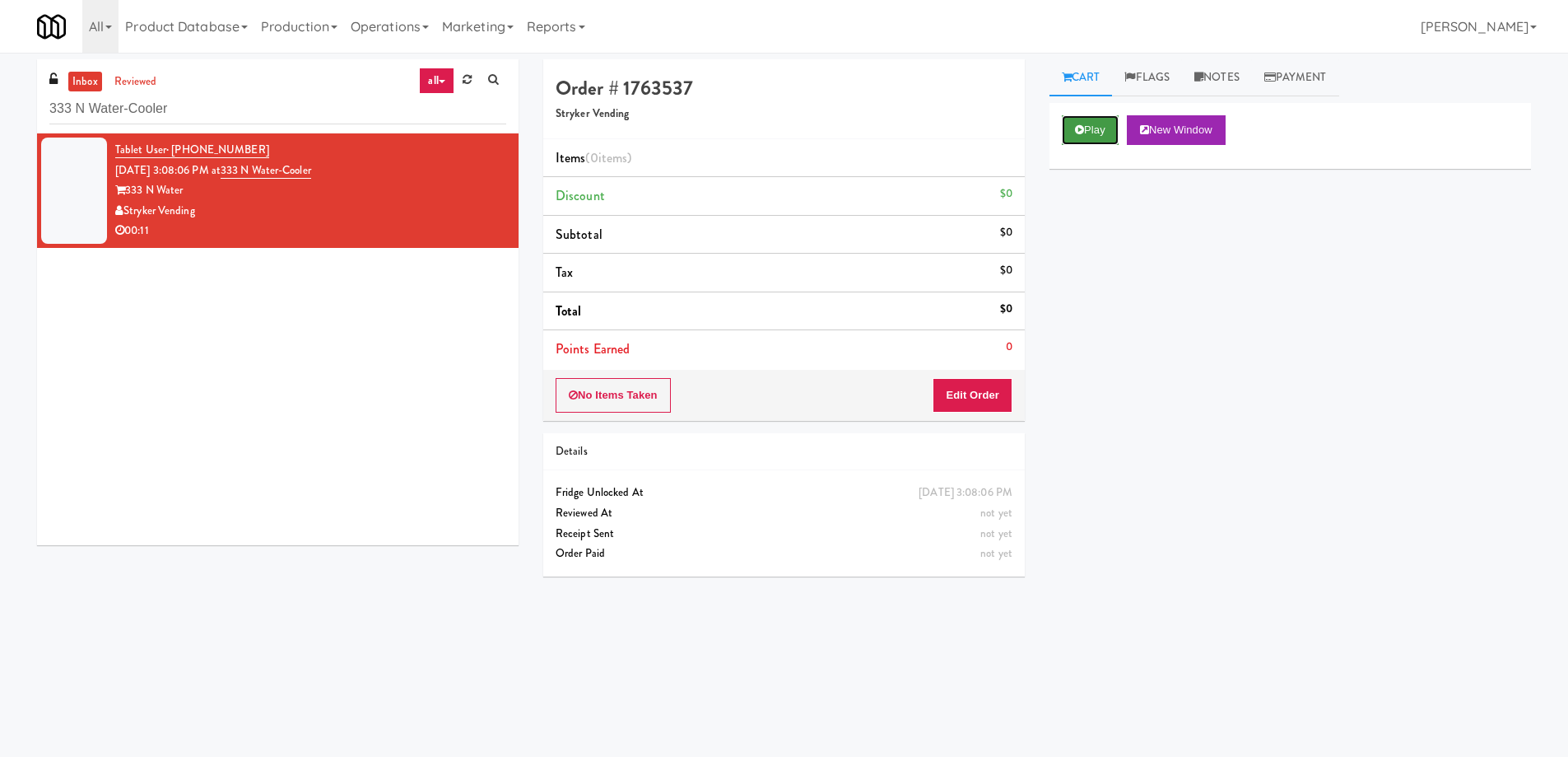
click at [1097, 126] on button "Play" at bounding box center [1090, 130] width 57 height 30
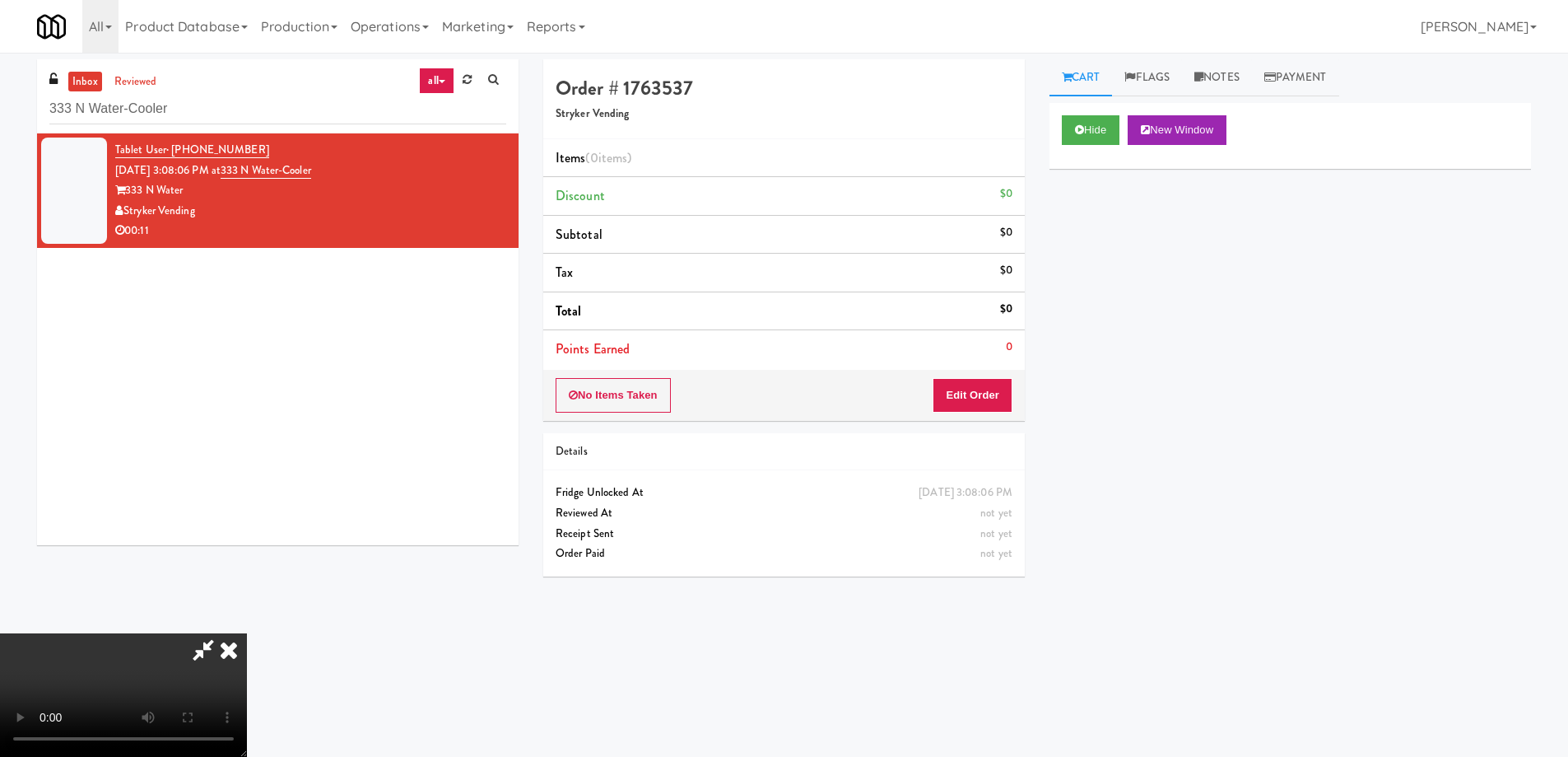
click at [247, 633] on video at bounding box center [123, 695] width 247 height 124
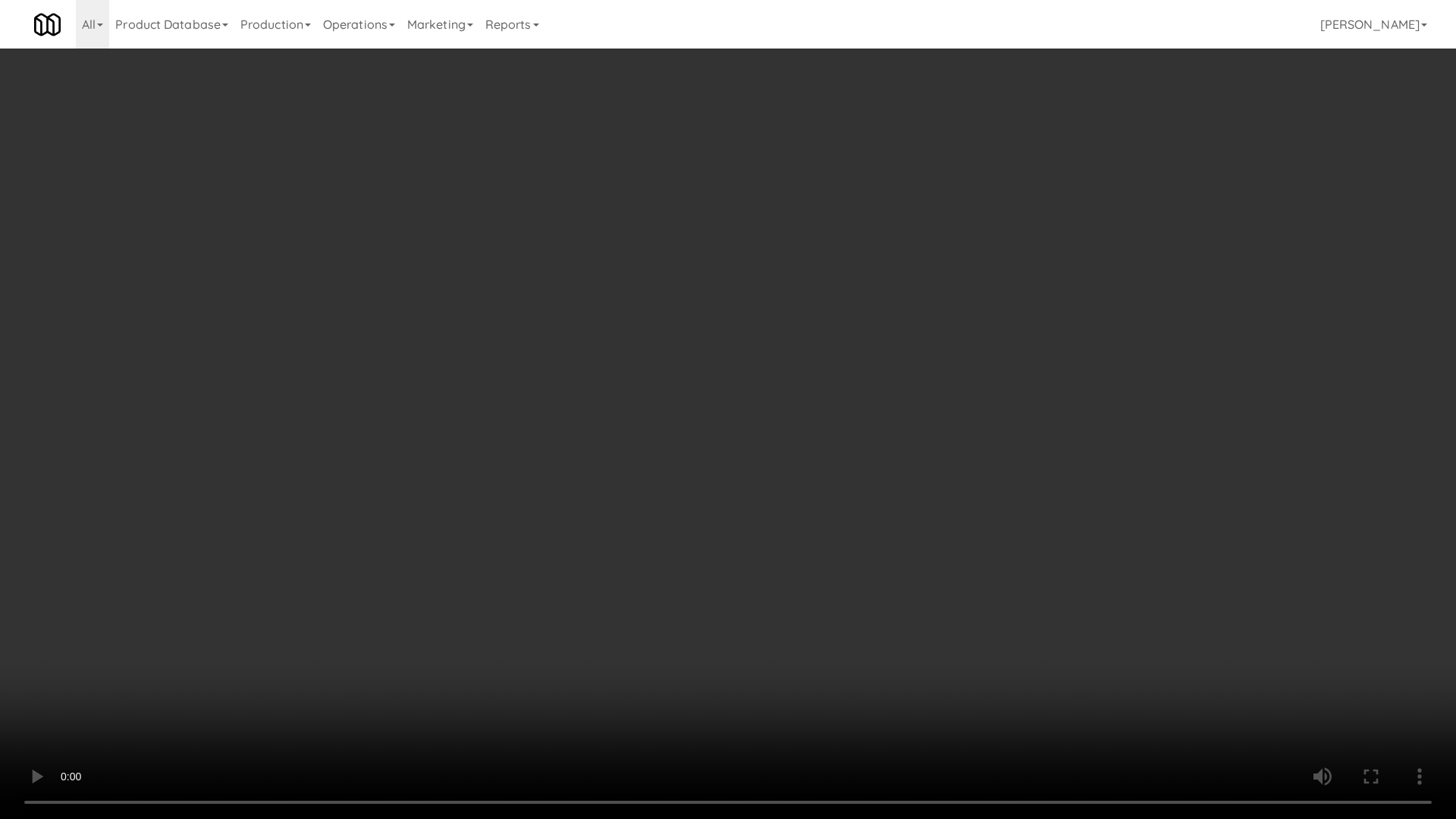
click at [794, 319] on video at bounding box center [728, 409] width 1456 height 819
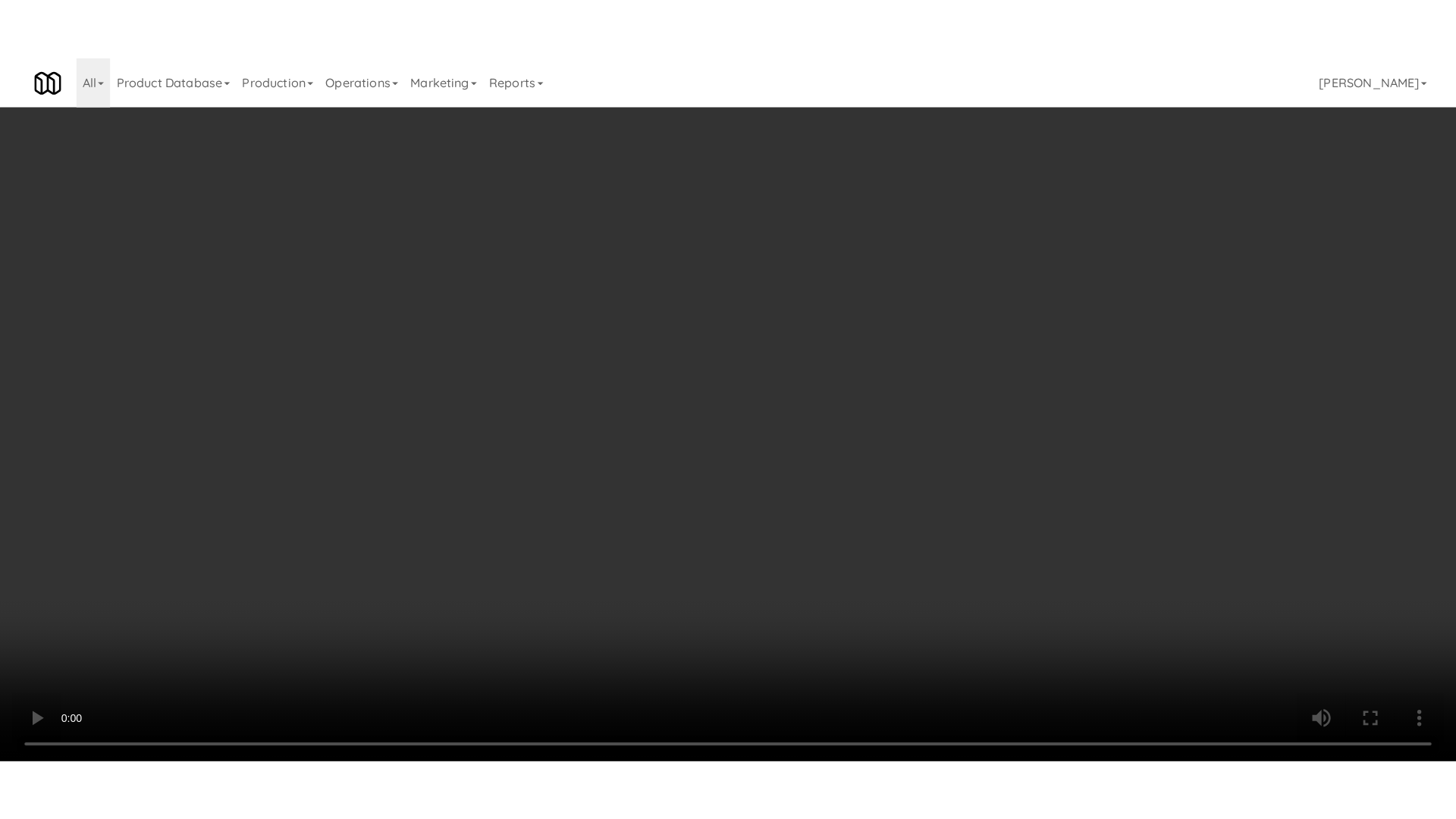
scroll to position [255, 0]
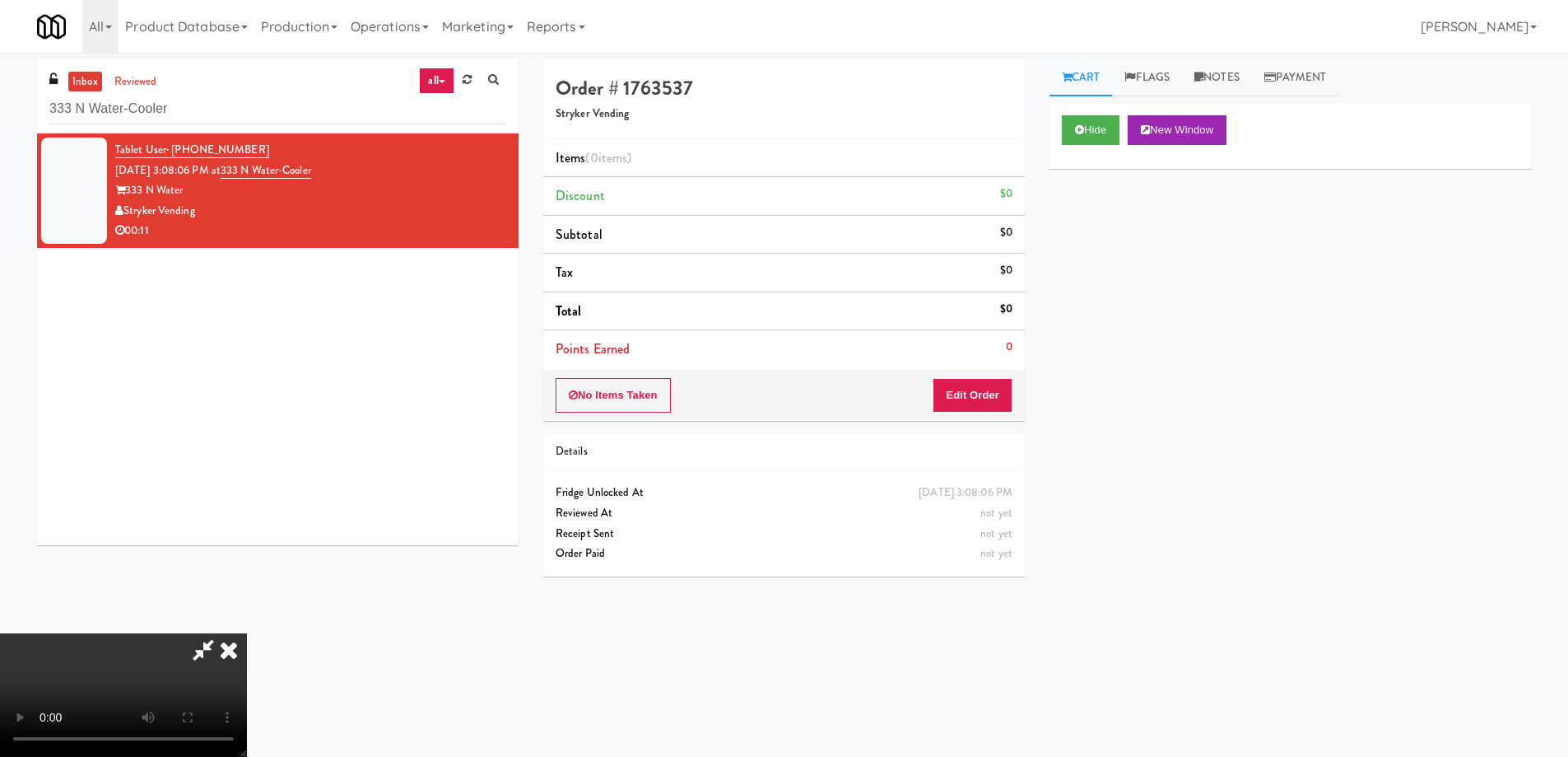
click at [247, 633] on video at bounding box center [123, 695] width 247 height 124
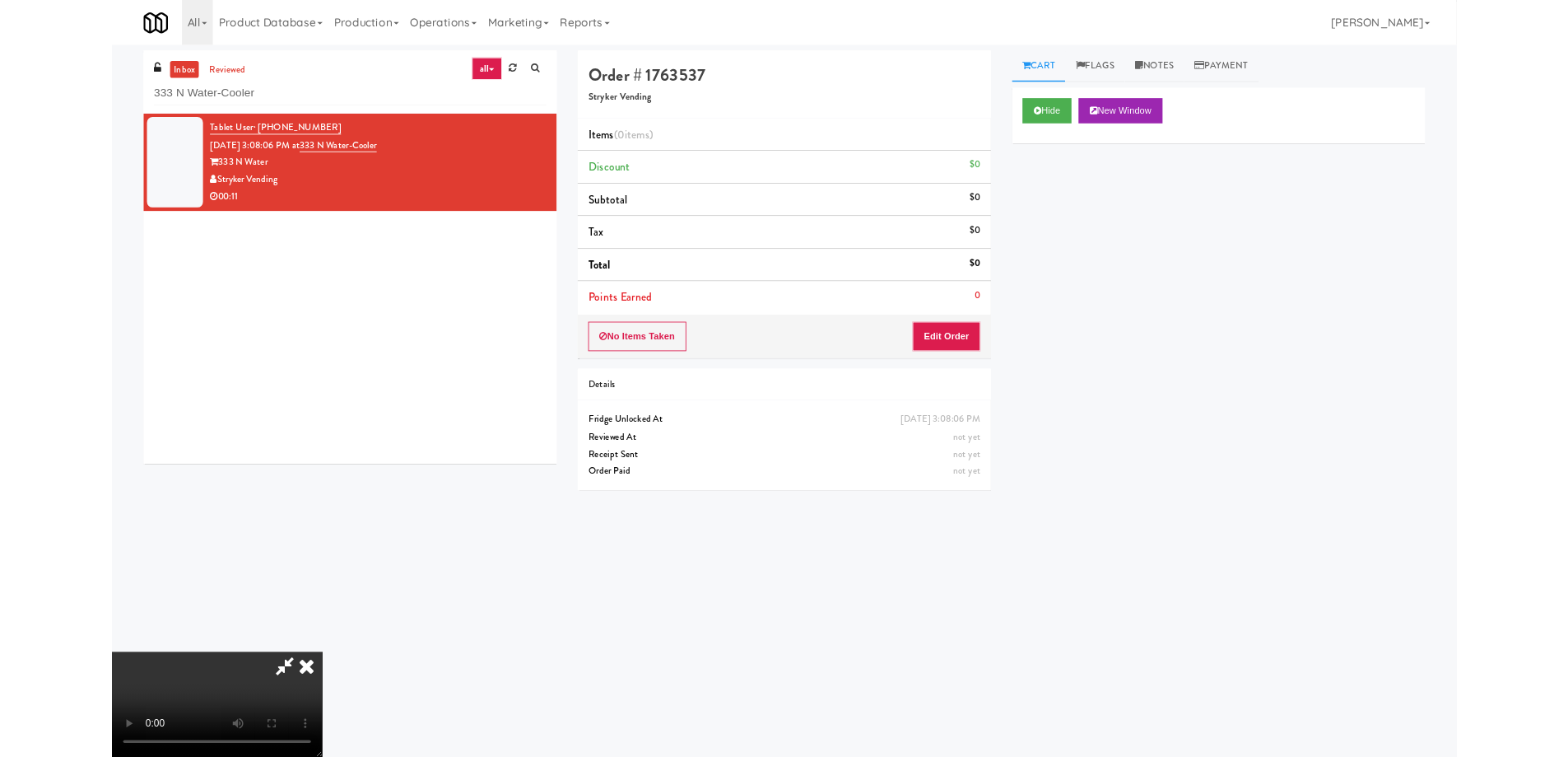
scroll to position [0, 0]
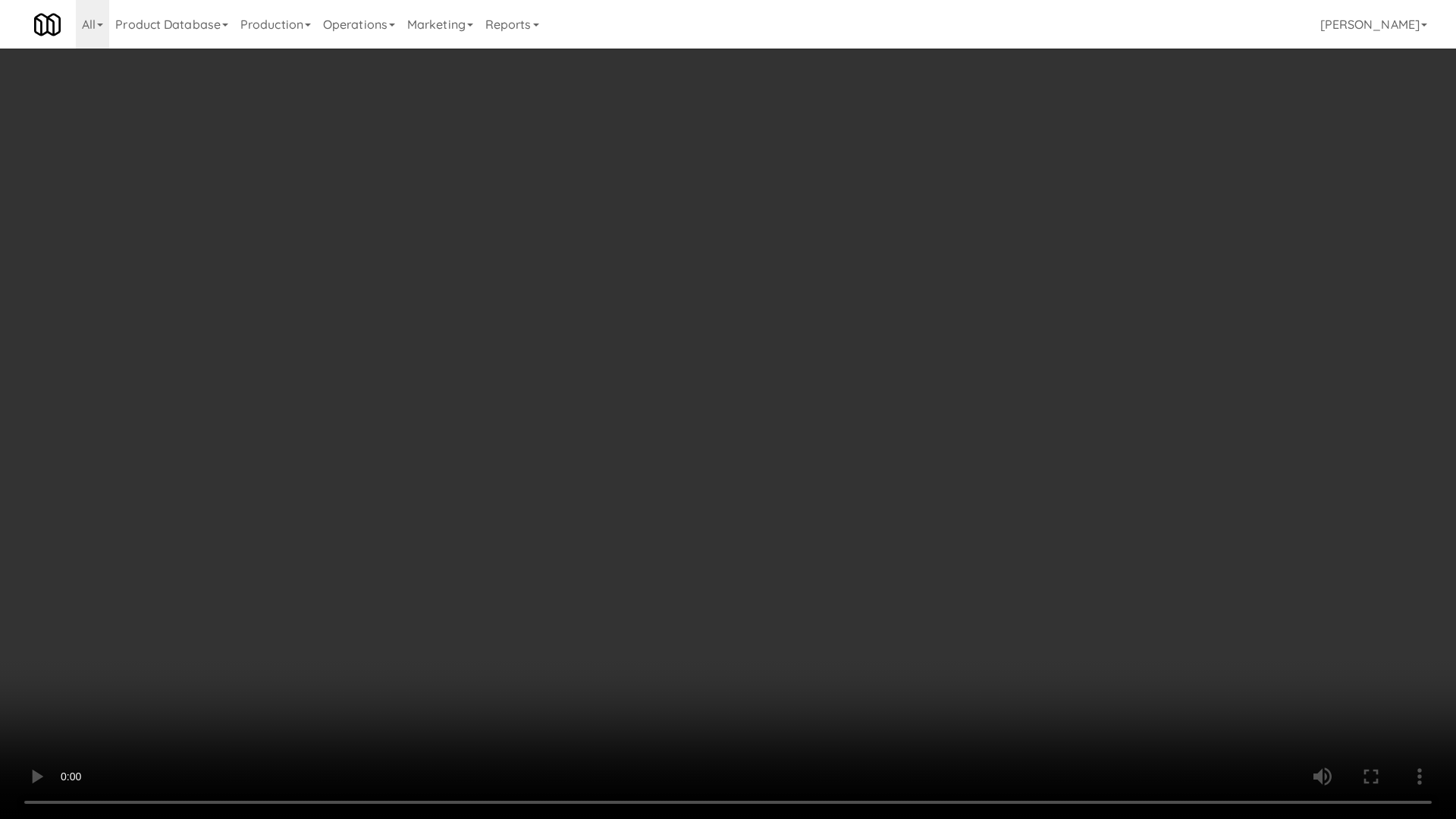
click at [922, 630] on video at bounding box center [728, 409] width 1456 height 819
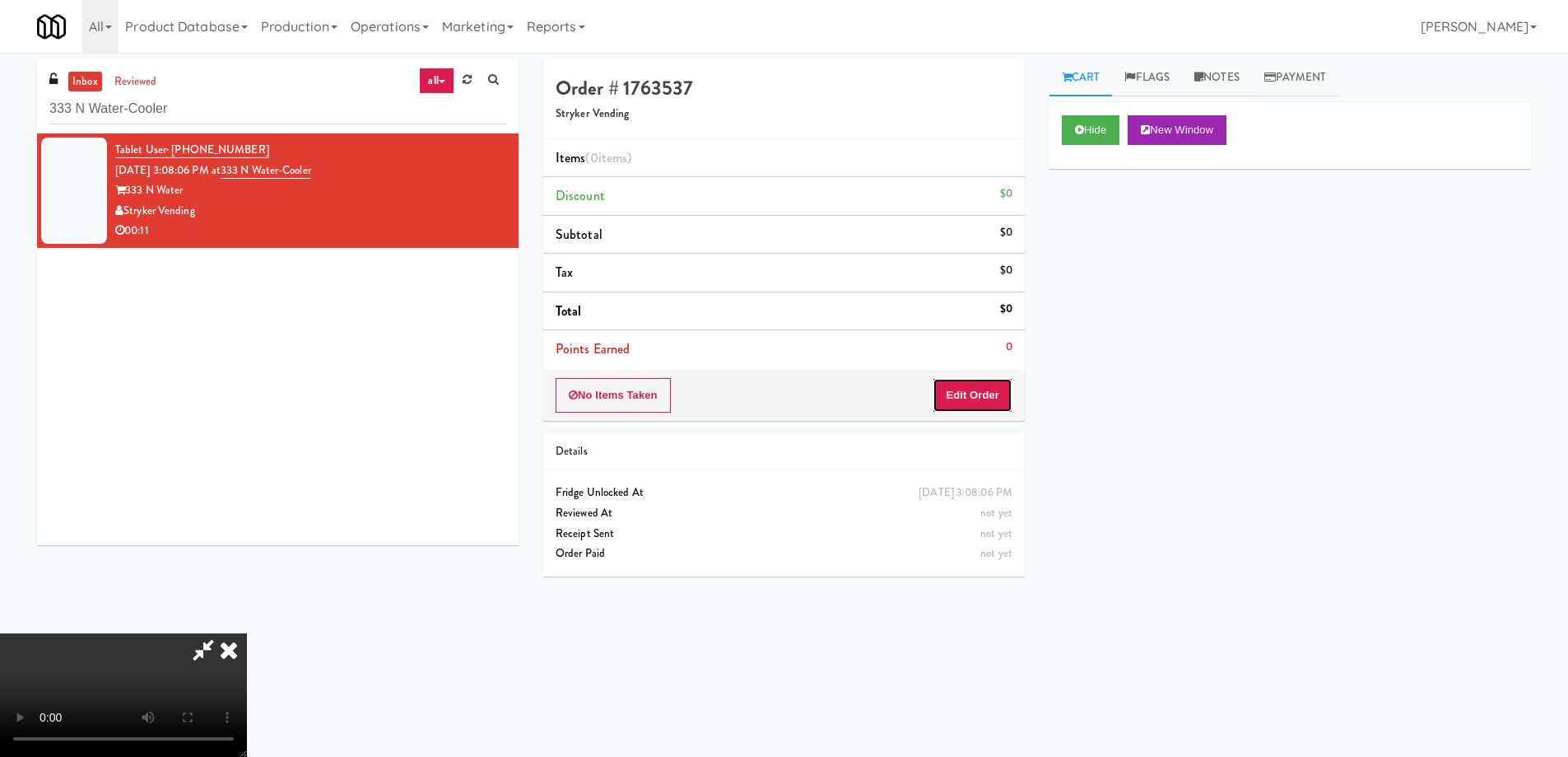
click at [968, 404] on button "Edit Order" at bounding box center [972, 394] width 80 height 34
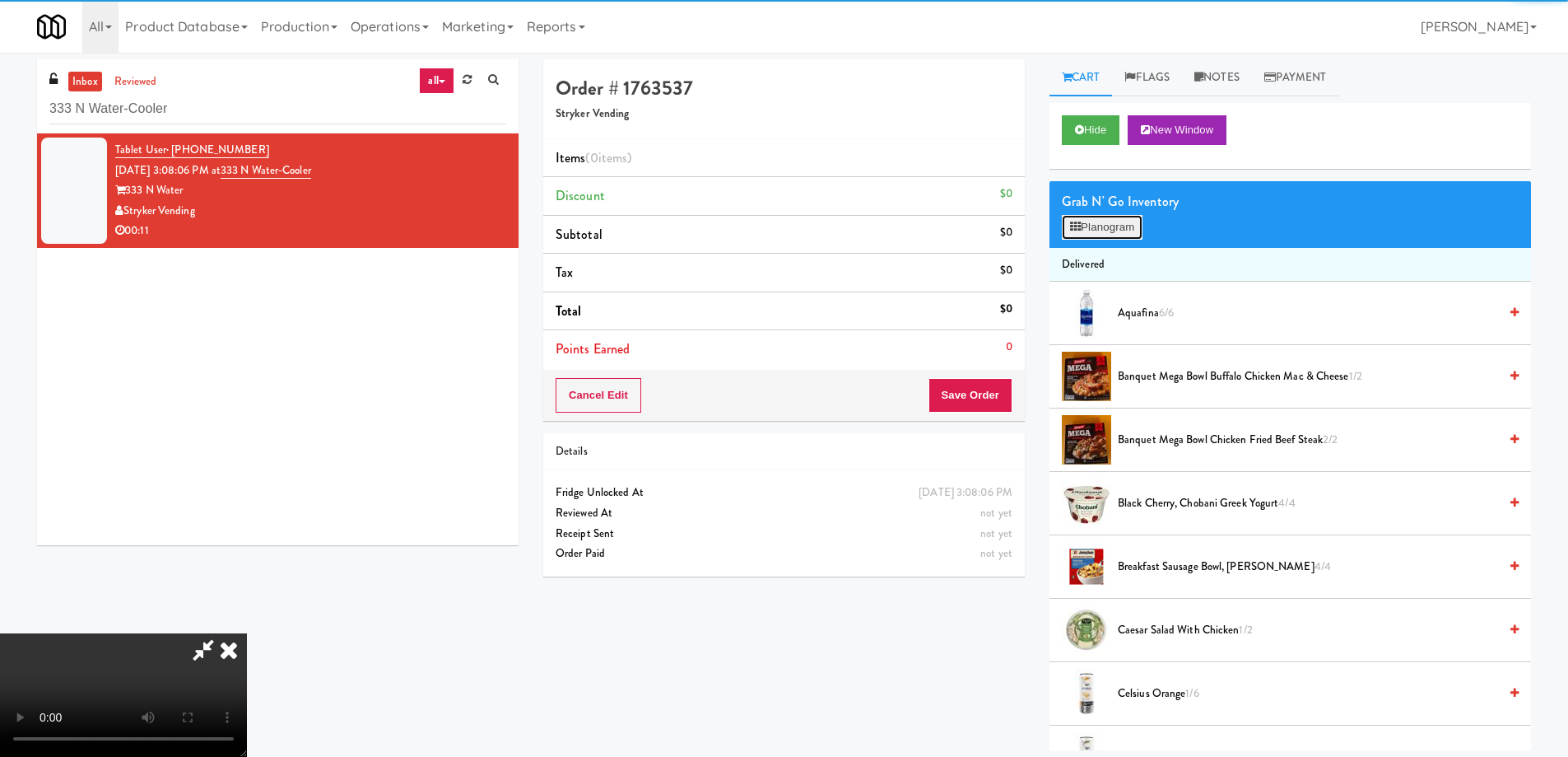
click at [1097, 234] on button "Planogram" at bounding box center [1103, 227] width 81 height 25
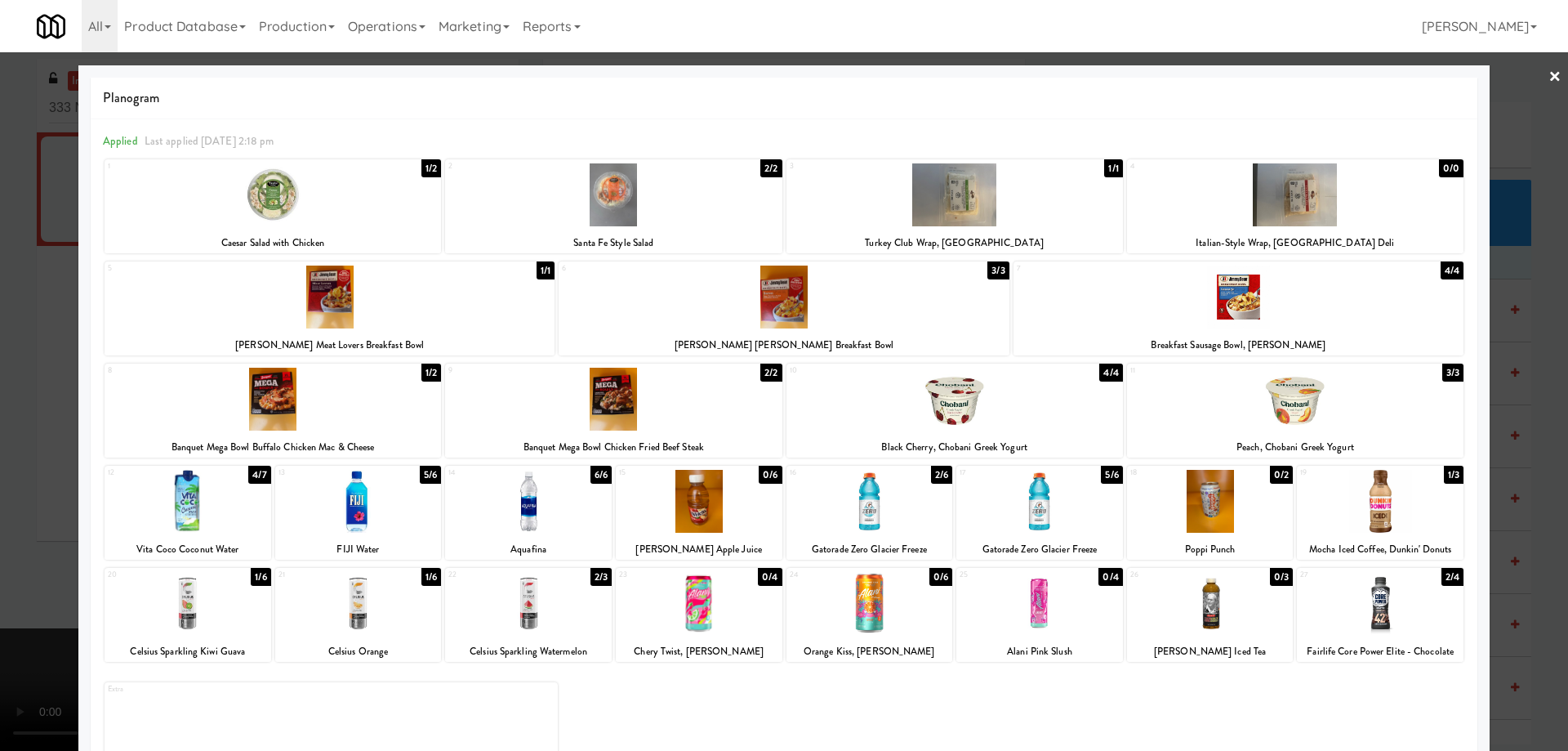
click at [226, 608] on div at bounding box center [187, 603] width 166 height 63
click at [1549, 77] on link "×" at bounding box center [1555, 78] width 13 height 51
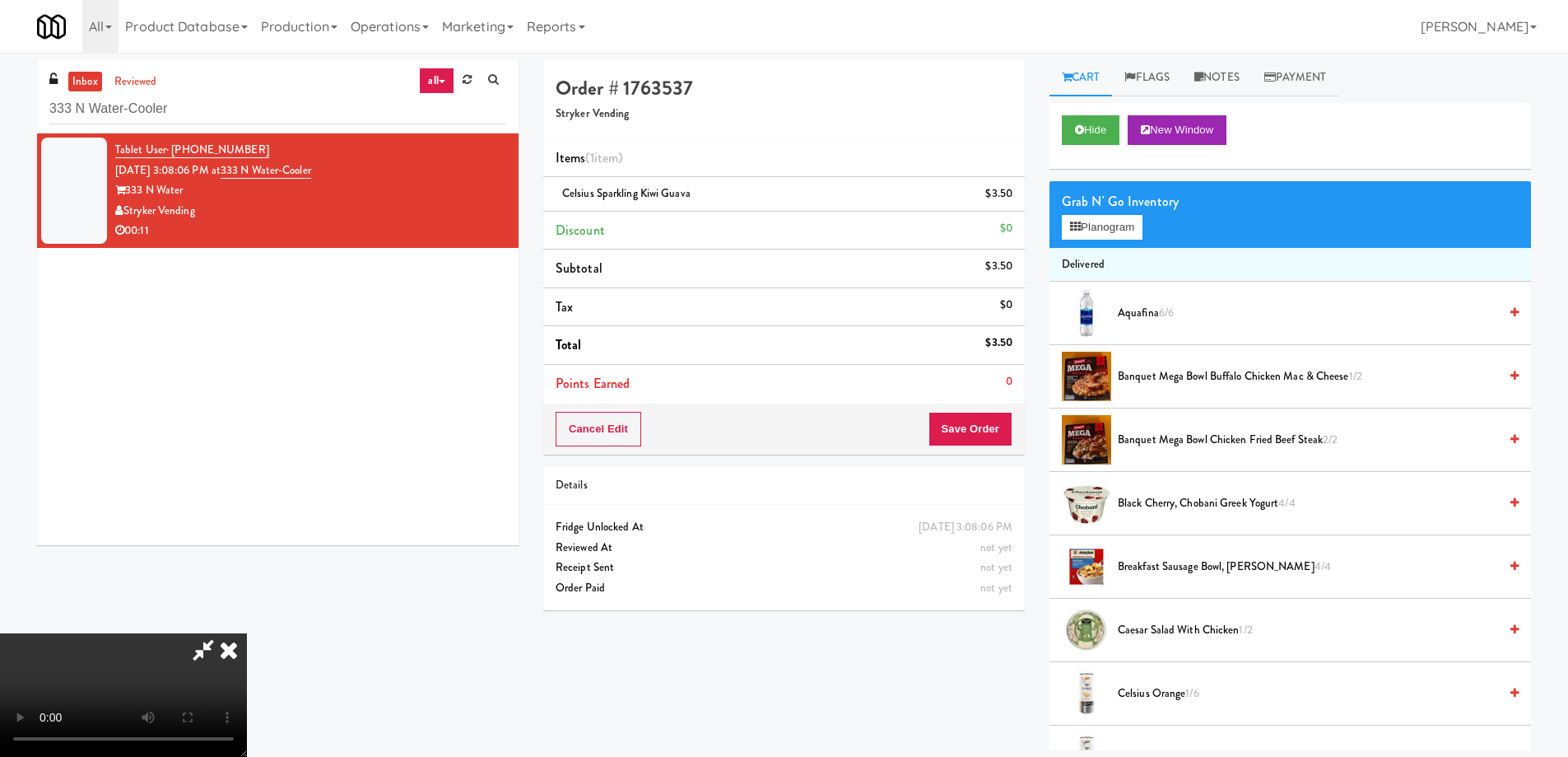
click at [247, 633] on video at bounding box center [123, 695] width 247 height 124
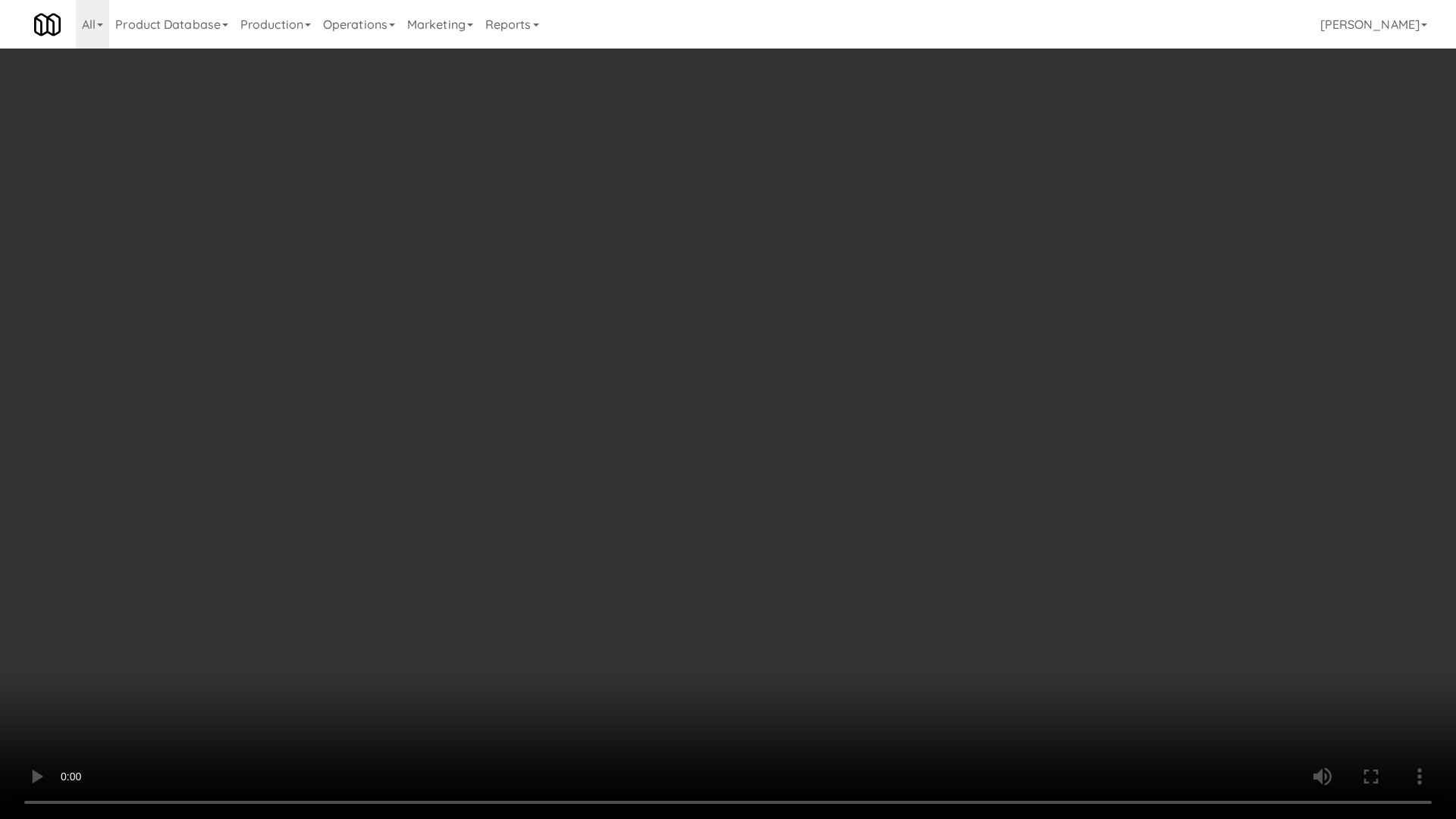
click at [684, 473] on video at bounding box center [728, 409] width 1456 height 819
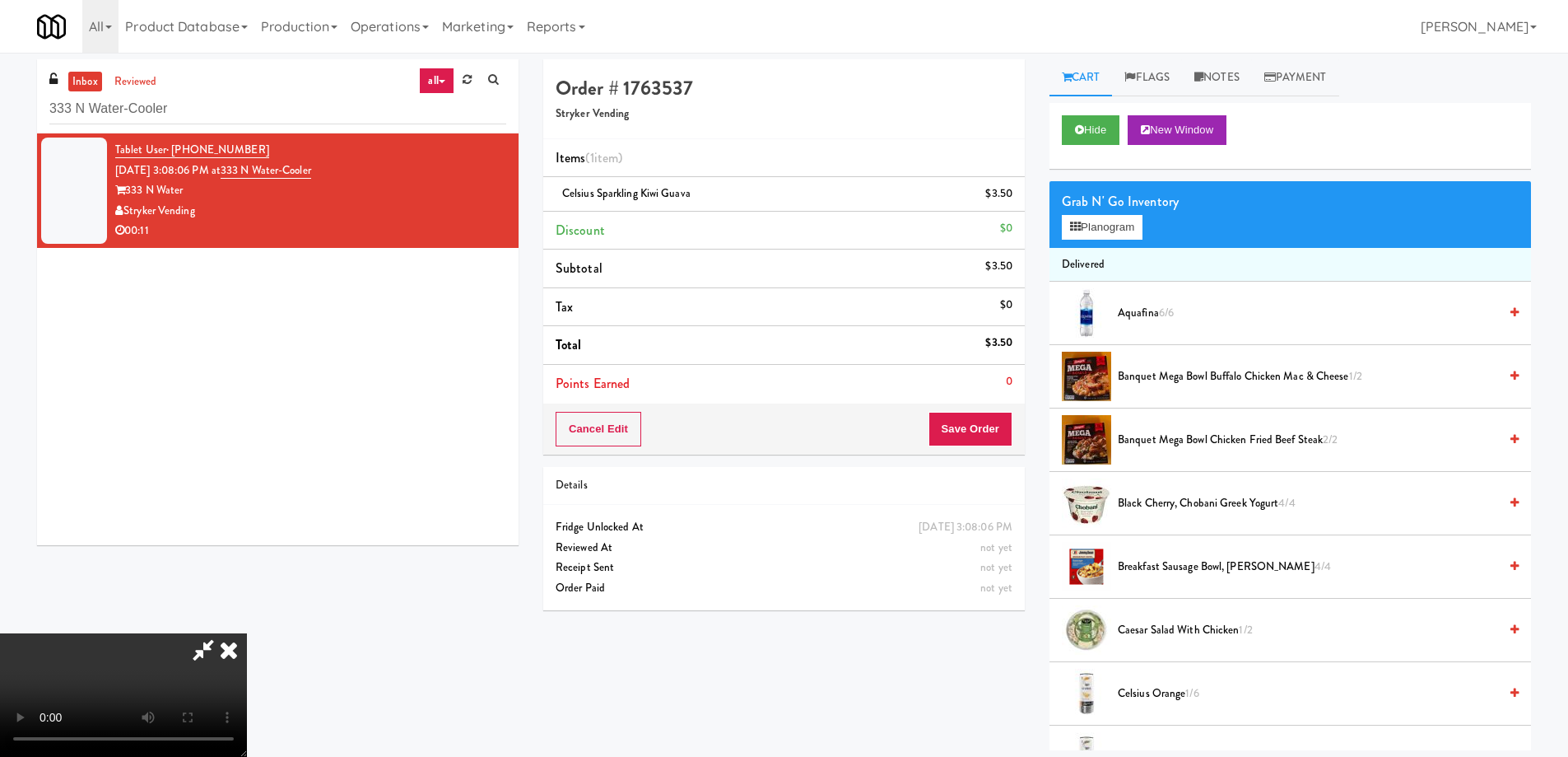
click at [247, 633] on icon at bounding box center [228, 650] width 36 height 33
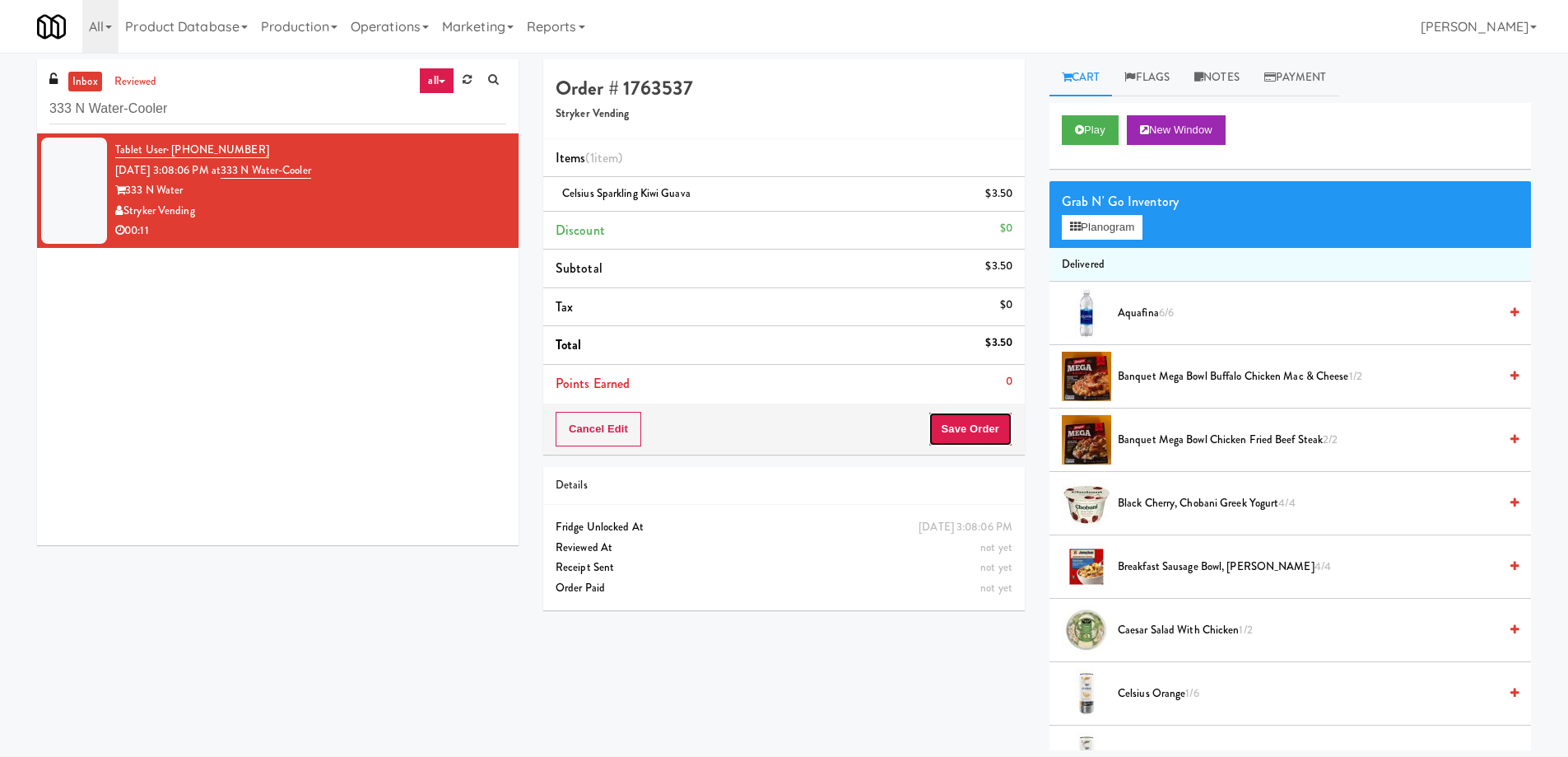
click at [967, 426] on button "Save Order" at bounding box center [971, 429] width 84 height 34
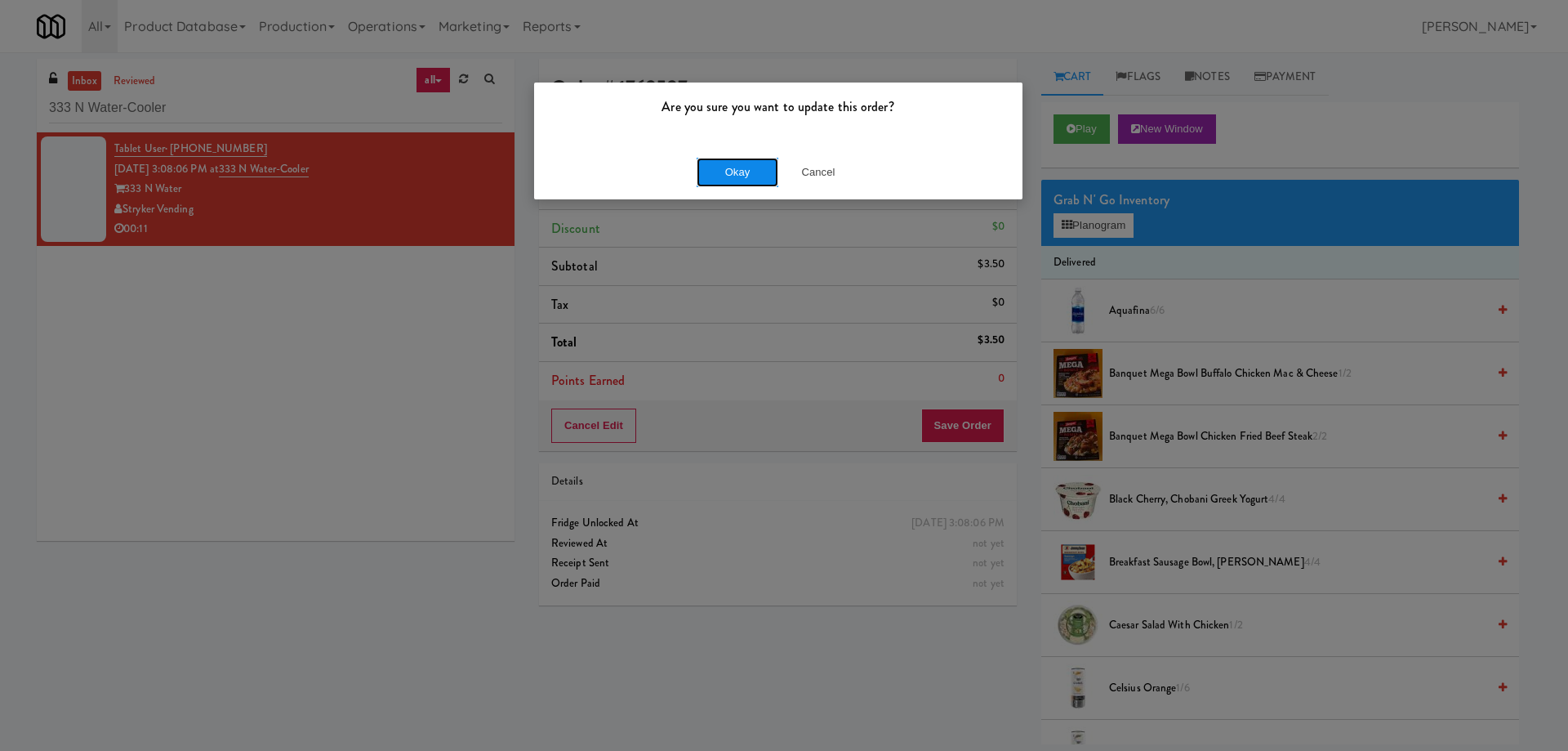
click at [753, 159] on button "Okay" at bounding box center [738, 173] width 82 height 30
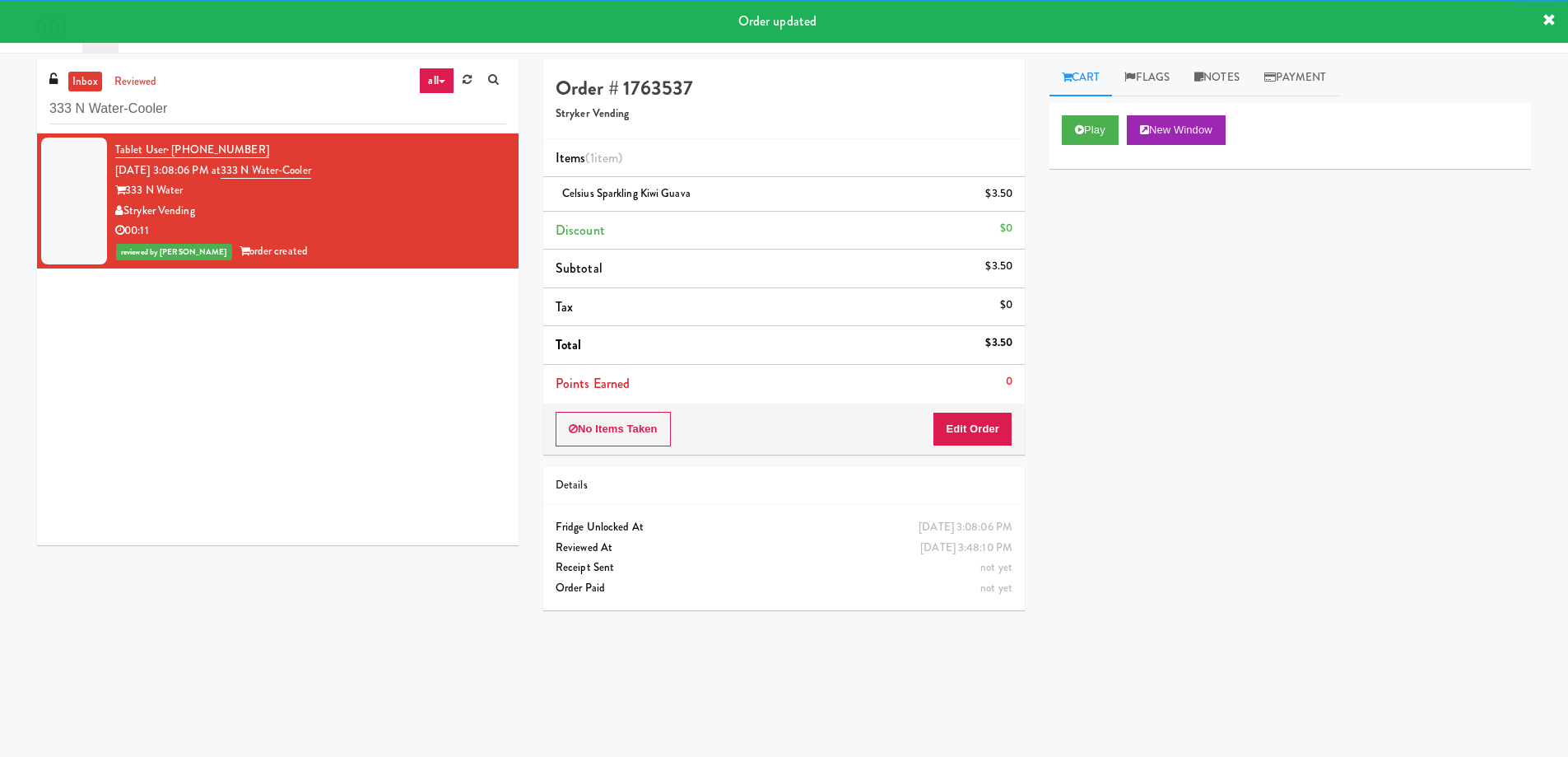
click at [186, 382] on div "Tablet User · (262) 757-5094 [DATE] 3:08:06 PM at 333 N Water-Cooler [STREET_AD…" at bounding box center [277, 339] width 482 height 412
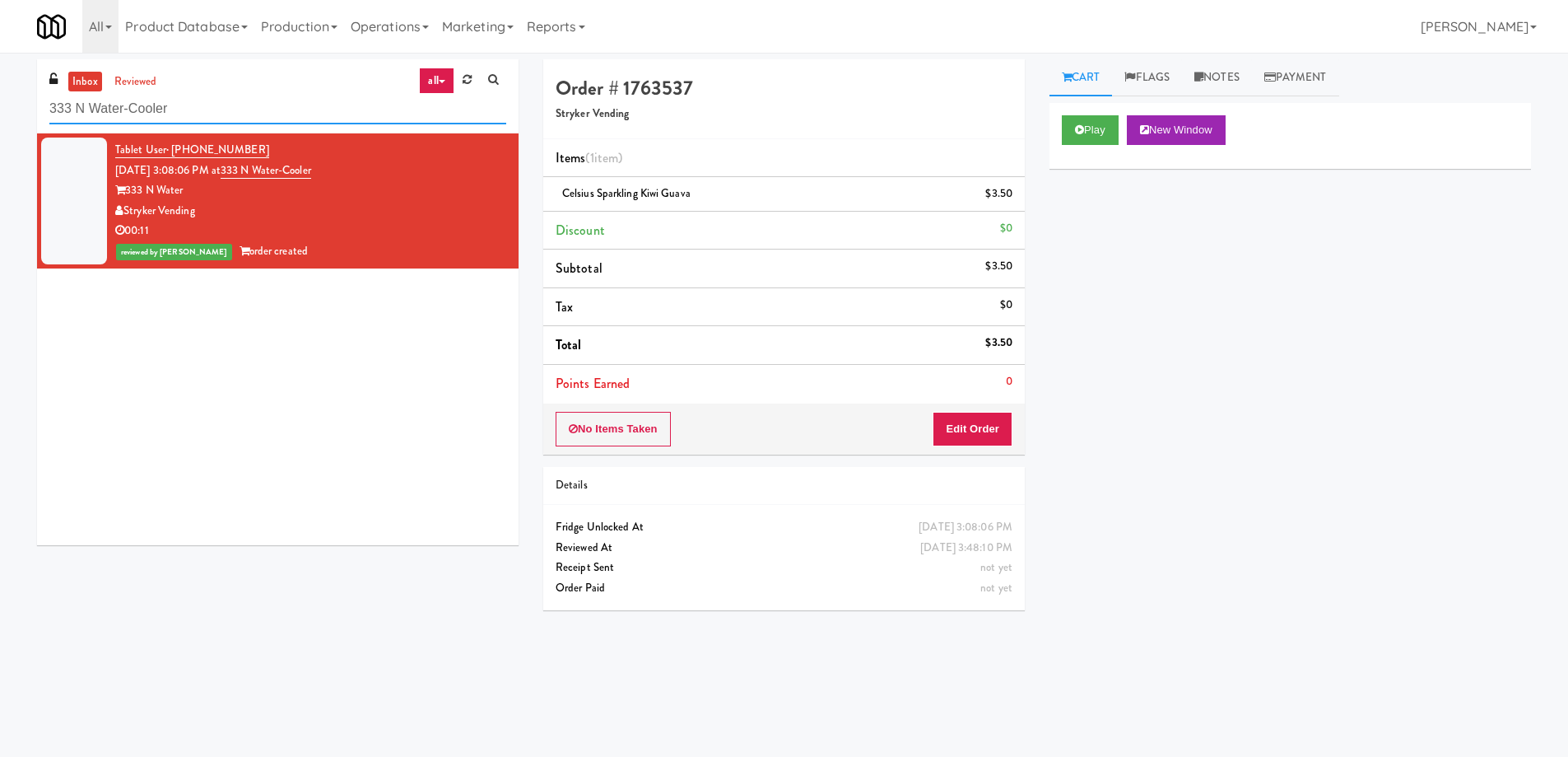
click at [257, 104] on input "333 N Water-Cooler" at bounding box center [277, 109] width 457 height 31
paste input "500 West Trade - Combo"
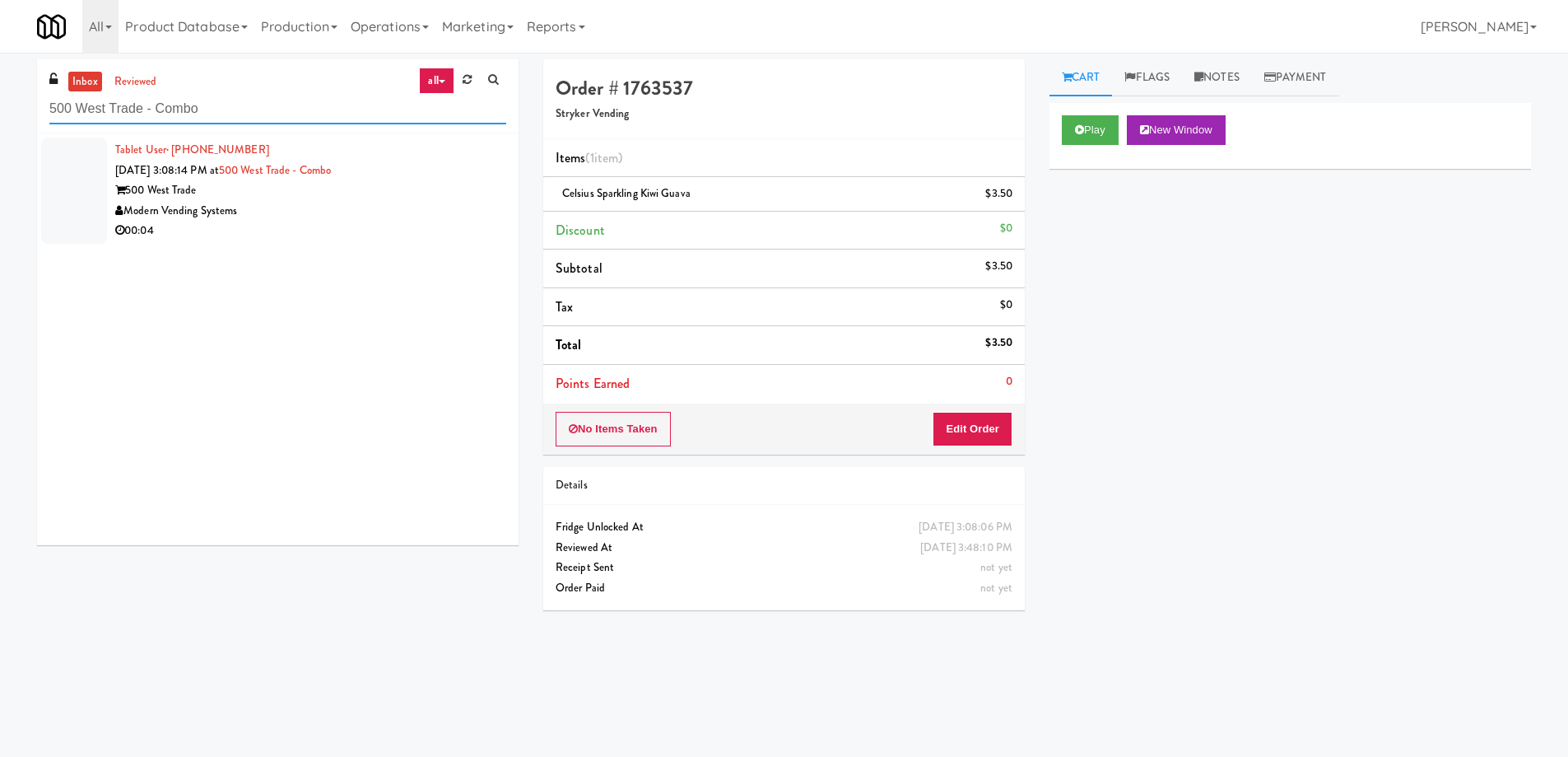
type input "500 West Trade - Combo"
click at [320, 231] on div "00:04" at bounding box center [310, 230] width 391 height 20
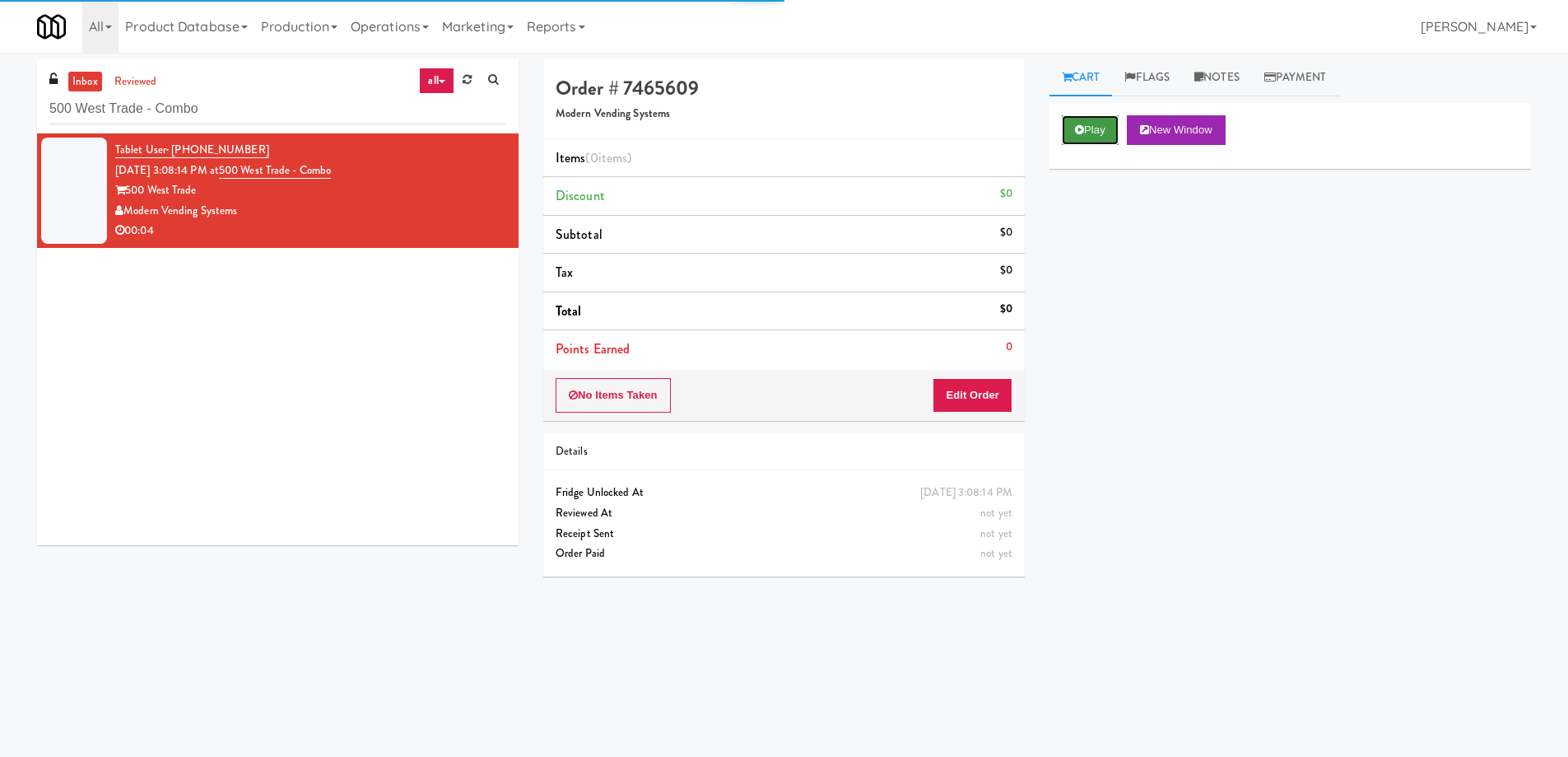
click at [1099, 133] on button "Play" at bounding box center [1090, 130] width 57 height 30
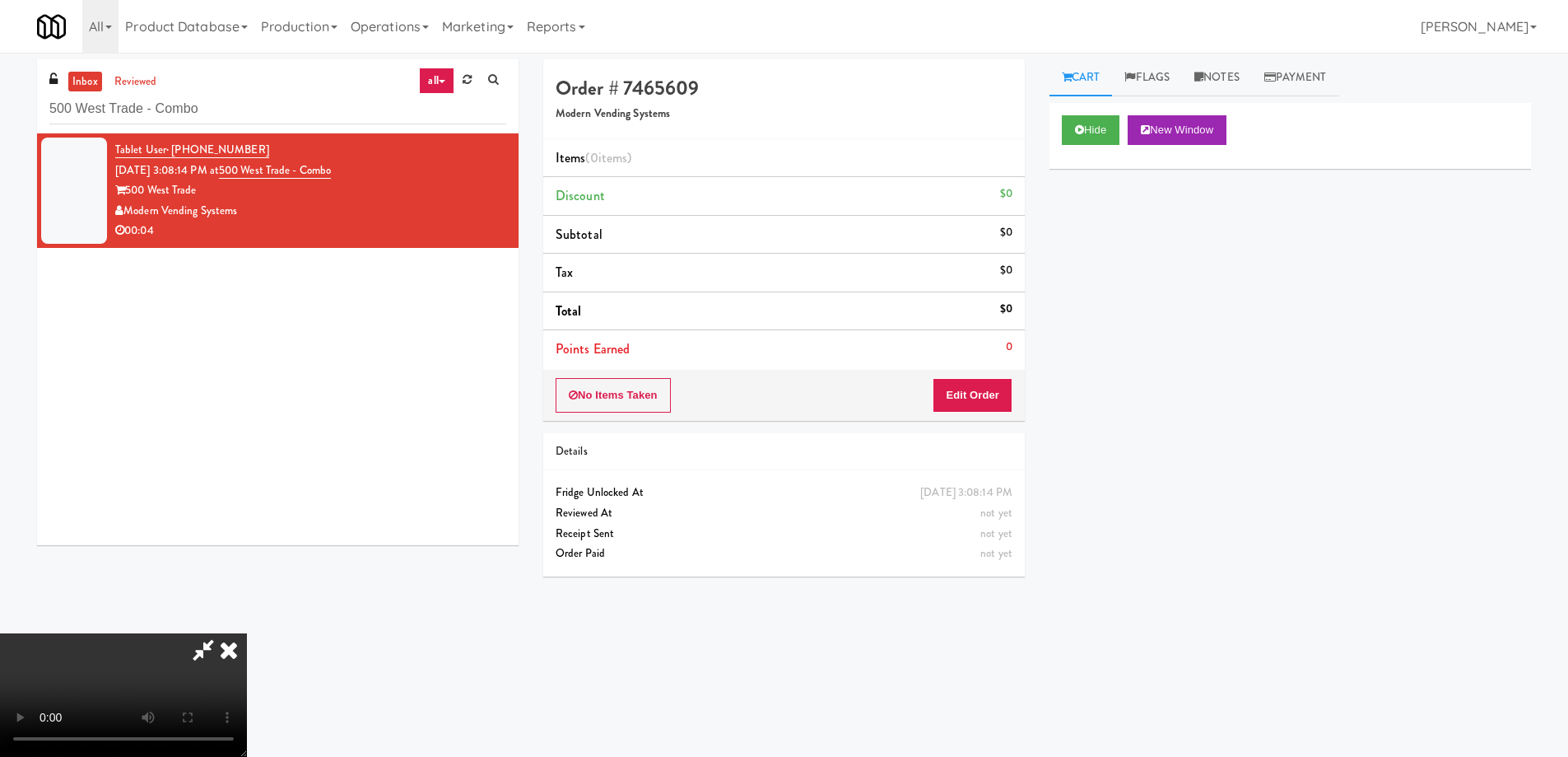
click at [247, 633] on video at bounding box center [123, 695] width 247 height 124
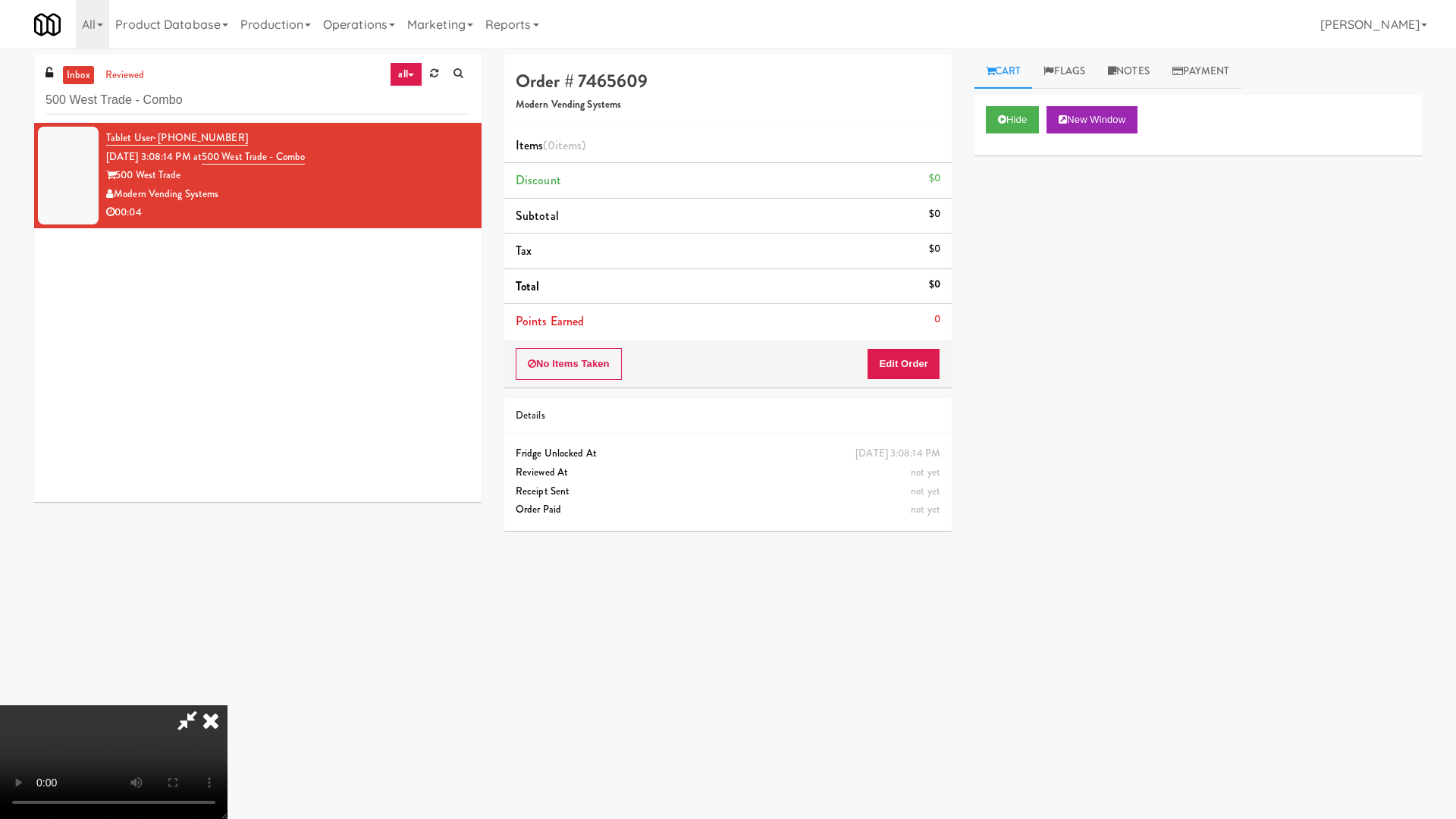
click at [227, 696] on video at bounding box center [113, 762] width 227 height 114
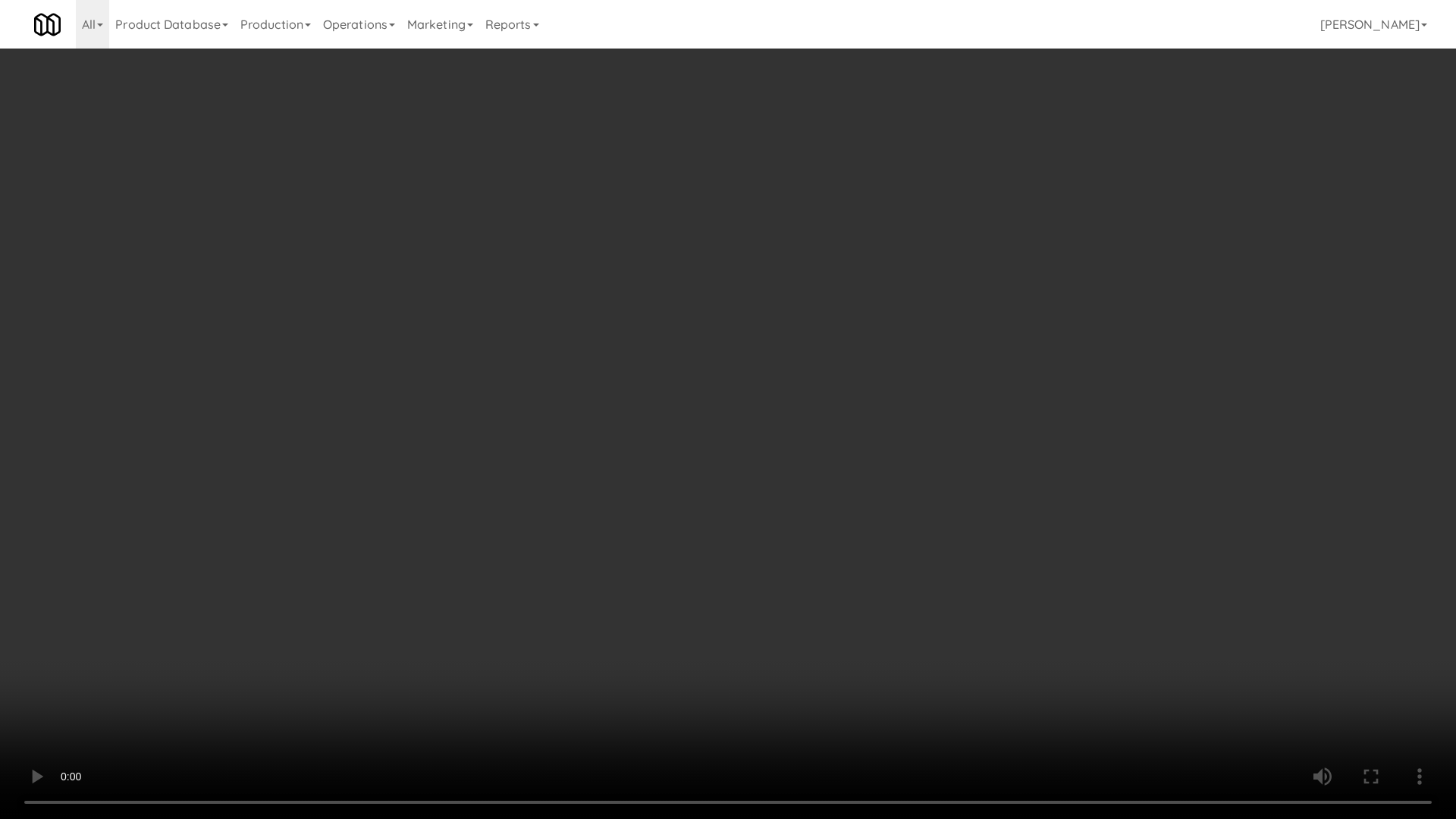
click at [678, 380] on video at bounding box center [728, 409] width 1456 height 819
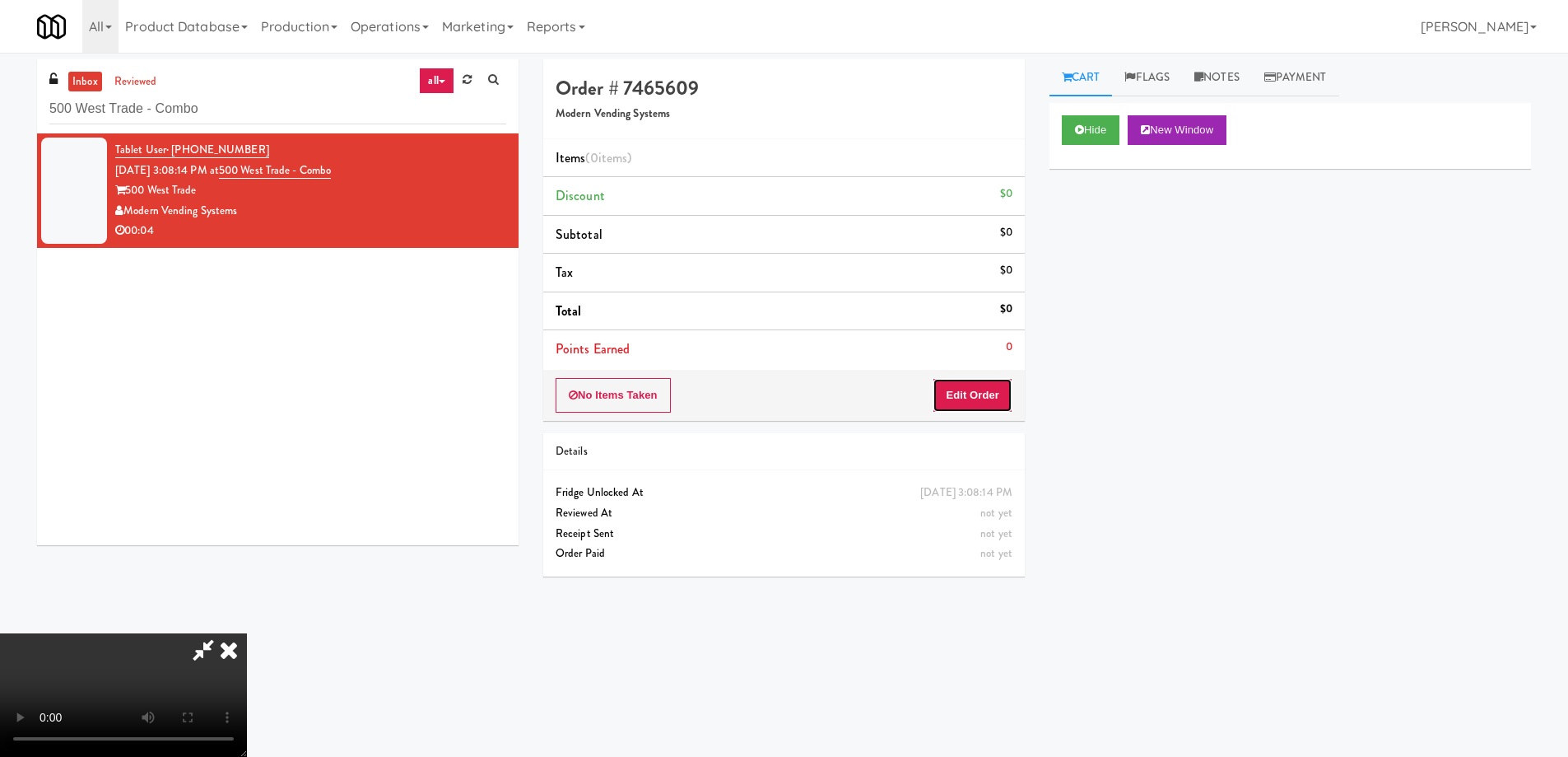
click at [991, 400] on button "Edit Order" at bounding box center [972, 394] width 80 height 34
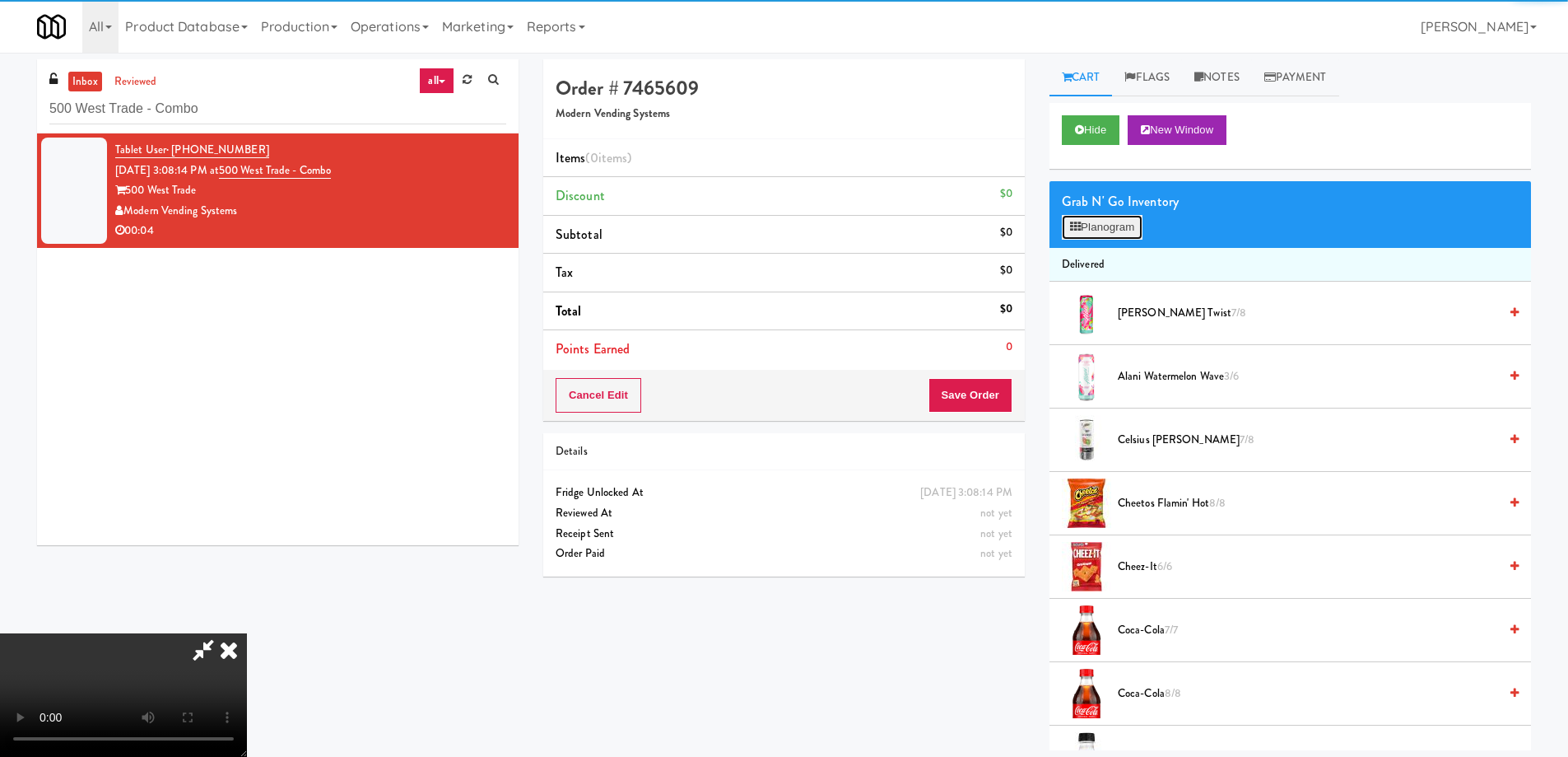
click at [1097, 222] on button "Planogram" at bounding box center [1103, 227] width 81 height 25
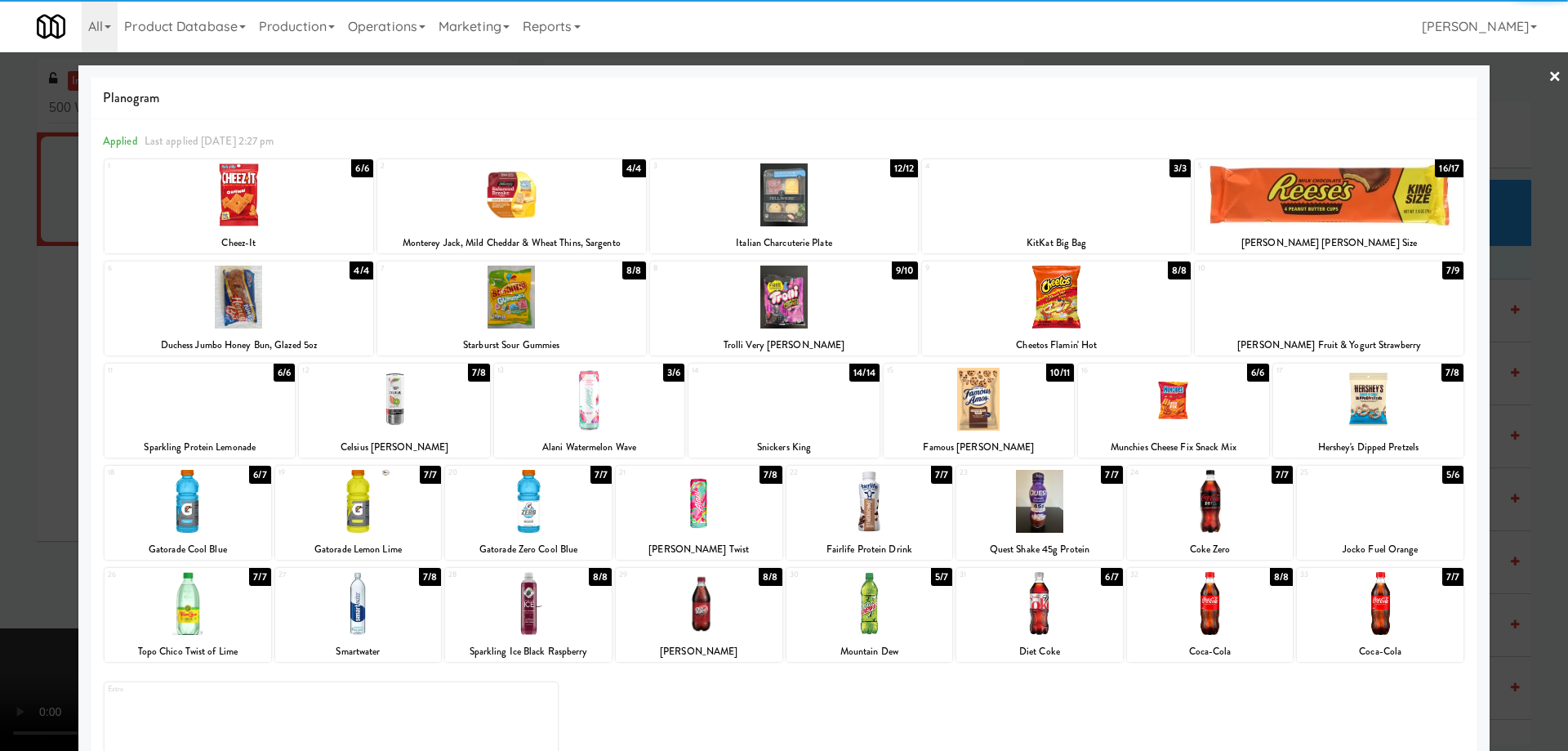
click at [746, 497] on div at bounding box center [699, 501] width 166 height 63
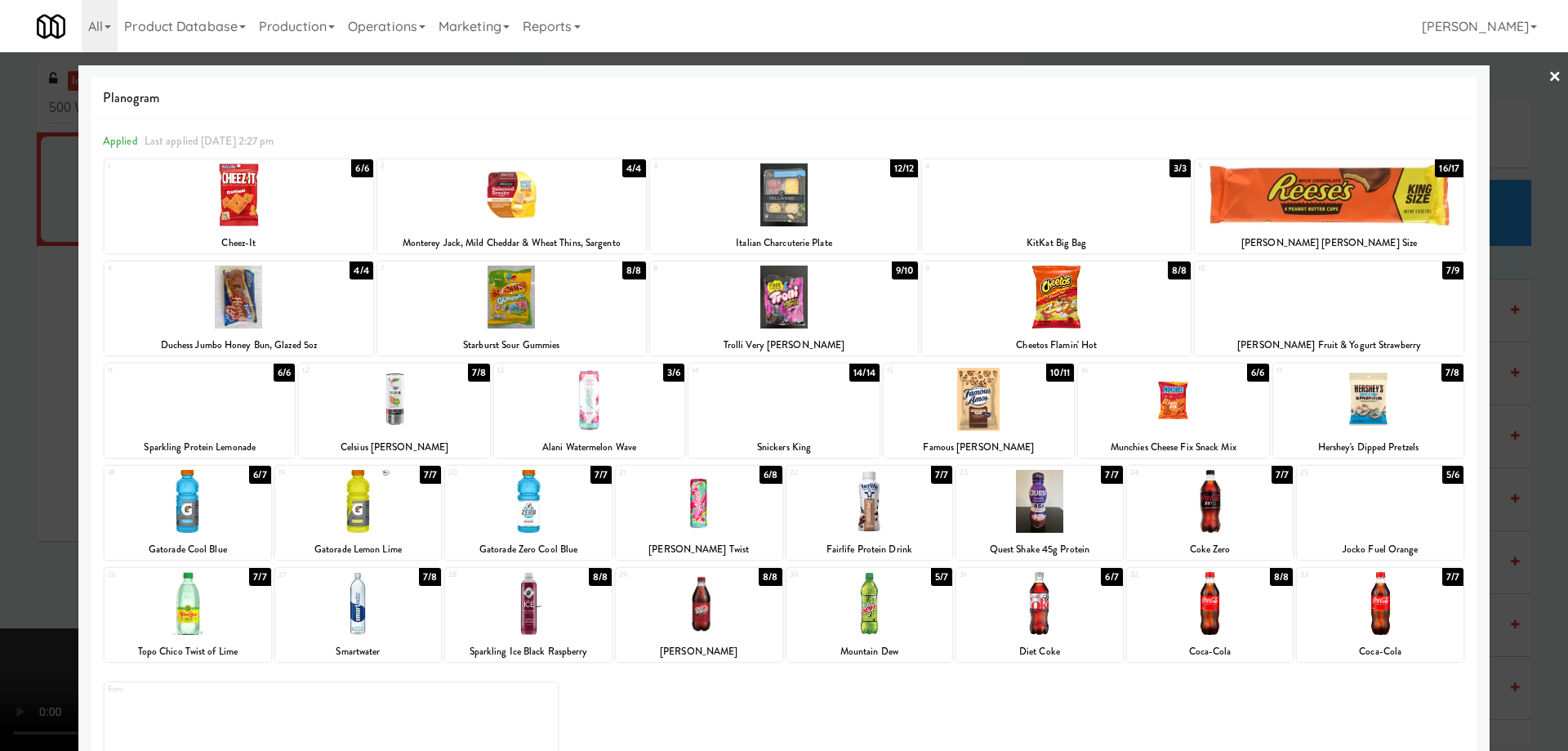
click at [1549, 76] on link "×" at bounding box center [1555, 78] width 13 height 51
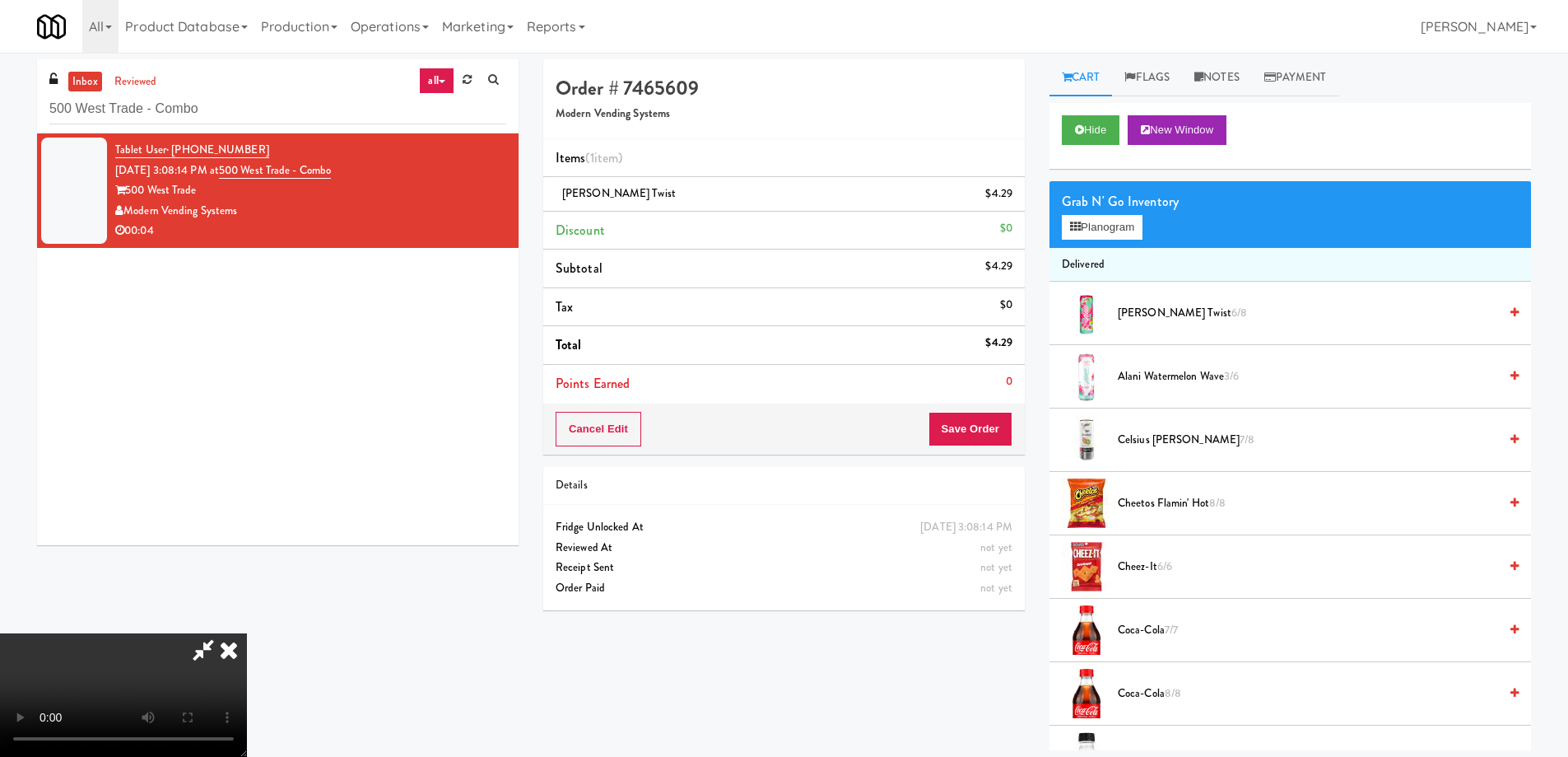
click at [247, 633] on video at bounding box center [123, 695] width 247 height 124
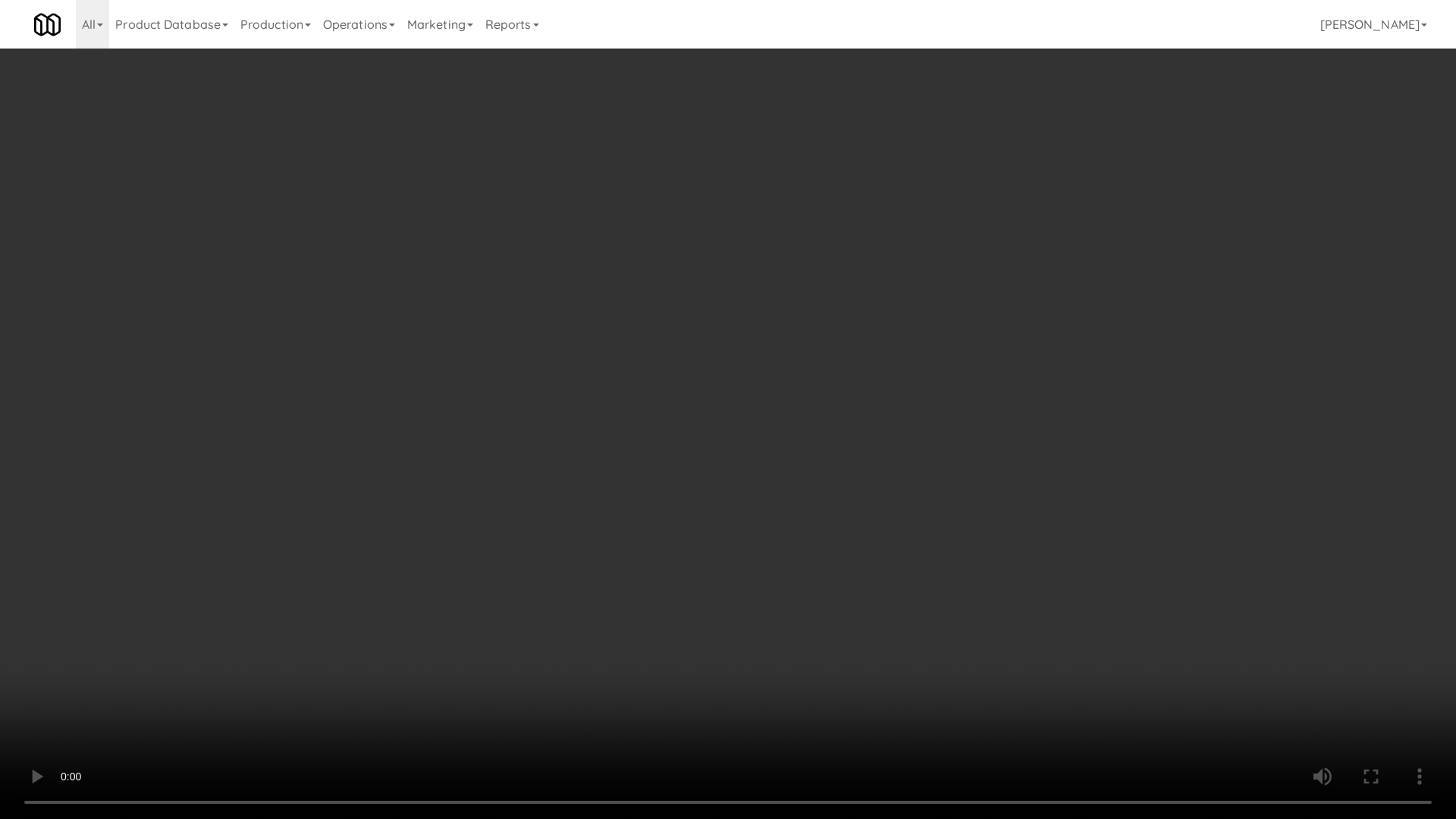
click at [677, 560] on video at bounding box center [728, 409] width 1456 height 819
click at [1037, 396] on video at bounding box center [728, 409] width 1456 height 819
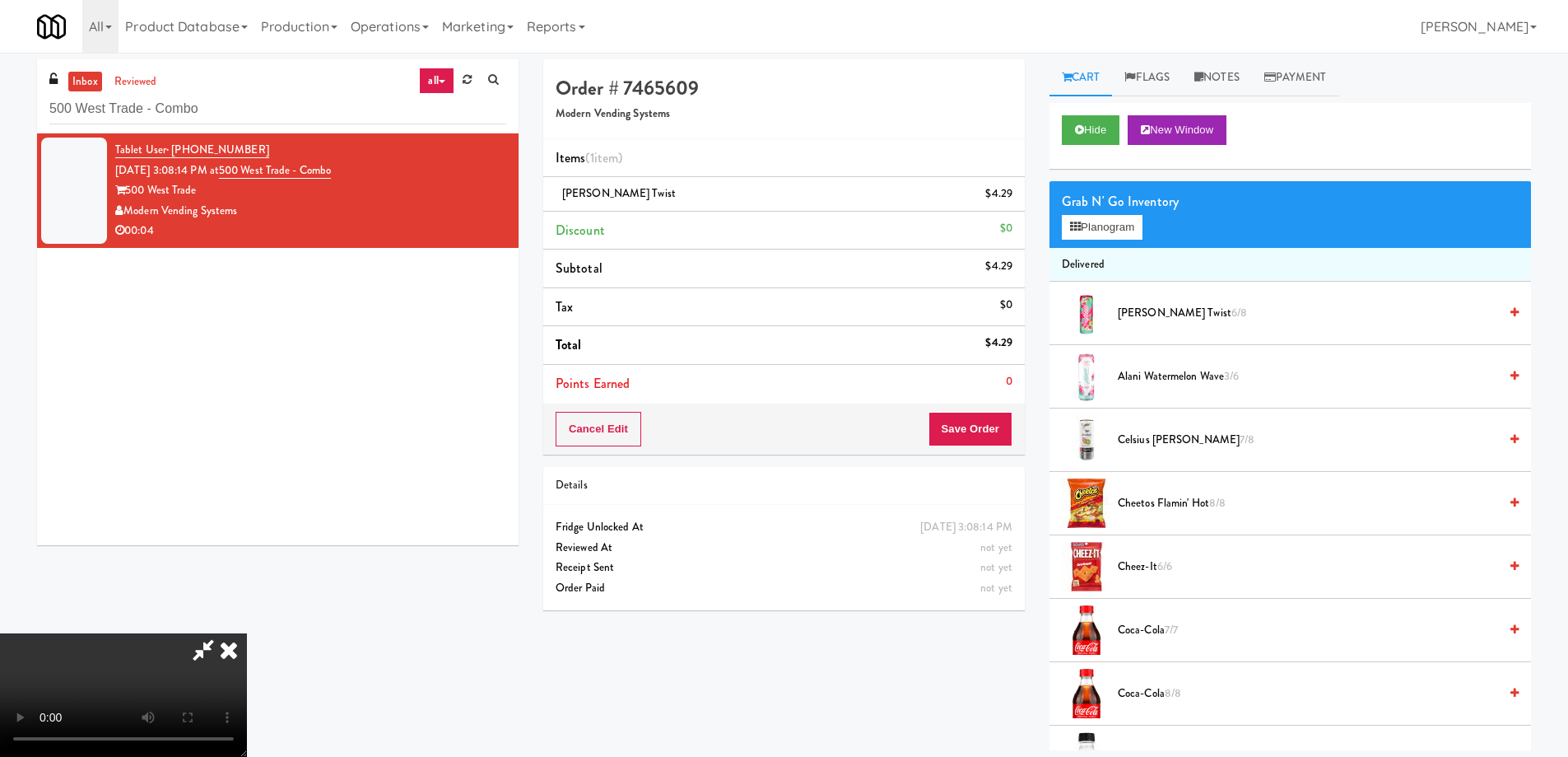
click at [247, 633] on icon at bounding box center [228, 650] width 36 height 33
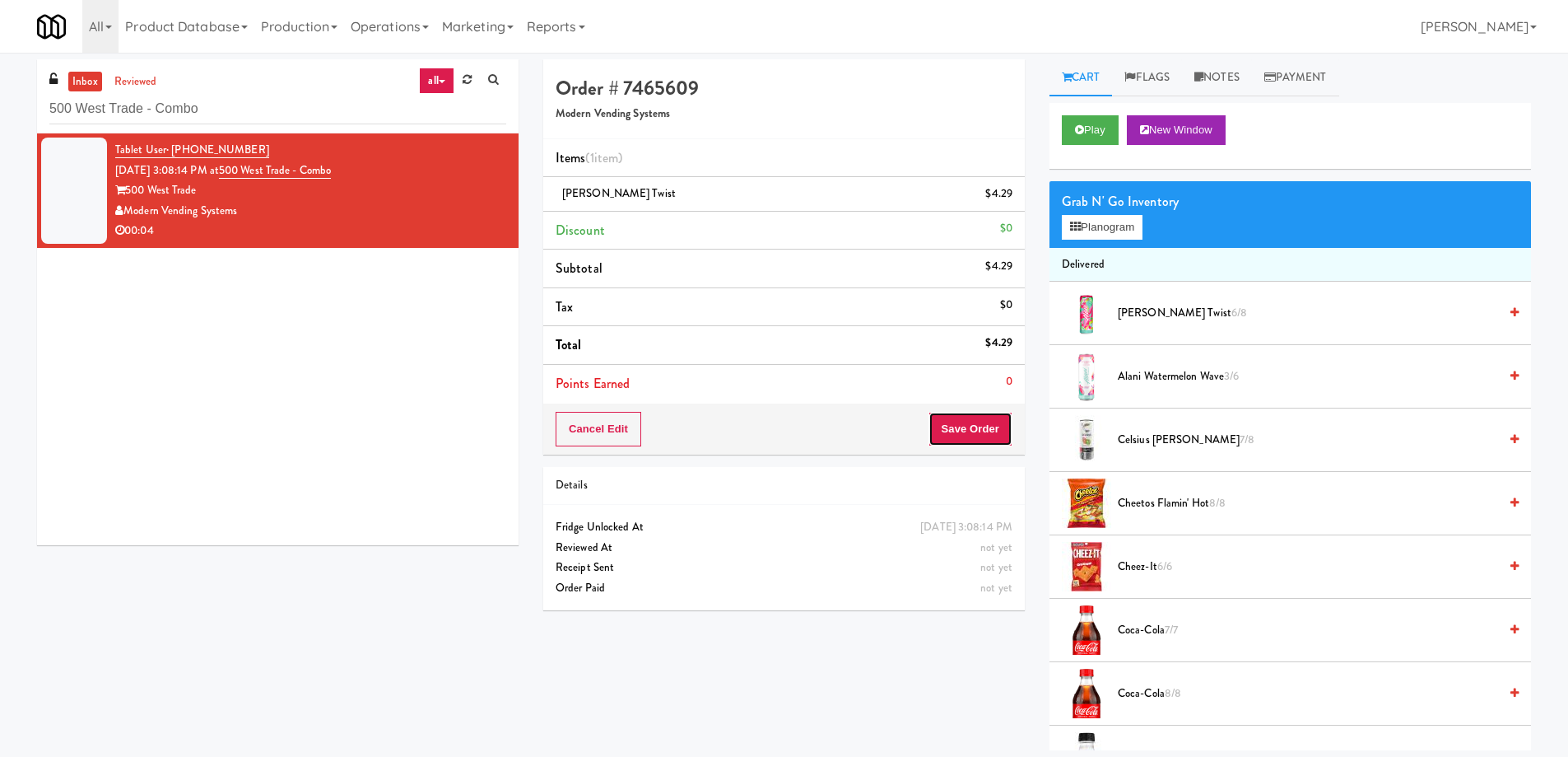
click at [976, 429] on button "Save Order" at bounding box center [971, 429] width 84 height 34
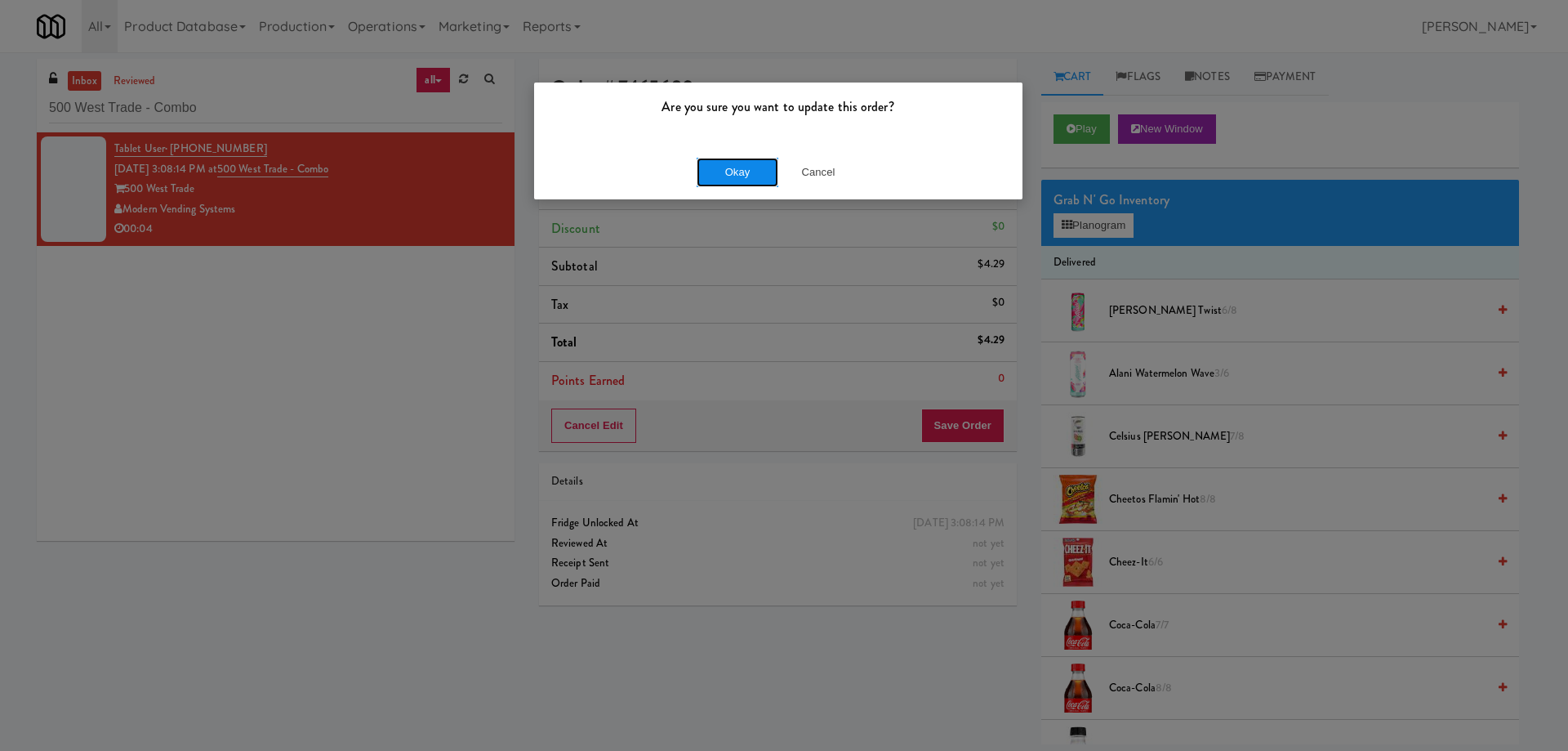
click at [743, 174] on button "Okay" at bounding box center [738, 173] width 82 height 30
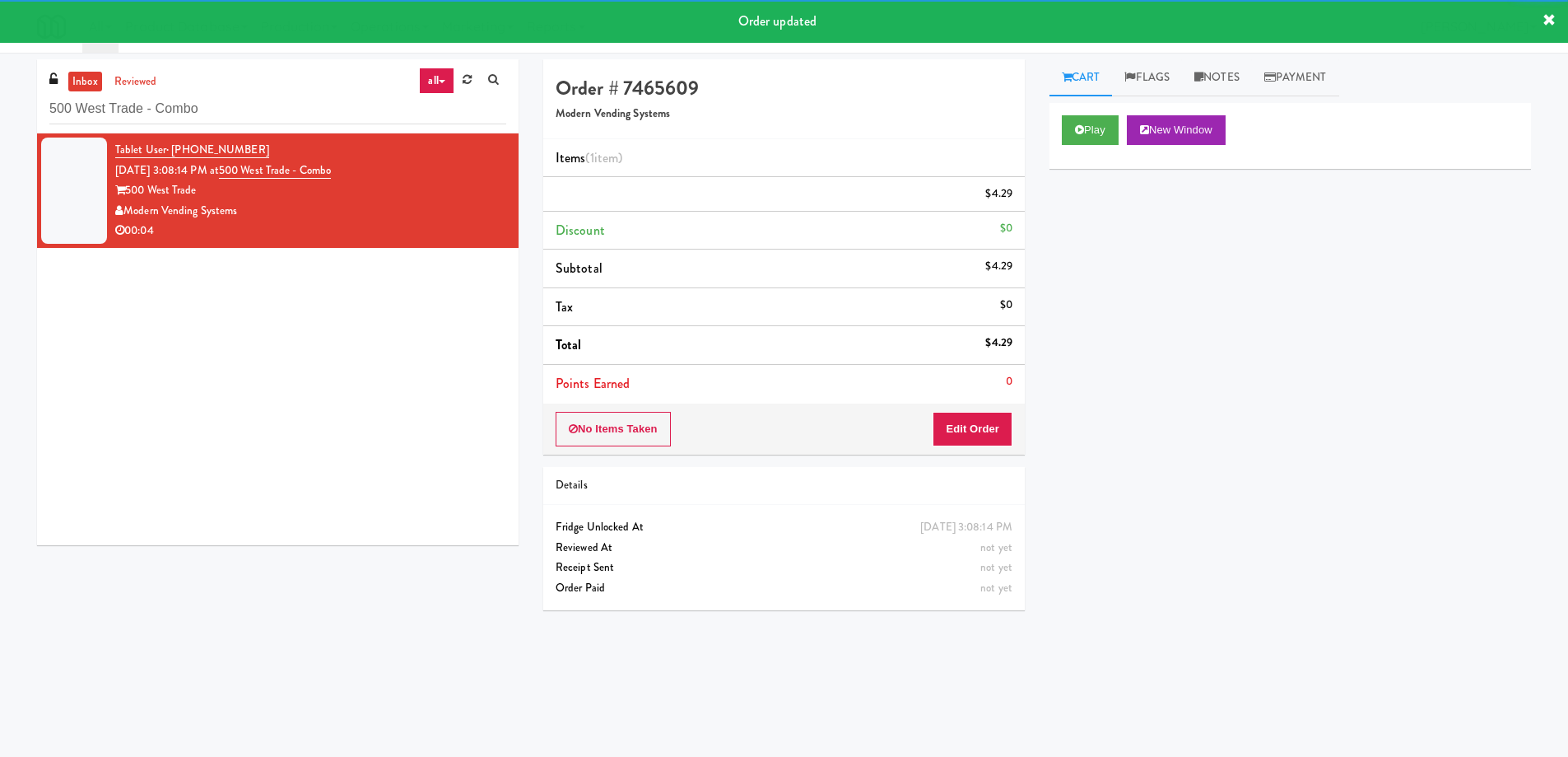
click at [360, 383] on div "Tablet User · (704) 936-8943 [DATE] 3:08:14 PM at 500 West Trade - Combo 500 We…" at bounding box center [277, 339] width 482 height 412
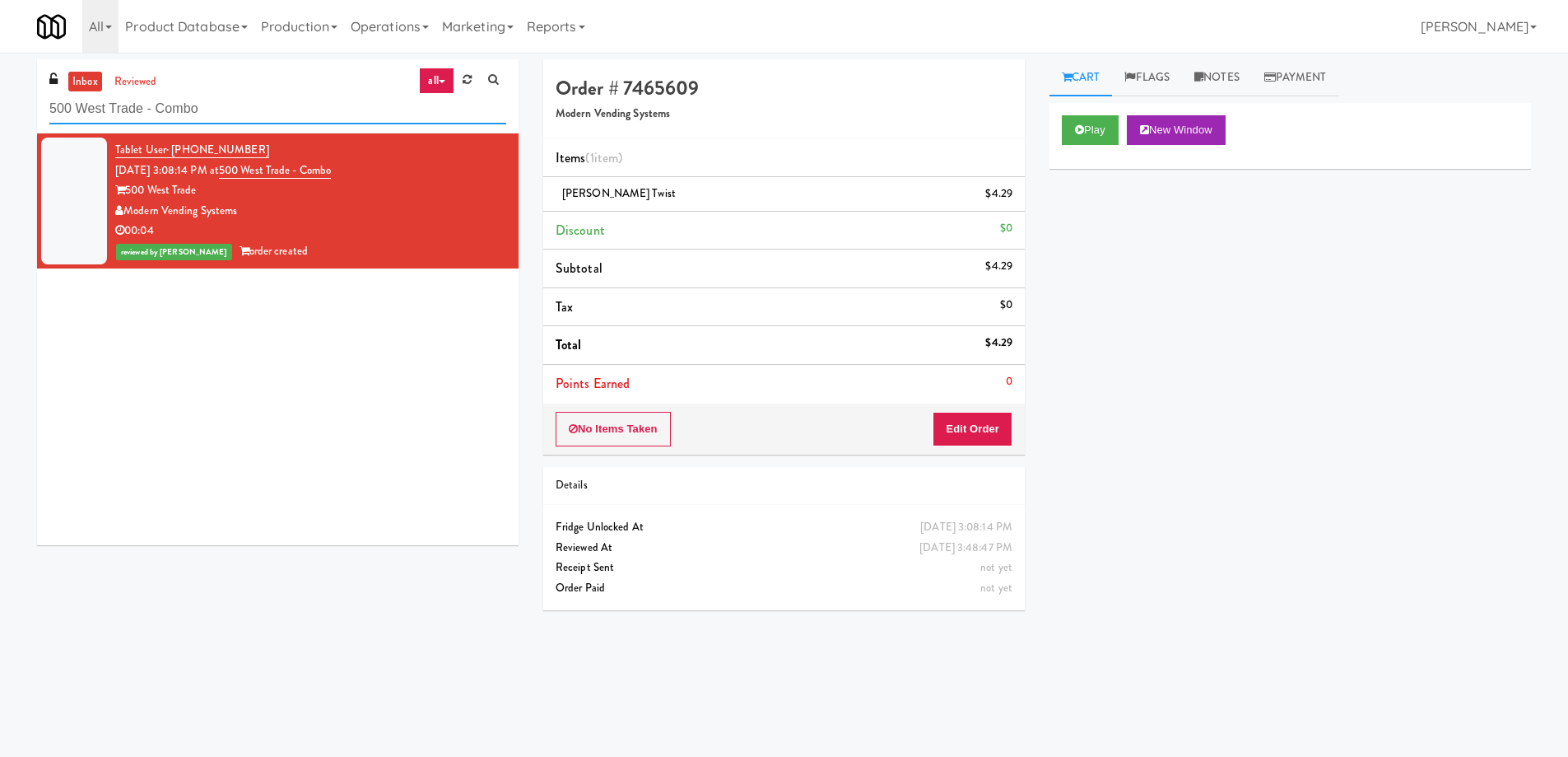
click at [263, 105] on input "500 West Trade - Combo" at bounding box center [277, 109] width 457 height 31
paste input "The [PERSON_NAME] - Left"
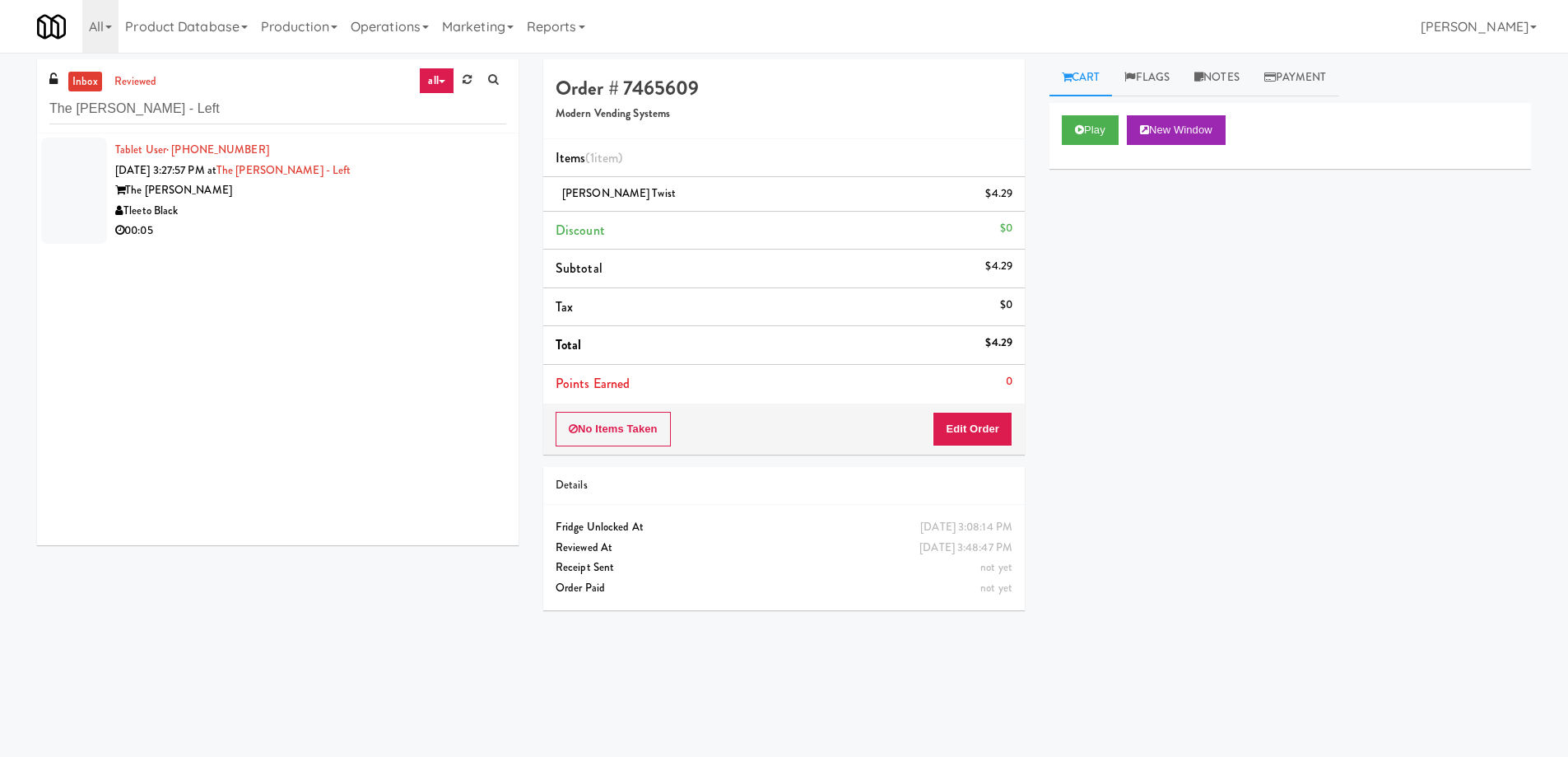
drag, startPoint x: 373, startPoint y: 213, endPoint x: 406, endPoint y: 255, distance: 53.4
click at [373, 213] on div "Tleeto Black" at bounding box center [310, 211] width 391 height 20
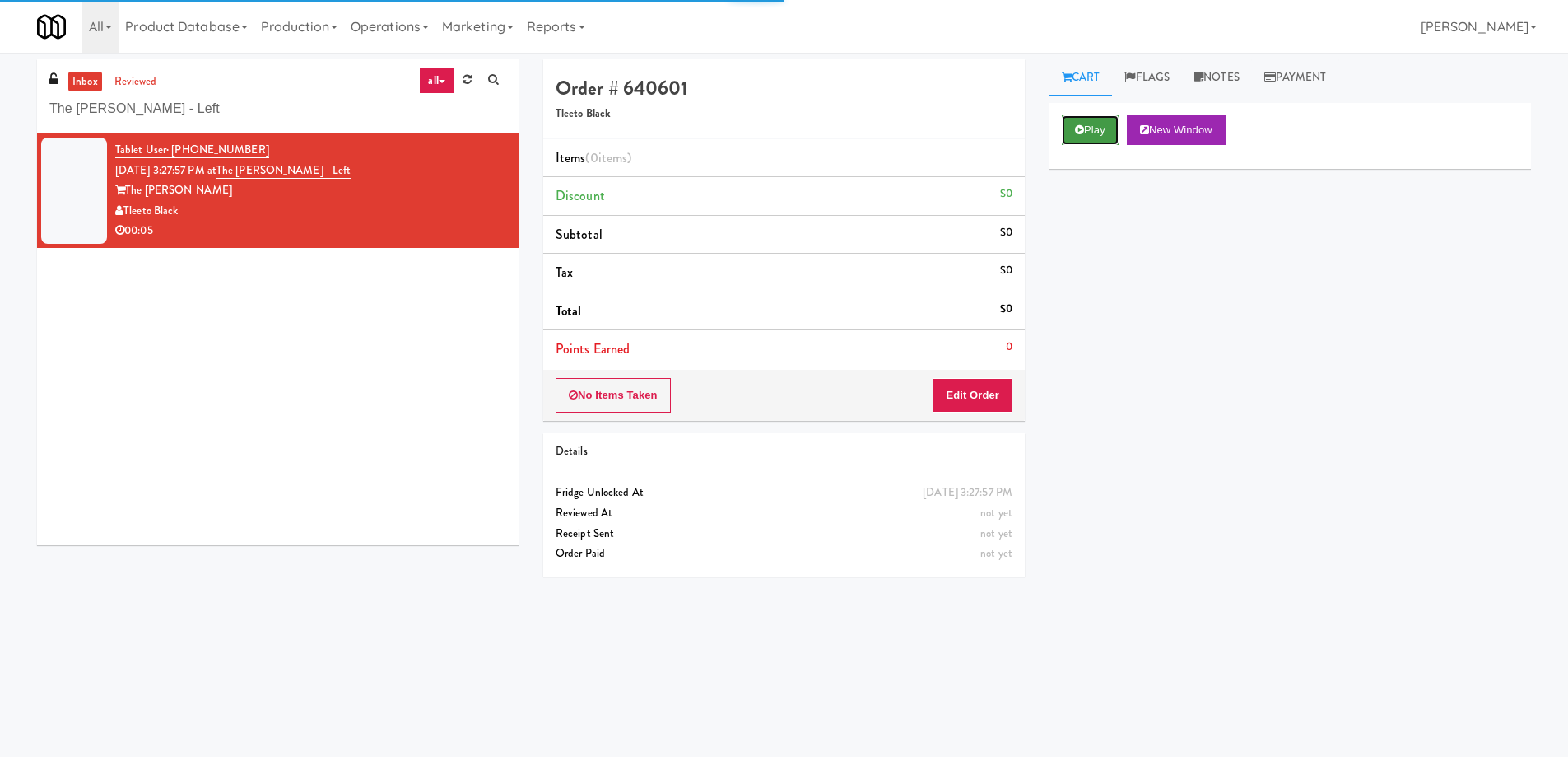
click at [1070, 125] on button "Play" at bounding box center [1090, 130] width 57 height 30
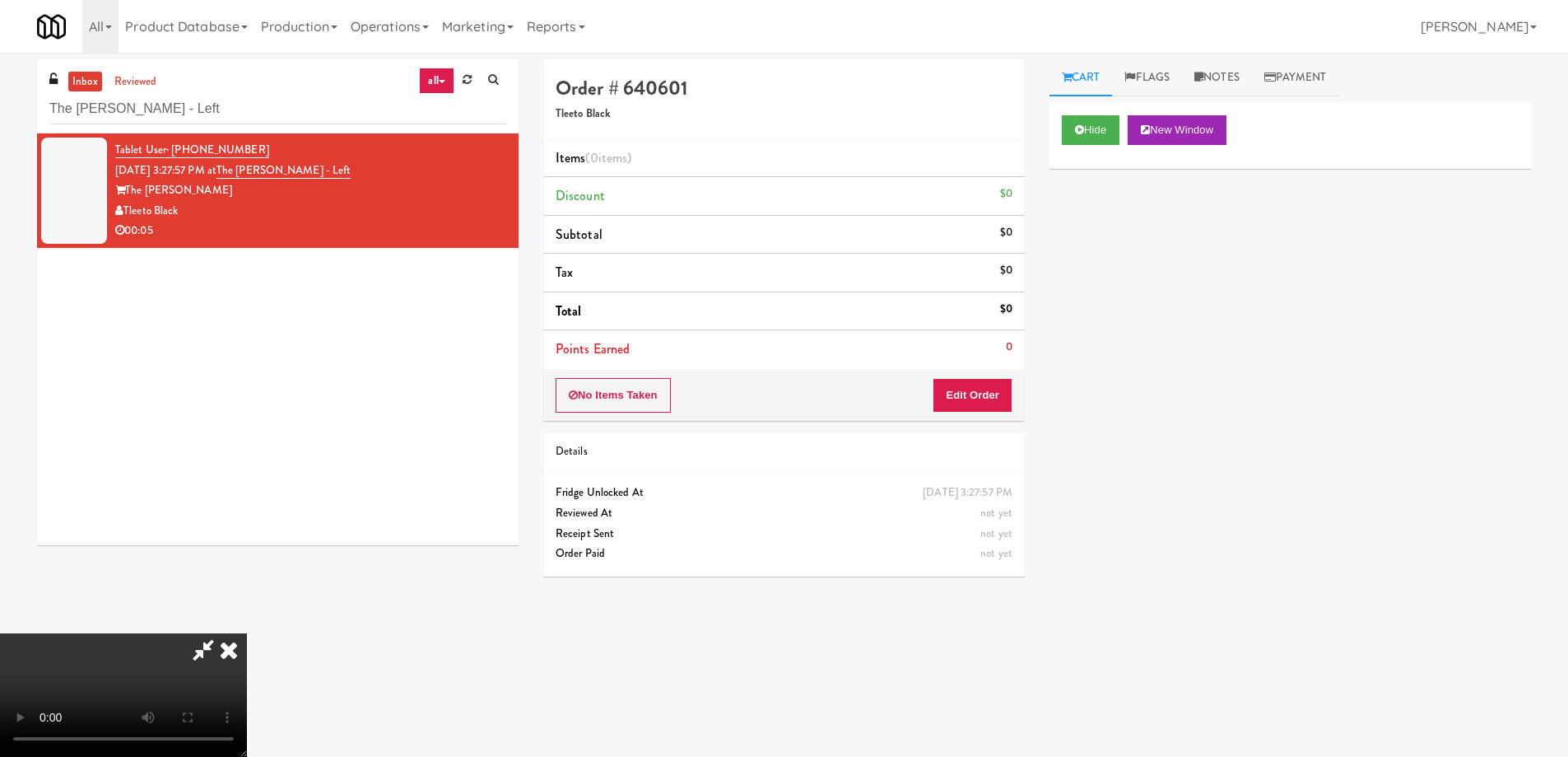
click at [247, 633] on video at bounding box center [123, 695] width 247 height 124
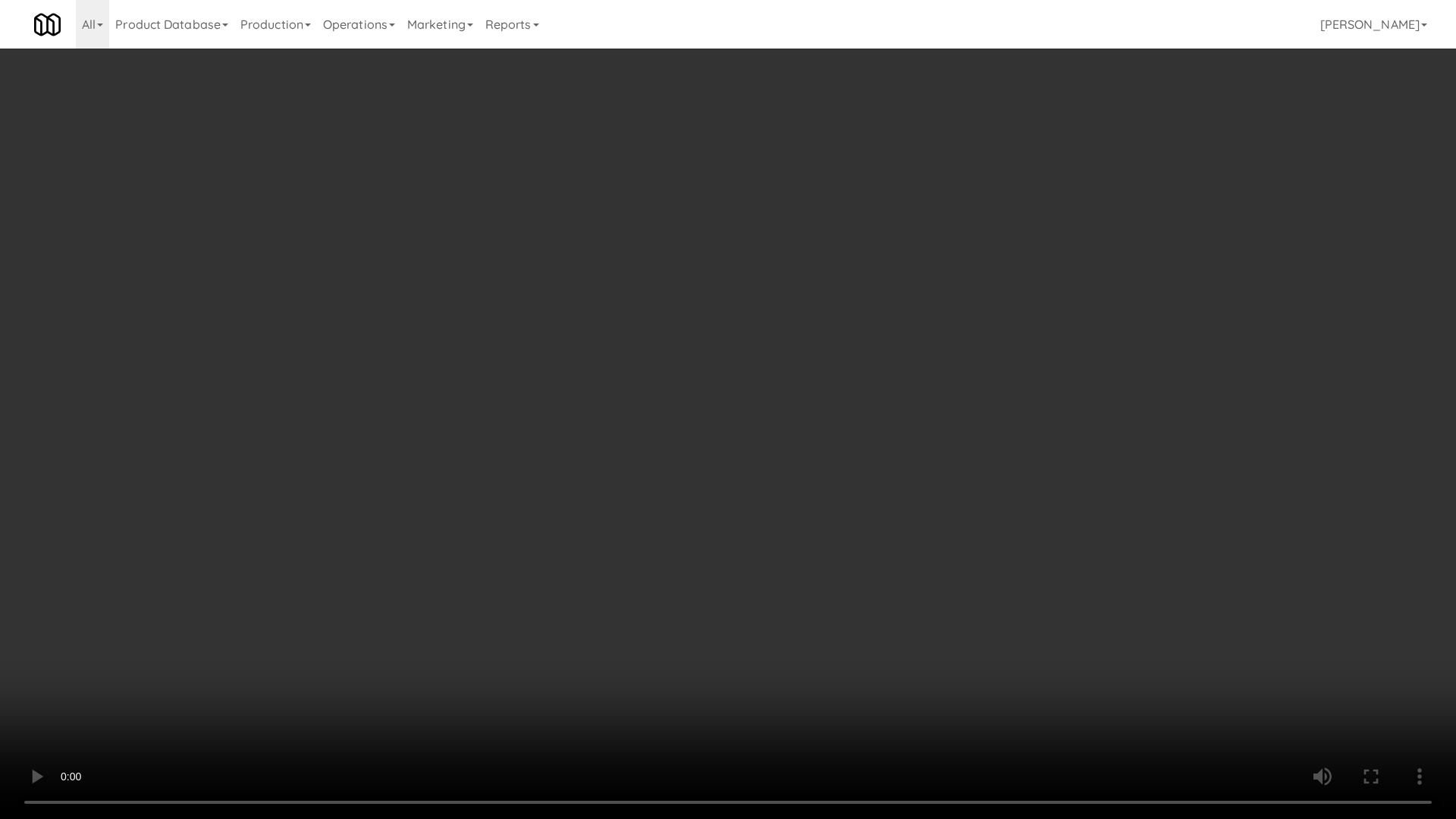
click at [547, 395] on video at bounding box center [728, 409] width 1456 height 819
click at [698, 374] on video at bounding box center [728, 409] width 1456 height 819
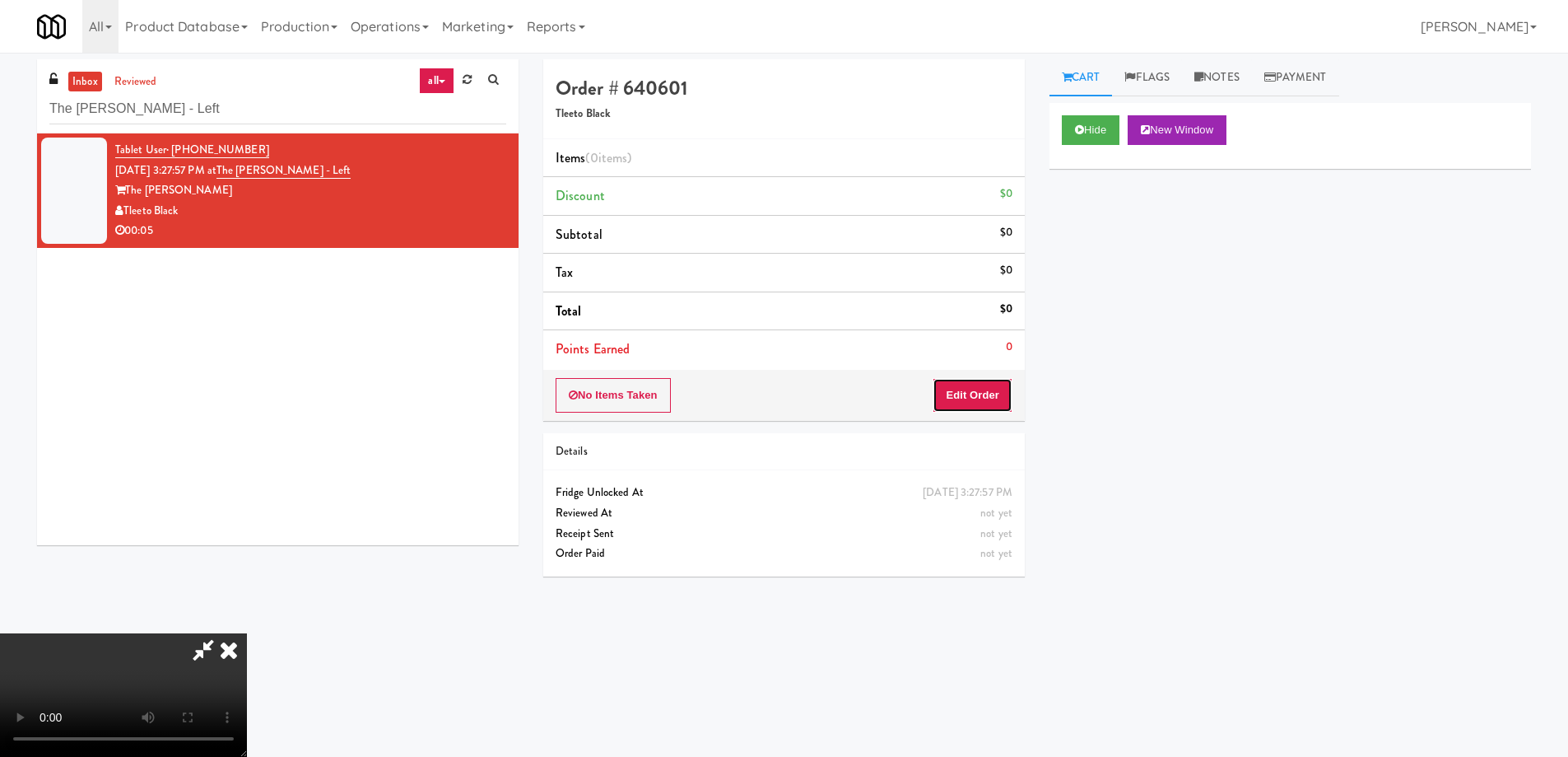
click at [971, 380] on button "Edit Order" at bounding box center [972, 394] width 80 height 34
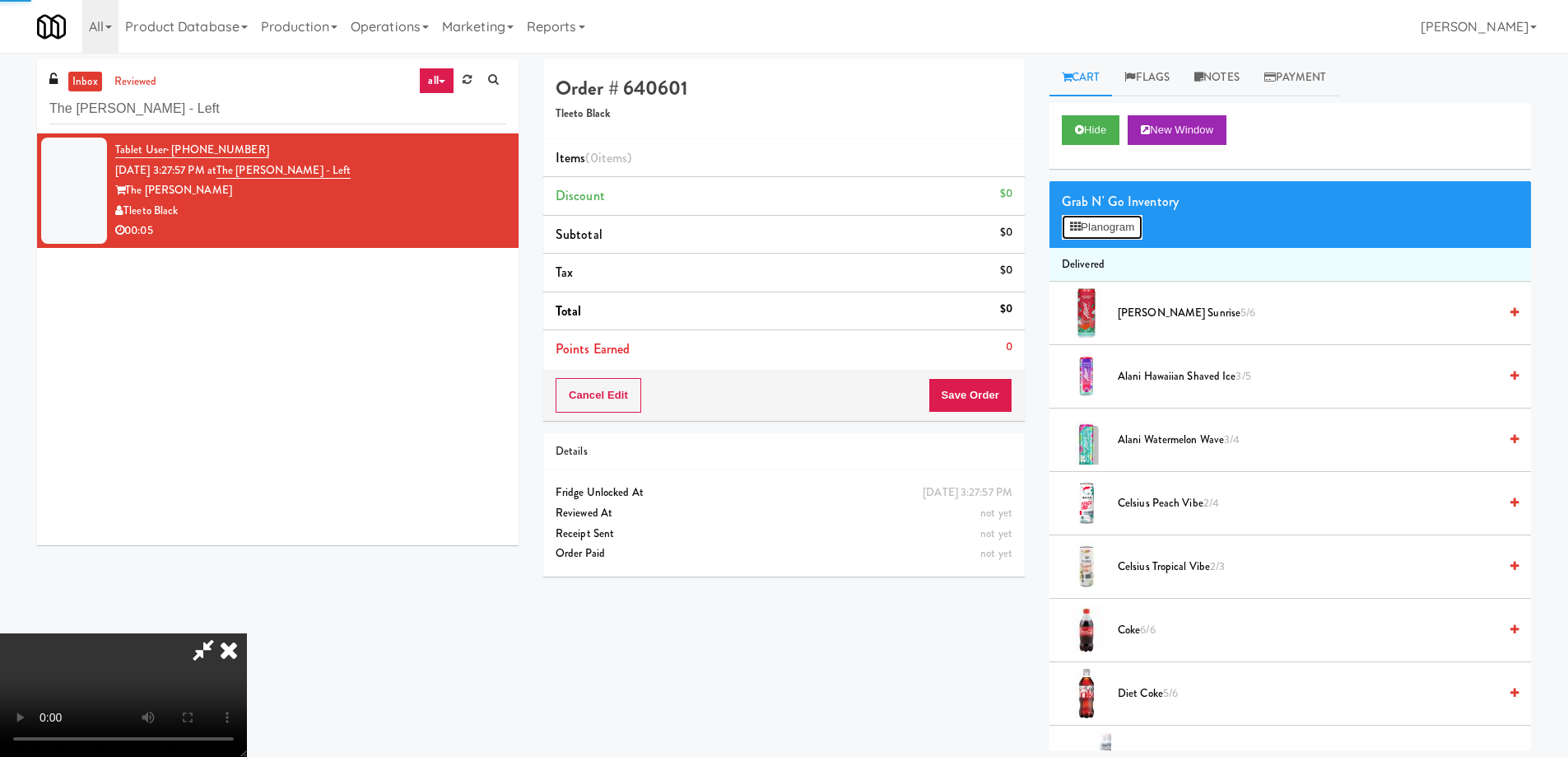
click at [1075, 221] on icon at bounding box center [1075, 227] width 11 height 11
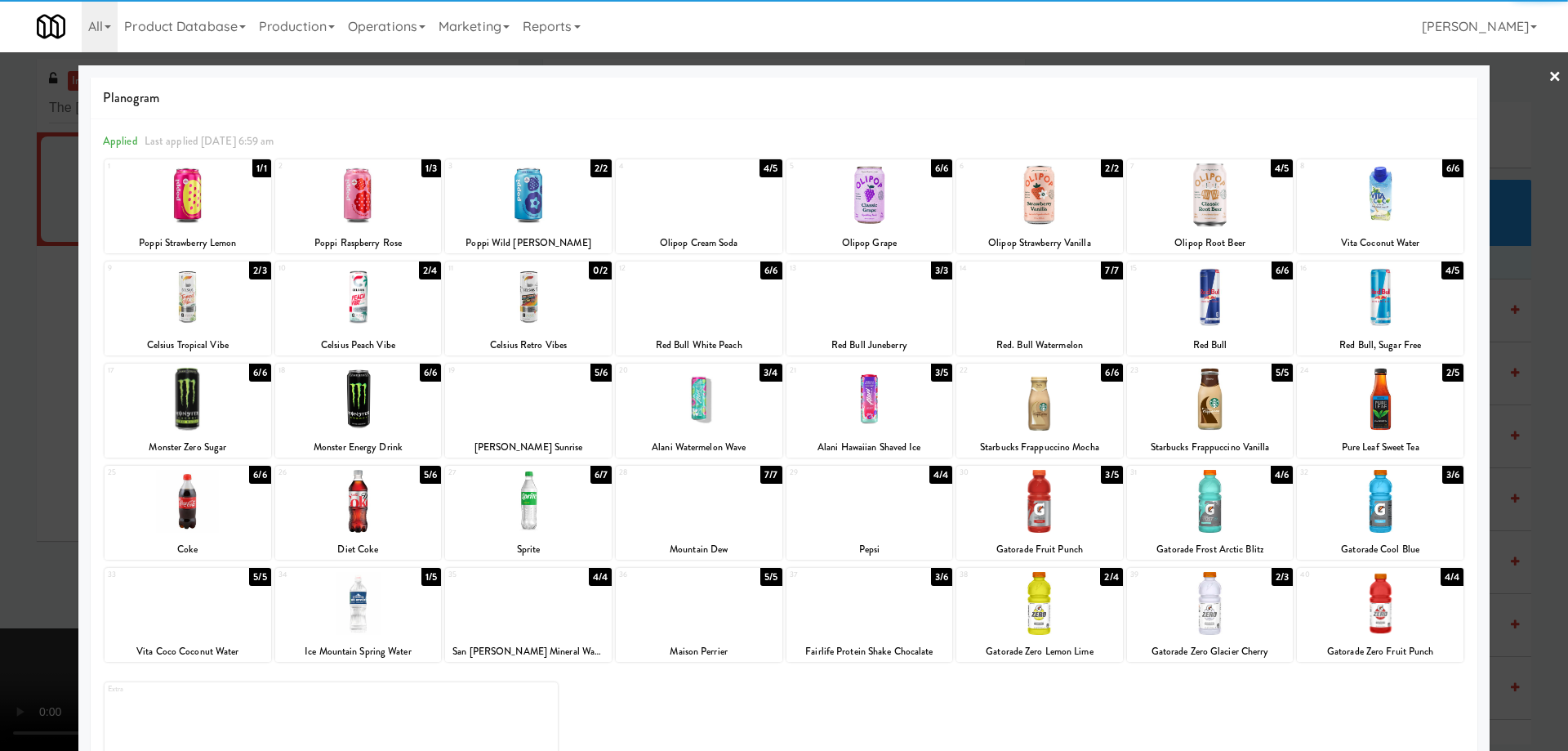
click at [393, 526] on div at bounding box center [358, 501] width 166 height 63
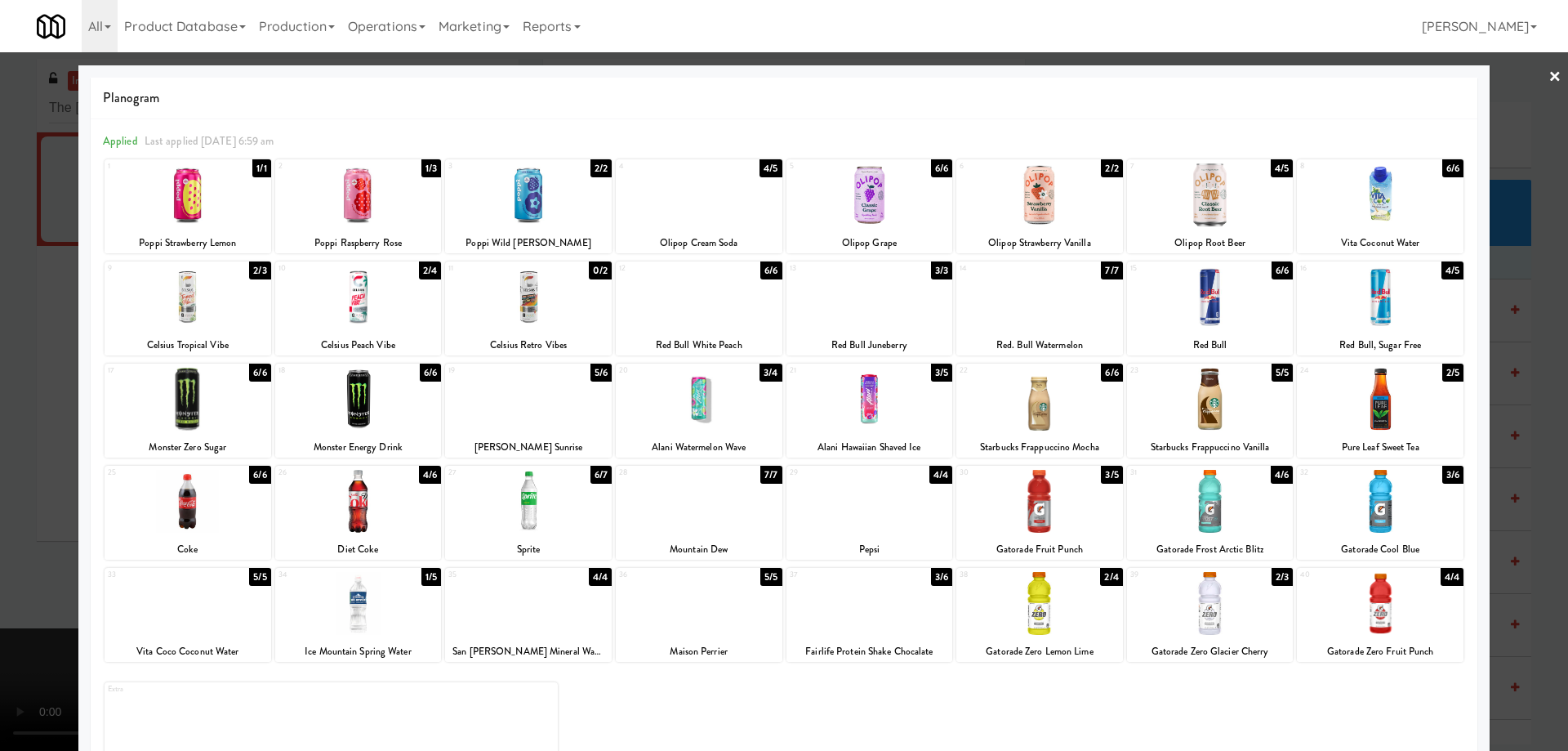
click at [544, 522] on div at bounding box center [528, 501] width 166 height 63
click at [1549, 82] on link "×" at bounding box center [1555, 78] width 13 height 51
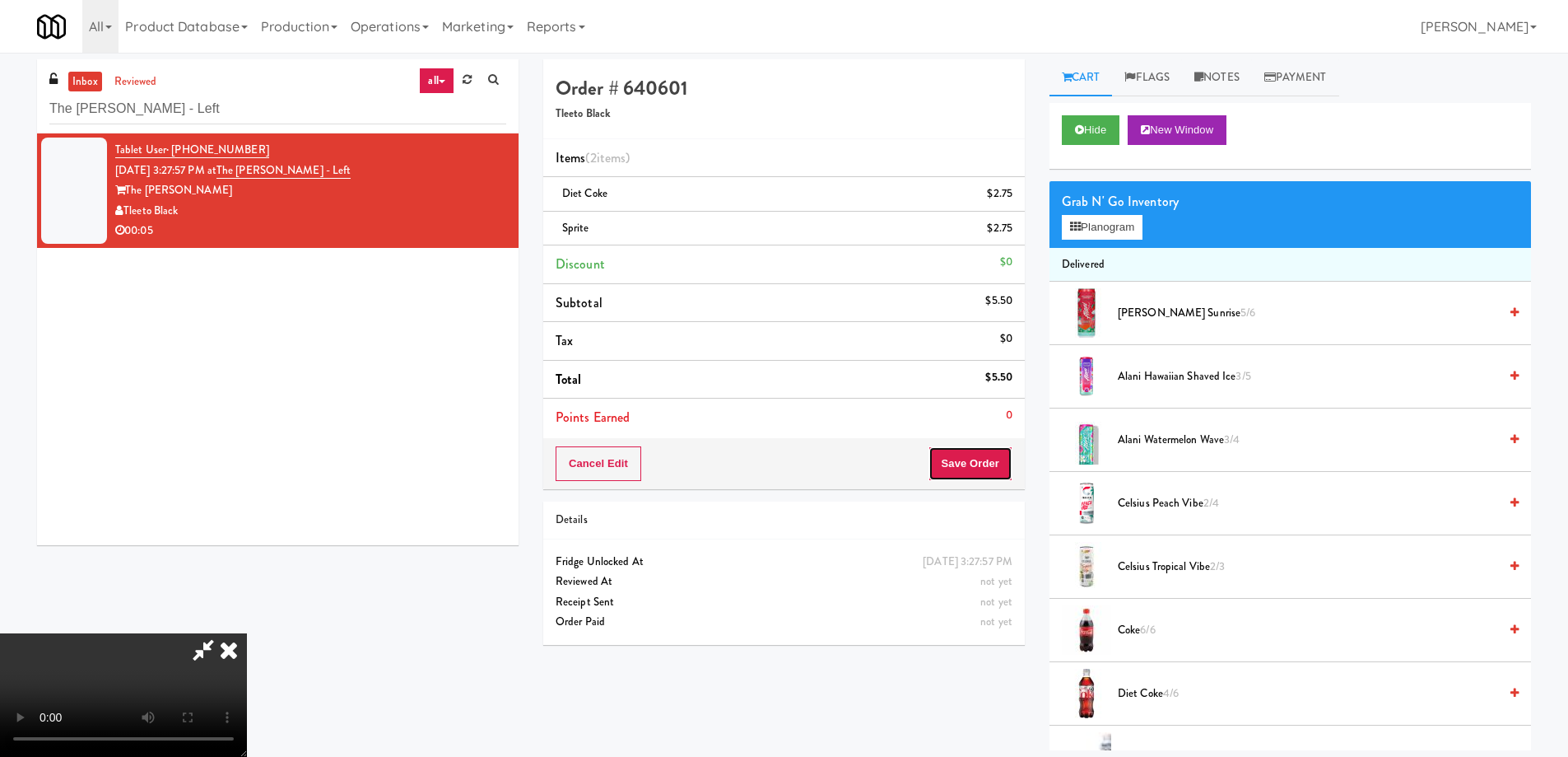
click at [963, 469] on button "Save Order" at bounding box center [971, 463] width 84 height 34
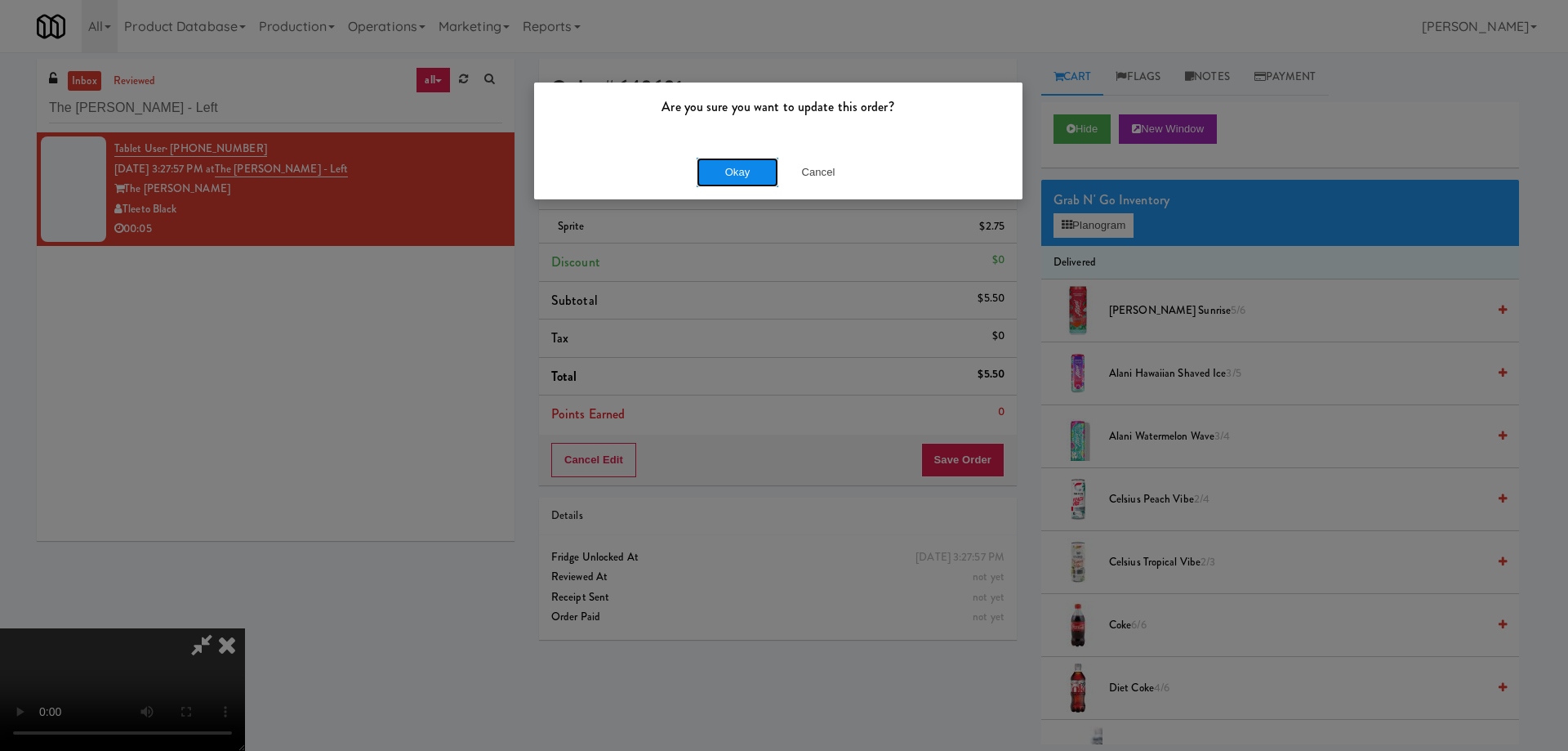
click at [754, 173] on button "Okay" at bounding box center [738, 173] width 82 height 30
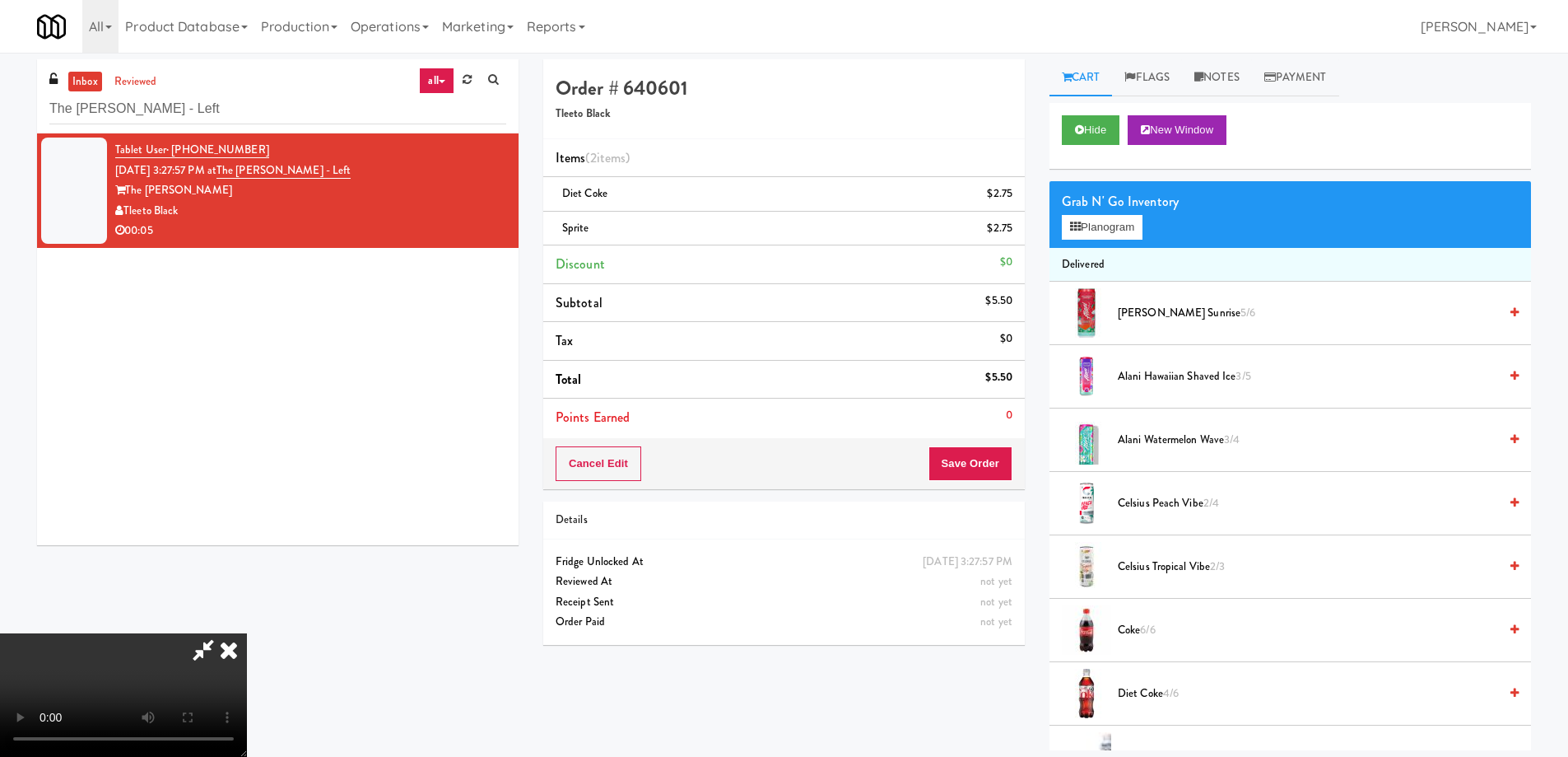
click at [247, 633] on icon at bounding box center [228, 650] width 36 height 33
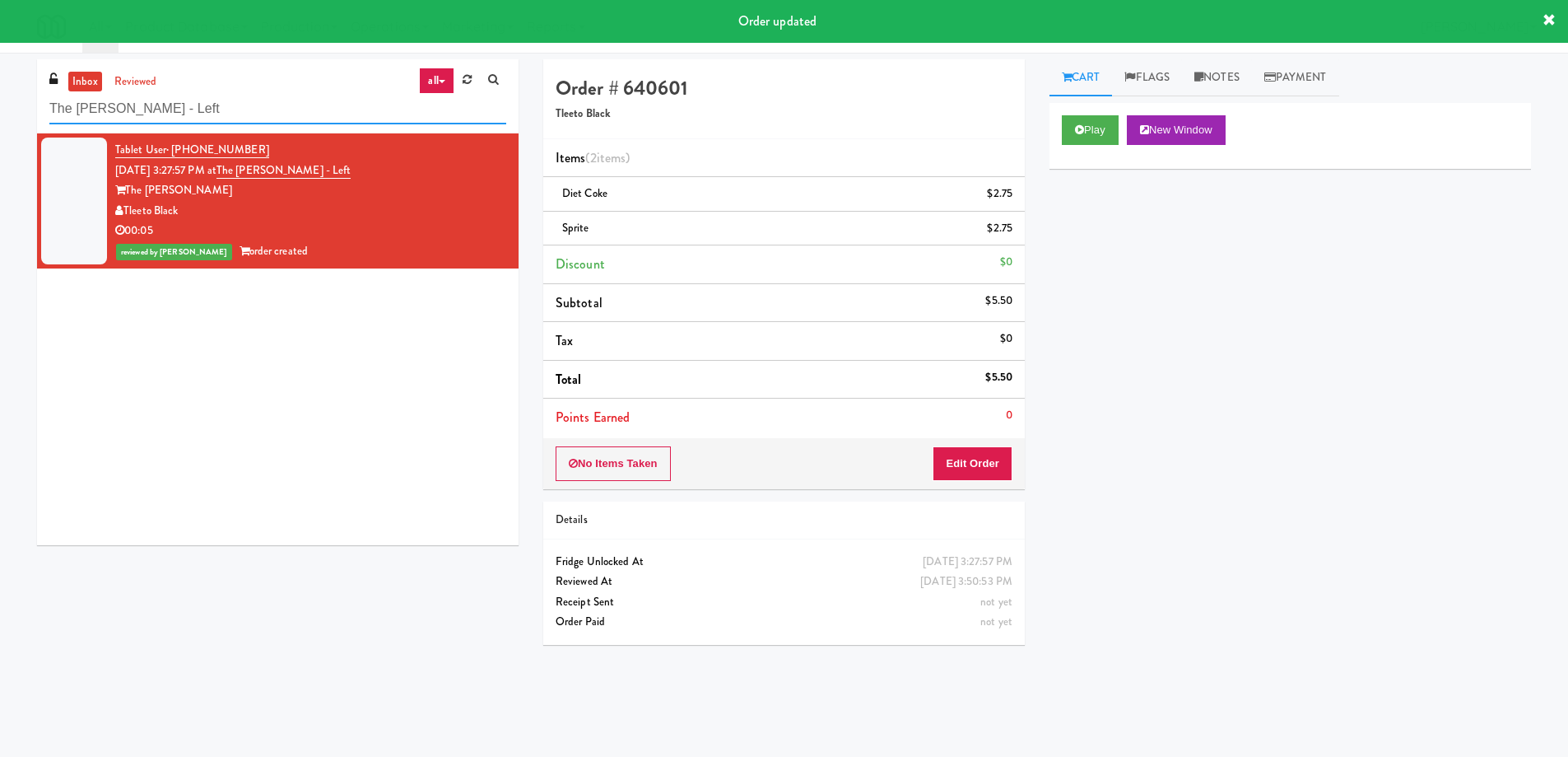
click at [312, 116] on input "The [PERSON_NAME] - Left" at bounding box center [277, 109] width 457 height 31
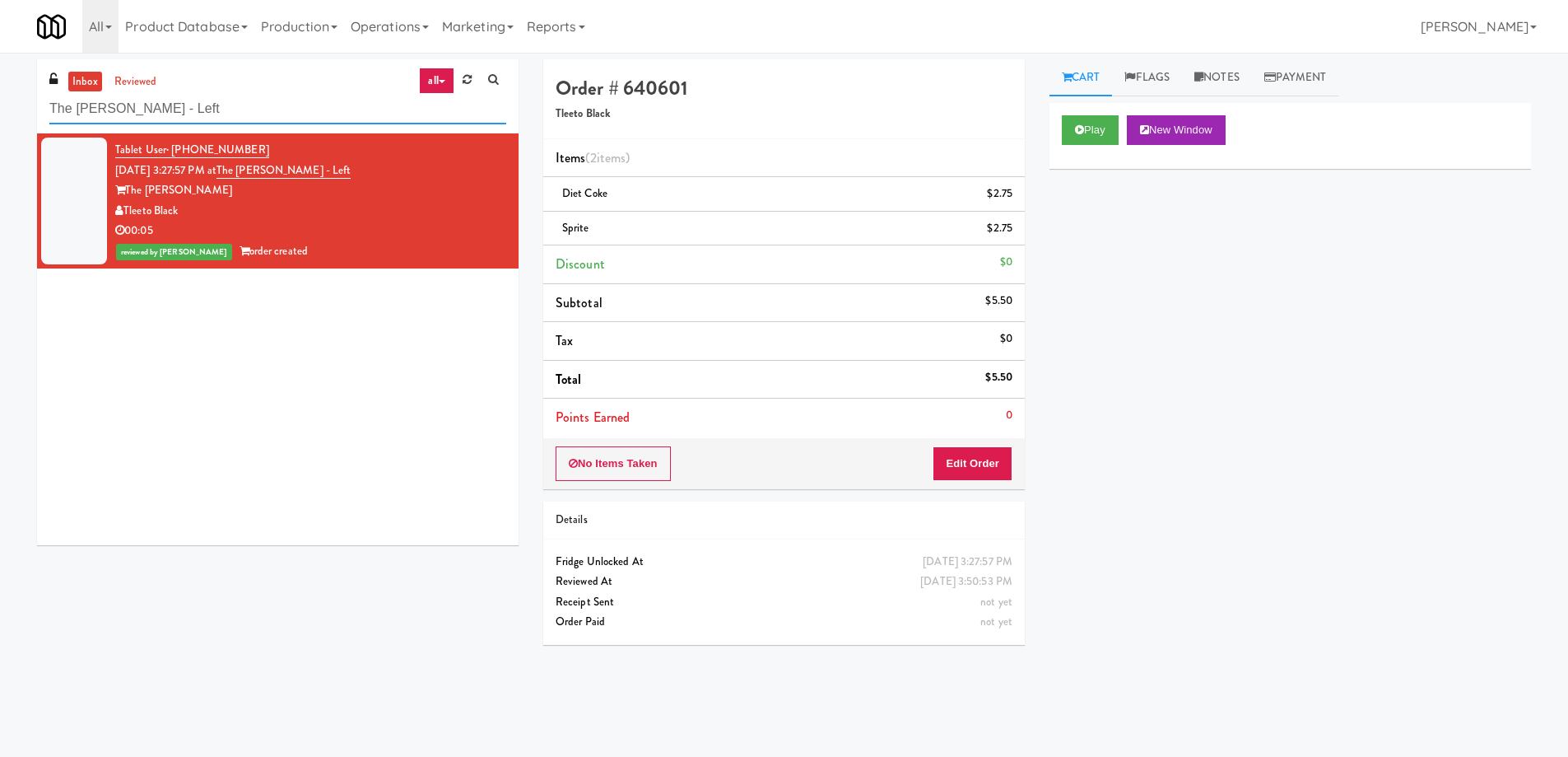
click at [312, 116] on input "The [PERSON_NAME] - Left" at bounding box center [277, 109] width 457 height 31
paste input "College St - Cooler"
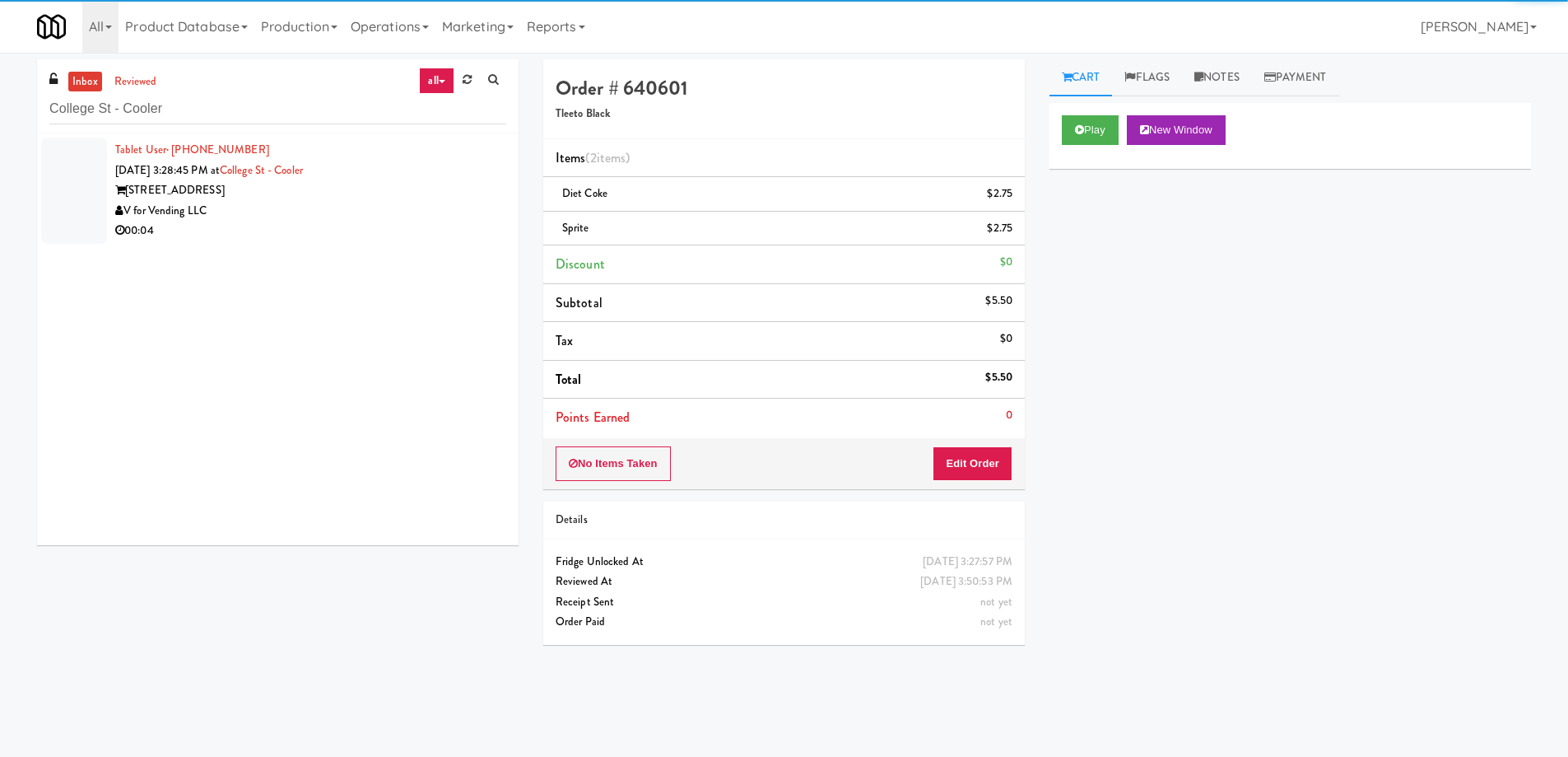
click at [377, 218] on div "V for Vending LLC" at bounding box center [310, 211] width 391 height 20
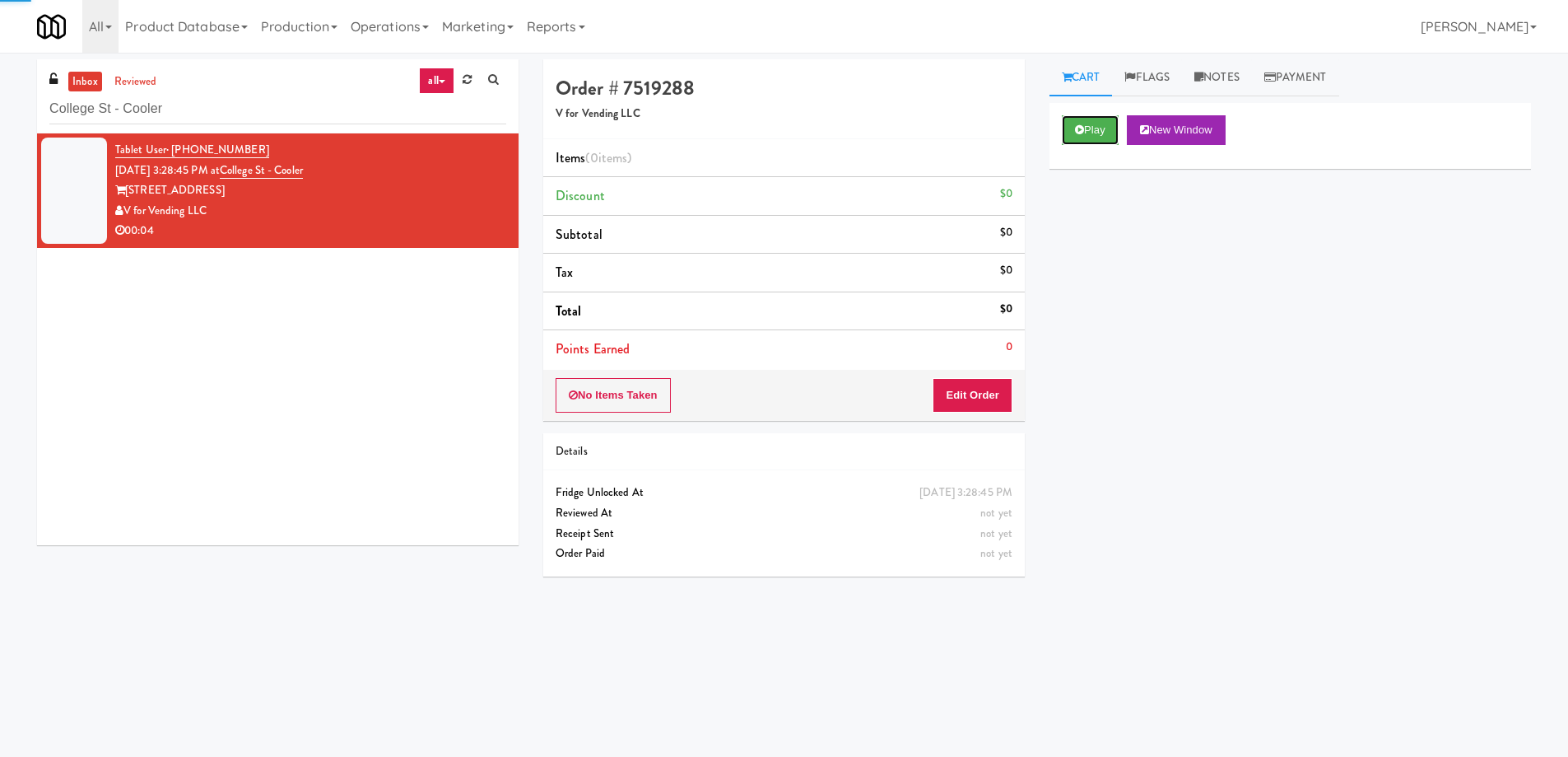
drag, startPoint x: 1101, startPoint y: 132, endPoint x: 1036, endPoint y: 191, distance: 87.8
click at [1101, 131] on button "Play" at bounding box center [1090, 130] width 57 height 30
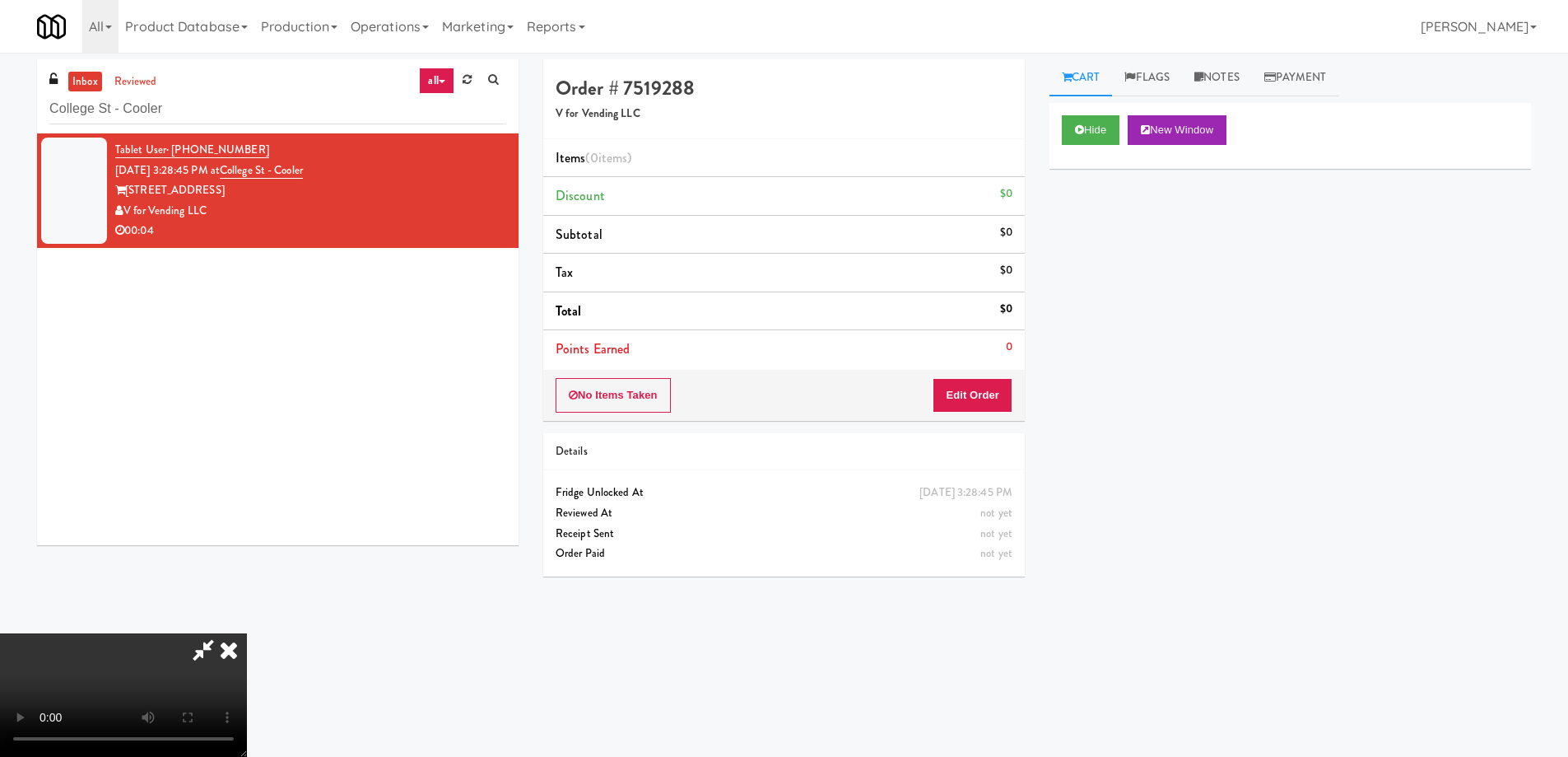
click at [247, 633] on video at bounding box center [123, 695] width 247 height 124
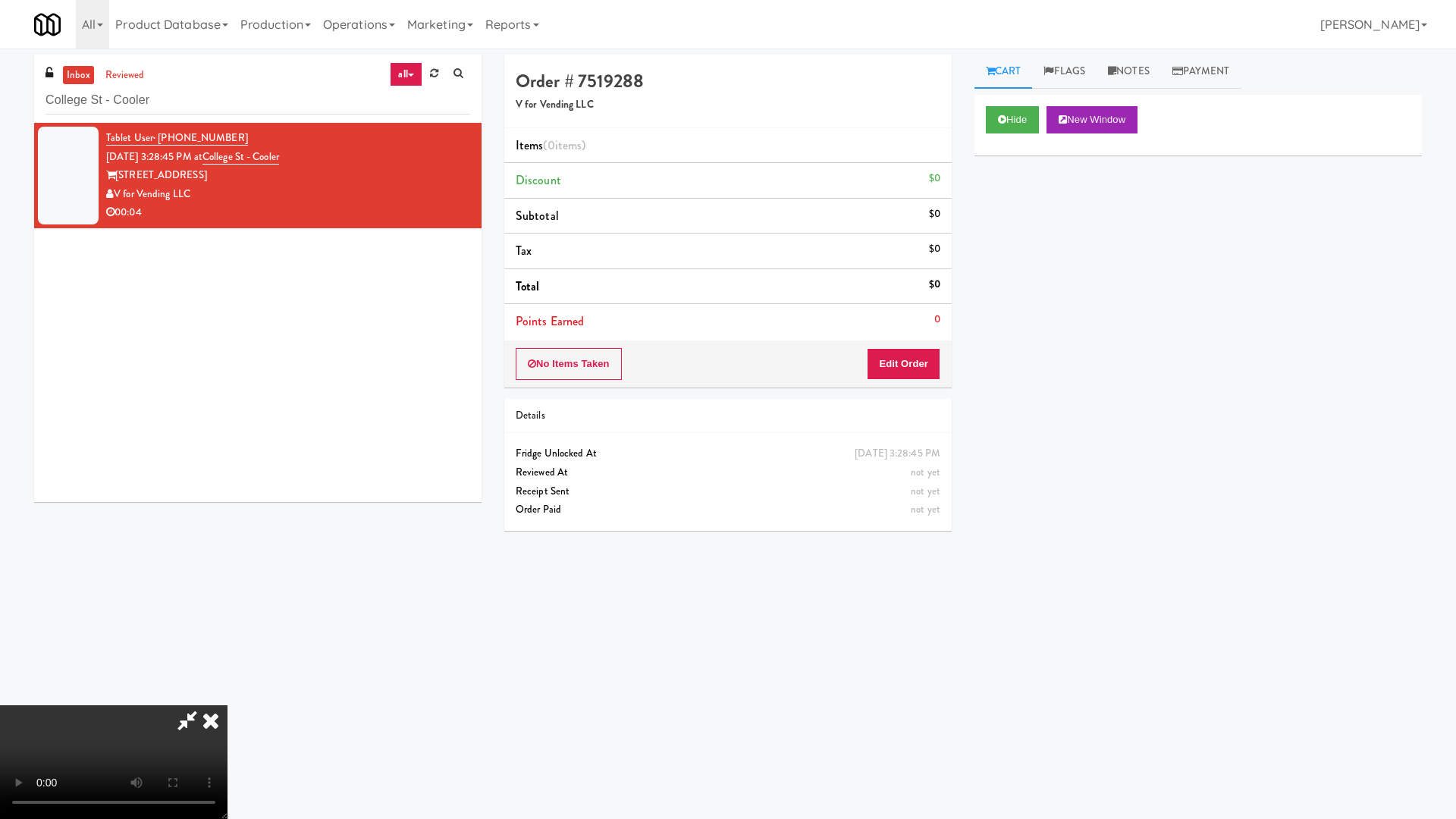
click at [227, 696] on video at bounding box center [113, 762] width 227 height 114
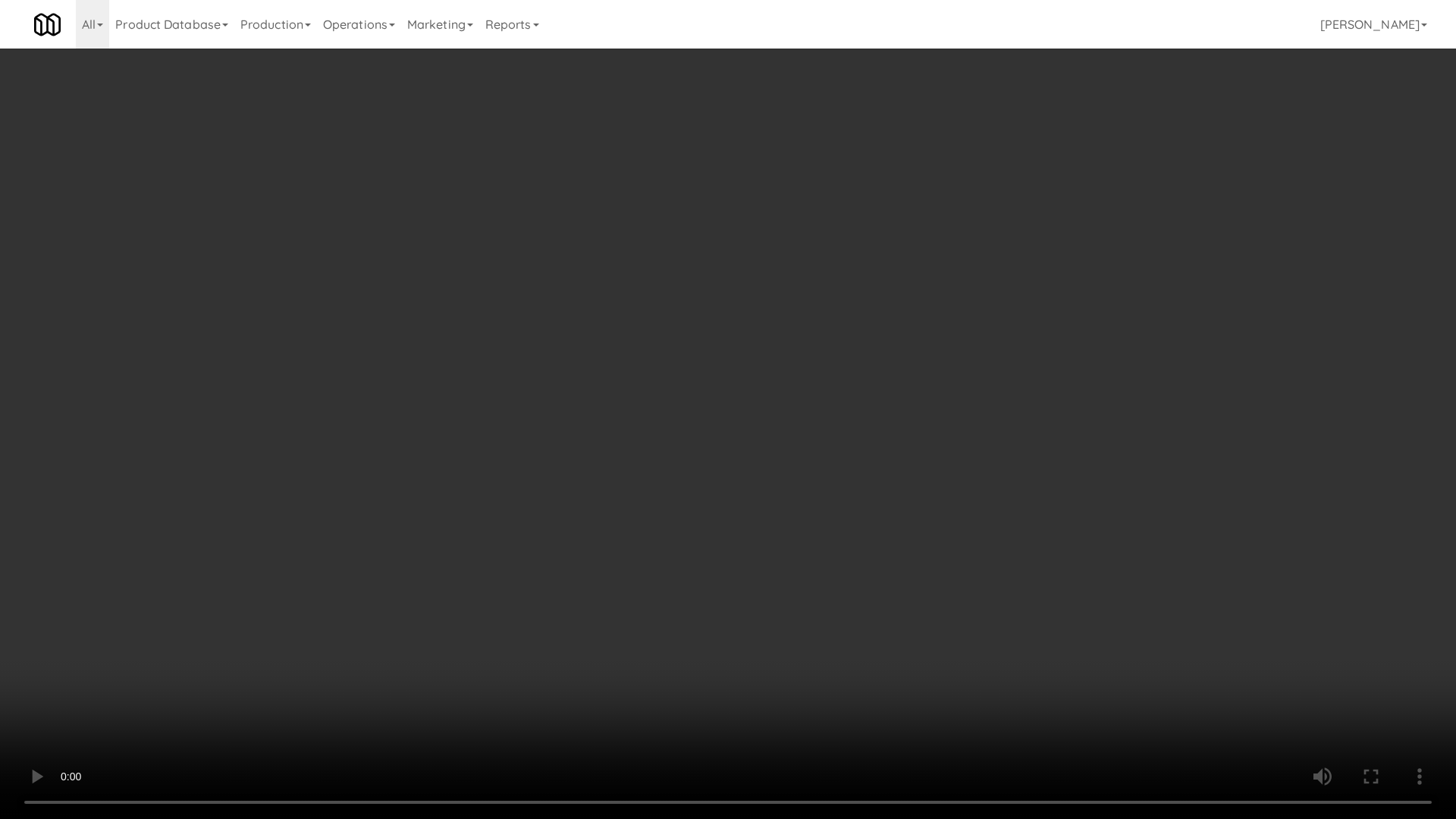
click at [747, 330] on video at bounding box center [728, 409] width 1456 height 819
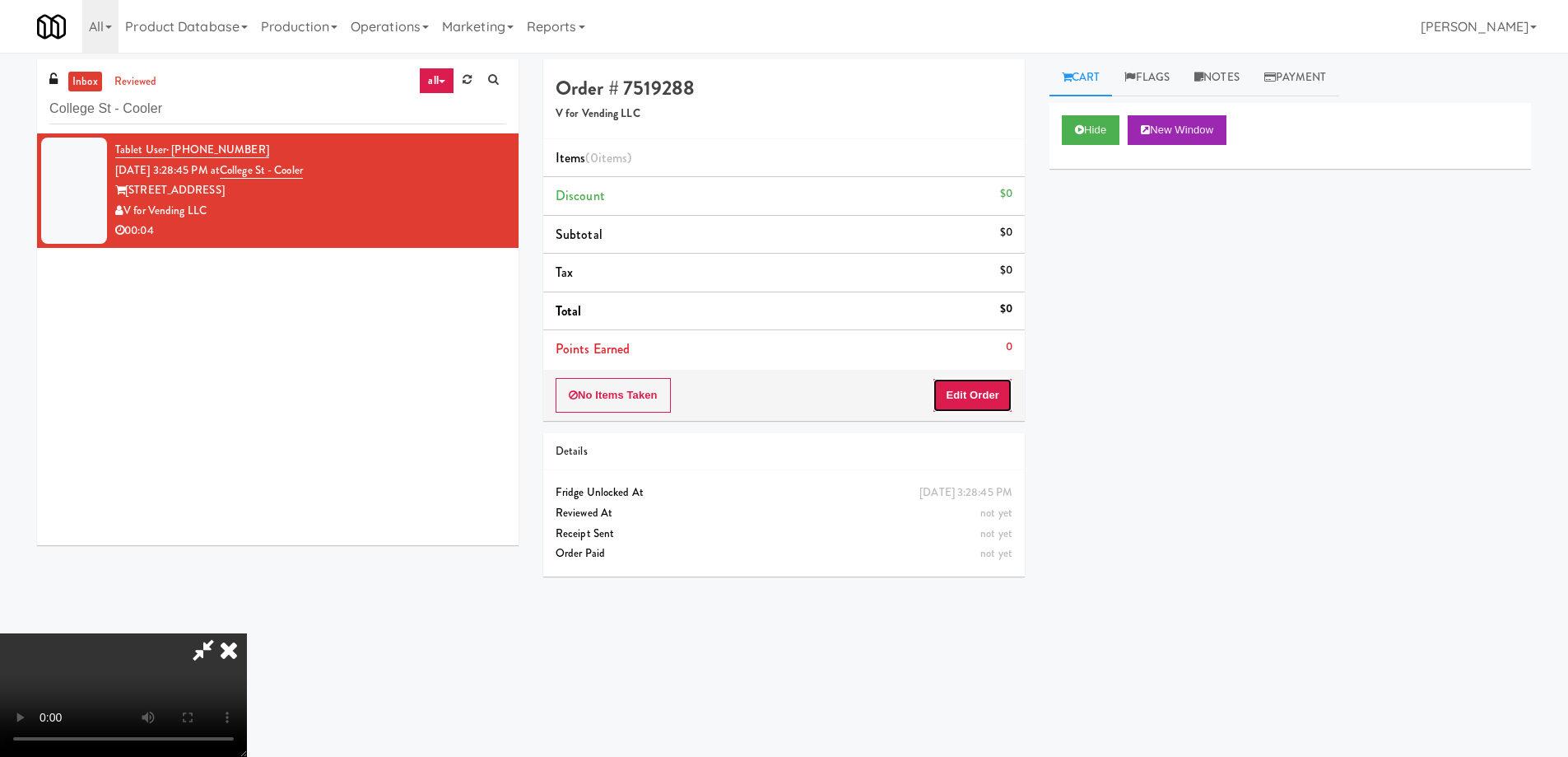
click at [975, 393] on button "Edit Order" at bounding box center [972, 394] width 80 height 34
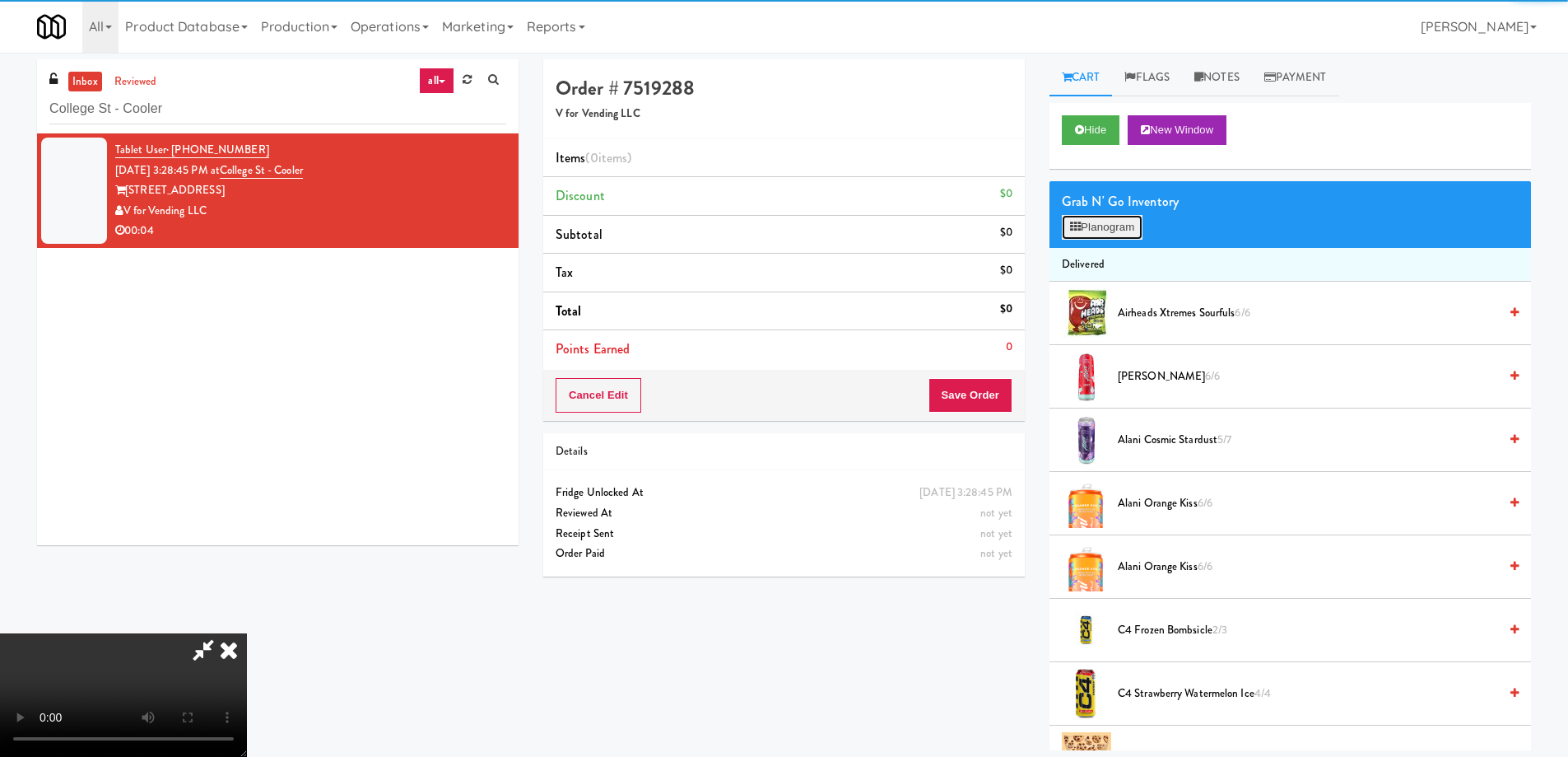
click at [1105, 234] on button "Planogram" at bounding box center [1103, 227] width 81 height 25
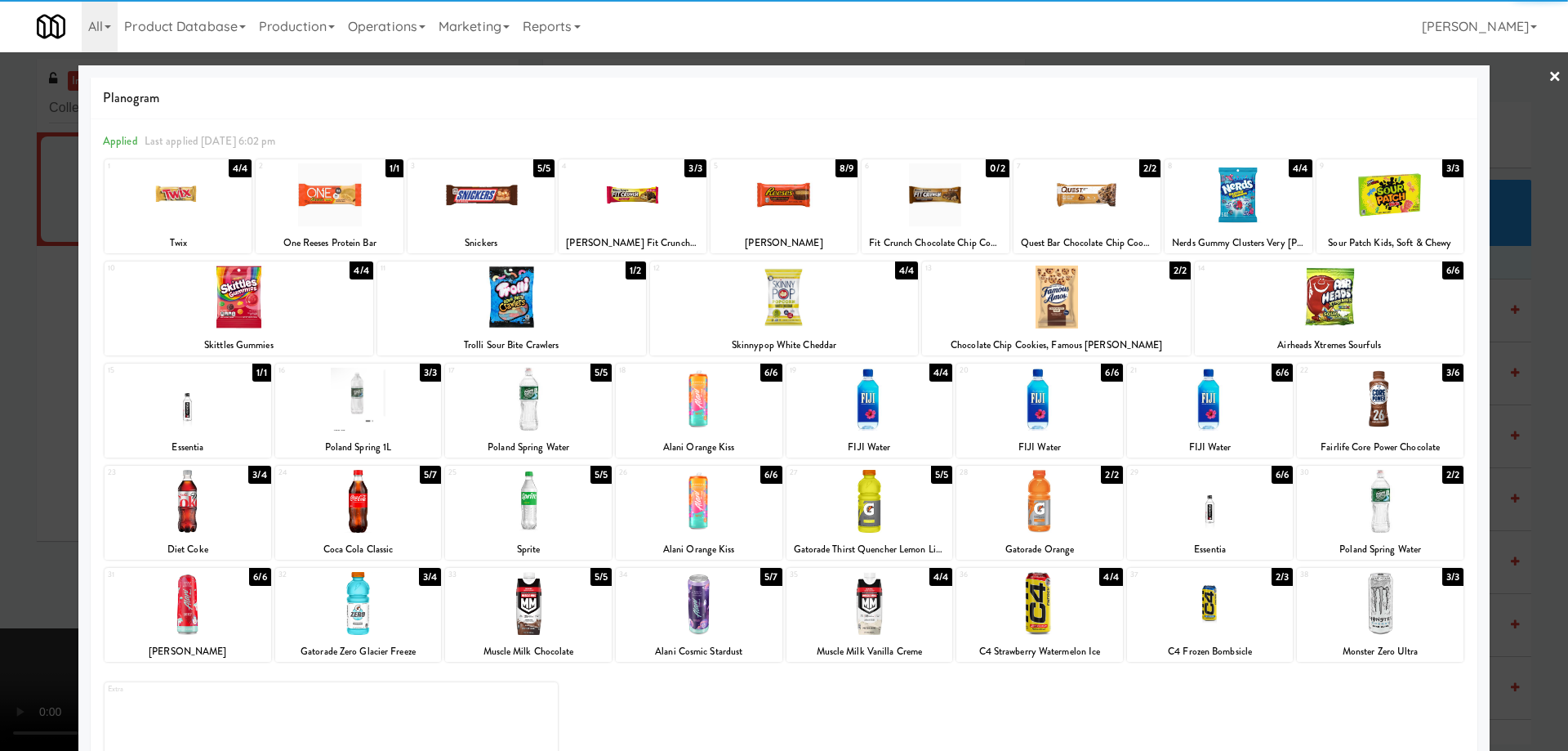
click at [711, 607] on div at bounding box center [699, 603] width 166 height 63
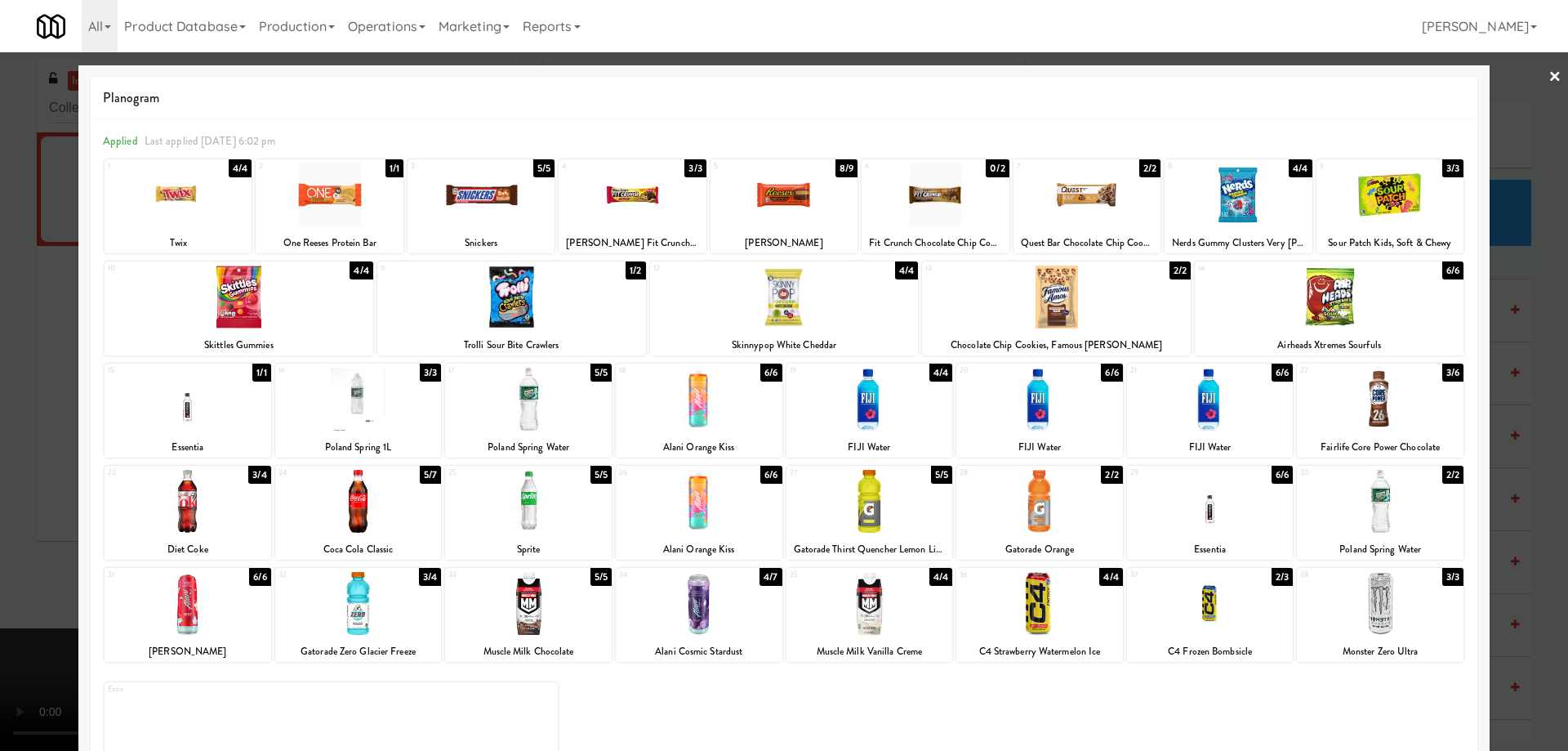
click at [1549, 76] on link "×" at bounding box center [1555, 78] width 13 height 51
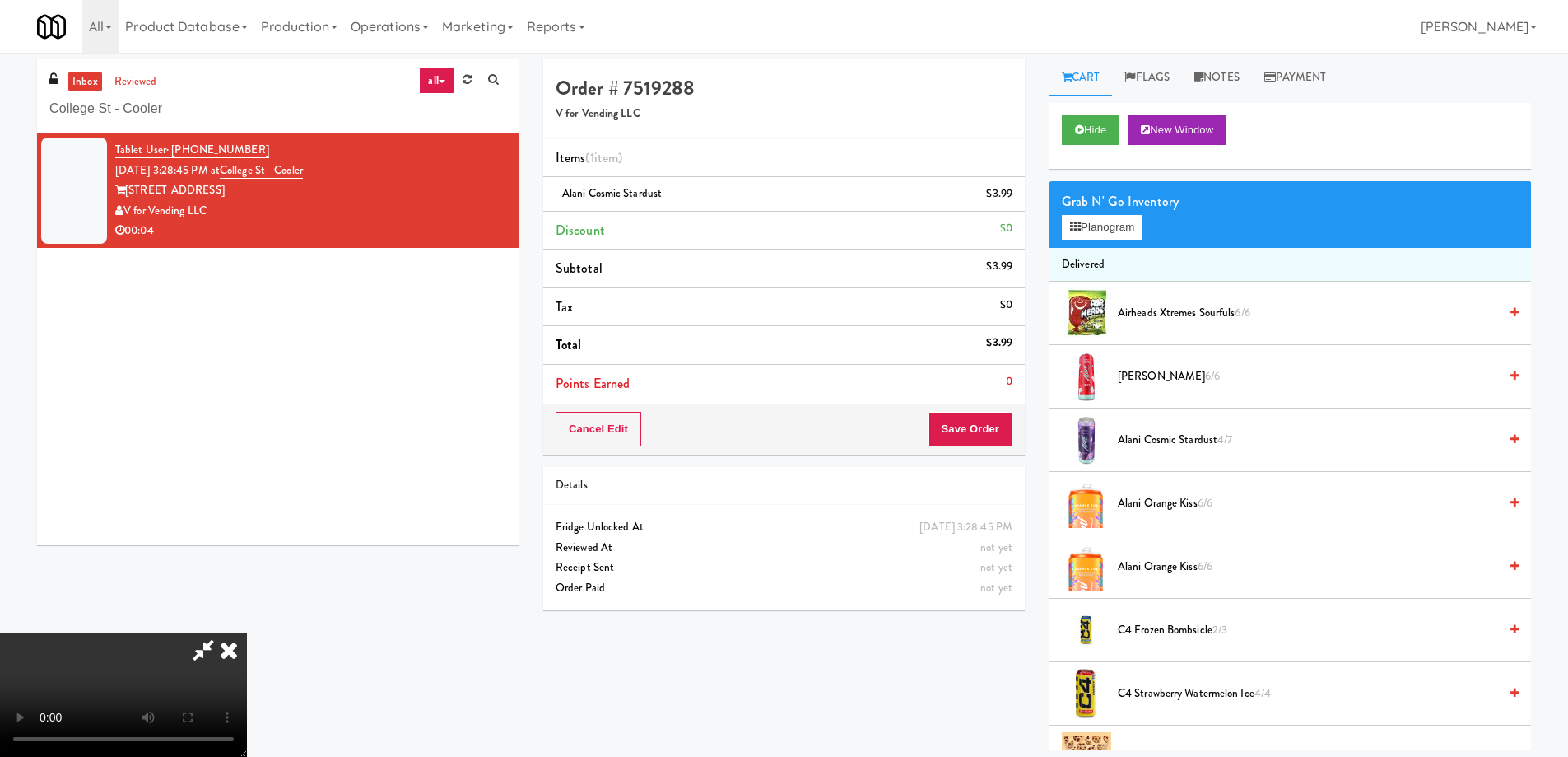
click at [247, 633] on video at bounding box center [123, 695] width 247 height 124
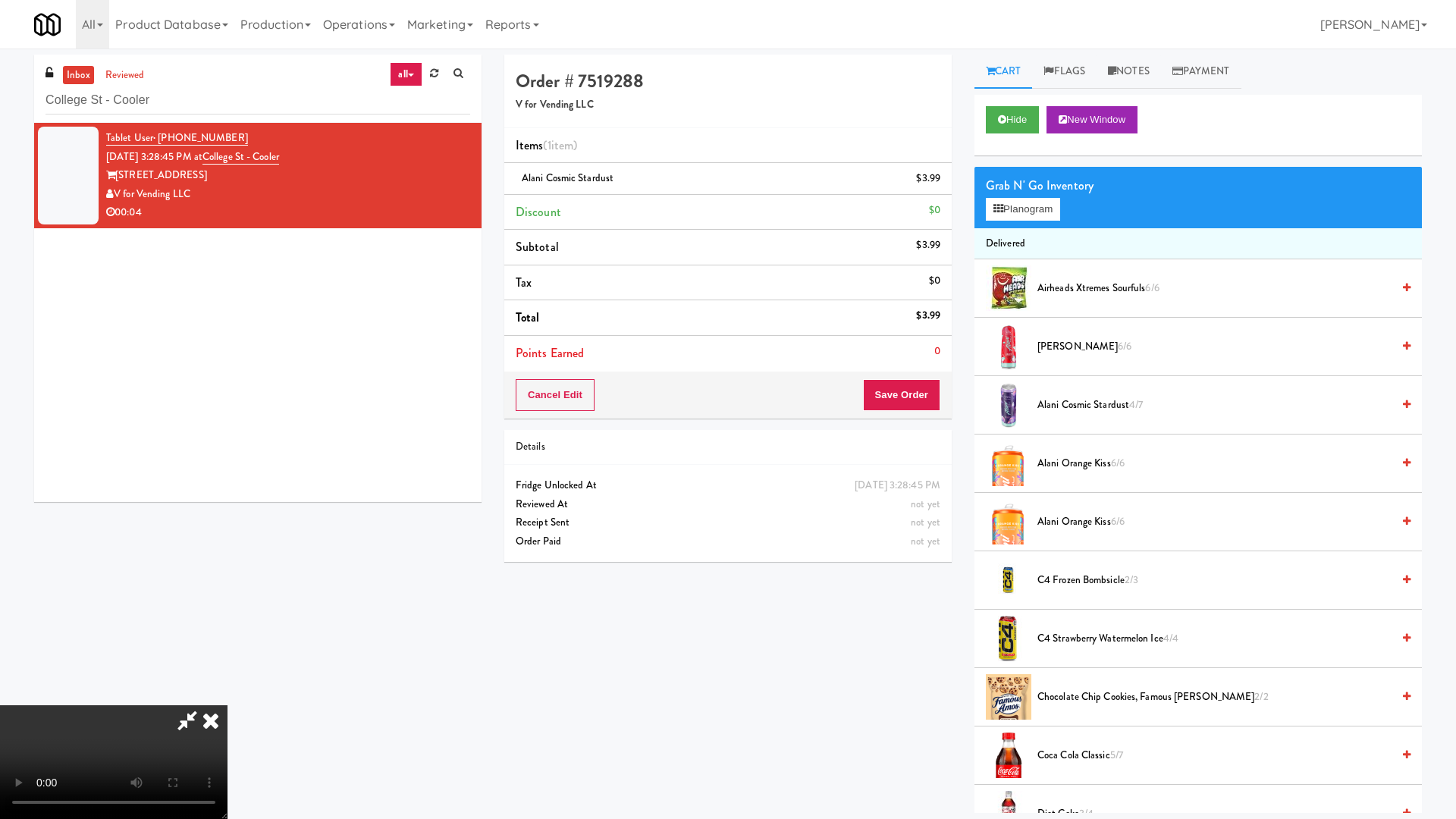
click at [227, 696] on video at bounding box center [113, 762] width 227 height 114
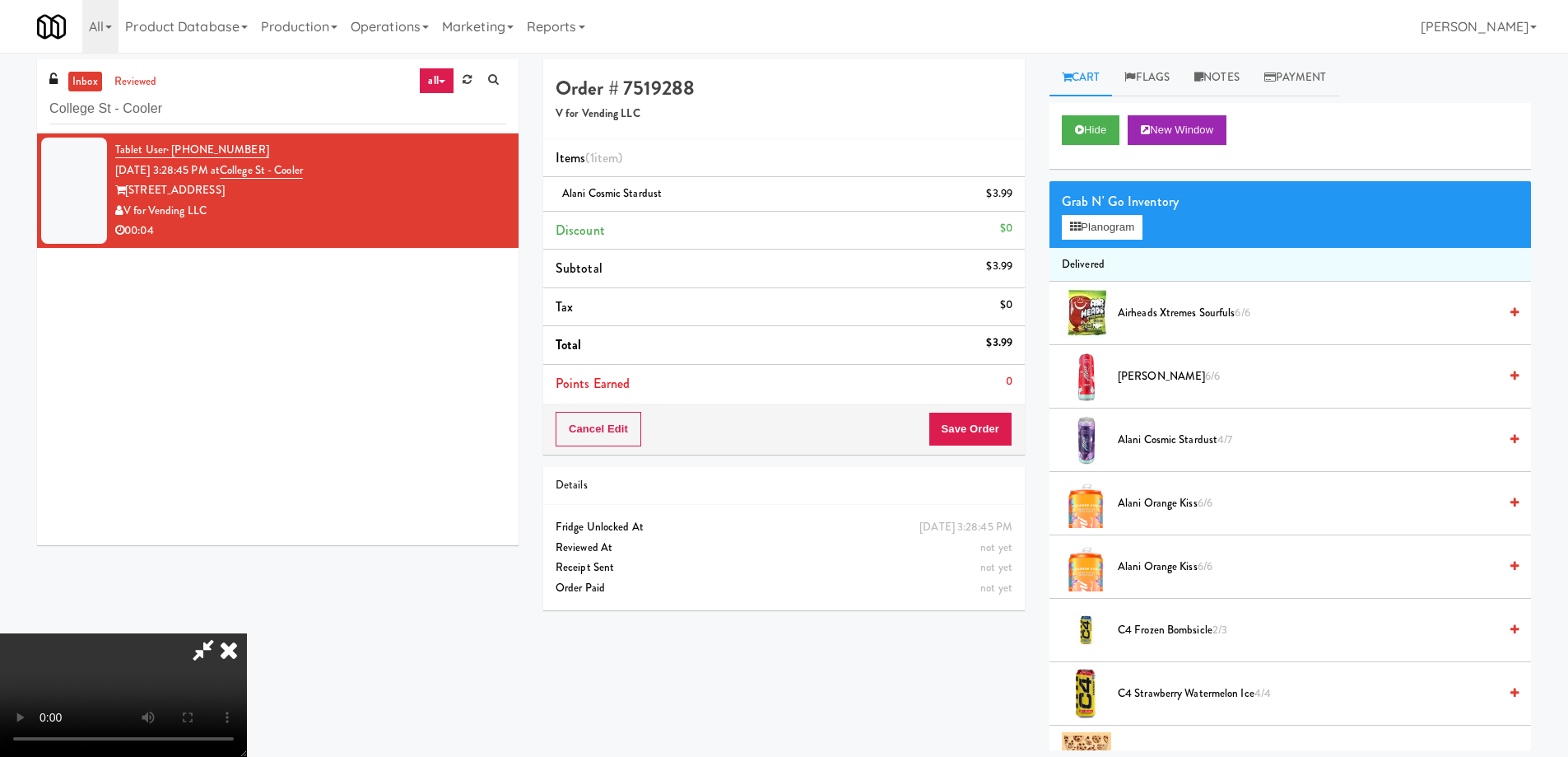
click at [247, 633] on icon at bounding box center [228, 650] width 36 height 33
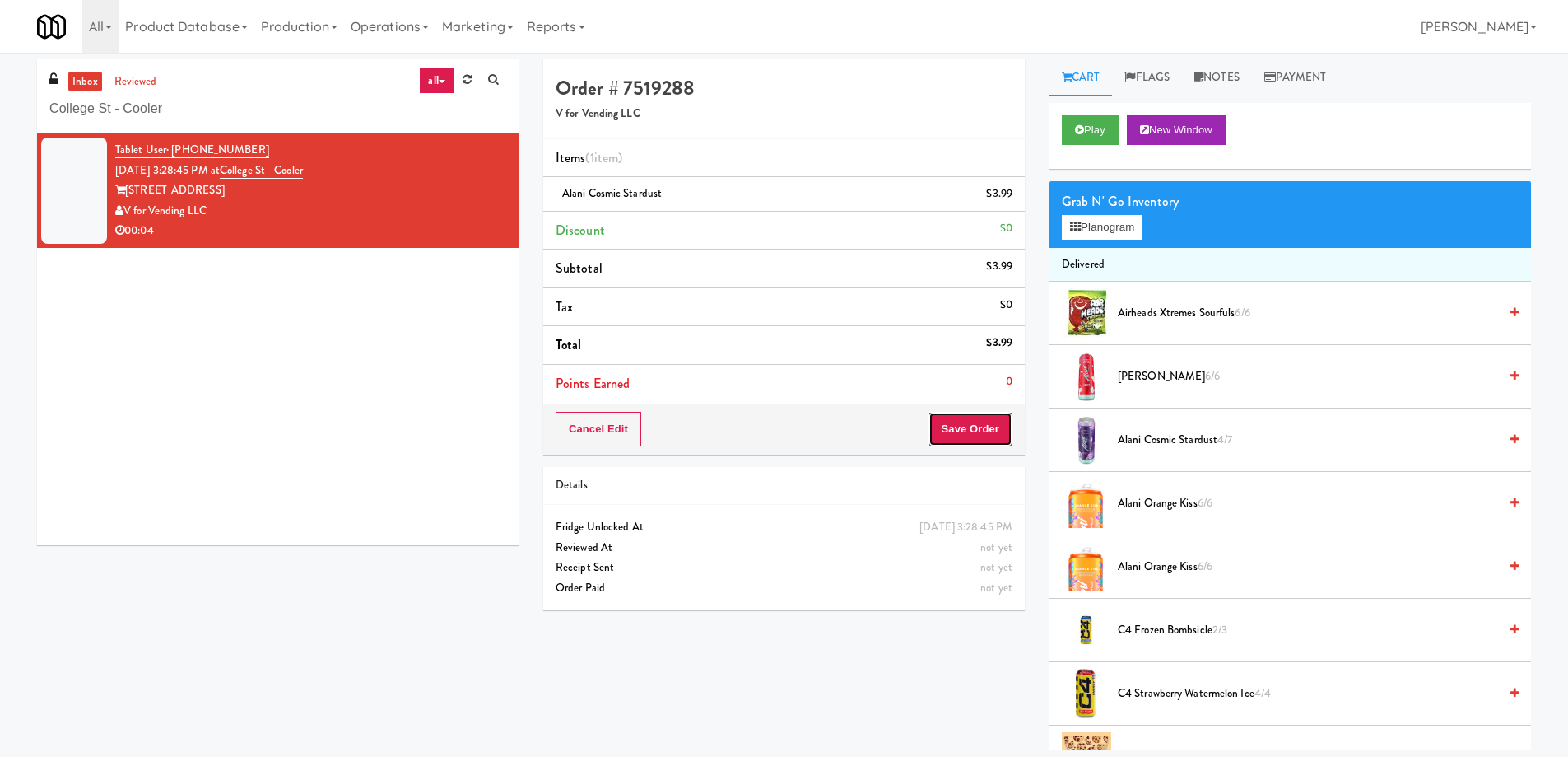
click at [996, 431] on button "Save Order" at bounding box center [971, 429] width 84 height 34
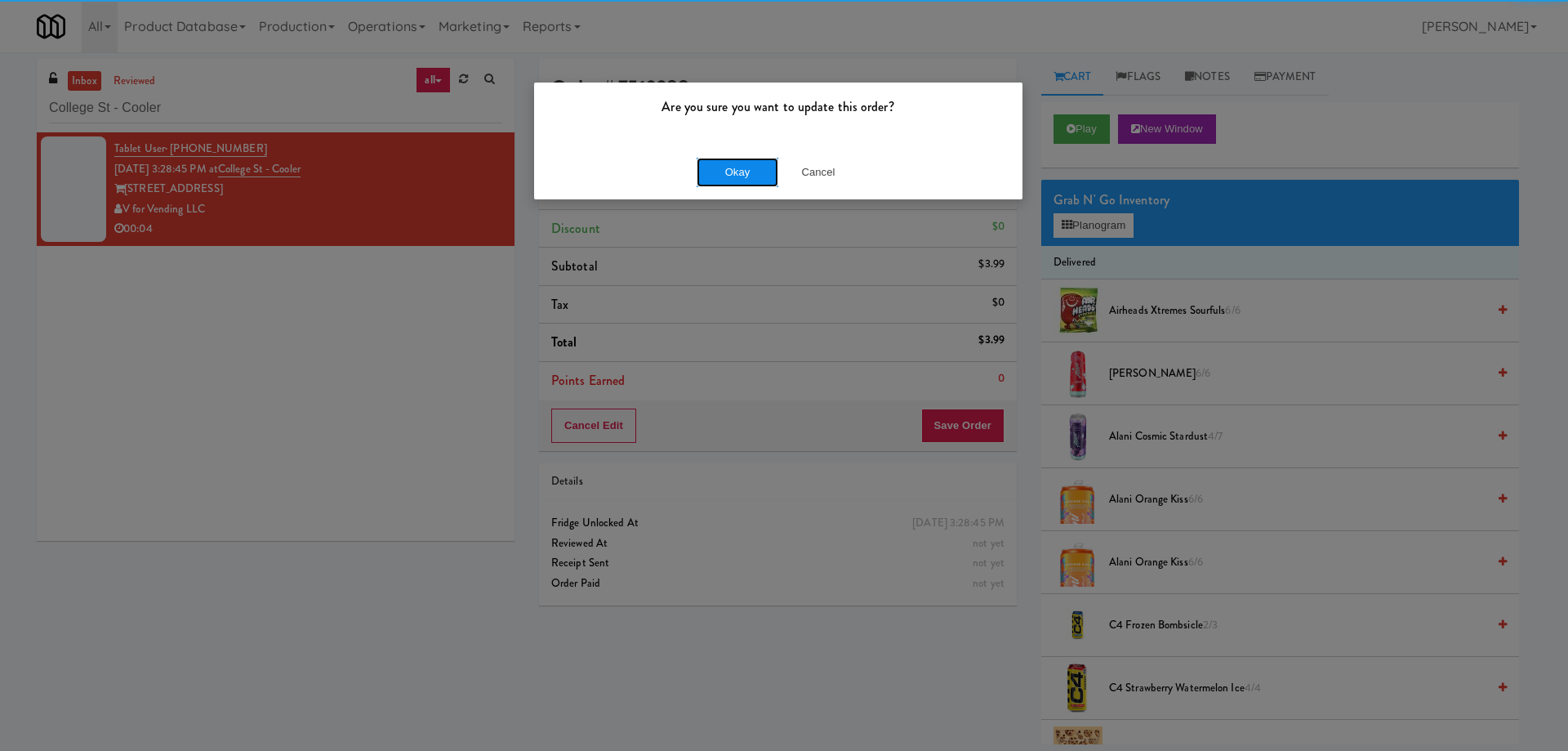
click at [729, 169] on button "Okay" at bounding box center [738, 173] width 82 height 30
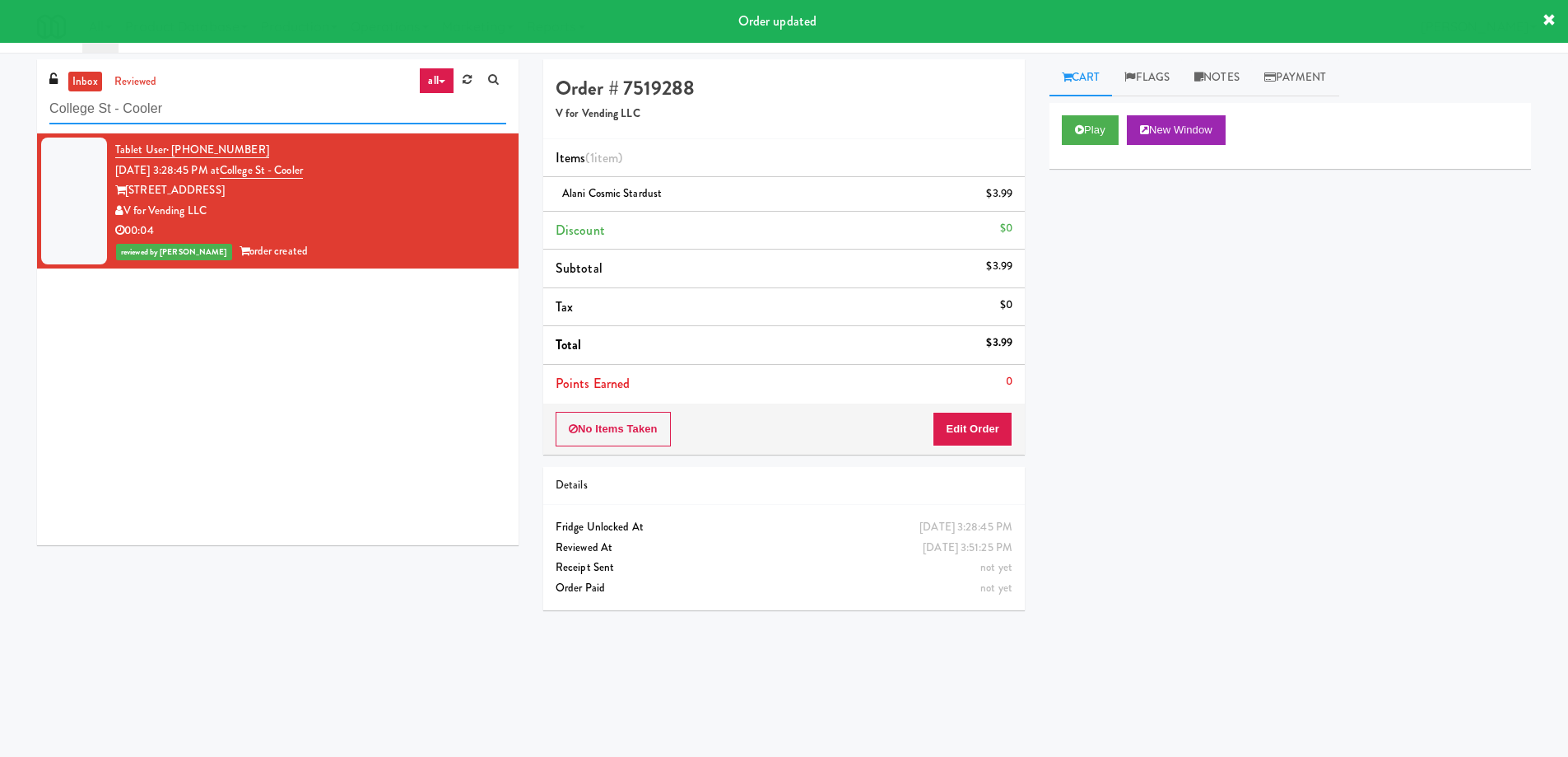
click at [328, 117] on input "College St - Cooler" at bounding box center [277, 109] width 457 height 31
paste input "192 Shoreline Combo B"
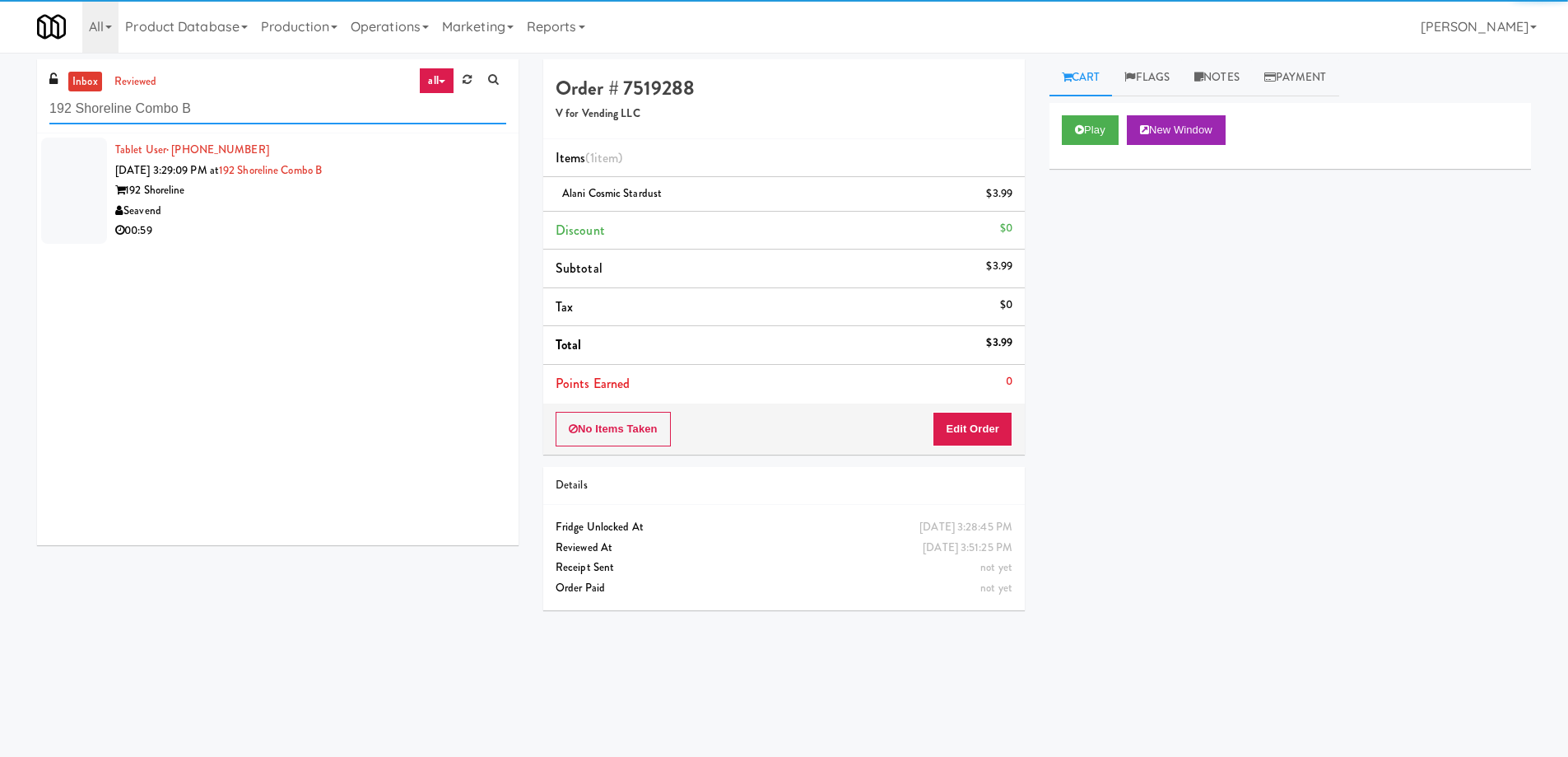
type input "192 Shoreline Combo B"
click at [406, 212] on div "Seavend" at bounding box center [310, 211] width 391 height 20
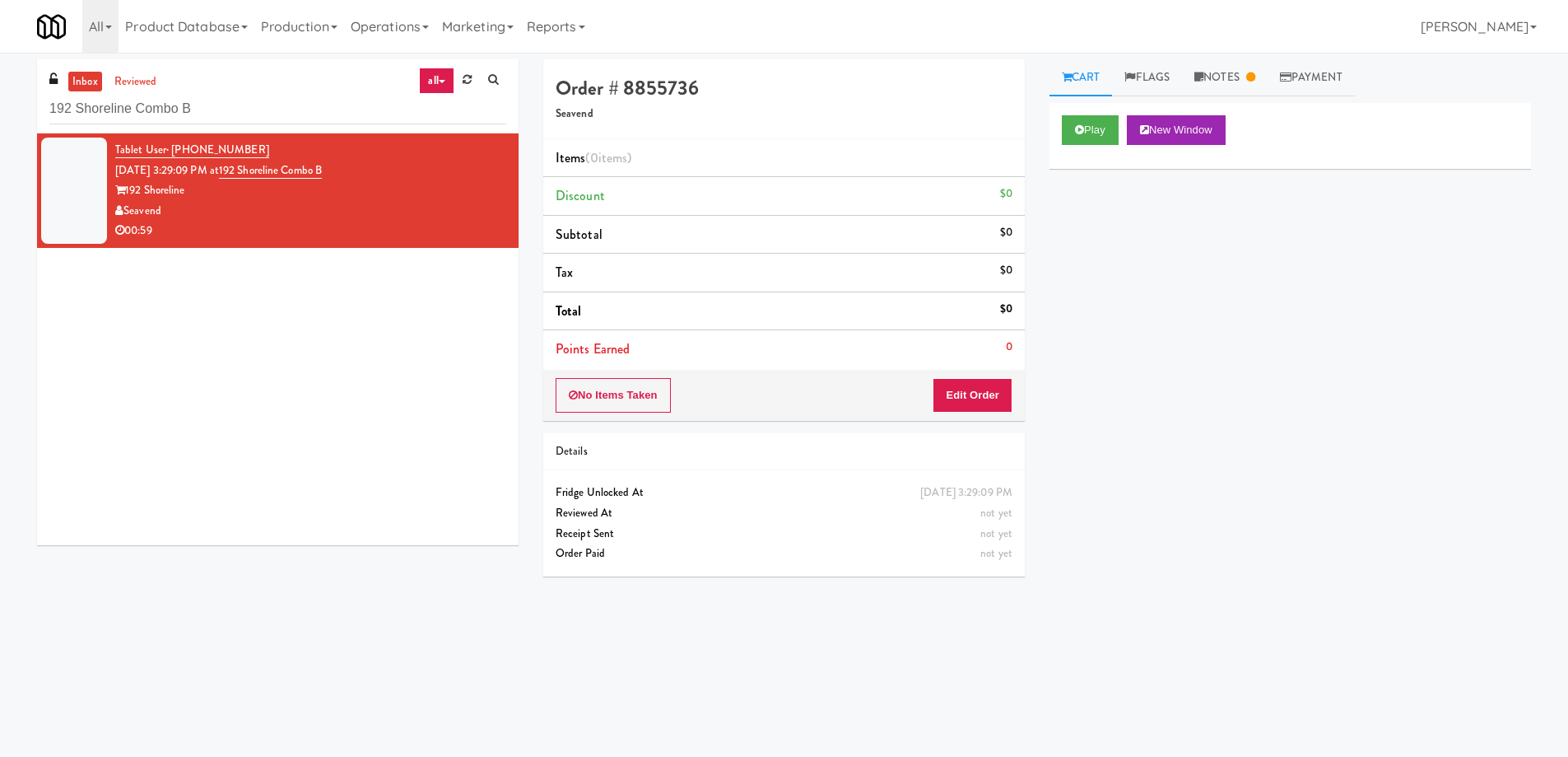
click at [378, 224] on div "00:59" at bounding box center [310, 230] width 391 height 20
click at [1244, 80] on link "Notes" at bounding box center [1225, 78] width 86 height 37
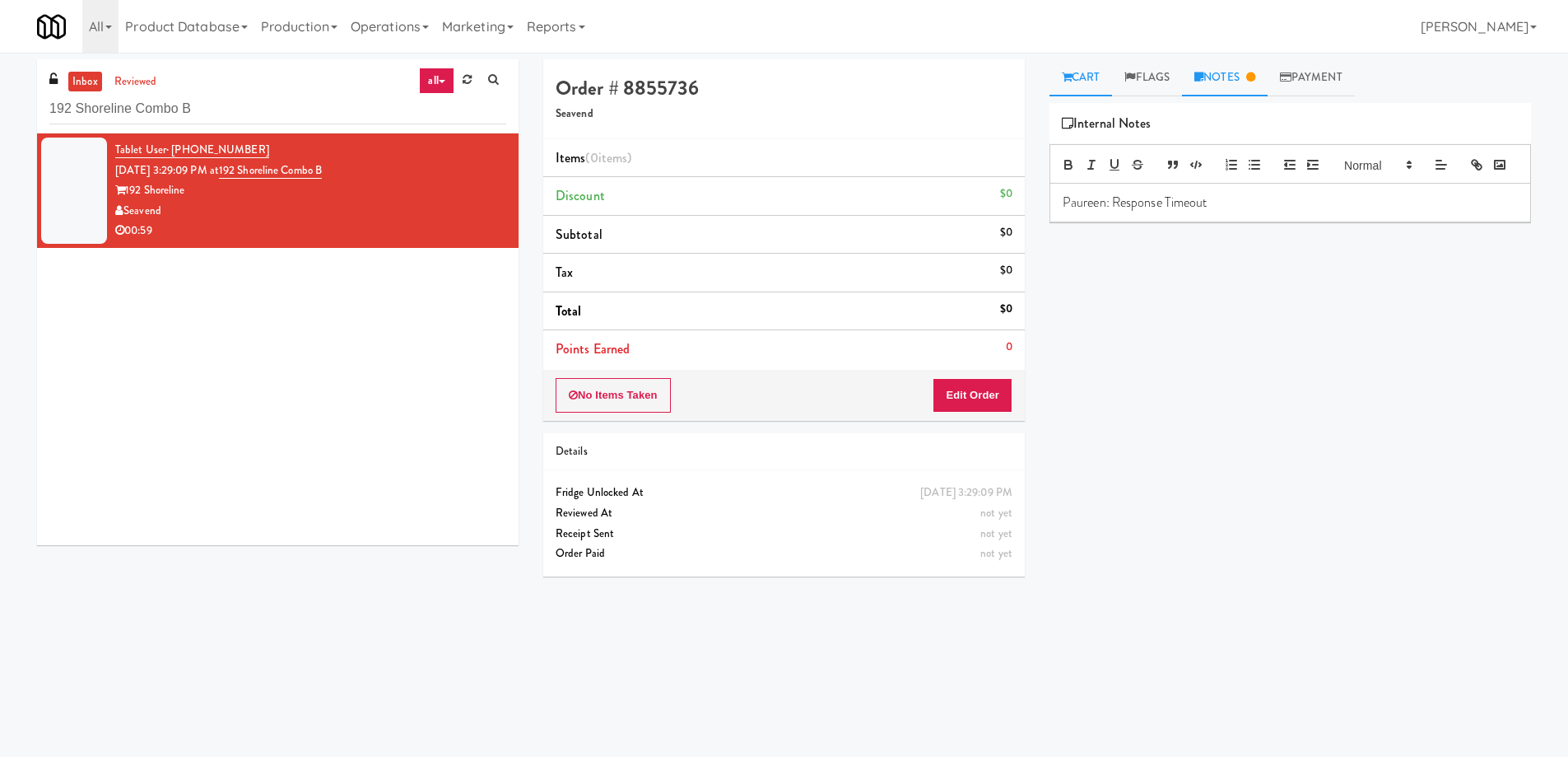
click at [1076, 79] on link "Cart" at bounding box center [1081, 78] width 63 height 37
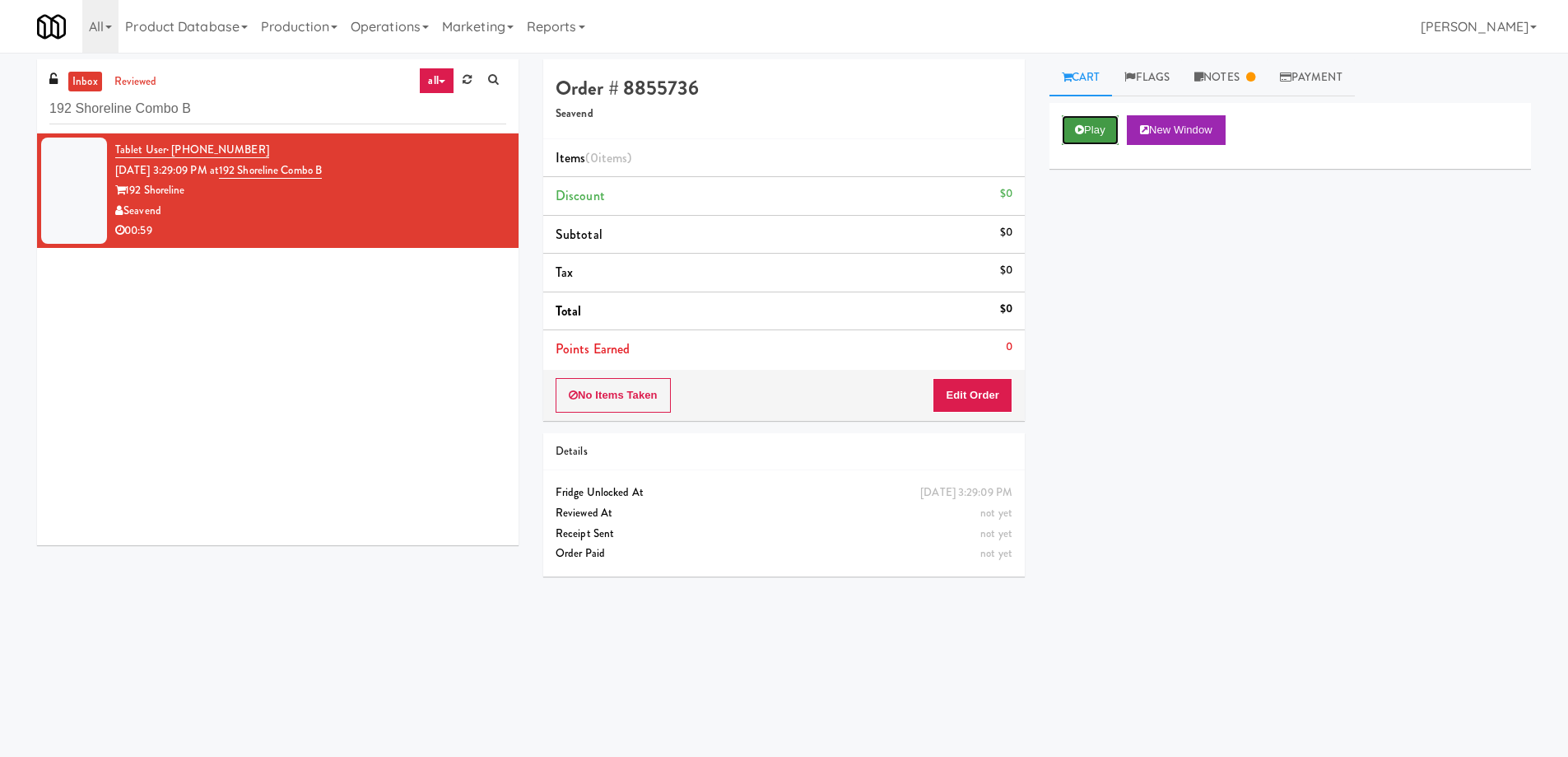
click at [1085, 129] on button "Play" at bounding box center [1090, 130] width 57 height 30
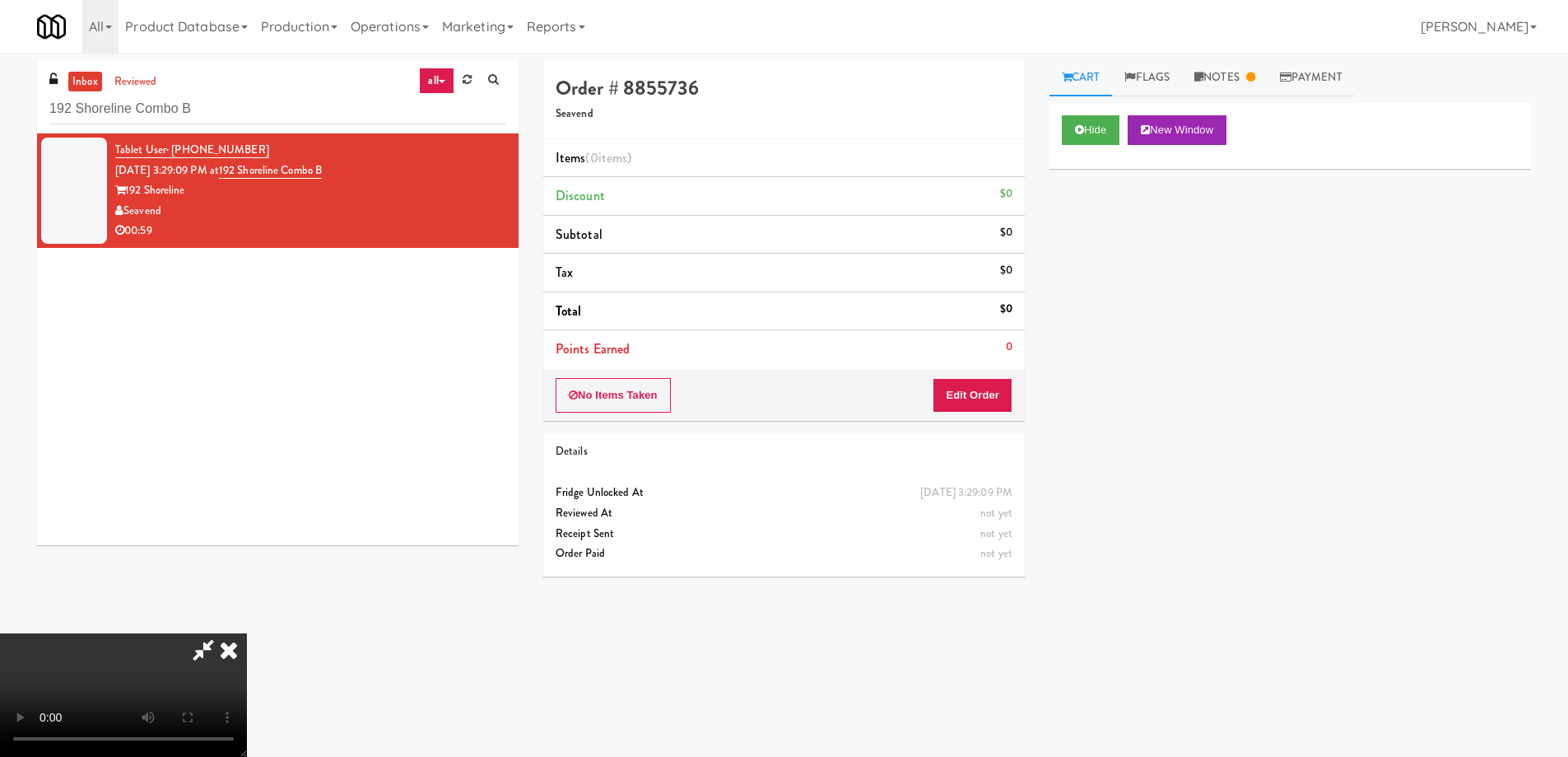
click at [247, 633] on video at bounding box center [123, 695] width 247 height 124
click at [247, 633] on icon at bounding box center [228, 650] width 36 height 33
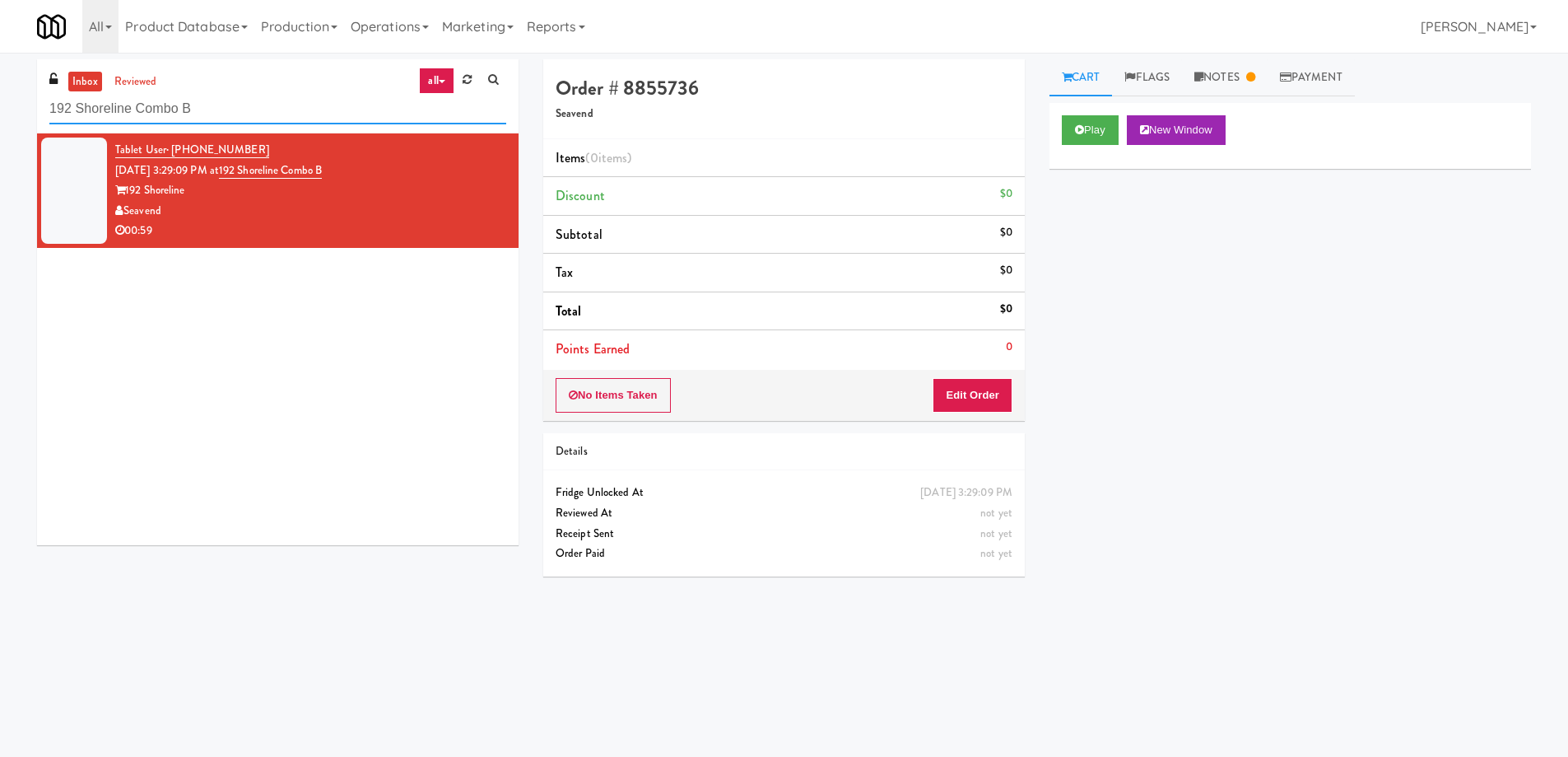
click at [241, 110] on input "192 Shoreline Combo B" at bounding box center [277, 109] width 457 height 31
click at [386, 323] on div "Tablet User · (206) 397-2199 [DATE] 3:29:09 PM at [STREET_ADDRESS] 00:59" at bounding box center [277, 339] width 482 height 412
click at [1070, 126] on button "Play" at bounding box center [1090, 130] width 57 height 30
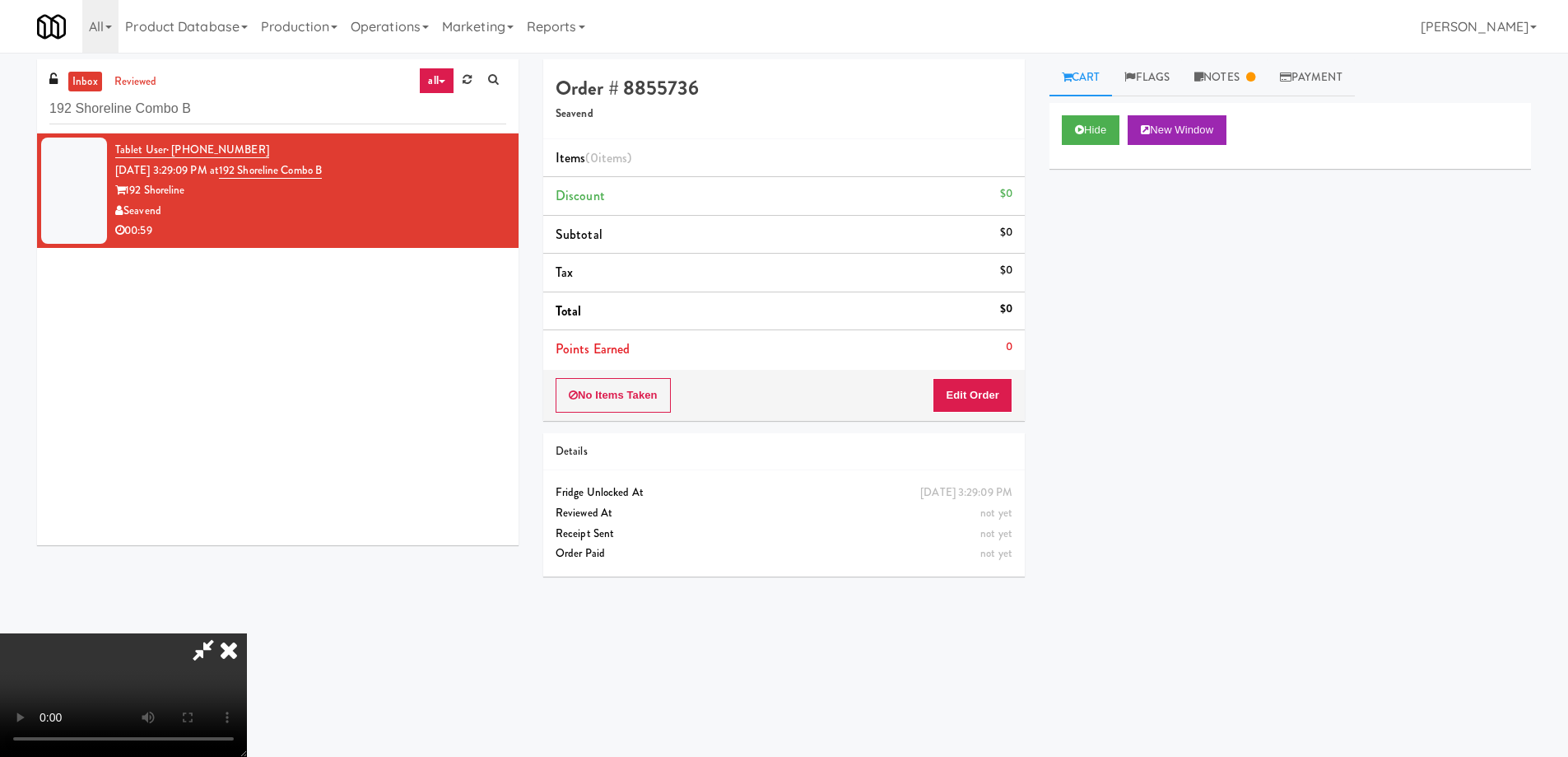
click at [247, 633] on video at bounding box center [123, 695] width 247 height 124
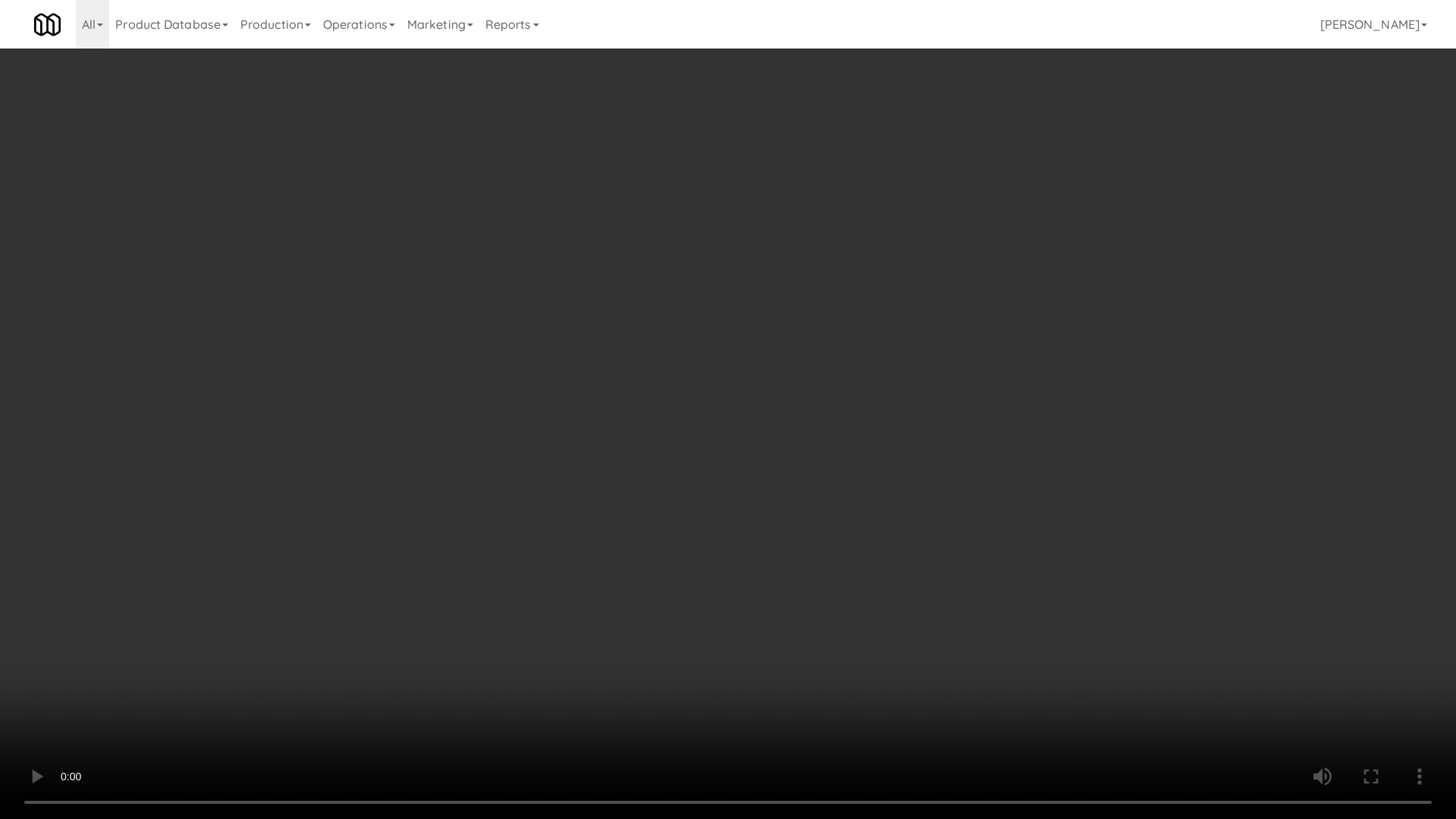
click at [775, 466] on video at bounding box center [728, 409] width 1456 height 819
drag, startPoint x: 779, startPoint y: 456, endPoint x: 769, endPoint y: 450, distance: 11.7
click at [782, 454] on video at bounding box center [728, 409] width 1456 height 819
click at [733, 343] on video at bounding box center [728, 409] width 1456 height 819
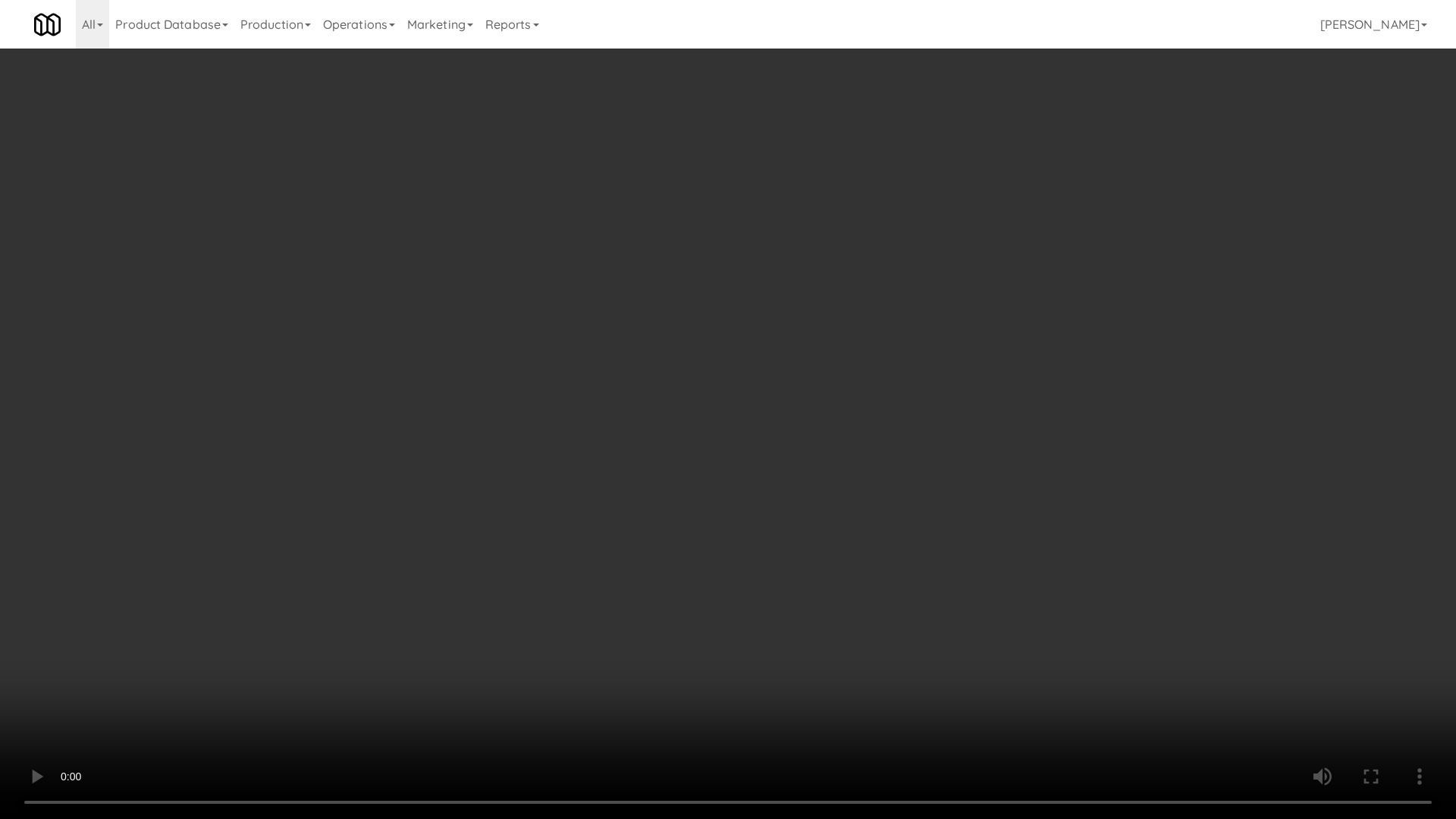
click at [733, 343] on video at bounding box center [728, 409] width 1456 height 819
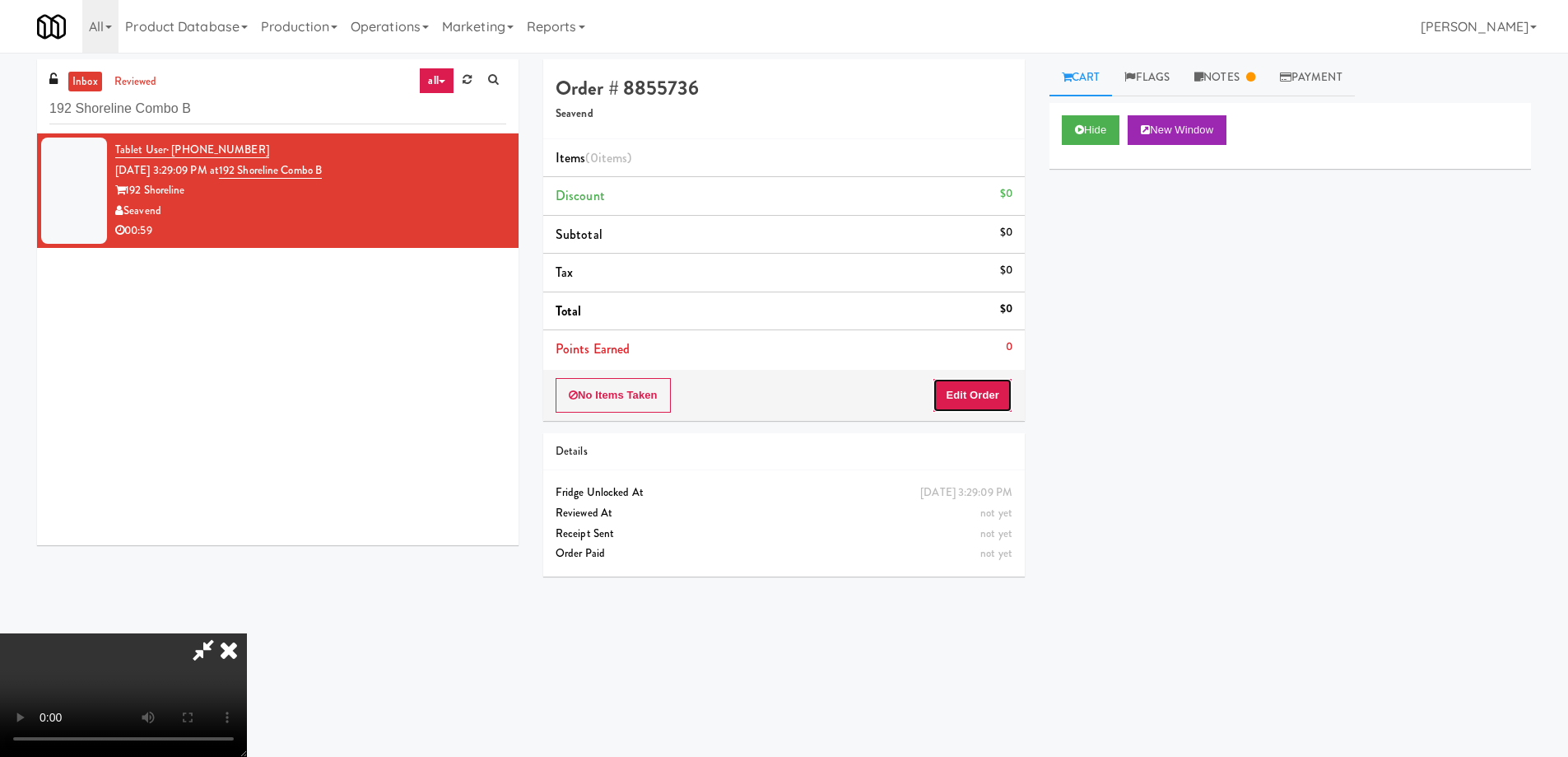
click at [972, 390] on button "Edit Order" at bounding box center [972, 394] width 80 height 34
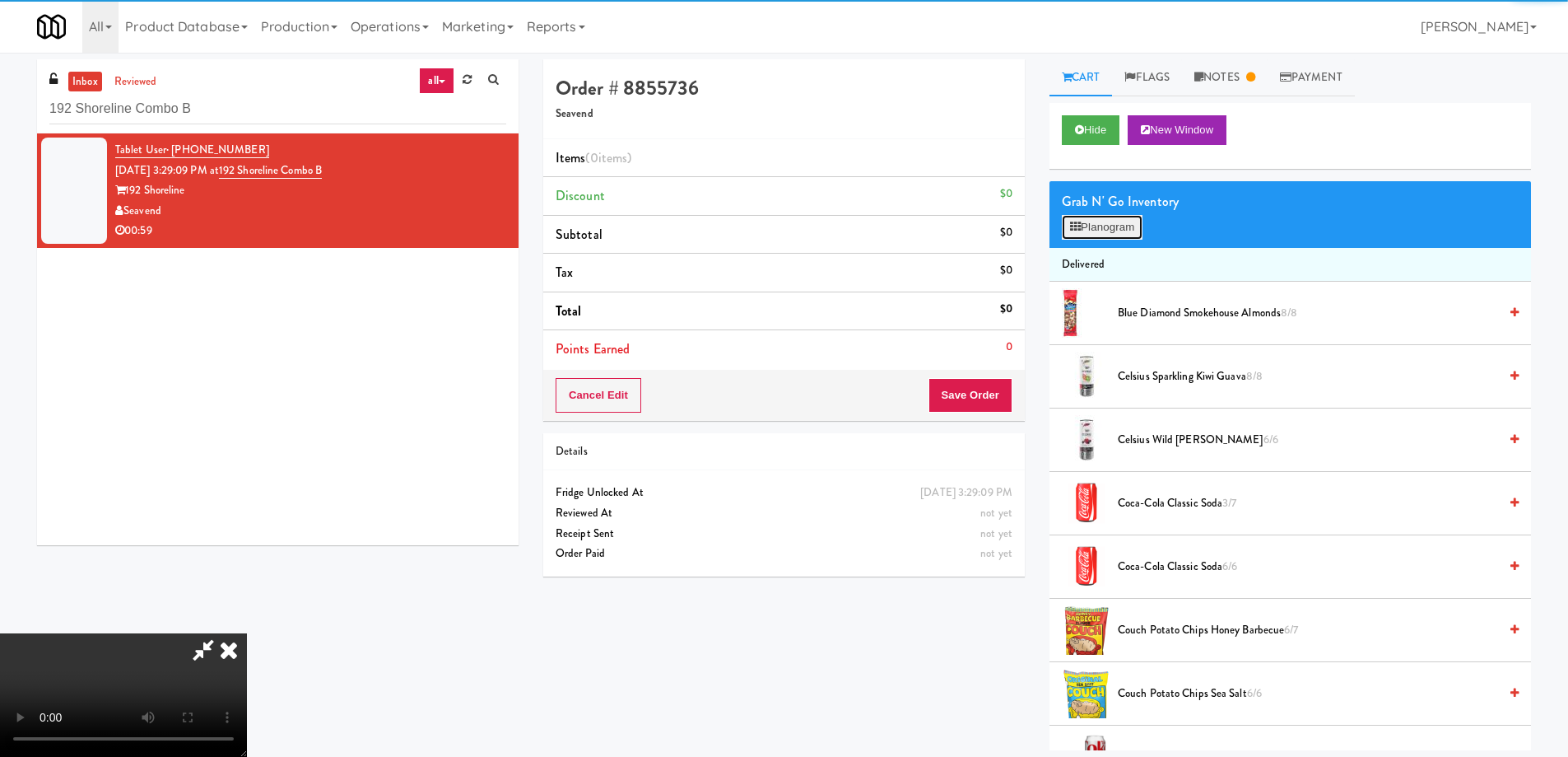
click at [1114, 224] on button "Planogram" at bounding box center [1103, 227] width 81 height 25
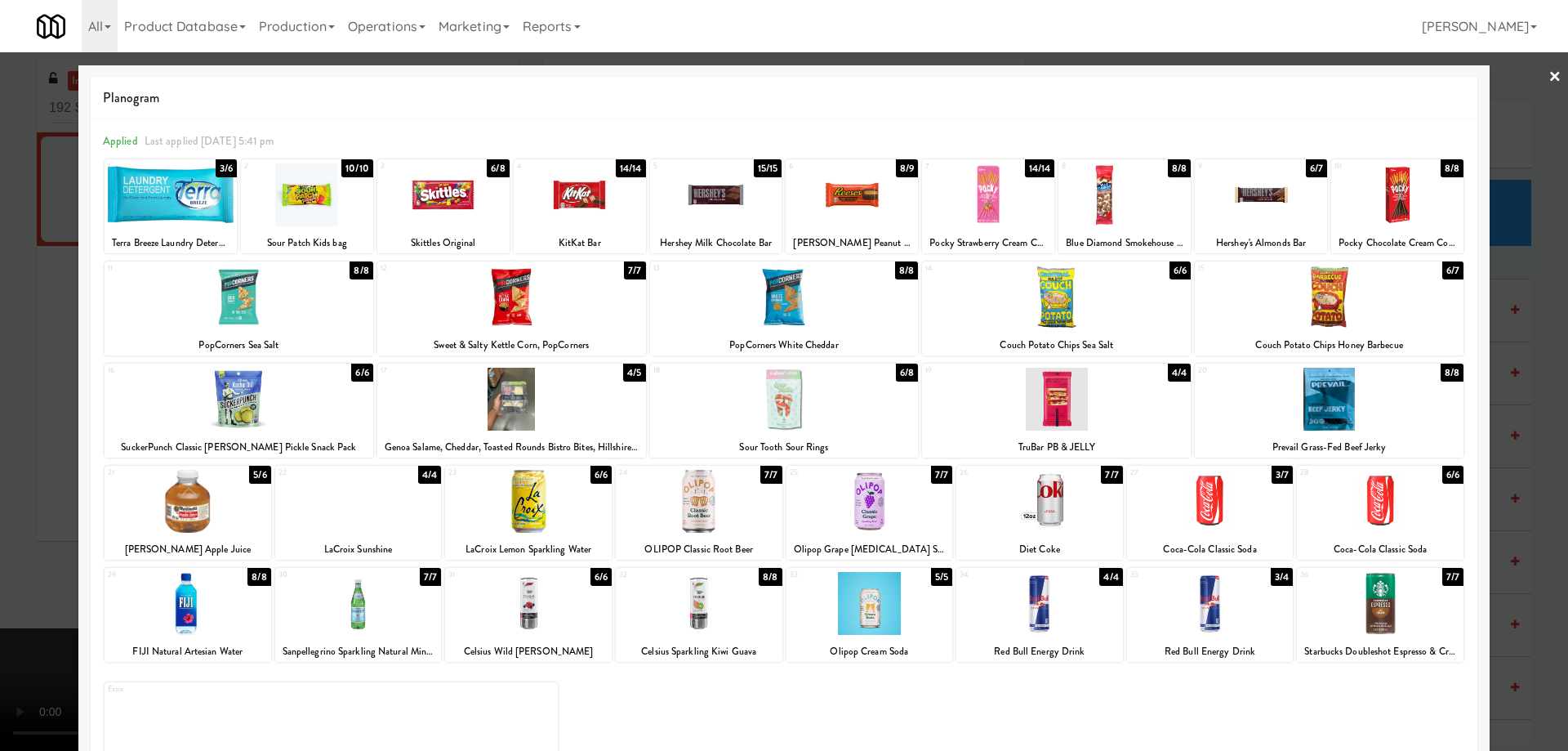
click at [570, 293] on div at bounding box center [511, 297] width 268 height 63
click at [1534, 72] on div at bounding box center [784, 376] width 1568 height 751
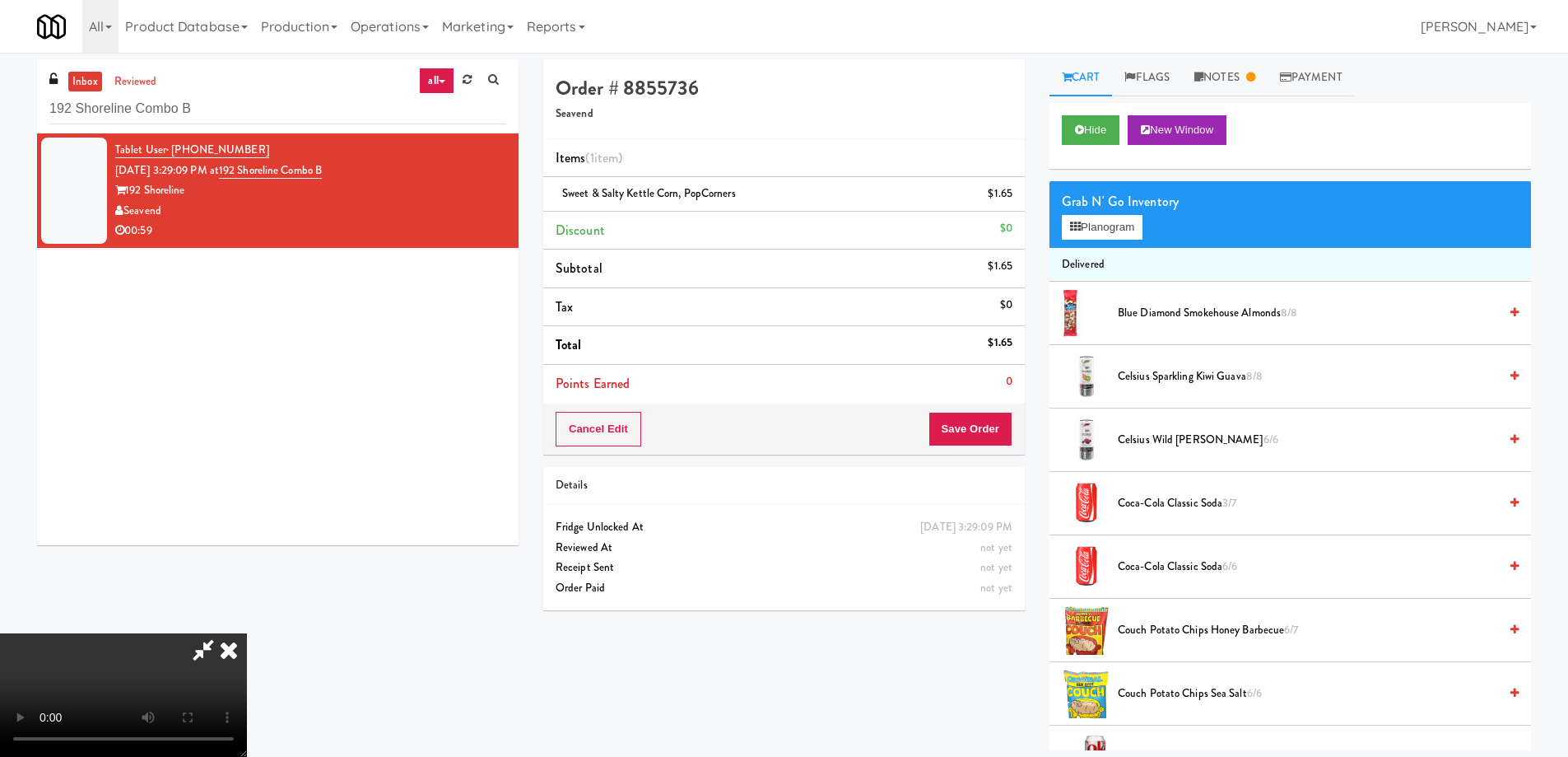
click at [247, 633] on video at bounding box center [123, 695] width 247 height 124
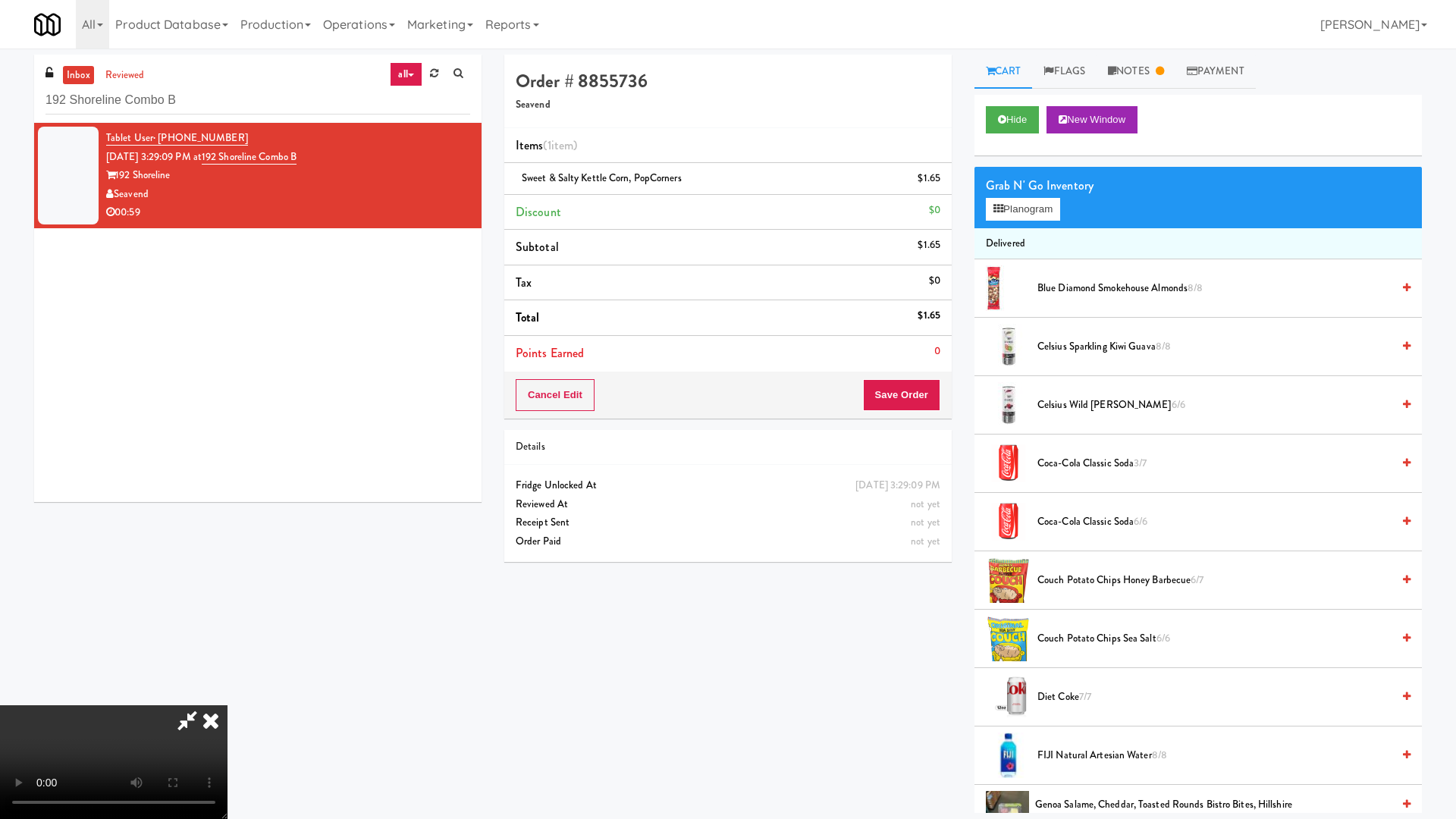
click at [227, 696] on video at bounding box center [113, 762] width 227 height 114
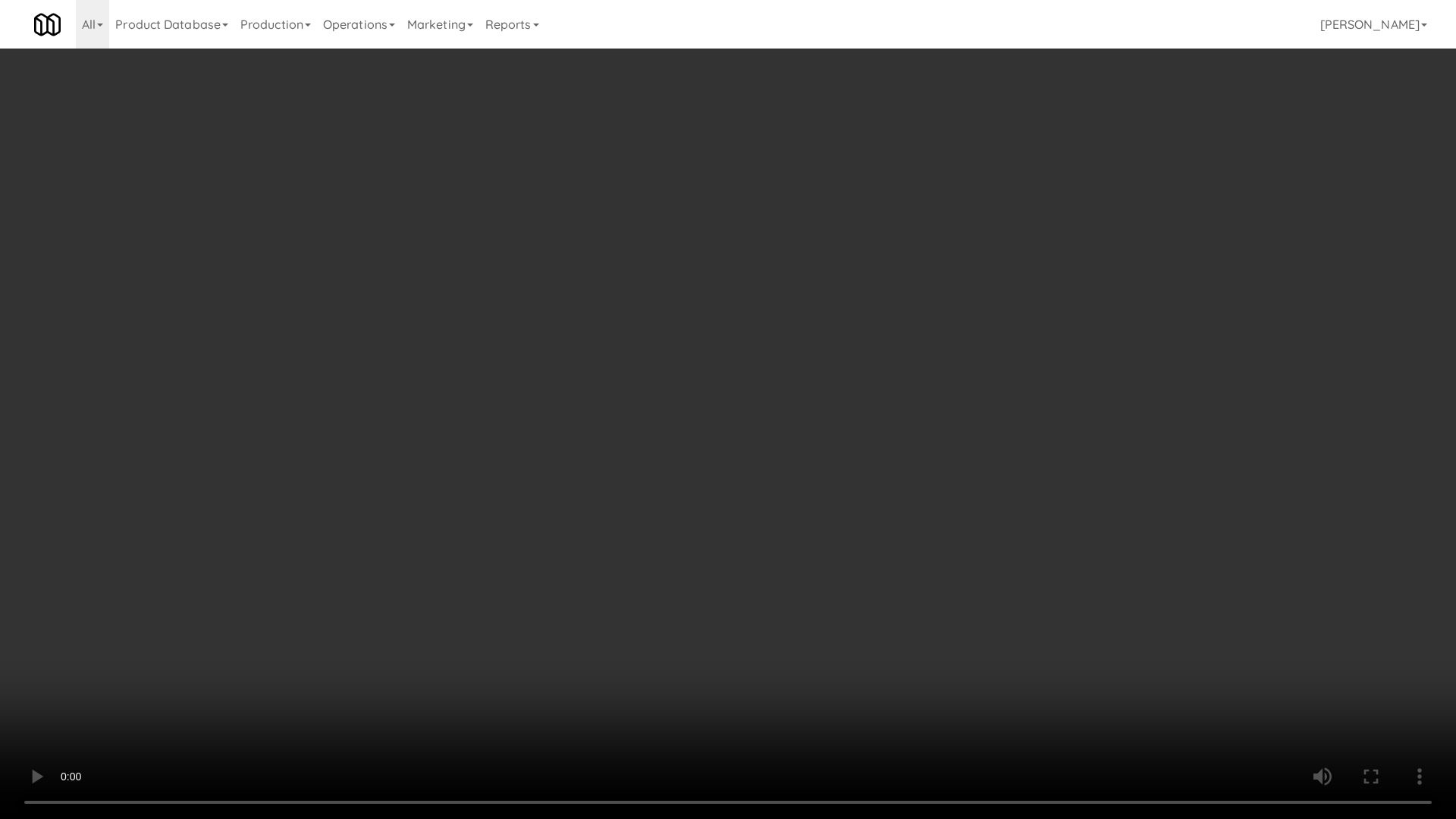
click at [700, 353] on video at bounding box center [728, 409] width 1456 height 819
click at [826, 552] on video at bounding box center [728, 409] width 1456 height 819
click at [827, 551] on video at bounding box center [728, 409] width 1456 height 819
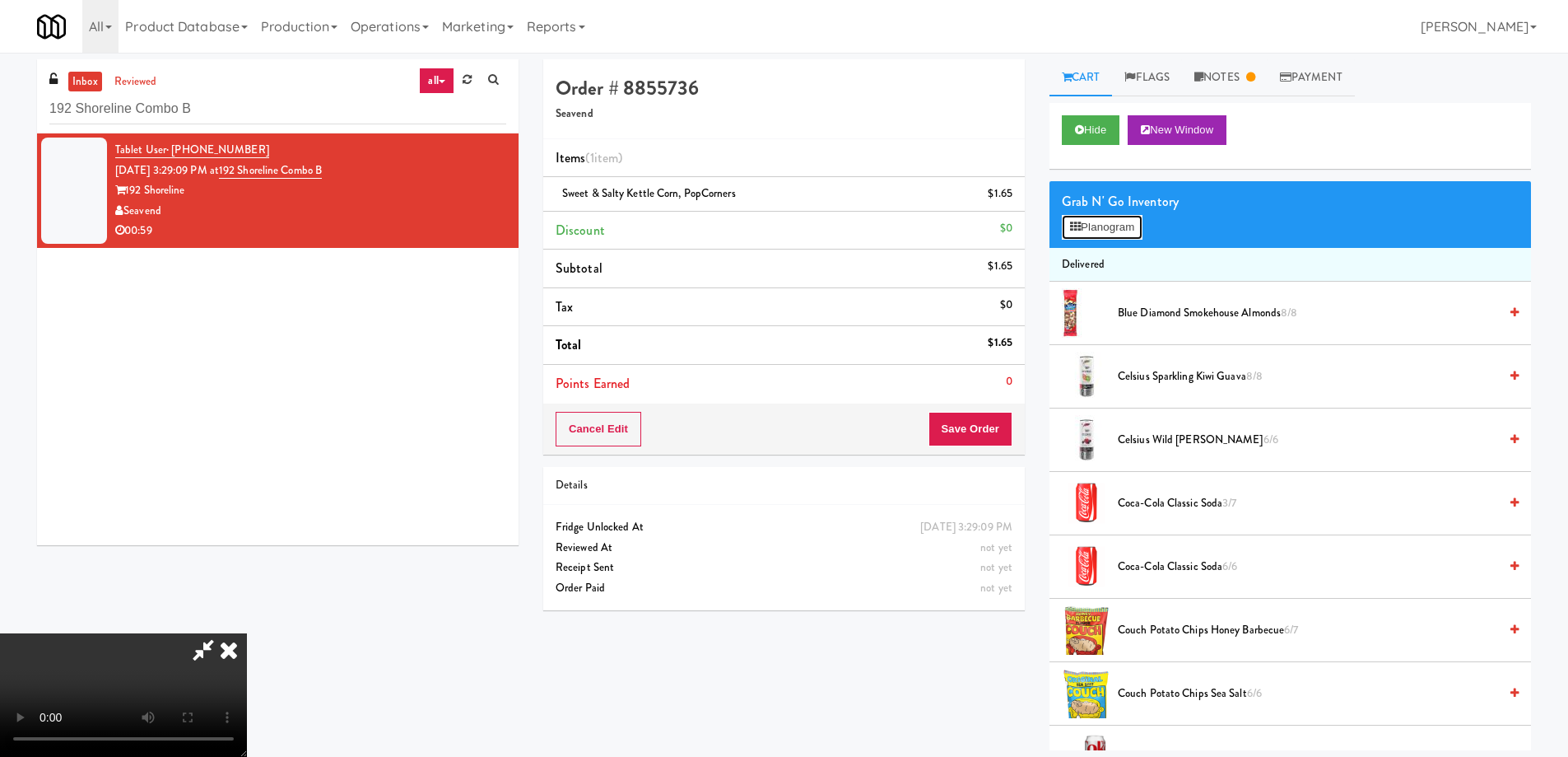
drag, startPoint x: 1114, startPoint y: 230, endPoint x: 1008, endPoint y: 219, distance: 106.6
click at [1114, 229] on button "Planogram" at bounding box center [1103, 227] width 81 height 25
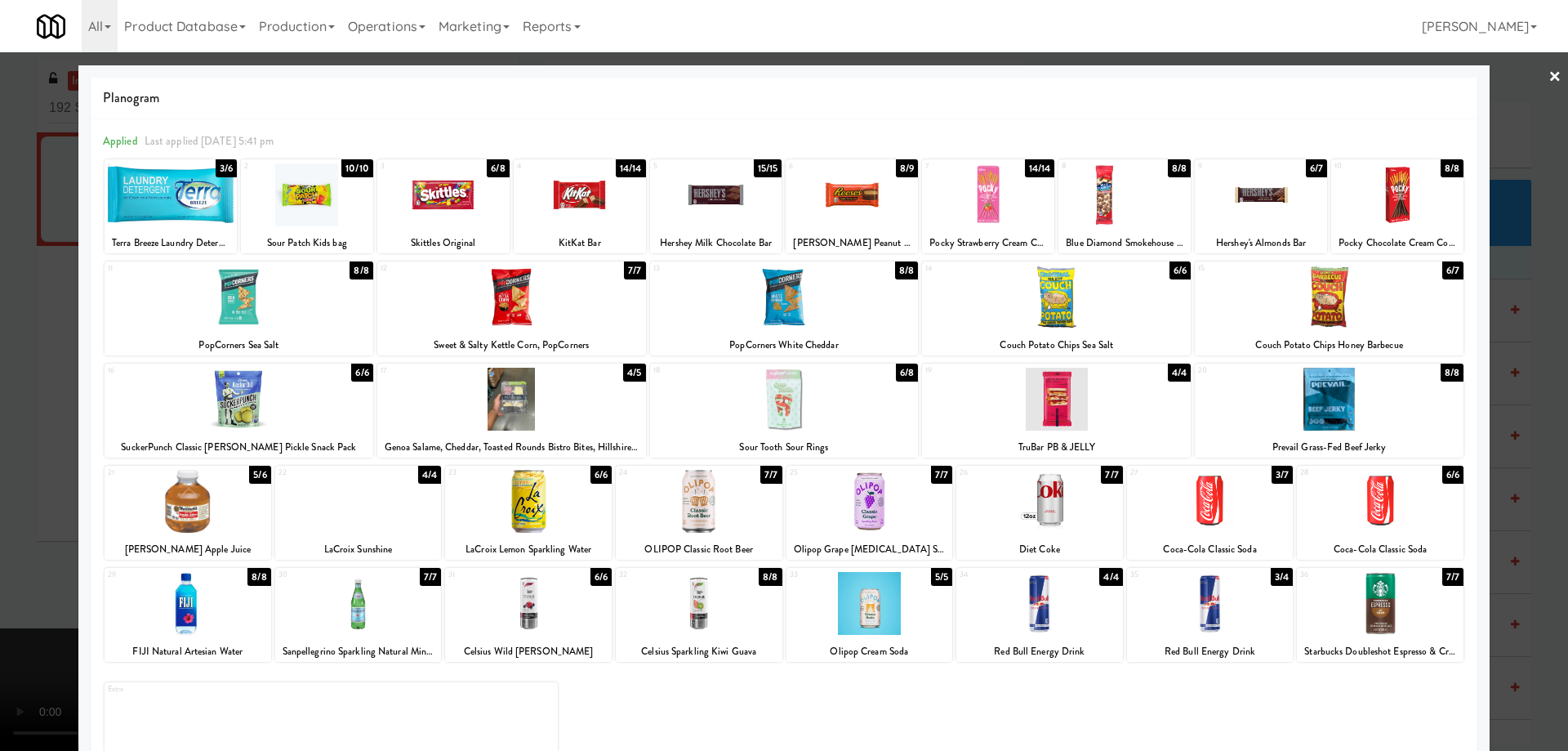
drag, startPoint x: 237, startPoint y: 497, endPoint x: 263, endPoint y: 499, distance: 26.1
click at [236, 498] on div at bounding box center [187, 501] width 166 height 63
click at [1549, 76] on link "×" at bounding box center [1555, 78] width 13 height 51
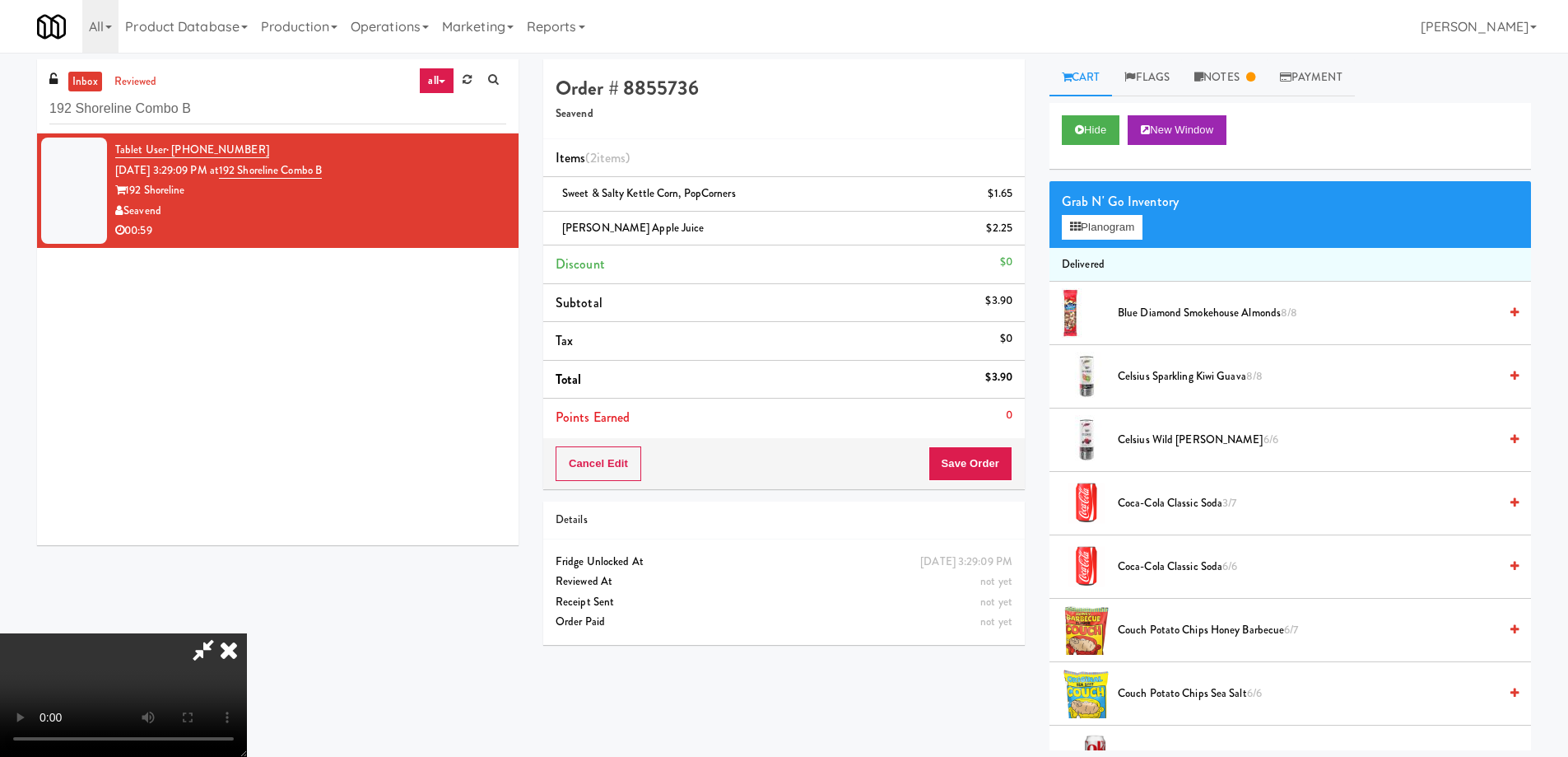
click at [247, 633] on video at bounding box center [123, 695] width 247 height 124
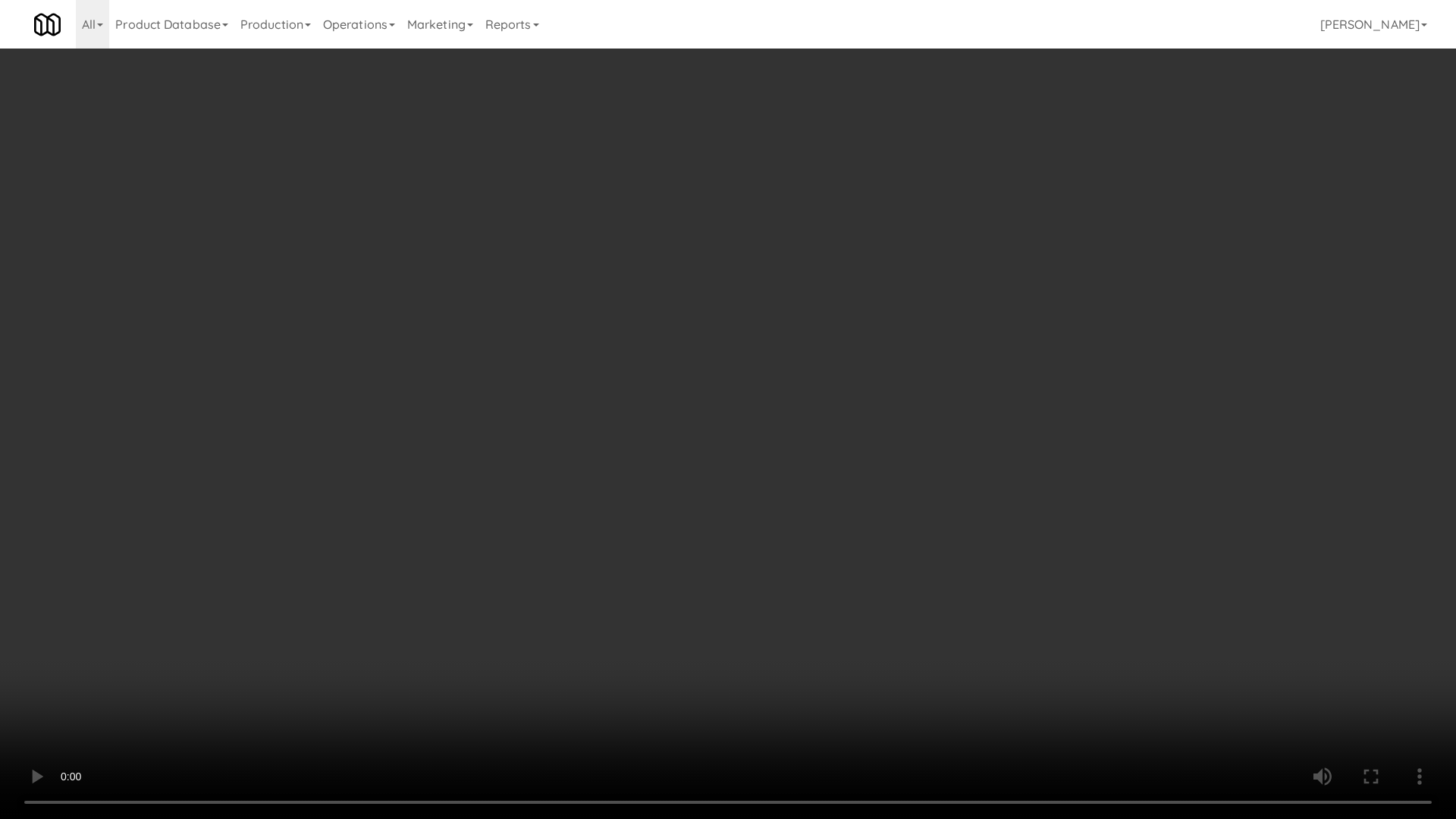
click at [708, 491] on video at bounding box center [728, 409] width 1456 height 819
click at [732, 450] on video at bounding box center [728, 409] width 1456 height 819
click at [590, 488] on video at bounding box center [728, 409] width 1456 height 819
click at [991, 576] on video at bounding box center [728, 409] width 1456 height 819
click at [580, 494] on video at bounding box center [728, 409] width 1456 height 819
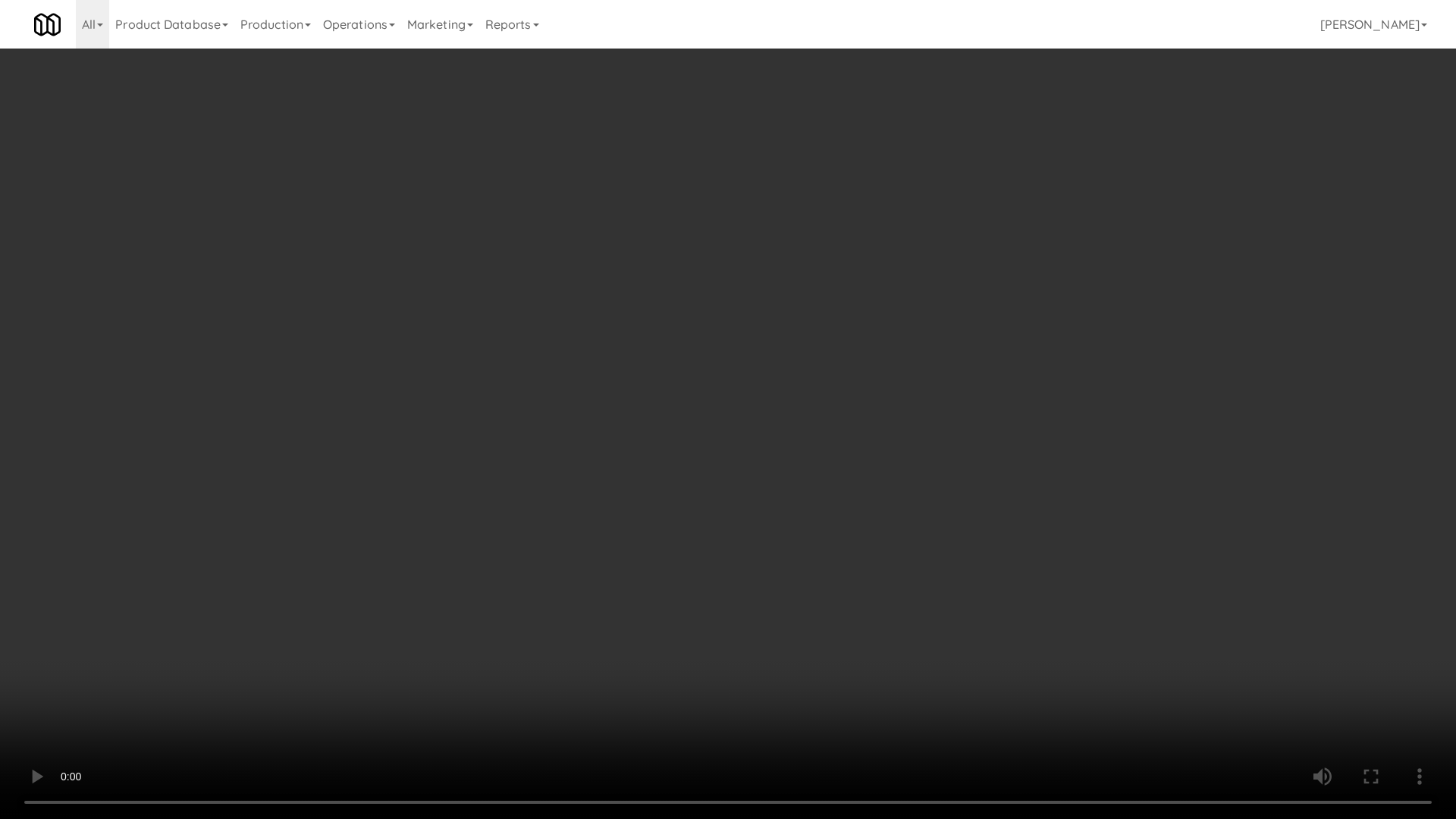
click at [605, 252] on video at bounding box center [728, 409] width 1456 height 819
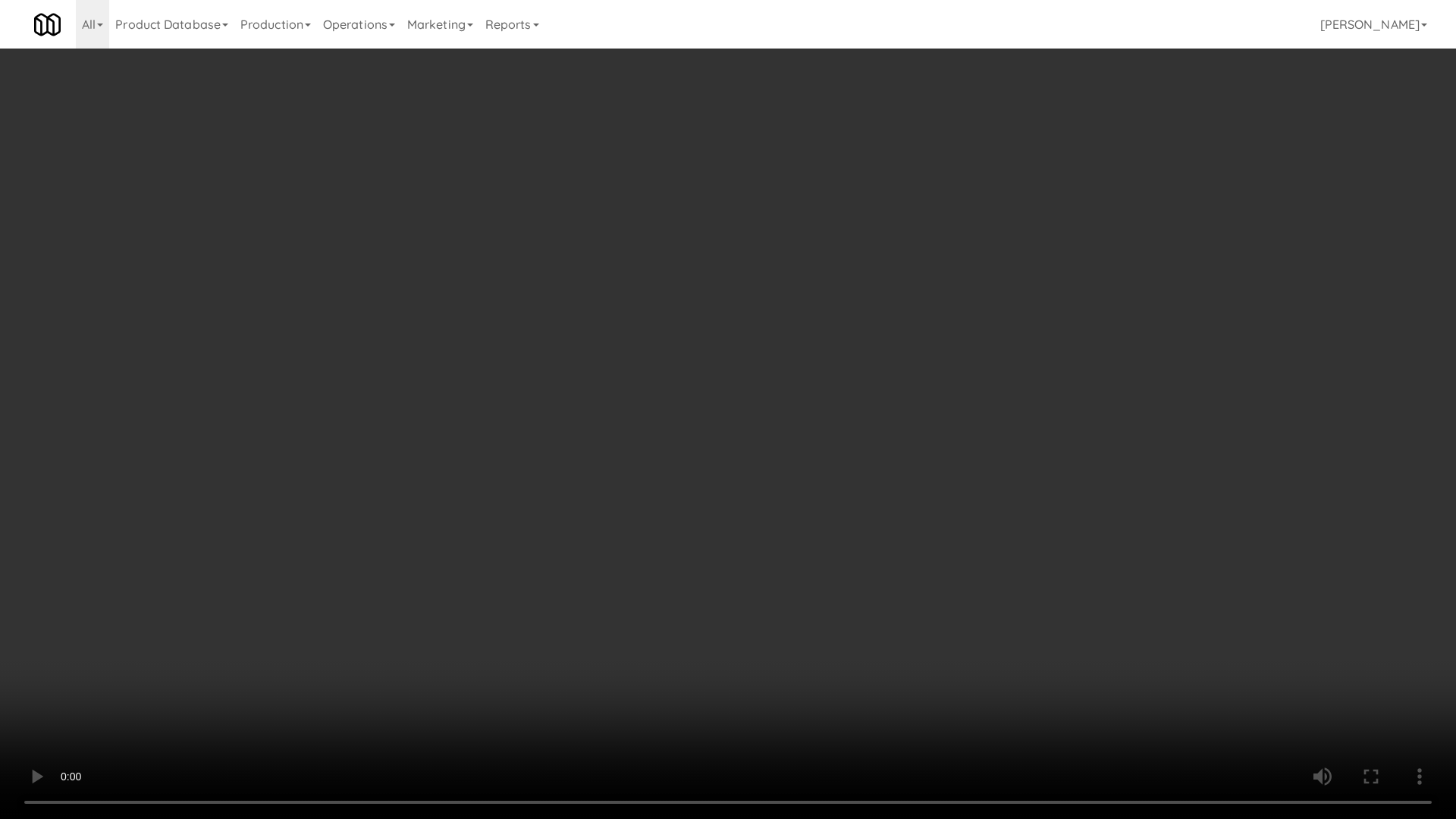
click at [605, 252] on video at bounding box center [728, 409] width 1456 height 819
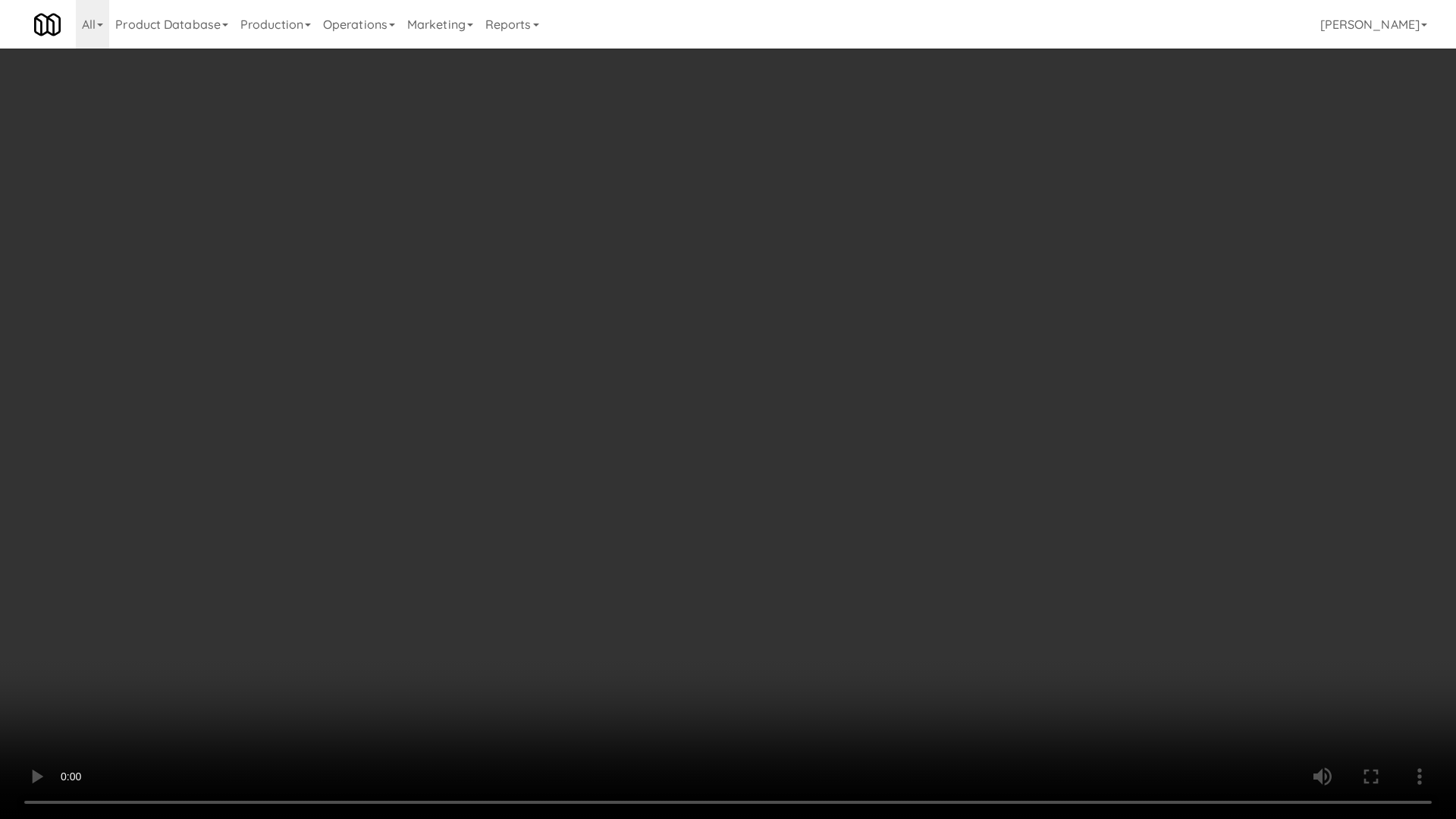
click at [605, 252] on video at bounding box center [728, 409] width 1456 height 819
click at [684, 545] on video at bounding box center [728, 409] width 1456 height 819
click at [700, 470] on video at bounding box center [728, 409] width 1456 height 819
click at [685, 549] on video at bounding box center [728, 409] width 1456 height 819
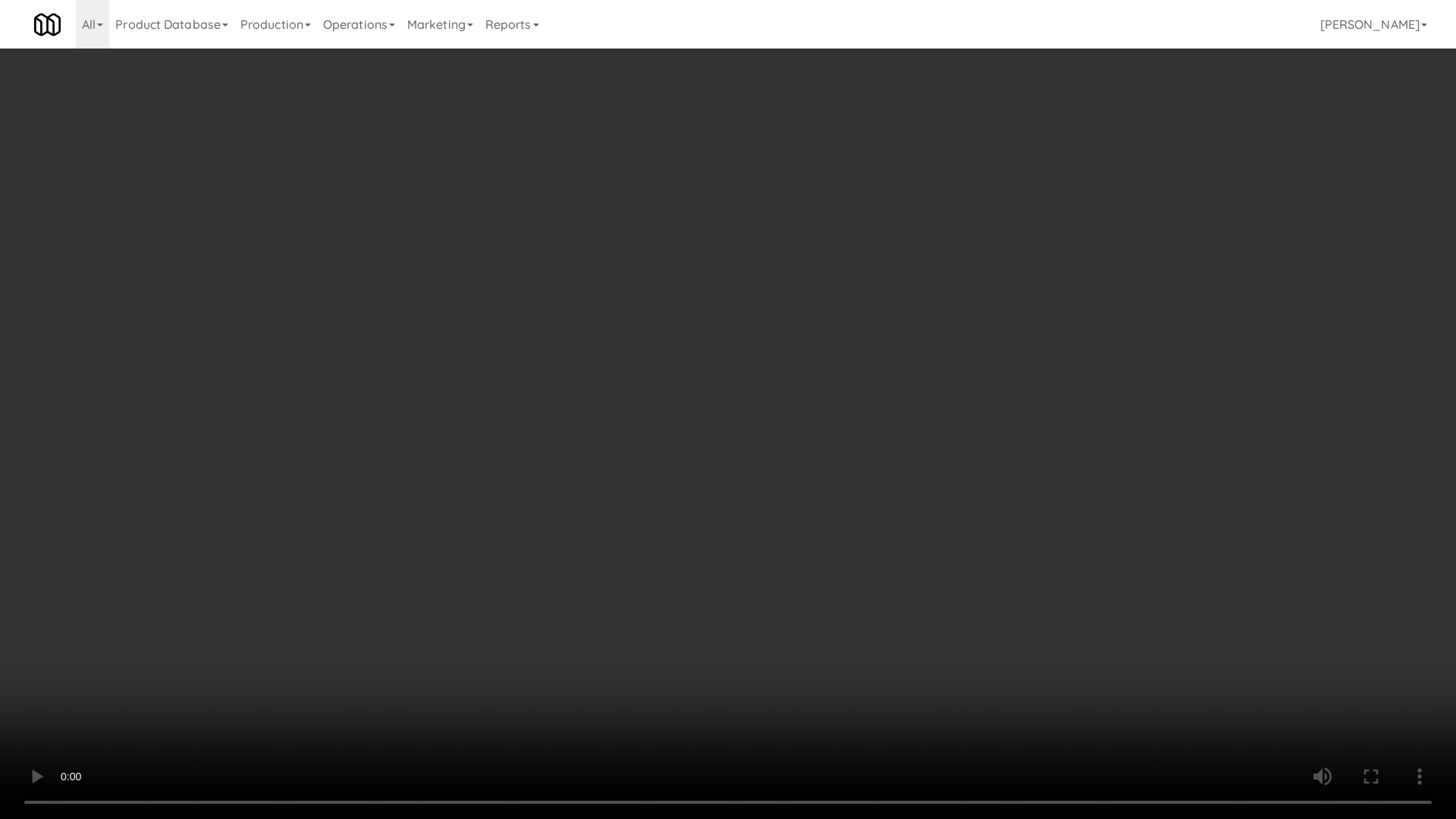
click at [685, 549] on video at bounding box center [728, 409] width 1456 height 819
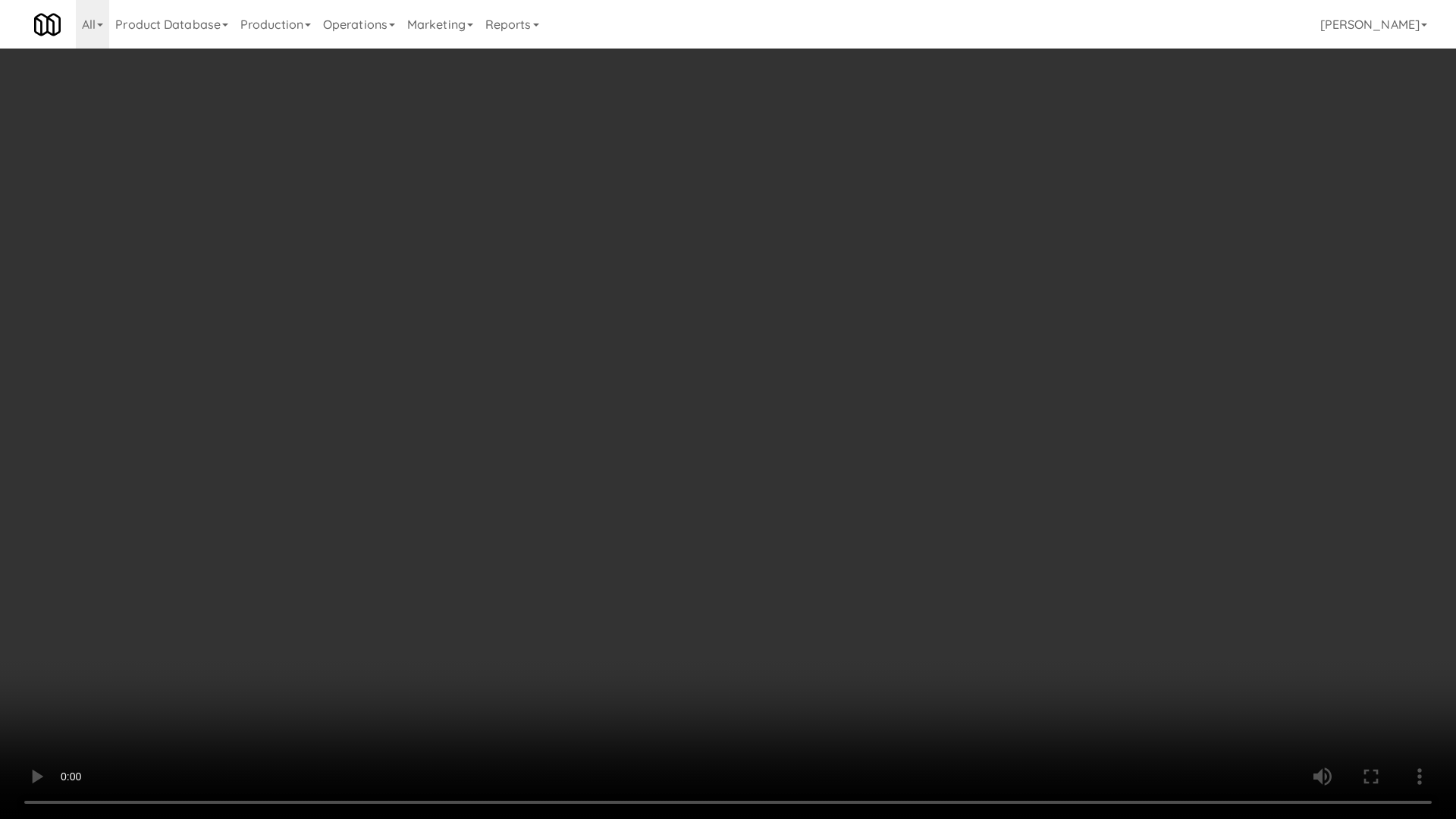
click at [685, 549] on video at bounding box center [728, 409] width 1456 height 819
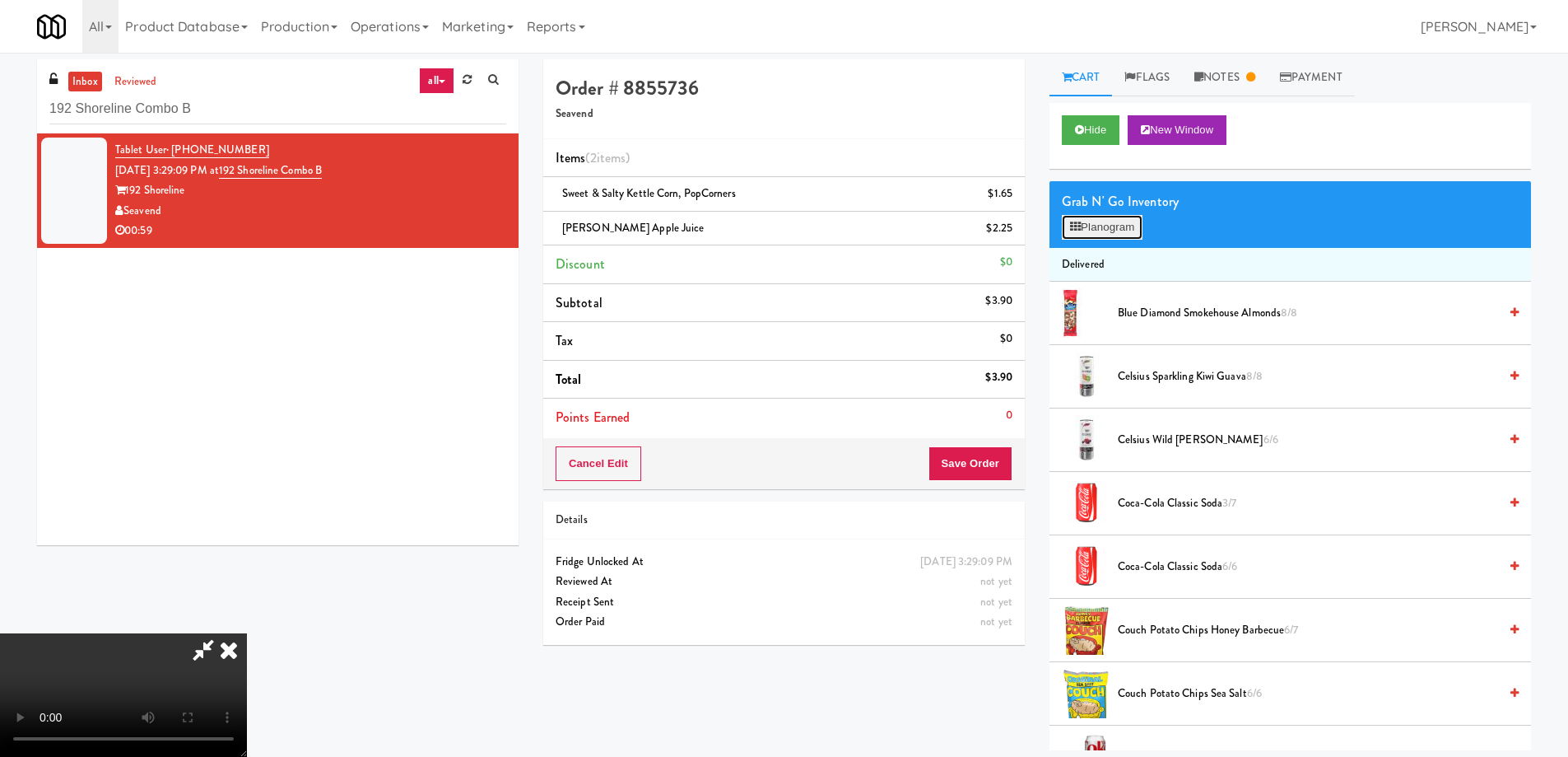
click at [1094, 223] on button "Planogram" at bounding box center [1103, 227] width 81 height 25
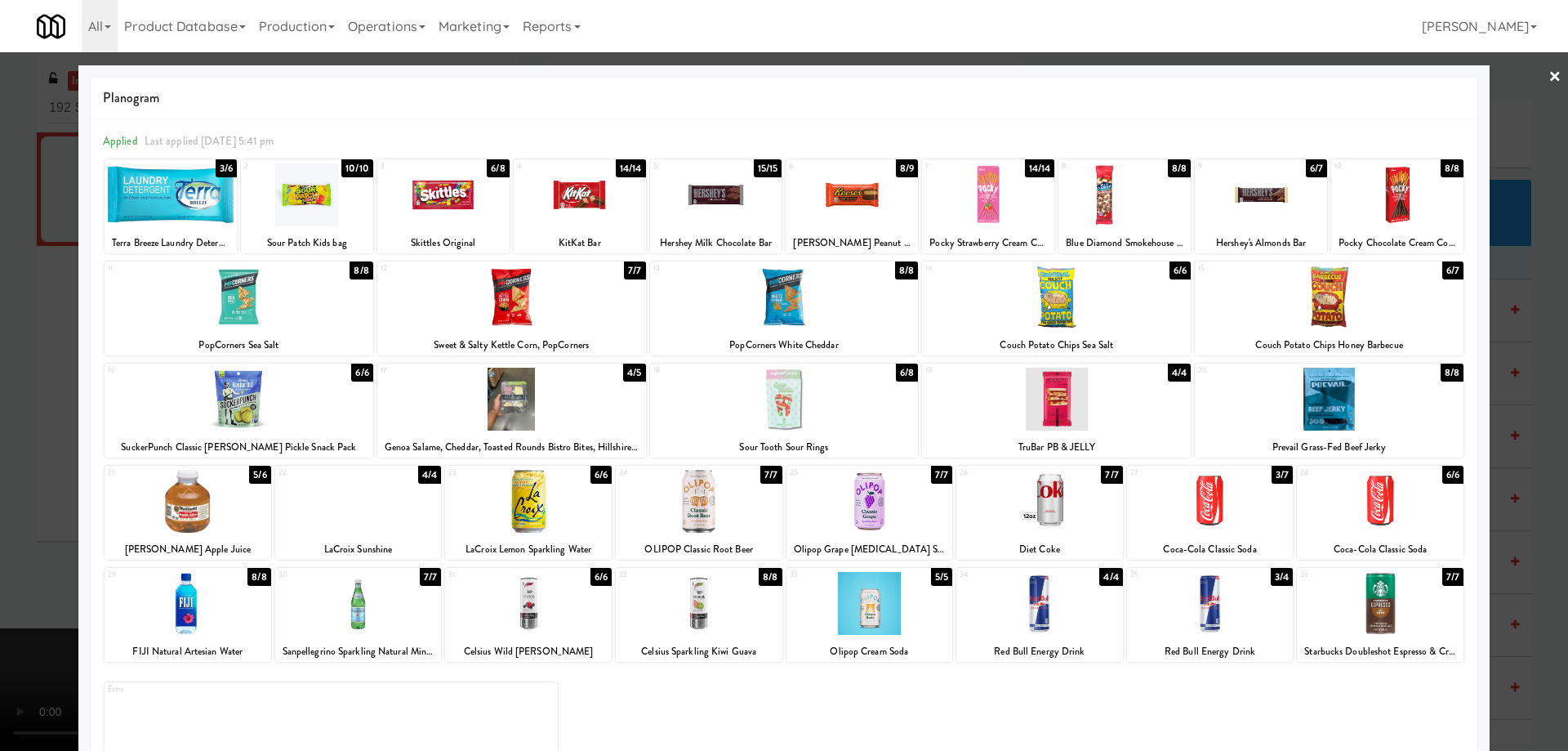
click at [213, 514] on div at bounding box center [187, 501] width 166 height 63
click at [1549, 75] on link "×" at bounding box center [1555, 78] width 13 height 51
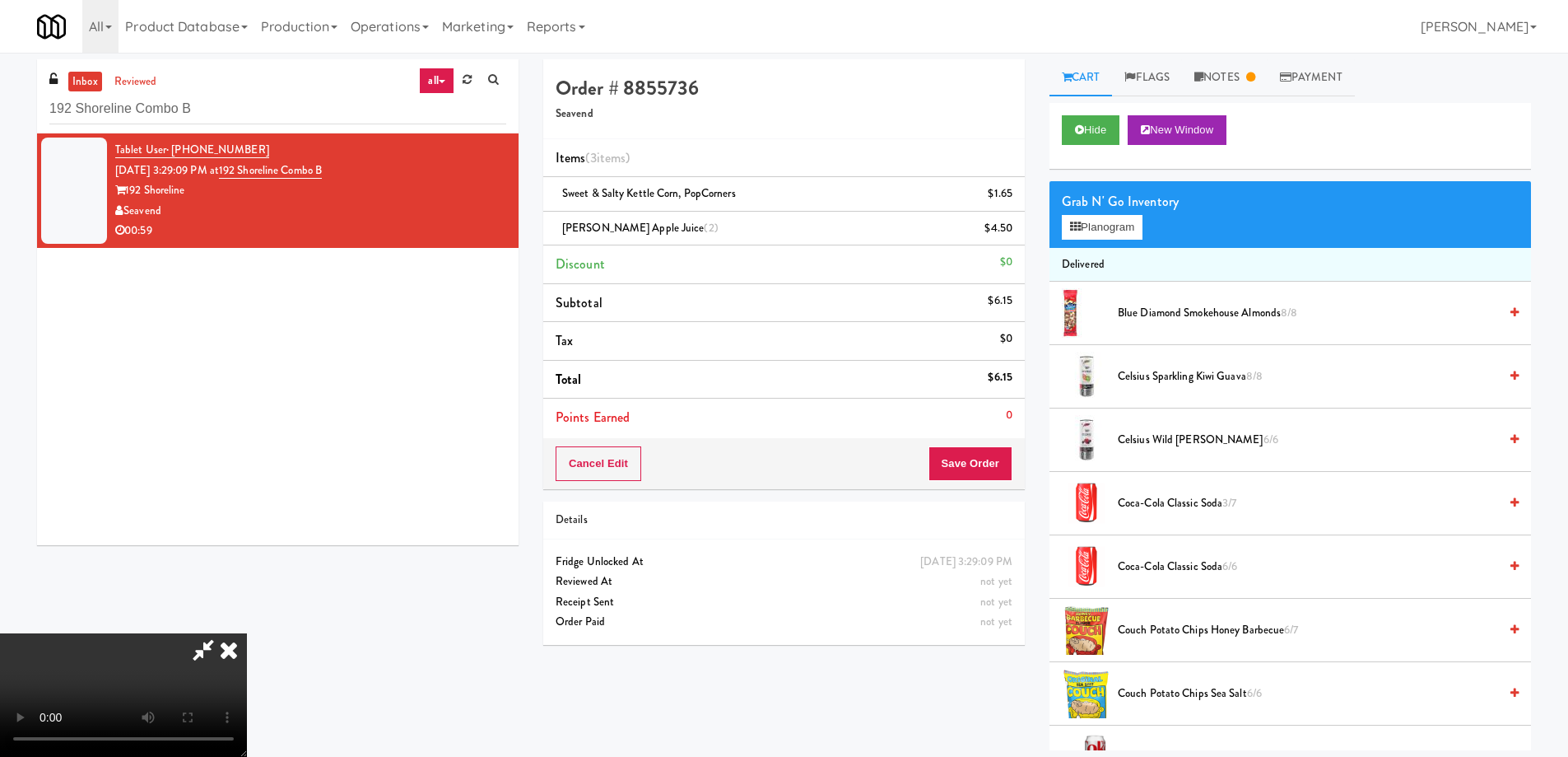
click at [247, 633] on video at bounding box center [123, 695] width 247 height 124
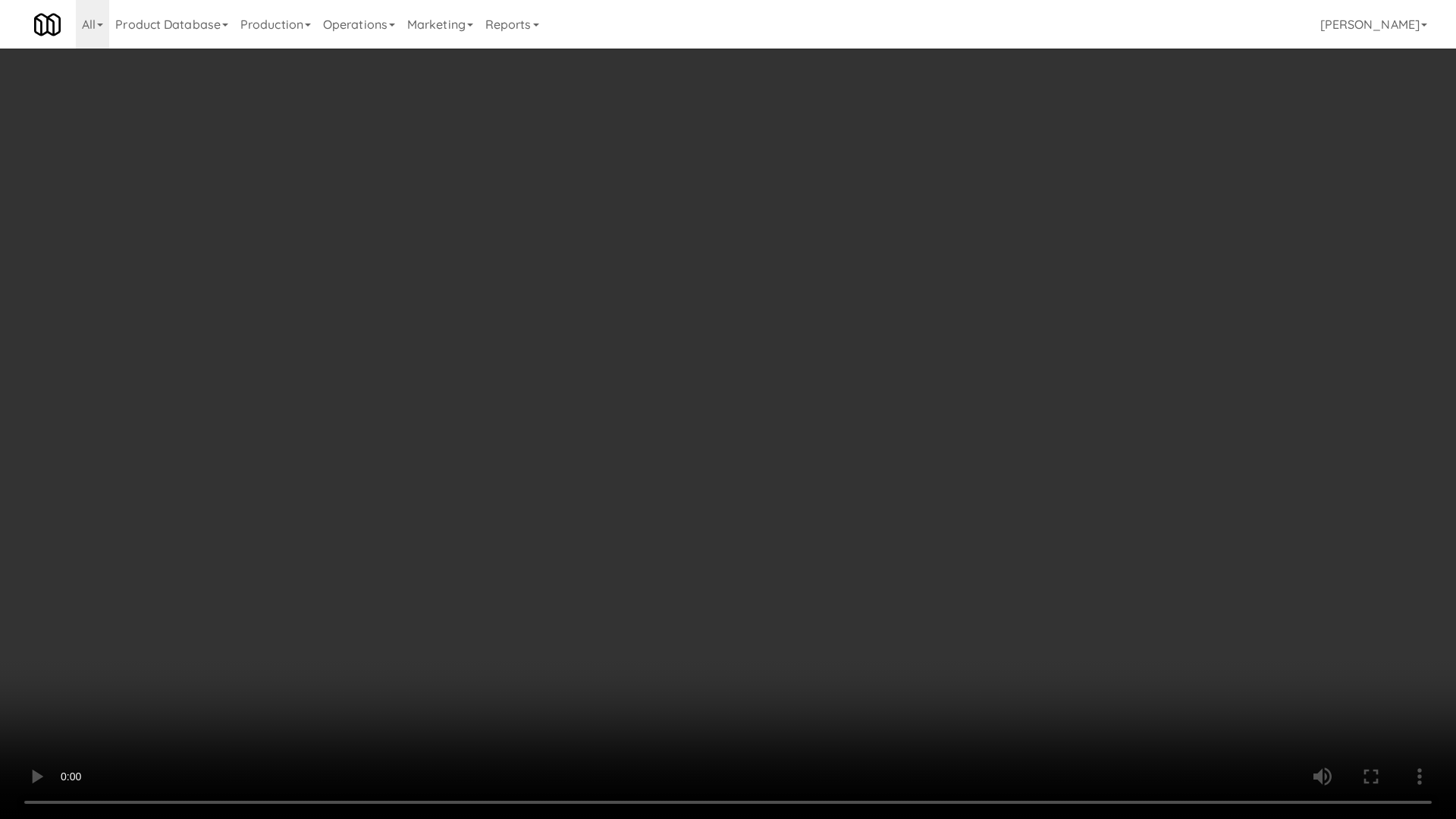
click at [656, 386] on video at bounding box center [728, 409] width 1456 height 819
click at [663, 374] on video at bounding box center [728, 409] width 1456 height 819
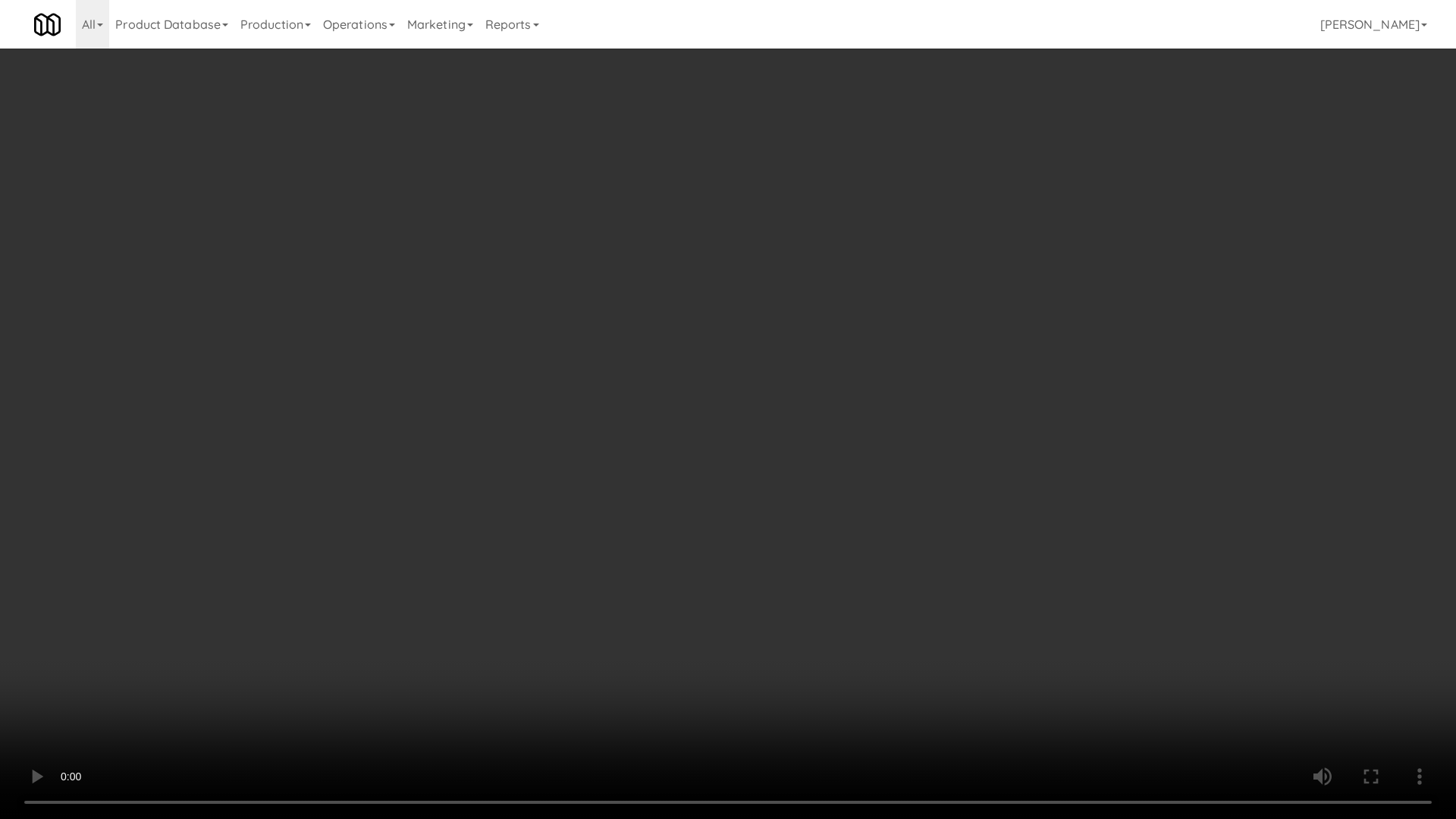
click at [663, 374] on video at bounding box center [728, 409] width 1456 height 819
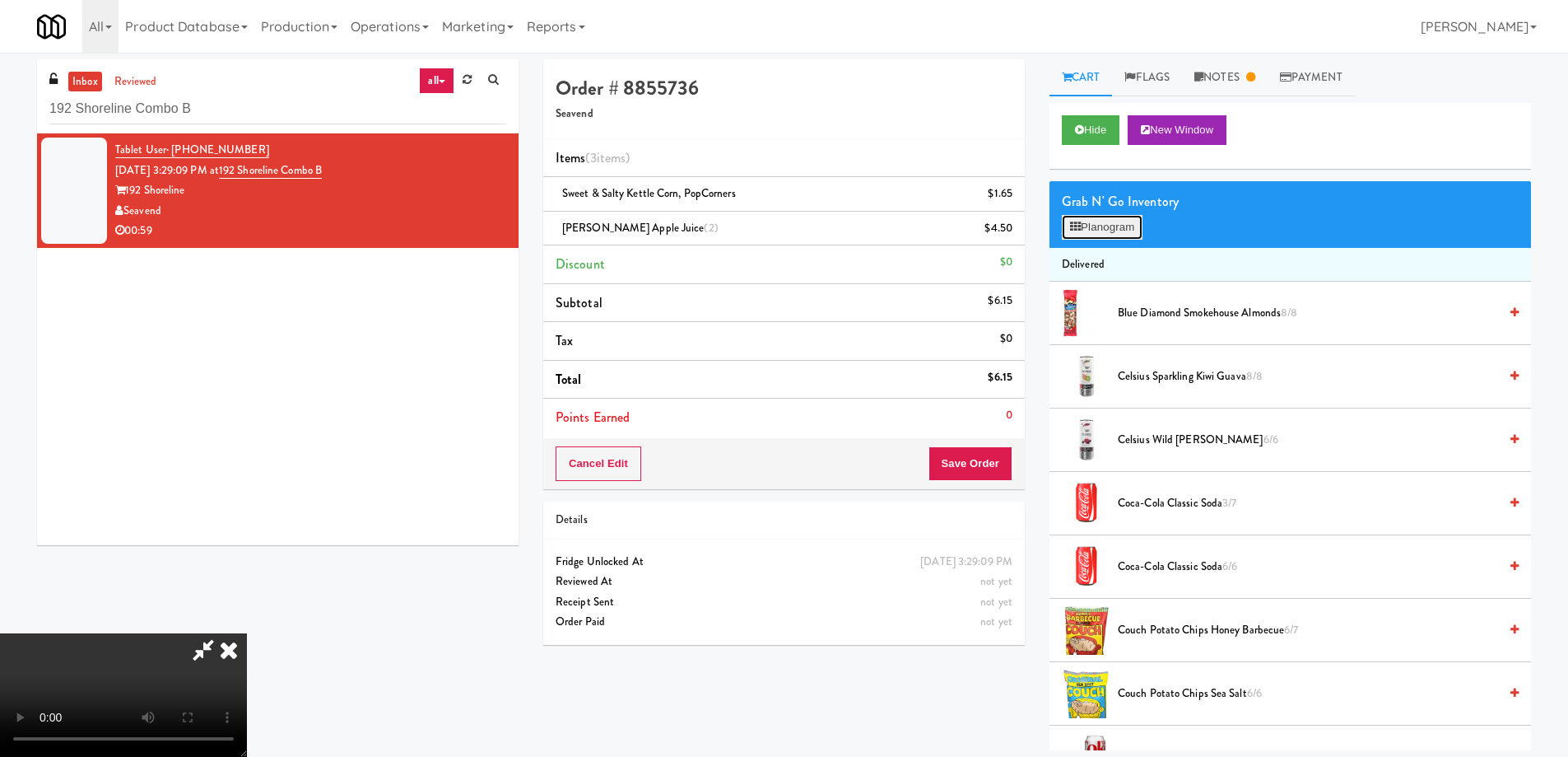
click at [1105, 236] on button "Planogram" at bounding box center [1103, 227] width 81 height 25
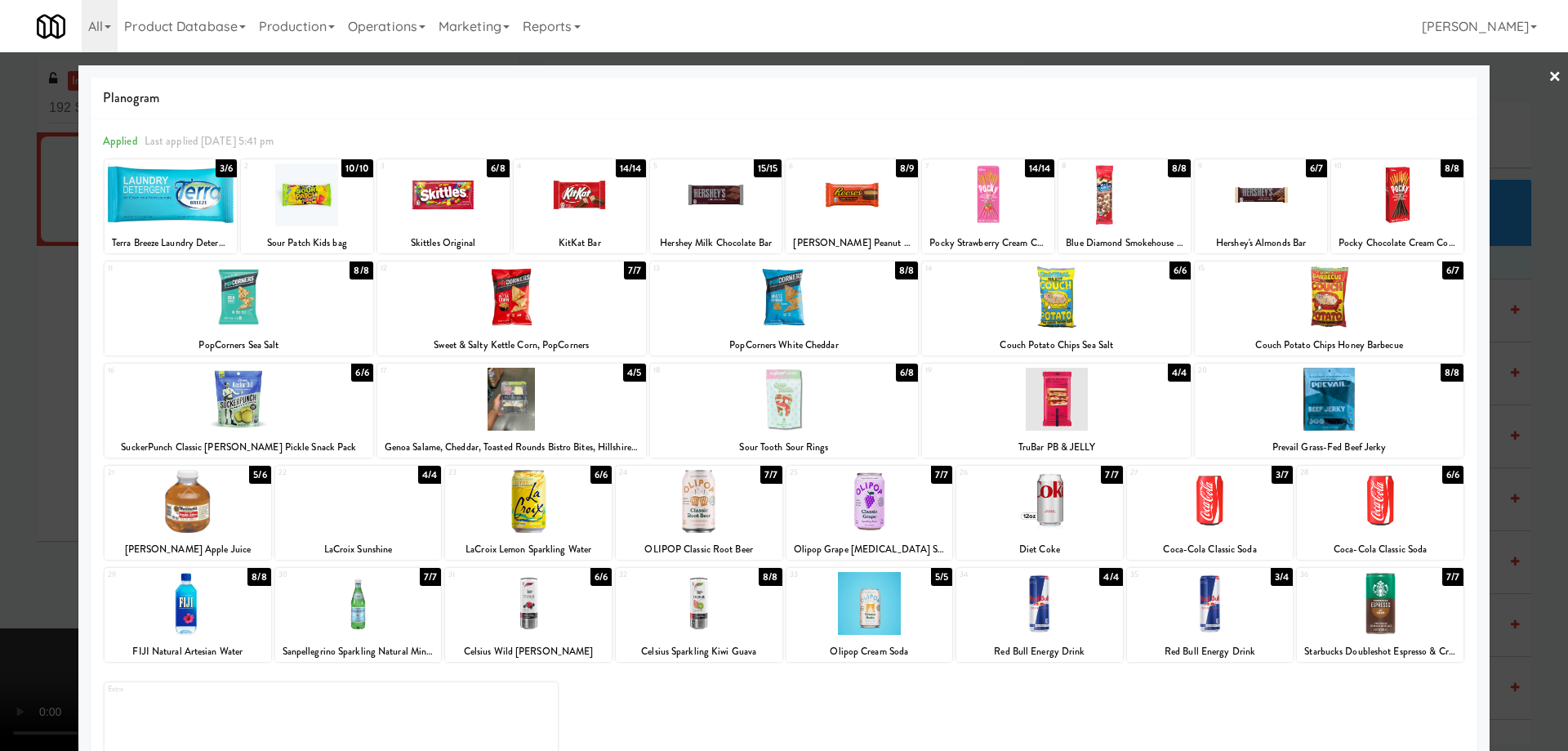
click at [291, 190] on div at bounding box center [308, 195] width 132 height 63
click at [845, 193] on div at bounding box center [852, 195] width 132 height 63
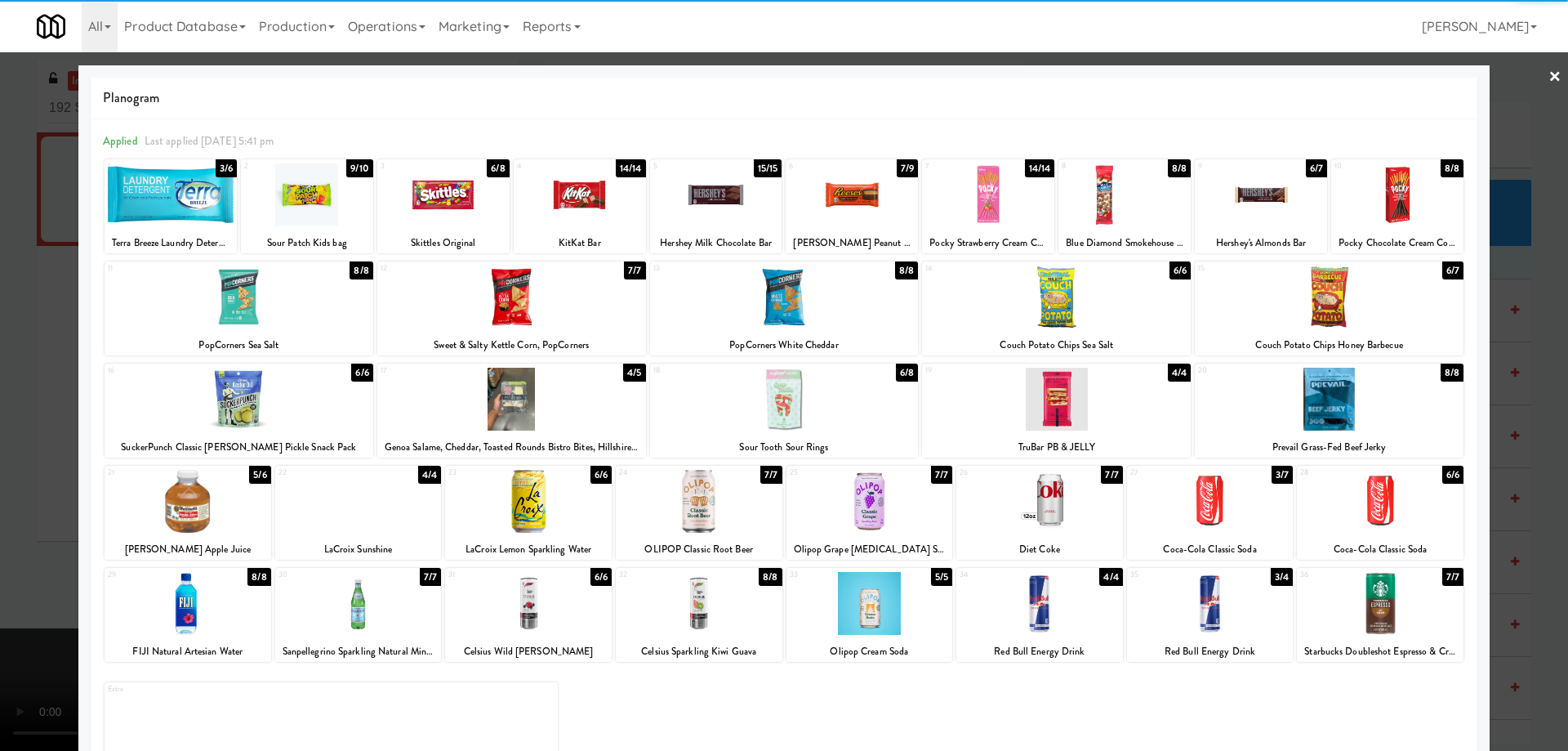
click at [1549, 75] on link "×" at bounding box center [1555, 78] width 13 height 51
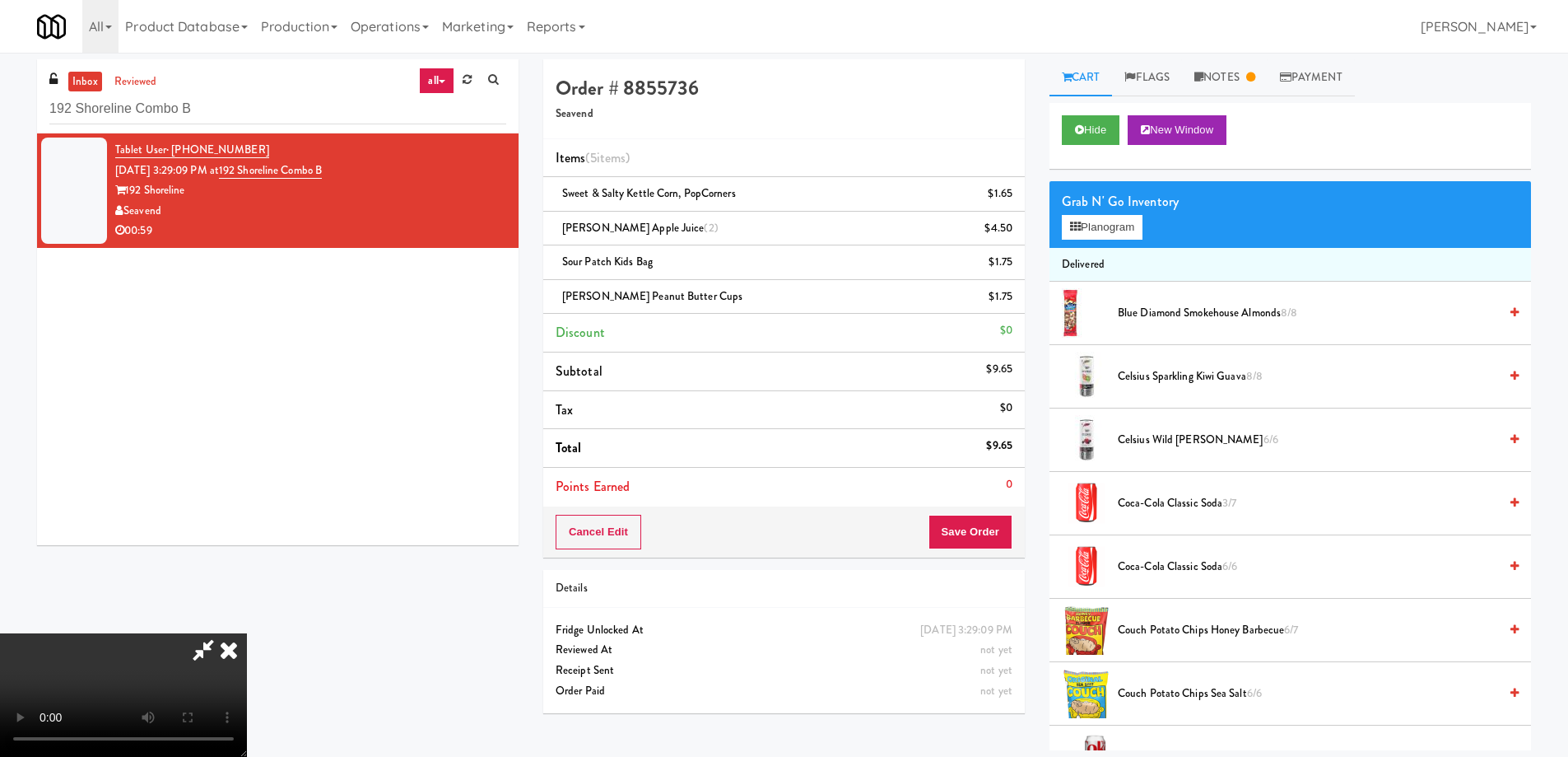
click at [247, 633] on video at bounding box center [123, 695] width 247 height 124
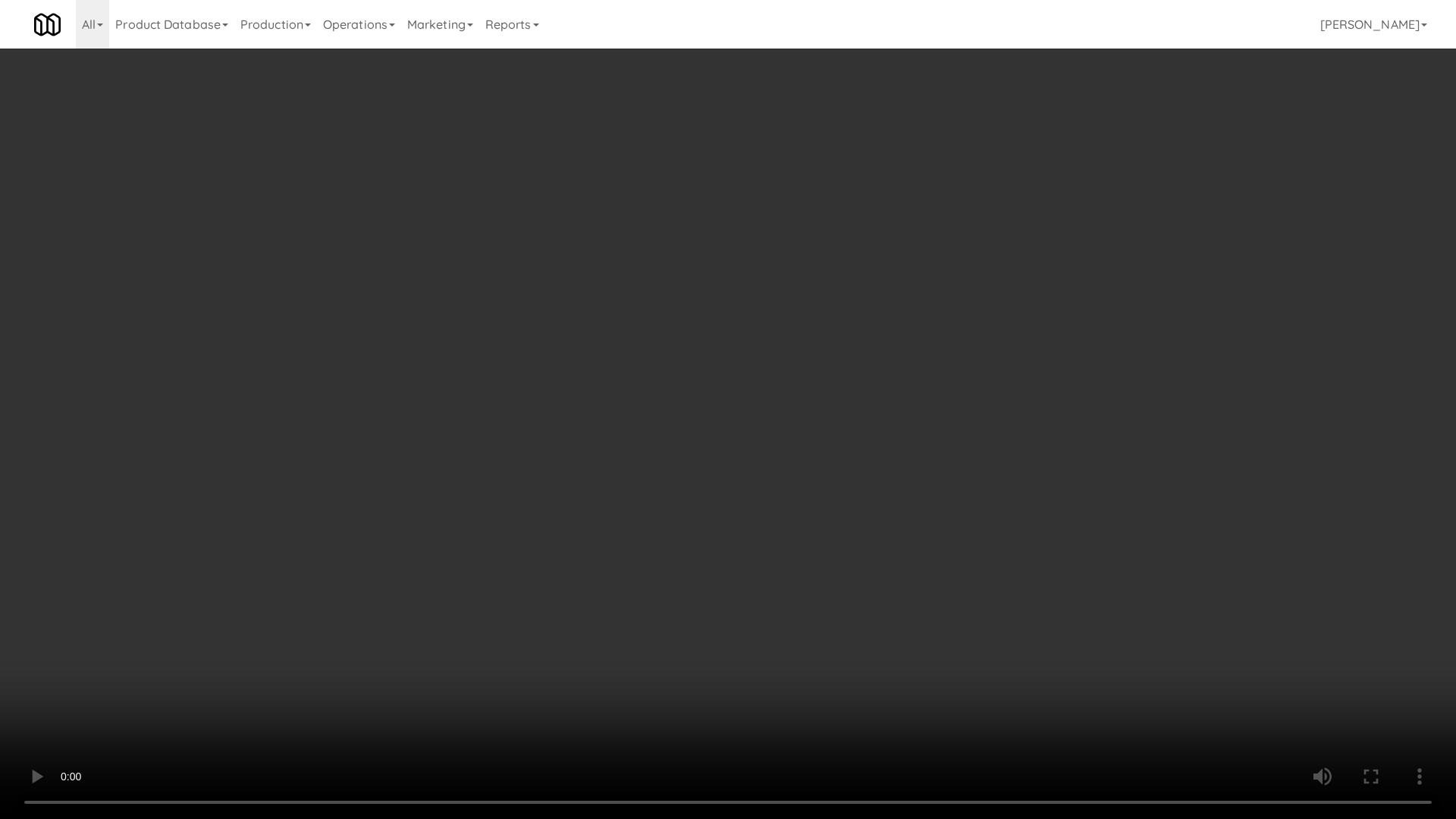
click at [549, 555] on video at bounding box center [728, 409] width 1456 height 819
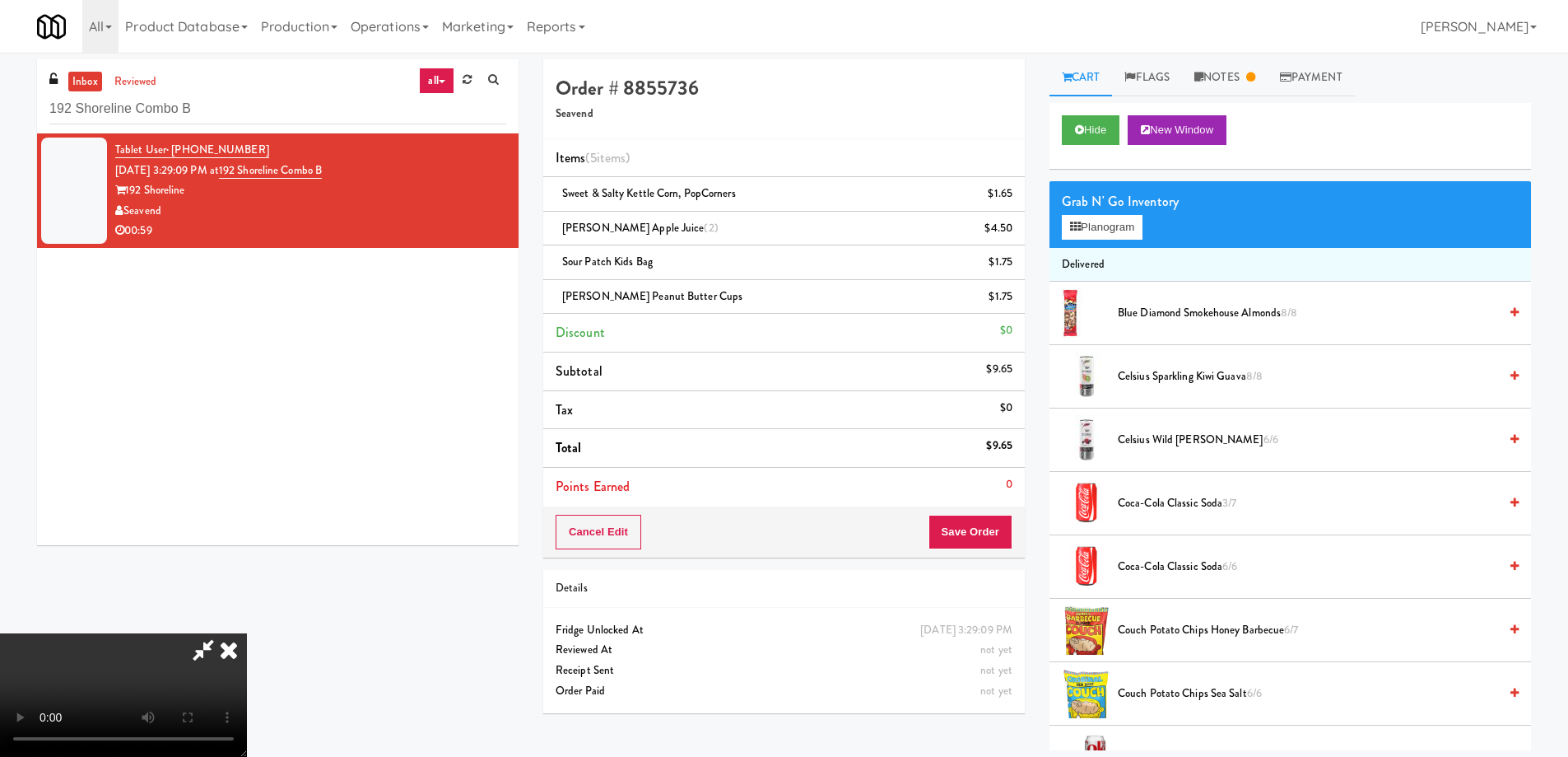
click at [247, 633] on video at bounding box center [123, 695] width 247 height 124
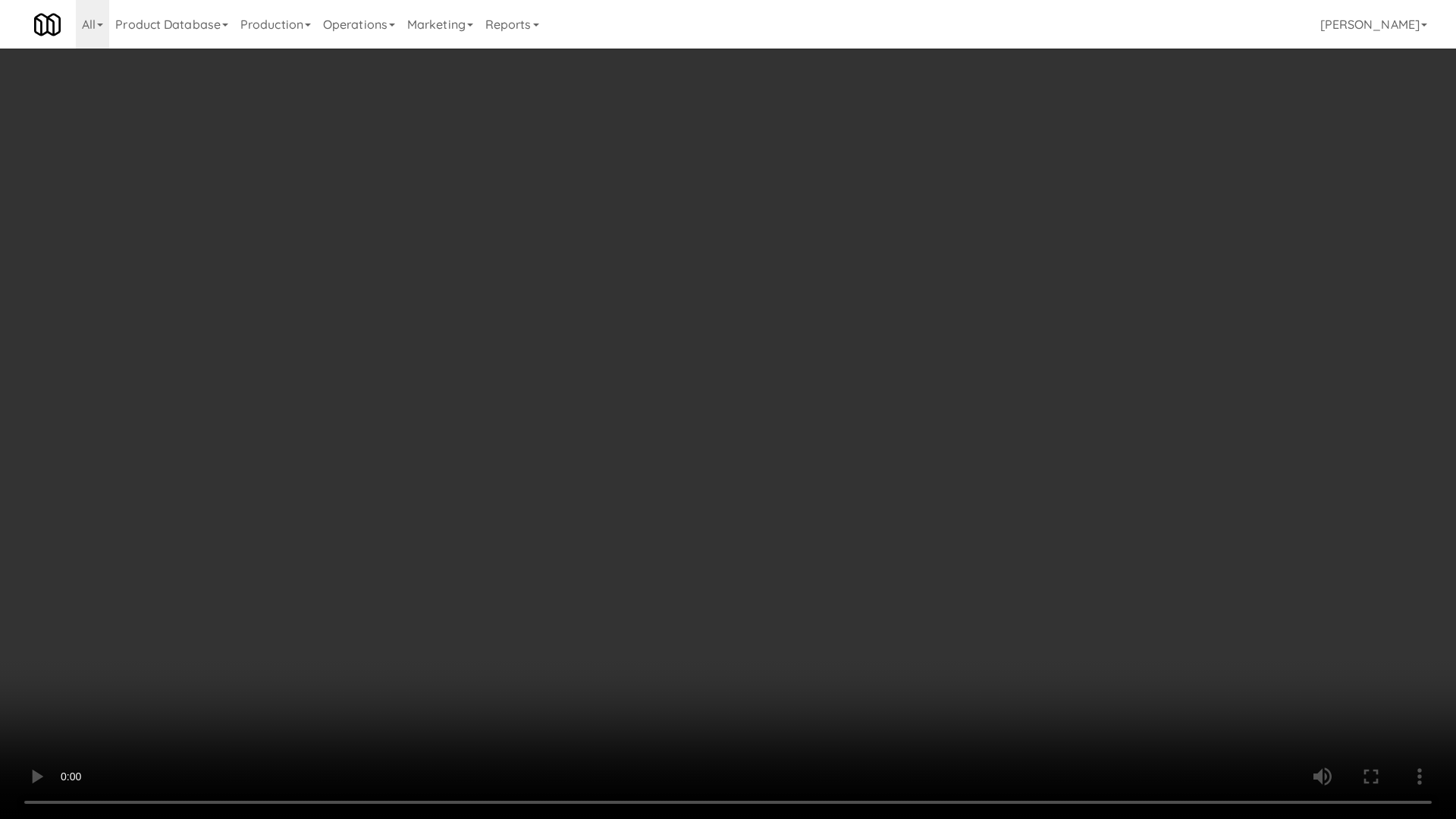
click at [701, 492] on video at bounding box center [728, 409] width 1456 height 819
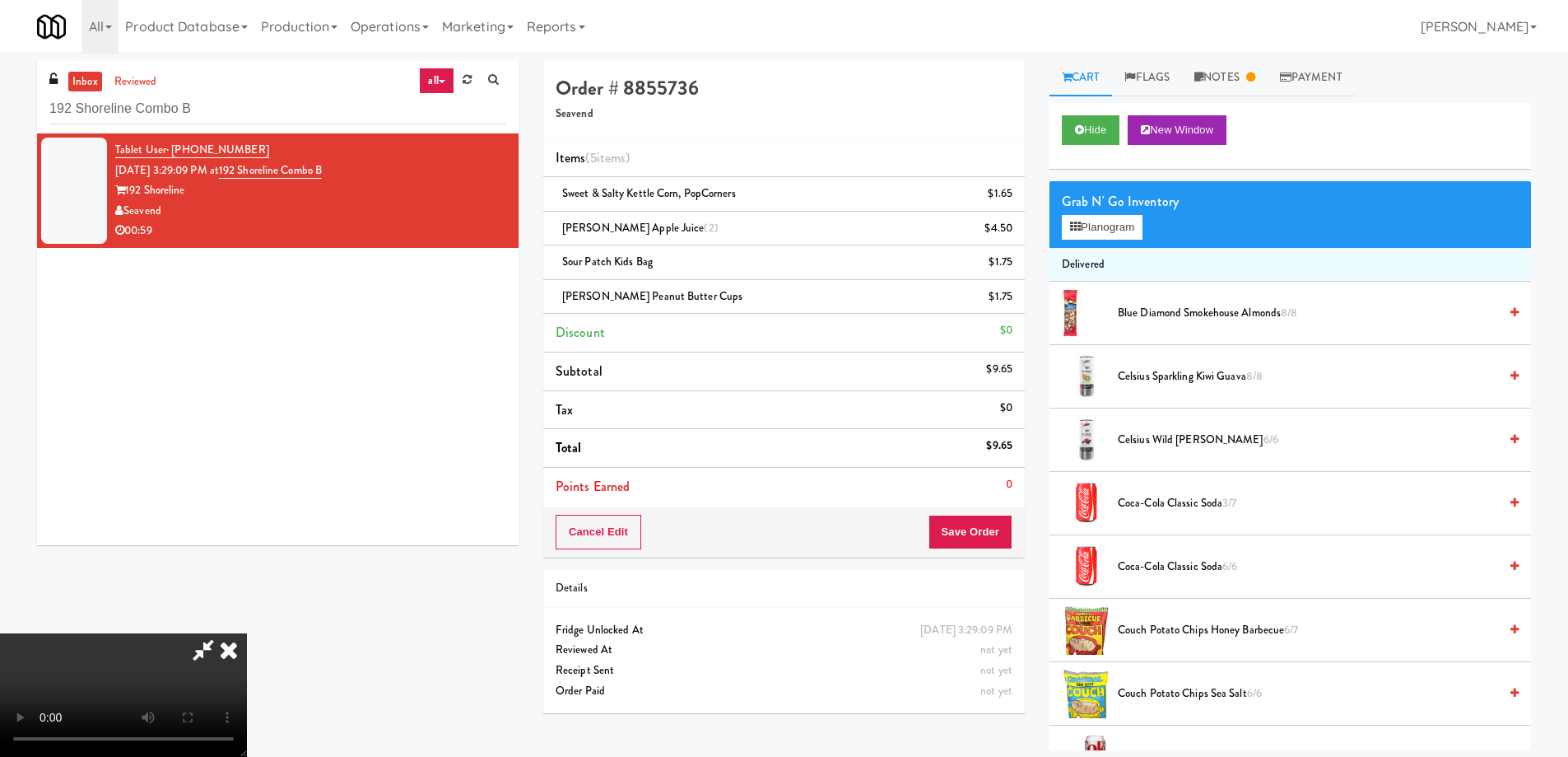
click at [247, 633] on icon at bounding box center [228, 650] width 36 height 33
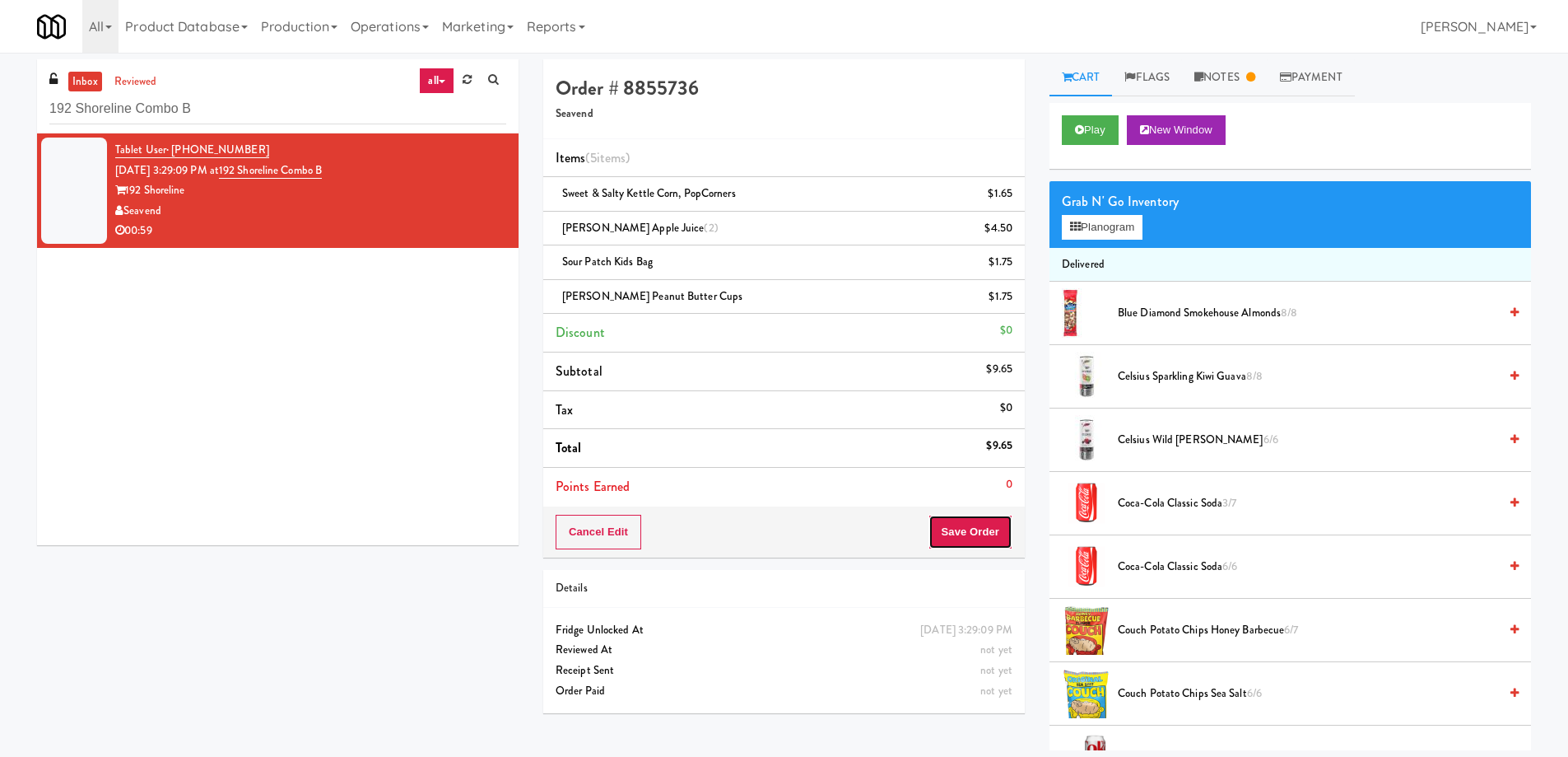
click at [968, 522] on button "Save Order" at bounding box center [971, 531] width 84 height 34
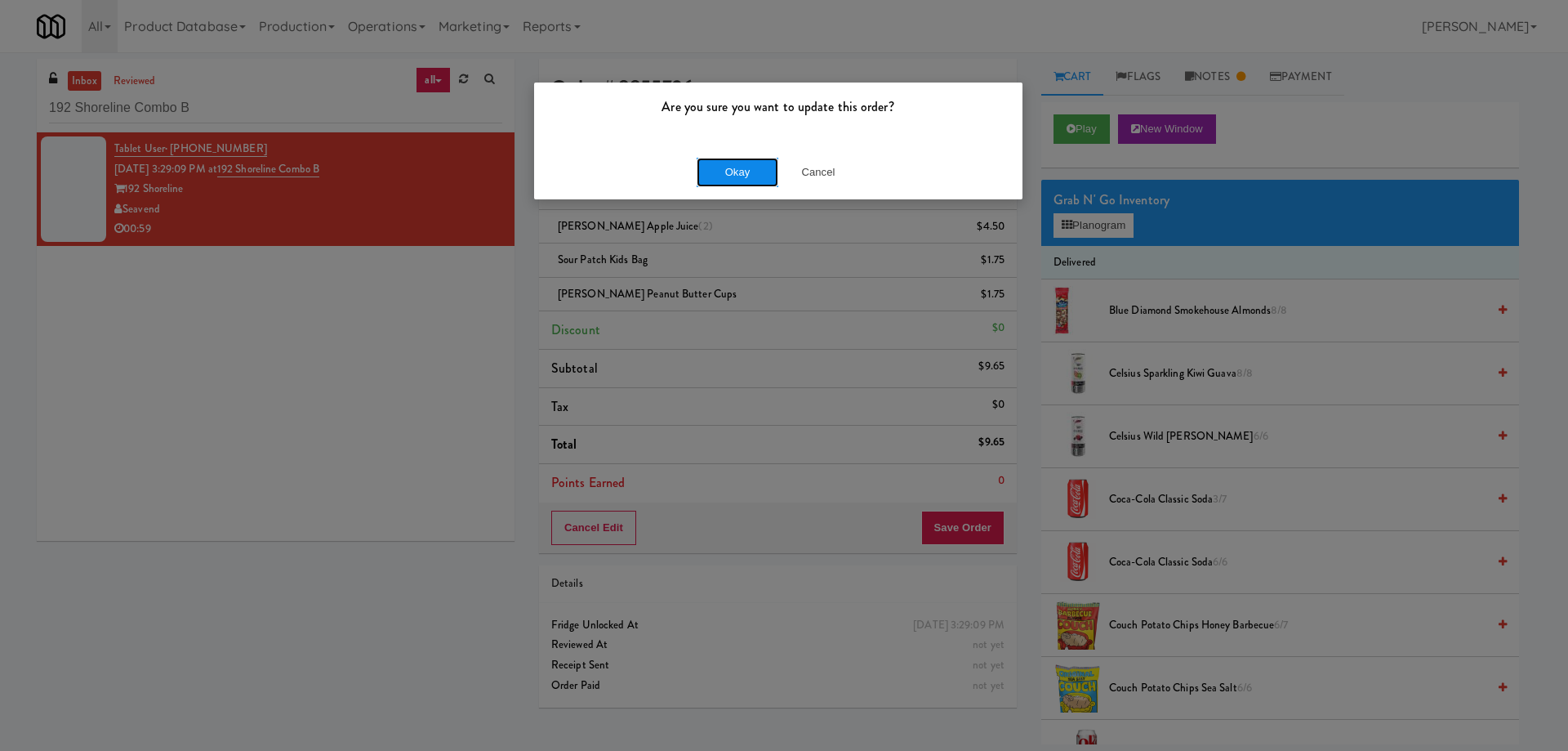
click at [713, 178] on button "Okay" at bounding box center [738, 173] width 82 height 30
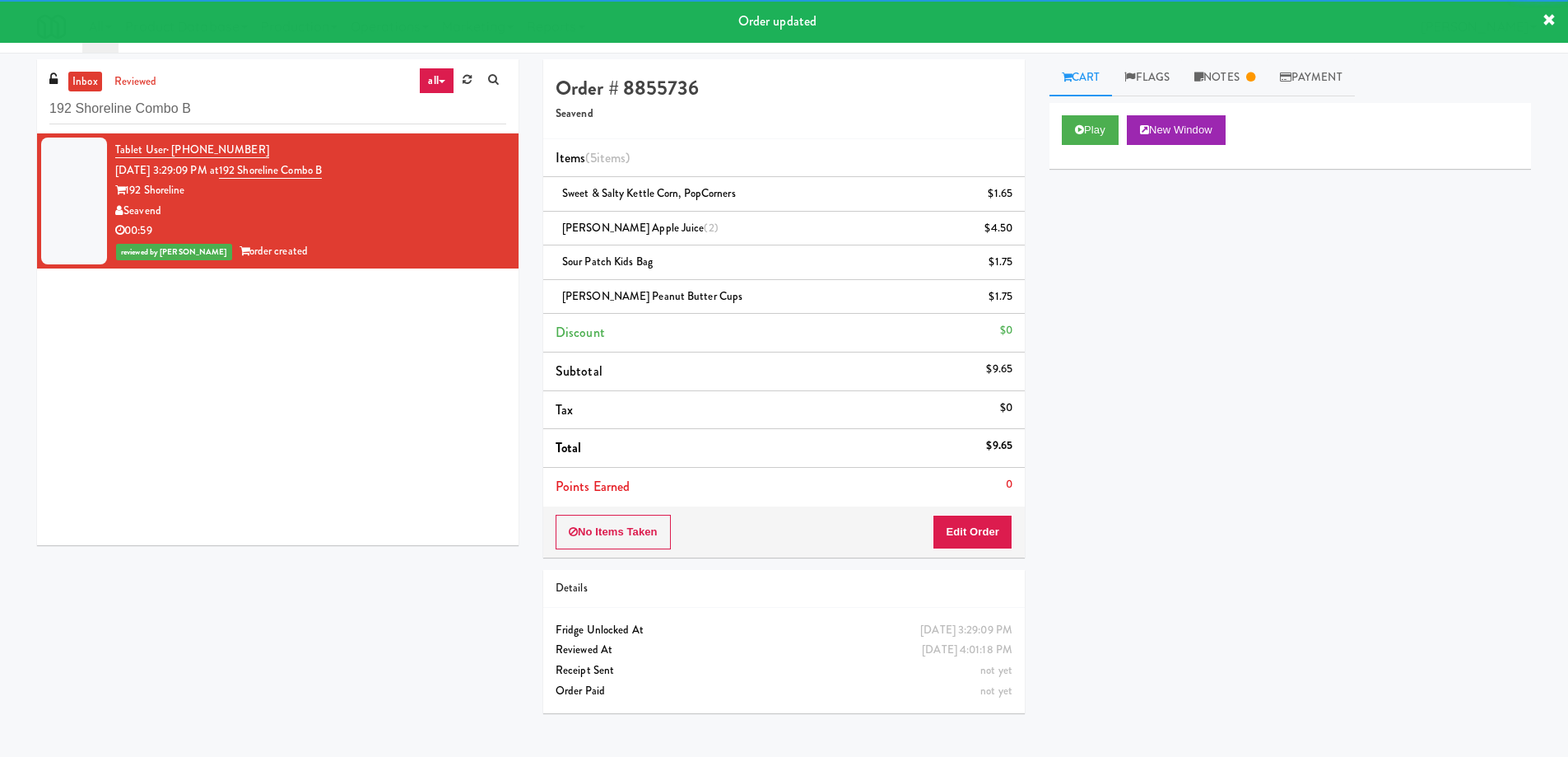
click at [357, 332] on div "Tablet User · (206) 397-2199 [DATE] 3:29:09 PM at 192 Shoreline Combo B 192 Sho…" at bounding box center [277, 339] width 482 height 412
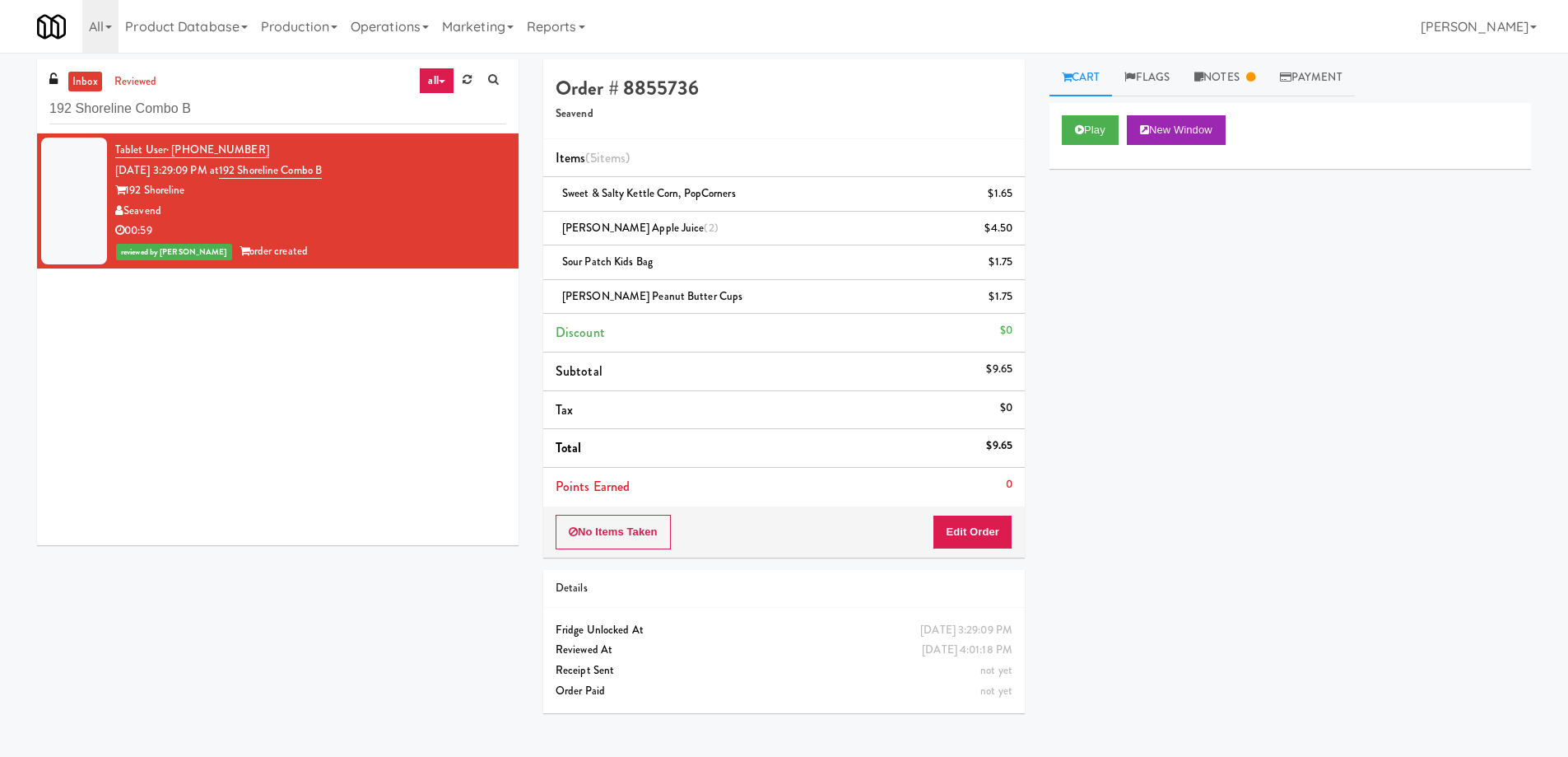
click at [355, 400] on div "Tablet User · (206) 397-2199 [DATE] 3:29:09 PM at 192 Shoreline Combo B 192 Sho…" at bounding box center [277, 339] width 482 height 412
click at [1234, 92] on link "Notes" at bounding box center [1225, 78] width 86 height 37
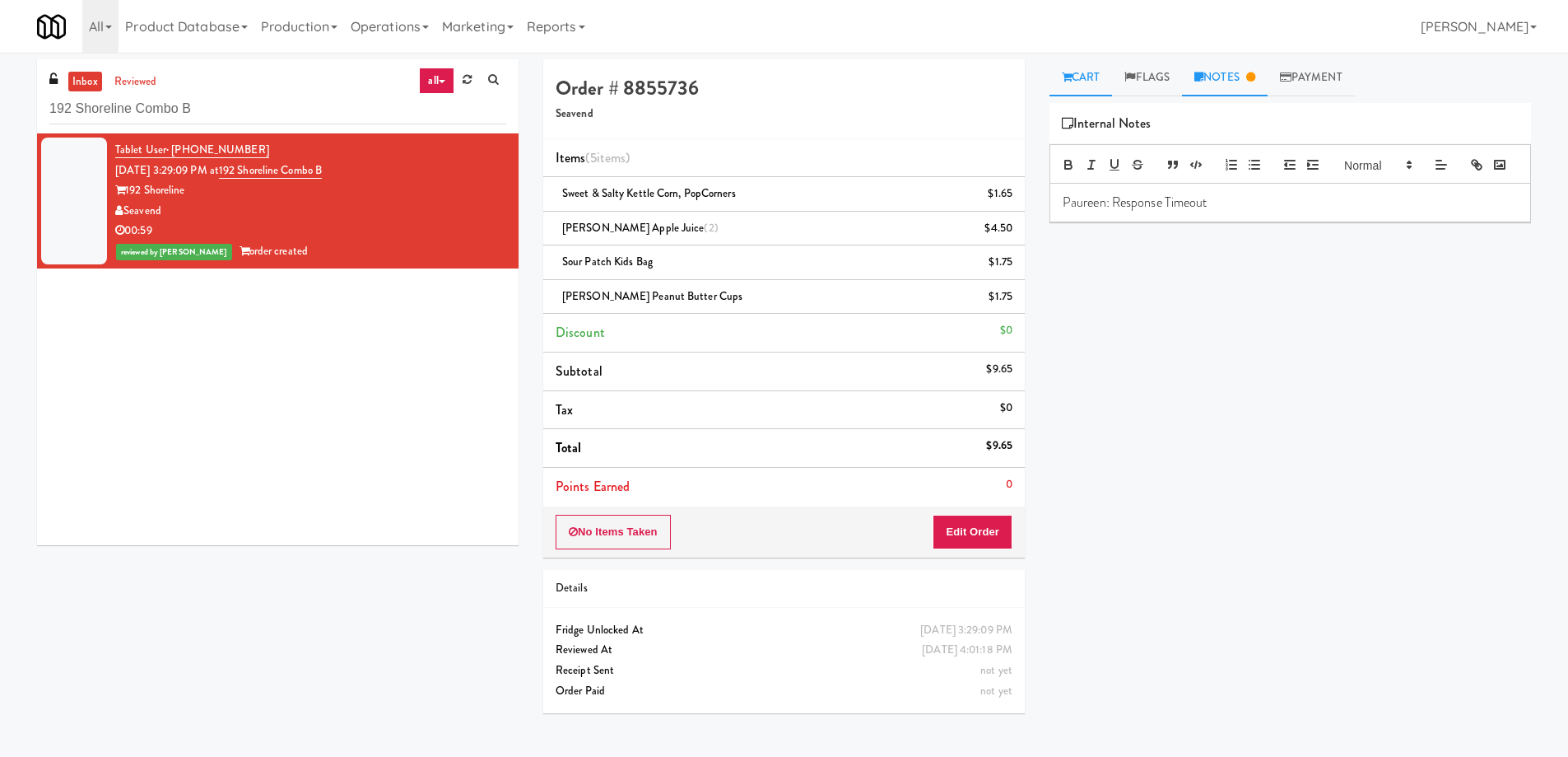
click at [1075, 72] on link "Cart" at bounding box center [1081, 78] width 63 height 37
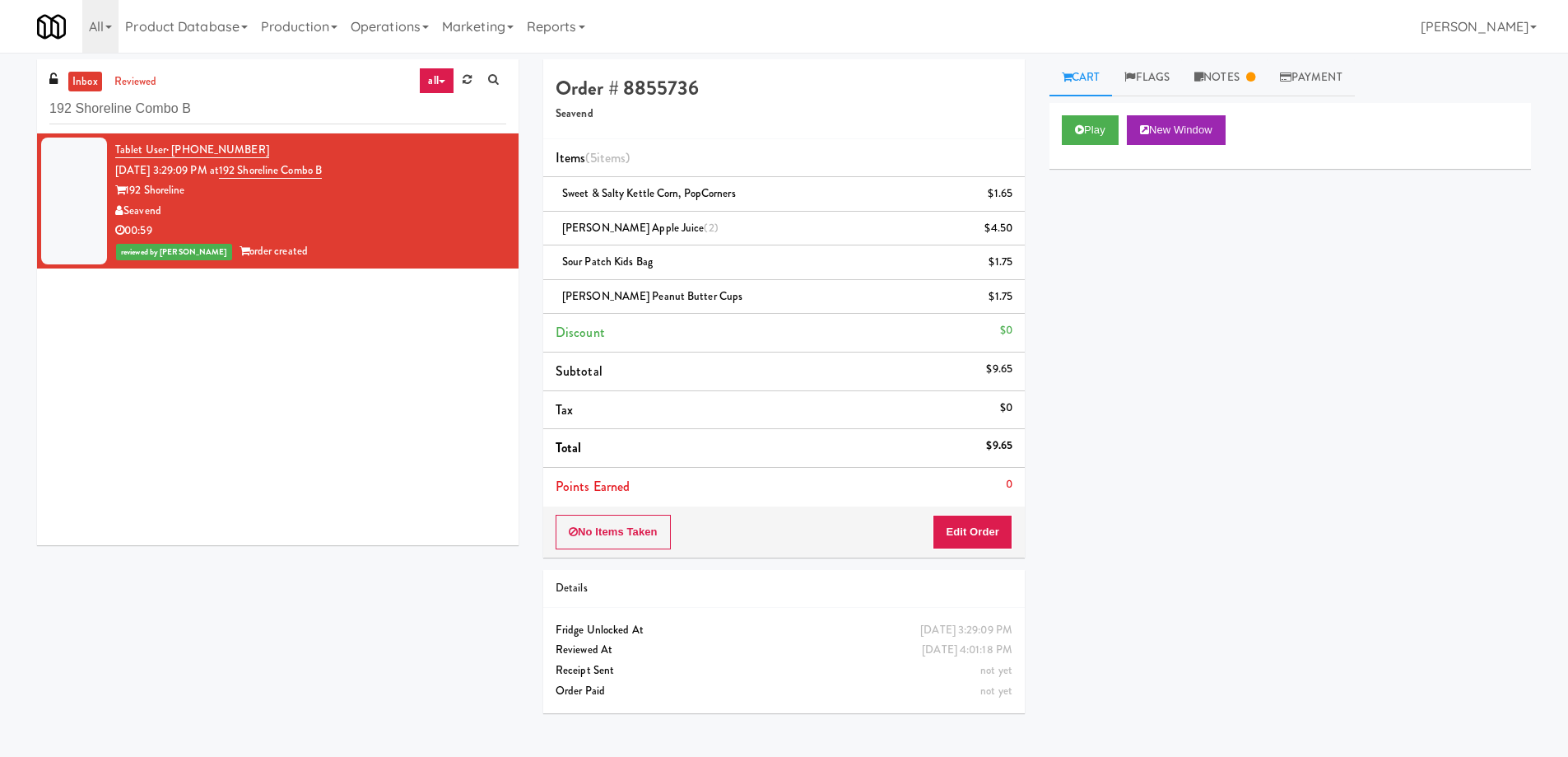
drag, startPoint x: 1177, startPoint y: 415, endPoint x: 1168, endPoint y: 421, distance: 10.8
click at [1176, 415] on div "Play New Window Primary Flag Clear Flag if unable to determine what was taken o…" at bounding box center [1290, 411] width 482 height 617
click at [277, 105] on input "192 Shoreline Combo B" at bounding box center [277, 109] width 457 height 31
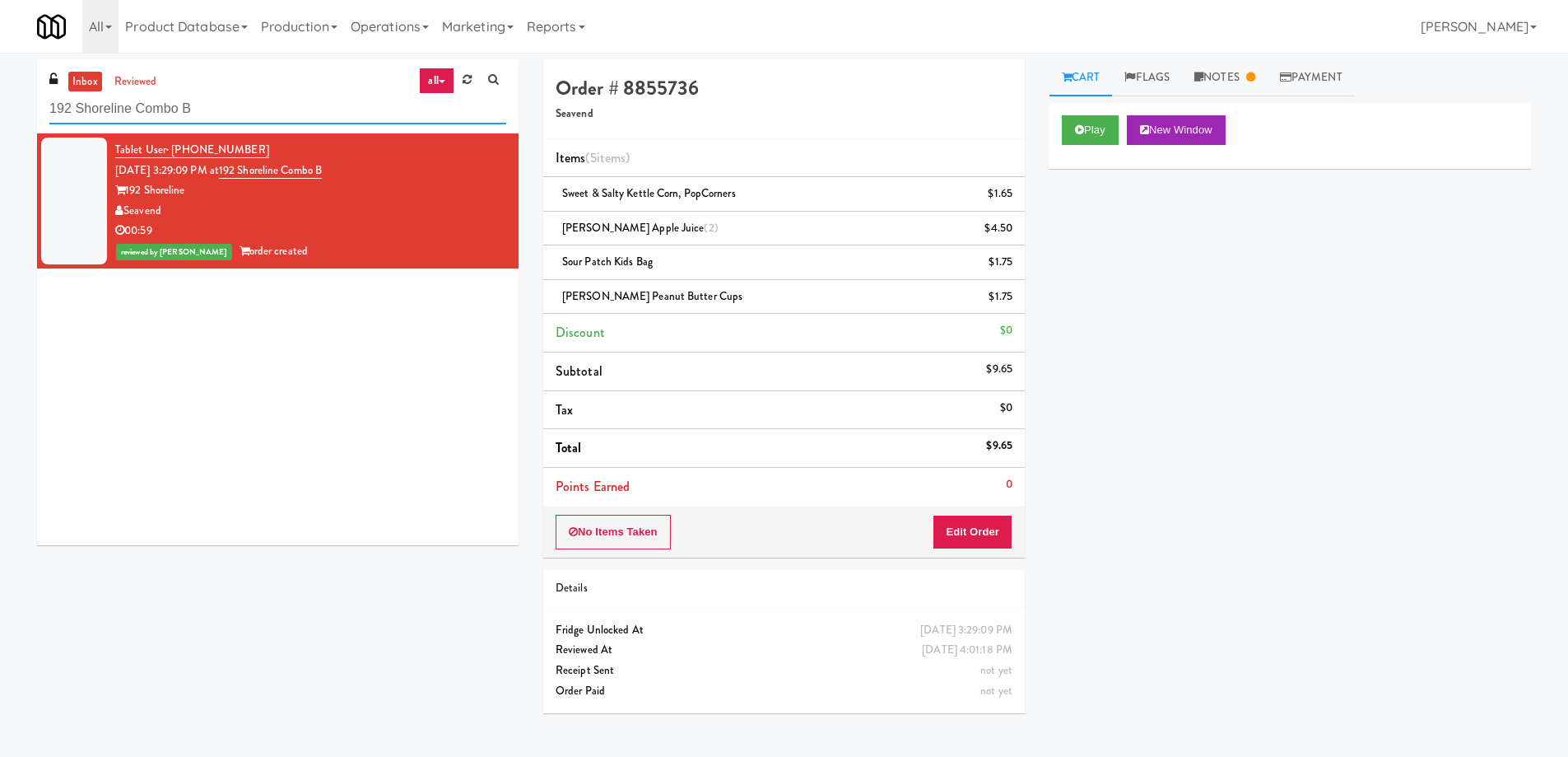
paste input "680 LSD Cooler"
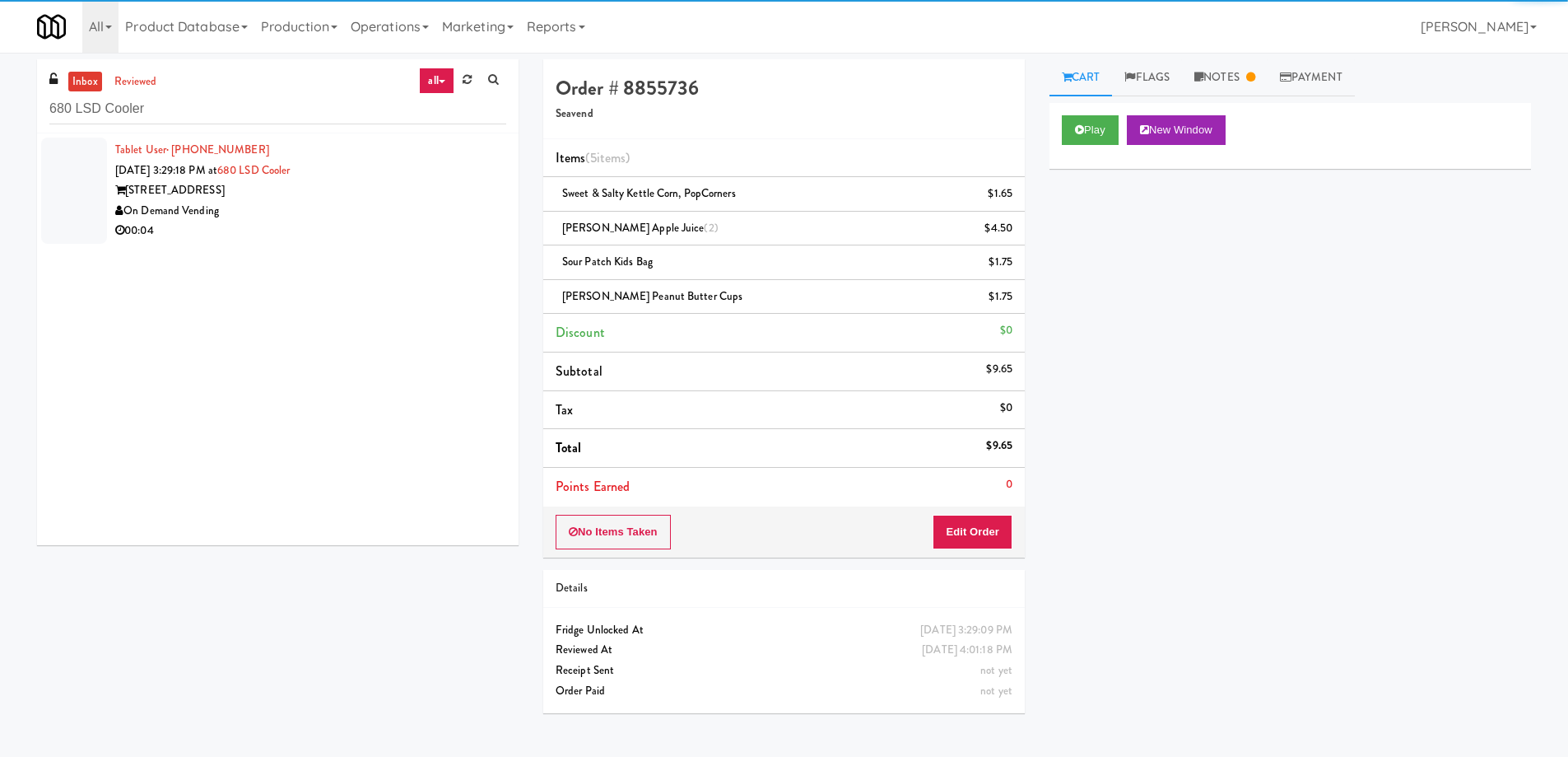
click at [363, 214] on div "On Demand Vending" at bounding box center [310, 211] width 391 height 20
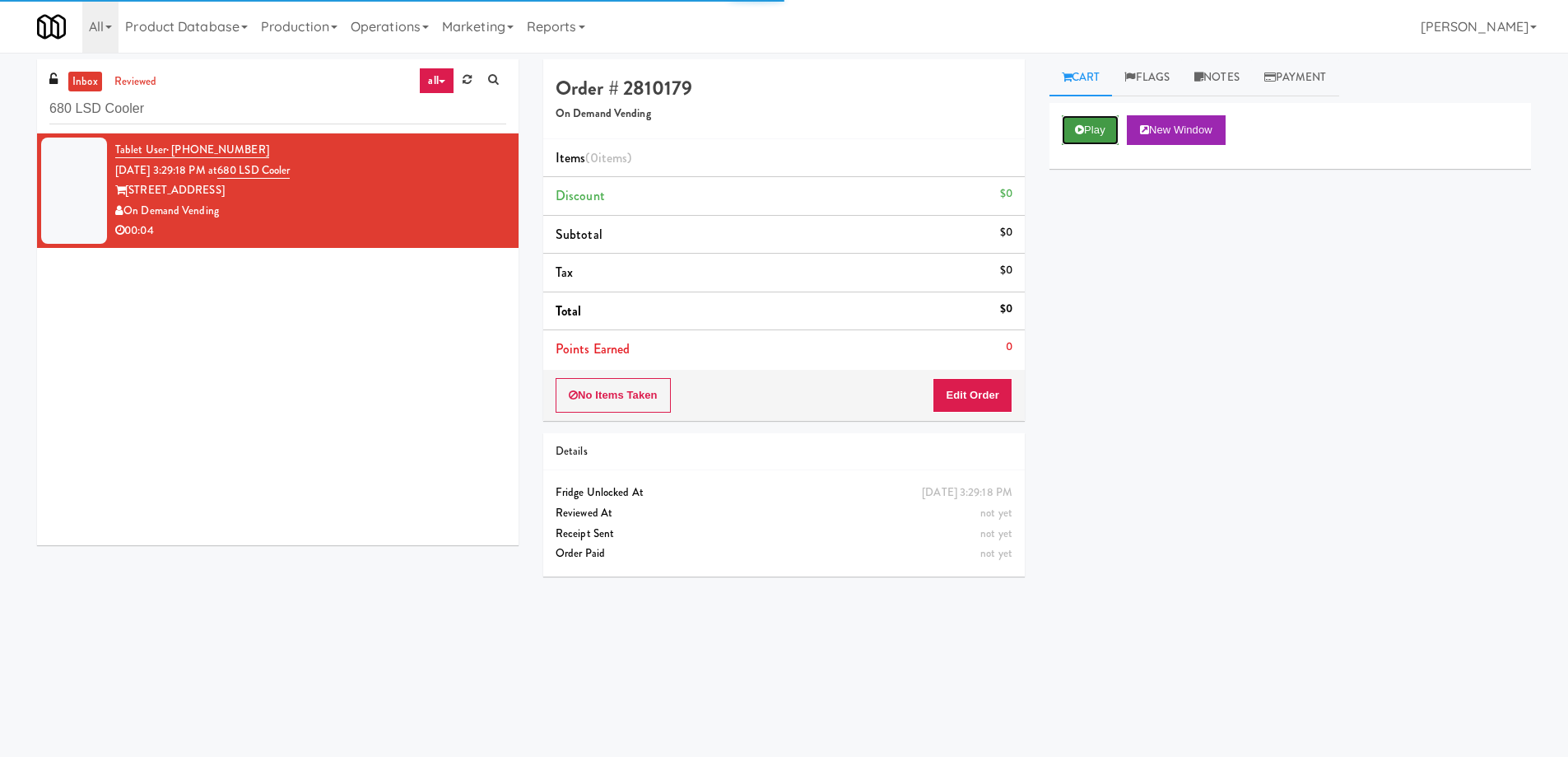
click at [1079, 118] on button "Play" at bounding box center [1090, 130] width 57 height 30
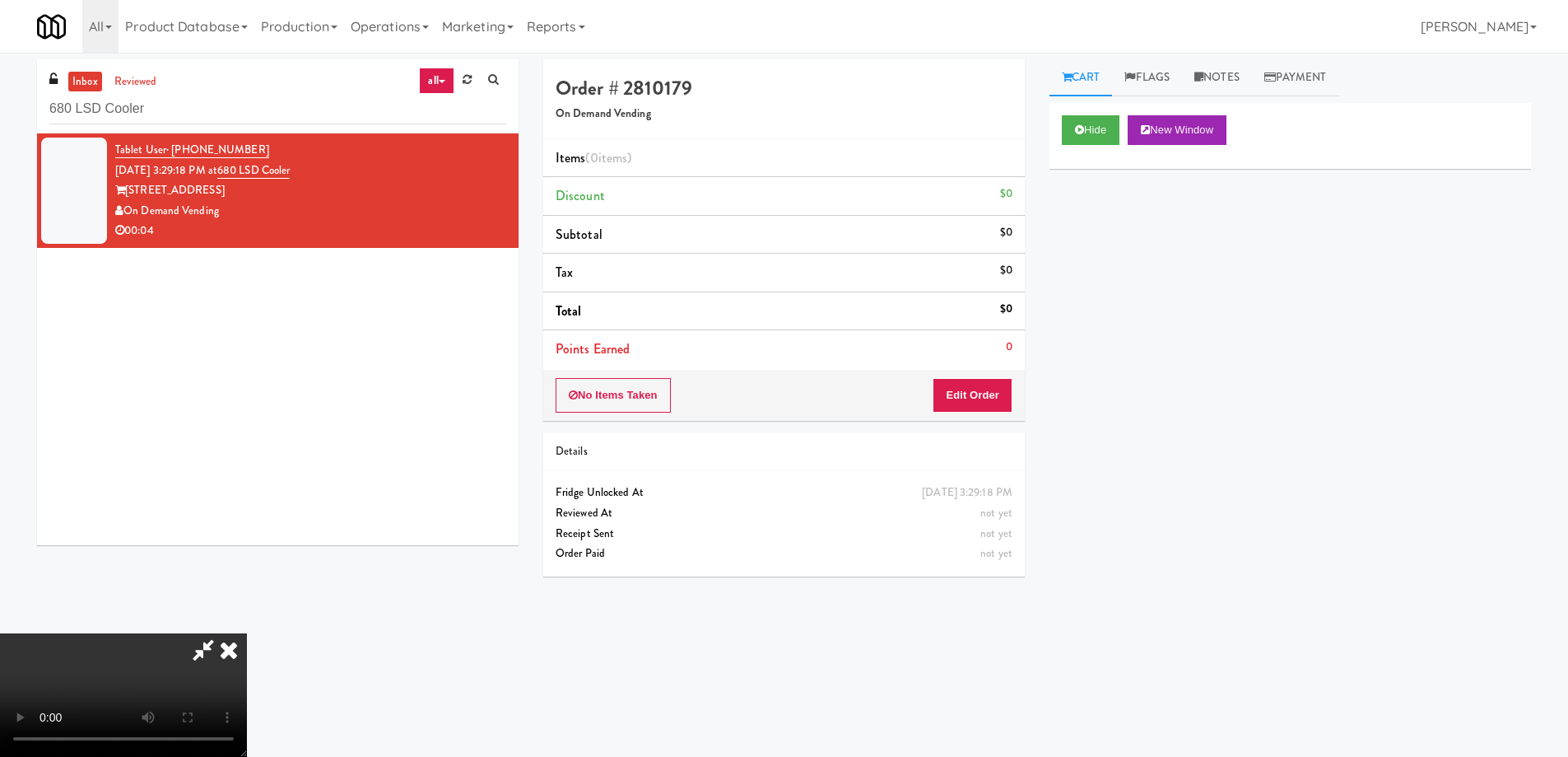
click at [247, 633] on video at bounding box center [123, 695] width 247 height 124
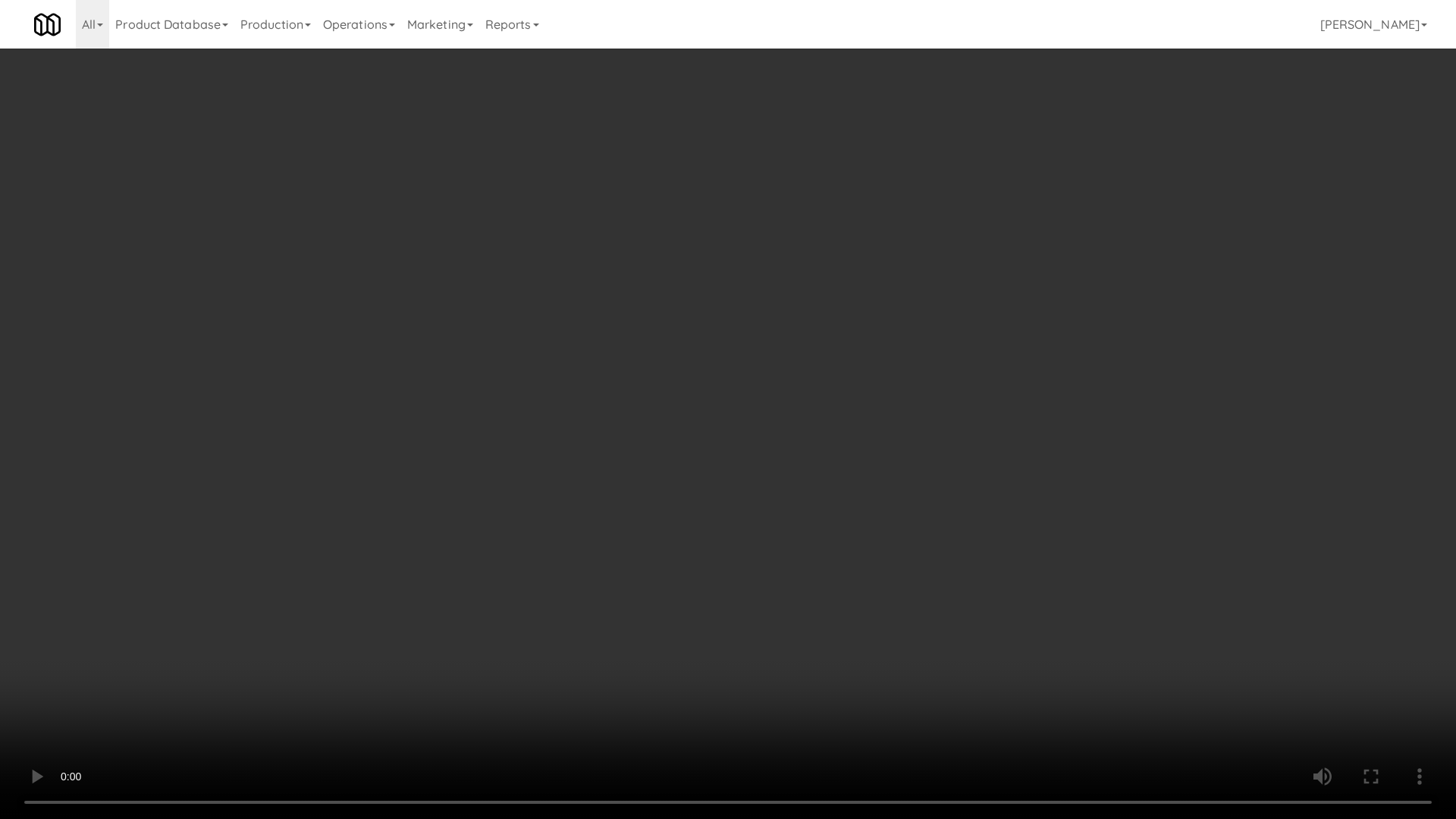
click at [746, 351] on video at bounding box center [728, 409] width 1456 height 819
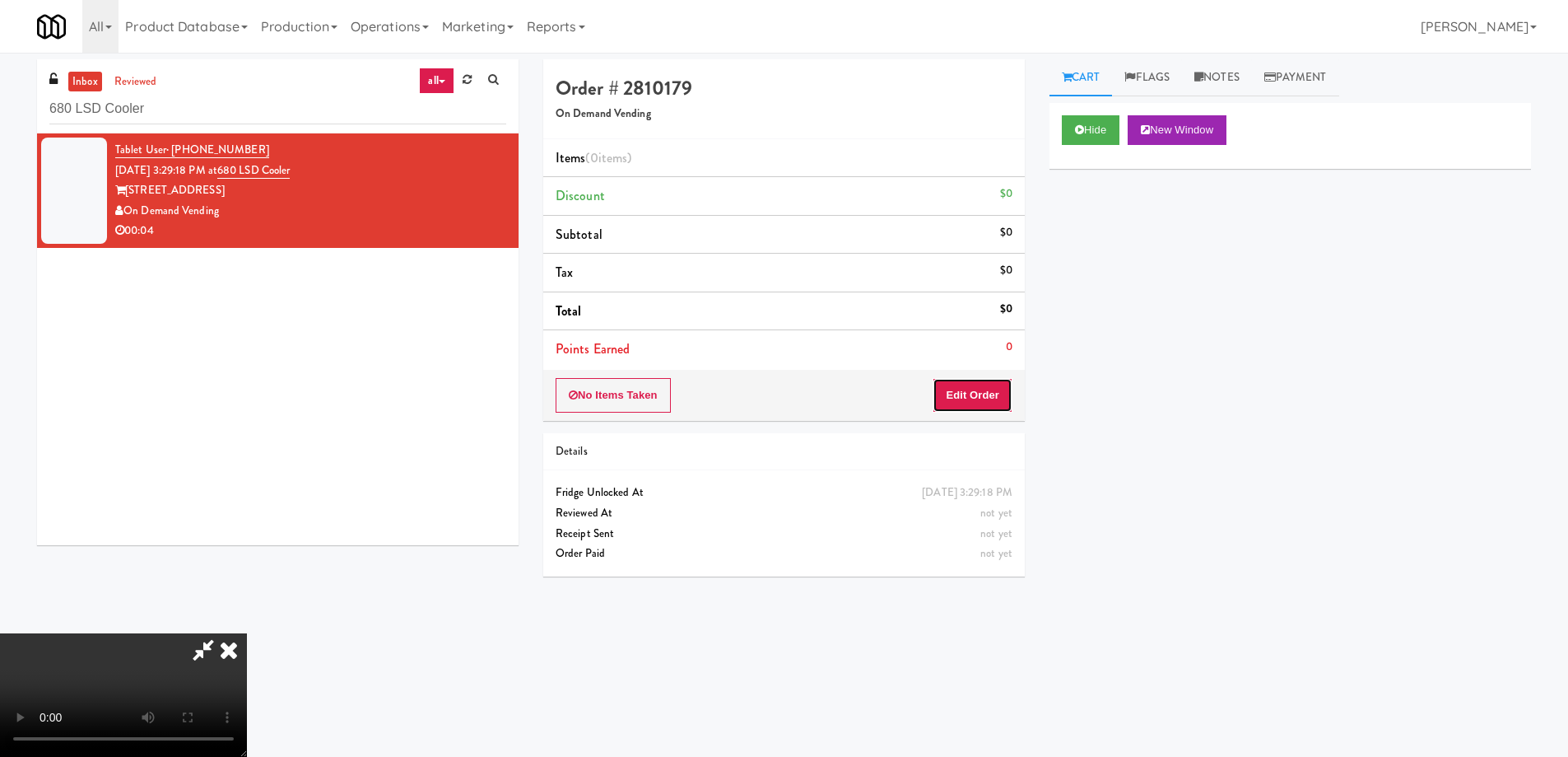
click at [997, 395] on button "Edit Order" at bounding box center [972, 394] width 80 height 34
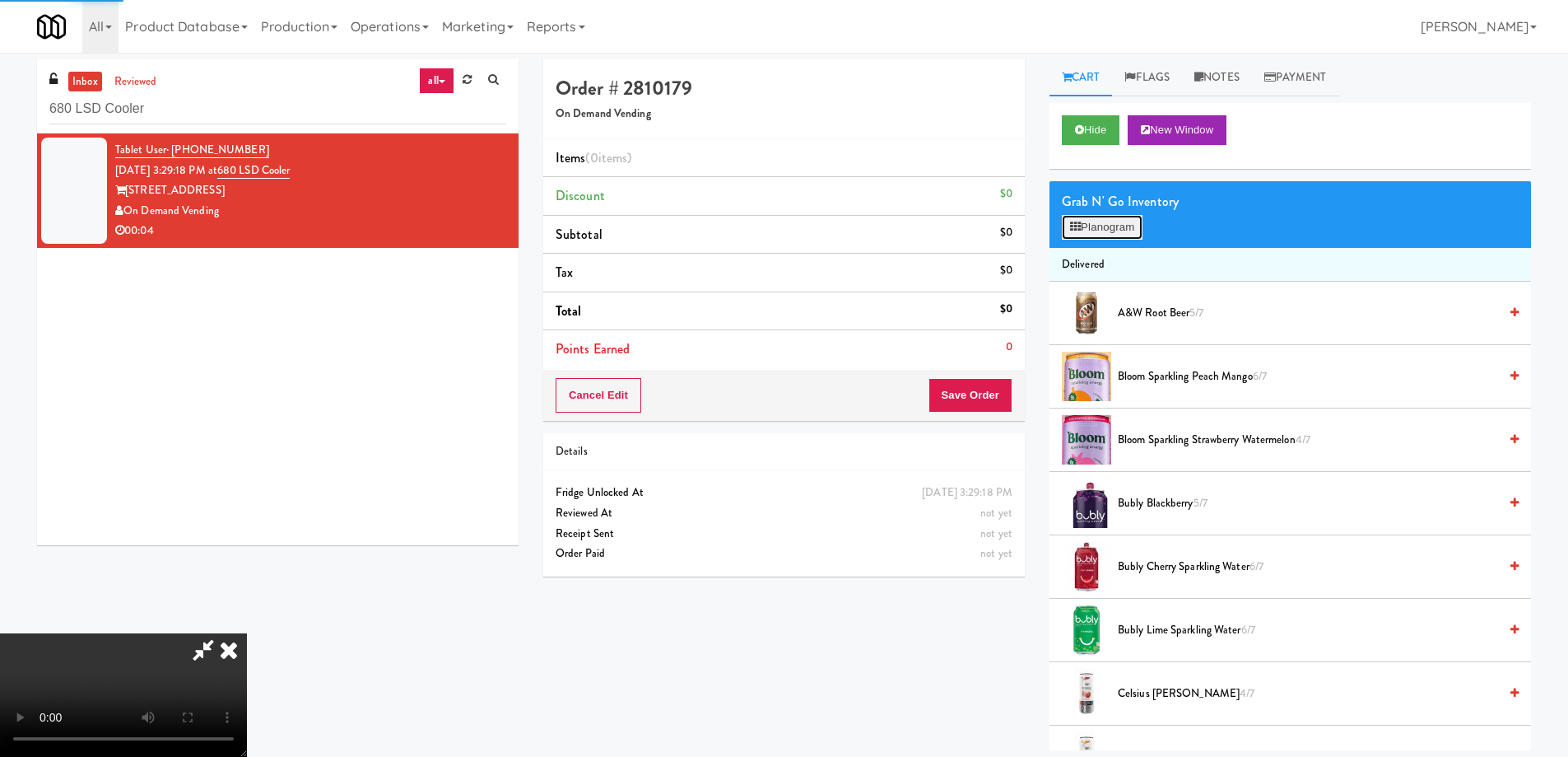
click at [1090, 231] on button "Planogram" at bounding box center [1103, 227] width 81 height 25
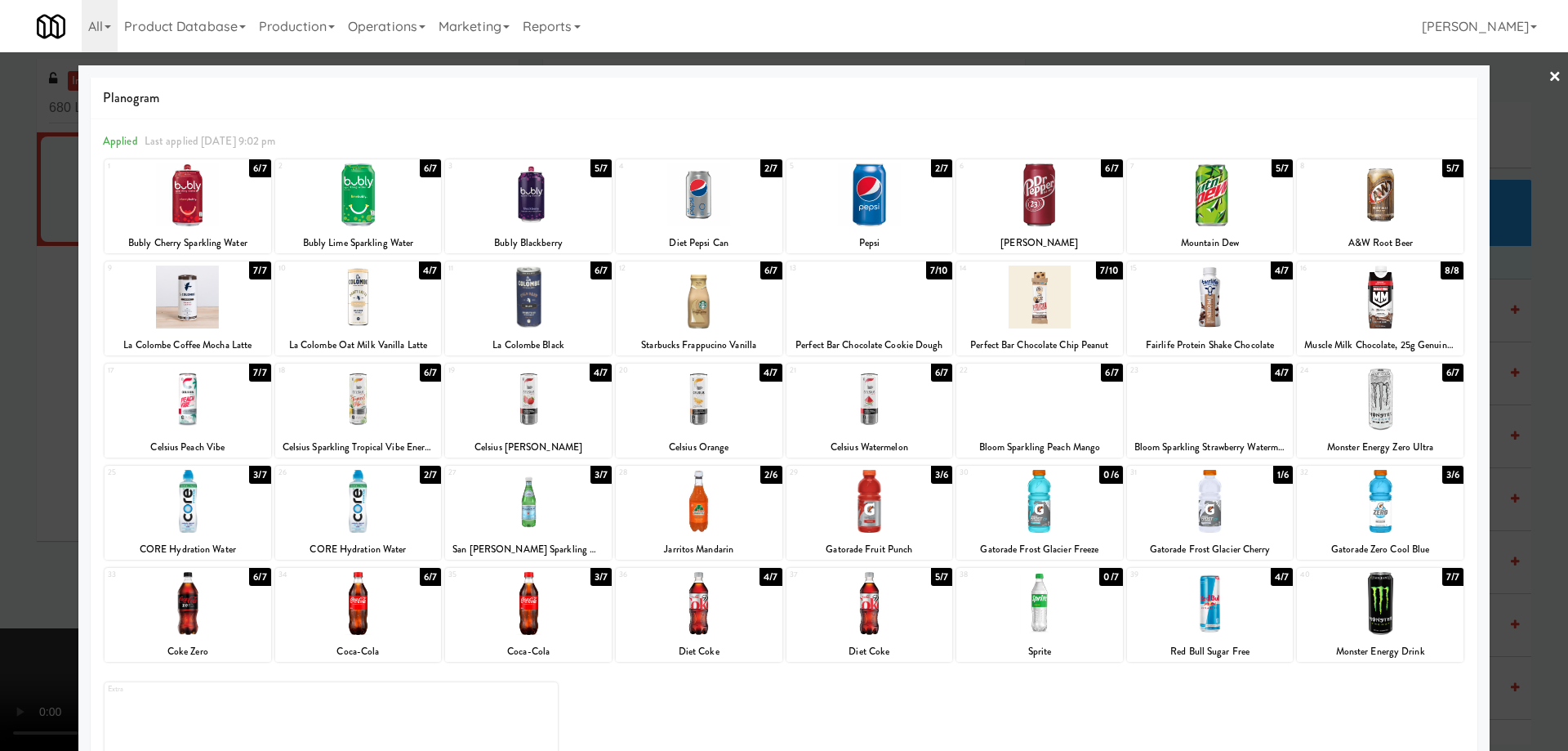
click at [1415, 502] on div at bounding box center [1380, 501] width 166 height 63
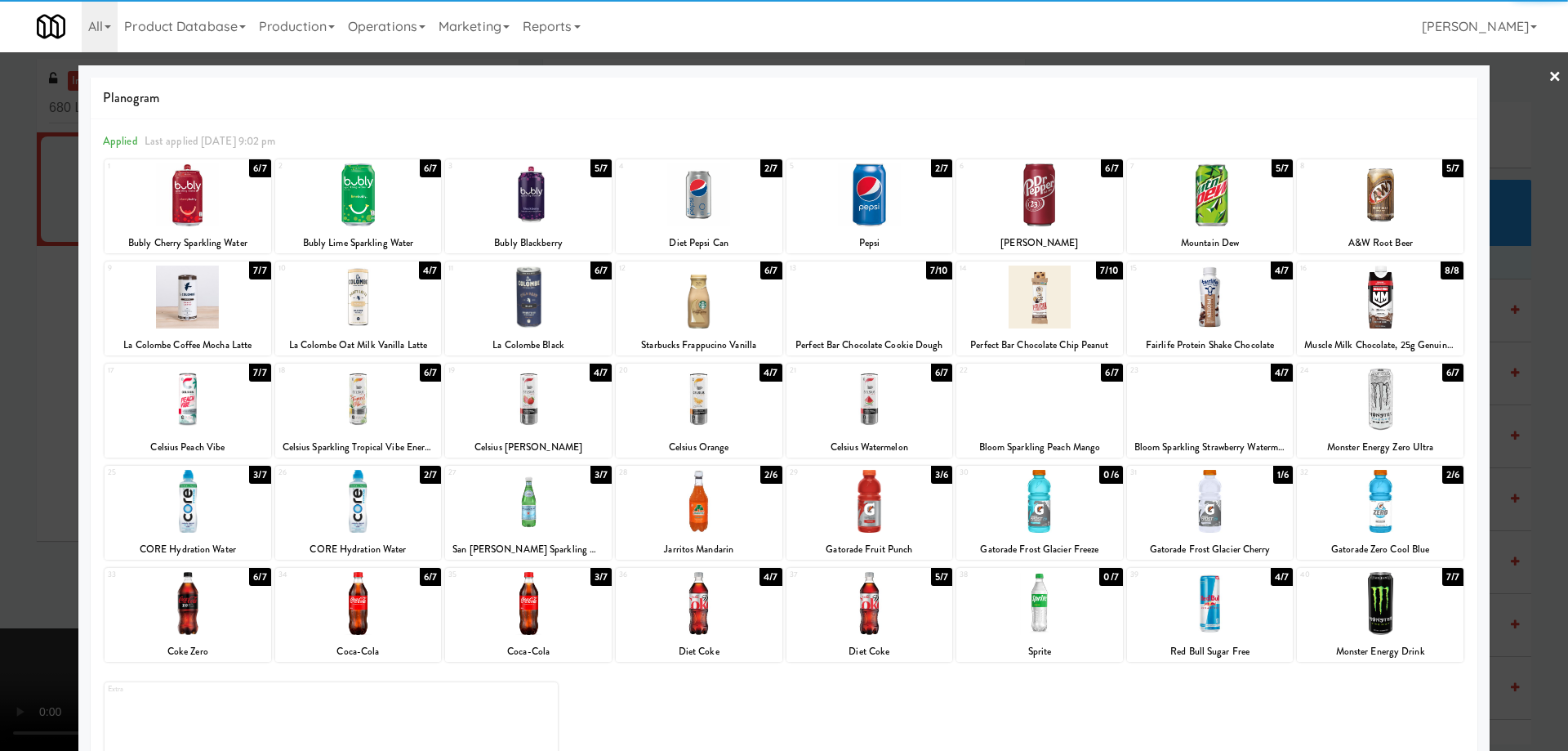
click at [1549, 78] on link "×" at bounding box center [1555, 78] width 13 height 51
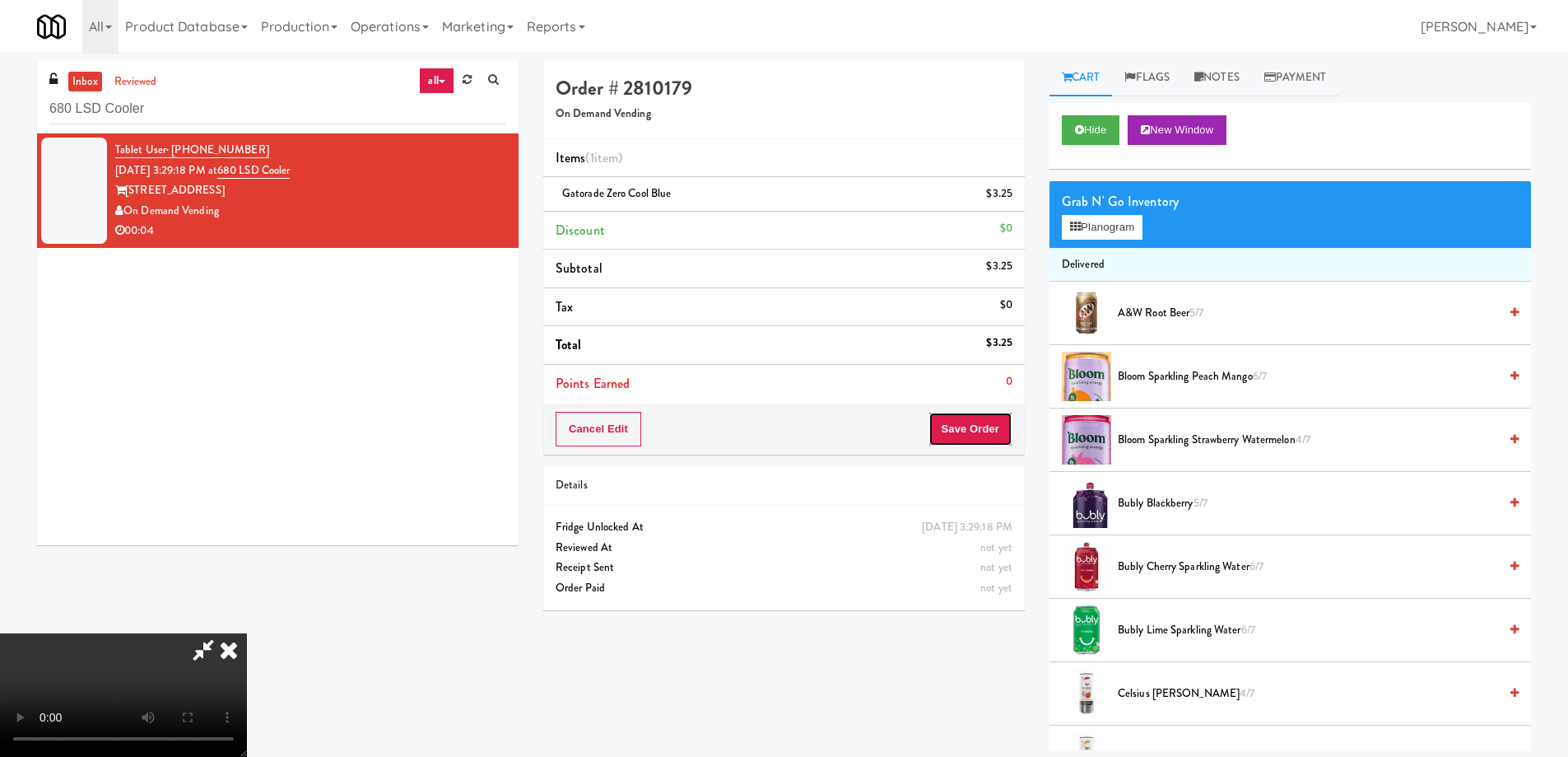
click at [987, 442] on button "Save Order" at bounding box center [971, 429] width 84 height 34
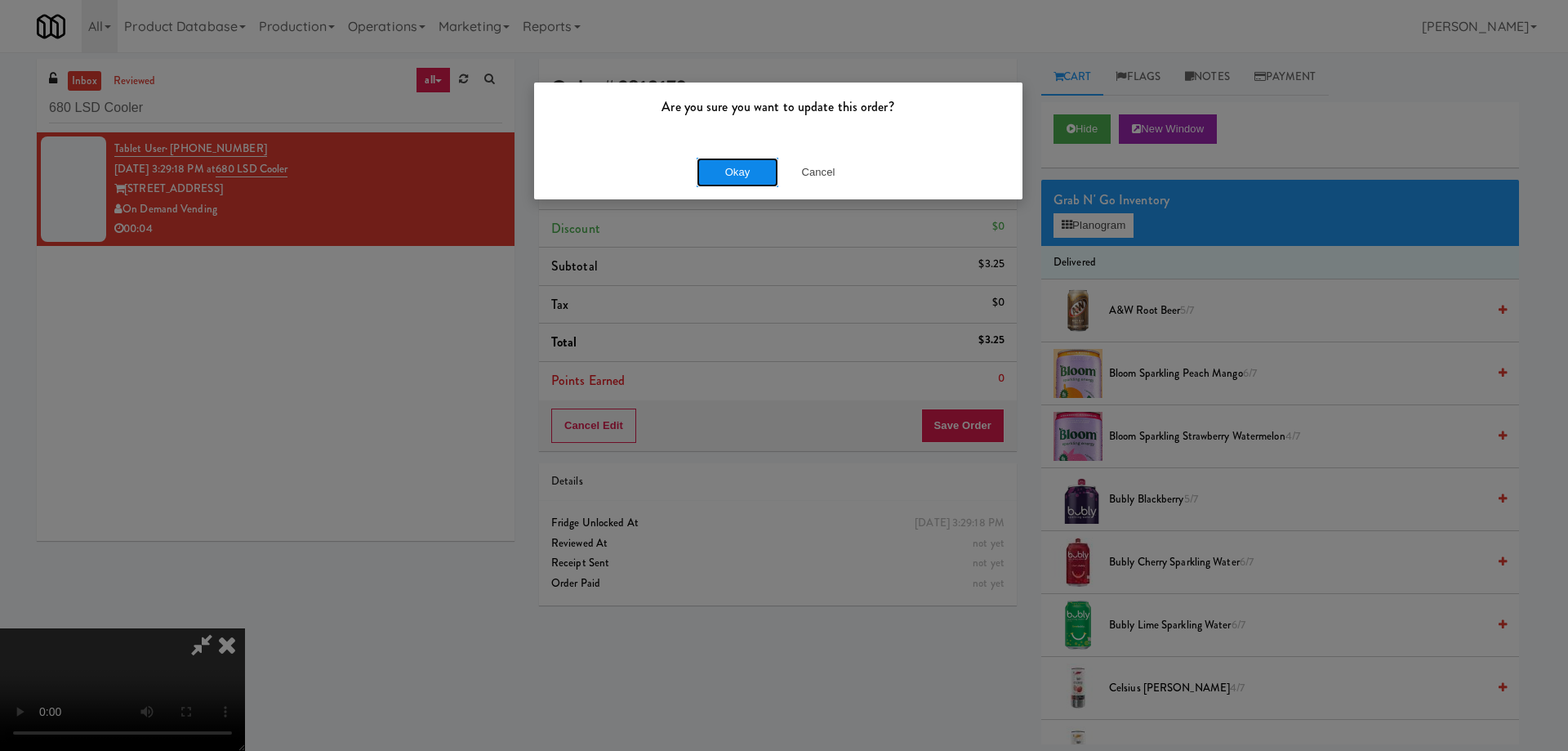
click at [751, 166] on button "Okay" at bounding box center [738, 173] width 82 height 30
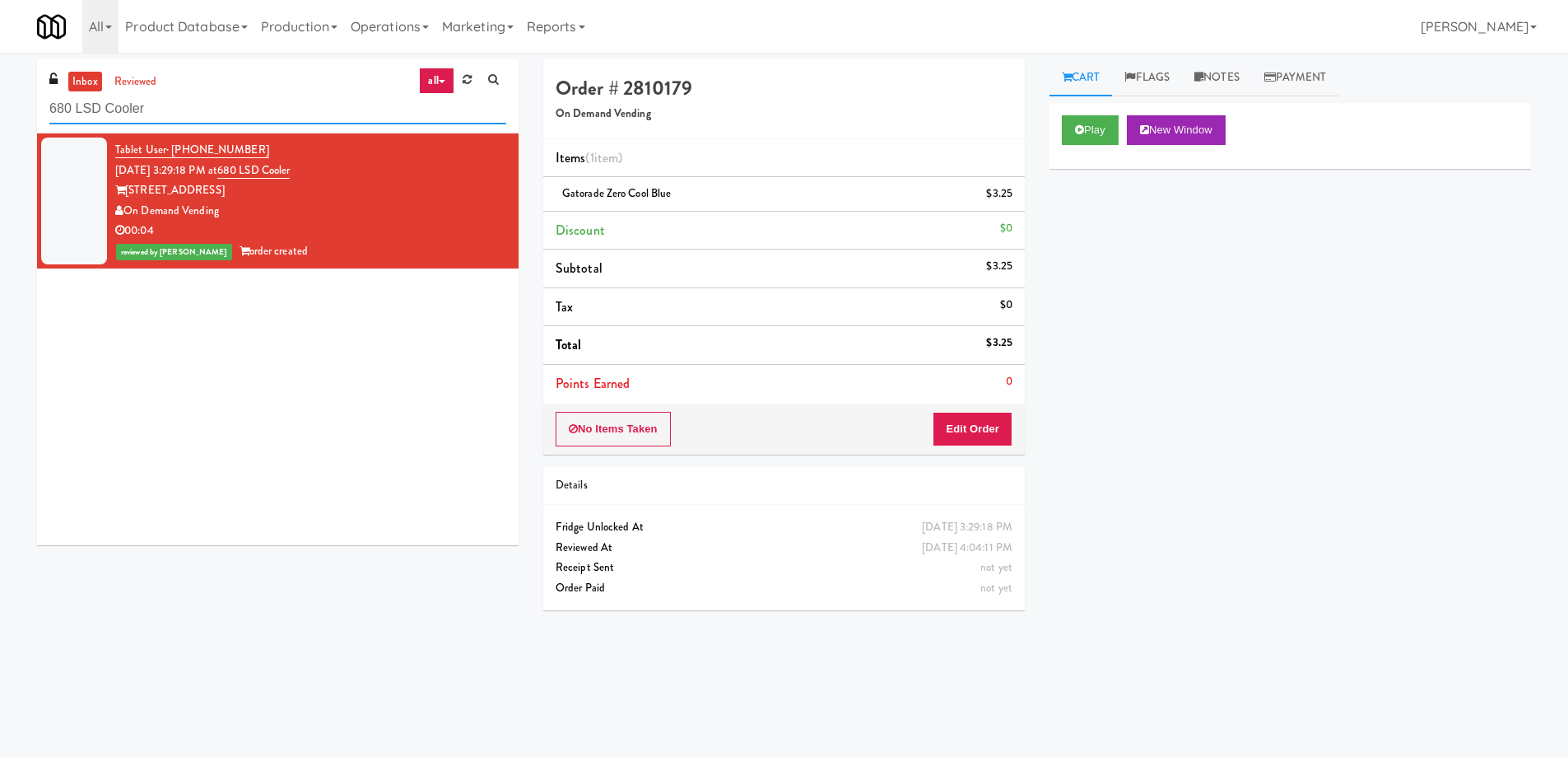
click at [271, 103] on input "680 LSD Cooler" at bounding box center [277, 109] width 457 height 31
paste input "Resa - Cooler"
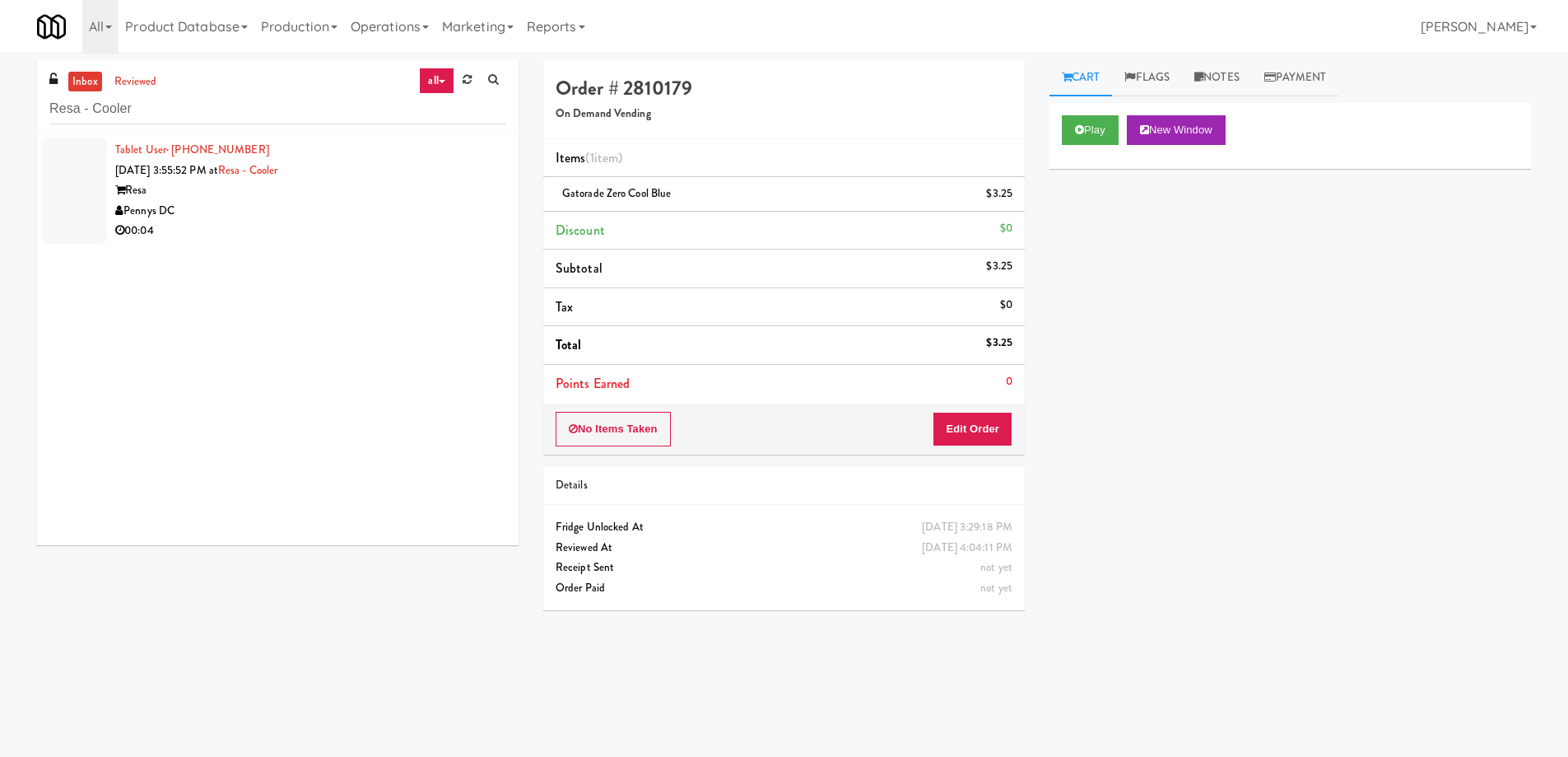
click at [399, 205] on div "Pennys DC" at bounding box center [310, 211] width 391 height 20
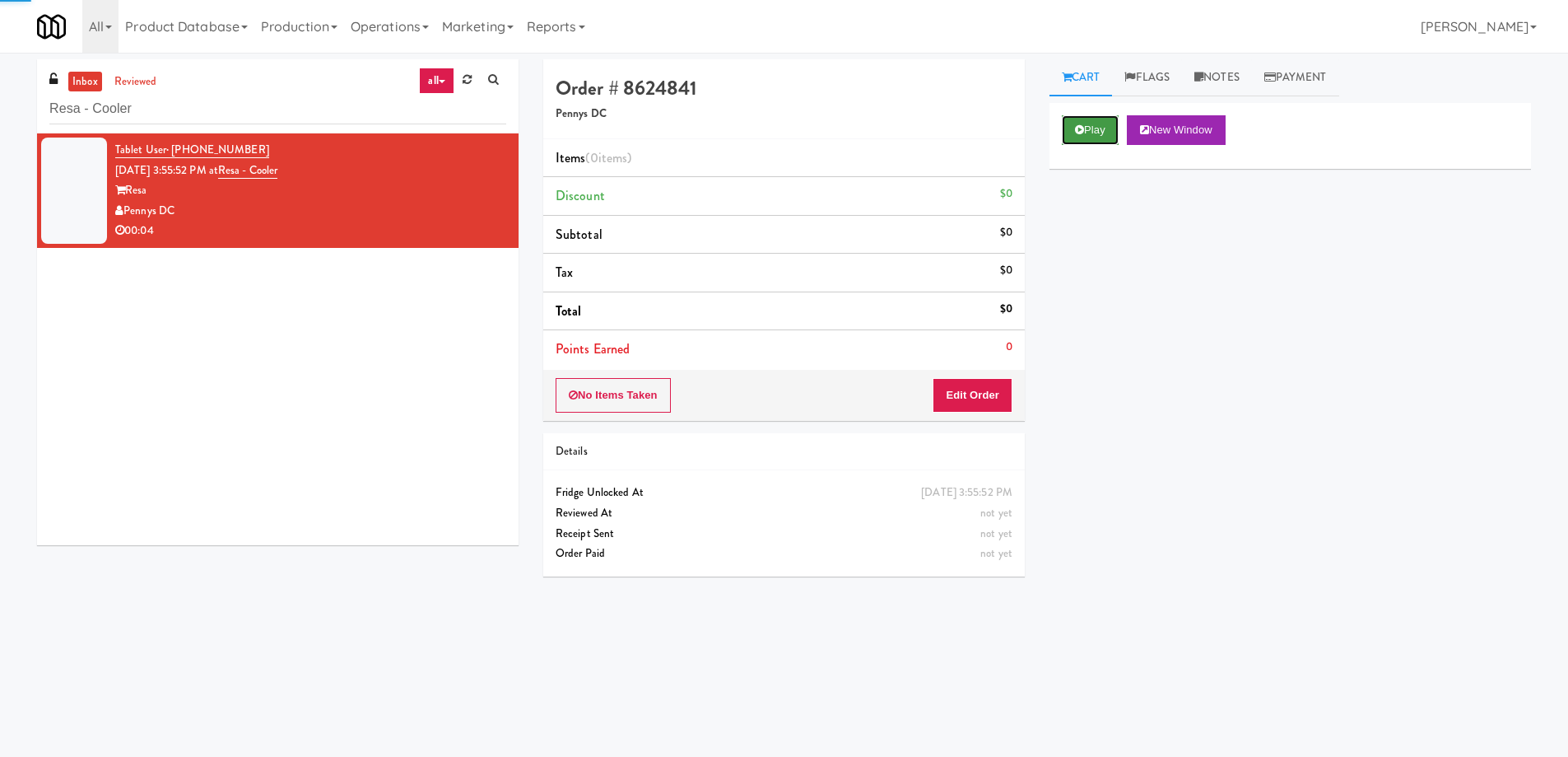
click at [1073, 134] on button "Play" at bounding box center [1090, 130] width 57 height 30
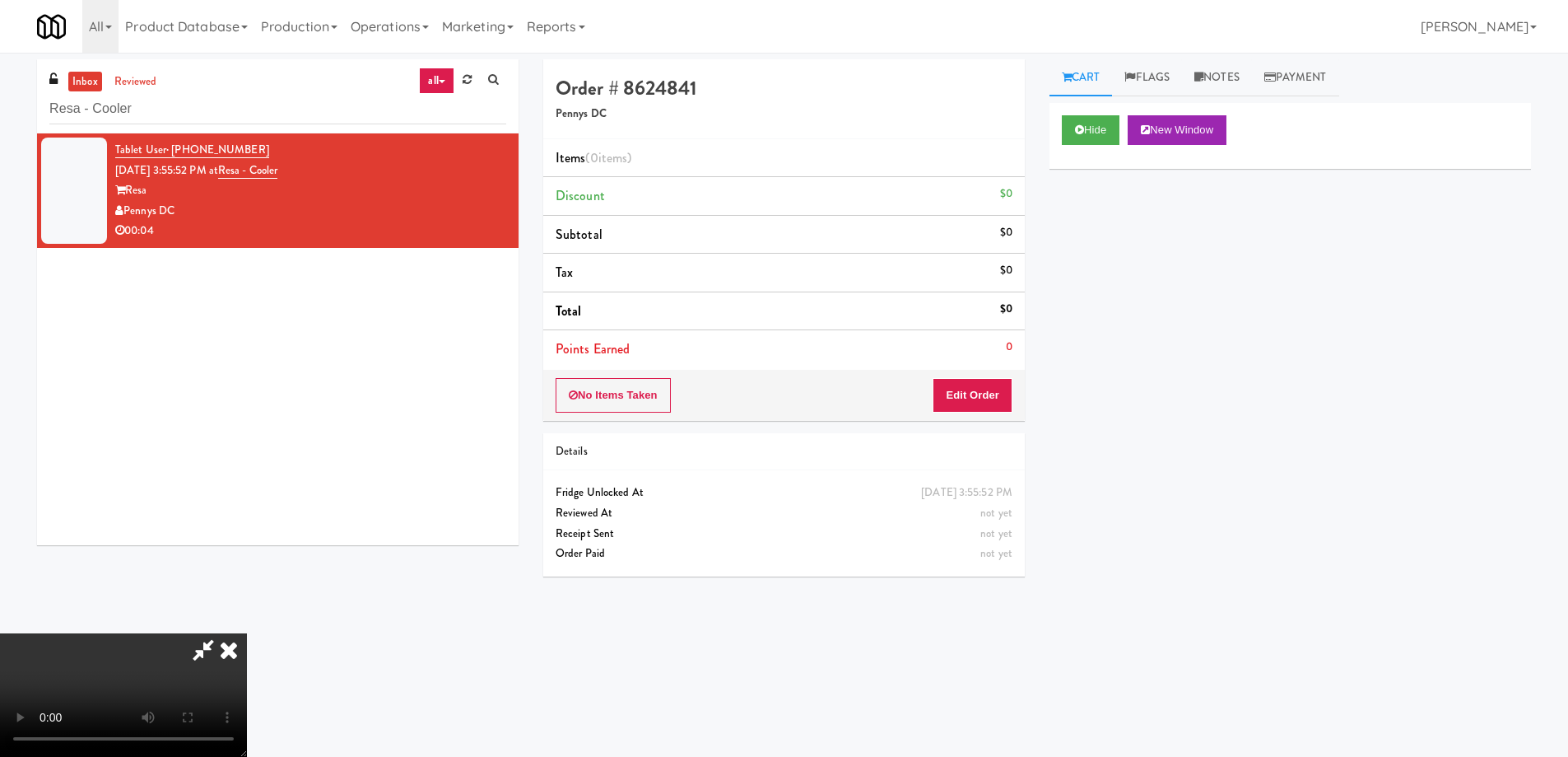
click at [247, 633] on video at bounding box center [123, 695] width 247 height 124
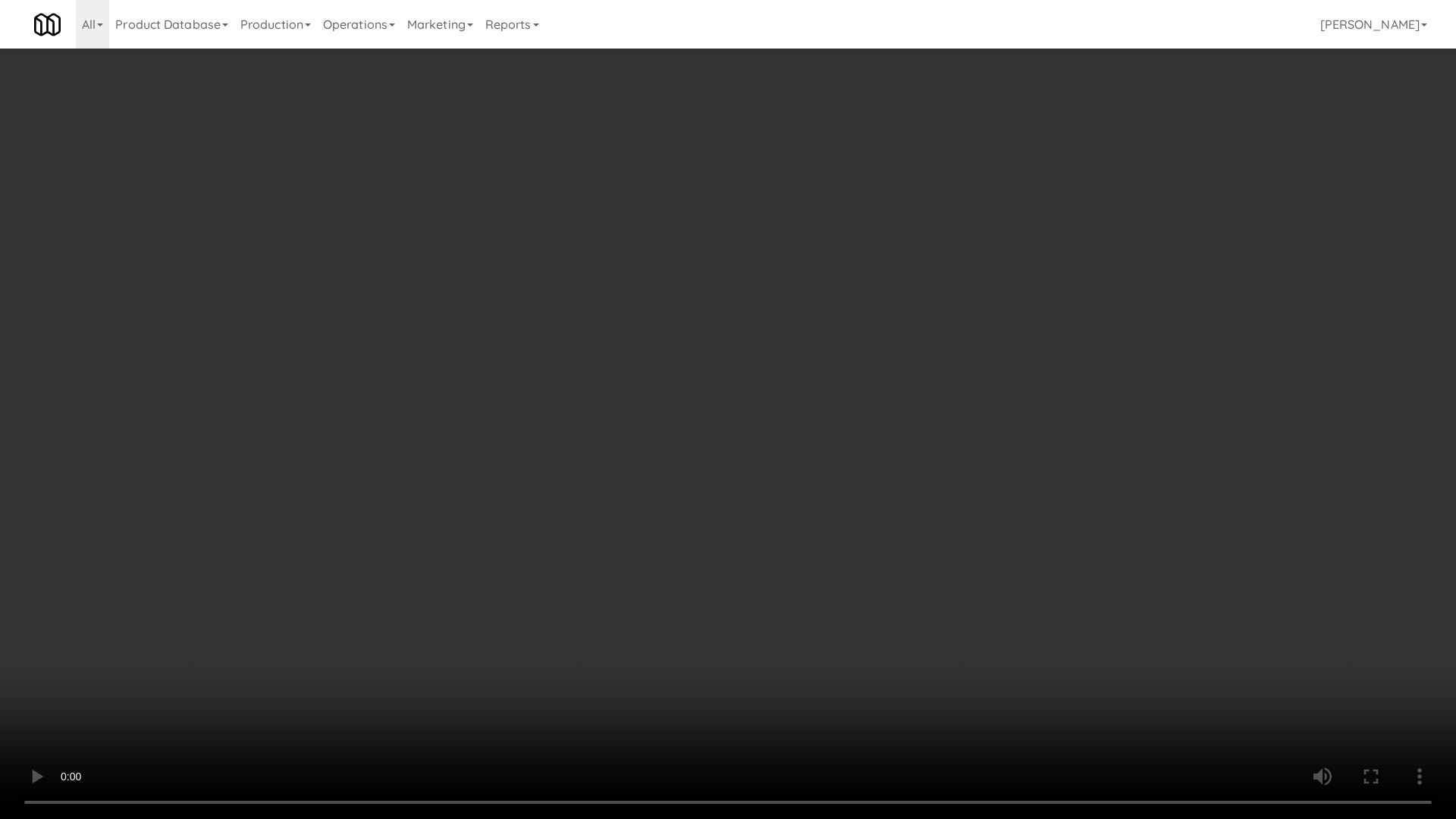
click at [752, 377] on video at bounding box center [728, 409] width 1456 height 819
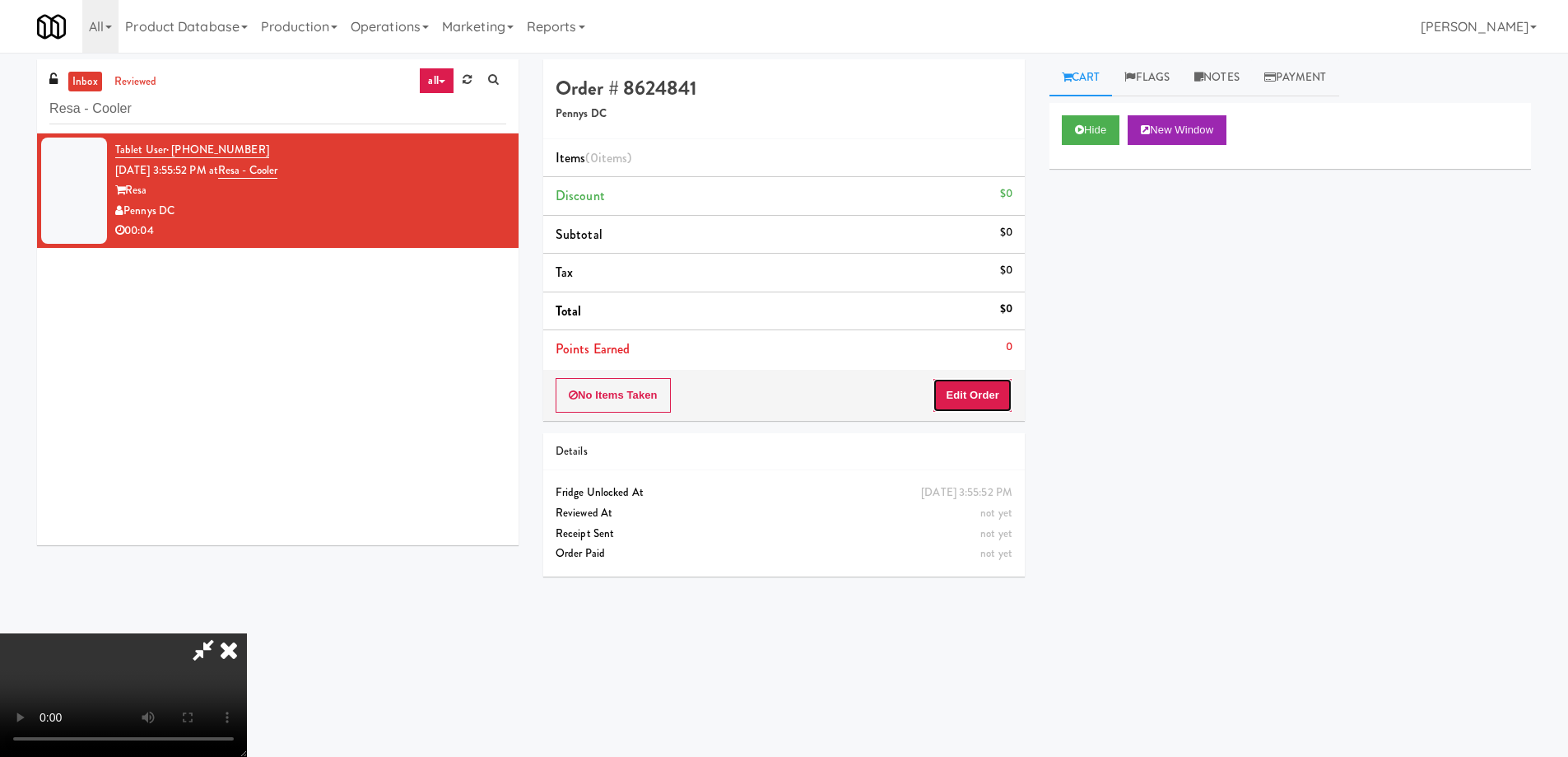
click at [964, 389] on button "Edit Order" at bounding box center [972, 394] width 80 height 34
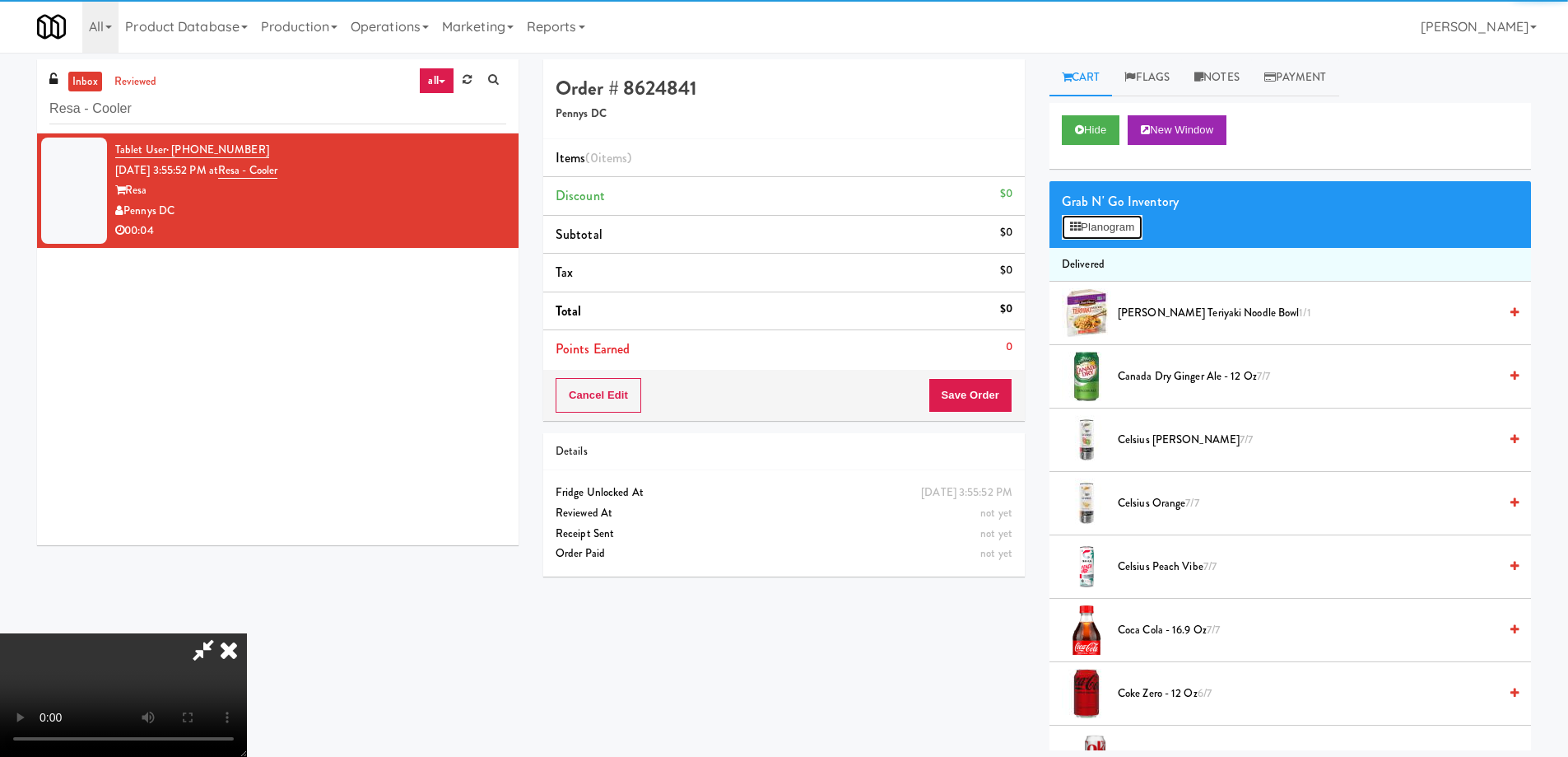
drag, startPoint x: 1114, startPoint y: 228, endPoint x: 1058, endPoint y: 241, distance: 57.5
click at [1115, 227] on button "Planogram" at bounding box center [1103, 227] width 81 height 25
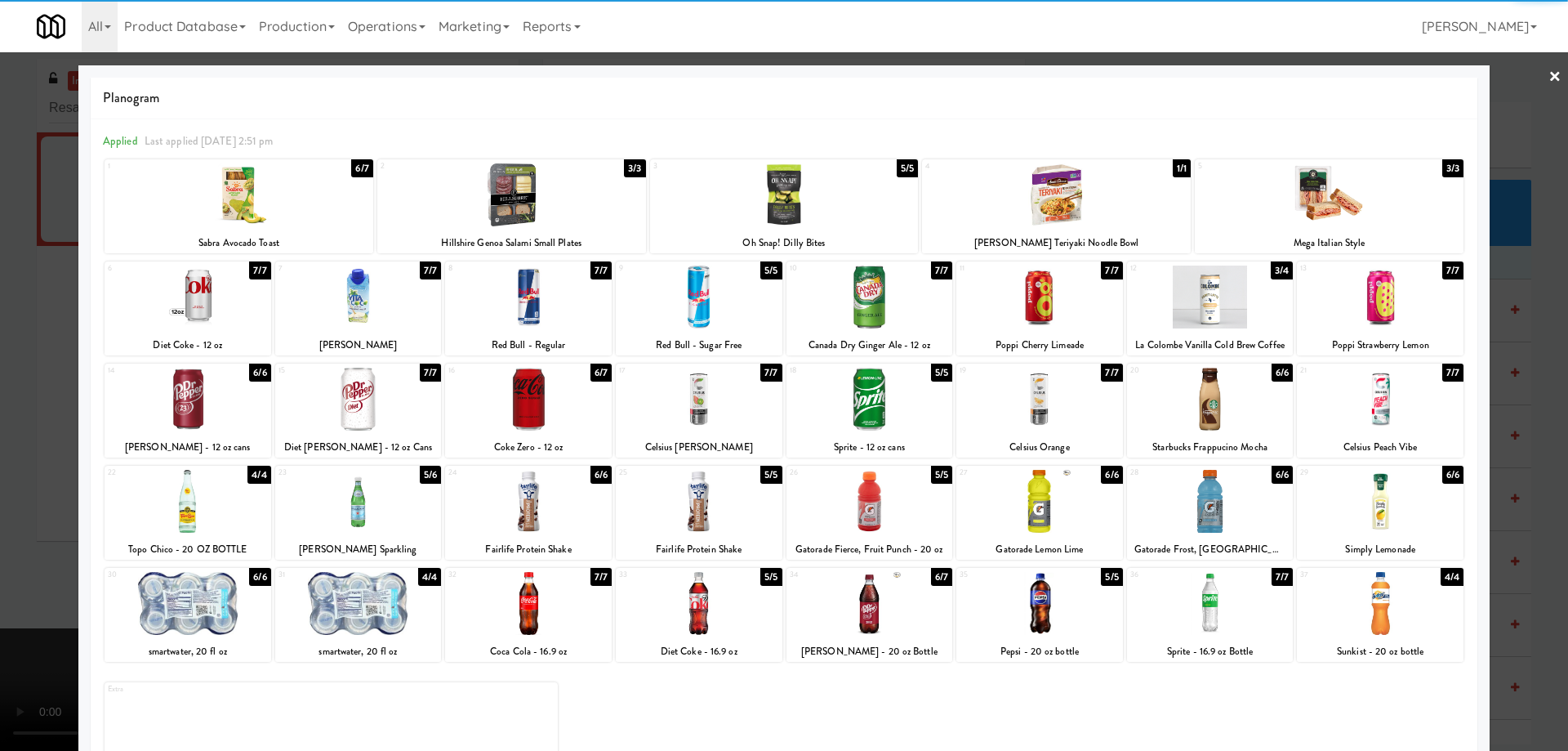
click at [560, 418] on div at bounding box center [528, 399] width 166 height 63
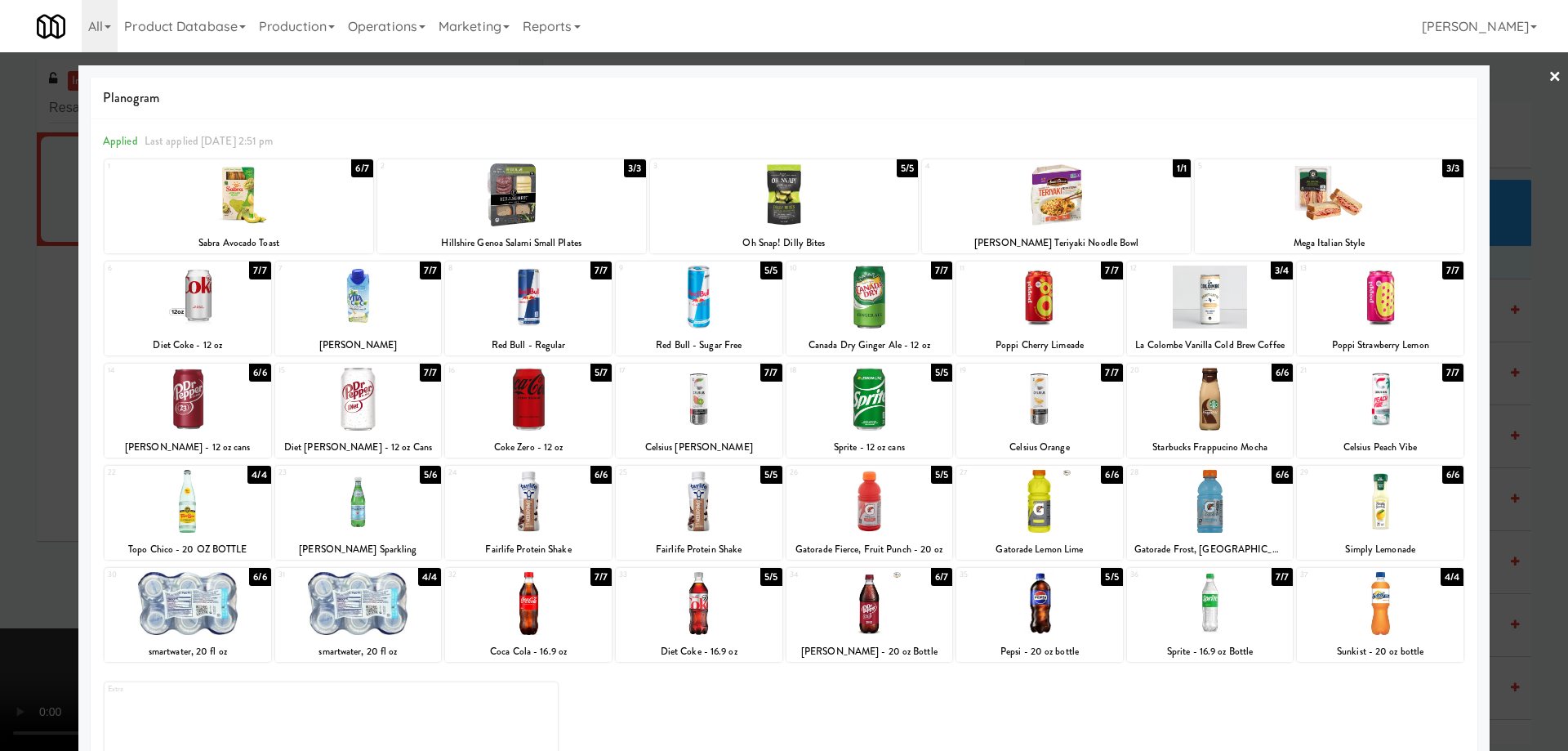
click at [1549, 75] on link "×" at bounding box center [1555, 78] width 13 height 51
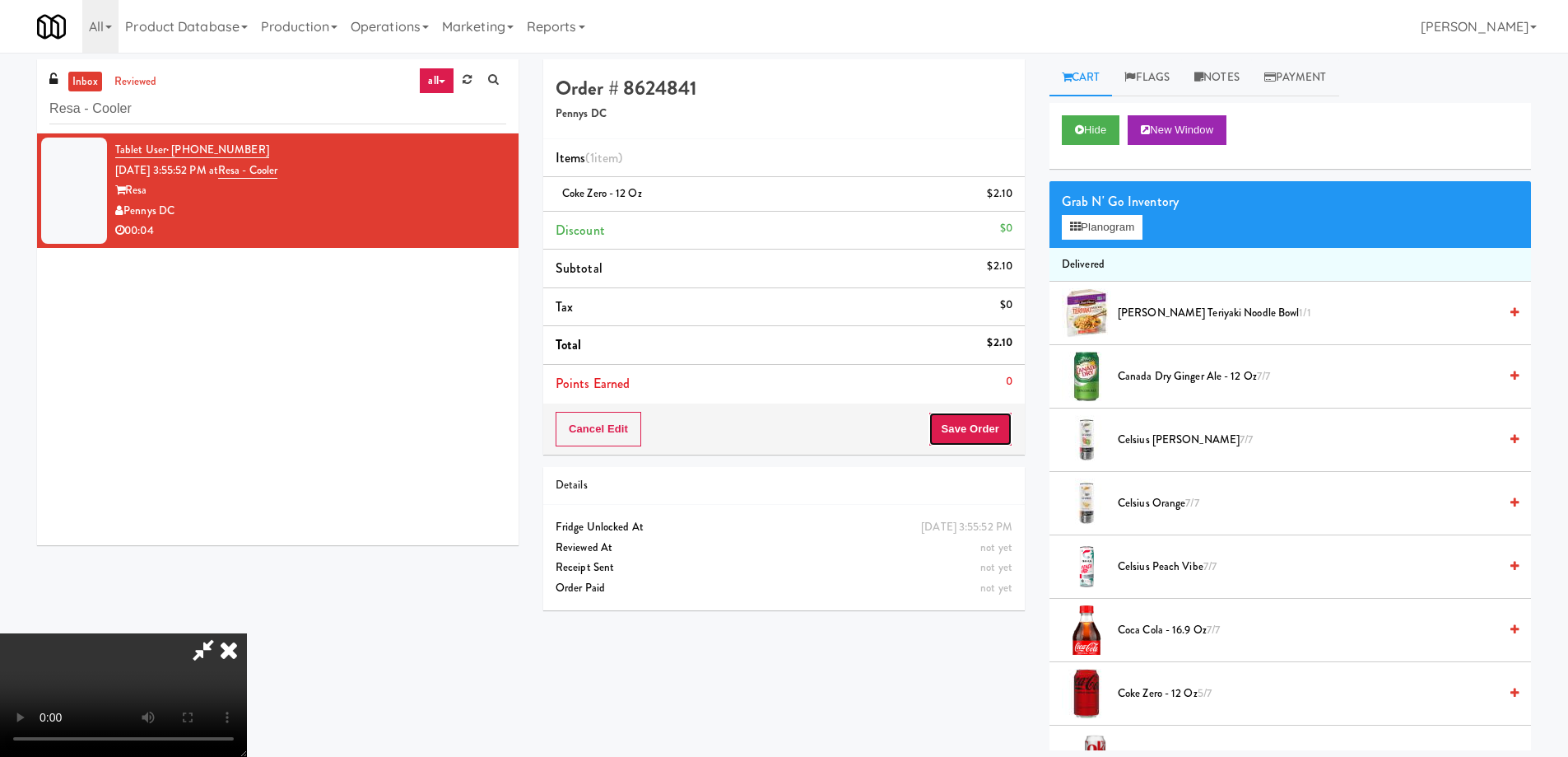
click at [975, 427] on button "Save Order" at bounding box center [971, 429] width 84 height 34
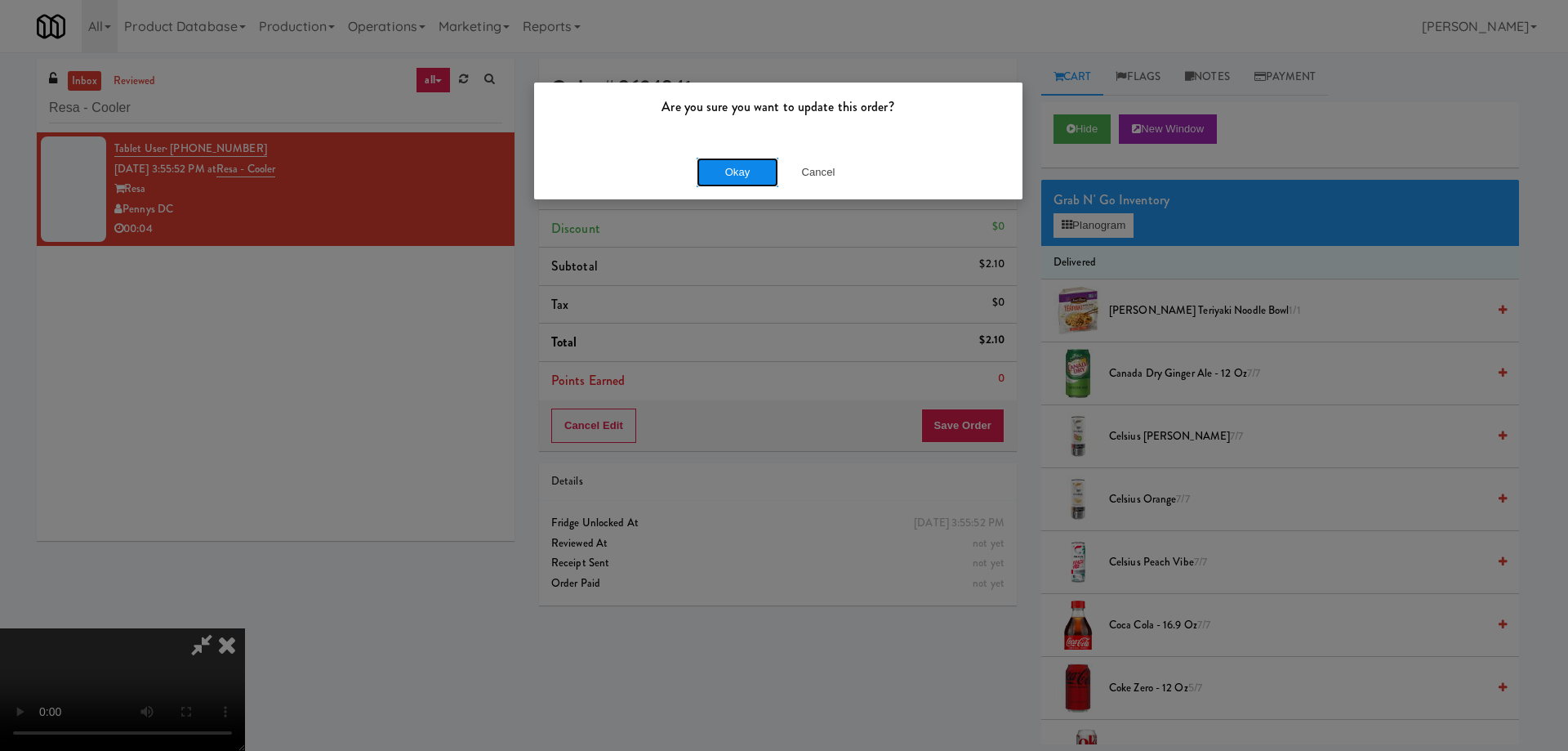
click at [727, 173] on button "Okay" at bounding box center [738, 173] width 82 height 30
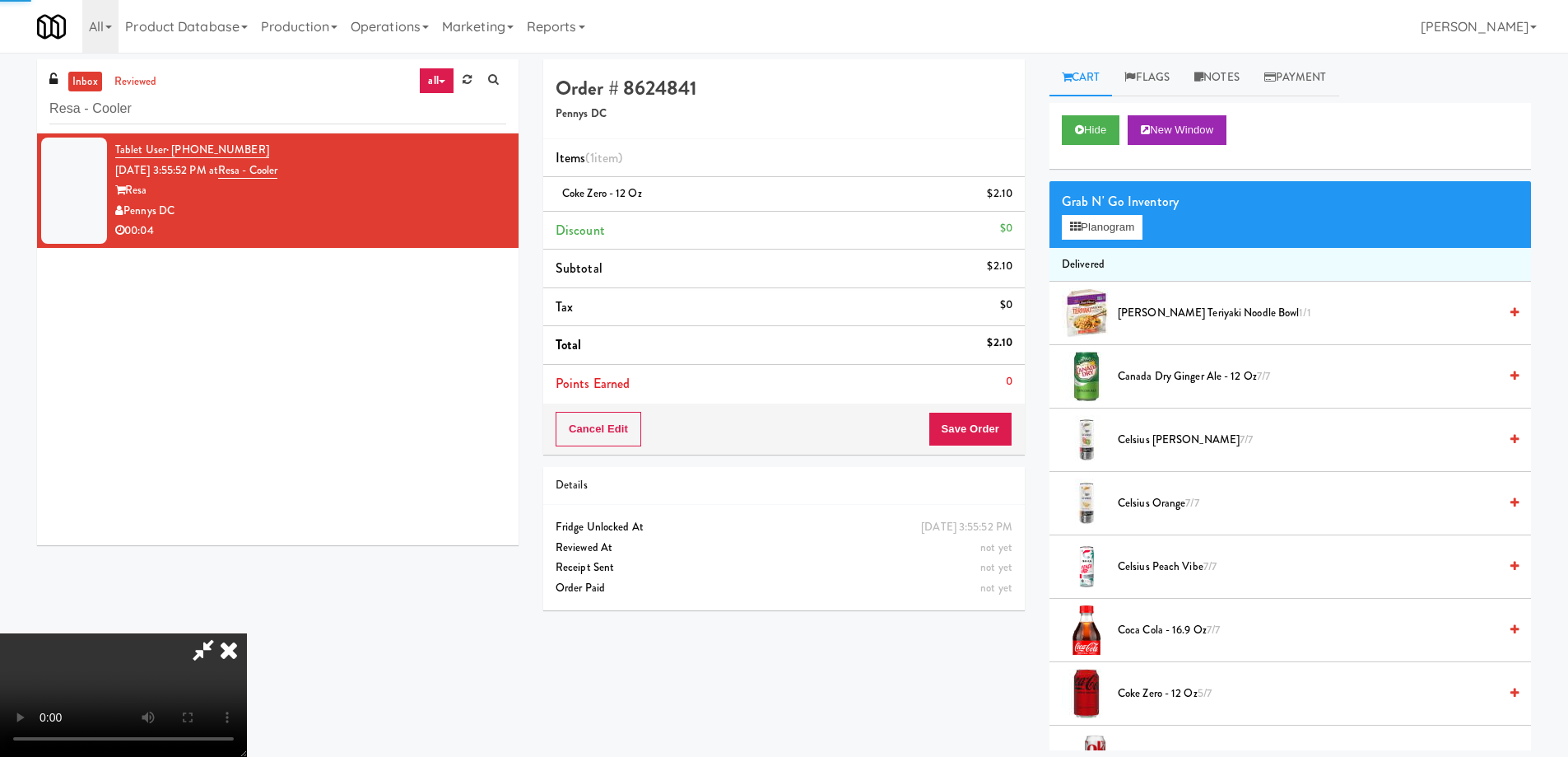
click at [247, 633] on icon at bounding box center [228, 650] width 36 height 33
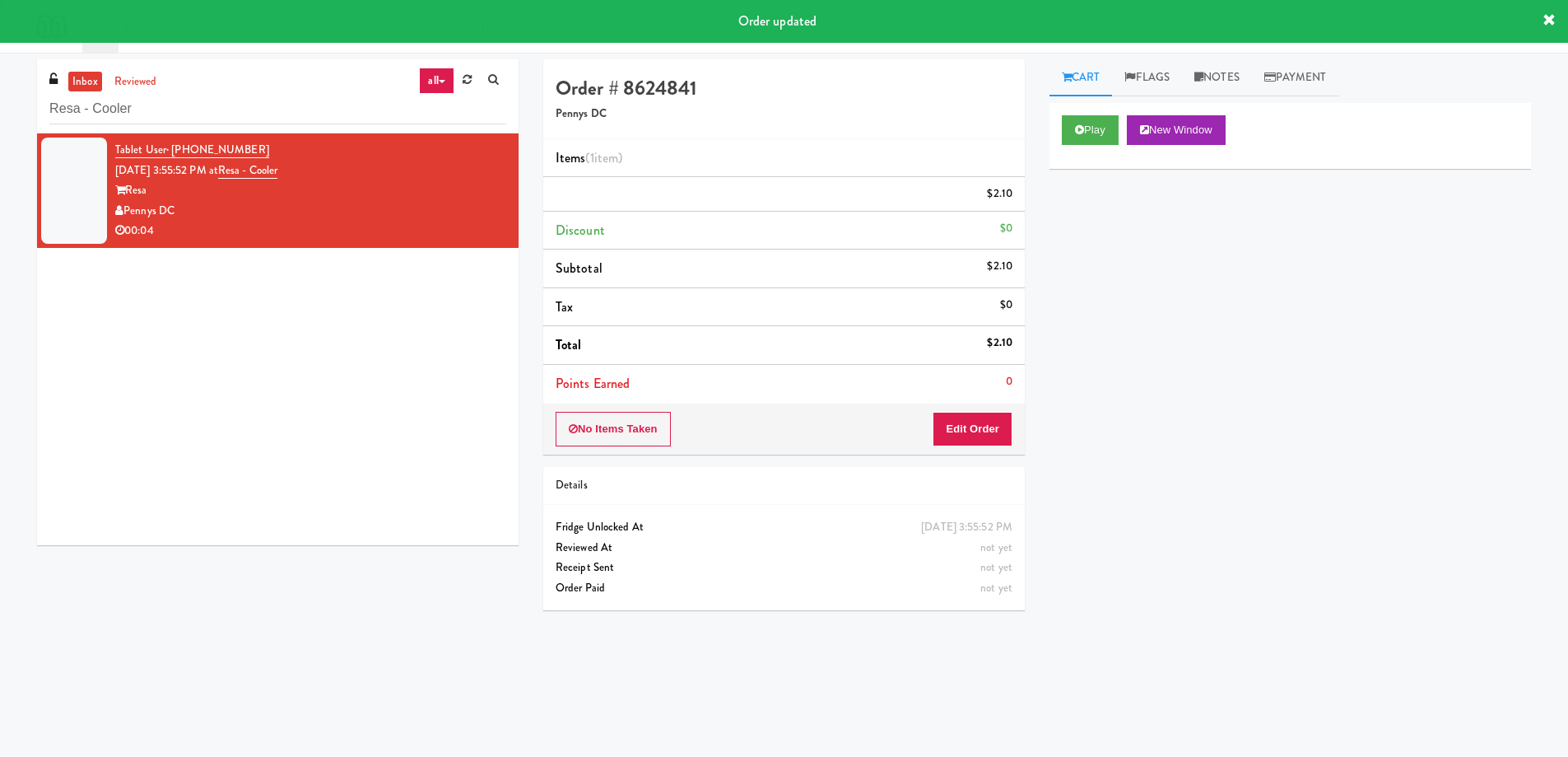
click at [330, 355] on div "Tablet User · (804) 896-0797 [DATE] 3:55:52 PM at Resa - Cooler Resa Pennys DC …" at bounding box center [277, 339] width 482 height 412
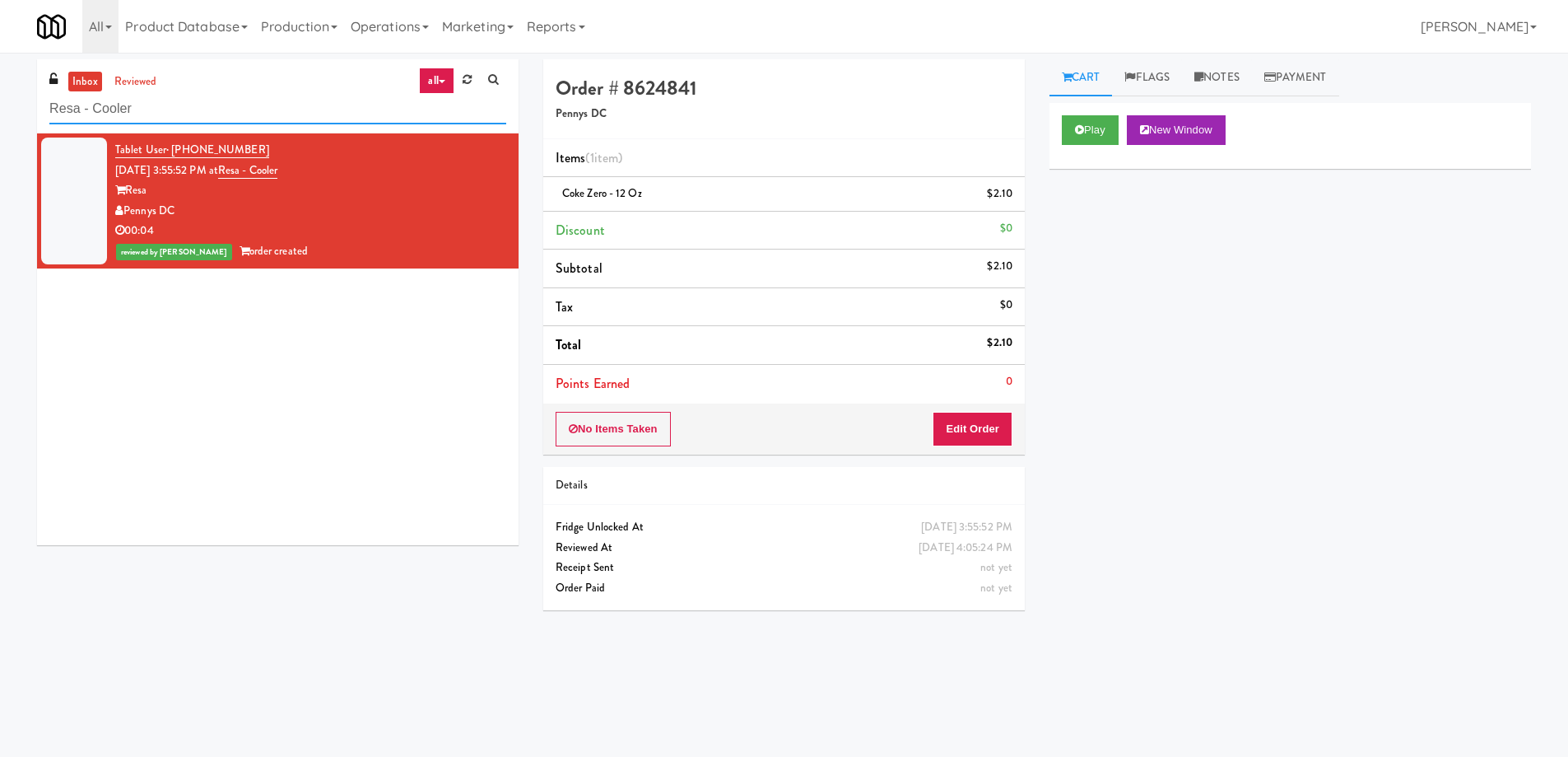
click at [247, 111] on input "Resa - Cooler" at bounding box center [277, 109] width 457 height 31
paste input "VOC"
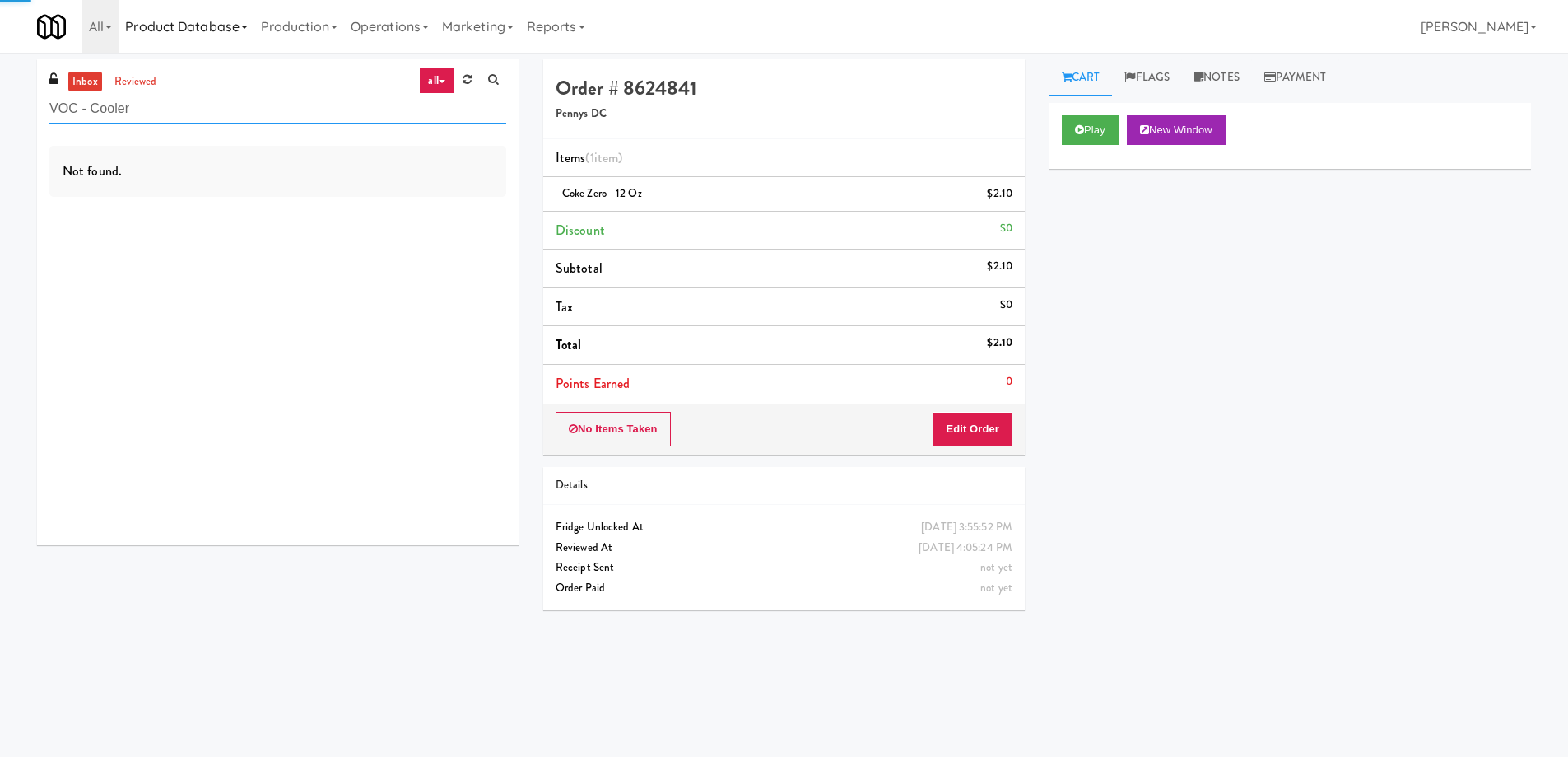
type input "VOC - Cooler"
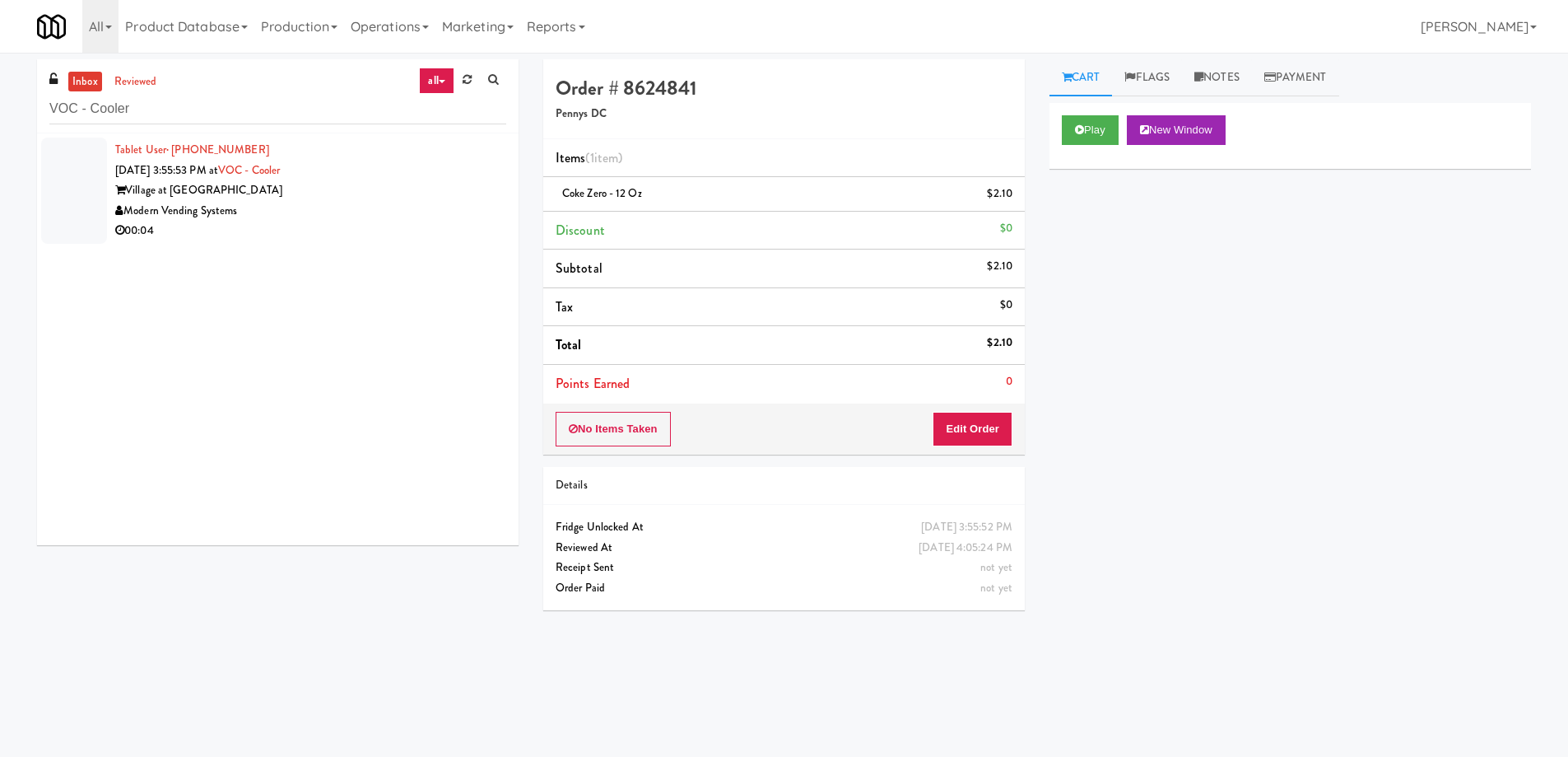
click at [356, 181] on div "Village at [GEOGRAPHIC_DATA]" at bounding box center [310, 190] width 391 height 20
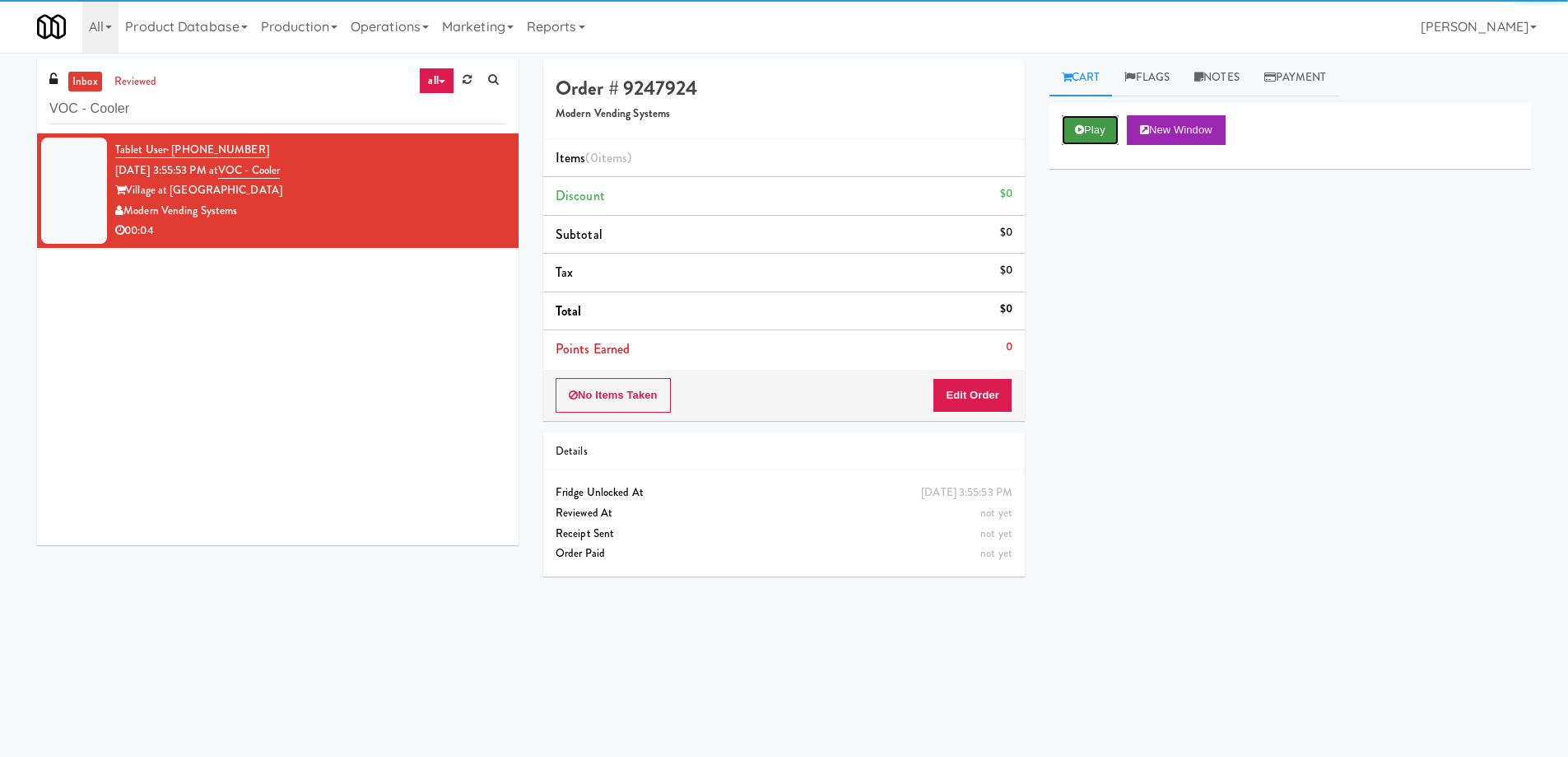
click at [1082, 138] on button "Play" at bounding box center [1090, 130] width 57 height 30
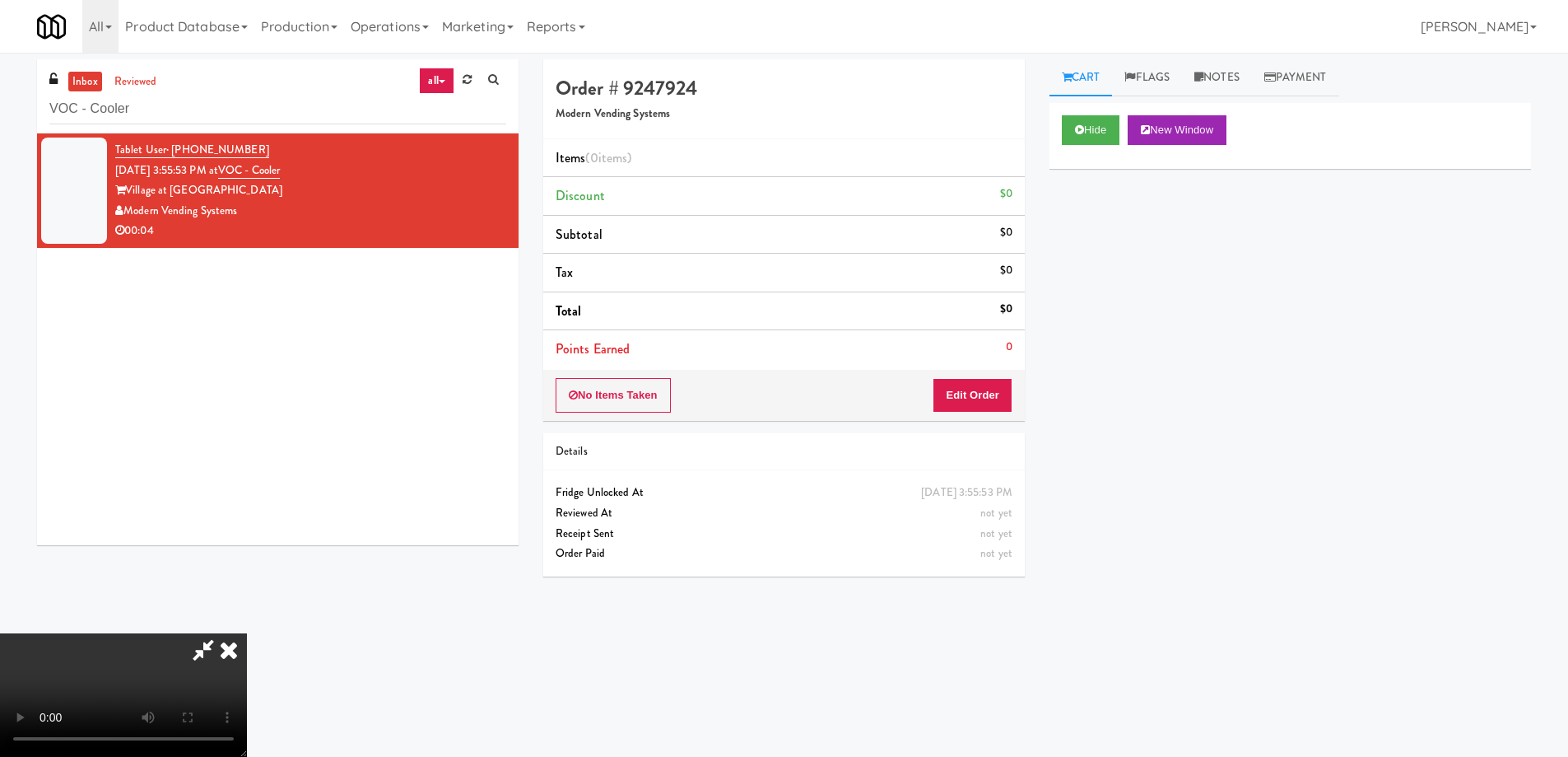
click at [247, 633] on video at bounding box center [123, 695] width 247 height 124
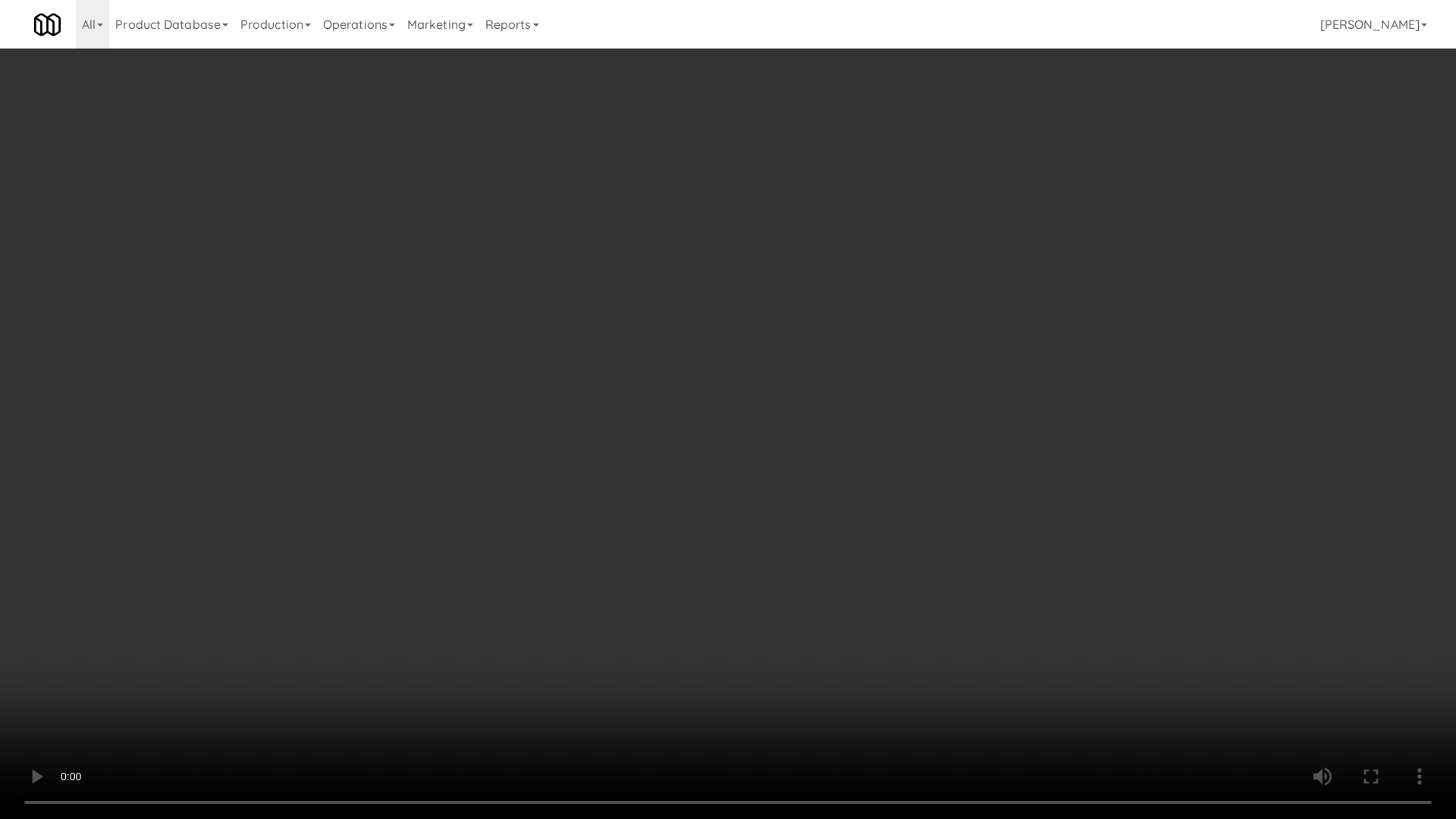
click at [662, 422] on video at bounding box center [728, 409] width 1456 height 819
click at [736, 513] on video at bounding box center [728, 409] width 1456 height 819
click at [734, 416] on video at bounding box center [728, 409] width 1456 height 819
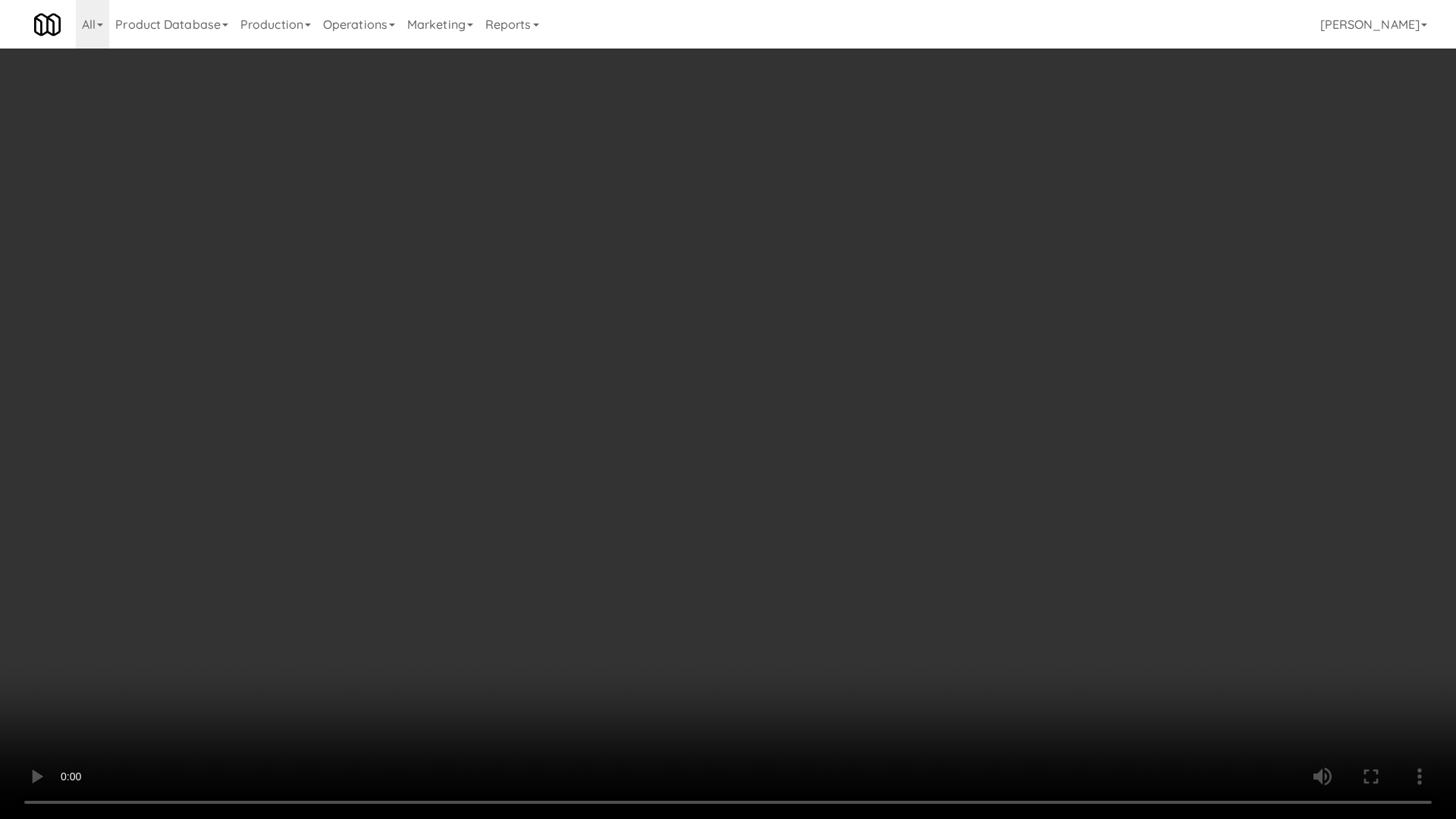
click at [734, 416] on video at bounding box center [728, 409] width 1456 height 819
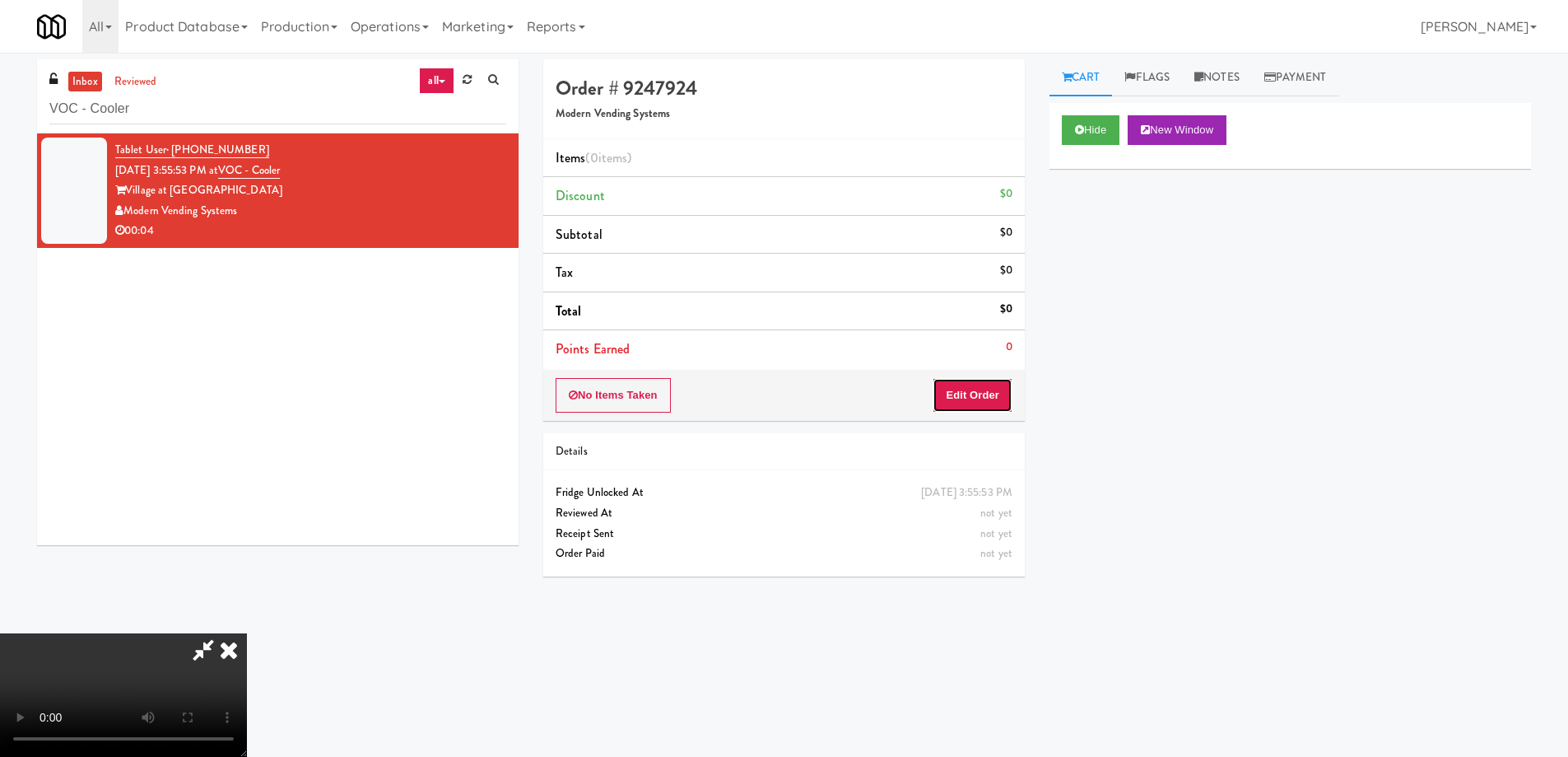
click at [989, 391] on button "Edit Order" at bounding box center [972, 394] width 80 height 34
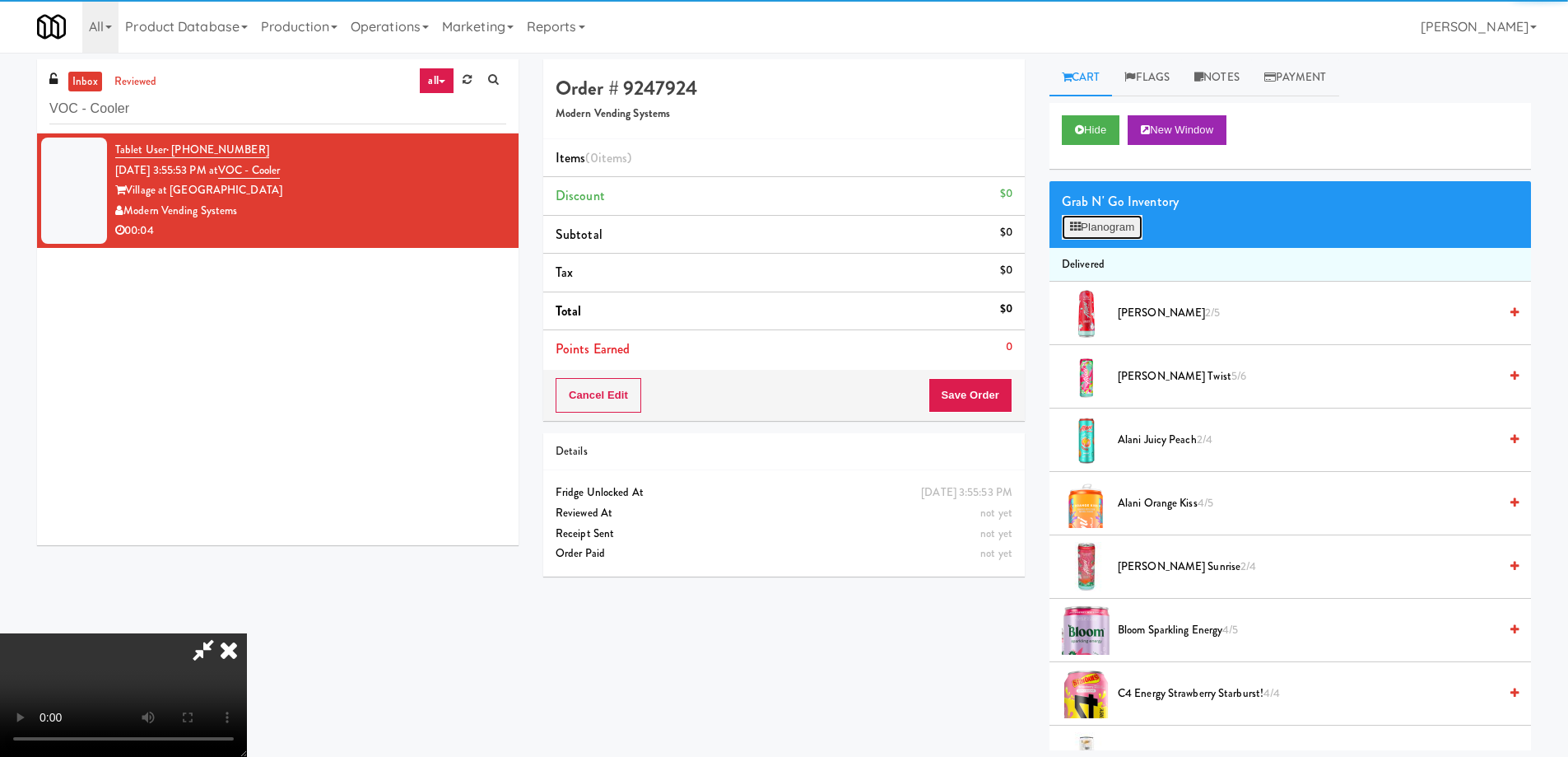
click at [1093, 227] on button "Planogram" at bounding box center [1103, 227] width 81 height 25
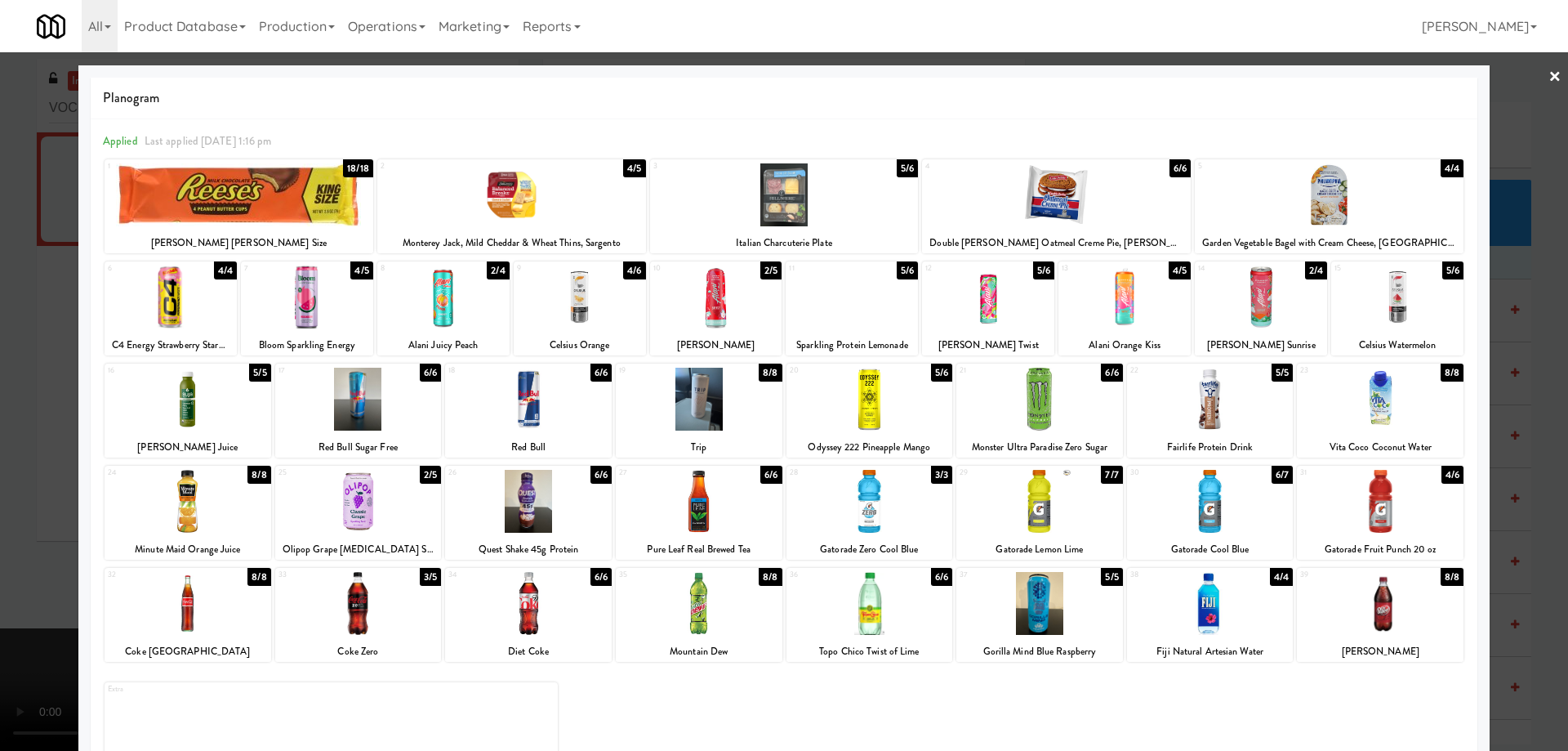
click at [411, 399] on div at bounding box center [358, 399] width 166 height 63
click at [1549, 78] on link "×" at bounding box center [1555, 78] width 13 height 51
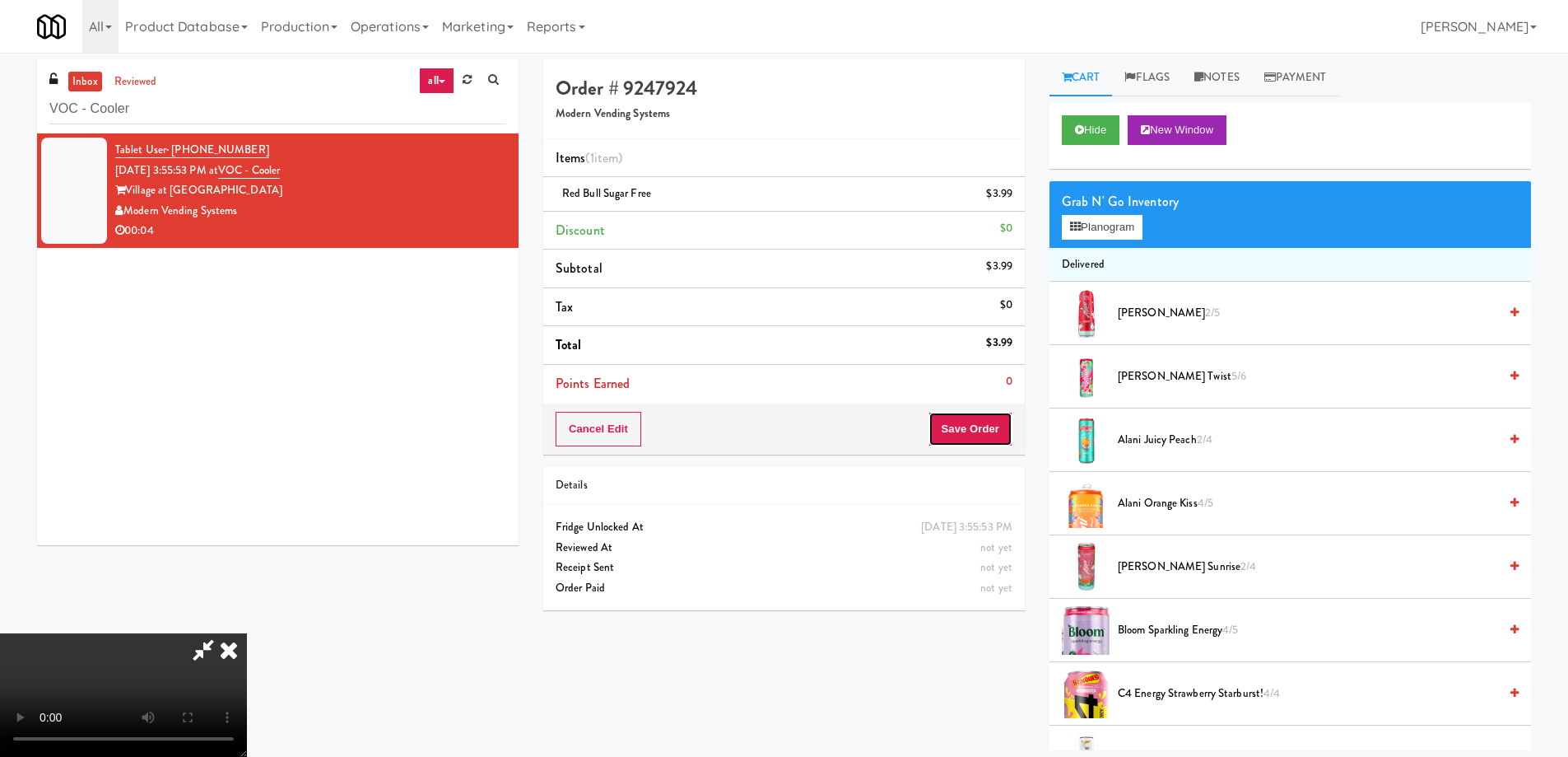
click at [999, 421] on button "Save Order" at bounding box center [971, 429] width 84 height 34
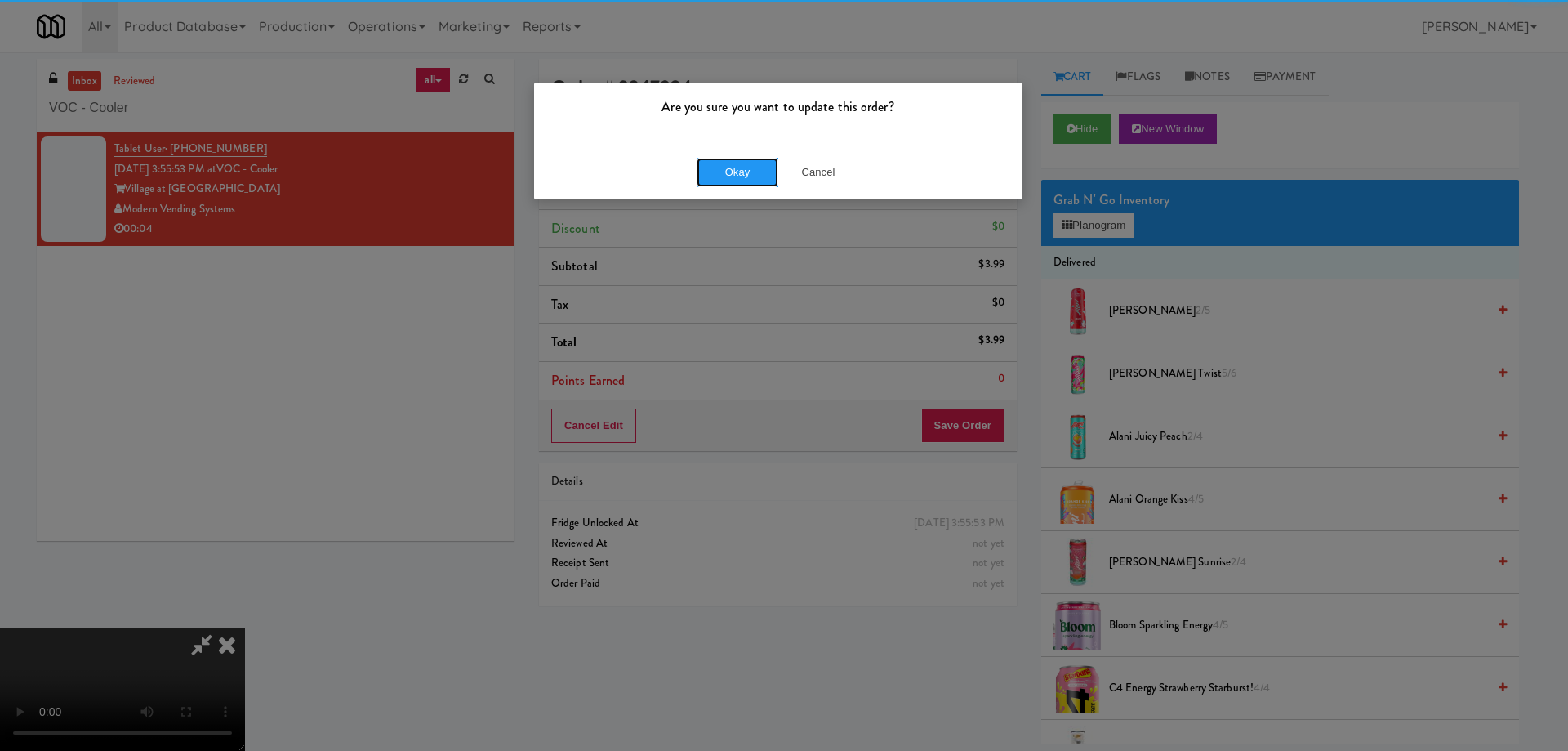
click at [740, 172] on button "Okay" at bounding box center [738, 173] width 82 height 30
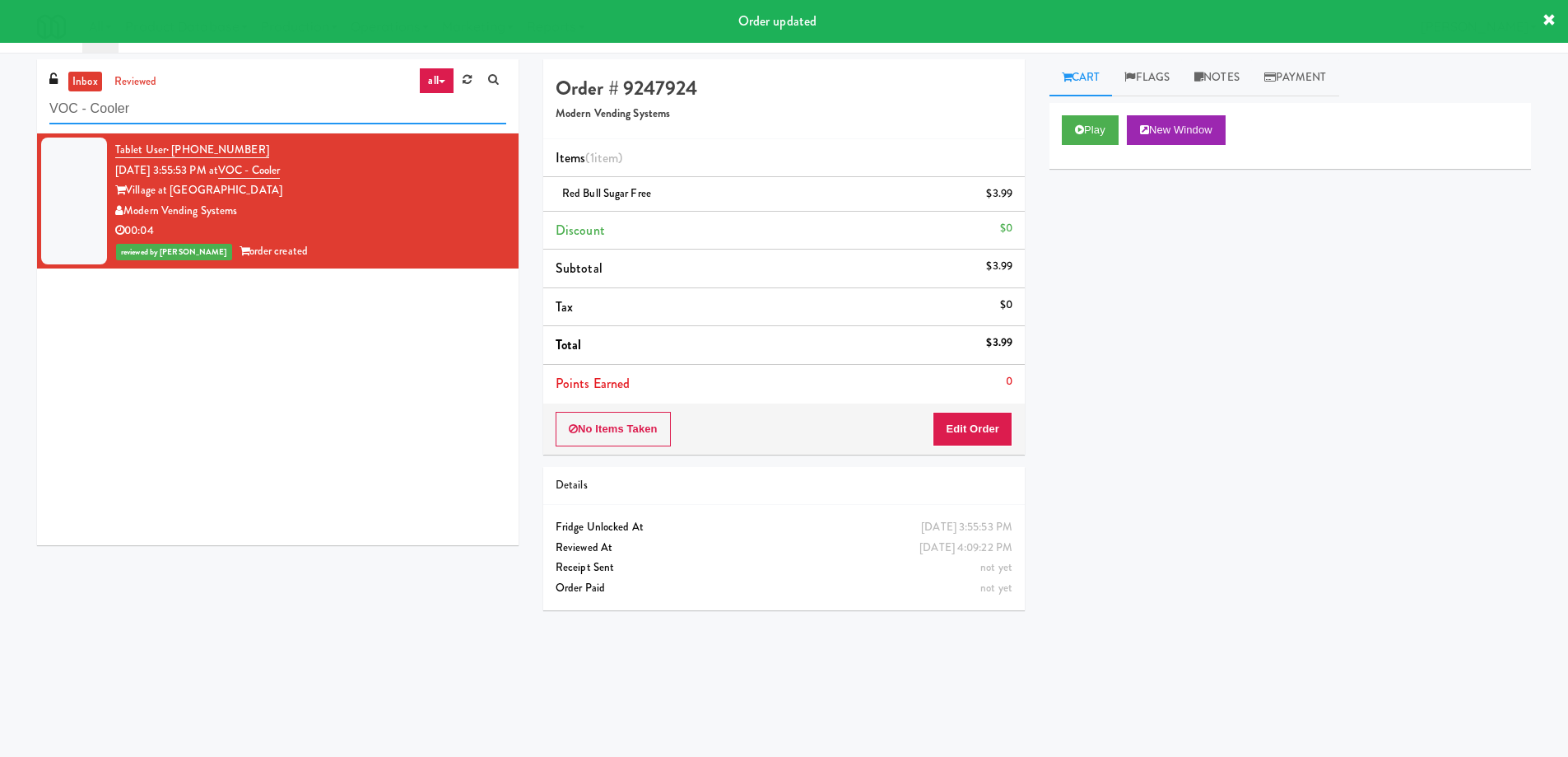
click at [282, 98] on input "VOC - Cooler" at bounding box center [277, 109] width 457 height 31
click at [279, 98] on input "VOC - Cooler" at bounding box center [277, 109] width 457 height 31
paste input "1140 S Wabash - Left - Fridge"
click at [279, 98] on input "VOC - 1140 S Wabash - Left - Fridge" at bounding box center [277, 109] width 457 height 31
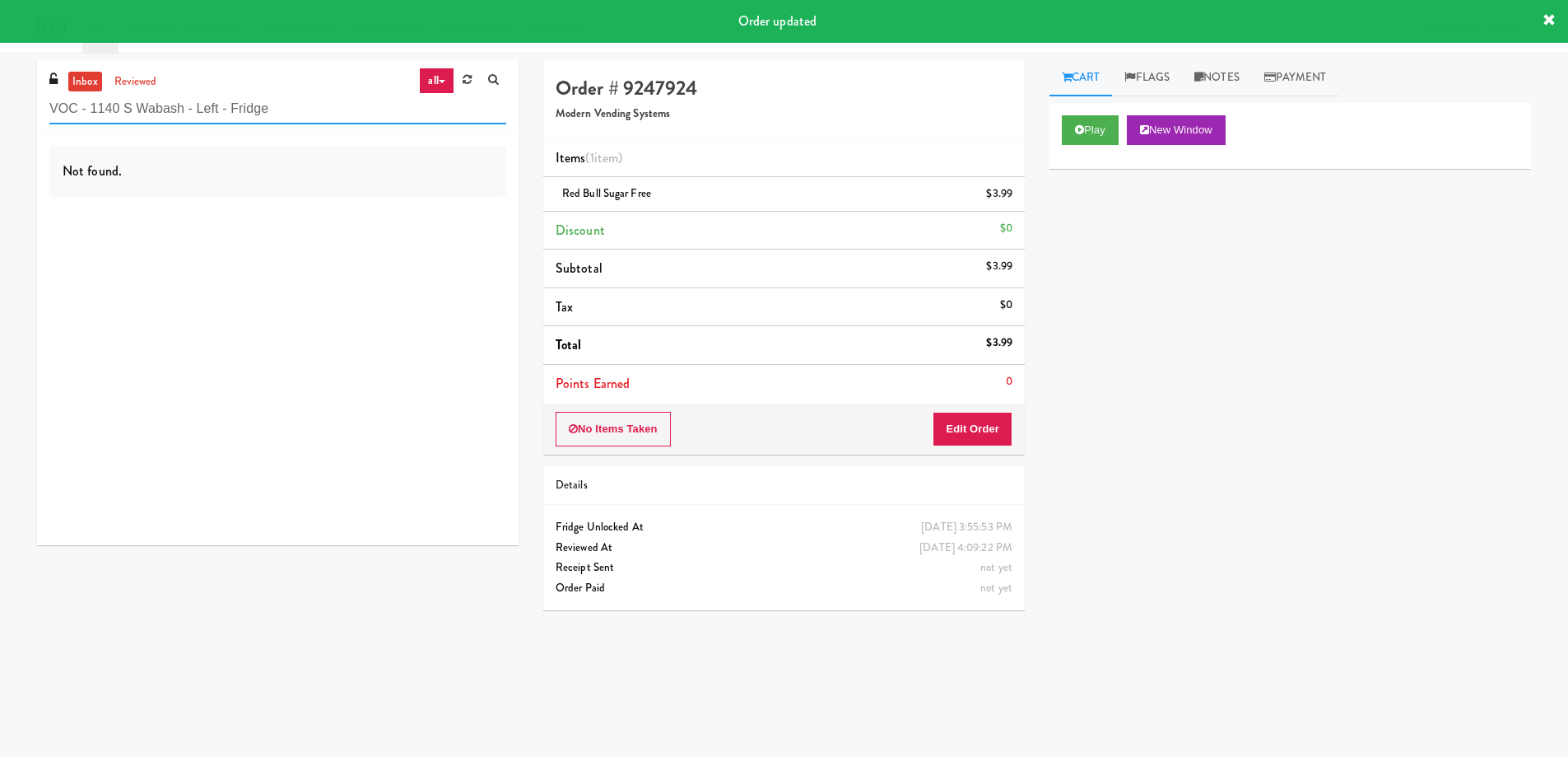
click at [279, 98] on input "VOC - 1140 S Wabash - Left - Fridge" at bounding box center [277, 109] width 457 height 31
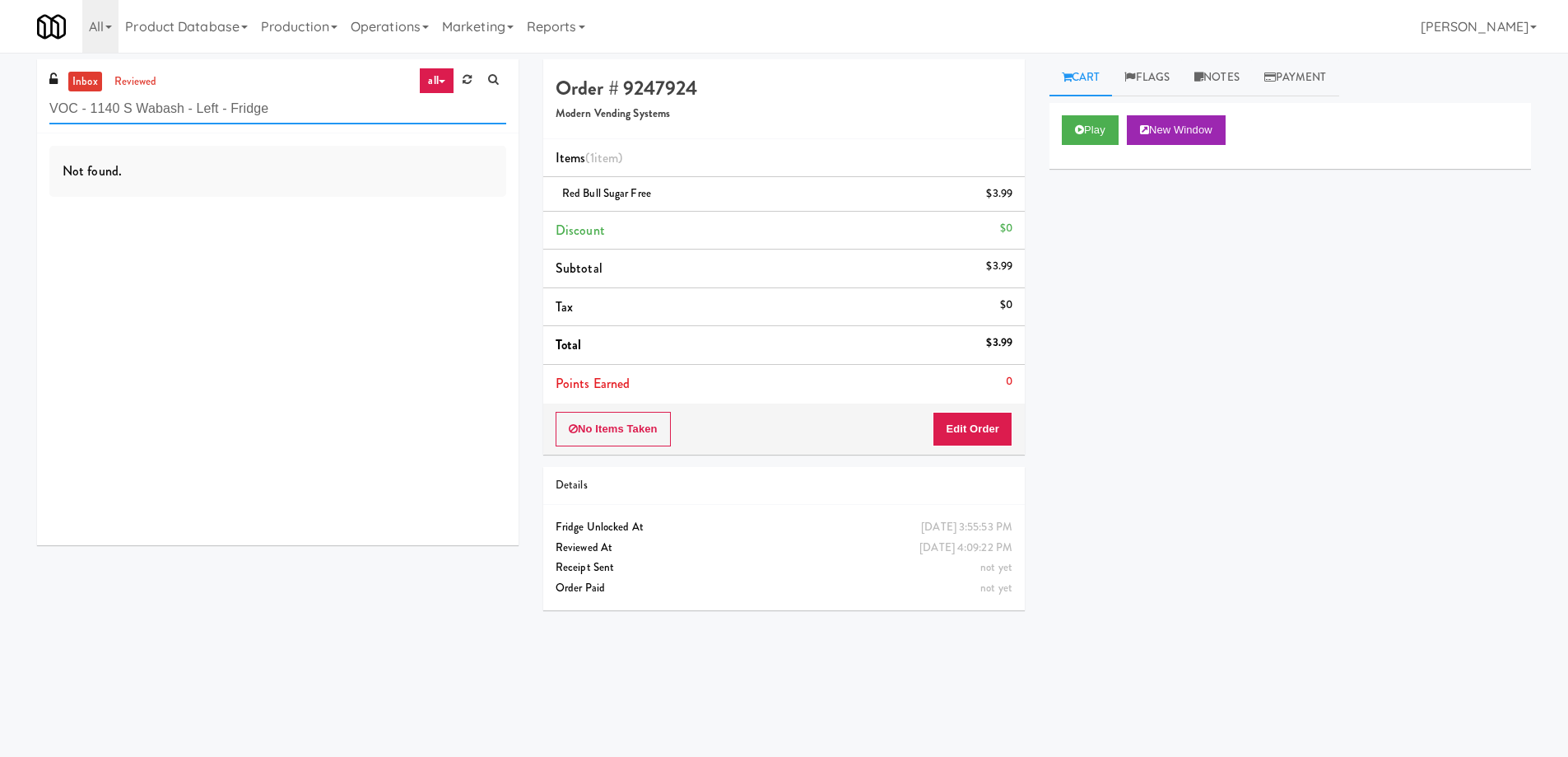
paste input "text"
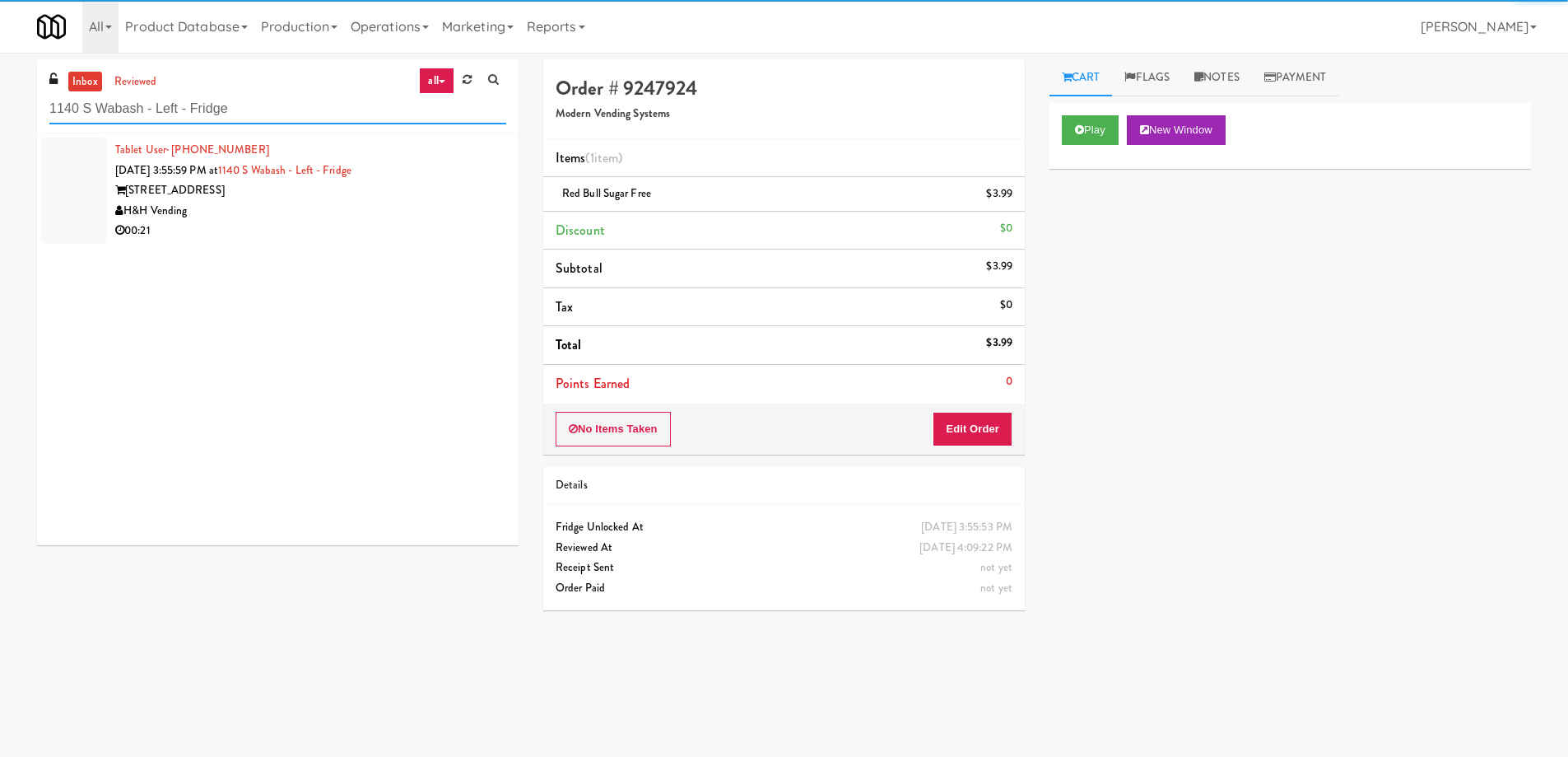
type input "1140 S Wabash - Left - Fridge"
click at [384, 220] on div "H&H Vending" at bounding box center [310, 211] width 391 height 20
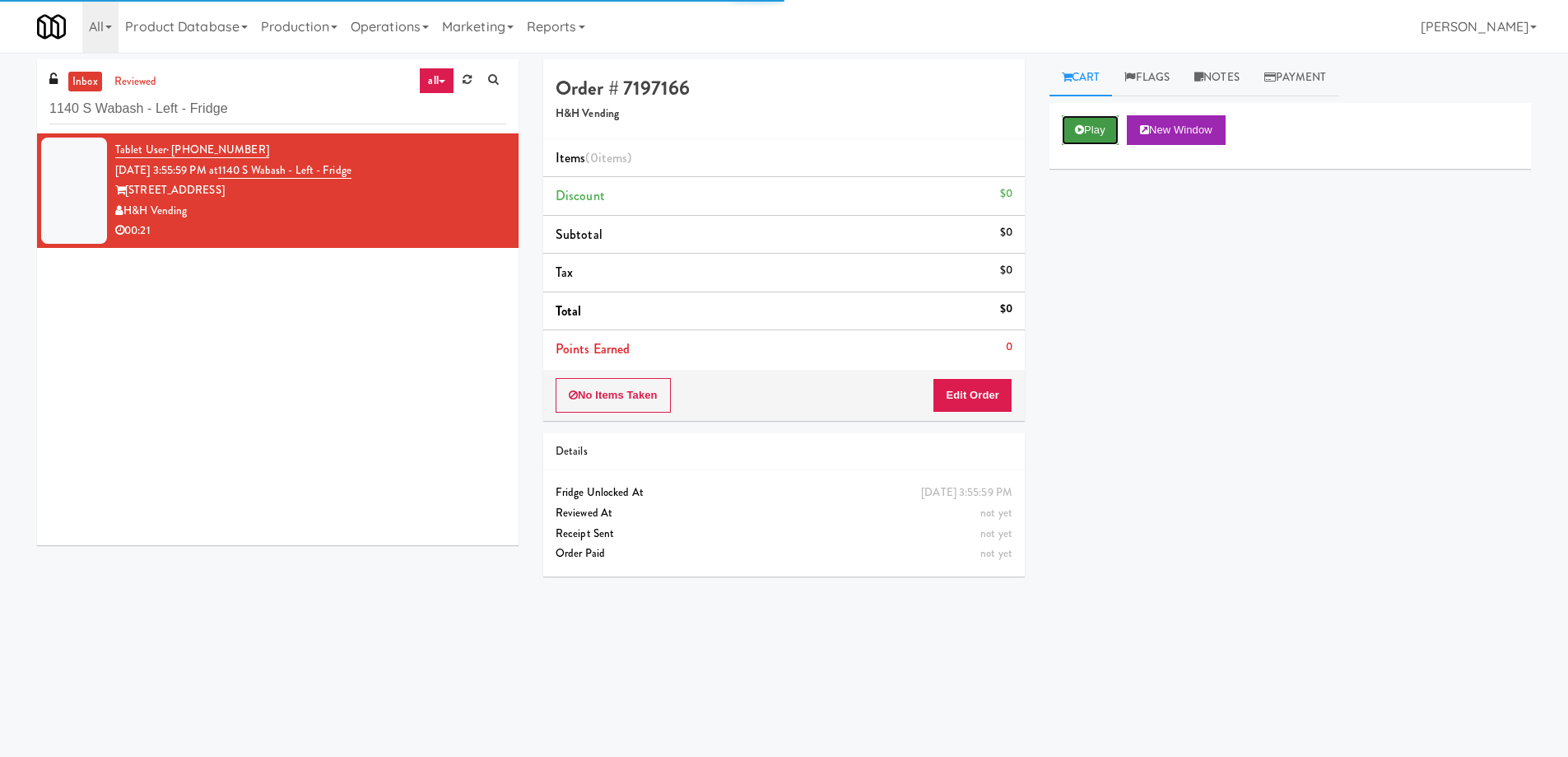
click at [1098, 126] on button "Play" at bounding box center [1090, 130] width 57 height 30
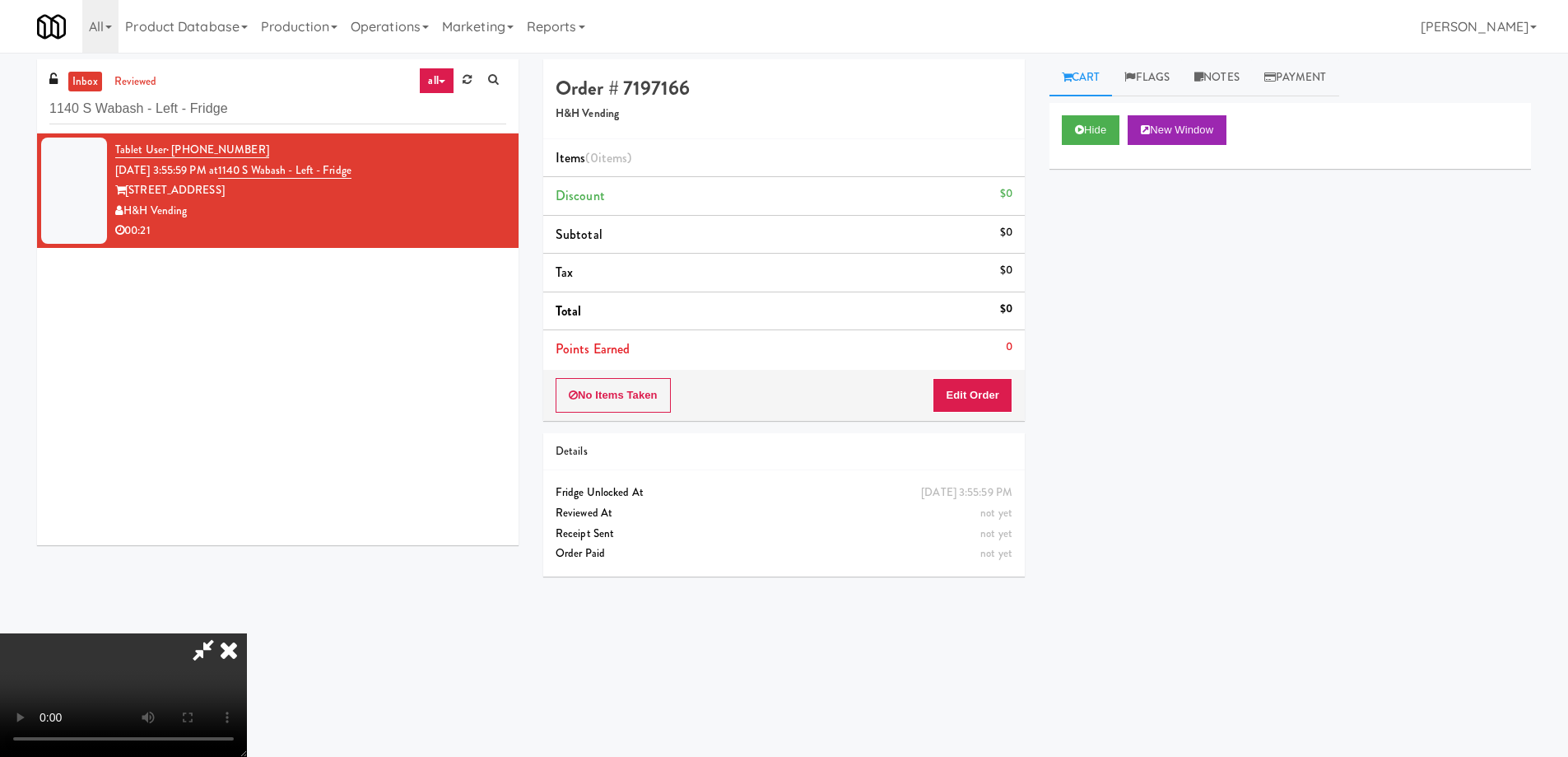
click at [247, 633] on video at bounding box center [123, 695] width 247 height 124
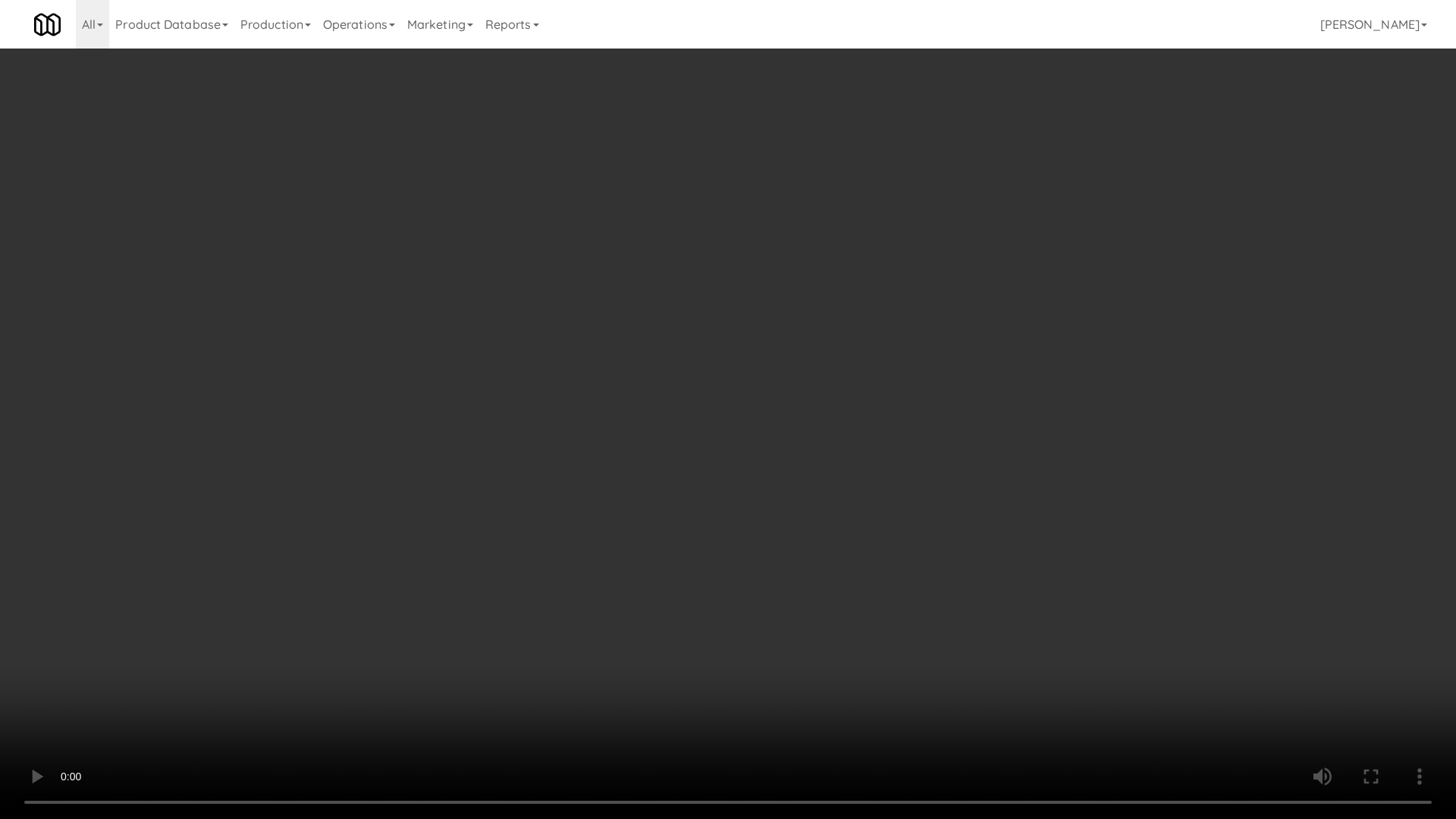
drag, startPoint x: 798, startPoint y: 454, endPoint x: 810, endPoint y: 487, distance: 35.1
click at [798, 454] on video at bounding box center [728, 409] width 1456 height 819
click at [756, 404] on video at bounding box center [728, 409] width 1456 height 819
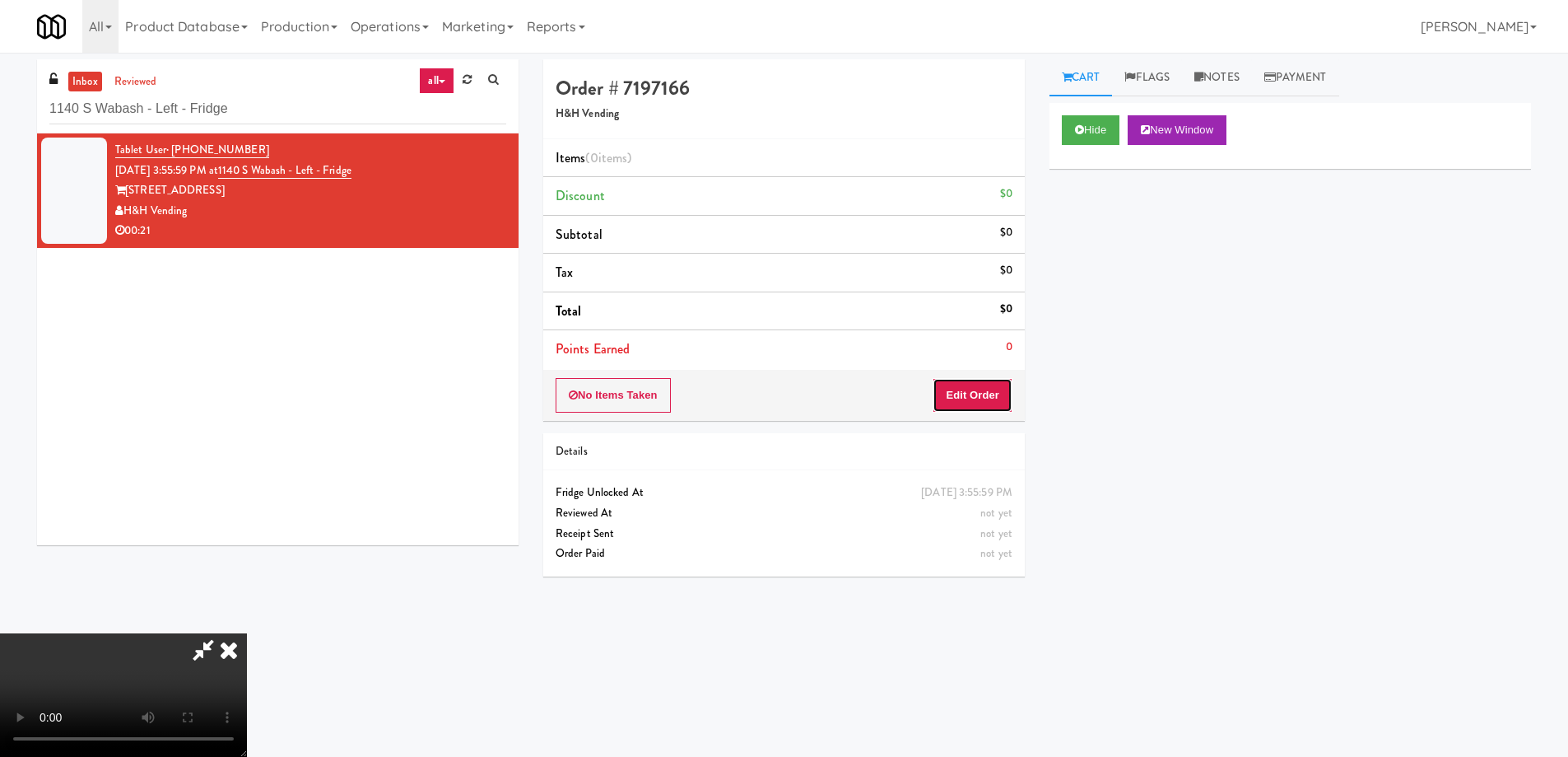
click at [986, 386] on button "Edit Order" at bounding box center [972, 394] width 80 height 34
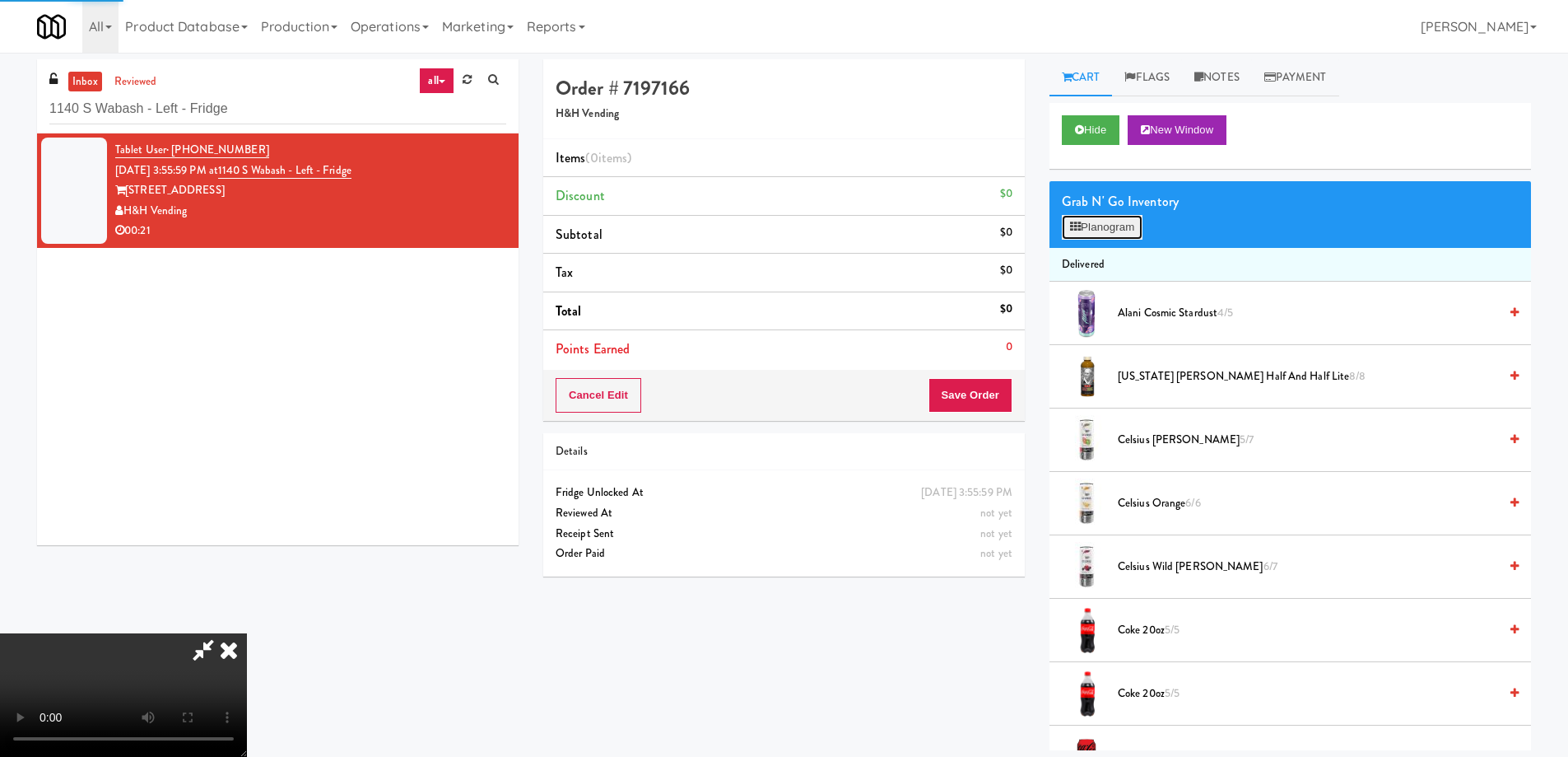
click at [1097, 234] on button "Planogram" at bounding box center [1103, 227] width 81 height 25
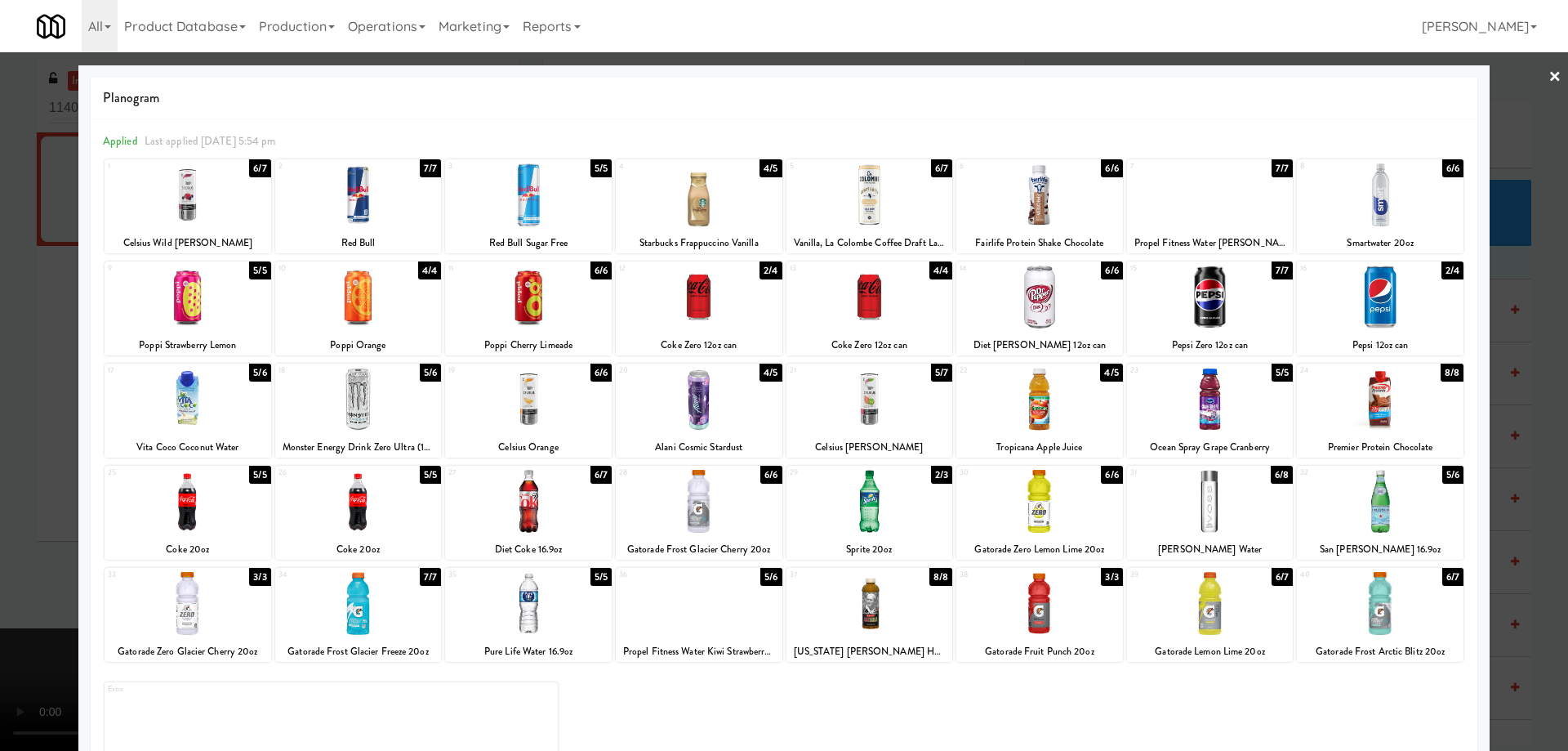
click at [700, 411] on div at bounding box center [699, 399] width 166 height 63
click at [1549, 82] on link "×" at bounding box center [1555, 78] width 13 height 51
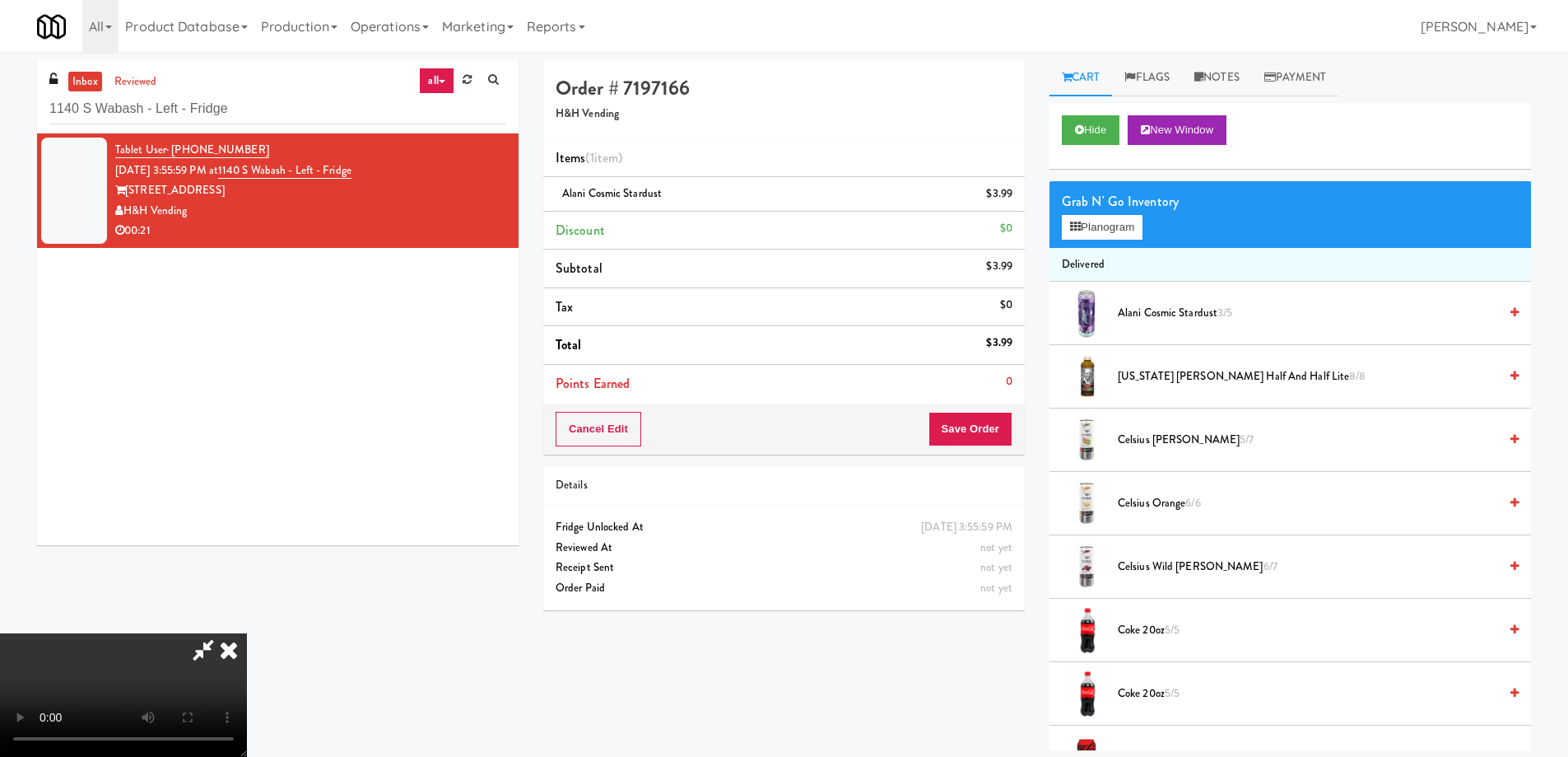
click at [247, 633] on video at bounding box center [123, 695] width 247 height 124
drag, startPoint x: 585, startPoint y: 395, endPoint x: 585, endPoint y: 494, distance: 99.0
click at [247, 633] on video at bounding box center [123, 695] width 247 height 124
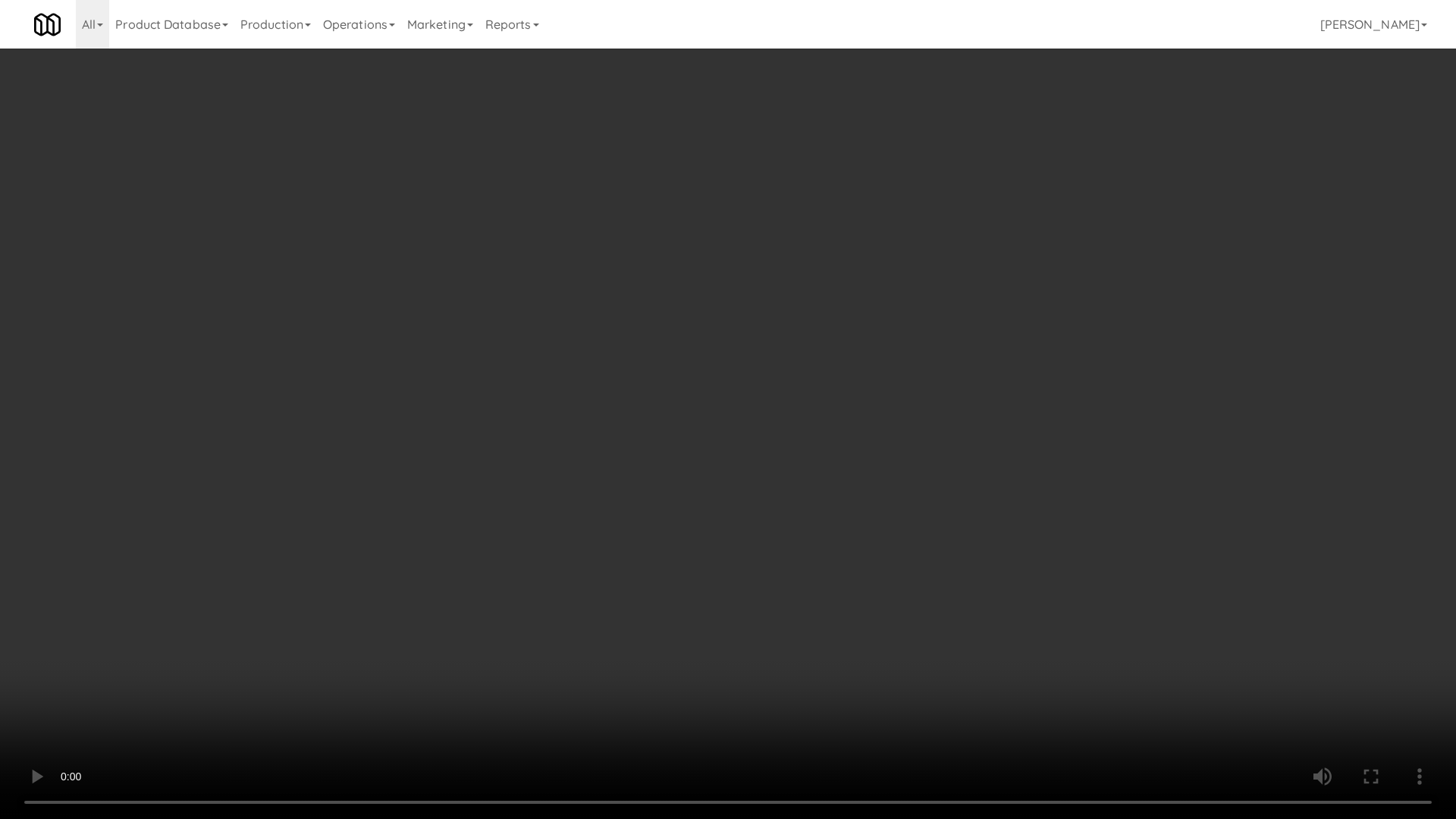
click at [717, 386] on video at bounding box center [728, 409] width 1456 height 819
click at [789, 487] on video at bounding box center [728, 409] width 1456 height 819
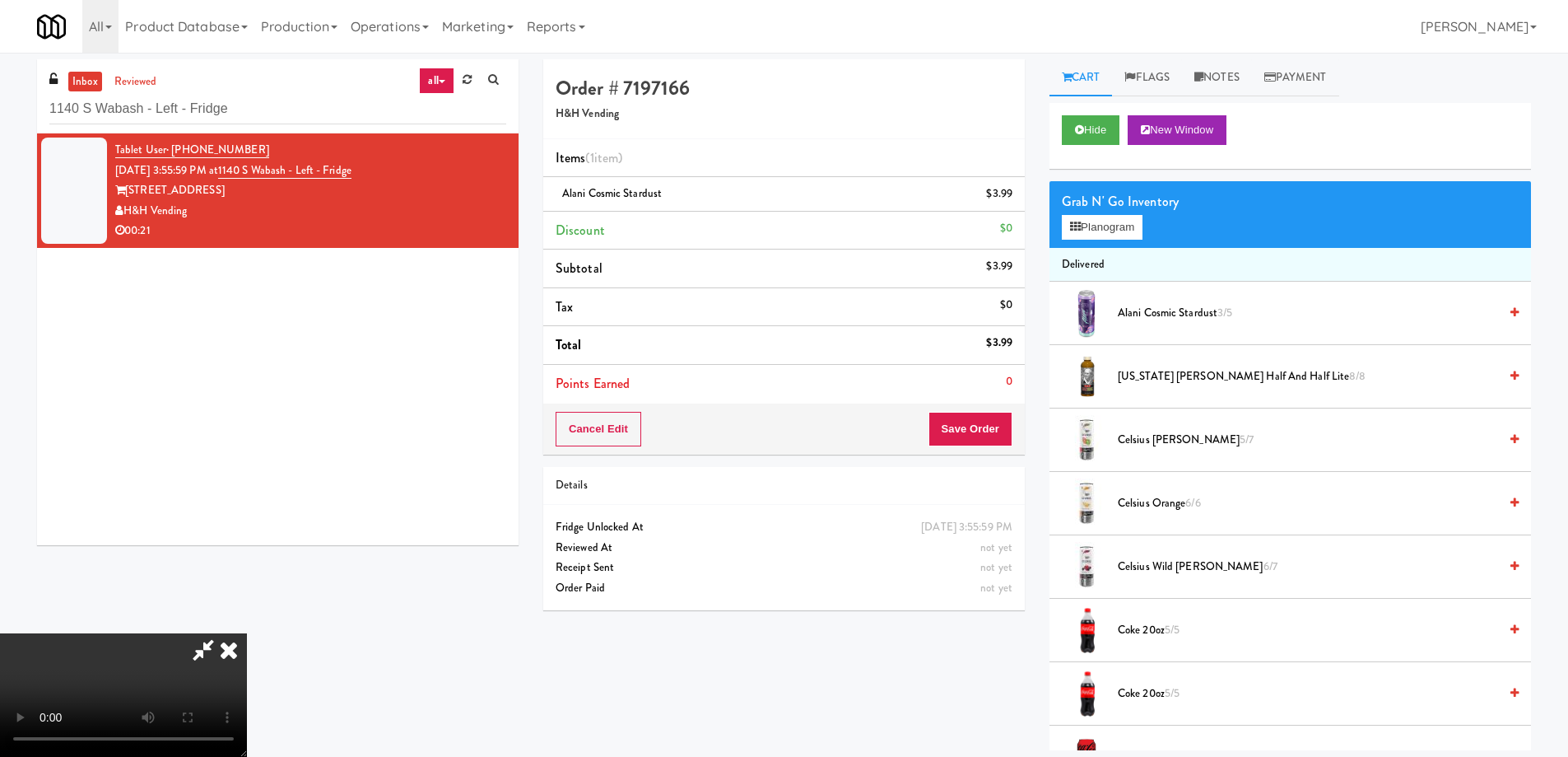
click at [247, 633] on icon at bounding box center [228, 650] width 36 height 33
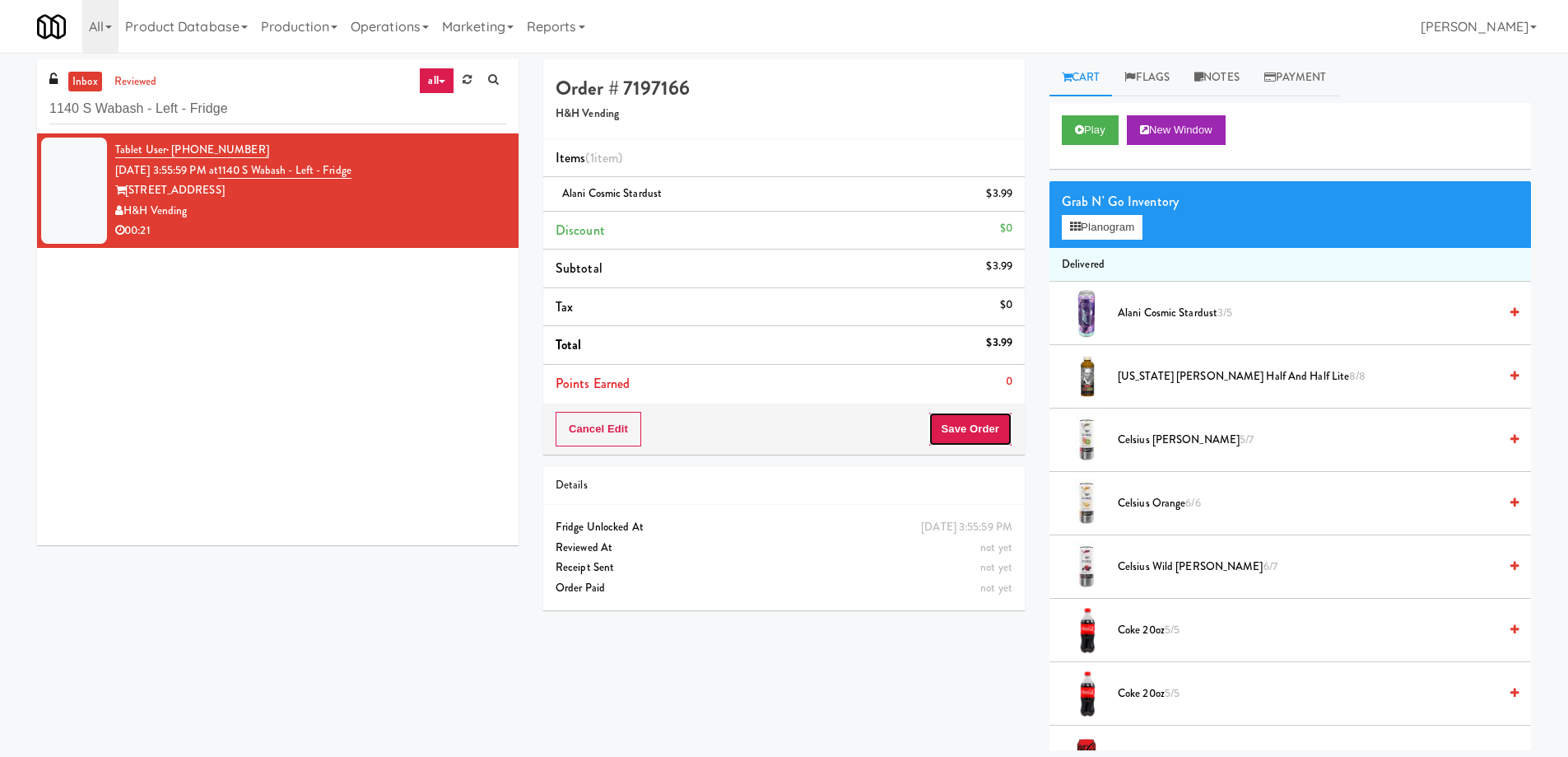
click at [974, 445] on button "Save Order" at bounding box center [971, 429] width 84 height 34
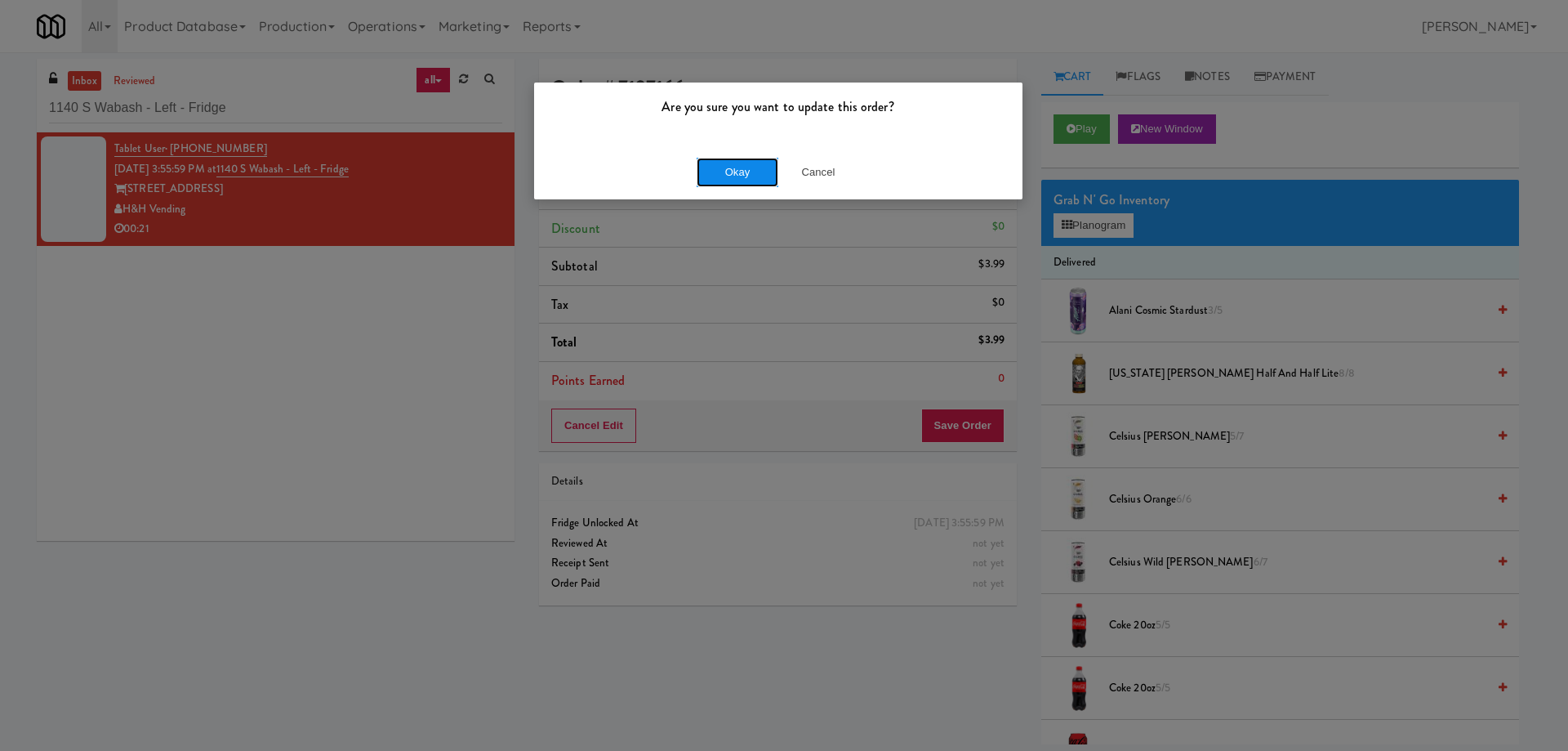
click at [741, 177] on button "Okay" at bounding box center [738, 173] width 82 height 30
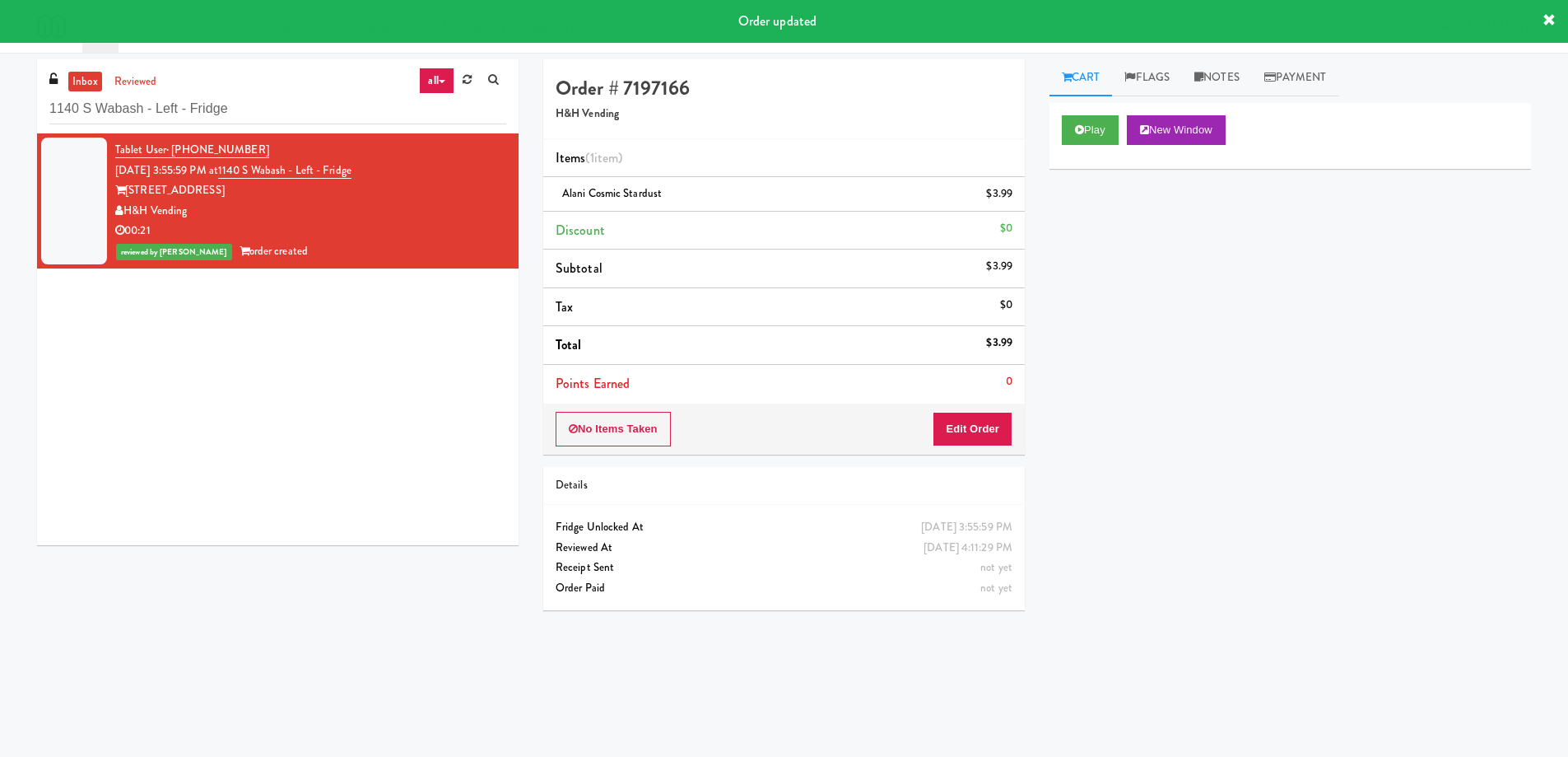
drag, startPoint x: 343, startPoint y: 429, endPoint x: 267, endPoint y: 385, distance: 87.8
click at [343, 429] on div "Tablet User · (773) 627-1153 [DATE] 3:55:59 PM at [STREET_ADDRESS] - Left - Fri…" at bounding box center [277, 339] width 482 height 412
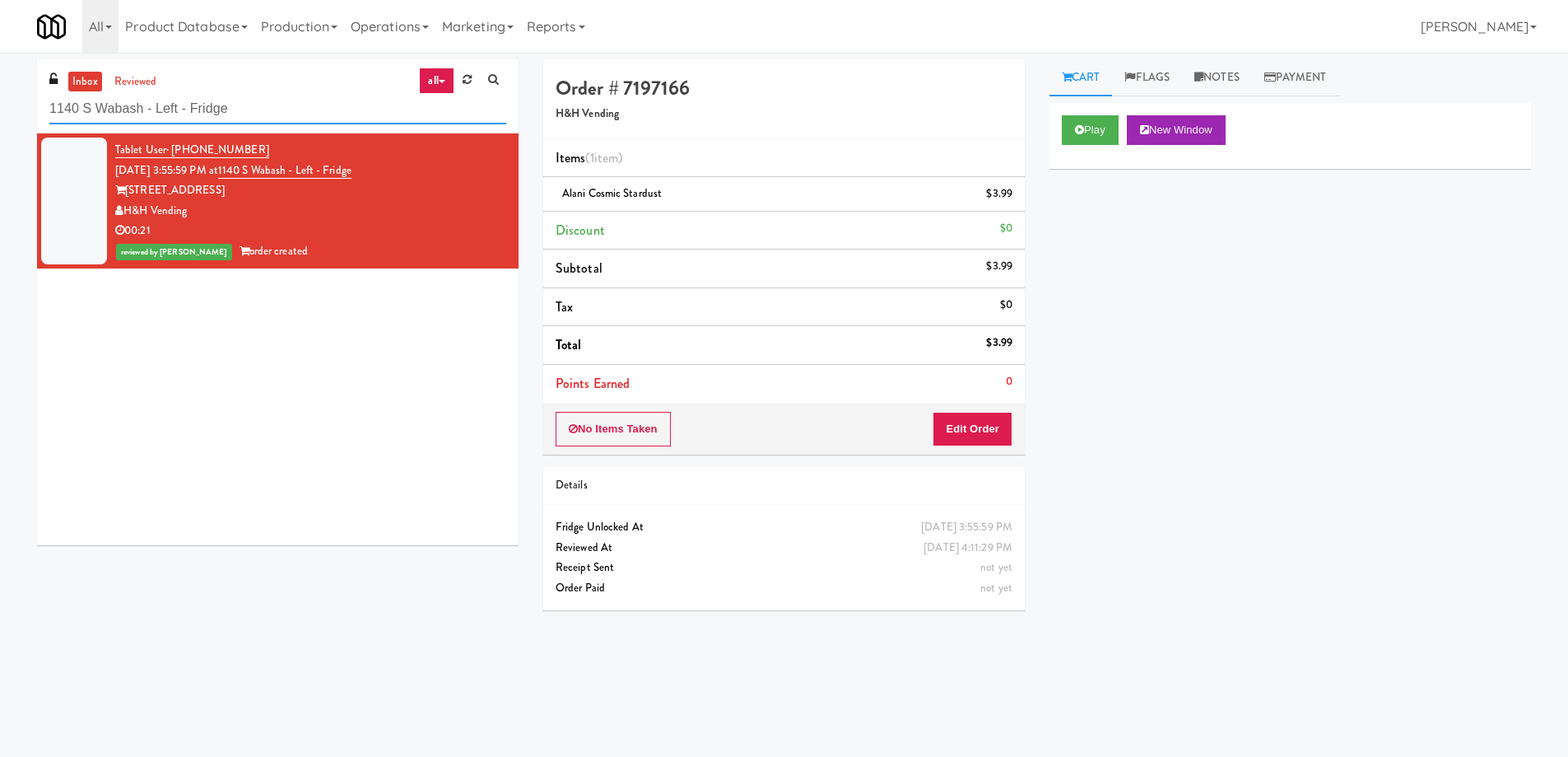
click at [255, 112] on input "1140 S Wabash - Left - Fridge" at bounding box center [277, 109] width 457 height 31
paste input "Woodlands - Combo"
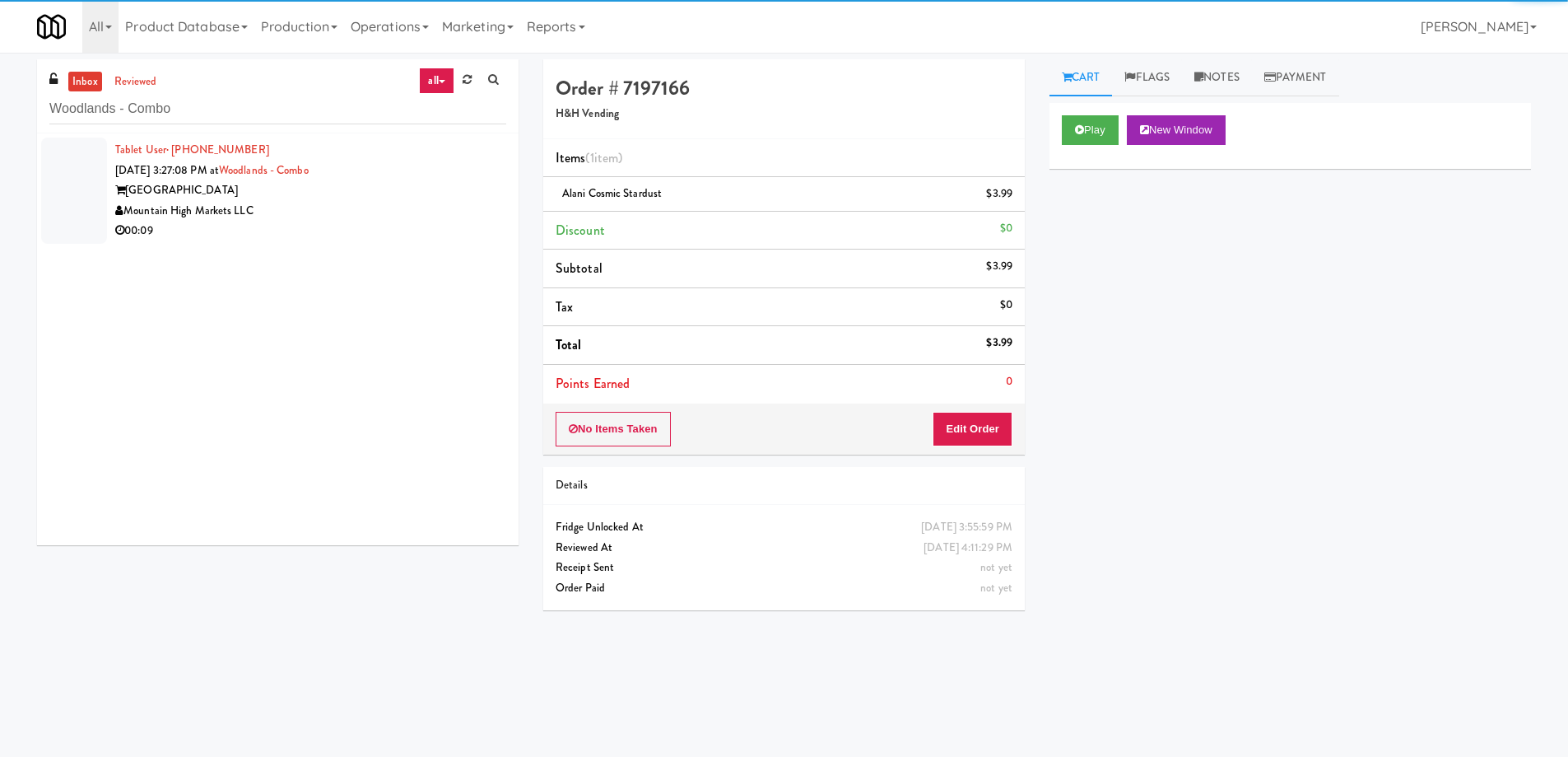
click at [356, 208] on div "Mountain High Markets LLC" at bounding box center [310, 211] width 391 height 20
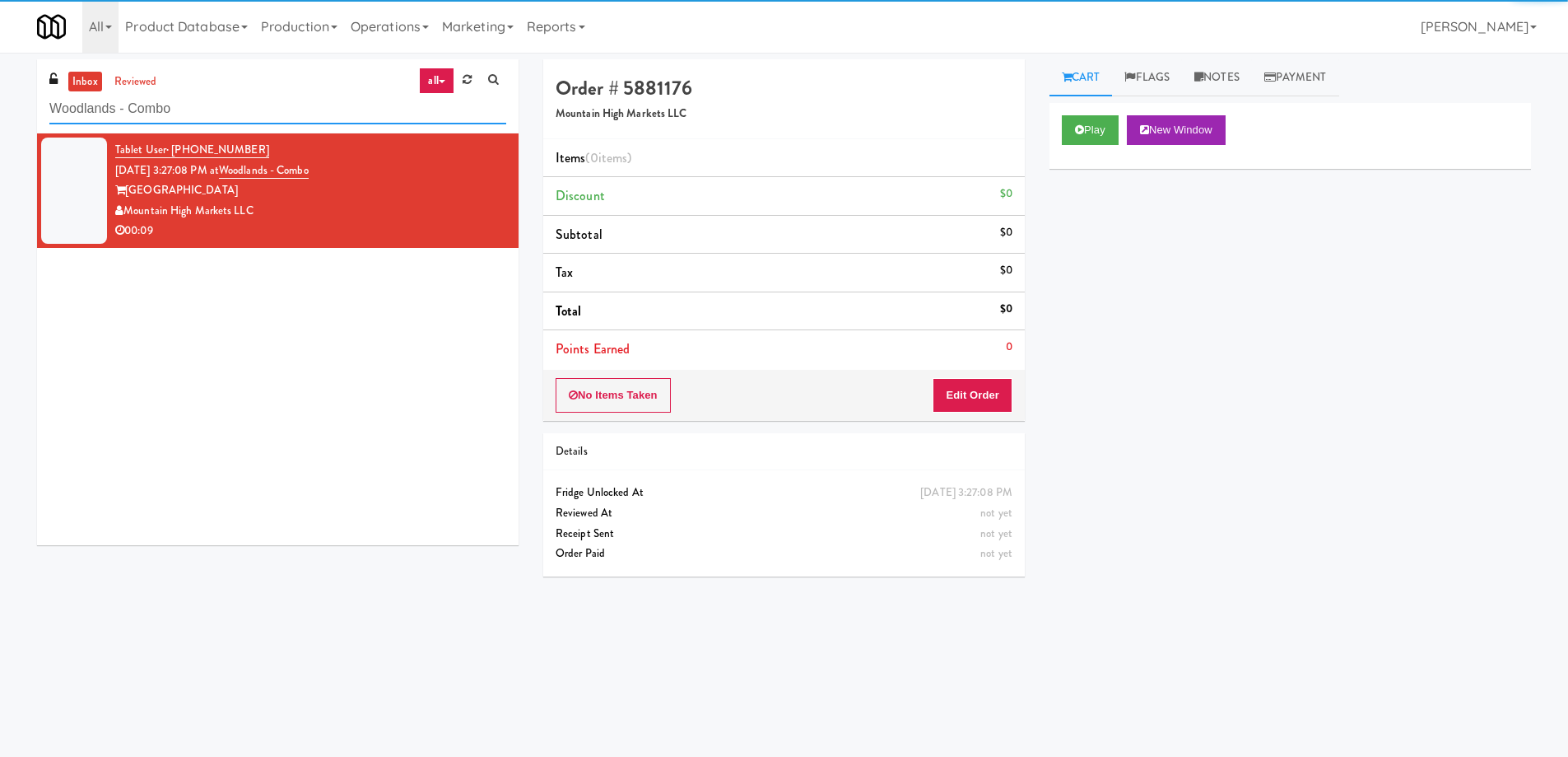
click at [248, 108] on input "Woodlands - Combo" at bounding box center [277, 109] width 457 height 31
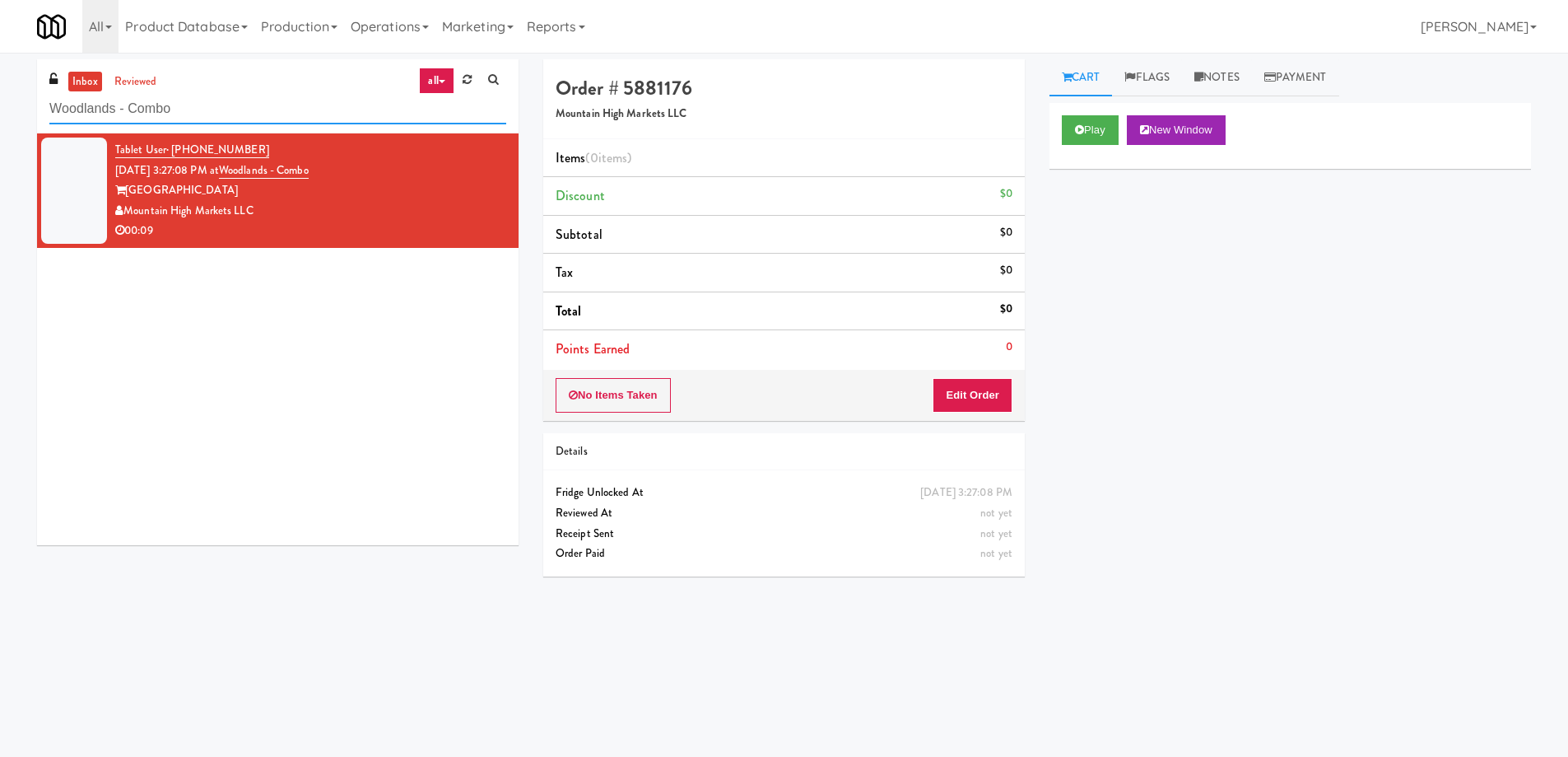
click at [233, 94] on input "Woodlands - Combo" at bounding box center [277, 109] width 457 height 31
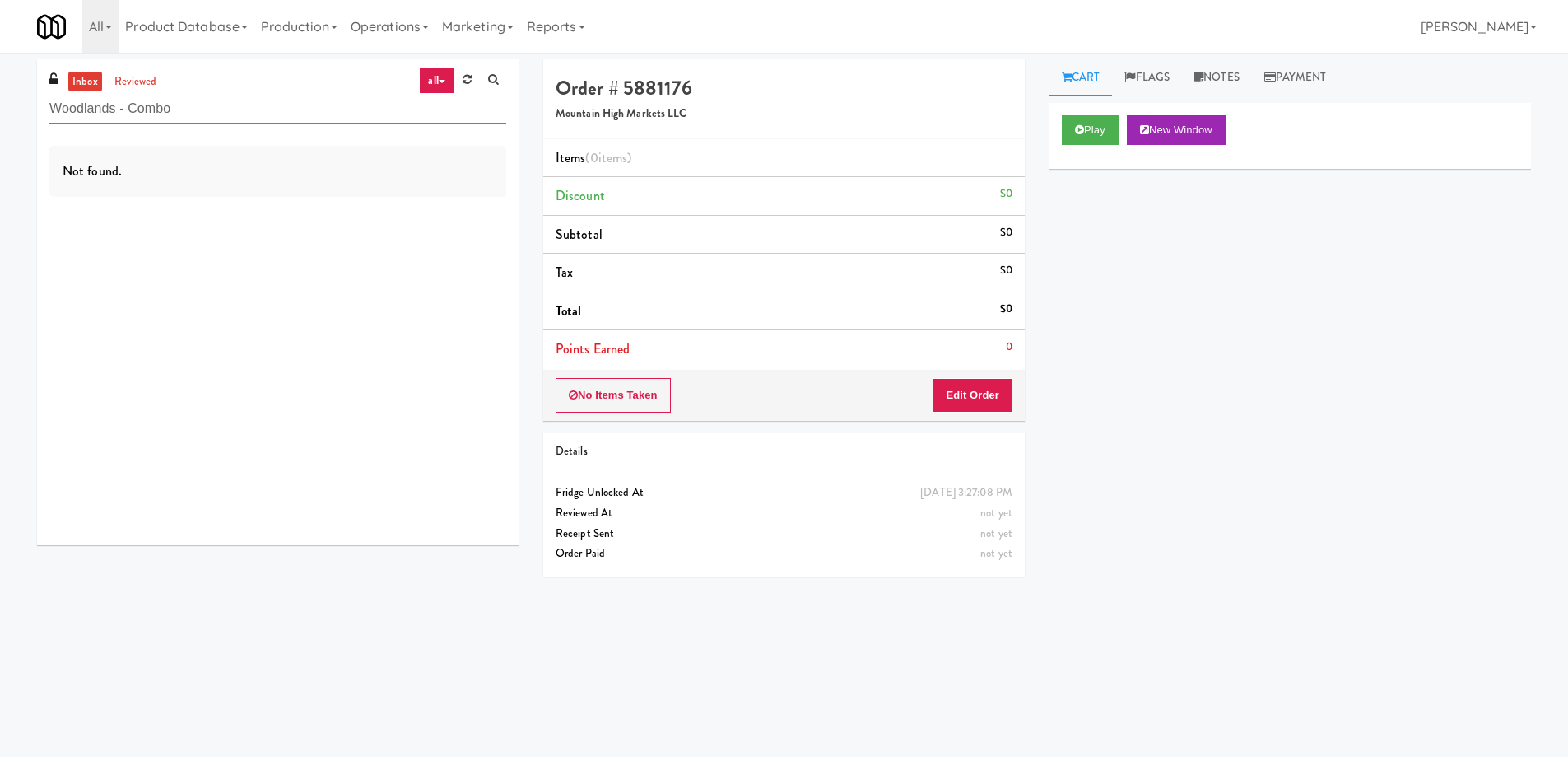
click at [233, 94] on input "Woodlands - Combo" at bounding box center [277, 109] width 457 height 31
paste input "Applewood - Cooler - Right"
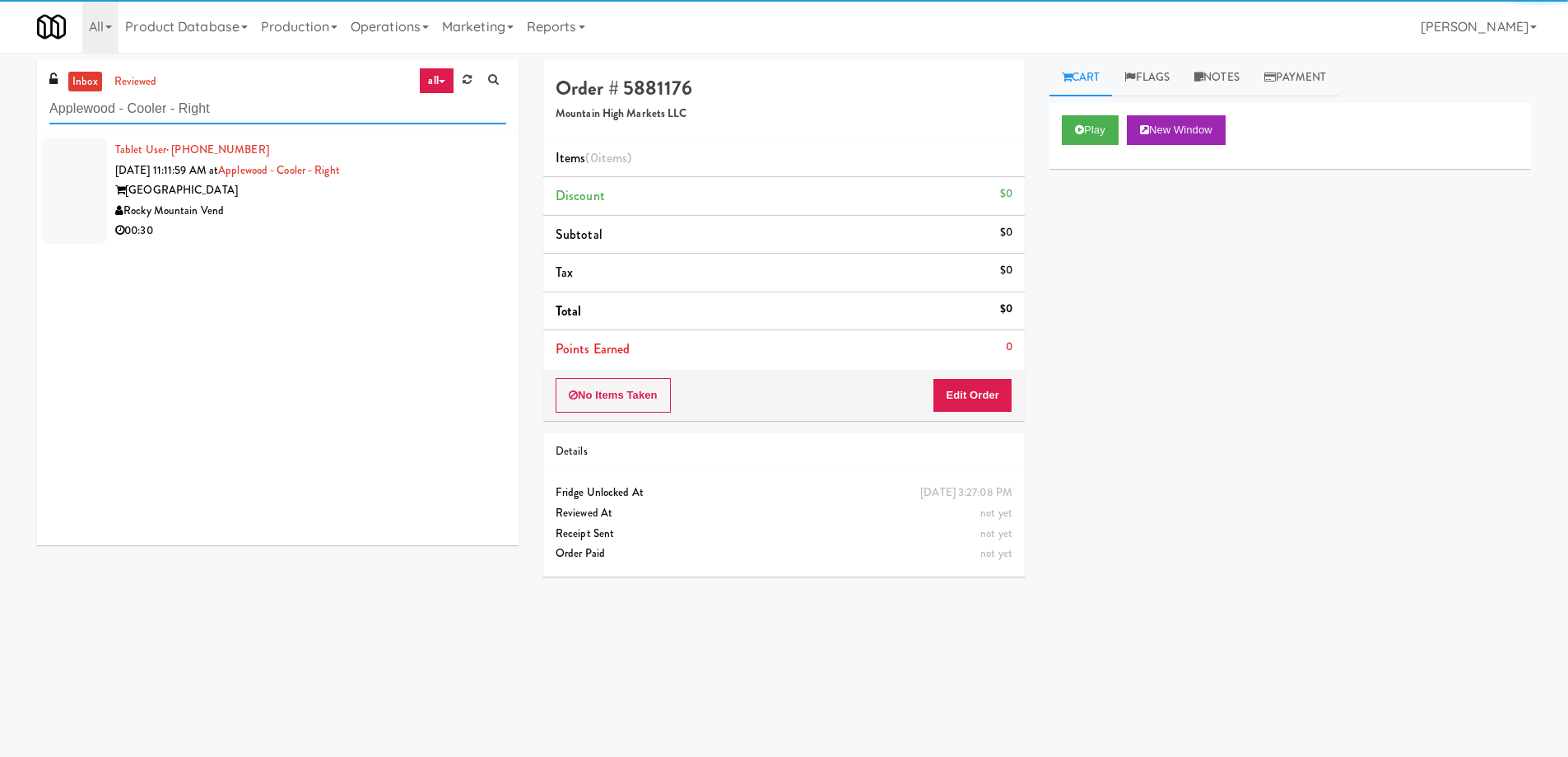
type input "Applewood - Cooler - Right"
click at [389, 203] on div "Rocky Mountain Vend" at bounding box center [310, 211] width 391 height 20
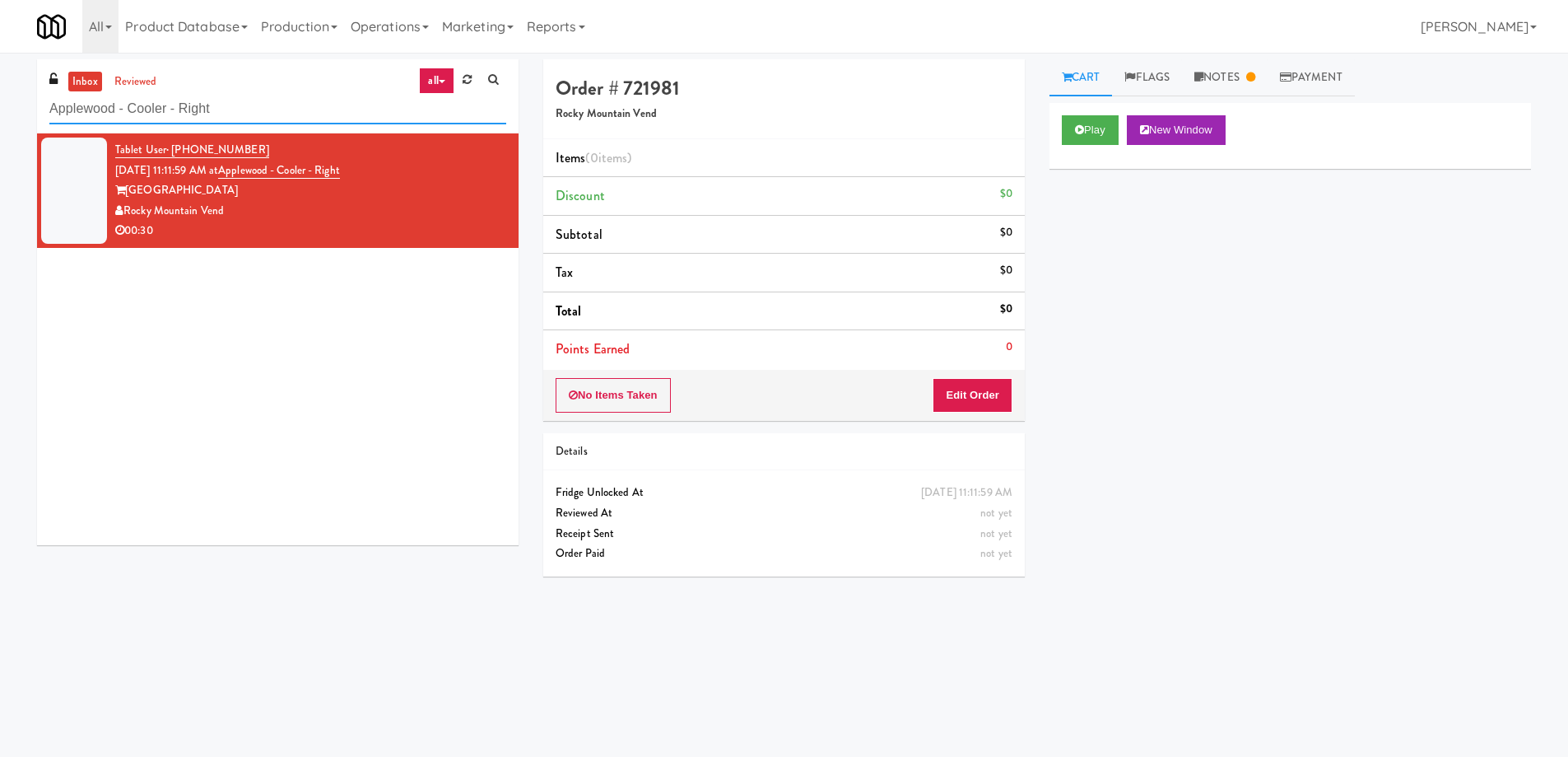
click at [327, 111] on input "Applewood - Cooler - Right" at bounding box center [277, 109] width 457 height 31
paste input "2200 Progress - Left - Fridge"
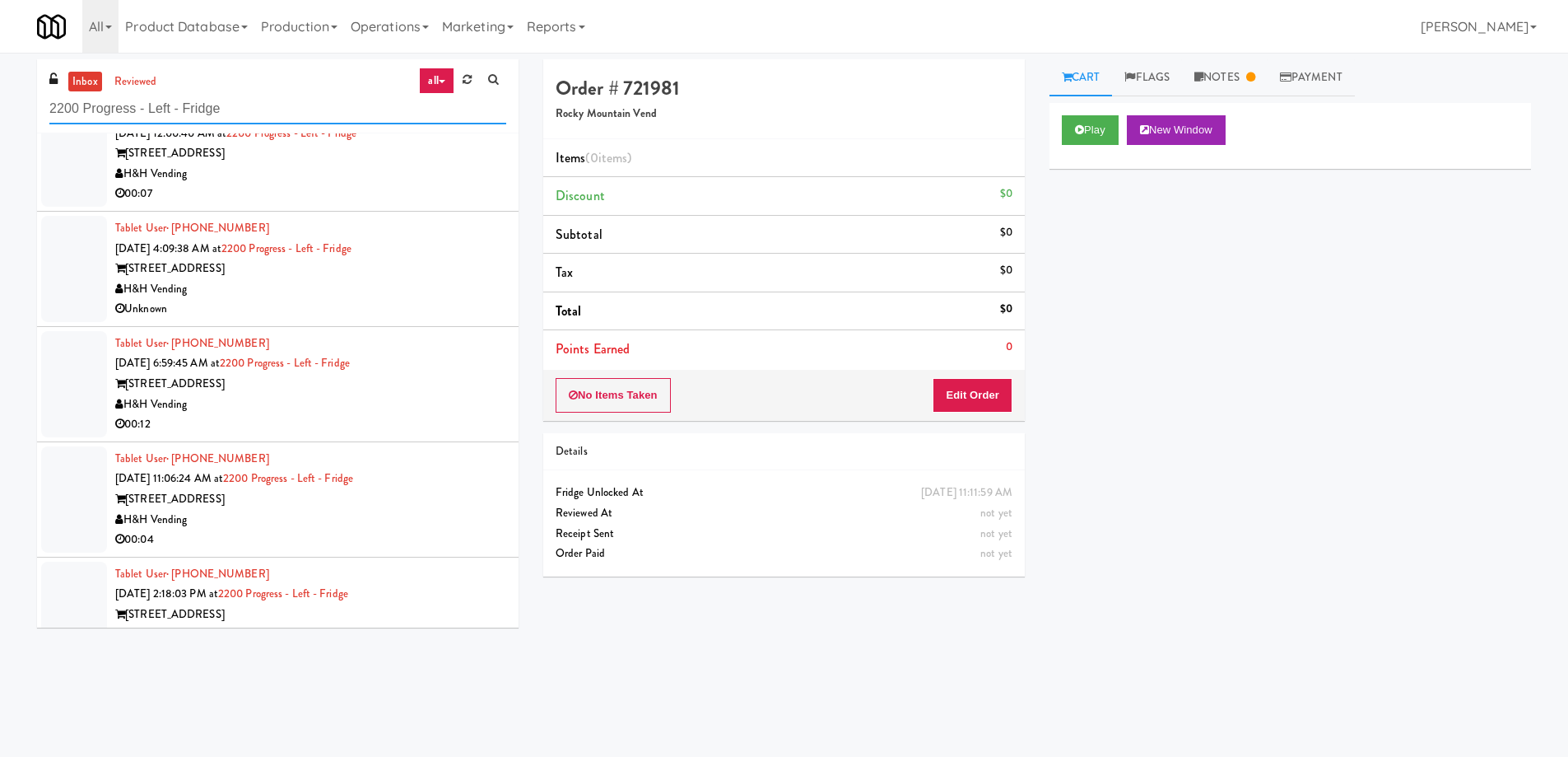
scroll to position [165, 0]
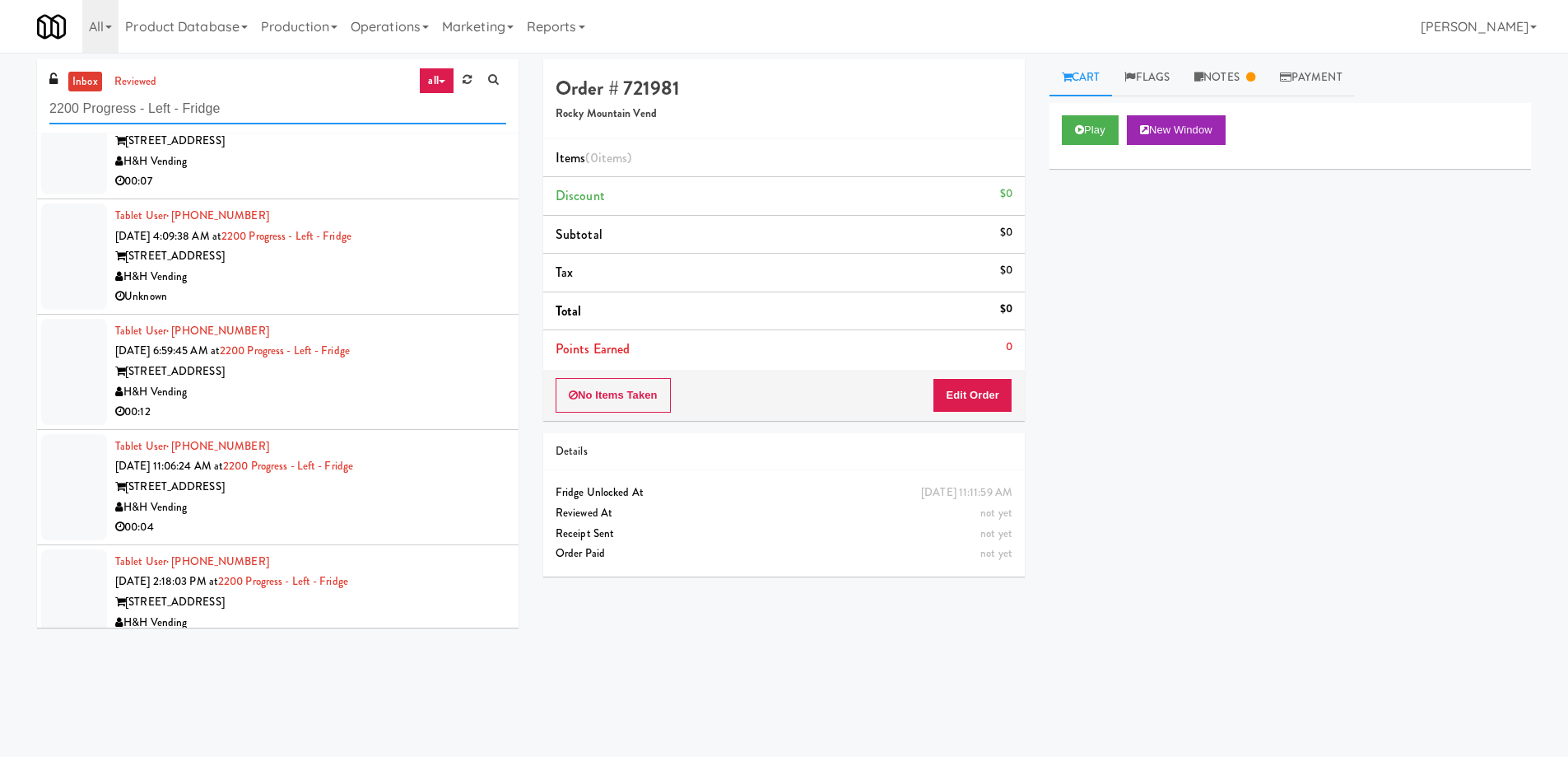
type input "2200 Progress - Left - Fridge"
click at [413, 286] on div "Unknown" at bounding box center [310, 296] width 391 height 20
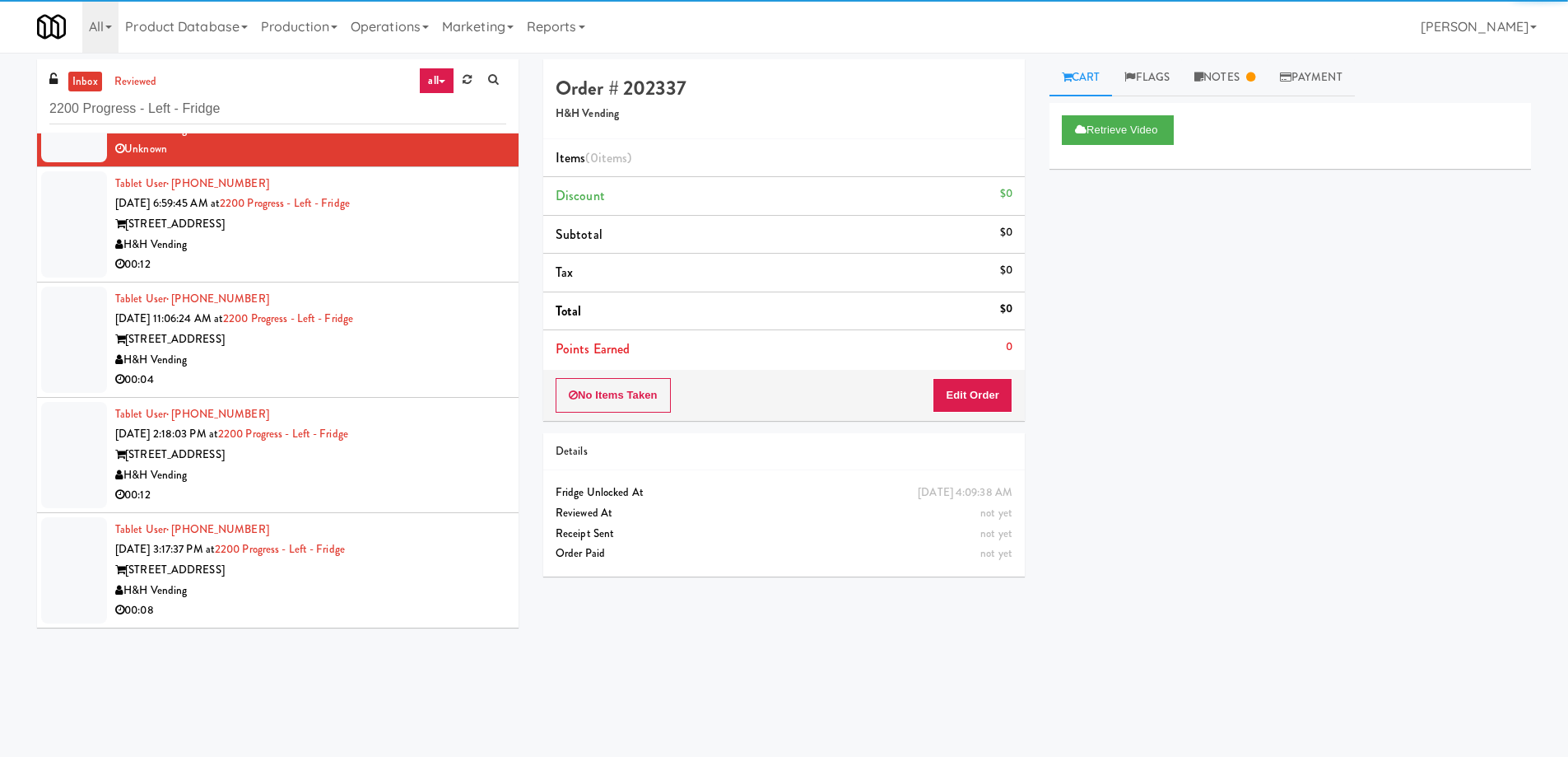
scroll to position [53, 0]
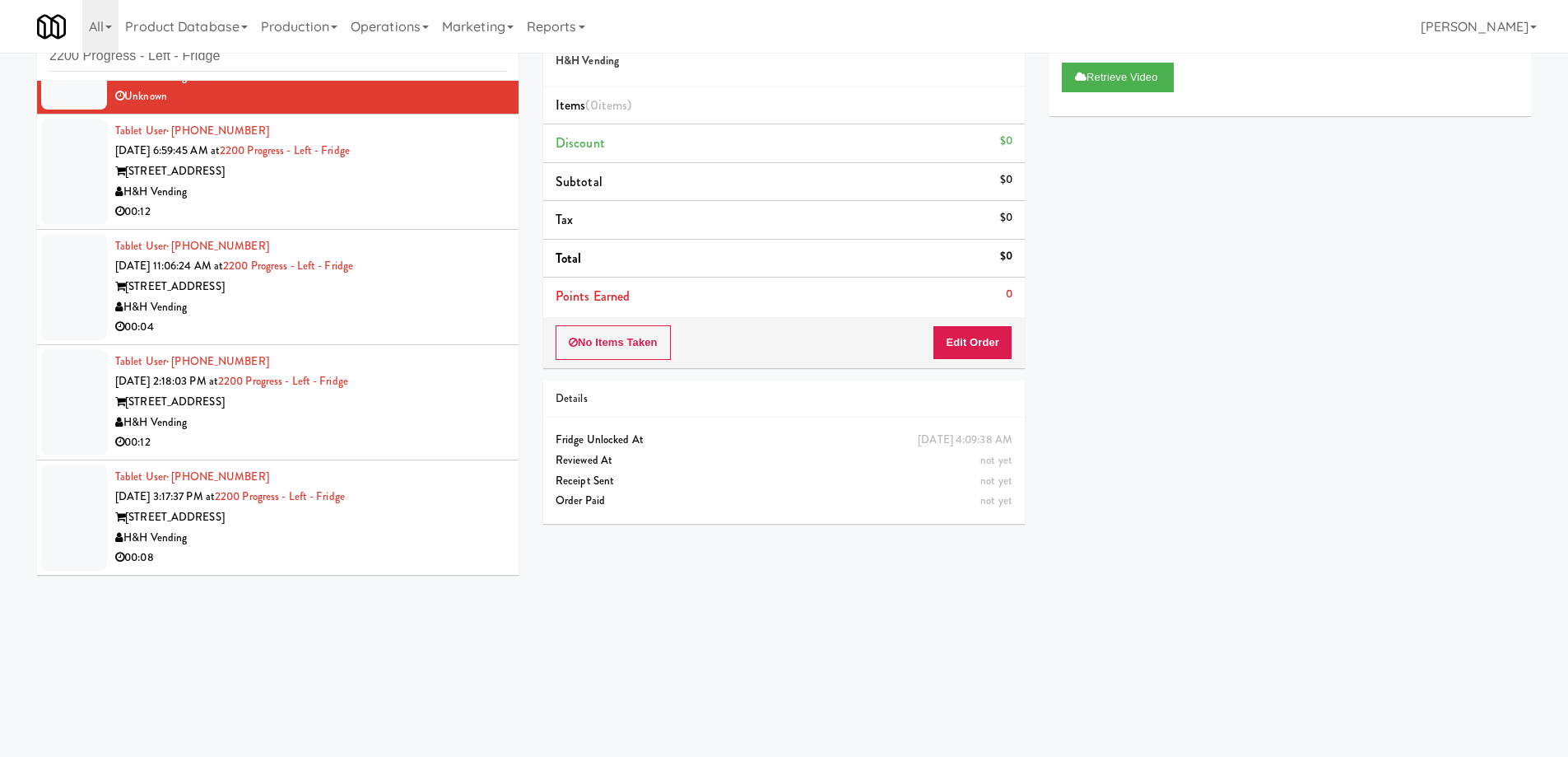
click at [425, 490] on div "Tablet User · (312) 622-0666 [DATE] 3:17:37 PM at 2200 Progress - Left - Fridge…" at bounding box center [310, 517] width 391 height 101
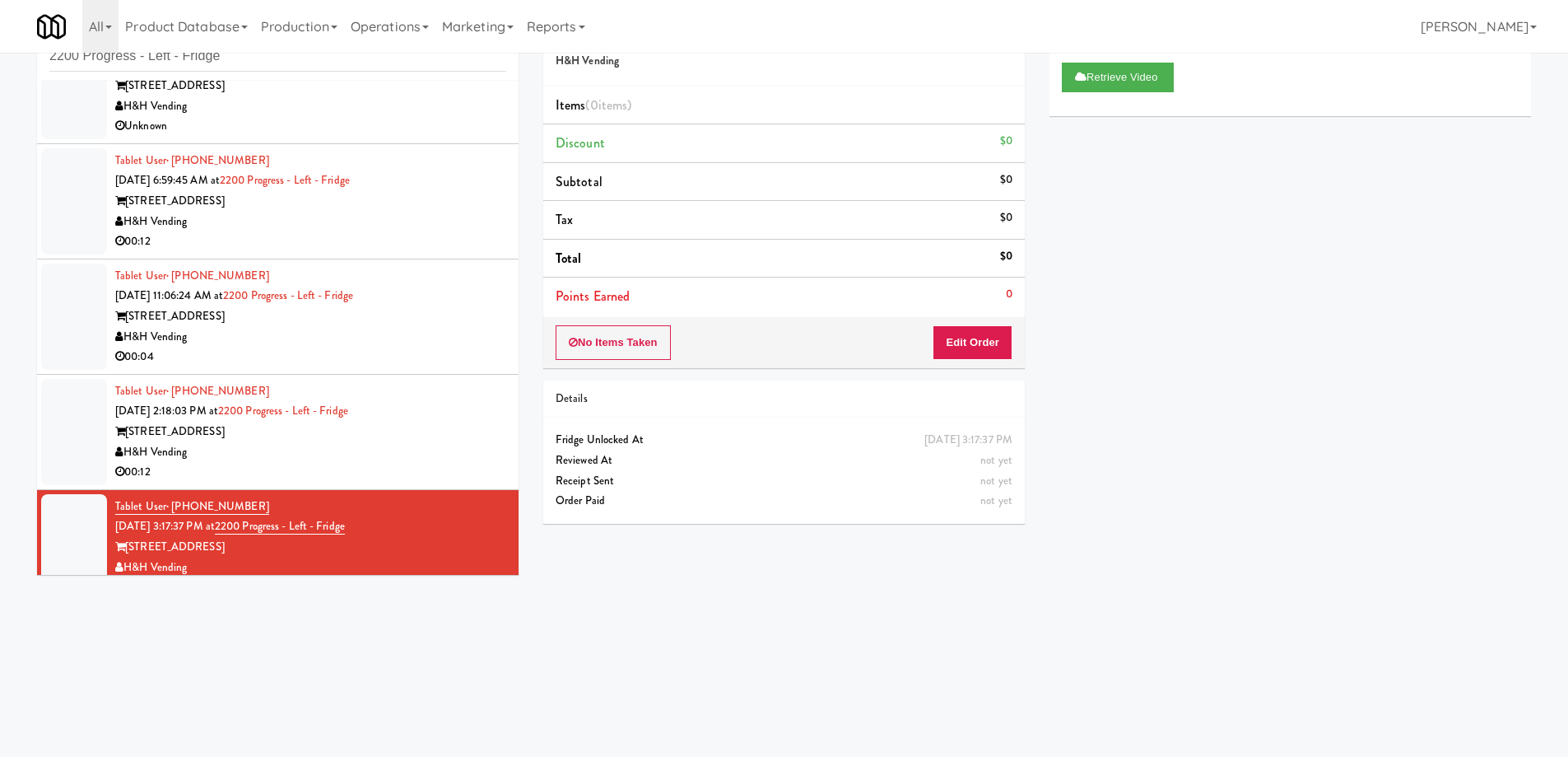
scroll to position [312, 0]
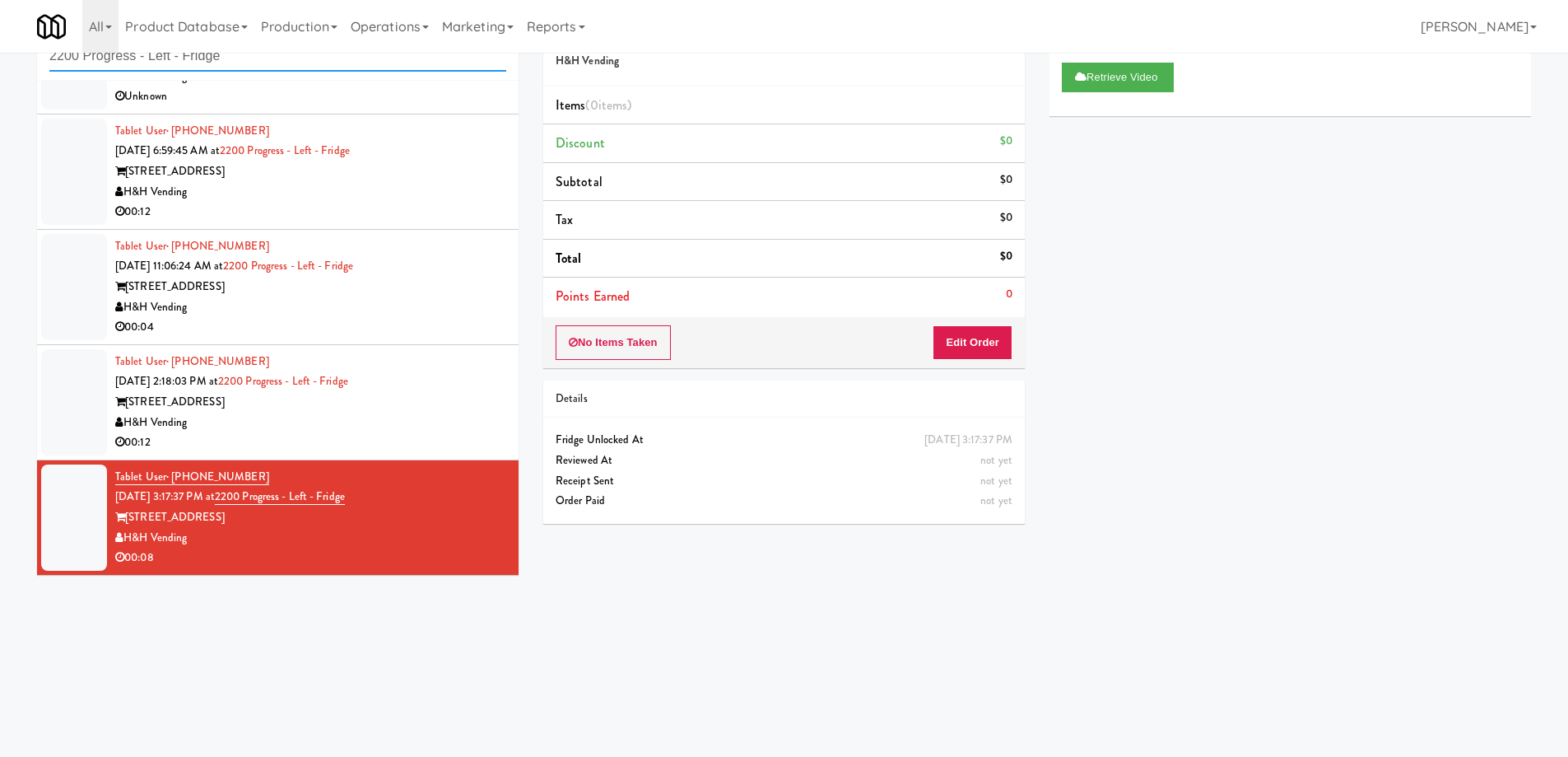
click at [286, 60] on input "2200 Progress - Left - Fridge" at bounding box center [277, 56] width 457 height 31
paste input "Westgate on University - Drink"
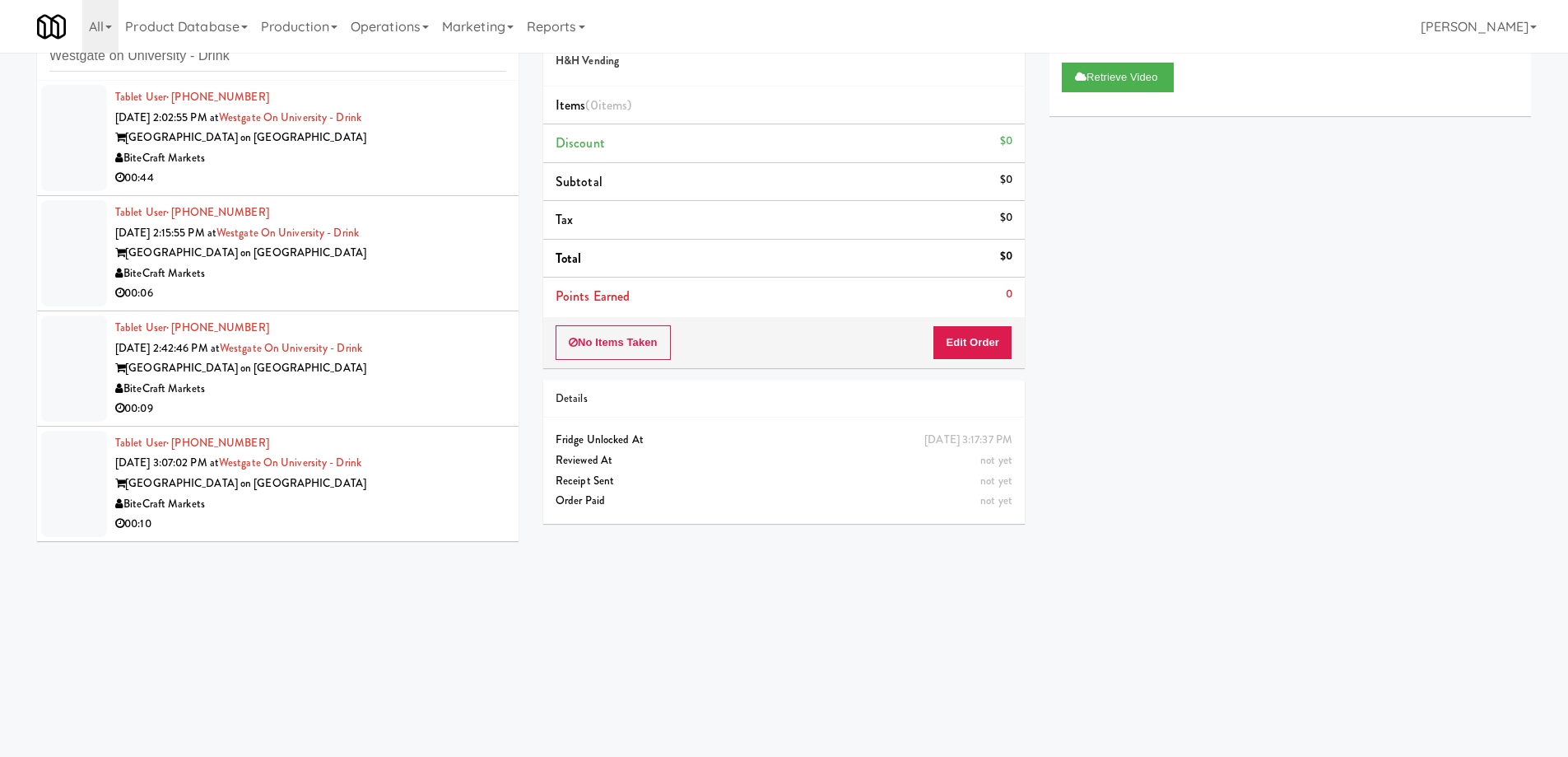
click at [415, 169] on div "00:44" at bounding box center [310, 177] width 391 height 20
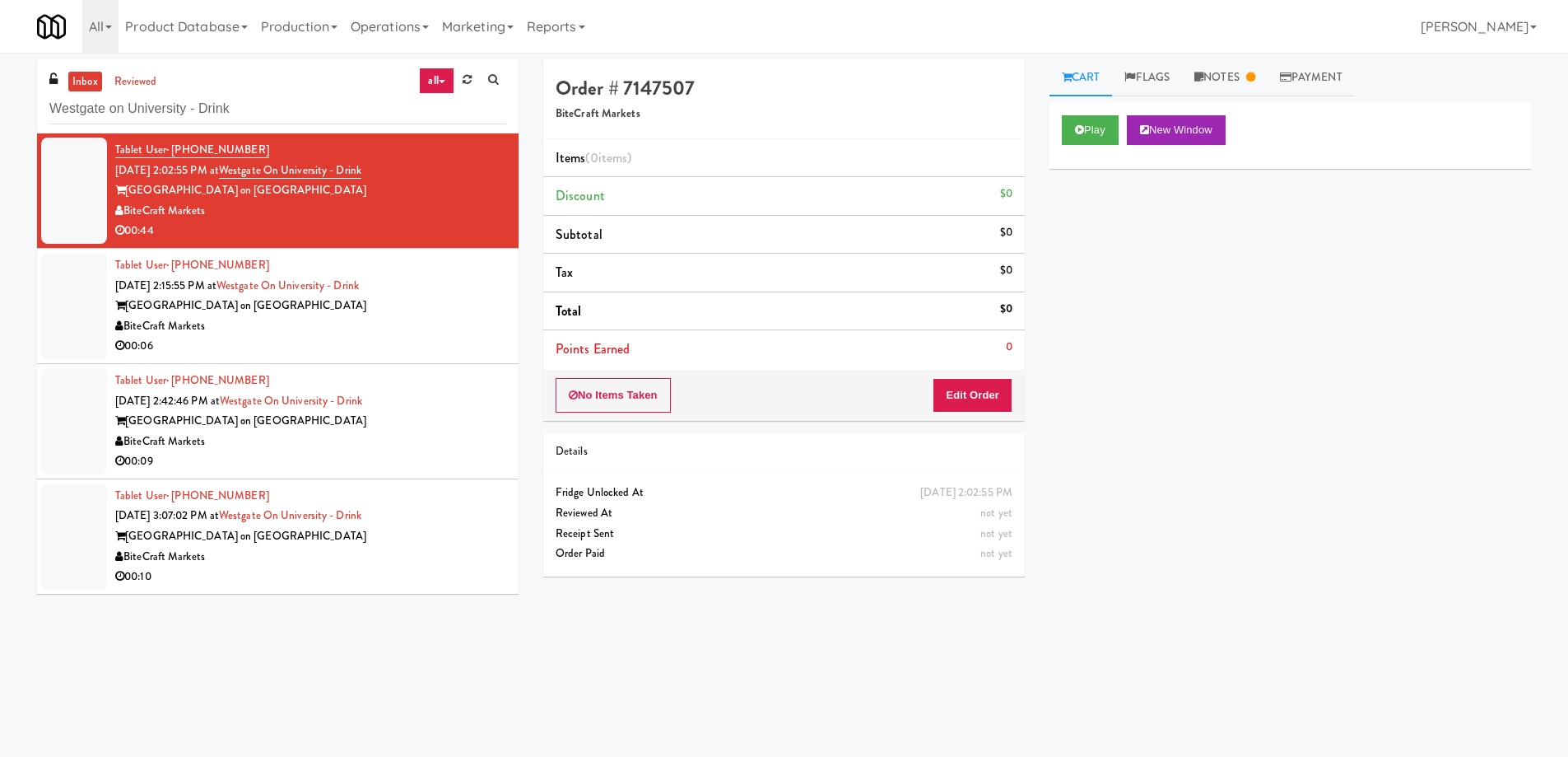
click at [429, 321] on div "BiteCraft Markets" at bounding box center [310, 326] width 391 height 20
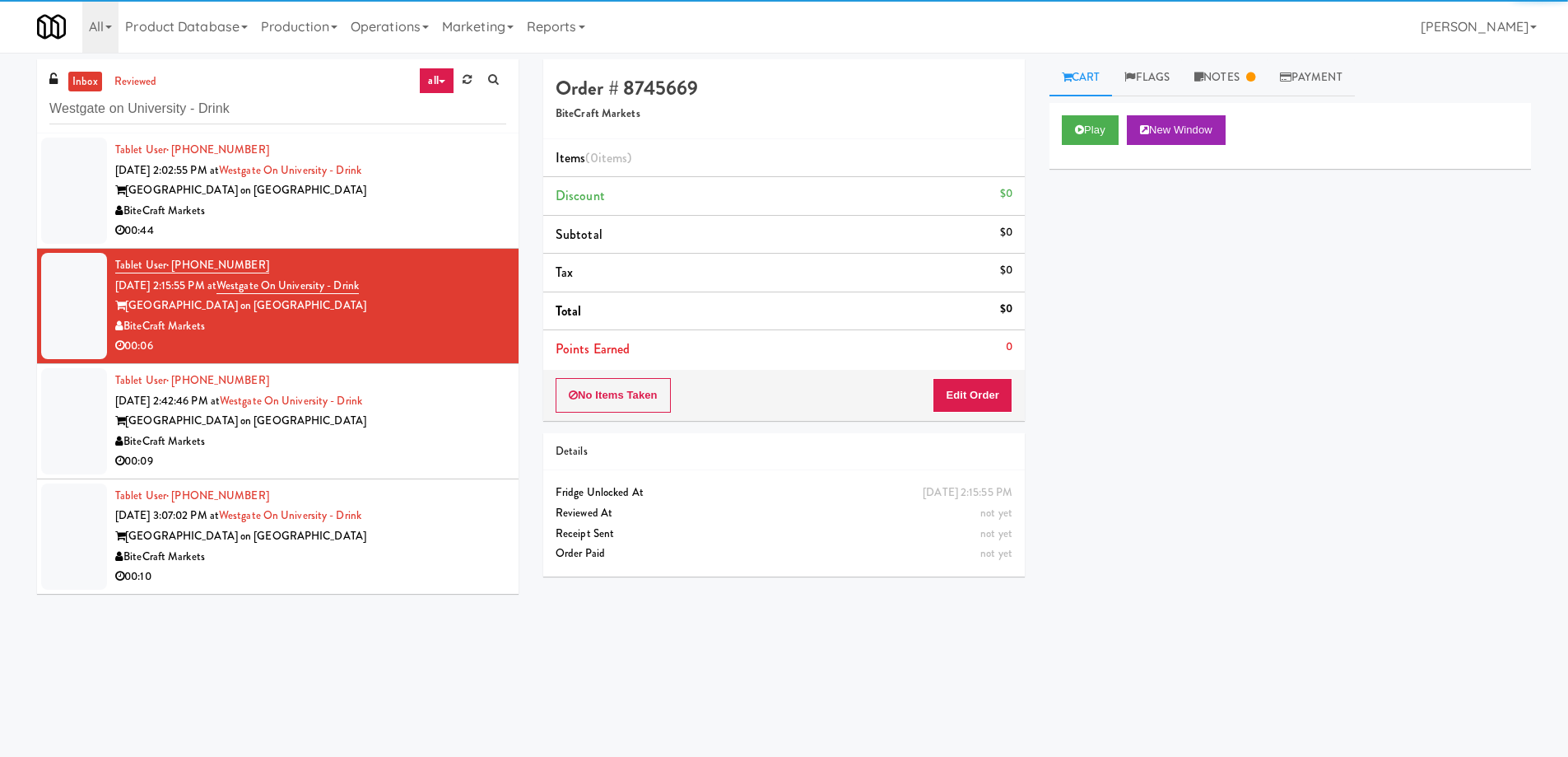
click at [442, 415] on div "[GEOGRAPHIC_DATA] on [GEOGRAPHIC_DATA]" at bounding box center [310, 421] width 391 height 20
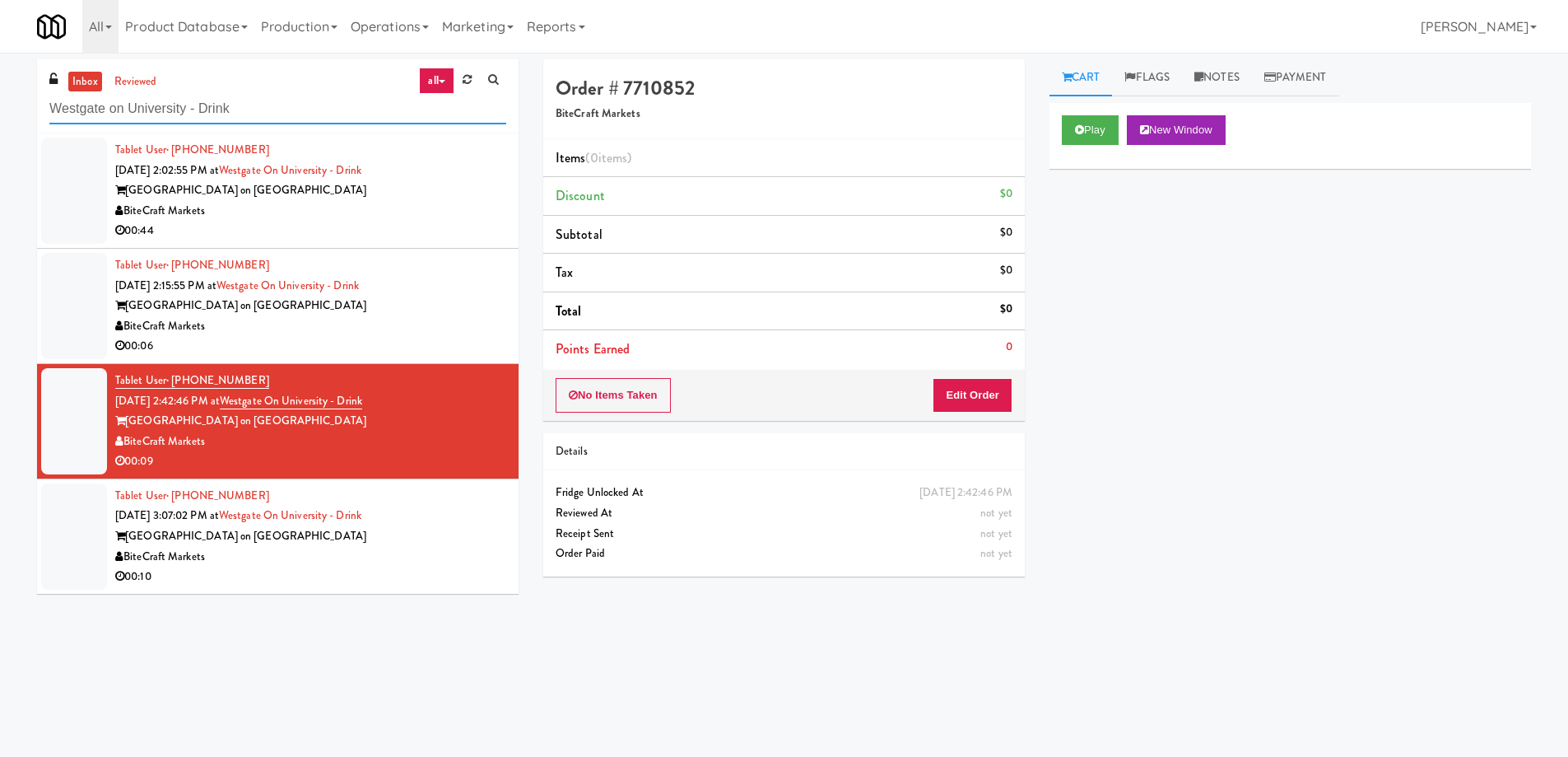
click at [263, 112] on input "Westgate on University - Drink" at bounding box center [277, 109] width 457 height 31
click at [290, 109] on input "Westgate on University - Drink" at bounding box center [277, 109] width 457 height 31
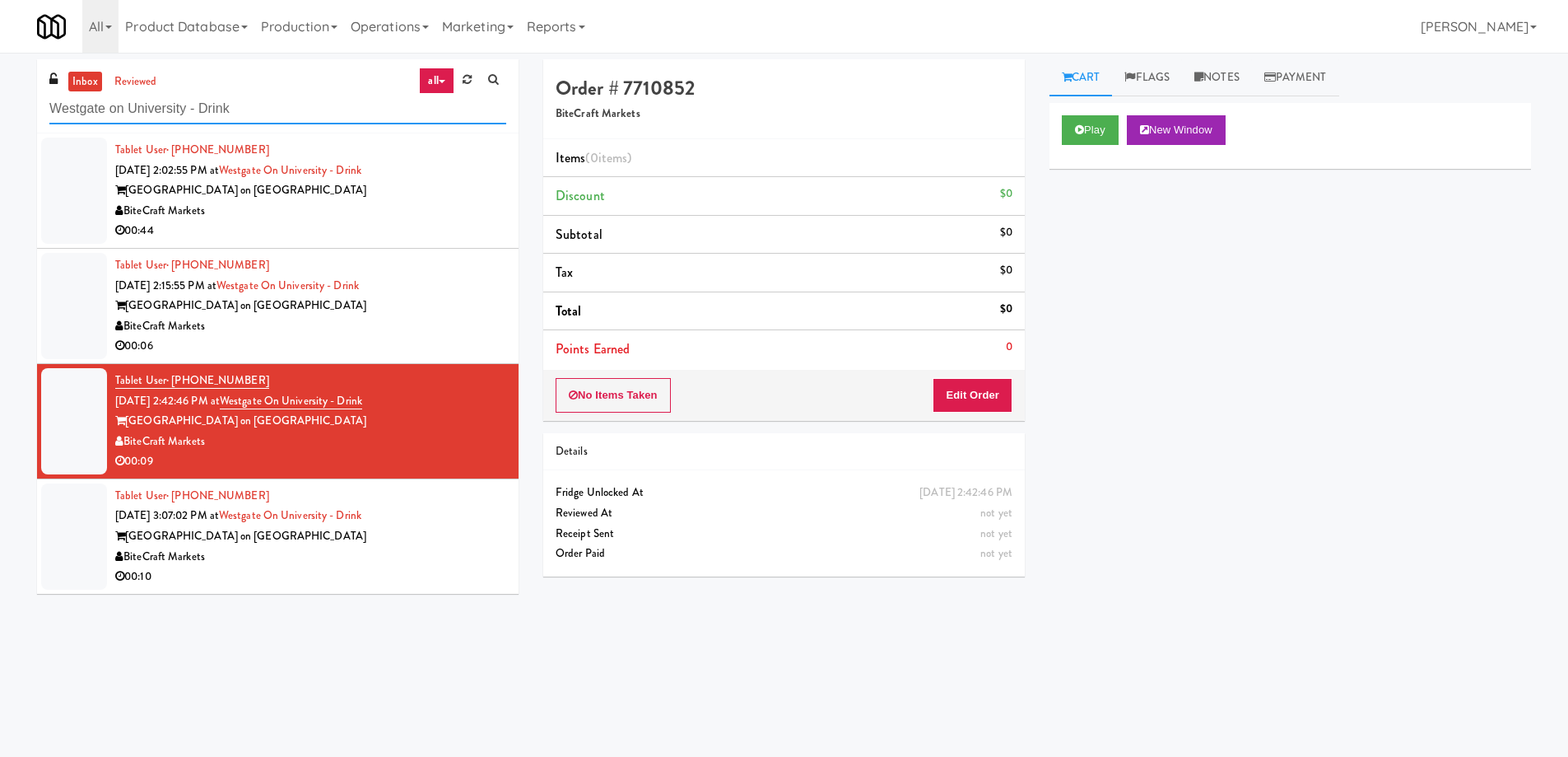
click at [290, 109] on input "Westgate on University - Drink" at bounding box center [277, 109] width 457 height 31
paste input "UHN - [PERSON_NAME][GEOGRAPHIC_DATA] - The Meeting Place"
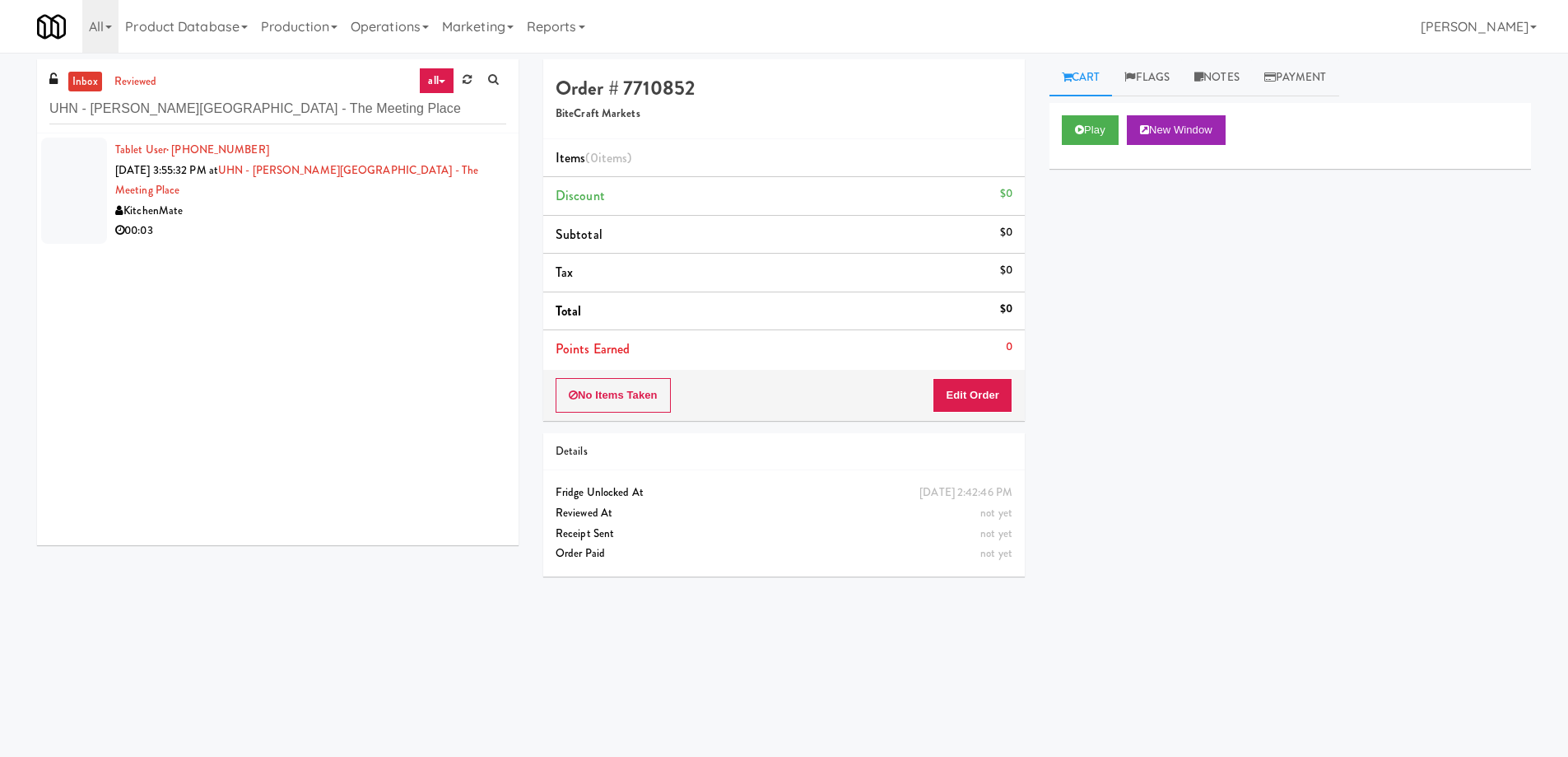
click at [372, 220] on div "00:03" at bounding box center [310, 230] width 391 height 20
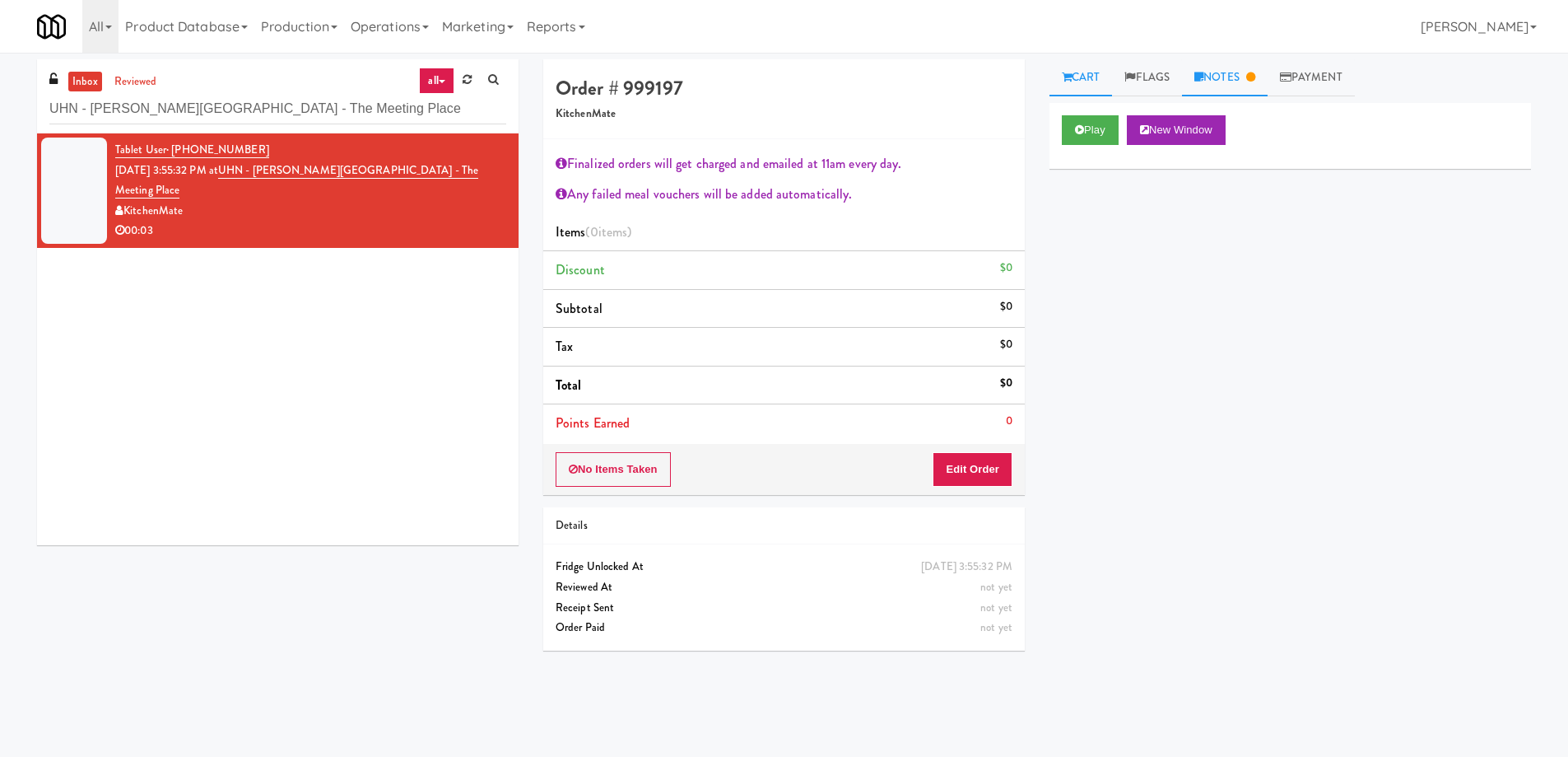
click at [1216, 78] on link "Notes" at bounding box center [1225, 78] width 86 height 37
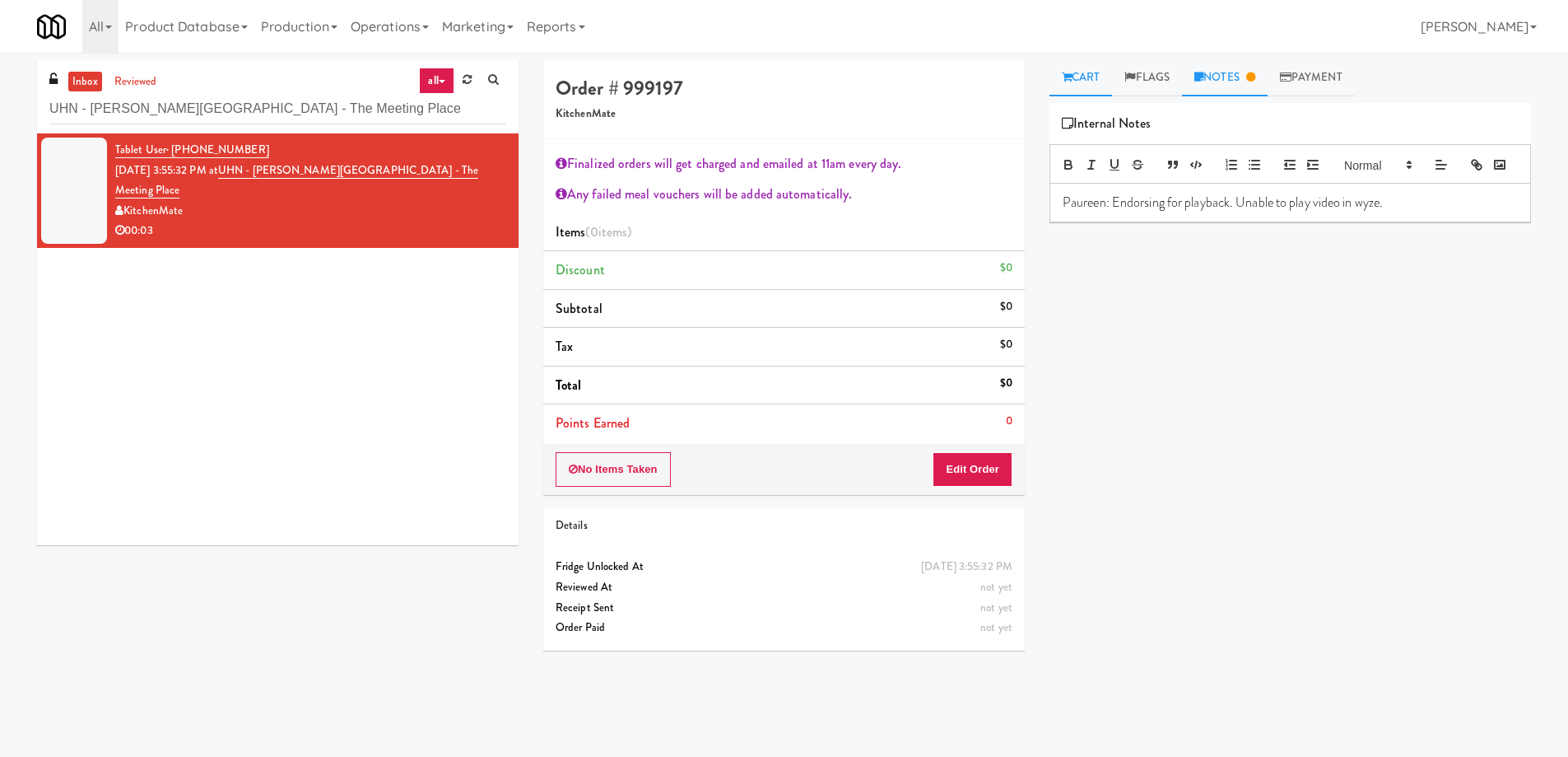
click at [1074, 80] on link "Cart" at bounding box center [1081, 78] width 63 height 37
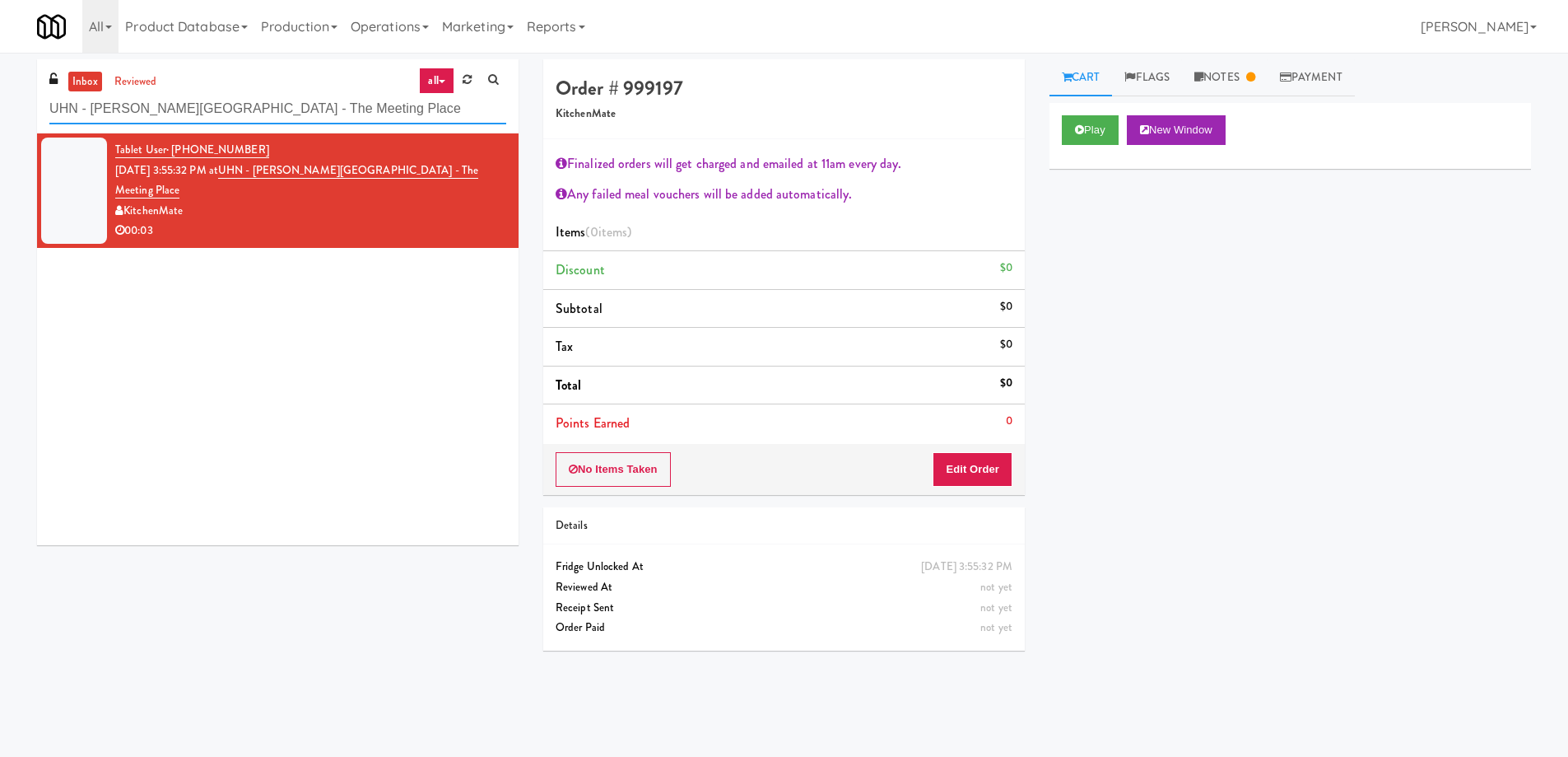
click at [284, 110] on input "UHN - [PERSON_NAME][GEOGRAPHIC_DATA] - The Meeting Place" at bounding box center [277, 109] width 457 height 31
paste input "Rock Solid Reboot 2"
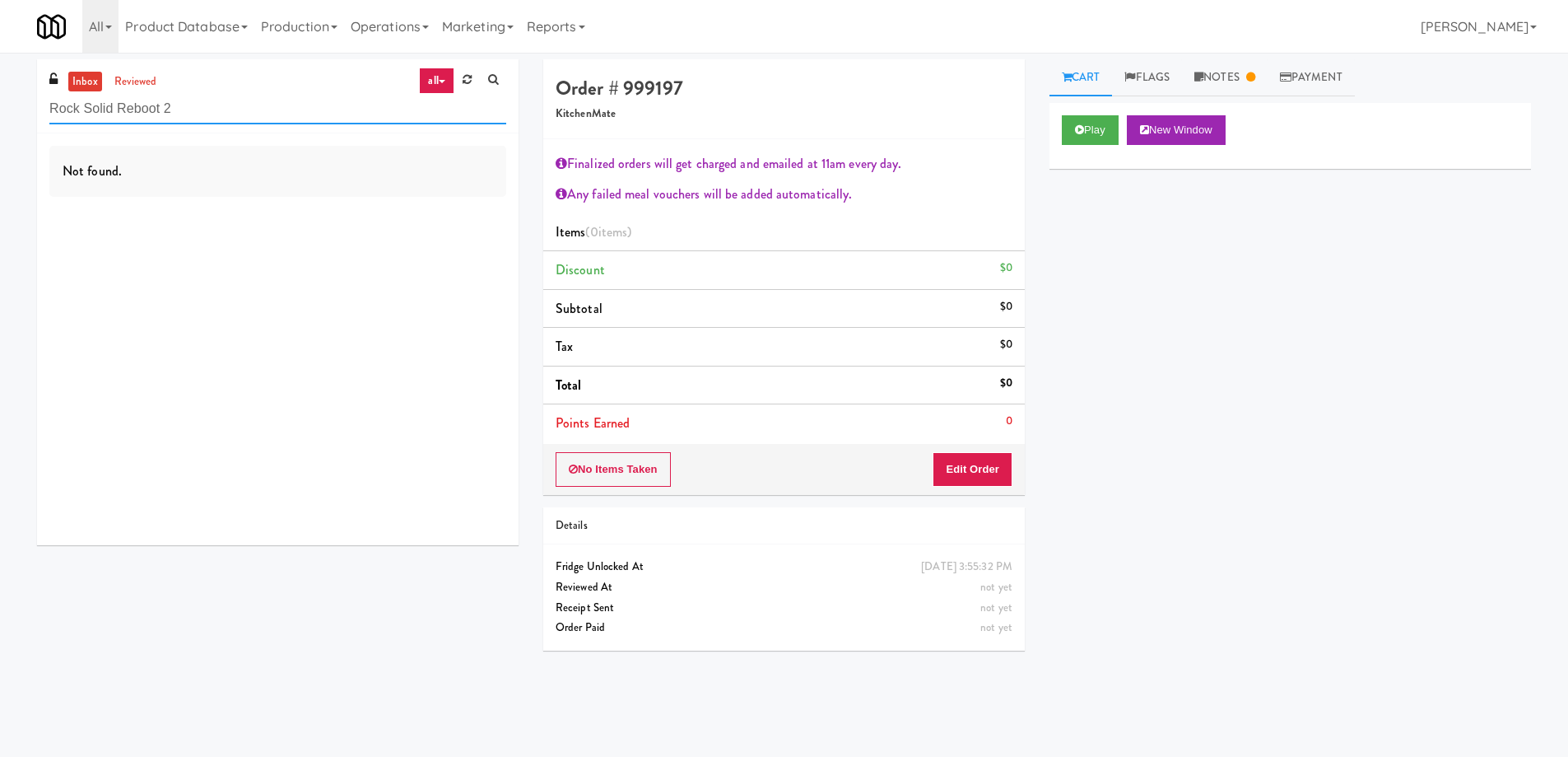
click at [235, 102] on input "Rock Solid Reboot 2" at bounding box center [277, 109] width 457 height 31
click at [214, 102] on input "Rock Solid Reboot 2" at bounding box center [277, 109] width 457 height 31
paste input "Velaris Gym Fridge - 5th Floor"
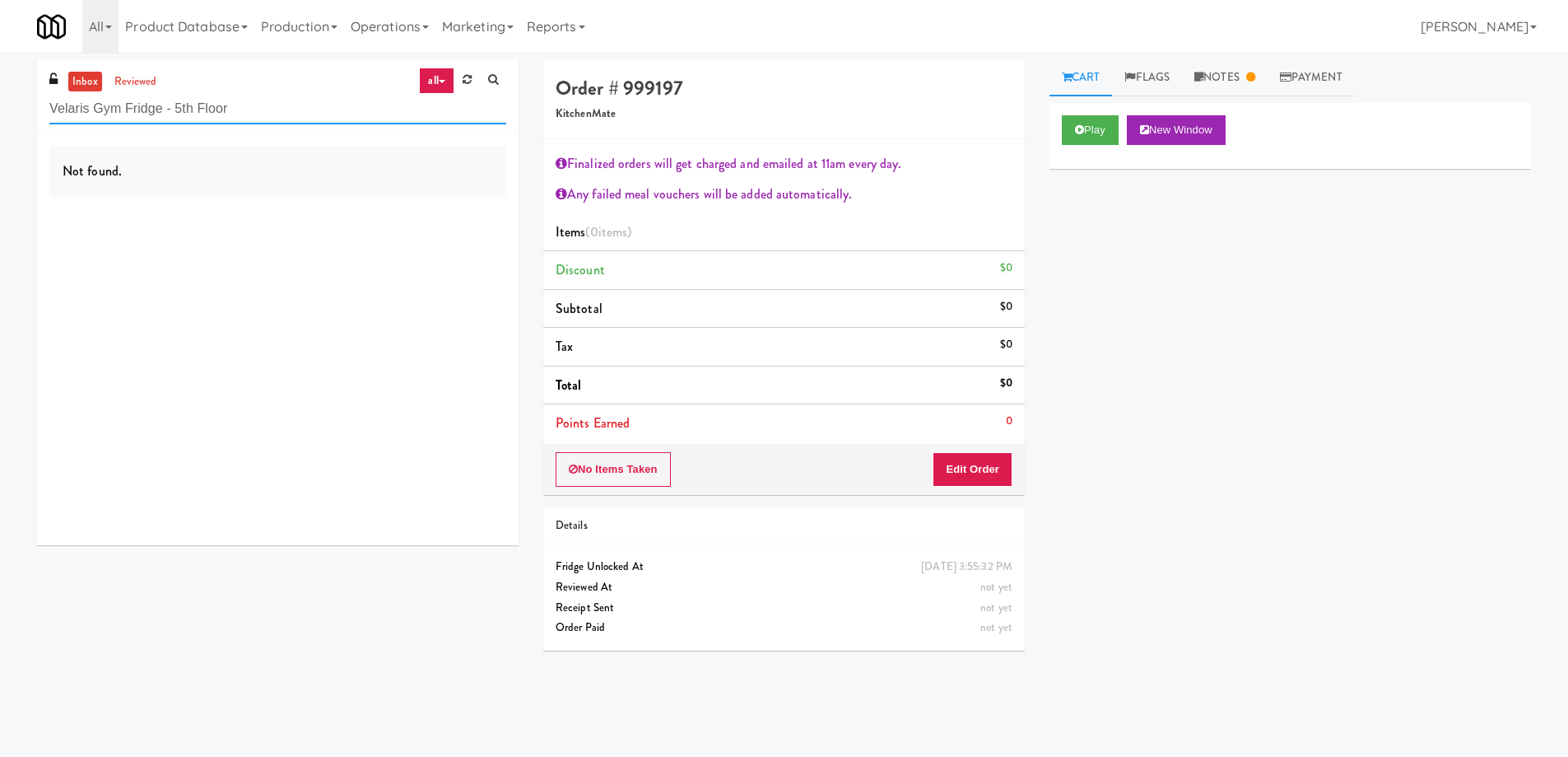
click at [244, 110] on input "Velaris Gym Fridge - 5th Floor" at bounding box center [277, 109] width 457 height 31
click at [228, 112] on input "Velaris Gym Fridge - 5th Floor" at bounding box center [277, 109] width 457 height 31
paste input "234 Coole"
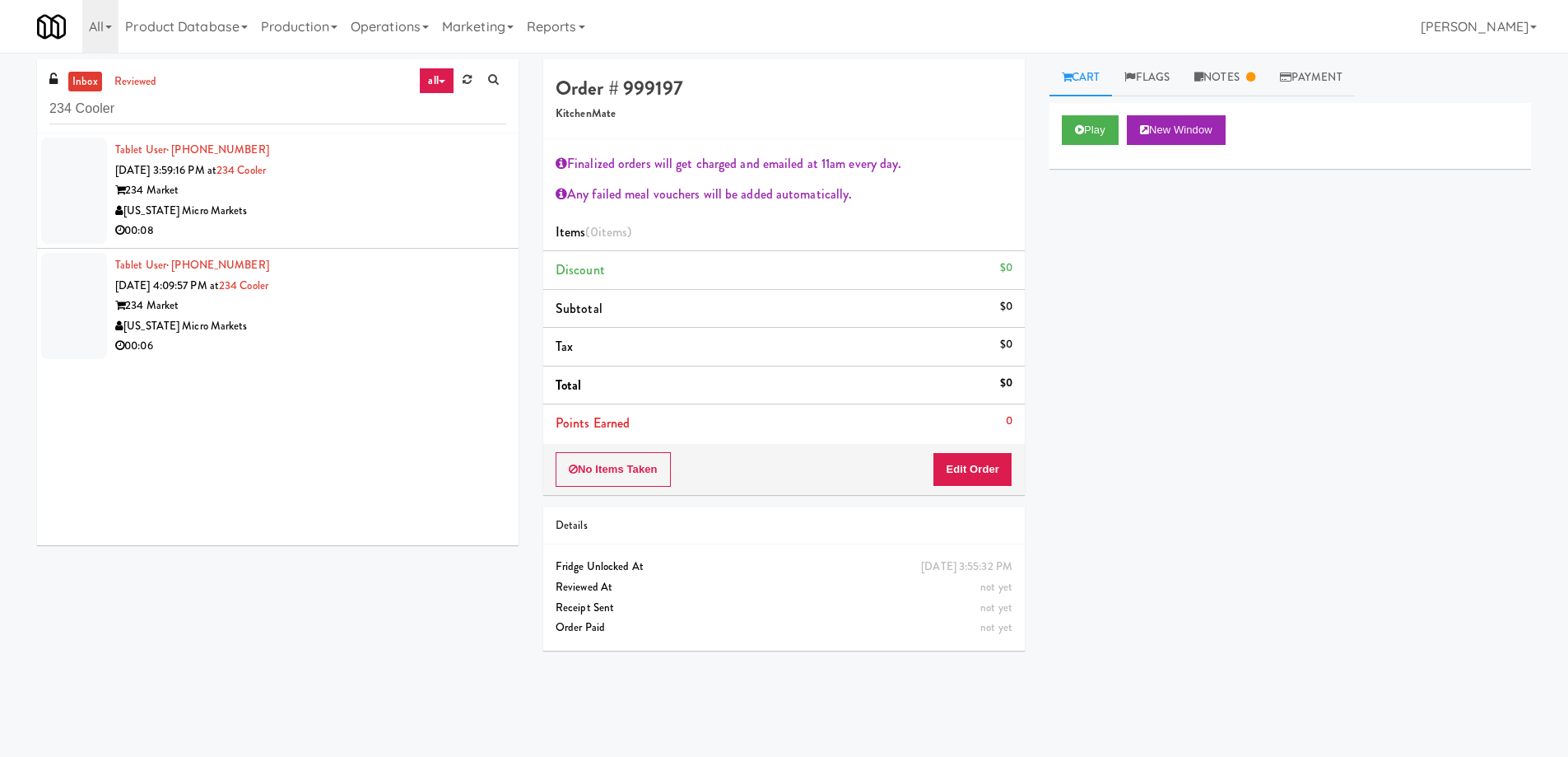
click at [367, 198] on div "234 Market" at bounding box center [310, 190] width 391 height 20
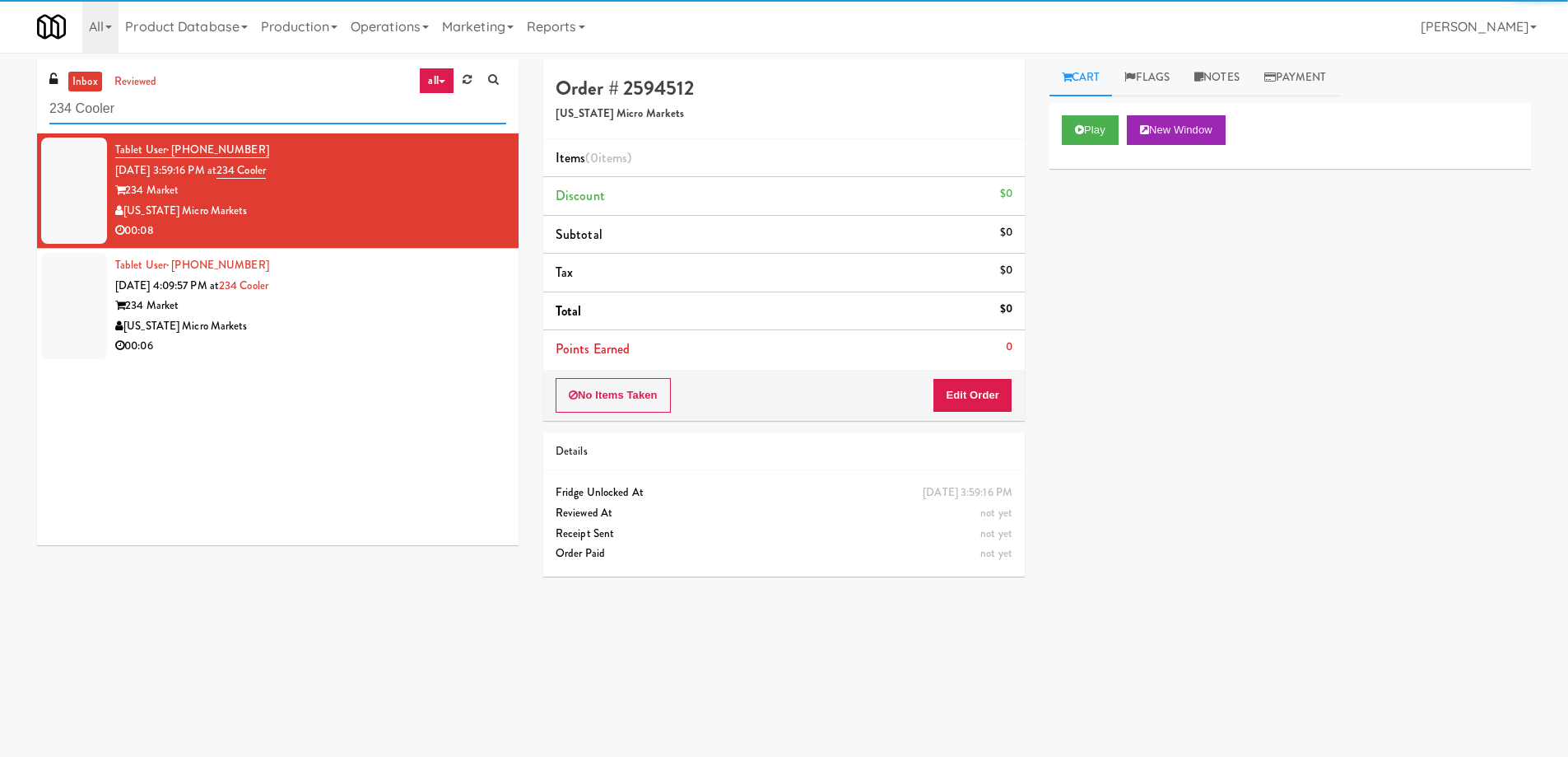
click at [223, 105] on input "234 Cooler" at bounding box center [277, 109] width 457 height 31
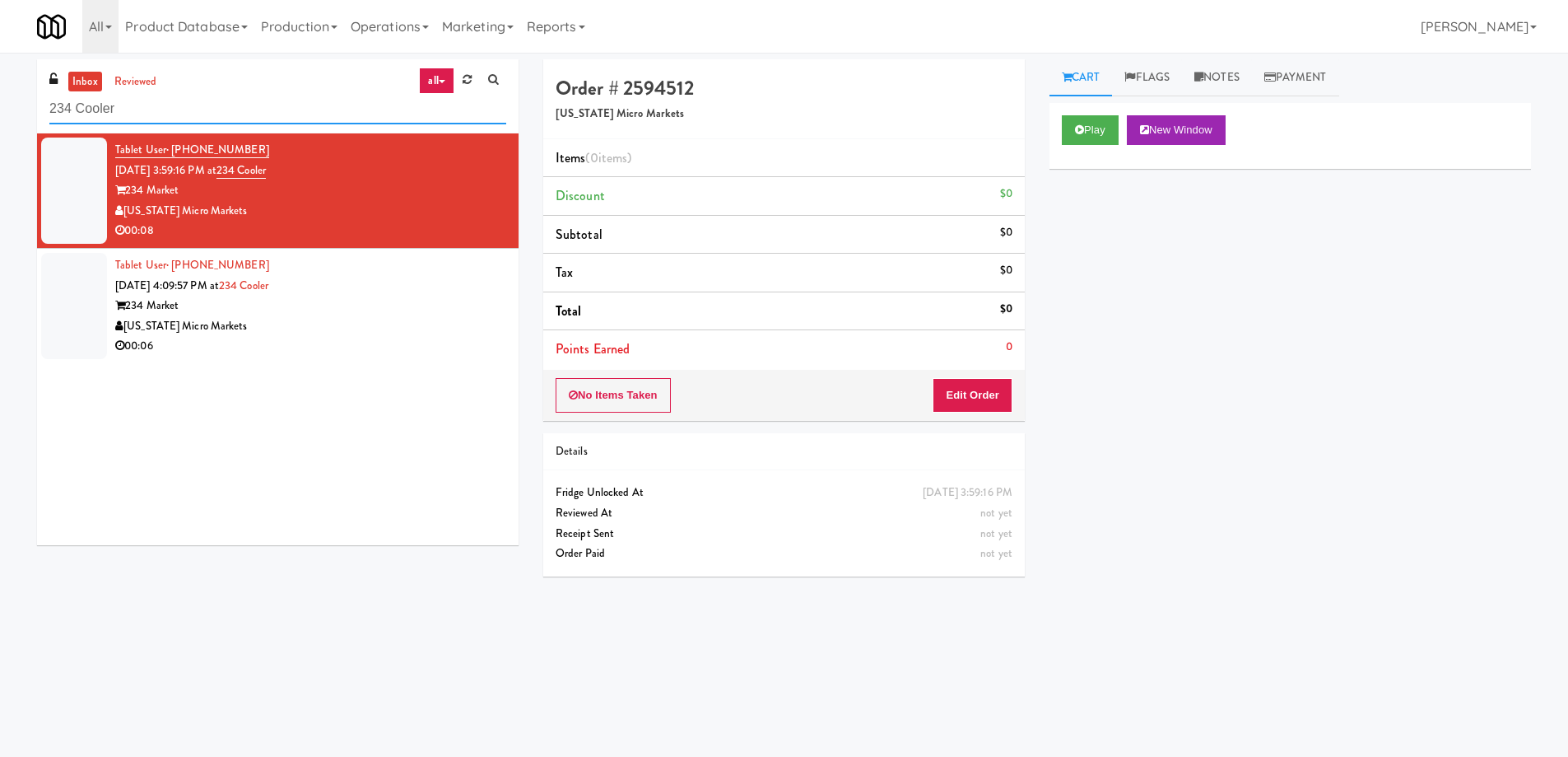
click at [223, 105] on input "234 Cooler" at bounding box center [277, 109] width 457 height 31
click at [191, 106] on input "234 Cooler" at bounding box center [277, 109] width 457 height 31
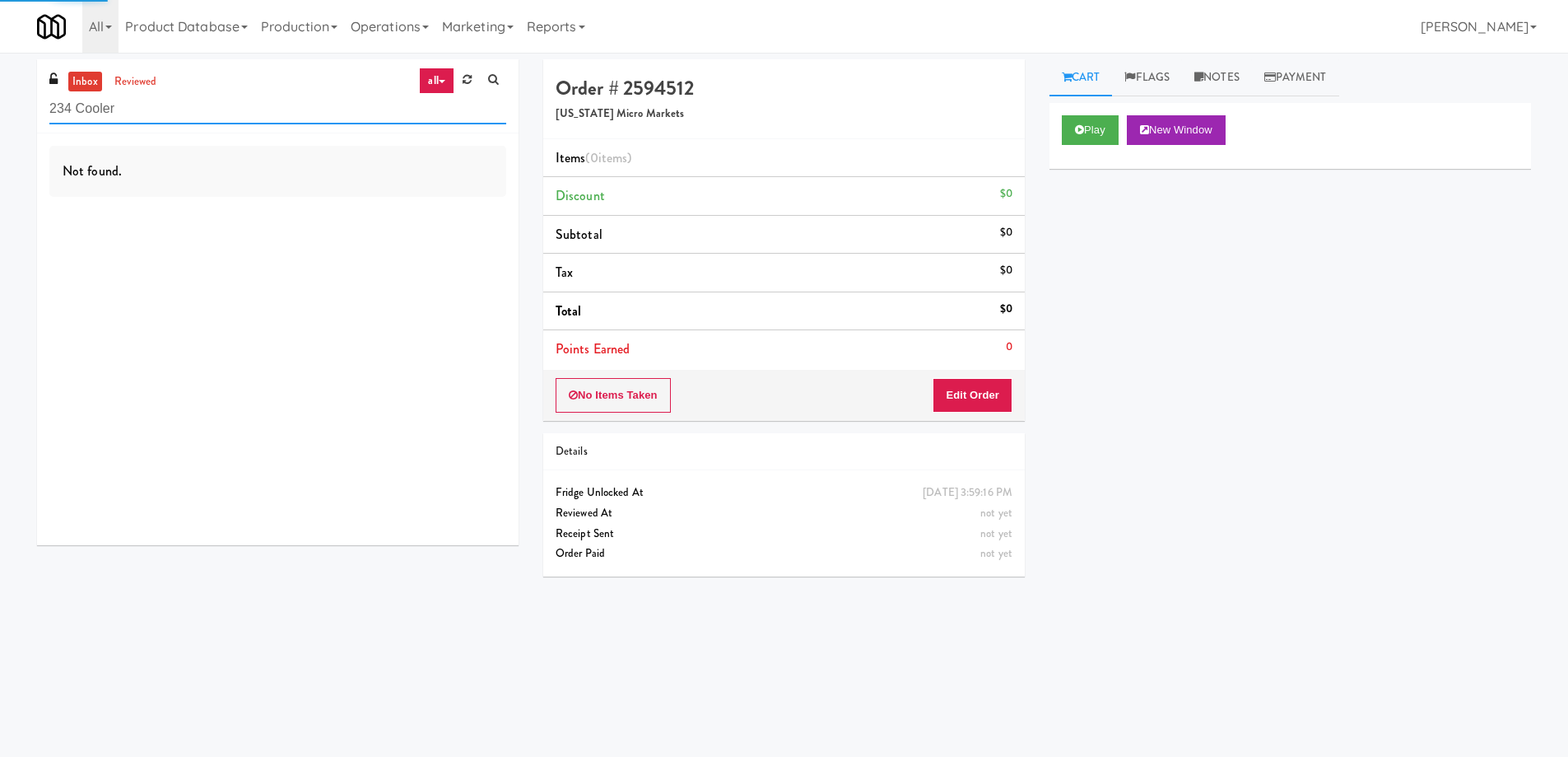
click at [191, 106] on input "234 Cooler" at bounding box center [277, 109] width 457 height 31
paste input "450 [GEOGRAPHIC_DATA] - Left - Fridge"
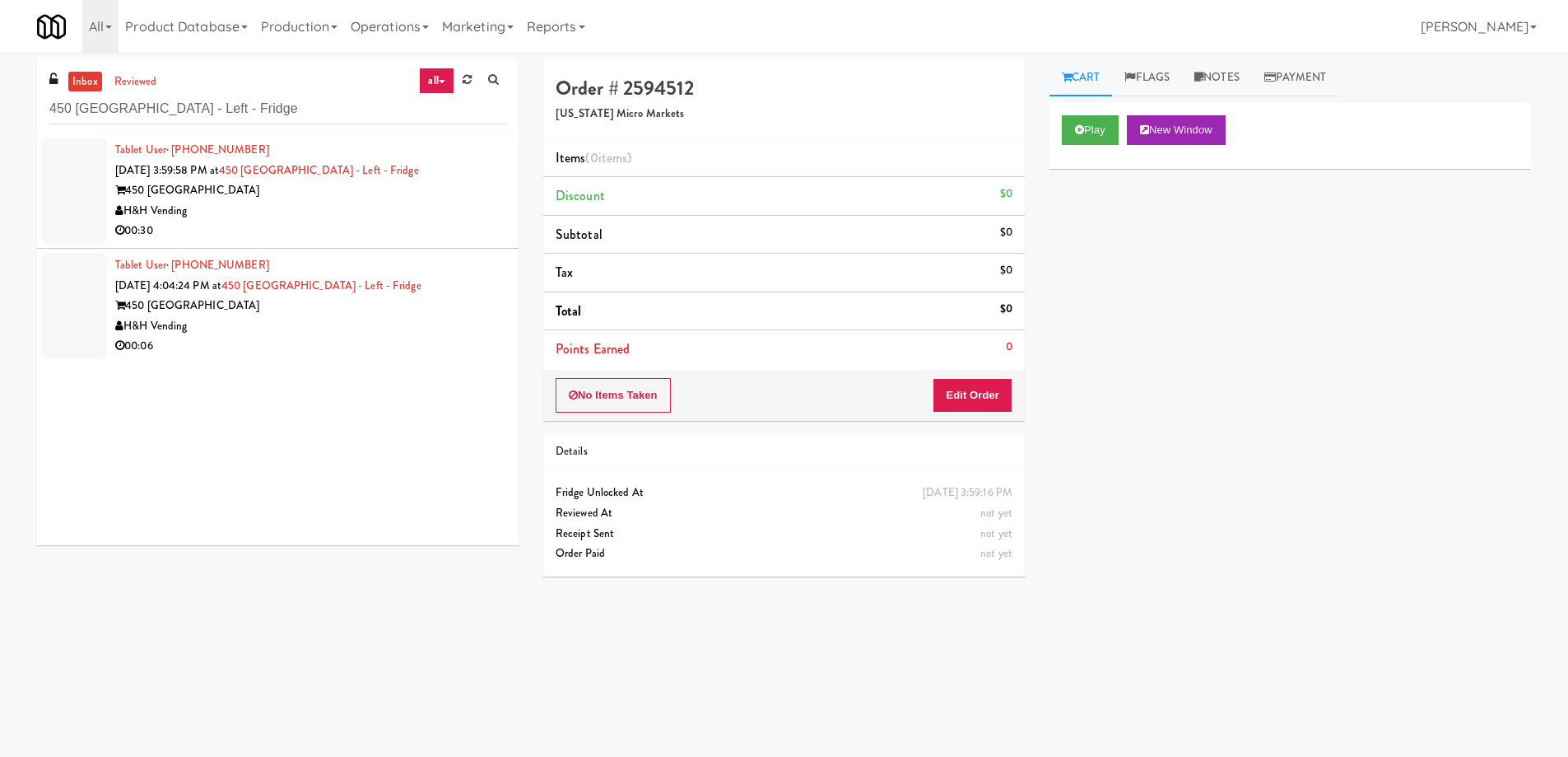
click at [301, 204] on div "H&H Vending" at bounding box center [310, 211] width 391 height 20
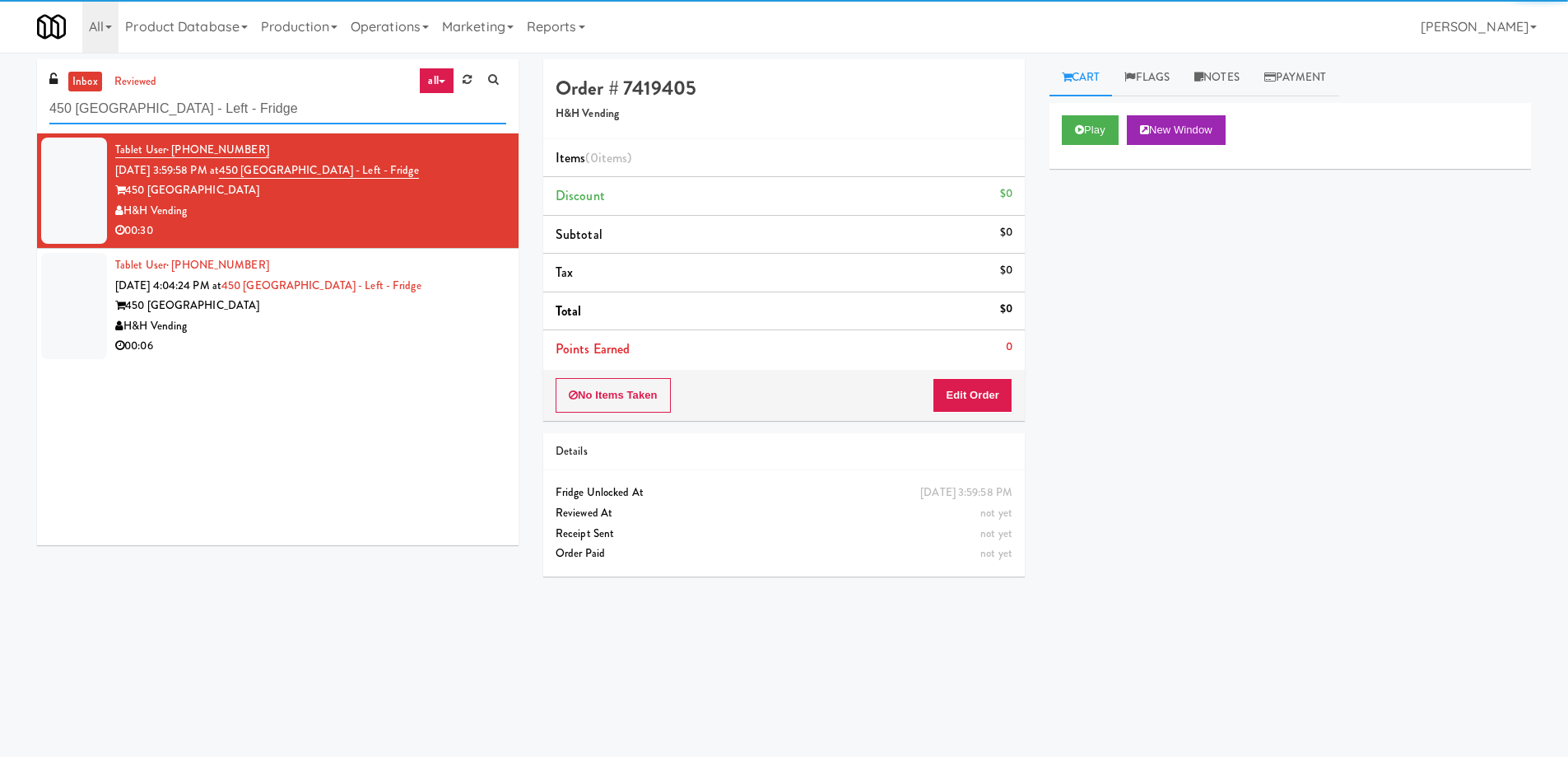
click at [317, 112] on input "450 [GEOGRAPHIC_DATA] - Left - Fridge" at bounding box center [277, 109] width 457 height 31
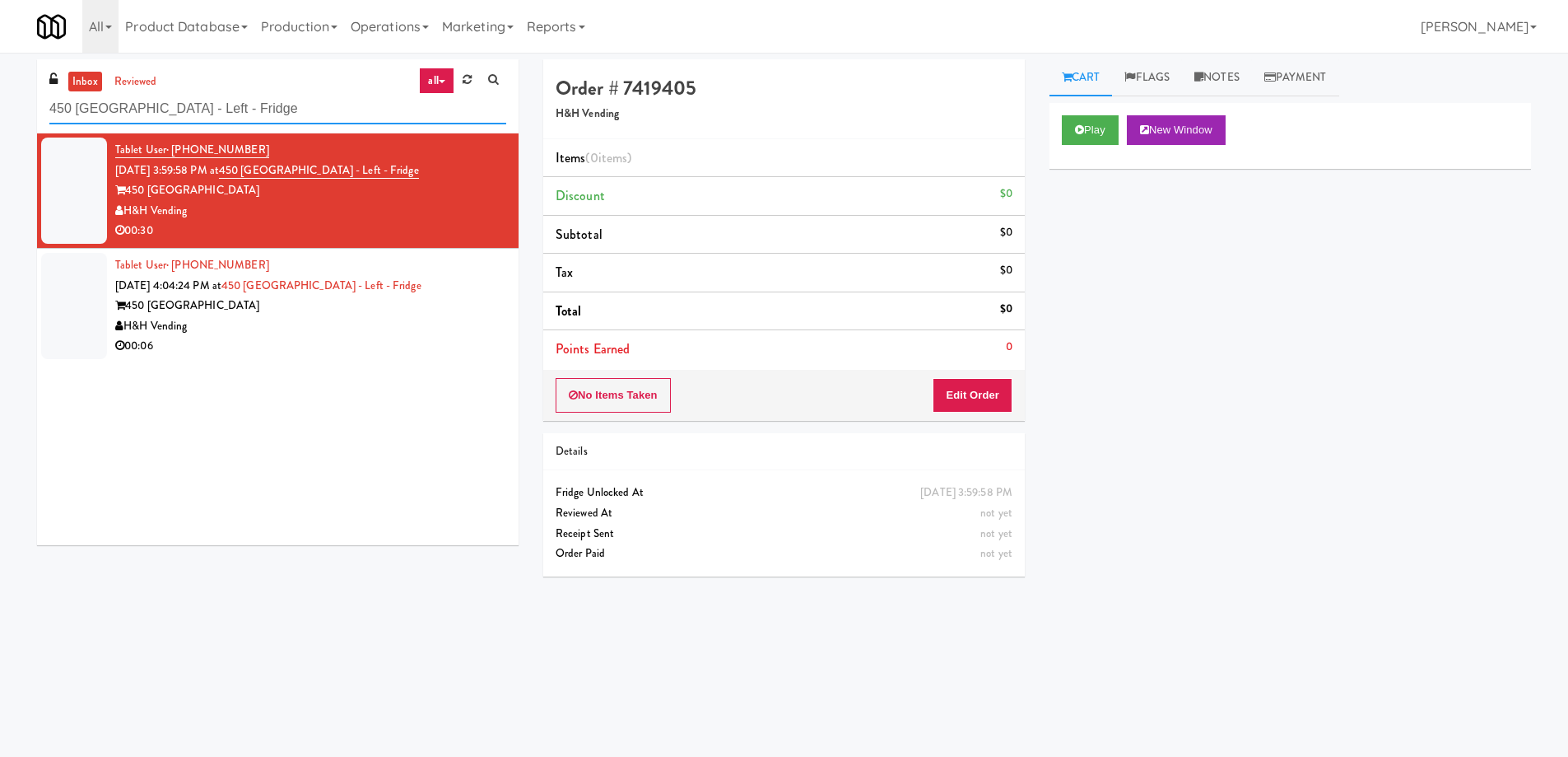
click at [317, 112] on input "450 [GEOGRAPHIC_DATA] - Left - Fridge" at bounding box center [277, 109] width 457 height 31
click at [244, 87] on div "inbox reviewed all all unclear take inventory issue suspicious failed recent 45…" at bounding box center [277, 97] width 482 height 74
click at [243, 111] on input "450 [GEOGRAPHIC_DATA] - Left - Fridge" at bounding box center [277, 109] width 457 height 31
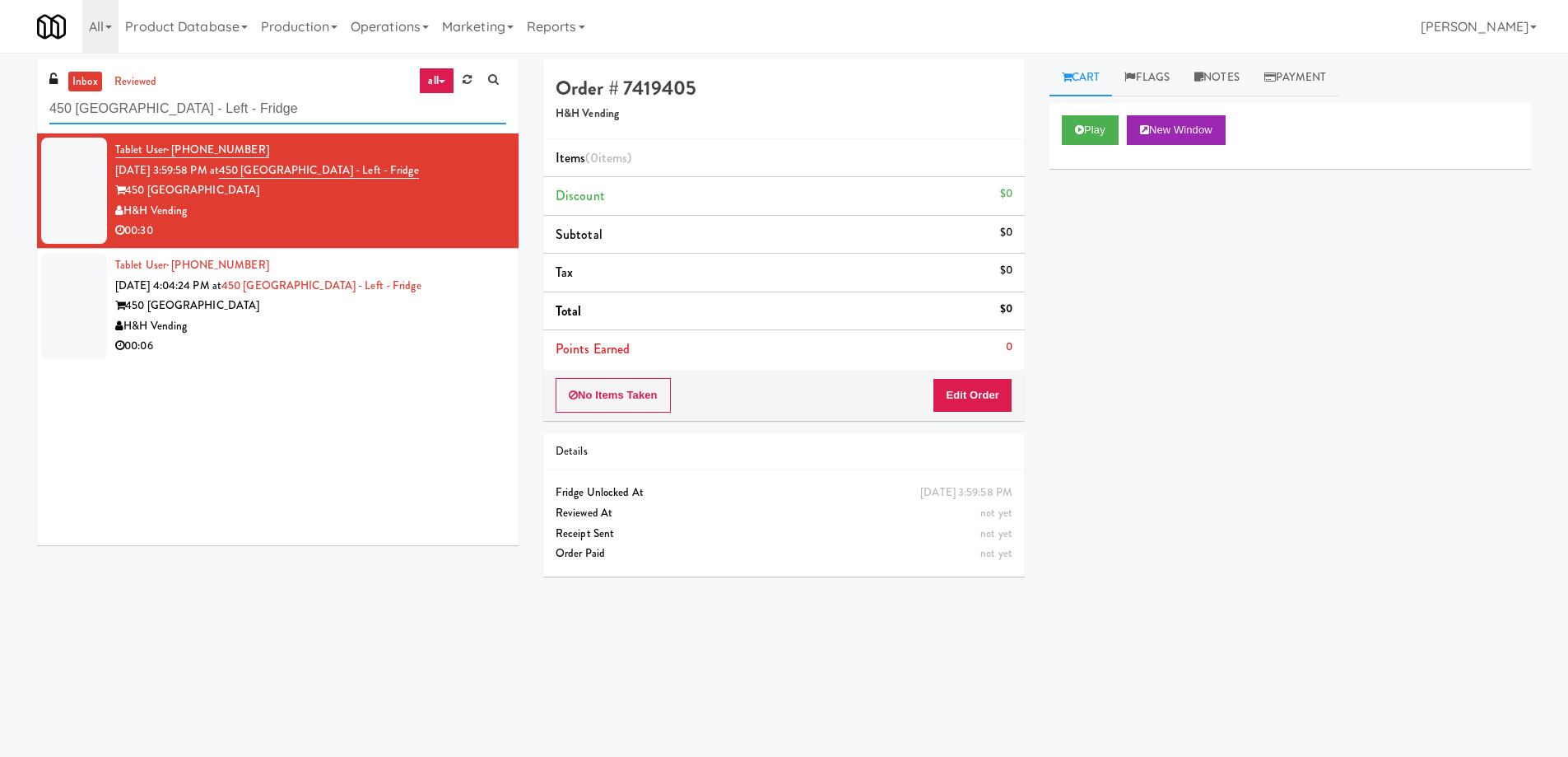
click at [243, 111] on input "450 [GEOGRAPHIC_DATA] - Left - Fridge" at bounding box center [277, 109] width 457 height 31
paste input "W&W - Combo"
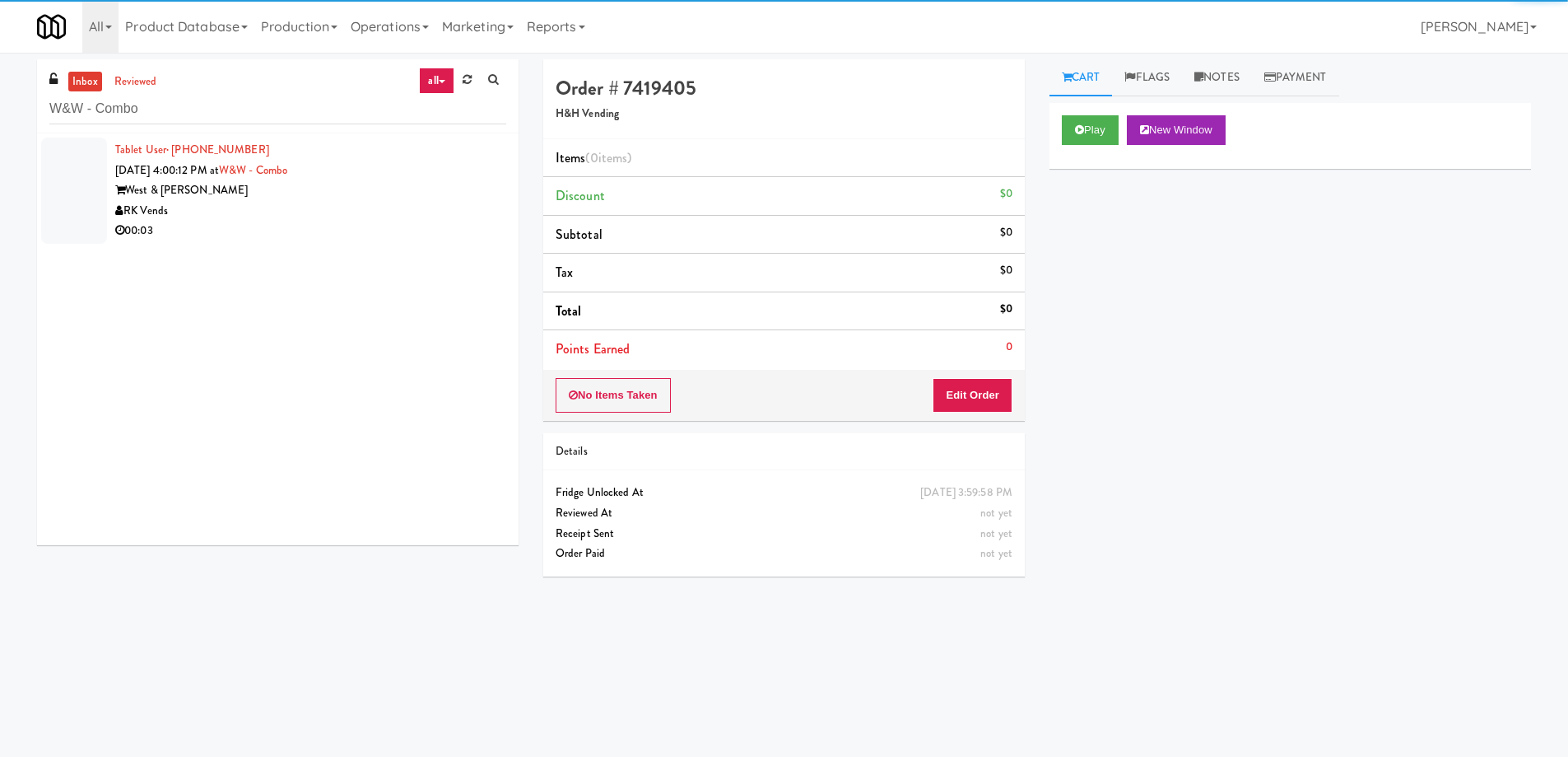
click at [331, 197] on div "West & [PERSON_NAME]" at bounding box center [310, 190] width 391 height 20
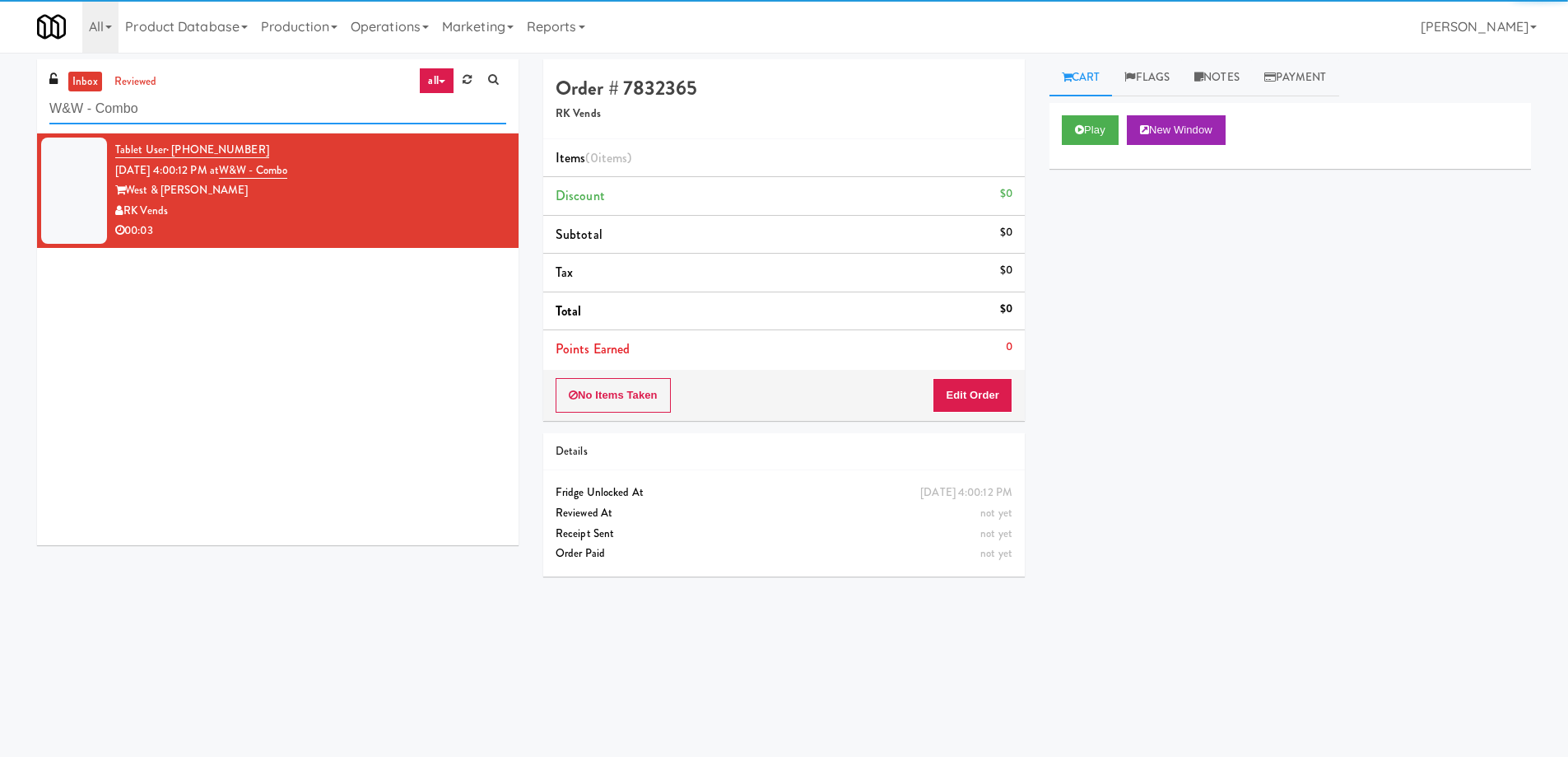
click at [237, 117] on input "W&W - Combo" at bounding box center [277, 109] width 457 height 31
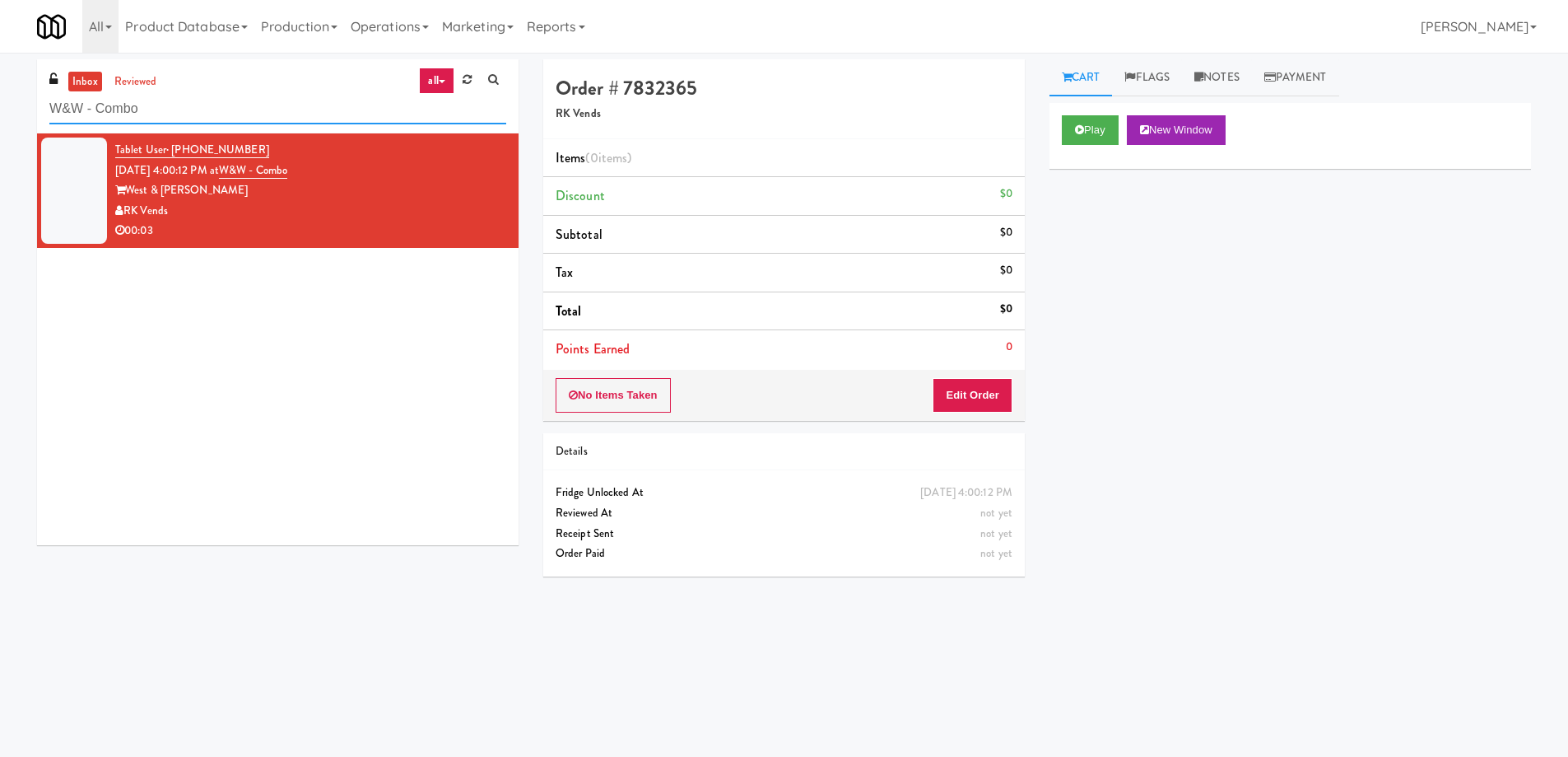
click at [235, 111] on input "W&W - Combo" at bounding box center [277, 109] width 457 height 31
paste input "Cirrus - Cooler - Right"
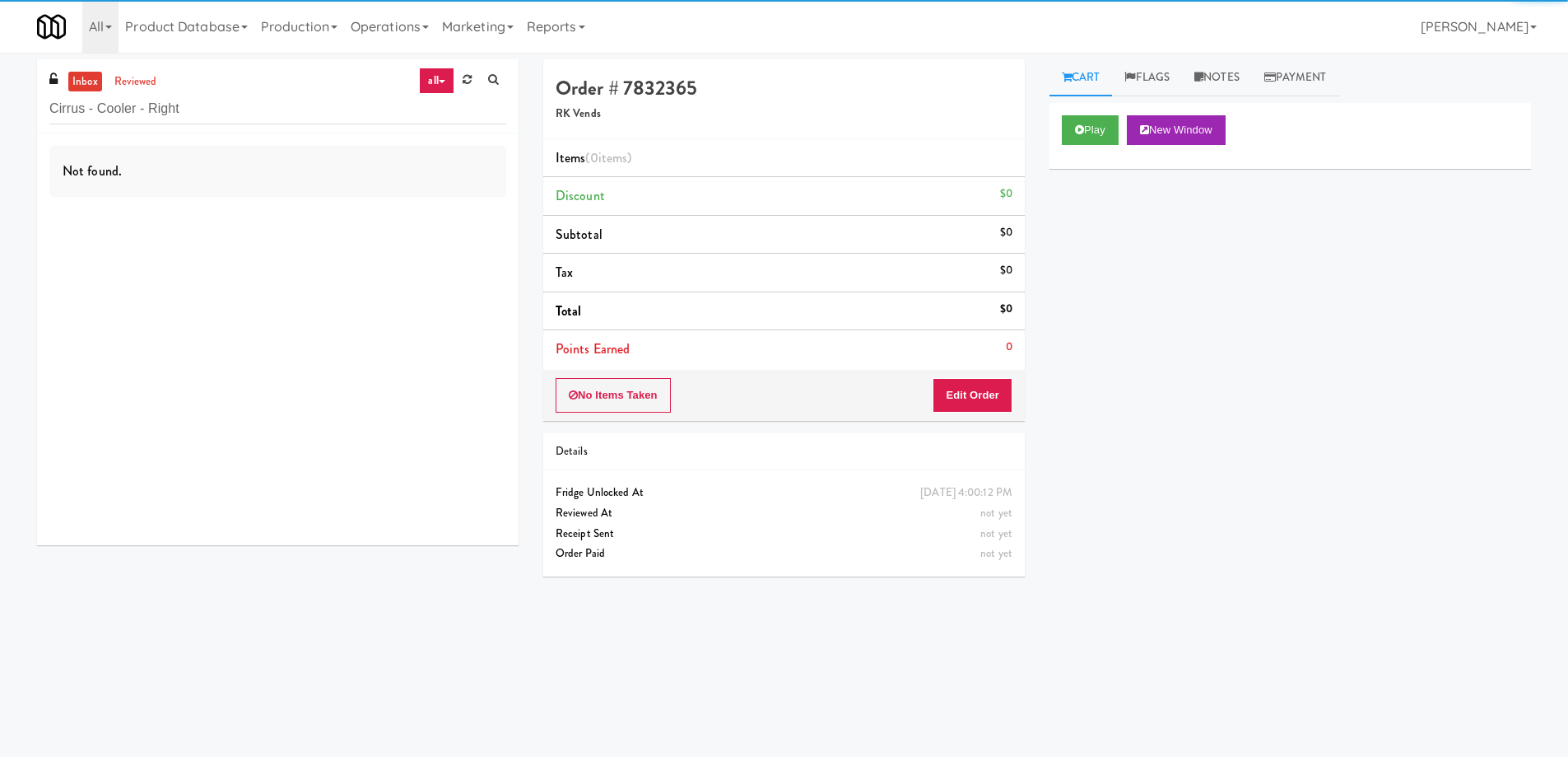
click at [227, 178] on div "Not found." at bounding box center [277, 171] width 457 height 51
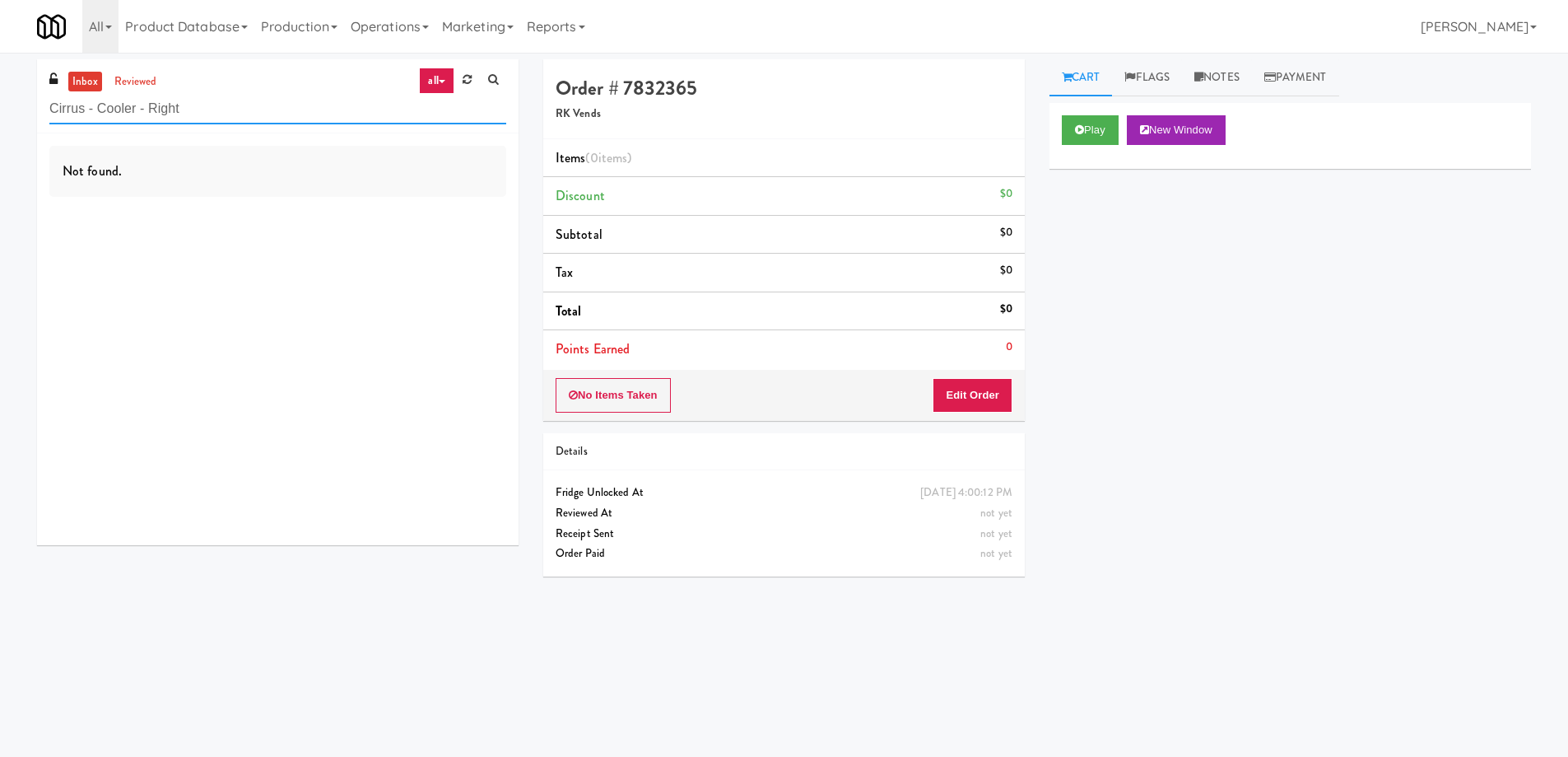
click at [233, 114] on input "Cirrus - Cooler - Right" at bounding box center [277, 109] width 457 height 31
click at [231, 115] on input "Cirrus - Cooler - Right" at bounding box center [277, 109] width 457 height 31
paste input "[PERSON_NAME][GEOGRAPHIC_DATA]"
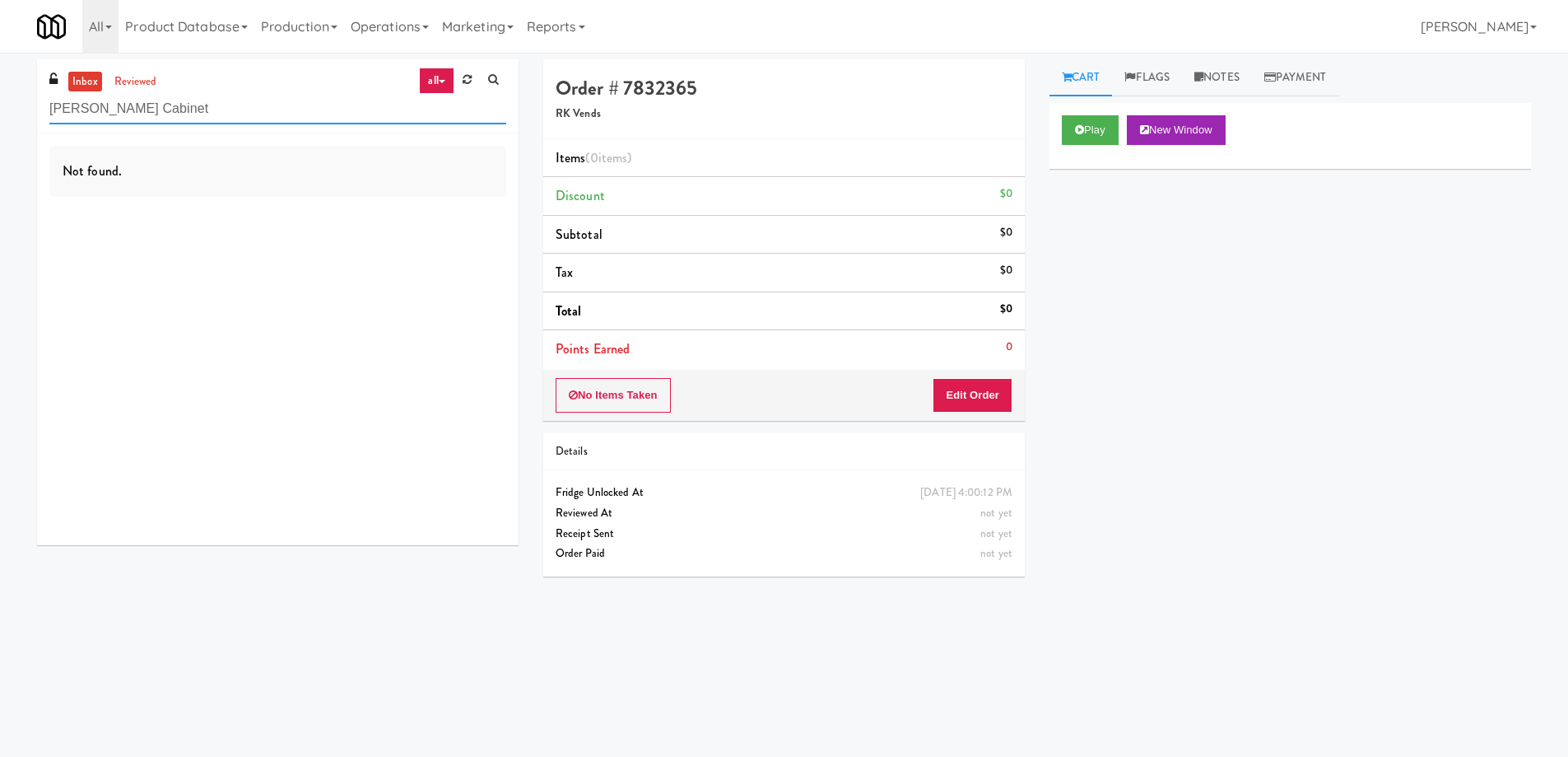
click at [284, 114] on input "[PERSON_NAME] Cabinet" at bounding box center [277, 109] width 457 height 31
paste input "Oasis - Cooler"
type input "Oasis - Cooler"
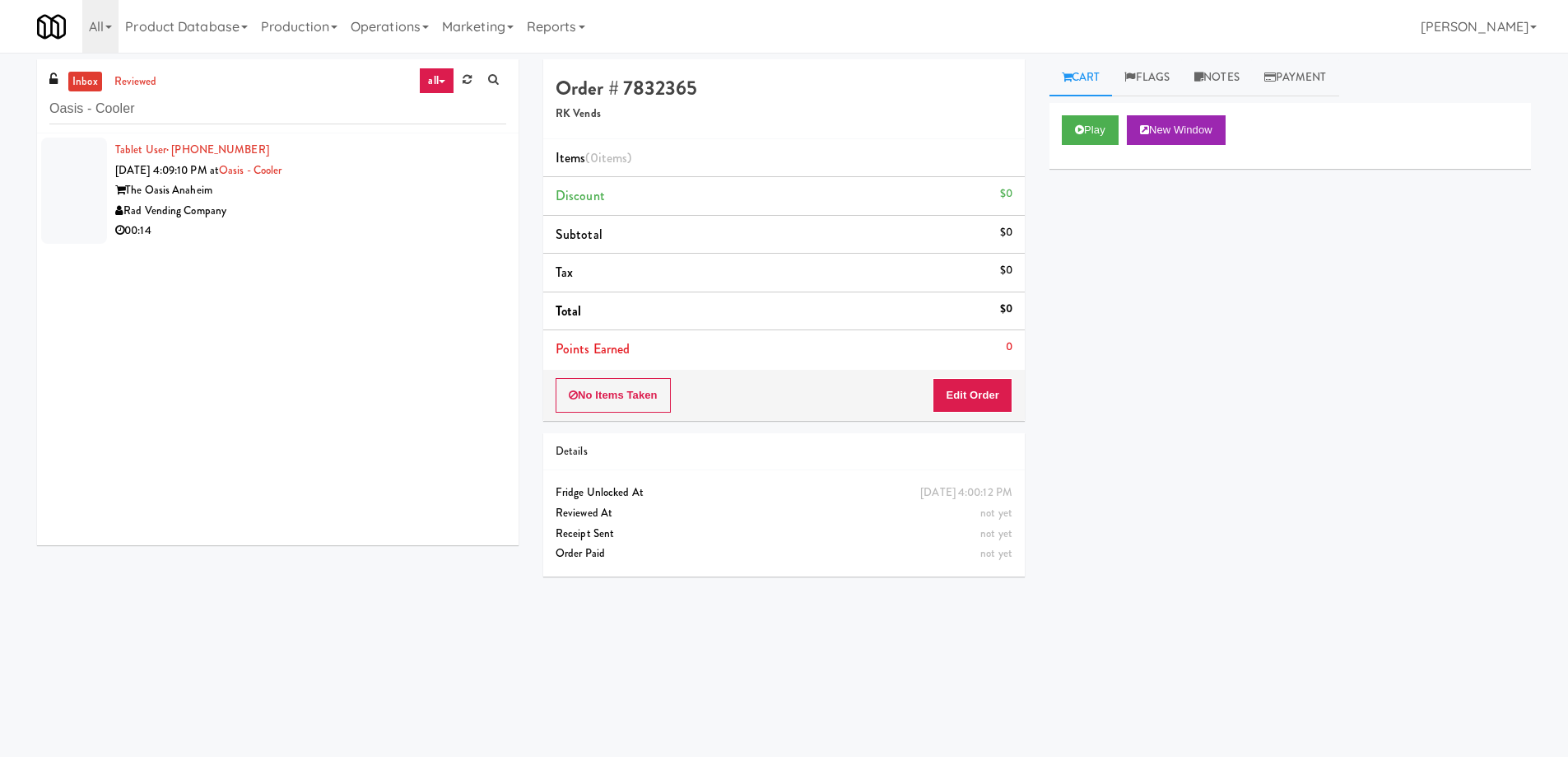
click at [324, 219] on div "Rad Vending Company" at bounding box center [310, 211] width 391 height 20
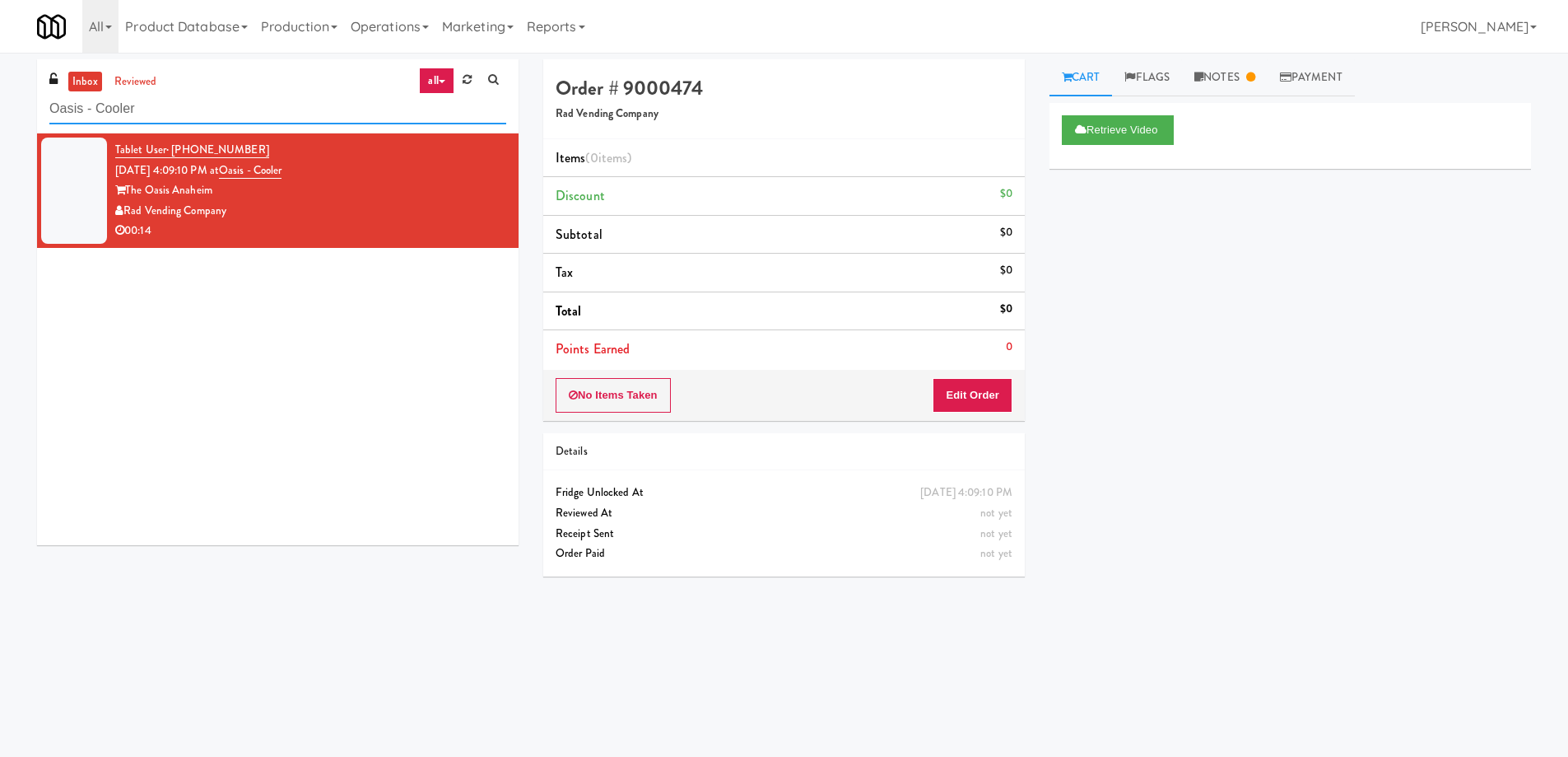
click at [218, 124] on input "Oasis - Cooler" at bounding box center [277, 109] width 457 height 31
paste input "Ten York - 4th Floor Fitness Cent"
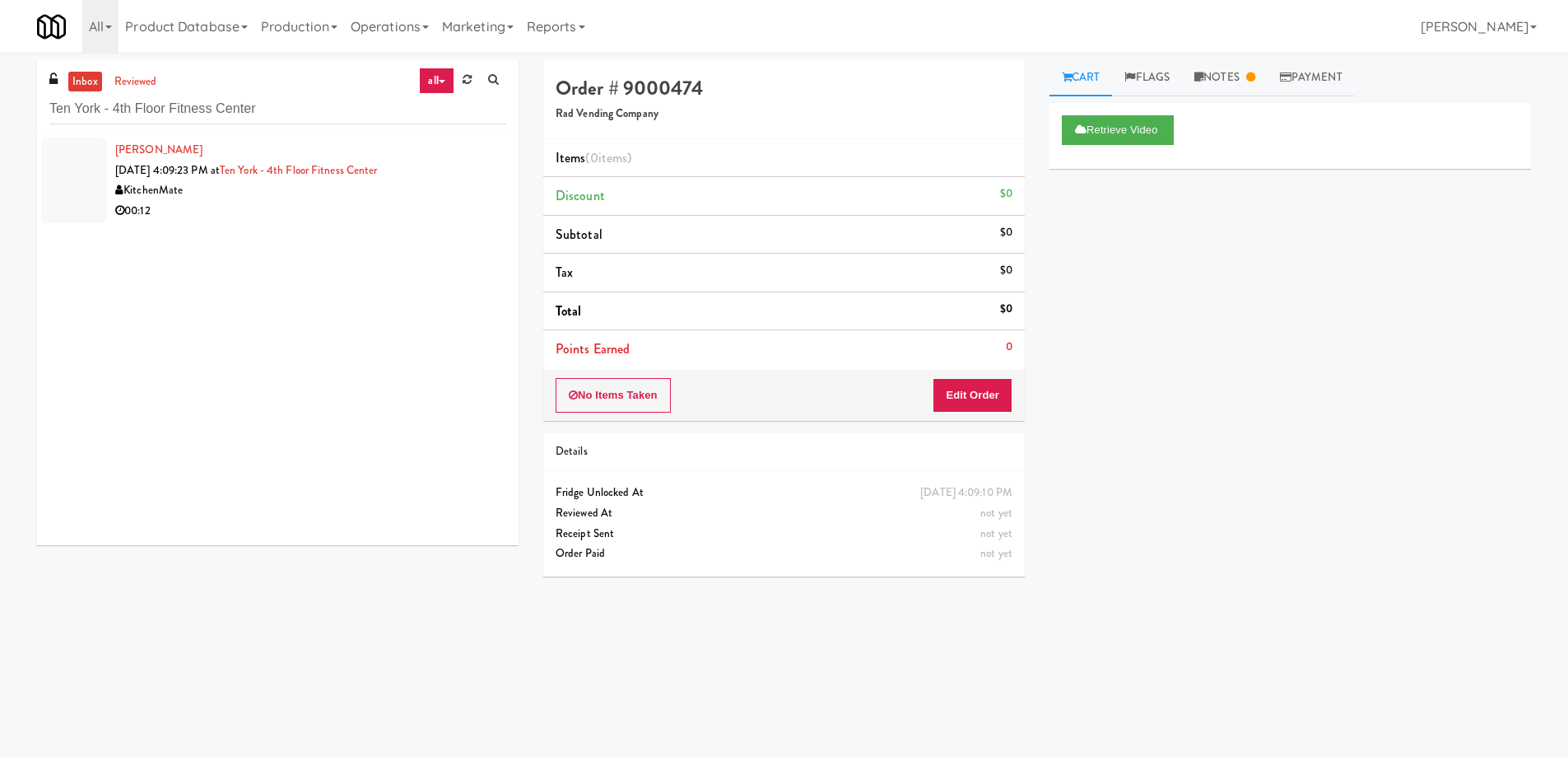
click at [276, 232] on div "[PERSON_NAME] [DATE] 4:09:23 PM at [GEOGRAPHIC_DATA] - 4th Floor Fitness Center…" at bounding box center [277, 339] width 482 height 412
click at [277, 196] on div "KitchenMate" at bounding box center [310, 190] width 391 height 20
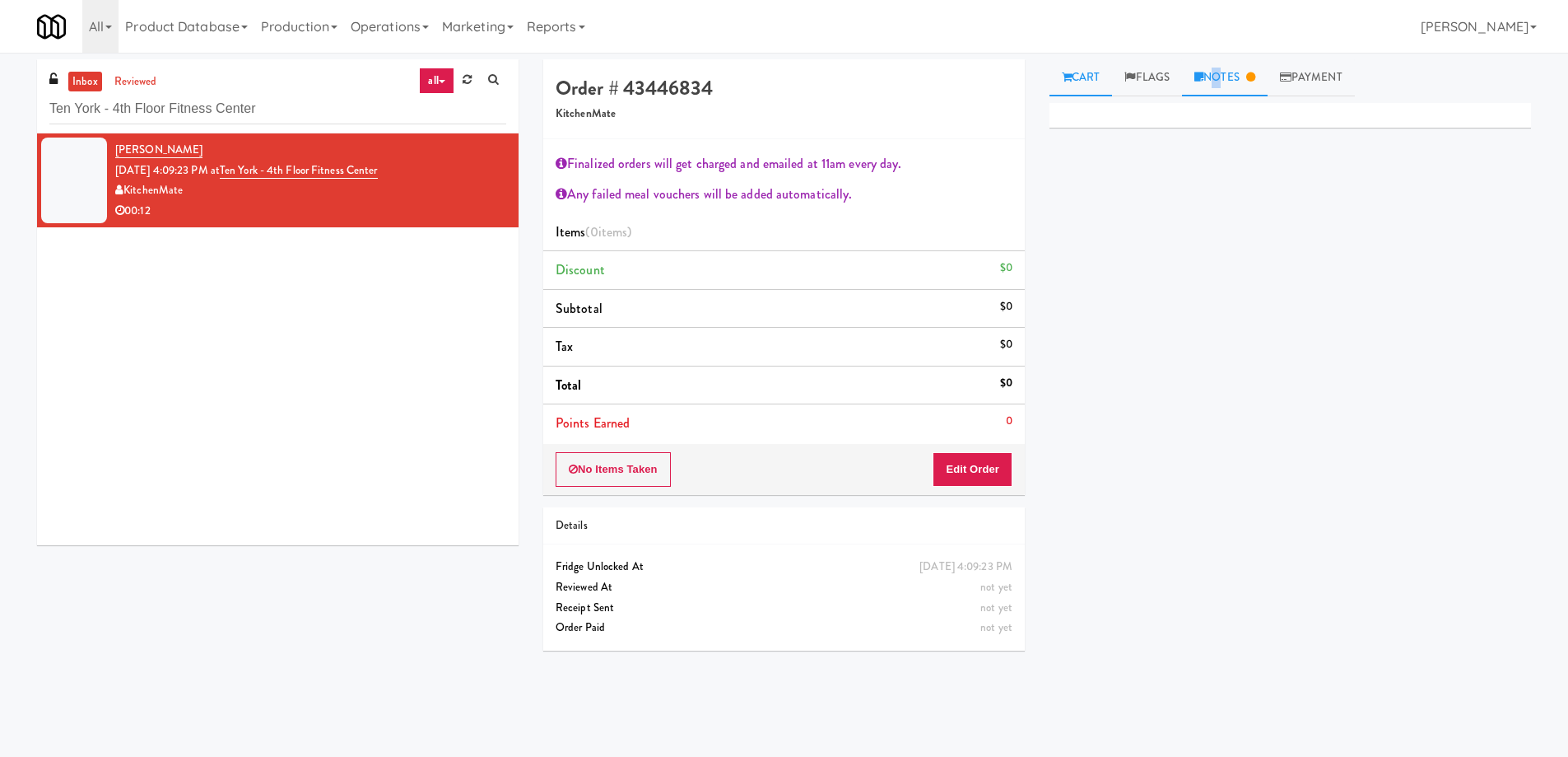
click at [1216, 86] on link "Notes" at bounding box center [1225, 78] width 86 height 37
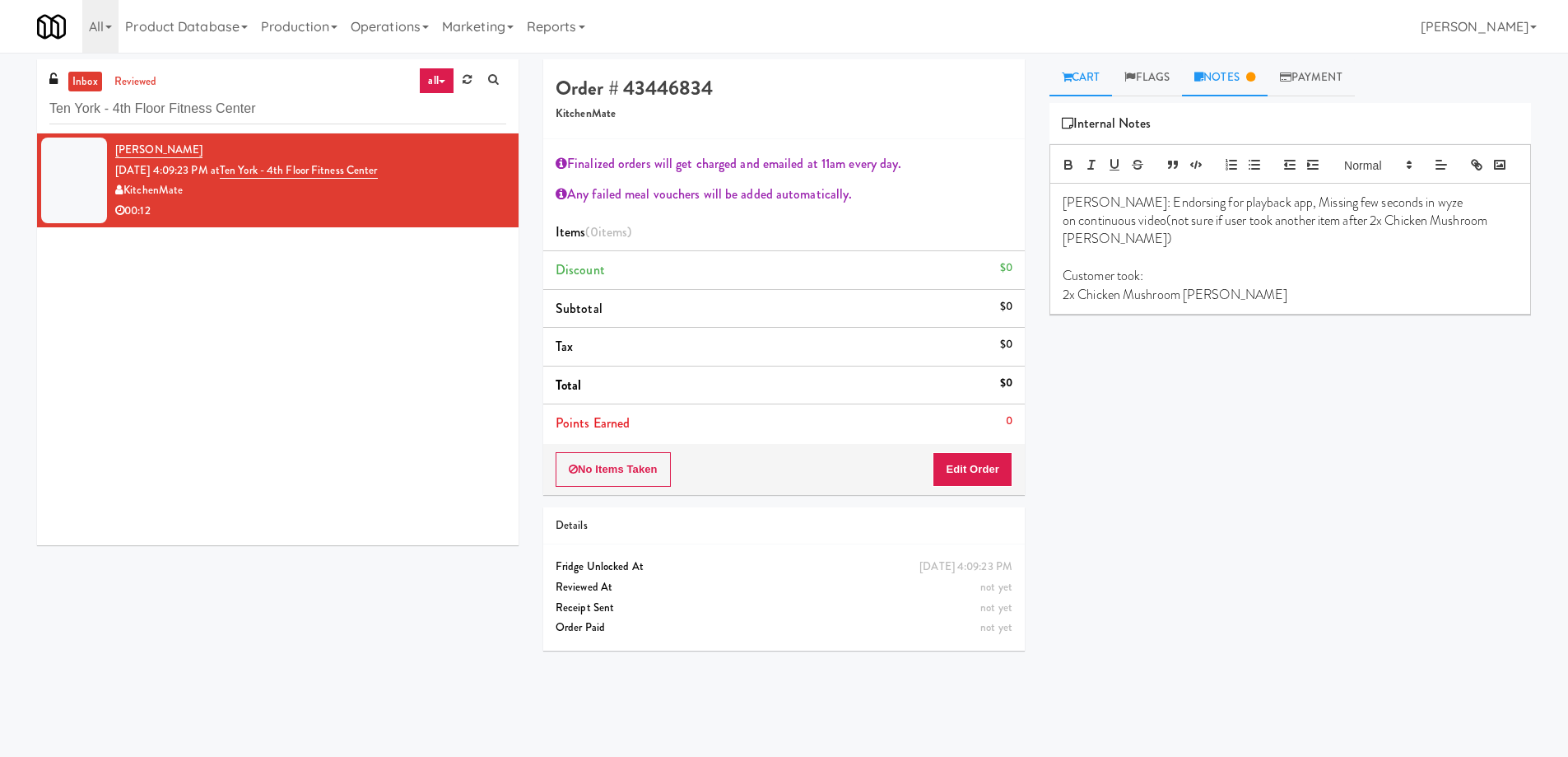
click at [1086, 71] on link "Cart" at bounding box center [1081, 78] width 63 height 37
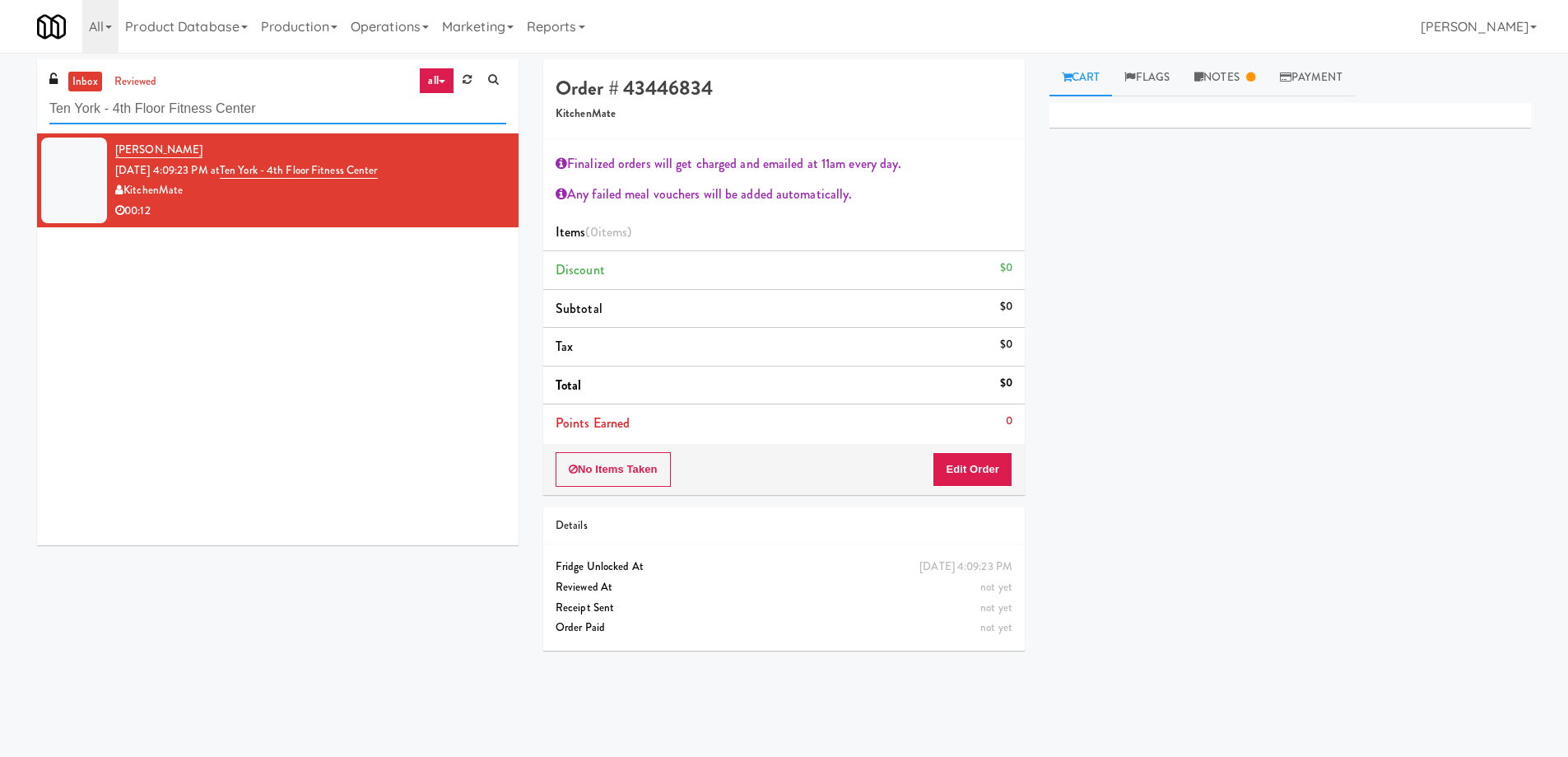
click at [249, 97] on input "Ten York - 4th Floor Fitness Center" at bounding box center [277, 109] width 457 height 31
paste input "Oasis - Cool"
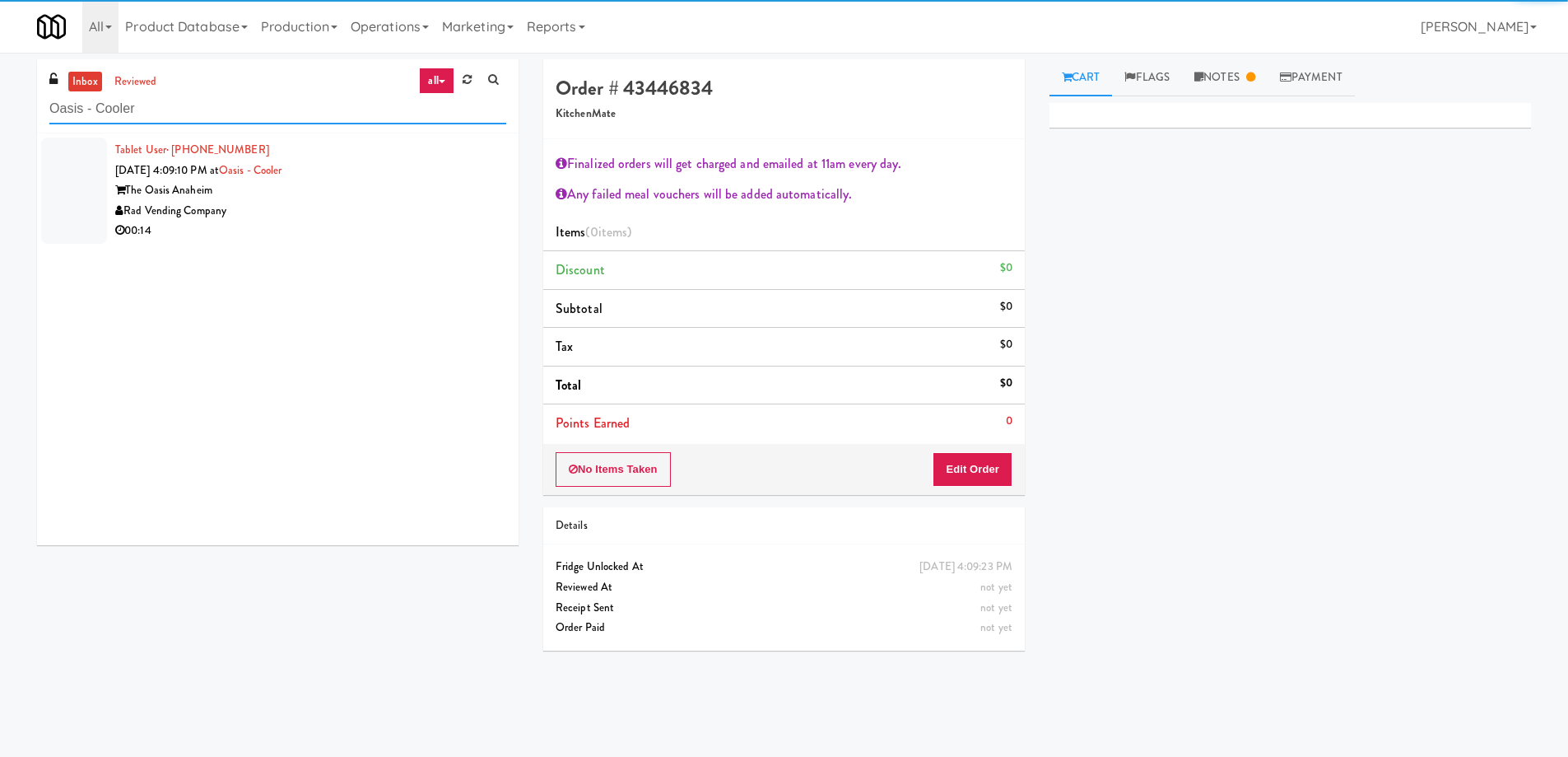
type input "Oasis - Cooler"
click at [303, 205] on div "Rad Vending Company" at bounding box center [310, 211] width 391 height 20
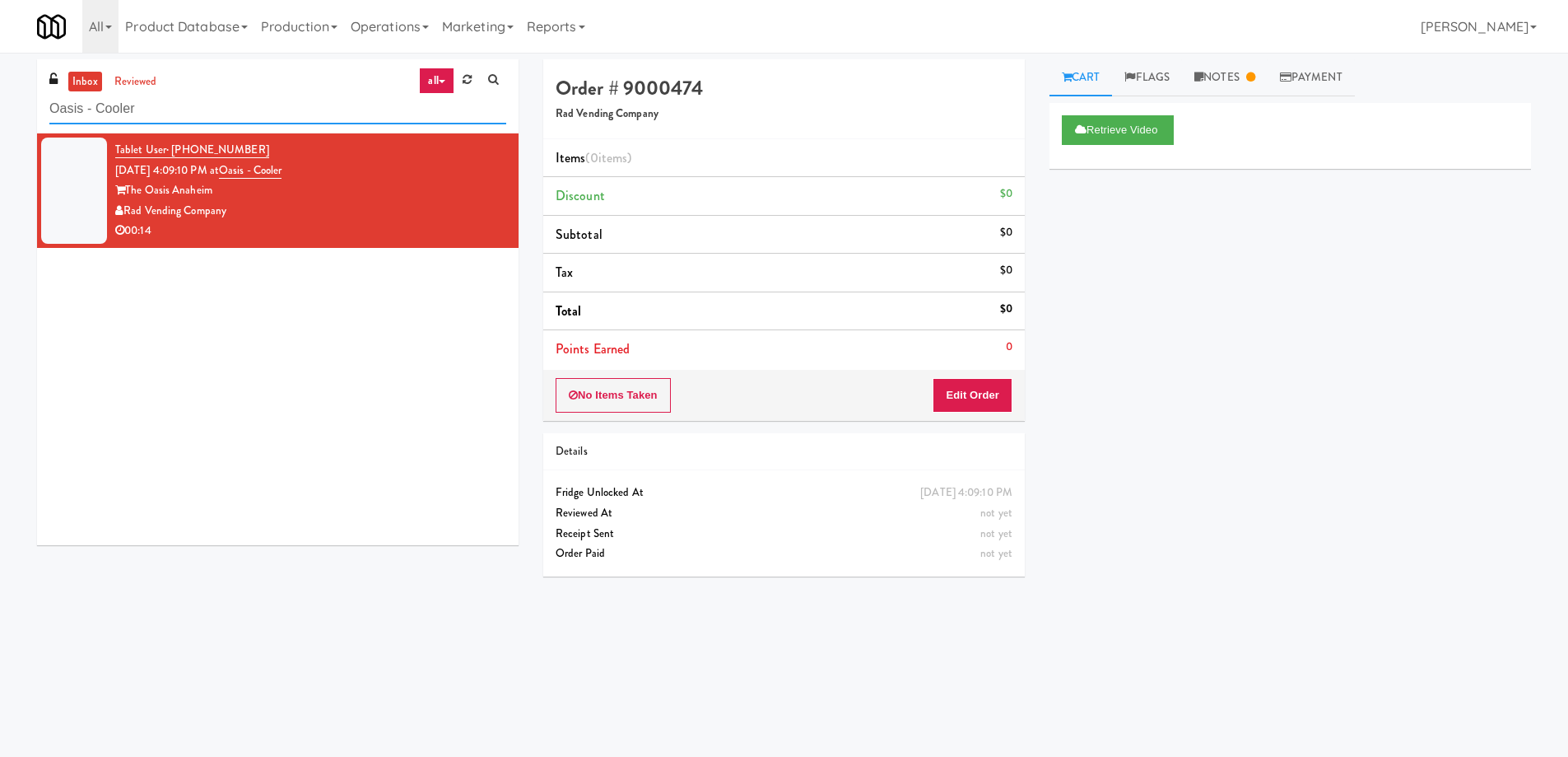
click at [224, 113] on input "Oasis - Cooler" at bounding box center [277, 109] width 457 height 31
paste input "Ten York - 4th Floor Fitness Cent"
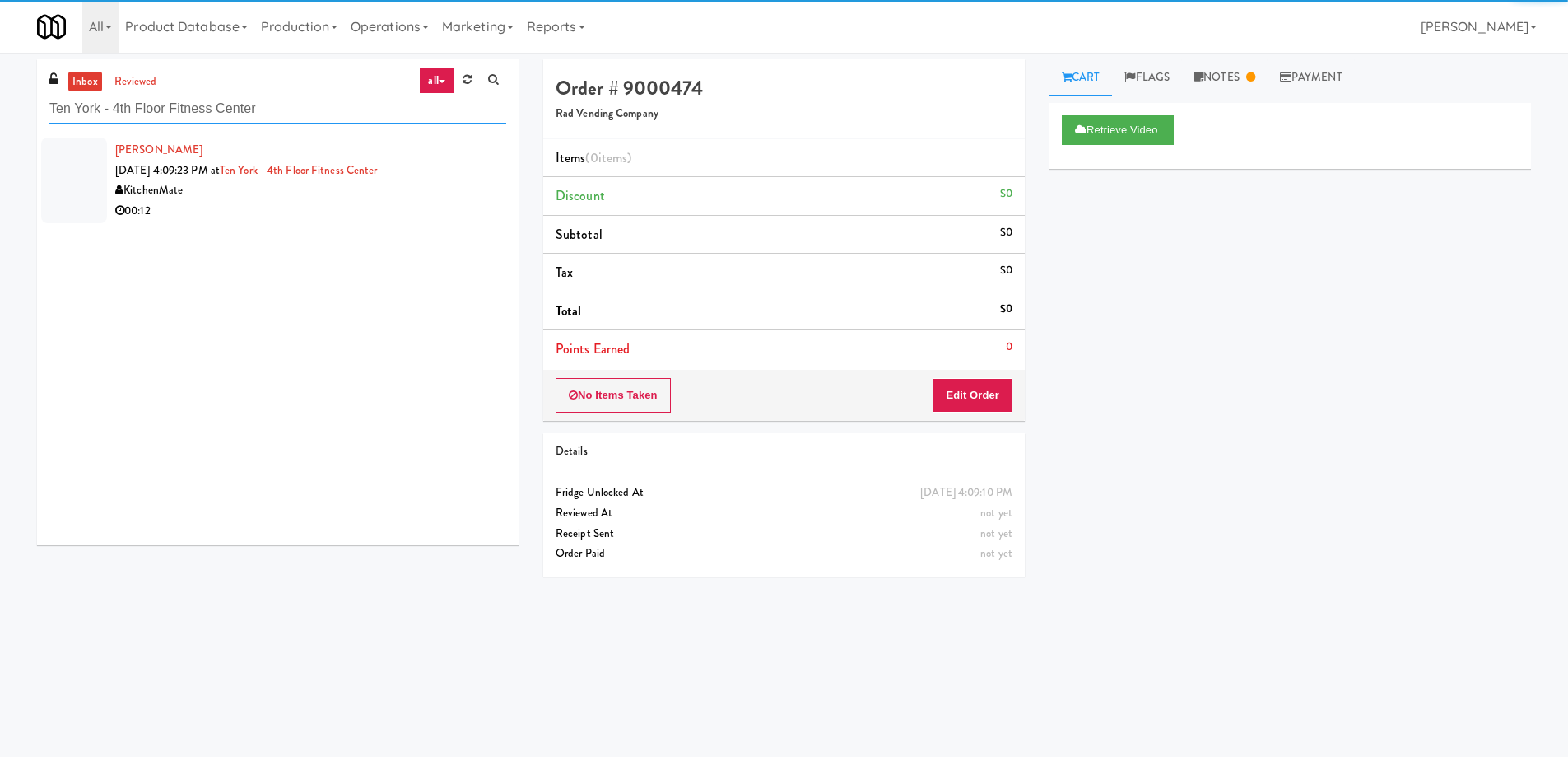
type input "Ten York - 4th Floor Fitness Center"
click at [316, 217] on div "00:12" at bounding box center [310, 211] width 391 height 20
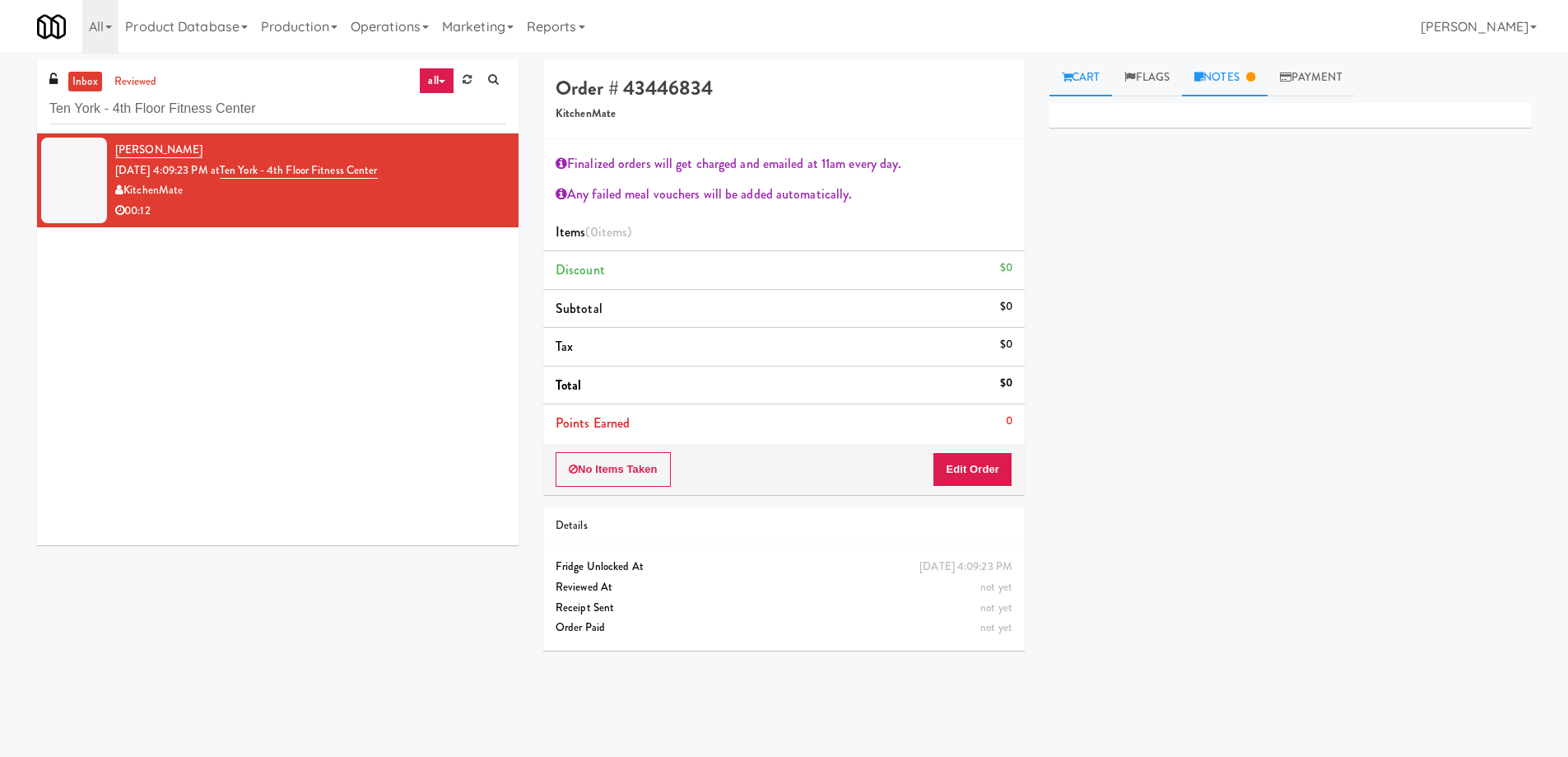
click at [1226, 68] on link "Notes" at bounding box center [1225, 78] width 86 height 37
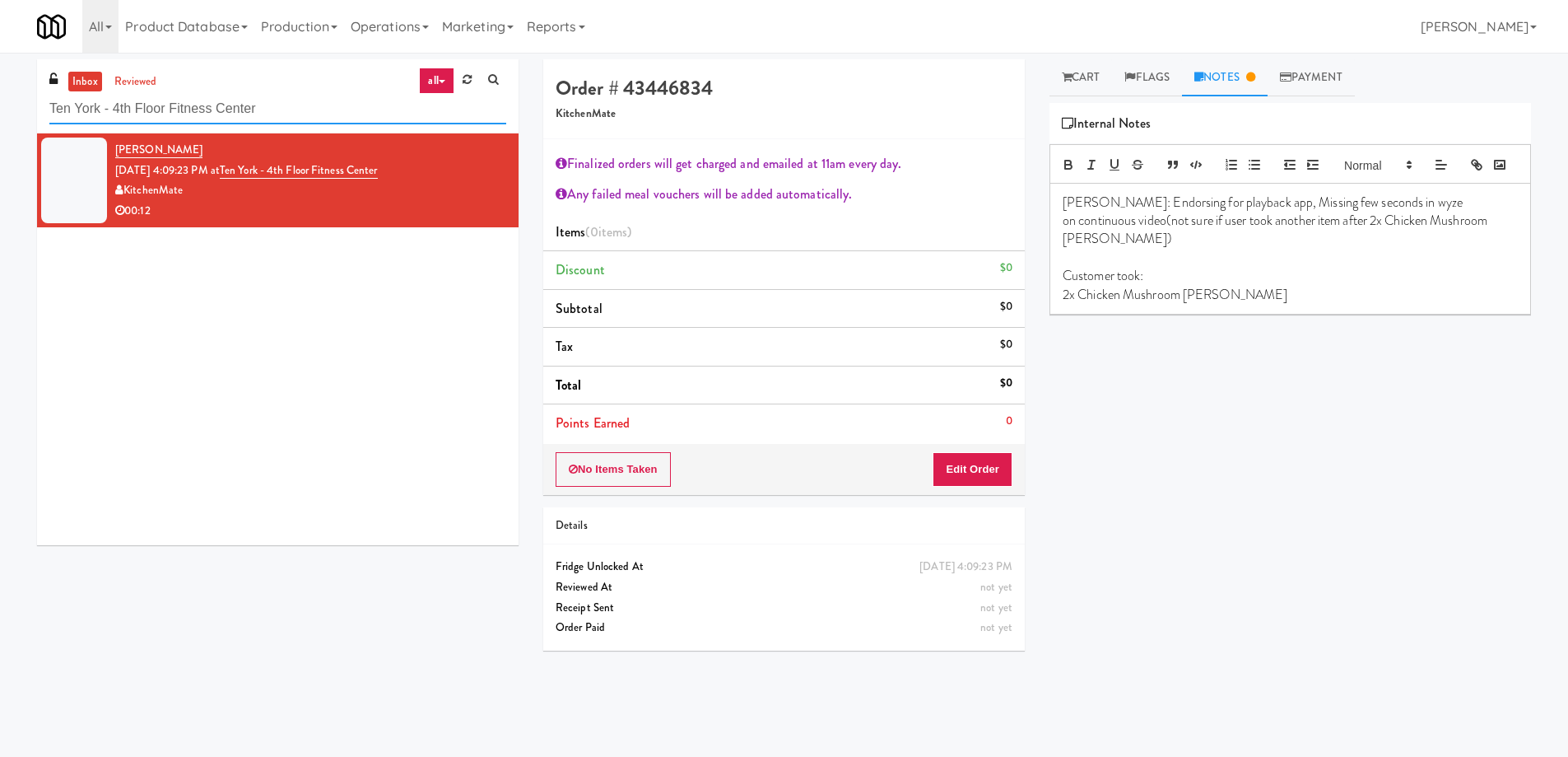
click at [244, 116] on input "Ten York - 4th Floor Fitness Center" at bounding box center [277, 109] width 457 height 31
paste input "520 N [PERSON_NAME] - Left - Fridge"
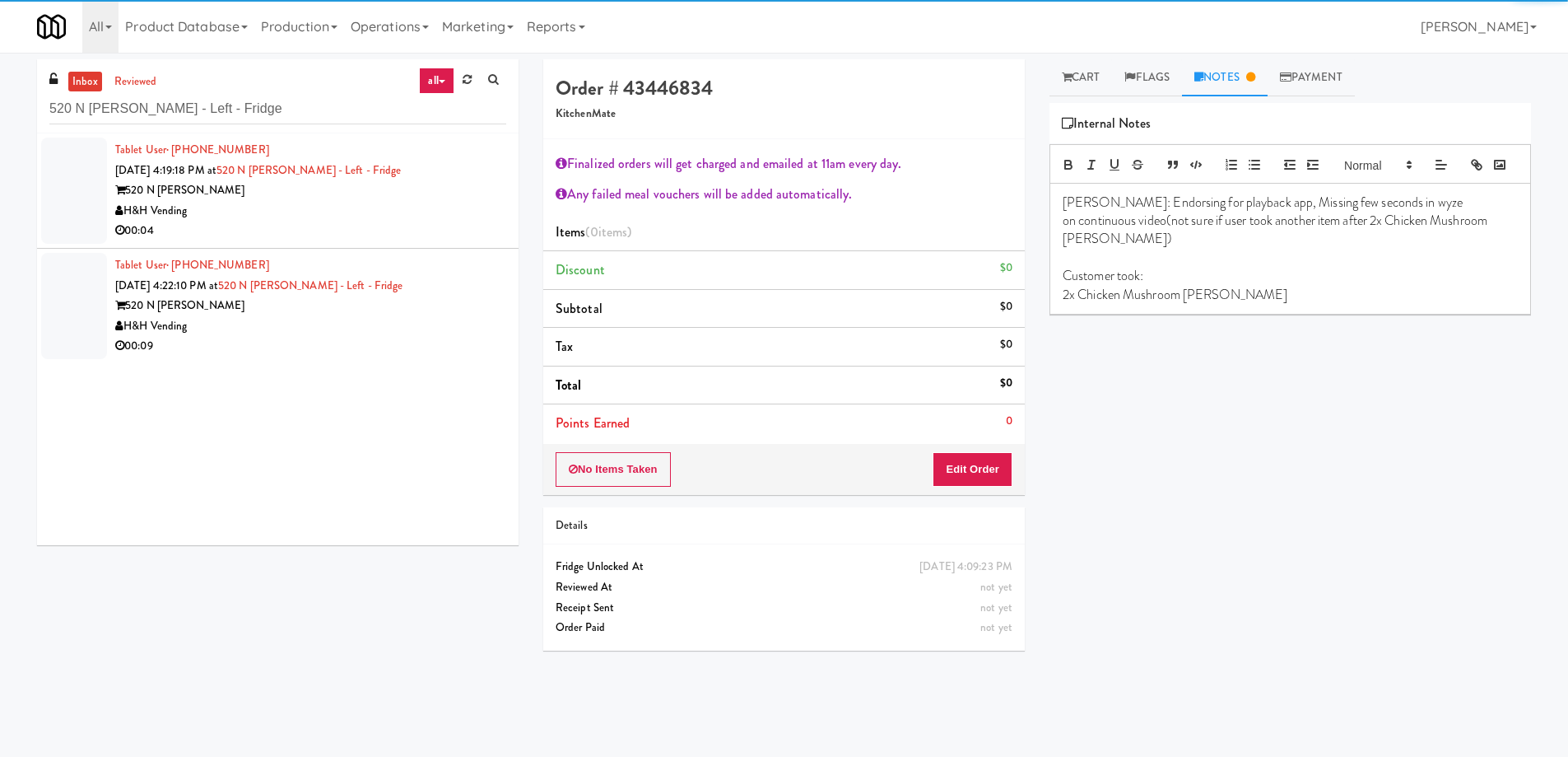
click at [327, 221] on div "00:04" at bounding box center [310, 230] width 391 height 20
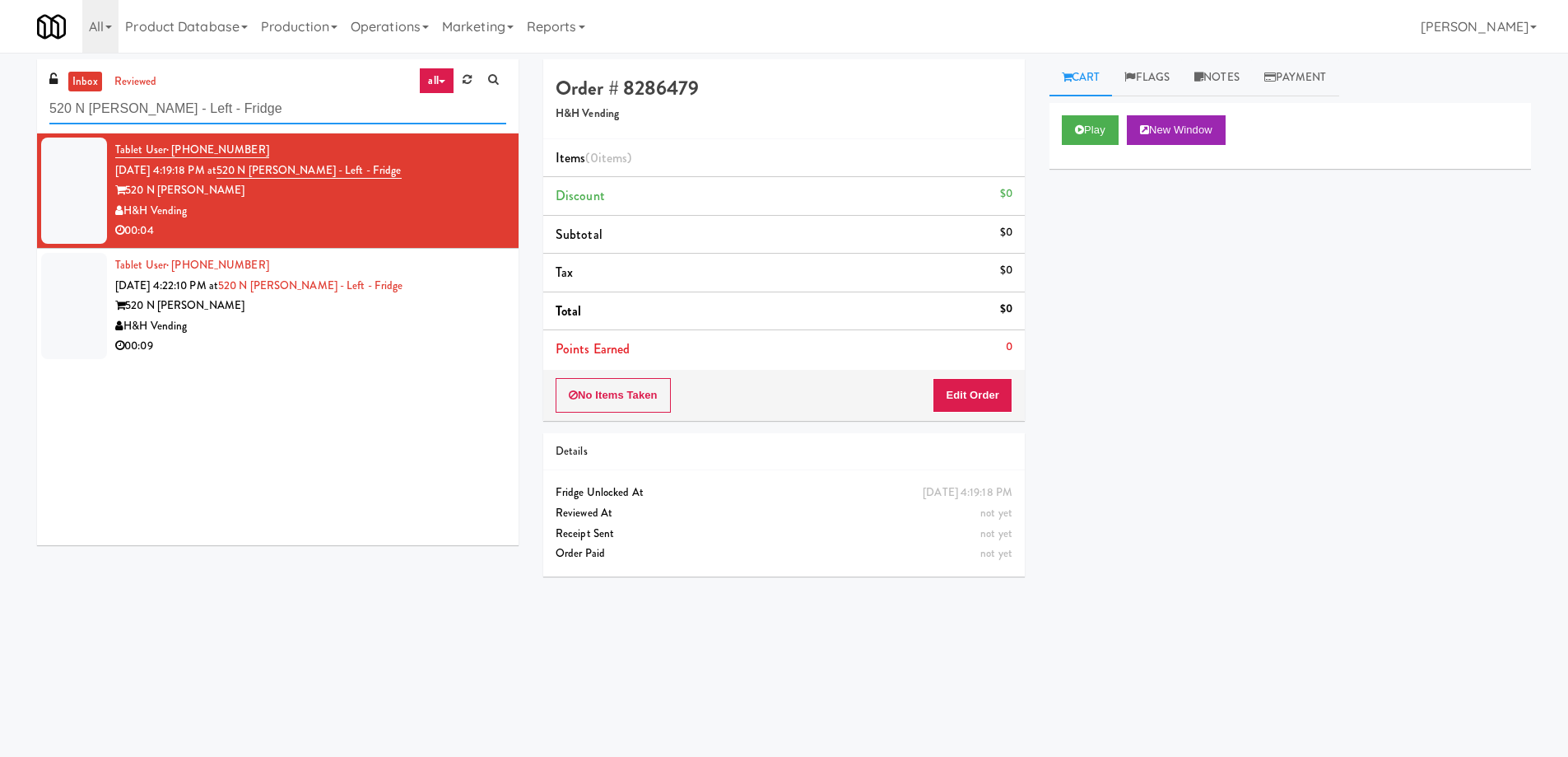
click at [276, 105] on input "520 N [PERSON_NAME] - Left - Fridge" at bounding box center [277, 109] width 457 height 31
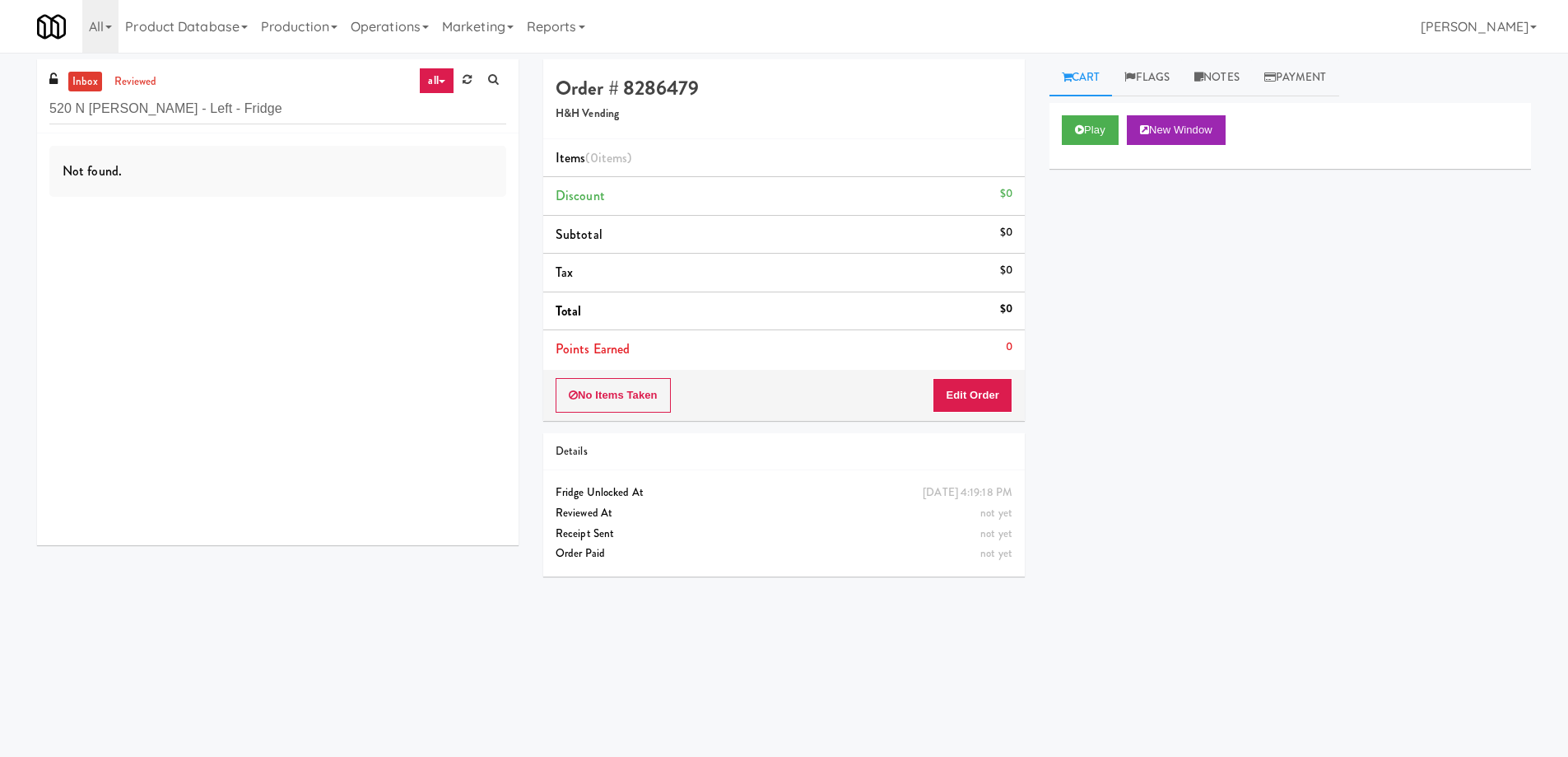
click at [212, 92] on div "520 N [PERSON_NAME] - Left - Fridge" at bounding box center [277, 108] width 457 height 32
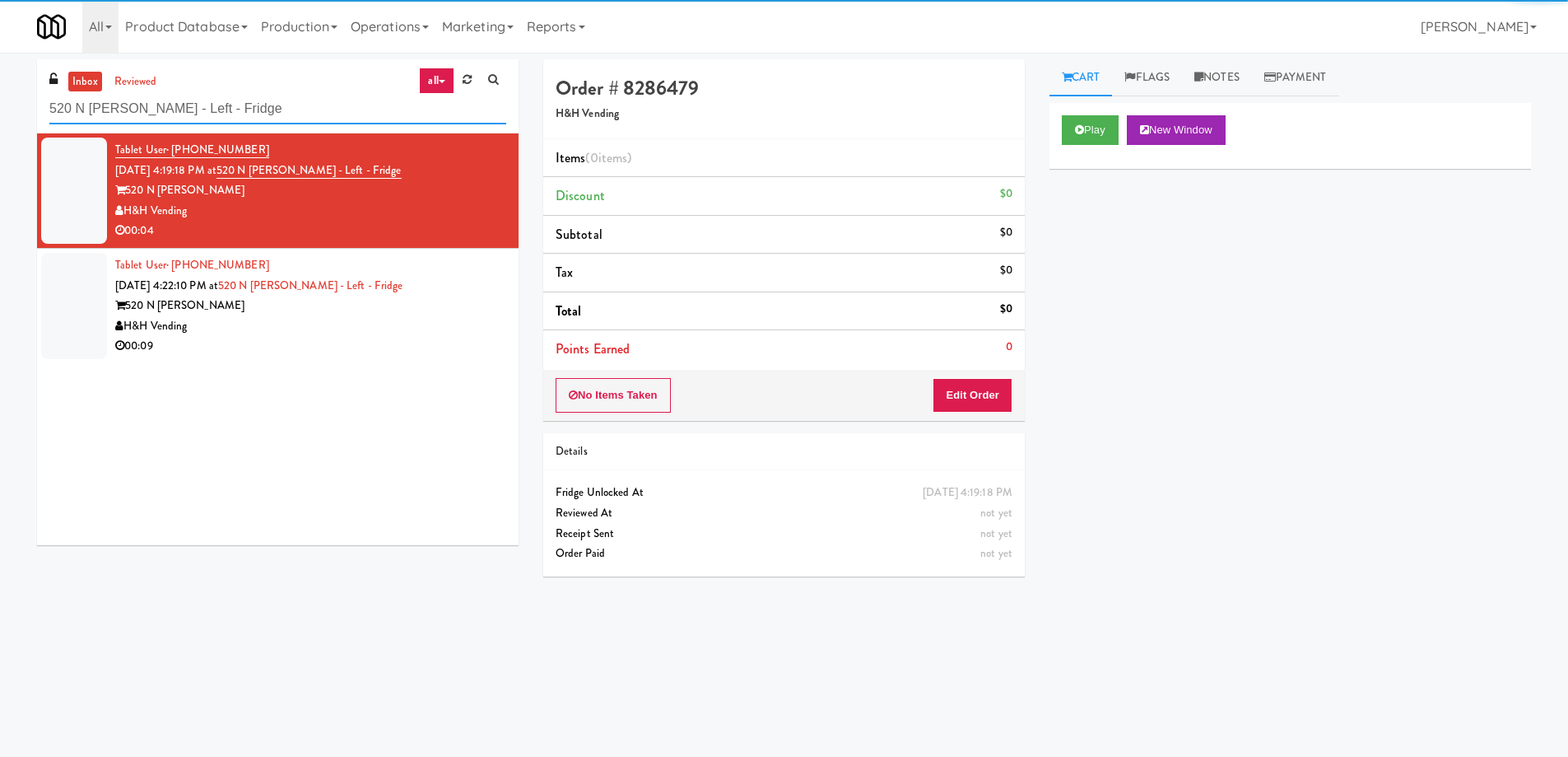
click at [207, 100] on input "520 N [PERSON_NAME] - Left - Fridge" at bounding box center [277, 109] width 457 height 31
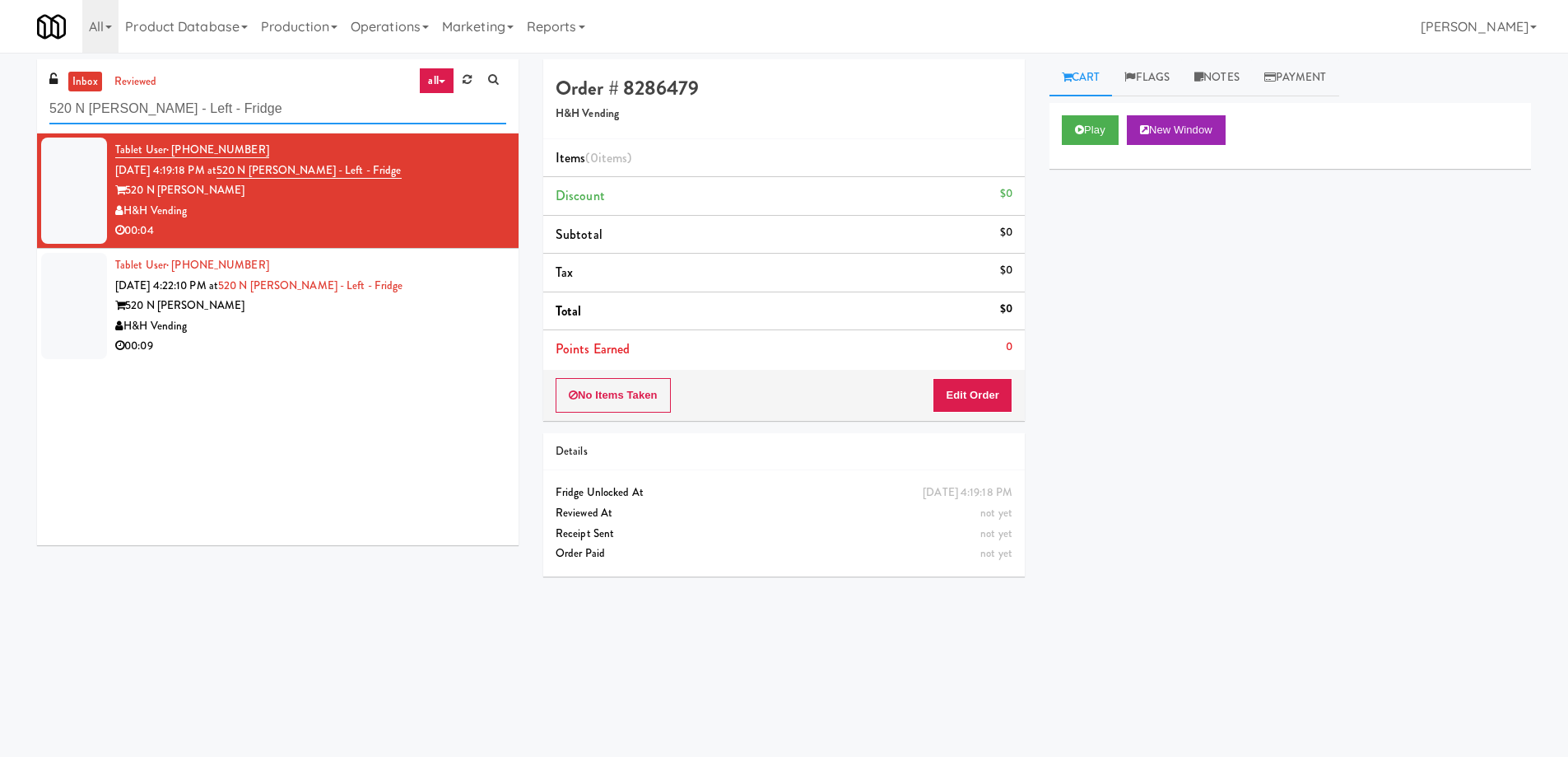
paste input "Right - Ambient"
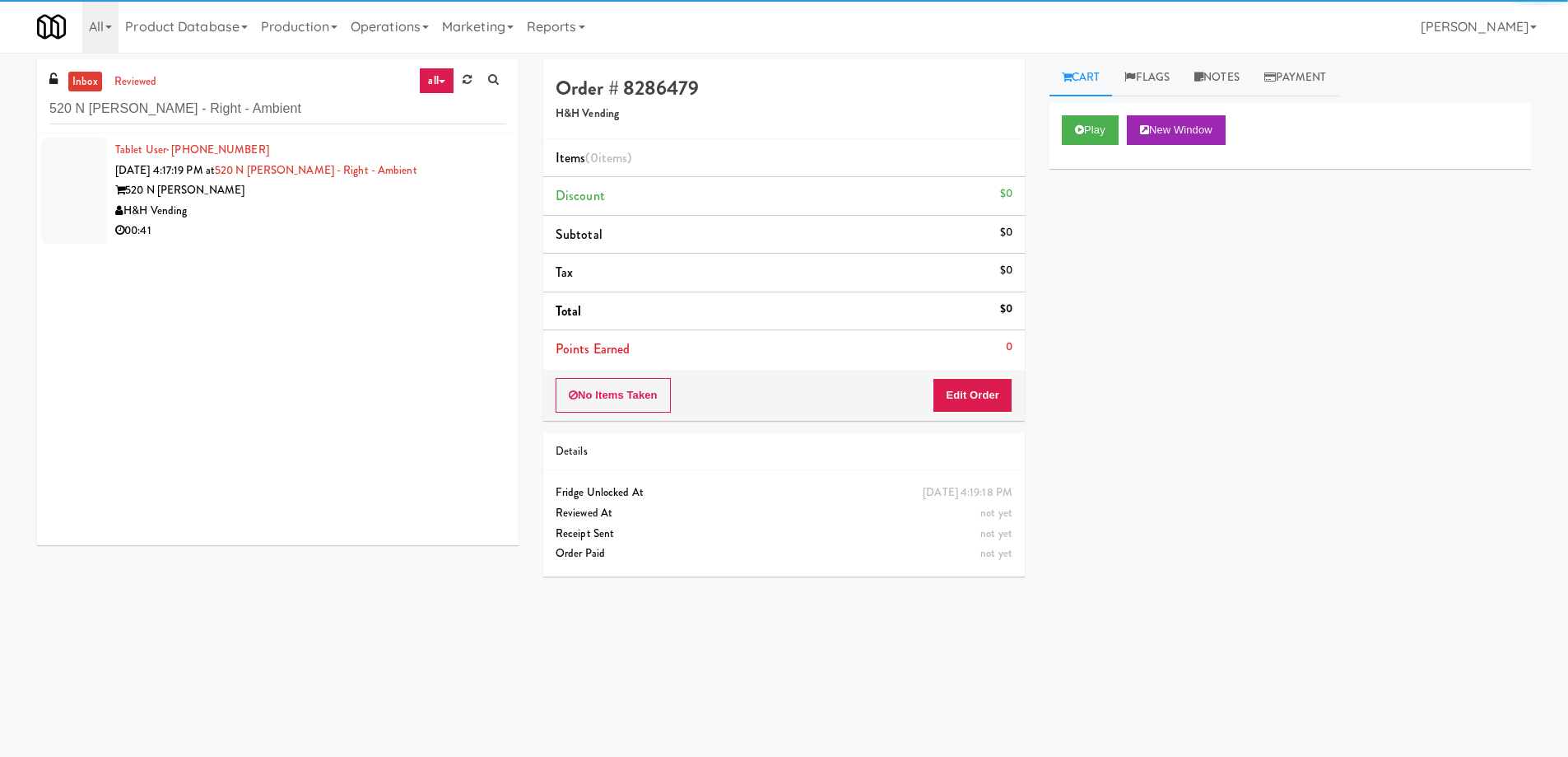
click at [298, 205] on div "H&H Vending" at bounding box center [310, 211] width 391 height 20
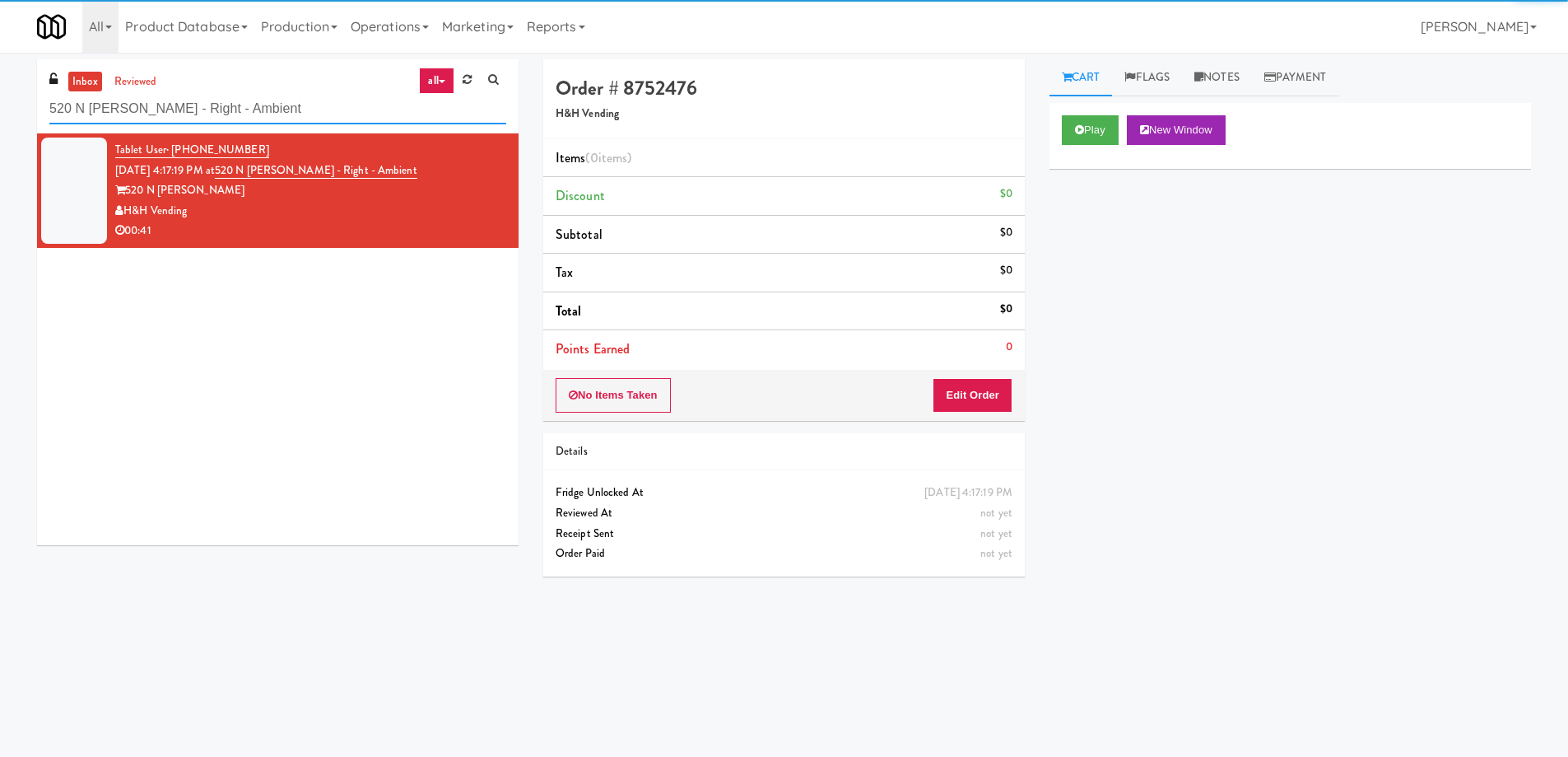
click at [297, 111] on input "520 N [PERSON_NAME] - Right - Ambient" at bounding box center [277, 109] width 457 height 31
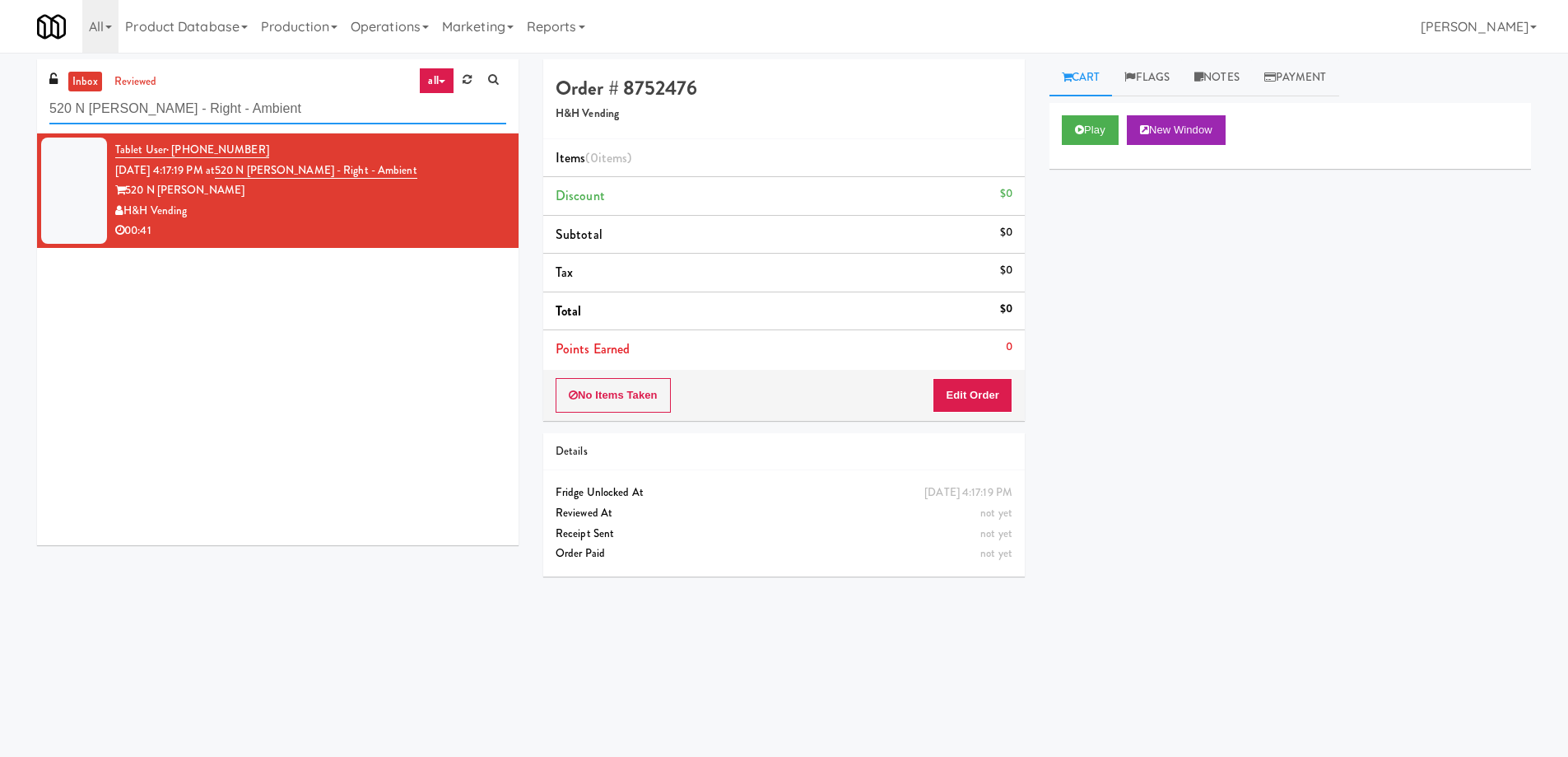
click at [214, 112] on input "520 N [PERSON_NAME] - Right - Ambient" at bounding box center [277, 109] width 457 height 31
paste input "AVE [GEOGRAPHIC_DATA] - [GEOGRAPHIC_DATA] - Cooler"
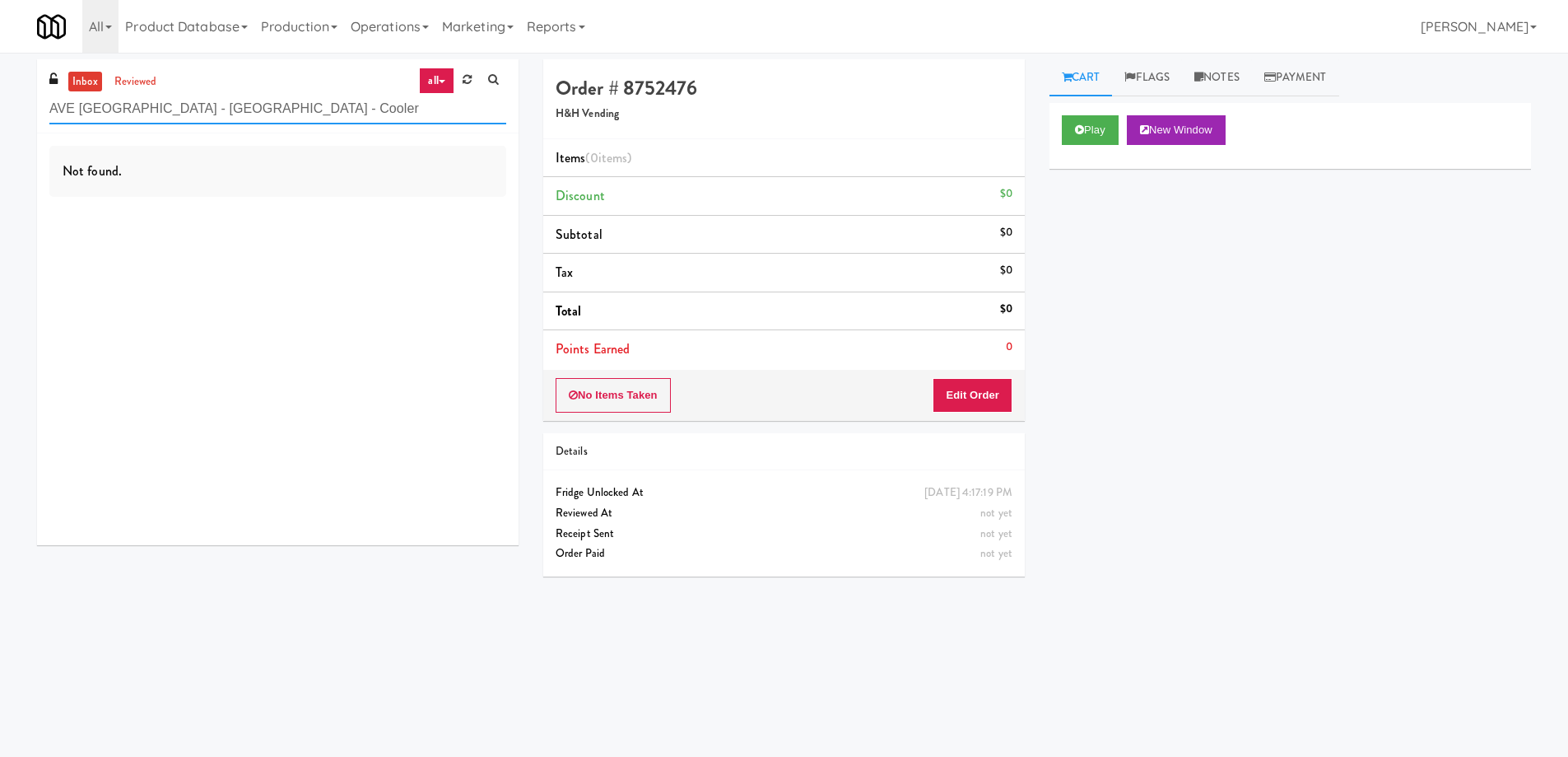
click at [315, 124] on input "AVE [GEOGRAPHIC_DATA] - [GEOGRAPHIC_DATA] - Cooler" at bounding box center [277, 109] width 457 height 31
click at [242, 119] on input "AVE [GEOGRAPHIC_DATA] - [GEOGRAPHIC_DATA] - Cooler" at bounding box center [277, 109] width 457 height 31
paste input "ICON at DULLES Cooler #1"
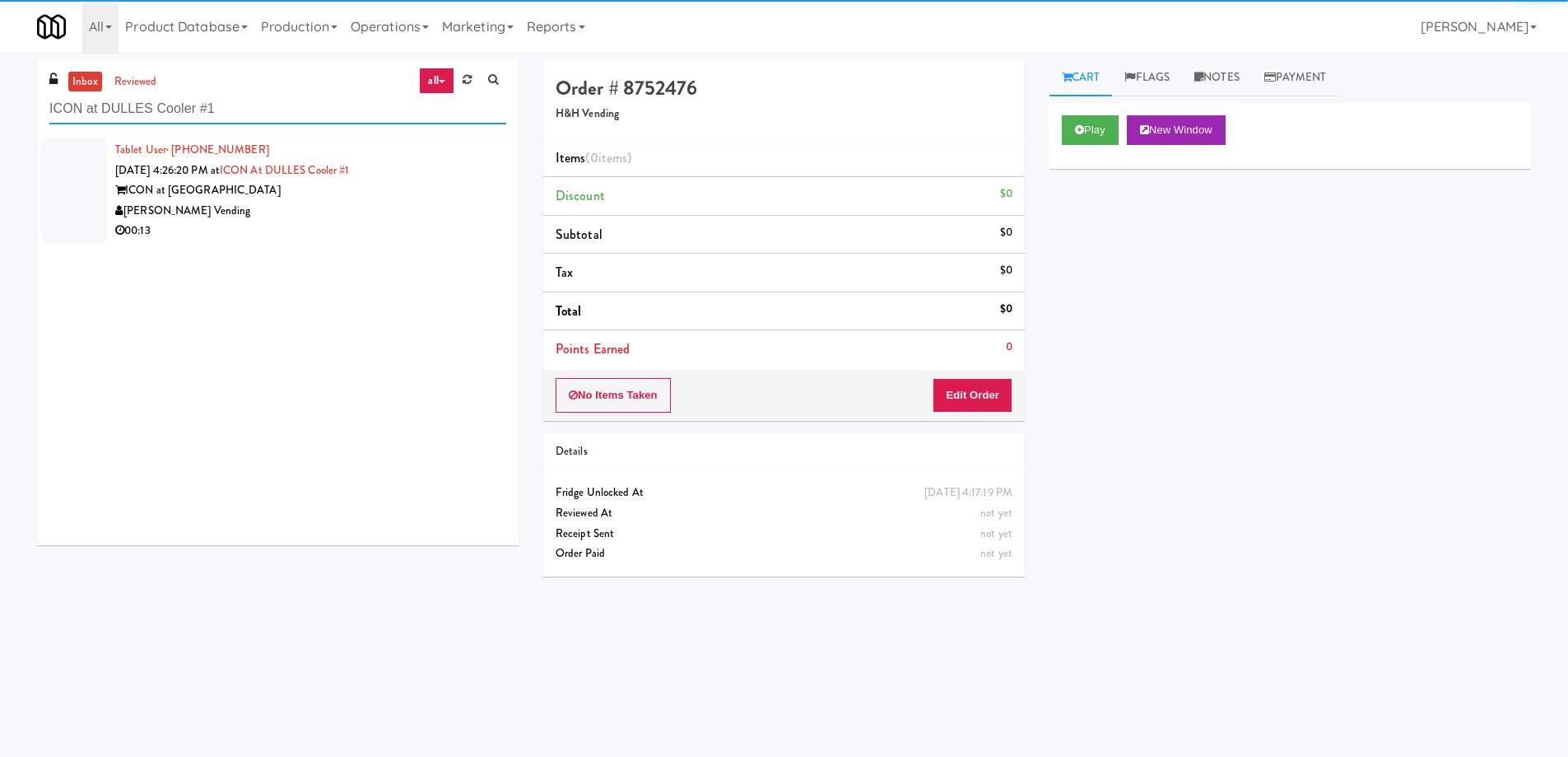
type input "ICON at DULLES Cooler #1"
click at [323, 194] on div "ICON at [GEOGRAPHIC_DATA]" at bounding box center [310, 190] width 391 height 20
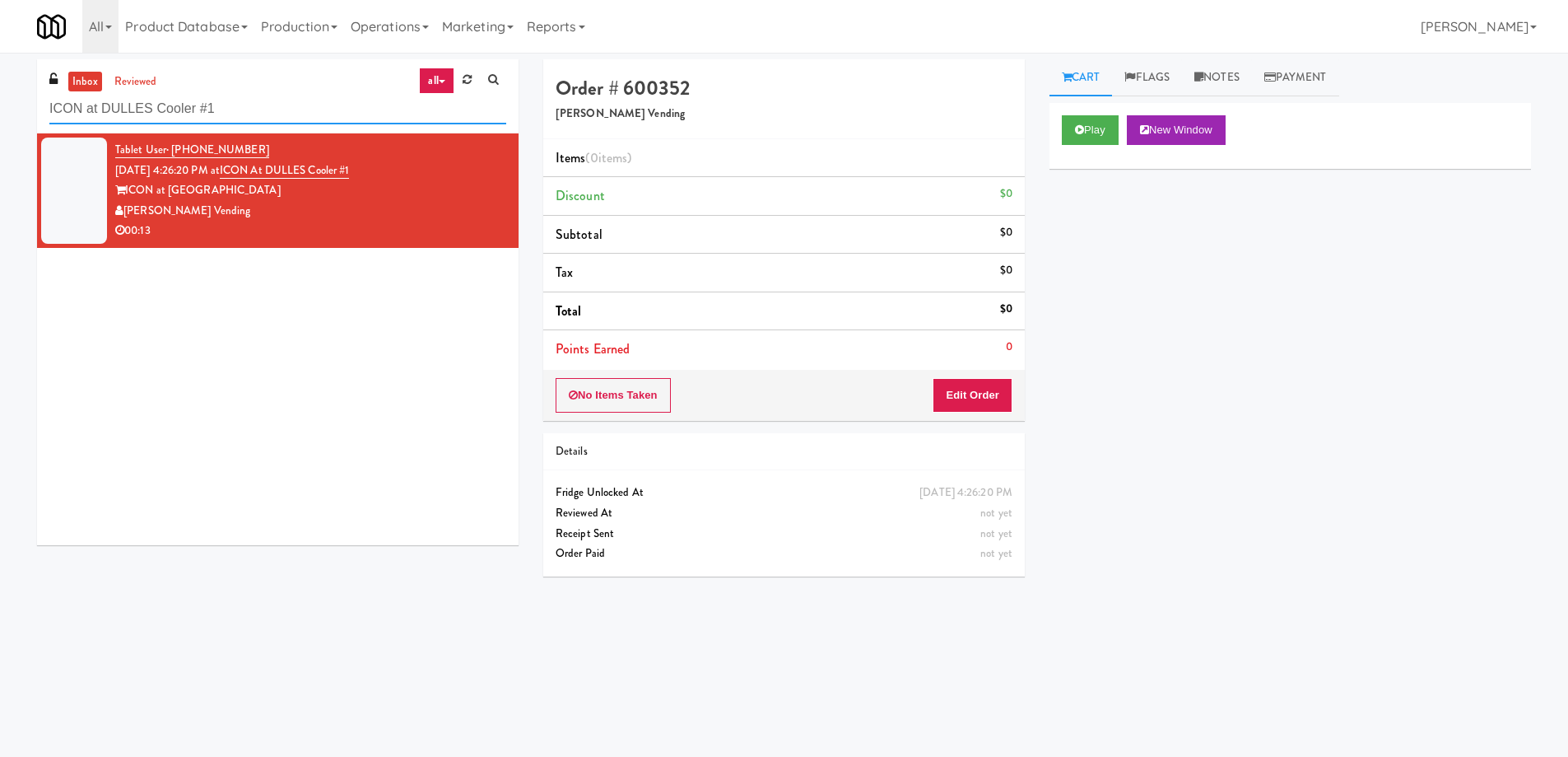
click at [265, 99] on input "ICON at DULLES Cooler #1" at bounding box center [277, 109] width 457 height 31
paste input "500 West Trade - Combo"
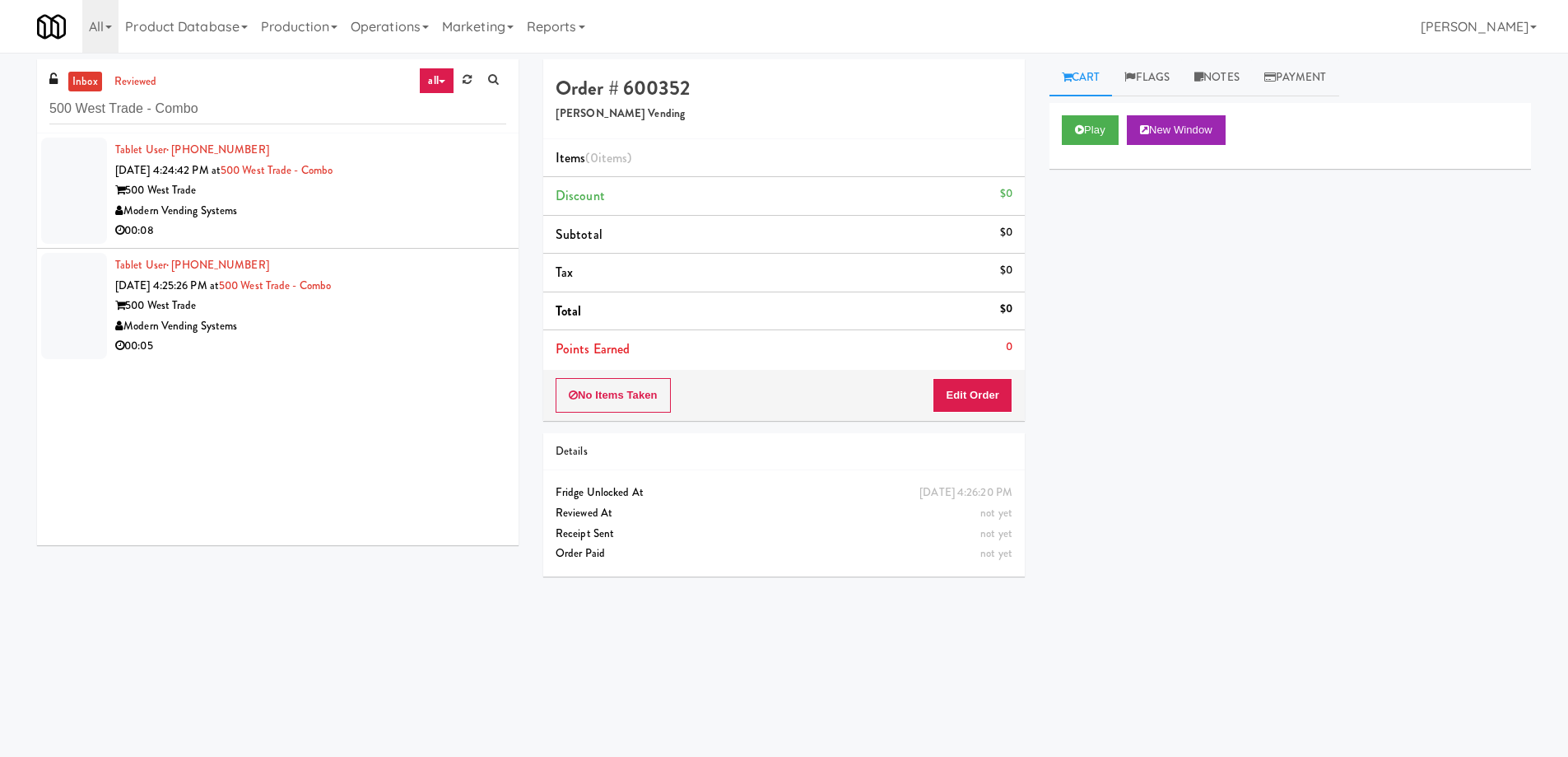
click at [351, 235] on div "00:08" at bounding box center [310, 230] width 391 height 20
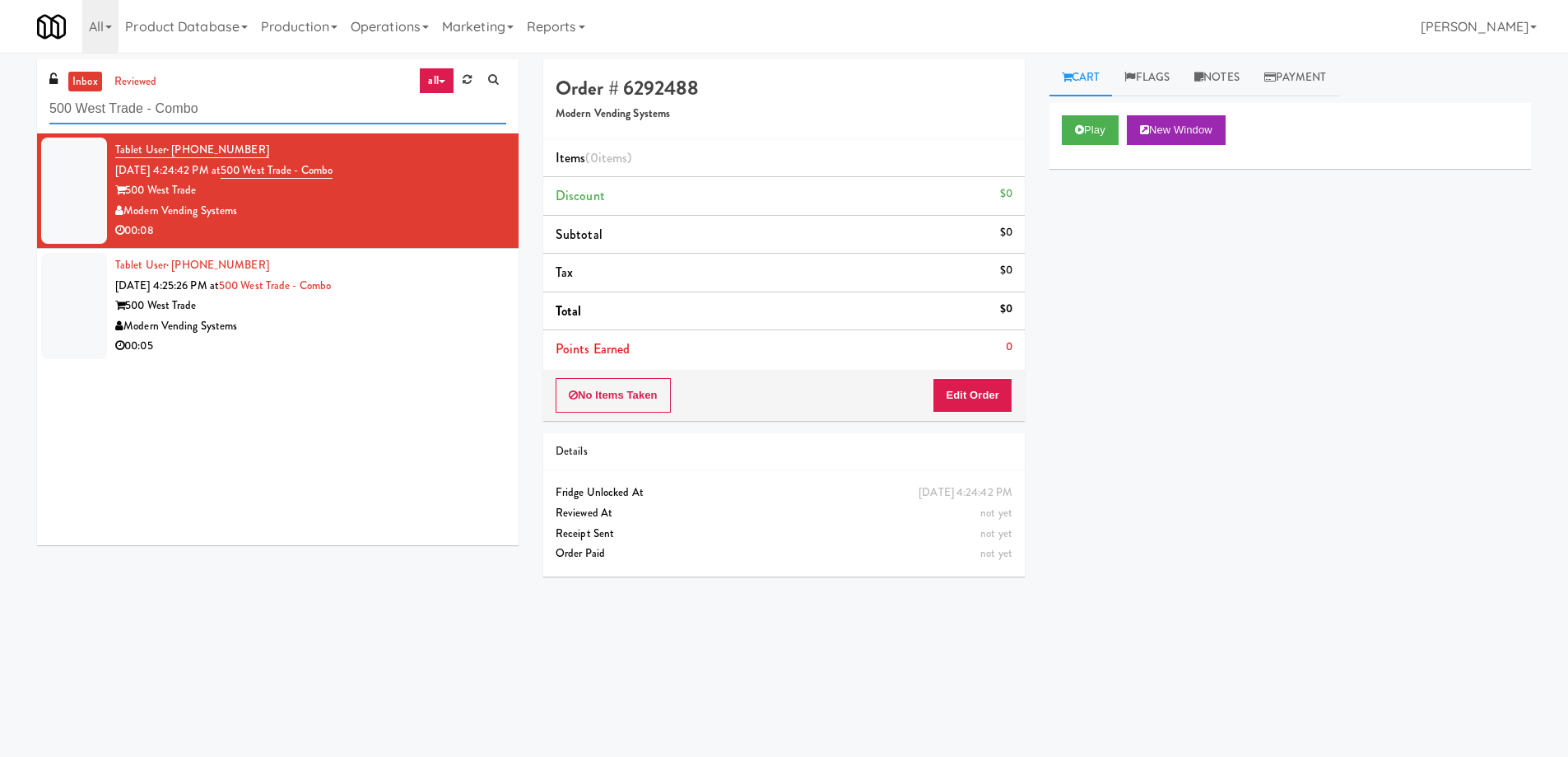
click at [226, 115] on input "500 West Trade - Combo" at bounding box center [277, 109] width 457 height 31
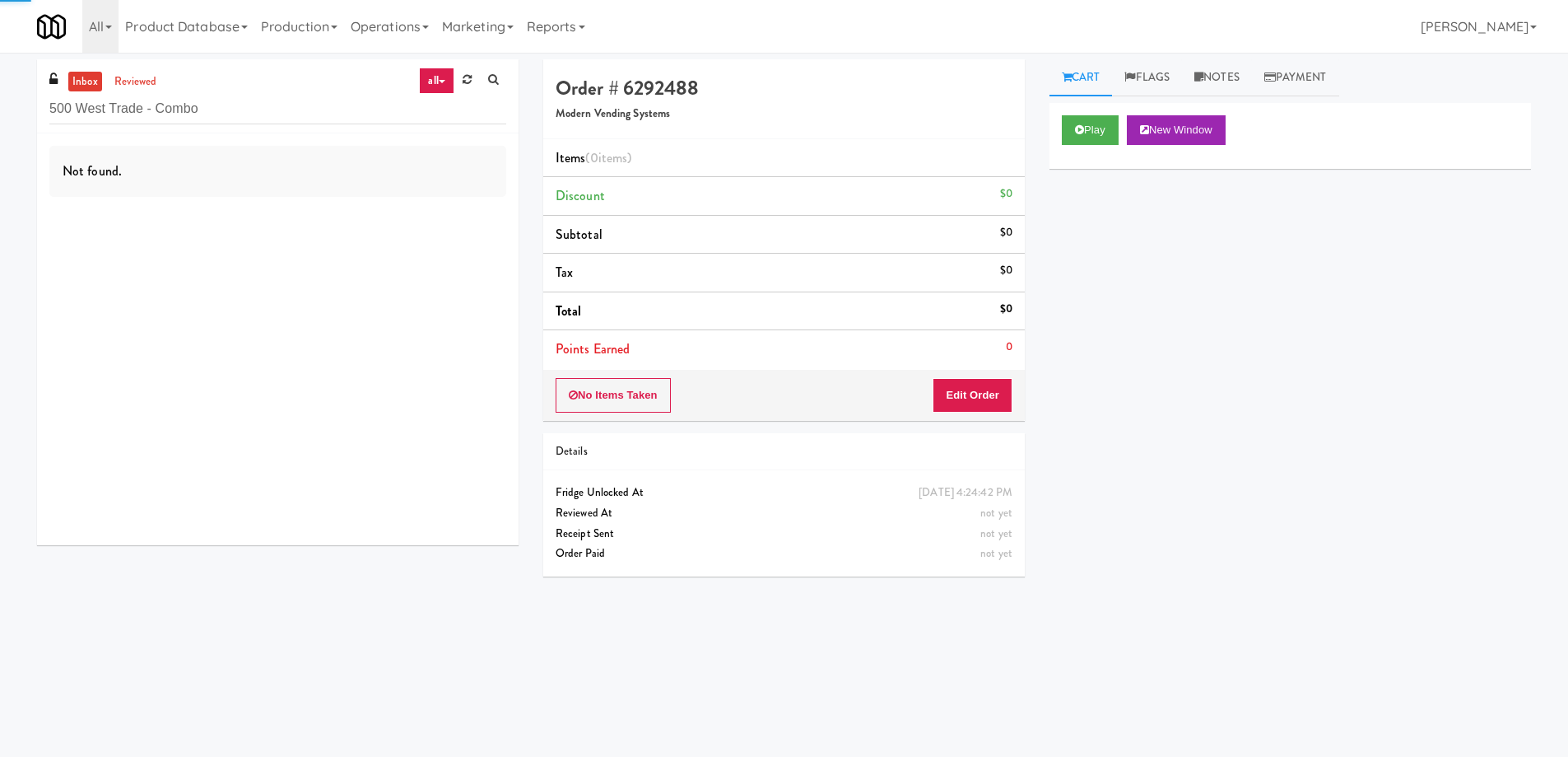
click at [403, 332] on div "Not found." at bounding box center [277, 339] width 482 height 412
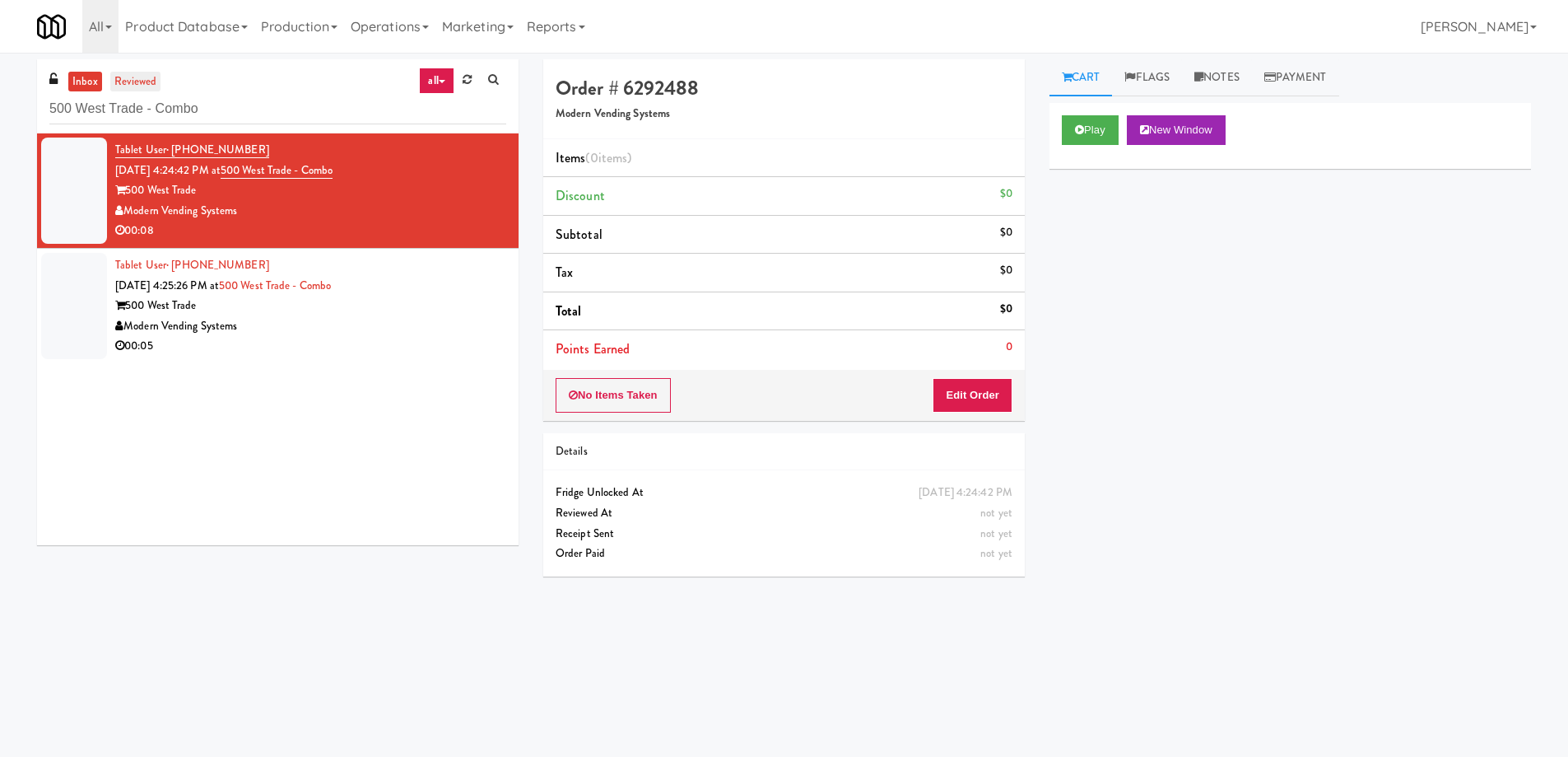
click at [138, 81] on link "reviewed" at bounding box center [136, 82] width 51 height 20
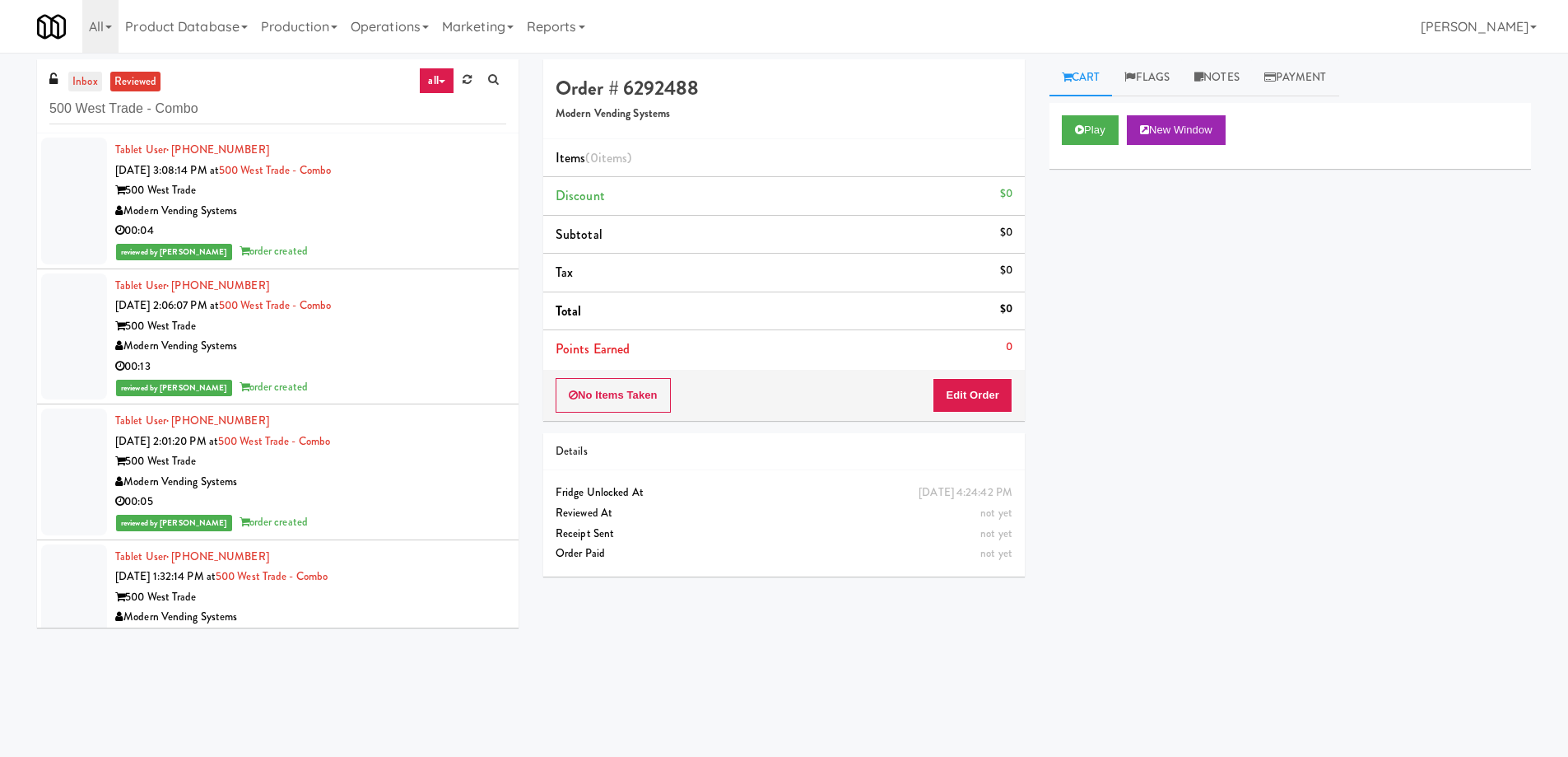
click at [94, 81] on link "inbox" at bounding box center [85, 82] width 33 height 20
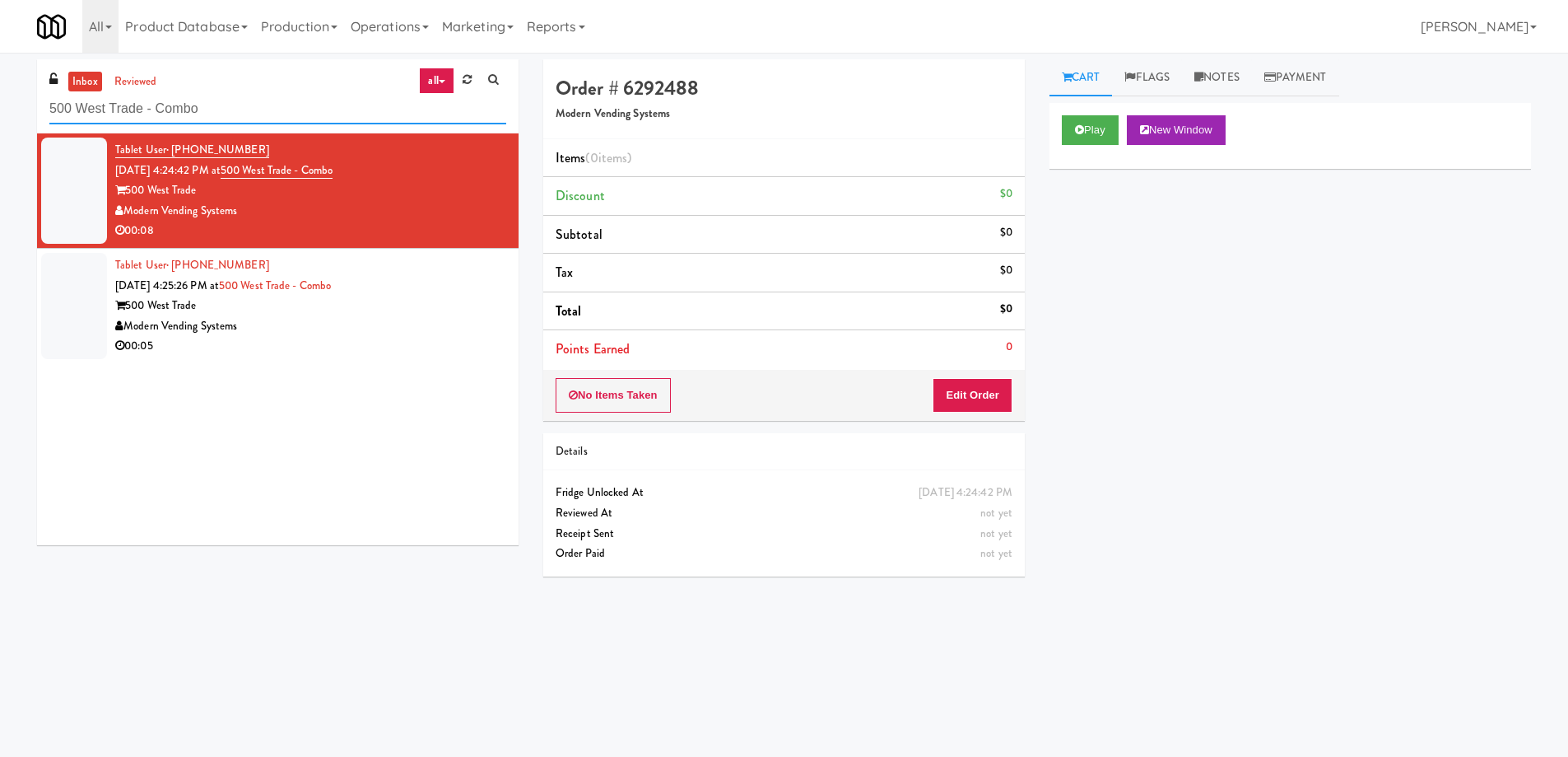
click at [284, 113] on input "500 West Trade - Combo" at bounding box center [277, 109] width 457 height 31
paste input "[GEOGRAPHIC_DATA] - Trillium Health"
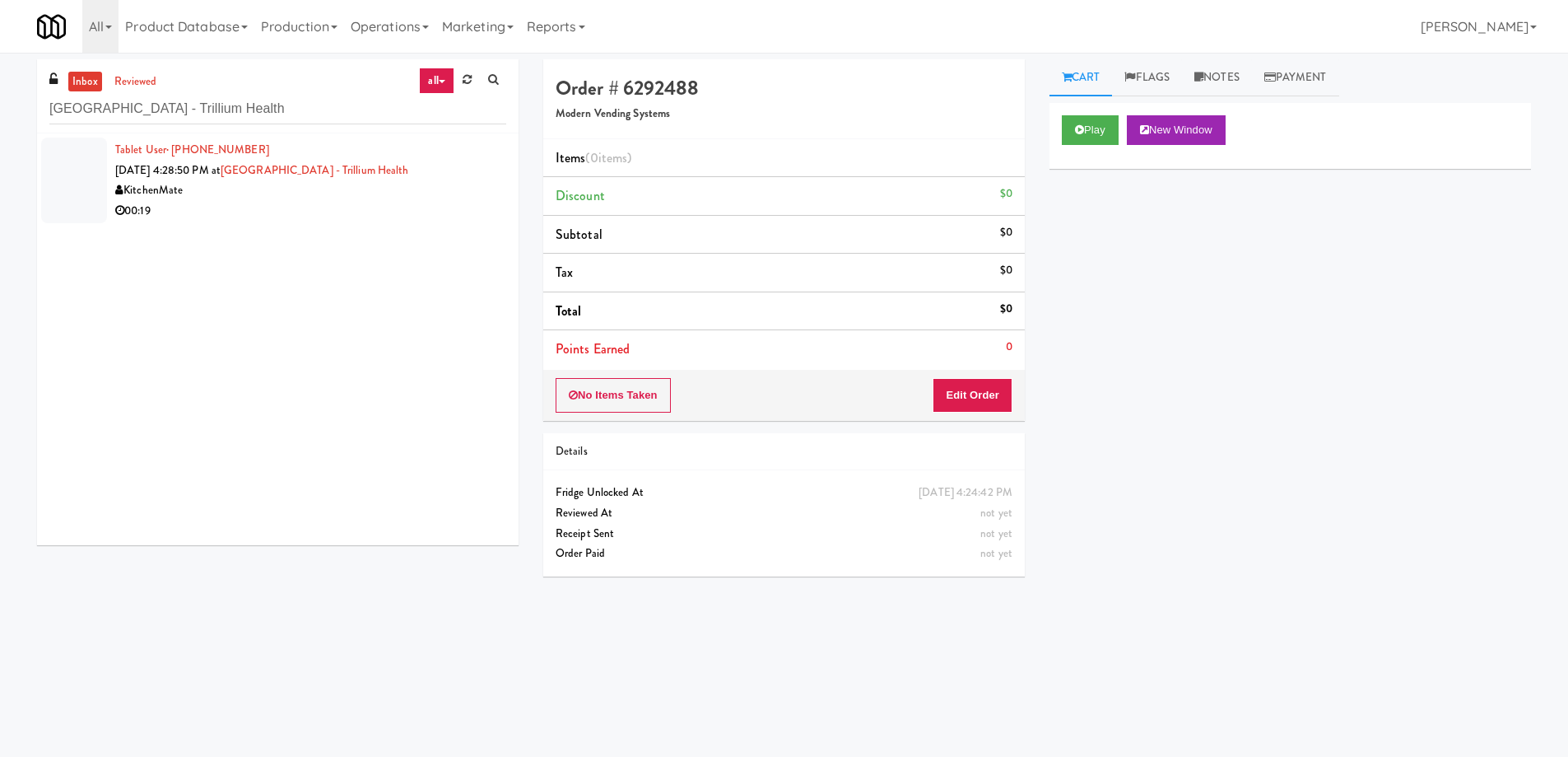
click at [431, 197] on div "KitchenMate" at bounding box center [310, 190] width 391 height 20
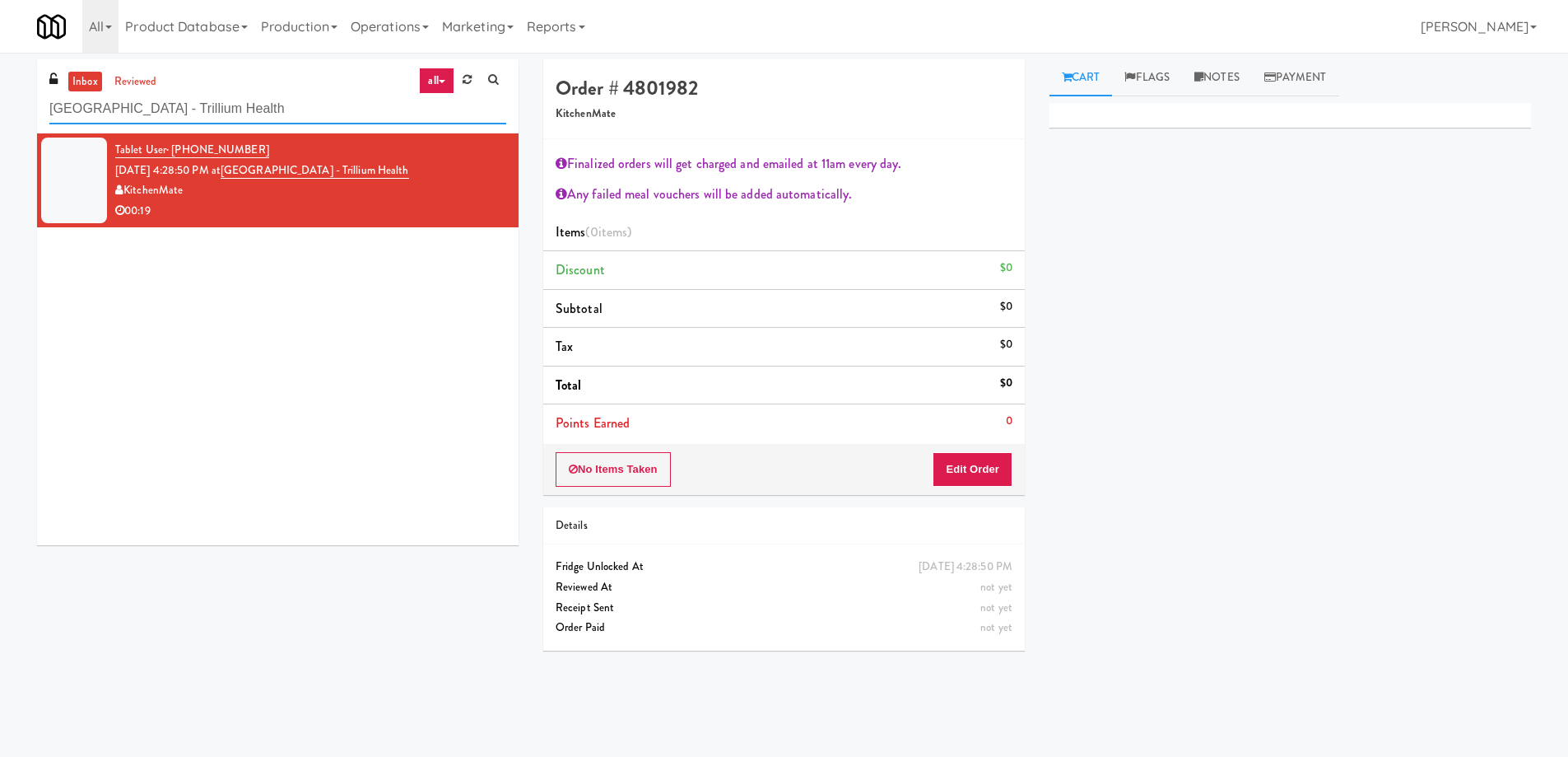
click at [291, 112] on input "[GEOGRAPHIC_DATA] - Trillium Health" at bounding box center [277, 109] width 457 height 31
click at [317, 101] on input "[GEOGRAPHIC_DATA] - Trillium Health" at bounding box center [277, 109] width 457 height 31
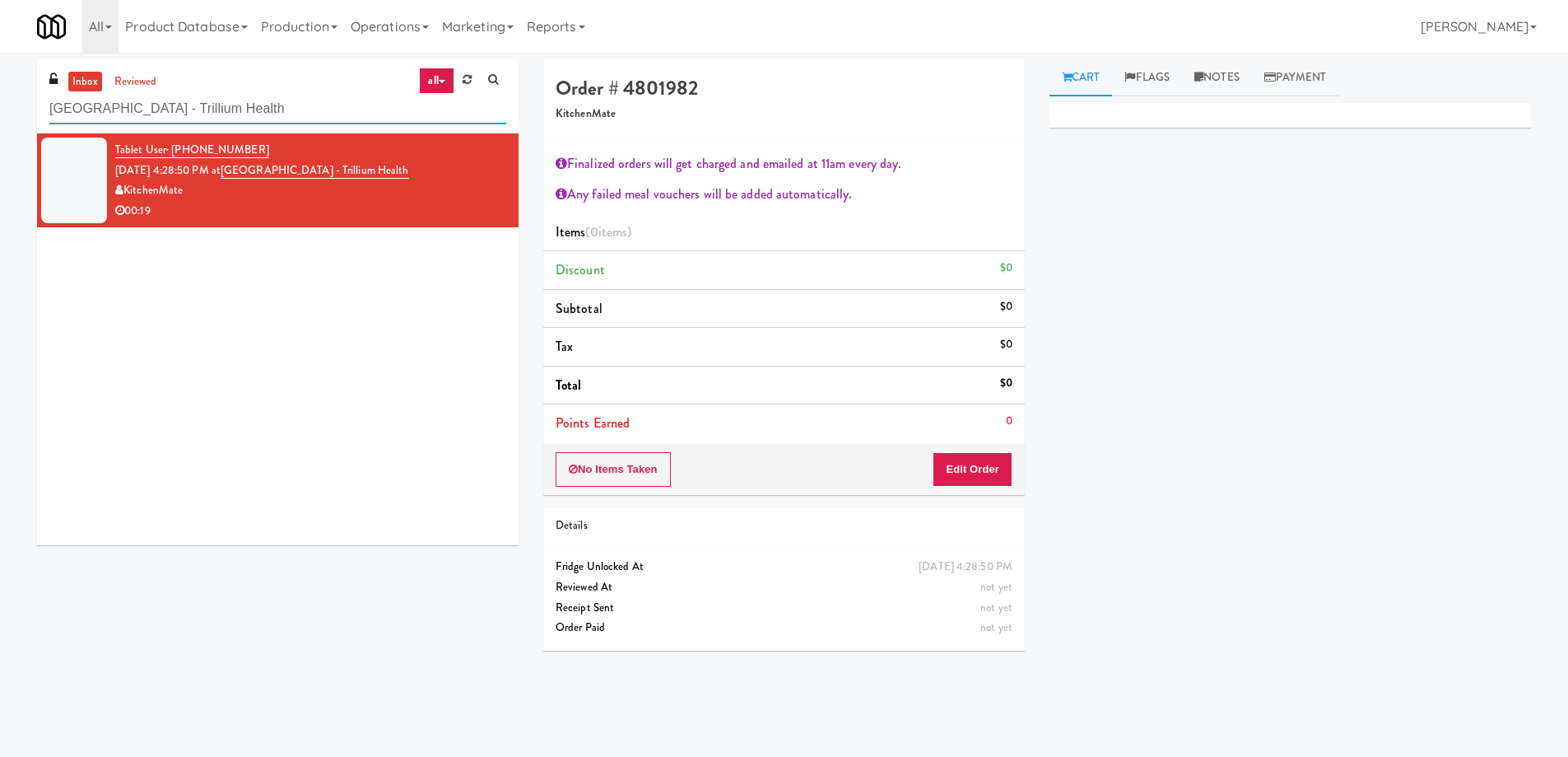
click at [317, 101] on input "[GEOGRAPHIC_DATA] - Trillium Health" at bounding box center [277, 109] width 457 height 31
paste input "Pantry 101 @ [GEOGRAPHIC_DATA]"
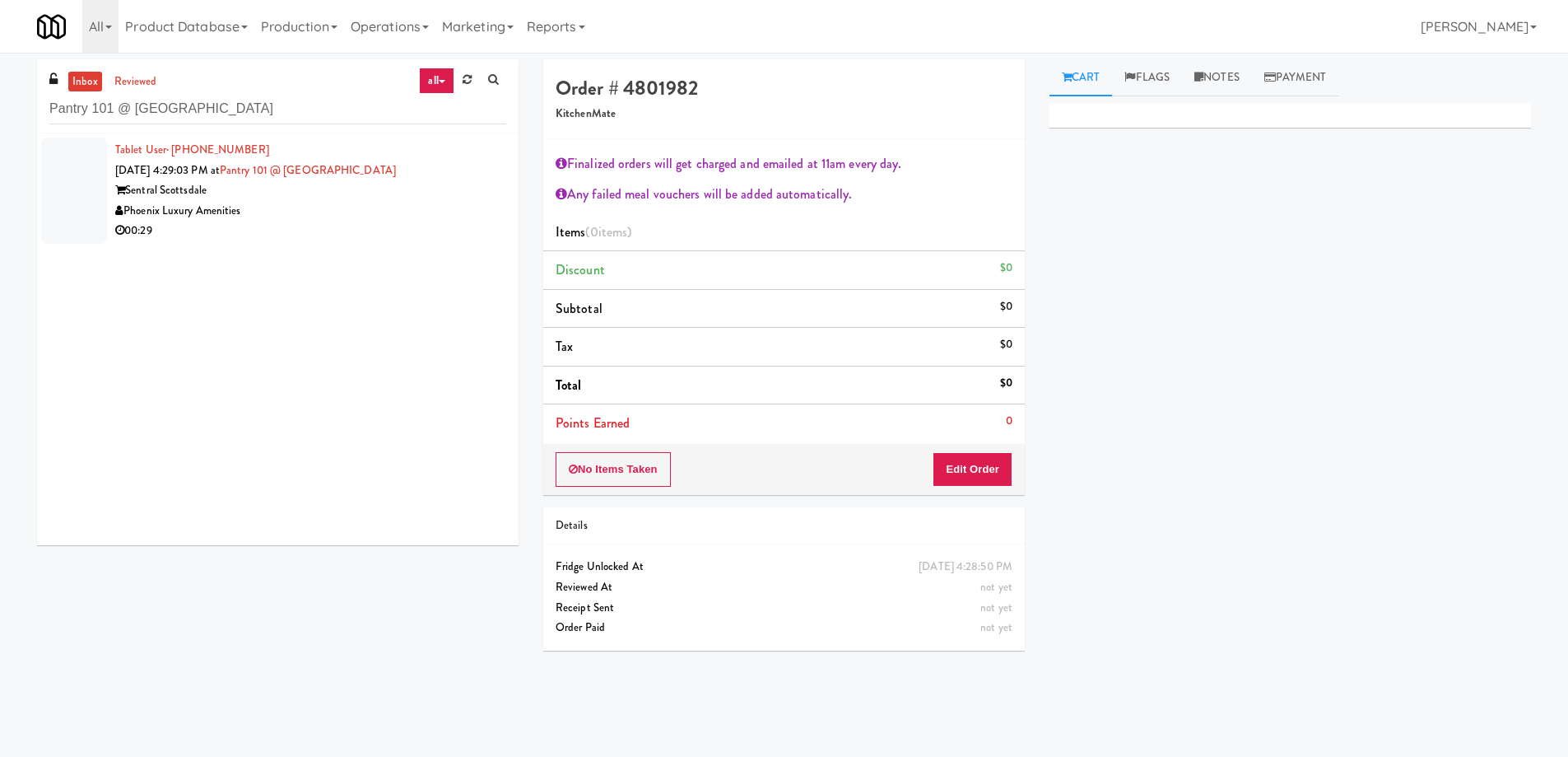
click at [350, 221] on div "00:29" at bounding box center [310, 230] width 391 height 20
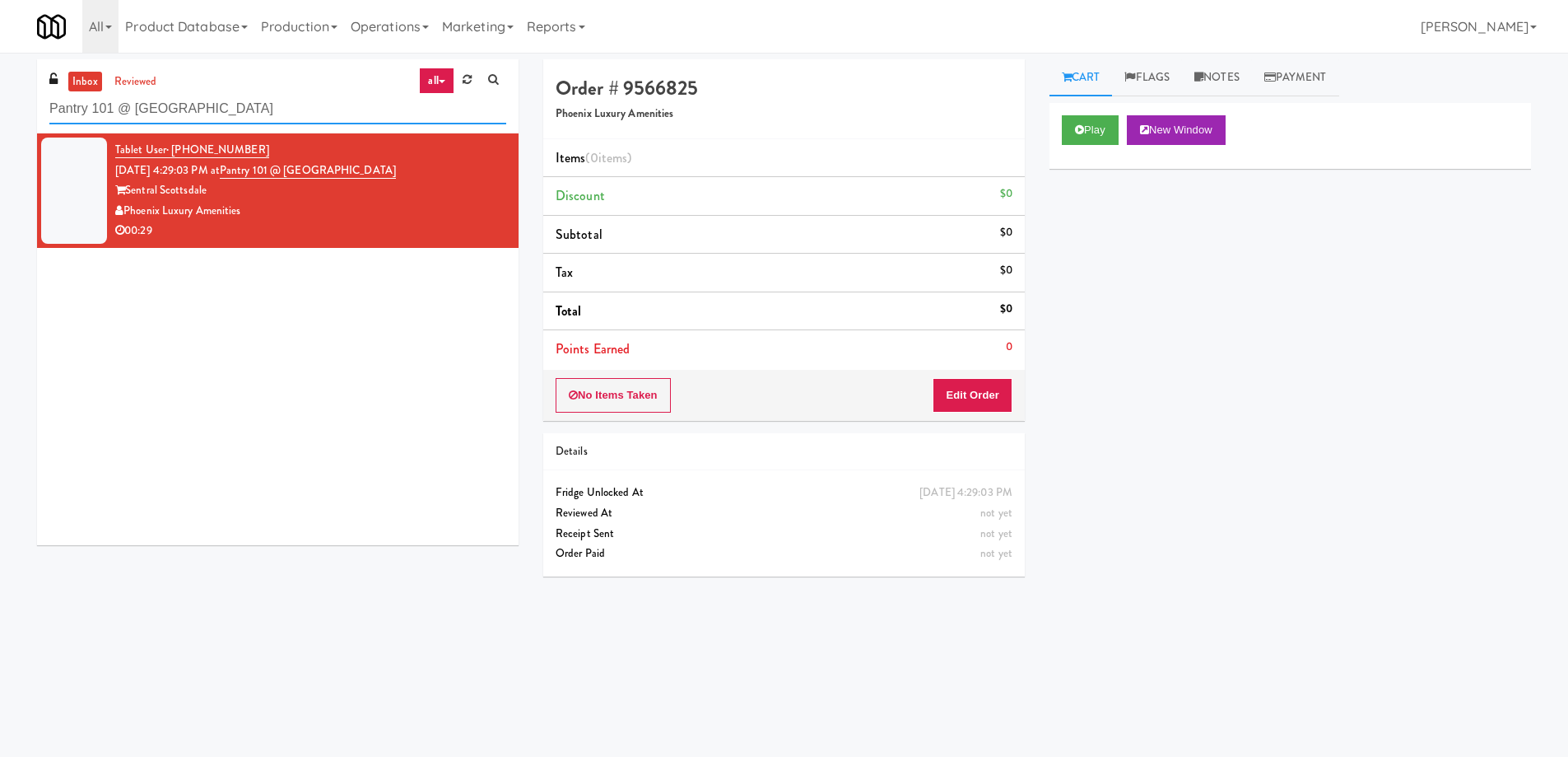
click at [262, 109] on input "Pantry 101 @ [GEOGRAPHIC_DATA]" at bounding box center [277, 109] width 457 height 31
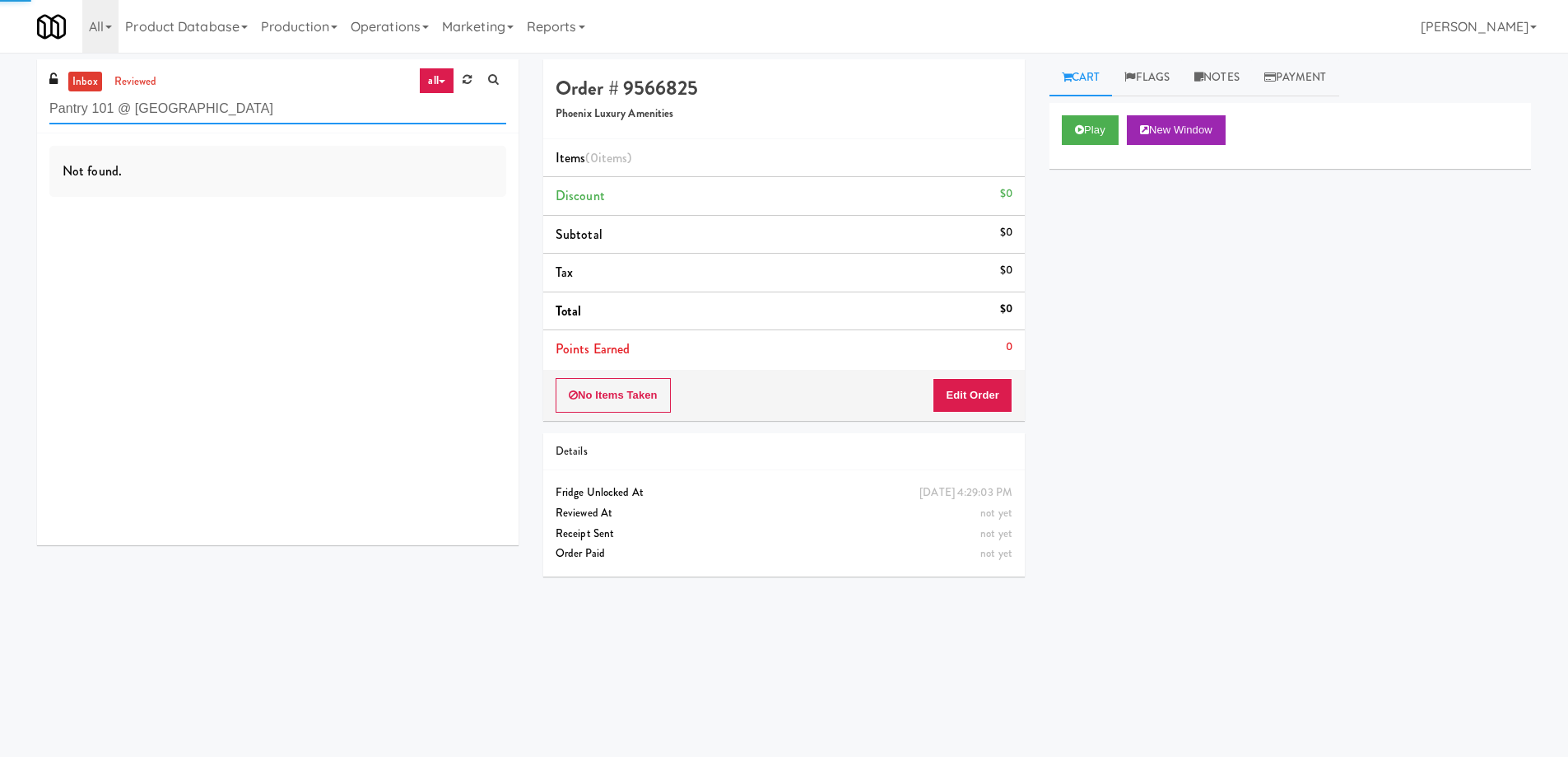
click at [268, 99] on input "Pantry 101 @ [GEOGRAPHIC_DATA]" at bounding box center [277, 109] width 457 height 31
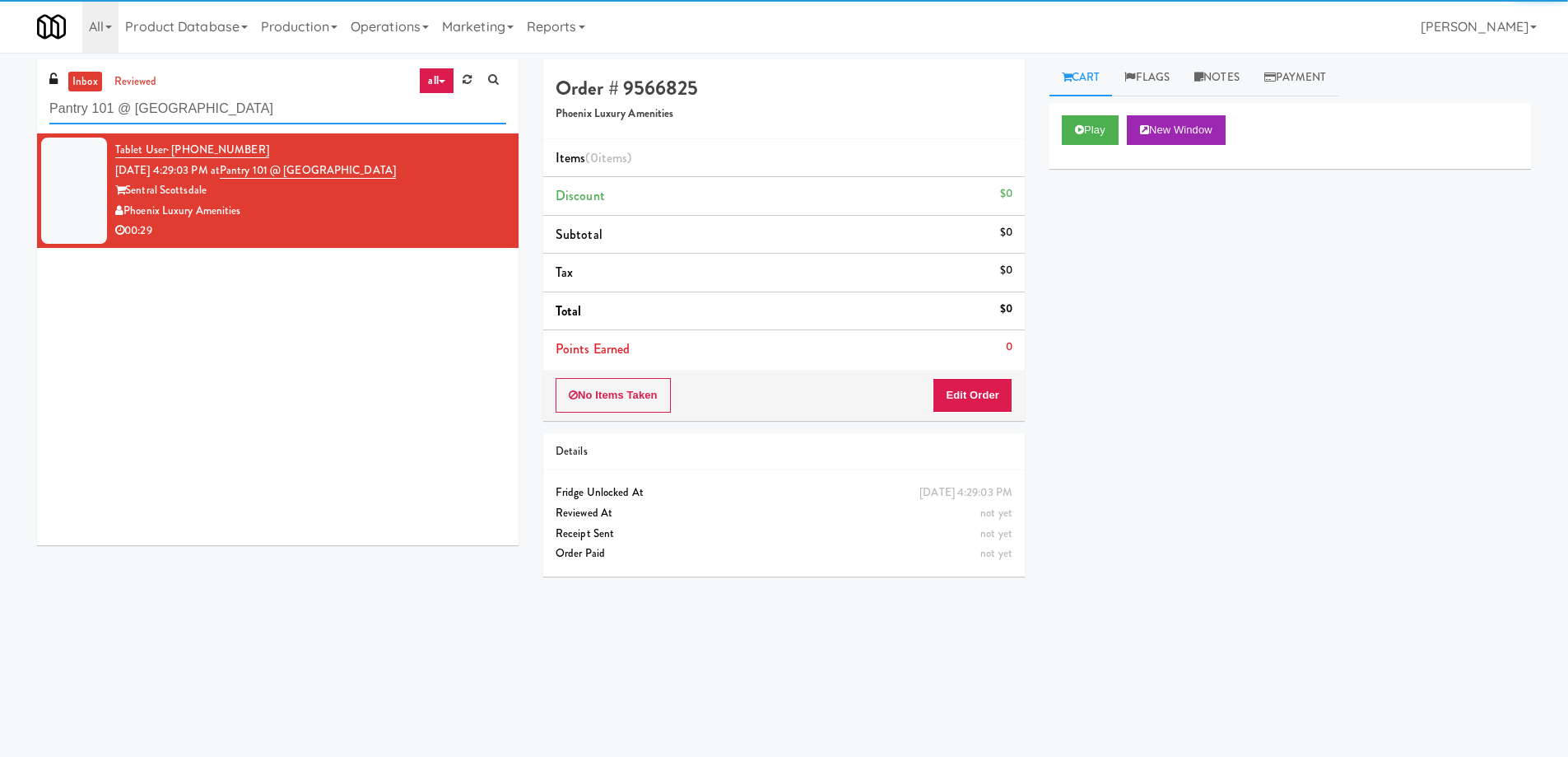
click at [268, 99] on input "Pantry 101 @ [GEOGRAPHIC_DATA]" at bounding box center [277, 109] width 457 height 31
paste input "W&W - Combo"
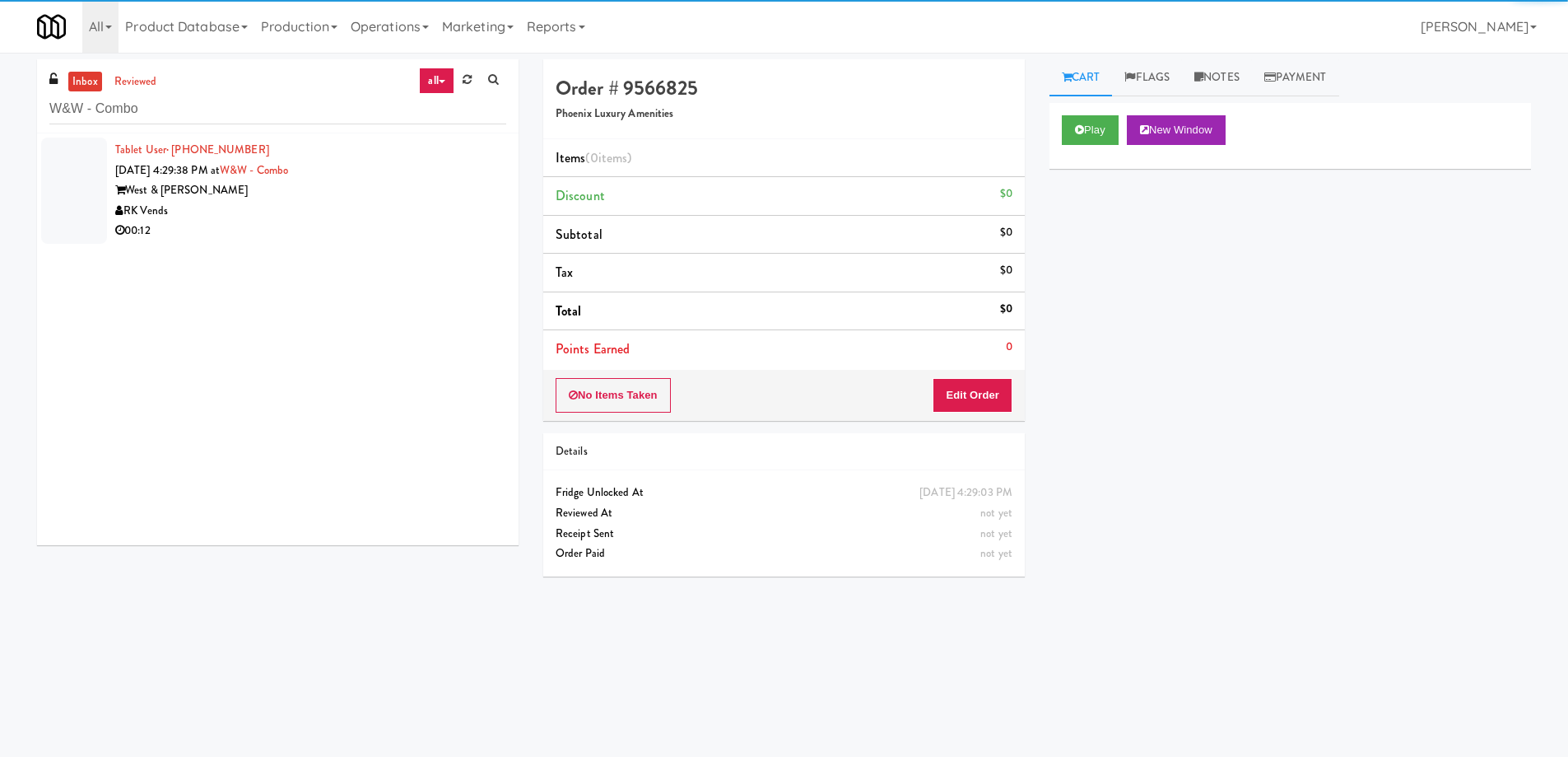
click at [370, 199] on div "West & [PERSON_NAME]" at bounding box center [310, 190] width 391 height 20
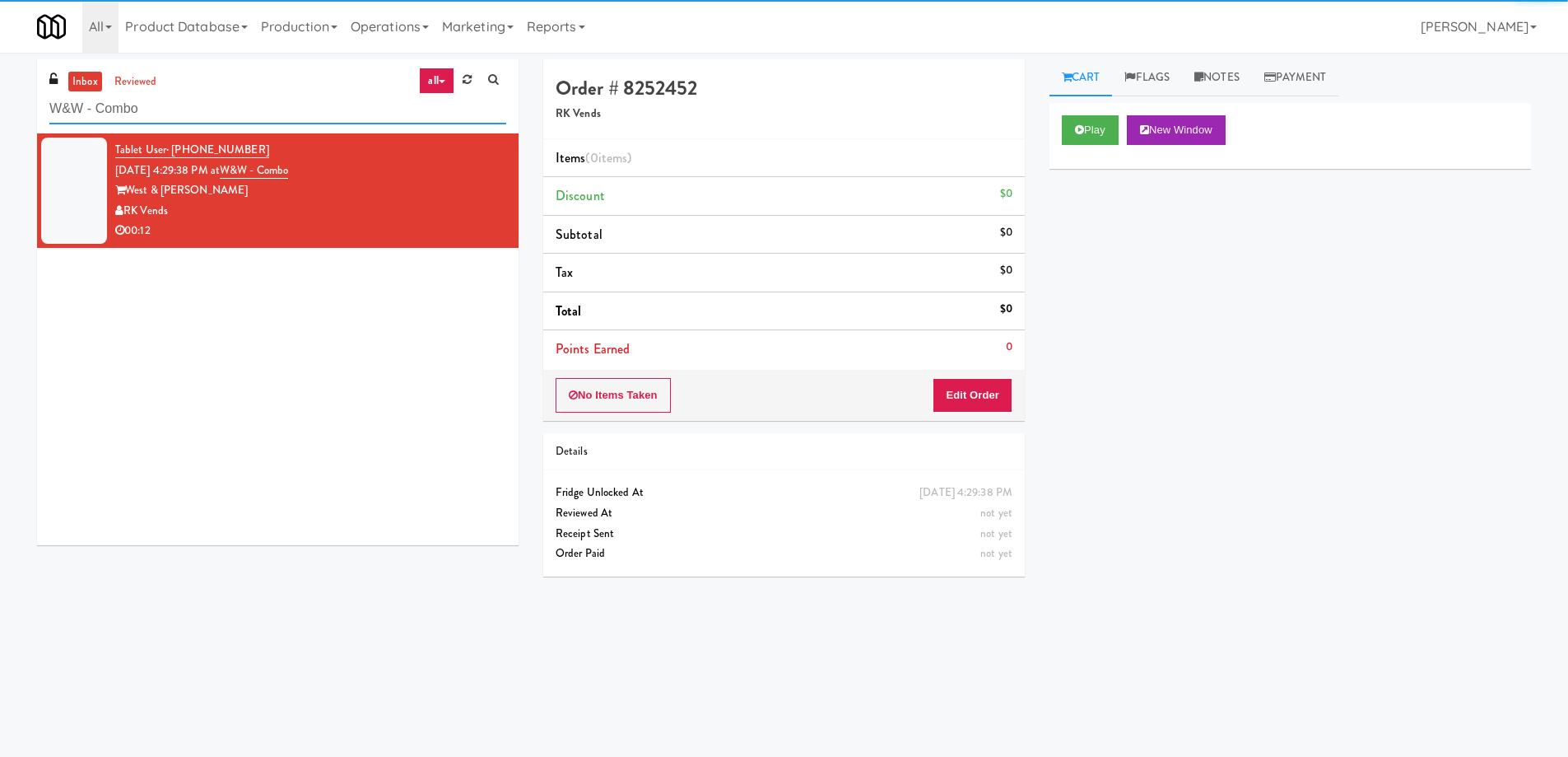
click at [230, 112] on input "W&W - Combo" at bounding box center [277, 109] width 457 height 31
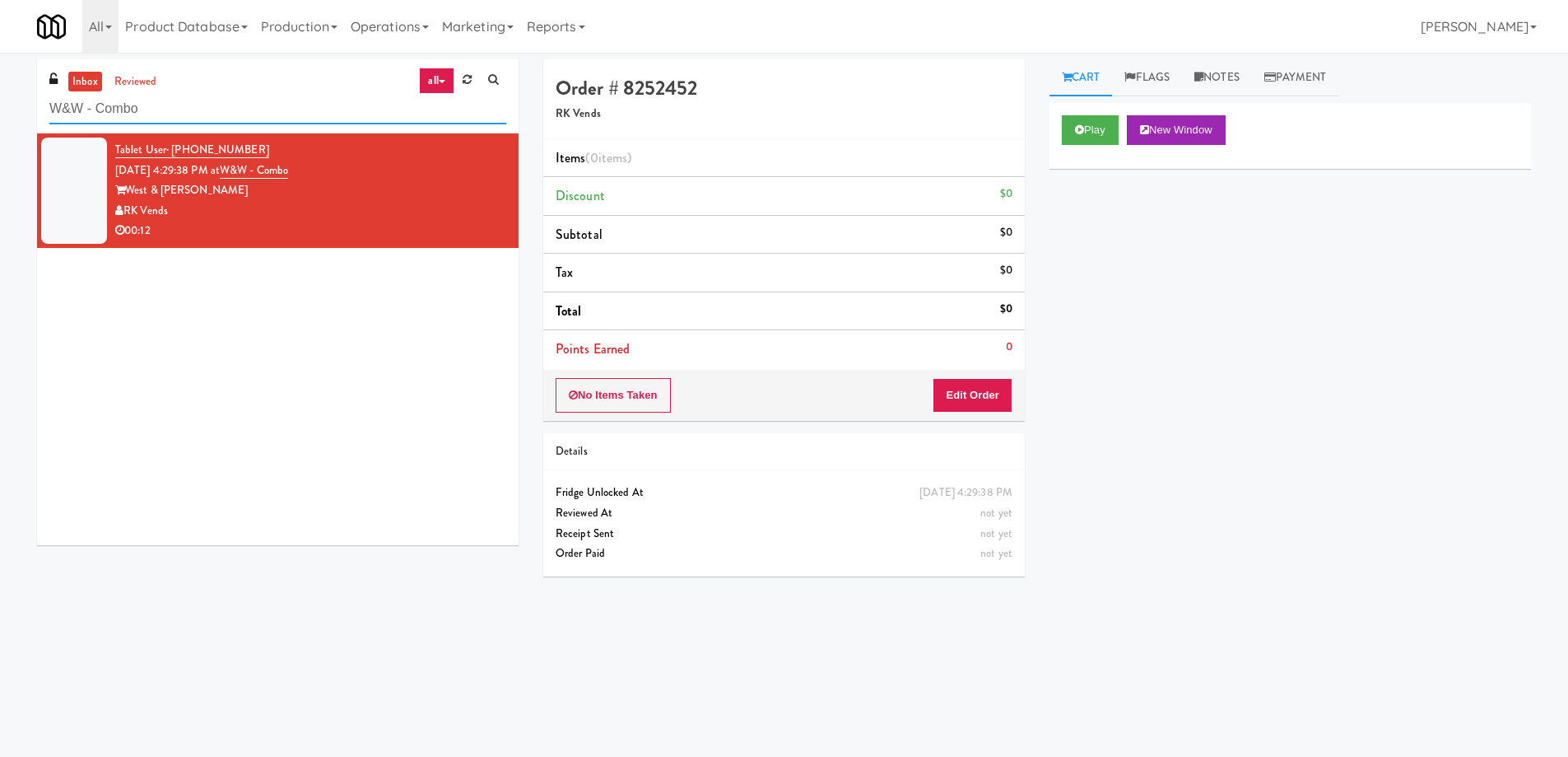
click at [230, 112] on input "W&W - Combo" at bounding box center [277, 109] width 457 height 31
click at [297, 364] on div "Tablet User · (863) 800-7915 [DATE] 4:29:38 PM at [GEOGRAPHIC_DATA] West & [PER…" at bounding box center [277, 339] width 482 height 412
click at [306, 119] on input "W&W - Combo" at bounding box center [277, 109] width 457 height 31
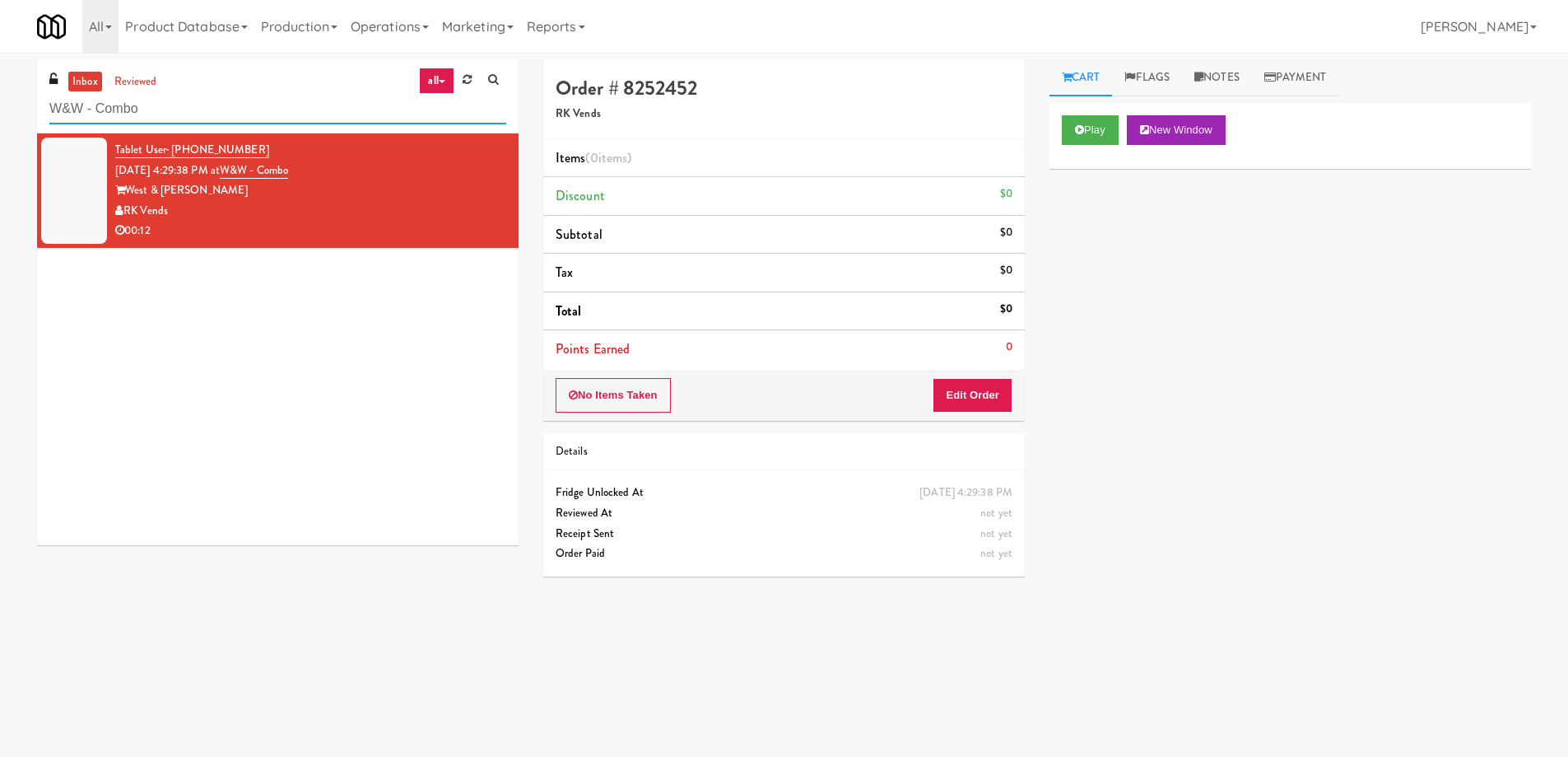
click at [306, 119] on input "W&W - Combo" at bounding box center [277, 109] width 457 height 31
paste input "Pantry 101 @ [GEOGRAPHIC_DATA]"
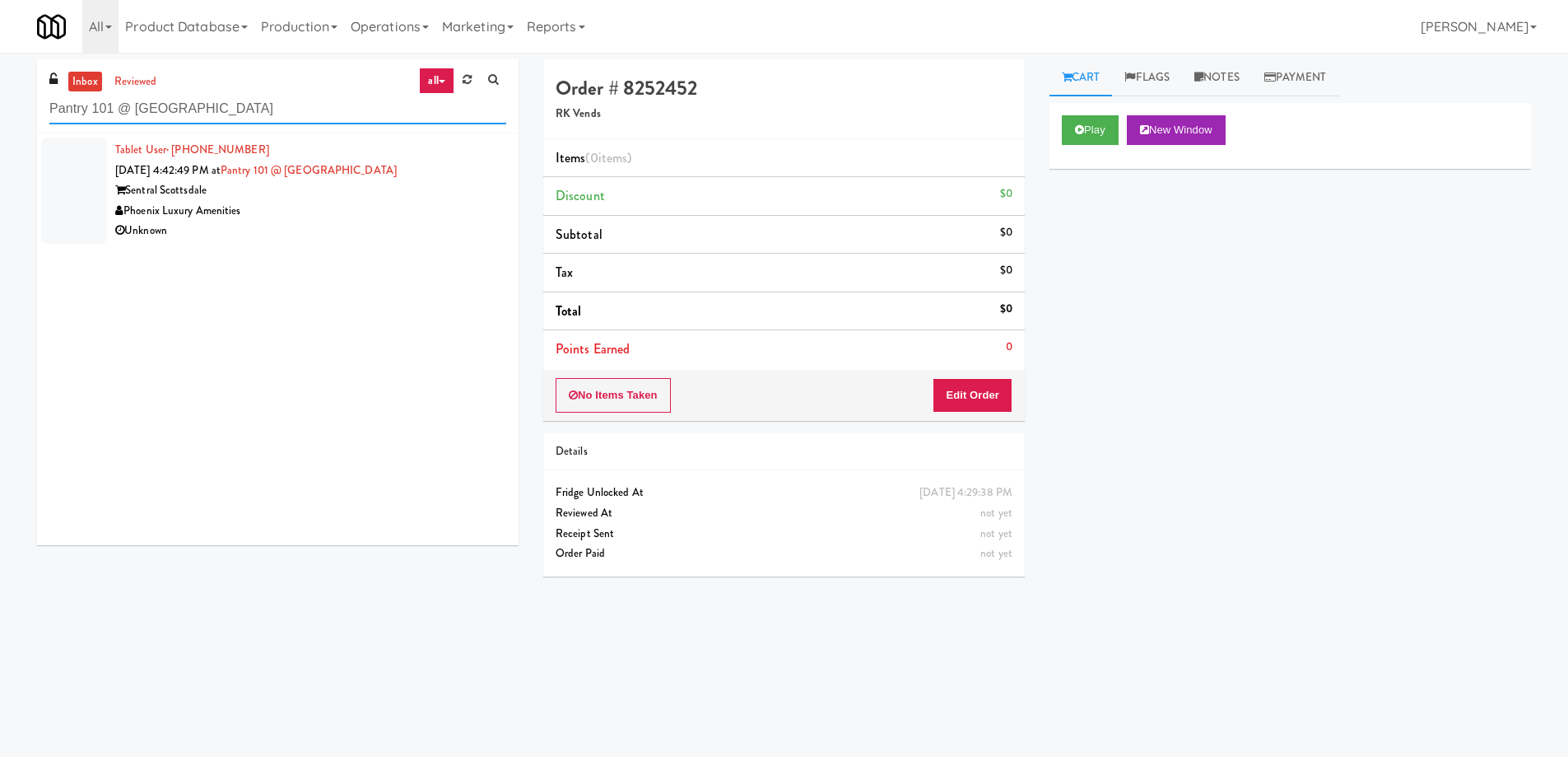
type input "Pantry 101 @ [GEOGRAPHIC_DATA]"
click at [308, 217] on div "Phoenix Luxury Amenities" at bounding box center [310, 211] width 391 height 20
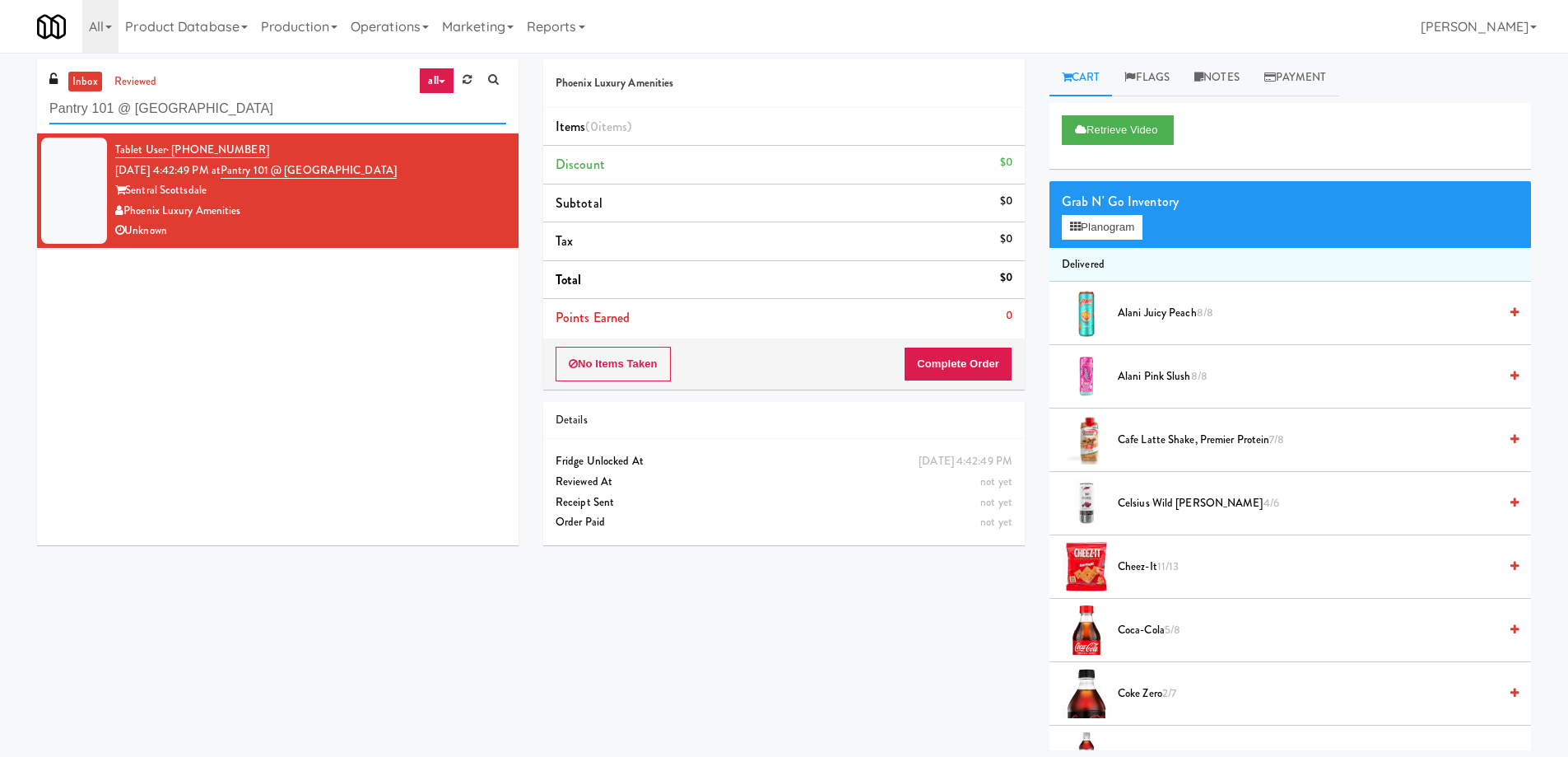
click at [261, 106] on input "Pantry 101 @ [GEOGRAPHIC_DATA]" at bounding box center [277, 109] width 457 height 31
paste input "[GEOGRAPHIC_DATA] - Trillium Health"
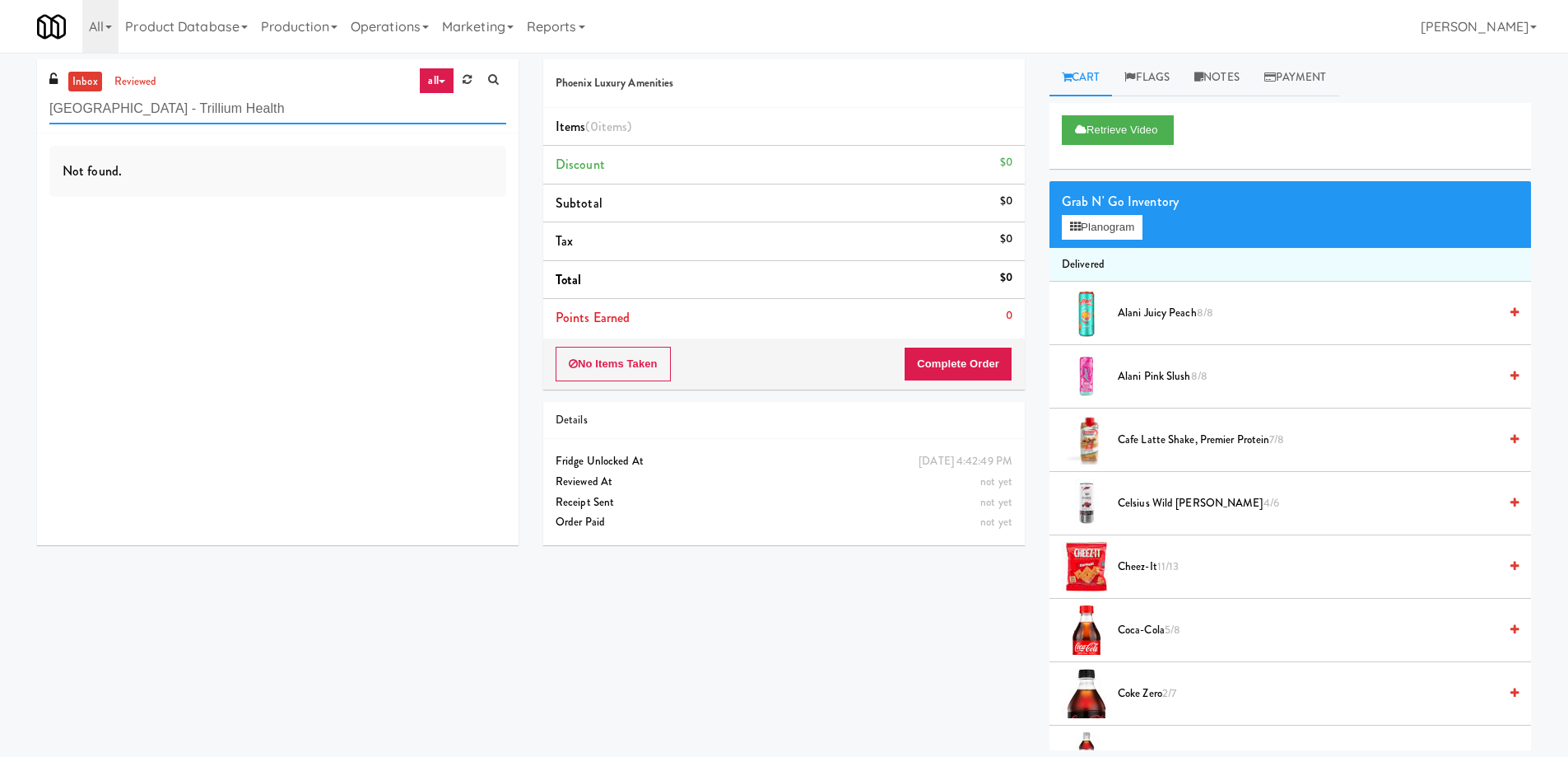
click at [298, 115] on input "[GEOGRAPHIC_DATA] - Trillium Health" at bounding box center [277, 109] width 457 height 31
paste input "500 West Trade - Combo"
click at [265, 106] on input "500 West Trade - Combo" at bounding box center [277, 109] width 457 height 31
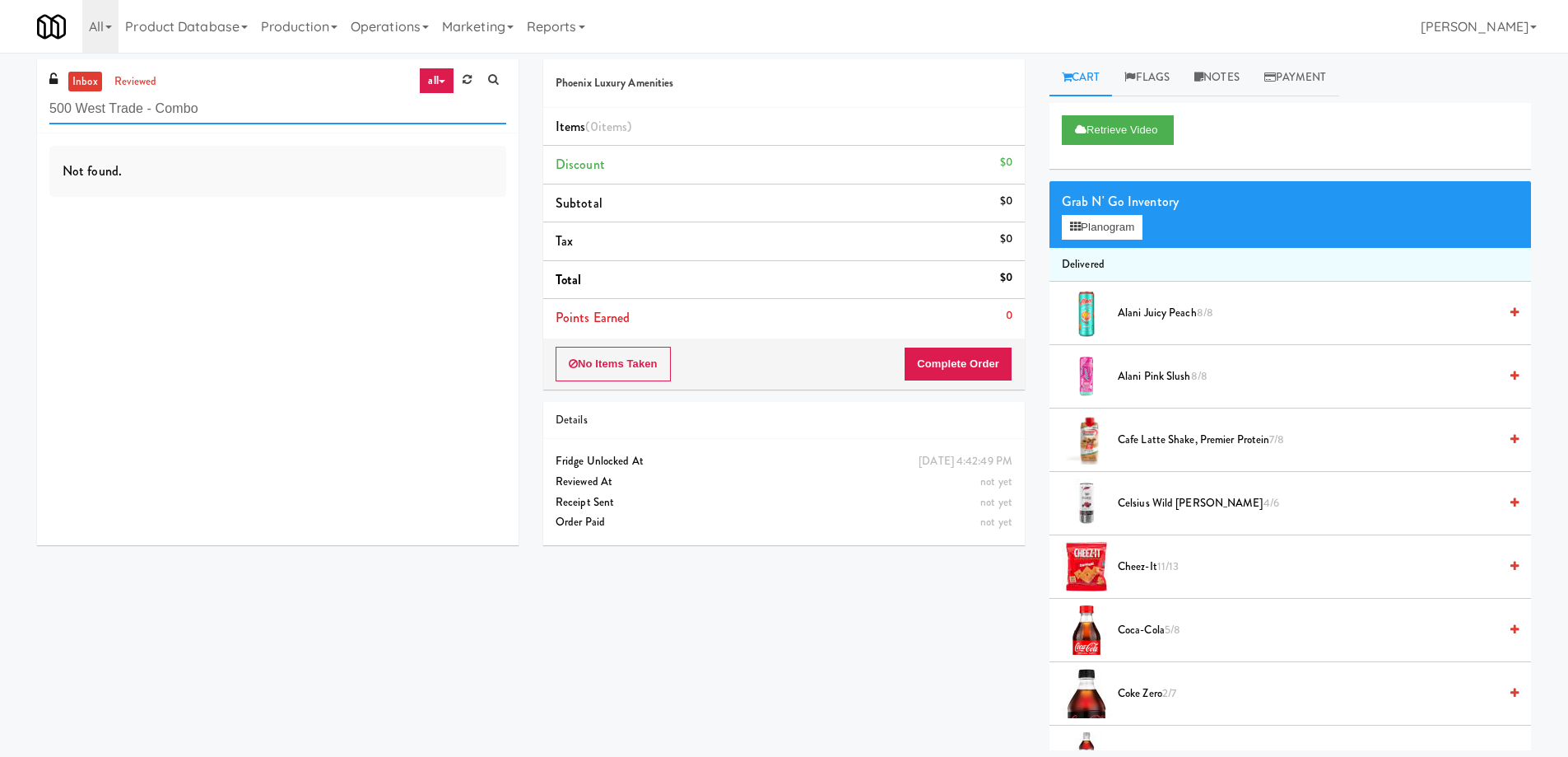
click at [265, 106] on input "500 West Trade - Combo" at bounding box center [277, 109] width 457 height 31
paste input "W&W - Combo"
click at [272, 96] on input "W&W - Combo" at bounding box center [277, 109] width 457 height 31
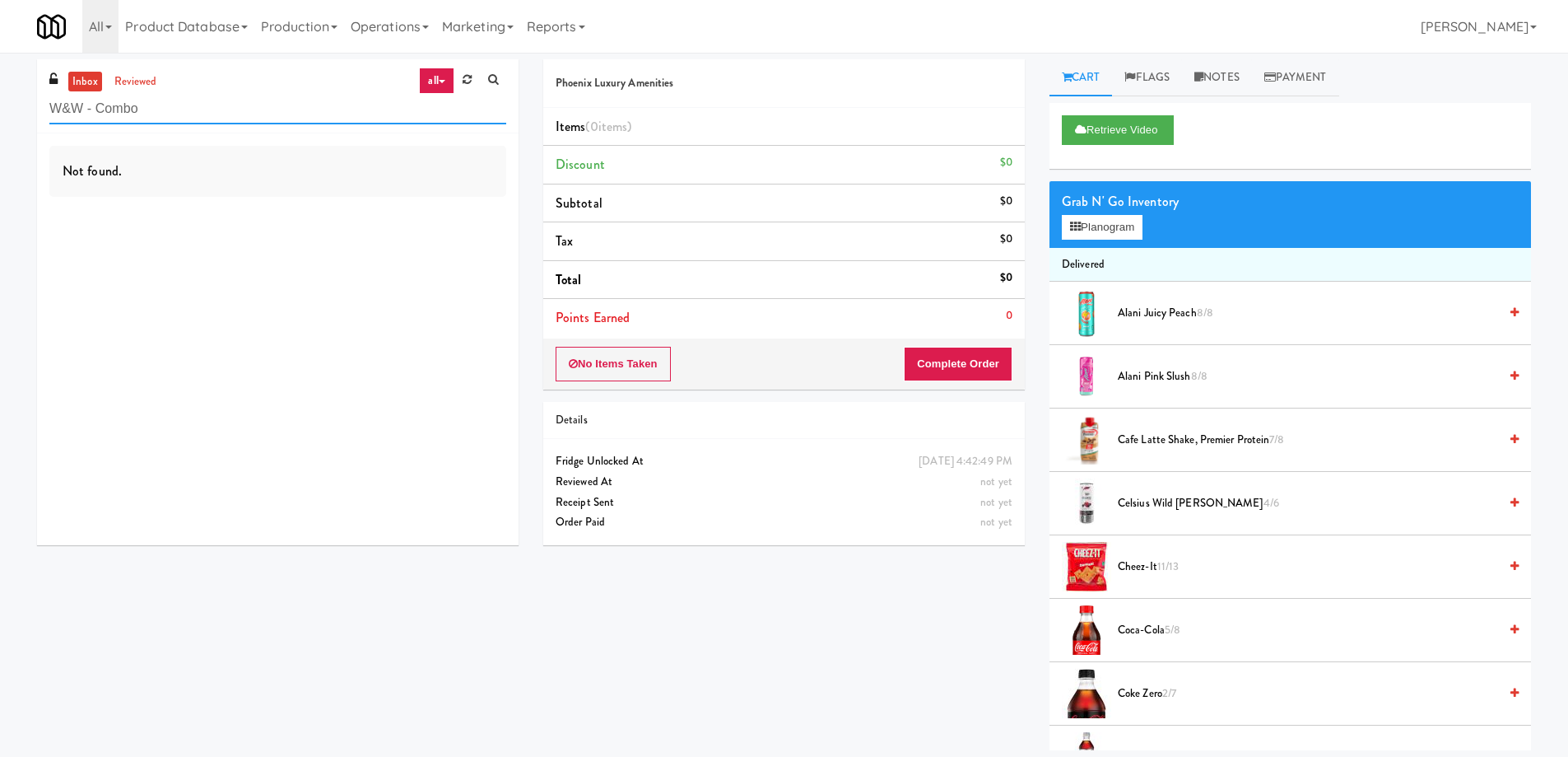
click at [272, 96] on input "W&W - Combo" at bounding box center [277, 109] width 457 height 31
paste input "Phase I - Drink Cooler"
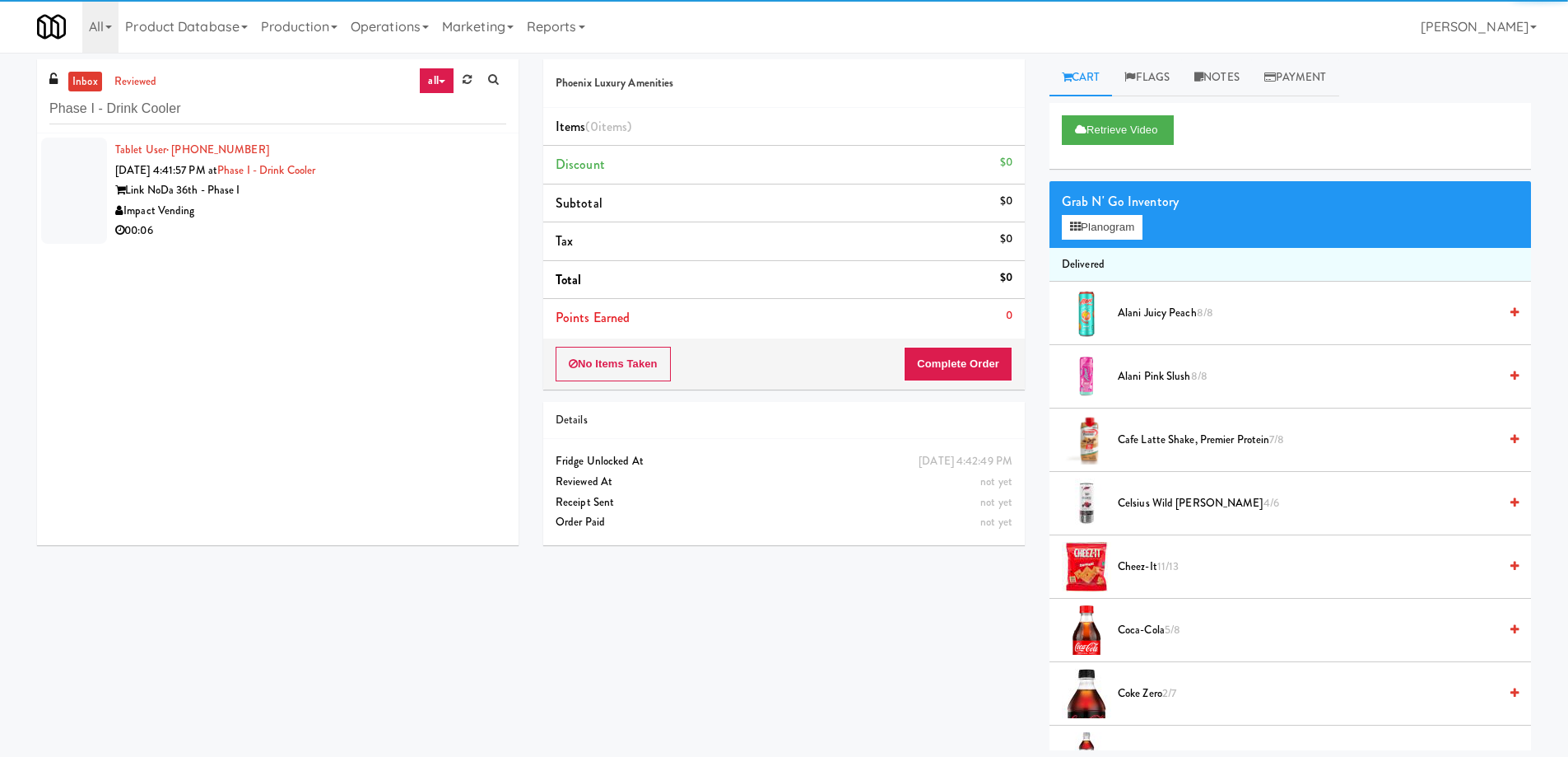
click at [388, 219] on div "Impact Vending" at bounding box center [310, 211] width 391 height 20
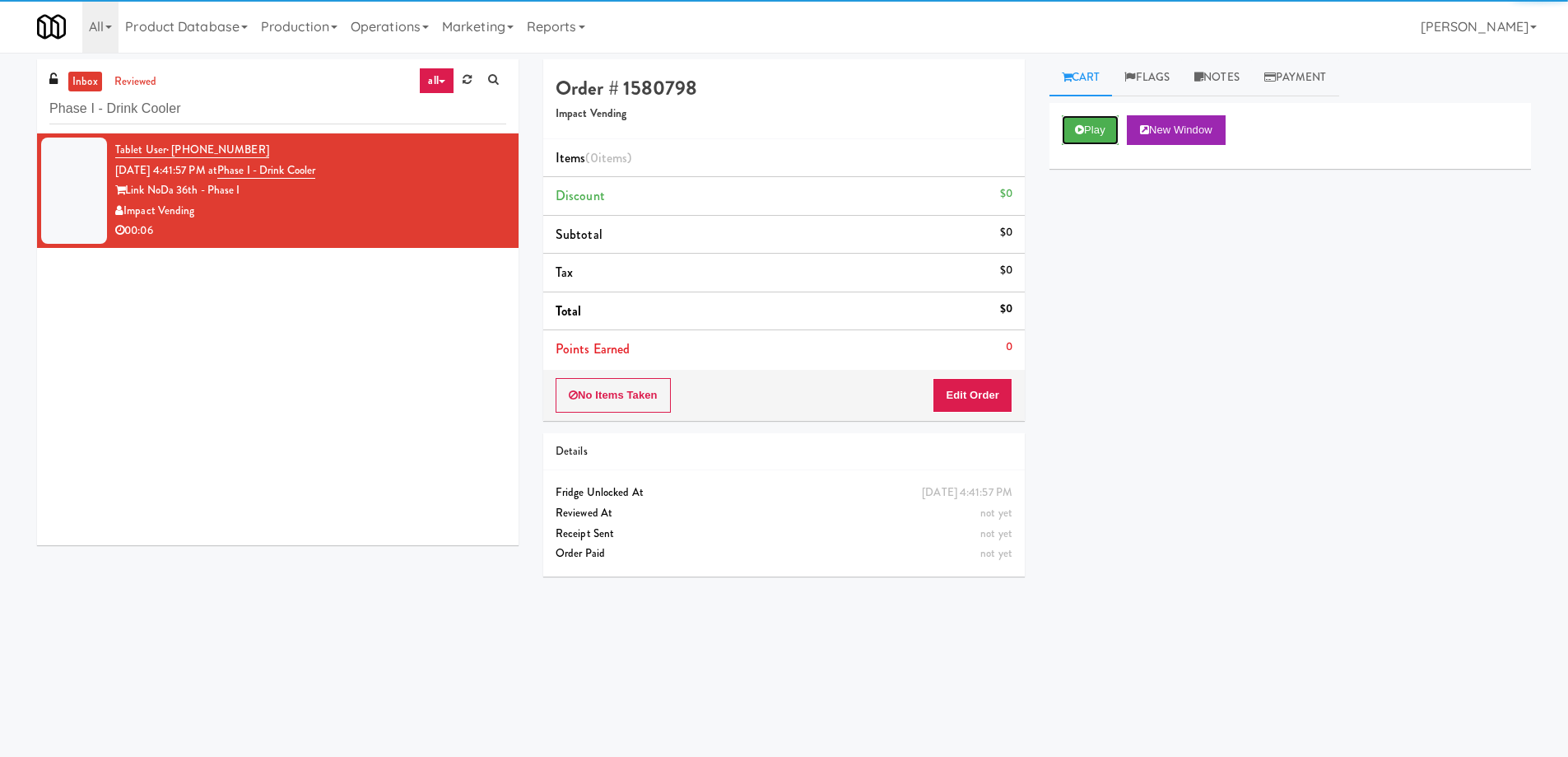
click at [1112, 122] on button "Play" at bounding box center [1090, 130] width 57 height 30
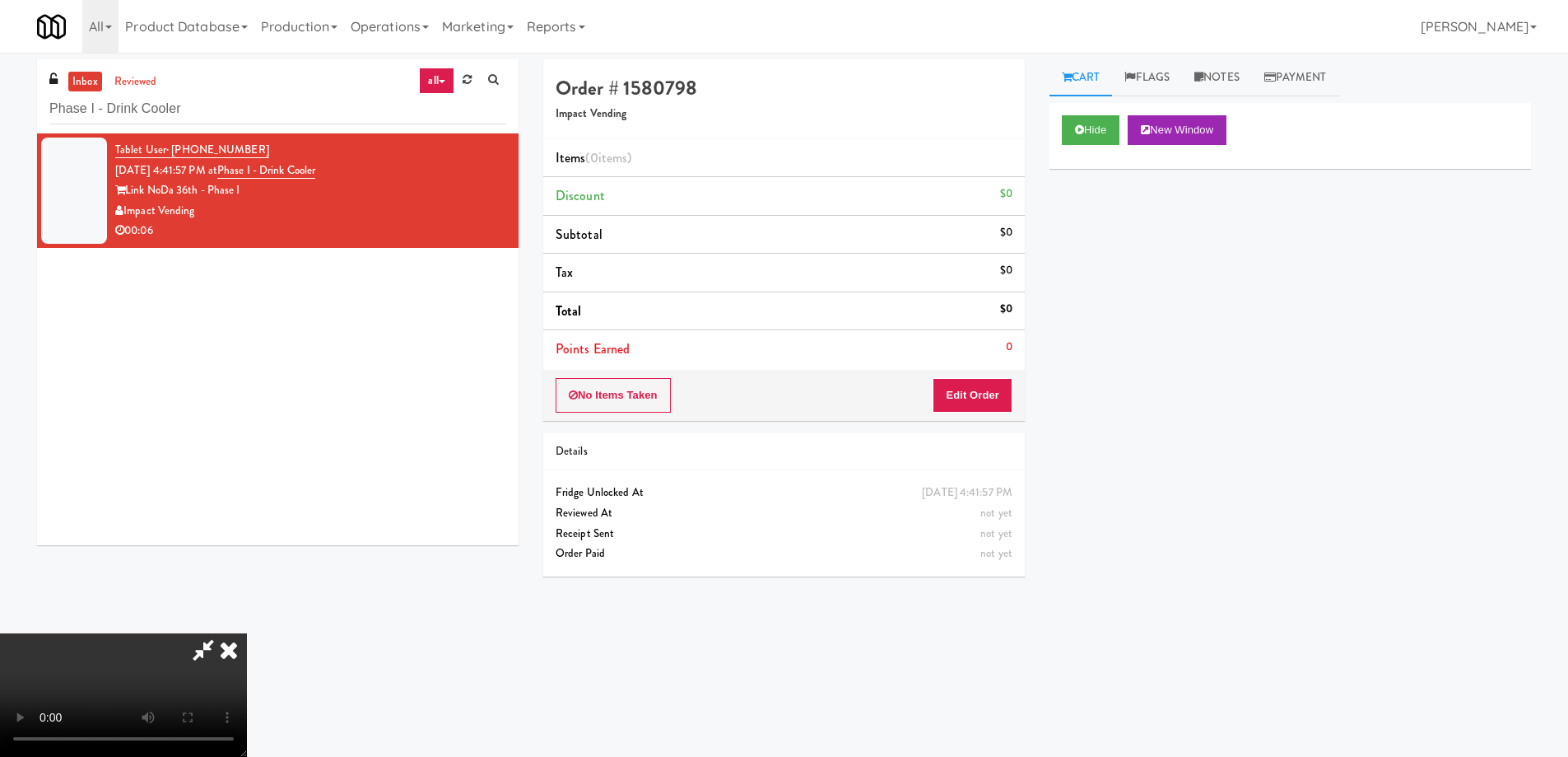
click at [247, 633] on video at bounding box center [123, 695] width 247 height 124
click at [247, 633] on icon at bounding box center [228, 650] width 36 height 33
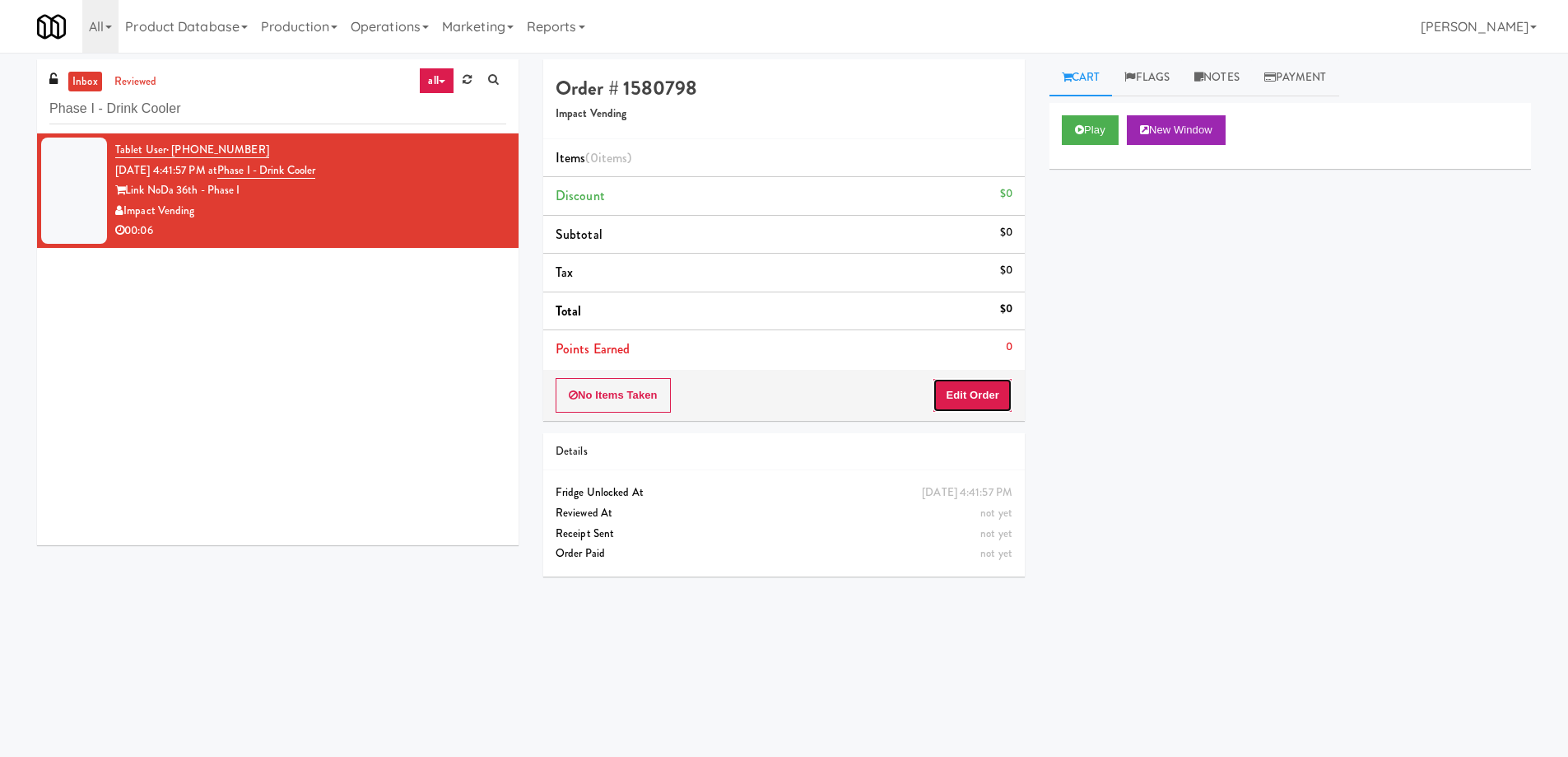
click at [966, 399] on button "Edit Order" at bounding box center [972, 394] width 80 height 34
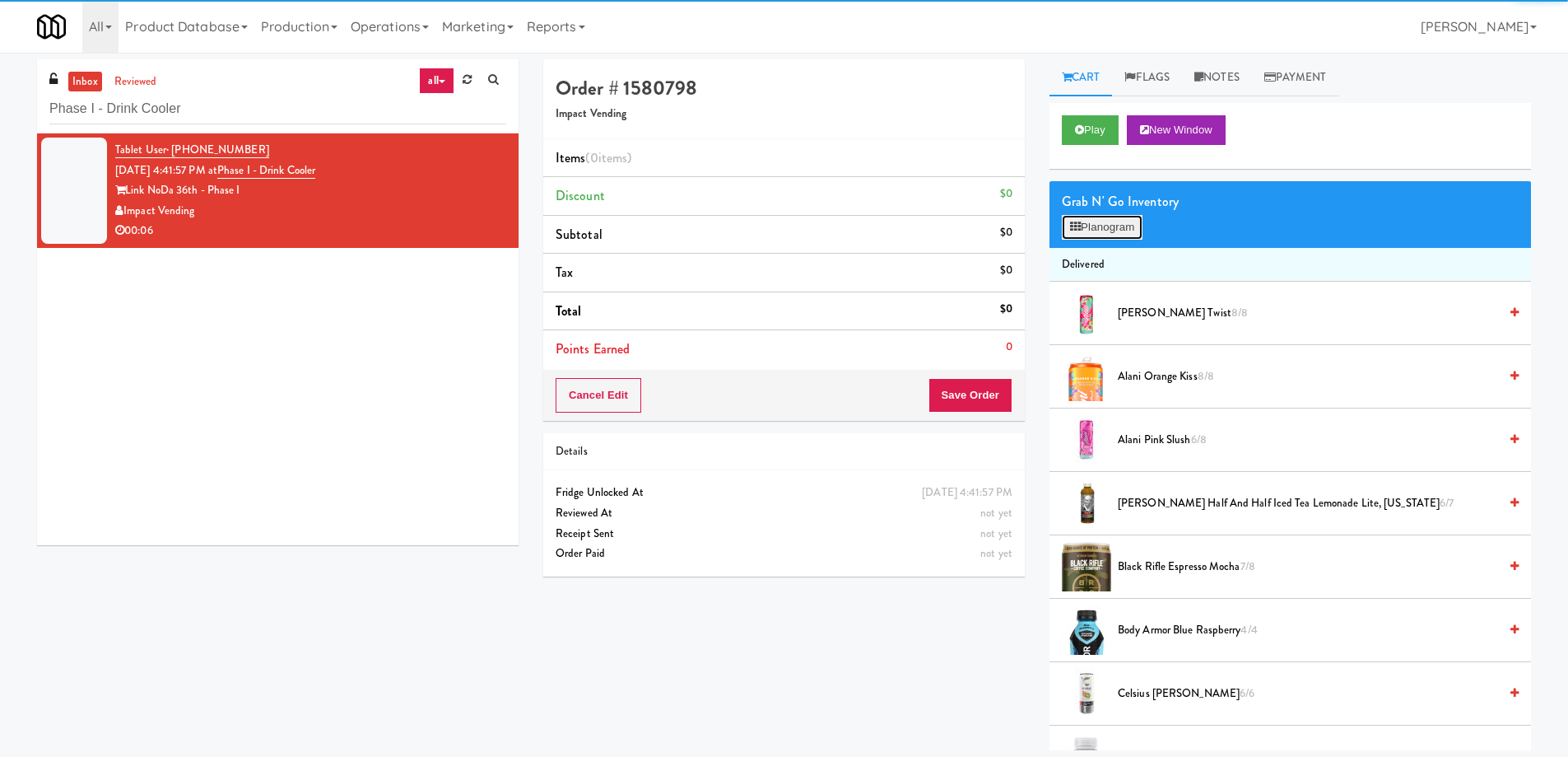
click at [1094, 235] on button "Planogram" at bounding box center [1103, 227] width 81 height 25
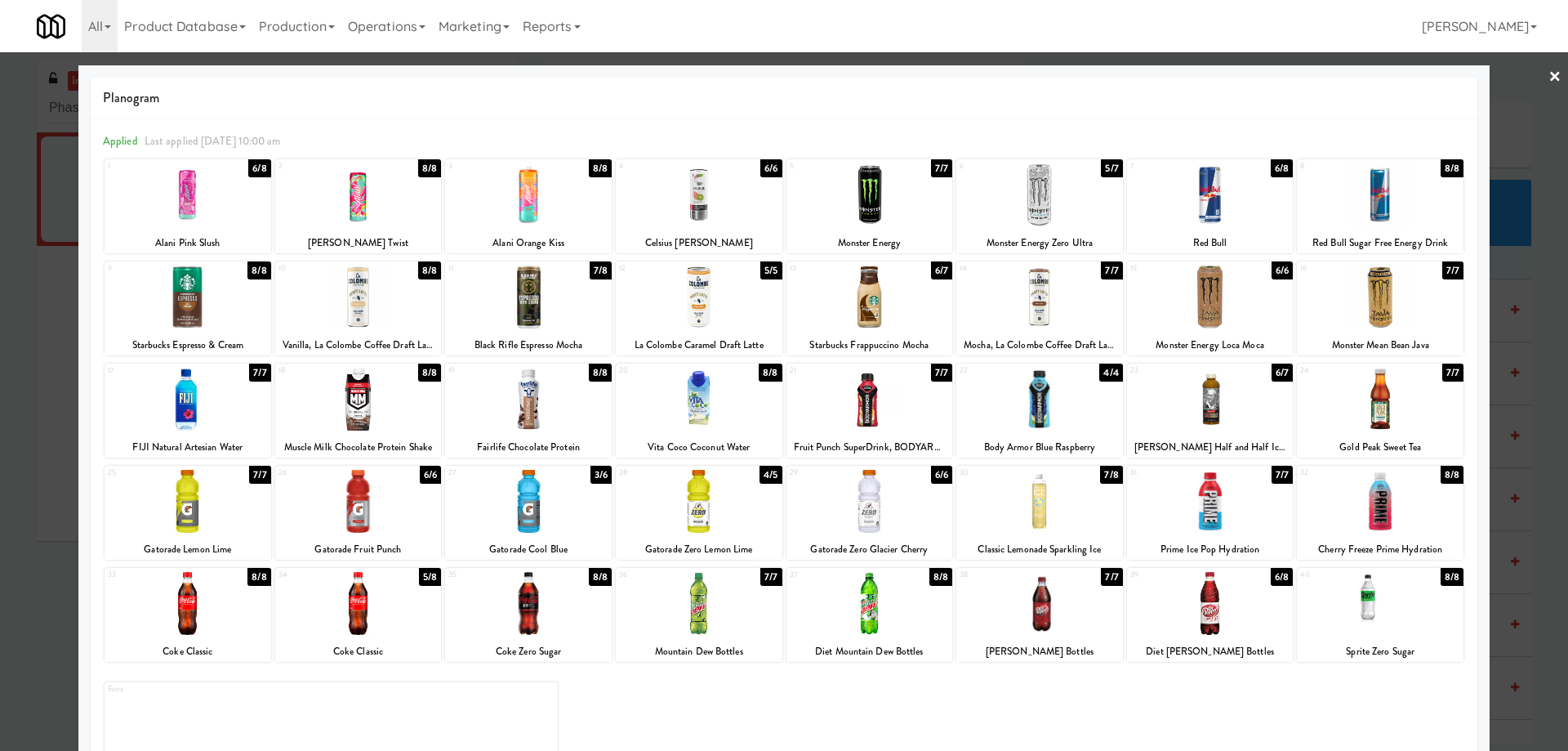
click at [573, 196] on div at bounding box center [528, 195] width 166 height 63
click at [1549, 71] on link "×" at bounding box center [1555, 78] width 13 height 51
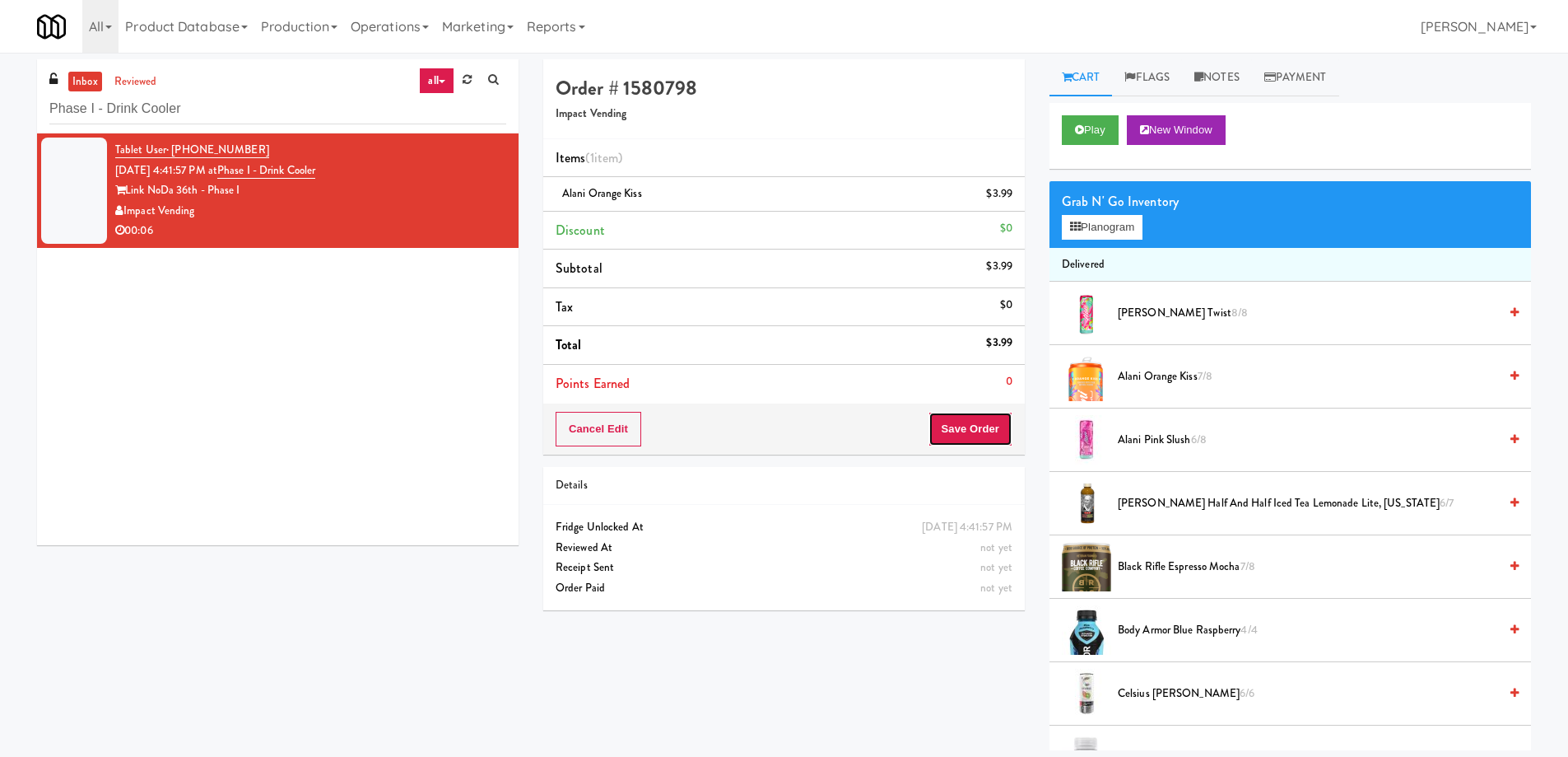
click at [949, 433] on button "Save Order" at bounding box center [971, 429] width 84 height 34
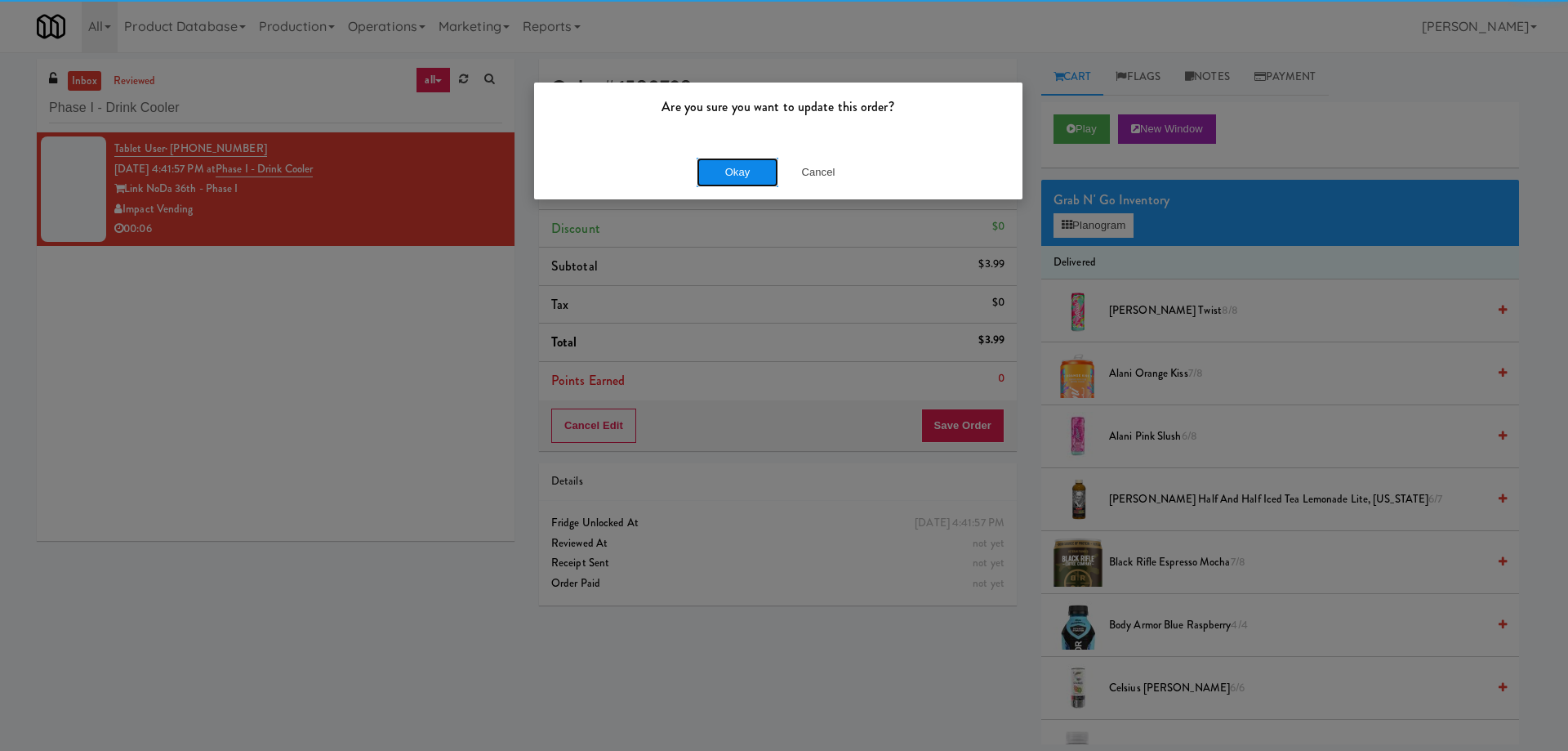
click at [740, 170] on button "Okay" at bounding box center [738, 173] width 82 height 30
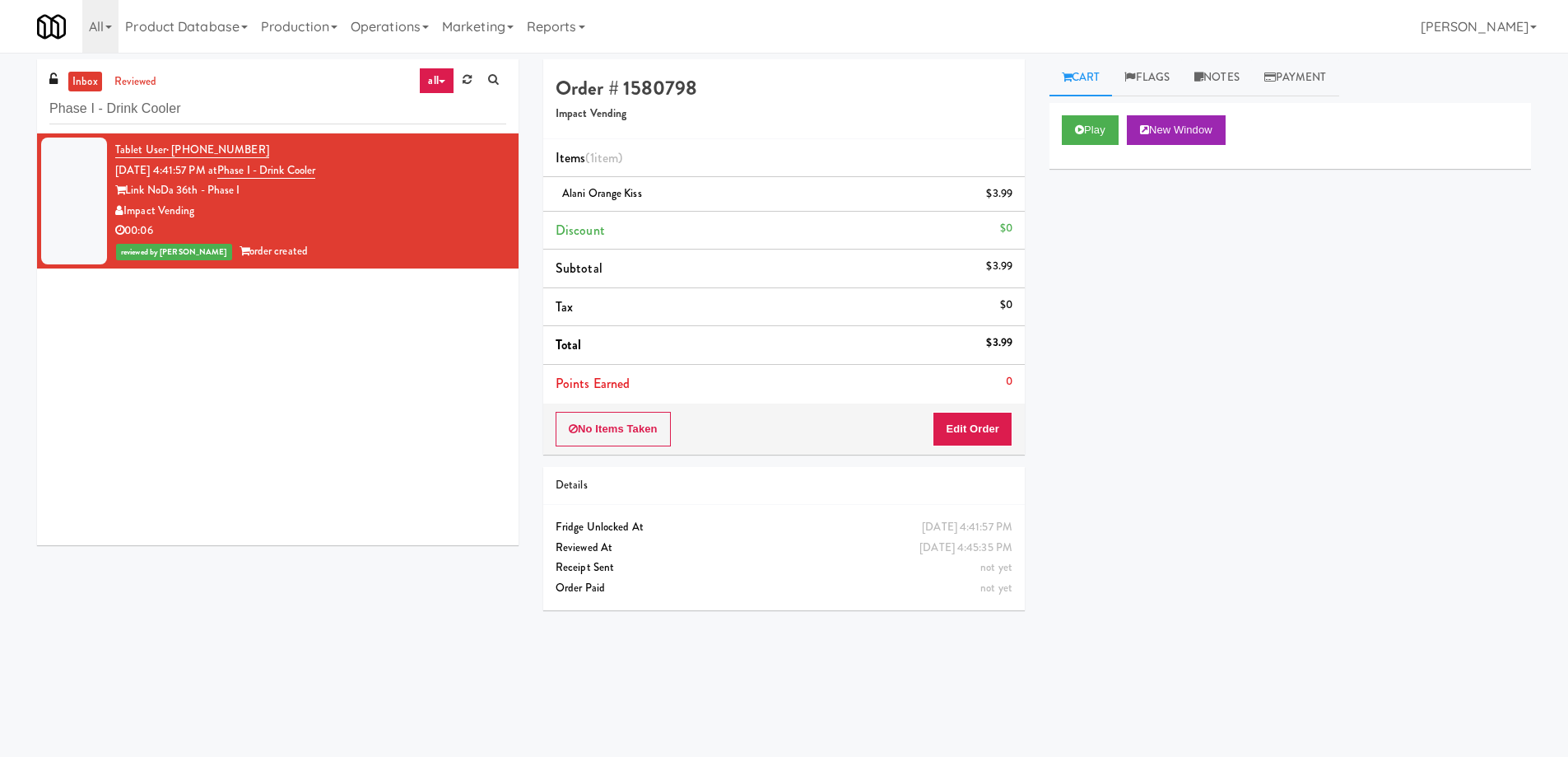
click at [1267, 576] on div "Play New Window Primary Flag Clear Flag if unable to determine what was taken o…" at bounding box center [1290, 411] width 482 height 617
click at [289, 112] on input "Phase I - Drink Cooler" at bounding box center [277, 109] width 457 height 31
paste input "400 [PERSON_NAME] Cabinet 1"
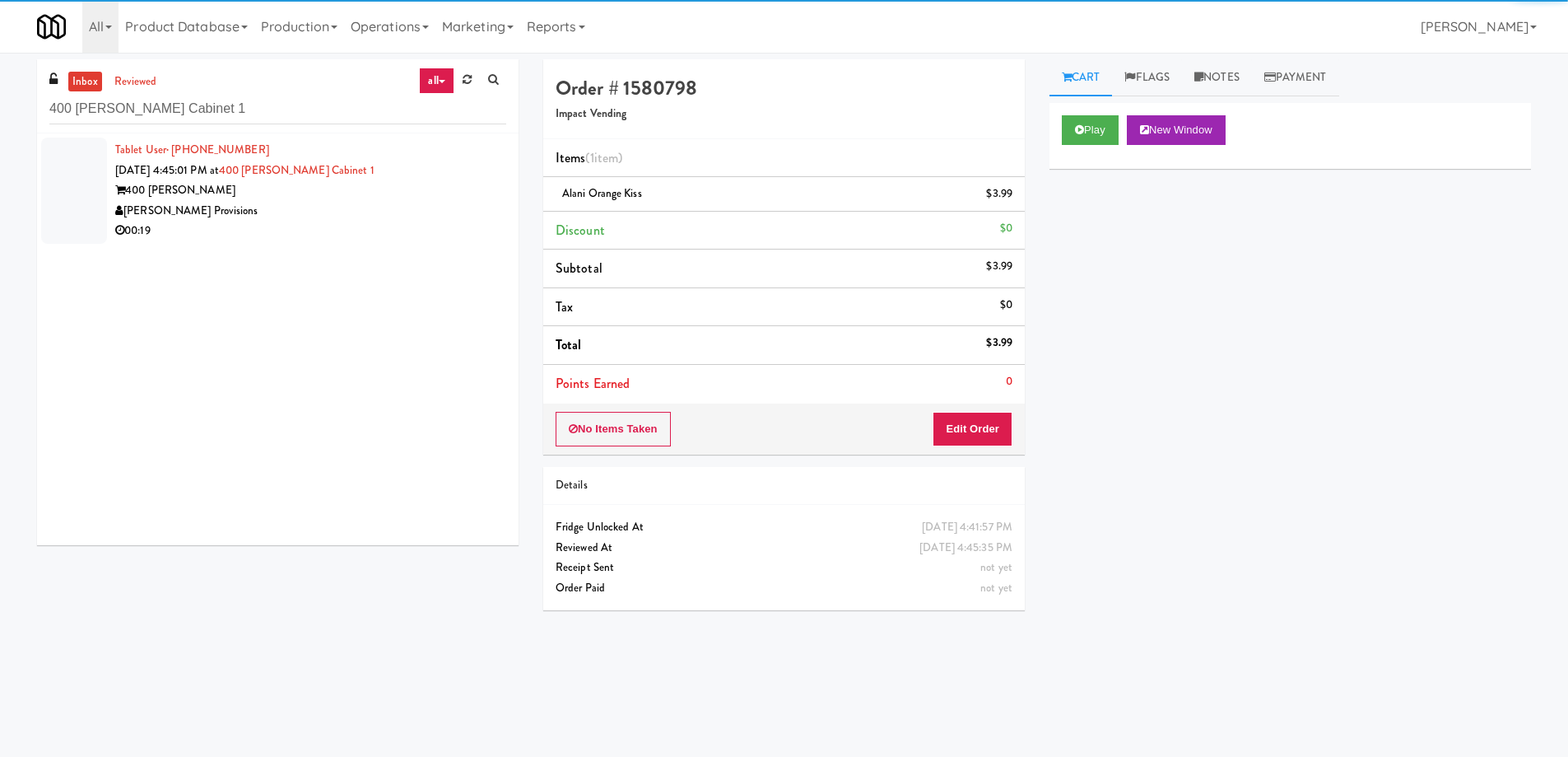
click at [407, 213] on div "[PERSON_NAME] Provisions" at bounding box center [310, 211] width 391 height 20
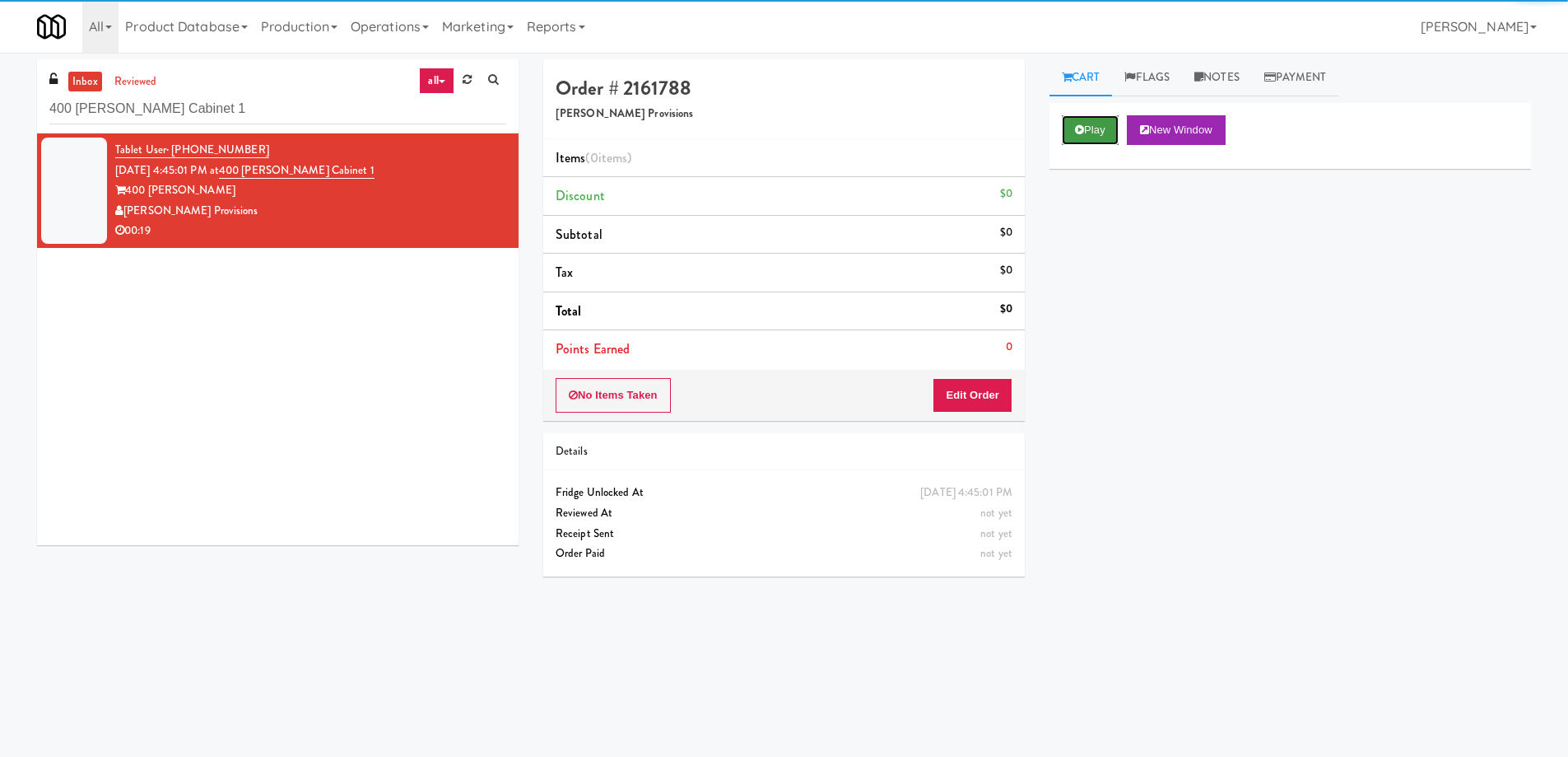
click at [1083, 135] on button "Play" at bounding box center [1090, 130] width 57 height 30
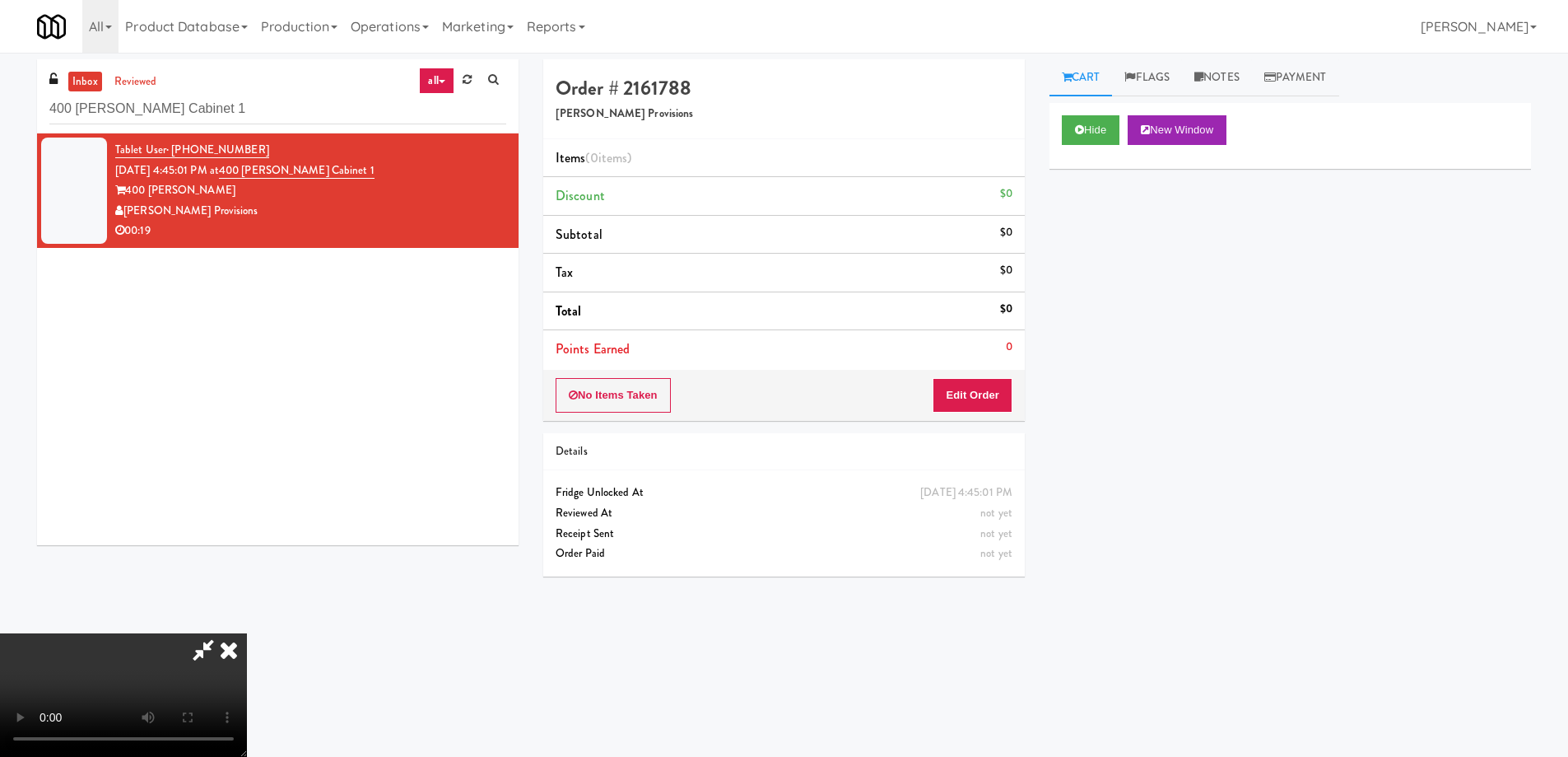
click at [247, 633] on video at bounding box center [123, 695] width 247 height 124
drag, startPoint x: 913, startPoint y: 68, endPoint x: 894, endPoint y: 98, distance: 35.5
click at [247, 633] on icon at bounding box center [228, 650] width 36 height 33
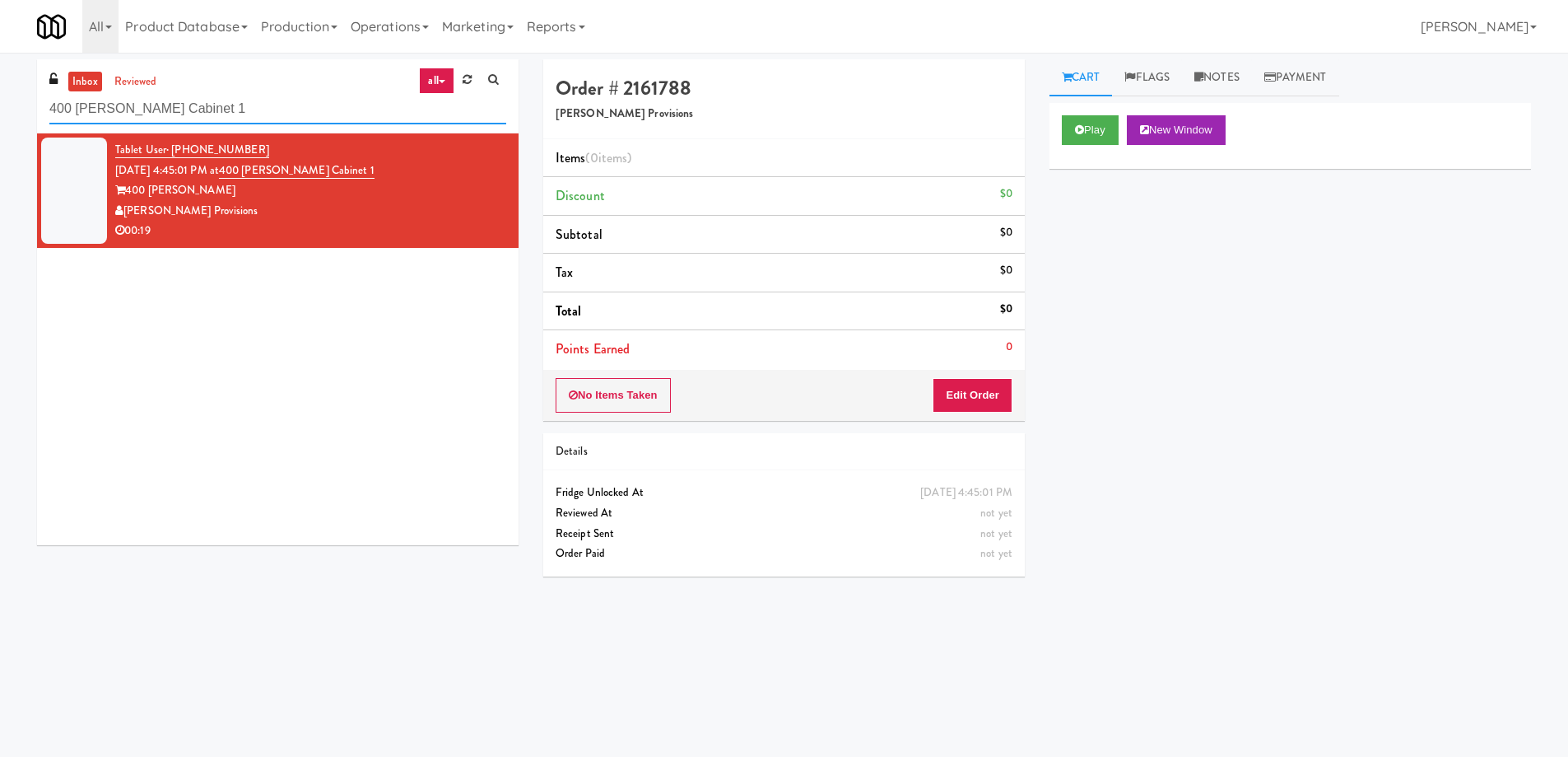
click at [316, 113] on input "400 [PERSON_NAME] Cabinet 1" at bounding box center [277, 109] width 457 height 31
paste input "Savers - Cooler"
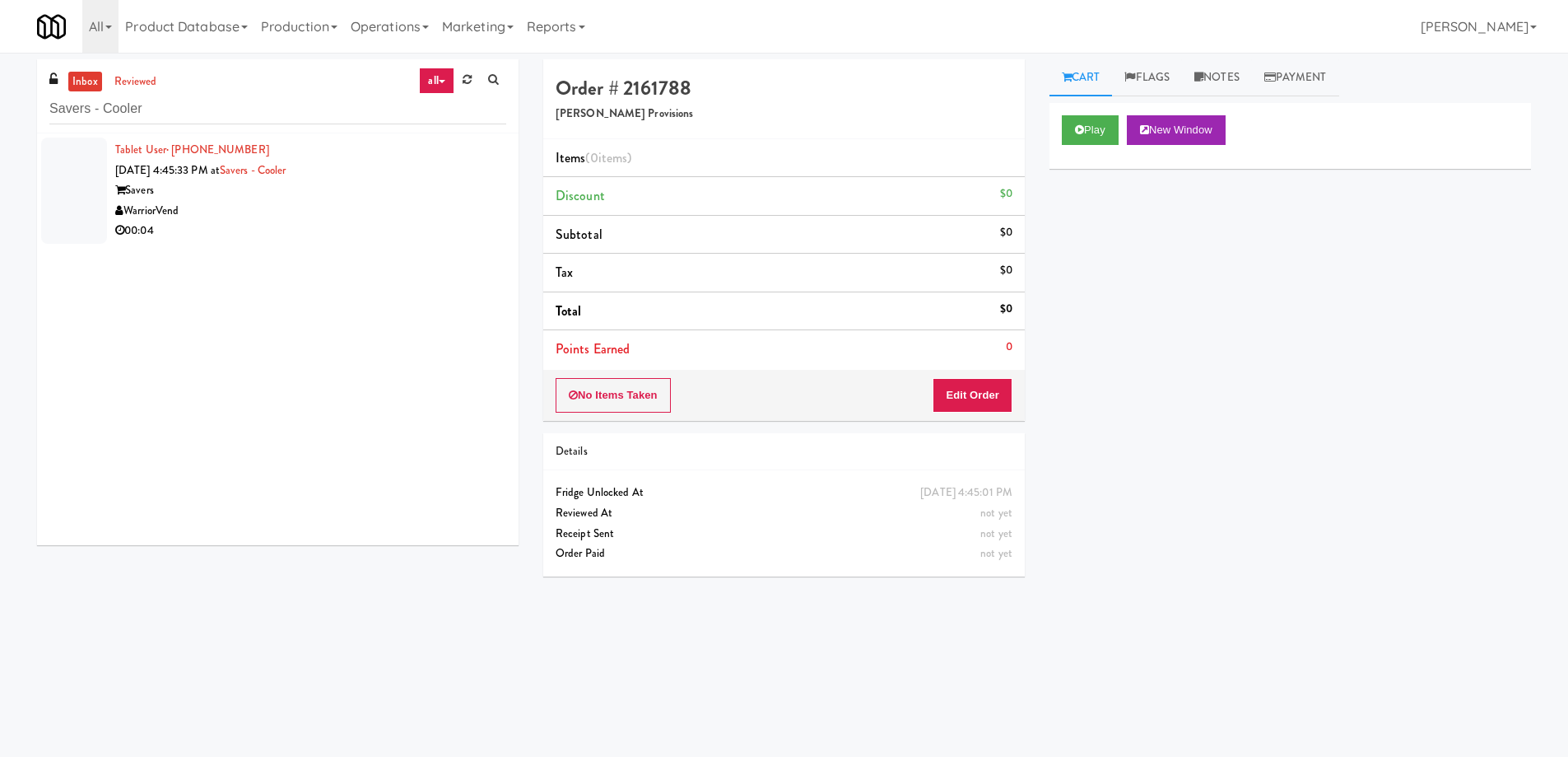
click at [370, 191] on div "Savers" at bounding box center [310, 190] width 391 height 20
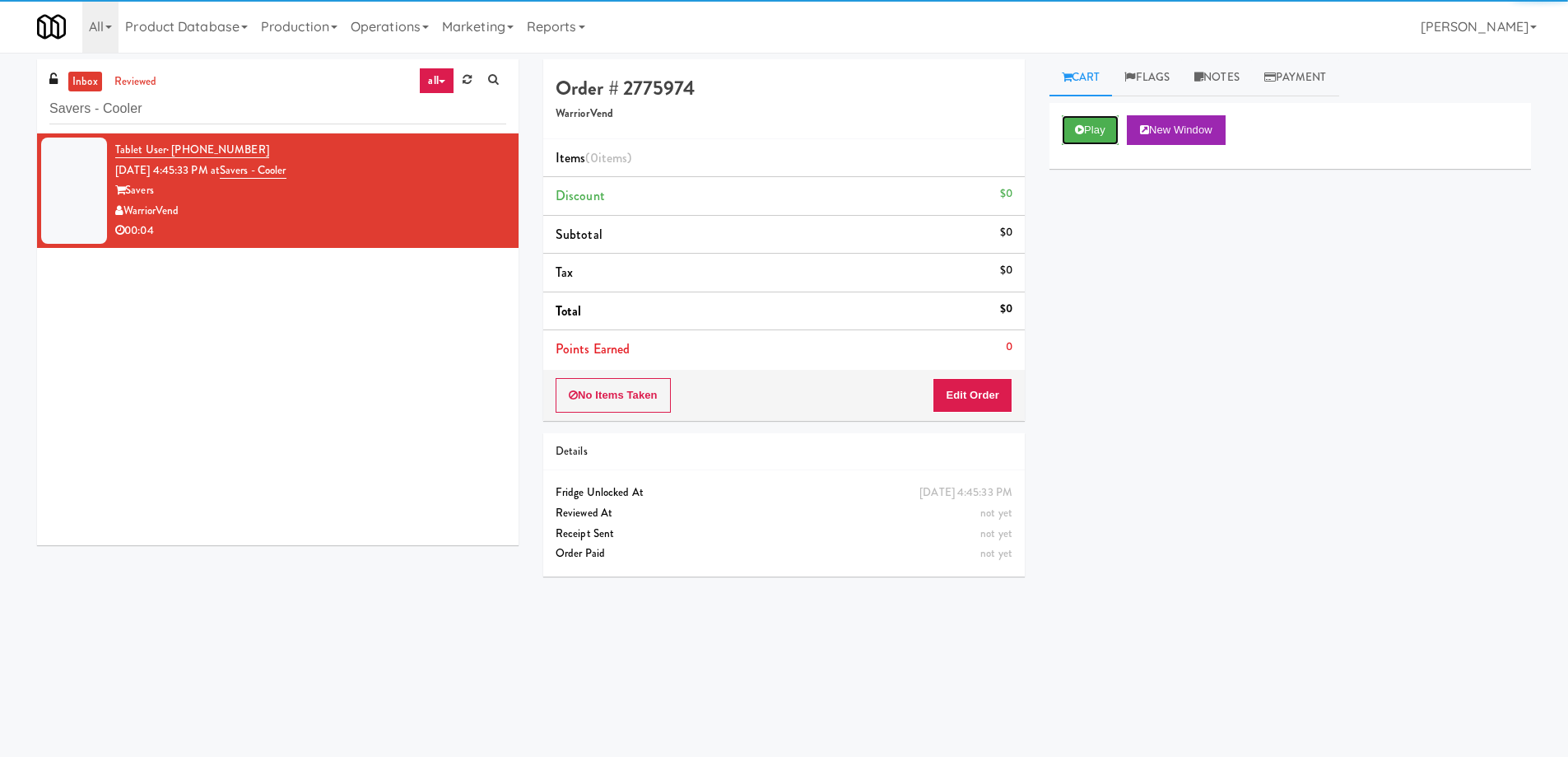
click at [1089, 139] on button "Play" at bounding box center [1090, 130] width 57 height 30
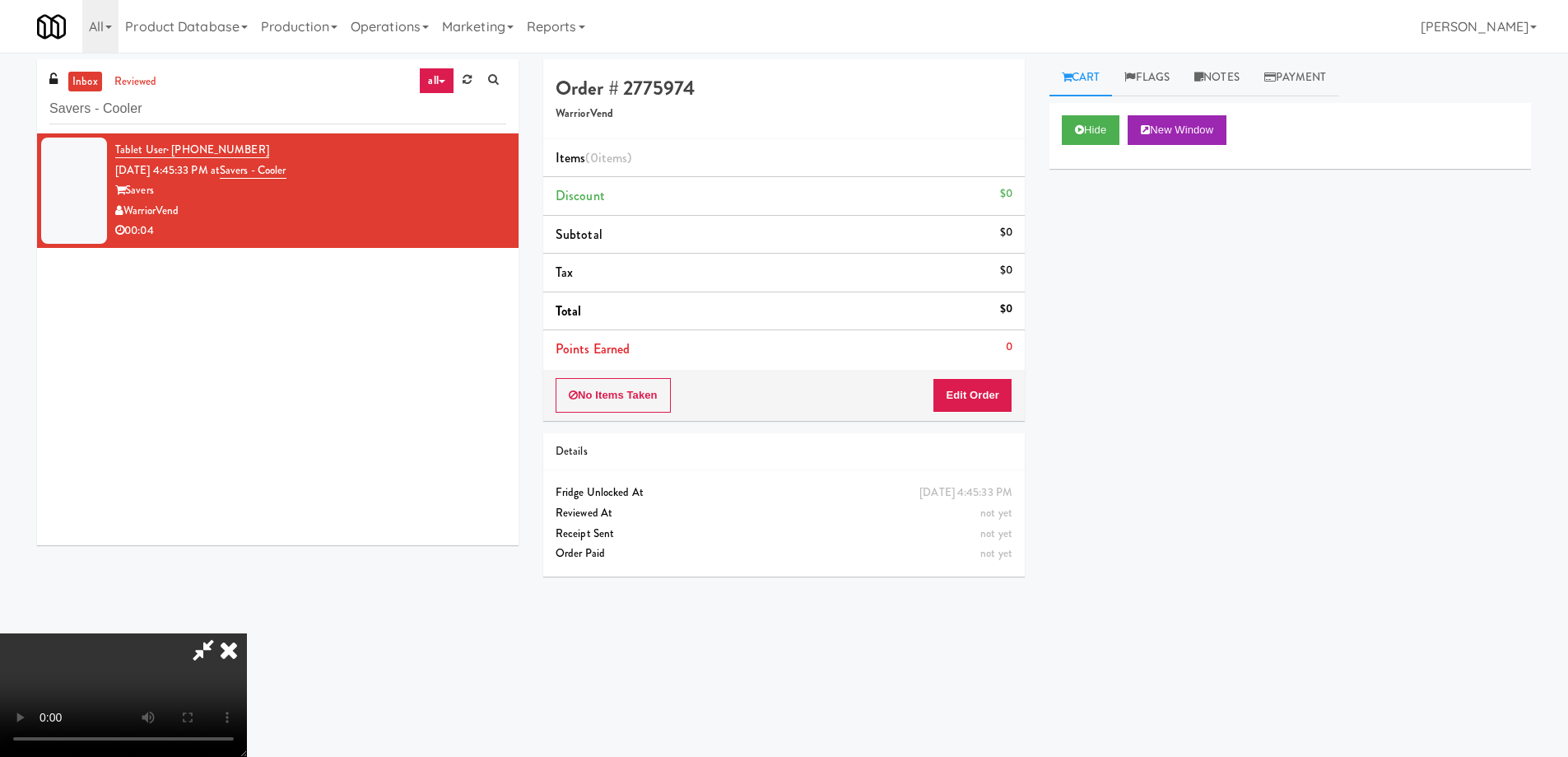
click at [247, 633] on video at bounding box center [123, 695] width 247 height 124
click at [971, 401] on button "Edit Order" at bounding box center [972, 394] width 80 height 34
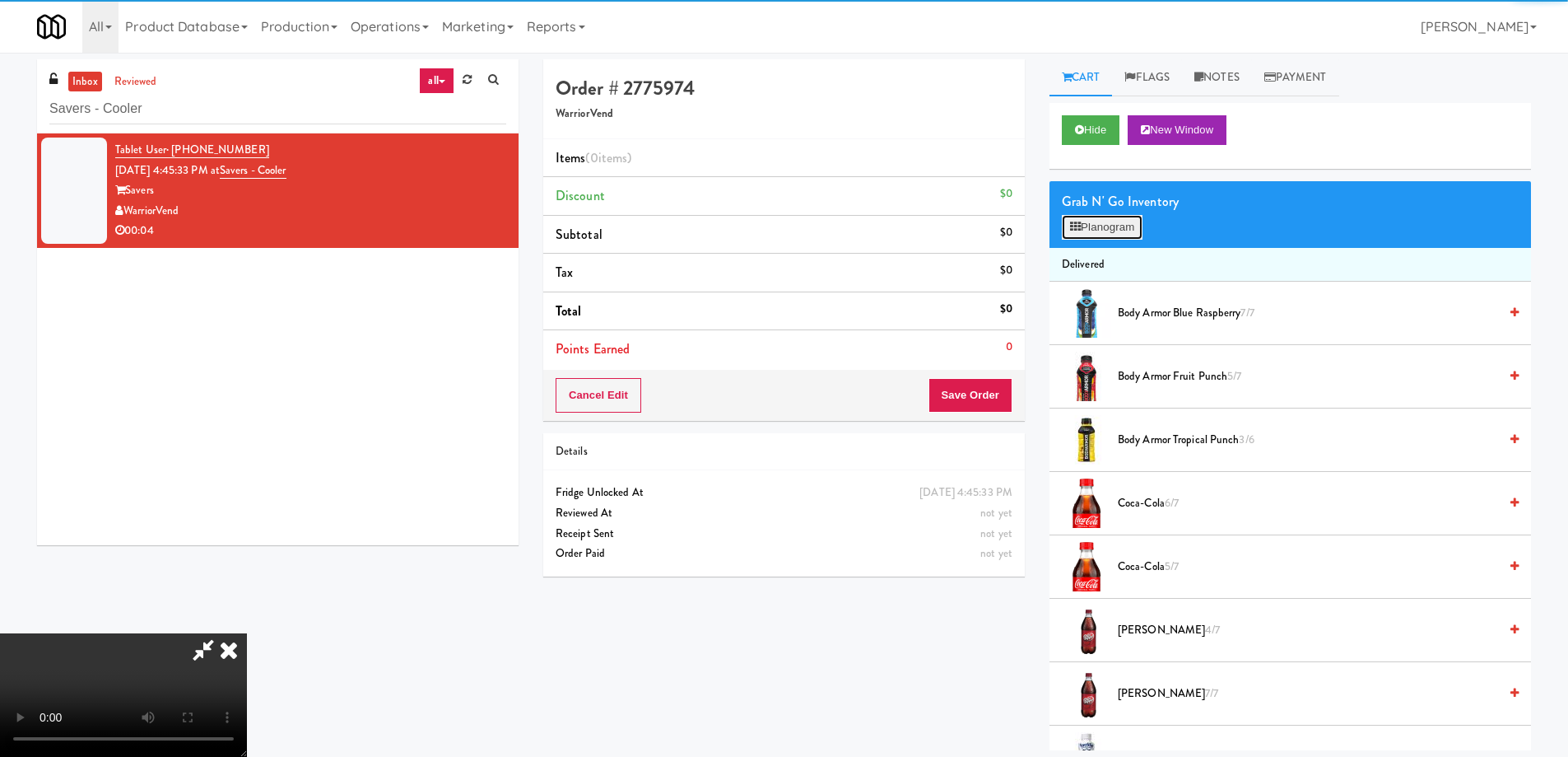
click at [1111, 227] on button "Planogram" at bounding box center [1103, 227] width 81 height 25
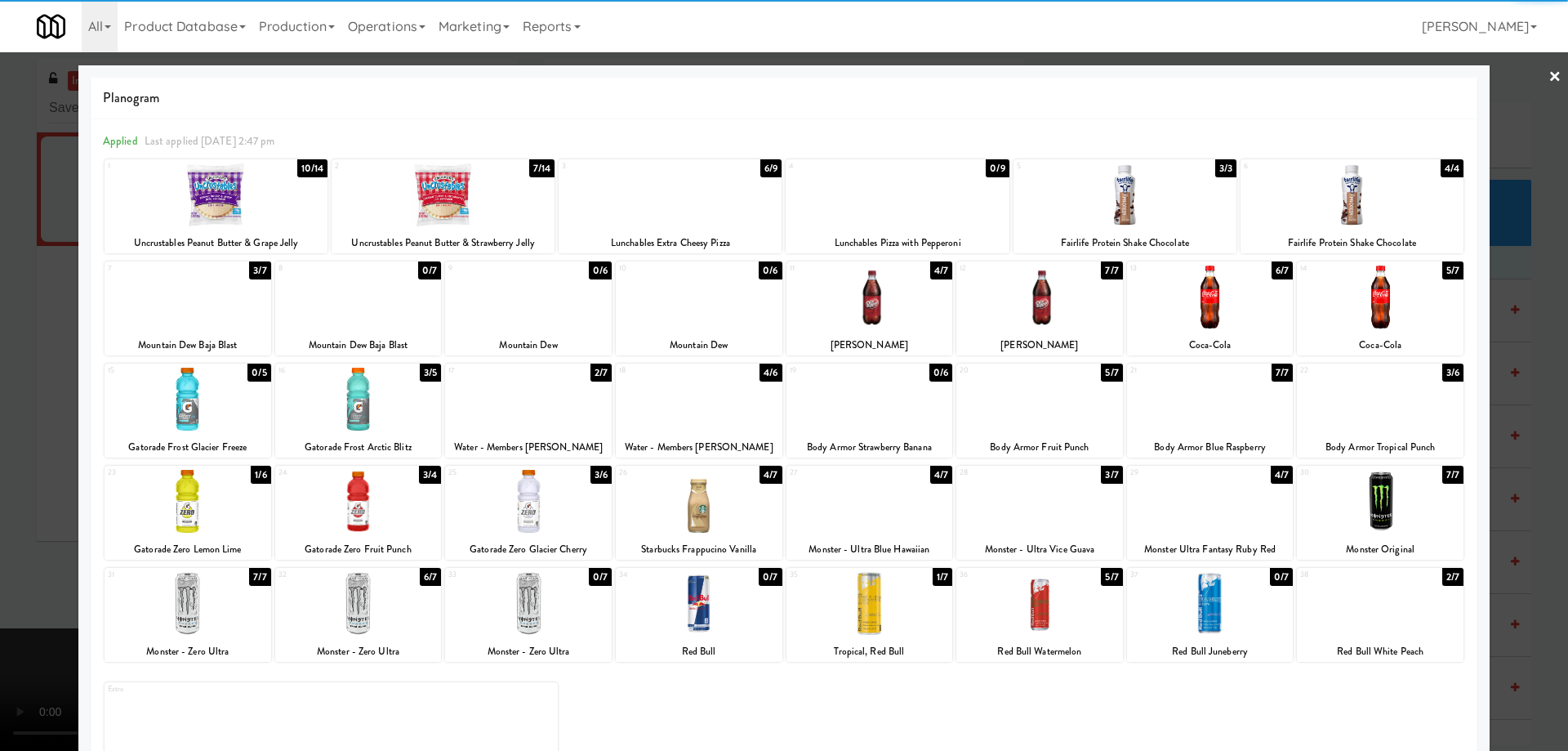
click at [1246, 301] on div at bounding box center [1210, 297] width 166 height 63
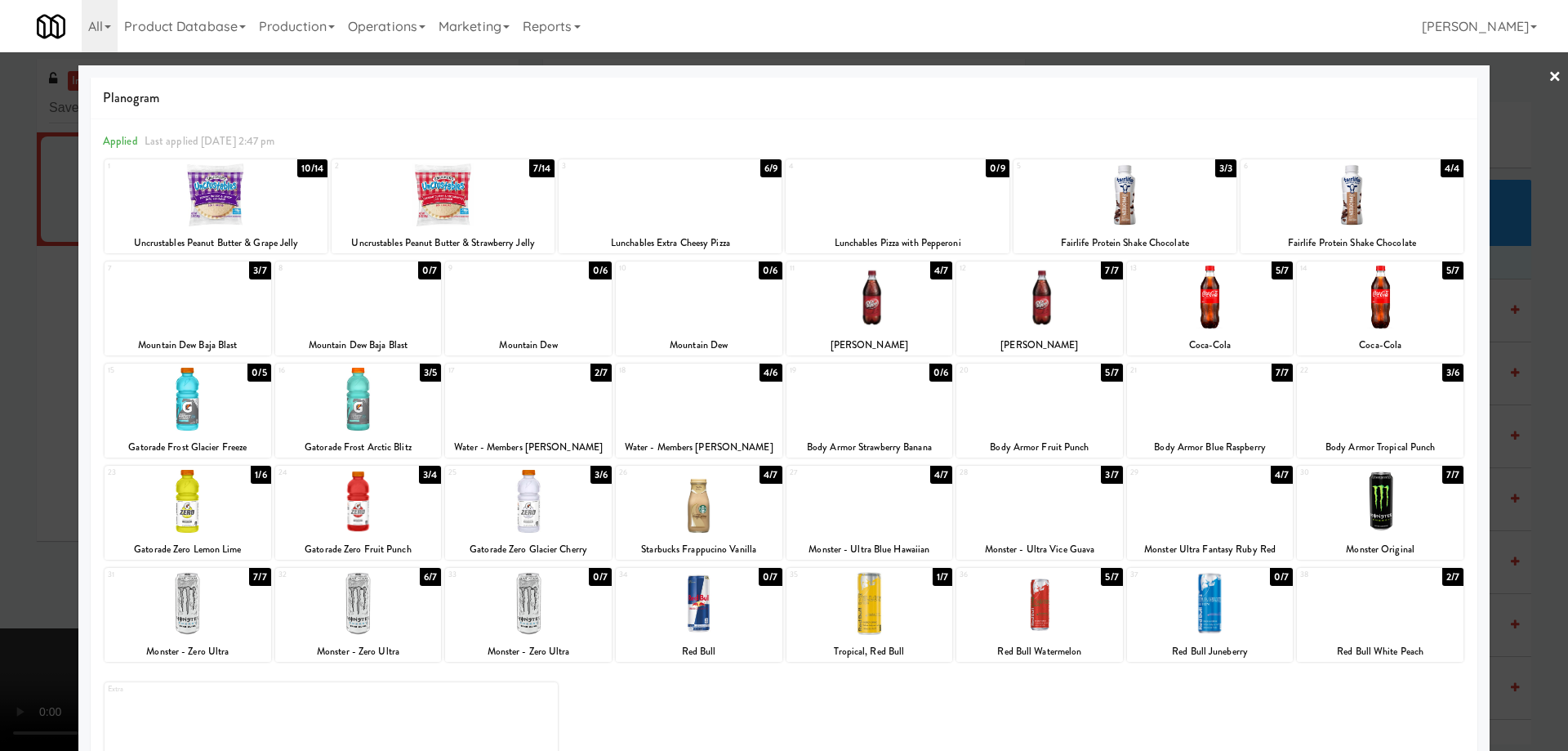
click at [1549, 77] on link "×" at bounding box center [1555, 78] width 13 height 51
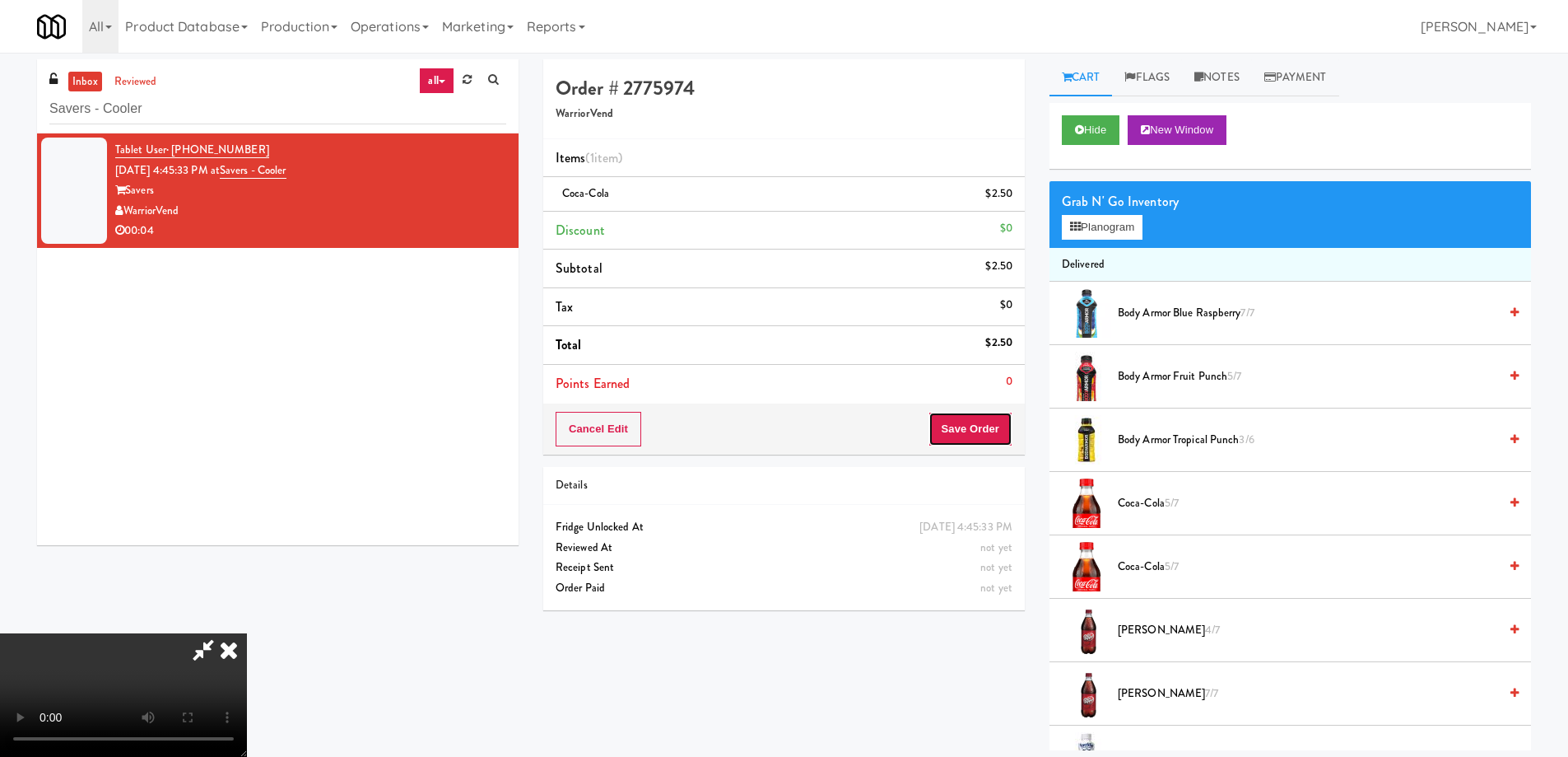
click at [1002, 415] on button "Save Order" at bounding box center [971, 429] width 84 height 34
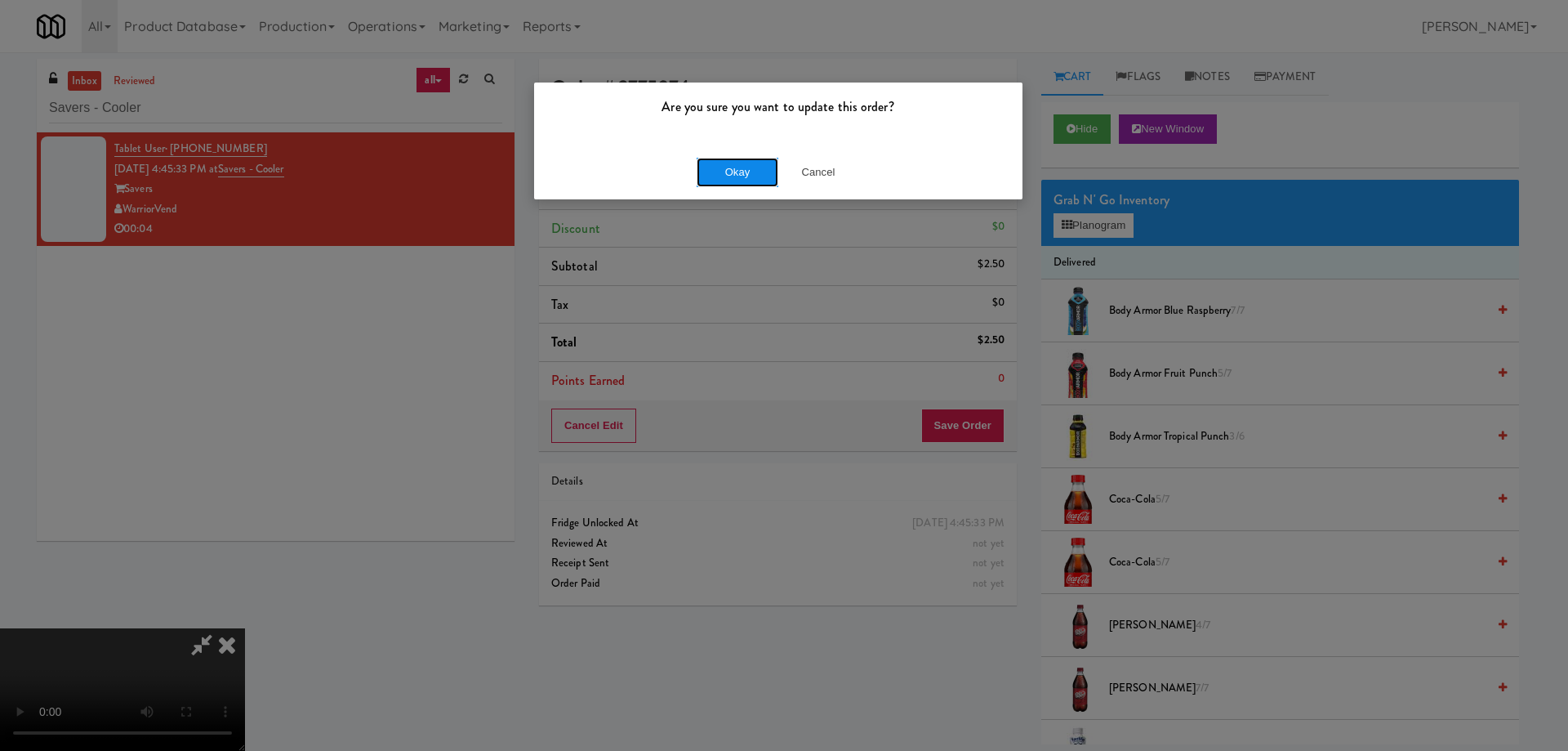
click at [753, 167] on button "Okay" at bounding box center [738, 173] width 82 height 30
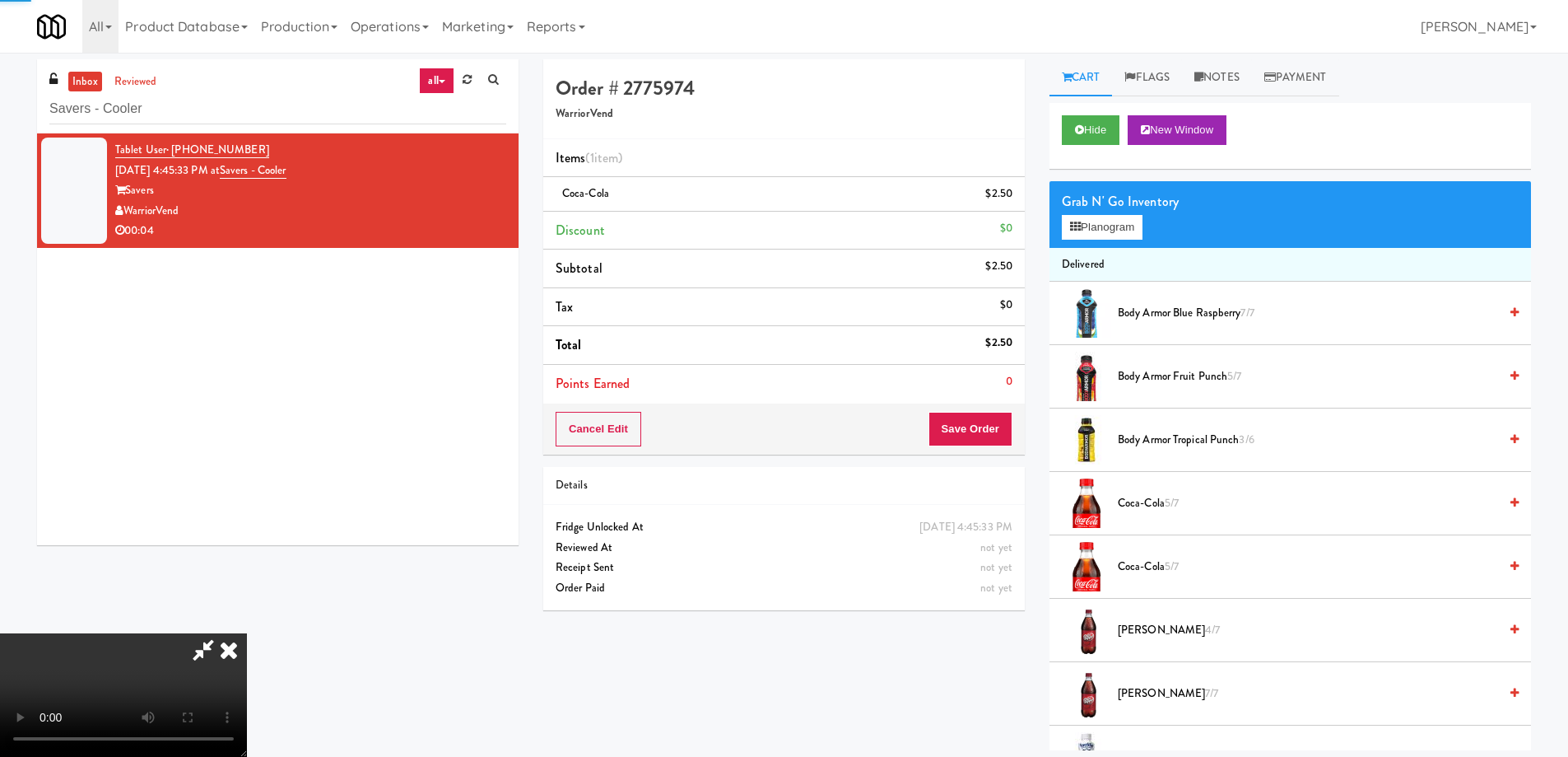
click at [247, 633] on icon at bounding box center [228, 650] width 36 height 33
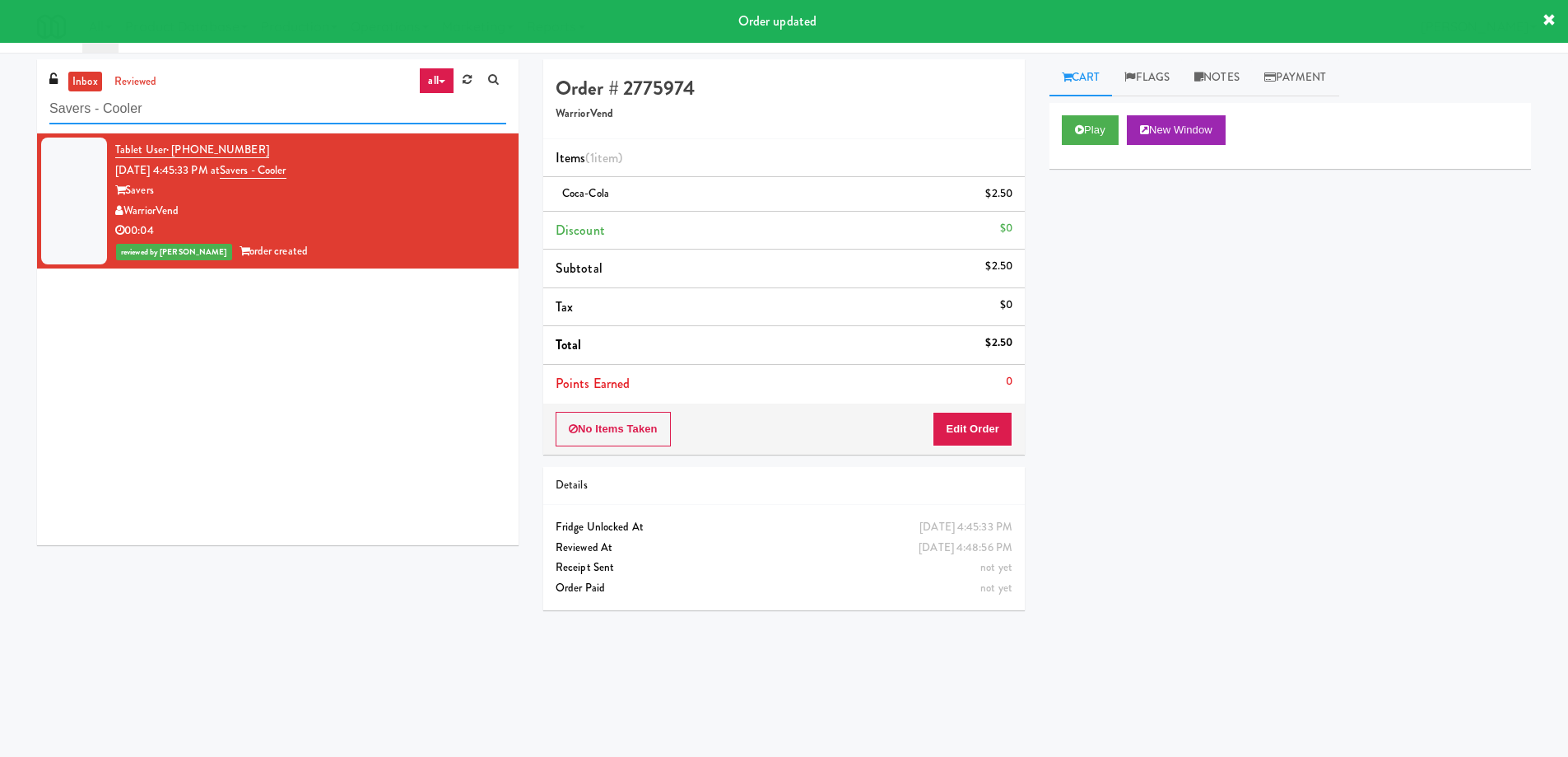
click at [303, 114] on input "Savers - Cooler" at bounding box center [277, 109] width 457 height 31
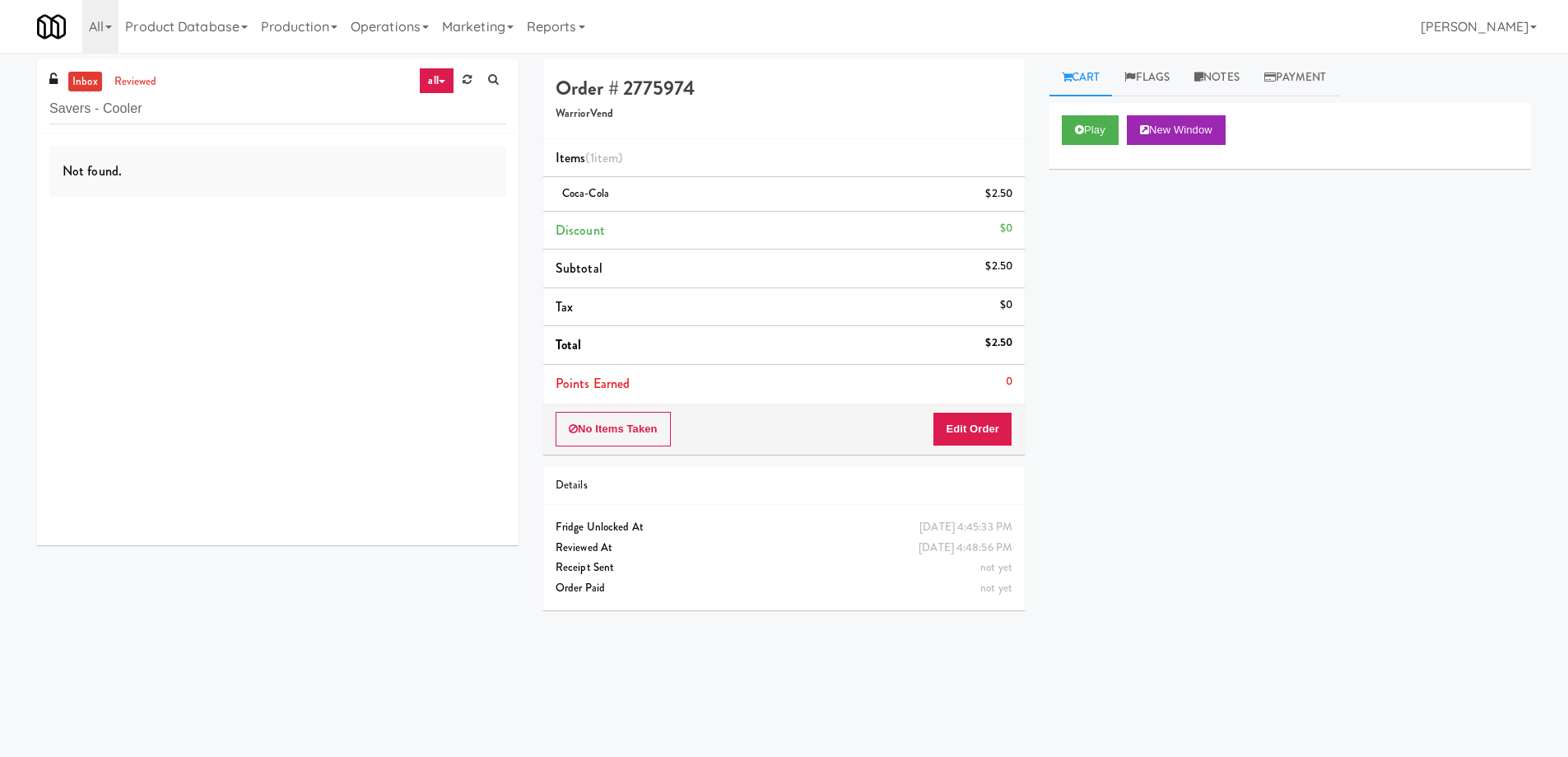
click at [1254, 604] on div "Play New Window Primary Flag Clear Flag if unable to determine what was taken o…" at bounding box center [1290, 411] width 482 height 617
click at [250, 113] on input "Savers - Cooler" at bounding box center [277, 109] width 457 height 31
paste input "Crave Cave @ HCA Combo"
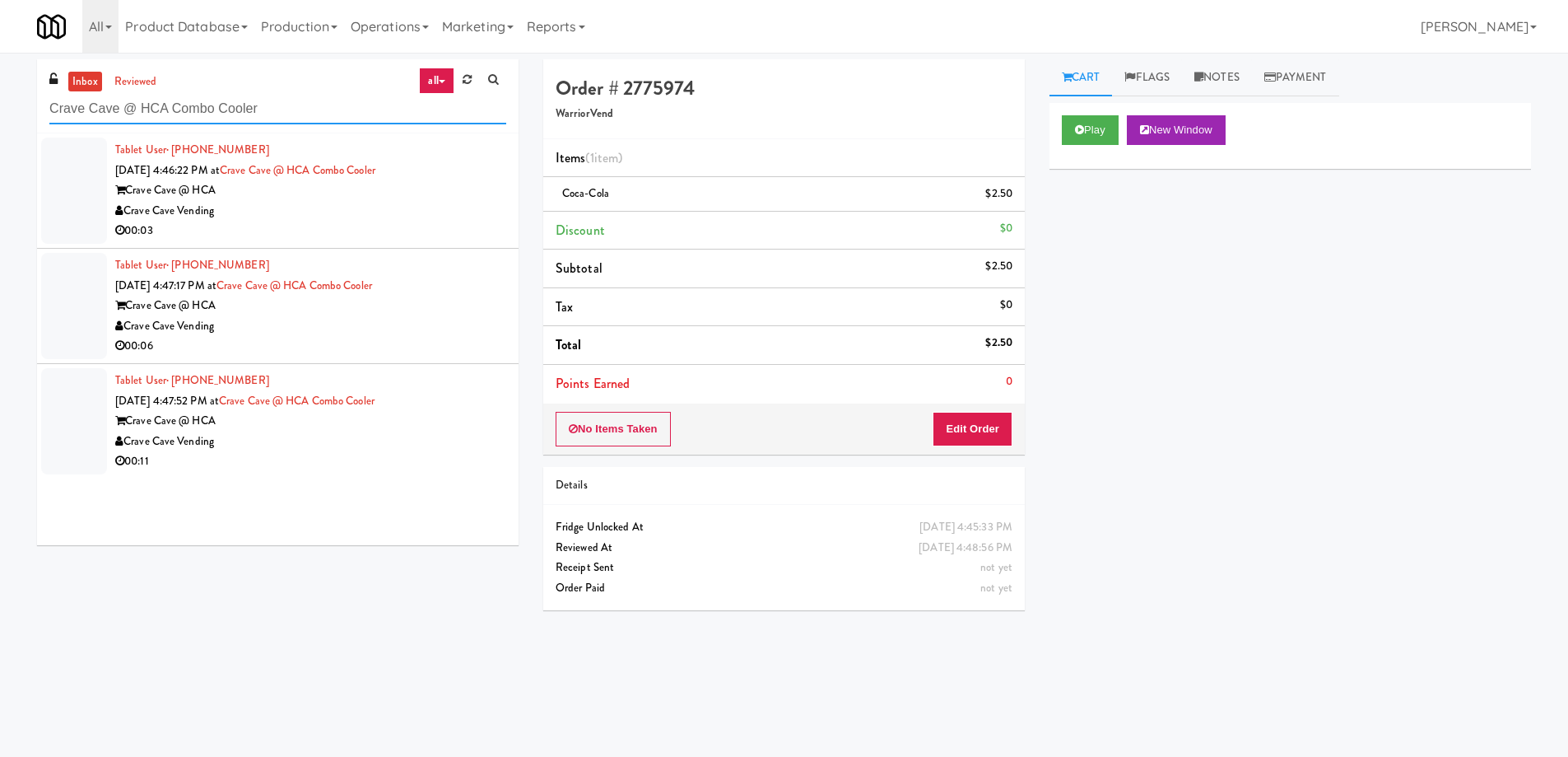
click at [284, 109] on input "Crave Cave @ HCA Combo Cooler" at bounding box center [277, 109] width 457 height 31
paste input "[PERSON_NAME] - Cooler - Left"
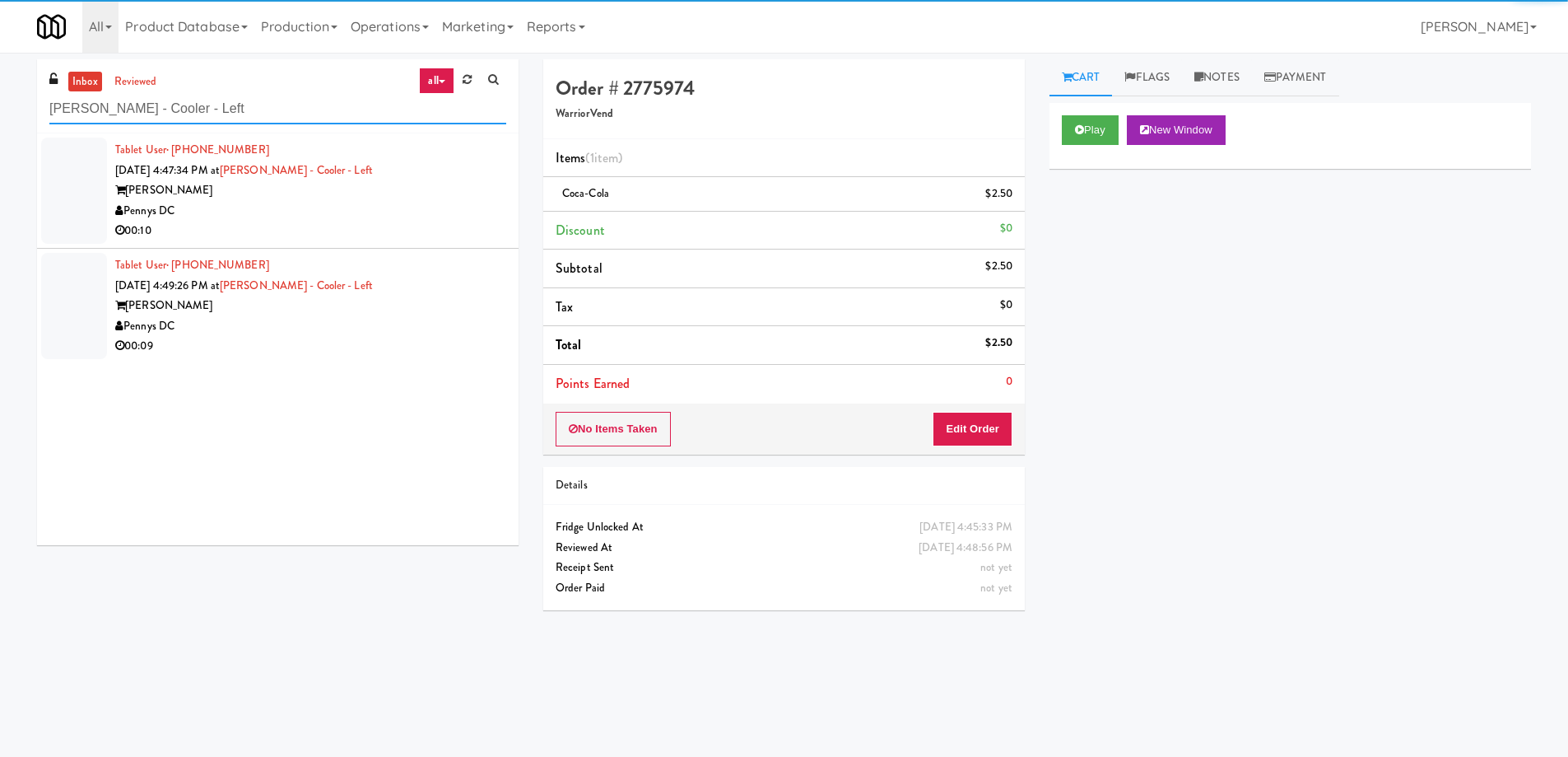
type input "[PERSON_NAME] - Cooler - Left"
click at [407, 201] on div "Pennys DC" at bounding box center [310, 211] width 391 height 20
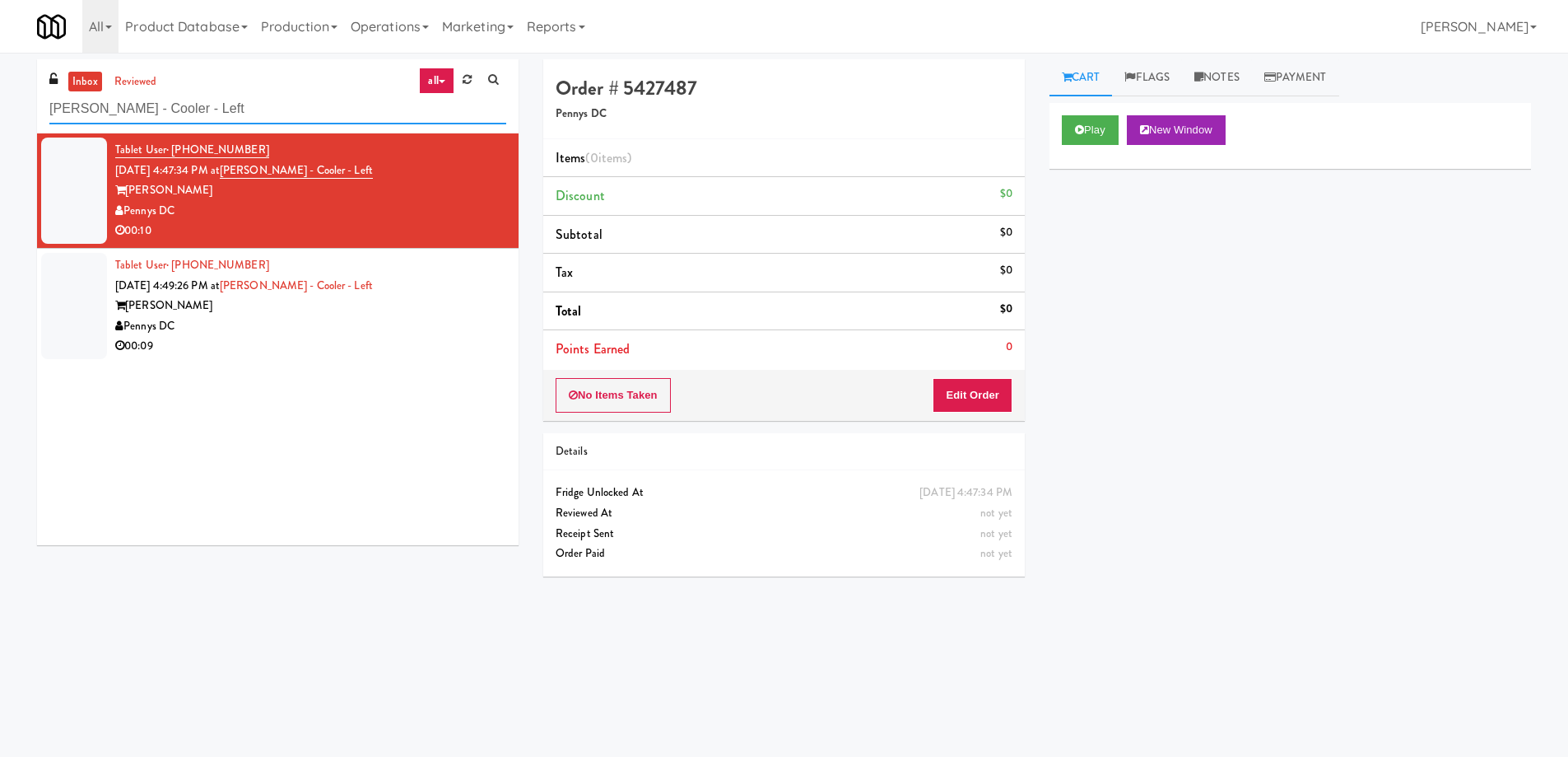
click at [255, 109] on input "[PERSON_NAME] - Cooler - Left" at bounding box center [277, 109] width 457 height 31
paste input "Eleven55 - Pantry"
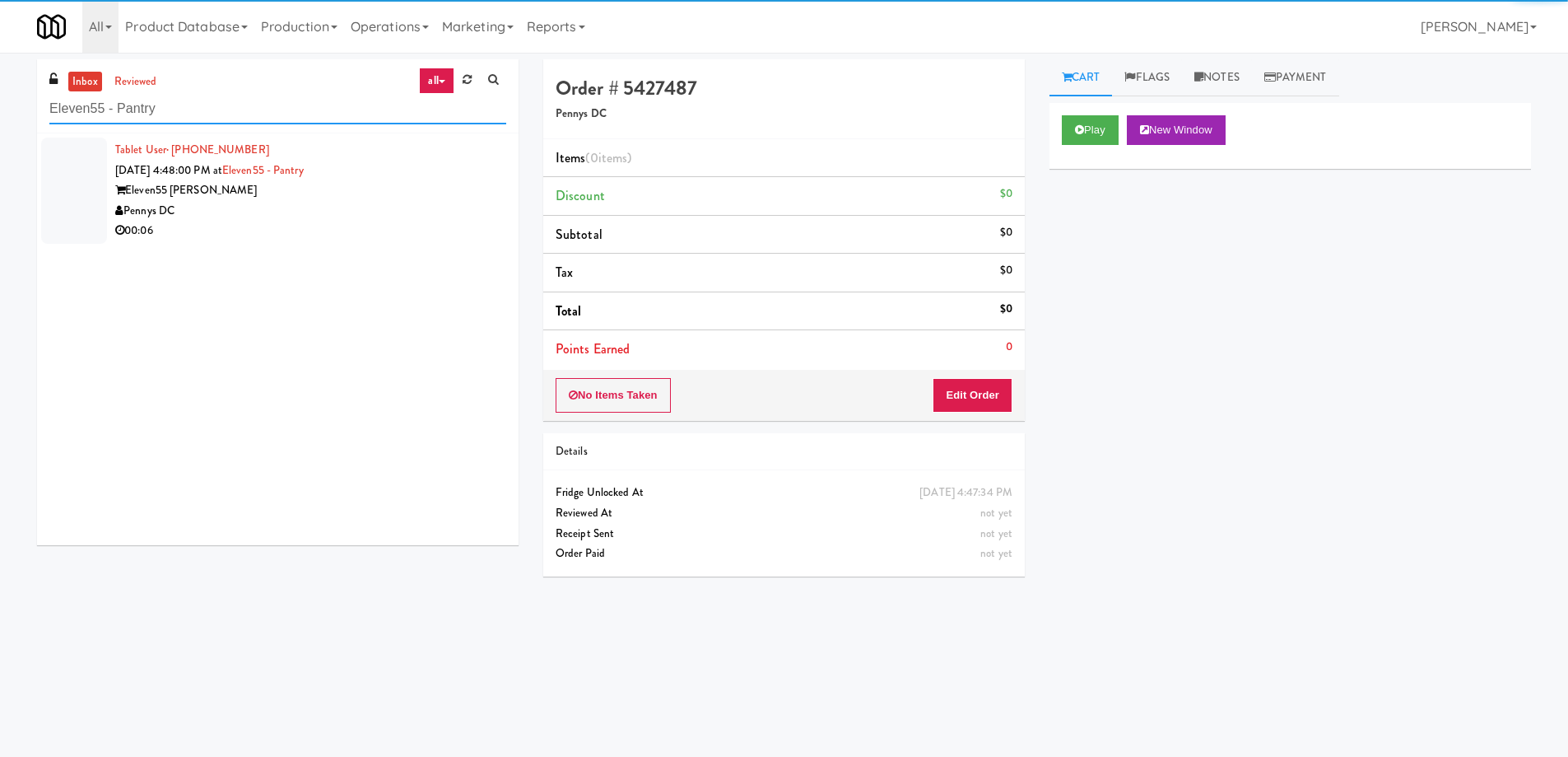
type input "Eleven55 - Pantry"
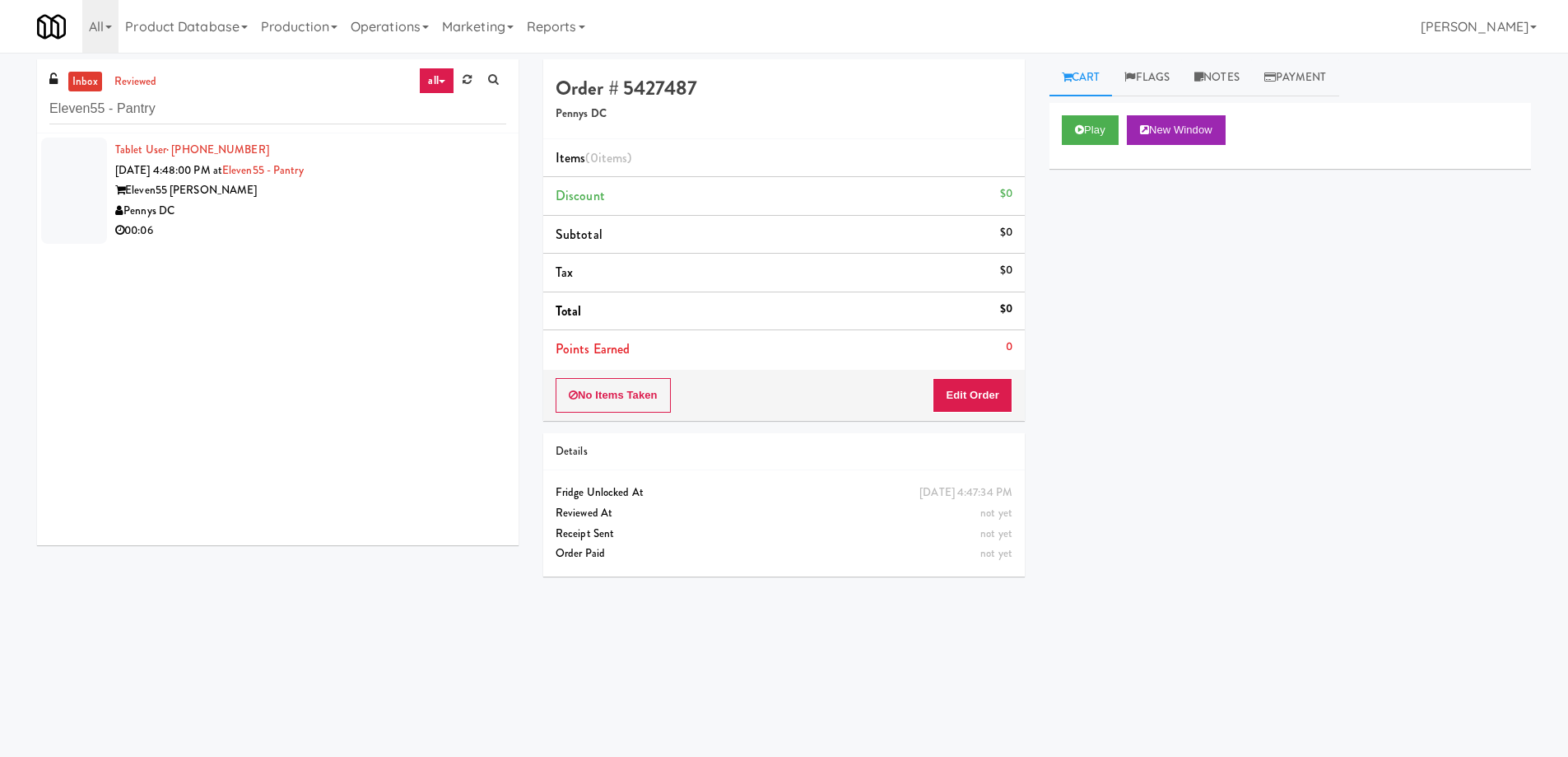
click at [342, 176] on div "Tablet User · (240) 715-2858 [DATE] 4:48:00 PM at Eleven55 - Pantry Eleven55 [P…" at bounding box center [310, 190] width 391 height 101
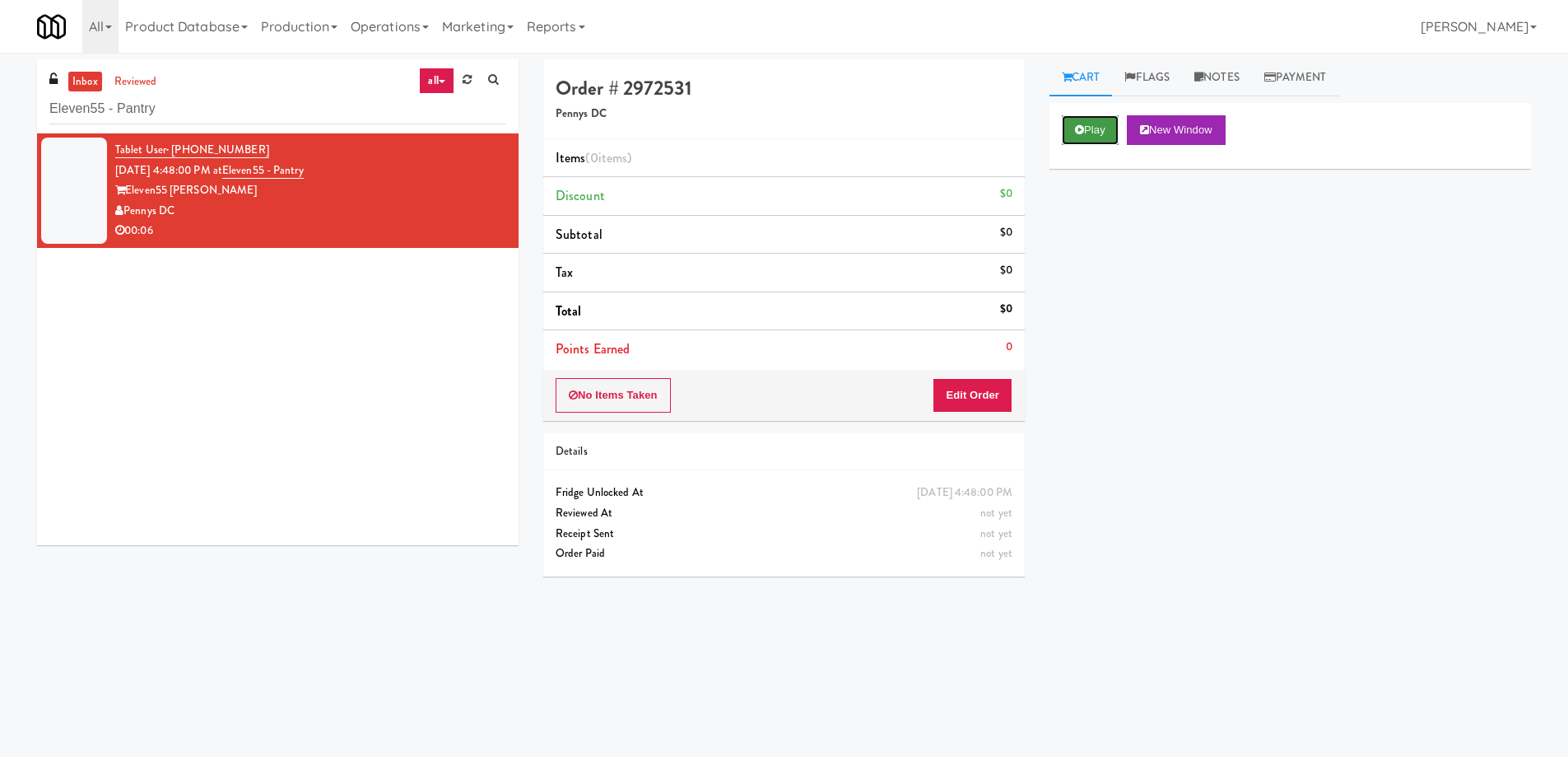
click at [1082, 126] on icon at bounding box center [1080, 130] width 9 height 11
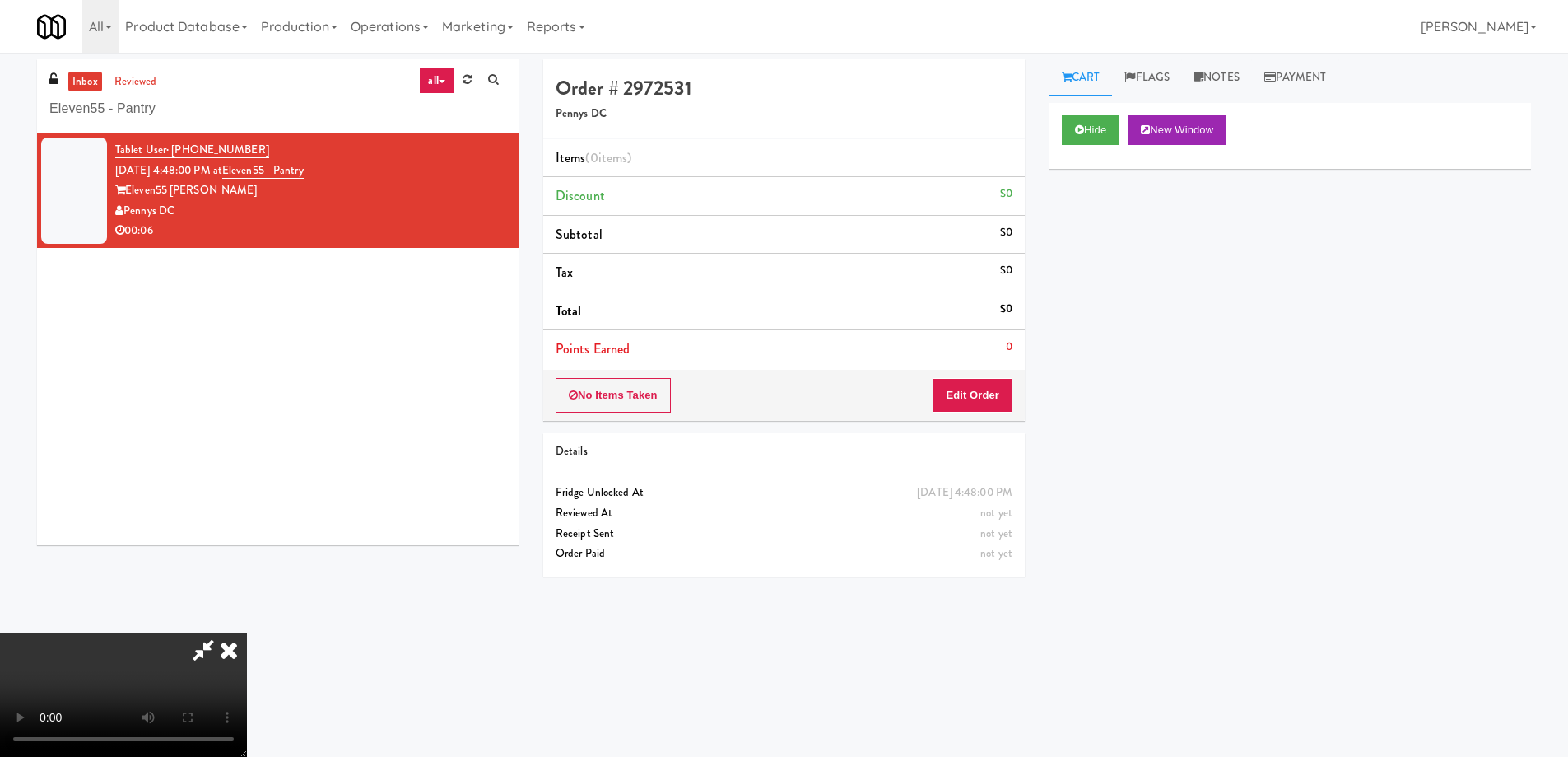
click at [247, 633] on video at bounding box center [123, 695] width 247 height 124
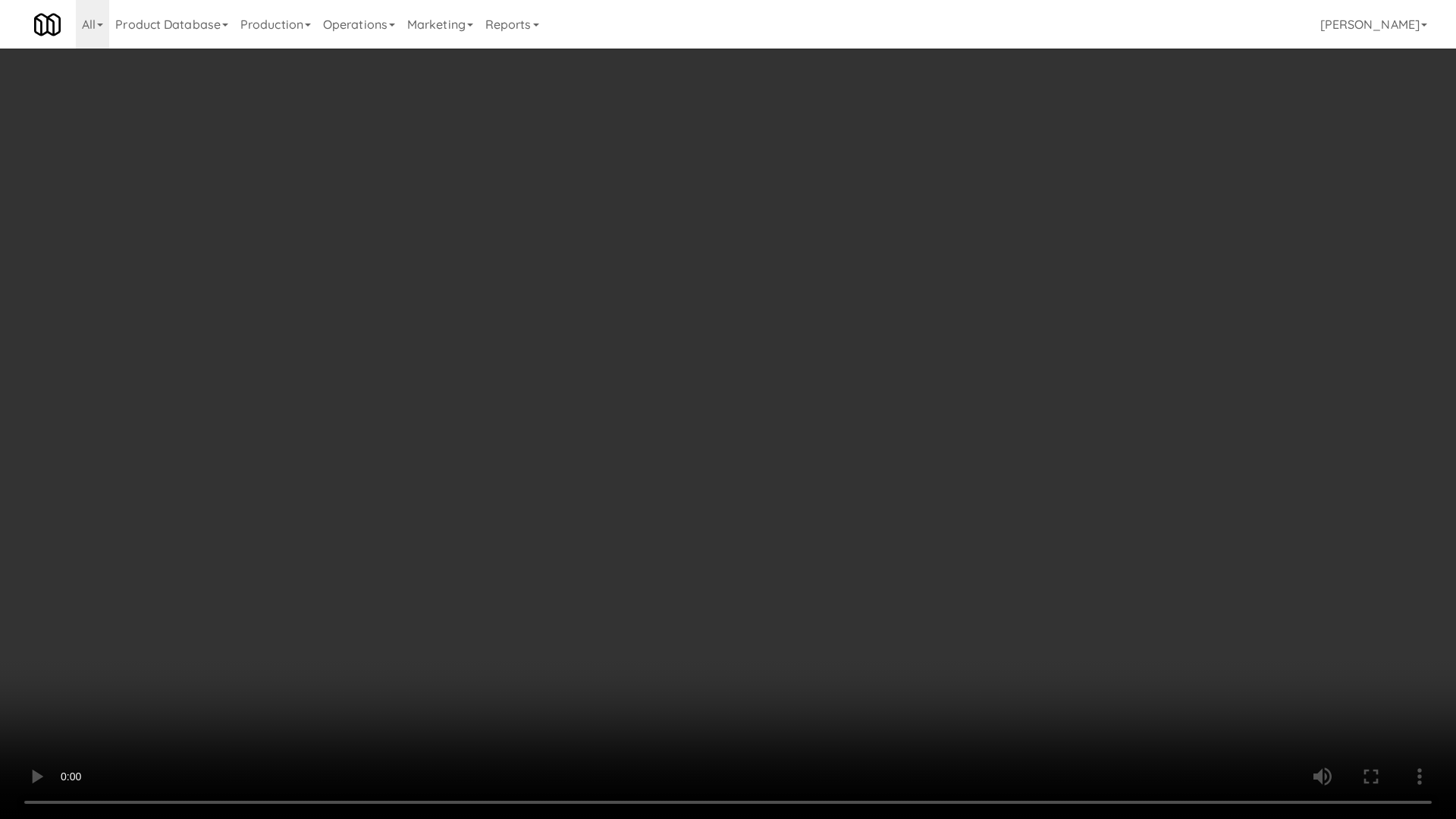
click at [642, 428] on video at bounding box center [728, 409] width 1456 height 819
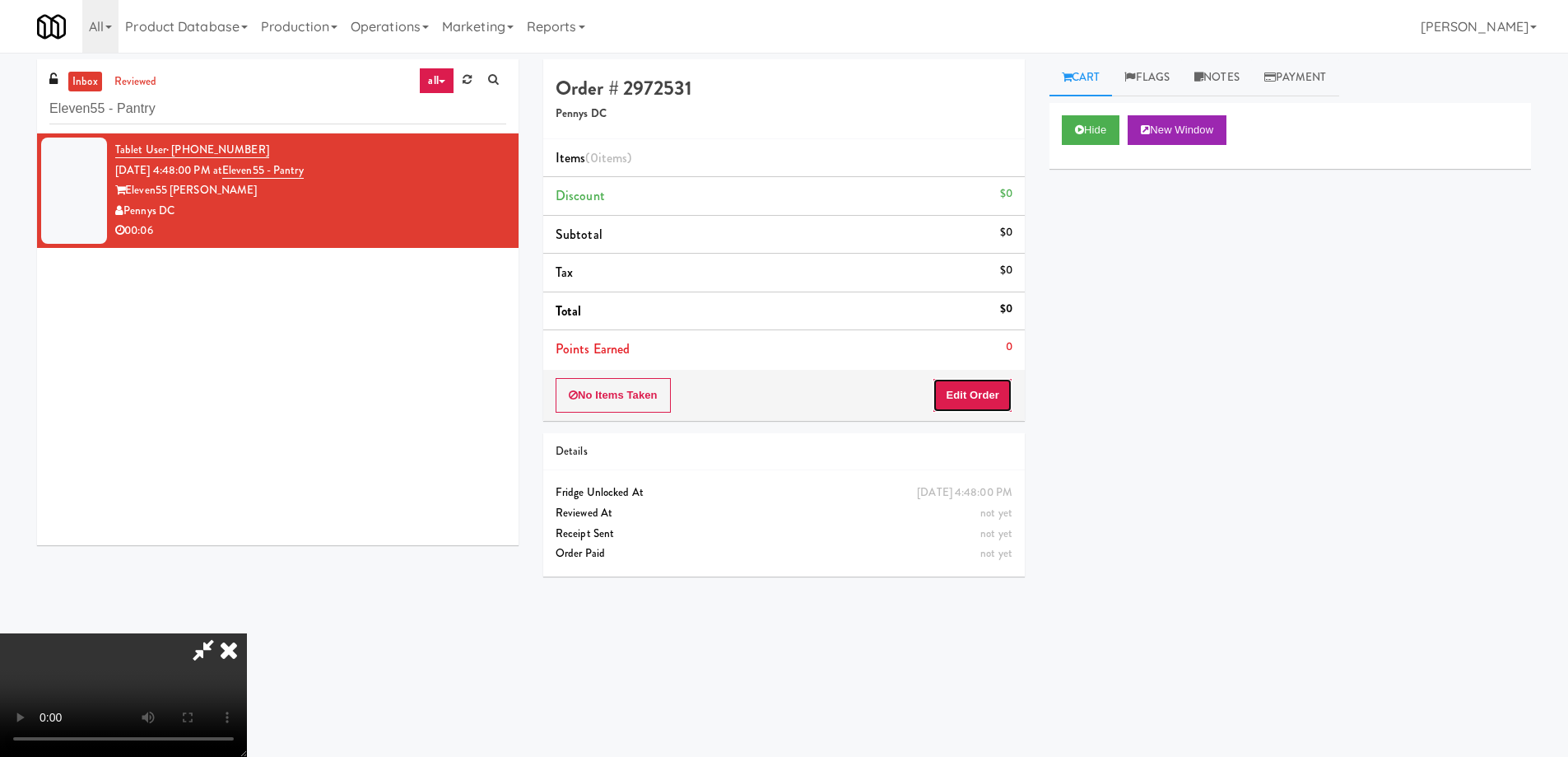
click at [991, 390] on button "Edit Order" at bounding box center [972, 394] width 80 height 34
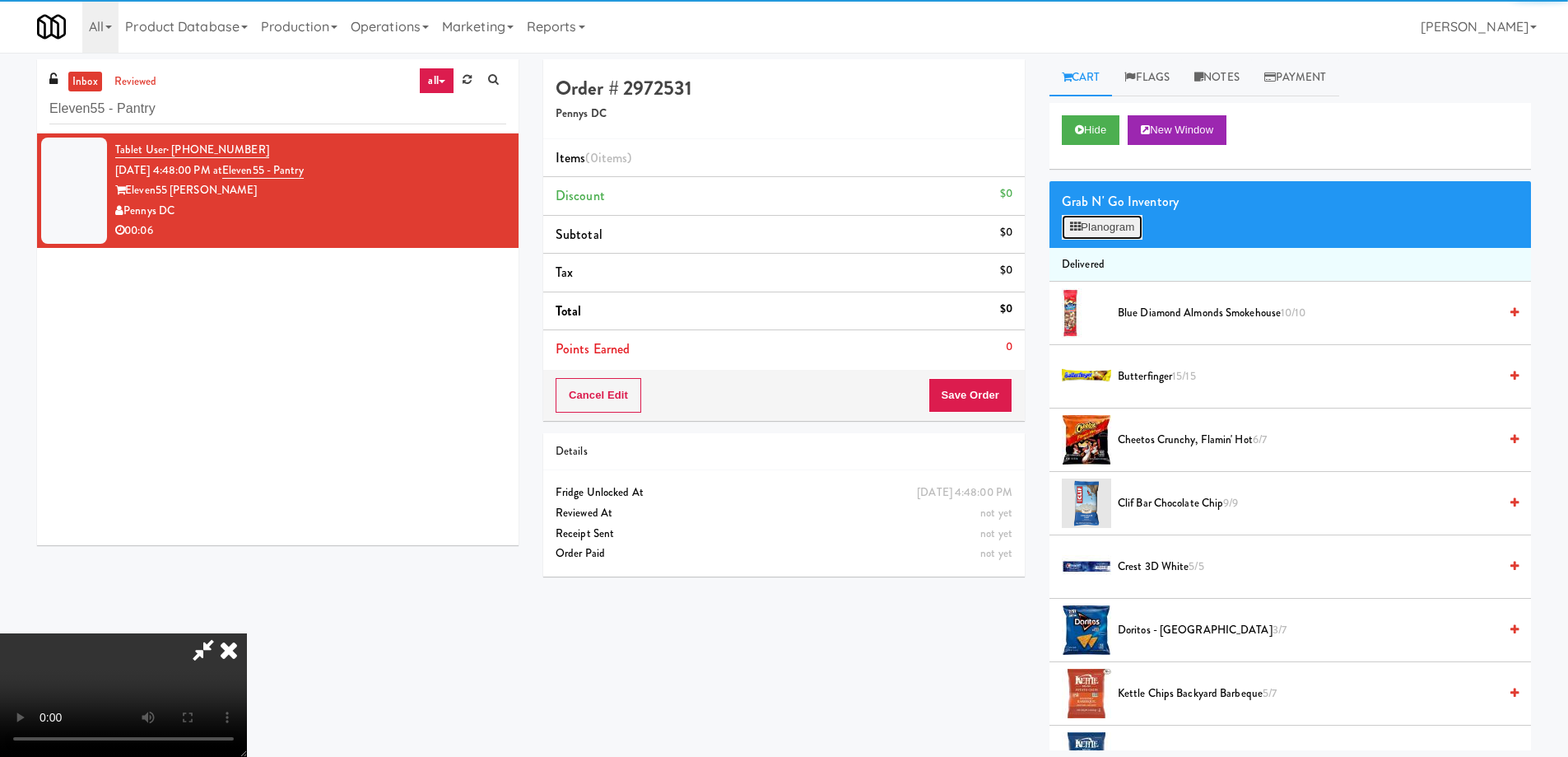
click at [1097, 231] on button "Planogram" at bounding box center [1103, 227] width 81 height 25
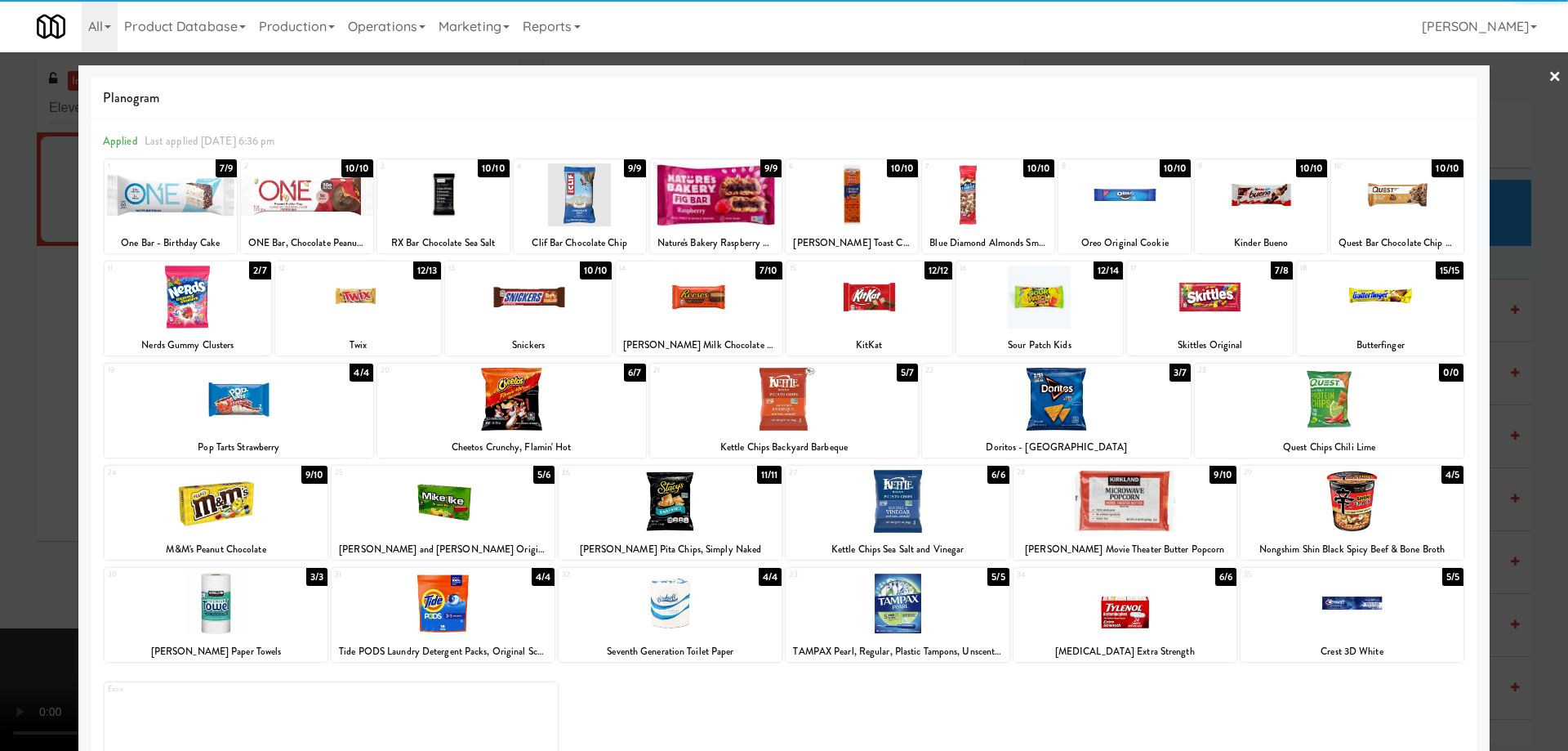
click at [300, 510] on div at bounding box center [216, 501] width 223 height 63
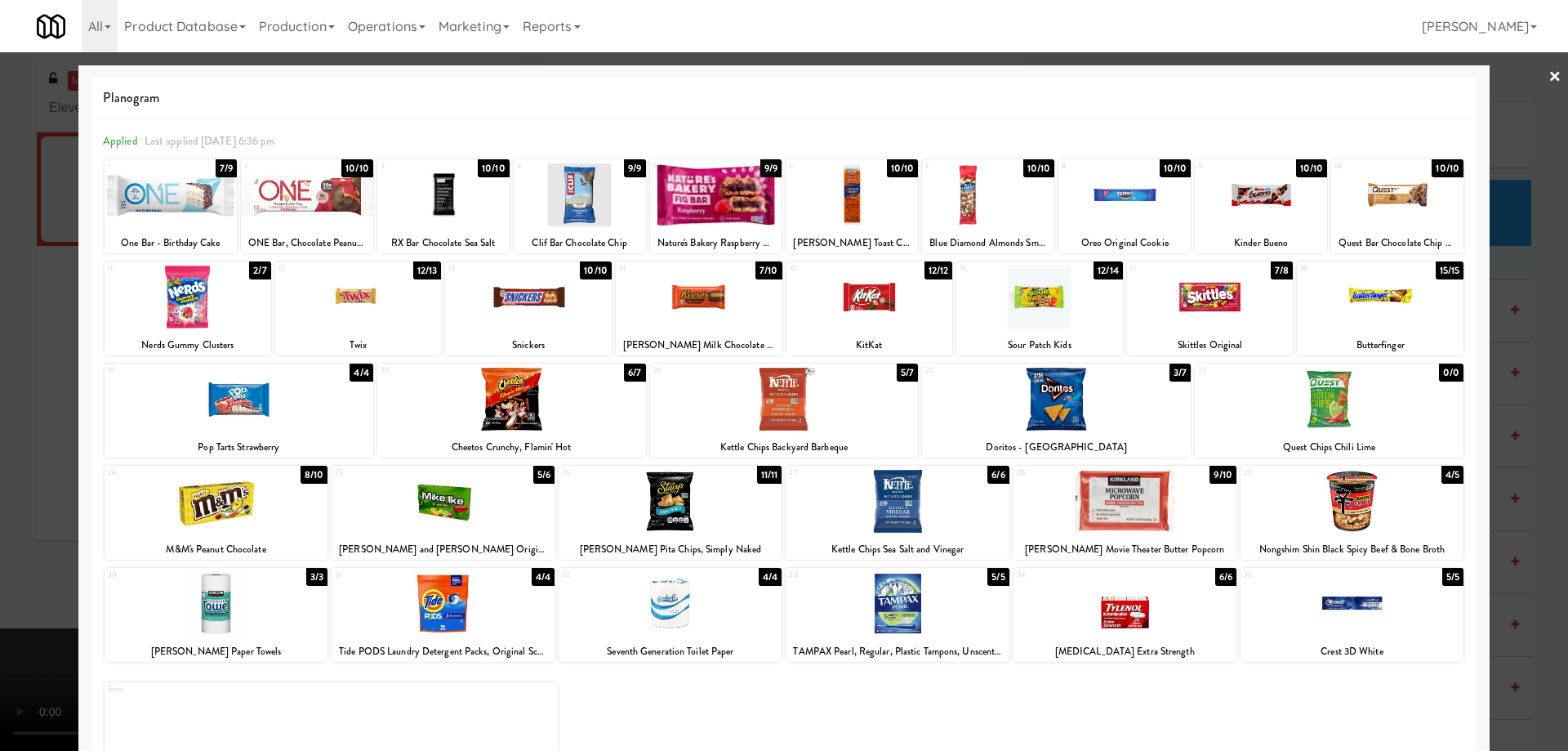
click at [1550, 73] on div at bounding box center [784, 376] width 1568 height 751
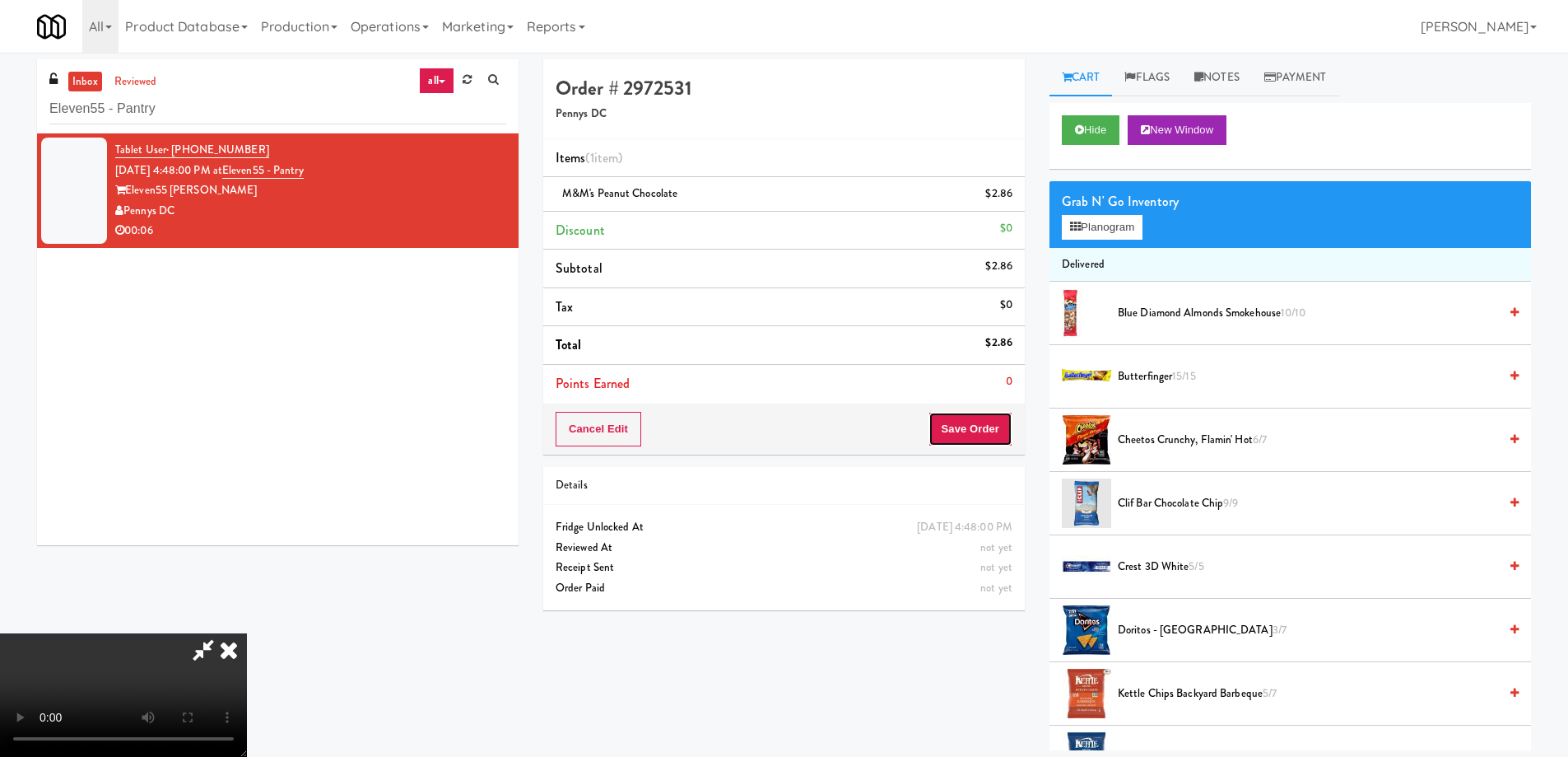
click at [999, 419] on button "Save Order" at bounding box center [971, 429] width 84 height 34
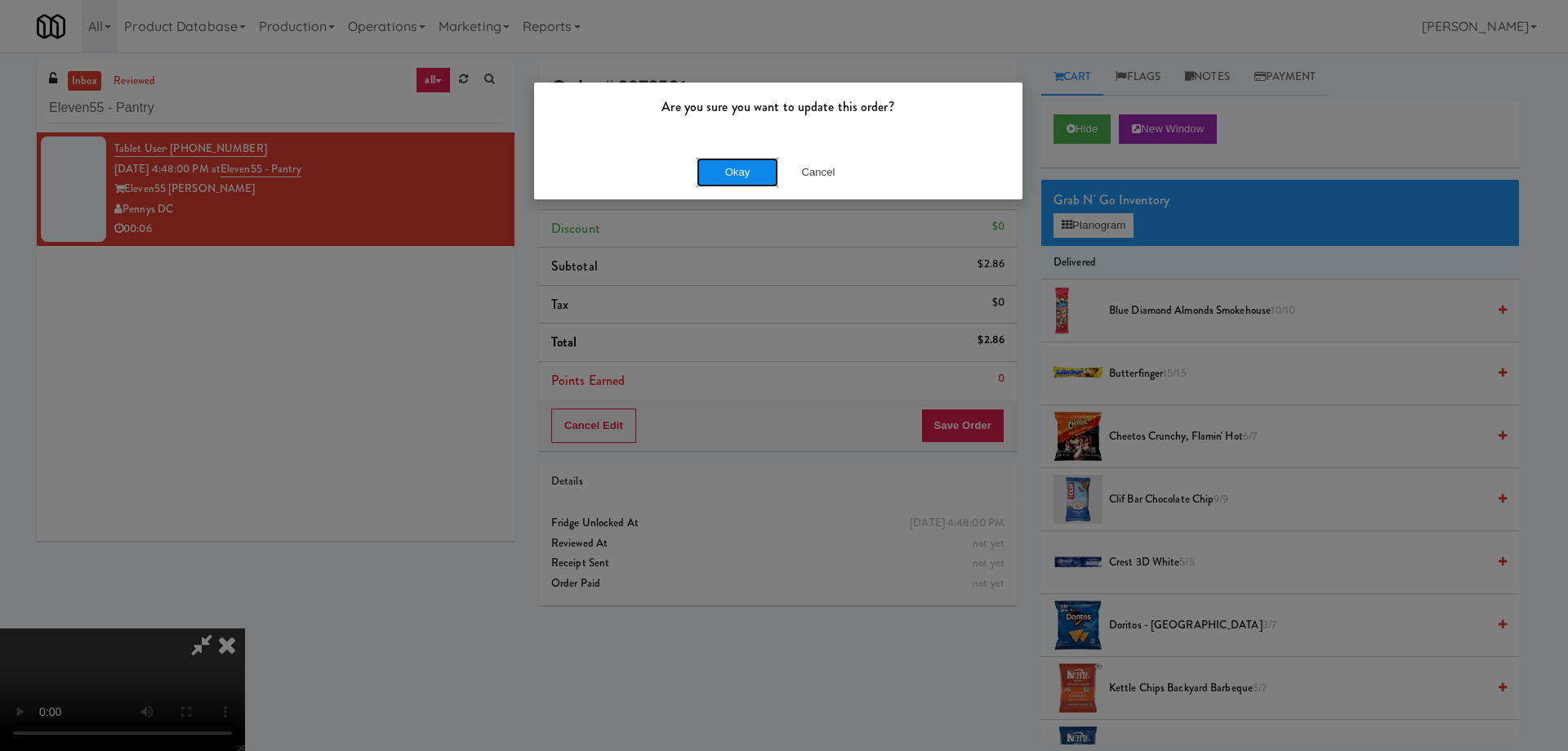
click at [733, 170] on button "Okay" at bounding box center [738, 173] width 82 height 30
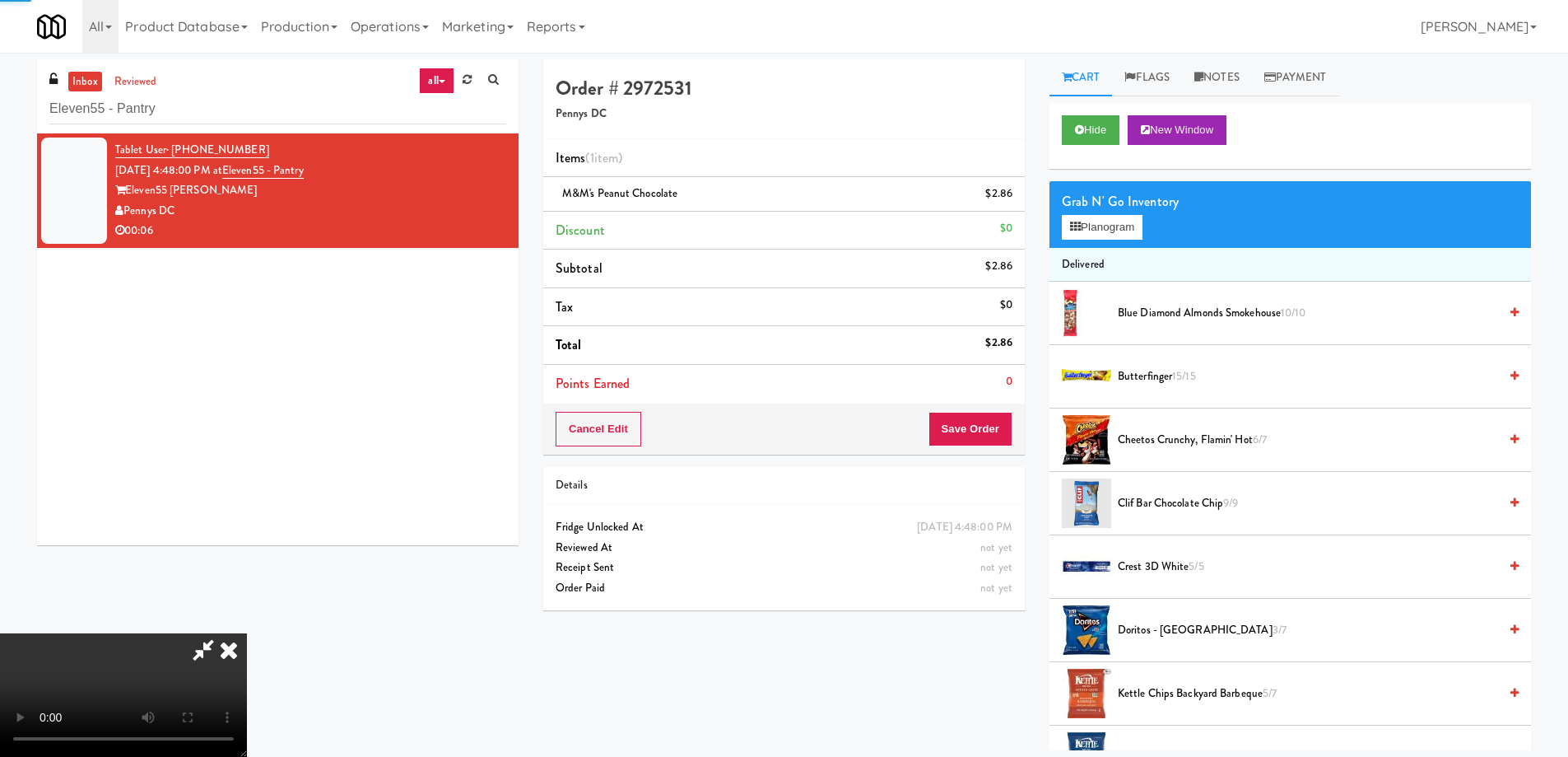
click at [247, 633] on icon at bounding box center [228, 650] width 36 height 33
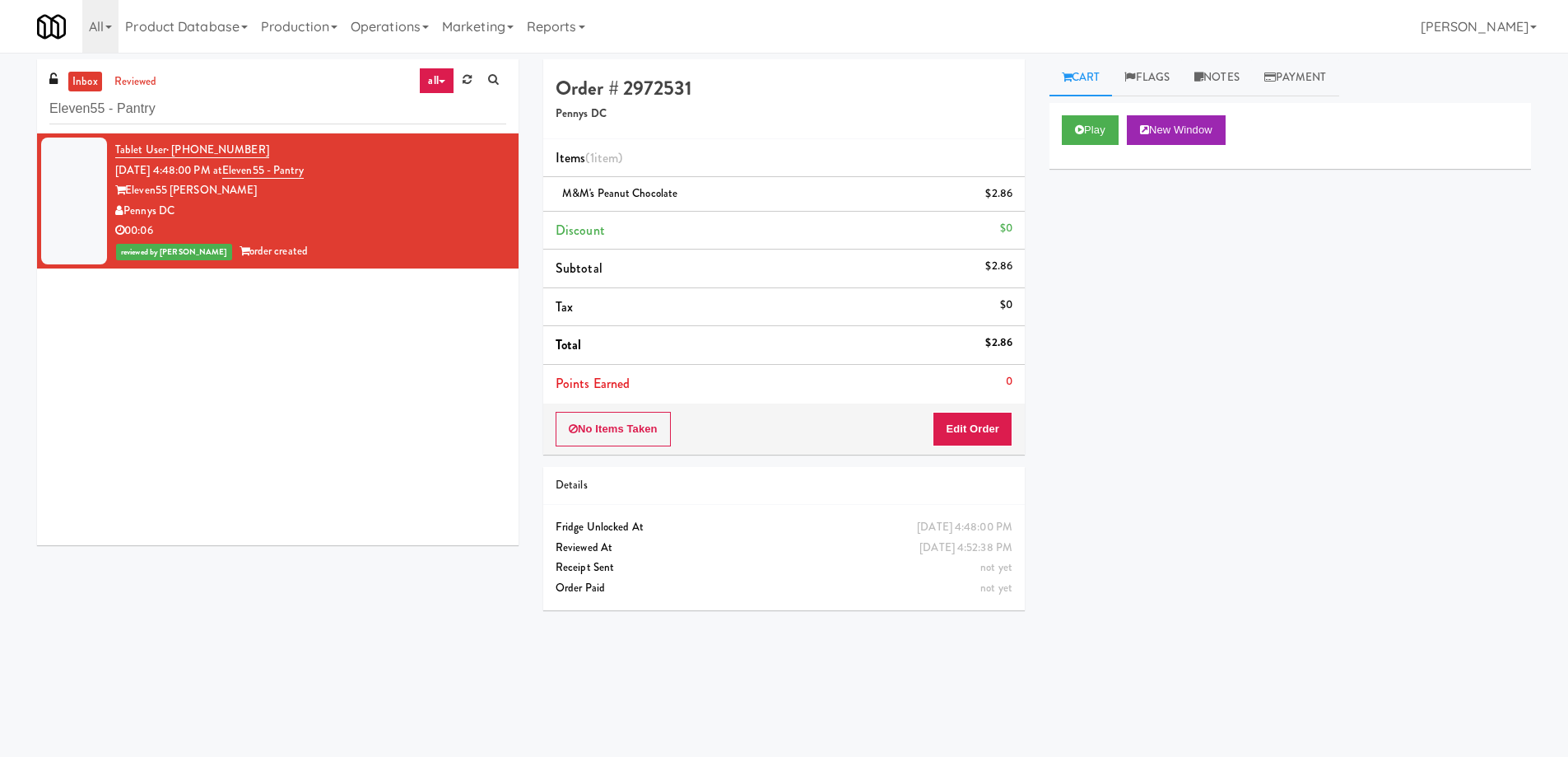
click at [1388, 516] on div "Play New Window Primary Flag Clear Flag if unable to determine what was taken o…" at bounding box center [1290, 411] width 482 height 617
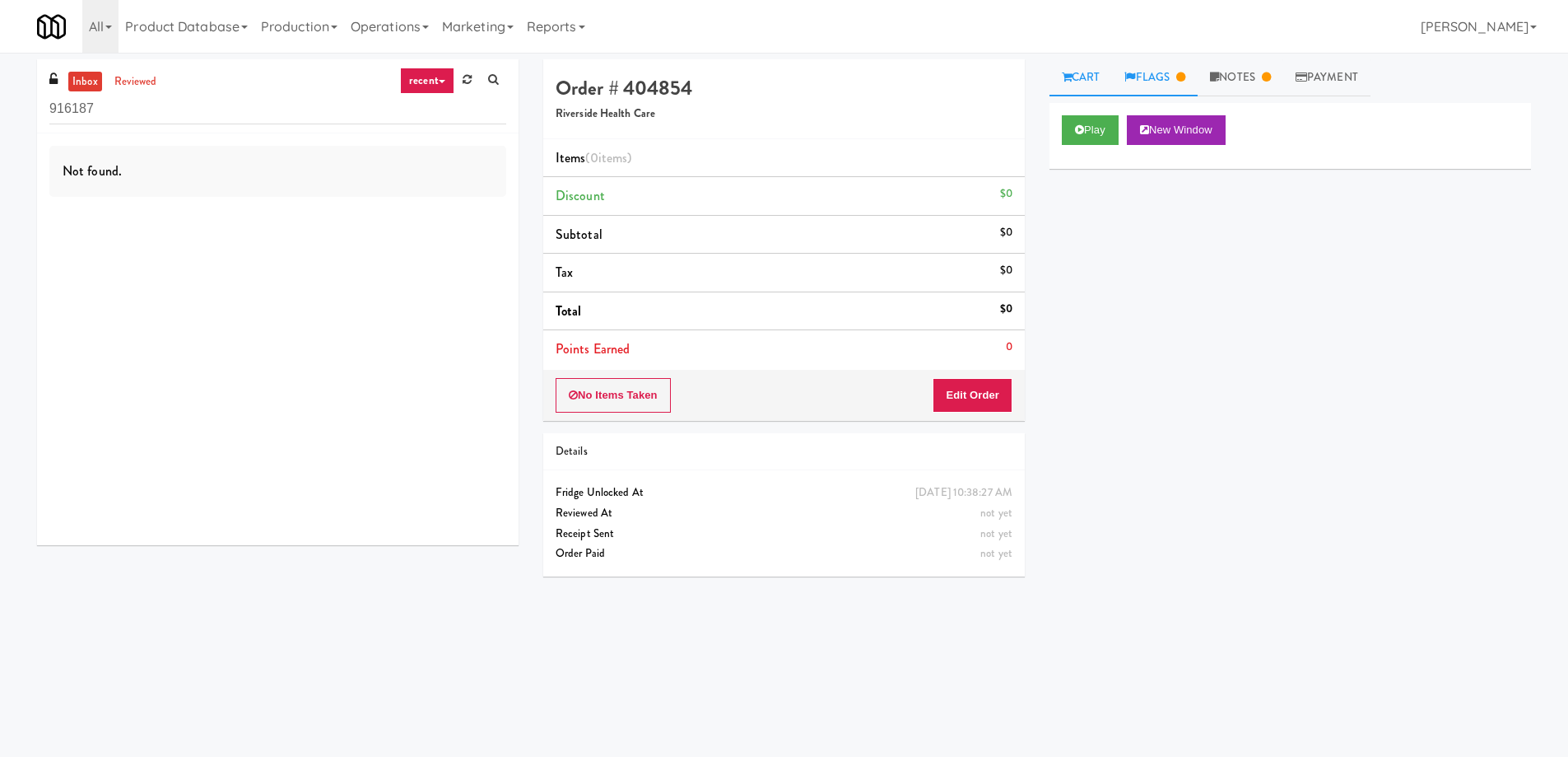
click at [1182, 87] on link "Flags" at bounding box center [1155, 78] width 86 height 37
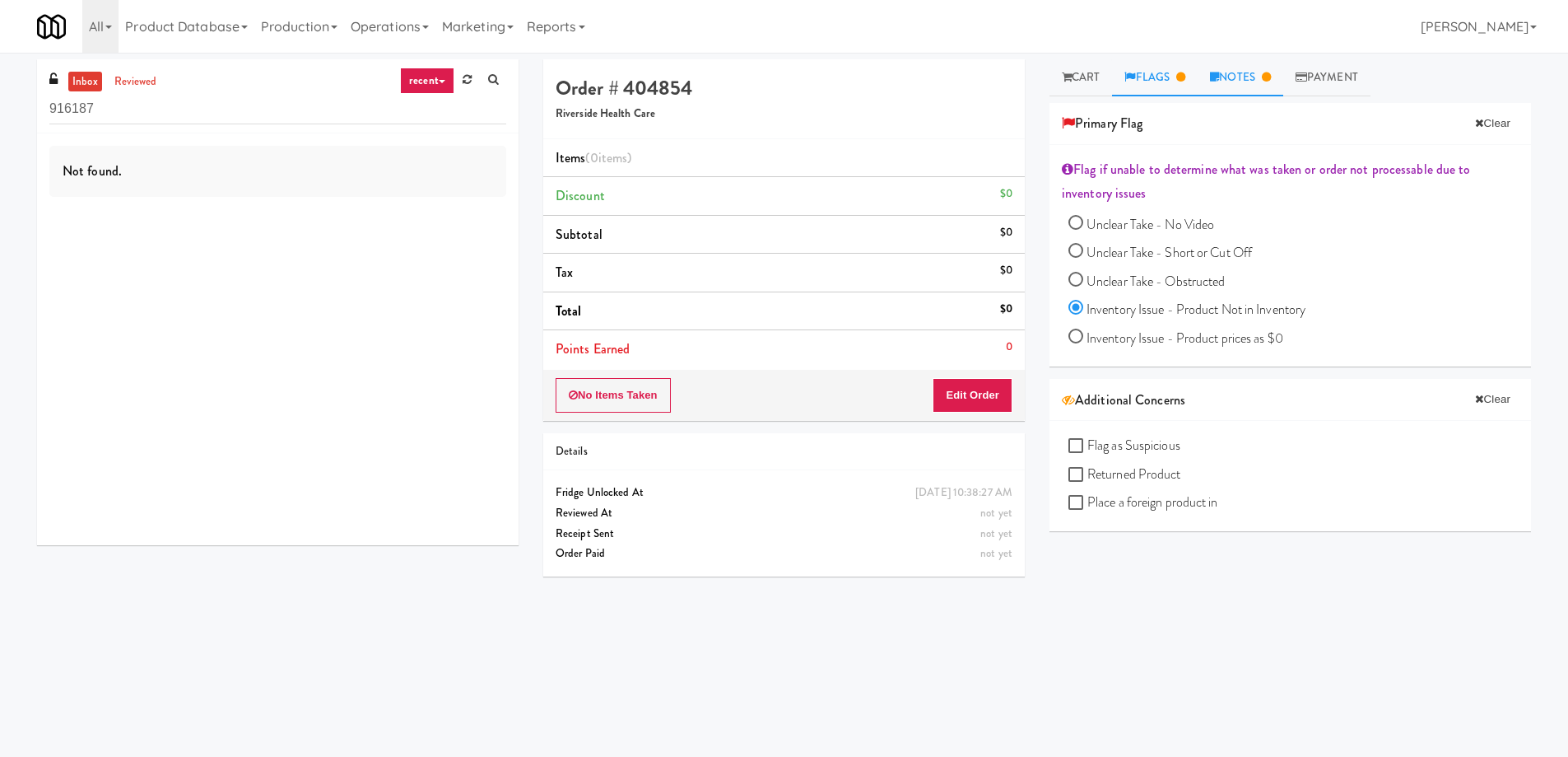
click at [1236, 70] on link "Notes" at bounding box center [1241, 78] width 86 height 37
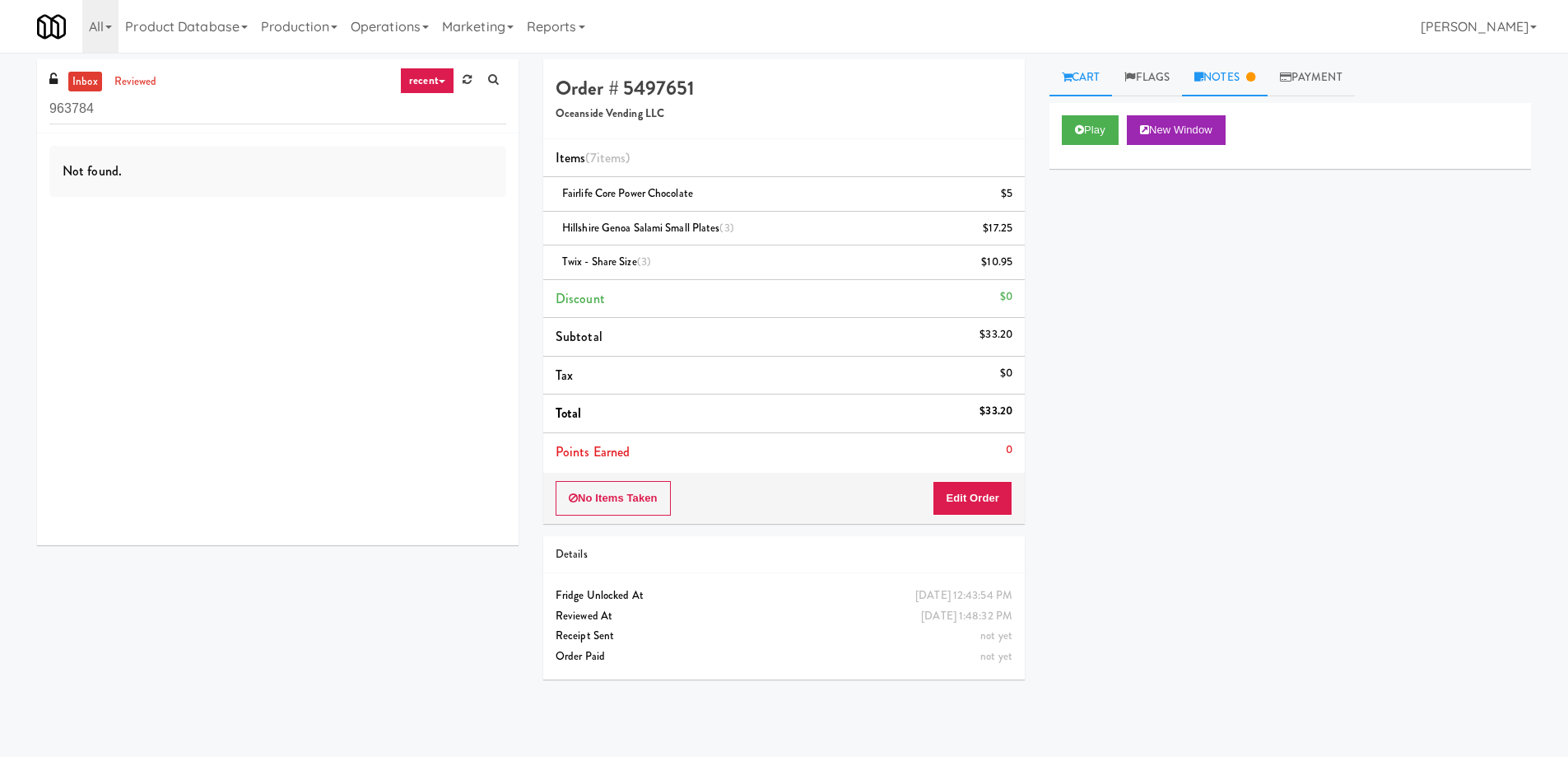
click at [1238, 76] on link "Notes" at bounding box center [1225, 78] width 86 height 37
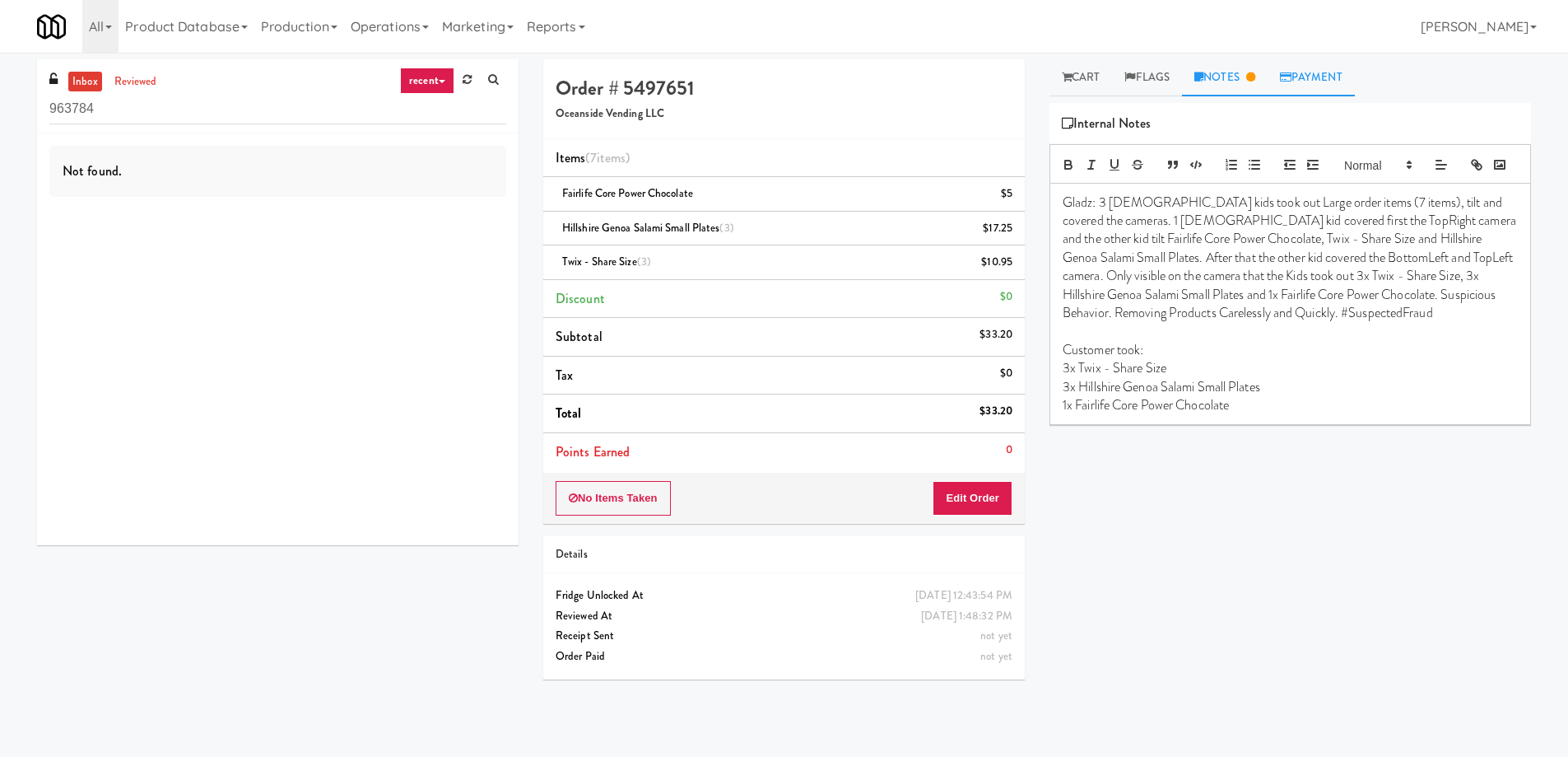
click at [1330, 73] on link "Payment" at bounding box center [1311, 78] width 87 height 37
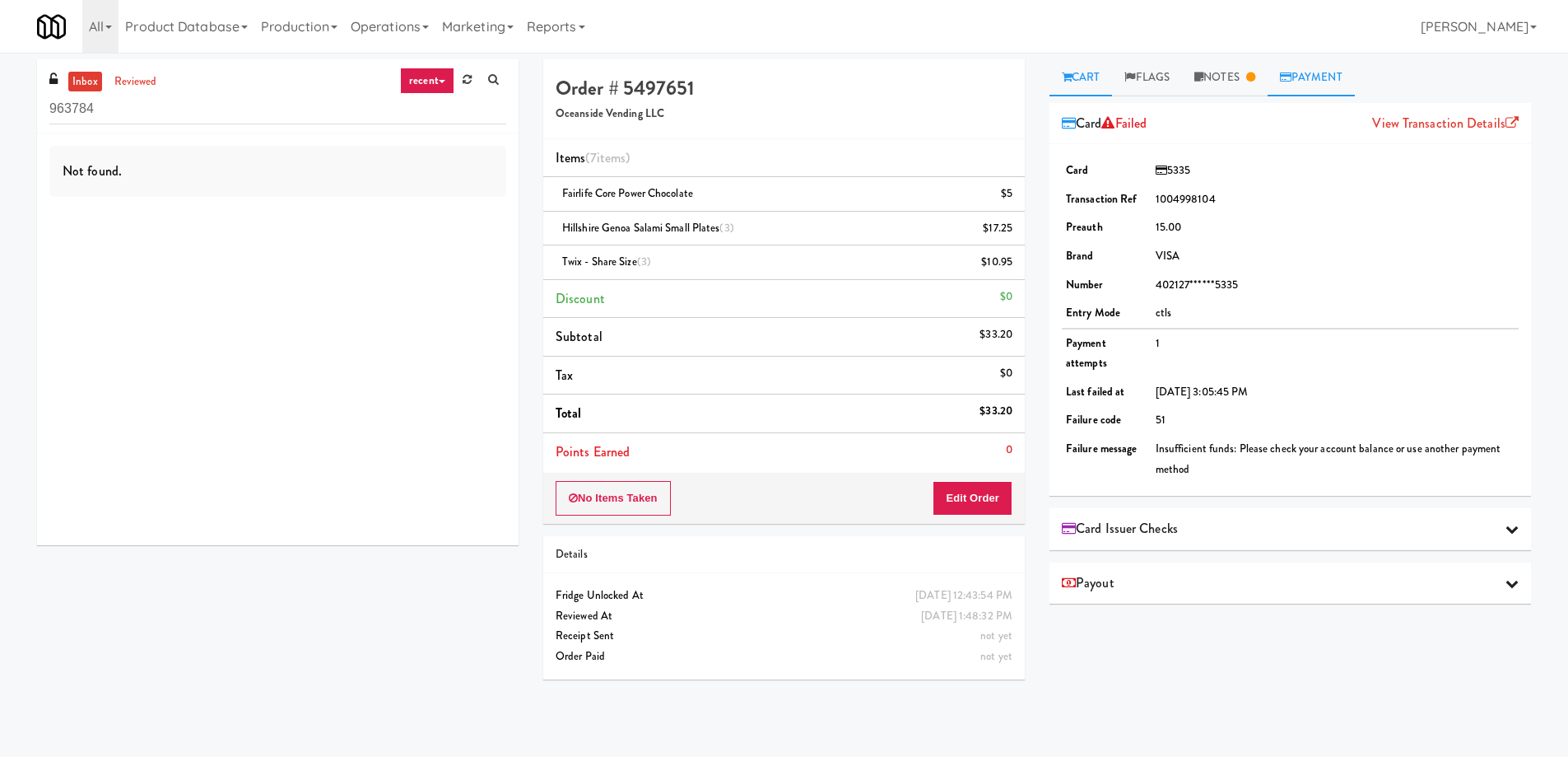
click at [1067, 75] on icon at bounding box center [1067, 77] width 10 height 11
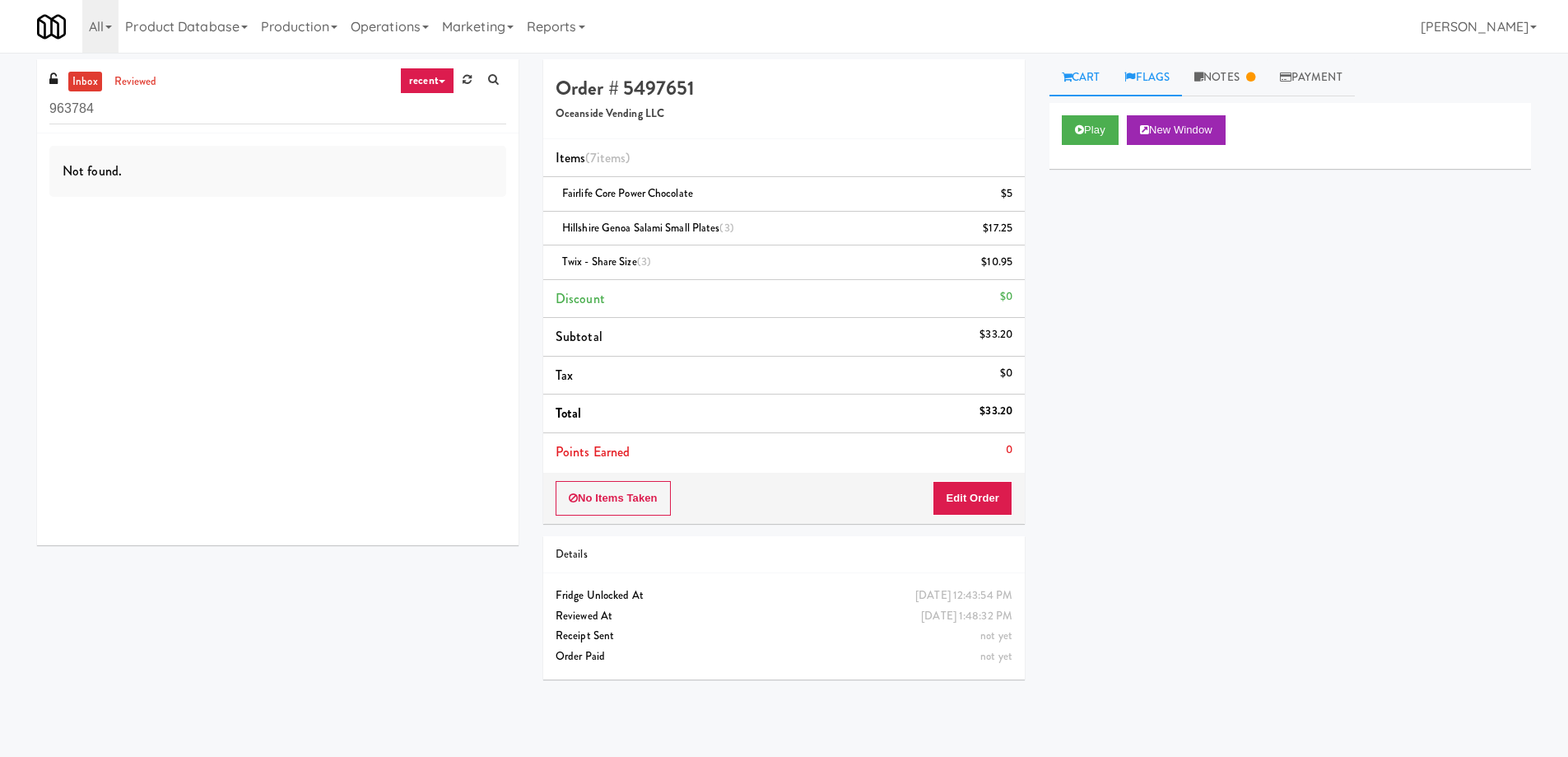
click at [1141, 72] on link "Flags" at bounding box center [1147, 78] width 70 height 37
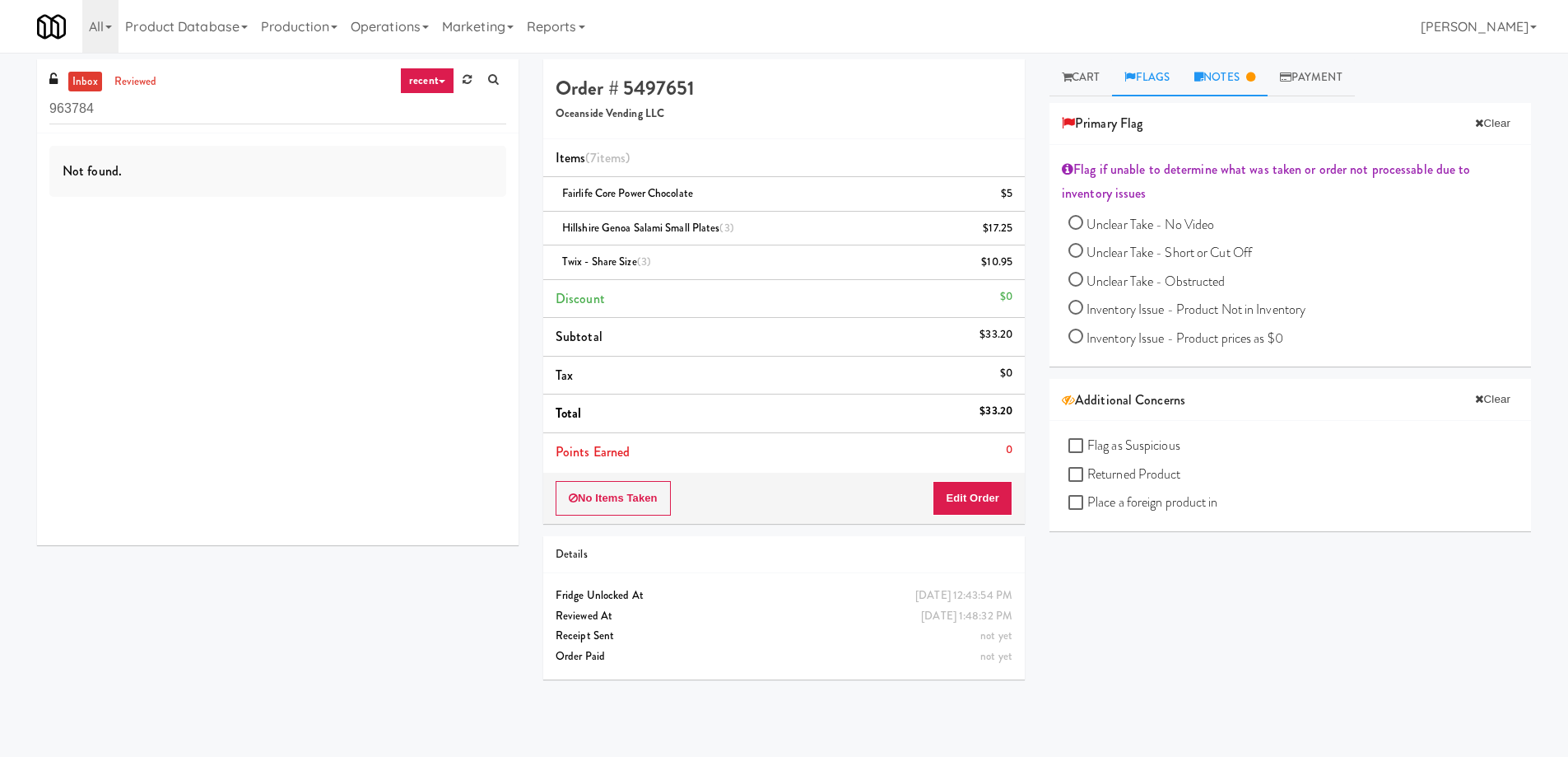
click at [1227, 70] on link "Notes" at bounding box center [1225, 78] width 86 height 37
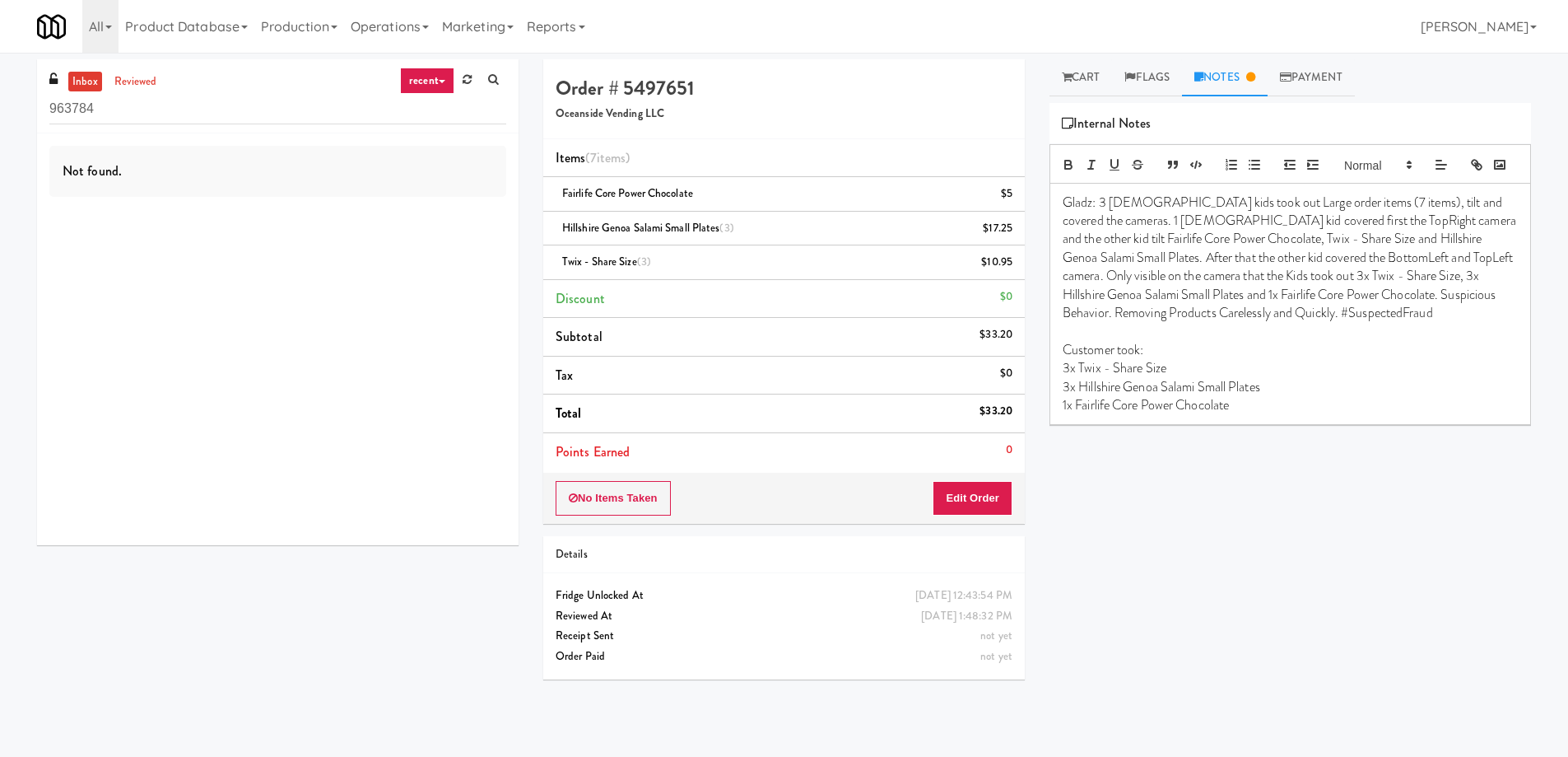
click at [1240, 280] on p "Gladz: 3 male kids took out Large order items (7 items), tilt and covered the c…" at bounding box center [1290, 257] width 456 height 129
click at [1370, 282] on p "Gladz: 3 male kids took out Large order items (7 items), tilt and covered the c…" at bounding box center [1290, 257] width 456 height 129
click at [1410, 283] on p "Gladz: 3 male kids took out Large order items (7 items), tilt and covered the c…" at bounding box center [1290, 257] width 456 height 129
click at [1320, 299] on p "Gladz: 3 male kids took out Large order items (7 items), tilt and covered the c…" at bounding box center [1290, 267] width 456 height 148
click at [1324, 299] on p "Gladz: 3 male kids took out Large order items (7 items), tilt and covered the c…" at bounding box center [1290, 267] width 456 height 148
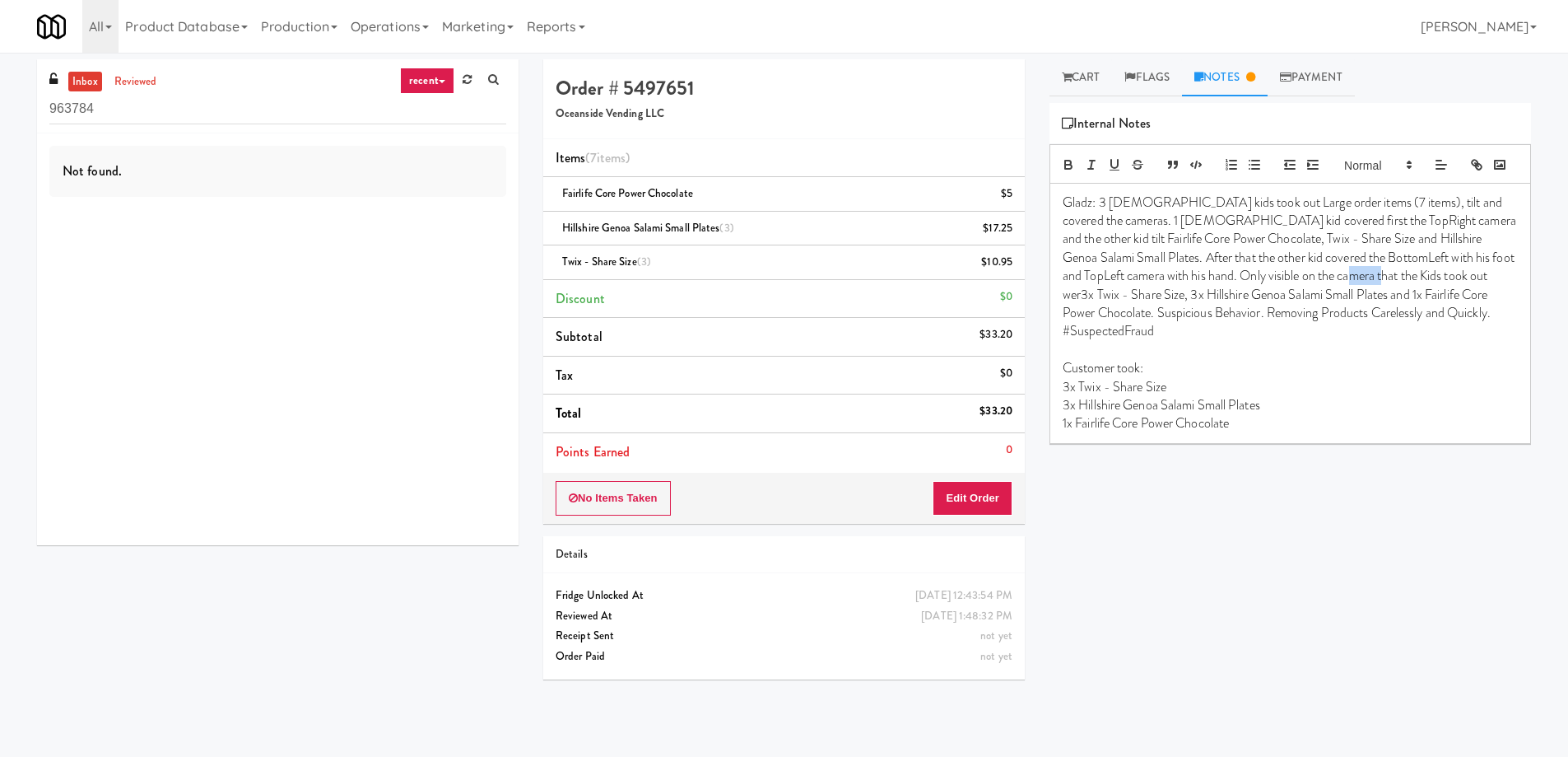
click at [1324, 299] on p "Gladz: 3 male kids took out Large order items (7 items), tilt and covered the c…" at bounding box center [1290, 267] width 456 height 148
click at [1327, 299] on p "Gladz: 3 male kids took out Large order items (7 items), tilt and covered the c…" at bounding box center [1290, 267] width 456 height 148
drag, startPoint x: 1336, startPoint y: 301, endPoint x: 1322, endPoint y: 300, distance: 14.0
click at [1322, 300] on p "Gladz: 3 male kids took out Large order items (7 items), tilt and covered the c…" at bounding box center [1290, 267] width 456 height 148
click at [126, 82] on link "reviewed" at bounding box center [136, 82] width 51 height 20
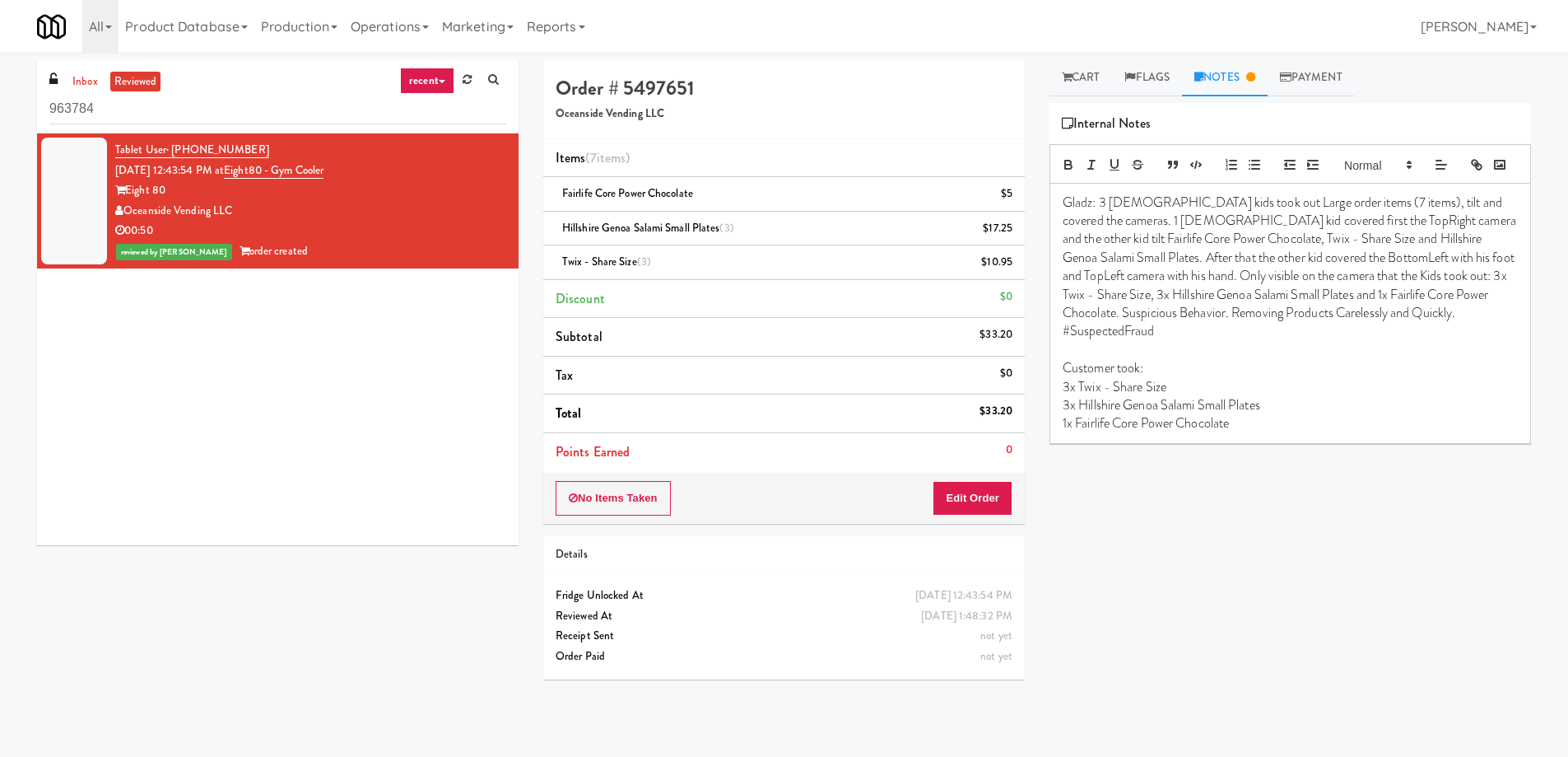
click at [353, 218] on div "Oceanside Vending LLC" at bounding box center [310, 211] width 391 height 20
drag, startPoint x: 352, startPoint y: 170, endPoint x: 243, endPoint y: 168, distance: 109.0
click at [243, 168] on div "Tablet User · (949) 679-6680 Sep 1, 2025 12:43:54 PM at Eight80 - Gym Cooler Ei…" at bounding box center [310, 200] width 391 height 122
copy link "Eight80 - Gym Cooler"
click at [1078, 74] on link "Cart" at bounding box center [1081, 78] width 63 height 37
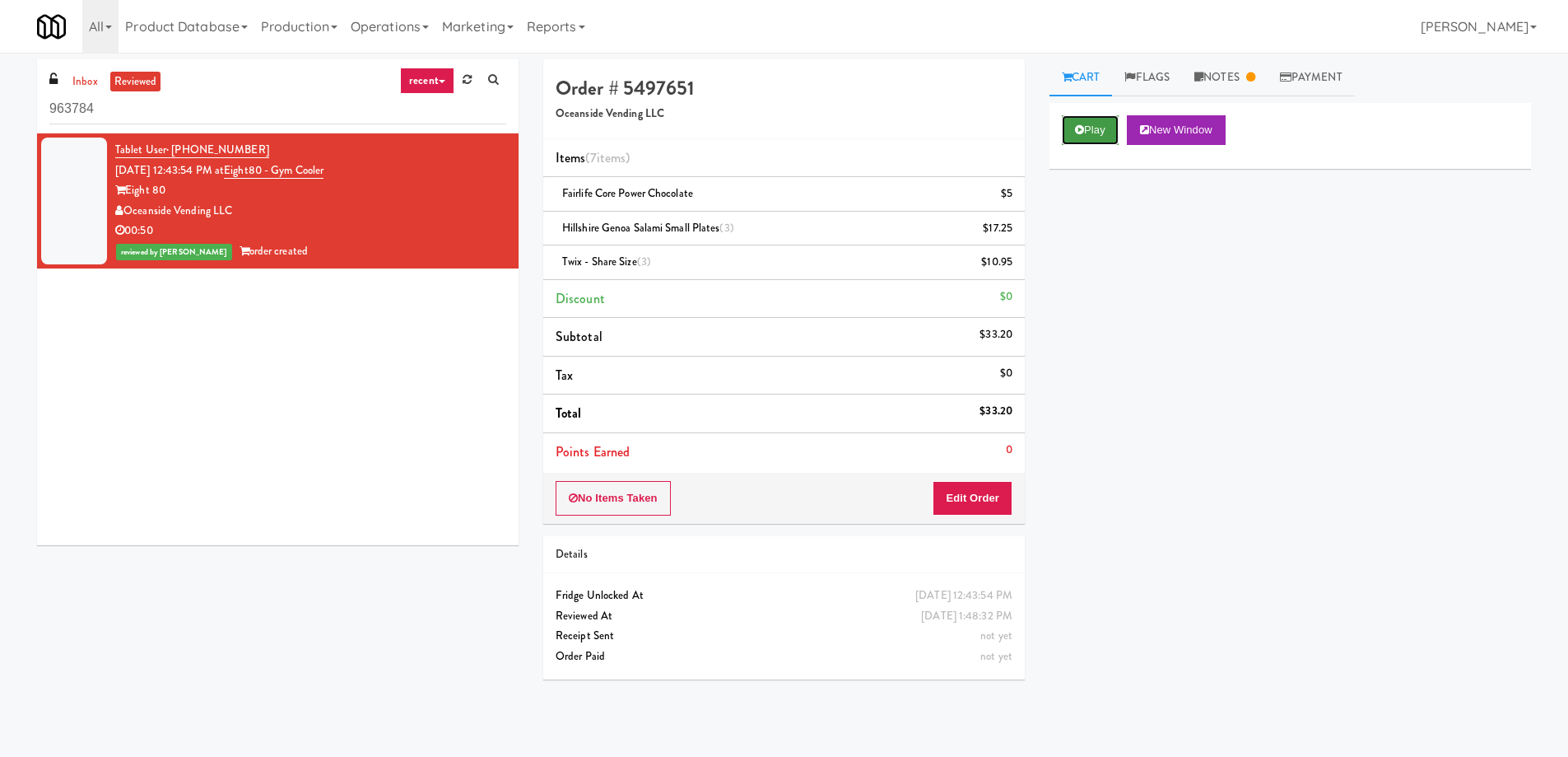
click at [1098, 133] on button "Play" at bounding box center [1090, 130] width 57 height 30
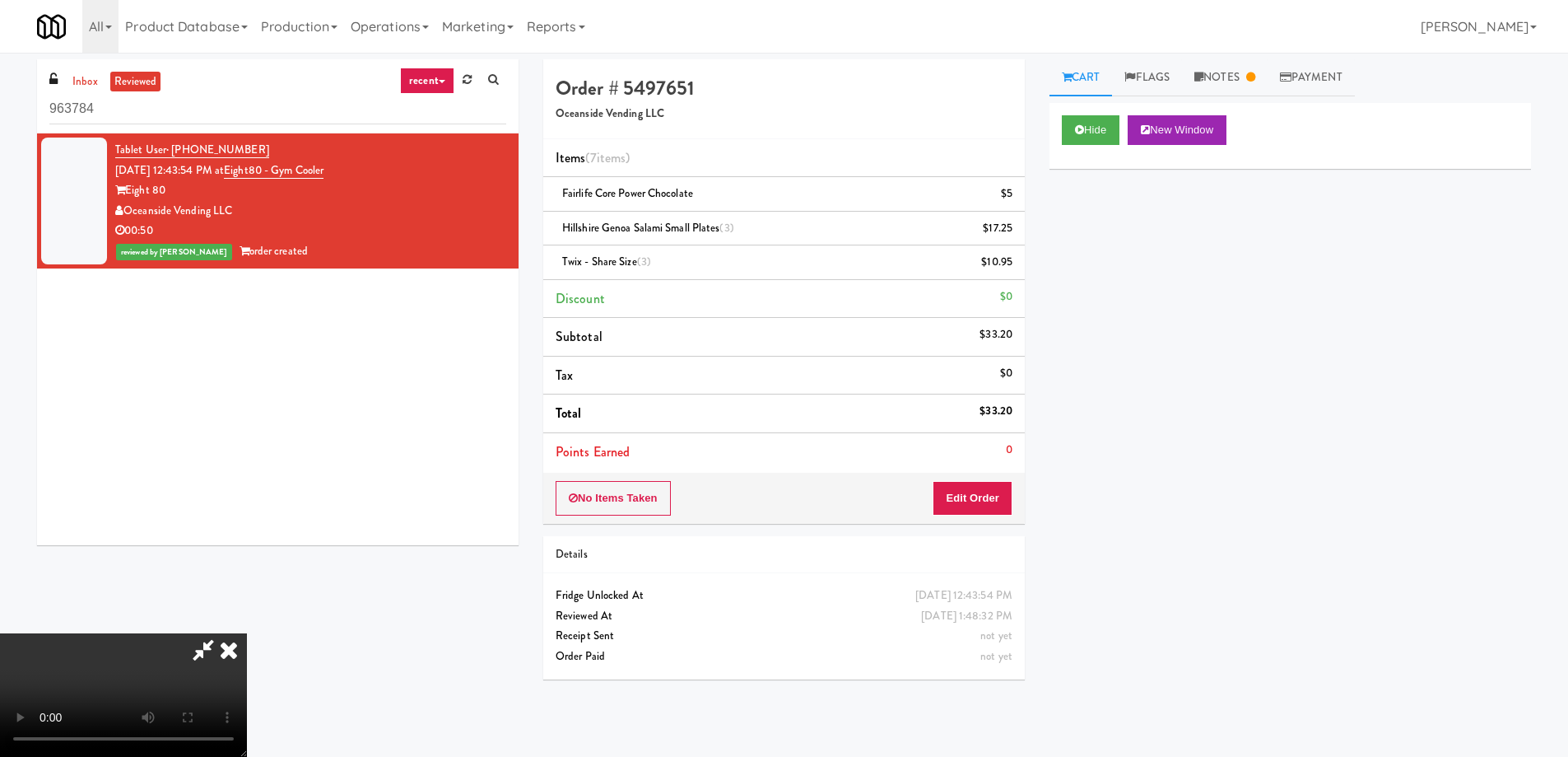
click at [247, 633] on icon at bounding box center [228, 650] width 36 height 33
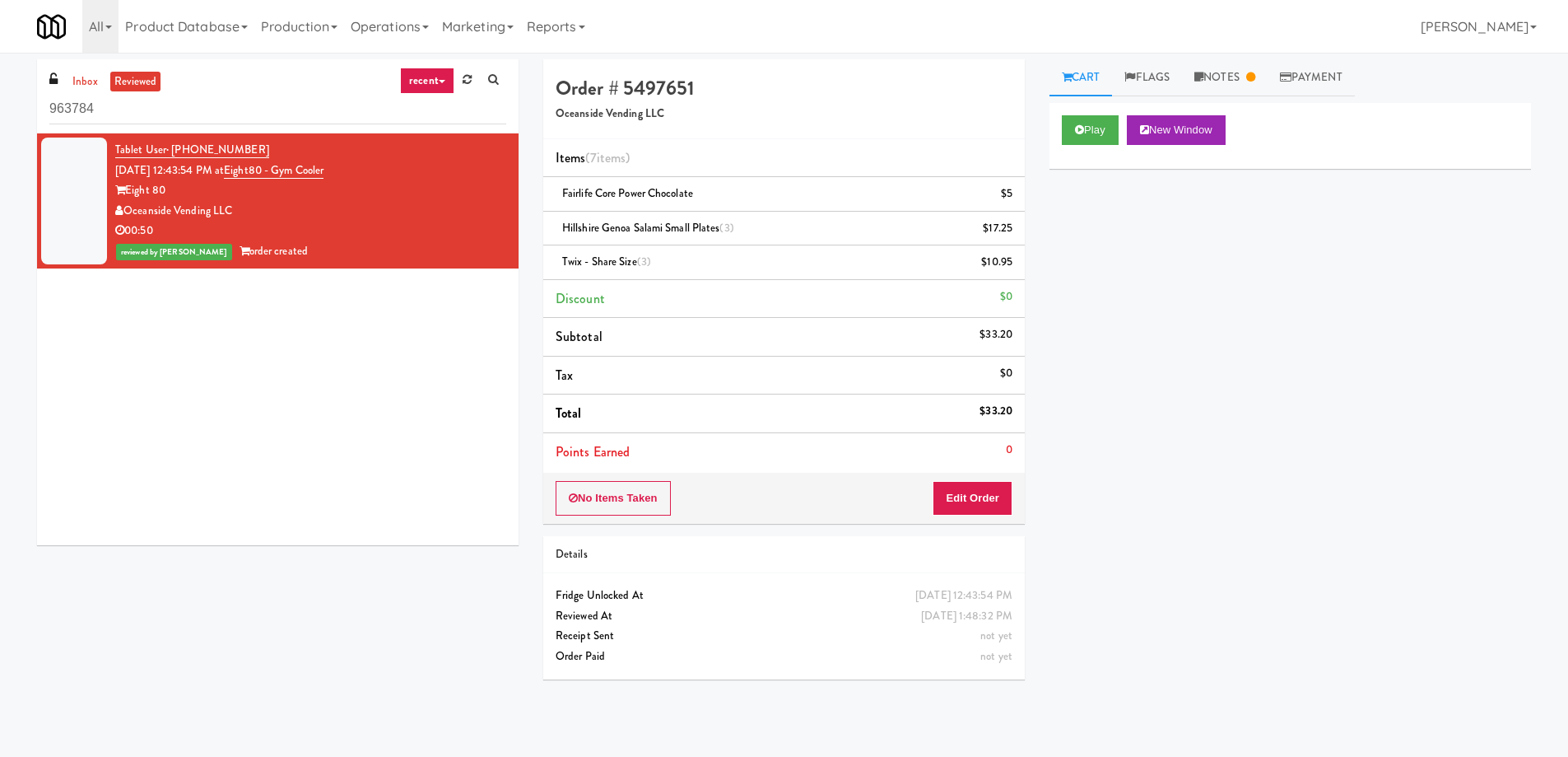
click at [1226, 321] on div "Play New Window Primary Flag Clear Flag if unable to determine what was taken o…" at bounding box center [1290, 411] width 482 height 617
drag, startPoint x: 350, startPoint y: 169, endPoint x: 264, endPoint y: 164, distance: 86.1
click at [264, 164] on div "Tablet User · (949) 679-6680 Sep 1, 2025 12:43:54 PM at Eight80 - Gym Cooler Ei…" at bounding box center [310, 200] width 391 height 122
click at [1195, 429] on div "Play New Window Primary Flag Clear Flag if unable to determine what was taken o…" at bounding box center [1290, 411] width 482 height 617
click at [996, 412] on div "$33.20" at bounding box center [996, 411] width 33 height 20
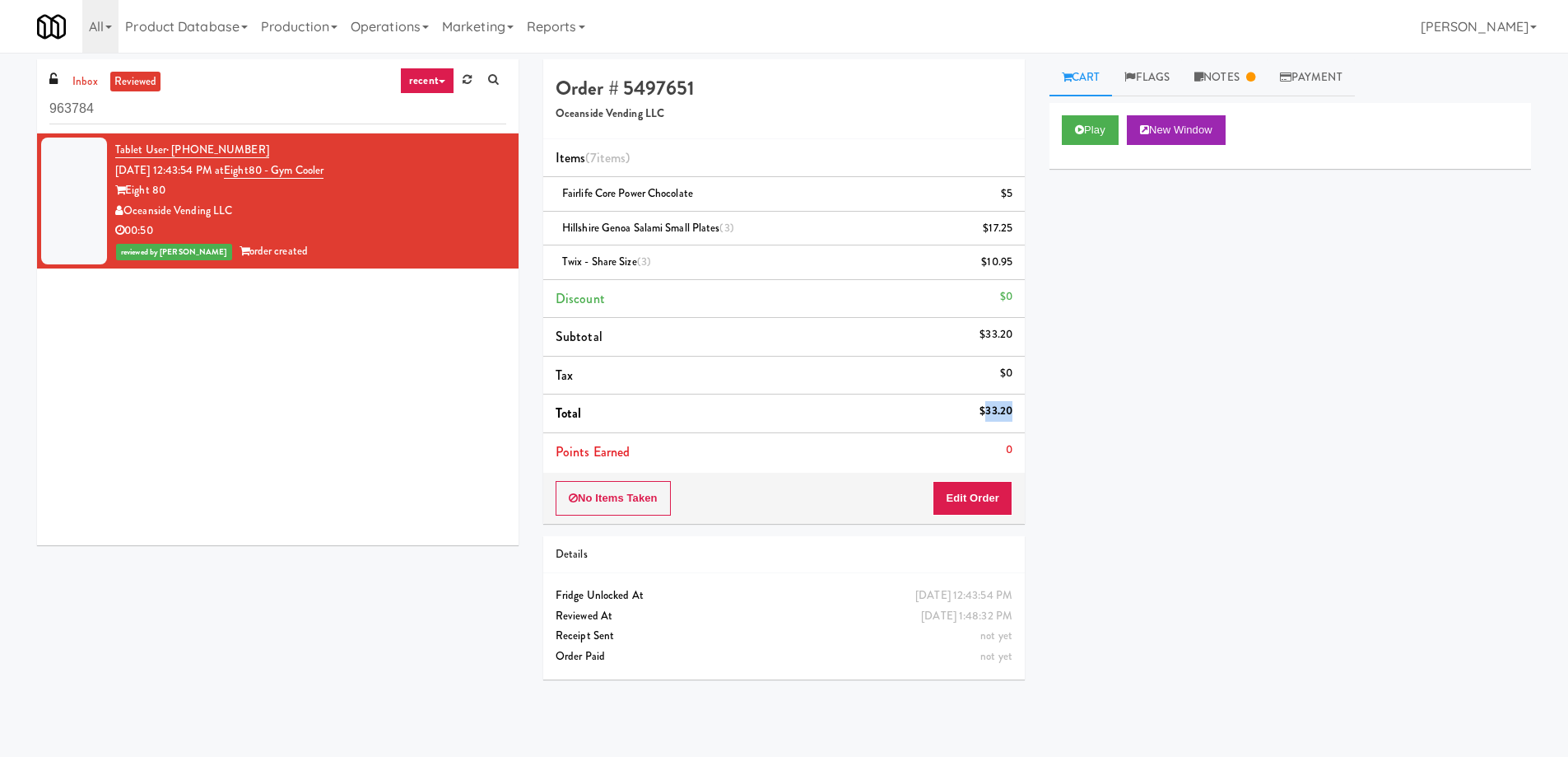
click at [996, 412] on div "$33.20" at bounding box center [996, 411] width 33 height 20
copy div "33.20"
click at [1312, 76] on link "Payment" at bounding box center [1311, 78] width 87 height 37
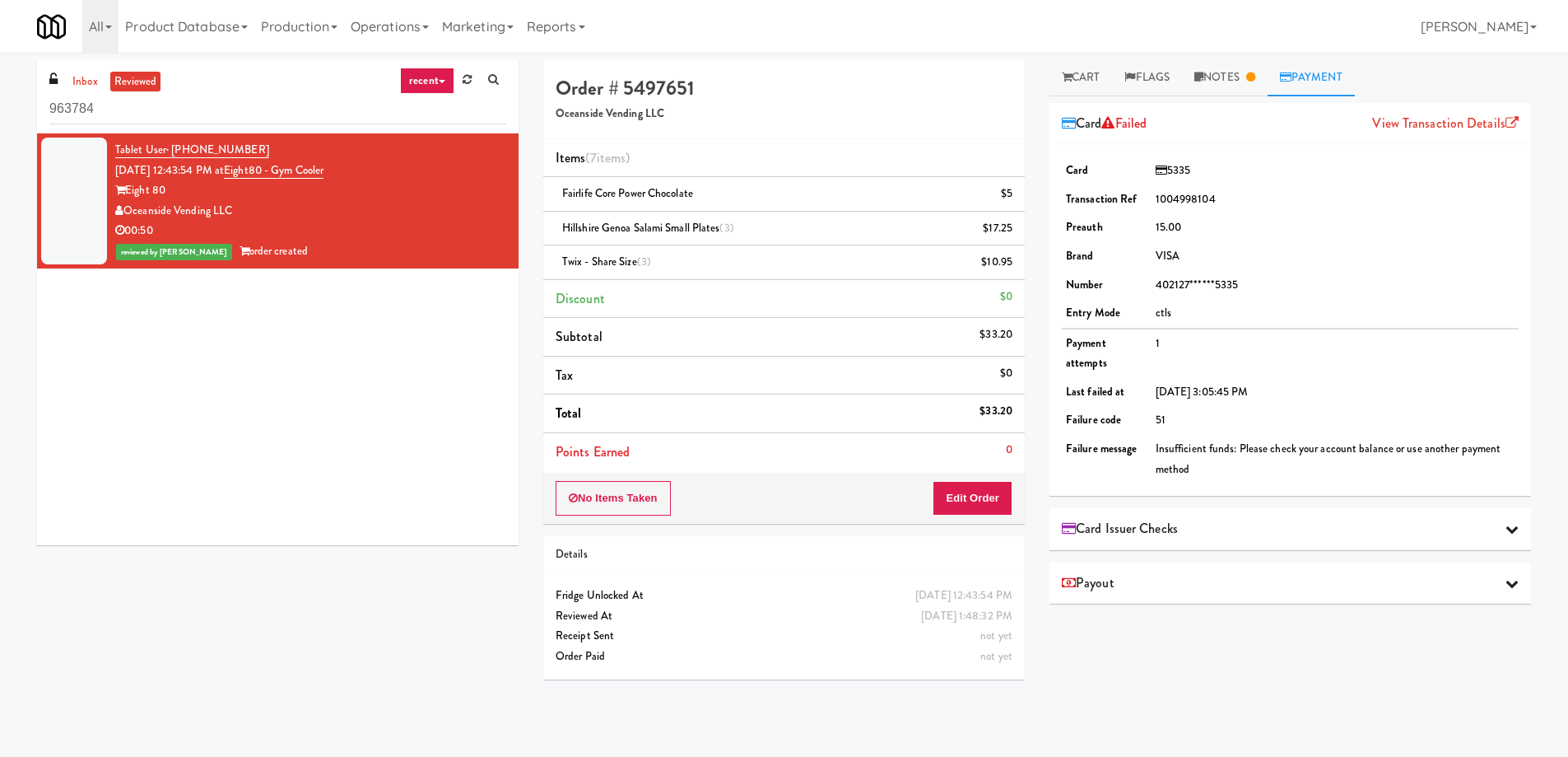
drag, startPoint x: 251, startPoint y: 206, endPoint x: 127, endPoint y: 208, distance: 124.0
click at [127, 208] on div "Oceanside Vending LLC" at bounding box center [310, 211] width 391 height 20
copy div "Oceanside Vending LLC"
drag, startPoint x: 362, startPoint y: 165, endPoint x: 244, endPoint y: 164, distance: 118.0
click at [244, 164] on div "Tablet User · (949) 679-6680 Sep 1, 2025 12:43:54 PM at Eight80 - Gym Cooler Ei…" at bounding box center [310, 200] width 391 height 122
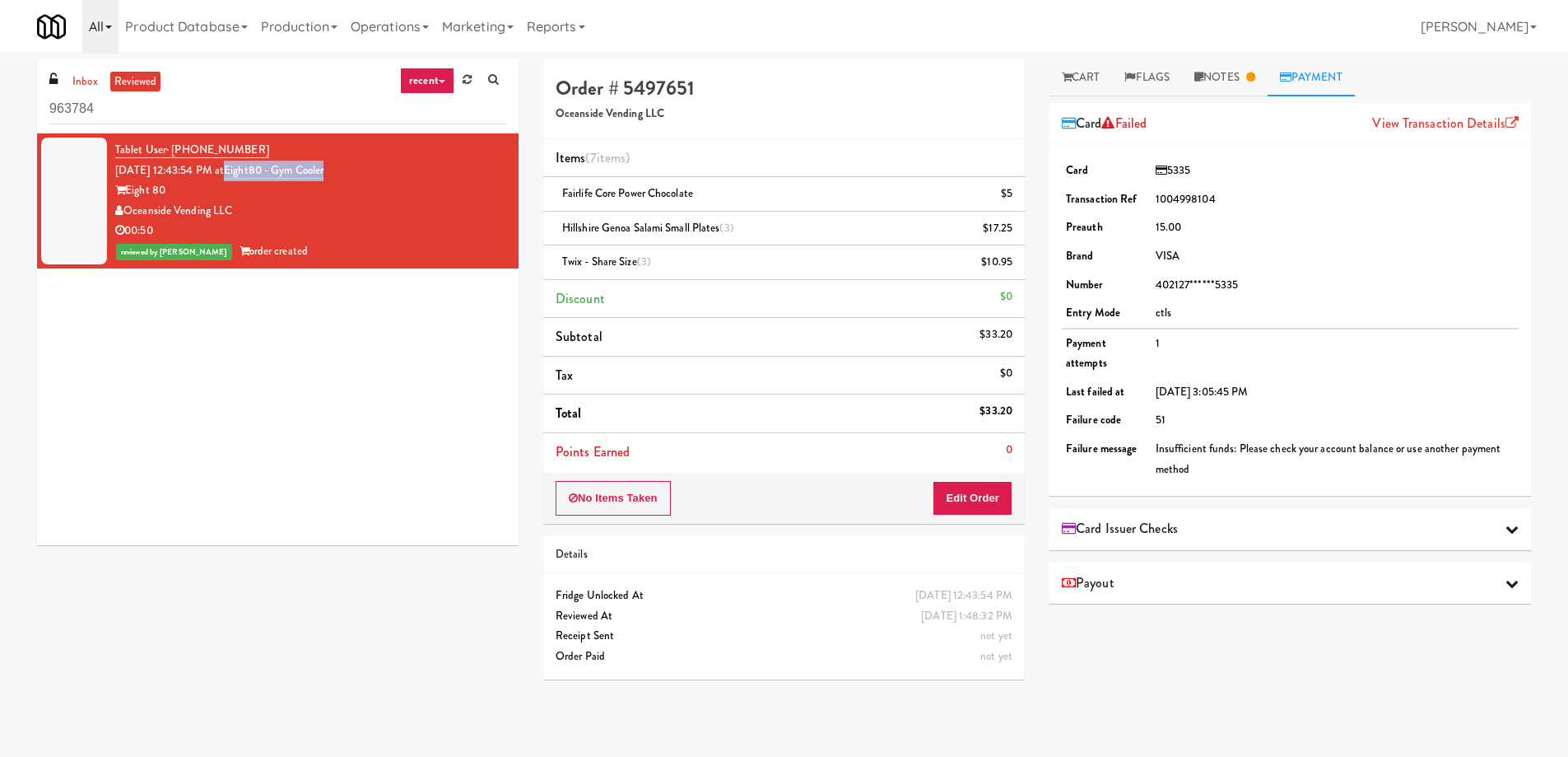
copy link "Eight80 - Gym Cooler"
drag, startPoint x: 273, startPoint y: 143, endPoint x: 172, endPoint y: 145, distance: 101.0
click at [172, 145] on div "Tablet User · (949) 679-6680 Sep 1, 2025 12:43:54 PM at Eight80 - Gym Cooler Ei…" at bounding box center [310, 200] width 391 height 122
copy span "(949) 679-6680"
click at [379, 377] on div "Tablet User · (949) 679-6680 Sep 1, 2025 12:43:54 PM at Eight80 - Gym Cooler Ei…" at bounding box center [277, 339] width 482 height 412
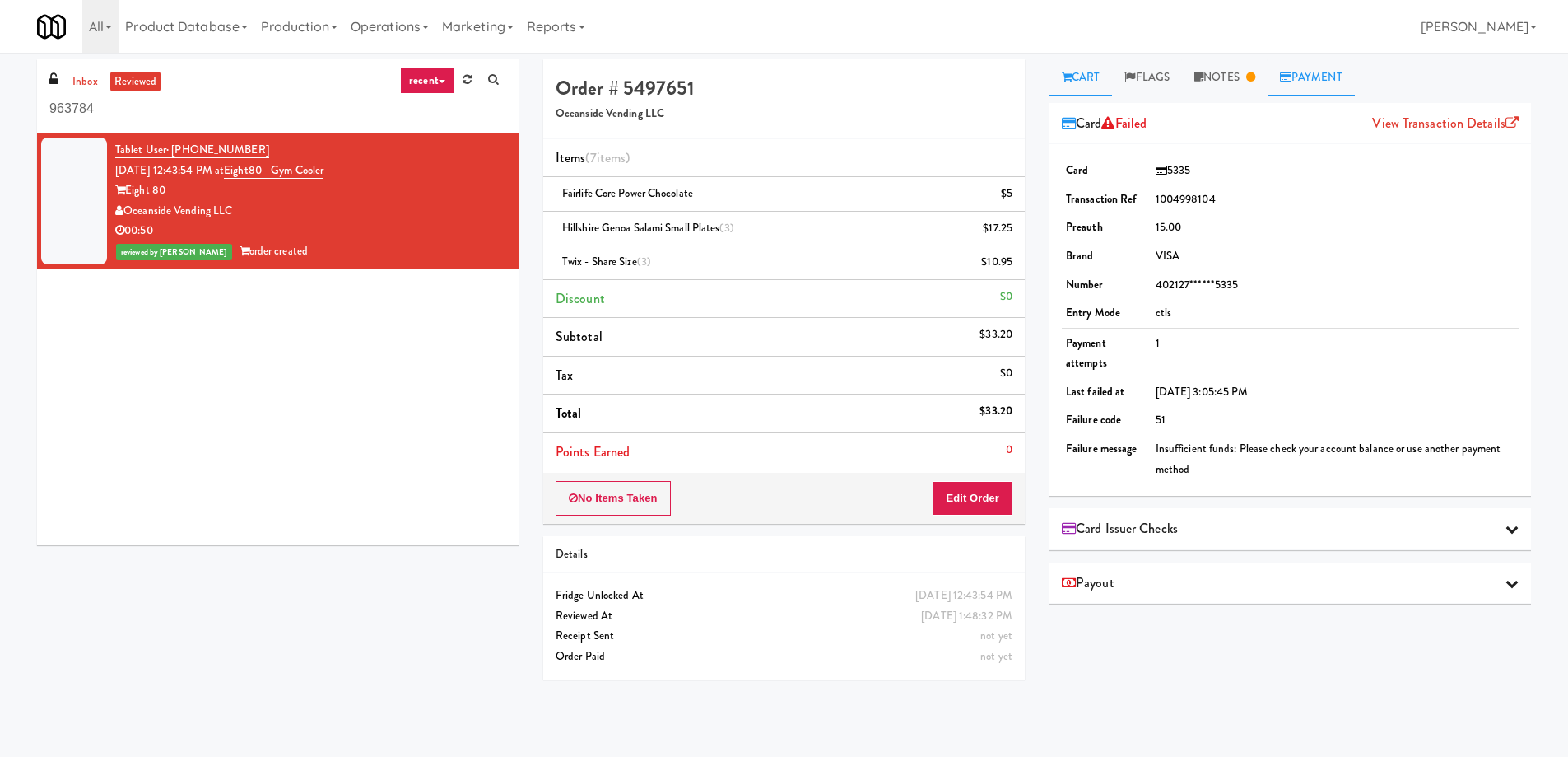
click at [1081, 71] on link "Cart" at bounding box center [1081, 78] width 63 height 37
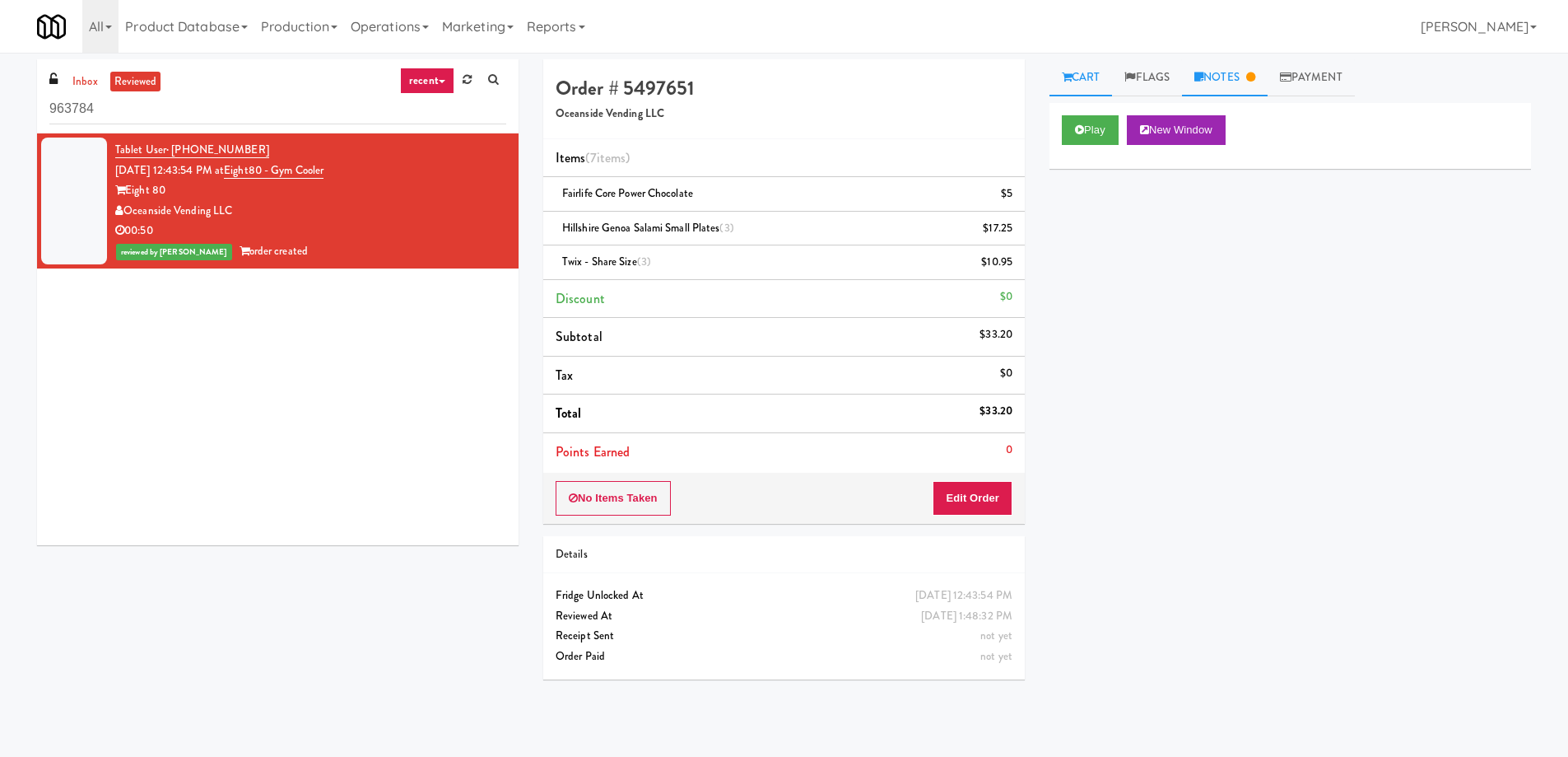
click at [1240, 90] on link "Notes" at bounding box center [1225, 78] width 86 height 37
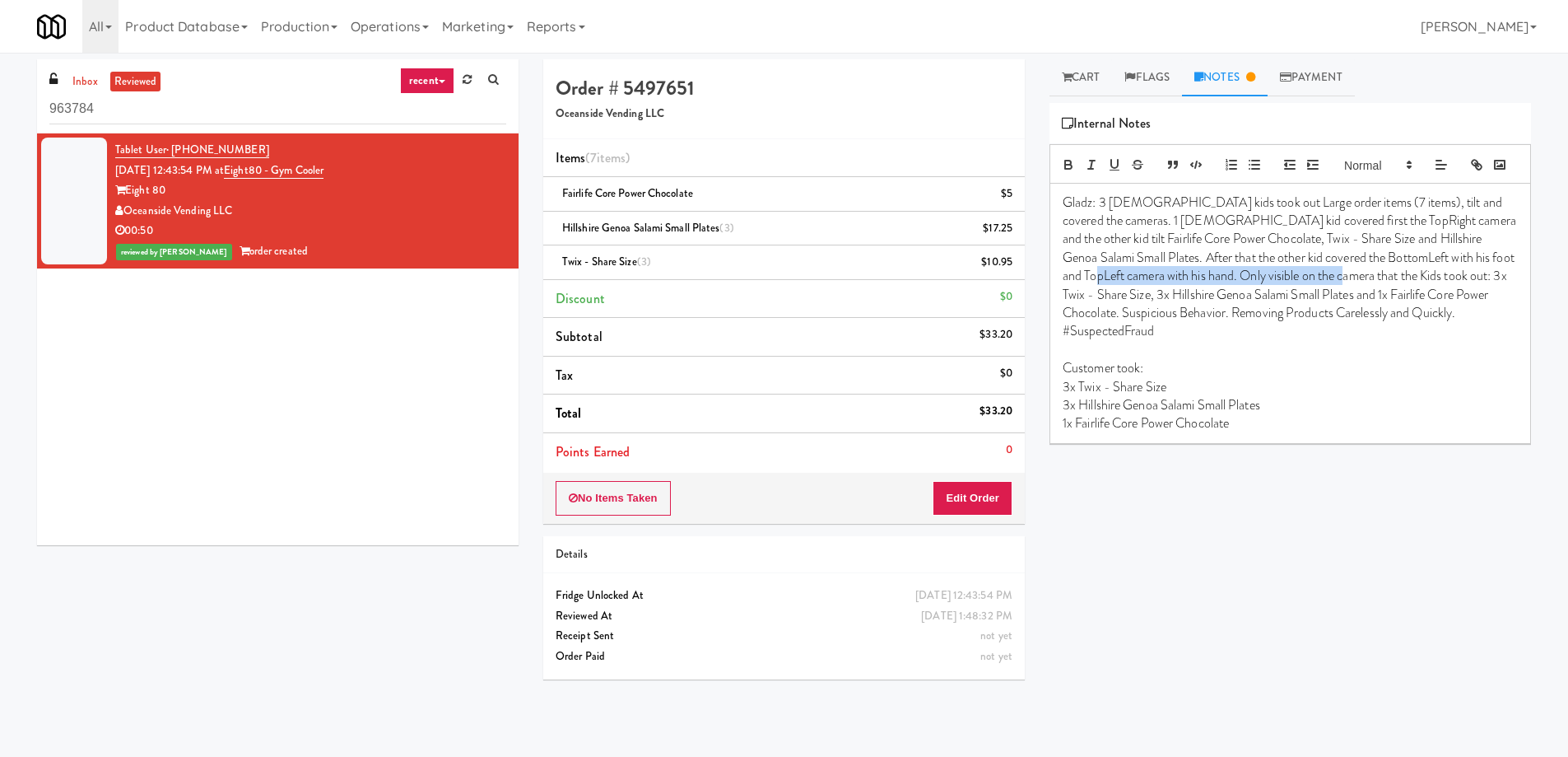
drag, startPoint x: 1065, startPoint y: 299, endPoint x: 1314, endPoint y: 307, distance: 249.1
click at [1314, 307] on p "Gladz: 3 male kids took out Large order items (7 items), tilt and covered the c…" at bounding box center [1290, 267] width 456 height 148
copy p "Only visible on the camera that the Kids took out"
click at [1320, 303] on p "Gladz: 3 male kids took out Large order items (7 items), tilt and covered the c…" at bounding box center [1290, 267] width 456 height 148
click at [1102, 302] on p "Gladz: 3 male kids took out Large order items (7 items), tilt and covered the c…" at bounding box center [1290, 267] width 456 height 148
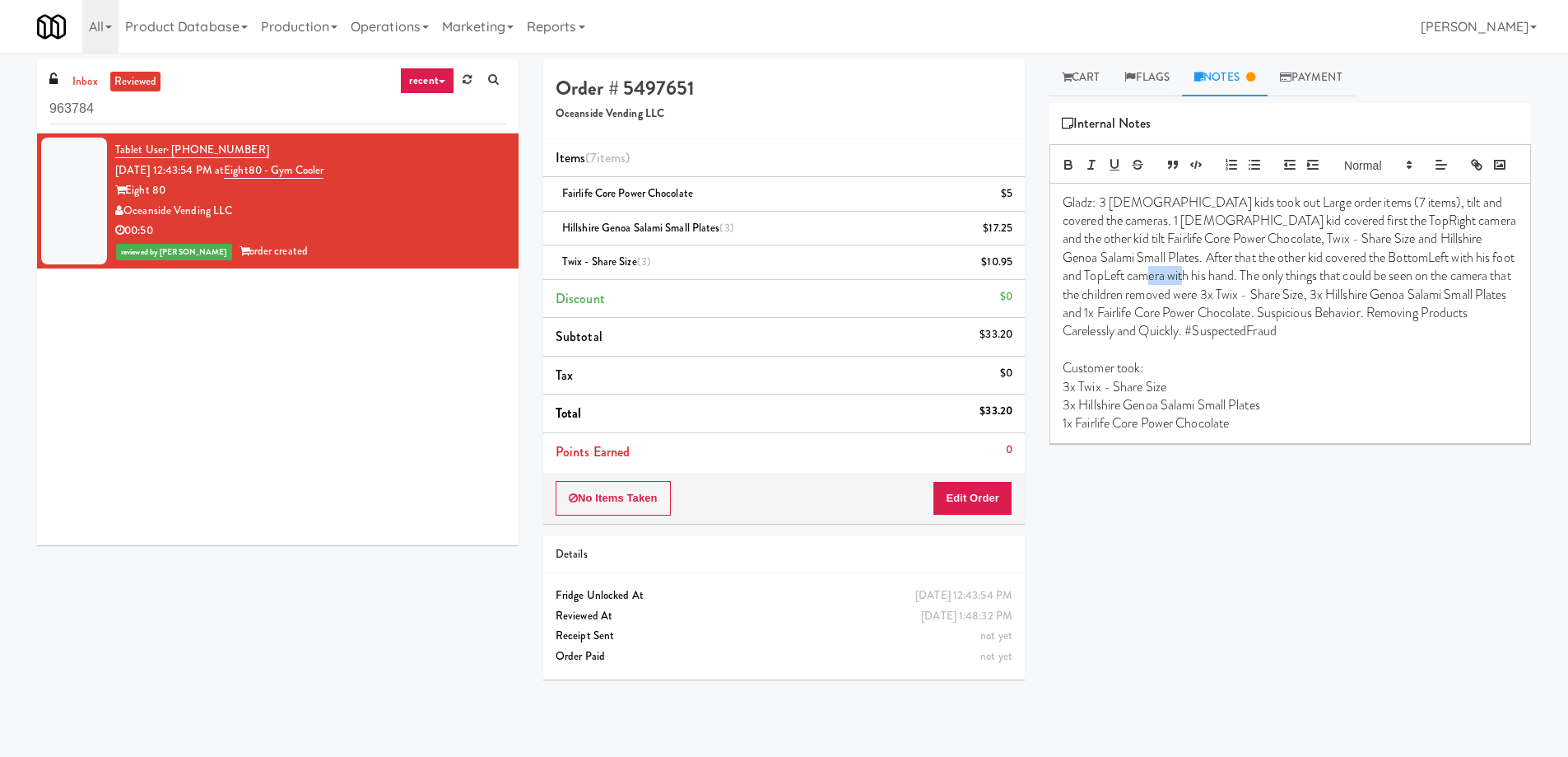
click at [1102, 302] on p "Gladz: 3 male kids took out Large order items (7 items), tilt and covered the c…" at bounding box center [1290, 267] width 456 height 148
click at [1424, 302] on p "Gladz: 3 male kids took out Large order items (7 items), tilt and covered the c…" at bounding box center [1290, 267] width 456 height 148
click at [1478, 341] on p "Gladz: 3 male kids took out Large order items (7 items), tilt and covered the c…" at bounding box center [1290, 267] width 456 height 148
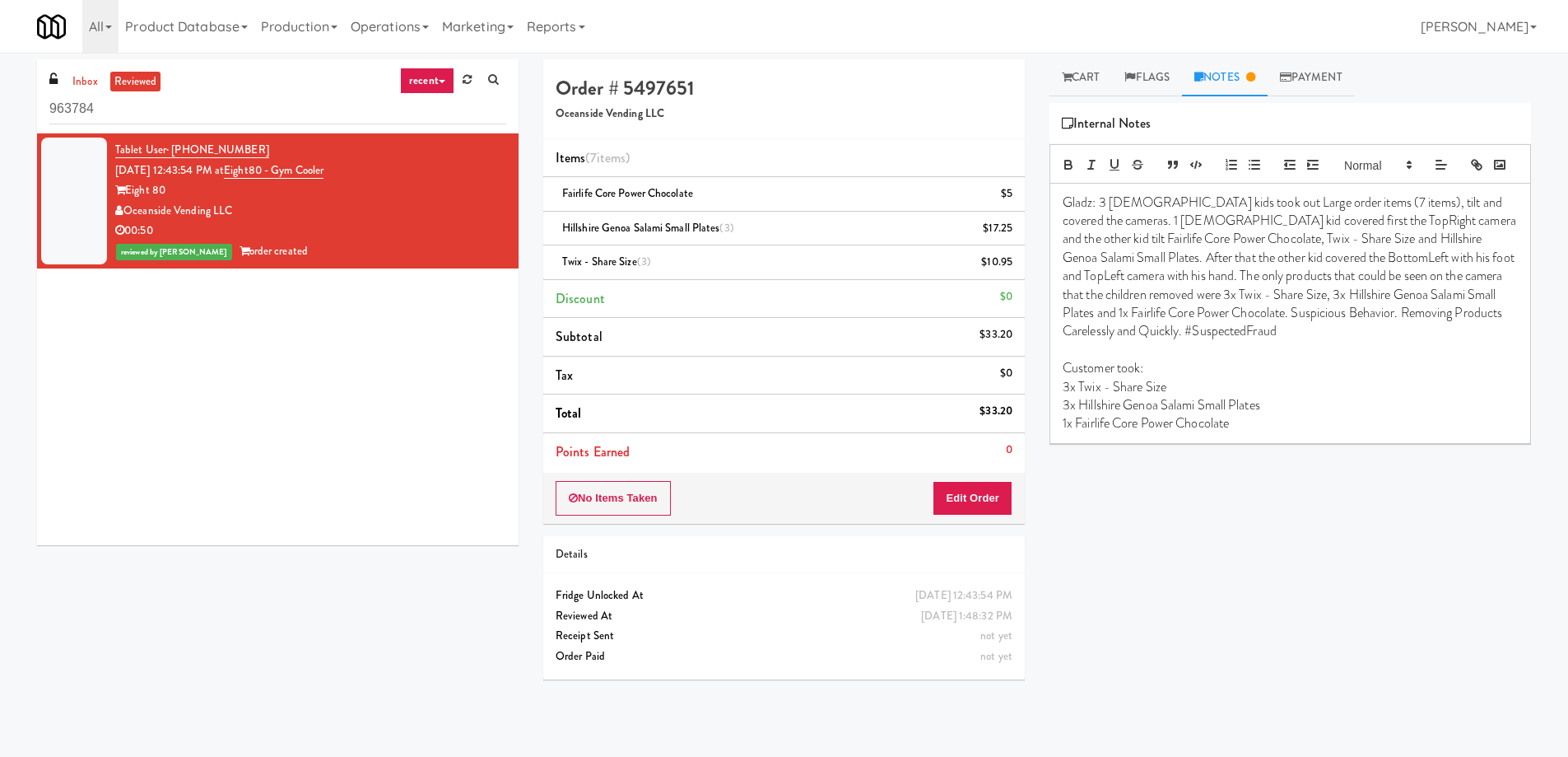
click at [1433, 396] on p "3x Twix - Share Size" at bounding box center [1290, 386] width 456 height 18
click at [1365, 396] on p "3x Twix - Share Size" at bounding box center [1290, 386] width 456 height 18
click at [1352, 432] on p "1x Fairlife Core Power Chocolate" at bounding box center [1290, 423] width 456 height 18
click at [1307, 432] on p "1x Fairlife Core Power Chocolate" at bounding box center [1290, 423] width 456 height 18
